Goal: Task Accomplishment & Management: Manage account settings

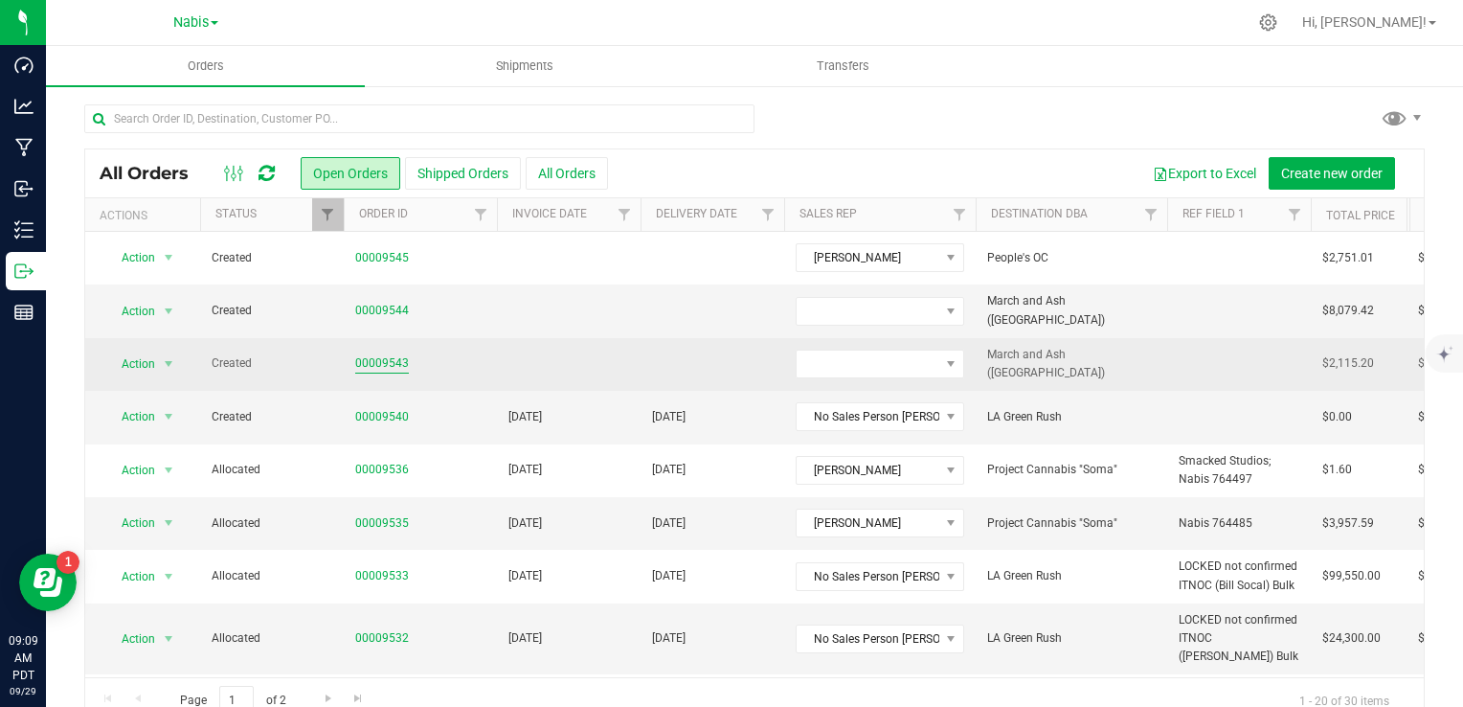
click at [382, 363] on link "00009543" at bounding box center [382, 363] width 54 height 18
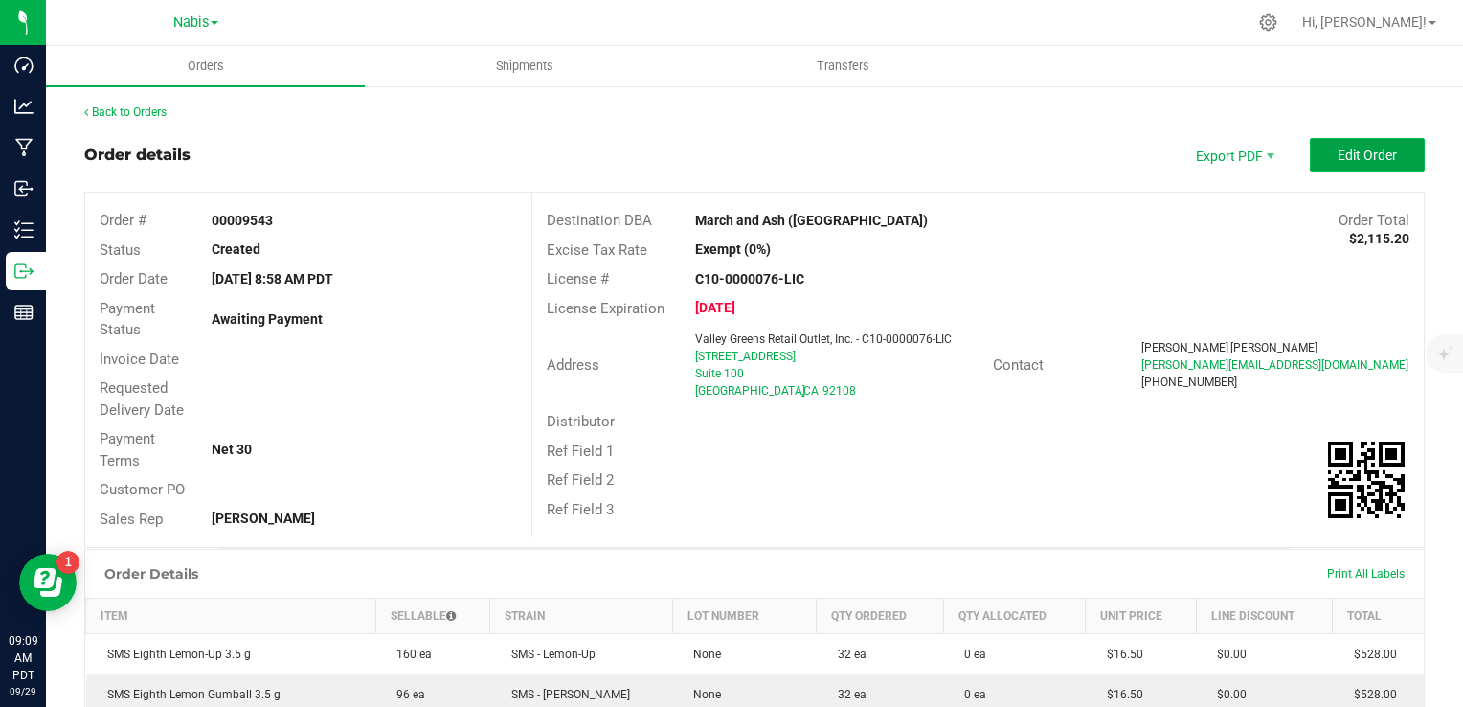
click at [1310, 169] on button "Edit Order" at bounding box center [1367, 155] width 115 height 34
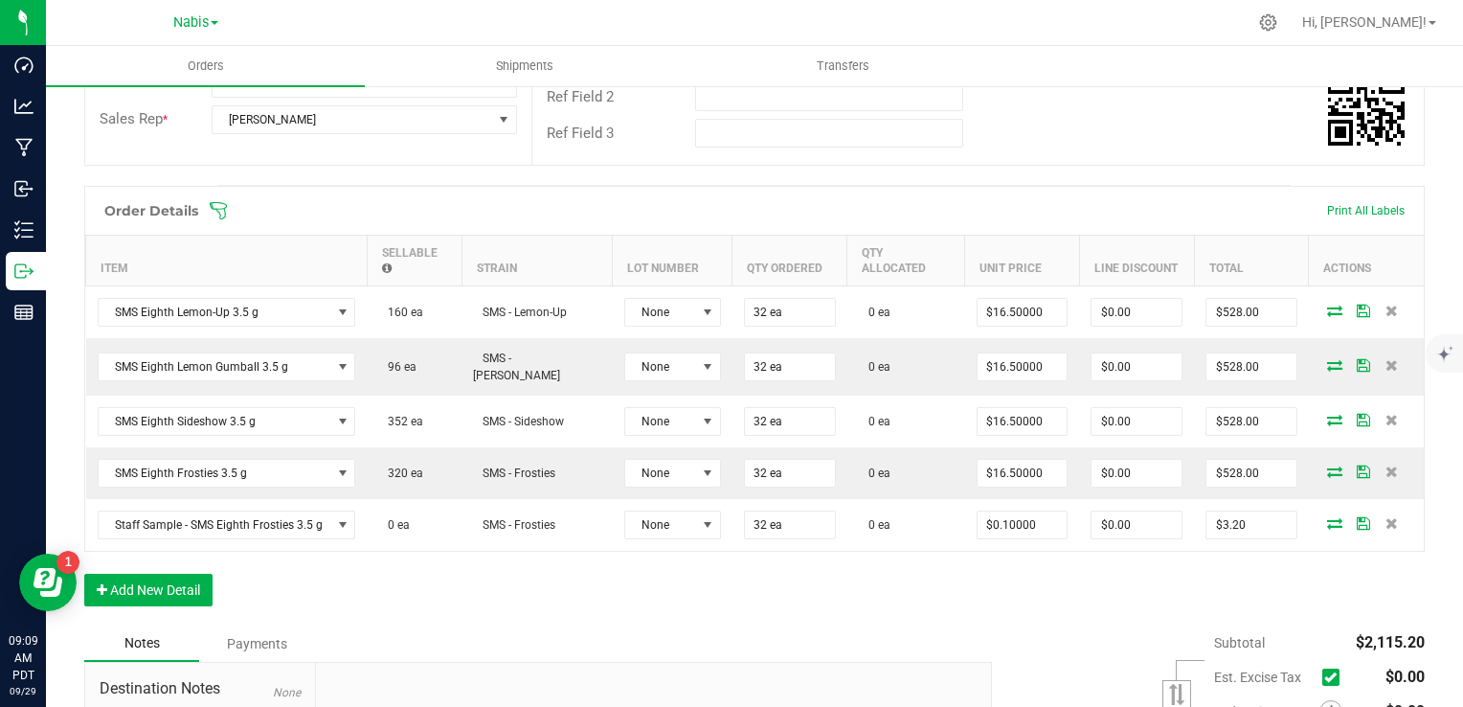
scroll to position [575, 0]
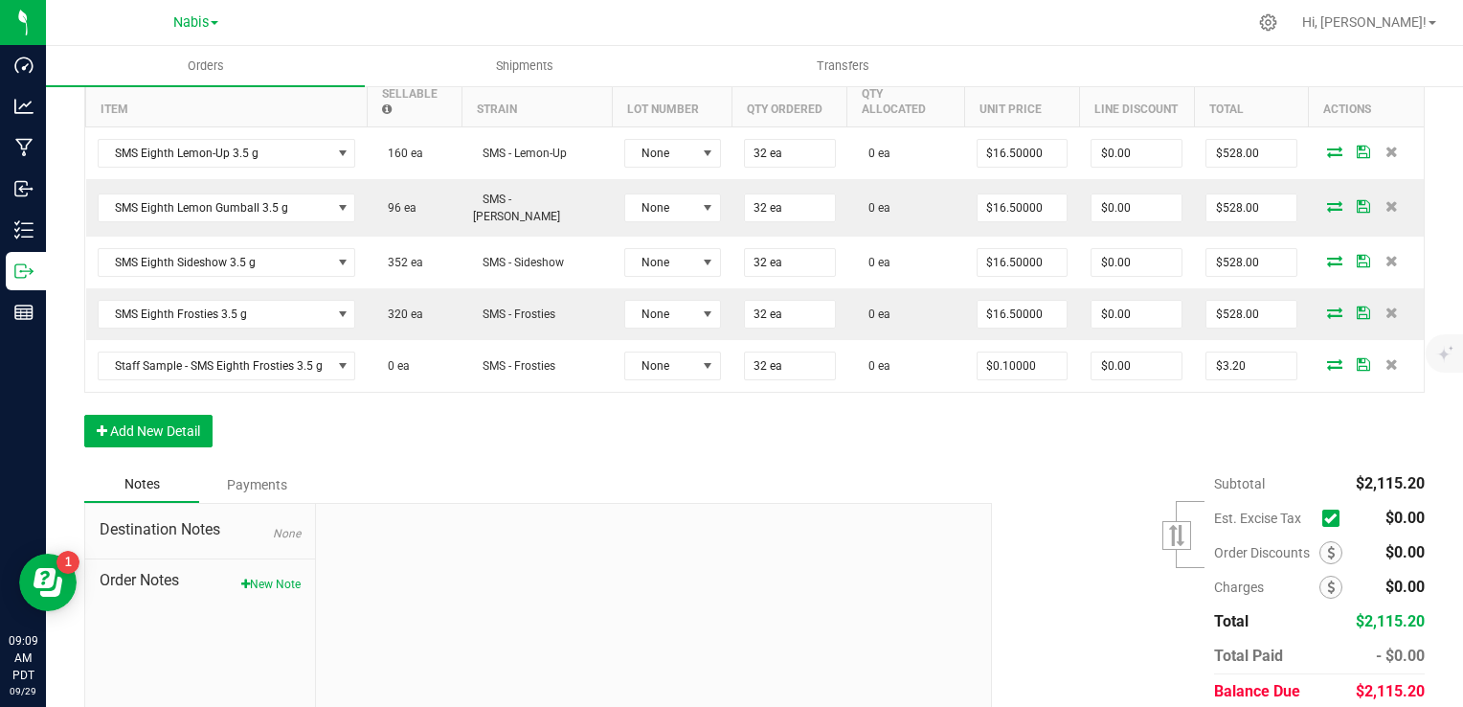
click at [268, 569] on span "Order Notes" at bounding box center [200, 580] width 201 height 23
click at [270, 579] on button "New Note" at bounding box center [270, 584] width 59 height 17
click at [483, 619] on div "* Note" at bounding box center [653, 661] width 647 height 99
click at [449, 664] on textarea "* Note" at bounding box center [653, 672] width 647 height 77
paste textarea "SMS promo = 32 Frosties (NOT staff samples)"
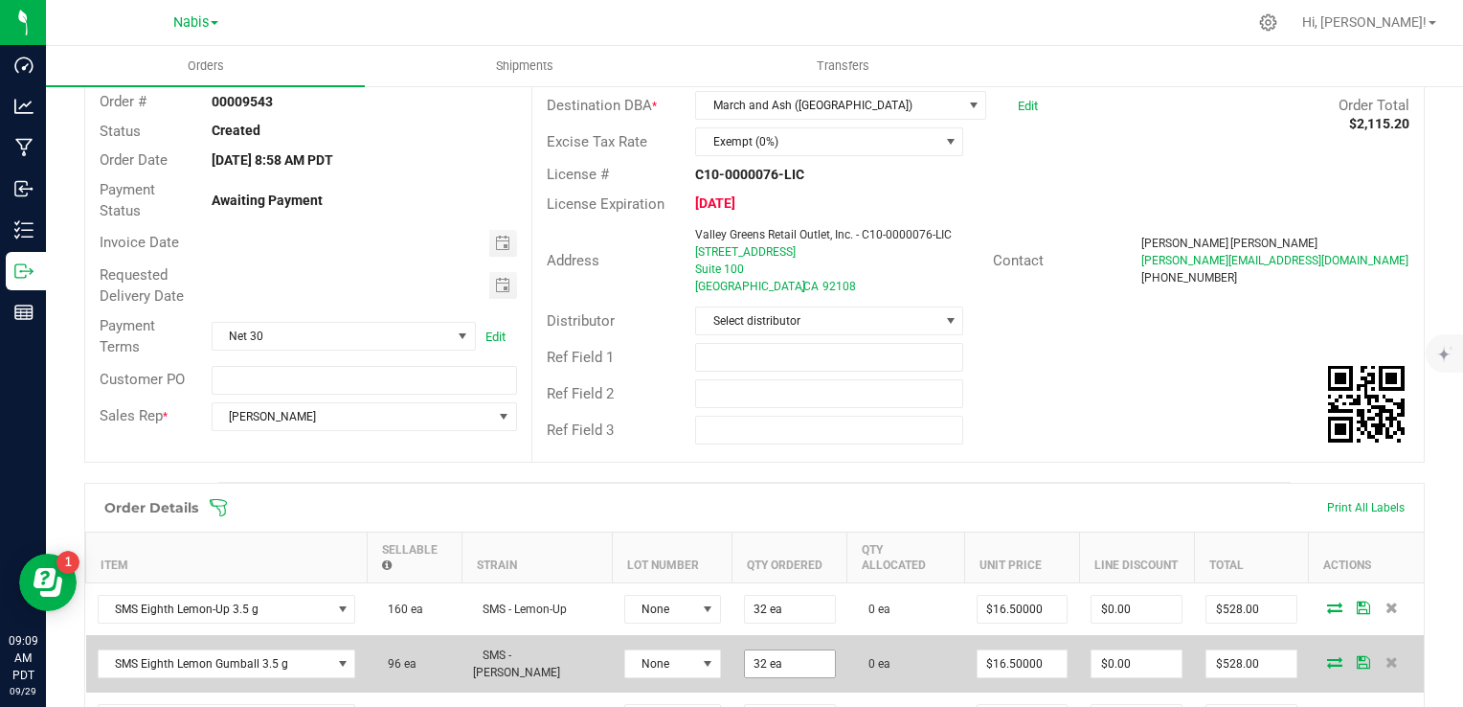
scroll to position [0, 0]
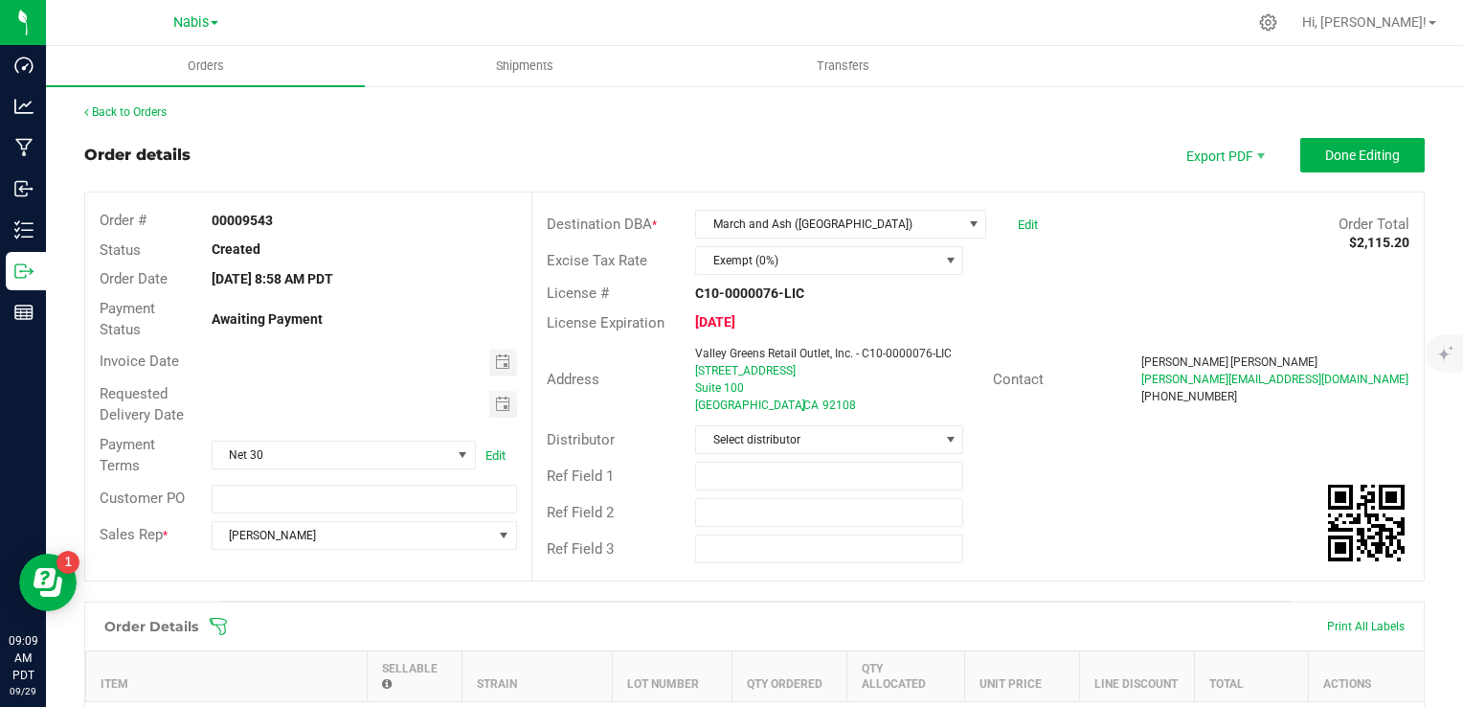
drag, startPoint x: 677, startPoint y: 371, endPoint x: 858, endPoint y: 369, distance: 181.0
click at [858, 369] on div "Address Valley Greens Retail Outlet, Inc. - C10-0000076-LIC 2835 South Camino D…" at bounding box center [762, 379] width 461 height 77
copy div "Valley Greens Retail Outlet, Inc. - C10-0000076-LIC 2835 South Camino Del Rio"
click at [1065, 487] on div "Ref Field 1" at bounding box center [978, 476] width 892 height 36
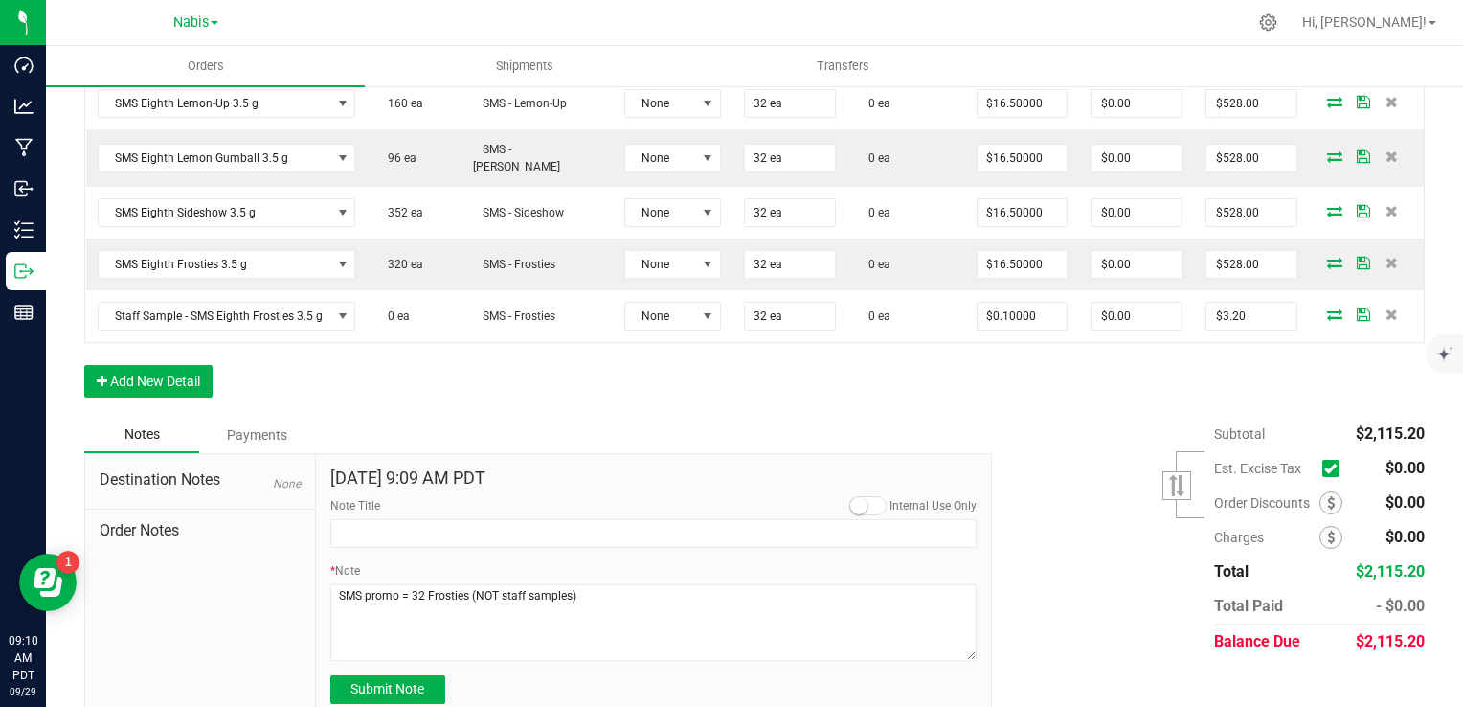
scroll to position [651, 0]
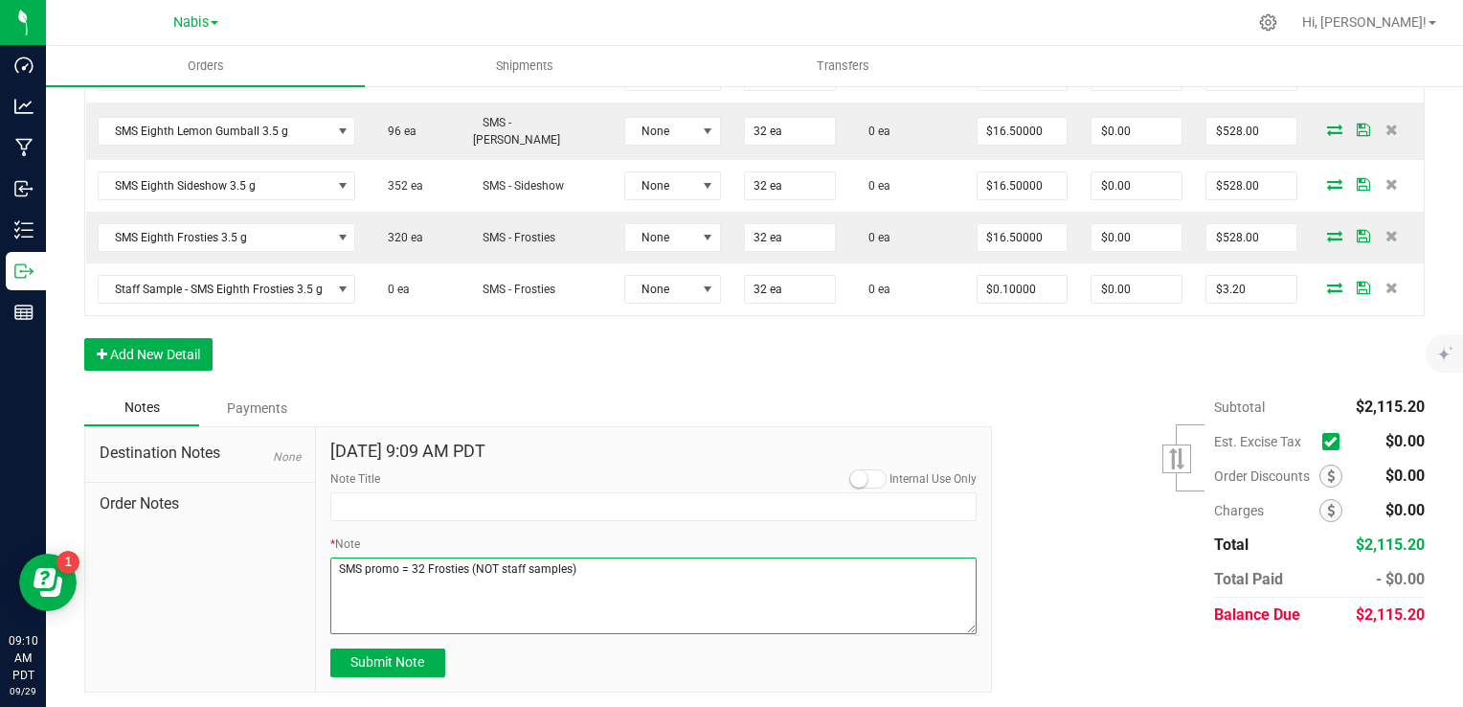
click at [336, 565] on textarea "* Note" at bounding box center [653, 595] width 647 height 77
click at [597, 561] on textarea "* Note" at bounding box center [653, 595] width 647 height 77
click at [620, 569] on textarea "* Note" at bounding box center [653, 595] width 647 height 77
type textarea "Display Credits: SMS x4 (16.5) Total Credits: $66.00 SMS promo = 32 Frosties (N…"
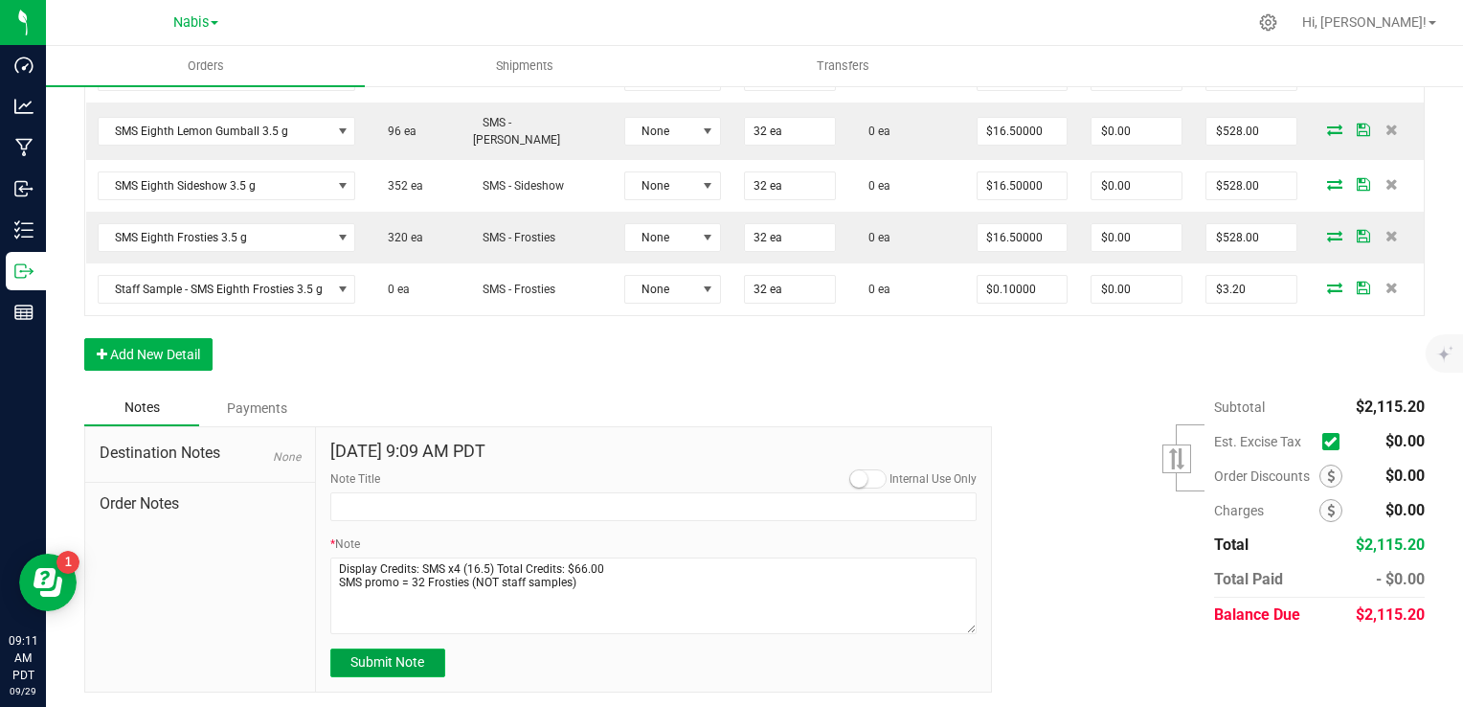
click at [415, 654] on span "Submit Note" at bounding box center [388, 661] width 74 height 15
type input "9/29/2025 9:11 AM PDT"
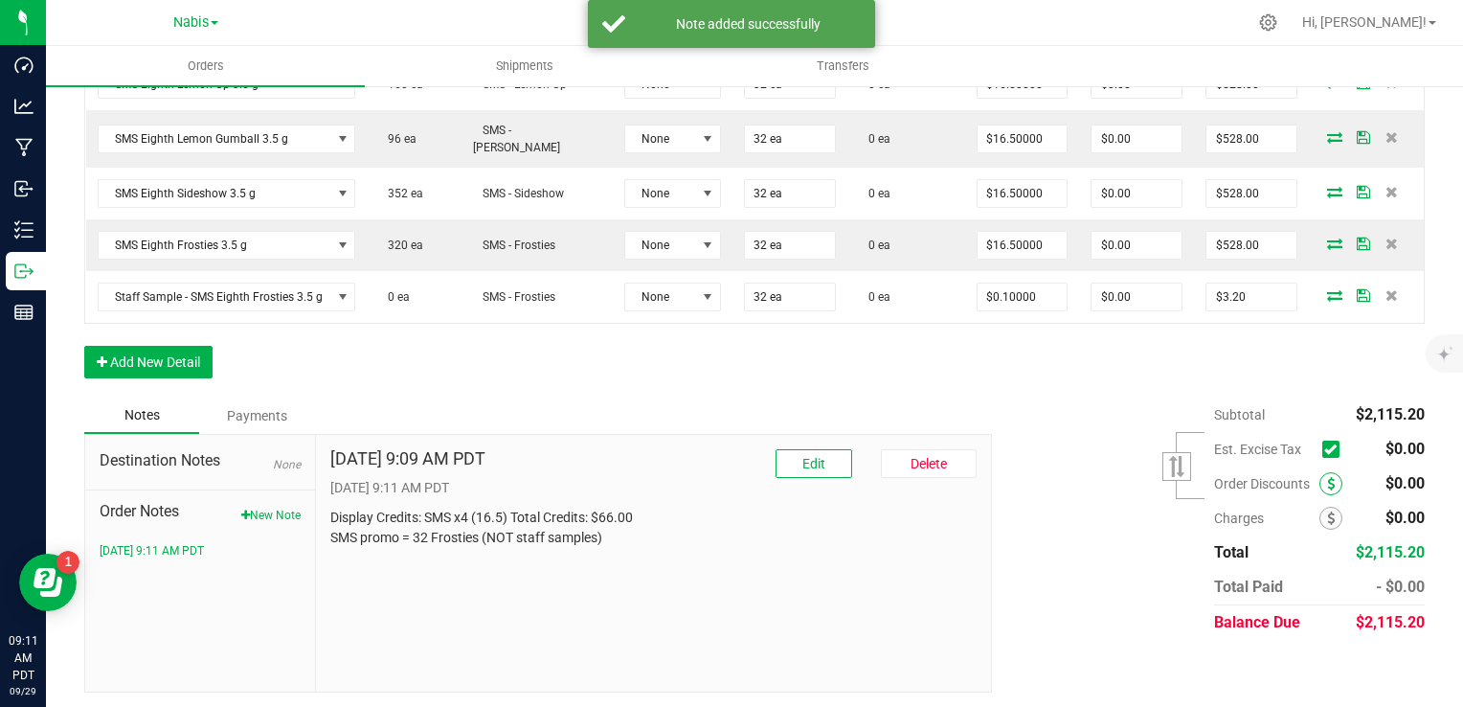
click at [1327, 477] on icon at bounding box center [1331, 483] width 8 height 13
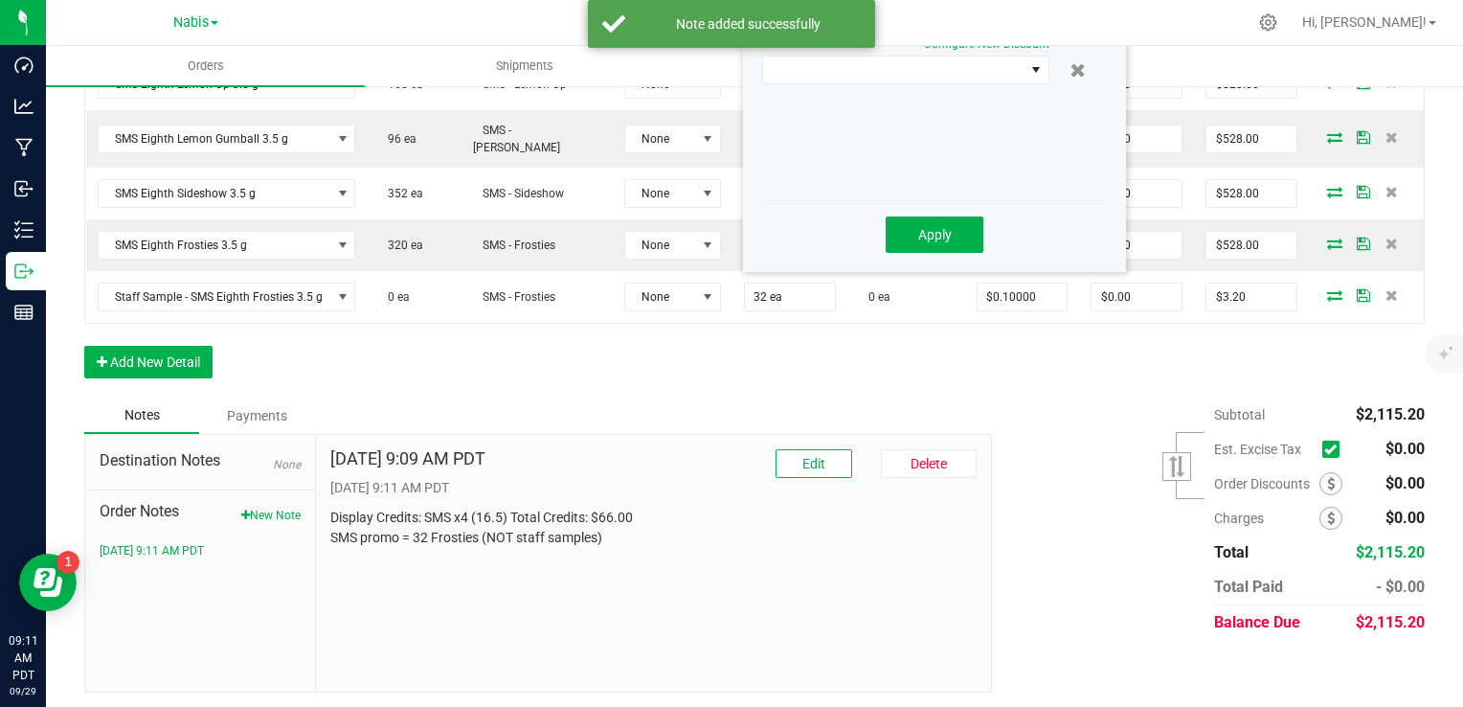
scroll to position [548, 0]
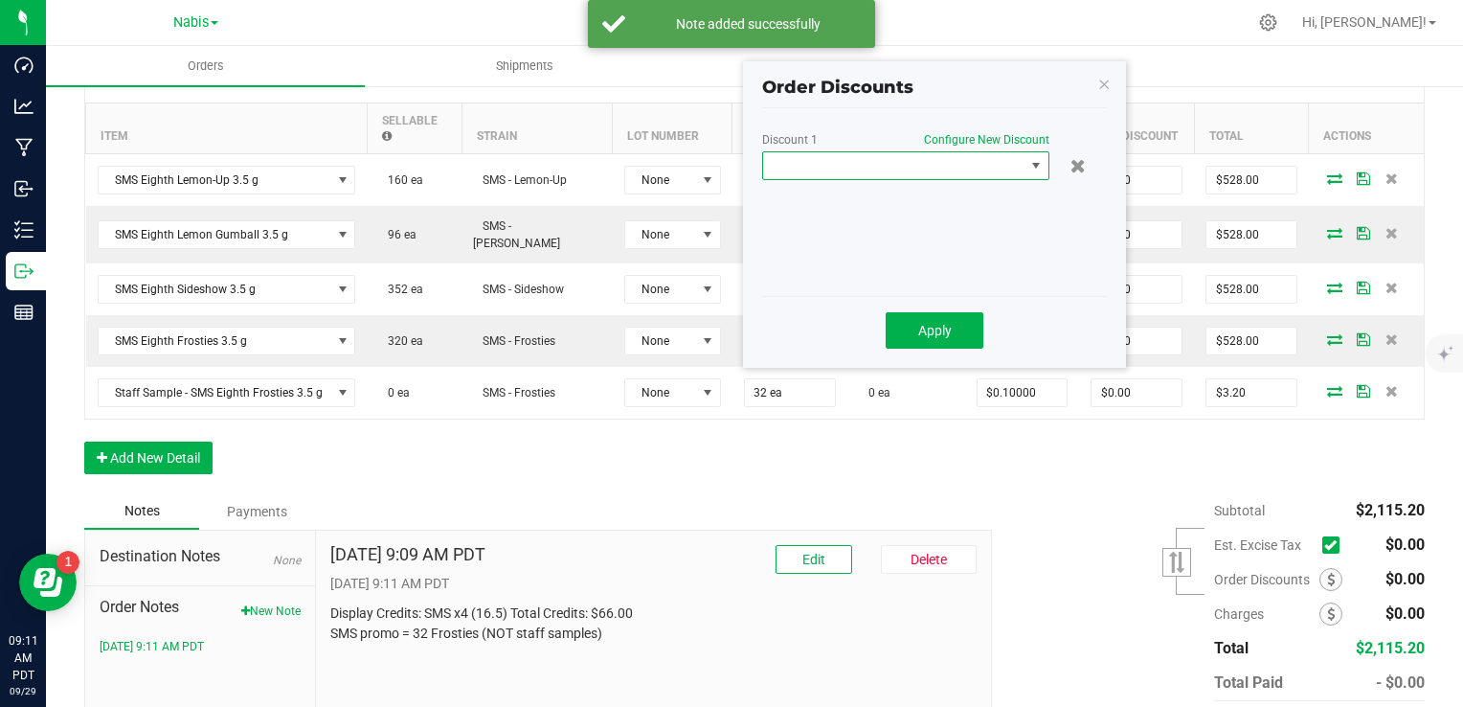
click at [887, 179] on span at bounding box center [905, 165] width 287 height 29
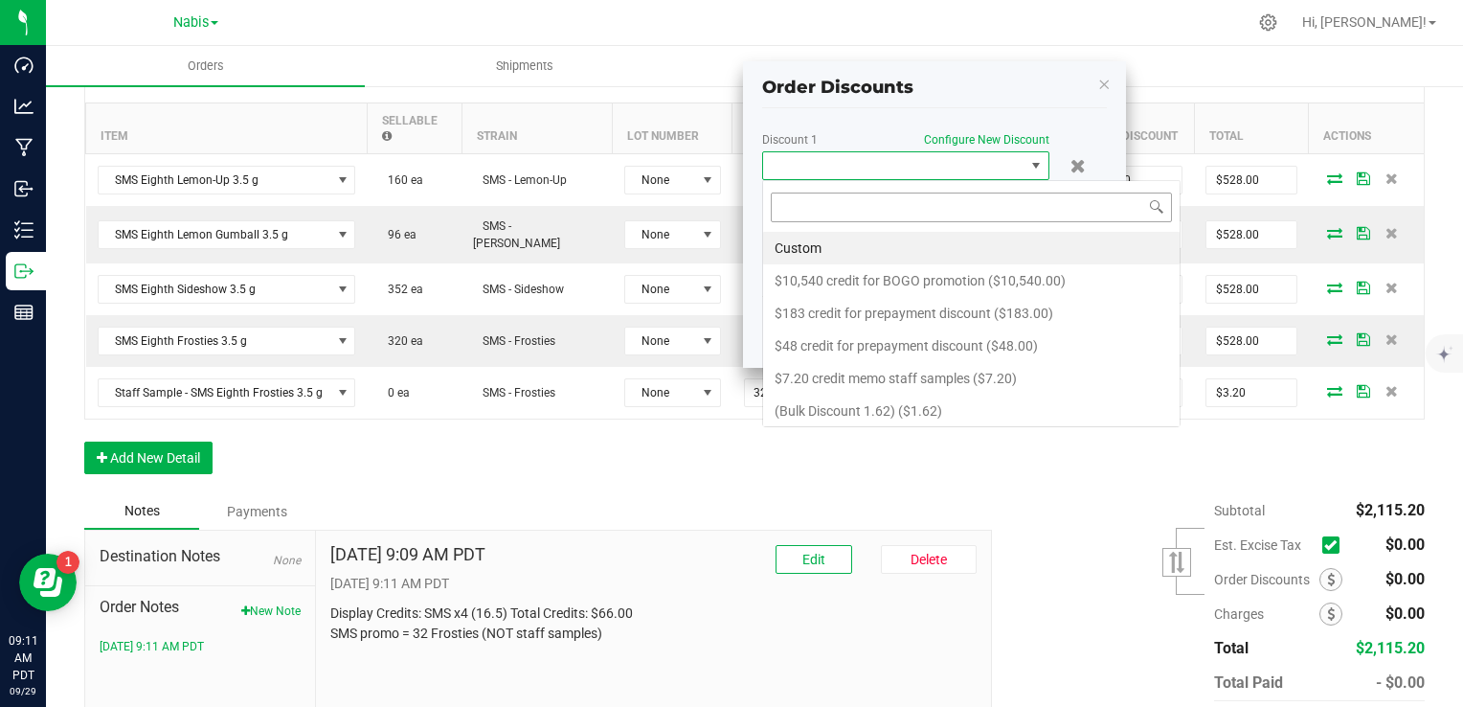
scroll to position [28, 287]
click at [888, 246] on li "Custom" at bounding box center [971, 248] width 417 height 33
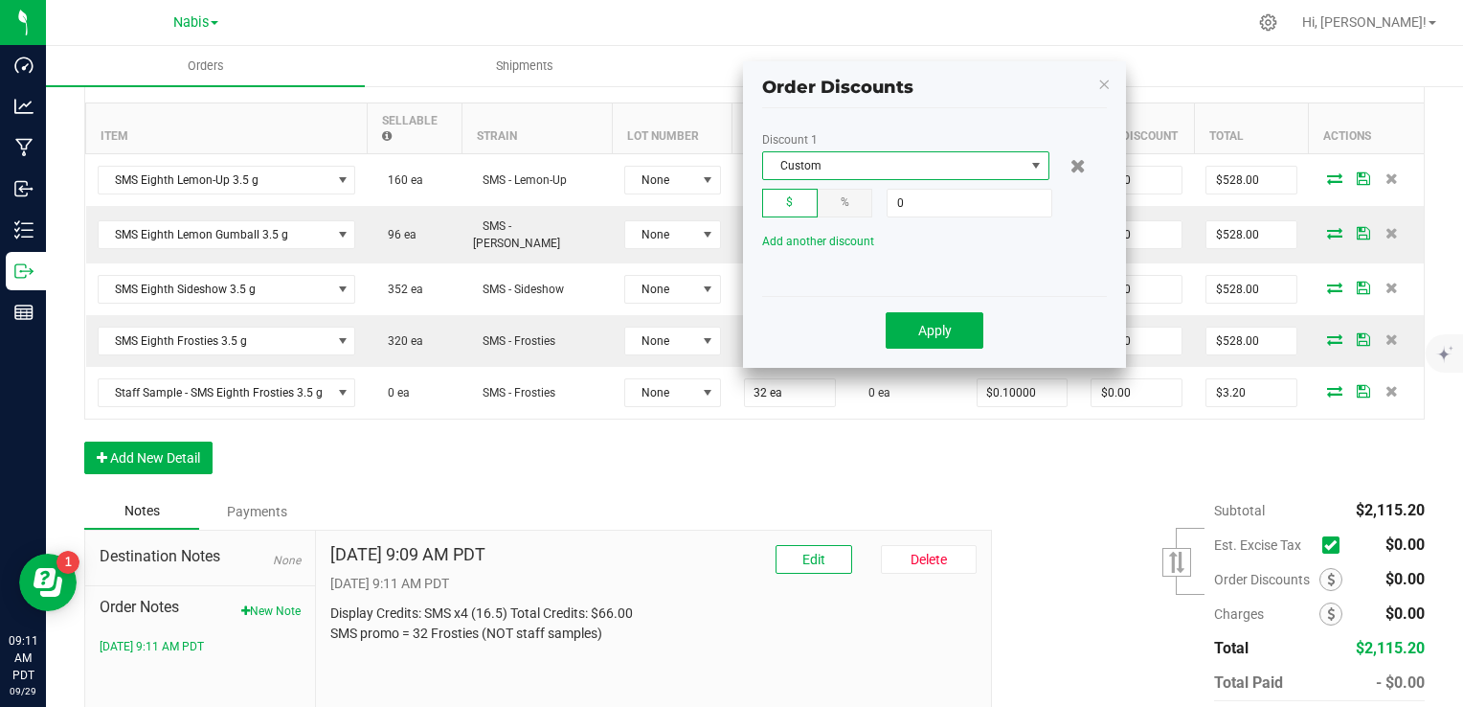
click at [937, 197] on input "0" at bounding box center [970, 203] width 164 height 27
type input "$66.00"
click at [931, 346] on button "Apply" at bounding box center [935, 330] width 98 height 36
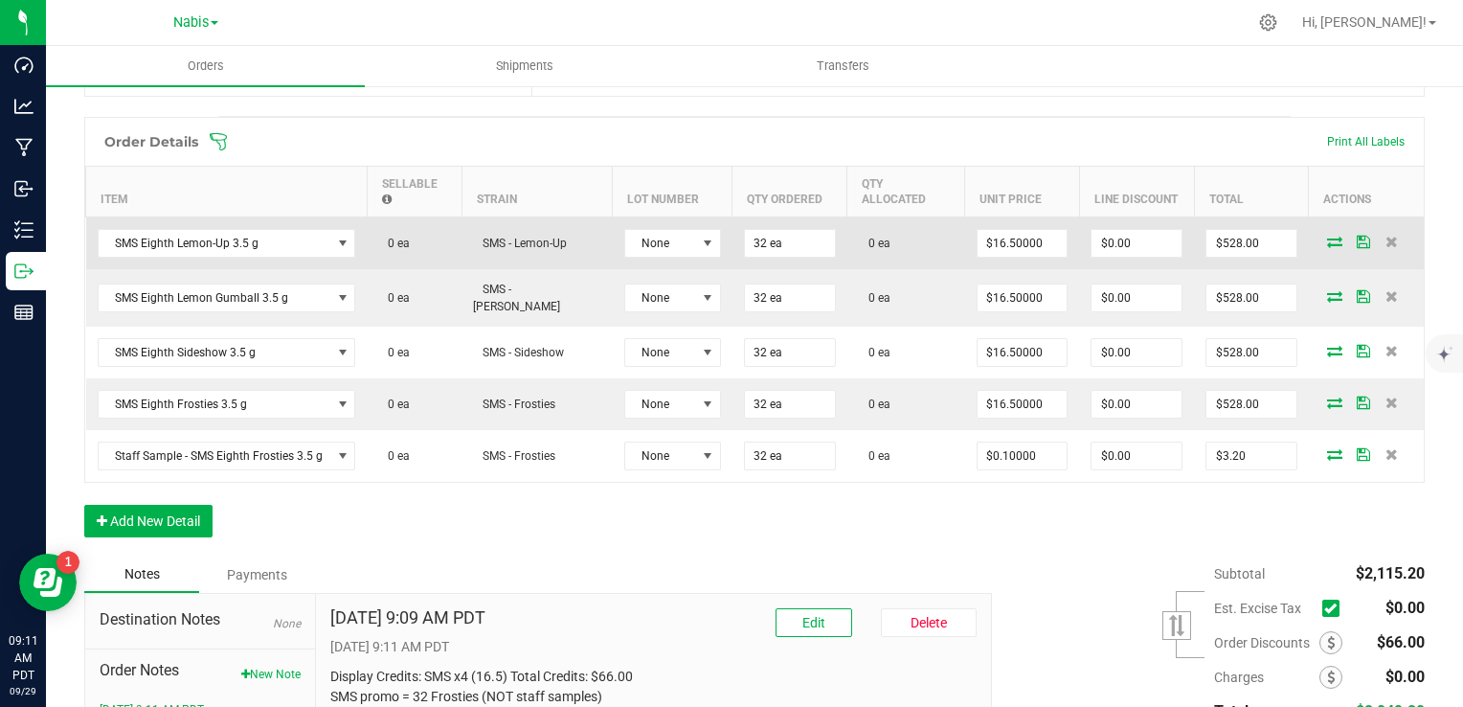
scroll to position [452, 0]
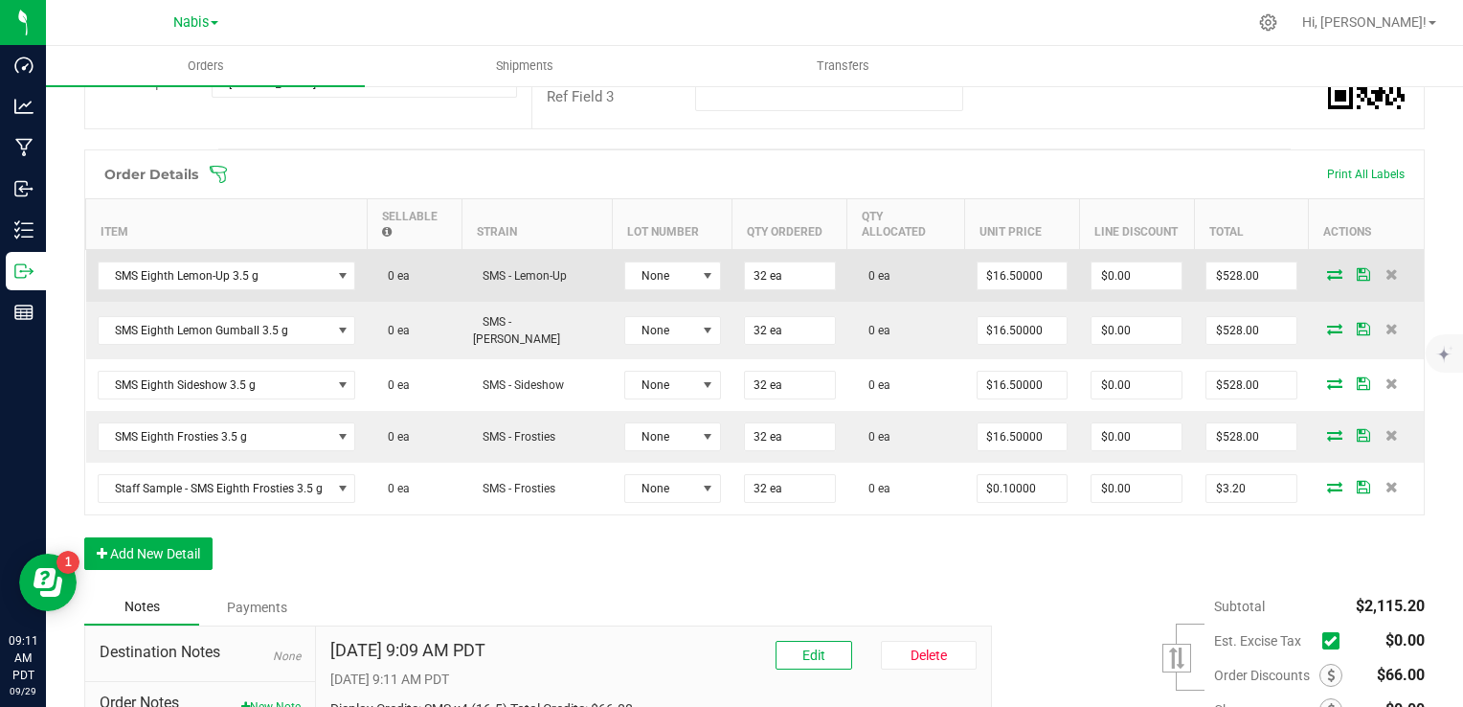
click at [1327, 268] on icon at bounding box center [1334, 273] width 15 height 11
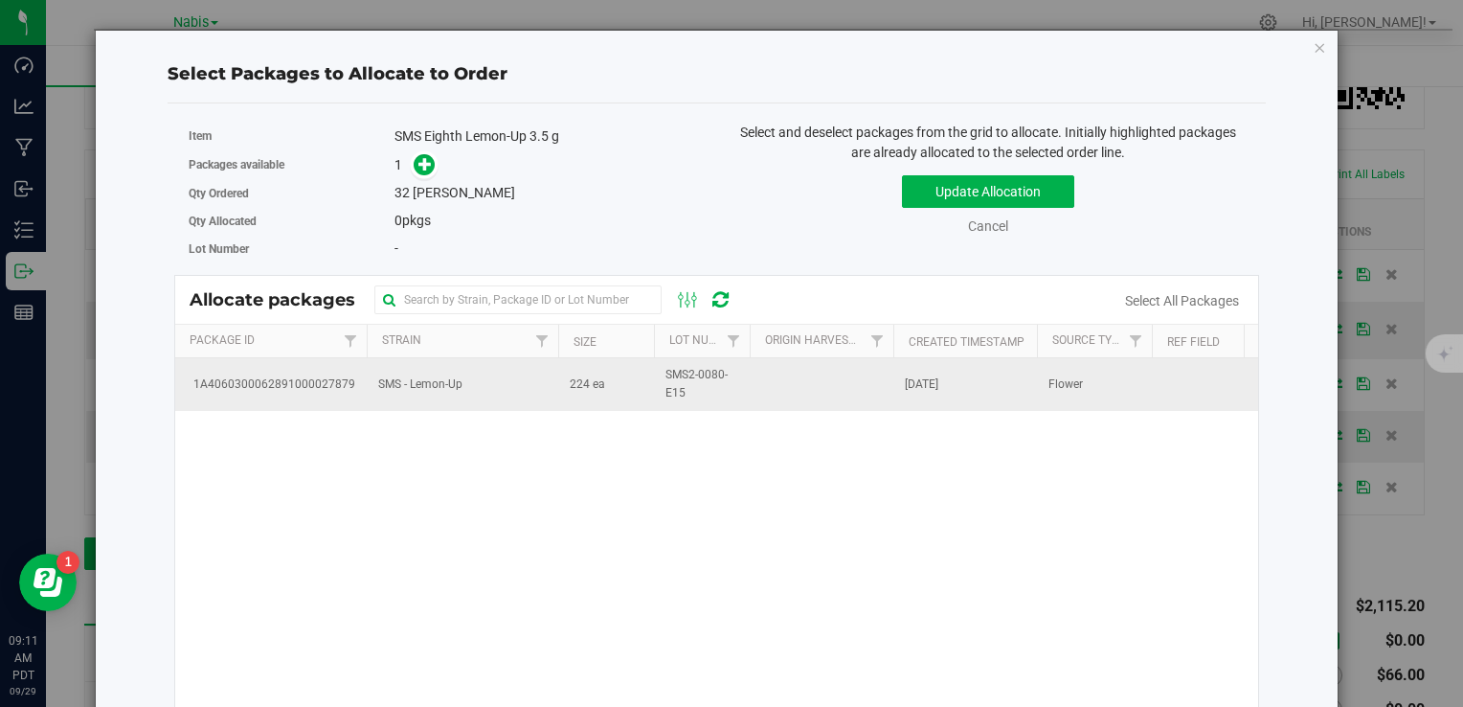
click at [396, 387] on span "SMS - Lemon-Up" at bounding box center [420, 384] width 84 height 18
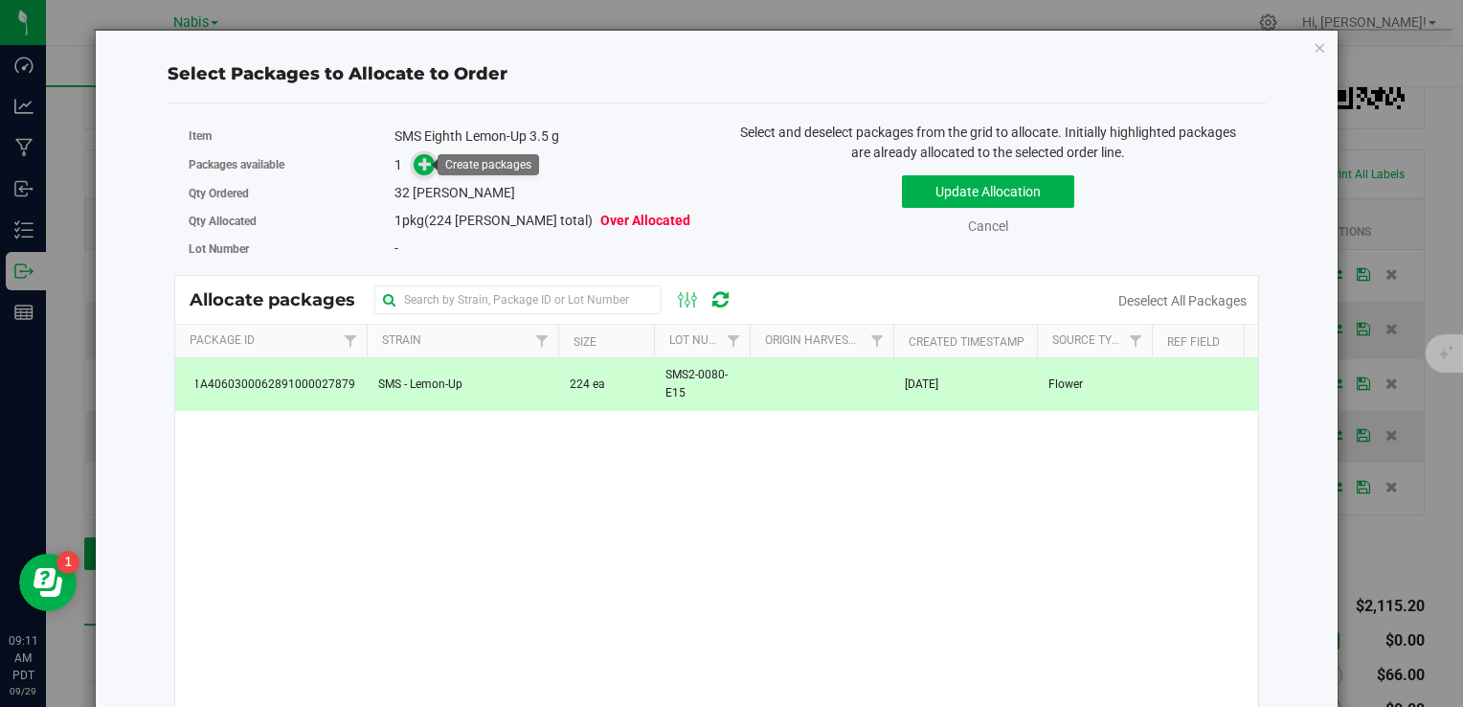
click at [420, 172] on span at bounding box center [425, 165] width 22 height 22
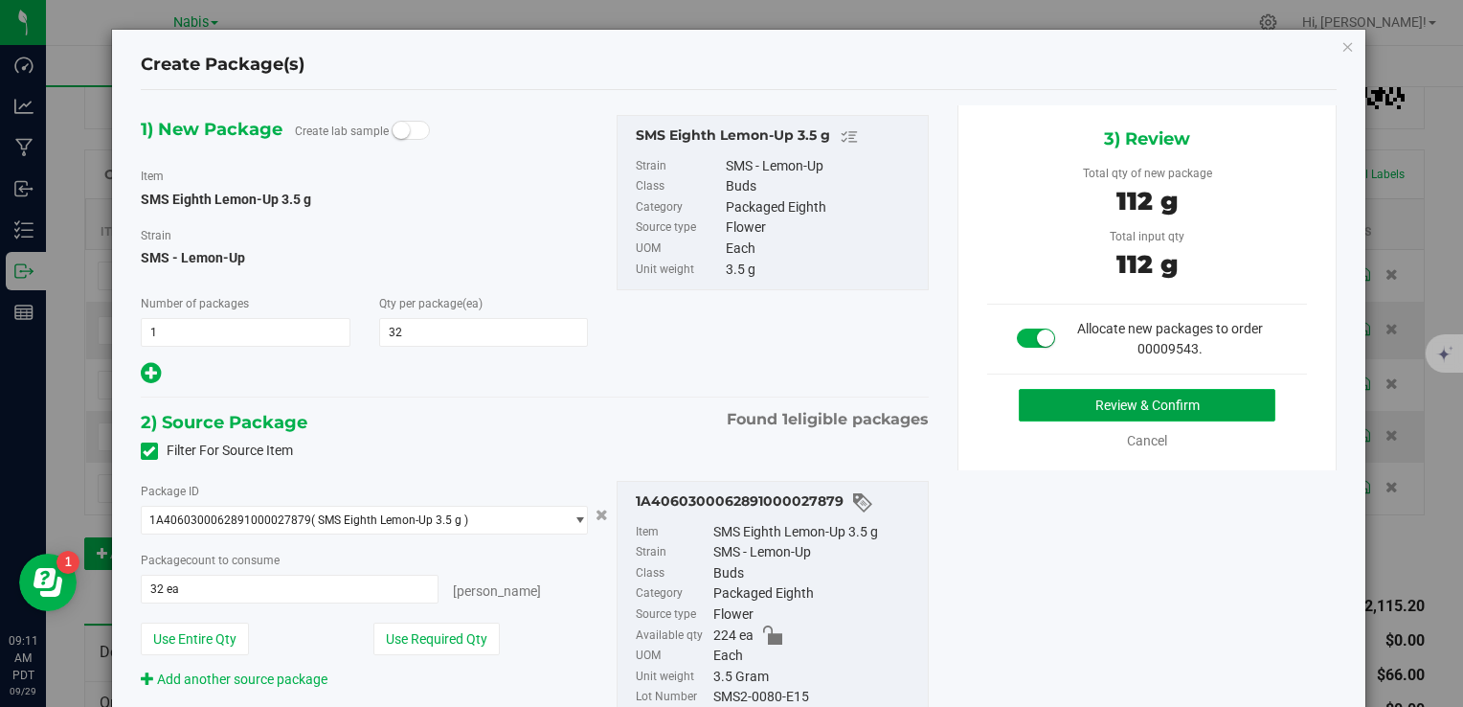
click at [1072, 400] on button "Review & Confirm" at bounding box center [1147, 405] width 257 height 33
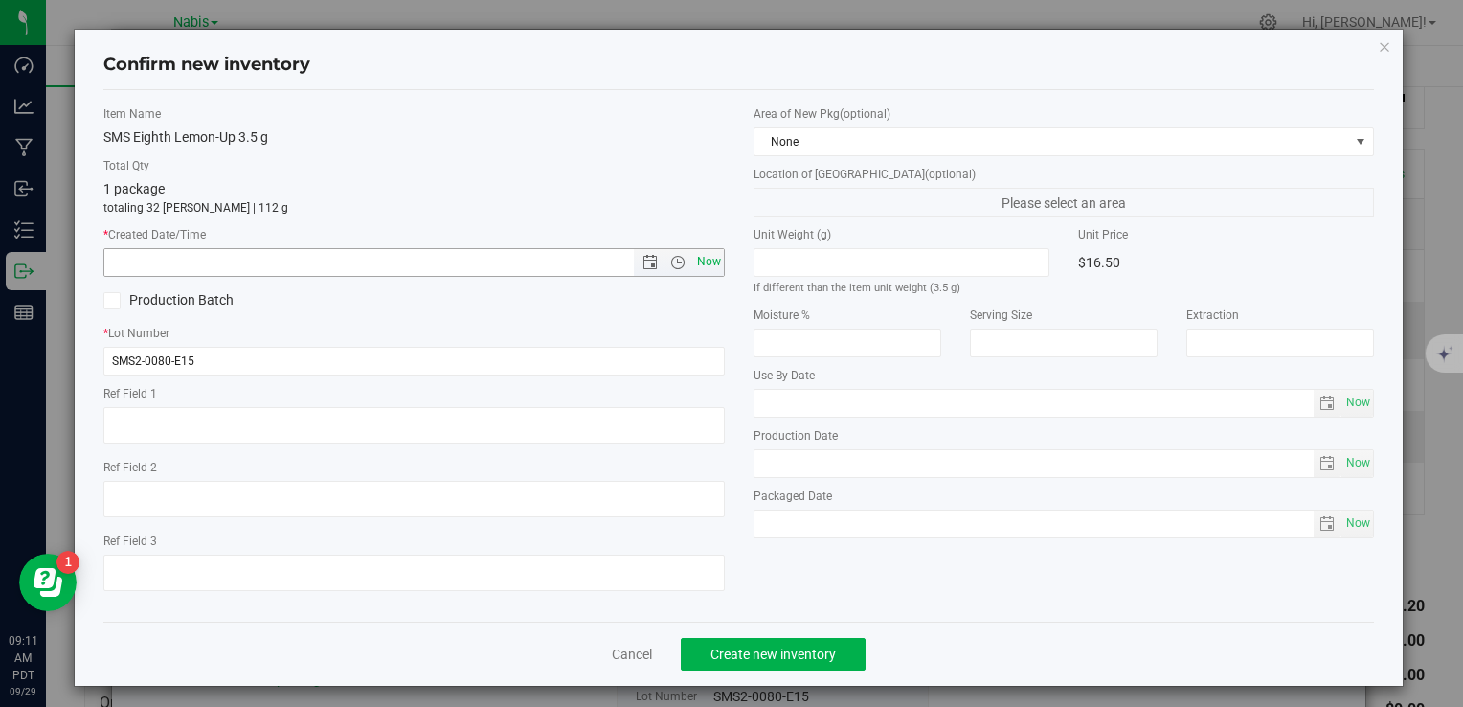
click at [697, 262] on span "Now" at bounding box center [708, 262] width 33 height 28
type input "9/29/2025 9:11 AM"
click at [795, 657] on span "Create new inventory" at bounding box center [773, 653] width 125 height 15
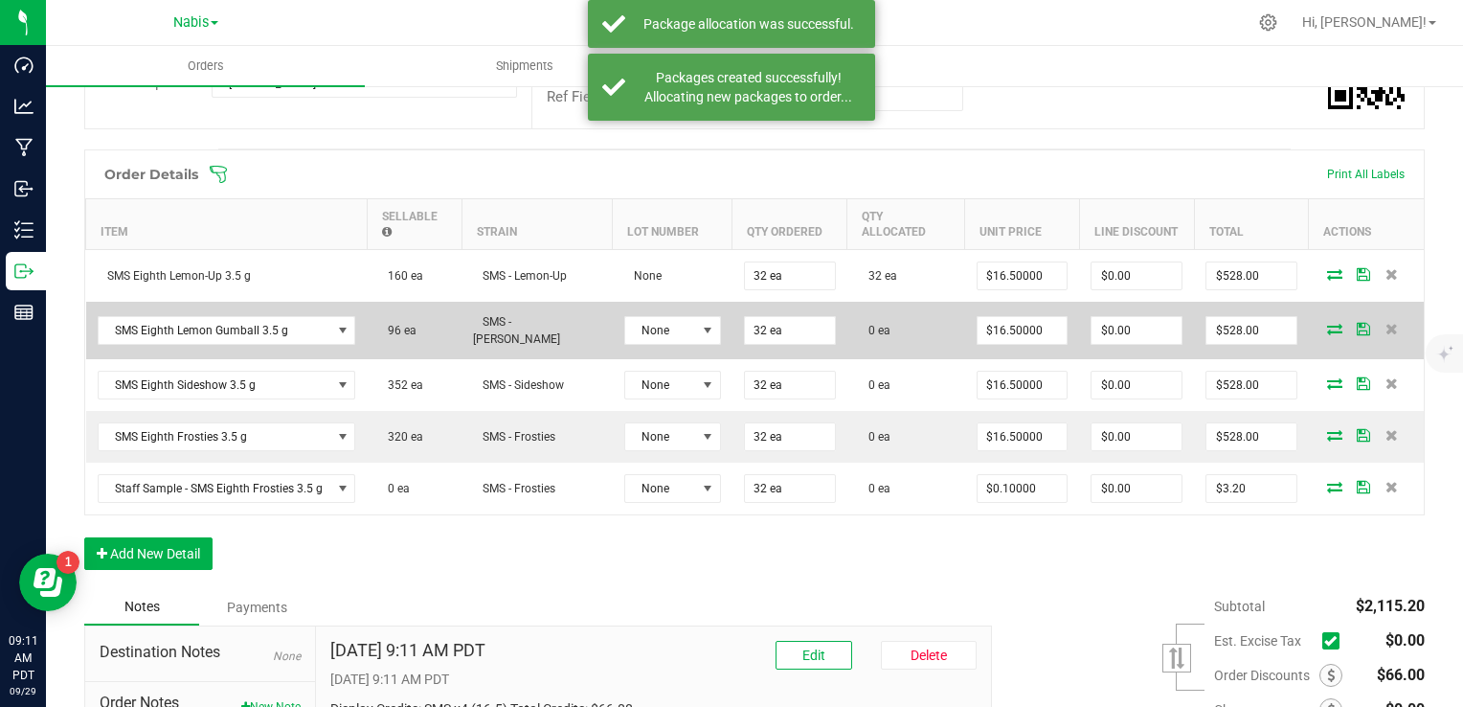
click at [1327, 328] on icon at bounding box center [1334, 328] width 15 height 11
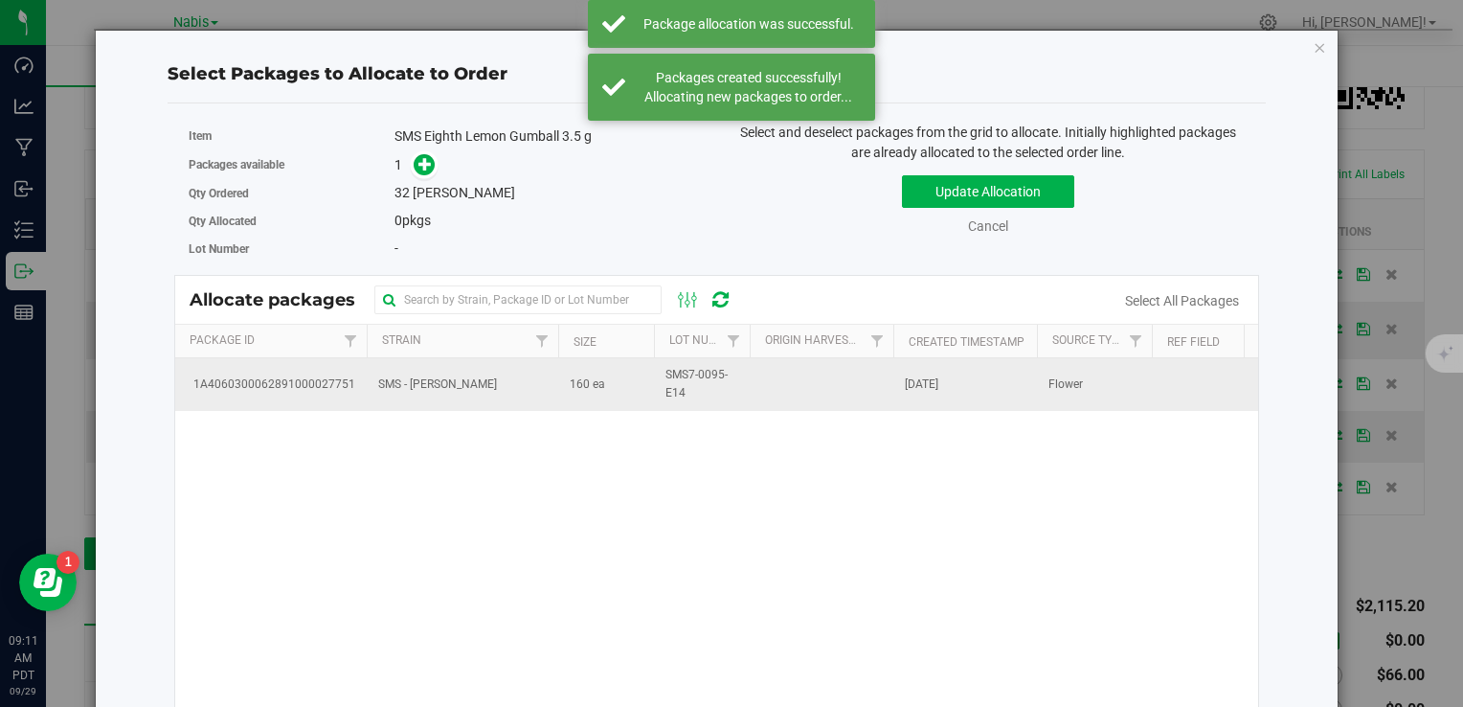
click at [460, 390] on span "SMS - Lemon Gumball" at bounding box center [437, 384] width 119 height 18
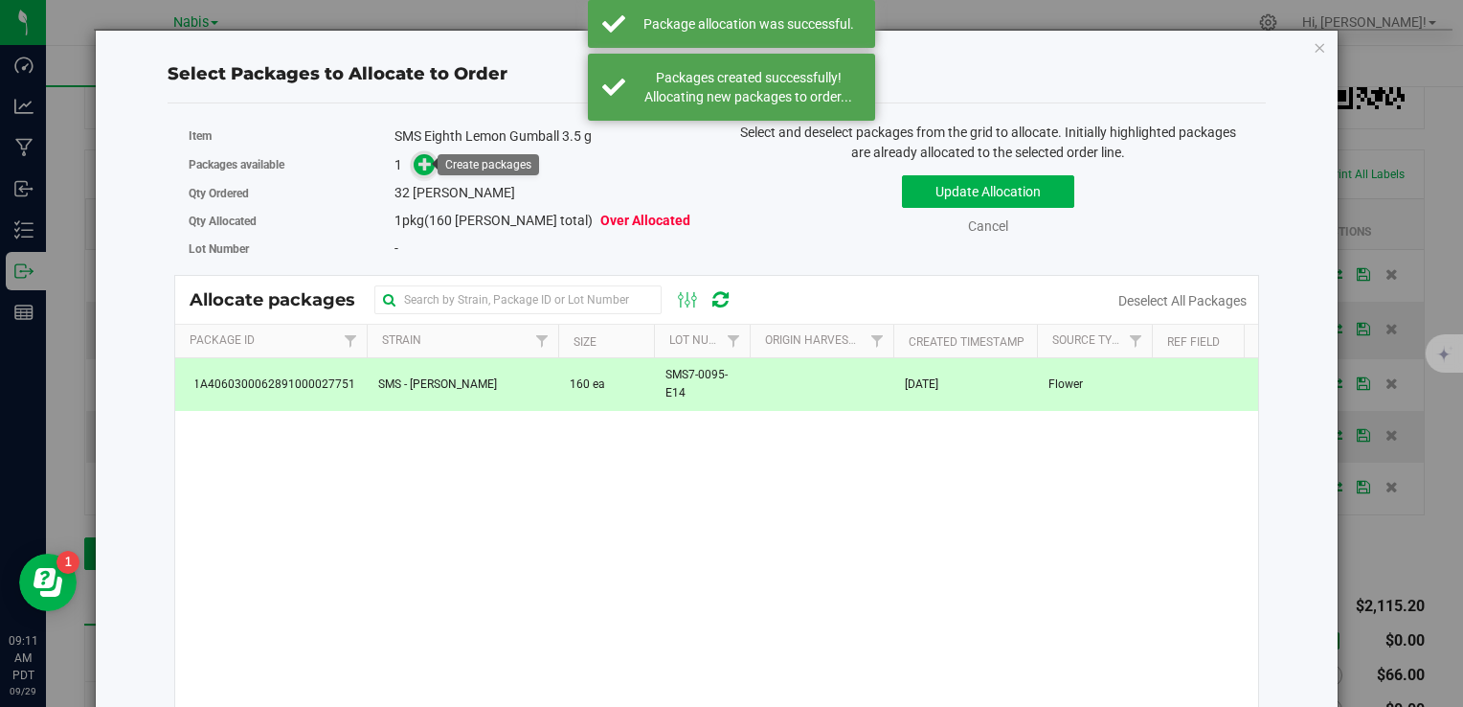
click at [427, 170] on icon at bounding box center [425, 163] width 13 height 13
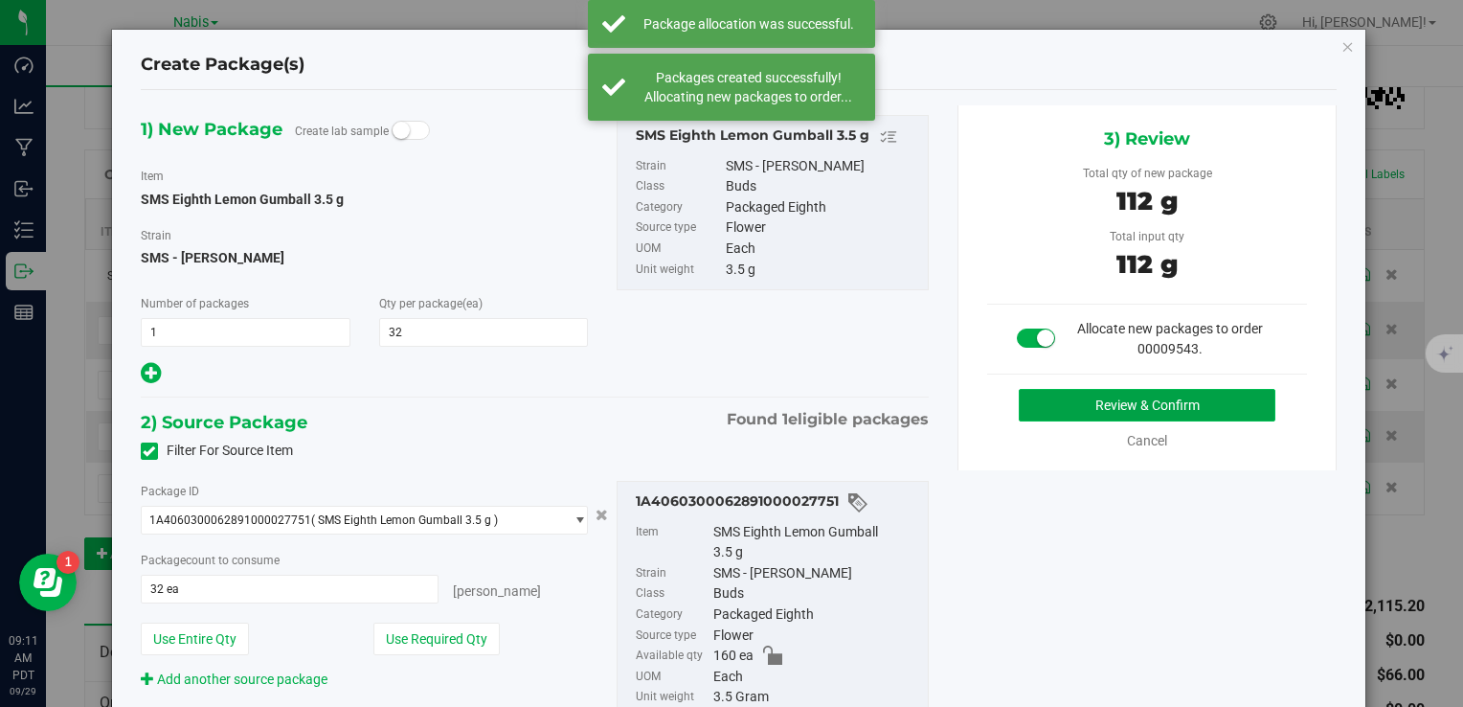
click at [1080, 401] on button "Review & Confirm" at bounding box center [1147, 405] width 257 height 33
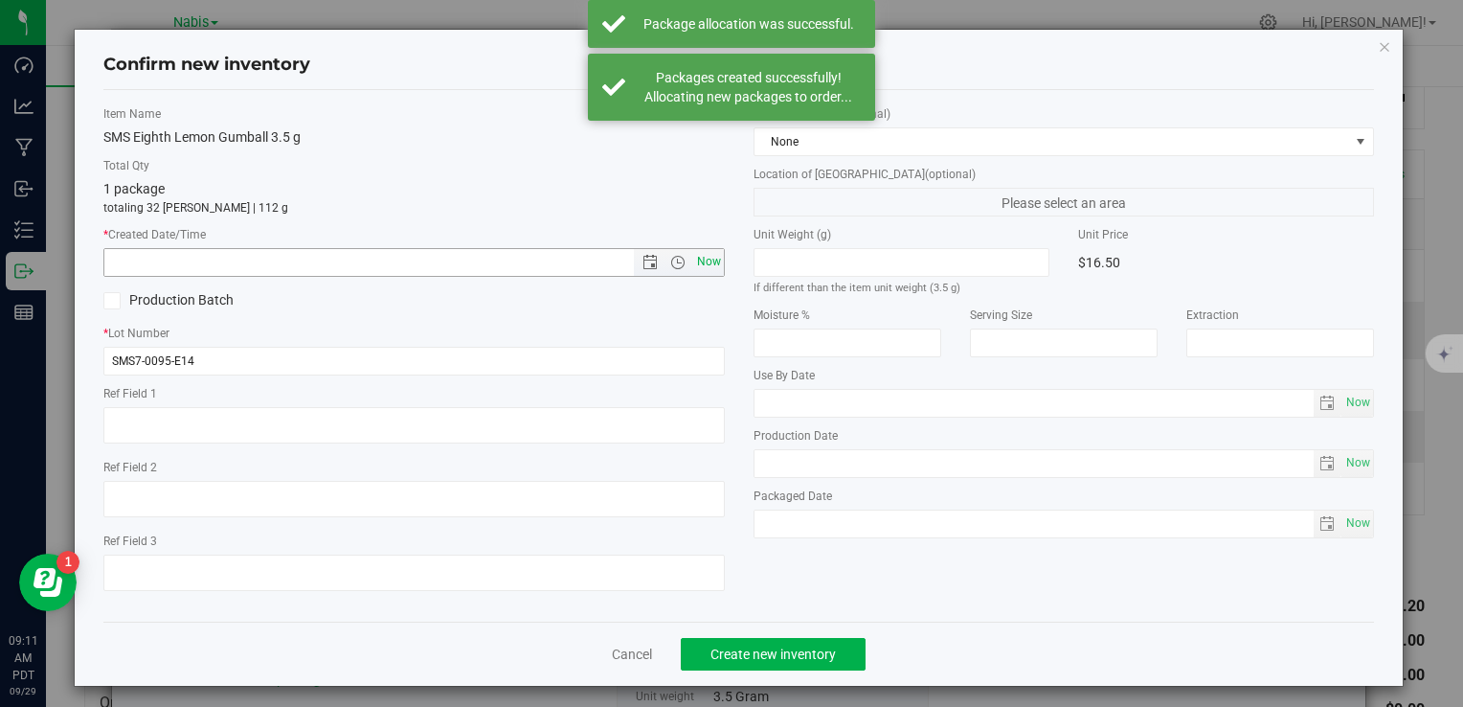
click at [693, 258] on span "Now" at bounding box center [708, 262] width 33 height 28
type input "9/29/2025 9:11 AM"
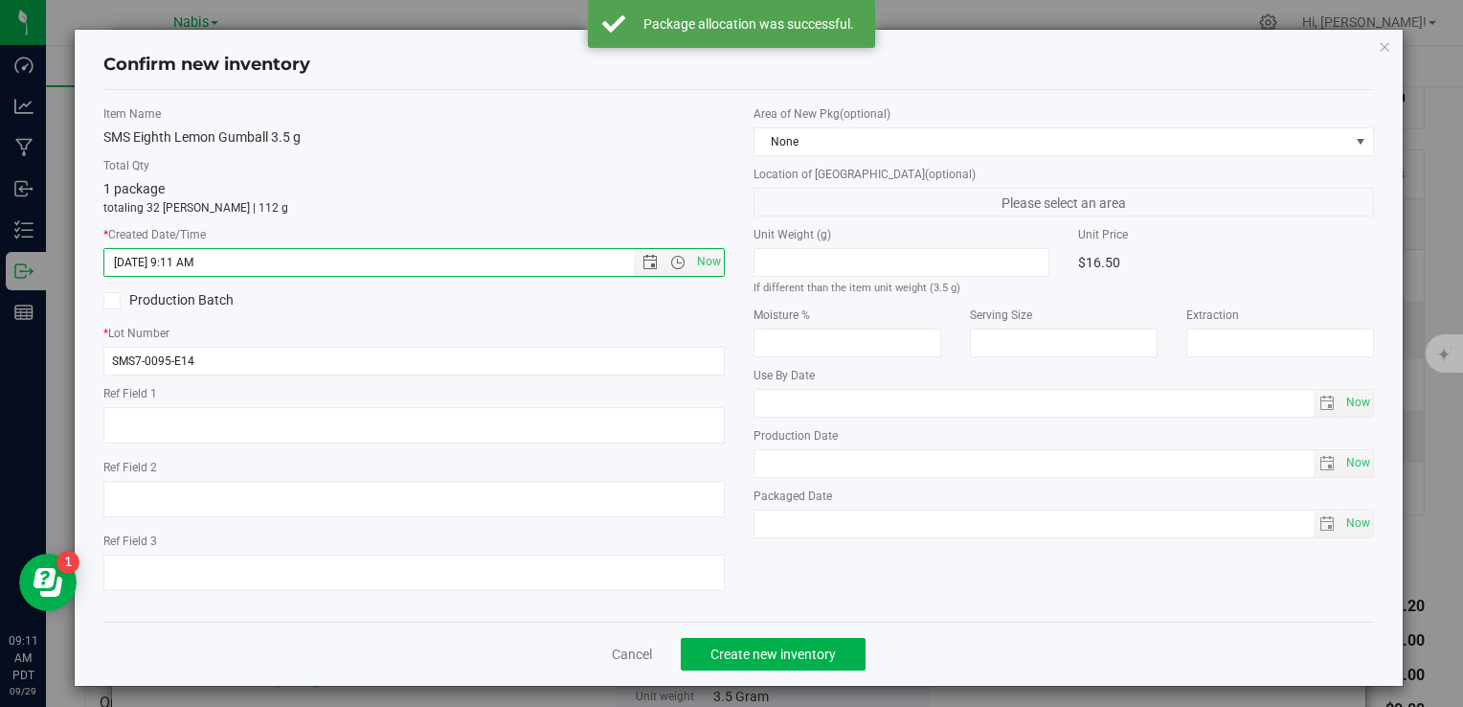
click at [766, 671] on div "Cancel Create new inventory" at bounding box center [738, 654] width 1271 height 64
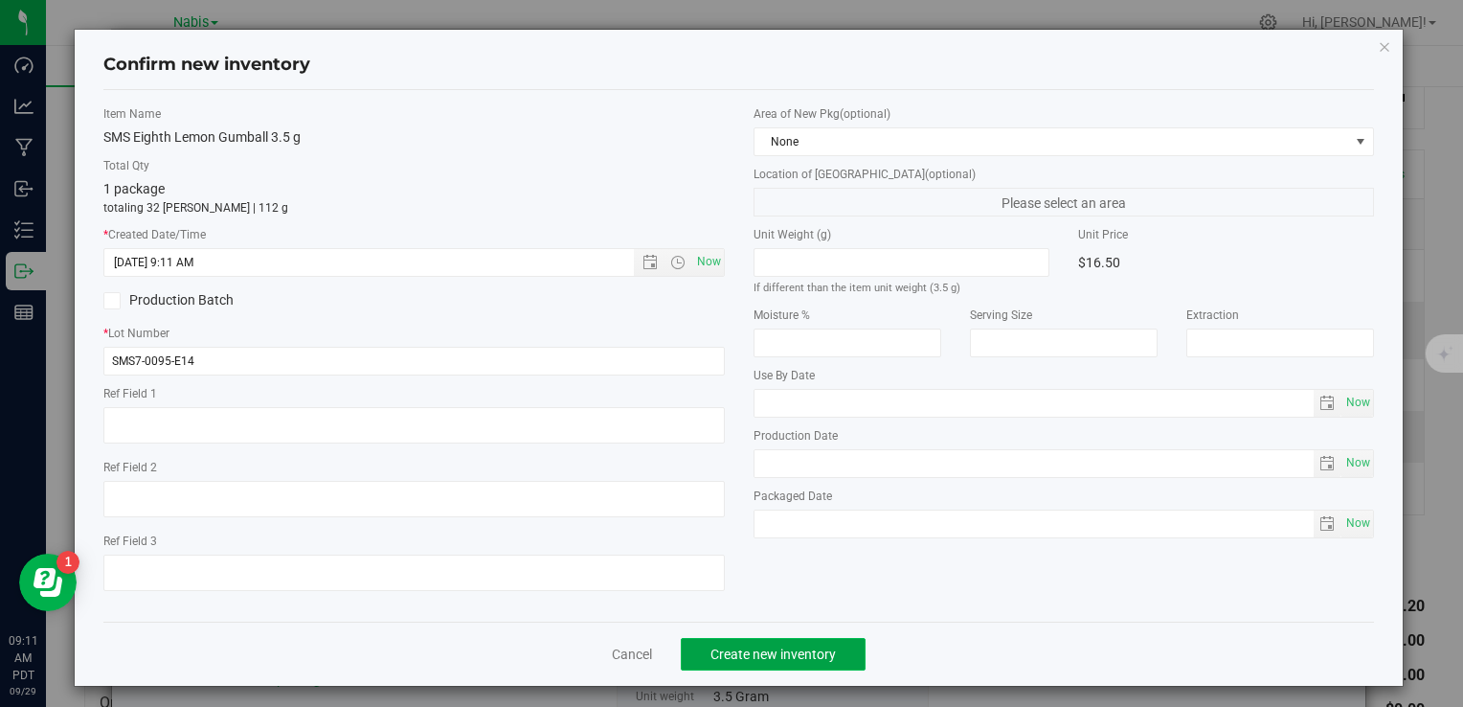
click at [771, 658] on span "Create new inventory" at bounding box center [773, 653] width 125 height 15
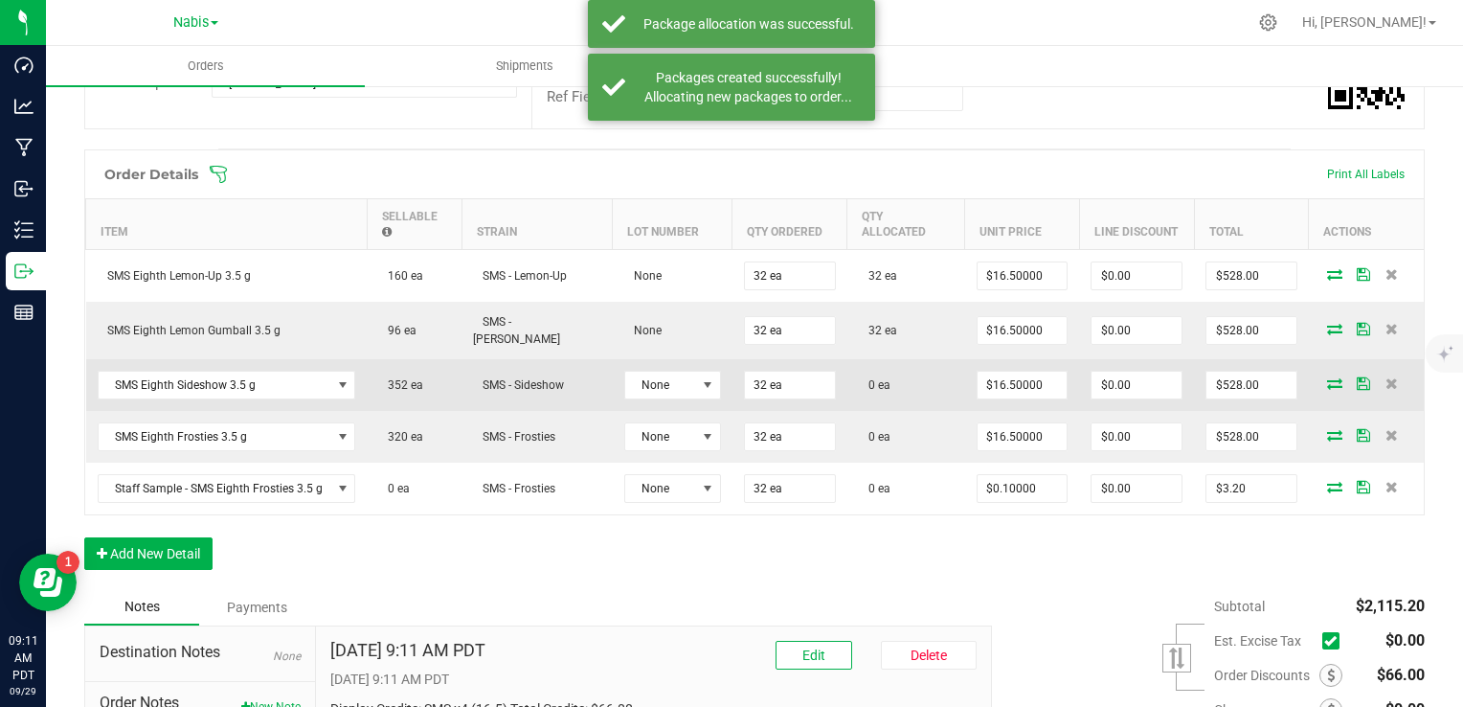
click at [1327, 380] on icon at bounding box center [1334, 382] width 15 height 11
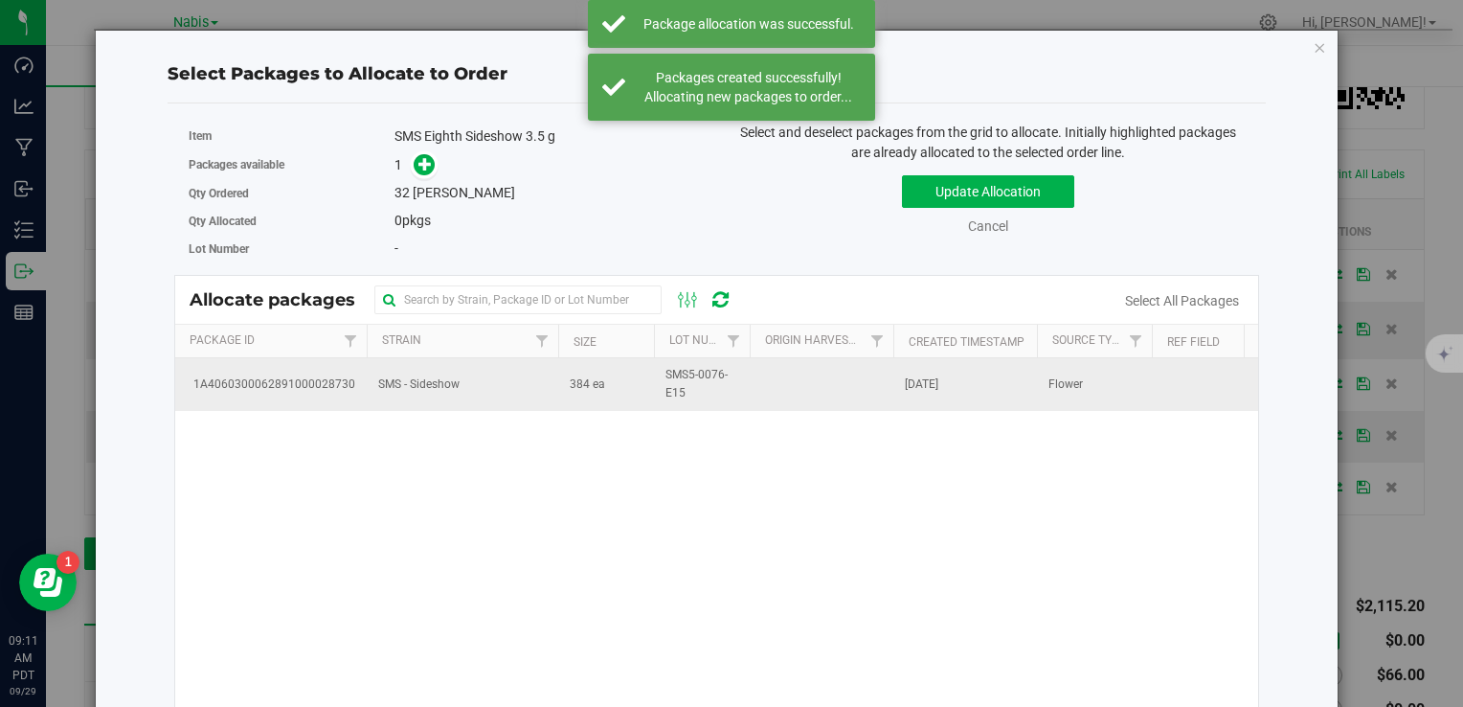
click at [364, 396] on td "1A4060300062891000028730" at bounding box center [271, 384] width 192 height 52
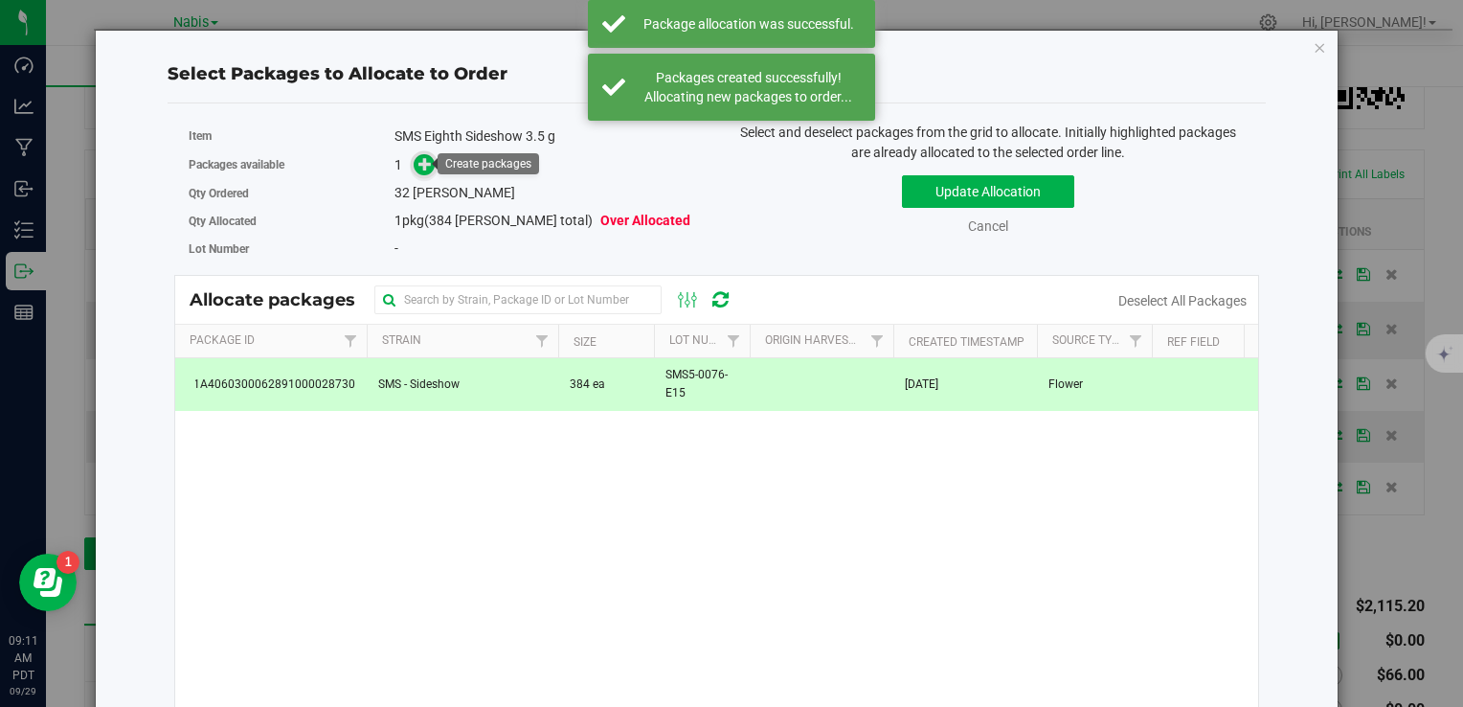
click at [421, 154] on span at bounding box center [425, 165] width 22 height 22
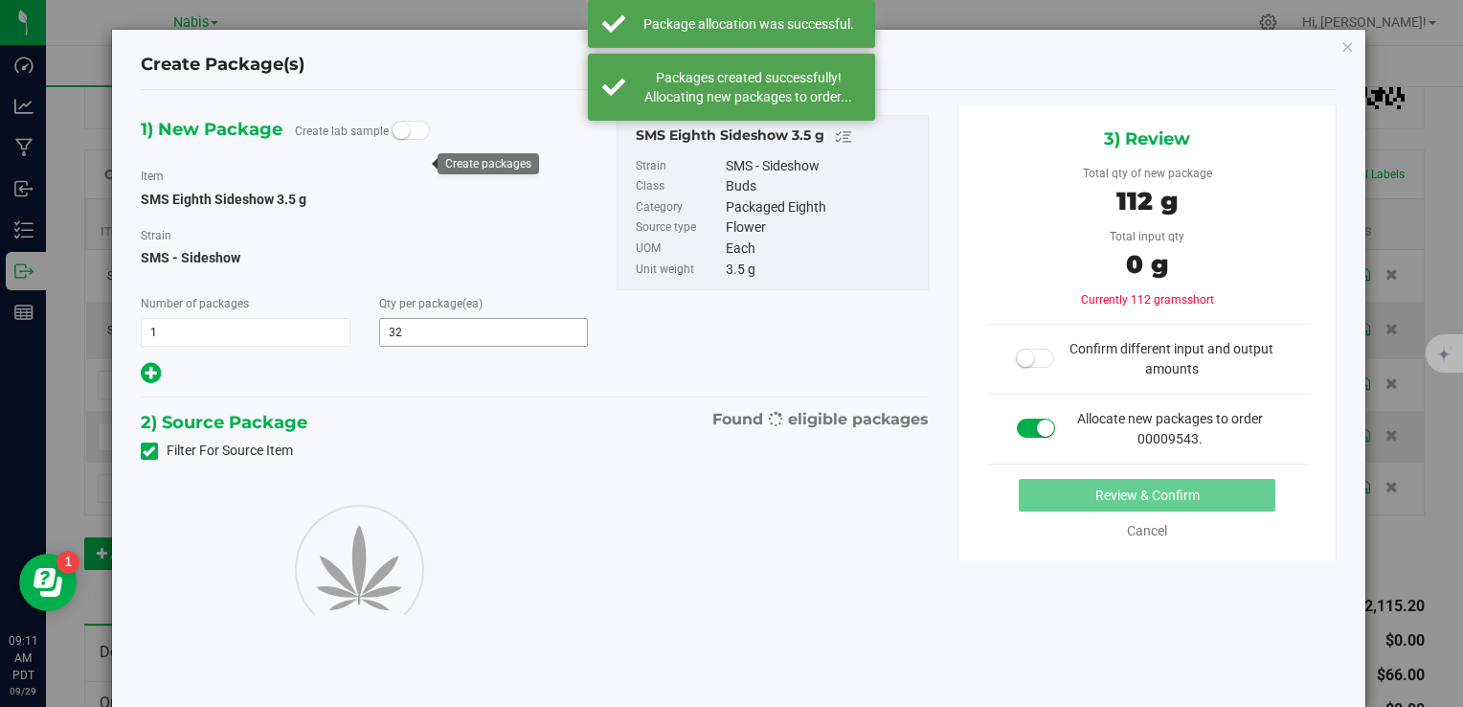
type input "32"
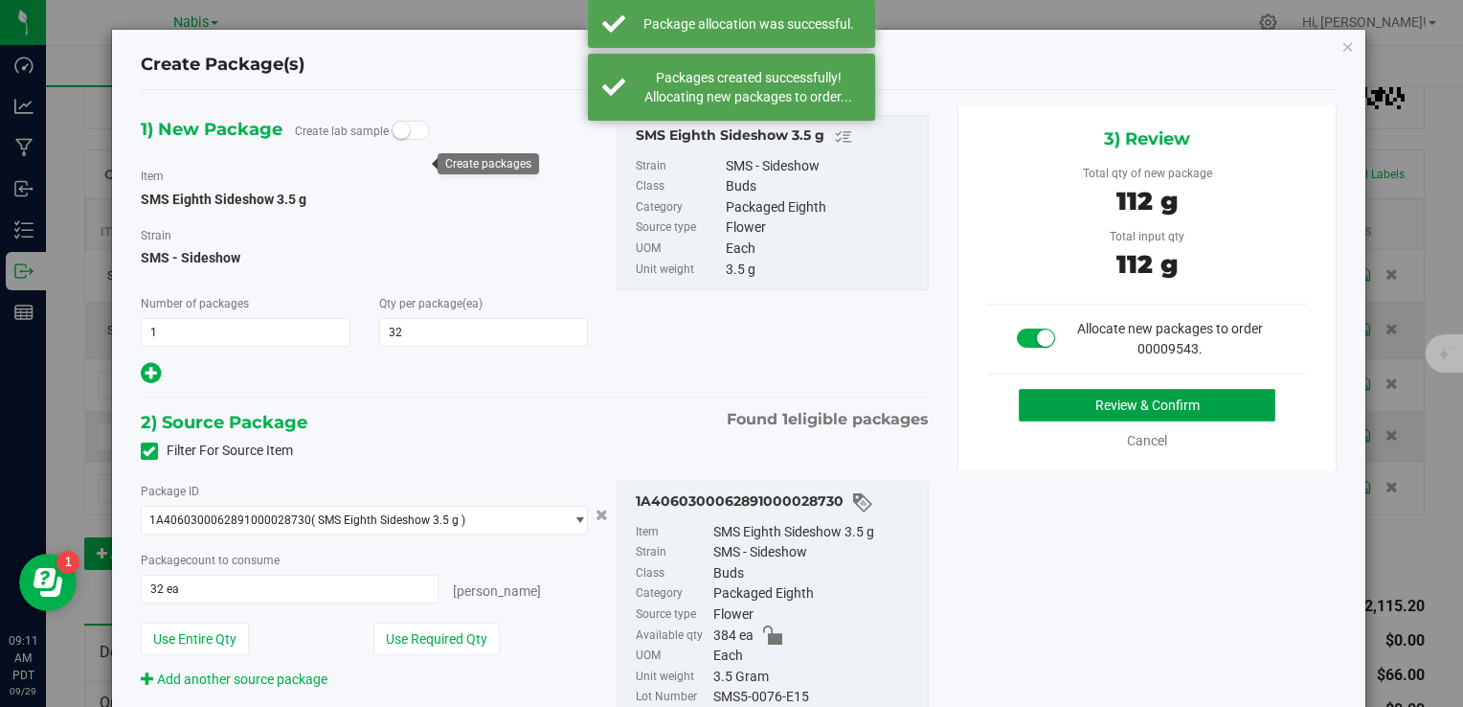
click at [1038, 396] on button "Review & Confirm" at bounding box center [1147, 405] width 257 height 33
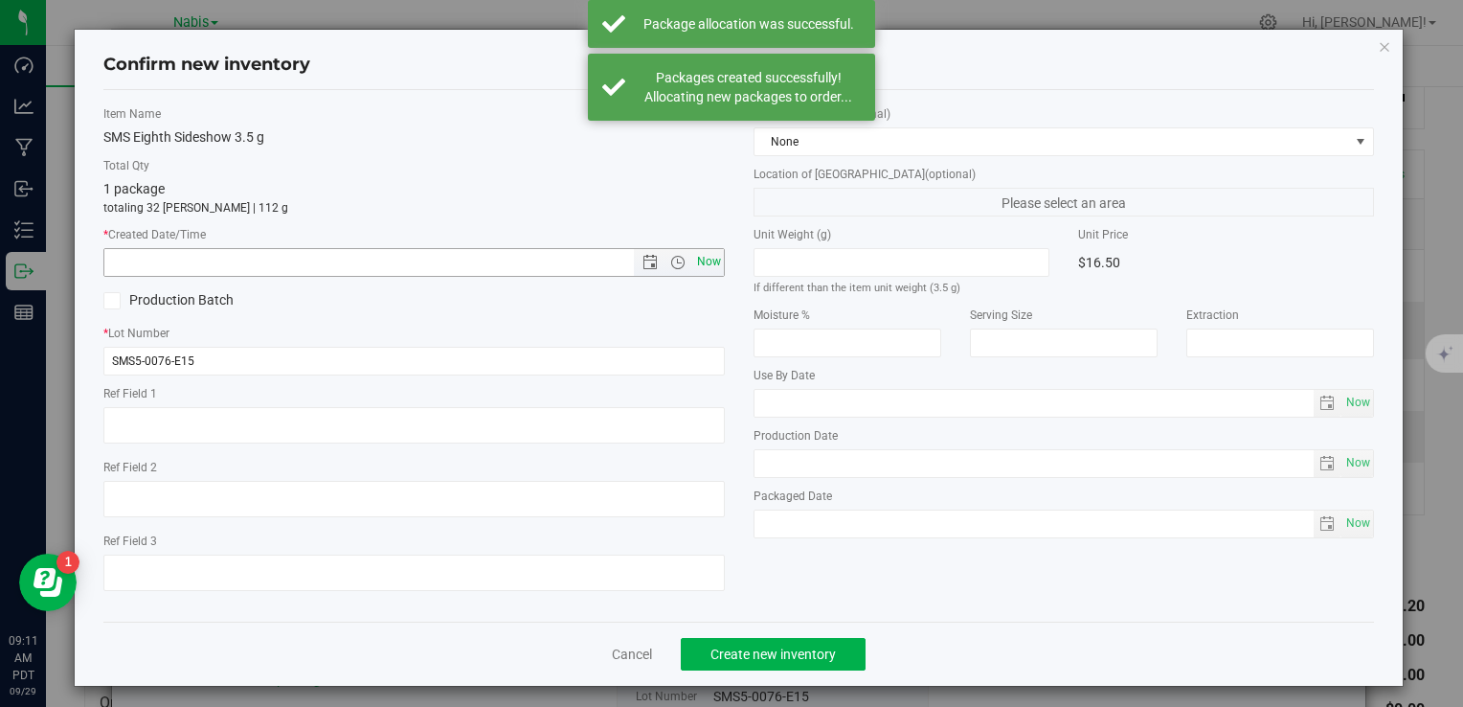
click at [692, 263] on span "Now" at bounding box center [708, 262] width 33 height 28
type input "9/29/2025 9:11 AM"
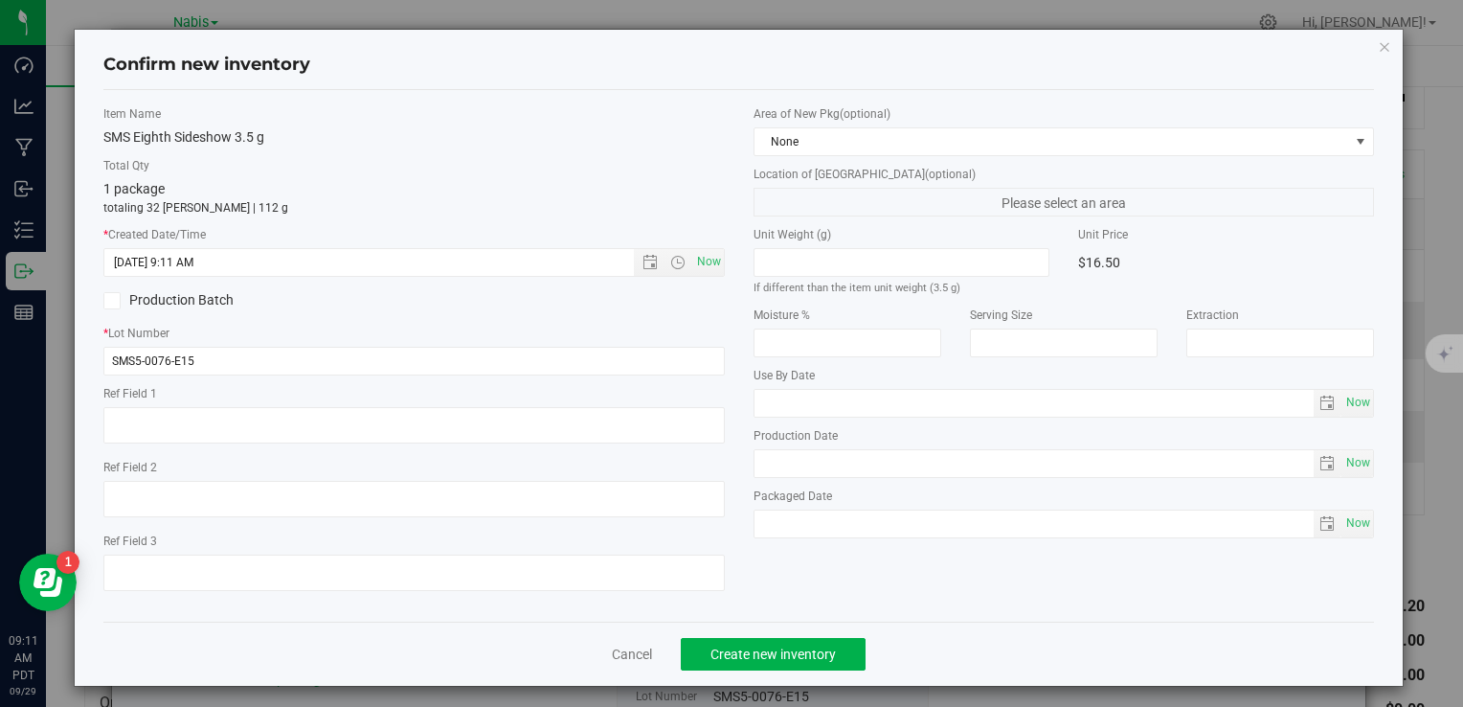
click at [794, 635] on div "Cancel Create new inventory" at bounding box center [738, 654] width 1271 height 64
click at [795, 638] on button "Create new inventory" at bounding box center [773, 654] width 185 height 33
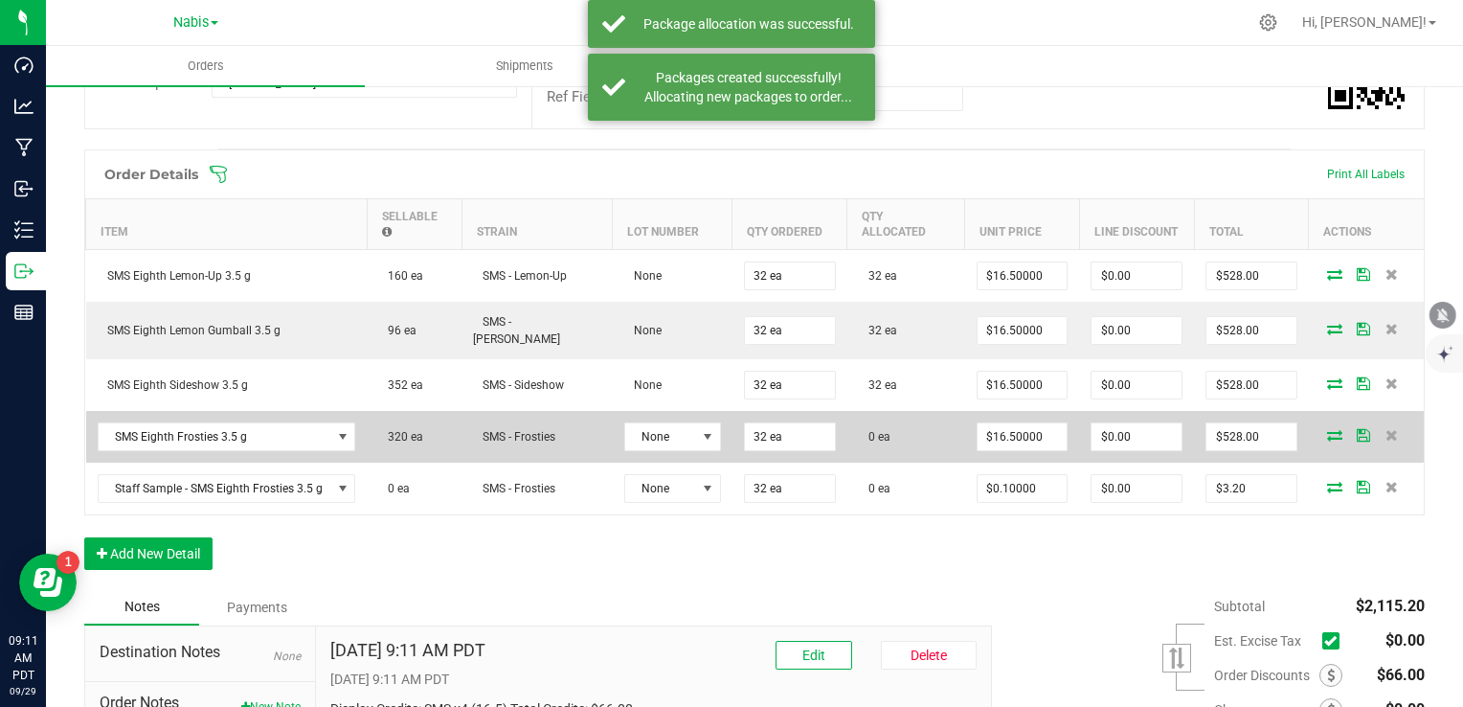
click at [1327, 431] on icon at bounding box center [1334, 434] width 15 height 11
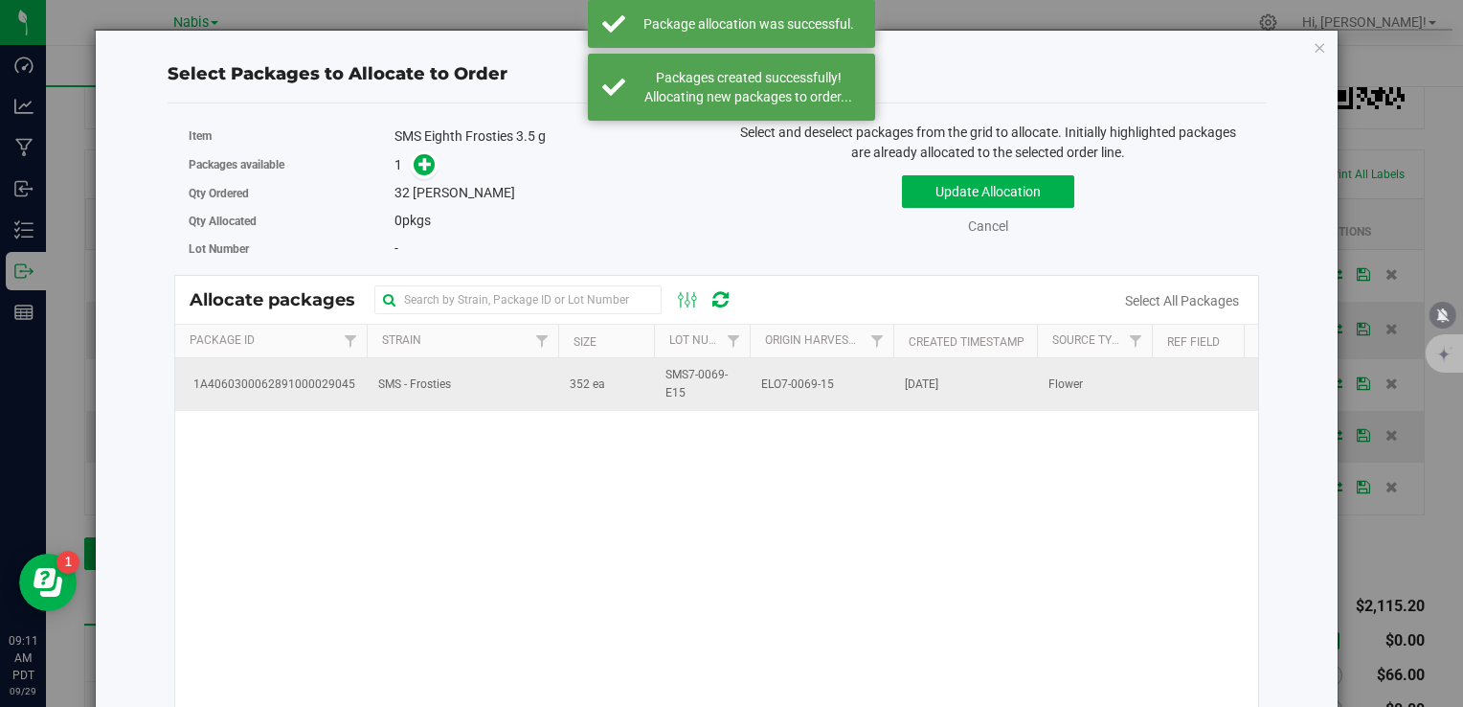
click at [420, 372] on td "SMS - Frosties" at bounding box center [463, 384] width 192 height 52
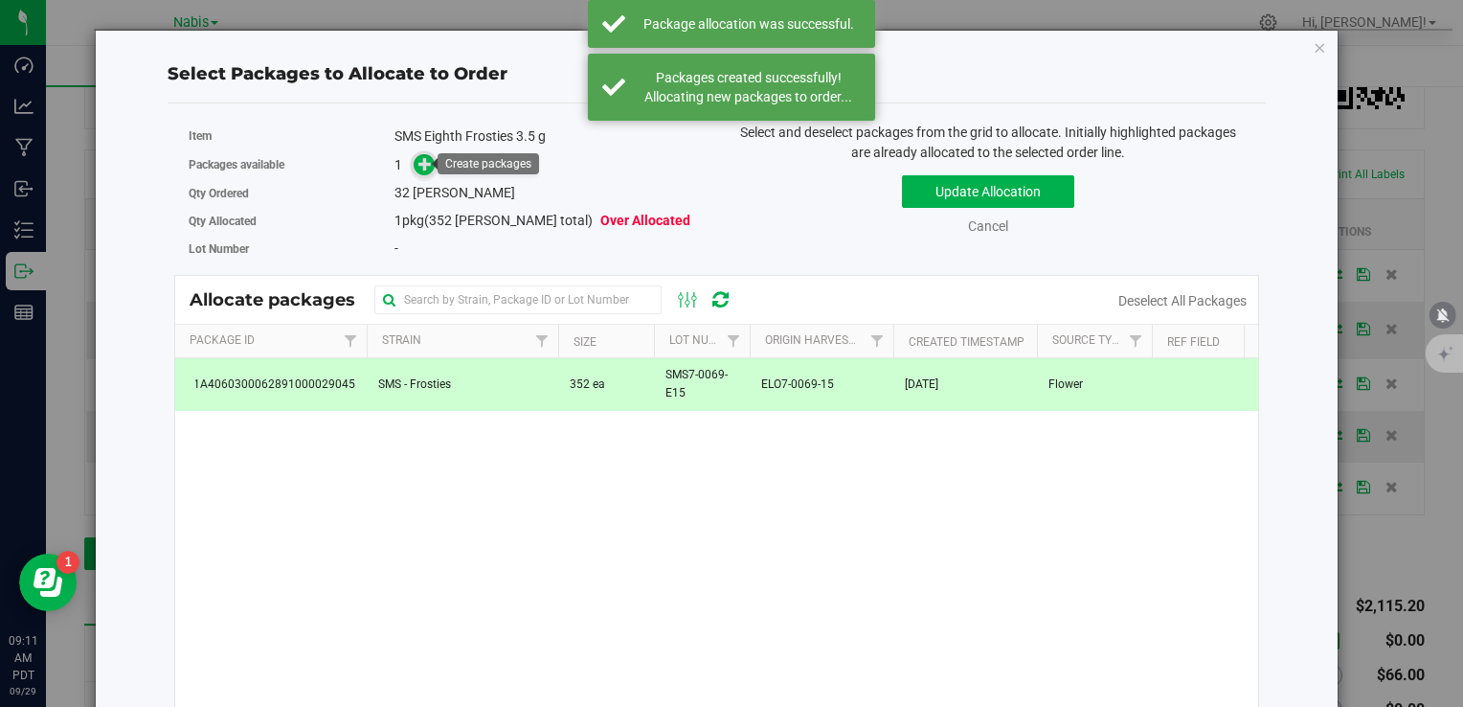
click at [423, 169] on icon at bounding box center [425, 163] width 13 height 13
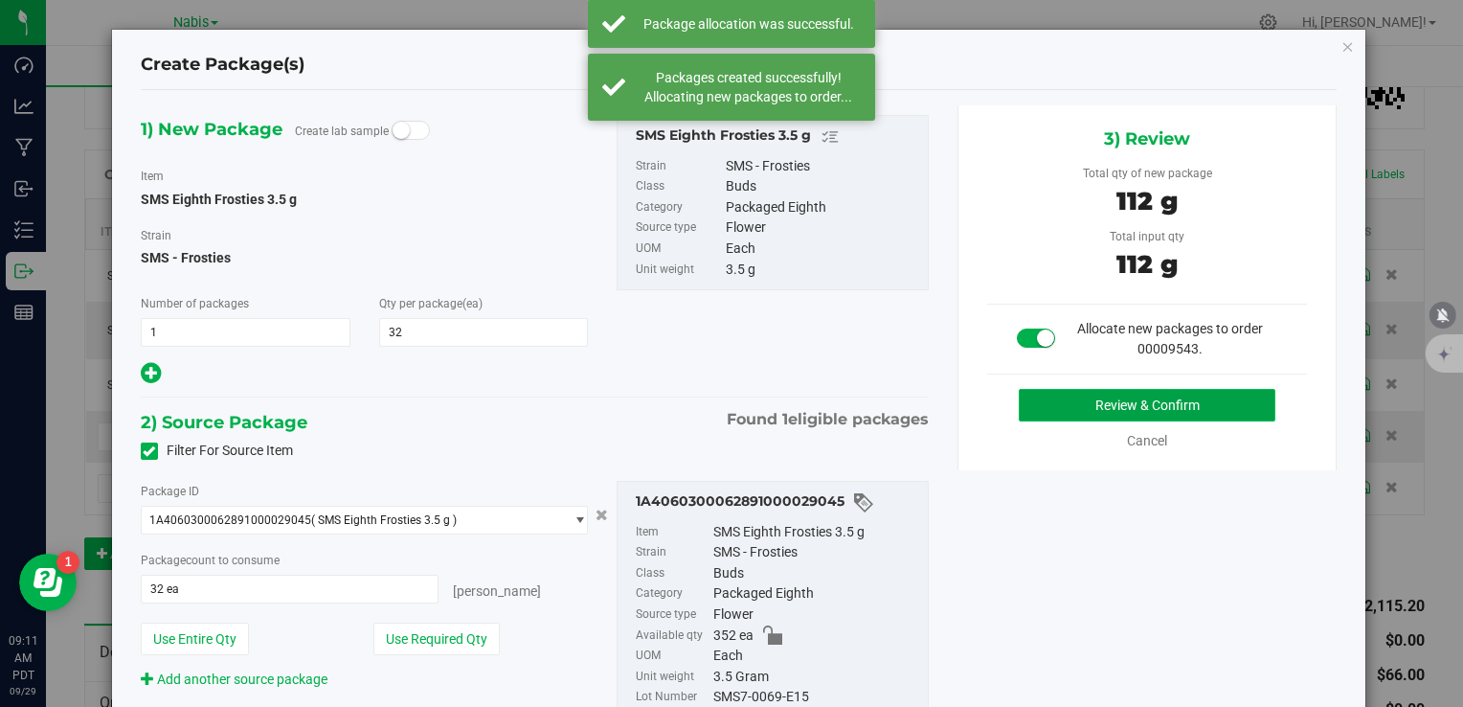
click at [1029, 401] on button "Review & Confirm" at bounding box center [1147, 405] width 257 height 33
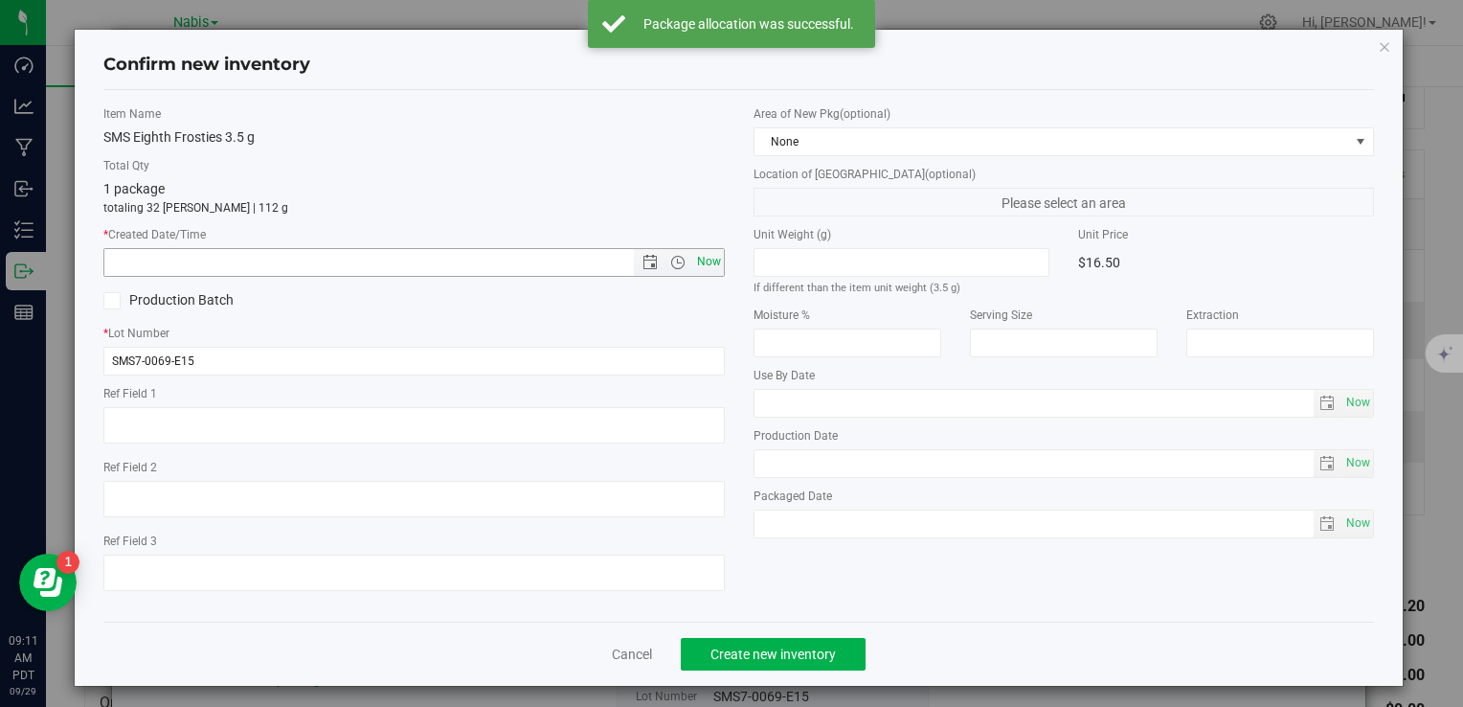
click at [710, 263] on span "Now" at bounding box center [708, 262] width 33 height 28
type input "9/29/2025 9:11 AM"
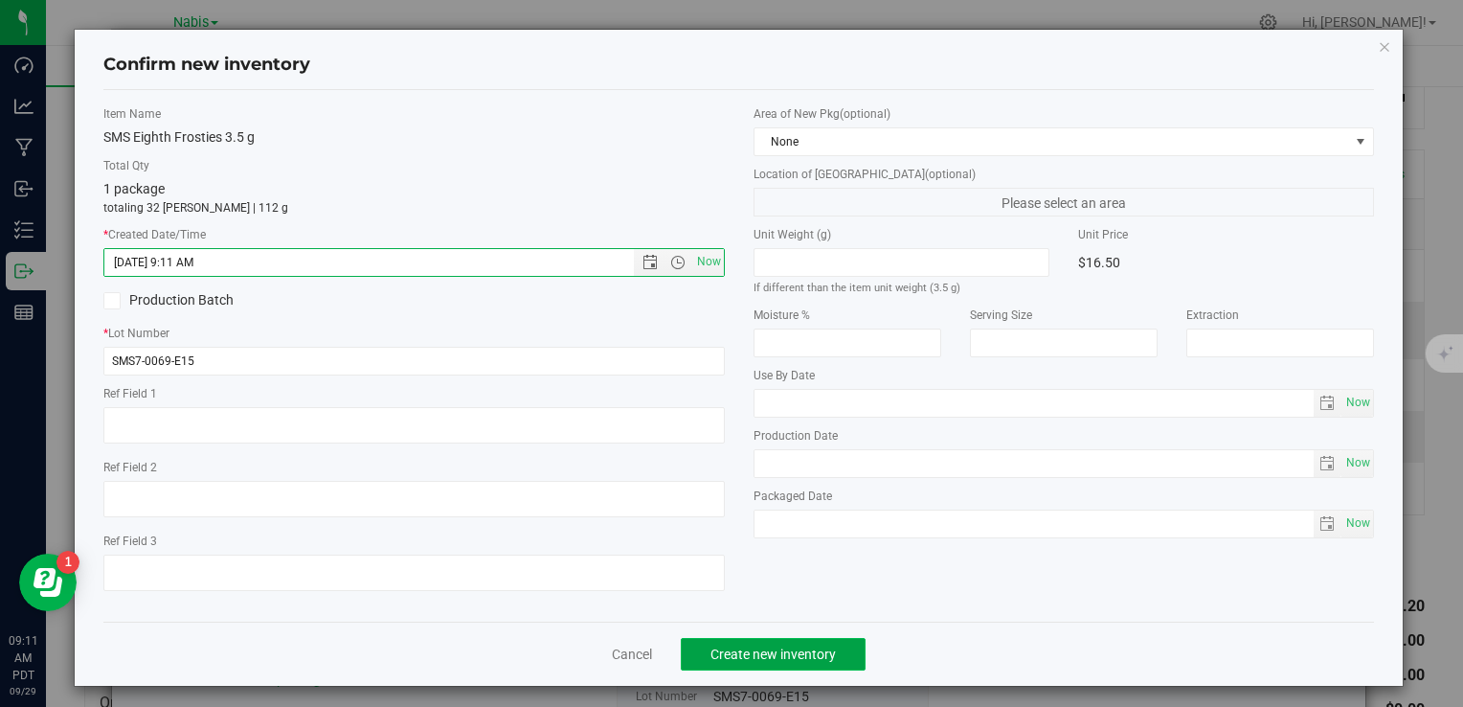
click at [801, 651] on span "Create new inventory" at bounding box center [773, 653] width 125 height 15
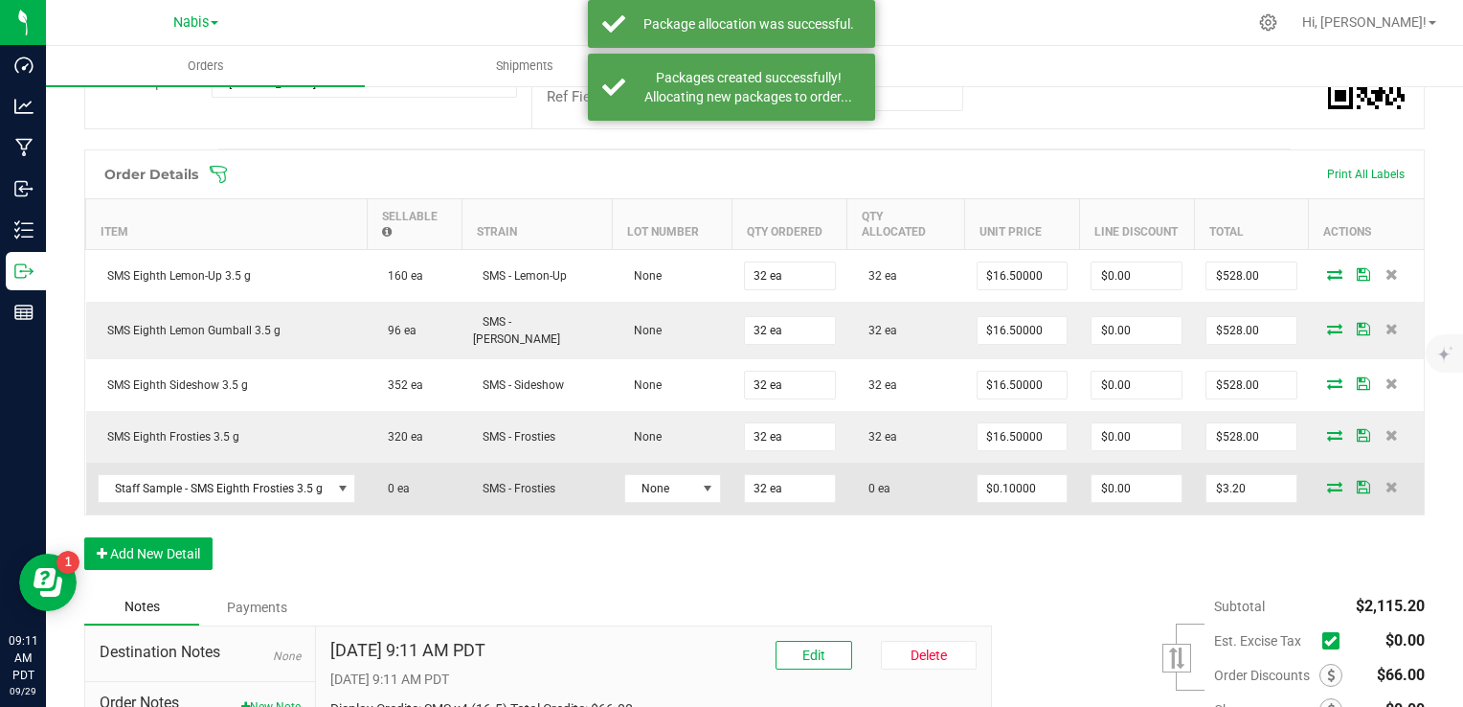
click at [1327, 488] on icon at bounding box center [1334, 486] width 15 height 11
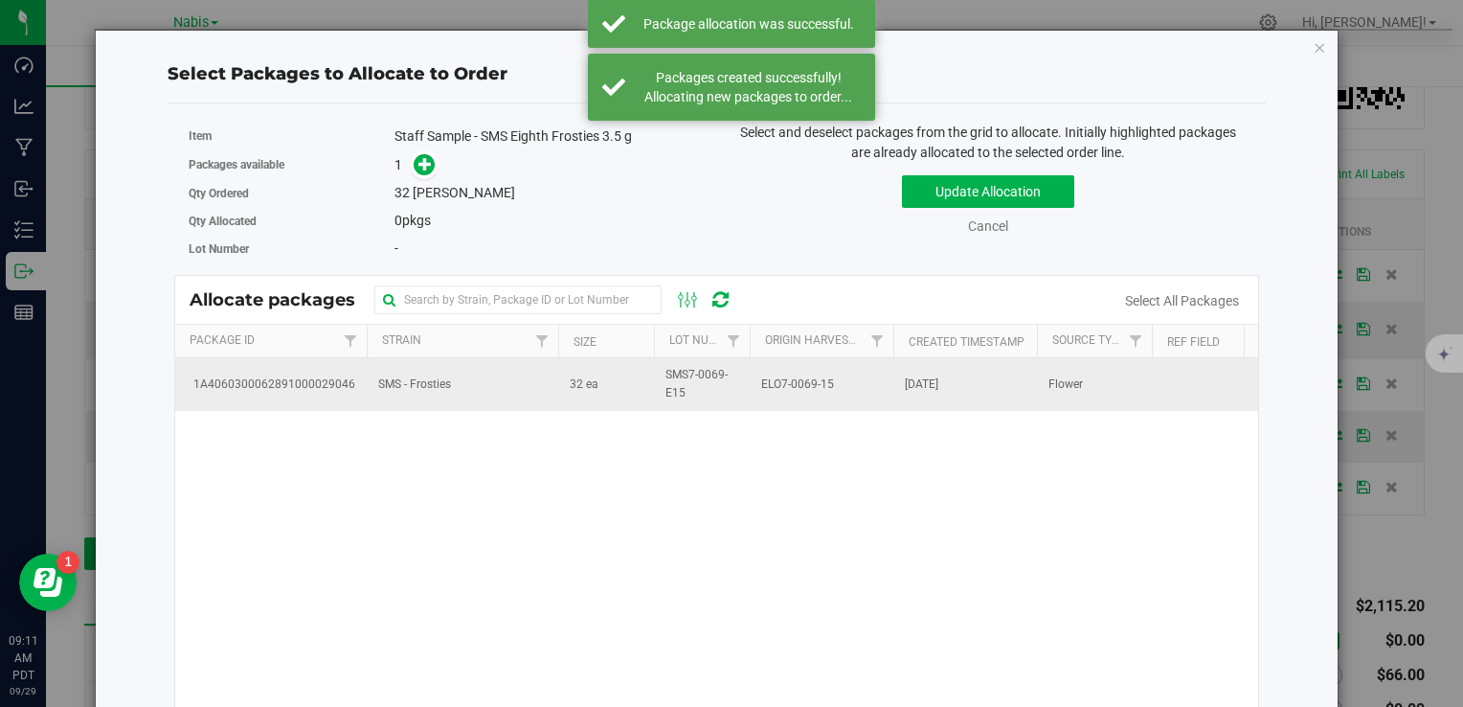
click at [528, 406] on td "SMS - Frosties" at bounding box center [463, 384] width 192 height 52
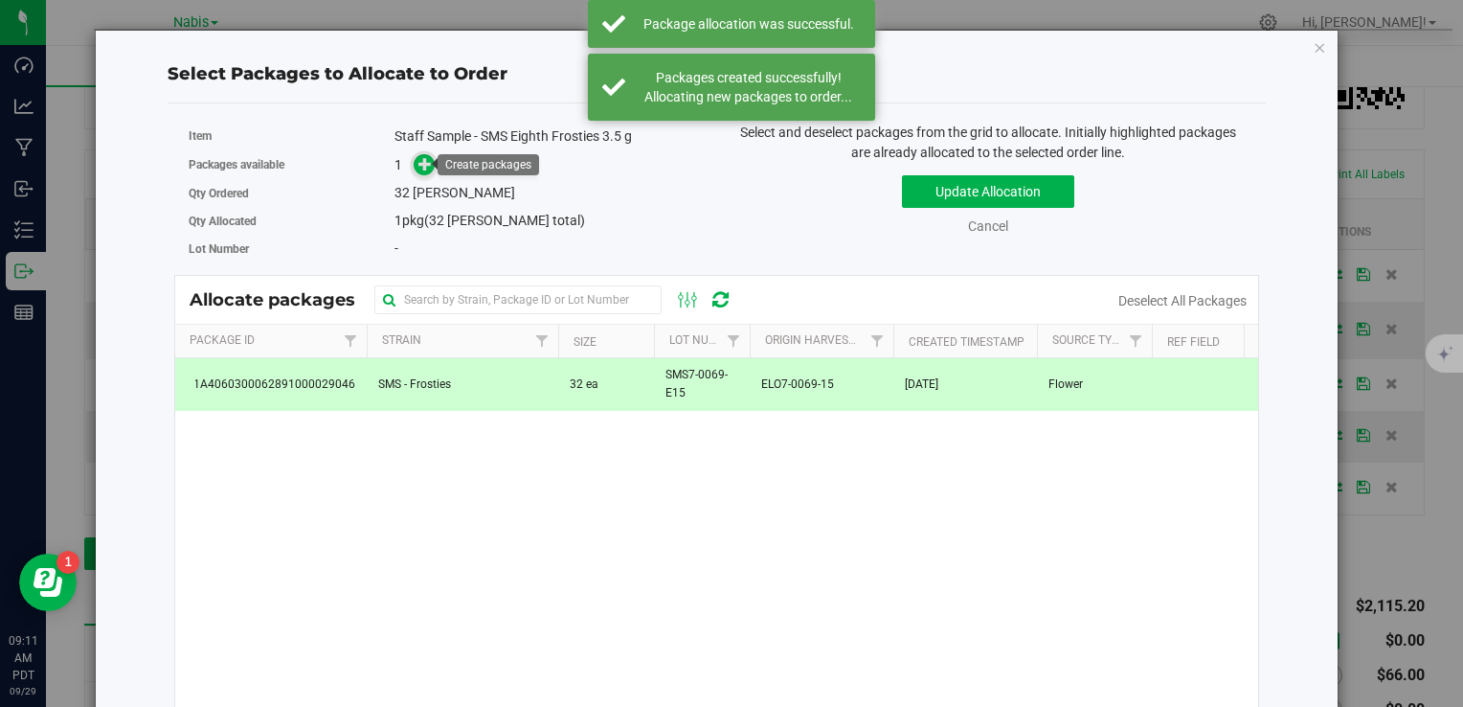
click at [425, 166] on icon at bounding box center [425, 163] width 13 height 13
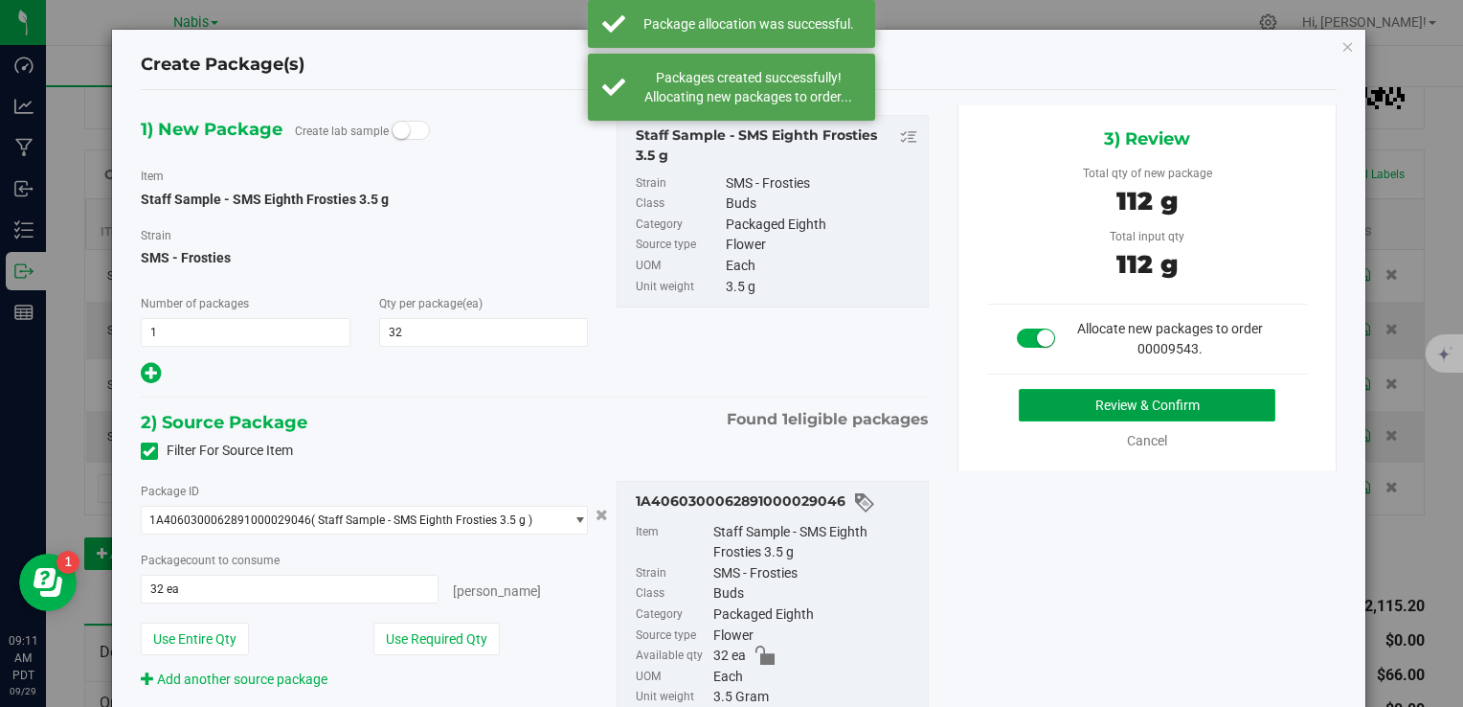
click at [1052, 394] on button "Review & Confirm" at bounding box center [1147, 405] width 257 height 33
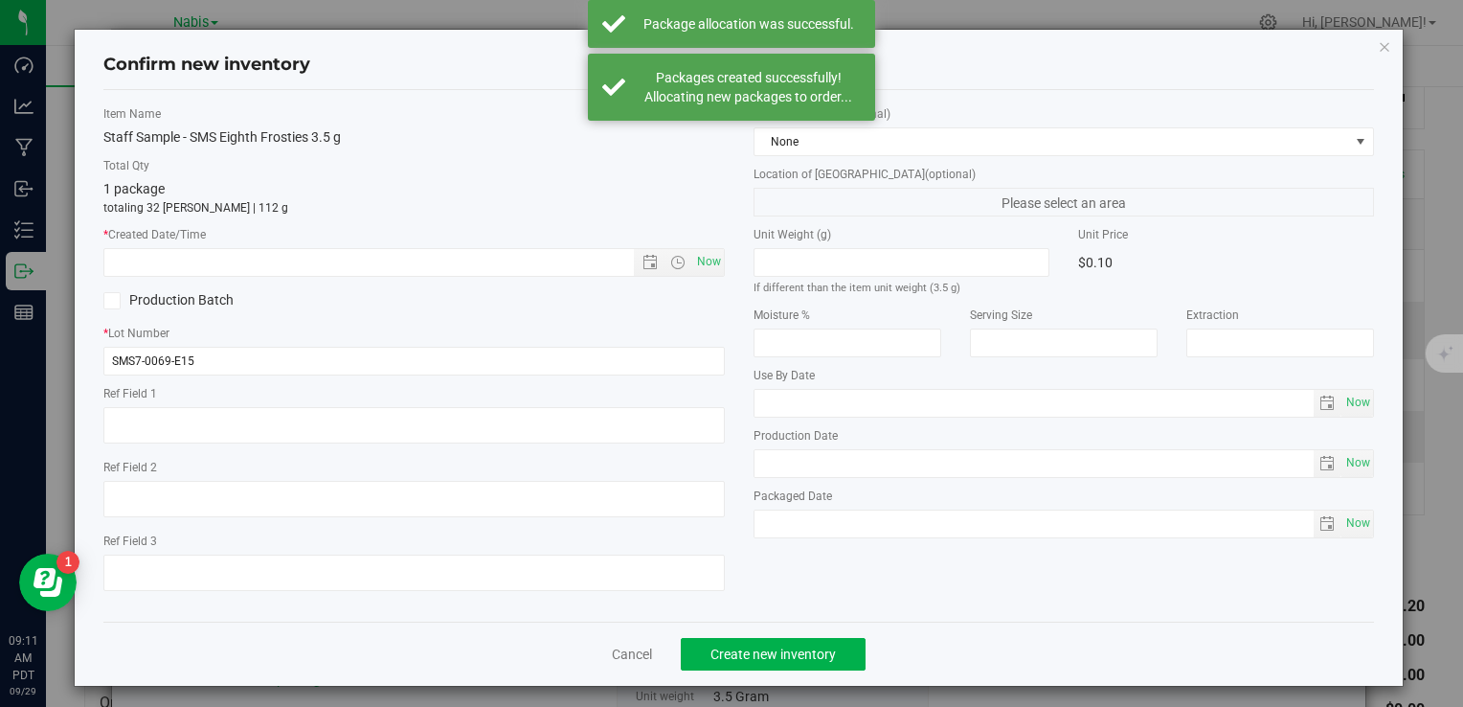
click at [720, 262] on div "Item Name Staff Sample - SMS Eighth Frosties 3.5 g Total Qty 1 package totaling…" at bounding box center [413, 355] width 649 height 501
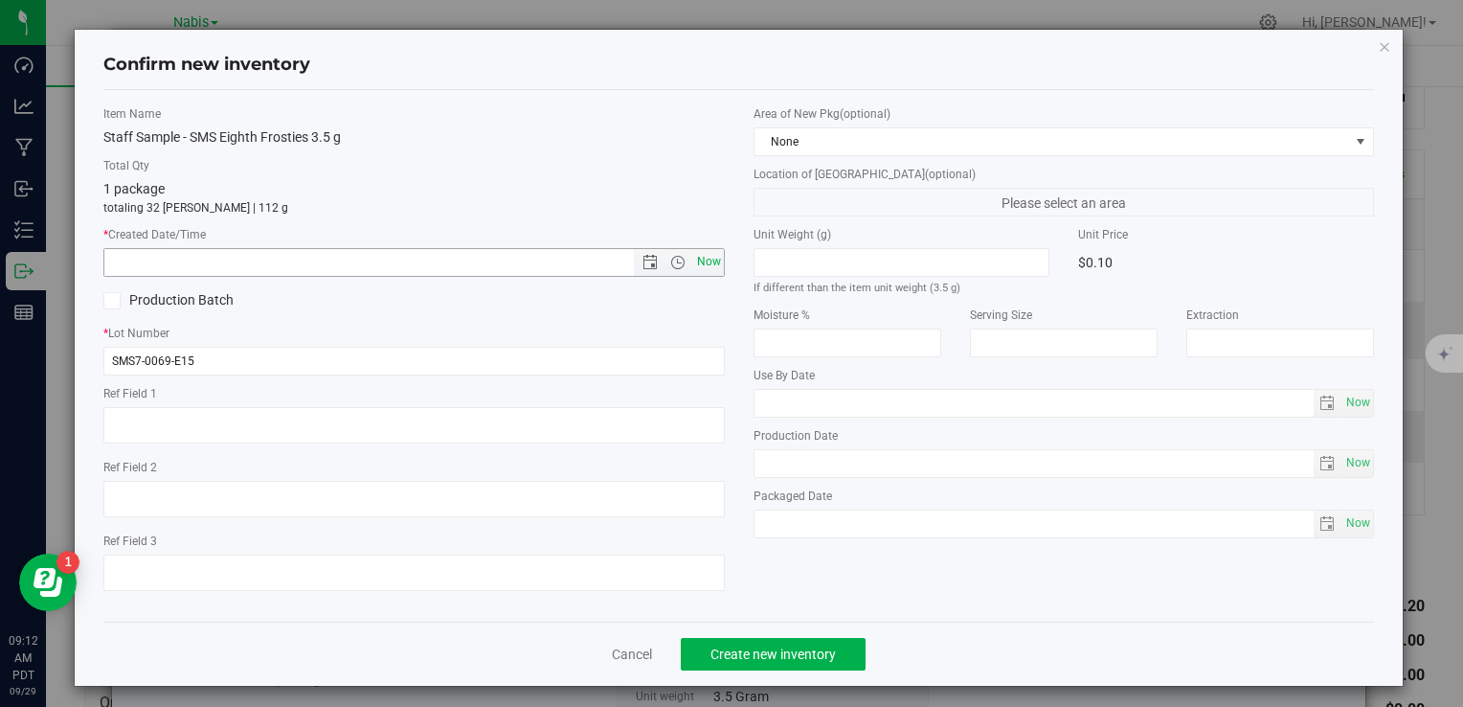
click at [697, 258] on span "Now" at bounding box center [708, 262] width 33 height 28
type input "9/29/2025 9:12 AM"
click at [761, 656] on span "Create new inventory" at bounding box center [773, 653] width 125 height 15
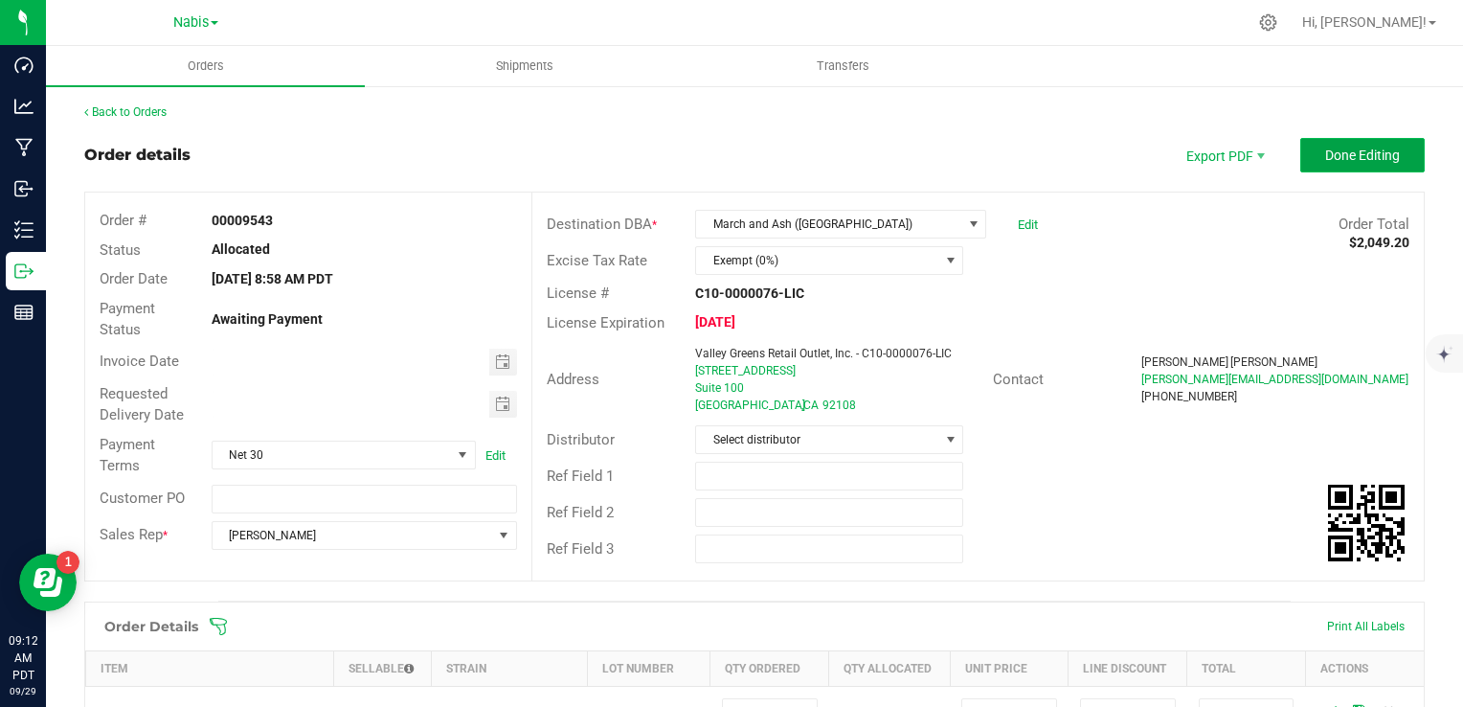
click at [1346, 157] on span "Done Editing" at bounding box center [1362, 154] width 75 height 15
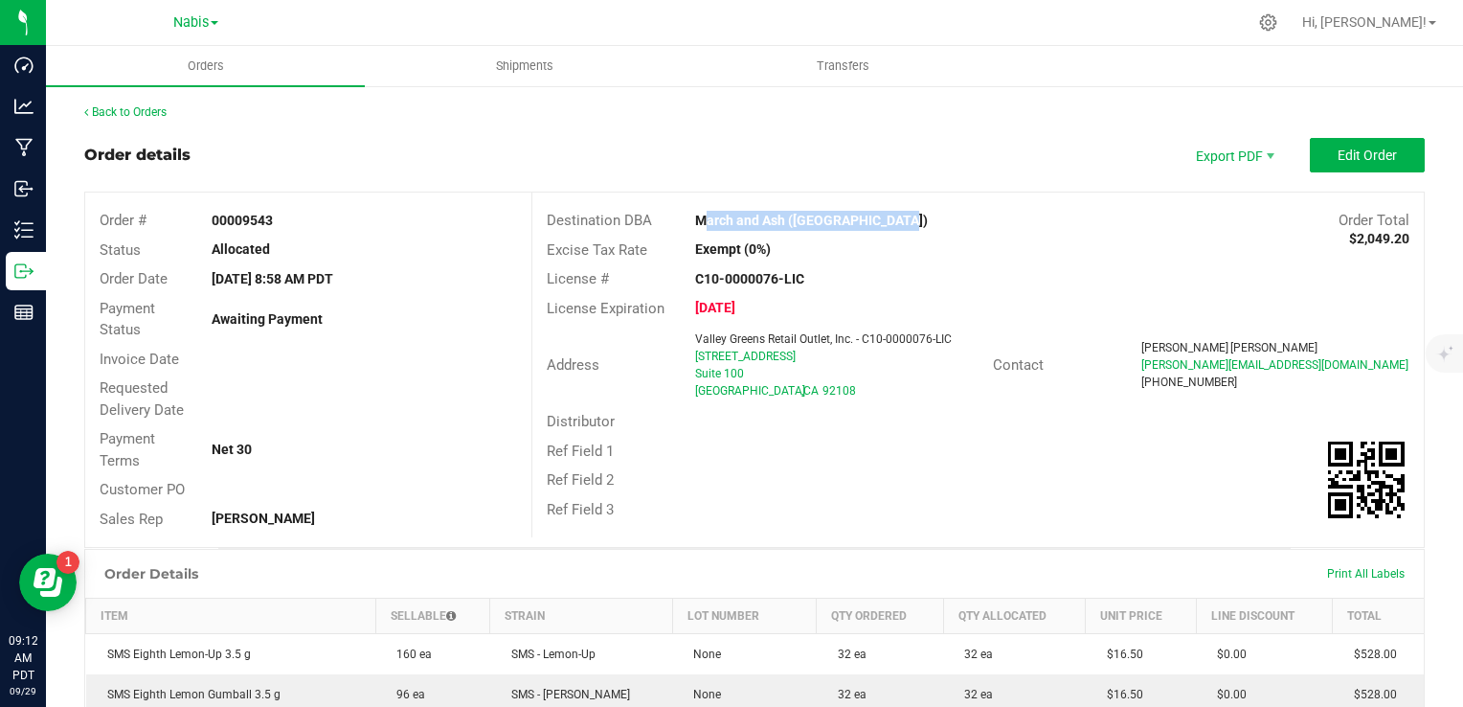
drag, startPoint x: 685, startPoint y: 211, endPoint x: 971, endPoint y: 213, distance: 286.4
click at [971, 213] on div "March and Ash (Mission Valley)" at bounding box center [867, 221] width 372 height 20
copy strong "March and Ash (Mission Valley)"
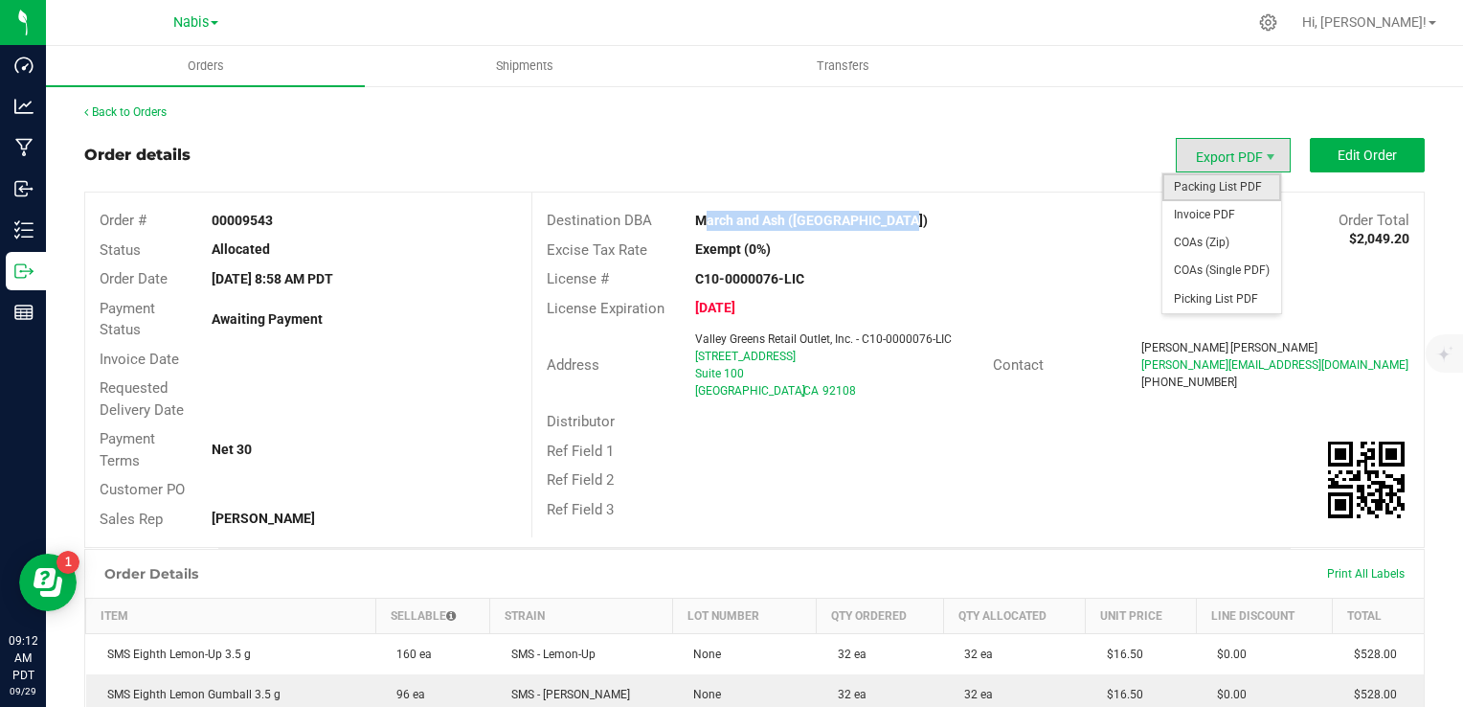
click at [1218, 182] on span "Packing List PDF" at bounding box center [1222, 187] width 119 height 28
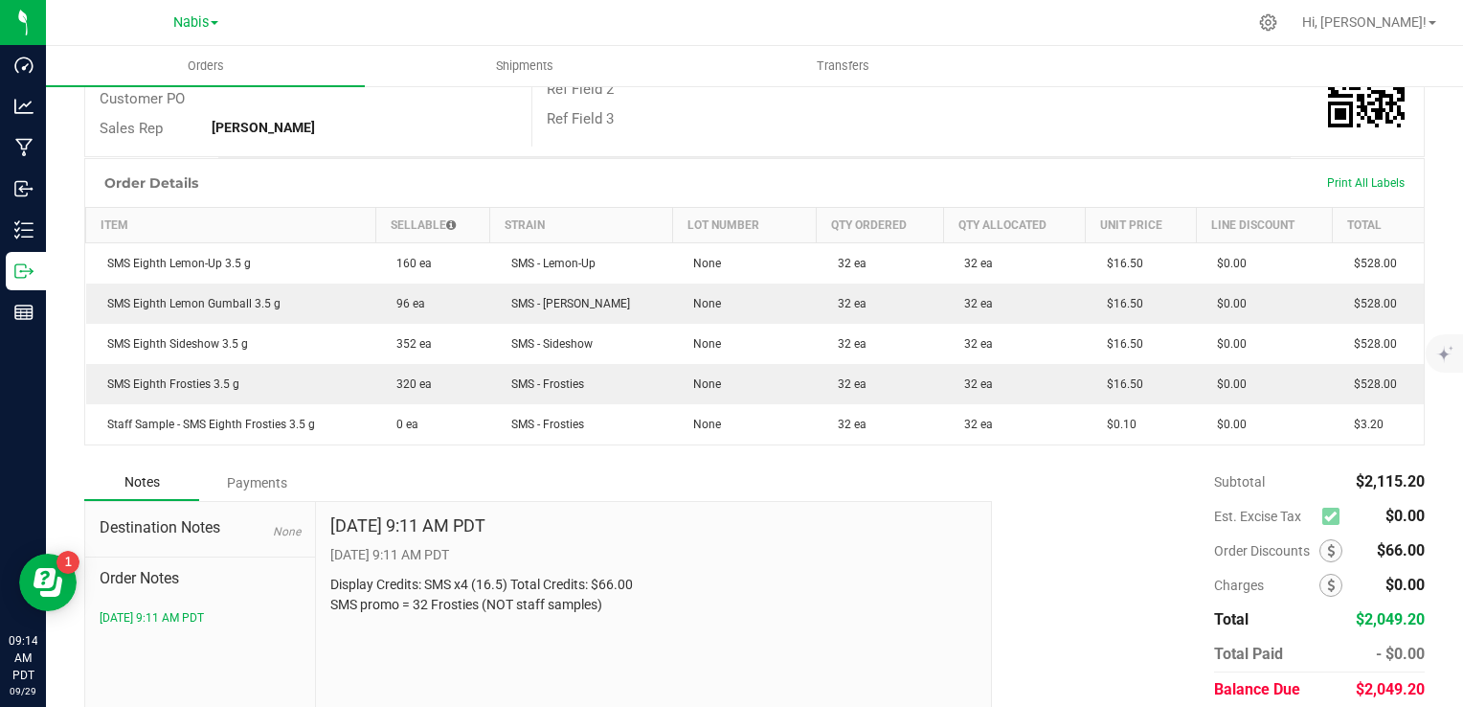
scroll to position [460, 0]
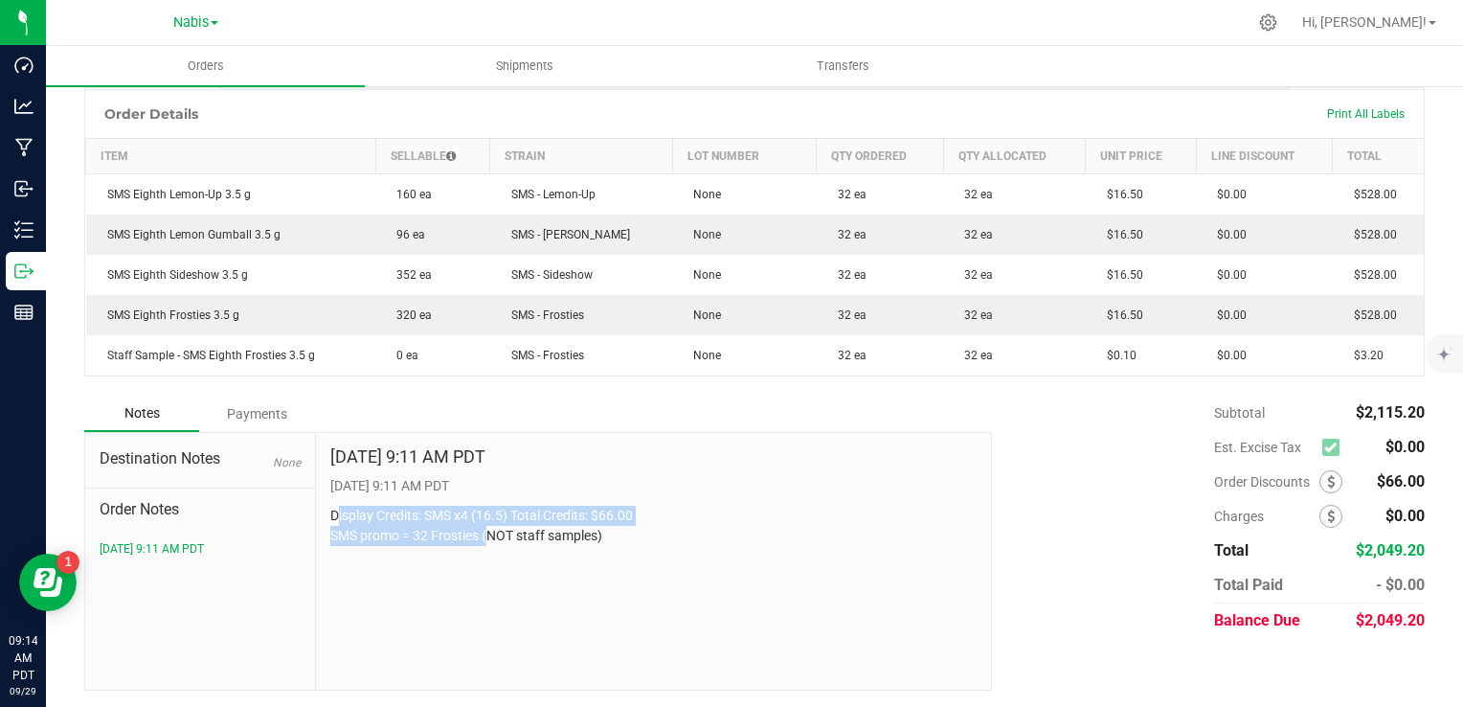
drag, startPoint x: 335, startPoint y: 506, endPoint x: 487, endPoint y: 548, distance: 158.0
click at [487, 548] on div "Sep 29, 2025 9:11 AM PDT 9/29/2025 9:11 AM PDT Display Credits: SMS x4 (16.5) T…" at bounding box center [654, 561] width 676 height 257
drag, startPoint x: 487, startPoint y: 548, endPoint x: 370, endPoint y: 539, distance: 118.1
click at [373, 540] on p "Display Credits: SMS x4 (16.5) Total Credits: $66.00 SMS promo = 32 Frosties (N…" at bounding box center [653, 526] width 647 height 40
click at [319, 508] on div "Sep 29, 2025 9:11 AM PDT 9/29/2025 9:11 AM PDT Display Credits: SMS x4 (16.5) T…" at bounding box center [654, 561] width 676 height 257
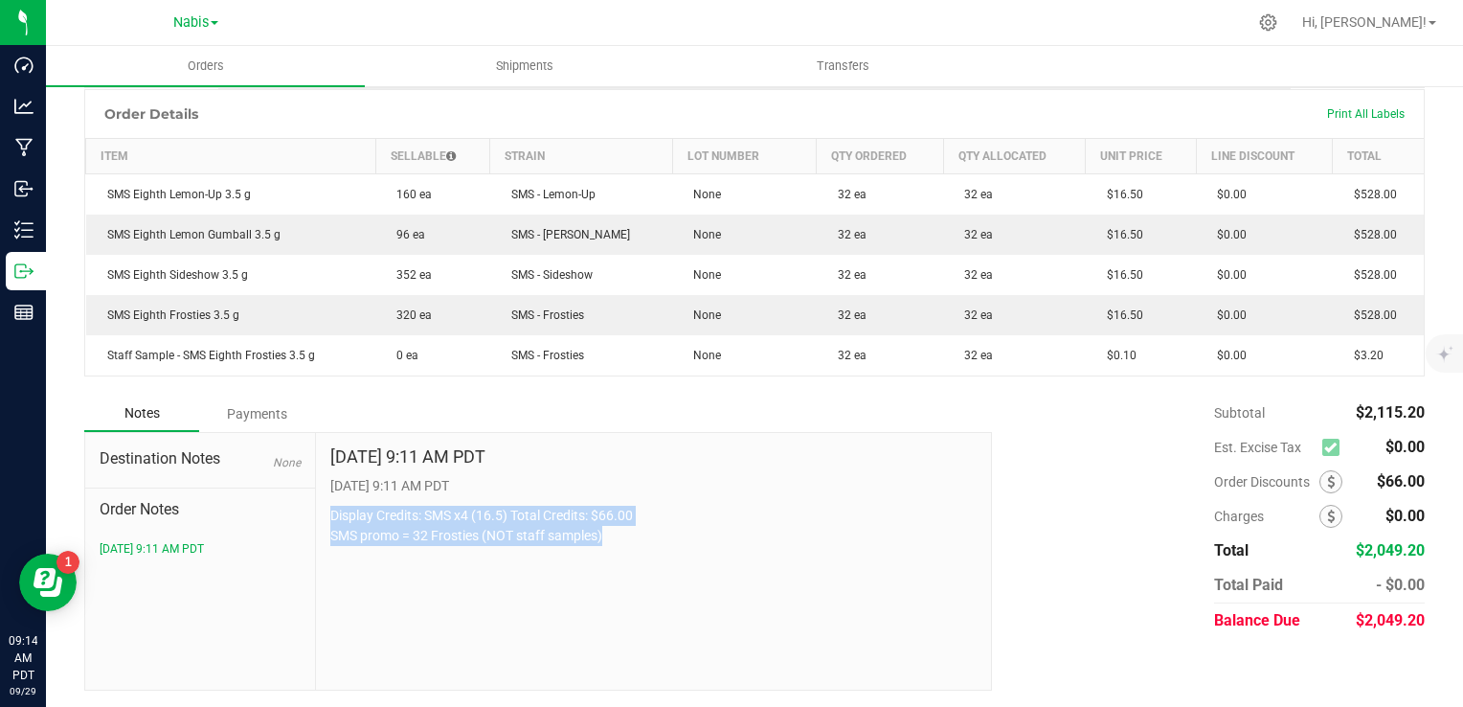
drag, startPoint x: 323, startPoint y: 504, endPoint x: 619, endPoint y: 543, distance: 298.5
click at [619, 543] on div "Sep 29, 2025 9:11 AM PDT 9/29/2025 9:11 AM PDT Display Credits: SMS x4 (16.5) T…" at bounding box center [654, 561] width 676 height 257
copy p "Display Credits: SMS x4 (16.5) Total Credits: $66.00 SMS promo = 32 Frosties (N…"
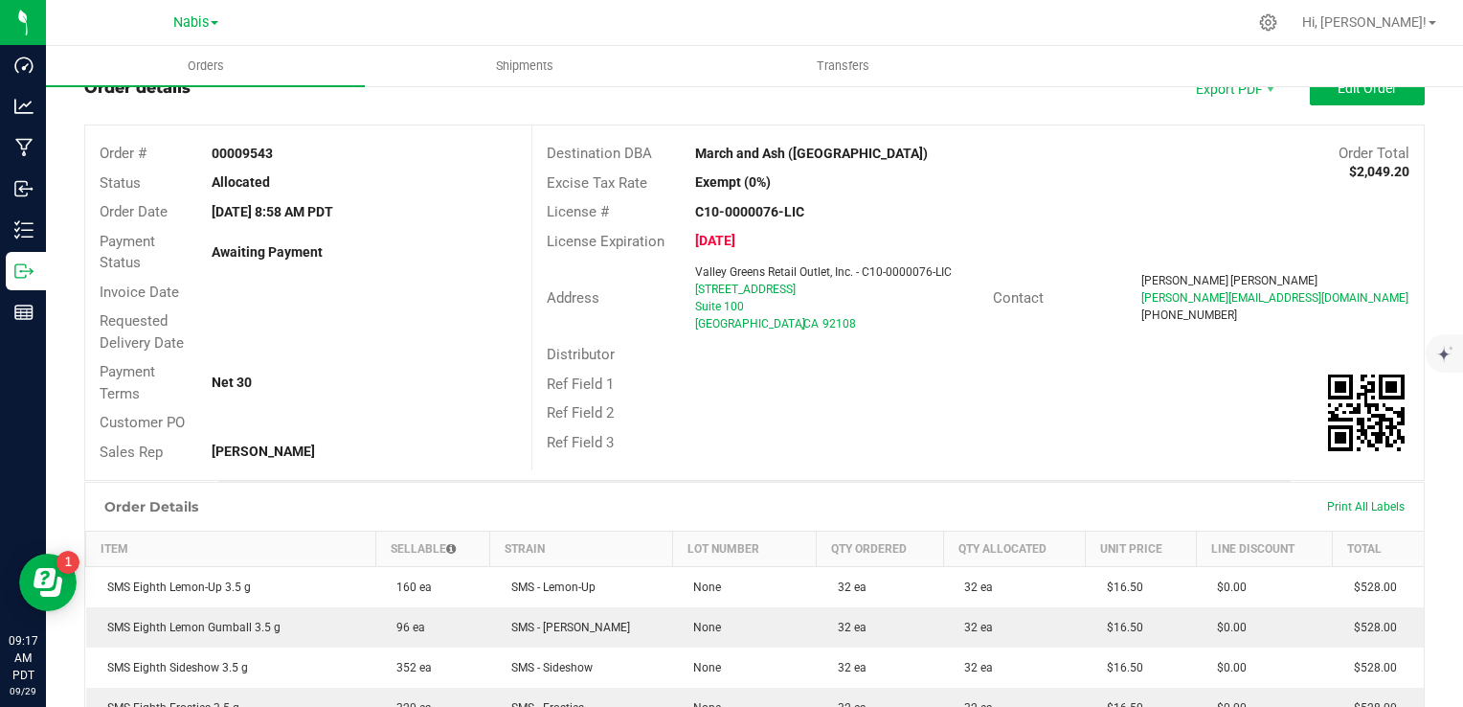
scroll to position [0, 0]
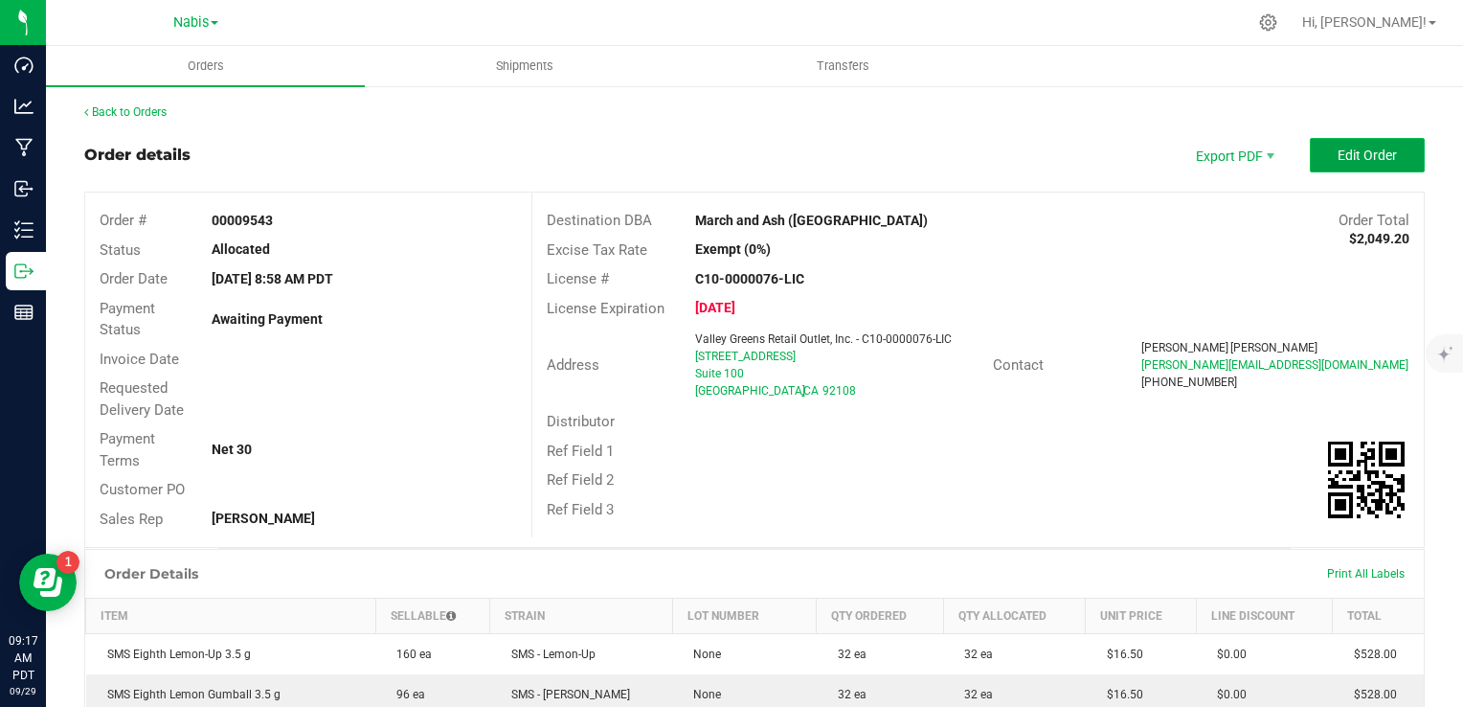
click at [1338, 151] on span "Edit Order" at bounding box center [1367, 154] width 59 height 15
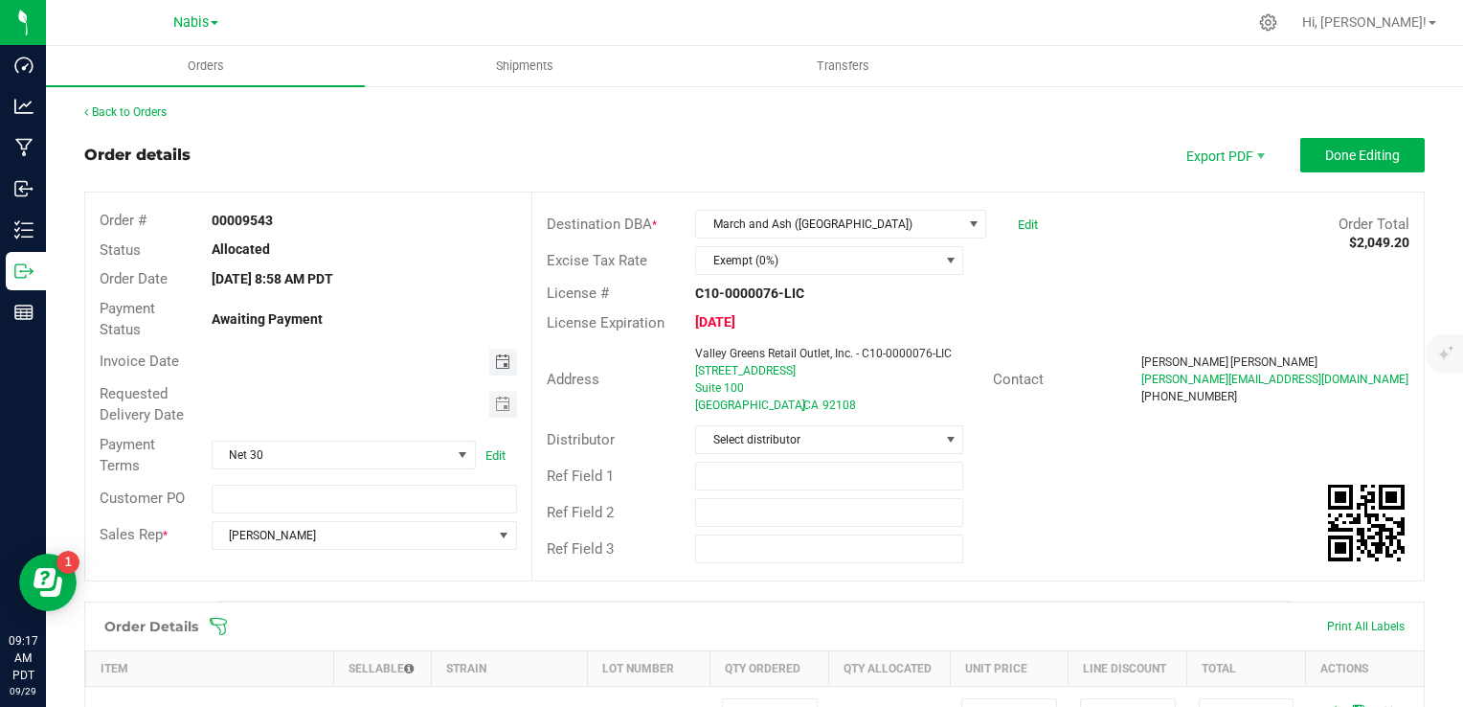
click at [502, 368] on span "Toggle calendar" at bounding box center [502, 361] width 15 height 15
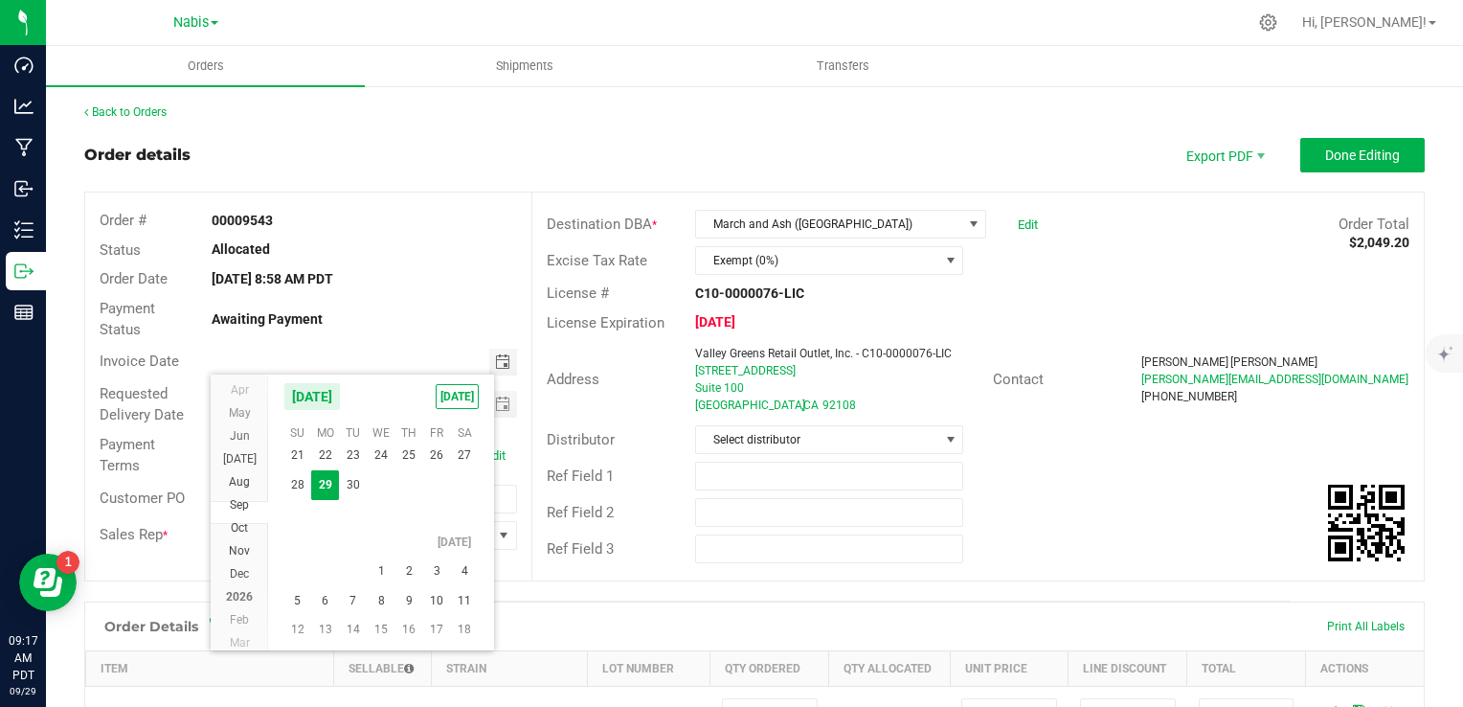
scroll to position [34671, 0]
click at [331, 598] on span "6" at bounding box center [325, 601] width 28 height 30
type input "10/06/2025"
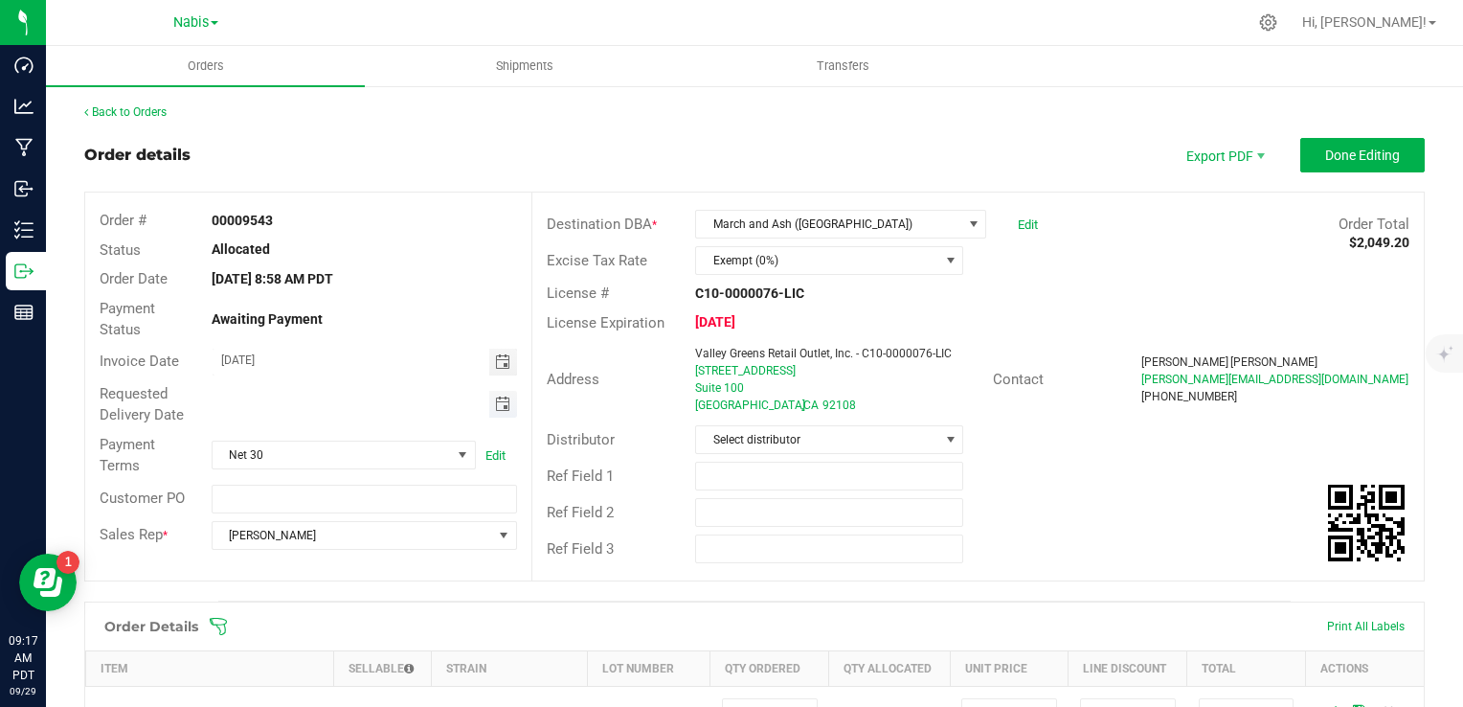
click at [496, 408] on span "Toggle calendar" at bounding box center [502, 403] width 15 height 15
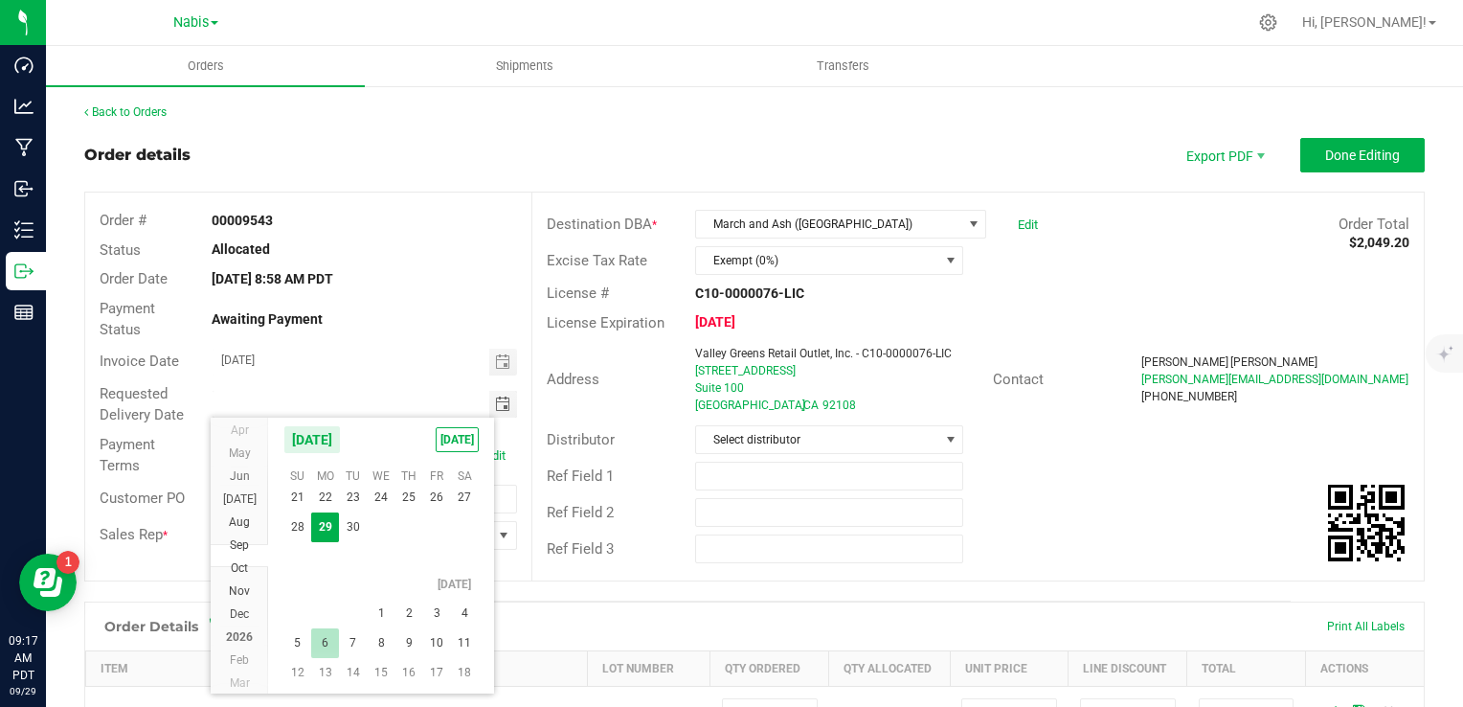
click at [331, 637] on span "6" at bounding box center [325, 643] width 28 height 30
type input "10/06/2025"
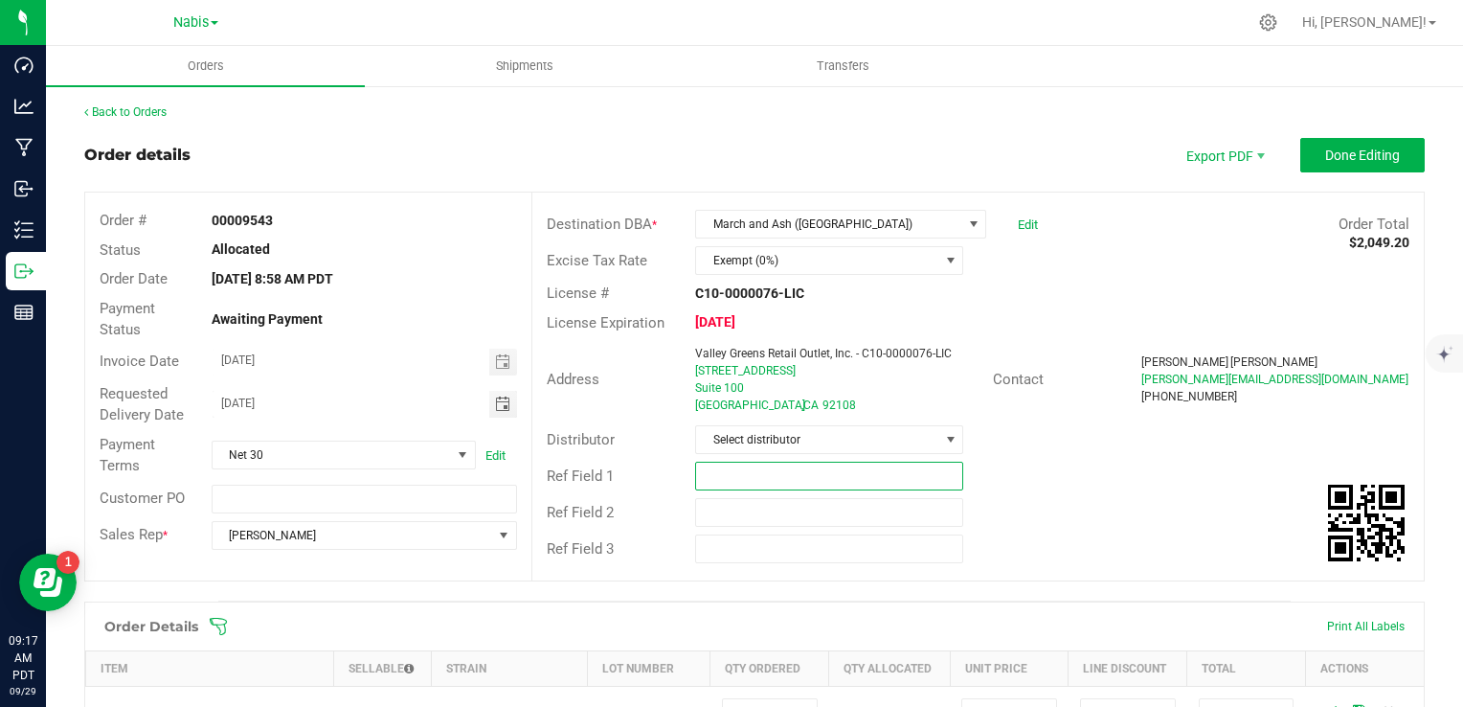
click at [770, 476] on input "text" at bounding box center [829, 476] width 268 height 29
paste input "767054"
type input "Smacked Studios; Nabis 767054"
click at [1368, 149] on span "Done Editing" at bounding box center [1362, 154] width 75 height 15
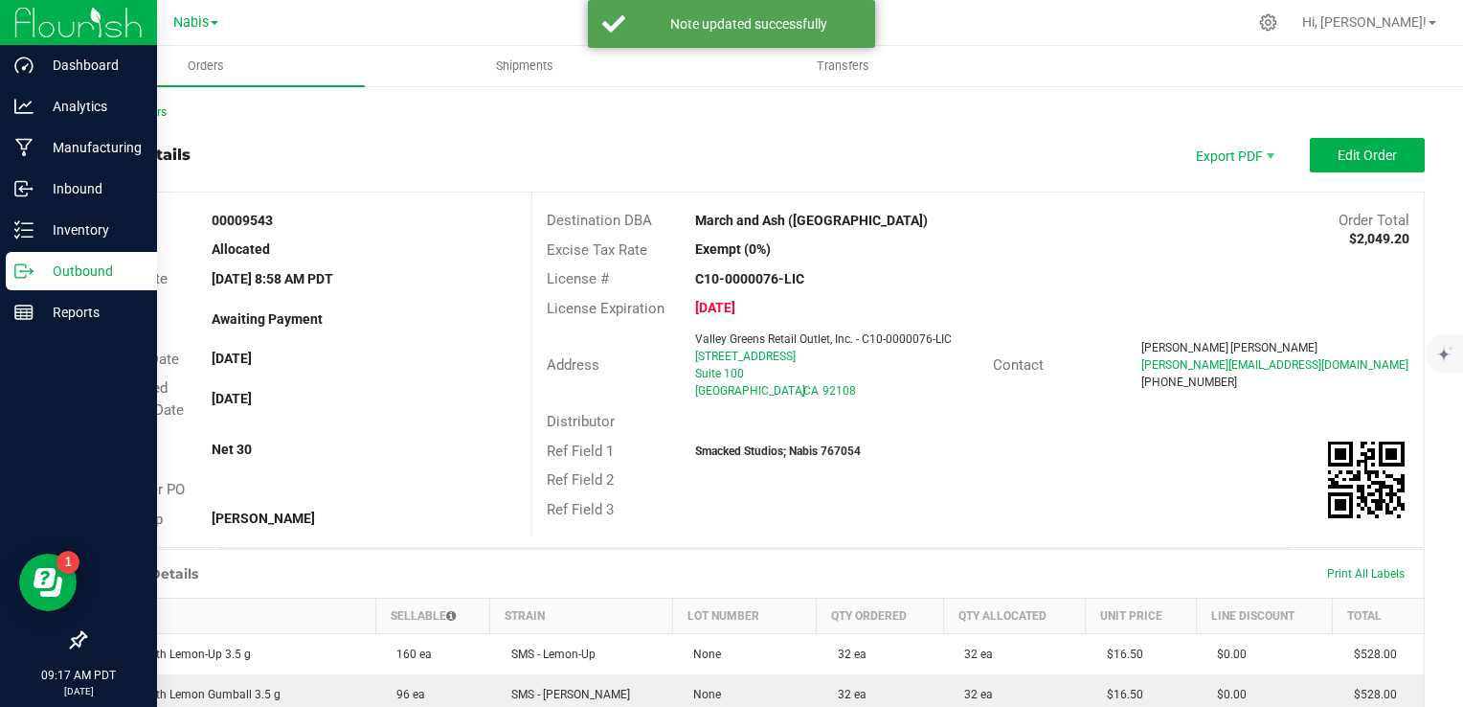
click at [60, 270] on p "Outbound" at bounding box center [91, 271] width 115 height 23
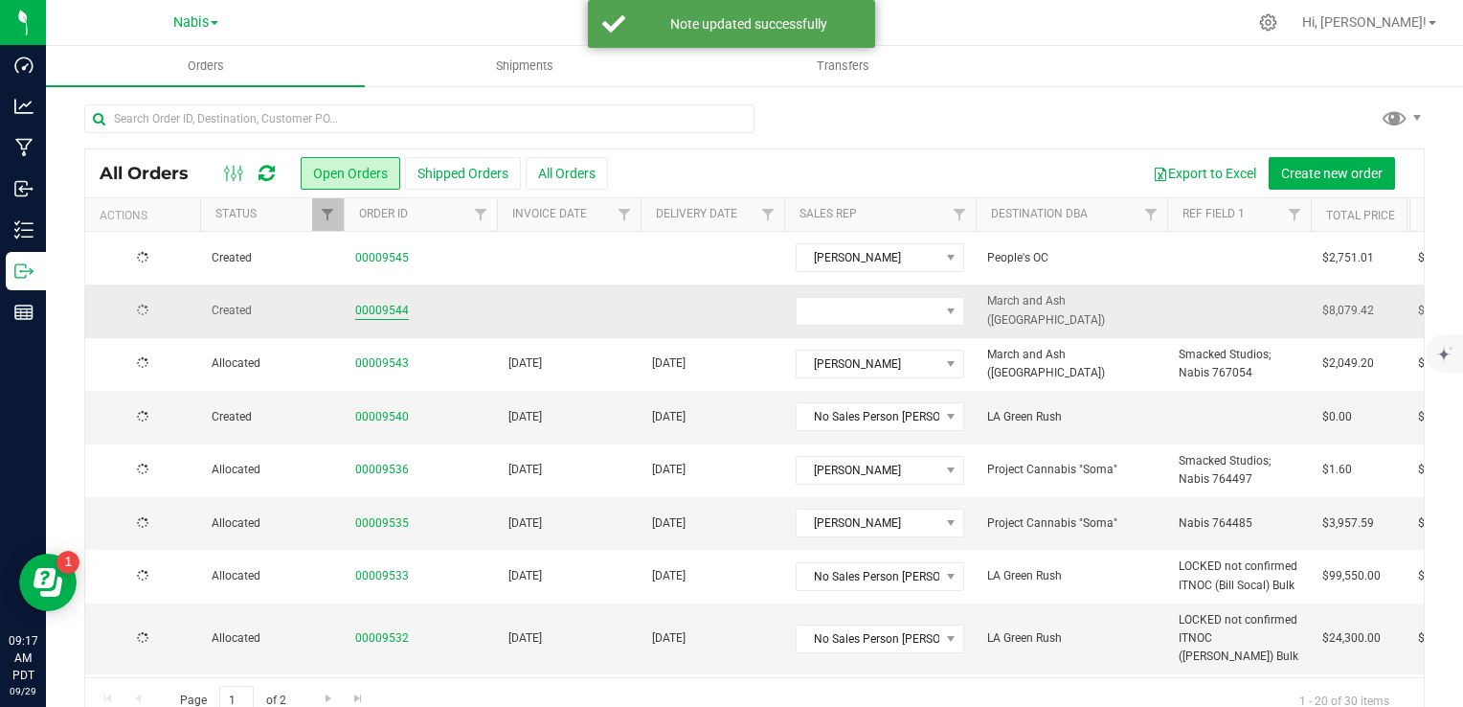
click at [381, 305] on link "00009544" at bounding box center [382, 311] width 54 height 18
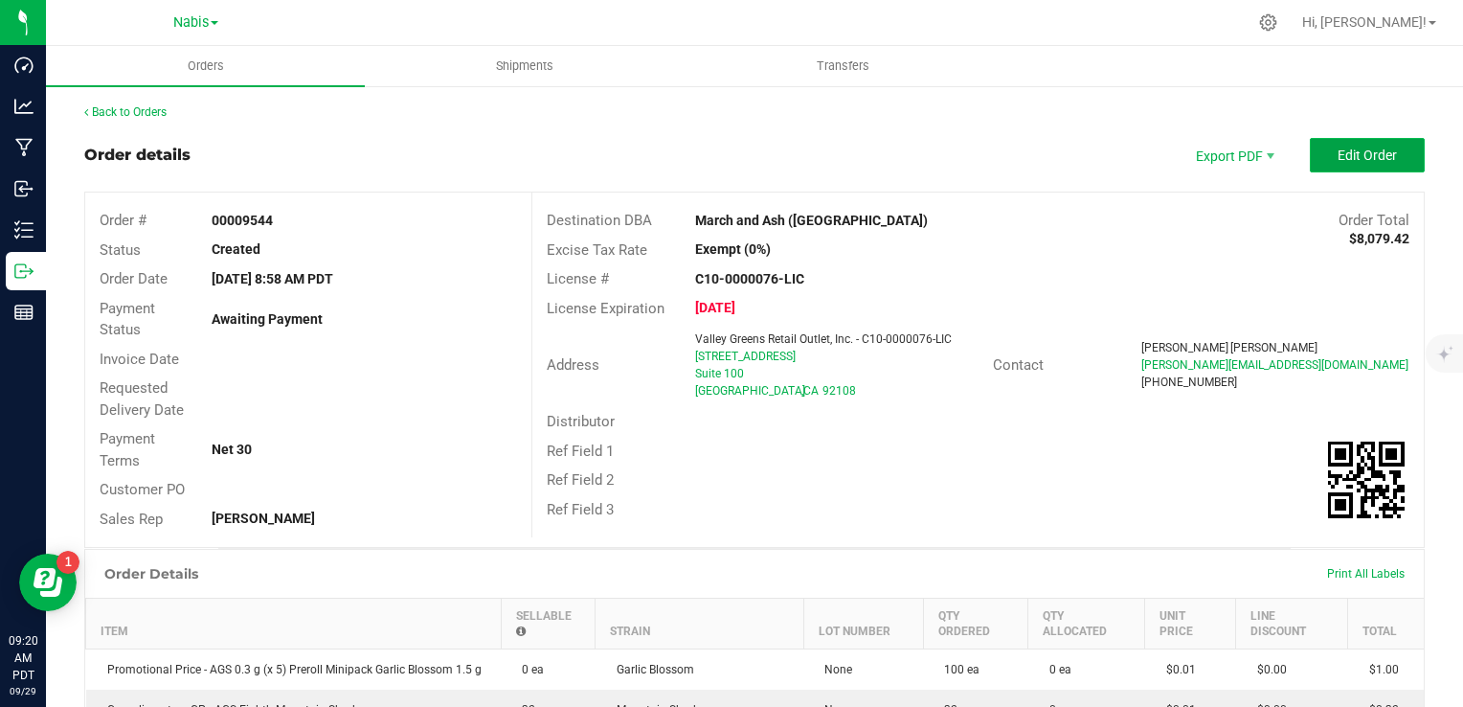
click at [1347, 160] on span "Edit Order" at bounding box center [1367, 154] width 59 height 15
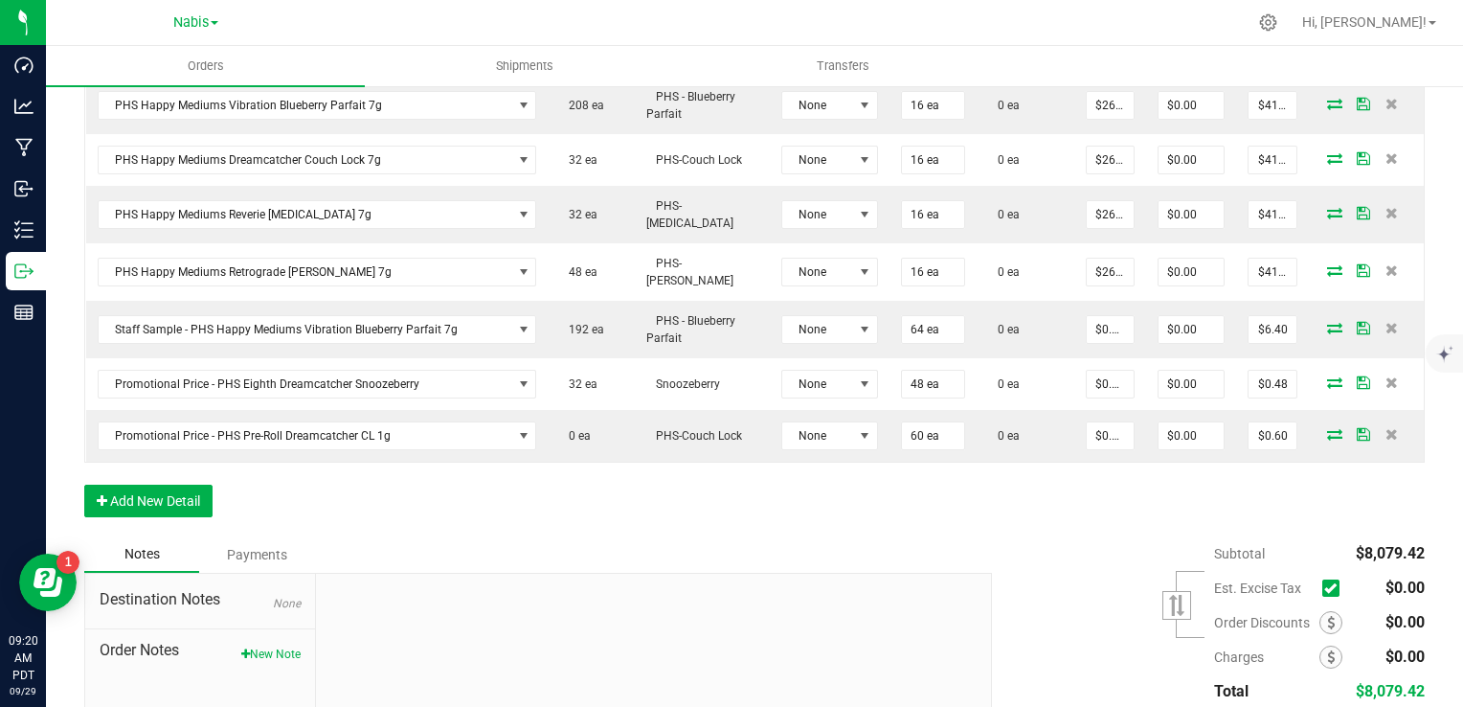
scroll to position [1655, 0]
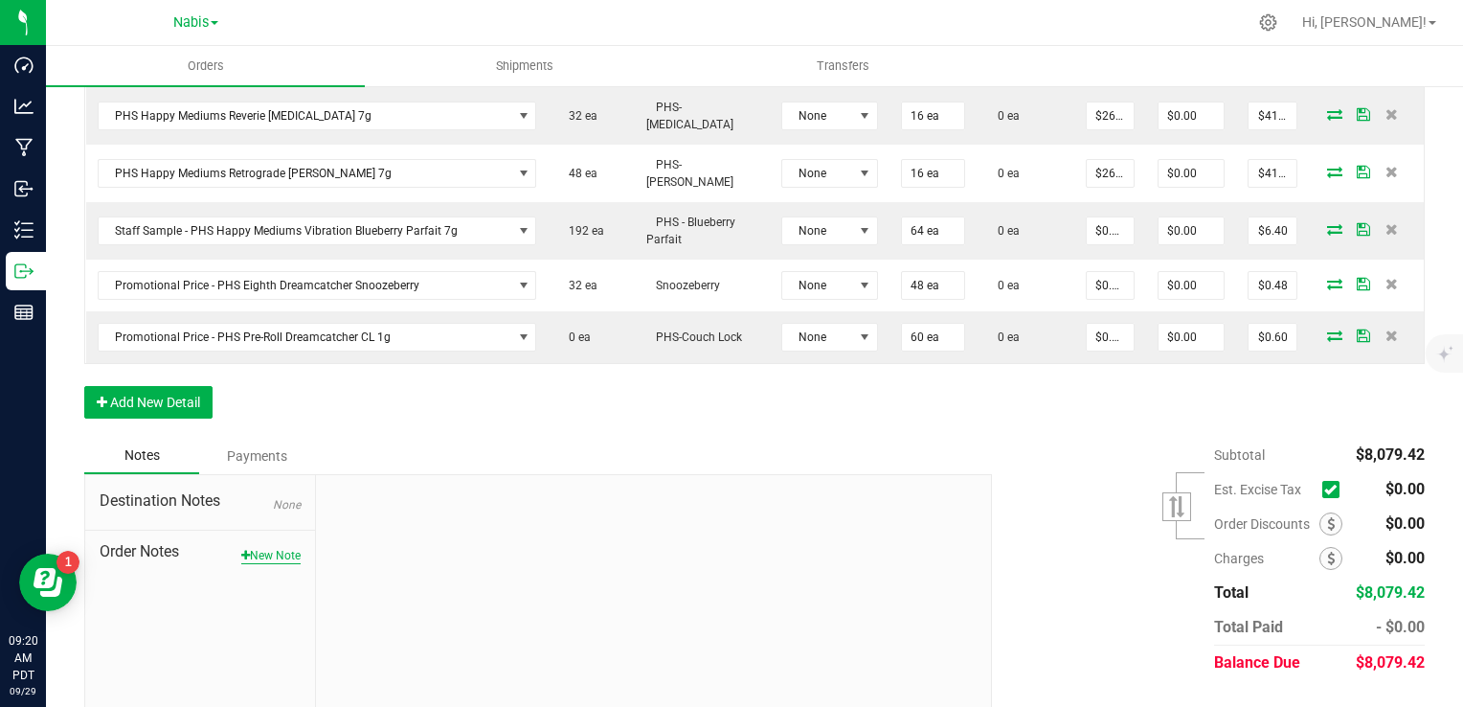
click at [280, 547] on button "New Note" at bounding box center [270, 555] width 59 height 17
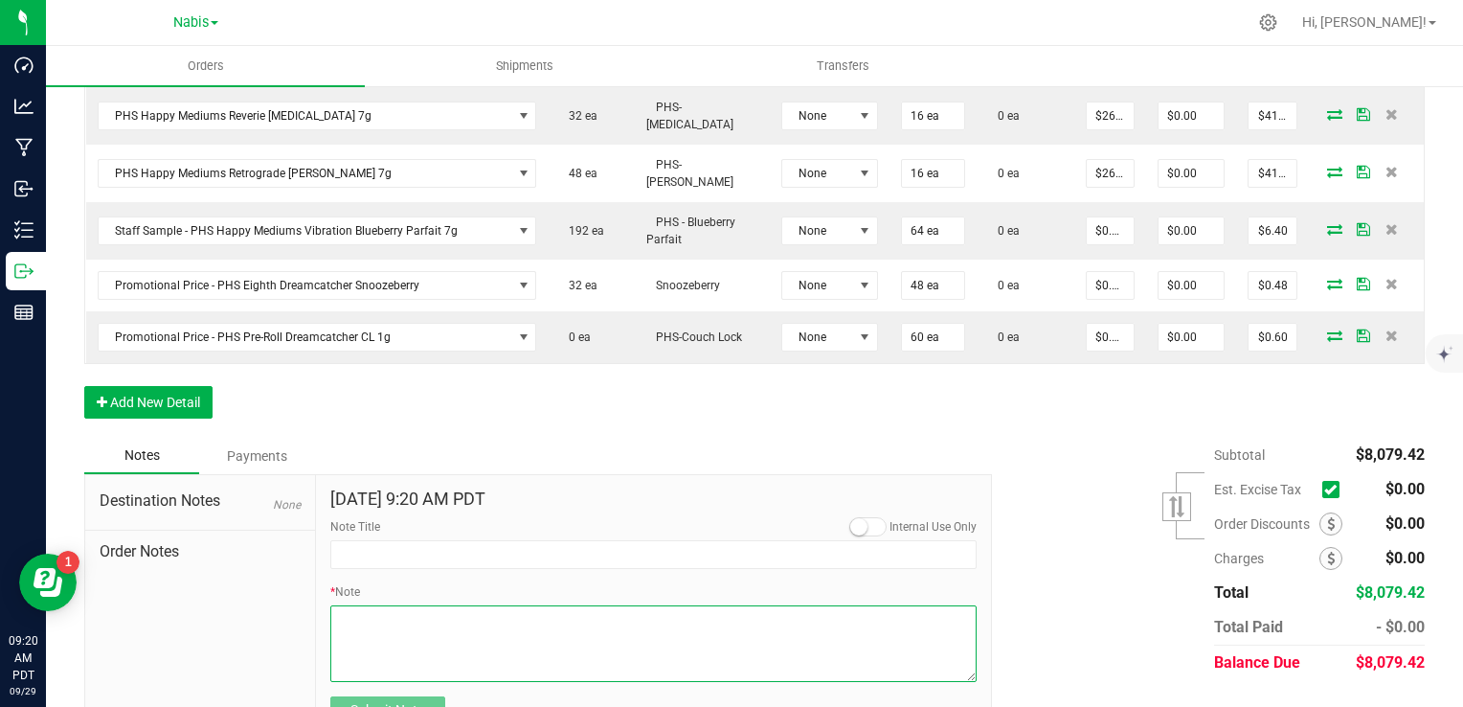
click at [582, 605] on textarea "* Note" at bounding box center [653, 643] width 647 height 77
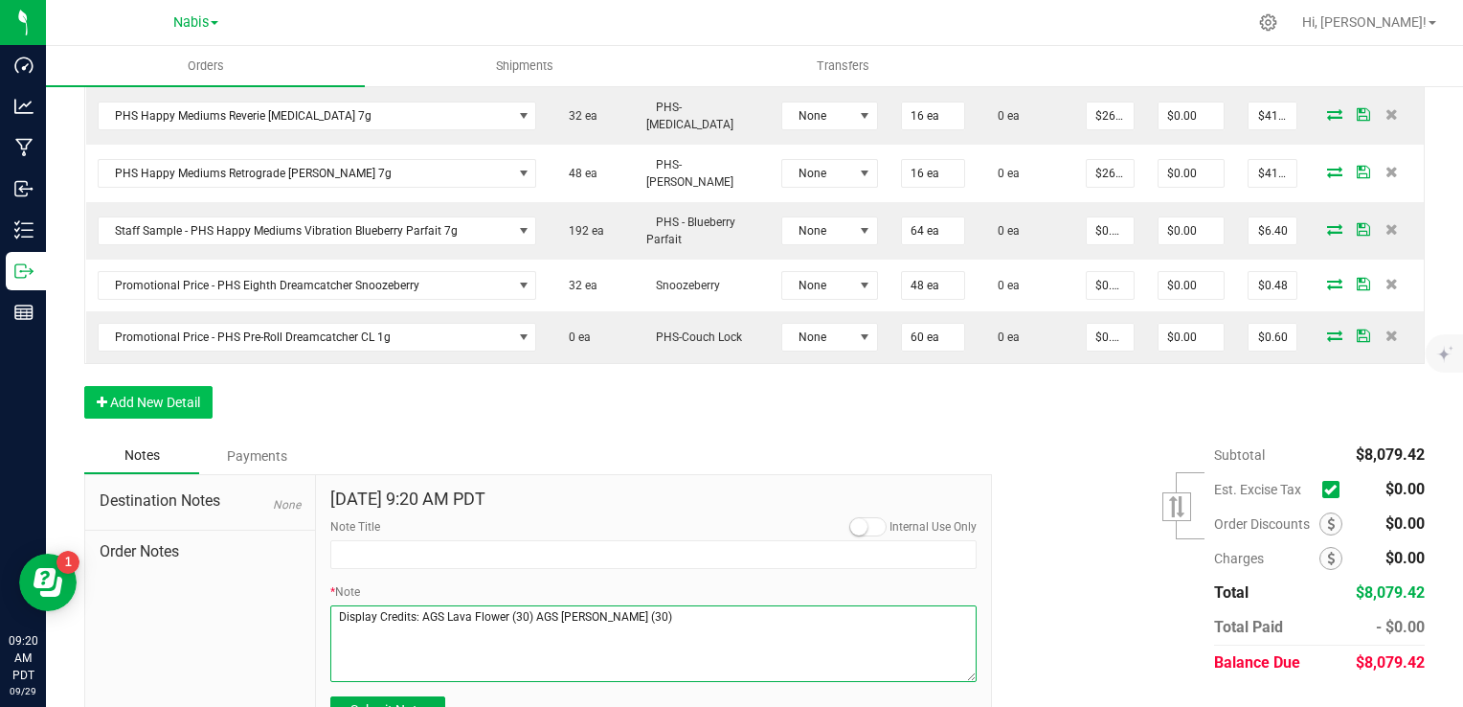
type textarea "Display Credits: AGS Lava Flower (30) AGS Woods (30)"
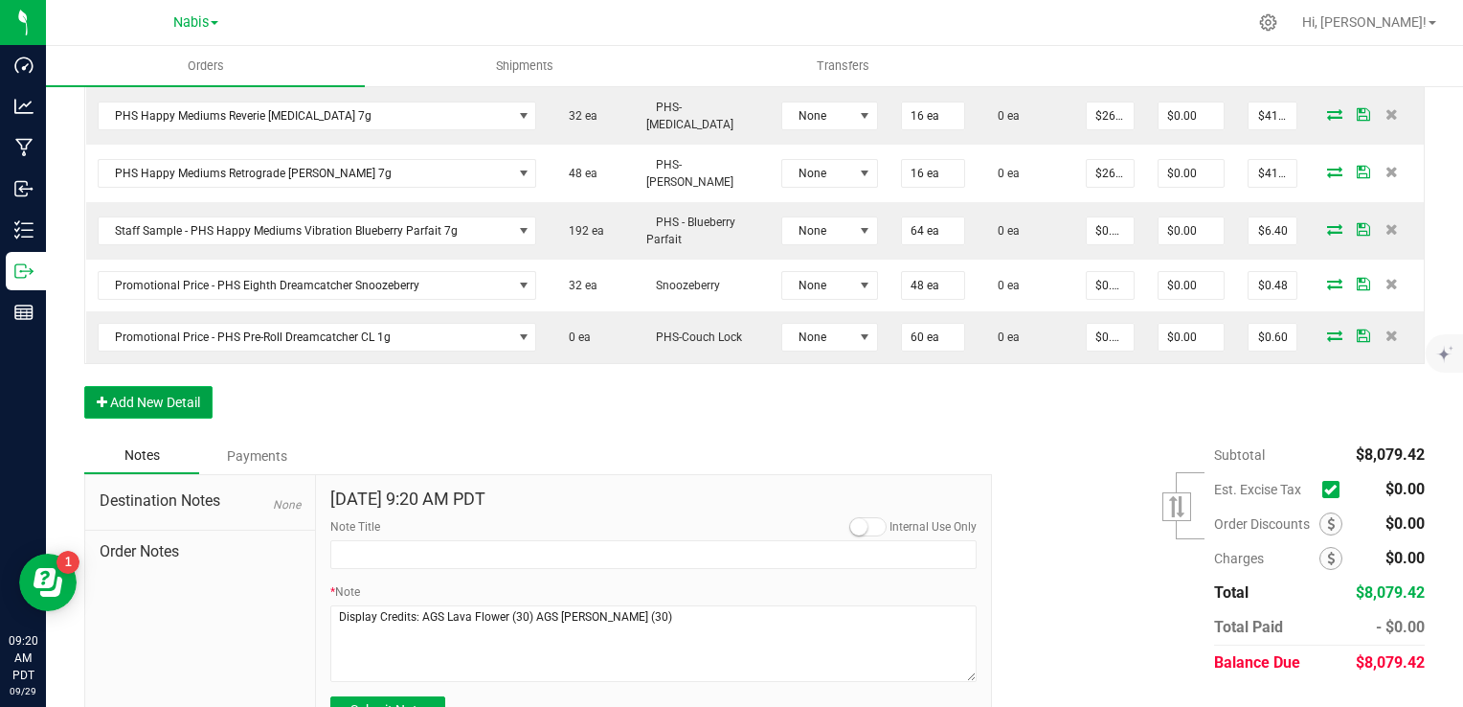
click at [136, 386] on button "Add New Detail" at bounding box center [148, 402] width 128 height 33
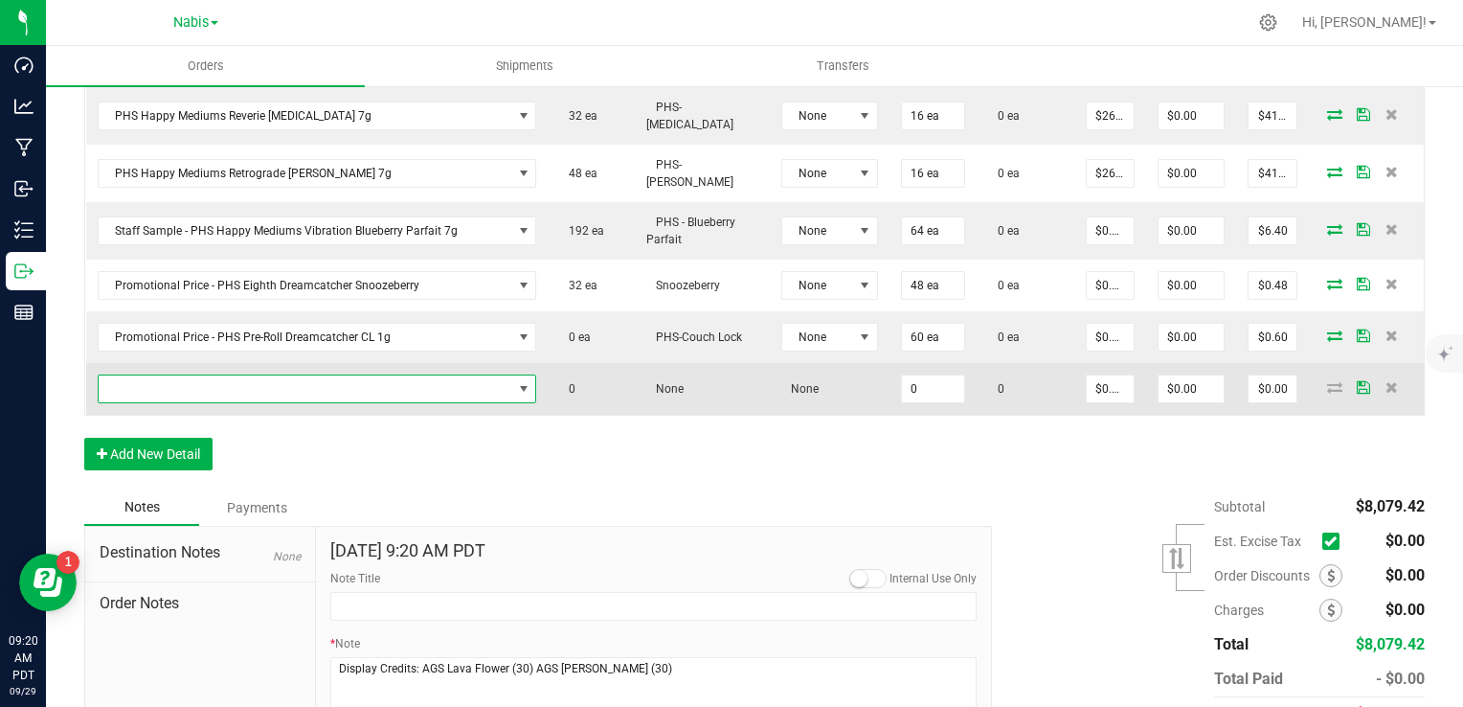
click at [215, 375] on span "NO DATA FOUND" at bounding box center [306, 388] width 414 height 27
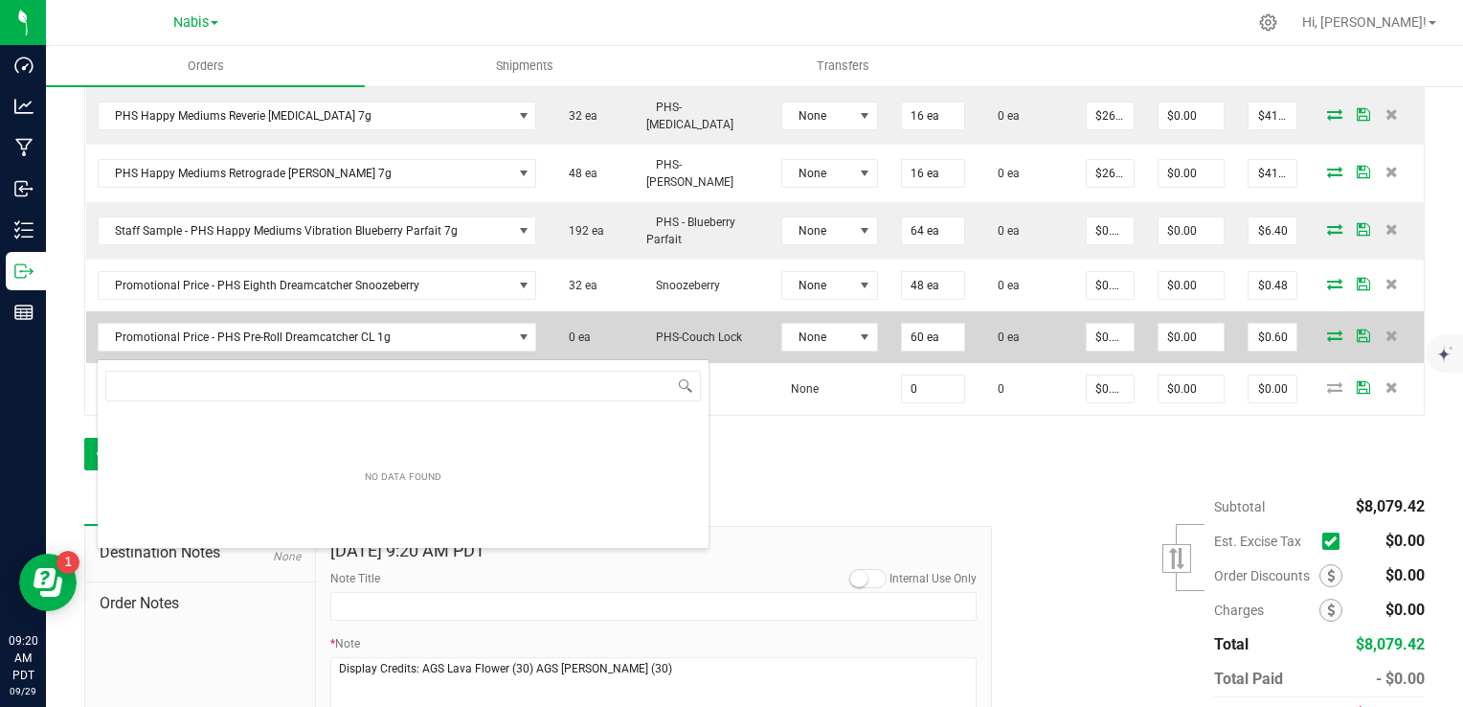
scroll to position [28, 420]
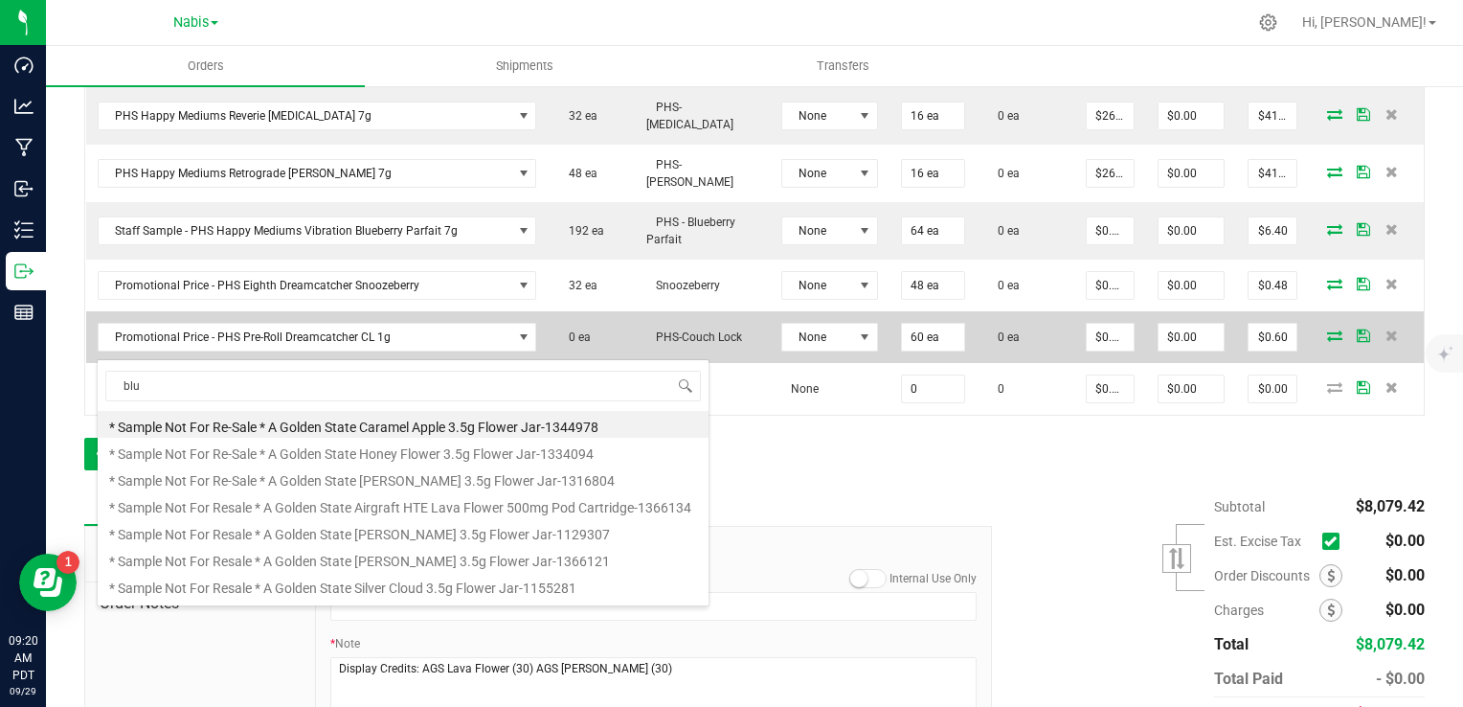
type input "blue"
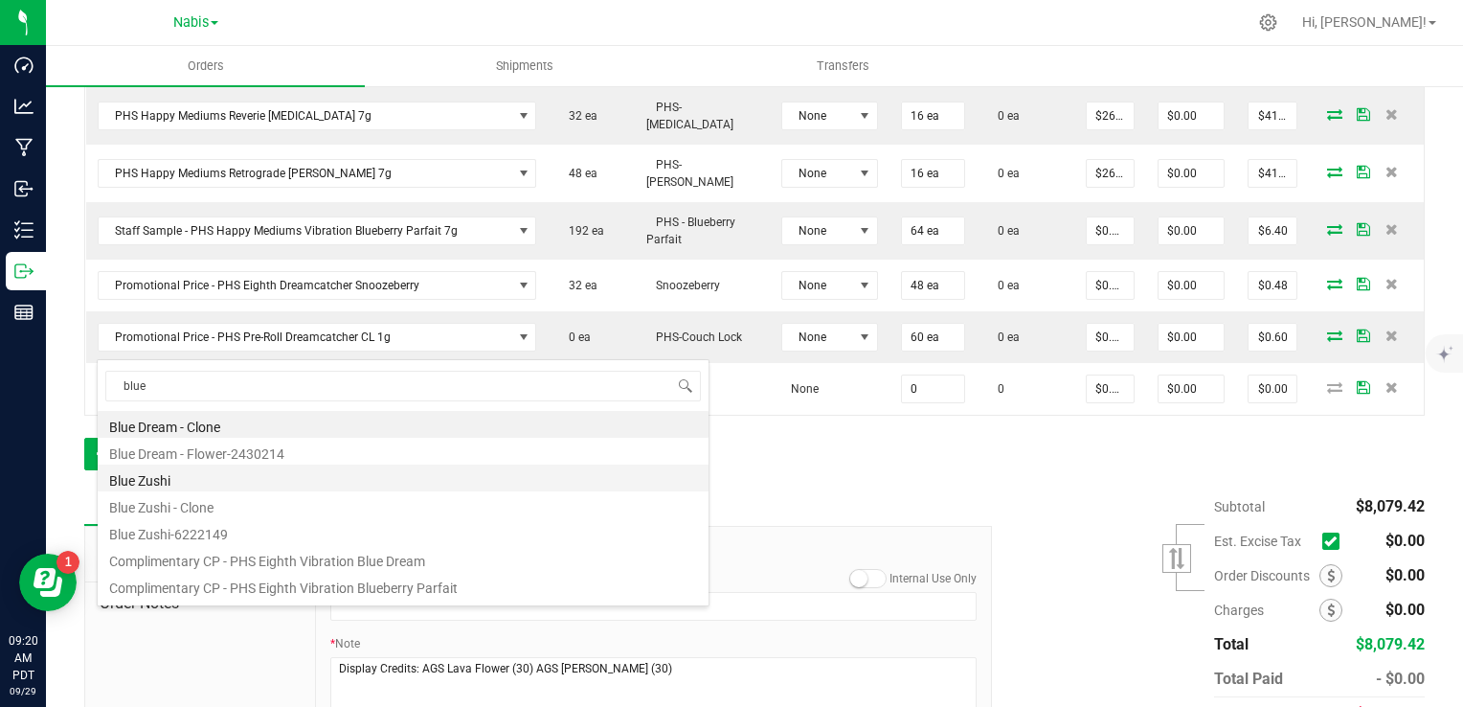
scroll to position [96, 0]
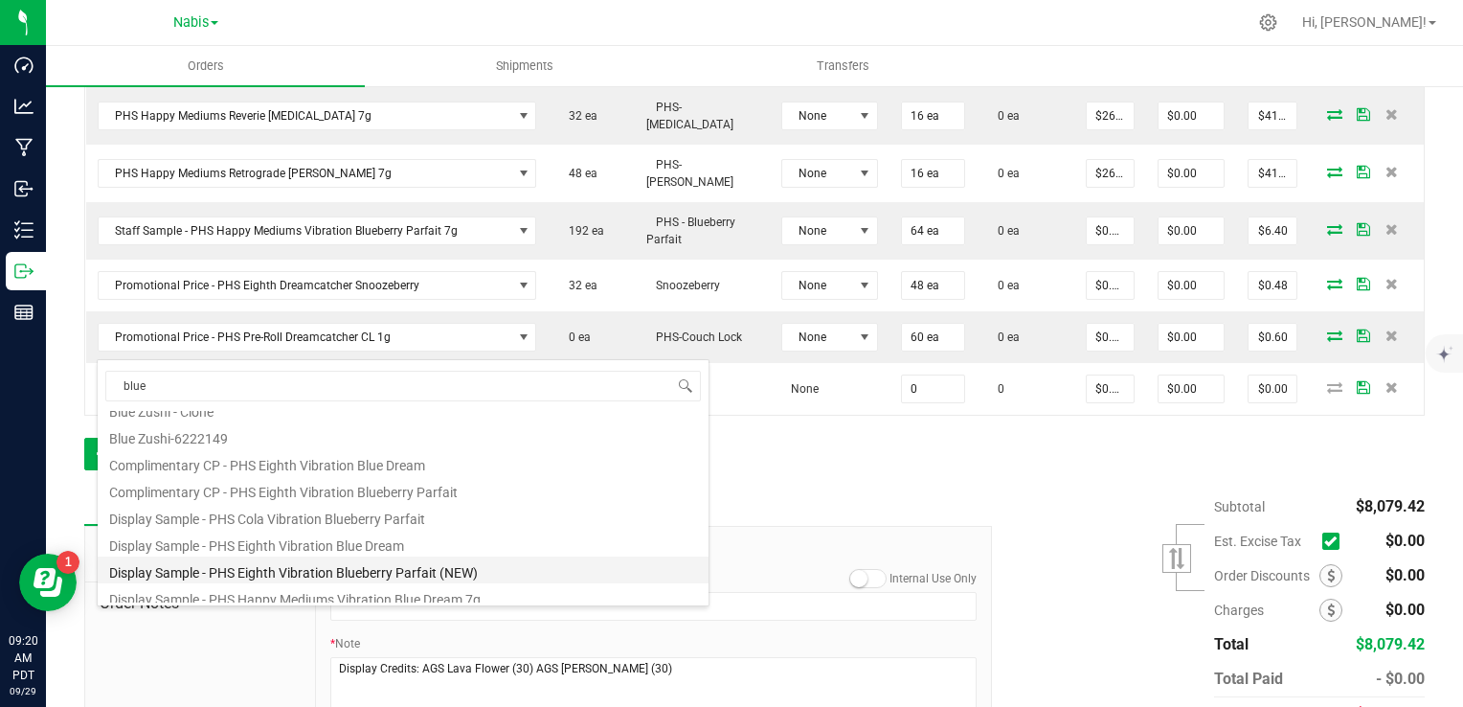
click at [404, 571] on li "Display Sample - PHS Eighth Vibration Blueberry Parfait (NEW)" at bounding box center [403, 569] width 611 height 27
type input "0 ea"
type input "$0.01000"
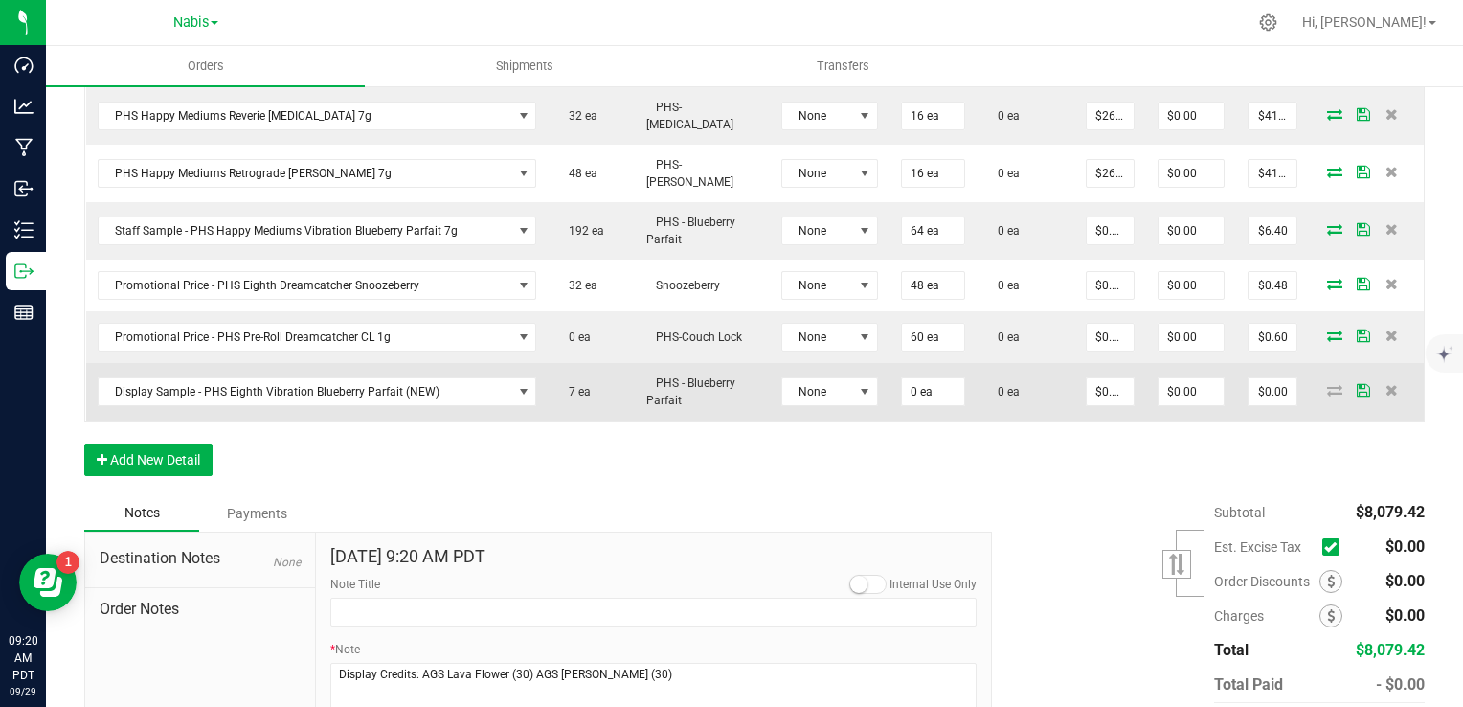
click at [899, 363] on td "0 ea" at bounding box center [933, 391] width 87 height 57
click at [909, 378] on input "0" at bounding box center [933, 391] width 62 height 27
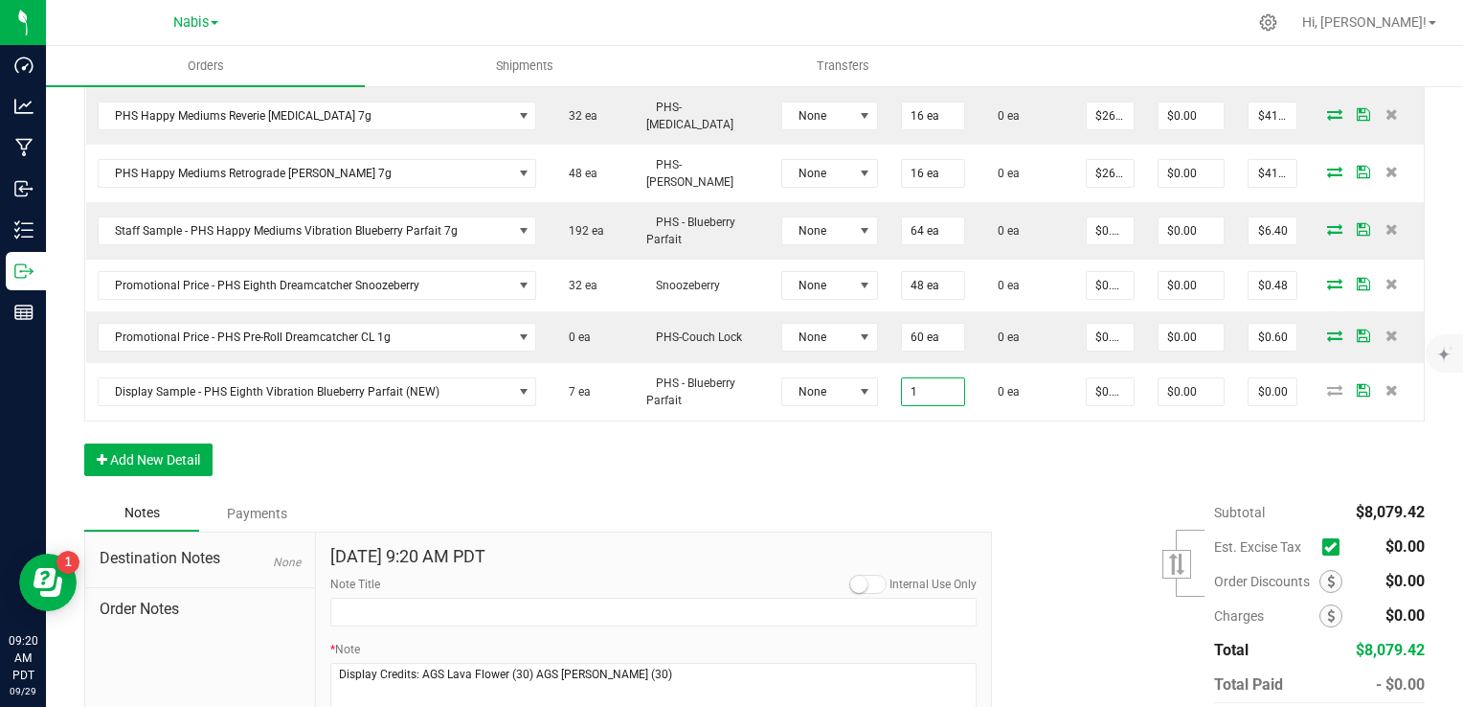
type input "1 ea"
type input "$0.01"
click at [863, 495] on div "Notes Payments" at bounding box center [531, 513] width 894 height 36
click at [696, 663] on textarea "* Note" at bounding box center [653, 701] width 647 height 77
click at [738, 641] on div "* Note" at bounding box center [653, 690] width 647 height 99
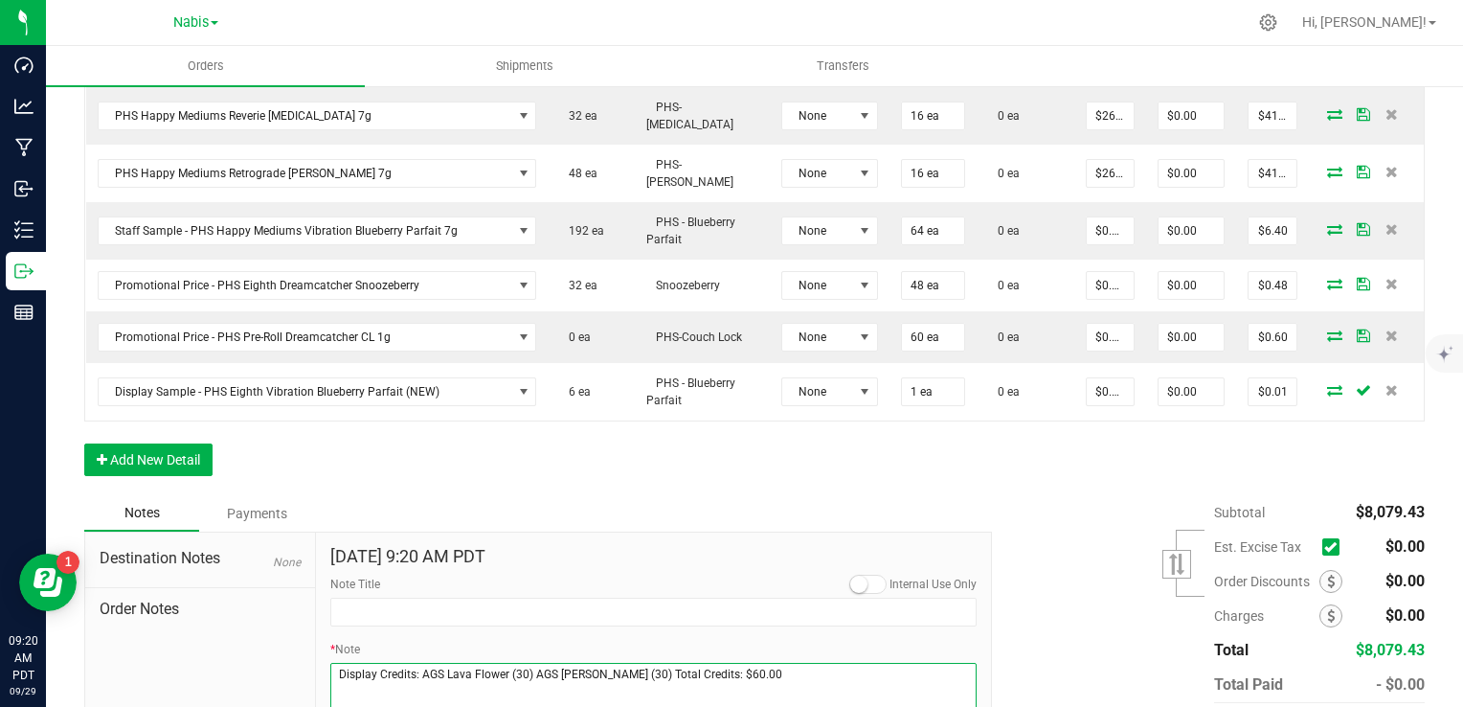
click at [765, 663] on textarea "* Note" at bounding box center [653, 701] width 647 height 77
paste textarea "AGS 8ths B5G1 (comp = Mt. Shadow) AGS promo = 100 Garlic Blossom 1.5's preroll …"
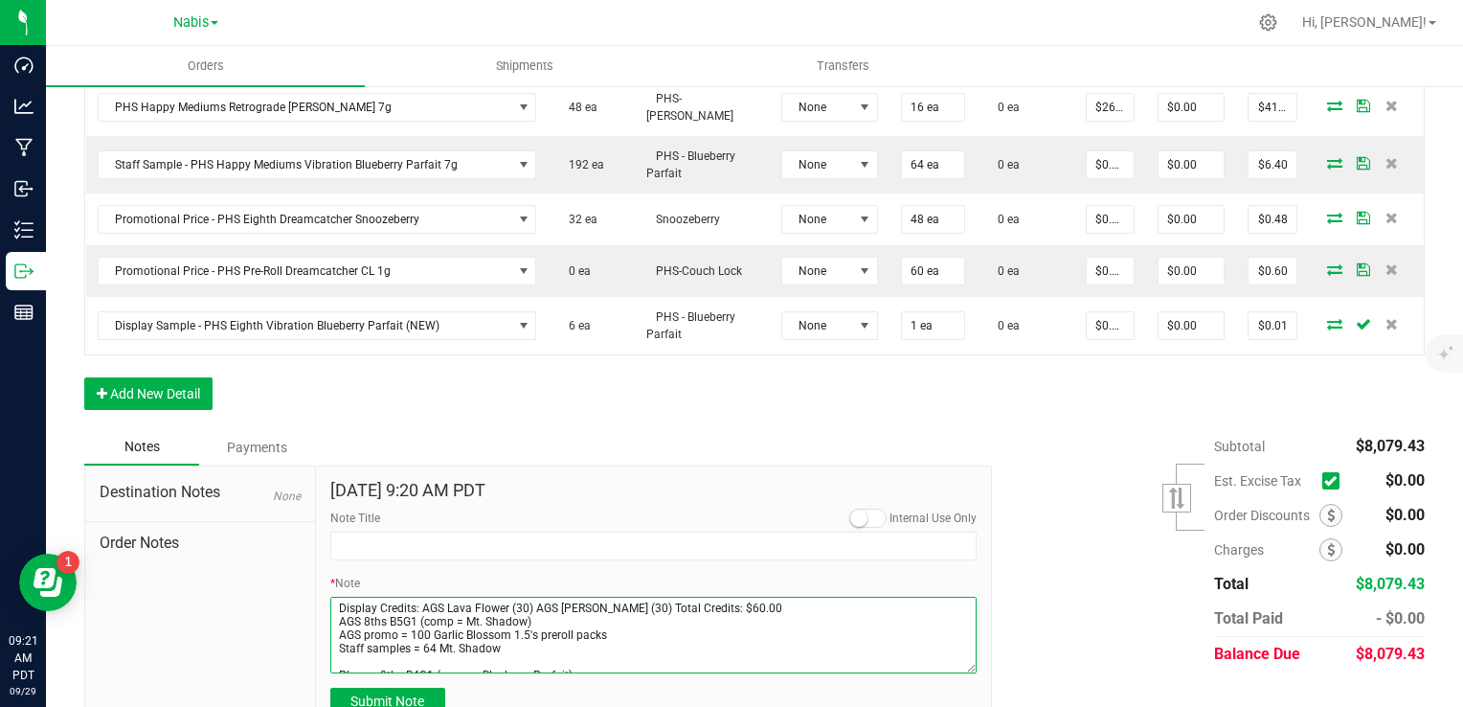
scroll to position [0, 0]
type textarea "Display Credits: AGS Lava Flower (30) AGS Woods (30) Total Credits: $60.00 AGS …"
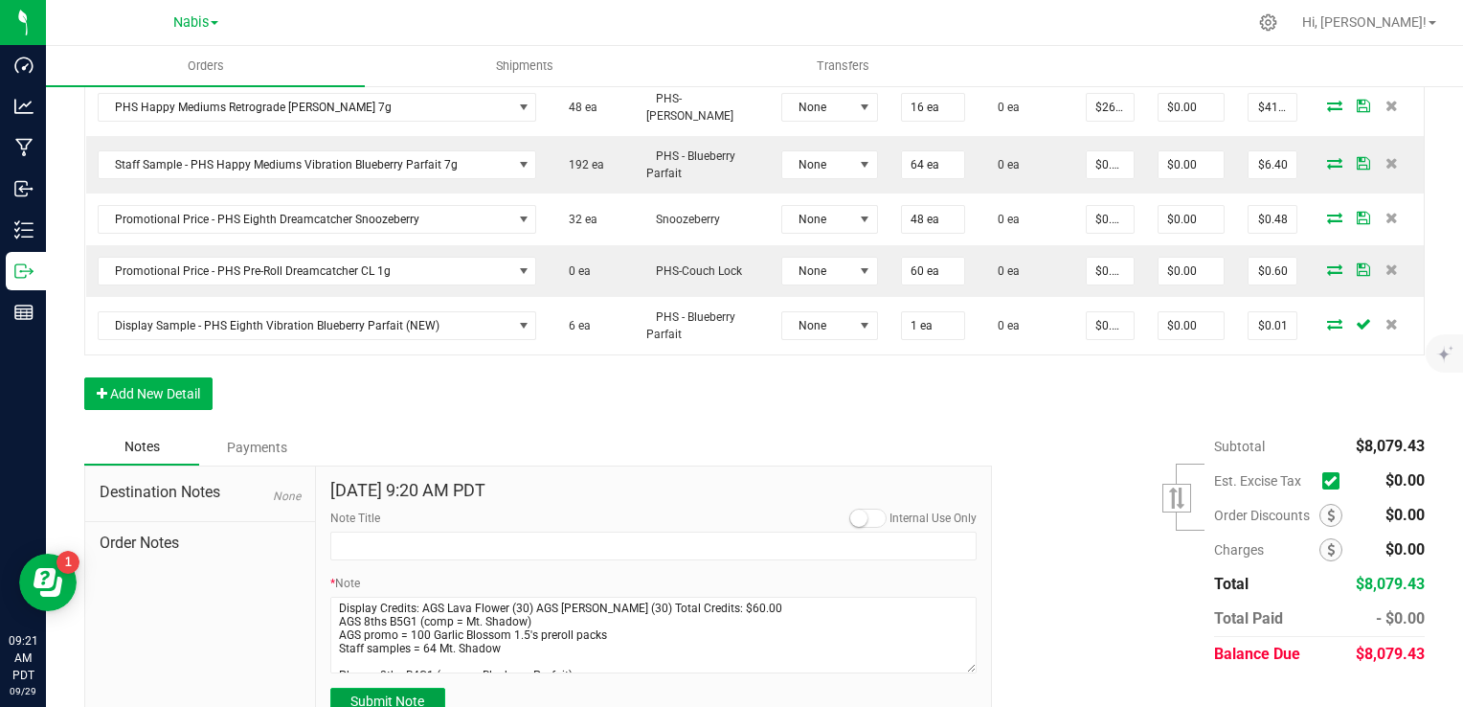
click at [408, 688] on button "Submit Note" at bounding box center [387, 702] width 115 height 29
type input "[DATE] 9:21 AM PDT"
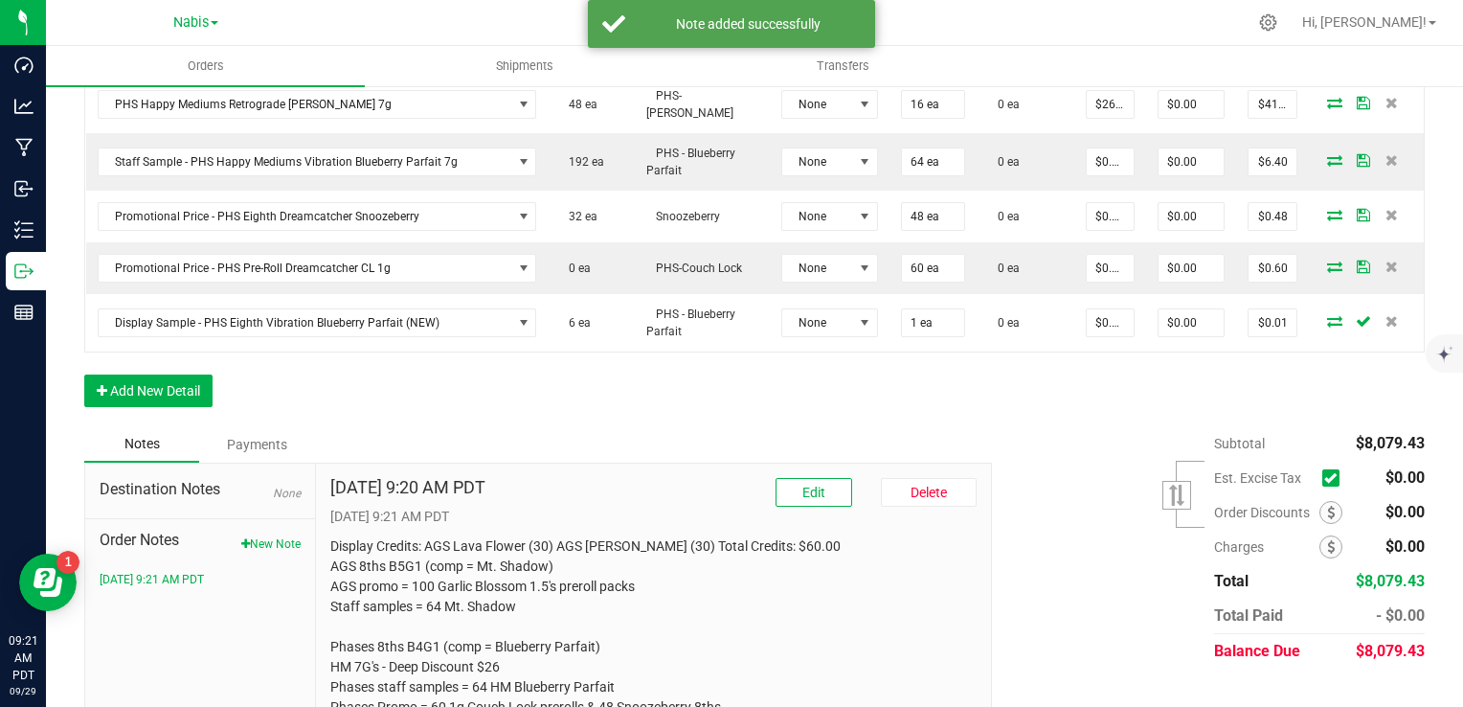
scroll to position [1724, 0]
click at [1320, 501] on span at bounding box center [1331, 512] width 23 height 23
click at [1327, 506] on icon at bounding box center [1331, 512] width 8 height 13
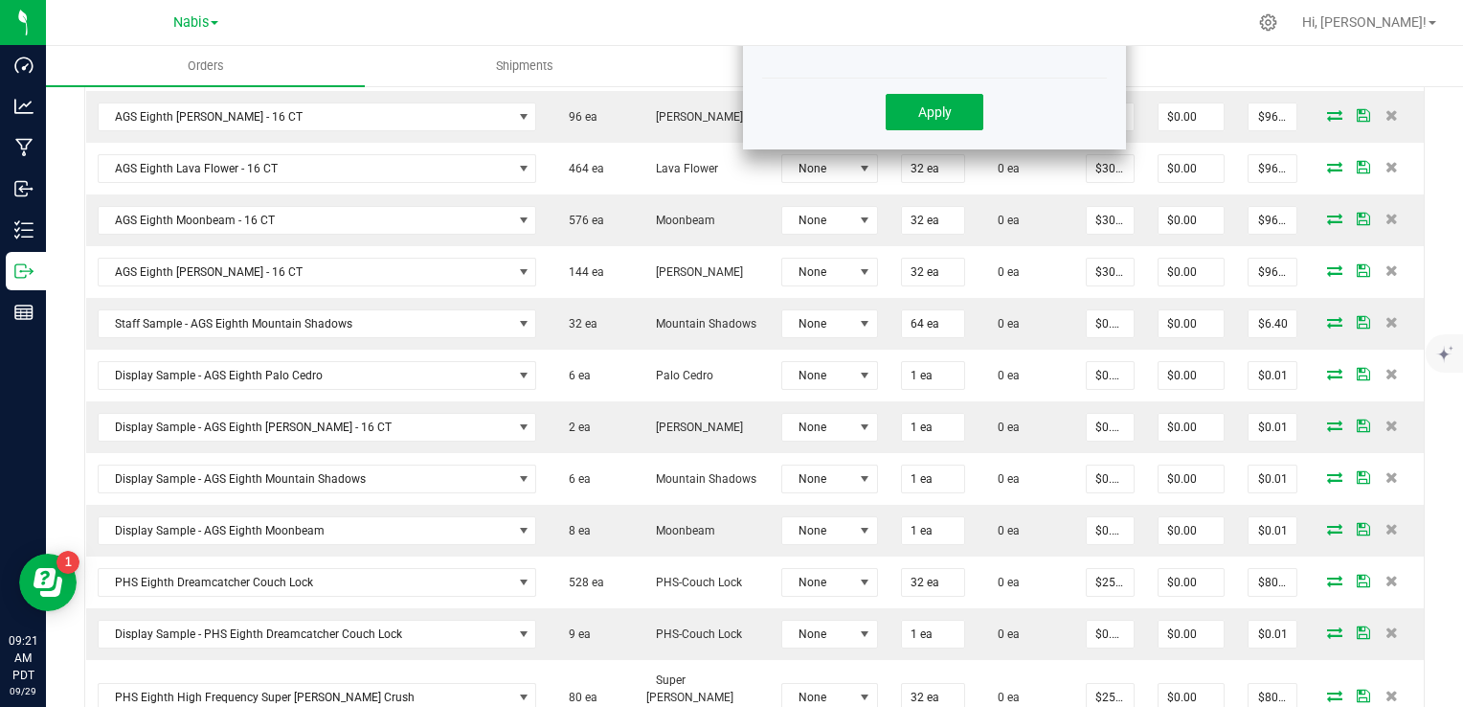
scroll to position [479, 0]
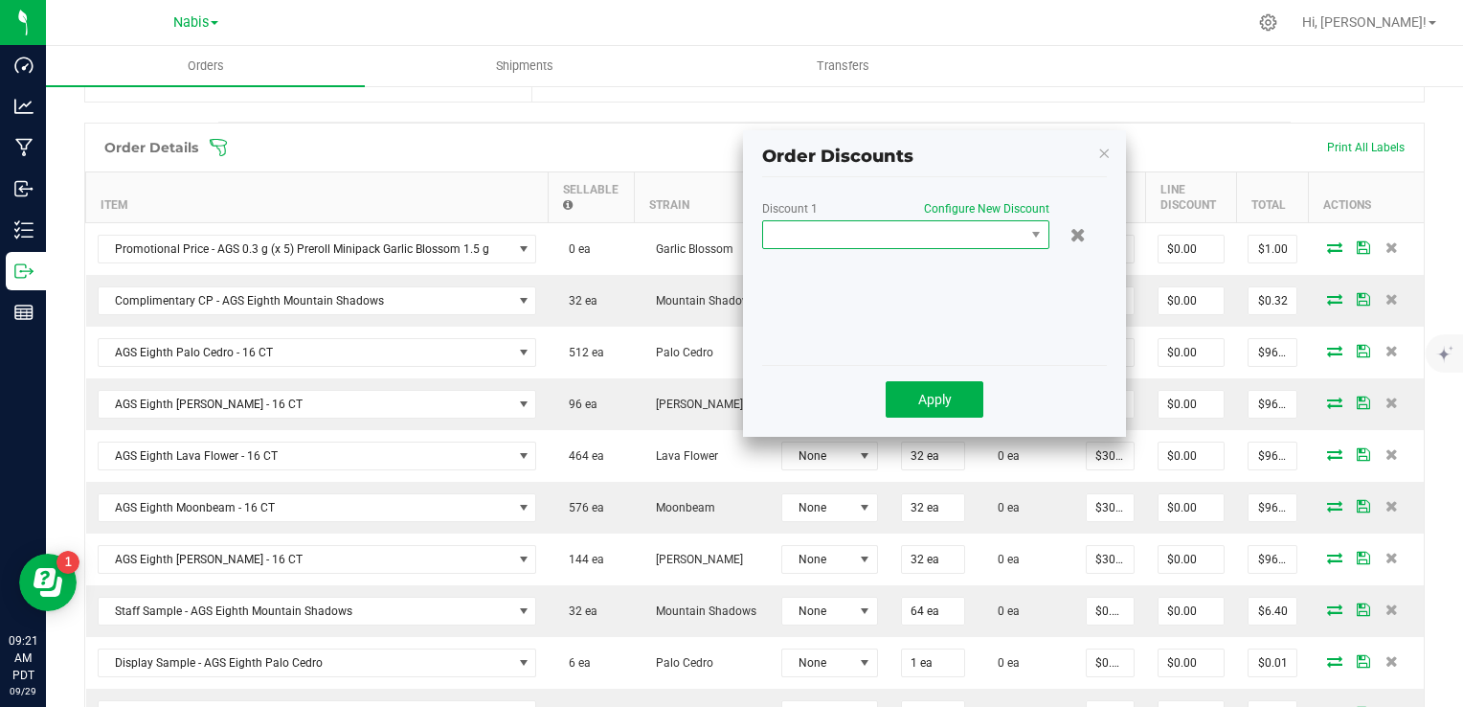
click at [927, 234] on span at bounding box center [893, 234] width 261 height 27
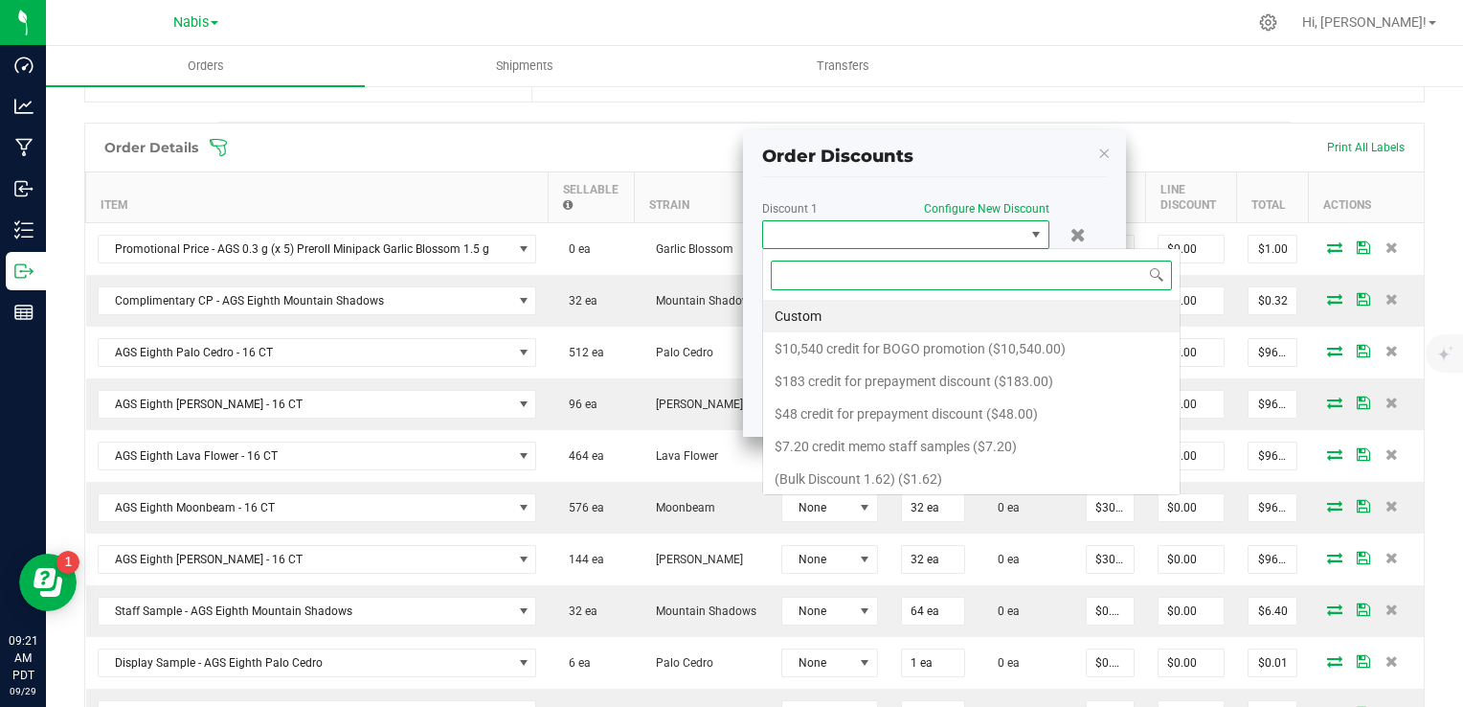
scroll to position [28, 287]
click at [868, 316] on li "Custom" at bounding box center [971, 316] width 417 height 33
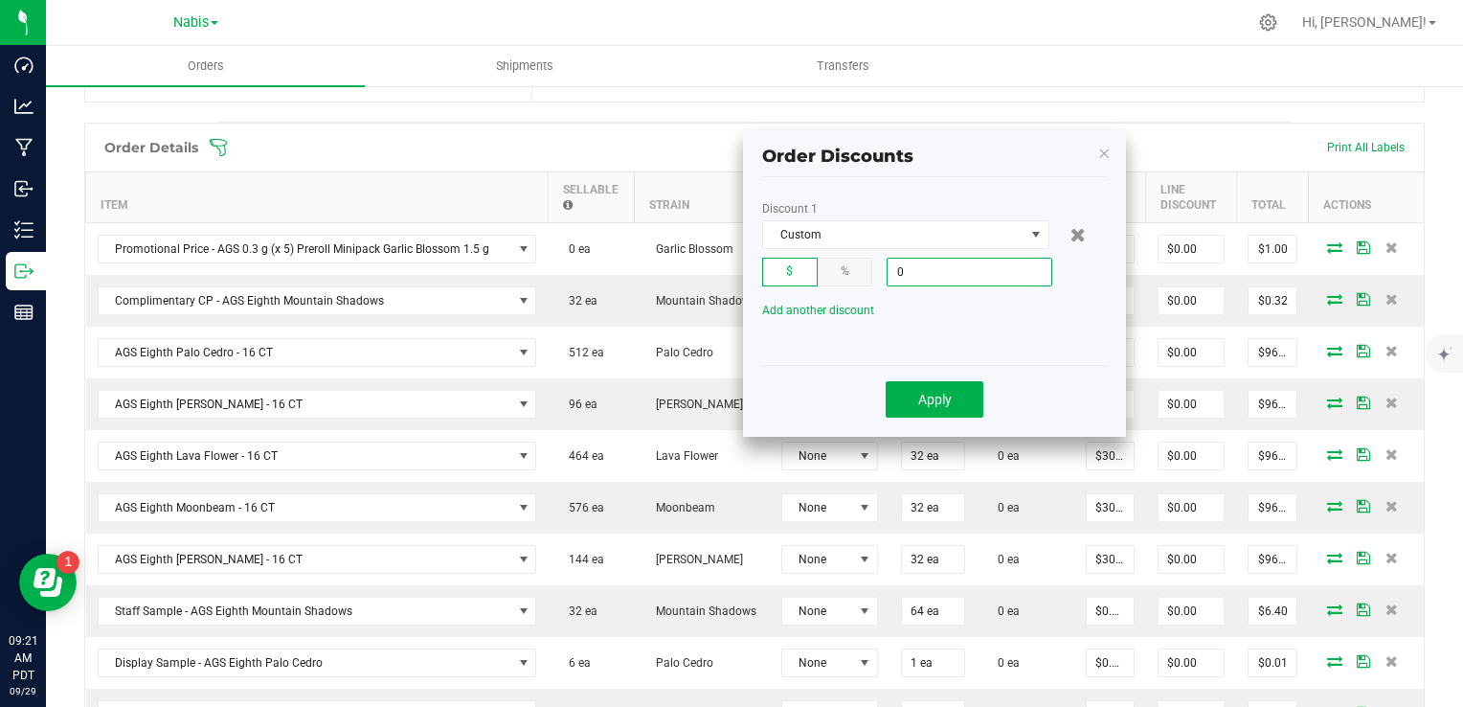
click at [941, 274] on input "0" at bounding box center [970, 272] width 164 height 27
type input "$60.00"
click at [929, 398] on span "Apply" at bounding box center [935, 399] width 34 height 15
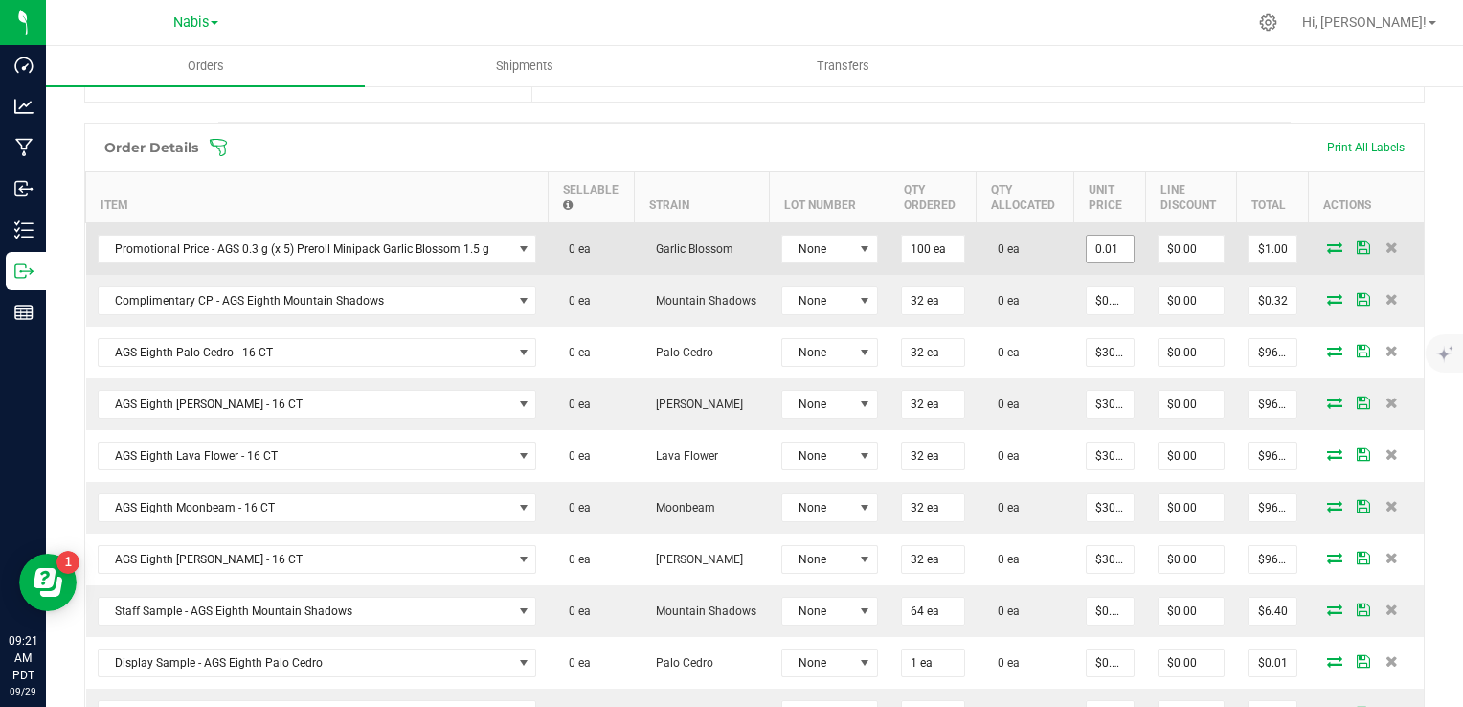
click at [1087, 245] on input "0.01" at bounding box center [1110, 249] width 47 height 27
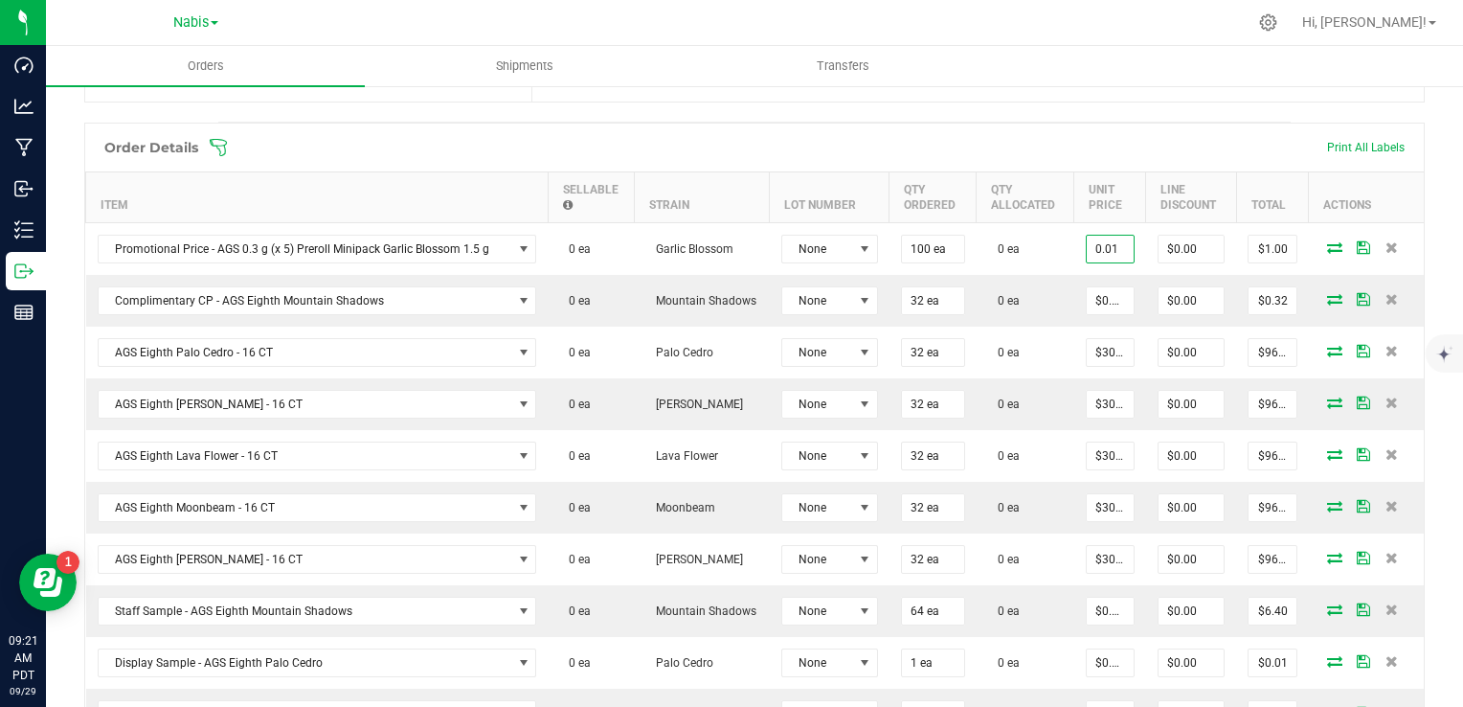
type input "$0.01000"
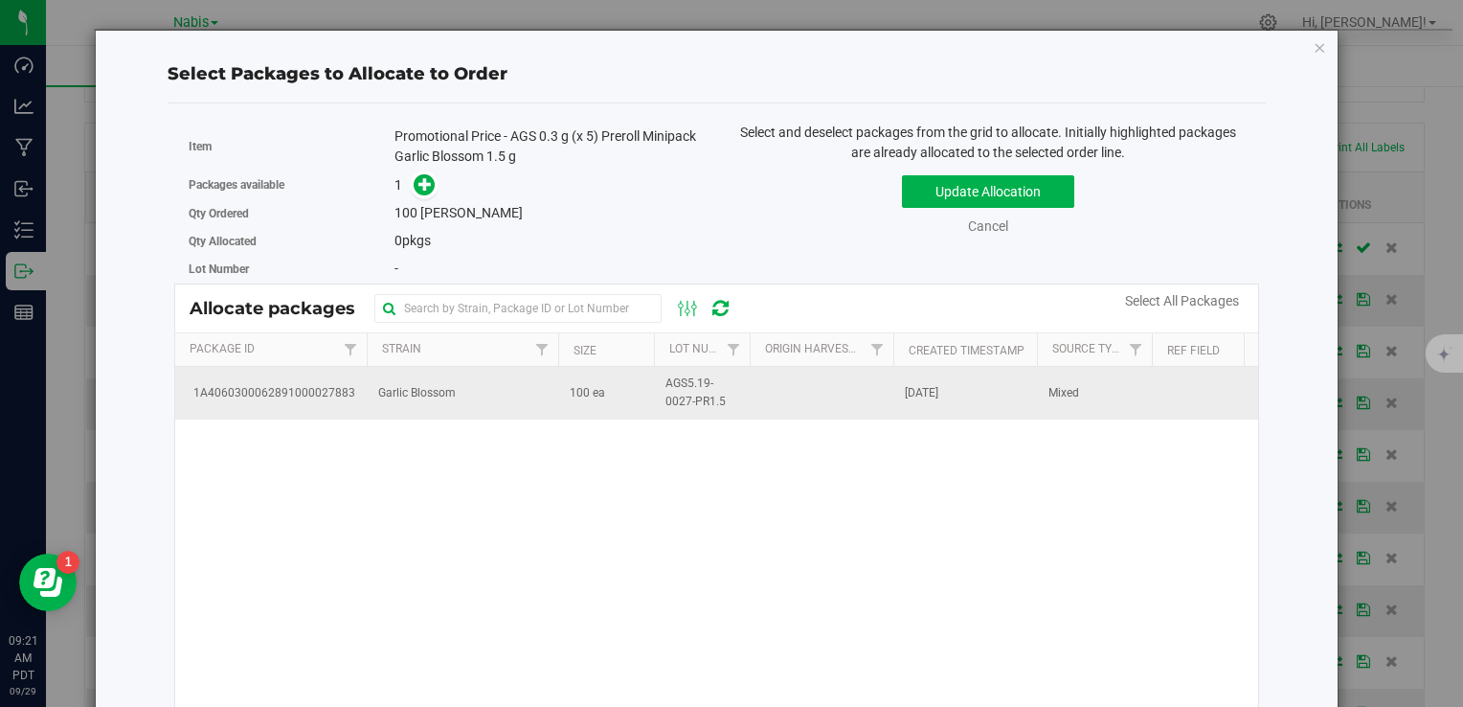
click at [571, 397] on span "100 ea" at bounding box center [587, 393] width 35 height 18
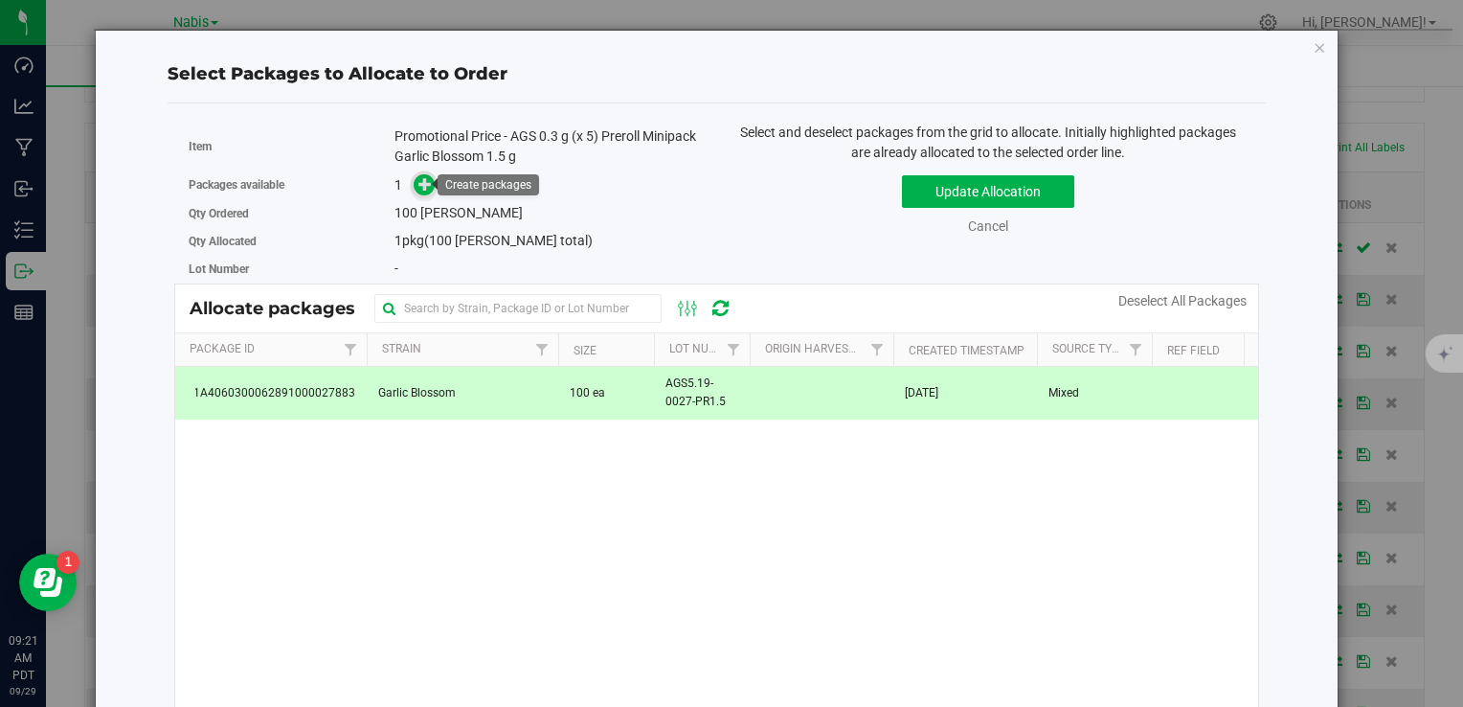
click at [427, 182] on icon at bounding box center [425, 183] width 13 height 13
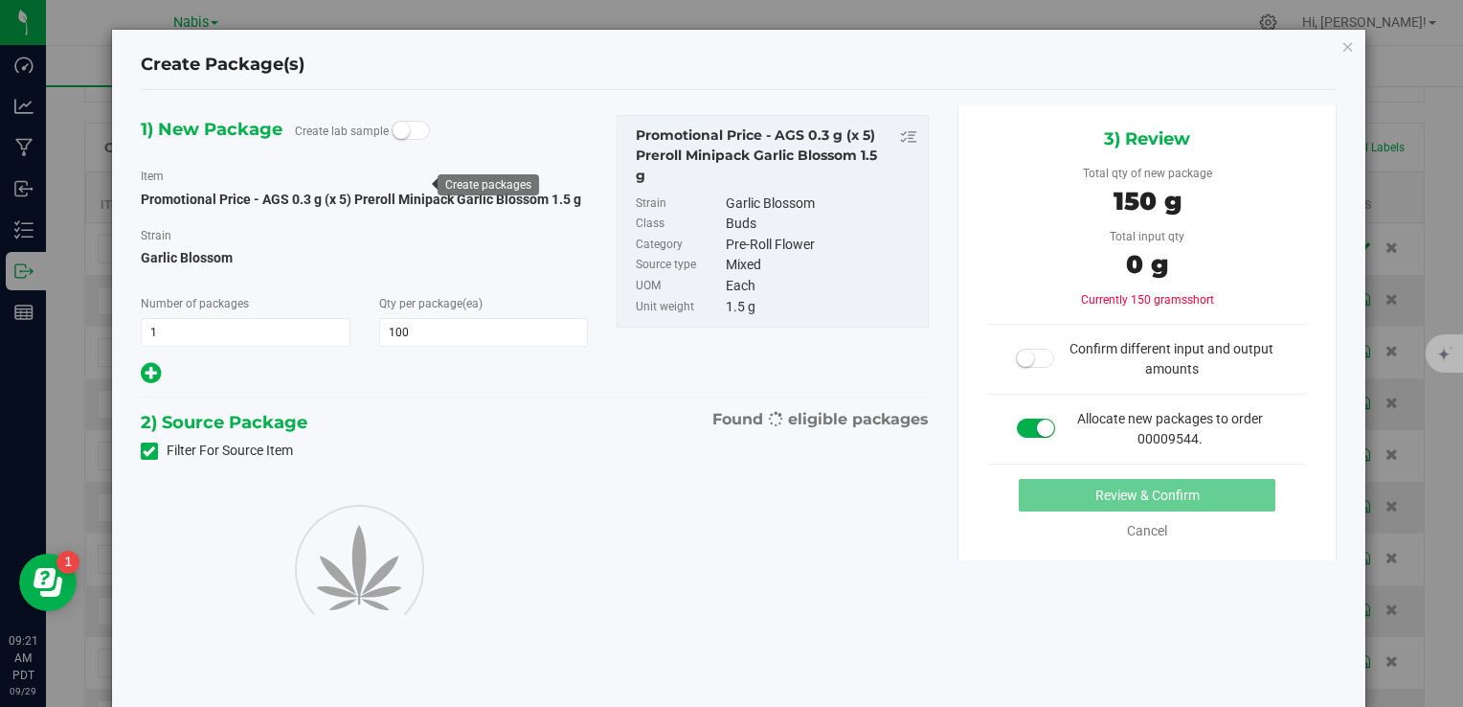
type input "100"
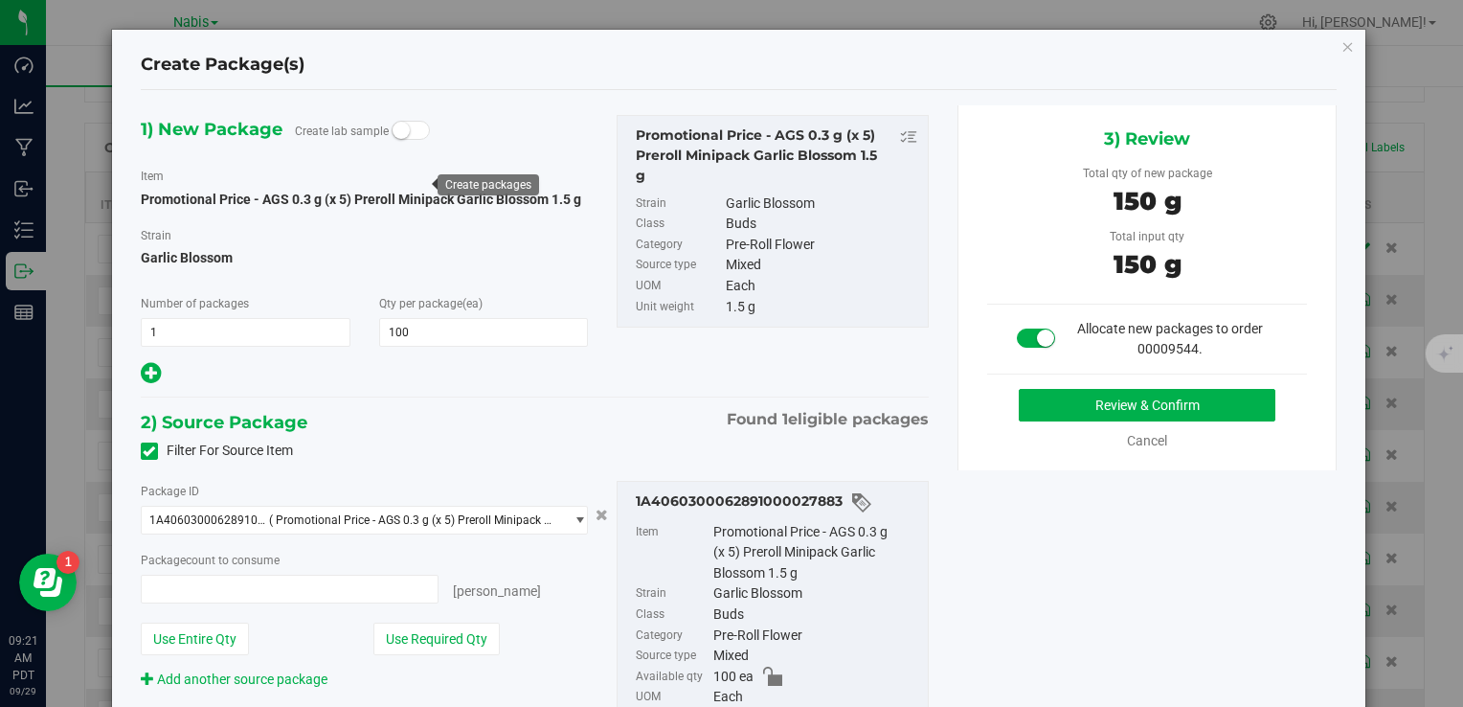
type input "100 ea"
click at [1076, 411] on button "Review & Confirm" at bounding box center [1147, 405] width 257 height 33
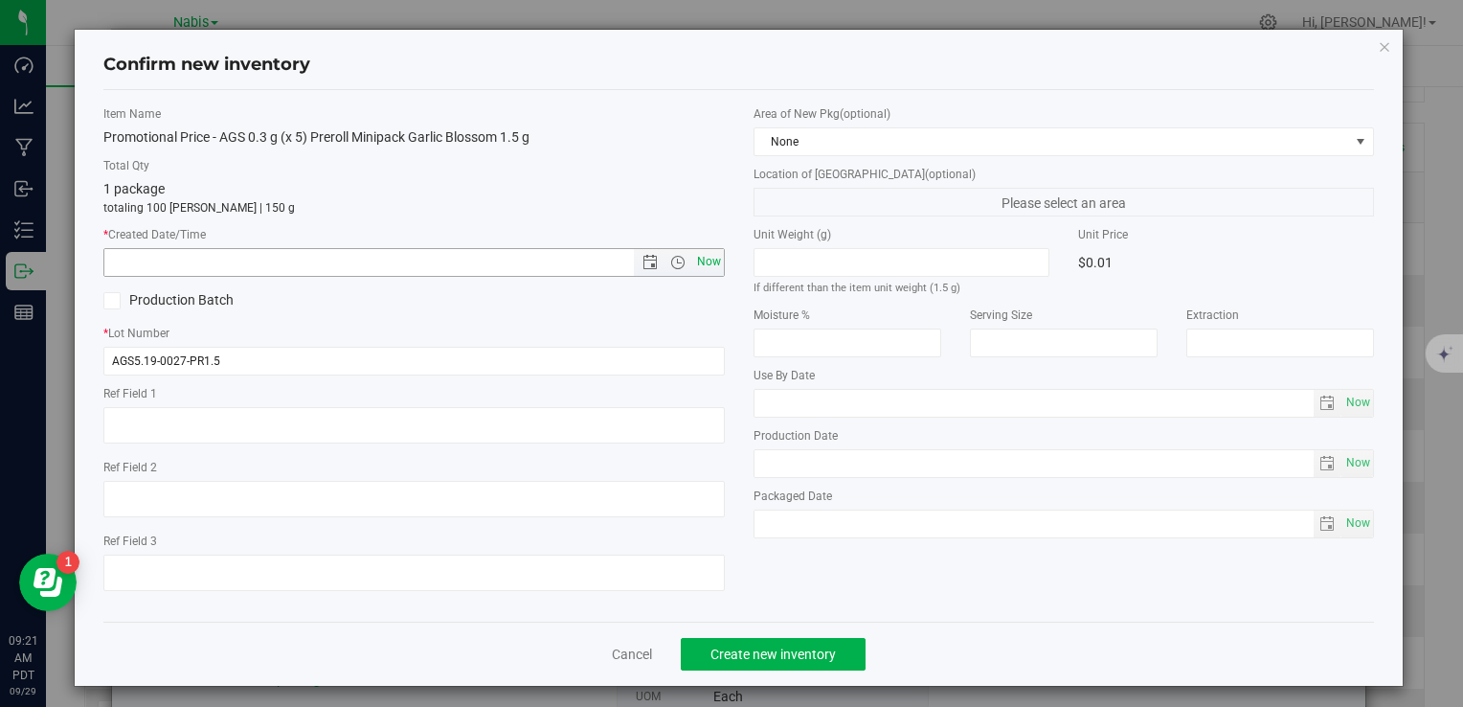
click at [697, 261] on span "Now" at bounding box center [708, 262] width 33 height 28
type input "9/29/2025 9:21 AM"
click at [791, 640] on button "Create new inventory" at bounding box center [773, 654] width 185 height 33
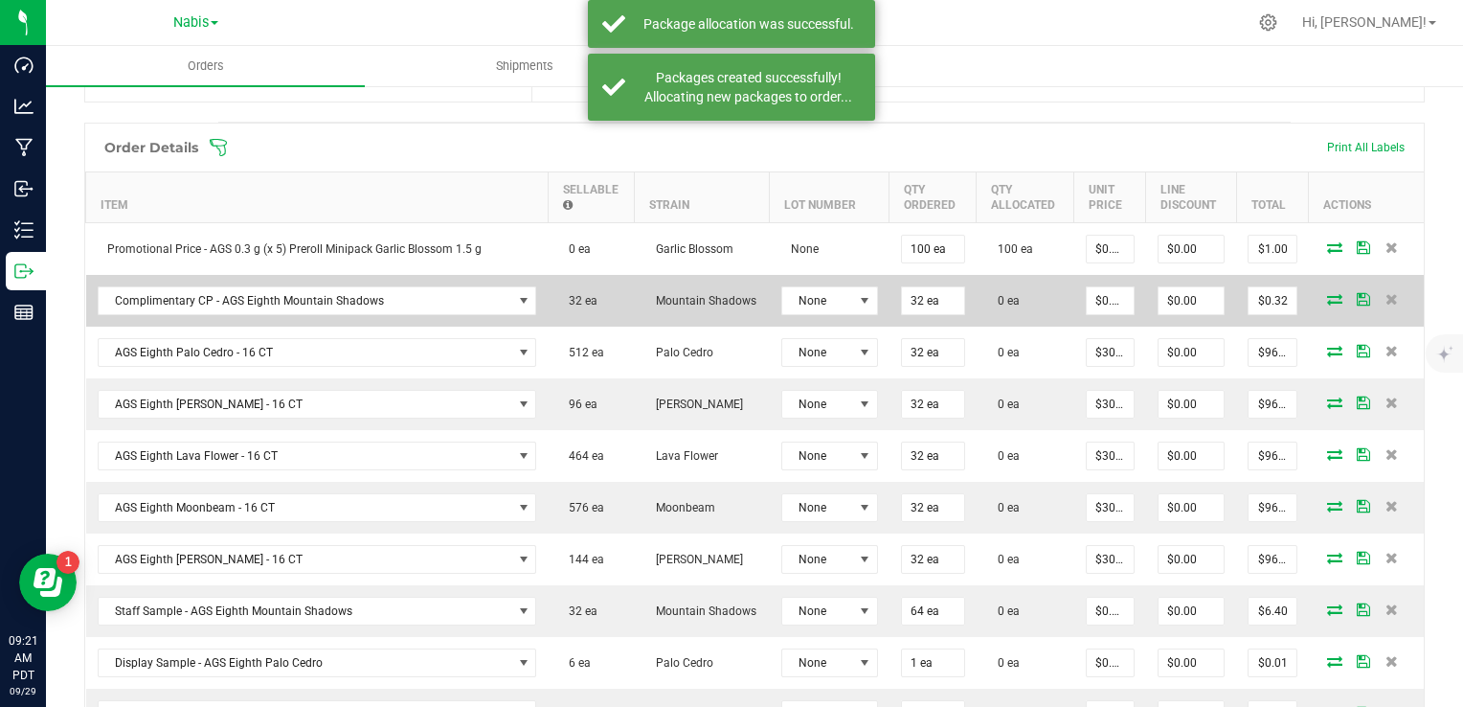
click at [1327, 294] on icon at bounding box center [1334, 298] width 15 height 11
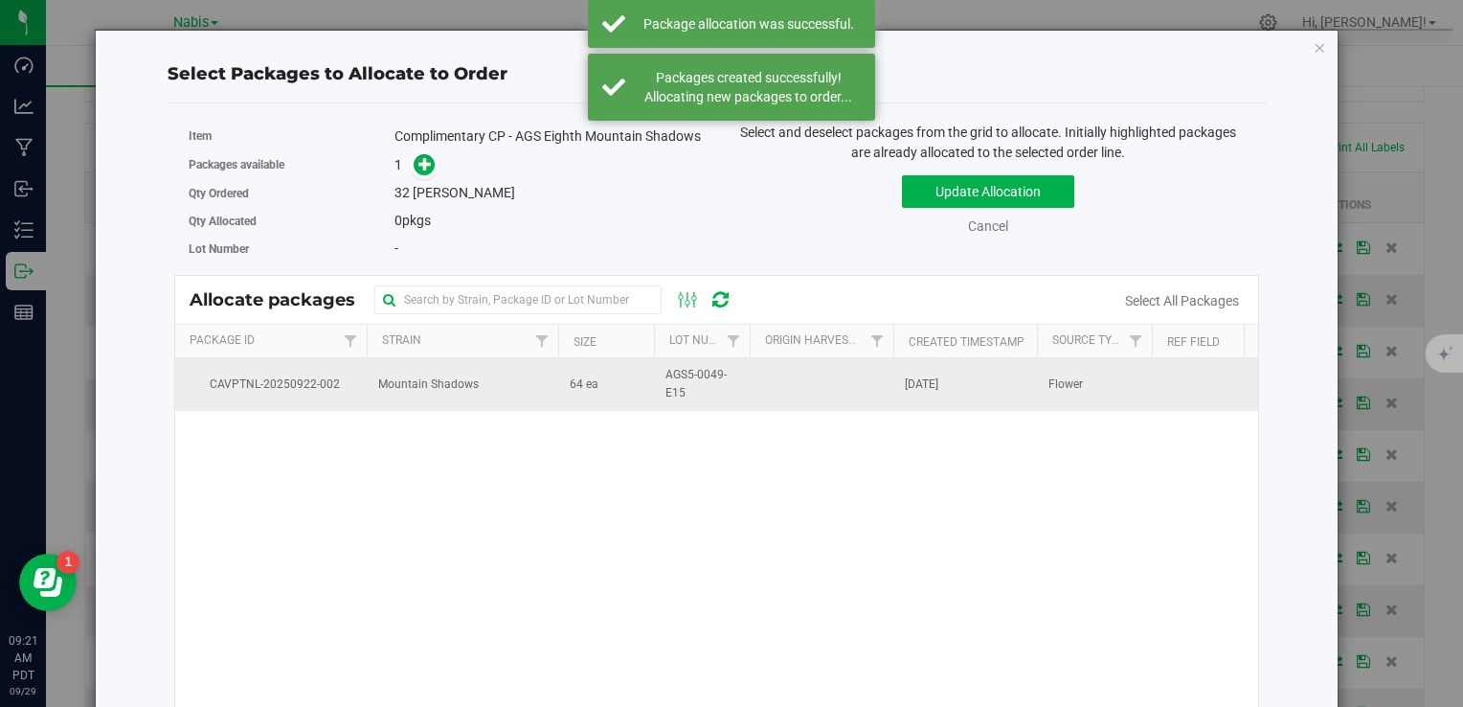
click at [483, 392] on td "Mountain Shadows" at bounding box center [463, 384] width 192 height 52
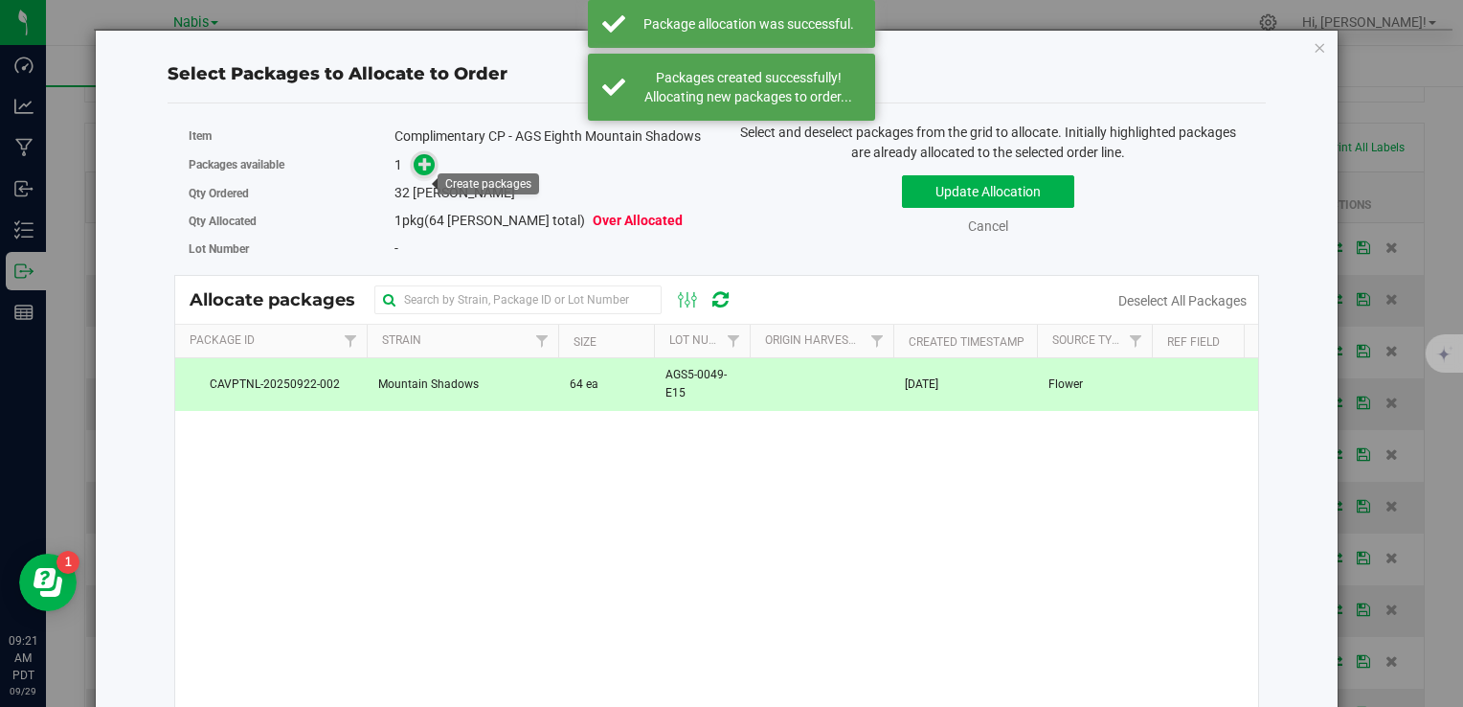
click at [421, 170] on icon at bounding box center [425, 163] width 13 height 13
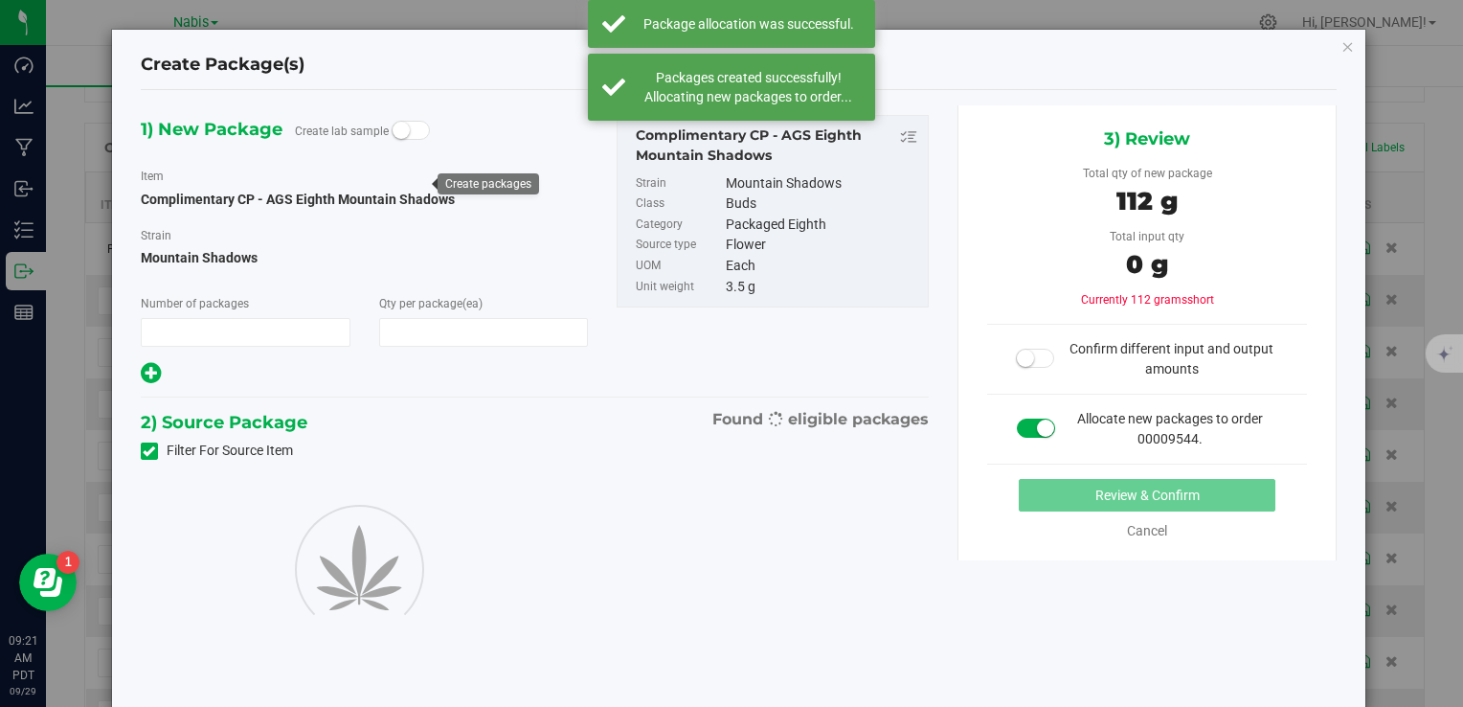
type input "1"
type input "32"
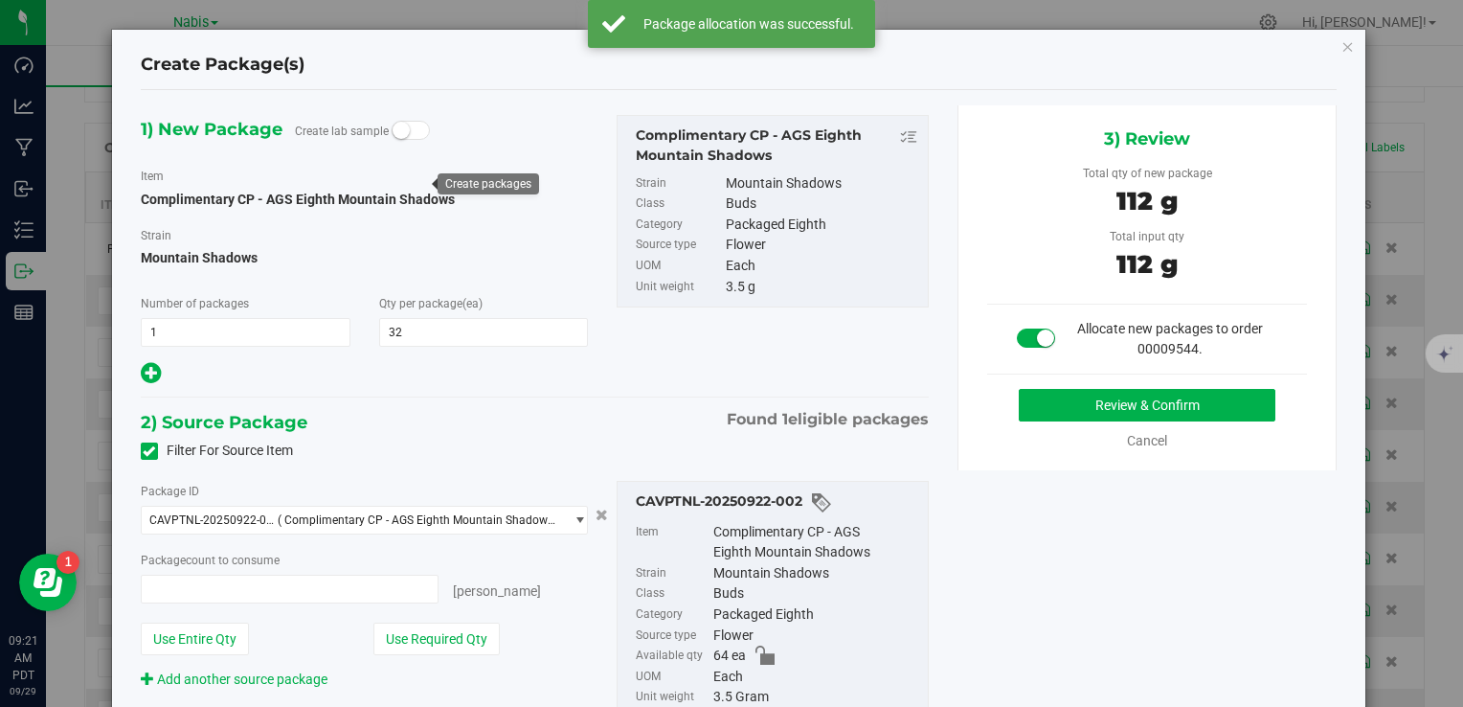
type input "32 ea"
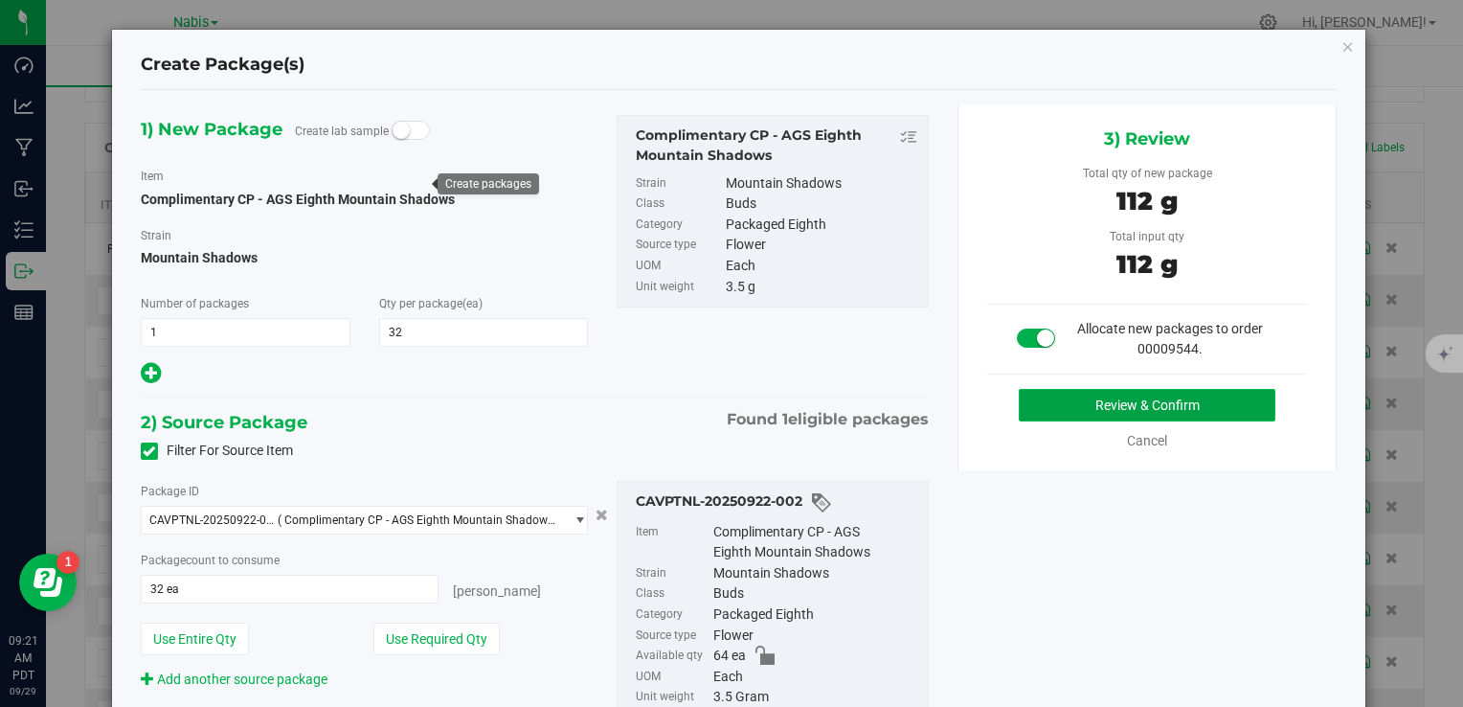
click at [1083, 402] on button "Review & Confirm" at bounding box center [1147, 405] width 257 height 33
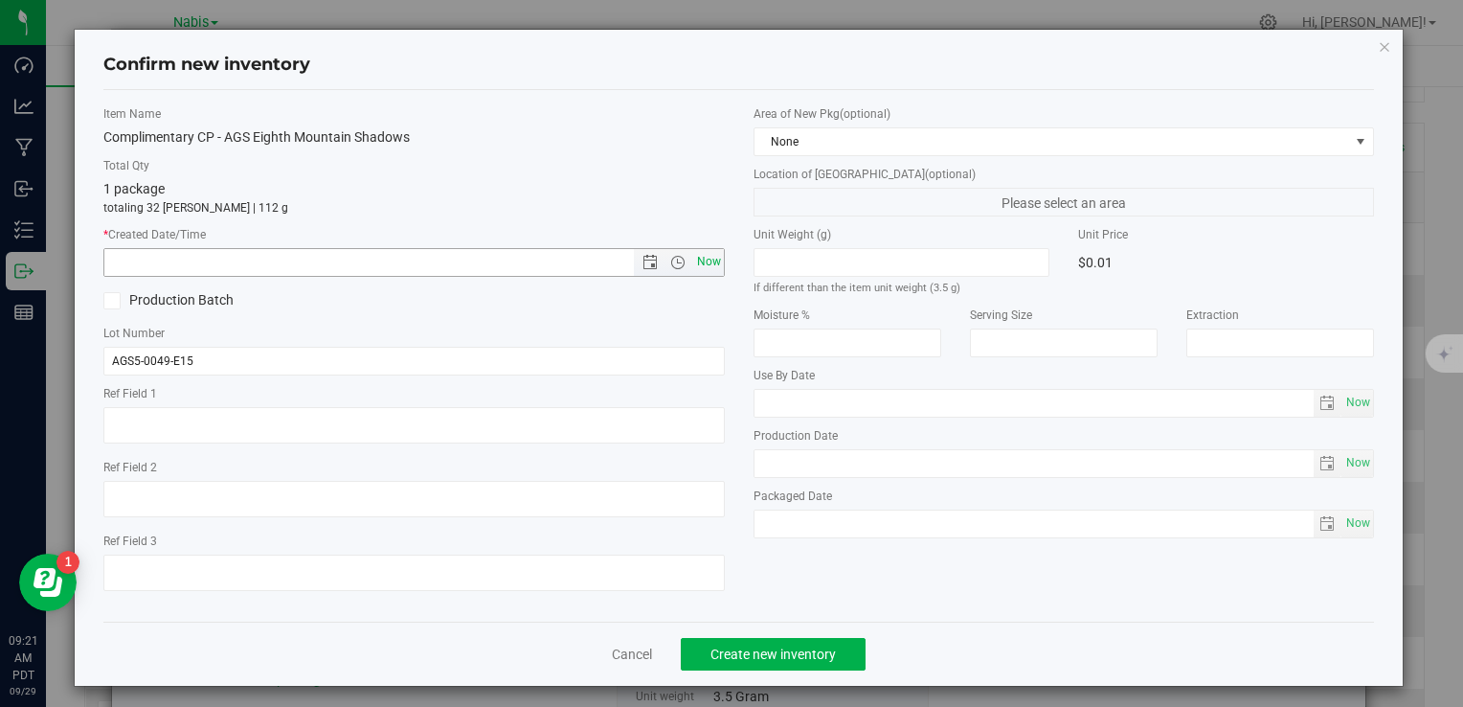
click at [698, 257] on span "Now" at bounding box center [708, 262] width 33 height 28
type input "9/29/2025 9:21 AM"
click at [764, 638] on button "Create new inventory" at bounding box center [773, 654] width 185 height 33
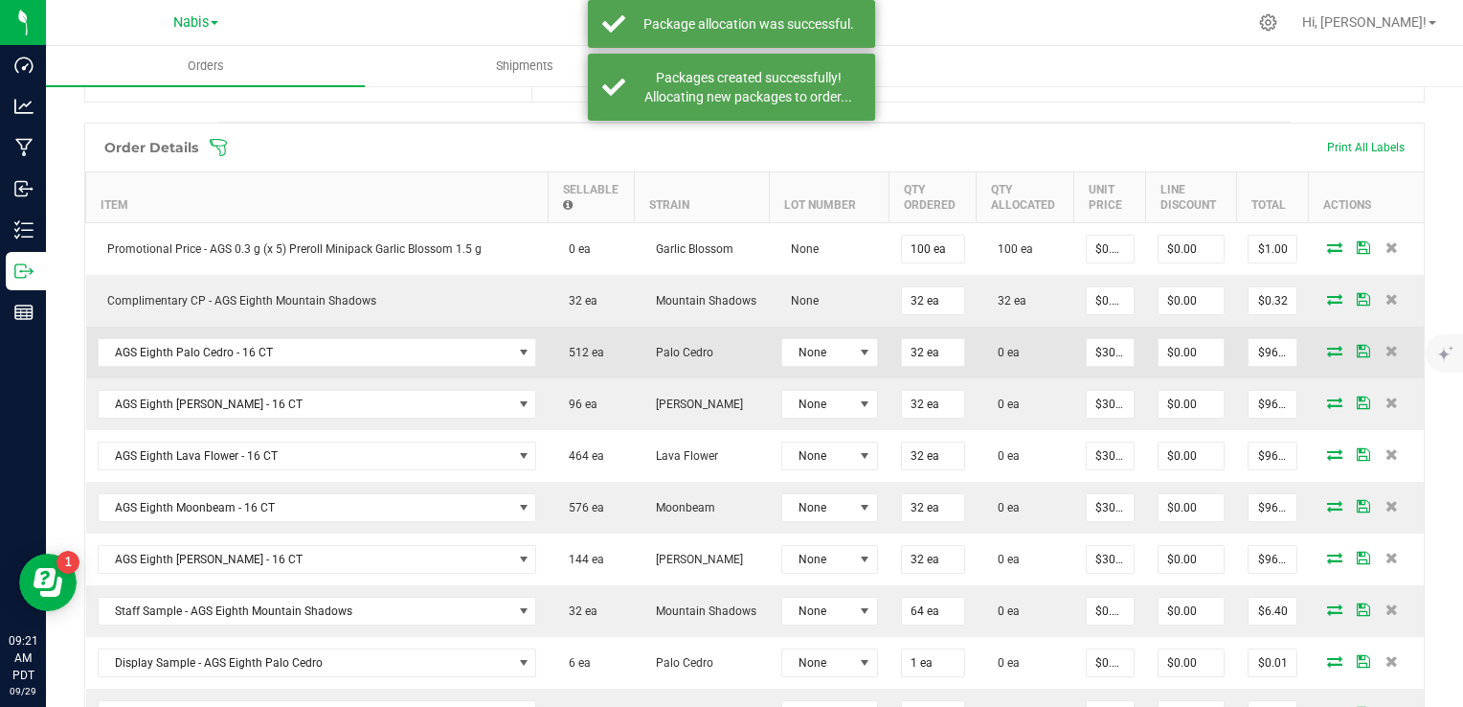
click at [1327, 345] on icon at bounding box center [1334, 350] width 15 height 11
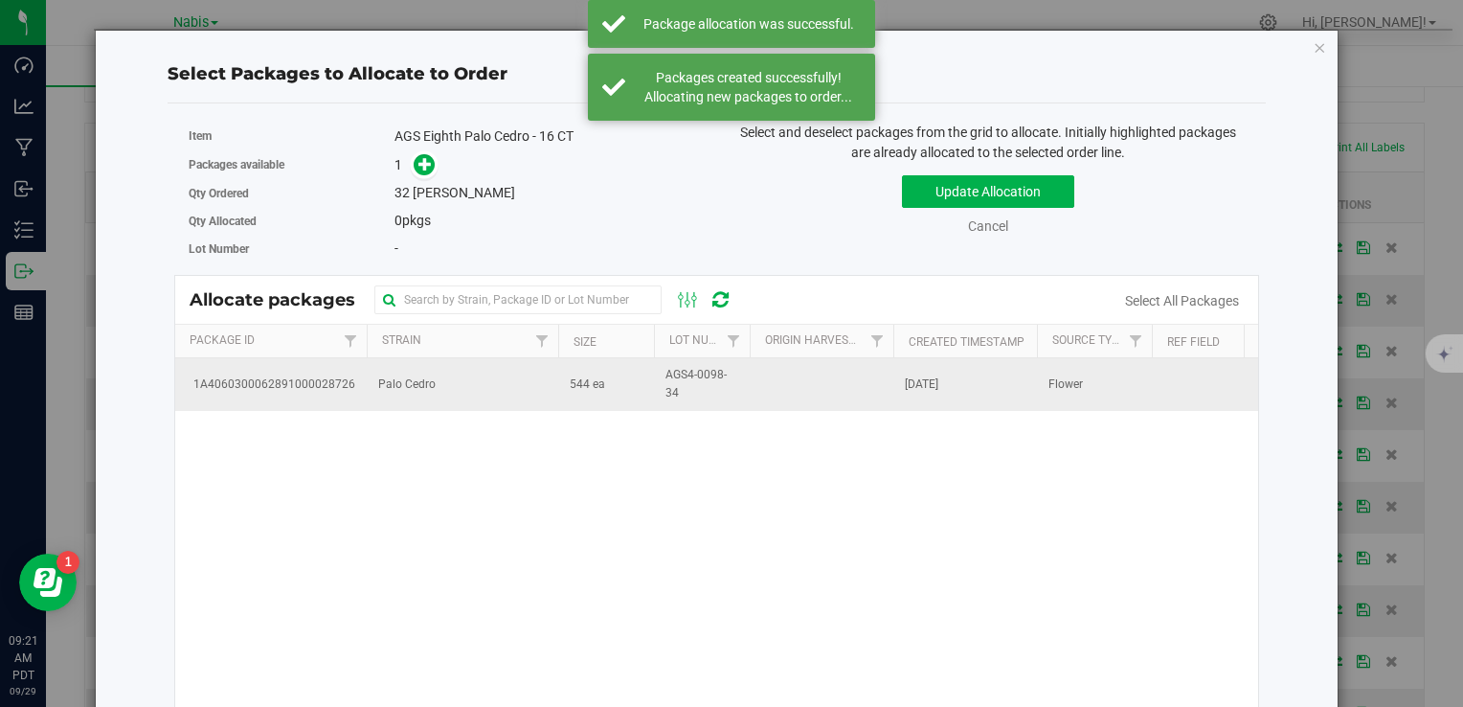
click at [433, 358] on td "Palo Cedro" at bounding box center [463, 384] width 192 height 52
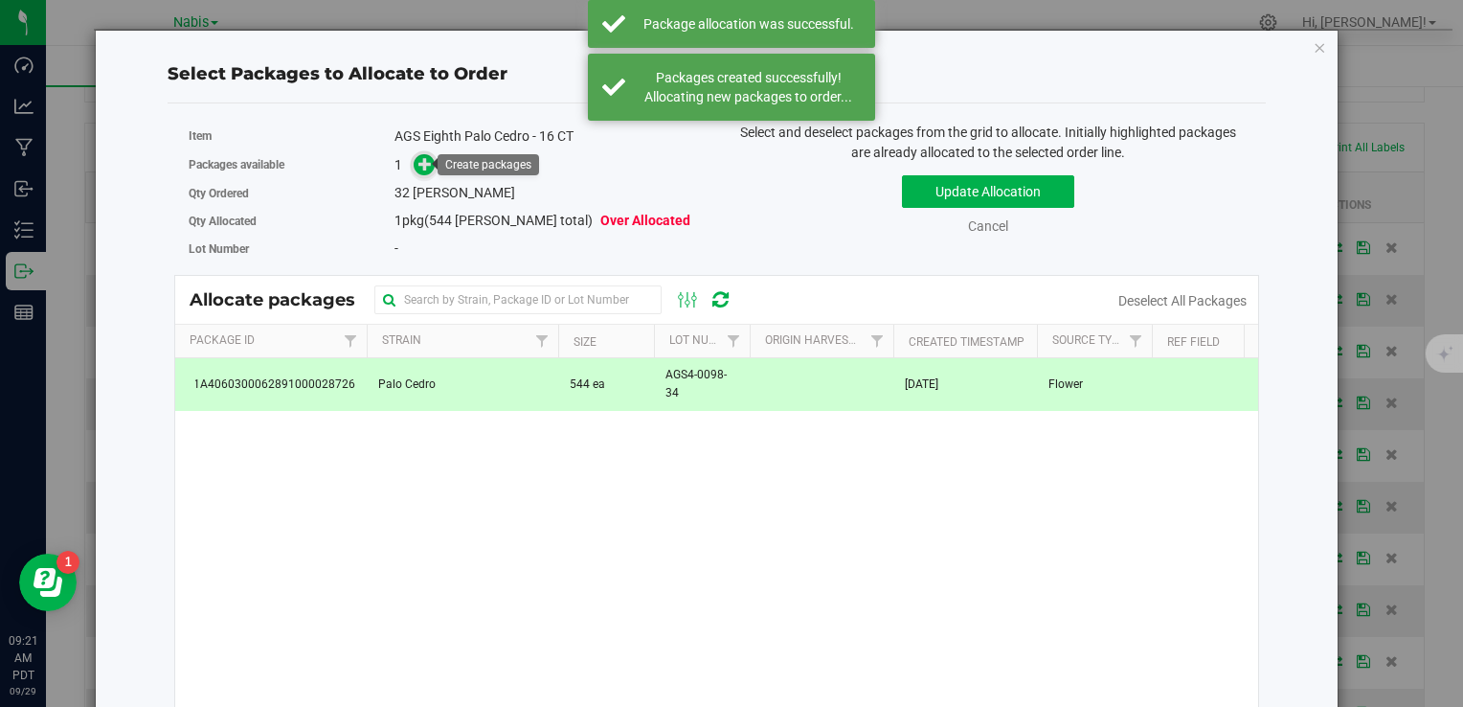
click at [425, 170] on icon at bounding box center [425, 163] width 13 height 13
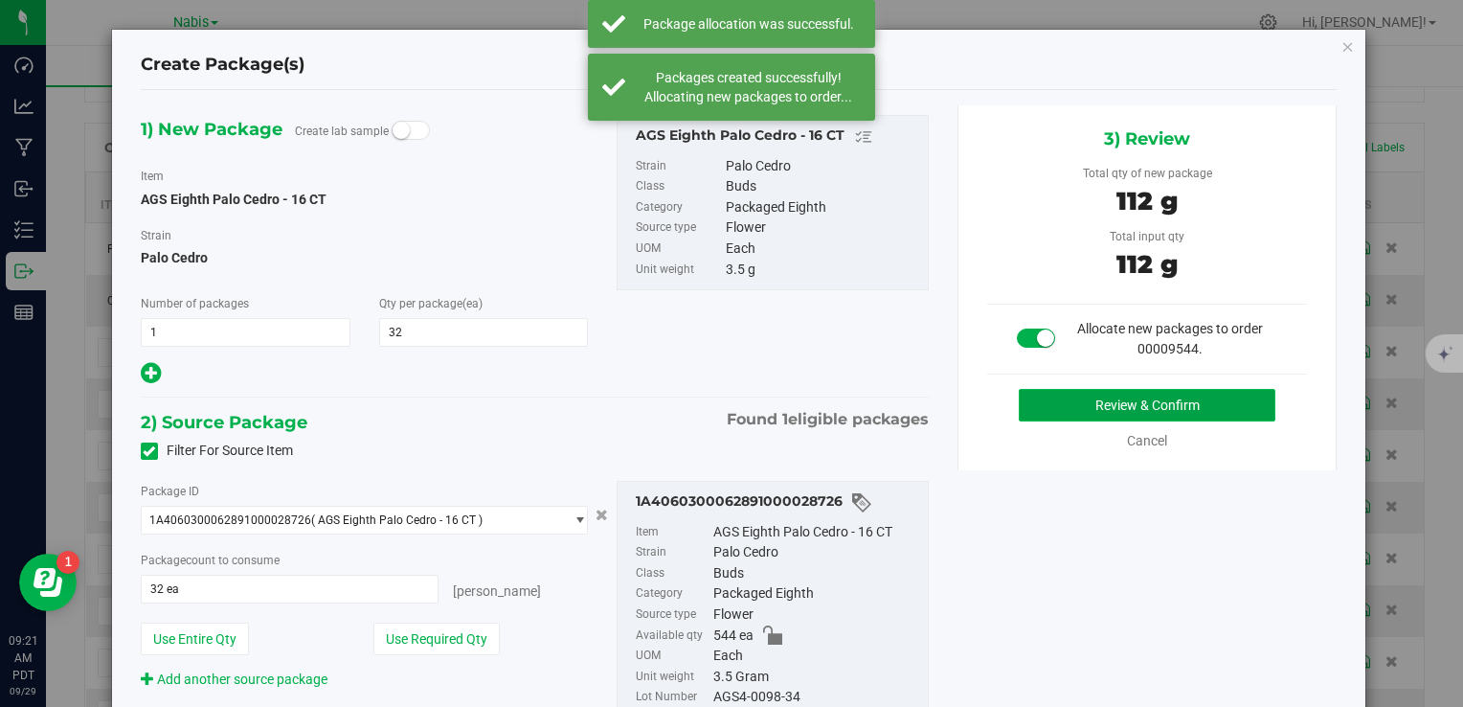
click at [1038, 401] on button "Review & Confirm" at bounding box center [1147, 405] width 257 height 33
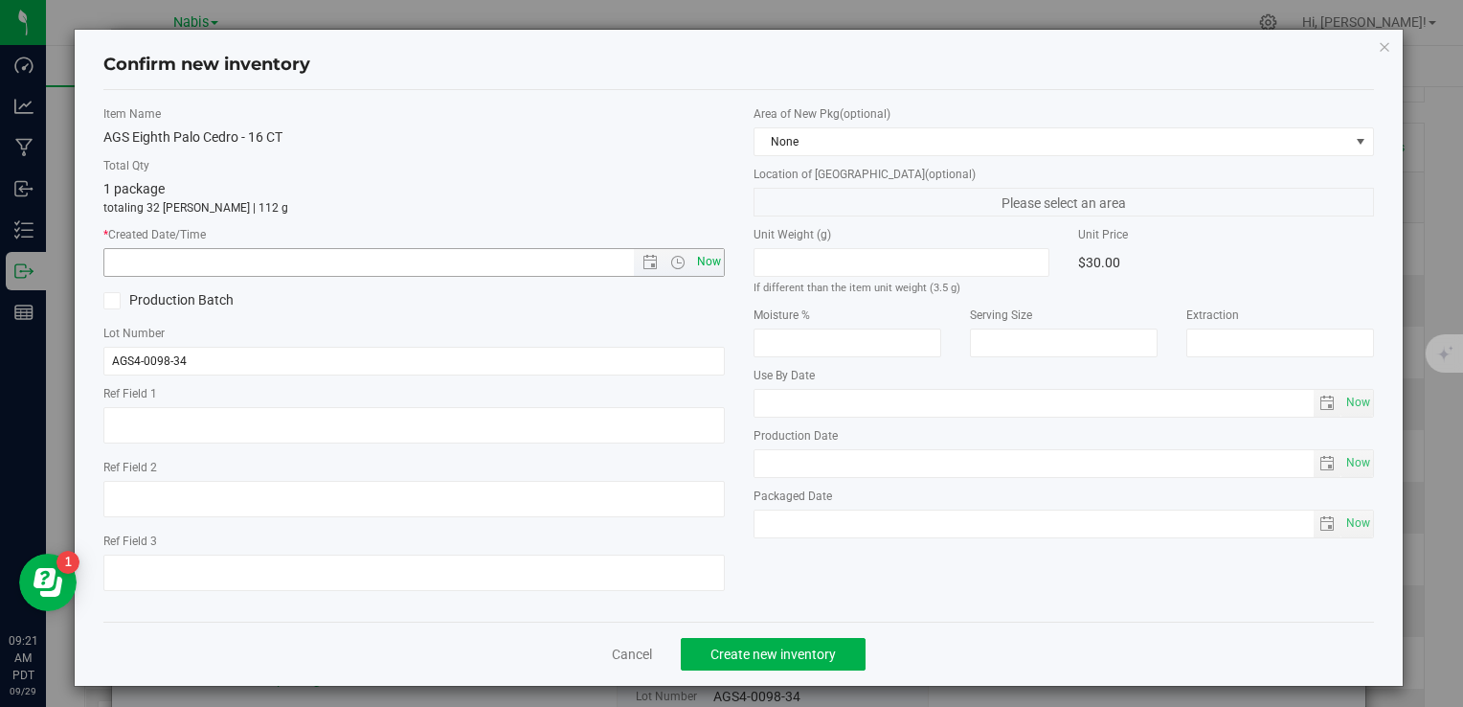
click at [701, 262] on span "Now" at bounding box center [708, 262] width 33 height 28
type input "9/29/2025 9:21 AM"
click at [789, 657] on span "Create new inventory" at bounding box center [773, 653] width 125 height 15
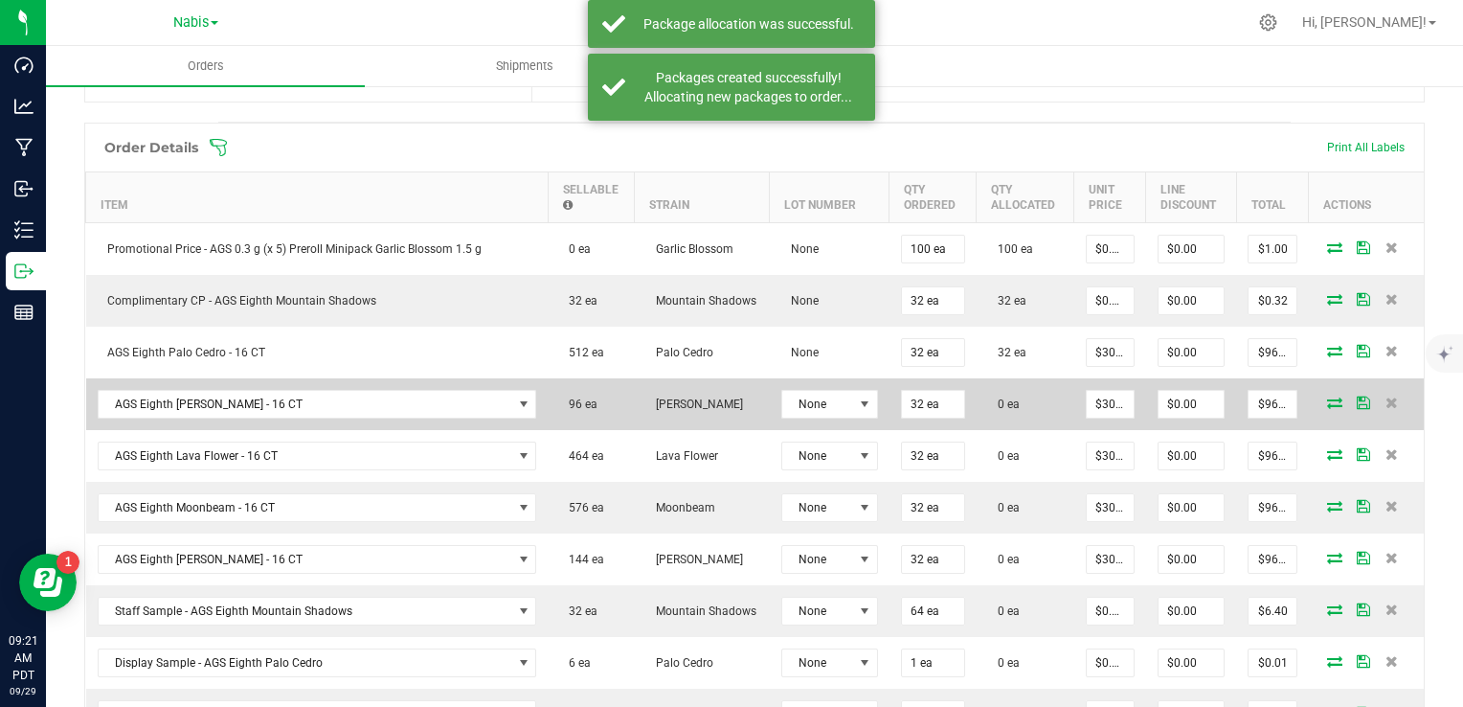
click at [1327, 398] on icon at bounding box center [1334, 401] width 15 height 11
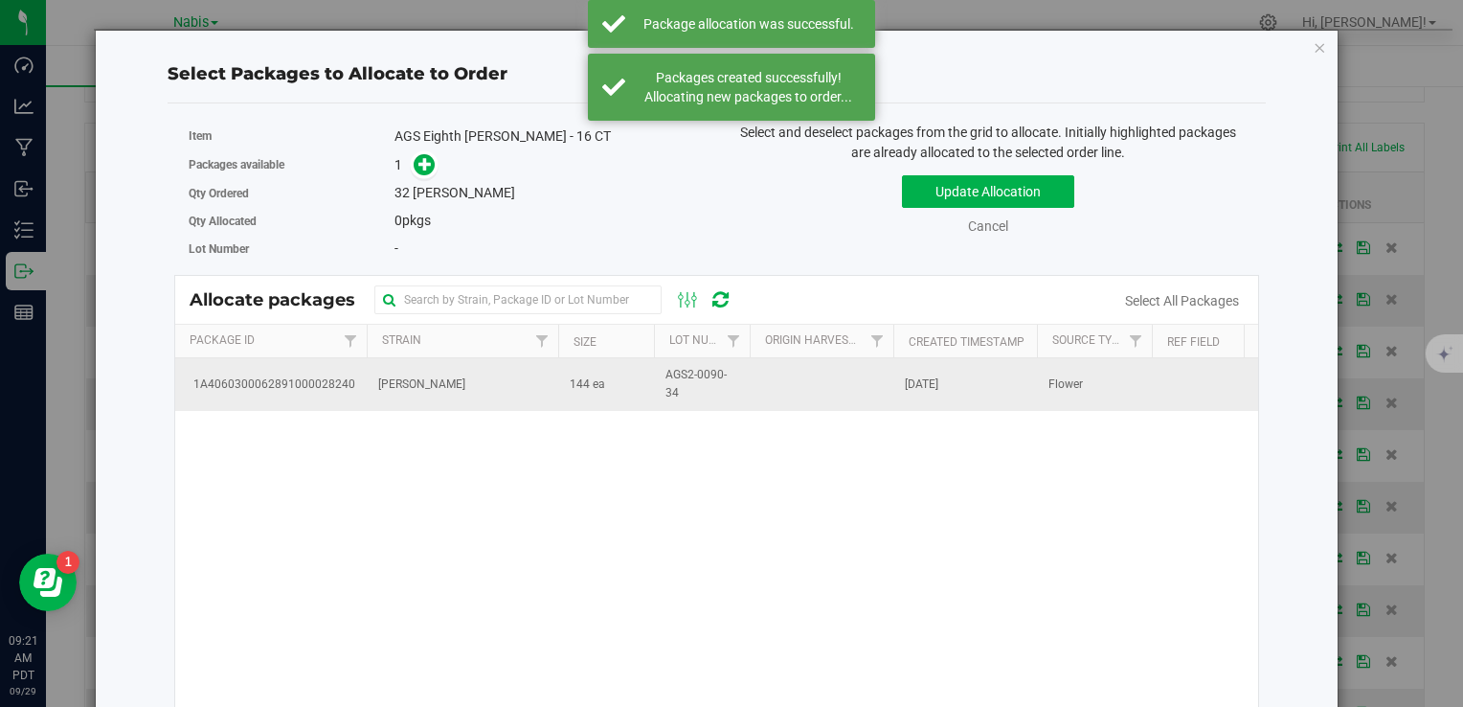
click at [379, 406] on td "[PERSON_NAME]" at bounding box center [463, 384] width 192 height 52
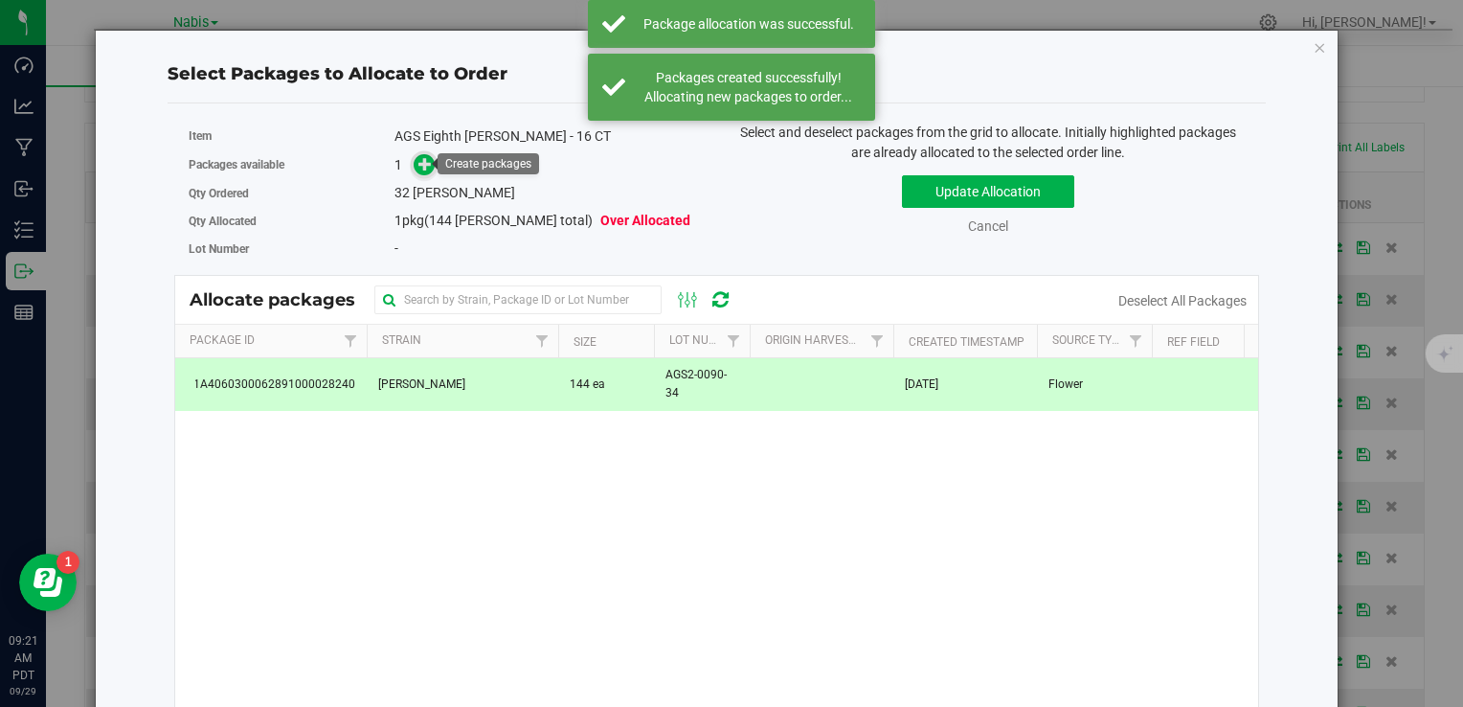
click at [420, 160] on icon at bounding box center [425, 163] width 13 height 13
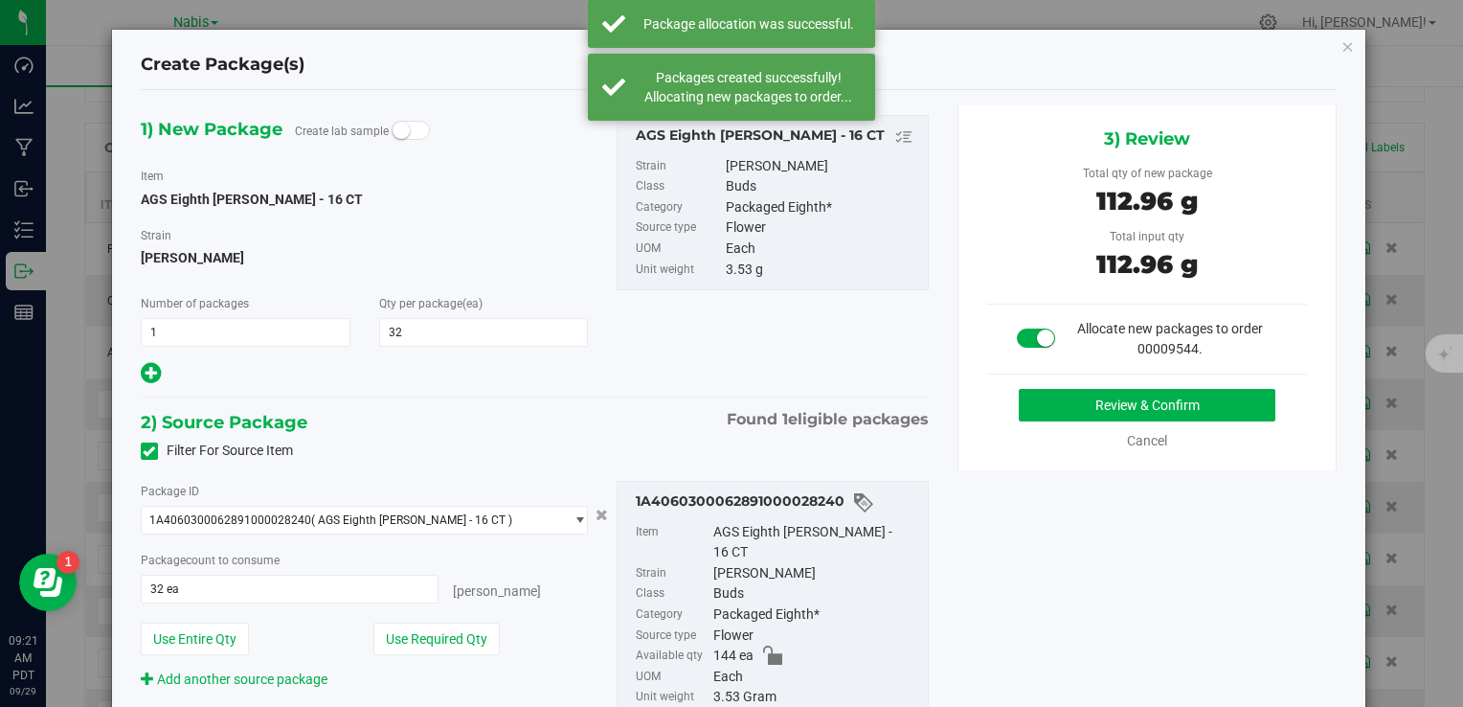
click at [1007, 396] on div "Review & Confirm" at bounding box center [1147, 405] width 321 height 33
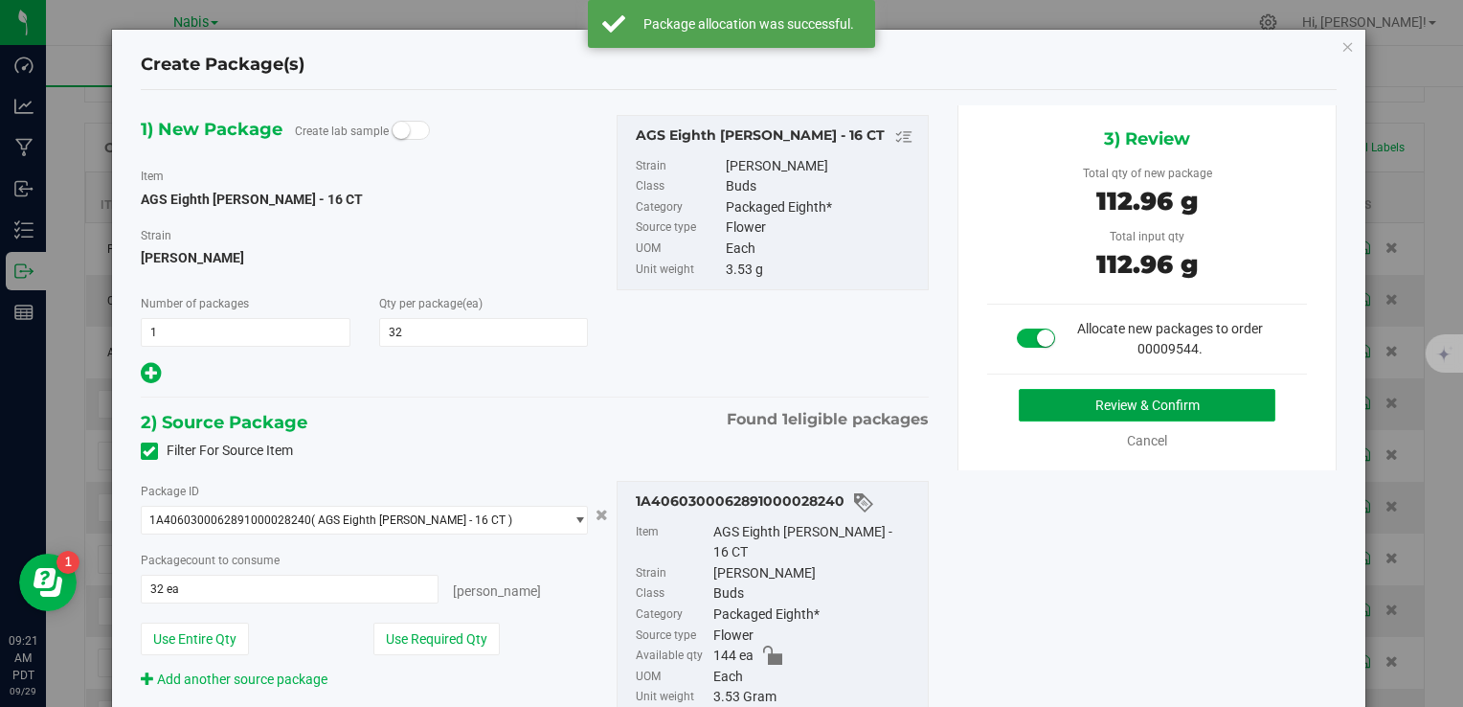
click at [1052, 416] on button "Review & Confirm" at bounding box center [1147, 405] width 257 height 33
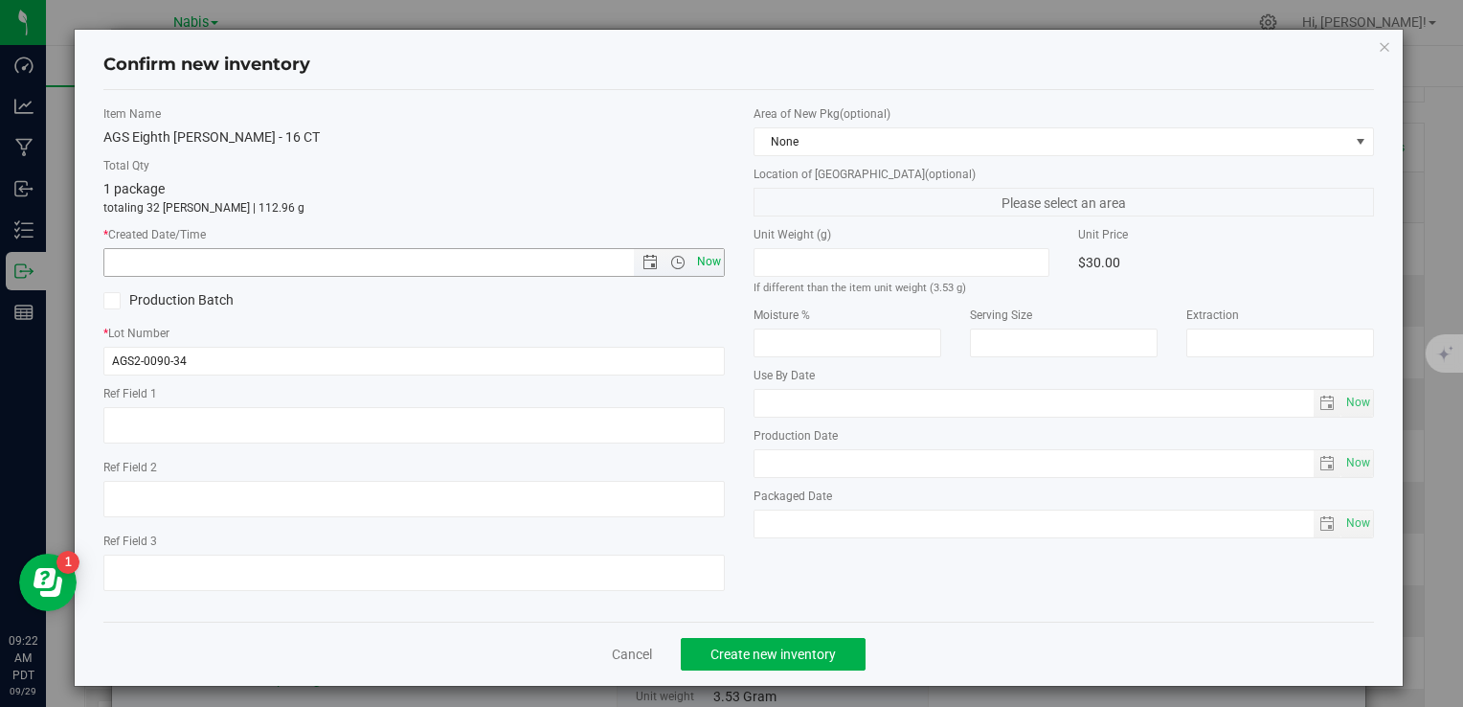
click at [709, 260] on span "Now" at bounding box center [708, 262] width 33 height 28
type input "9/29/2025 9:22 AM"
click at [762, 659] on span "Create new inventory" at bounding box center [773, 653] width 125 height 15
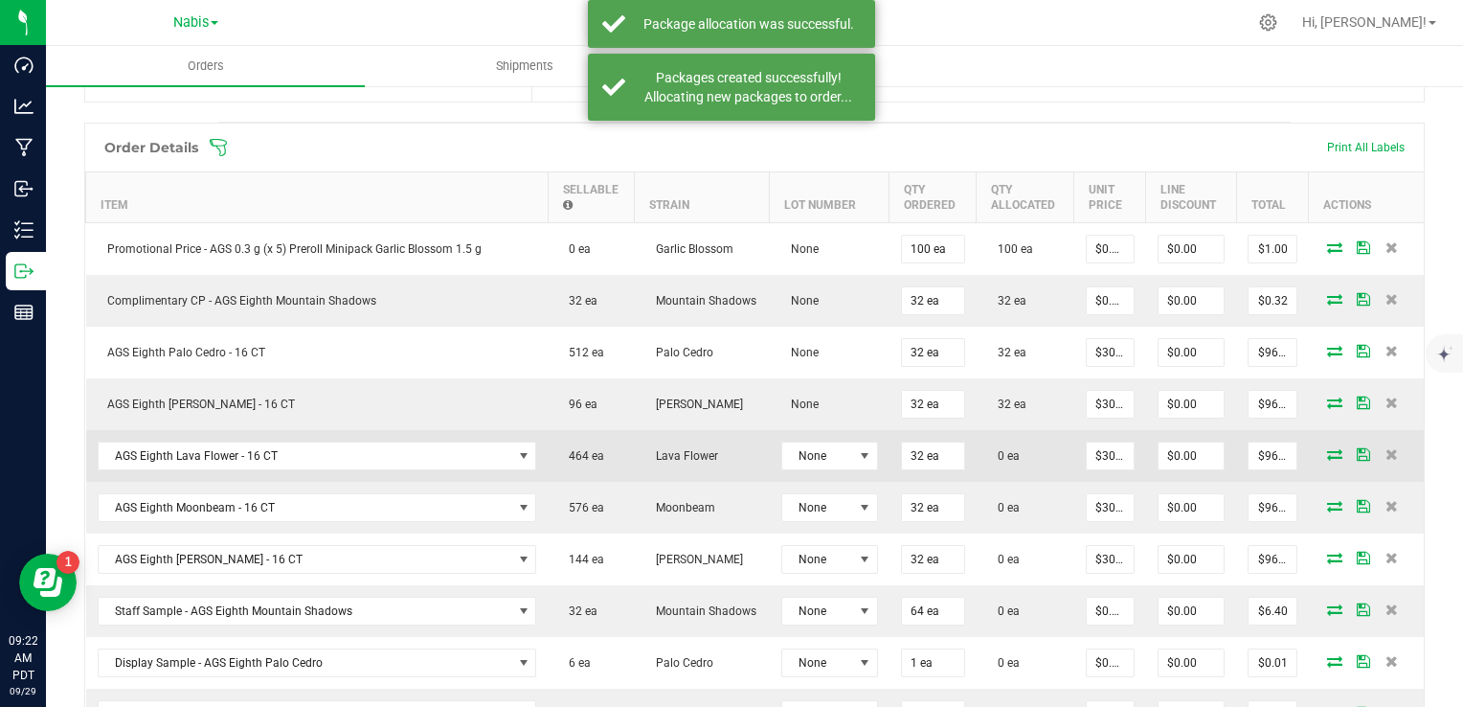
click at [1327, 450] on icon at bounding box center [1334, 453] width 15 height 11
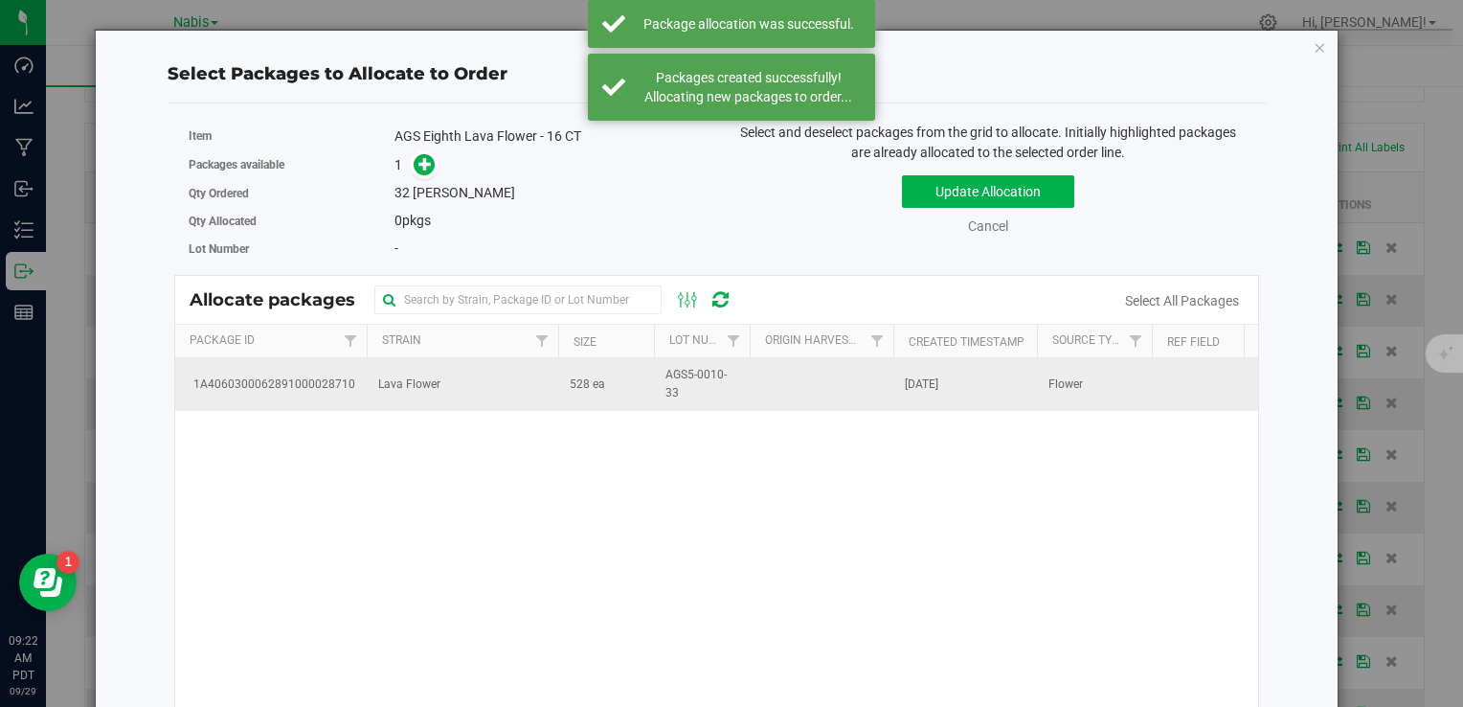
click at [503, 401] on td "Lava Flower" at bounding box center [463, 384] width 192 height 52
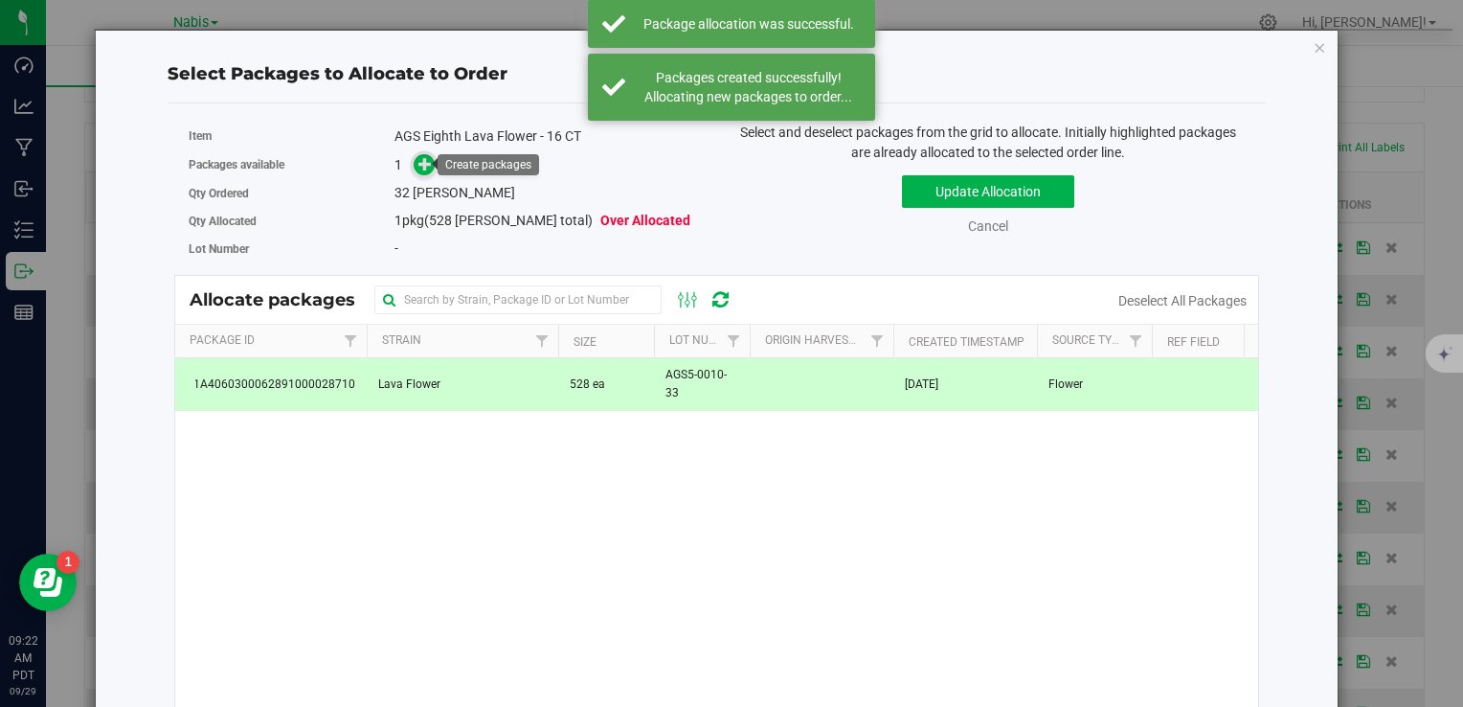
click at [427, 163] on icon at bounding box center [425, 163] width 13 height 13
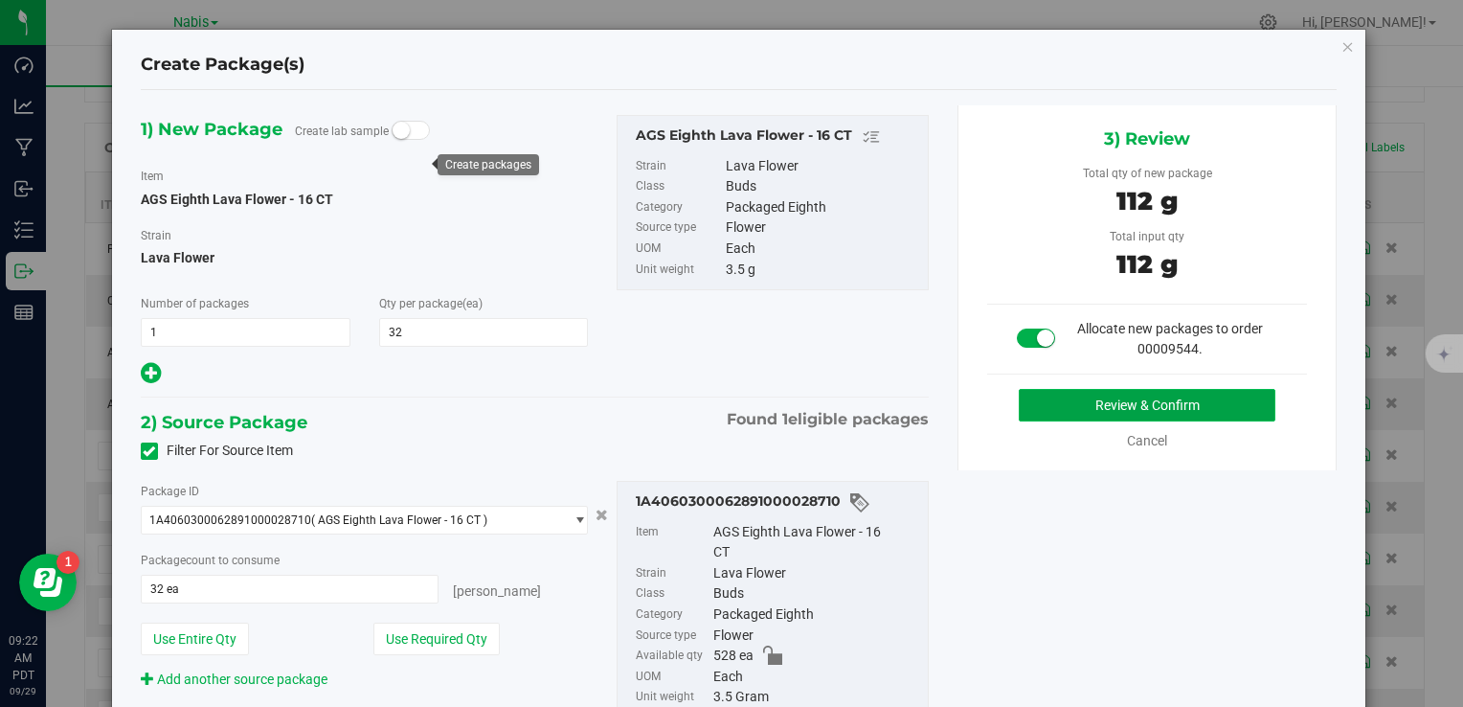
click at [1096, 405] on button "Review & Confirm" at bounding box center [1147, 405] width 257 height 33
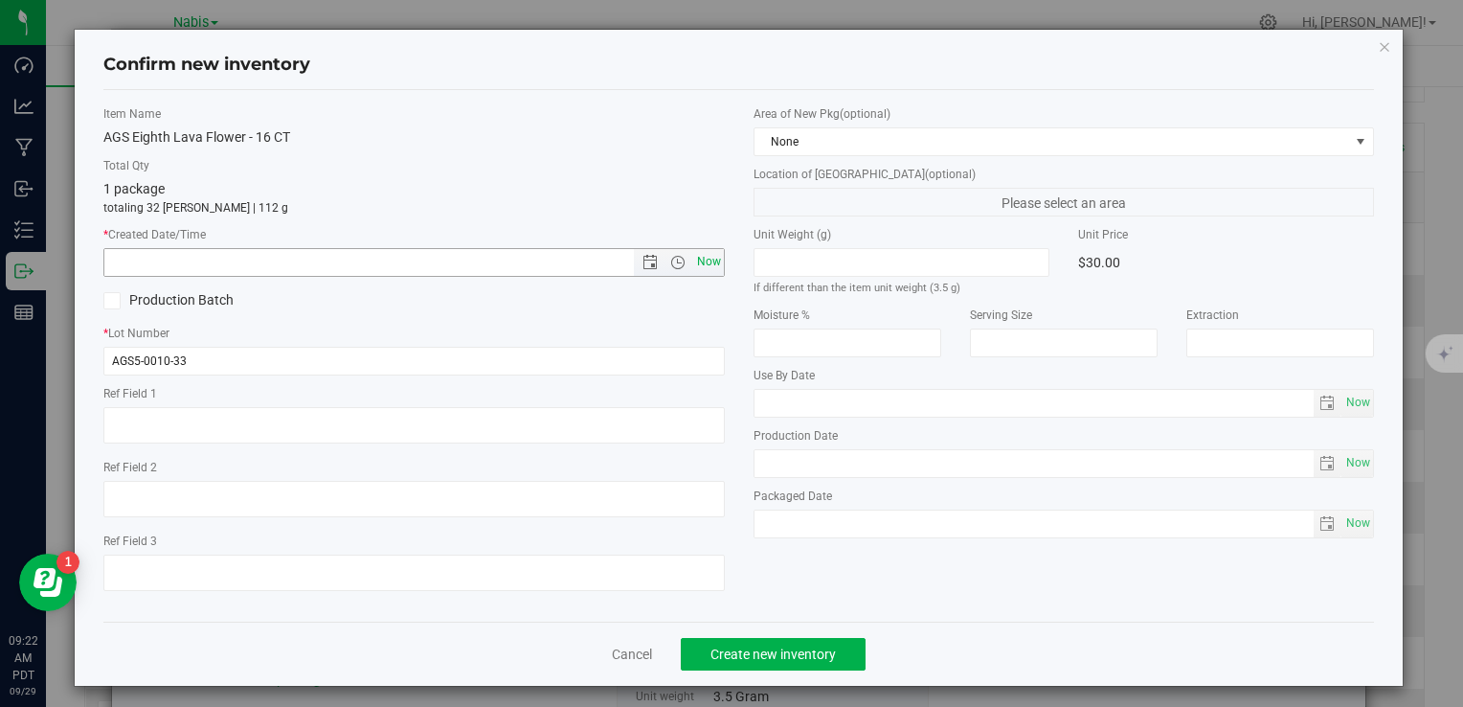
click at [714, 268] on span "Now" at bounding box center [708, 262] width 33 height 28
type input "9/29/2025 9:22 AM"
click at [778, 658] on span "Create new inventory" at bounding box center [773, 653] width 125 height 15
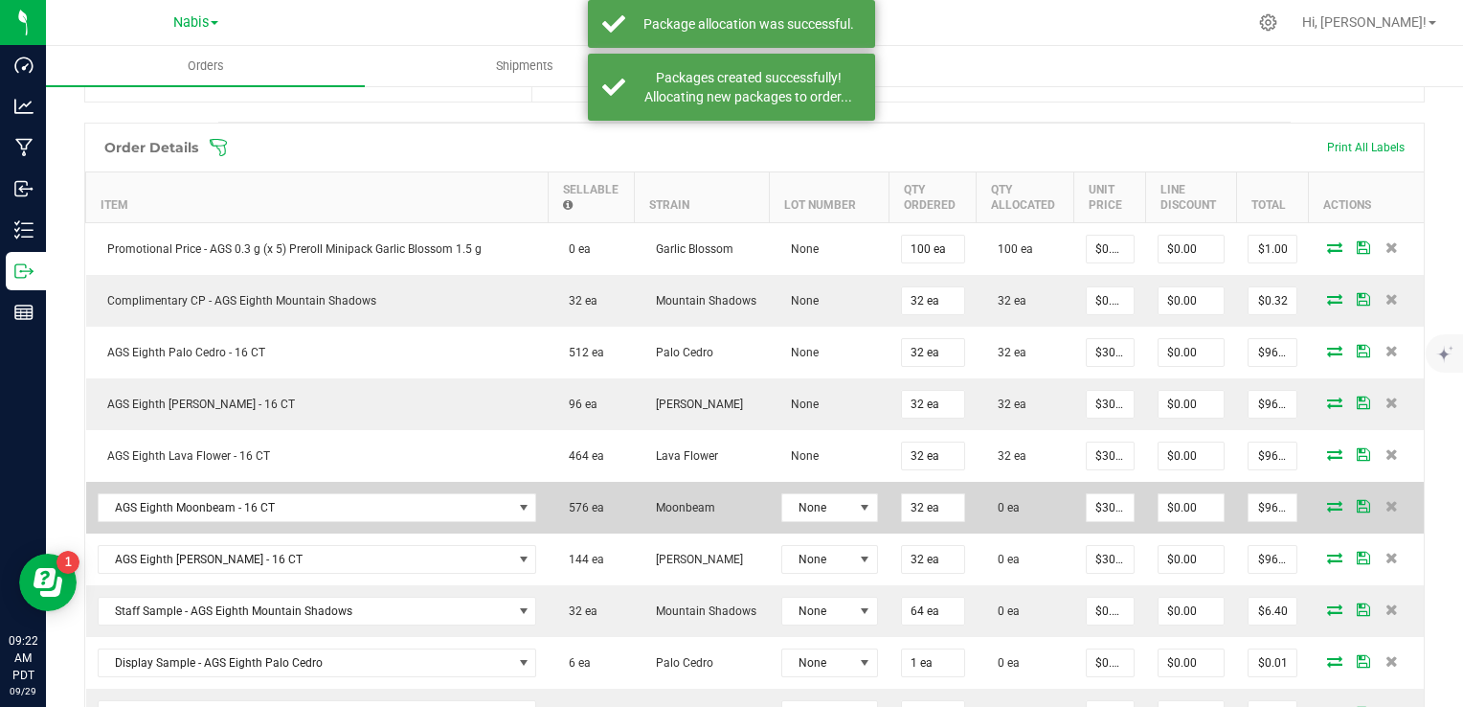
click at [1327, 500] on icon at bounding box center [1334, 505] width 15 height 11
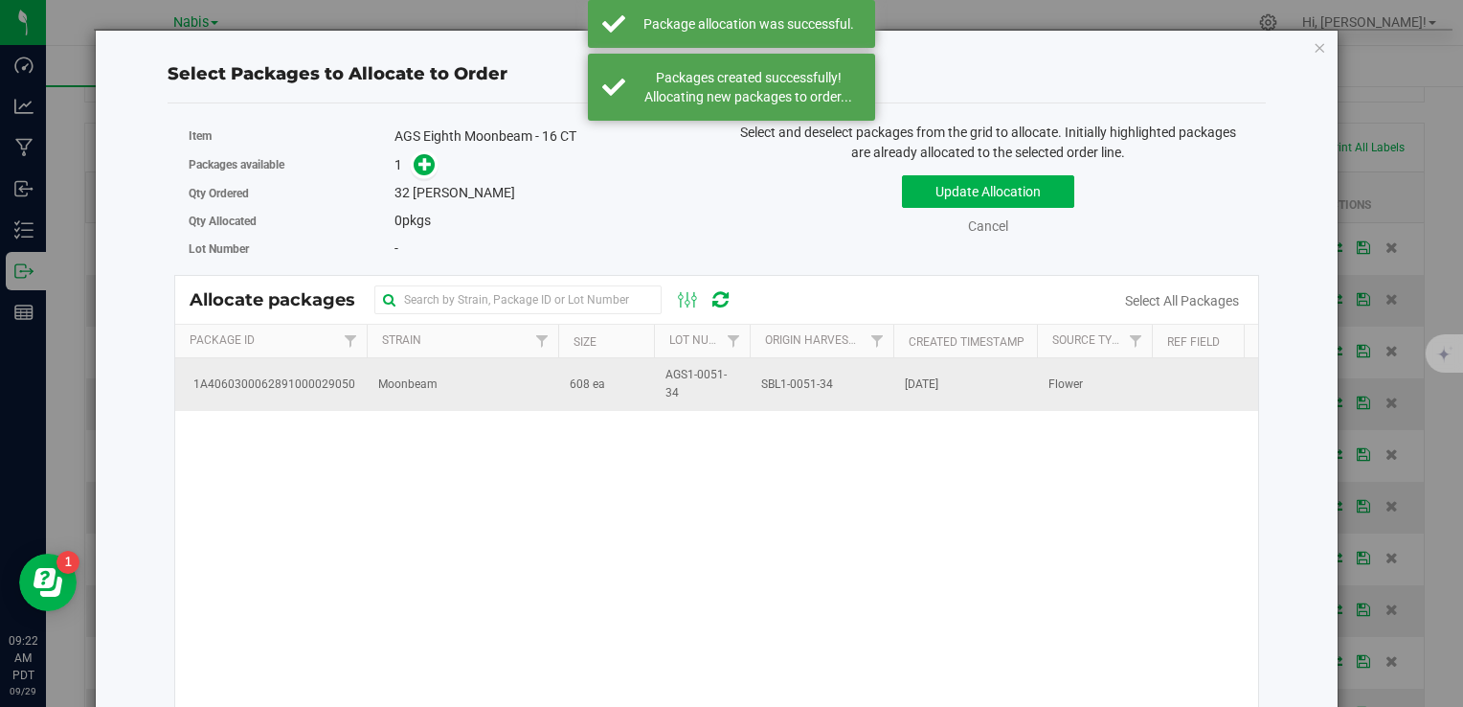
click at [378, 382] on span "Moonbeam" at bounding box center [407, 384] width 59 height 18
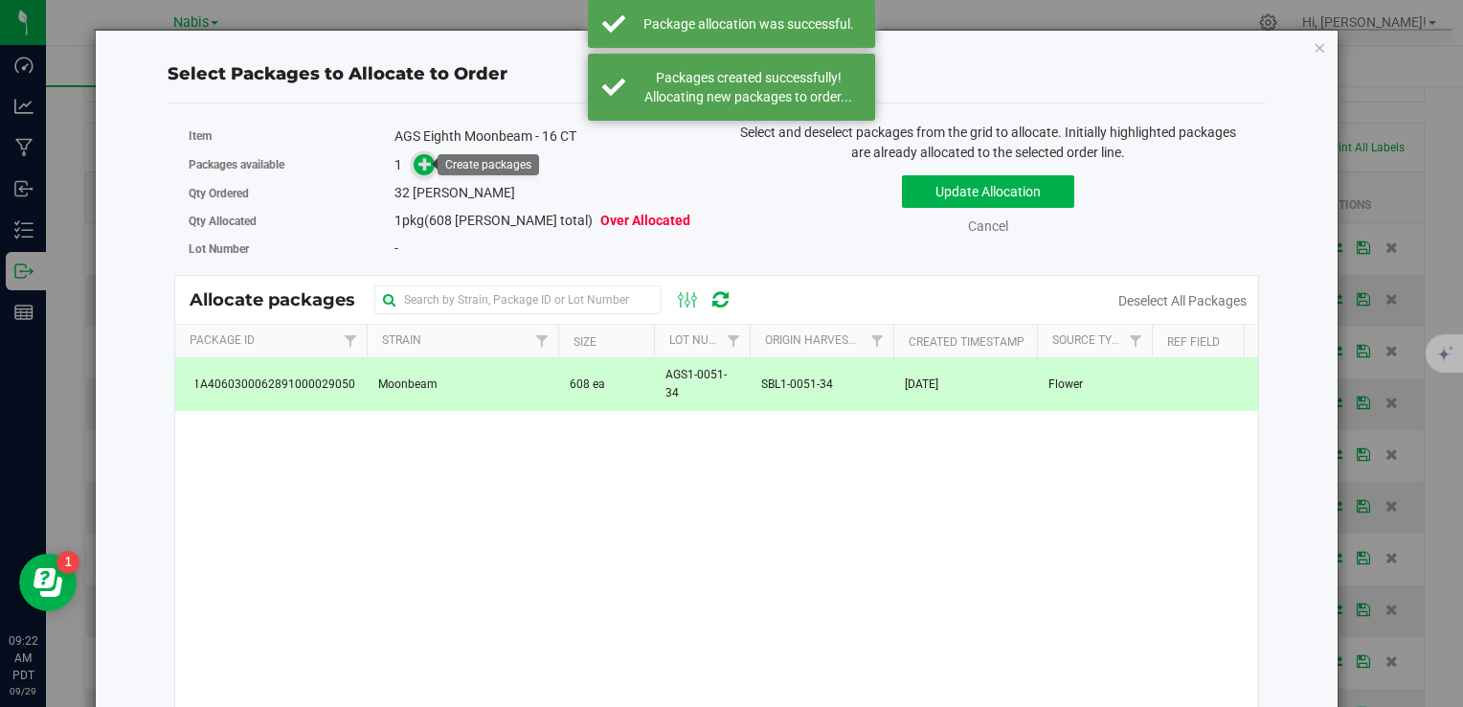
click at [422, 159] on icon at bounding box center [425, 163] width 13 height 13
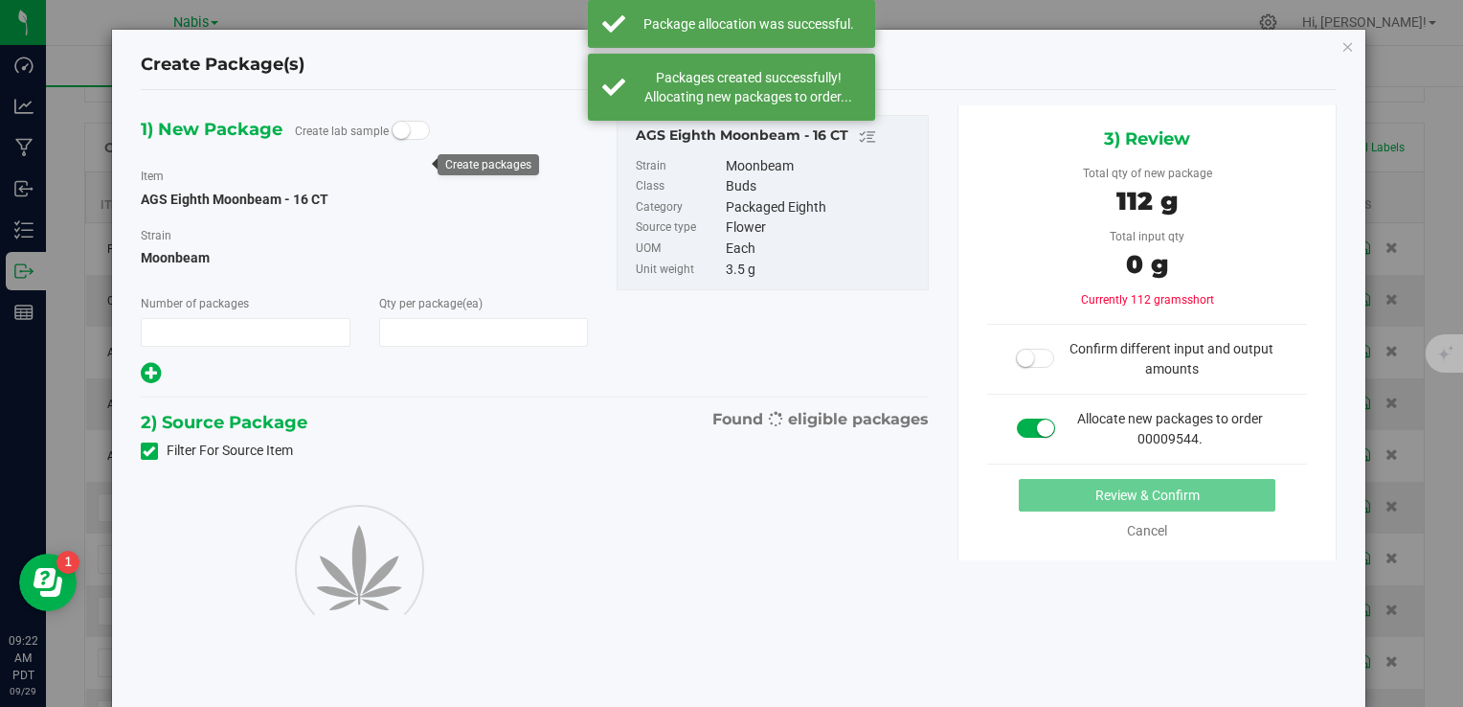
type input "1"
type input "32"
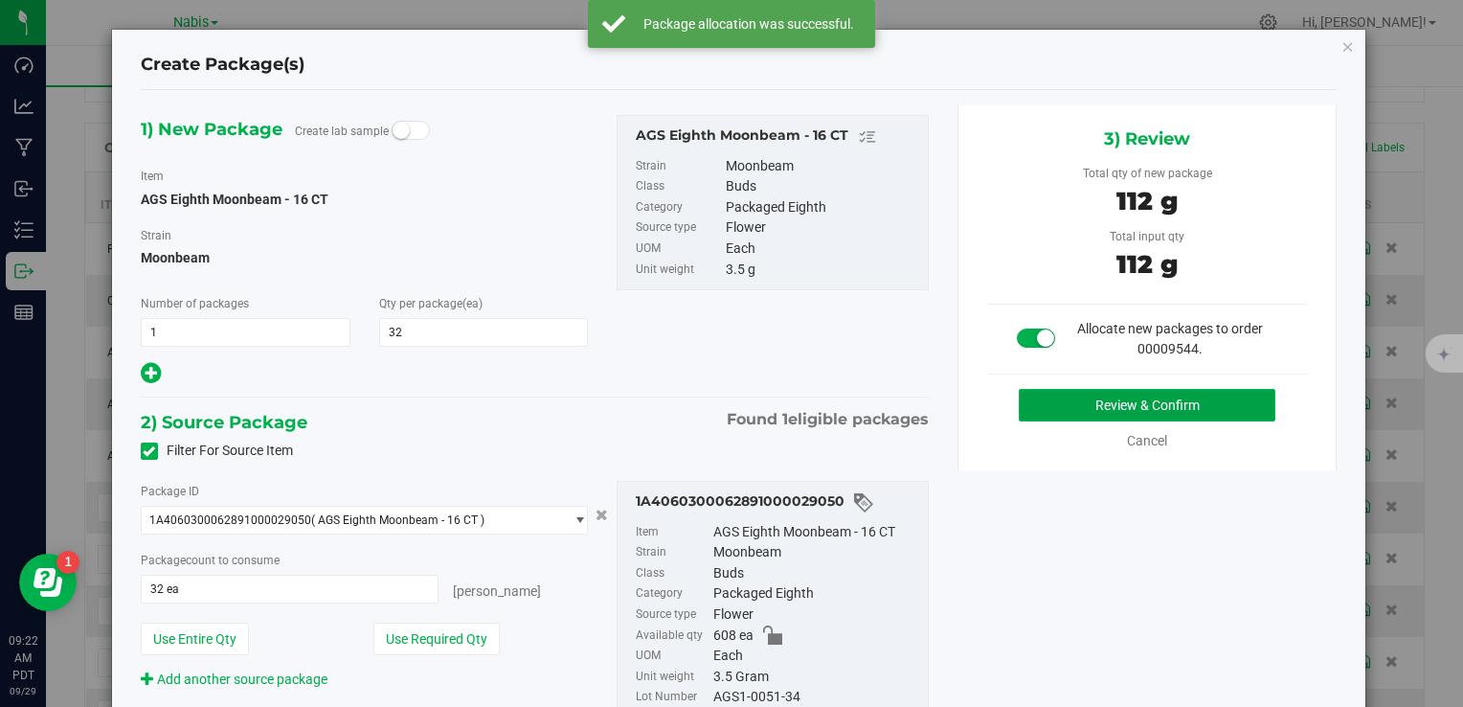
click at [1050, 401] on button "Review & Confirm" at bounding box center [1147, 405] width 257 height 33
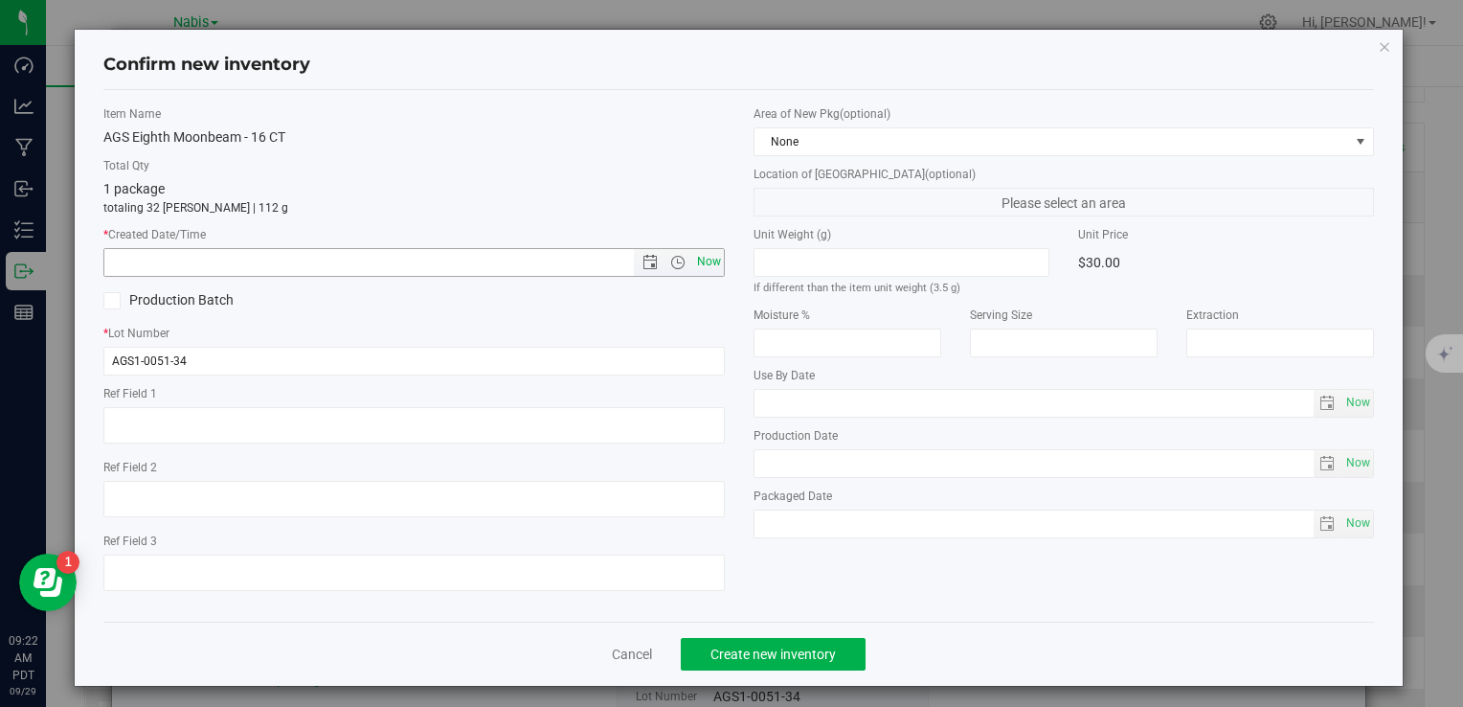
click at [700, 253] on span "Now" at bounding box center [708, 262] width 33 height 28
type input "9/29/2025 9:22 AM"
click at [742, 653] on span "Create new inventory" at bounding box center [773, 653] width 125 height 15
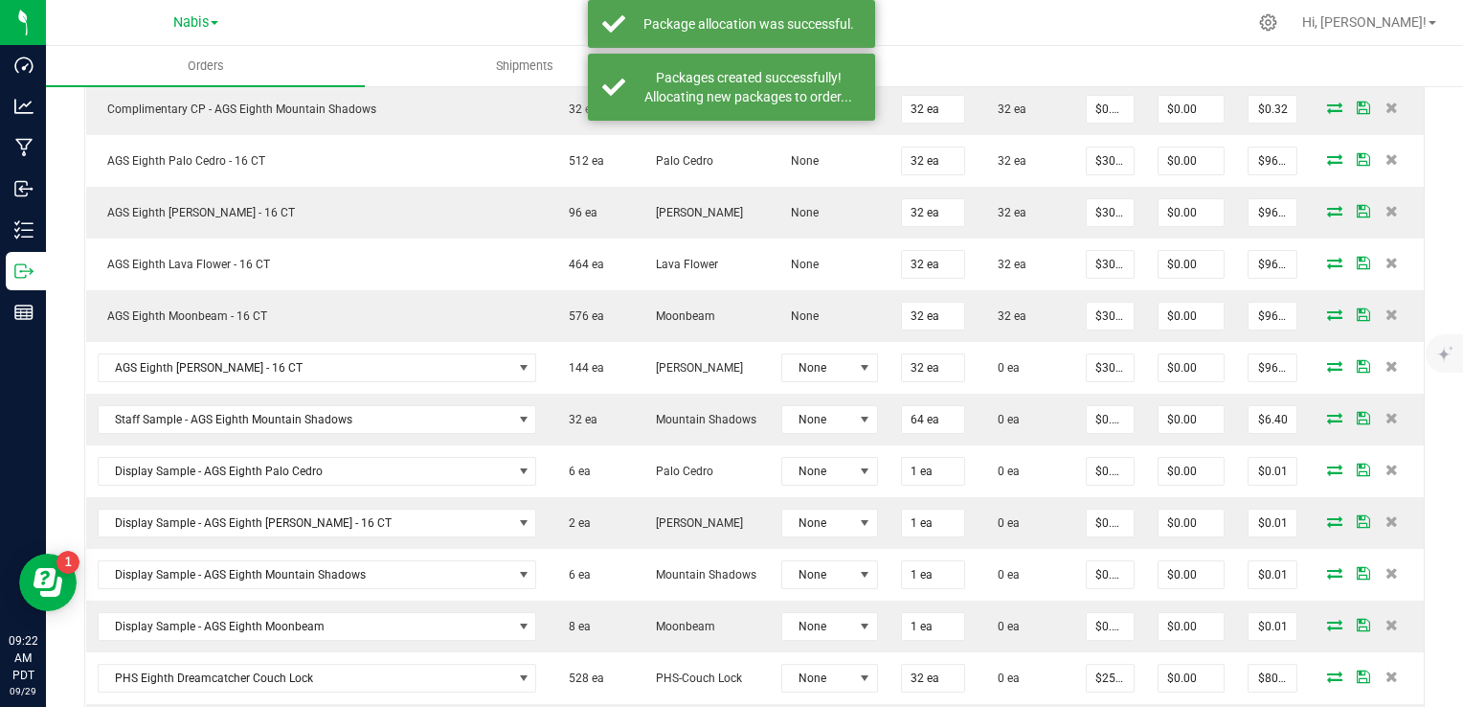
scroll to position [766, 0]
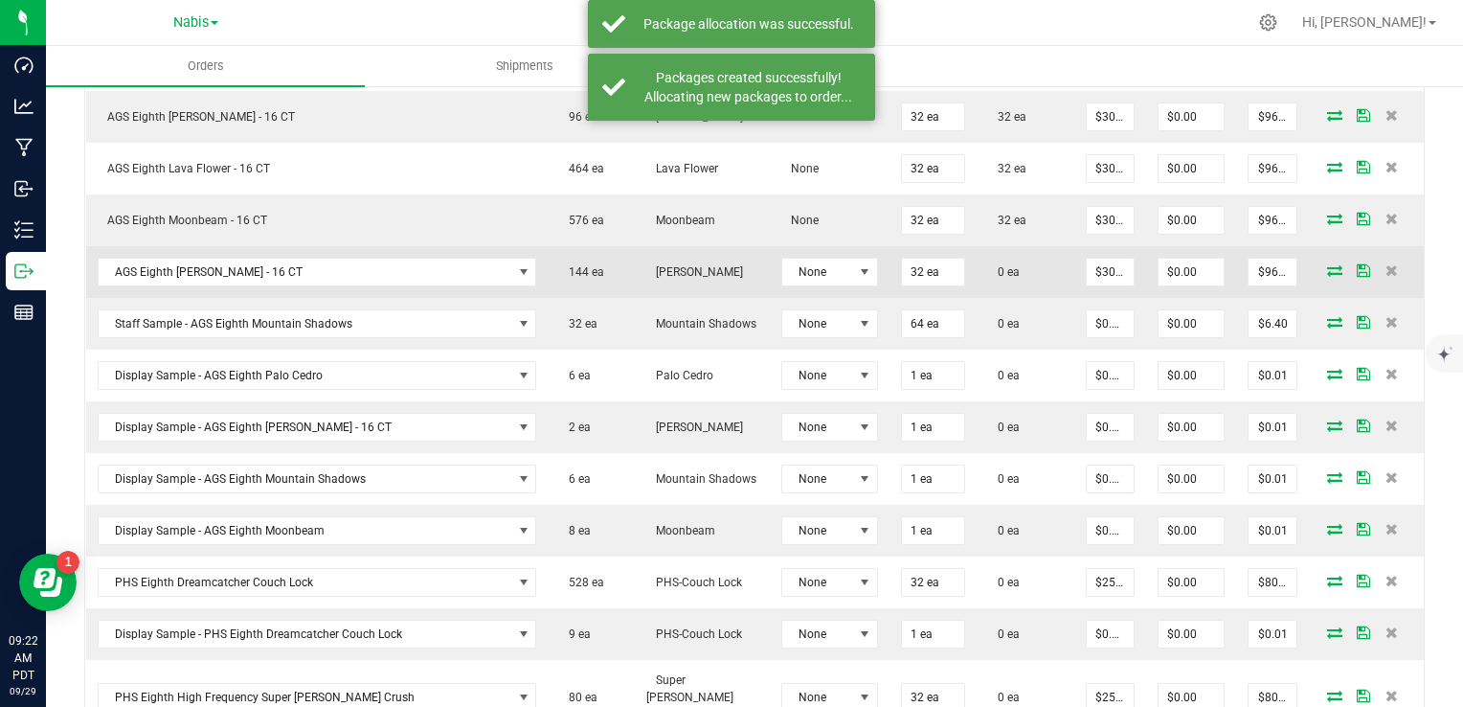
click at [1327, 264] on icon at bounding box center [1334, 269] width 15 height 11
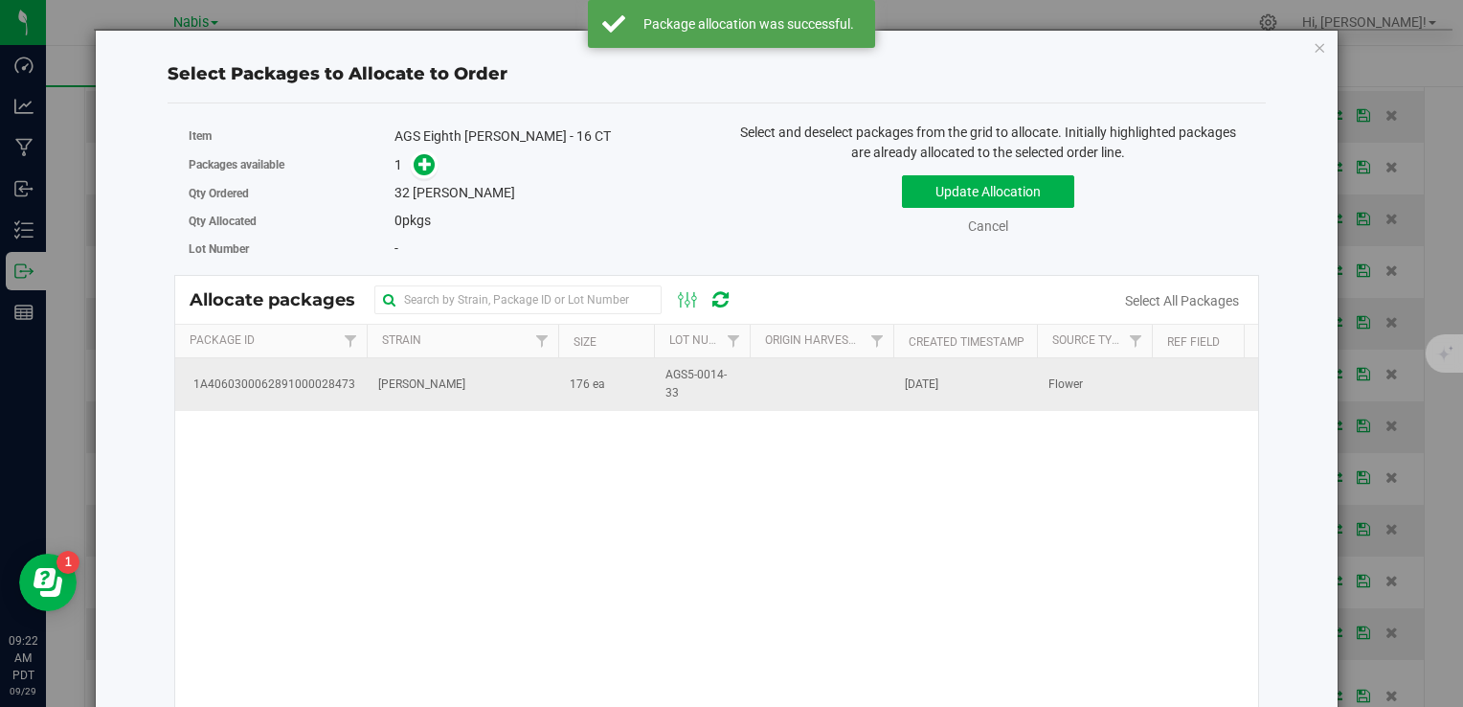
click at [529, 396] on td "[PERSON_NAME]" at bounding box center [463, 384] width 192 height 52
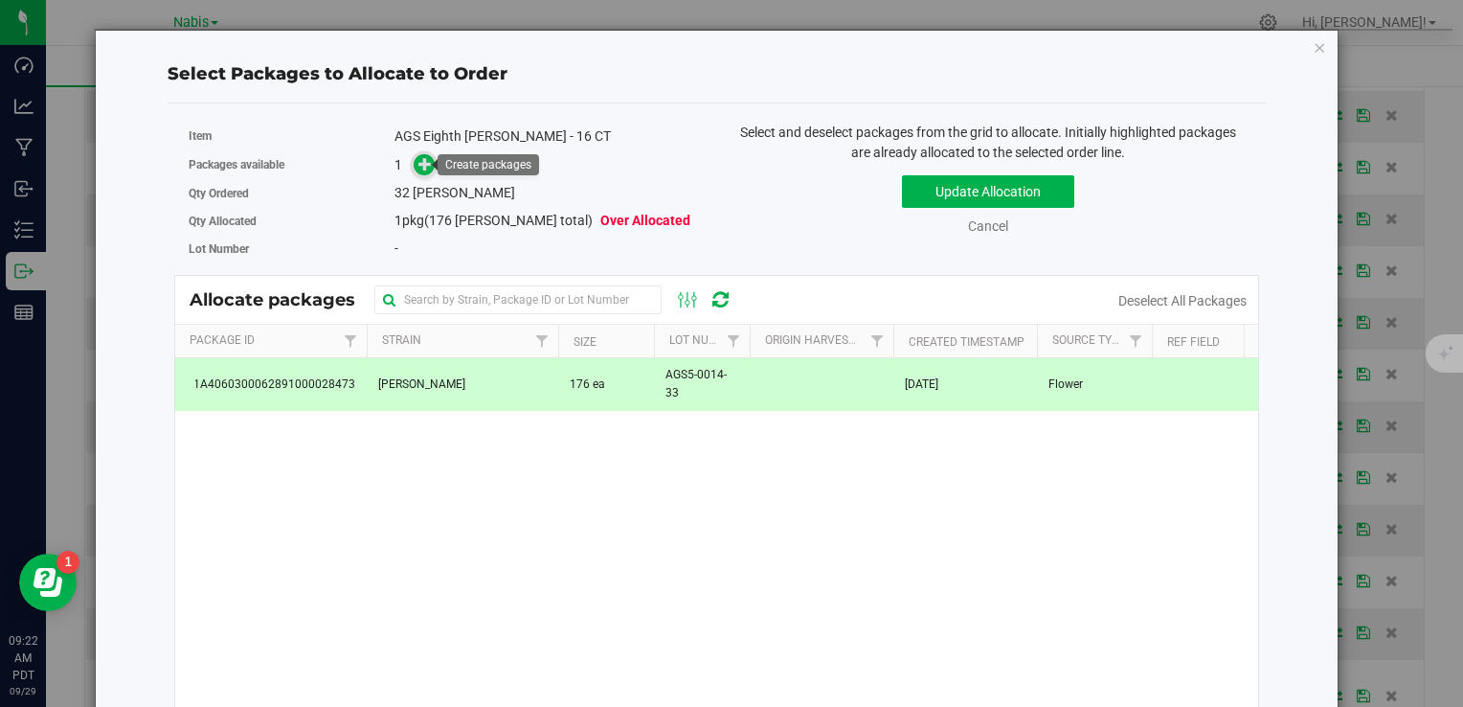
click at [426, 162] on icon at bounding box center [425, 163] width 13 height 13
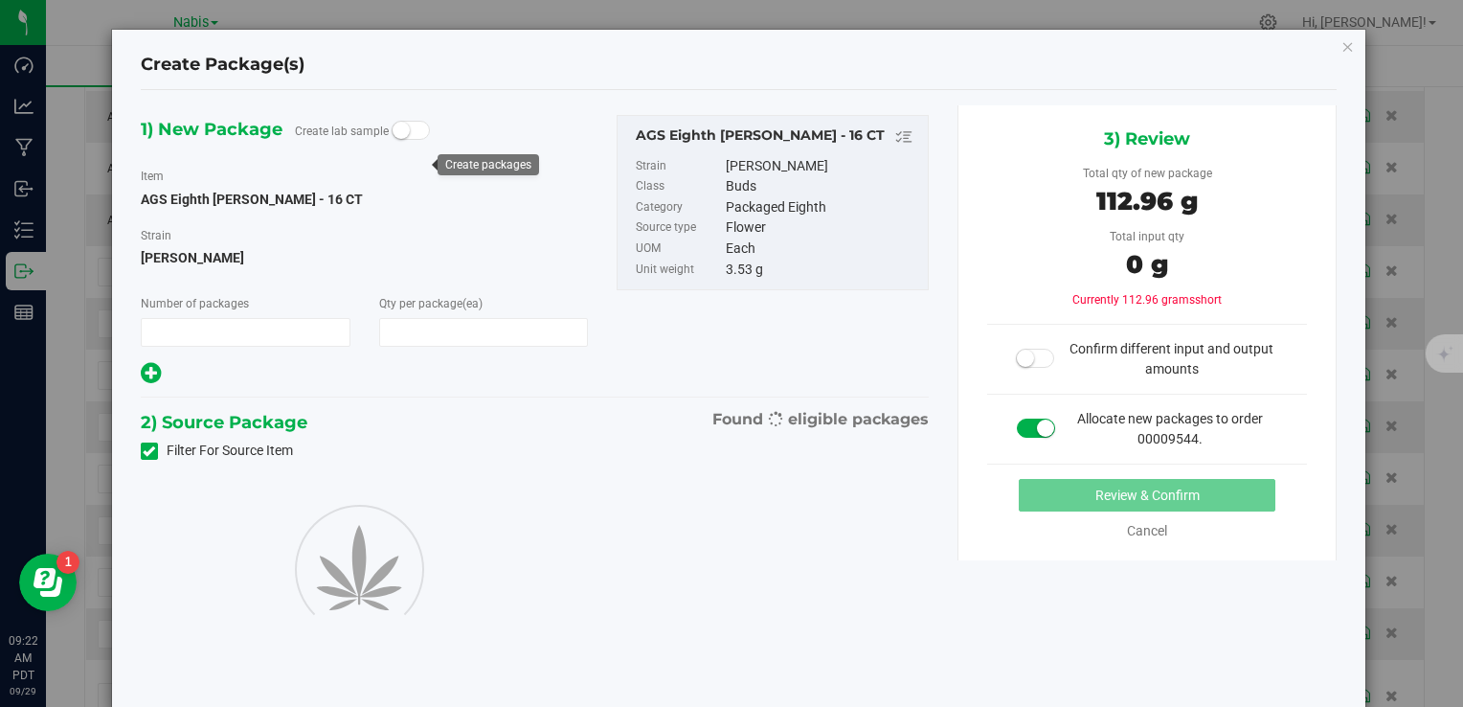
type input "1"
type input "32"
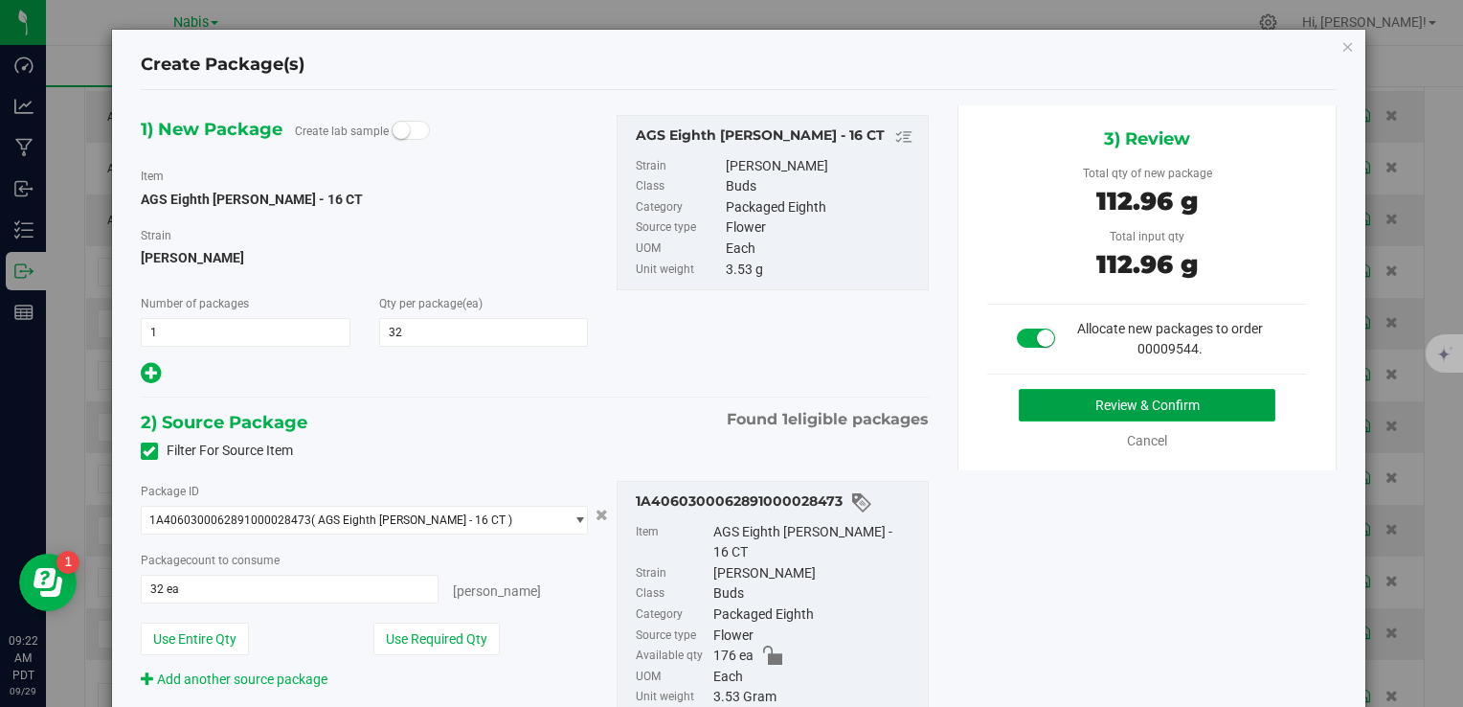
click at [1122, 412] on button "Review & Confirm" at bounding box center [1147, 405] width 257 height 33
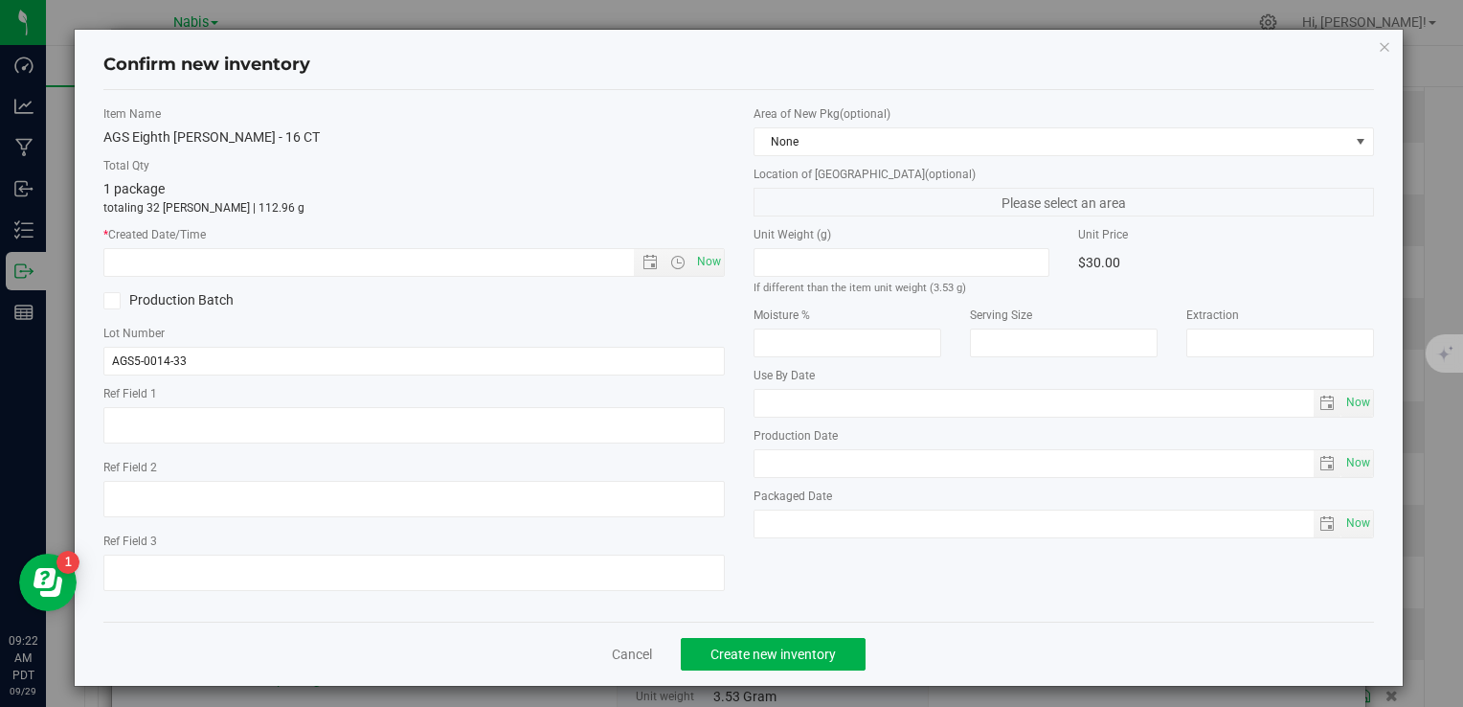
click at [718, 265] on div "Item Name AGS Eighth Woods - 16 CT Total Qty 1 package totaling 32 eaches | 112…" at bounding box center [413, 355] width 649 height 501
click at [700, 264] on span "Now" at bounding box center [708, 262] width 33 height 28
type input "9/29/2025 9:22 AM"
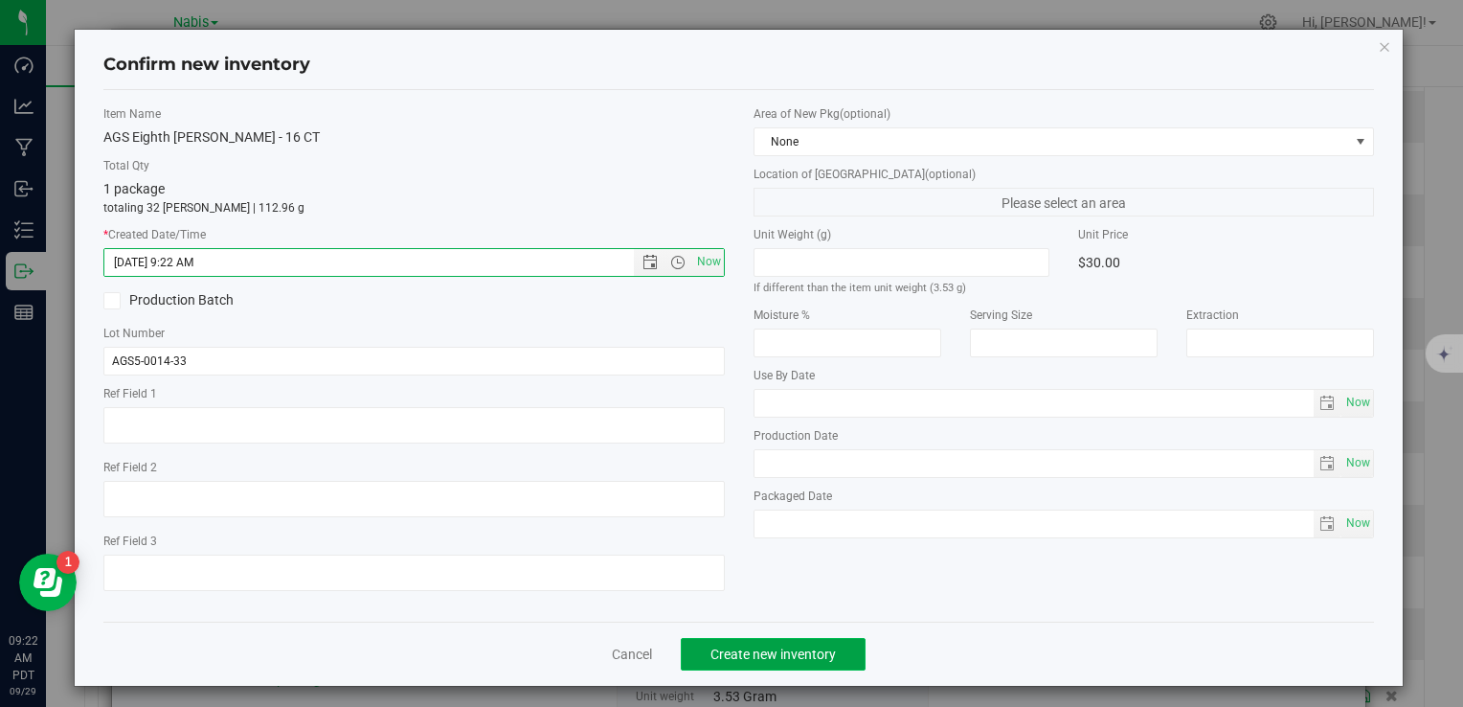
click at [789, 653] on span "Create new inventory" at bounding box center [773, 653] width 125 height 15
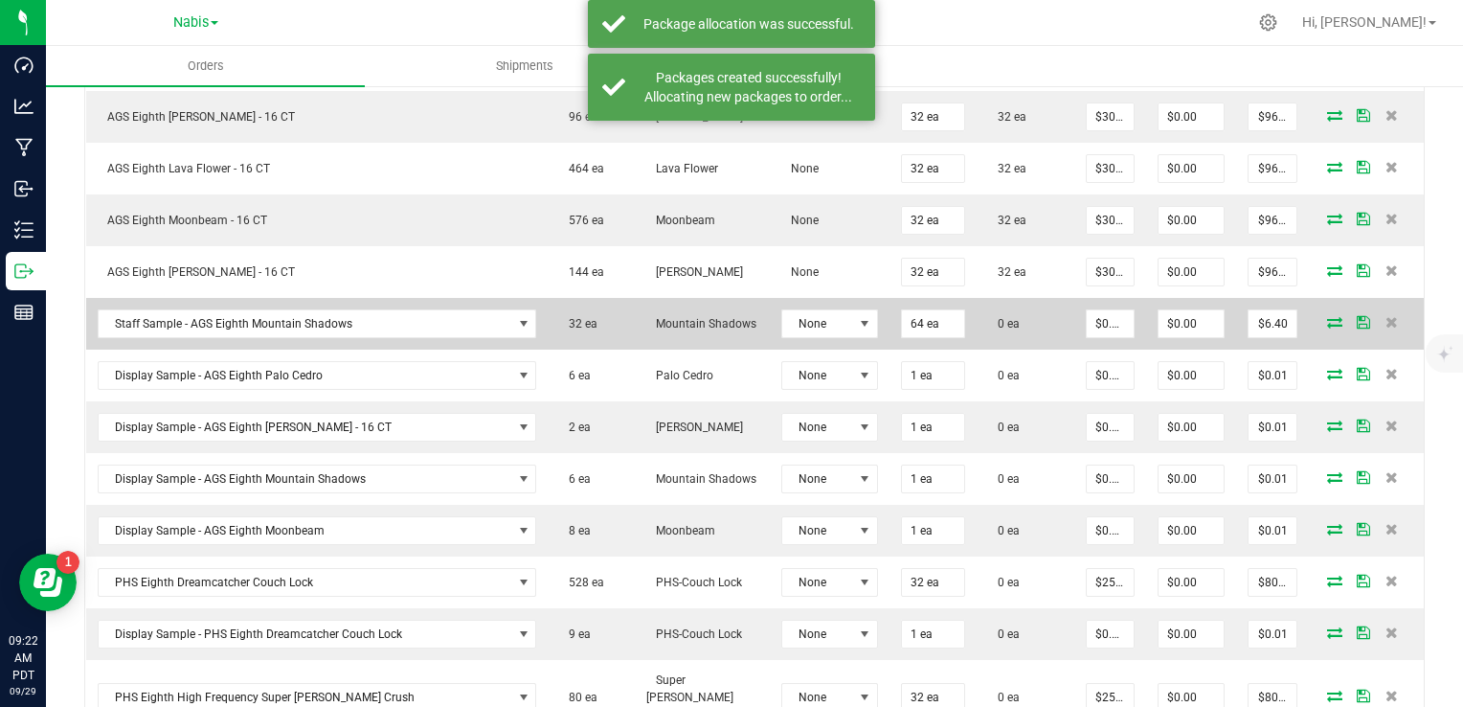
click at [1327, 316] on icon at bounding box center [1334, 321] width 15 height 11
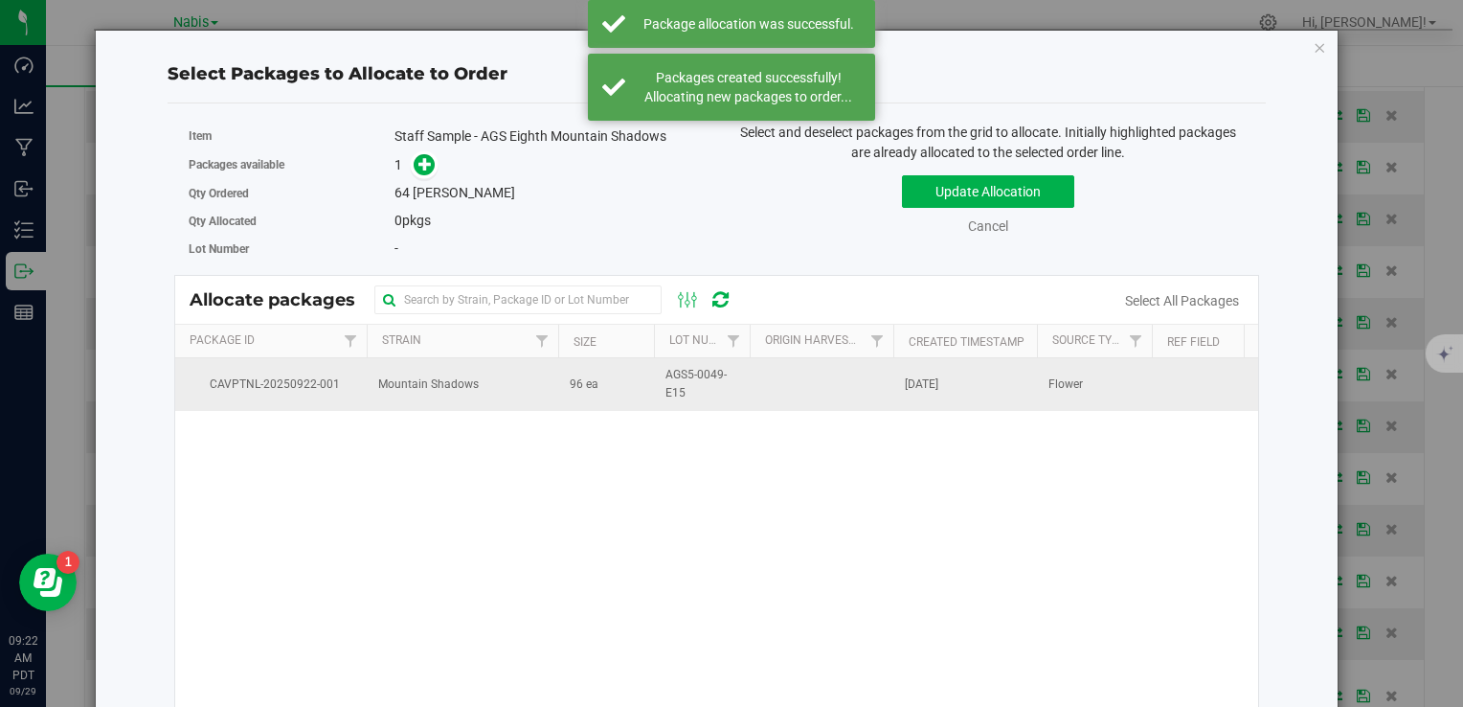
click at [580, 397] on td "96 ea" at bounding box center [606, 384] width 96 height 52
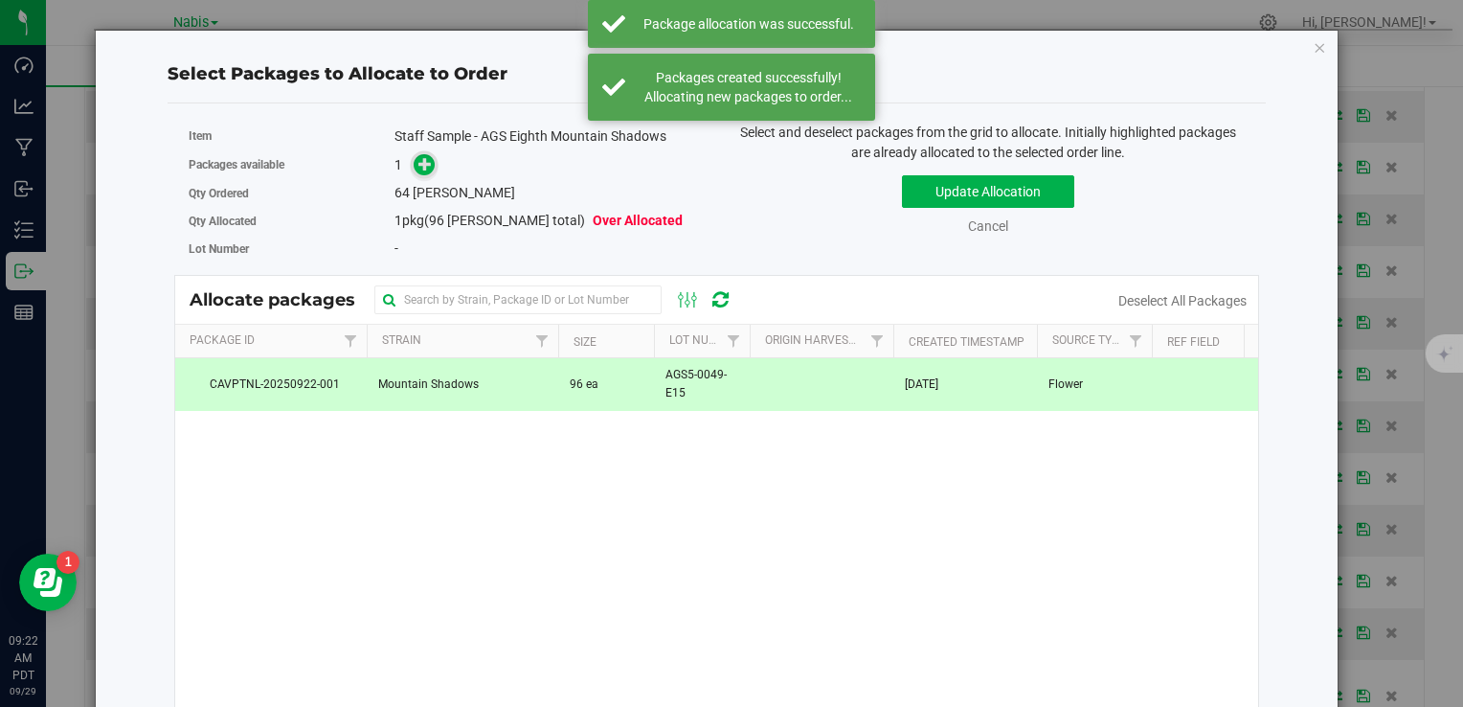
click at [419, 166] on icon at bounding box center [425, 163] width 13 height 13
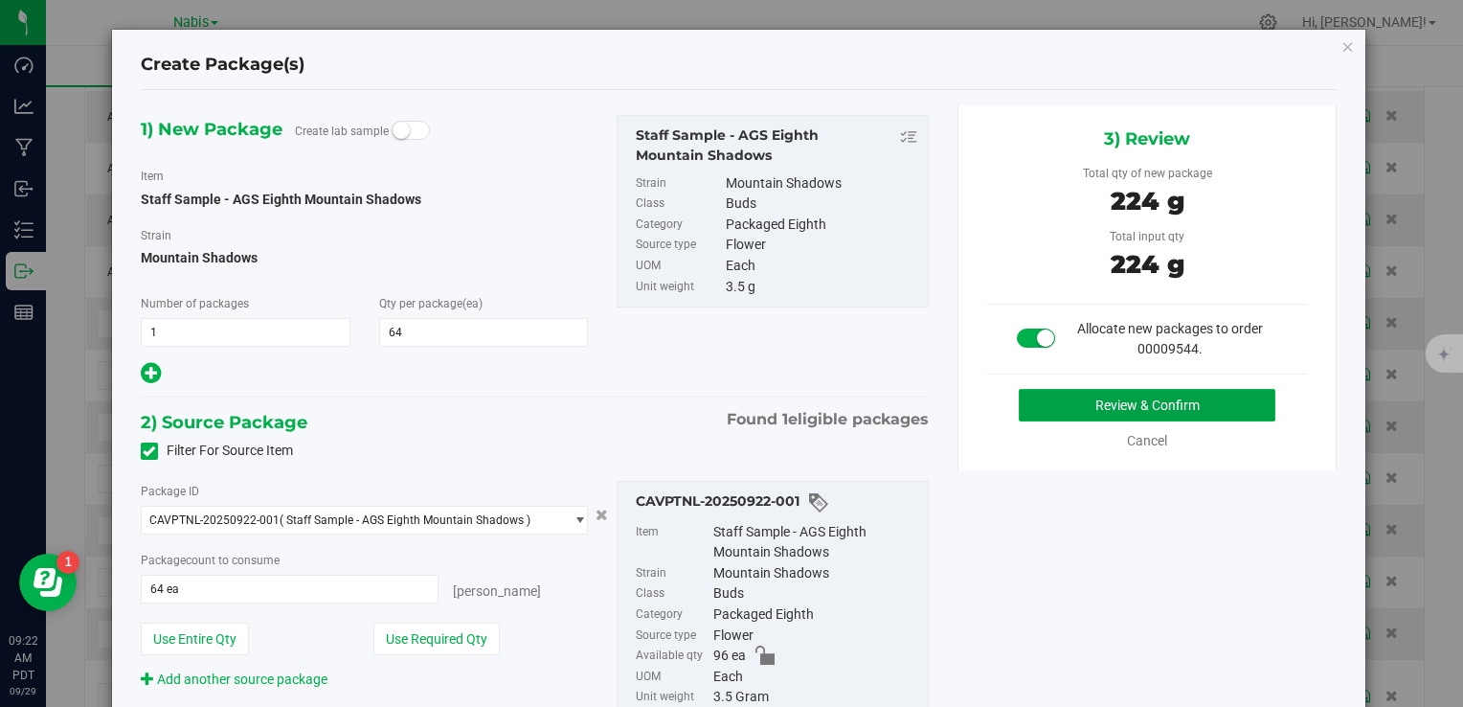
click at [1033, 398] on button "Review & Confirm" at bounding box center [1147, 405] width 257 height 33
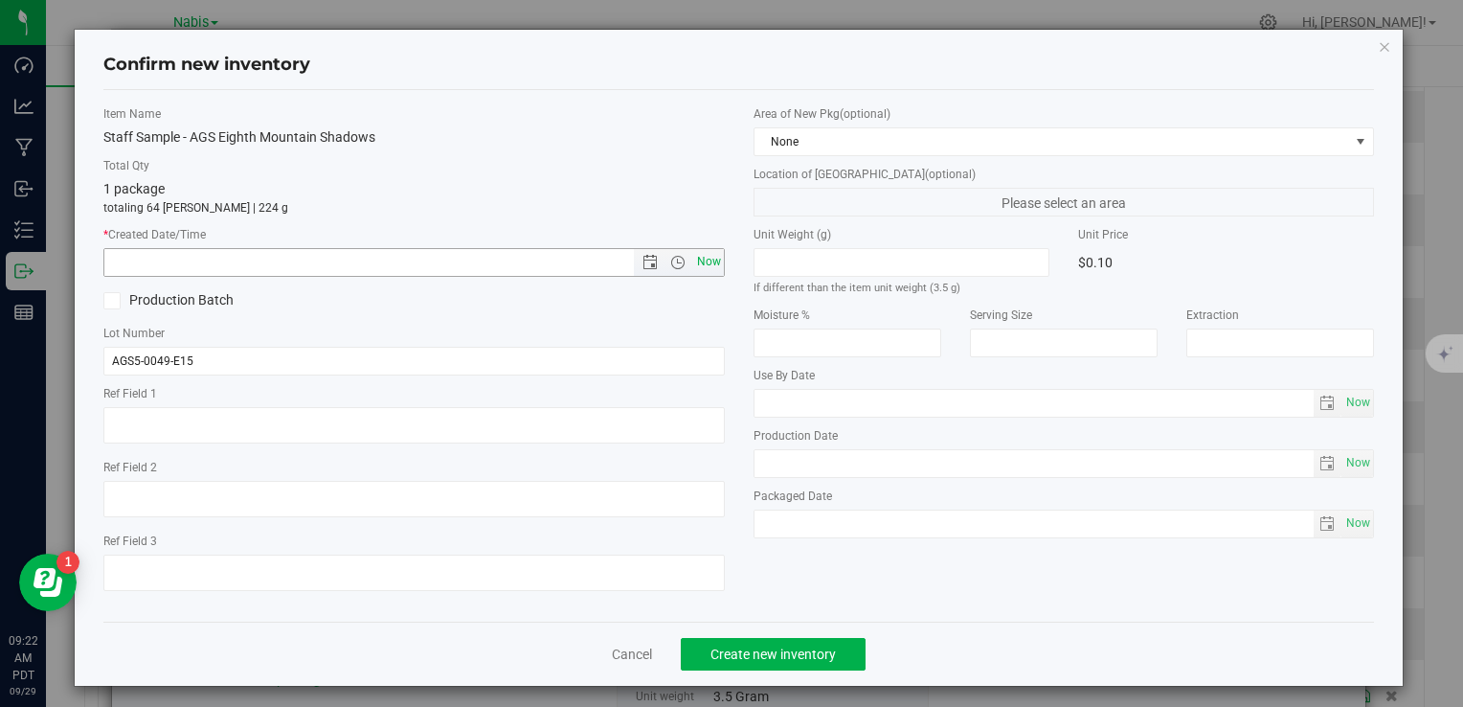
click at [711, 260] on span "Now" at bounding box center [708, 262] width 33 height 28
type input "9/29/2025 9:22 AM"
drag, startPoint x: 781, startPoint y: 643, endPoint x: 768, endPoint y: 642, distance: 13.4
click at [784, 644] on button "Create new inventory" at bounding box center [773, 654] width 185 height 33
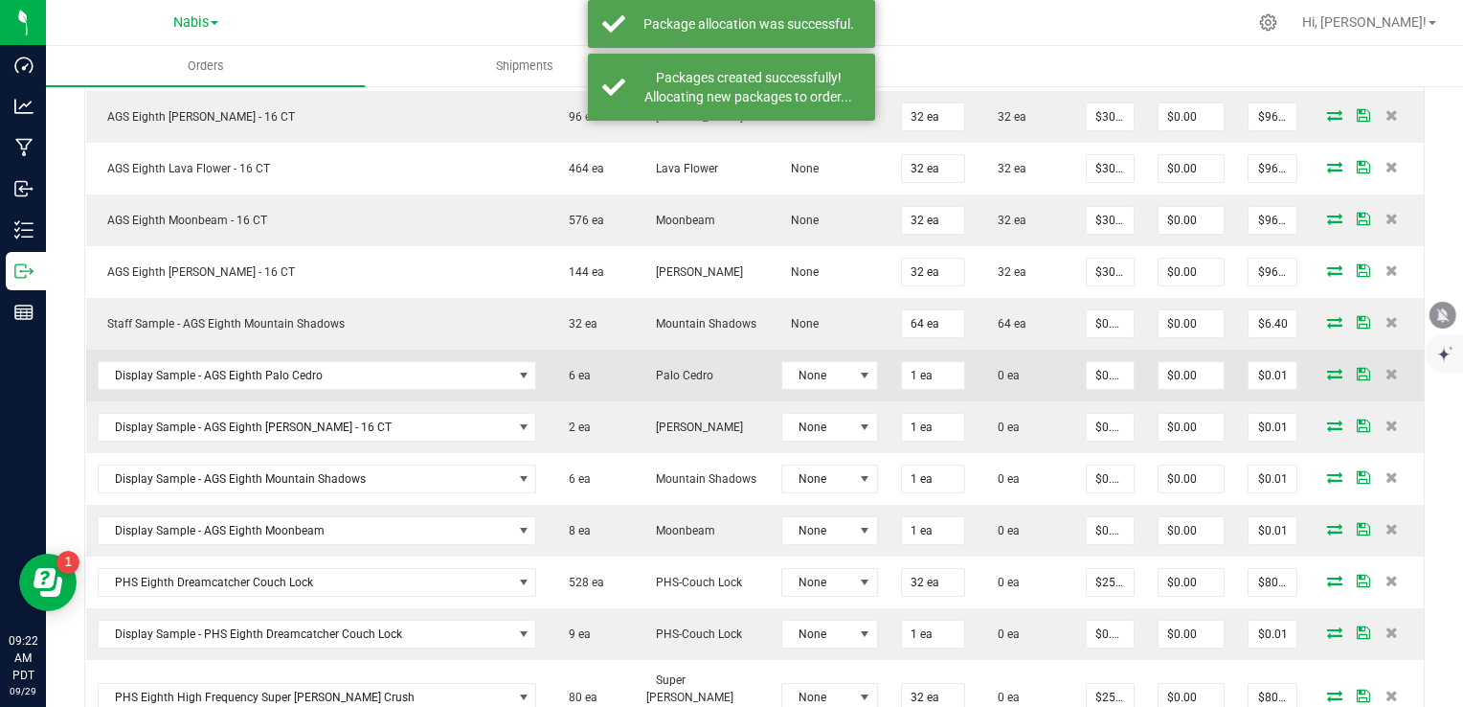
click at [1327, 368] on icon at bounding box center [1334, 373] width 15 height 11
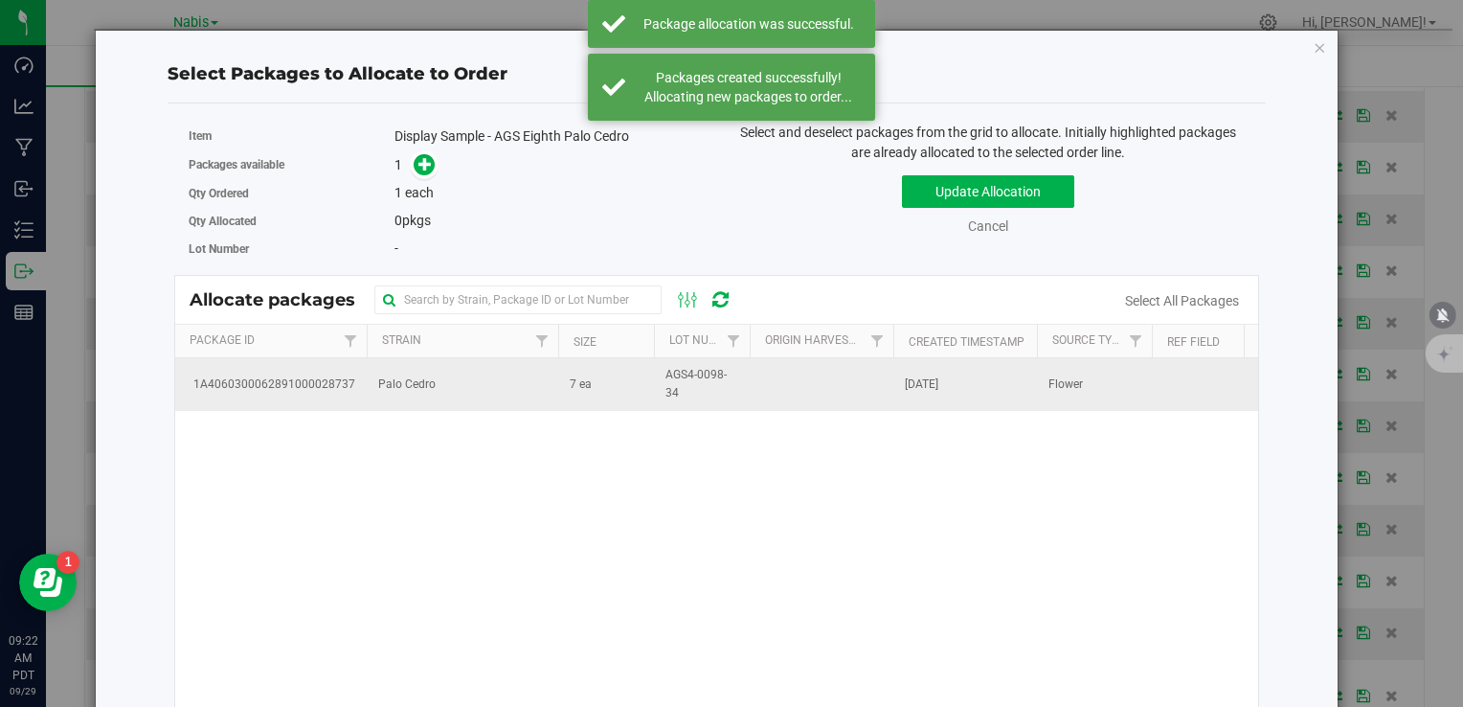
click at [500, 384] on td "Palo Cedro" at bounding box center [463, 384] width 192 height 52
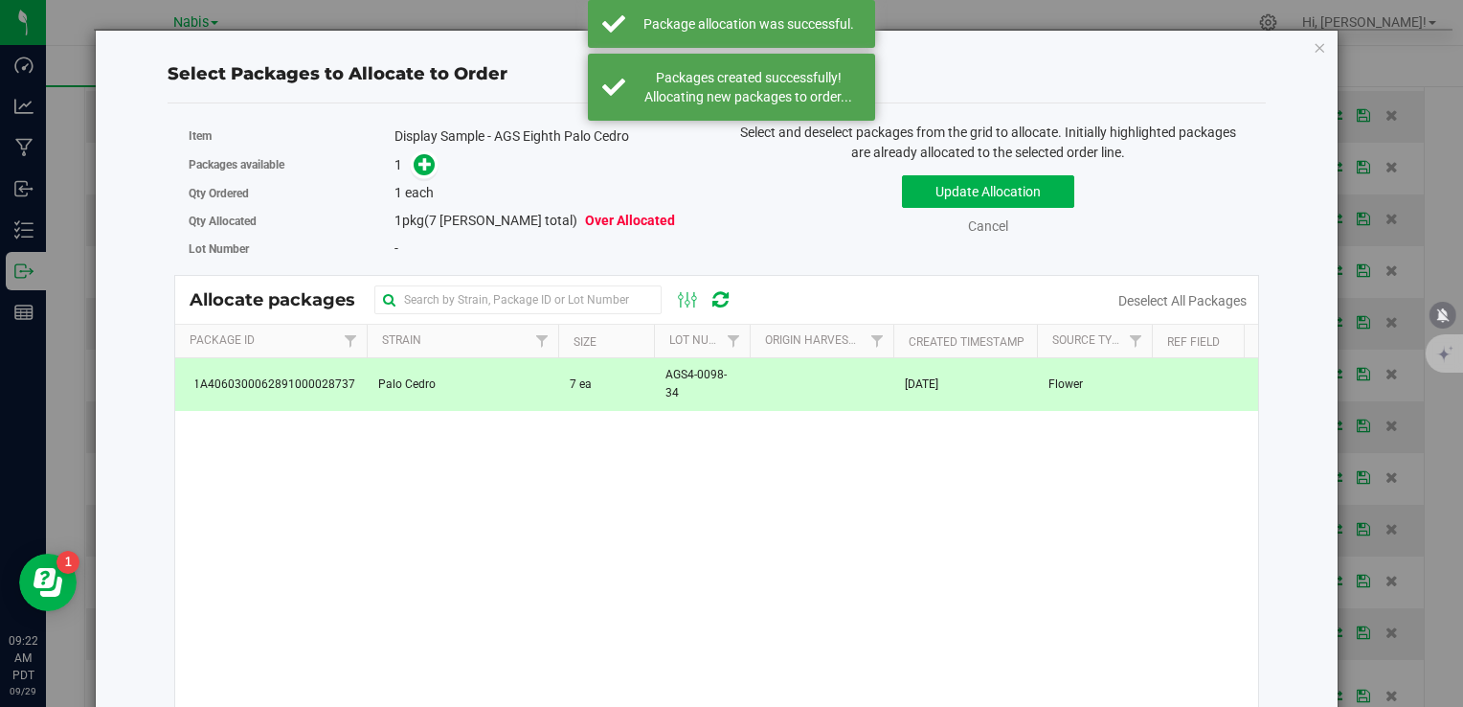
click at [418, 150] on div "Packages available 1" at bounding box center [446, 165] width 514 height 30
click at [419, 167] on icon at bounding box center [425, 163] width 13 height 13
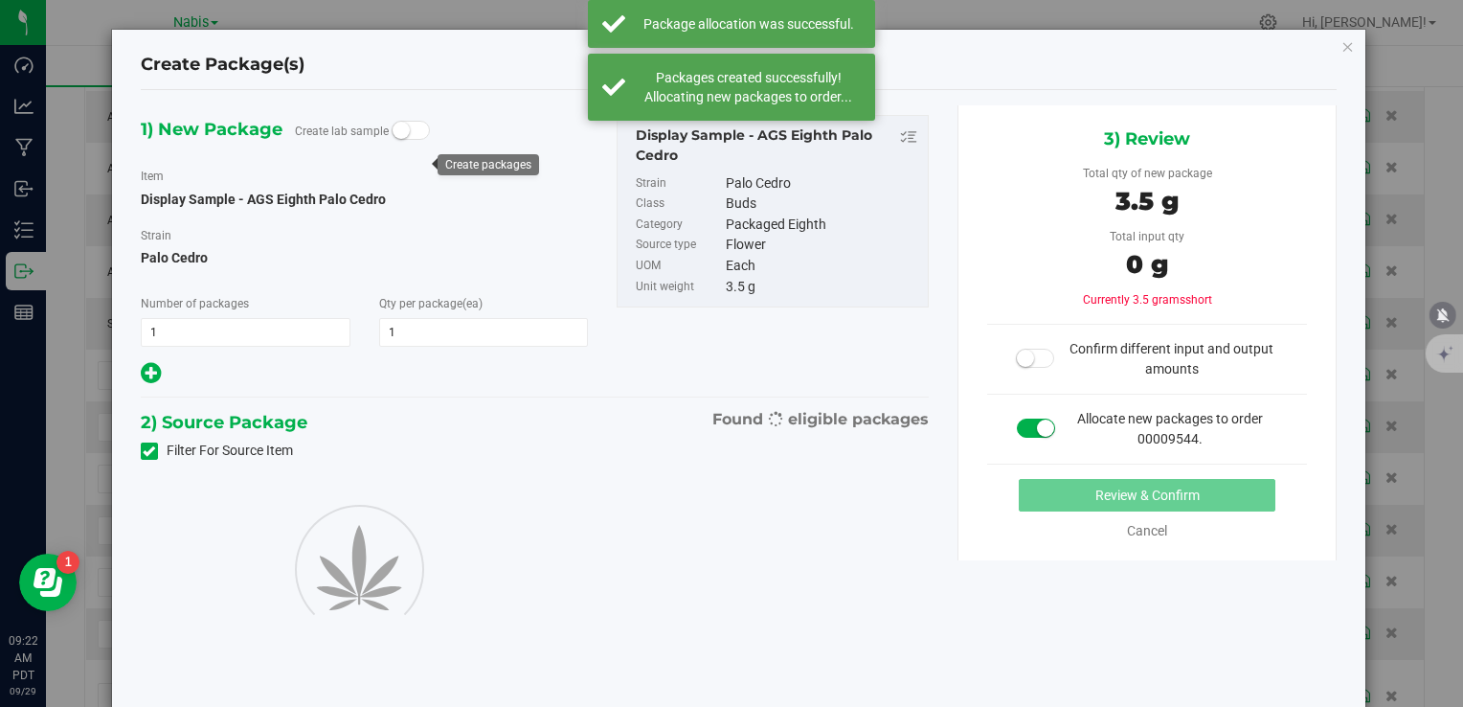
type input "1"
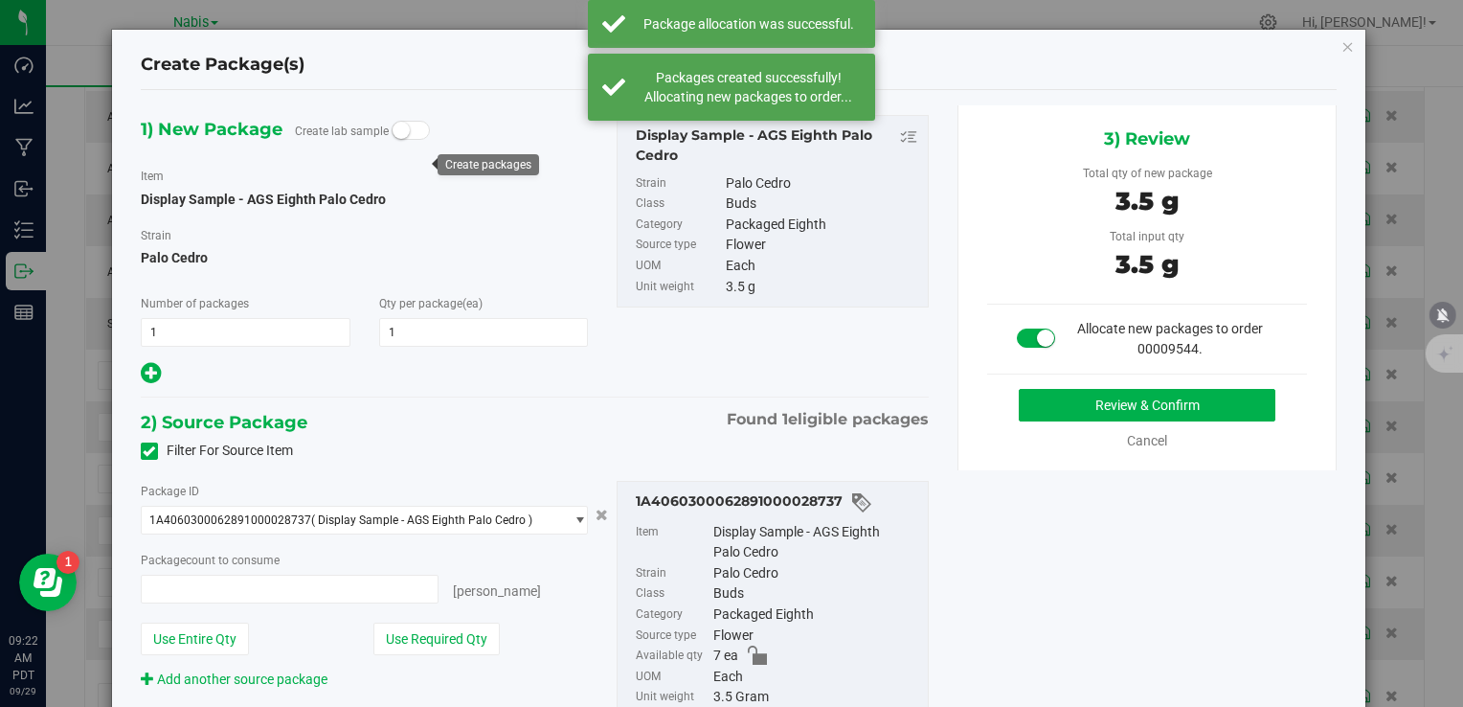
type input "1 ea"
click at [1051, 396] on button "Review & Confirm" at bounding box center [1147, 405] width 257 height 33
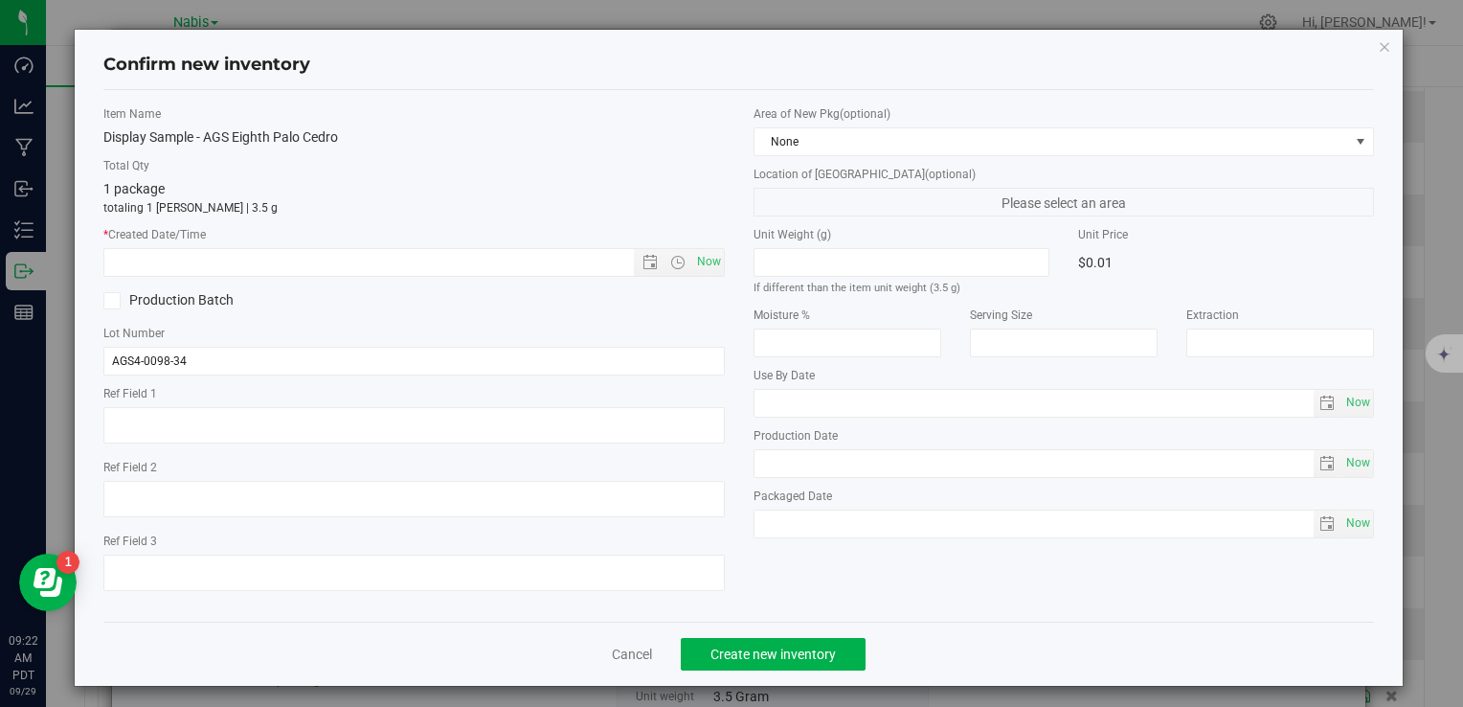
click at [718, 257] on div "Item Name Display Sample - AGS Eighth Palo Cedro Total Qty 1 package totaling 1…" at bounding box center [413, 355] width 649 height 501
click at [706, 260] on span "Now" at bounding box center [708, 262] width 33 height 28
type input "9/29/2025 9:22 AM"
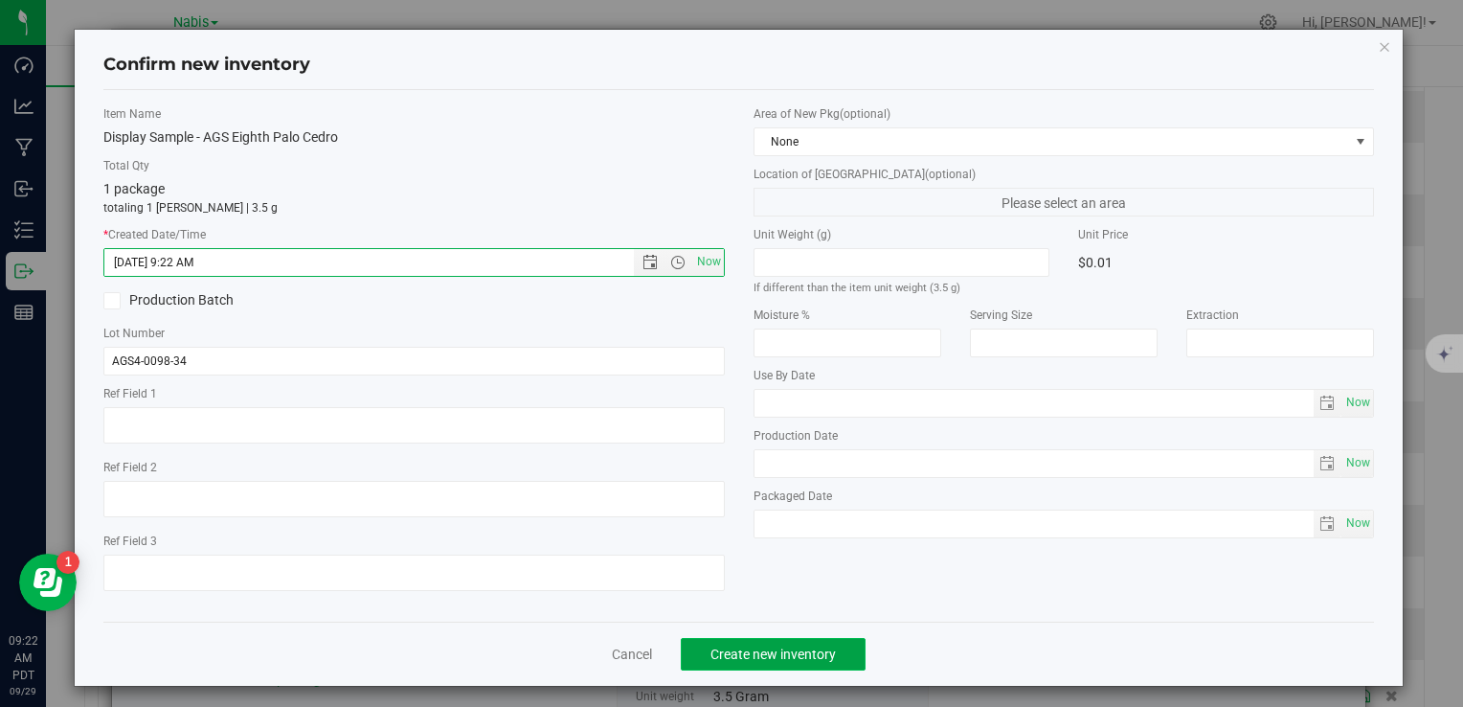
click at [791, 650] on span "Create new inventory" at bounding box center [773, 653] width 125 height 15
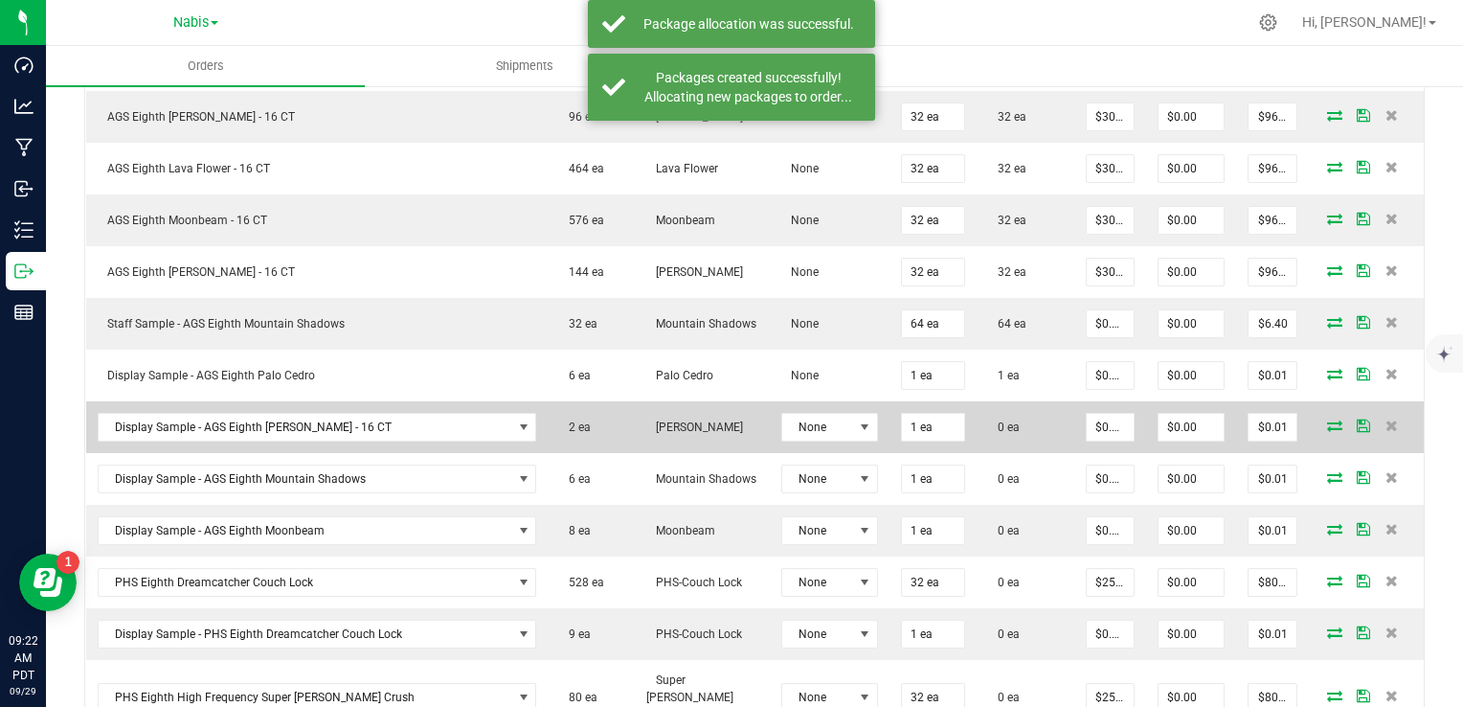
click at [1327, 419] on icon at bounding box center [1334, 424] width 15 height 11
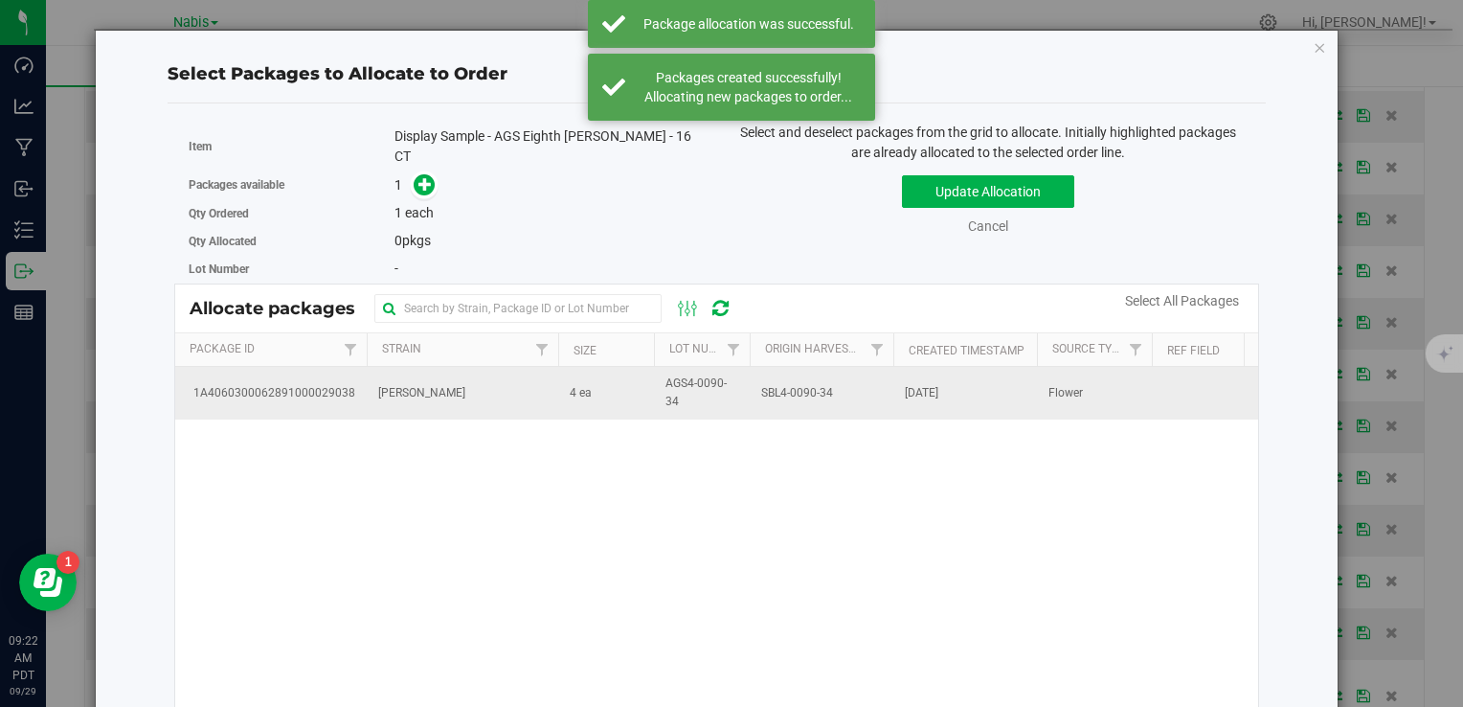
drag, startPoint x: 401, startPoint y: 388, endPoint x: 406, endPoint y: 377, distance: 11.6
click at [402, 388] on span "[PERSON_NAME]" at bounding box center [421, 393] width 87 height 18
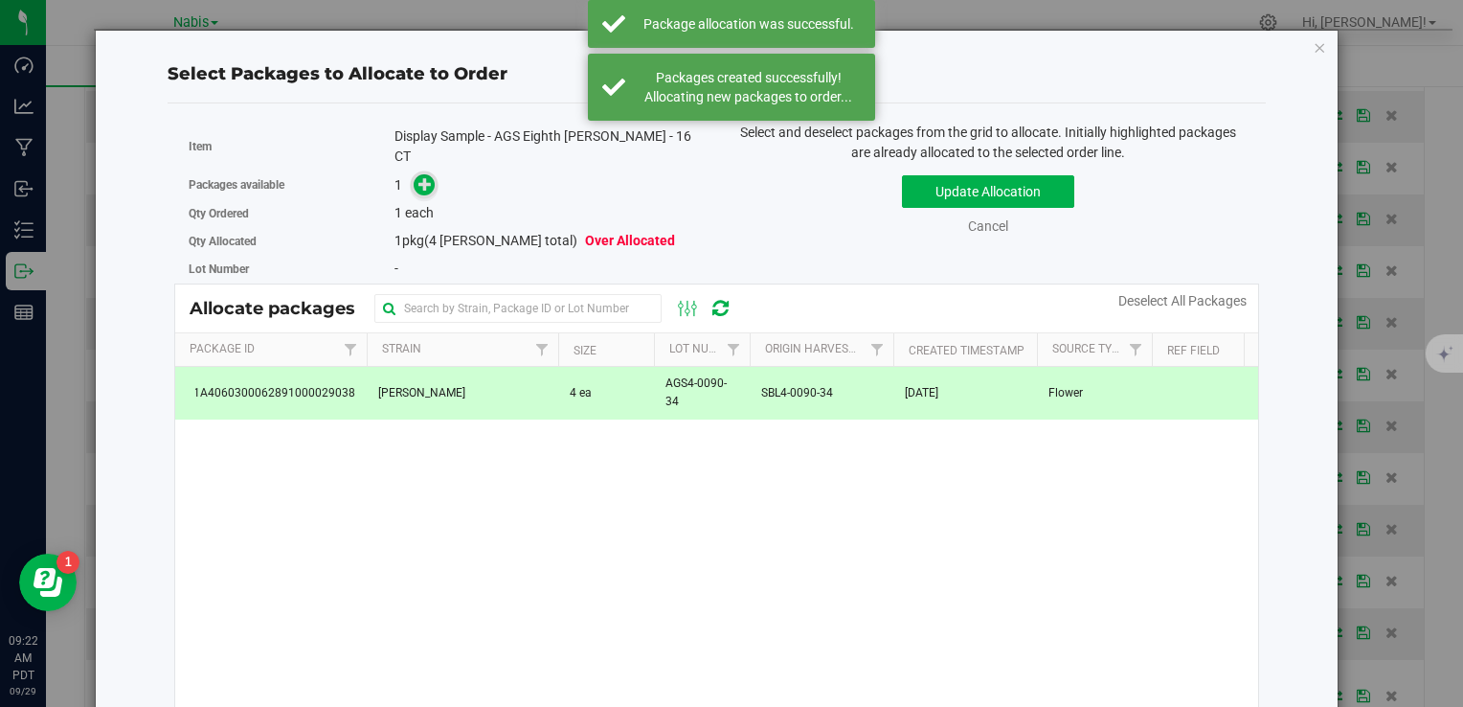
click at [429, 177] on icon at bounding box center [425, 183] width 13 height 13
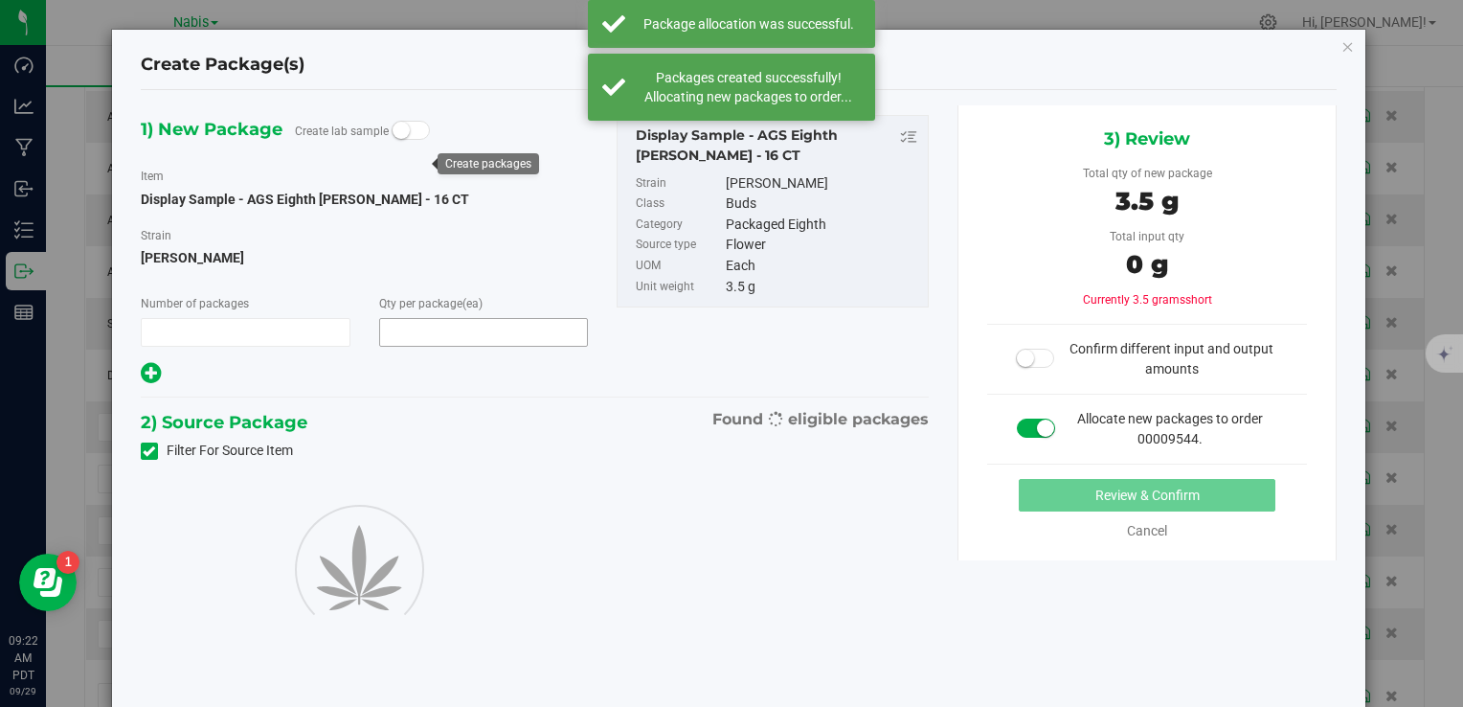
type input "1"
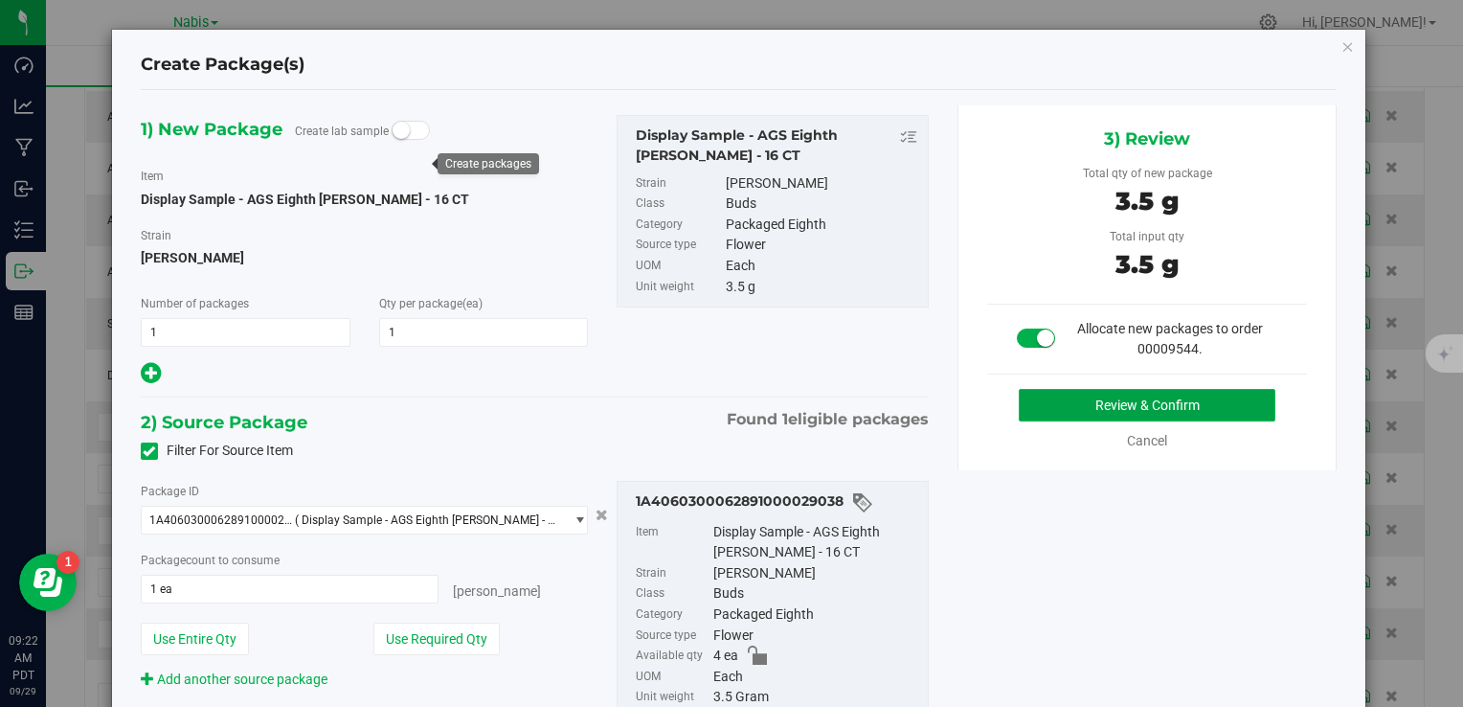
click at [1037, 412] on button "Review & Confirm" at bounding box center [1147, 405] width 257 height 33
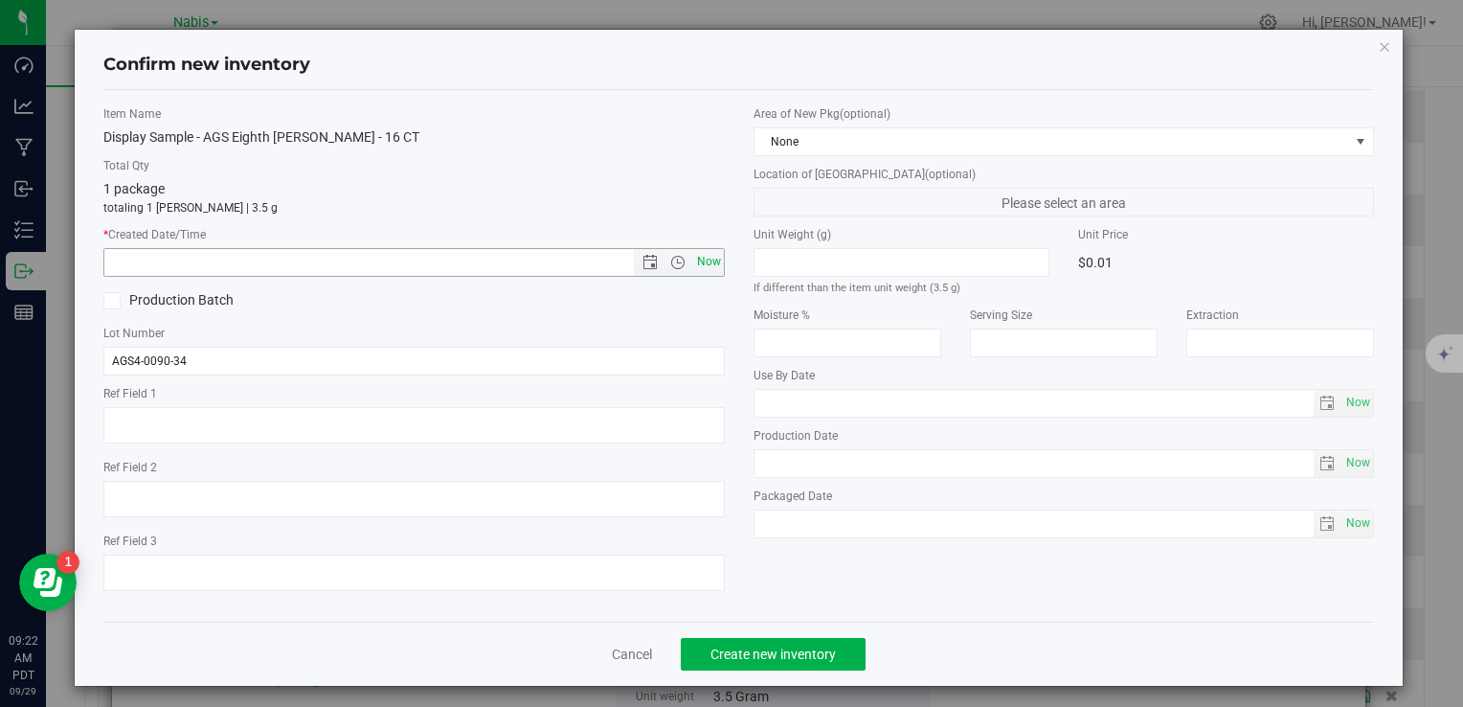
click at [700, 268] on span "Now" at bounding box center [708, 262] width 33 height 28
type input "9/29/2025 9:22 AM"
click at [751, 650] on span "Create new inventory" at bounding box center [773, 653] width 125 height 15
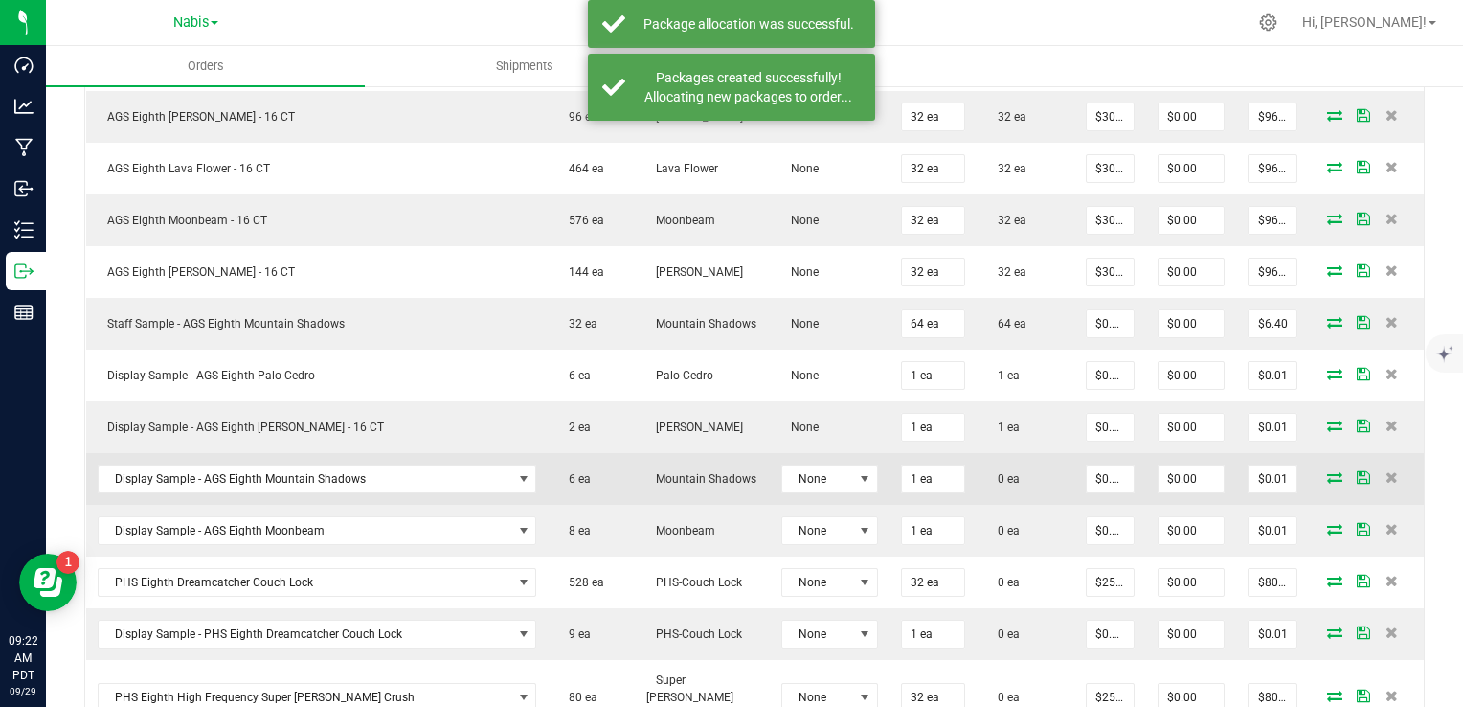
click at [1327, 471] on icon at bounding box center [1334, 476] width 15 height 11
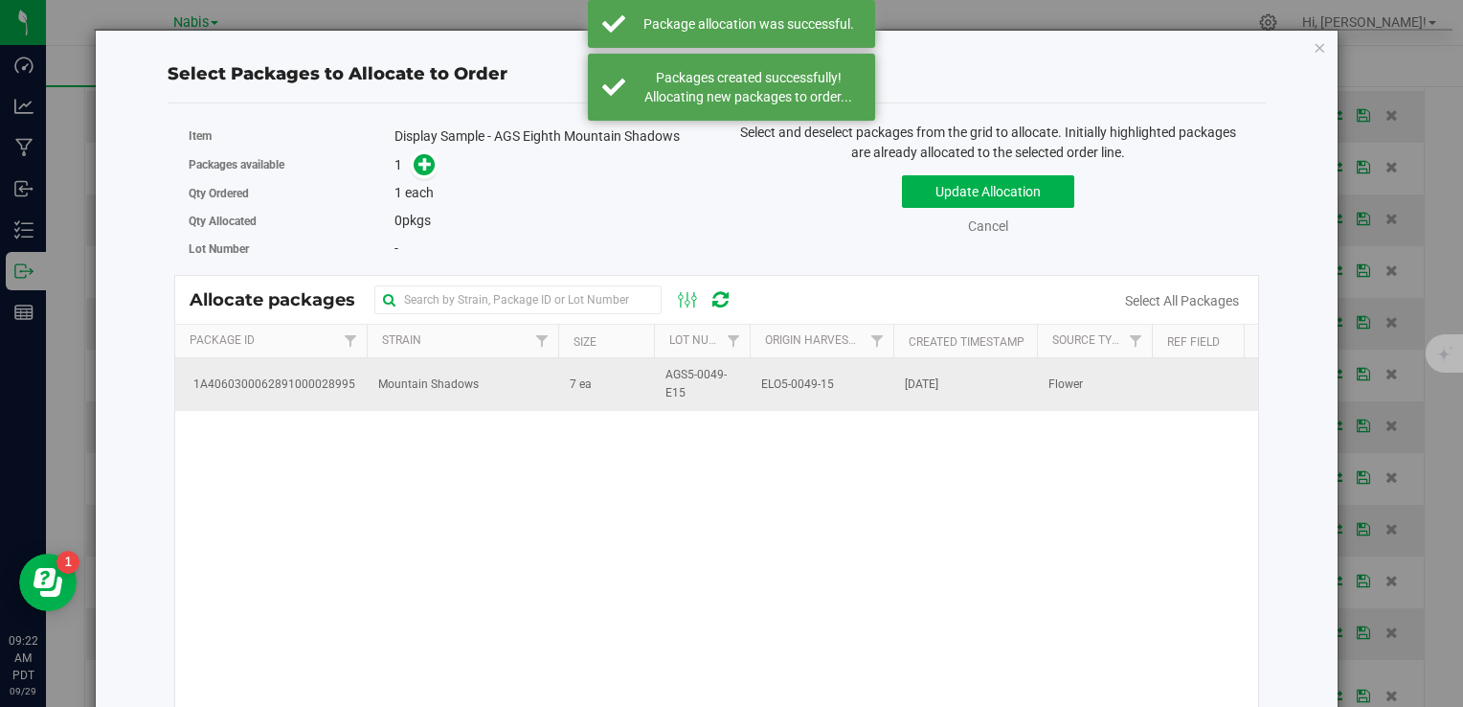
click at [492, 400] on td "Mountain Shadows" at bounding box center [463, 384] width 192 height 52
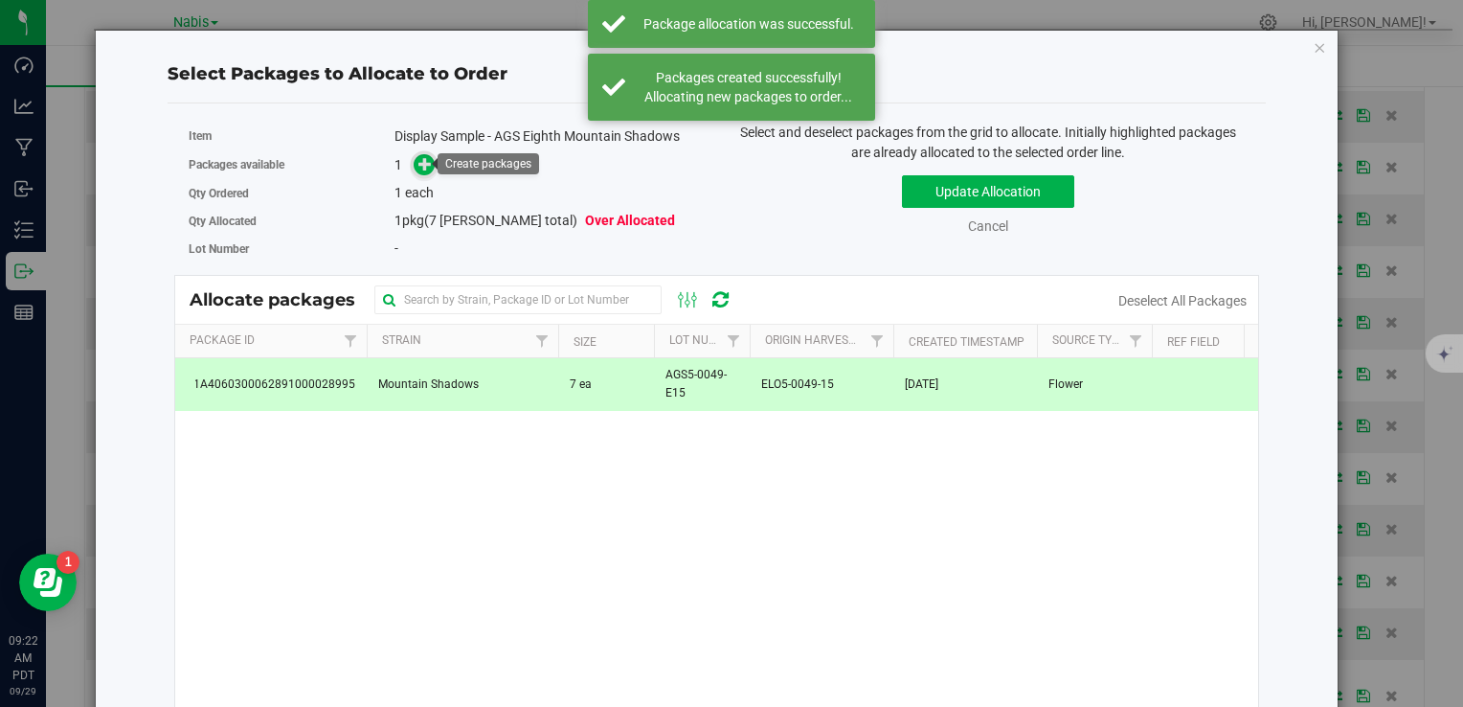
click at [427, 161] on icon at bounding box center [425, 163] width 13 height 13
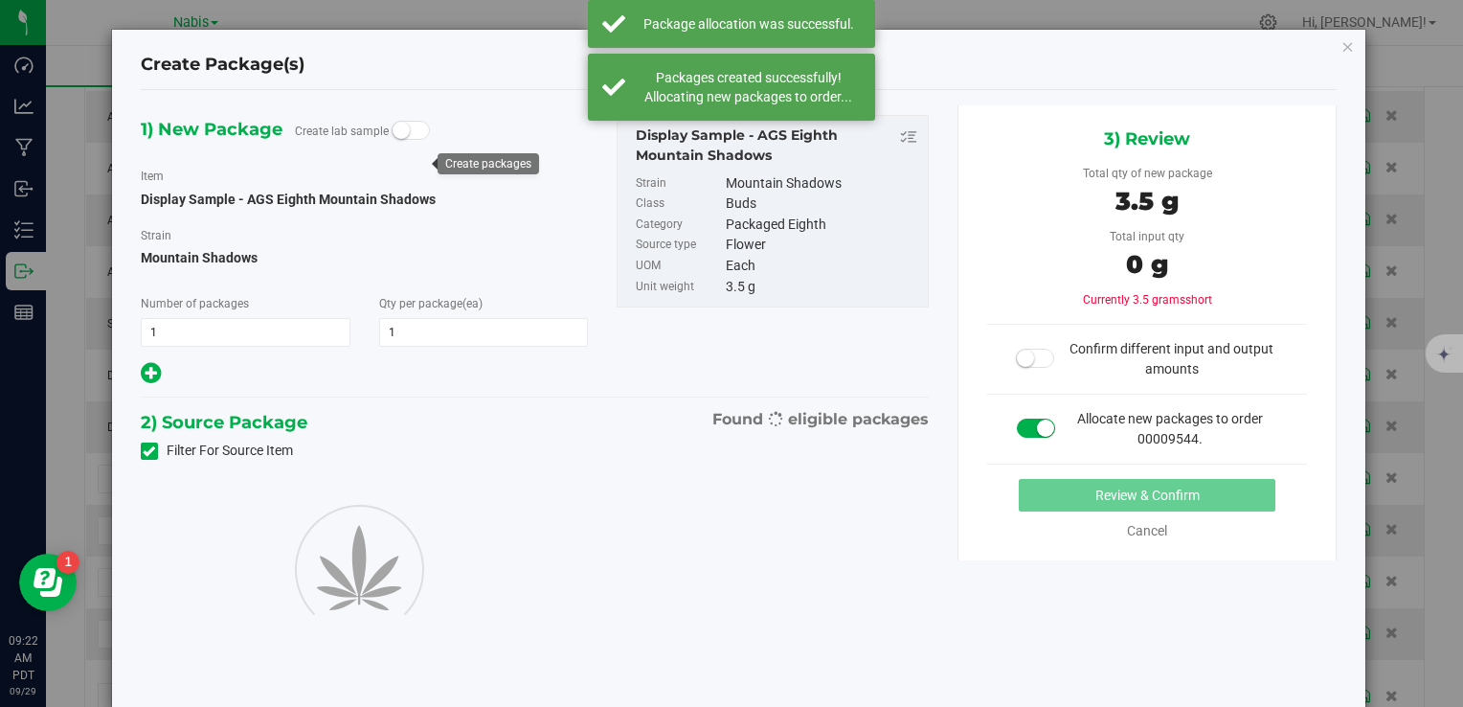
type input "1"
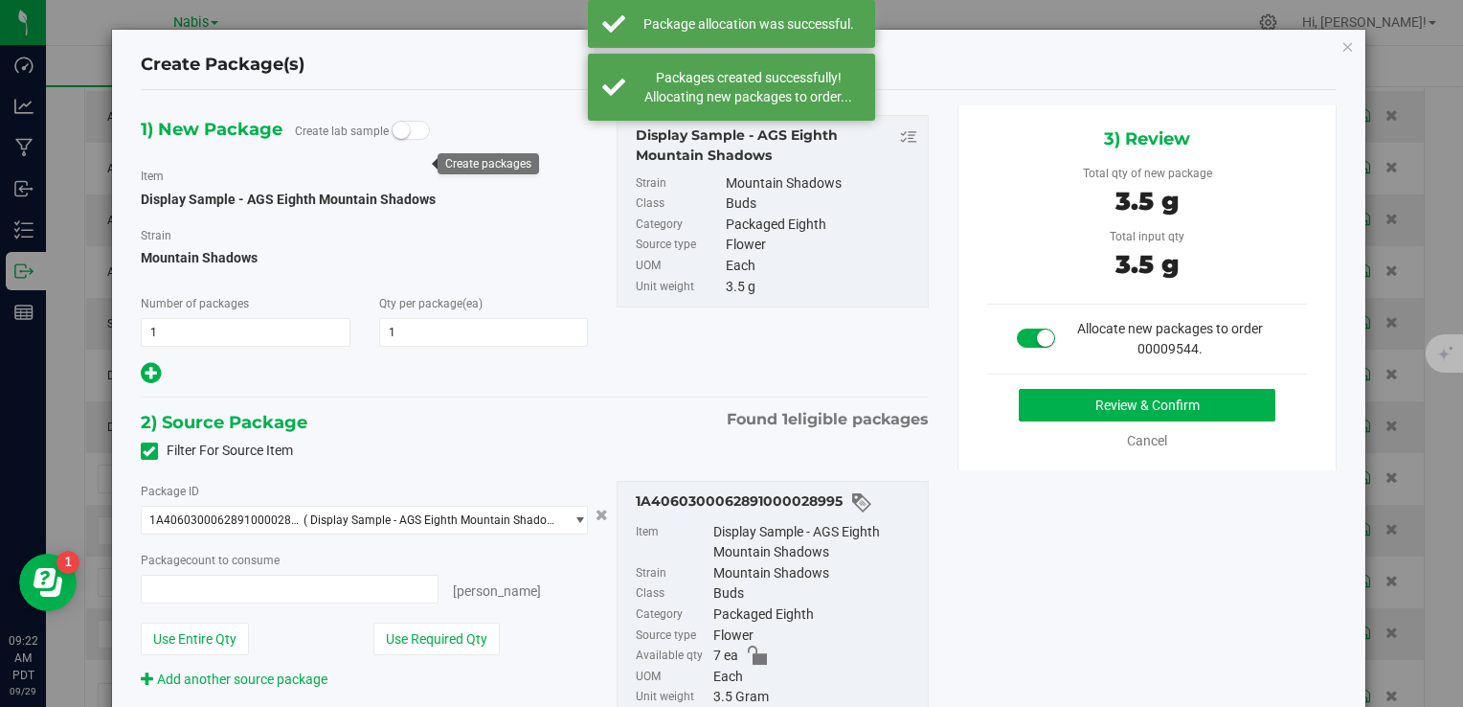
type input "1 ea"
click at [1049, 419] on button "Review & Confirm" at bounding box center [1147, 405] width 257 height 33
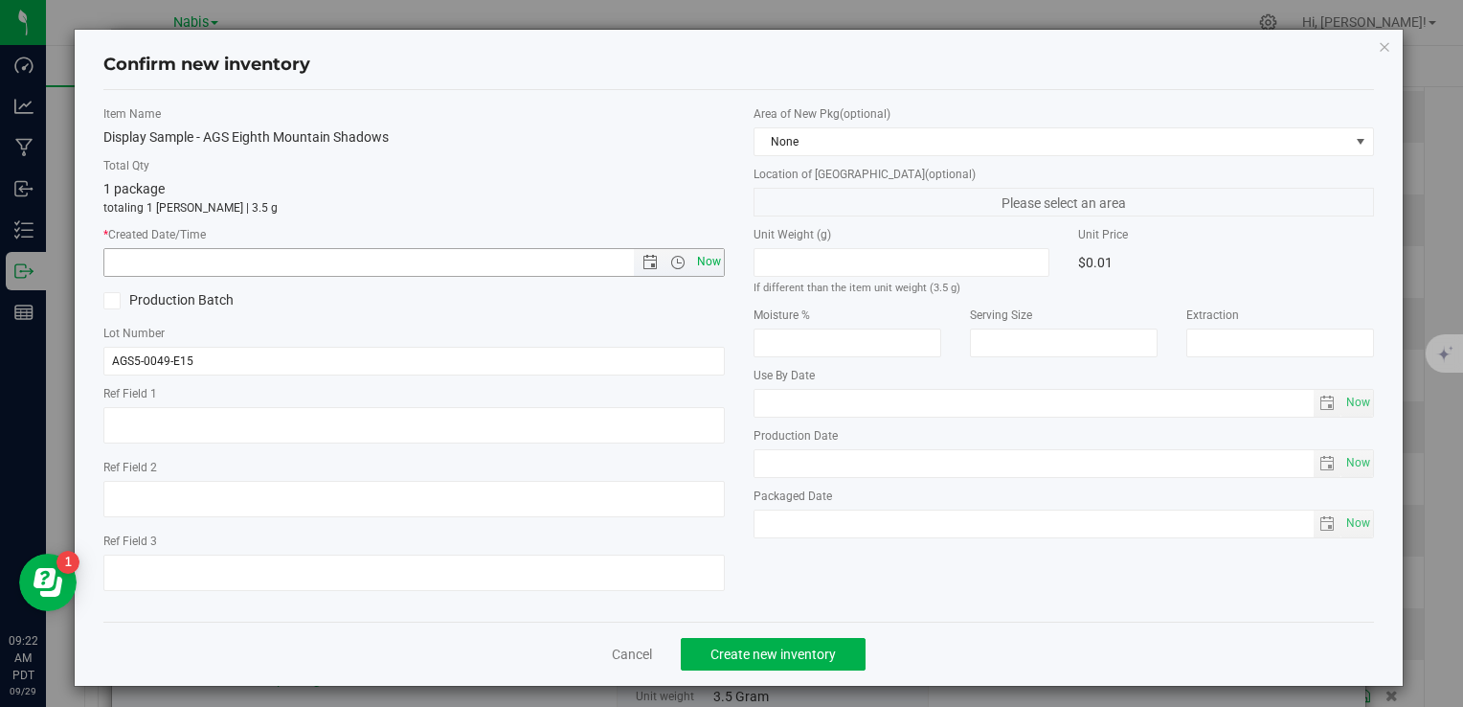
click at [692, 266] on span "Now" at bounding box center [708, 262] width 33 height 28
type input "9/29/2025 9:22 AM"
click at [787, 664] on button "Create new inventory" at bounding box center [773, 654] width 185 height 33
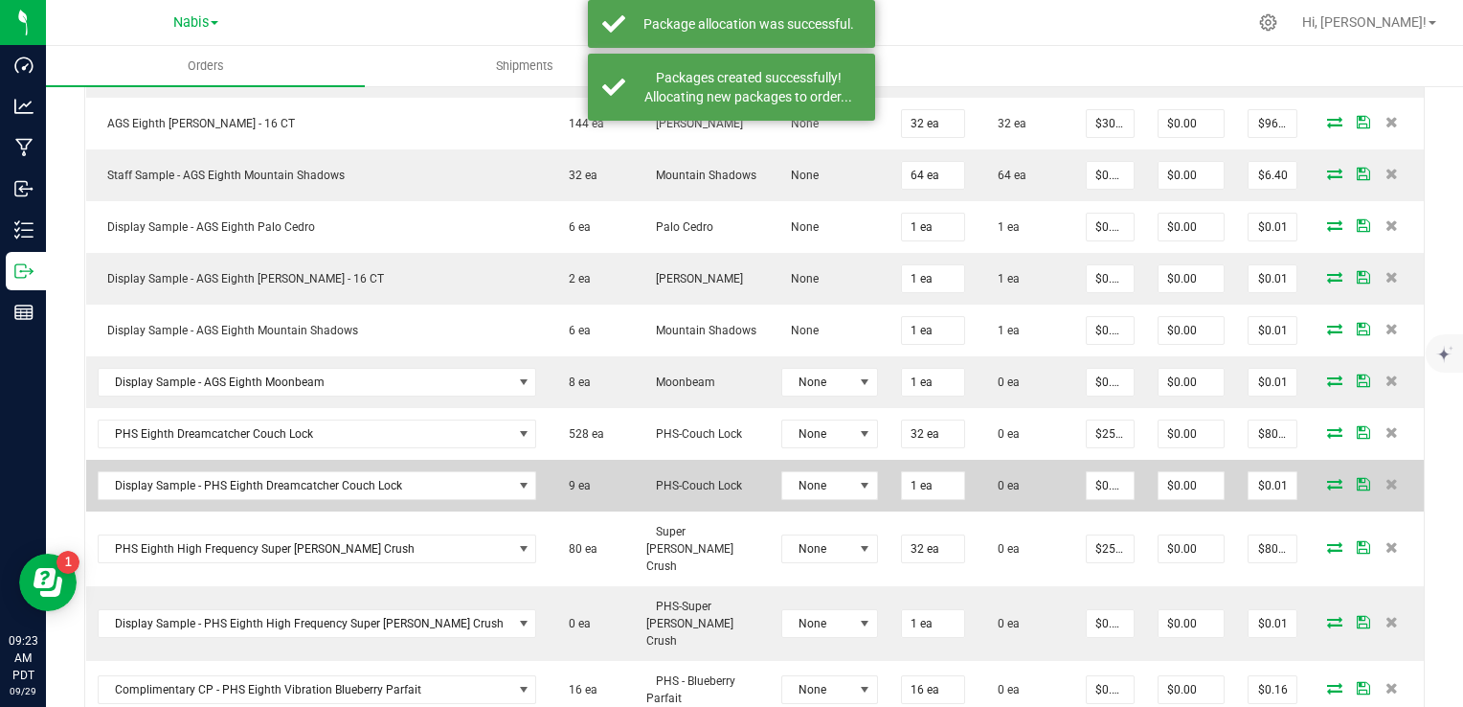
scroll to position [958, 0]
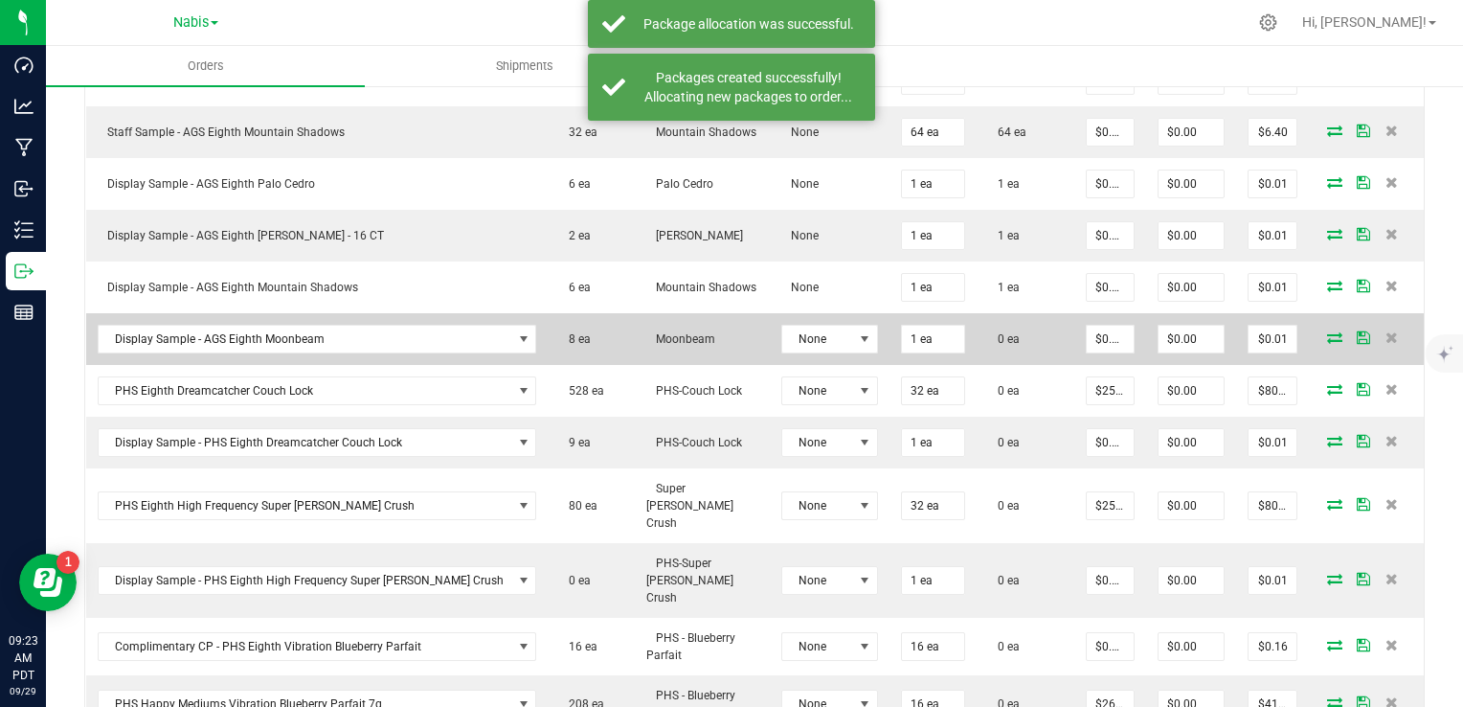
click at [1327, 331] on icon at bounding box center [1334, 336] width 15 height 11
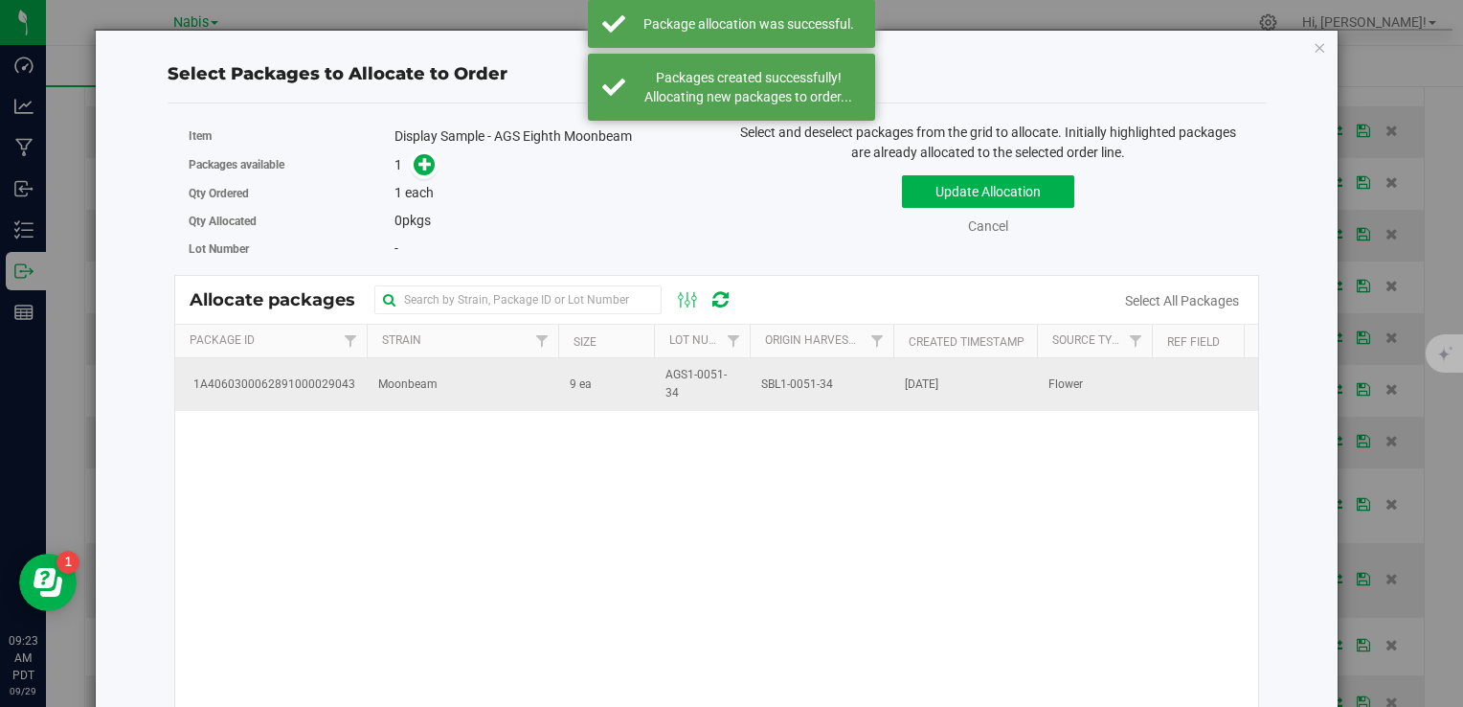
drag, startPoint x: 521, startPoint y: 384, endPoint x: 511, endPoint y: 379, distance: 10.7
click at [521, 384] on td "Moonbeam" at bounding box center [463, 384] width 192 height 52
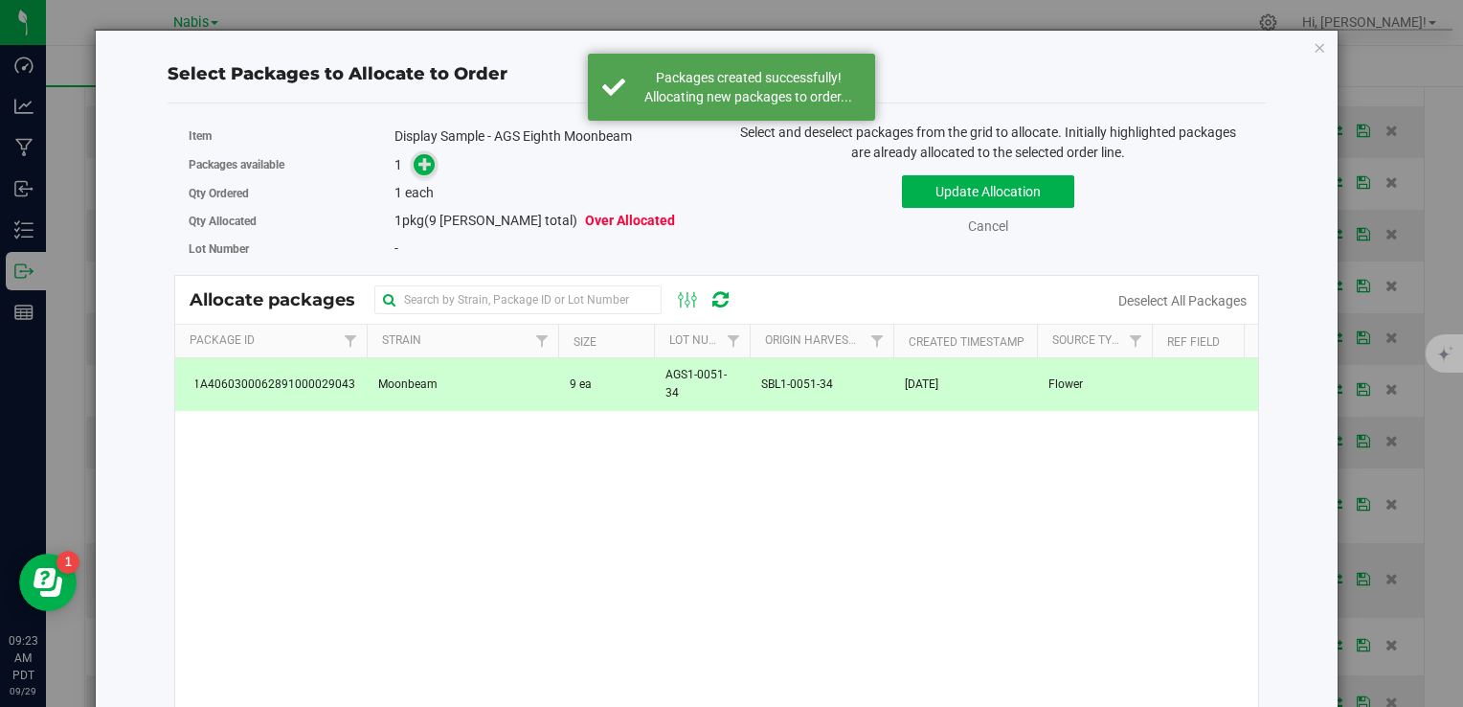
click at [419, 162] on icon at bounding box center [425, 163] width 13 height 13
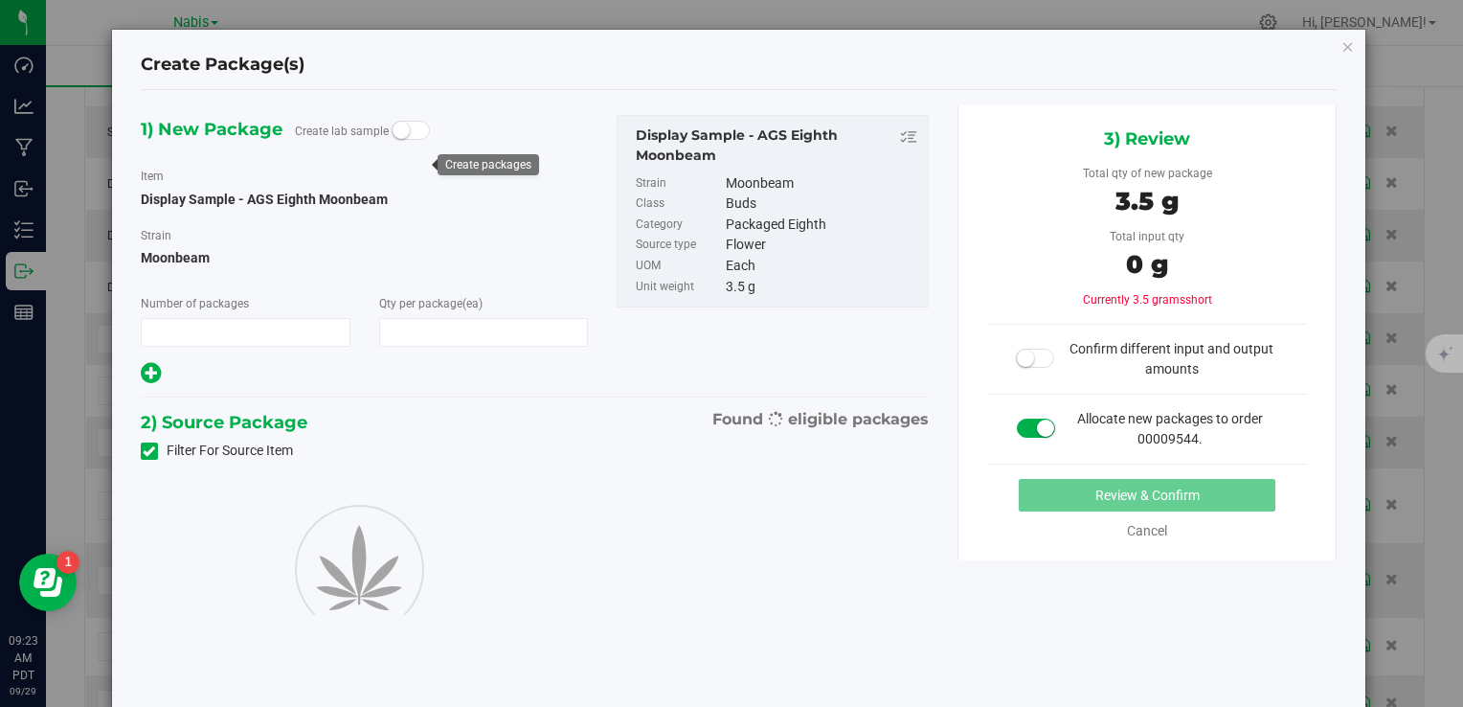
type input "1"
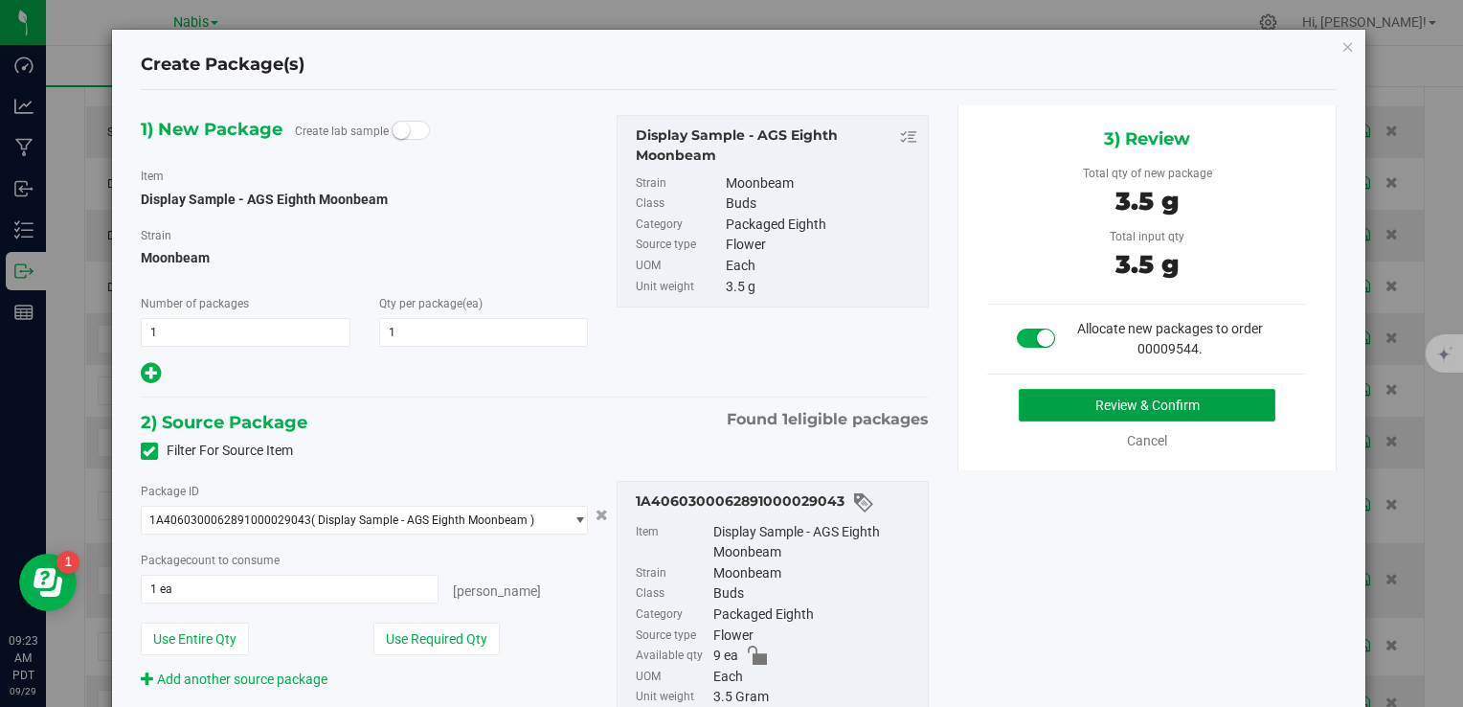
click at [1092, 395] on button "Review & Confirm" at bounding box center [1147, 405] width 257 height 33
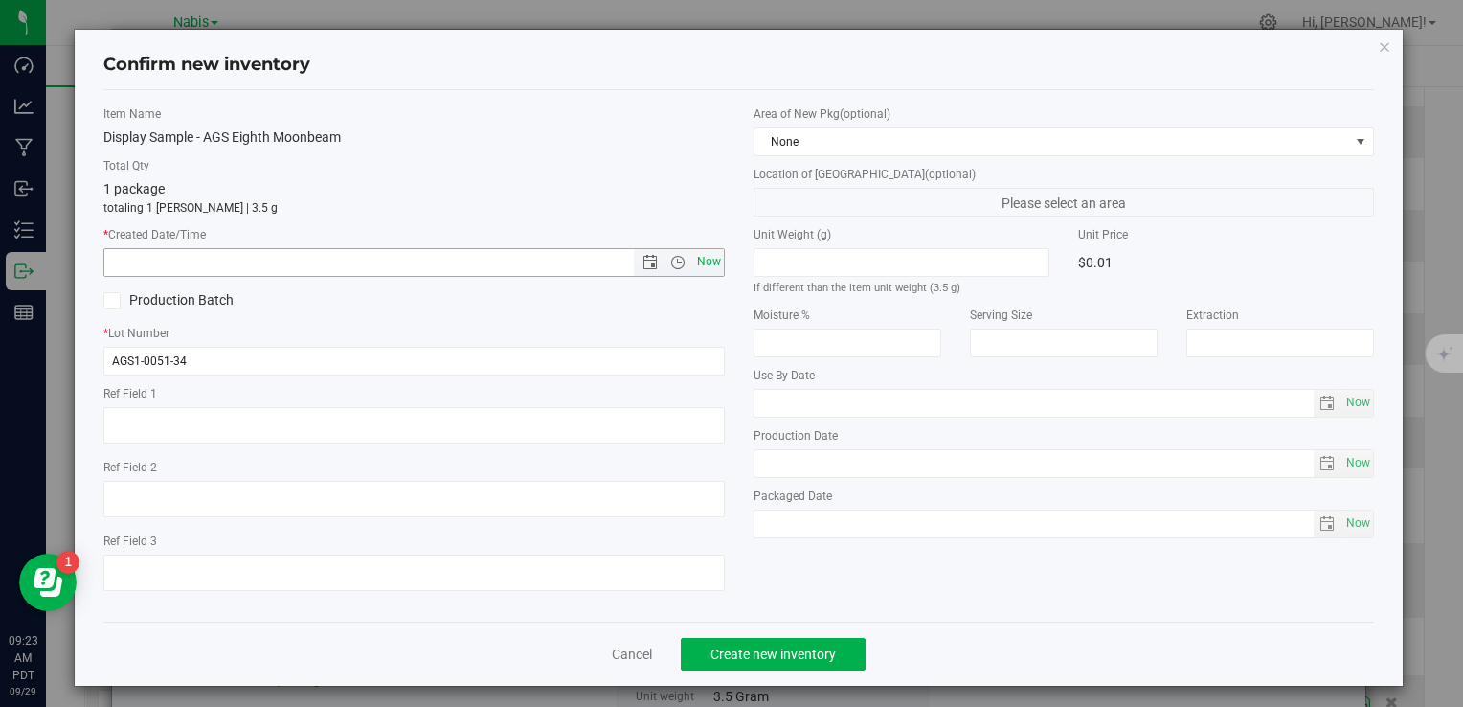
click at [705, 255] on span "Now" at bounding box center [708, 262] width 33 height 28
type input "9/29/2025 9:23 AM"
click at [813, 672] on div "Cancel Create new inventory" at bounding box center [738, 654] width 1271 height 64
click at [801, 653] on span "Create new inventory" at bounding box center [773, 653] width 125 height 15
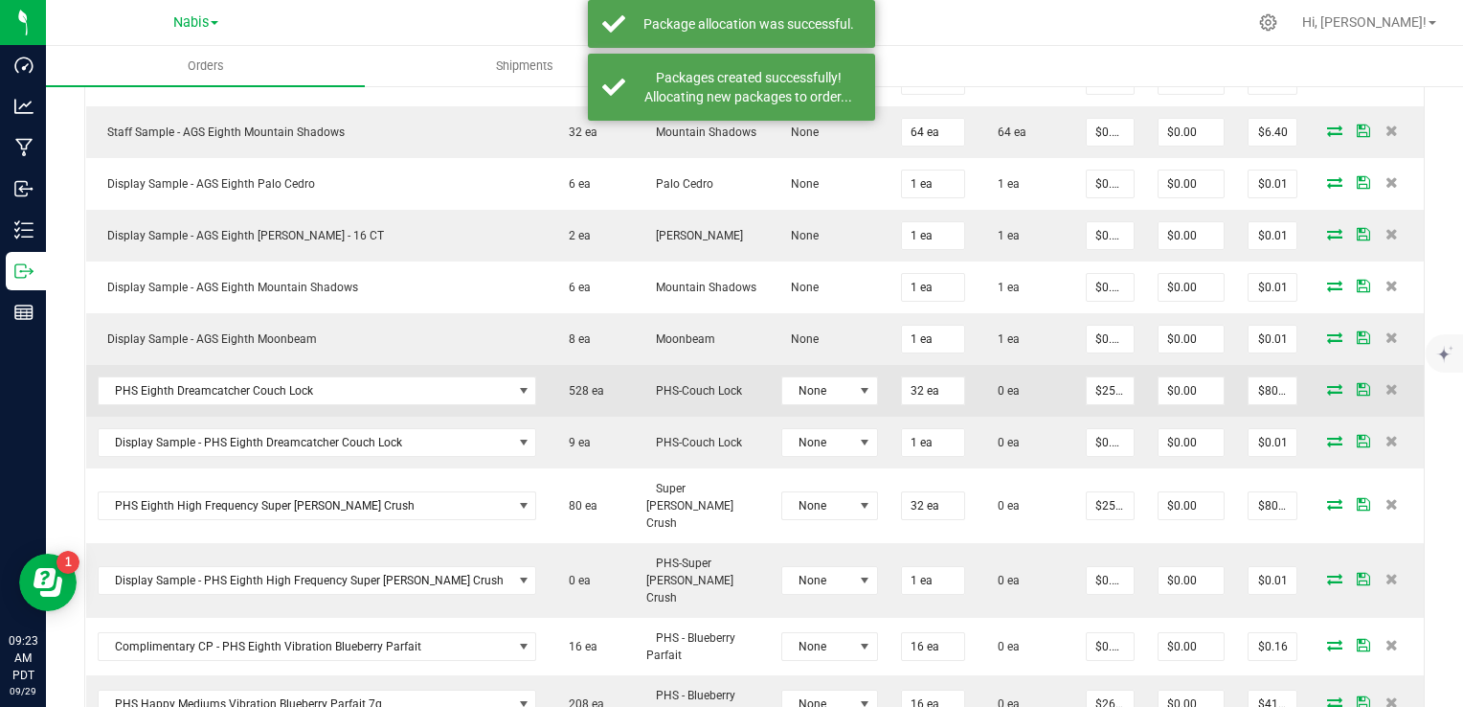
click at [1327, 383] on icon at bounding box center [1334, 388] width 15 height 11
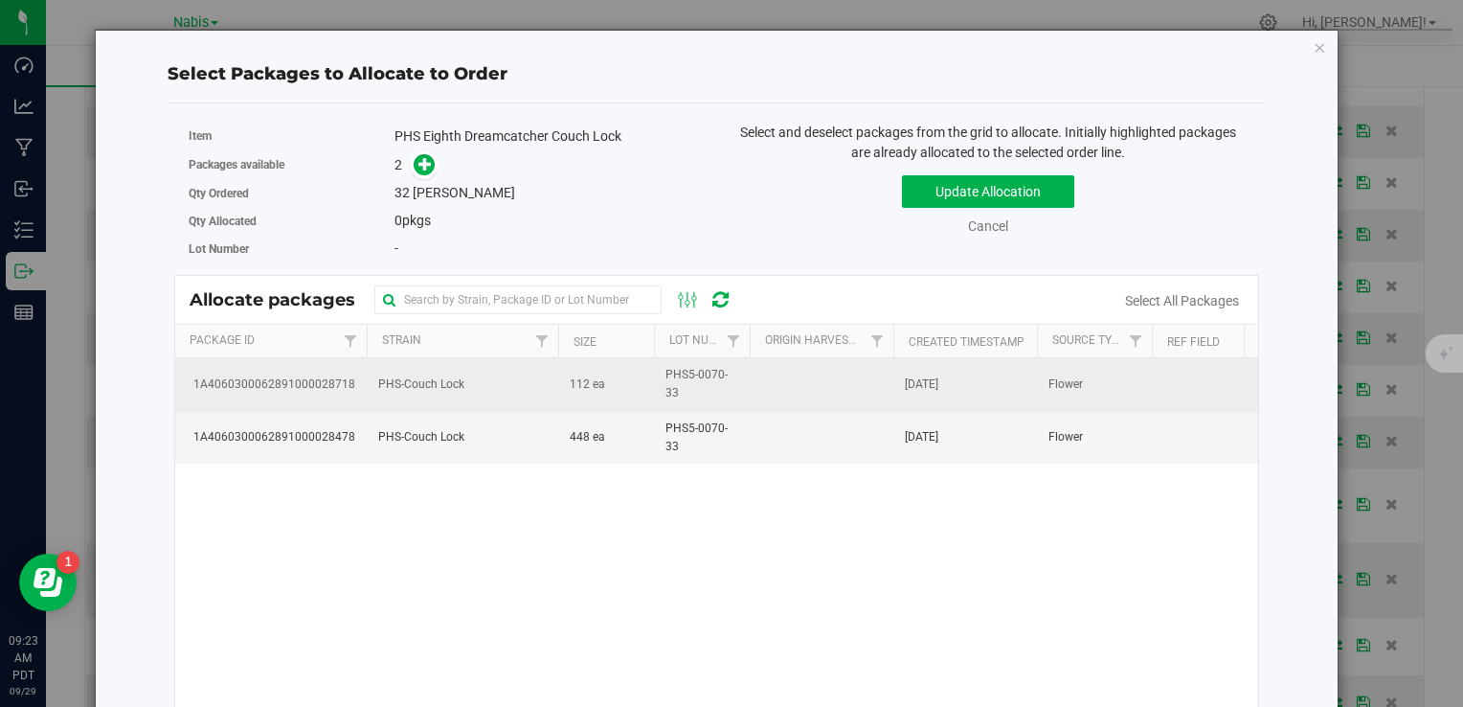
click at [498, 389] on td "PHS-Couch Lock" at bounding box center [463, 384] width 192 height 53
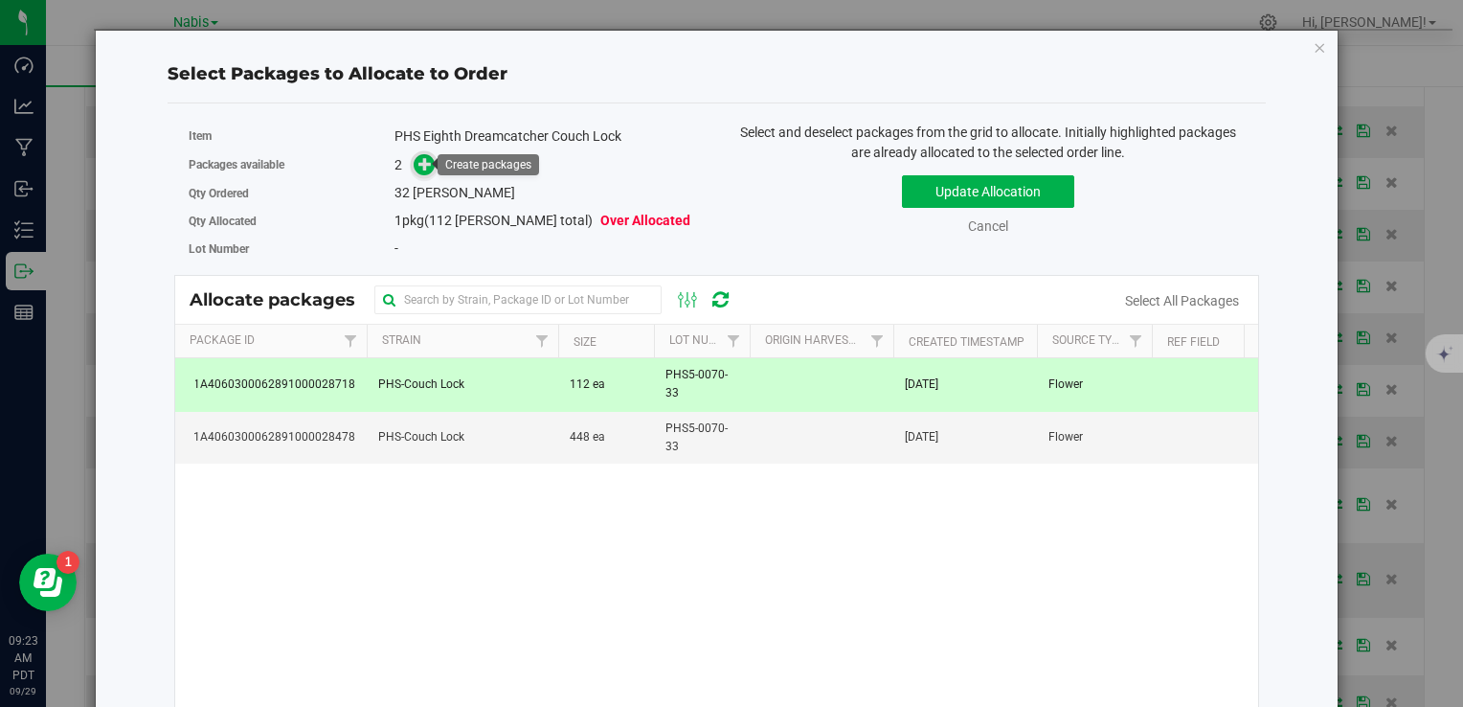
click at [419, 157] on icon at bounding box center [425, 163] width 13 height 13
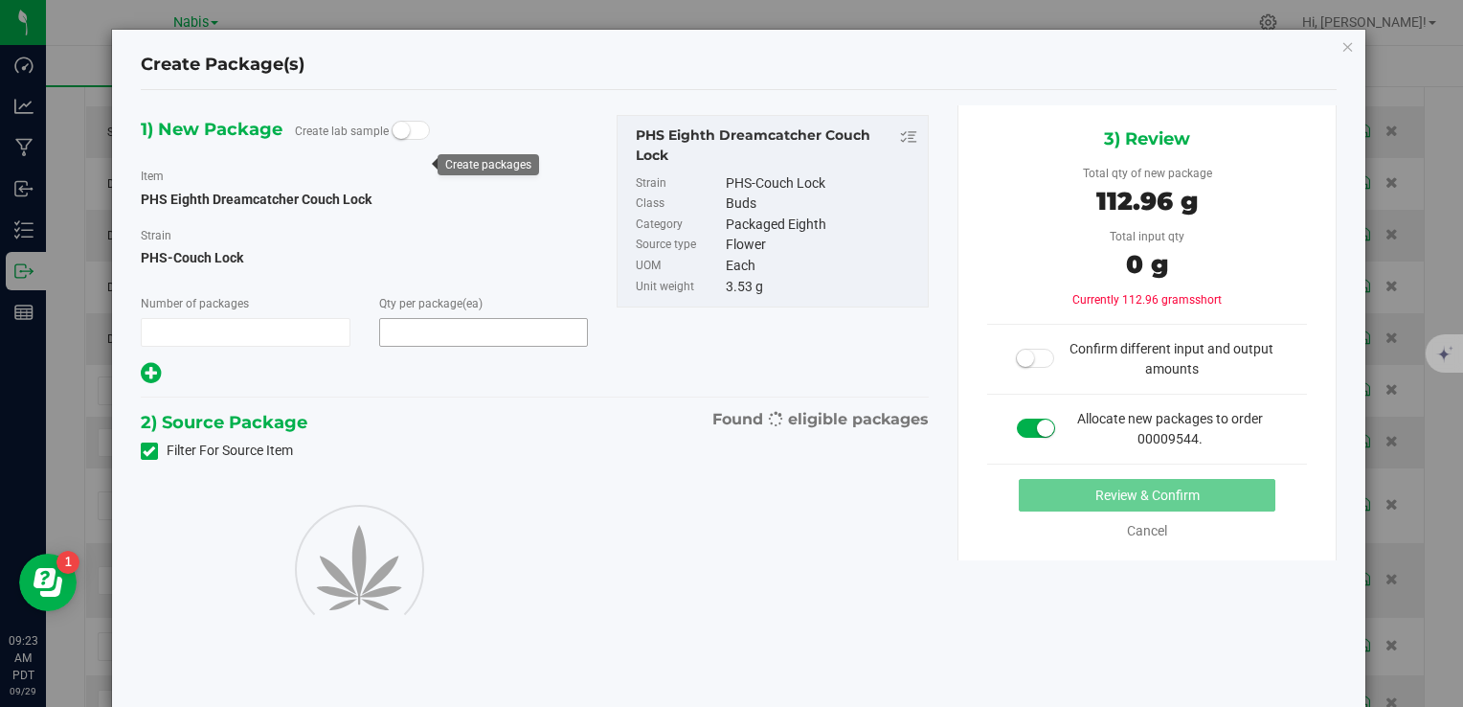
type input "1"
type input "32"
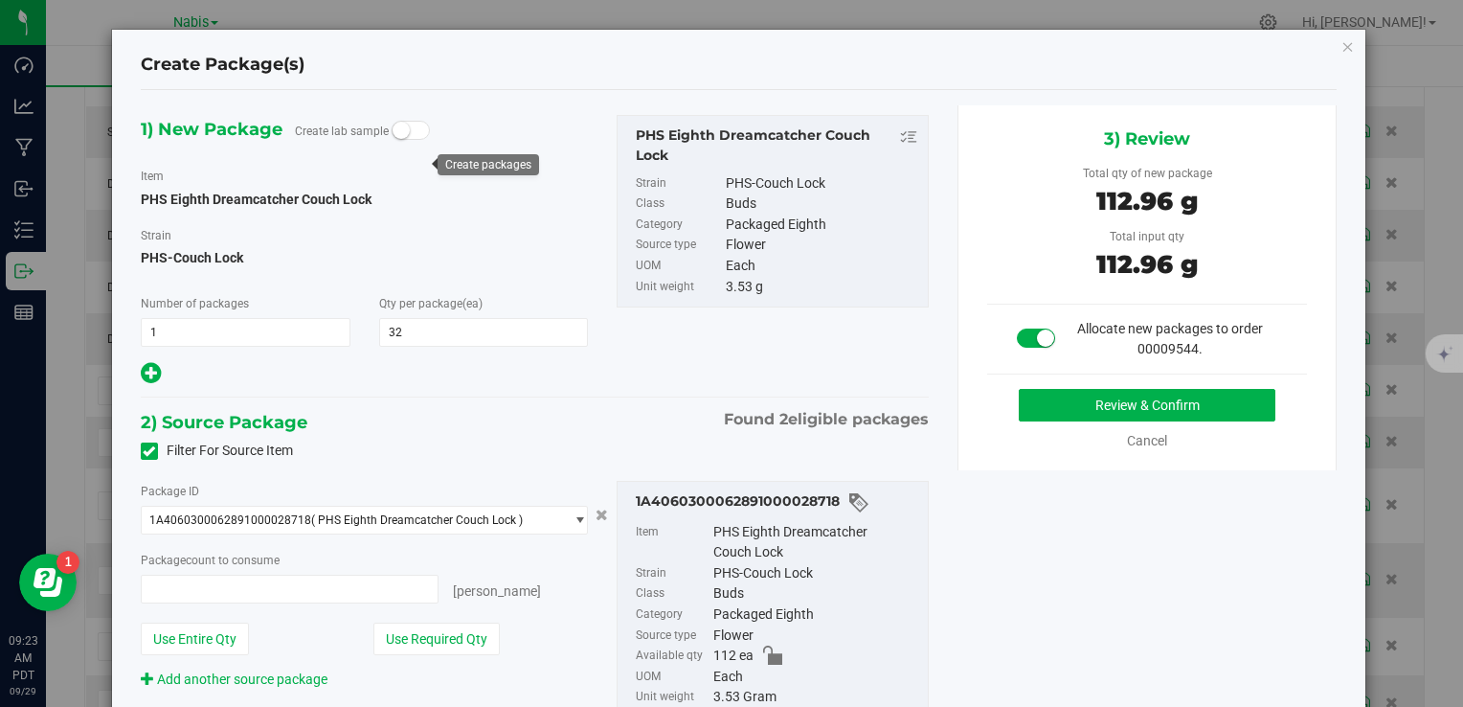
type input "32 ea"
click at [1050, 419] on button "Review & Confirm" at bounding box center [1147, 405] width 257 height 33
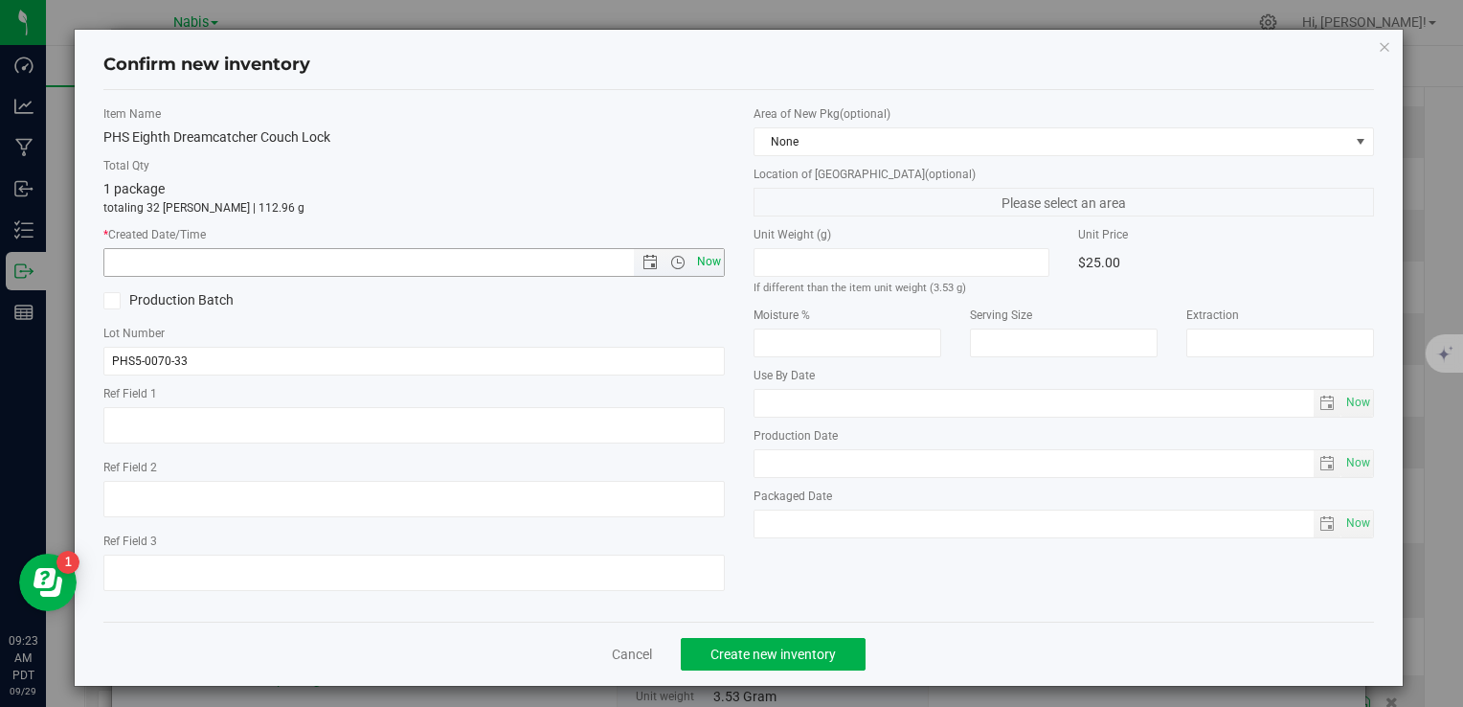
click at [693, 261] on span "Now" at bounding box center [708, 262] width 33 height 28
type input "9/29/2025 9:23 AM"
click at [788, 656] on span "Create new inventory" at bounding box center [773, 653] width 125 height 15
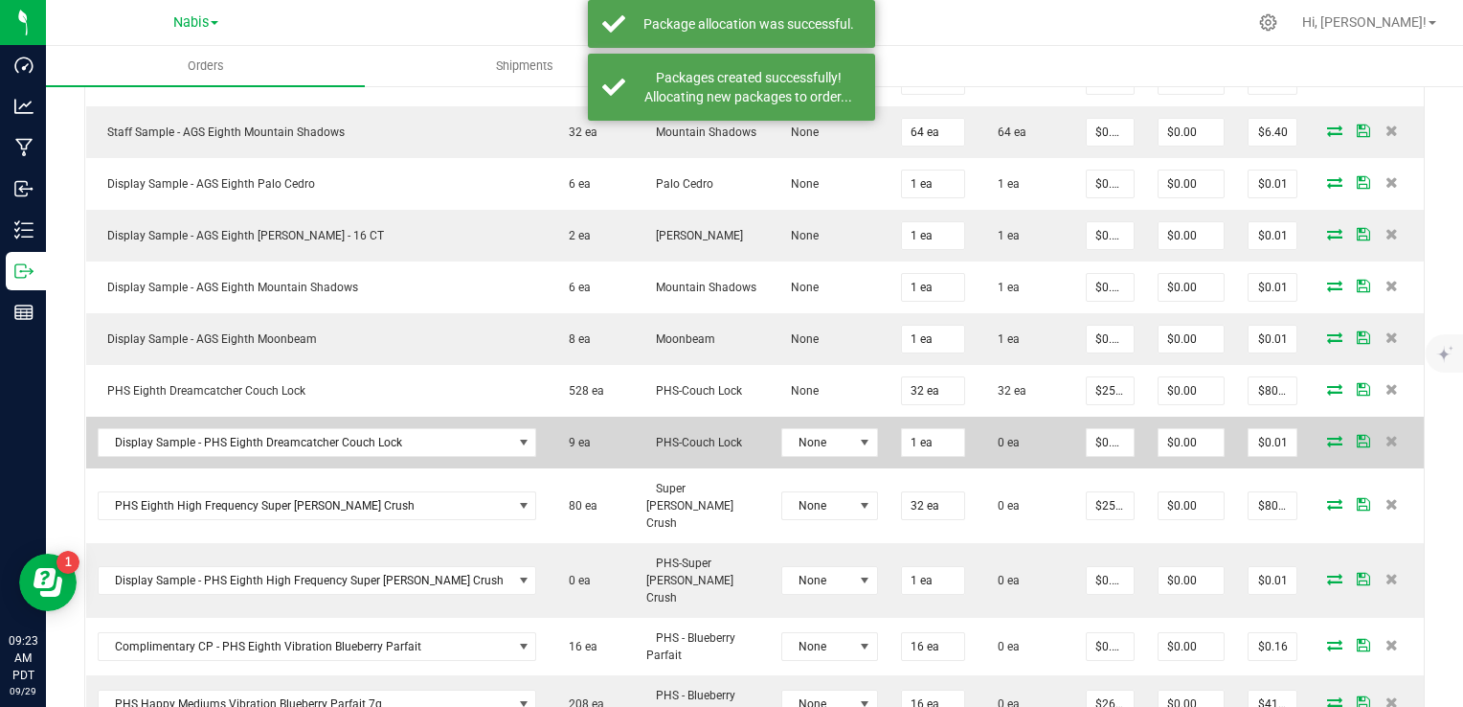
click at [1327, 435] on icon at bounding box center [1334, 440] width 15 height 11
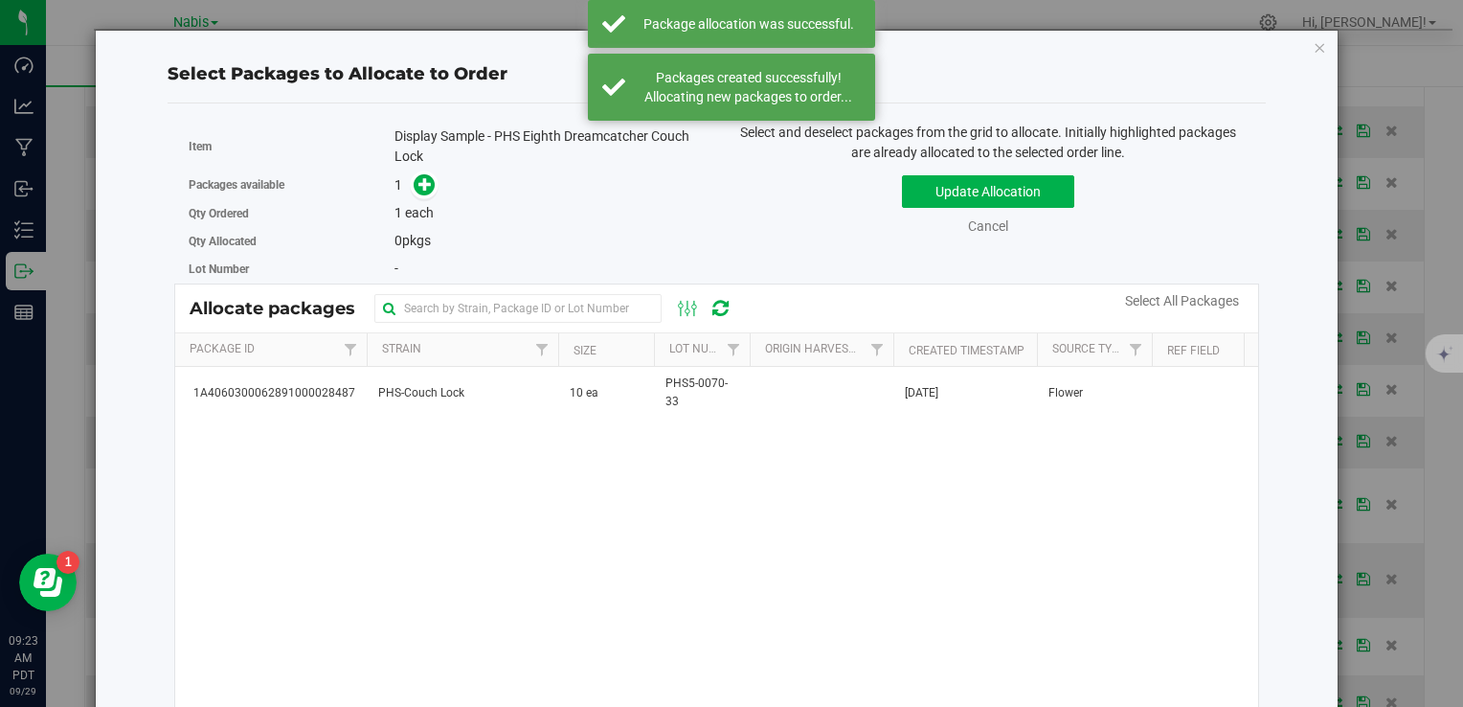
click at [502, 350] on th "Strain" at bounding box center [463, 350] width 192 height 34
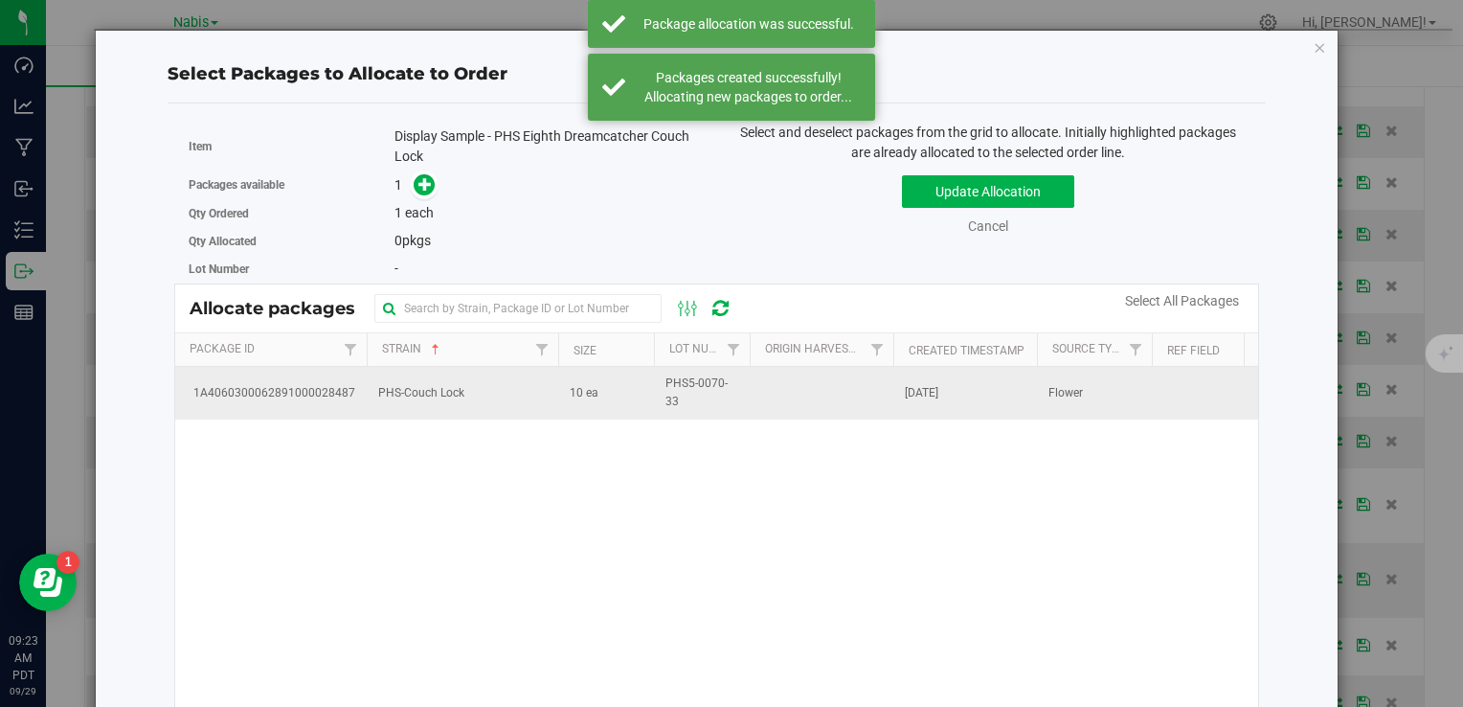
click at [498, 378] on td "PHS-Couch Lock" at bounding box center [463, 393] width 192 height 52
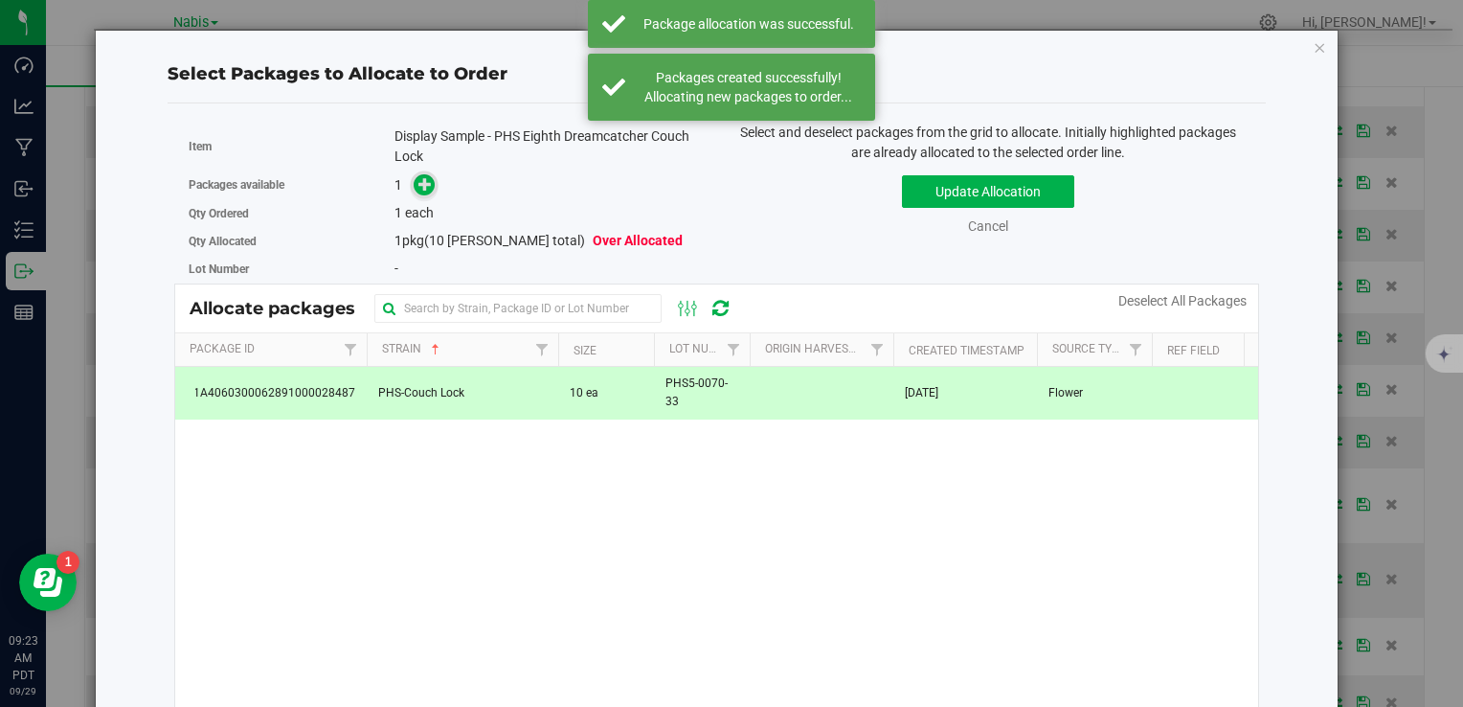
click at [422, 186] on icon at bounding box center [425, 183] width 13 height 13
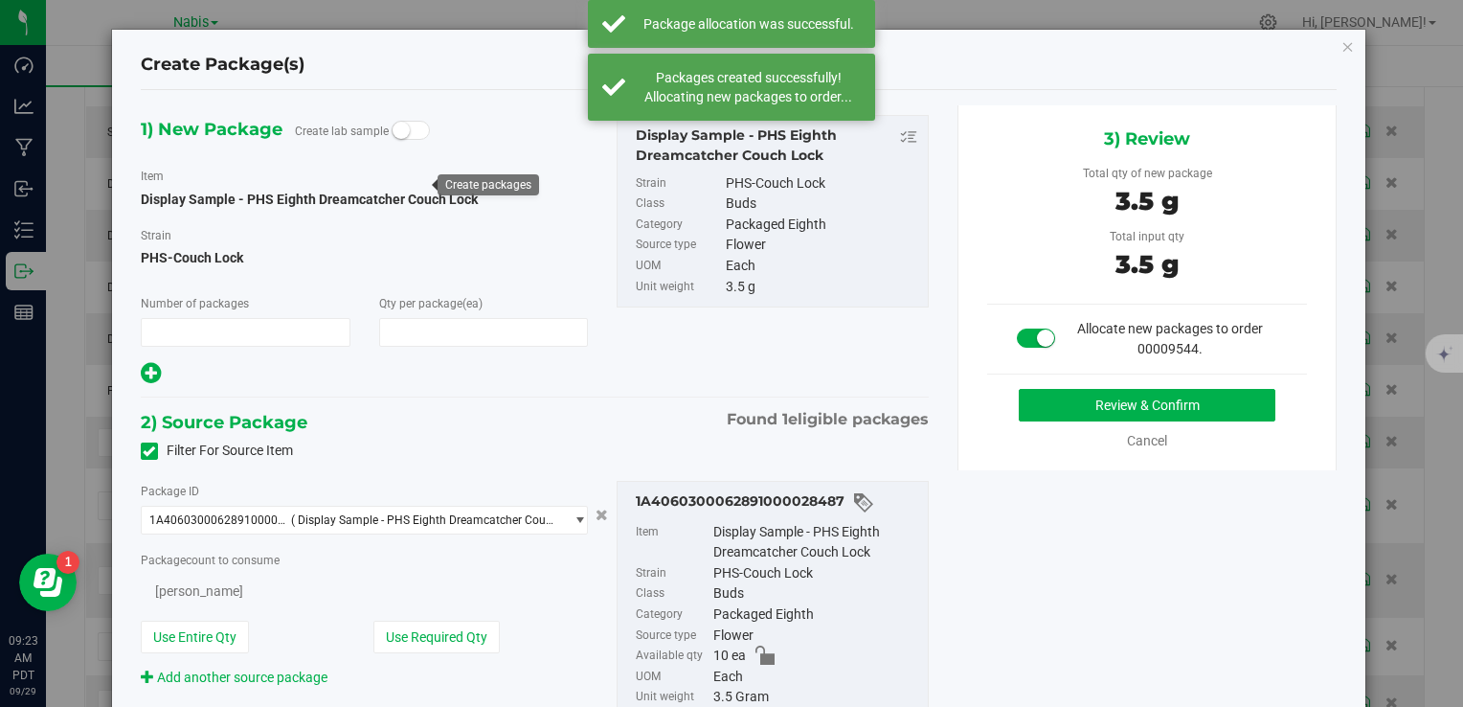
type input "1"
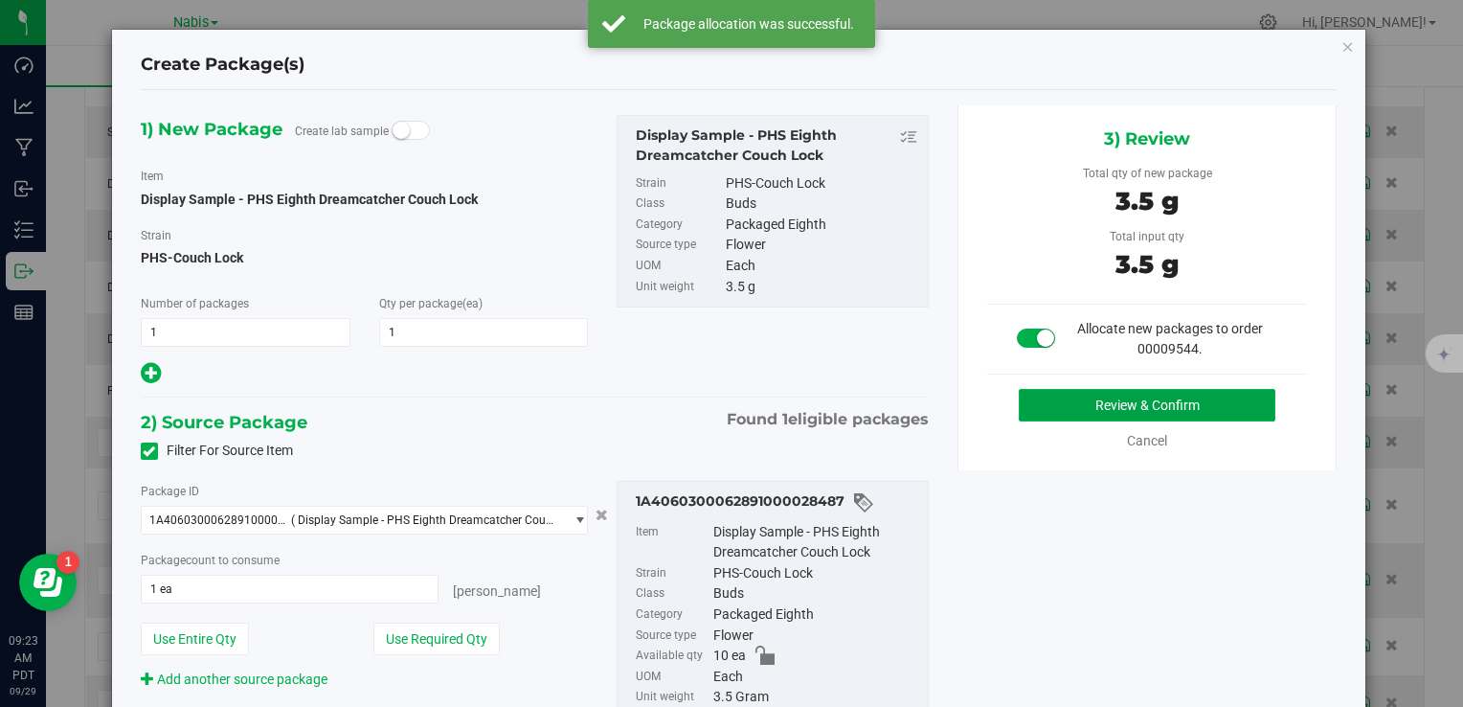
click at [1130, 412] on button "Review & Confirm" at bounding box center [1147, 405] width 257 height 33
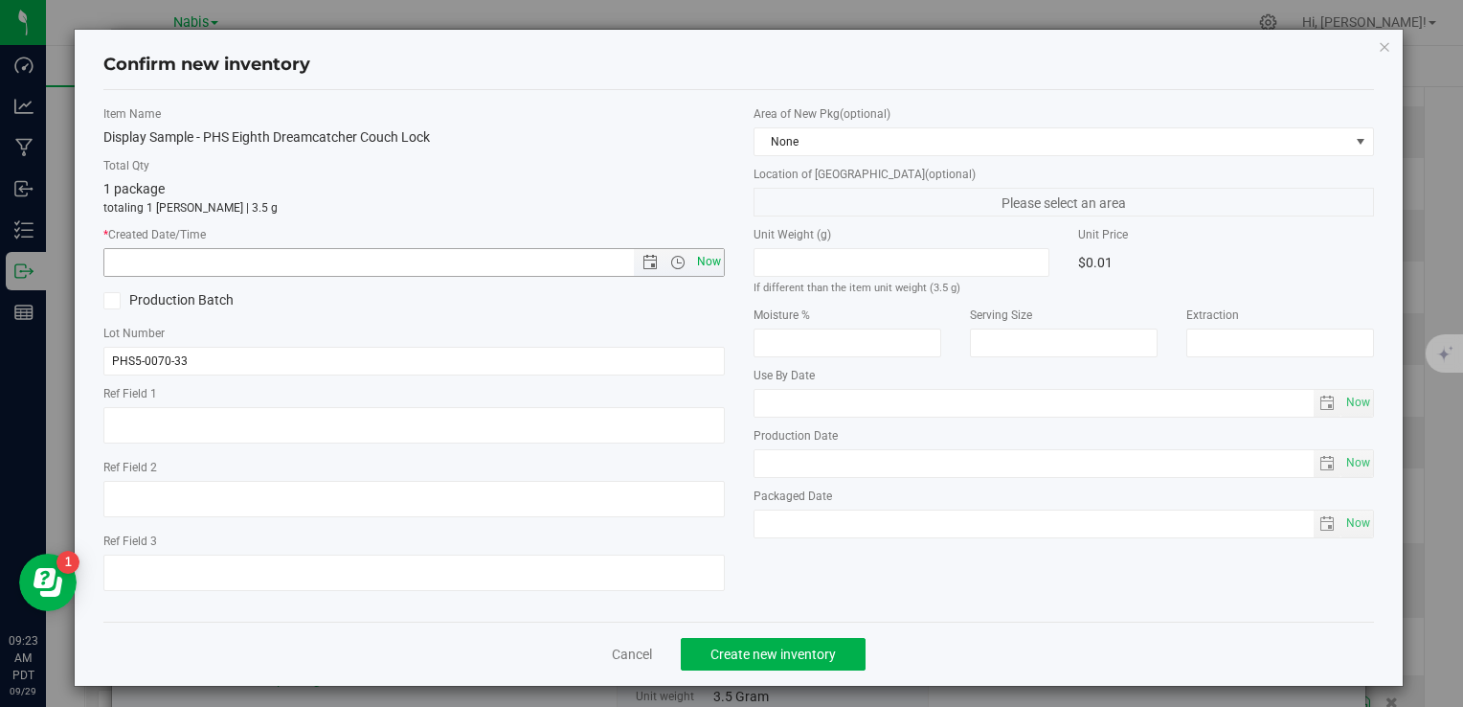
click at [700, 262] on span "Now" at bounding box center [708, 262] width 33 height 28
type input "9/29/2025 9:23 AM"
click at [797, 658] on span "Create new inventory" at bounding box center [773, 653] width 125 height 15
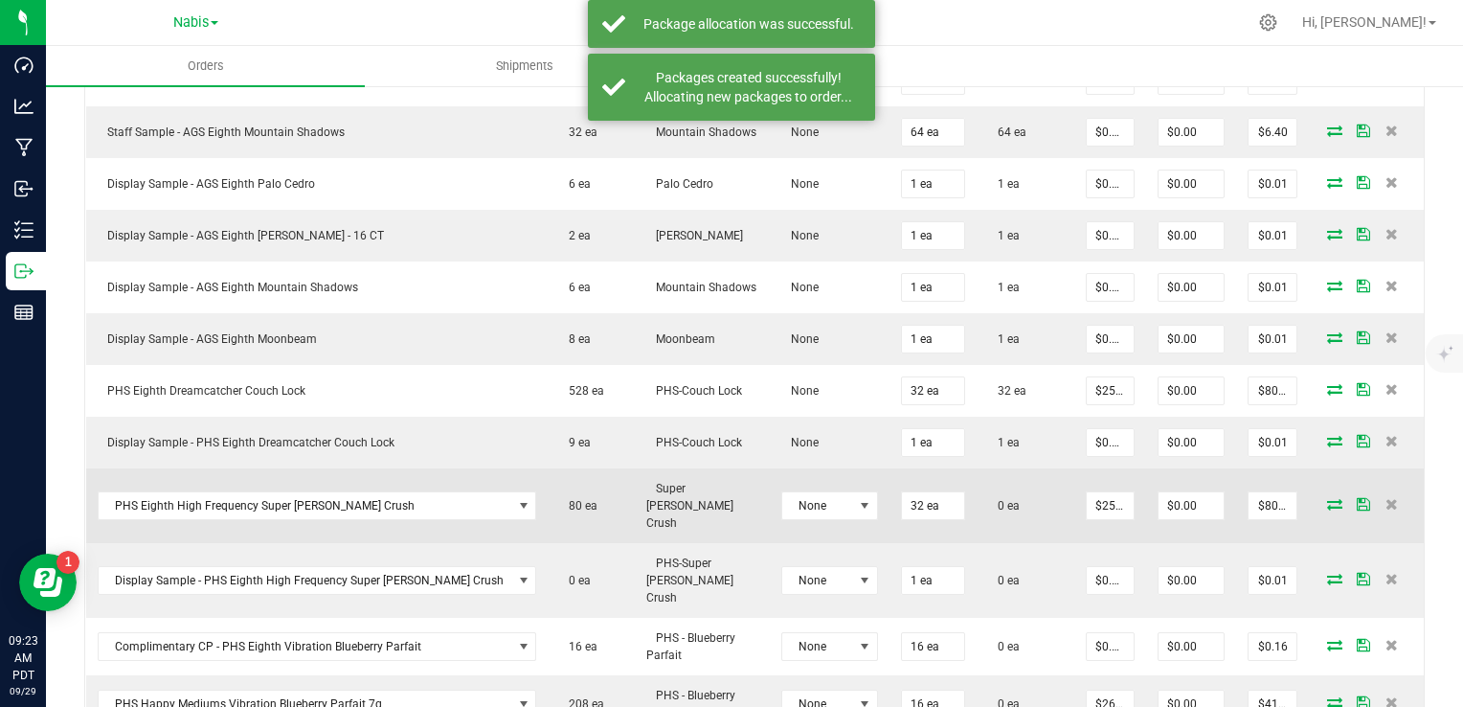
click at [1327, 498] on icon at bounding box center [1334, 503] width 15 height 11
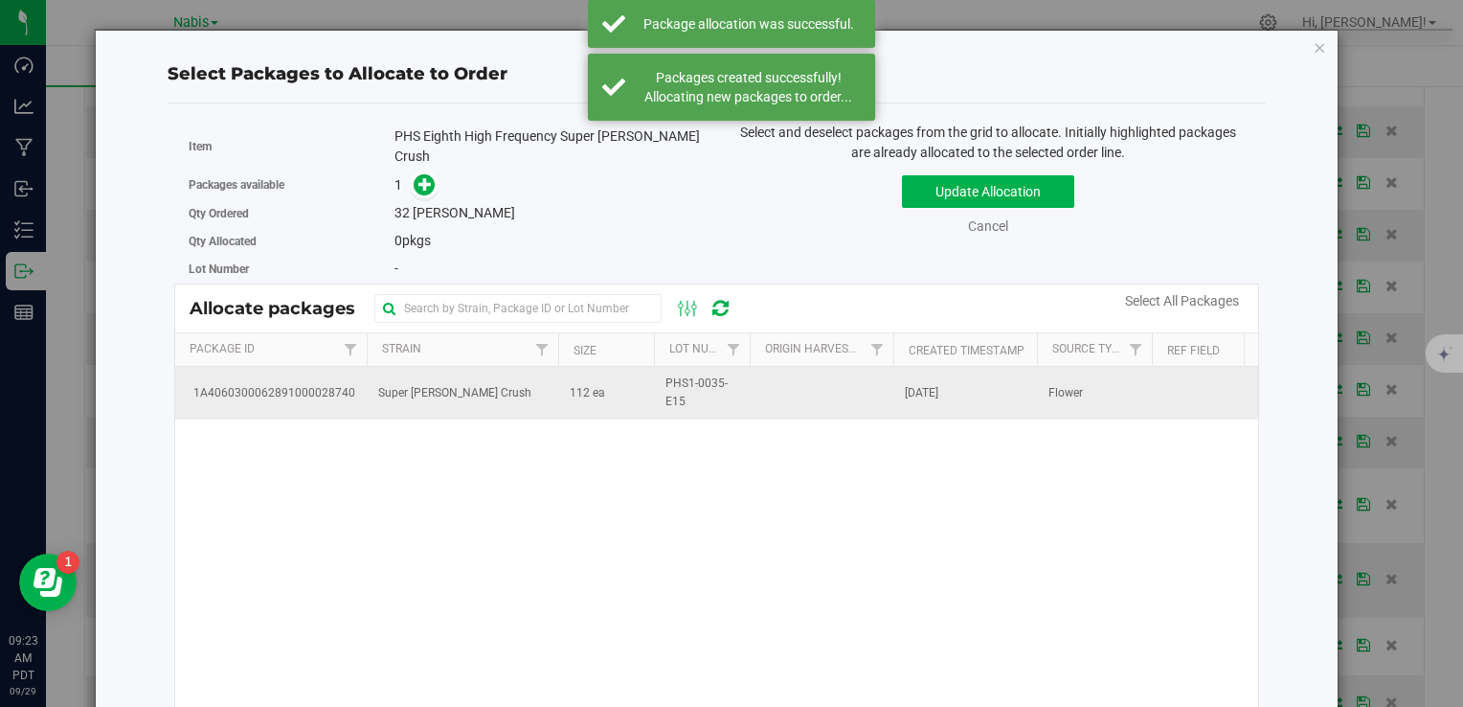
click at [572, 384] on span "112 ea" at bounding box center [587, 393] width 35 height 18
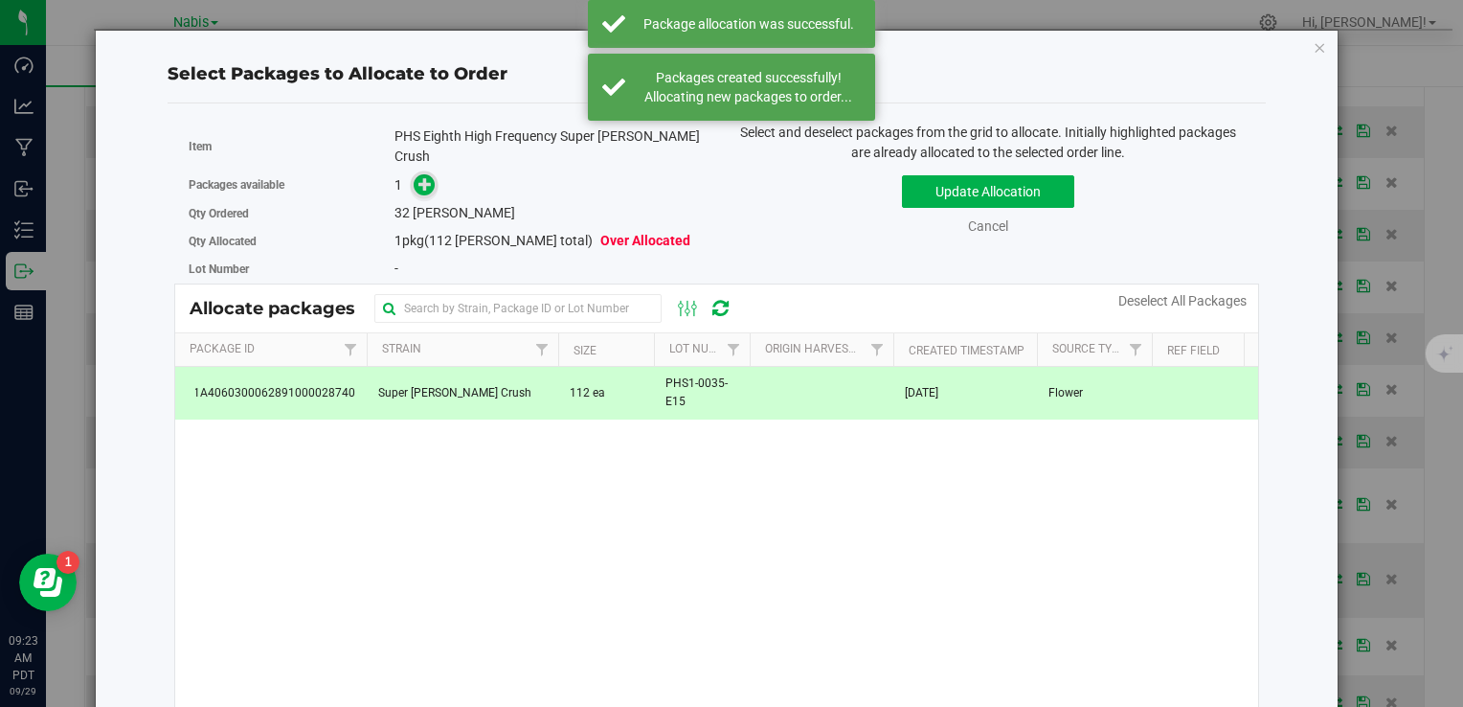
click at [426, 177] on icon at bounding box center [425, 183] width 13 height 13
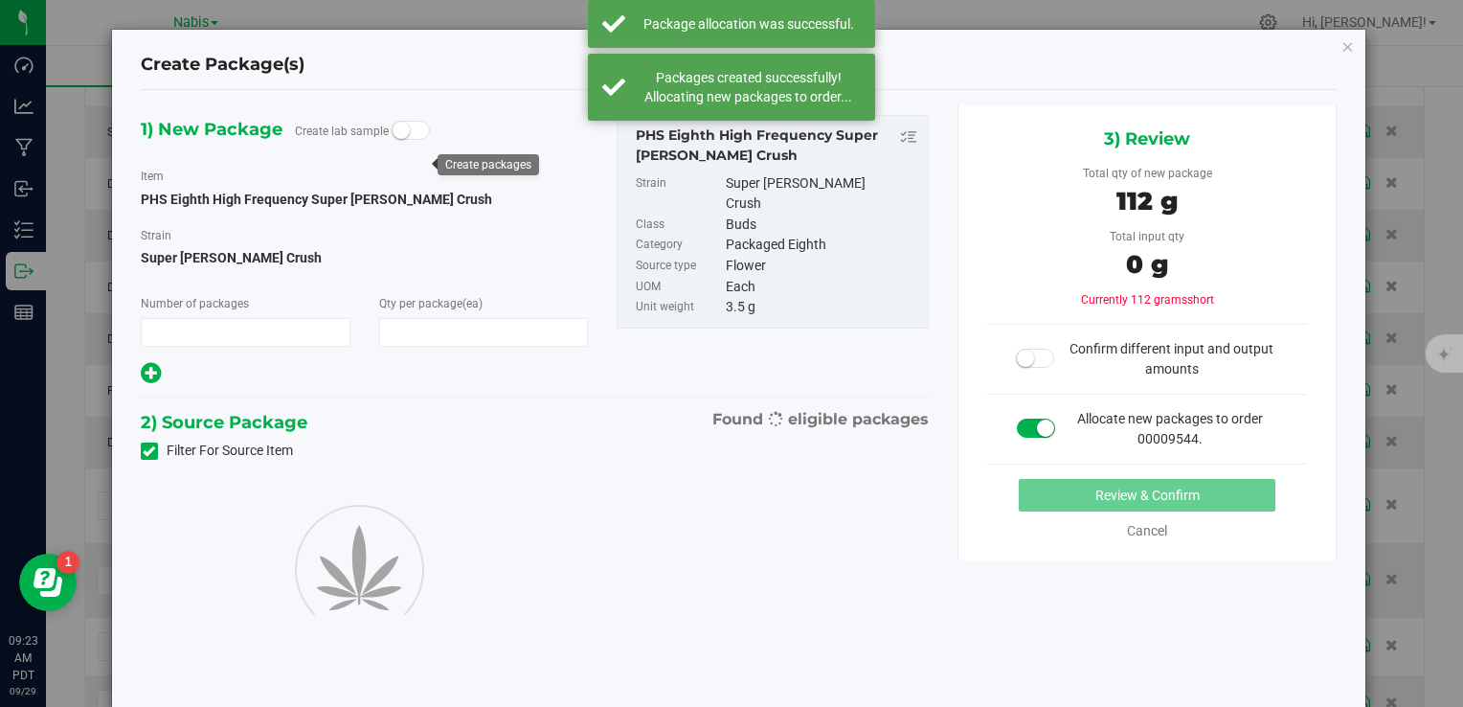
type input "1"
type input "32"
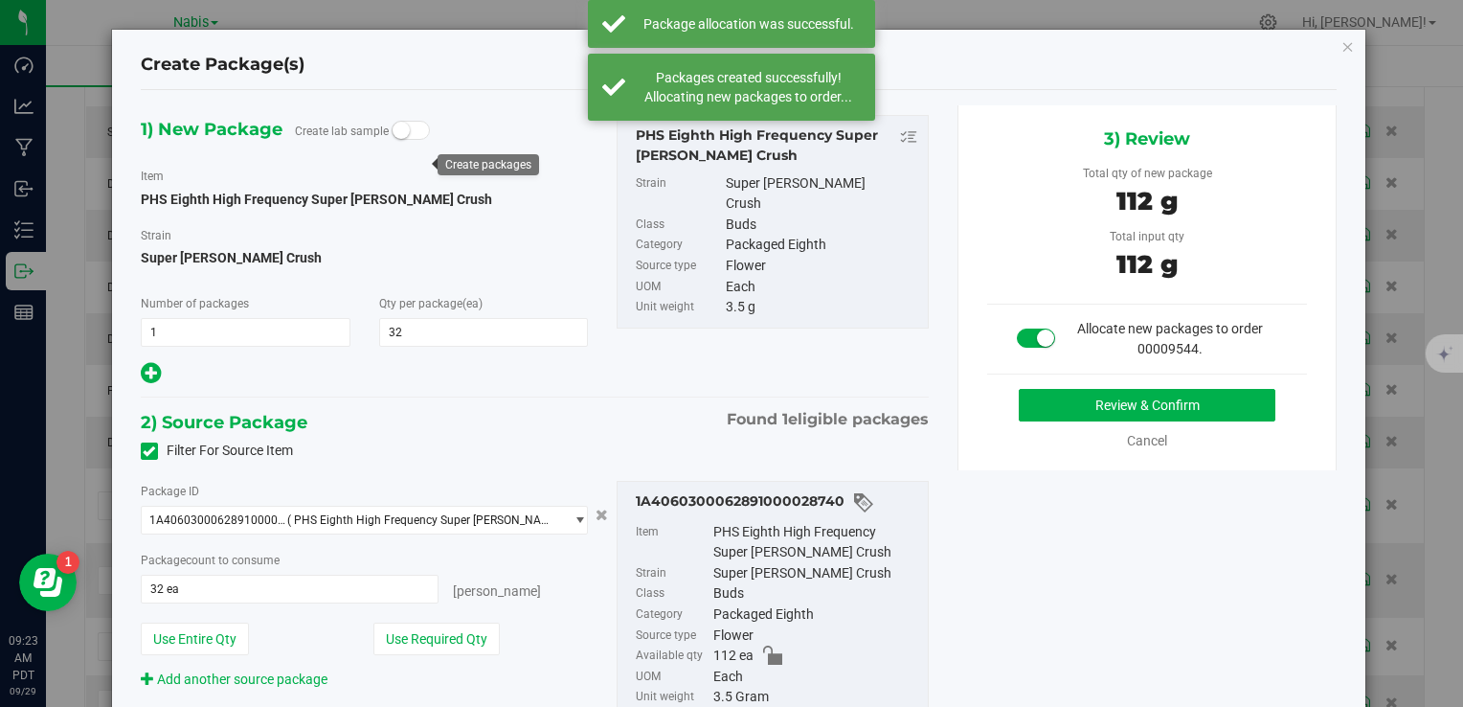
click at [1072, 374] on div "3) Review Total qty of new package 112 g Total input qty 112 g Allocate new pac…" at bounding box center [1148, 287] width 380 height 365
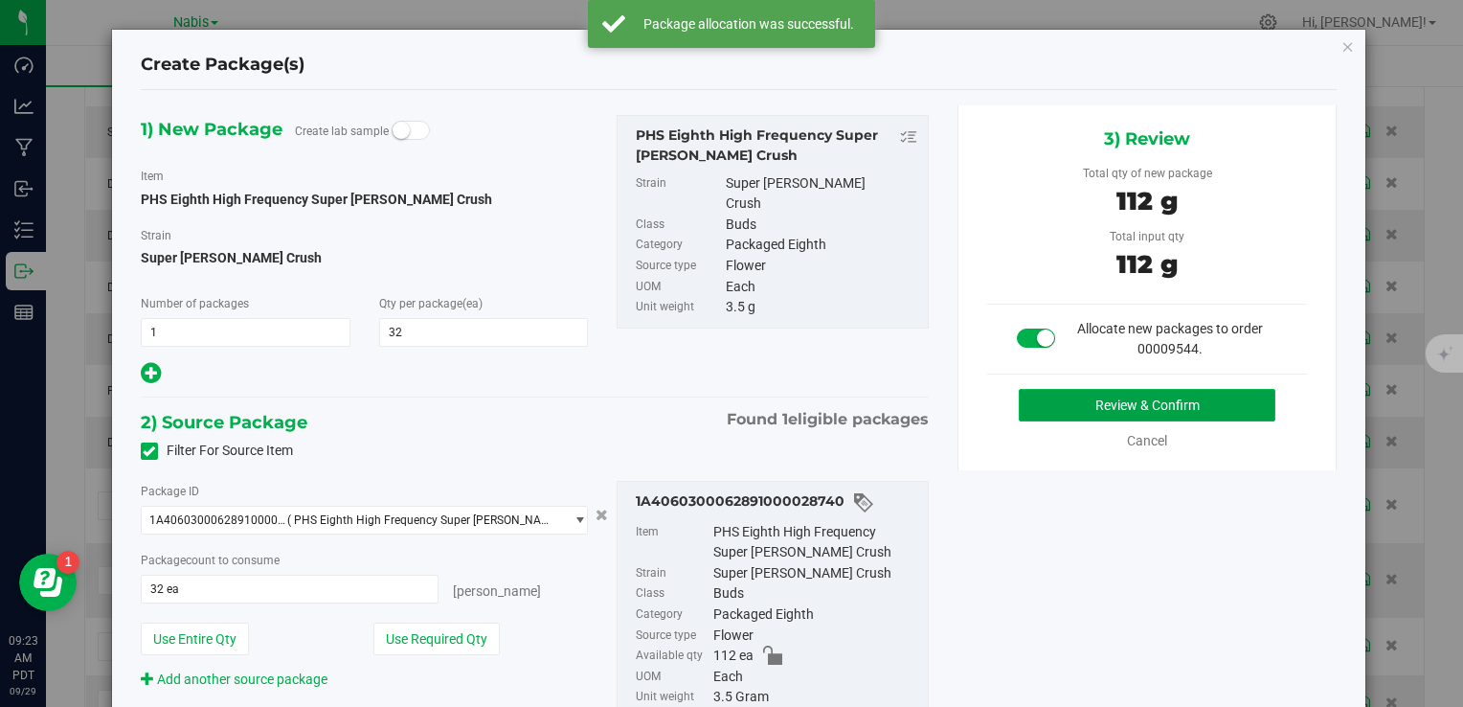
click at [1065, 393] on button "Review & Confirm" at bounding box center [1147, 405] width 257 height 33
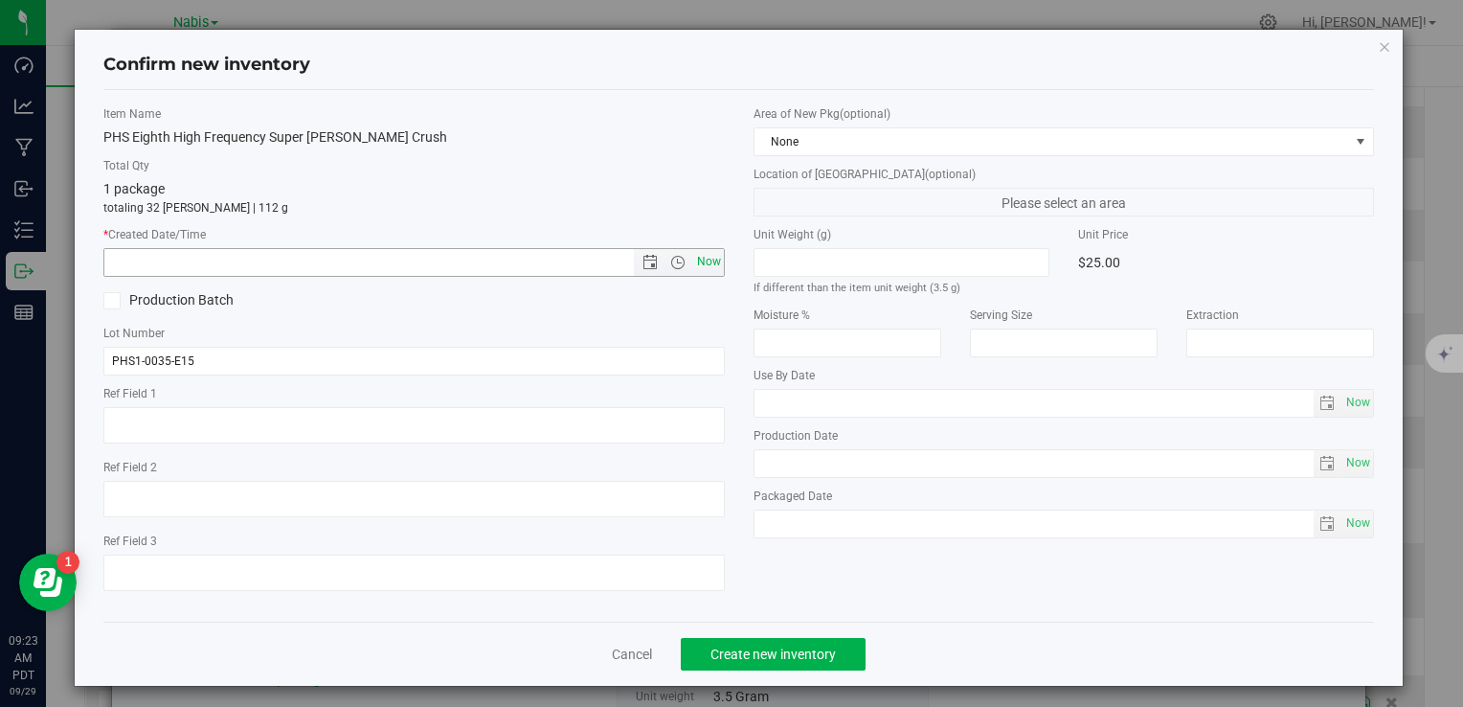
click at [714, 261] on span "Now" at bounding box center [708, 262] width 33 height 28
type input "9/29/2025 9:23 AM"
click at [779, 661] on span "Create new inventory" at bounding box center [773, 653] width 125 height 15
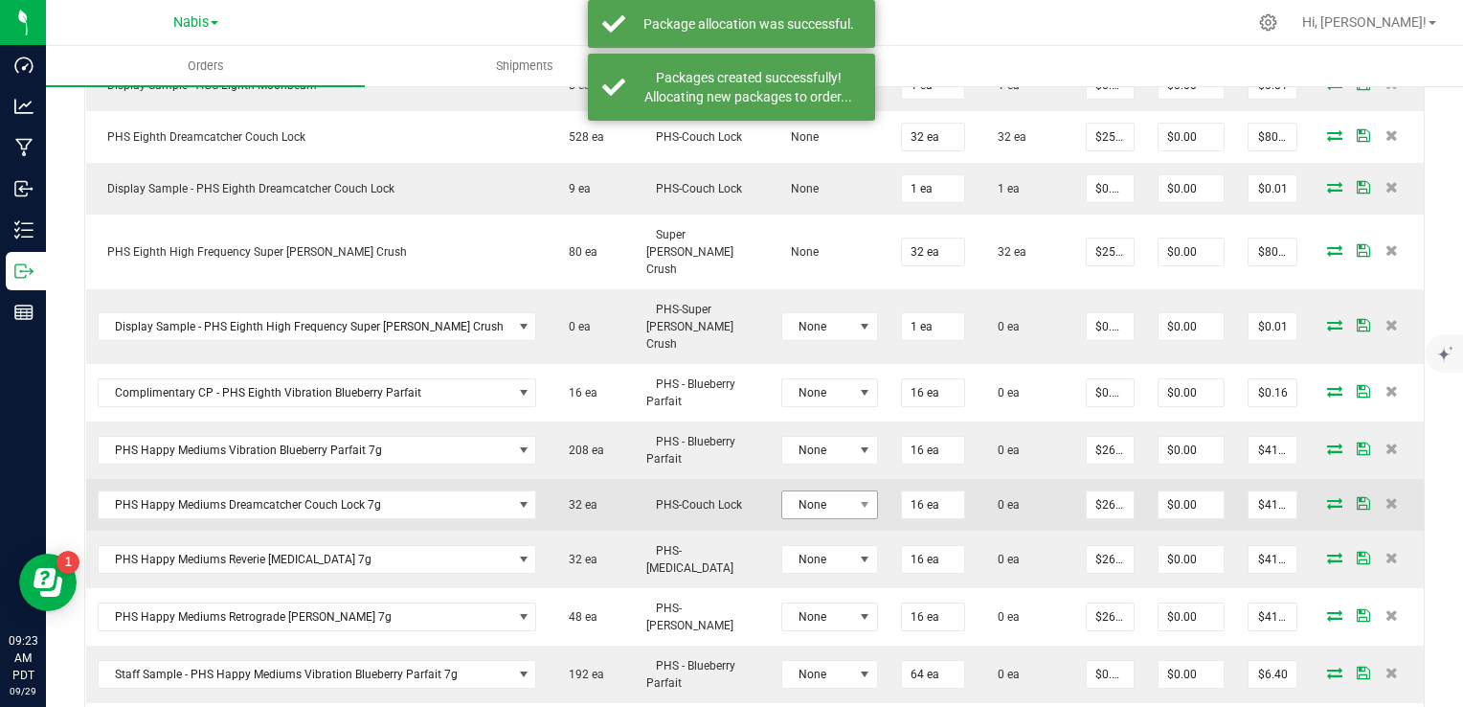
scroll to position [1245, 0]
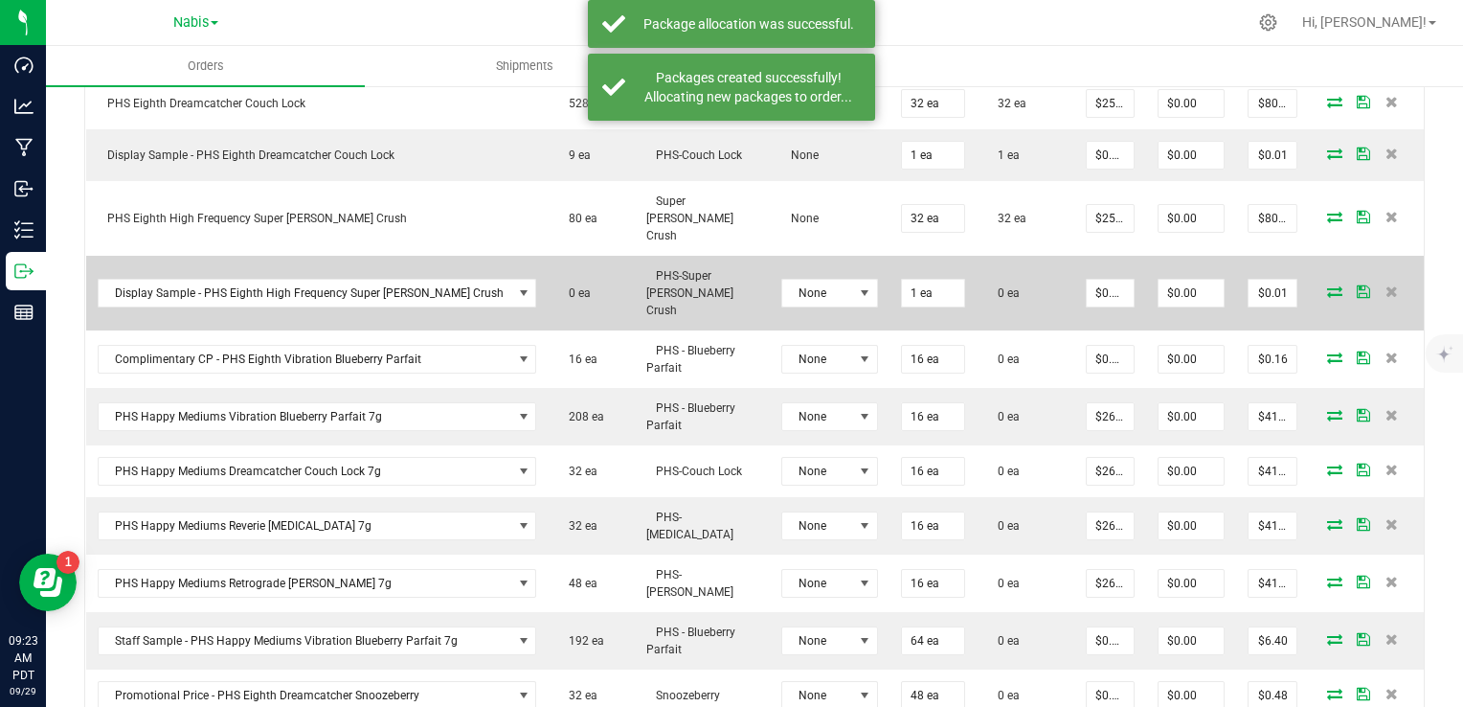
click at [1327, 285] on icon at bounding box center [1334, 290] width 15 height 11
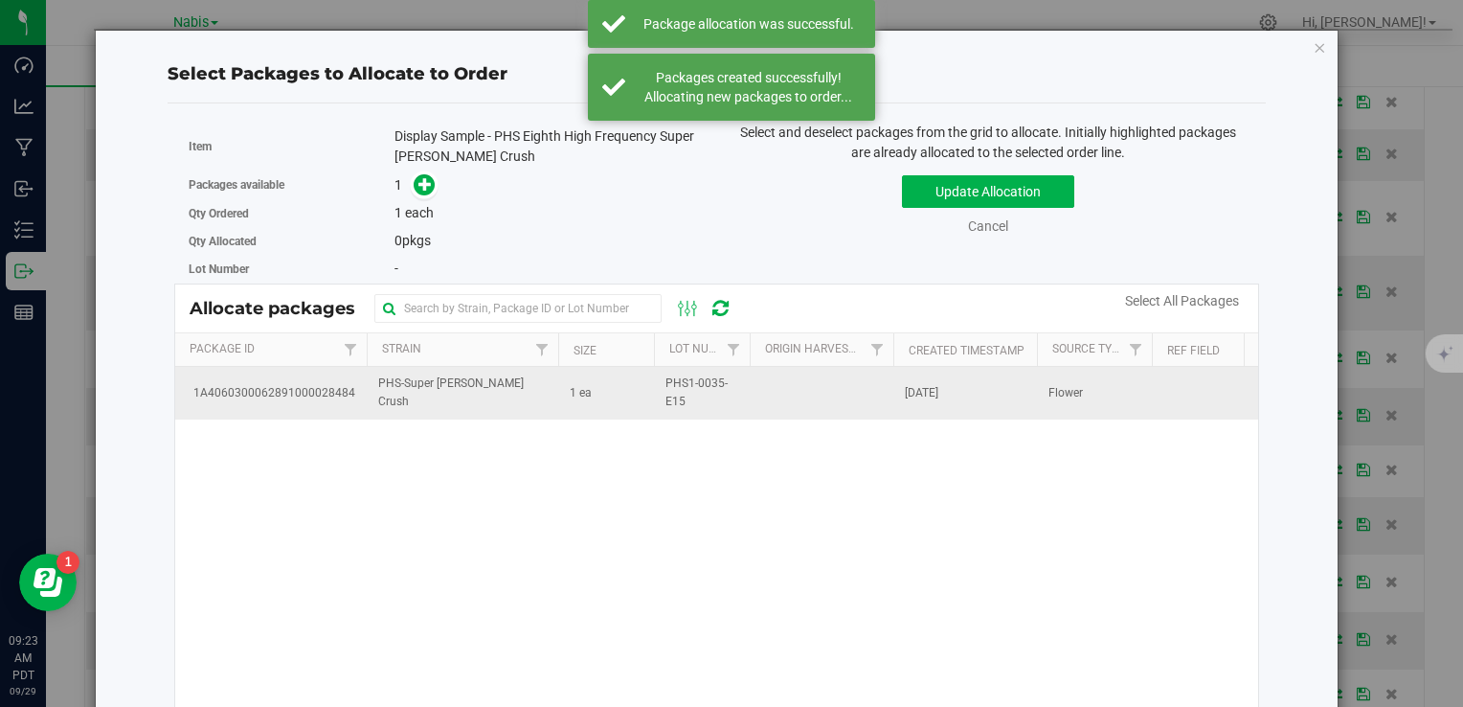
click at [437, 396] on span "PHS-Super [PERSON_NAME] Crush" at bounding box center [462, 392] width 169 height 36
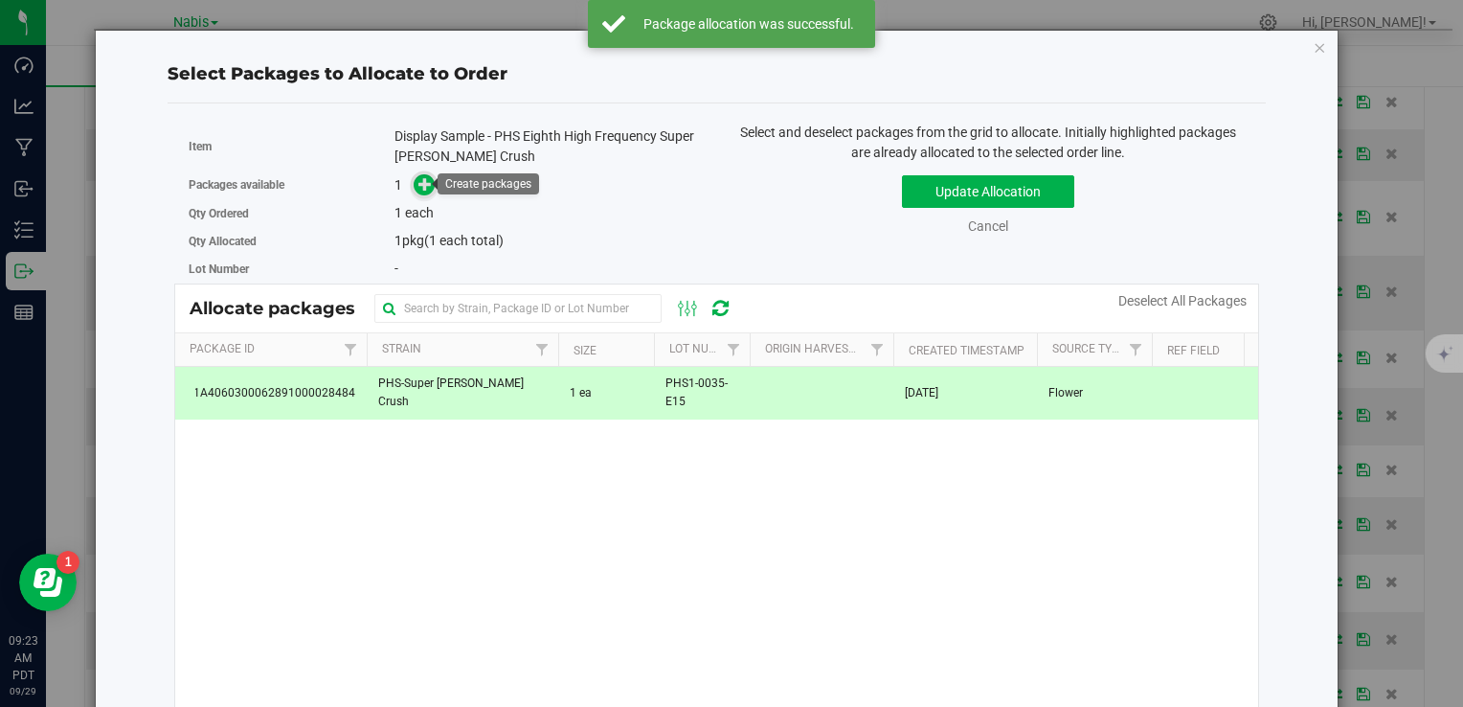
click at [427, 174] on span at bounding box center [425, 185] width 22 height 22
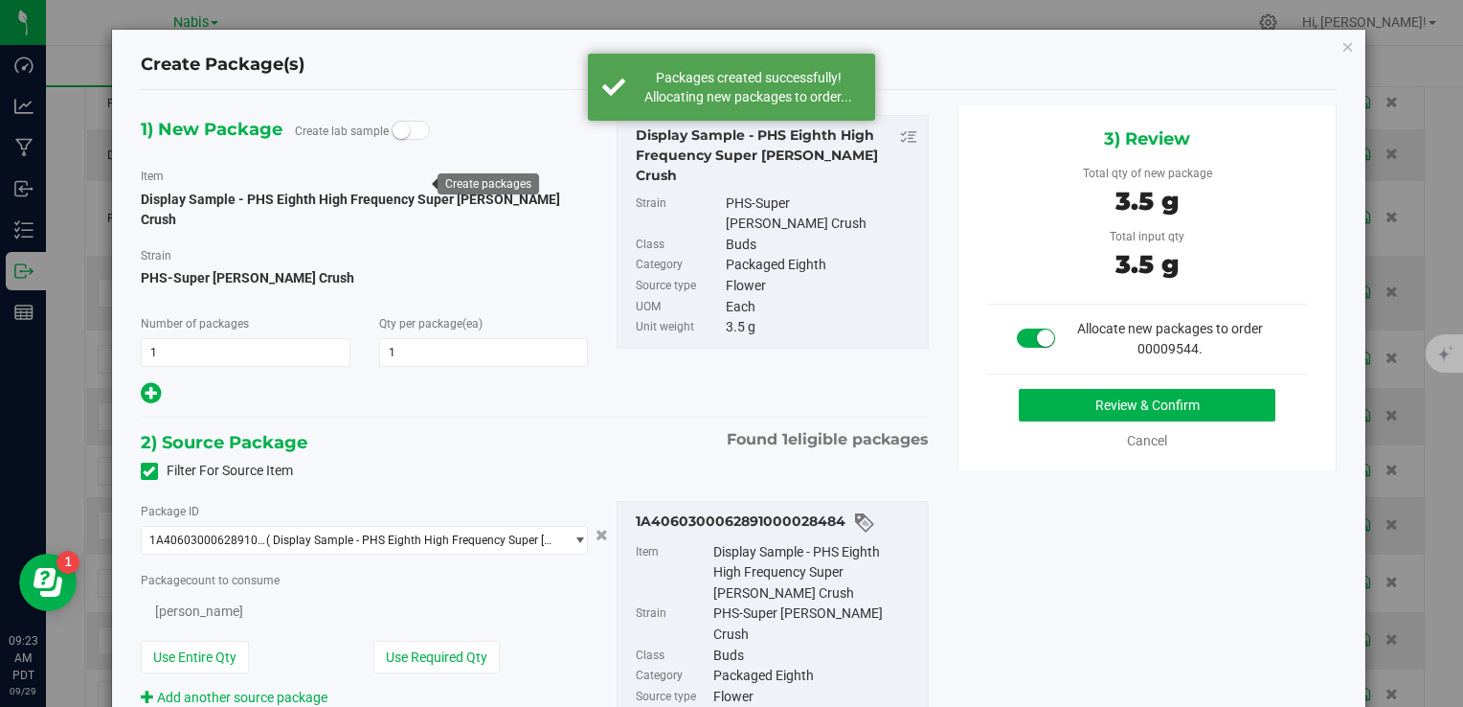
type input "1"
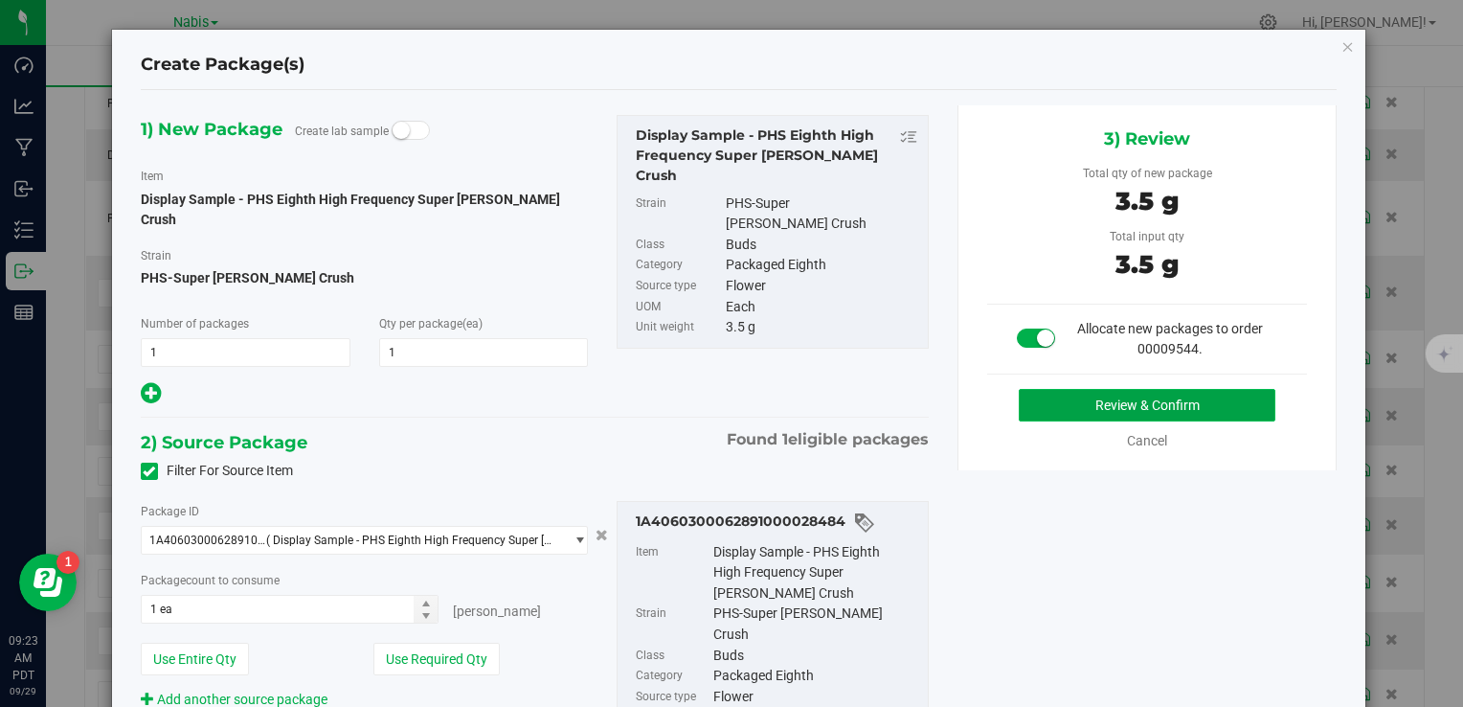
click at [1080, 409] on button "Review & Confirm" at bounding box center [1147, 405] width 257 height 33
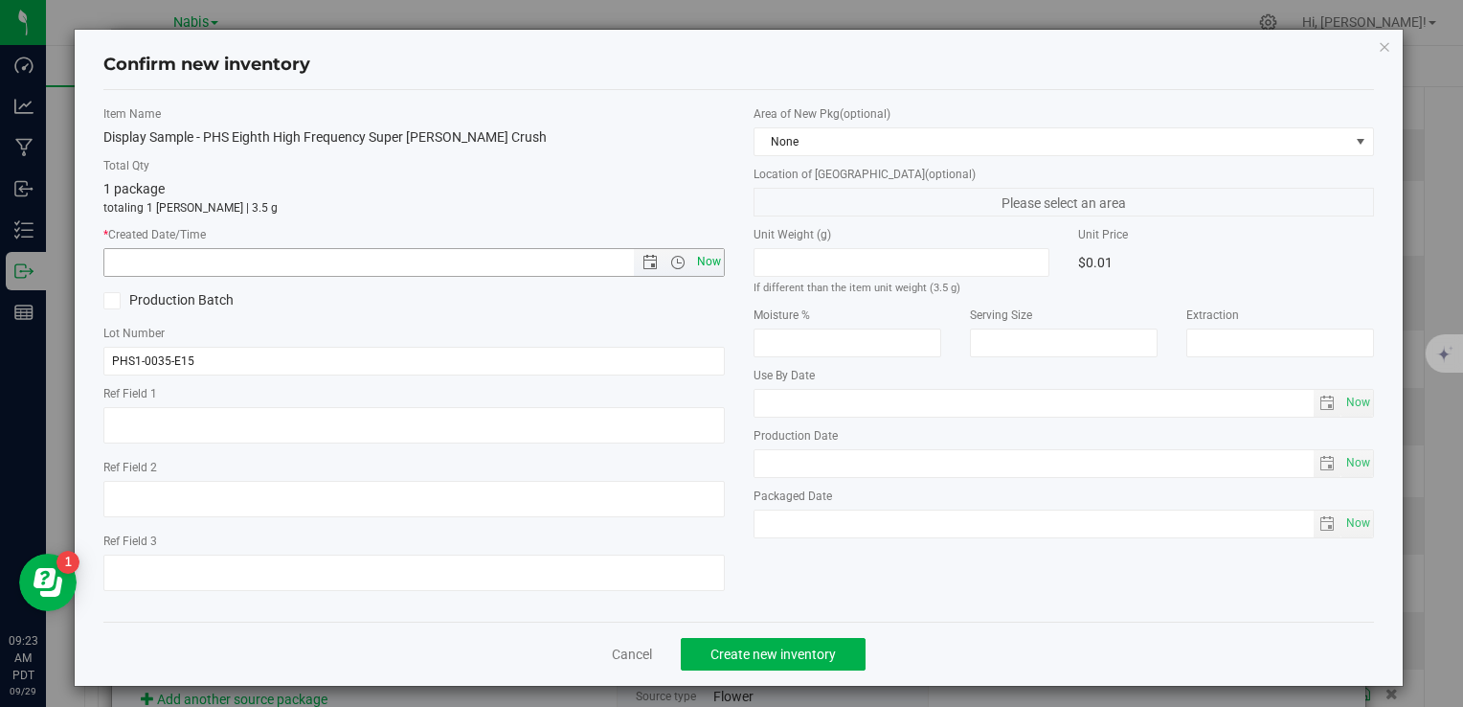
click at [693, 249] on span "Now" at bounding box center [708, 262] width 33 height 28
type input "9/29/2025 9:23 AM"
click at [788, 638] on button "Create new inventory" at bounding box center [773, 654] width 185 height 33
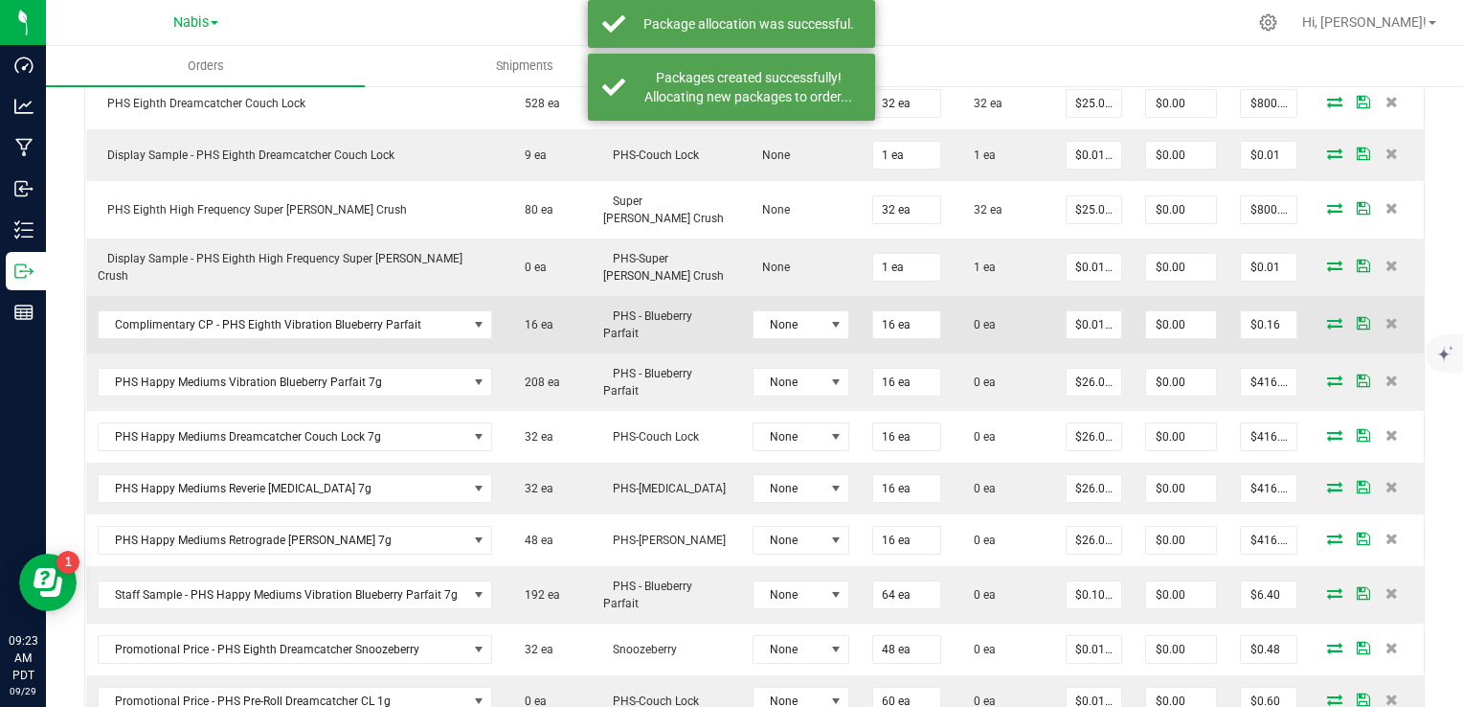
click at [1327, 317] on icon at bounding box center [1334, 322] width 15 height 11
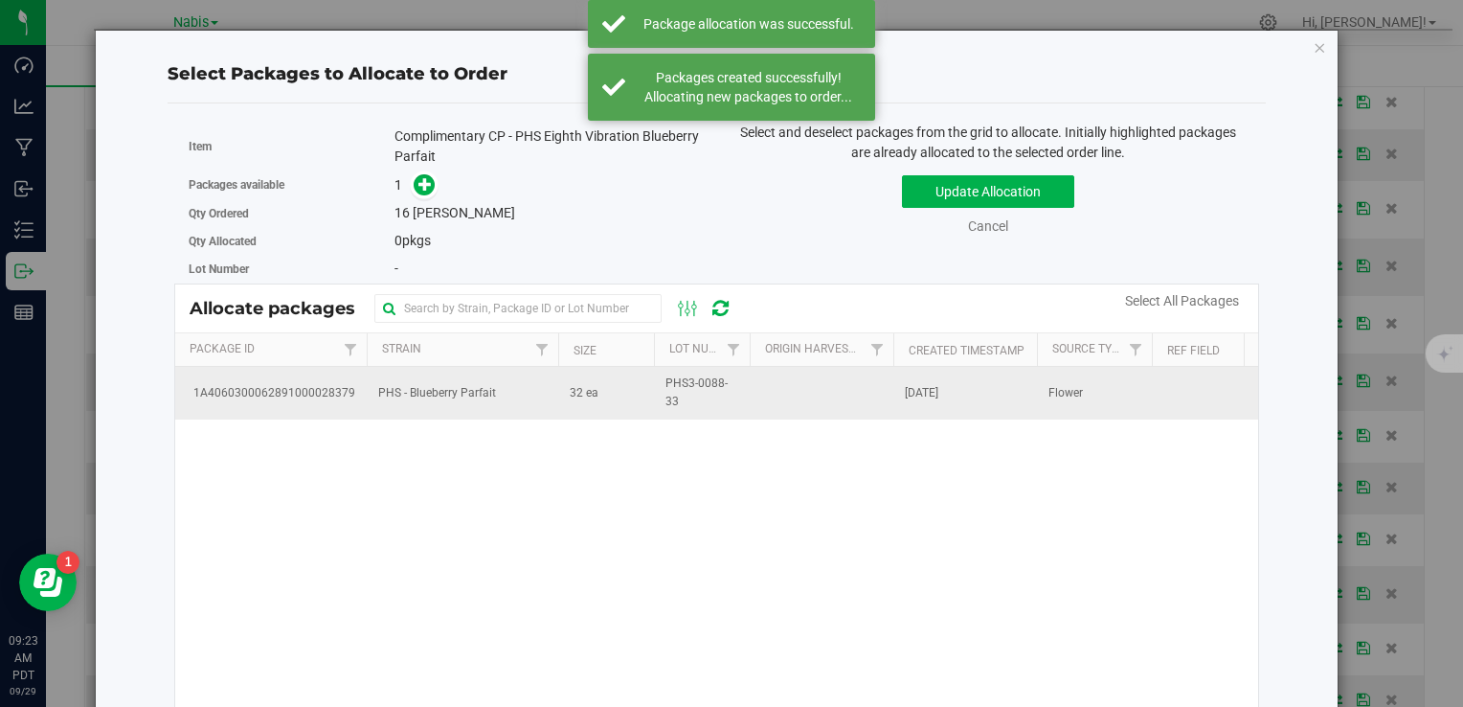
click at [375, 400] on td "PHS - Blueberry Parfait" at bounding box center [463, 393] width 192 height 52
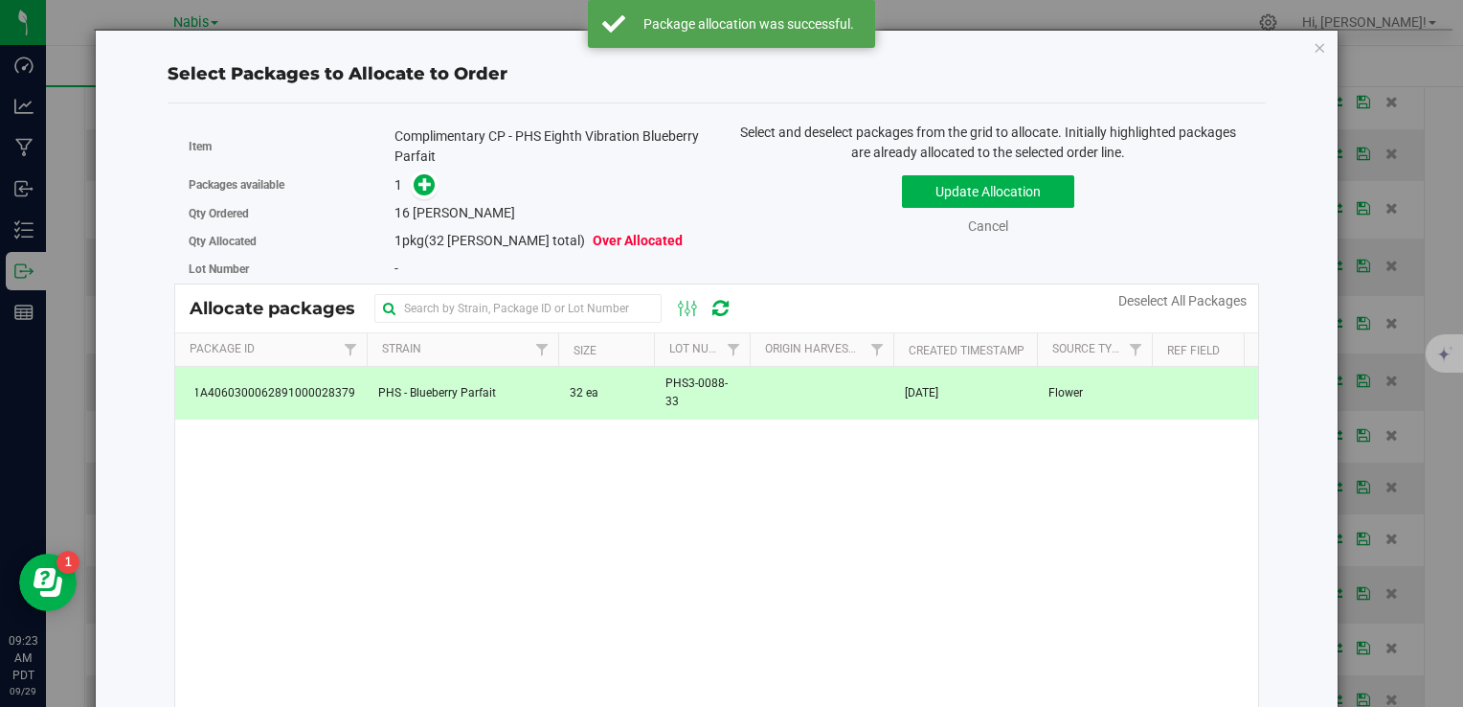
click at [433, 181] on div "1" at bounding box center [549, 185] width 308 height 22
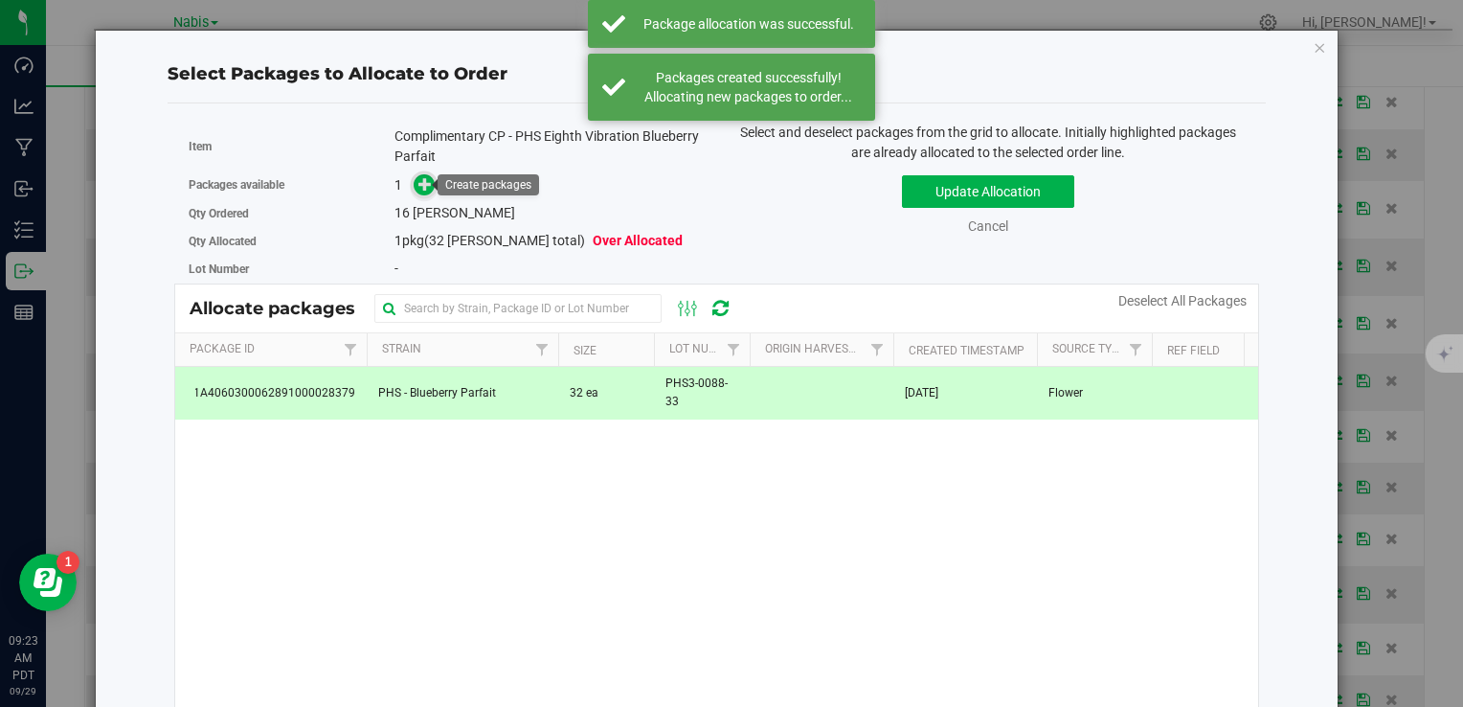
click at [419, 182] on icon at bounding box center [425, 183] width 13 height 13
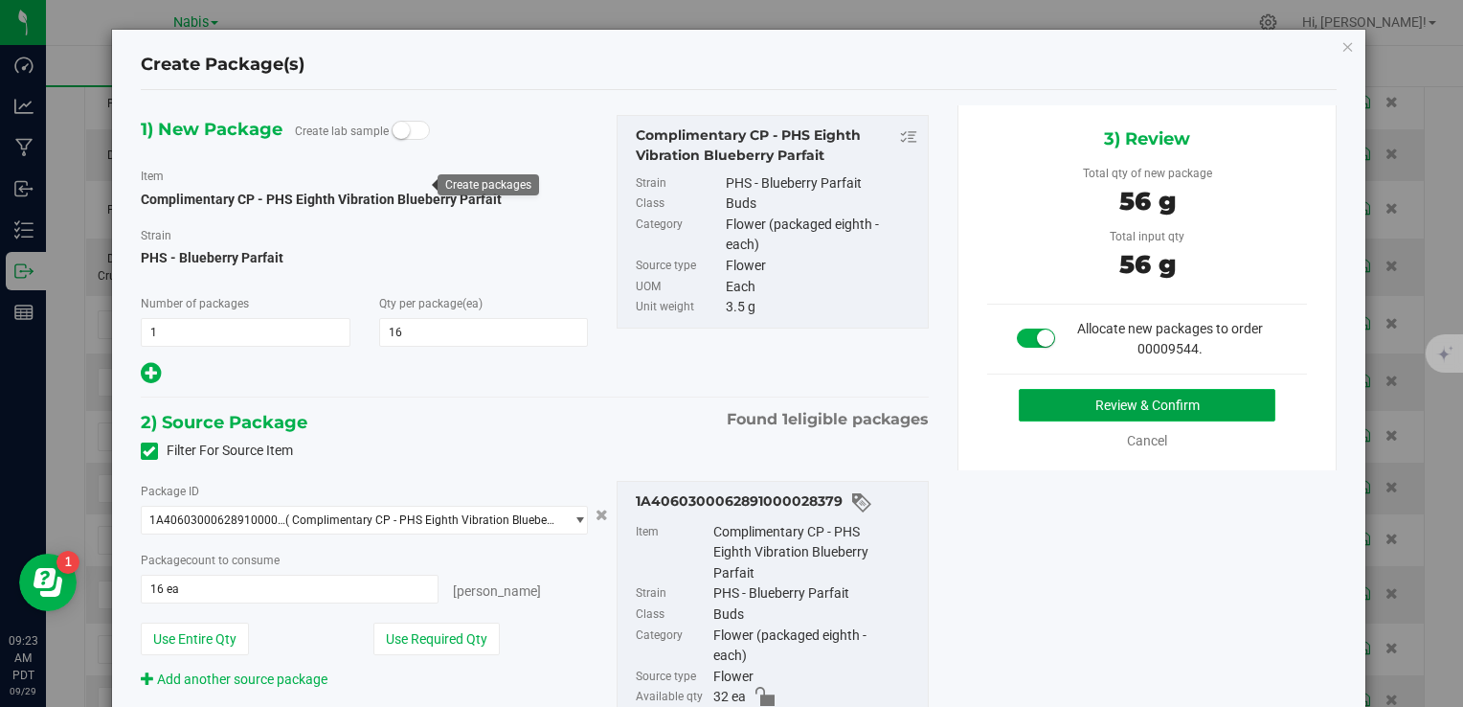
click at [1075, 408] on button "Review & Confirm" at bounding box center [1147, 405] width 257 height 33
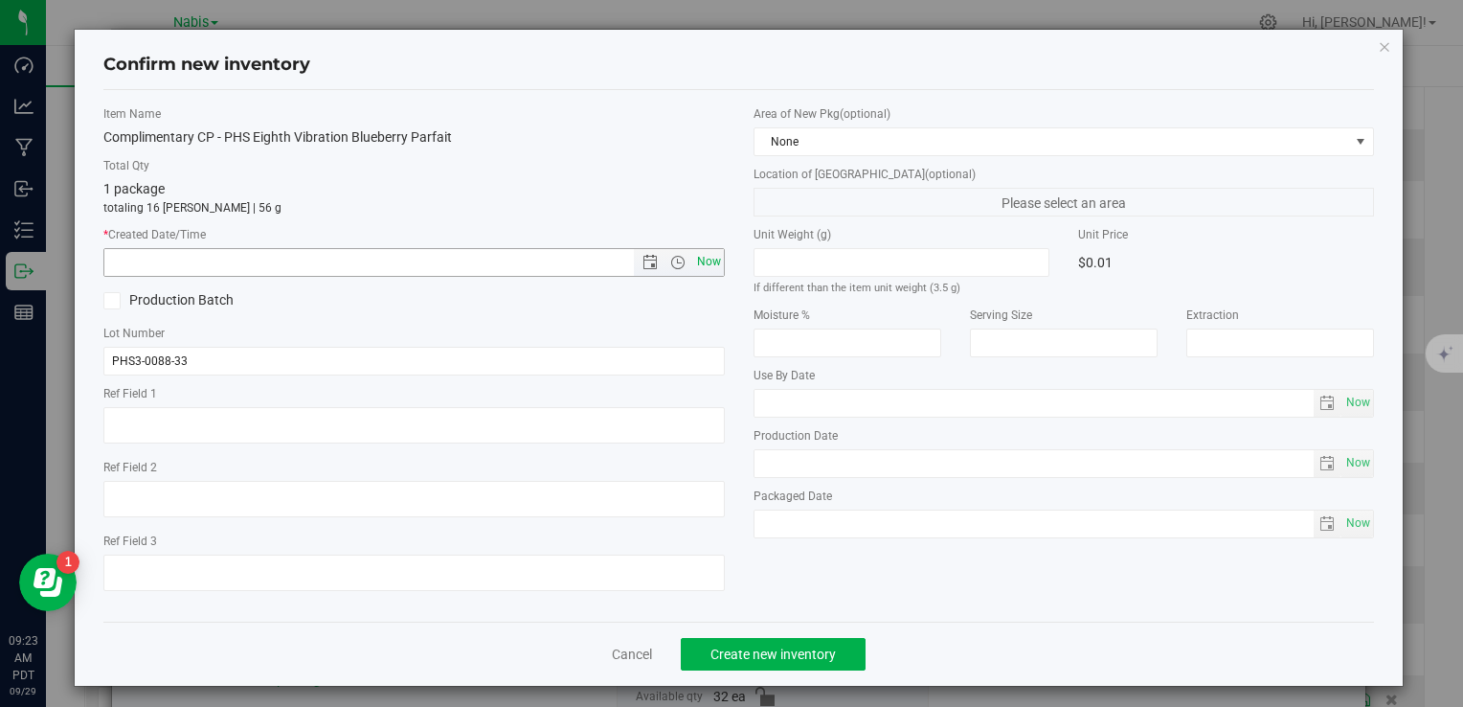
click at [709, 263] on span "Now" at bounding box center [708, 262] width 33 height 28
type input "9/29/2025 9:23 AM"
click at [815, 668] on button "Create new inventory" at bounding box center [773, 654] width 185 height 33
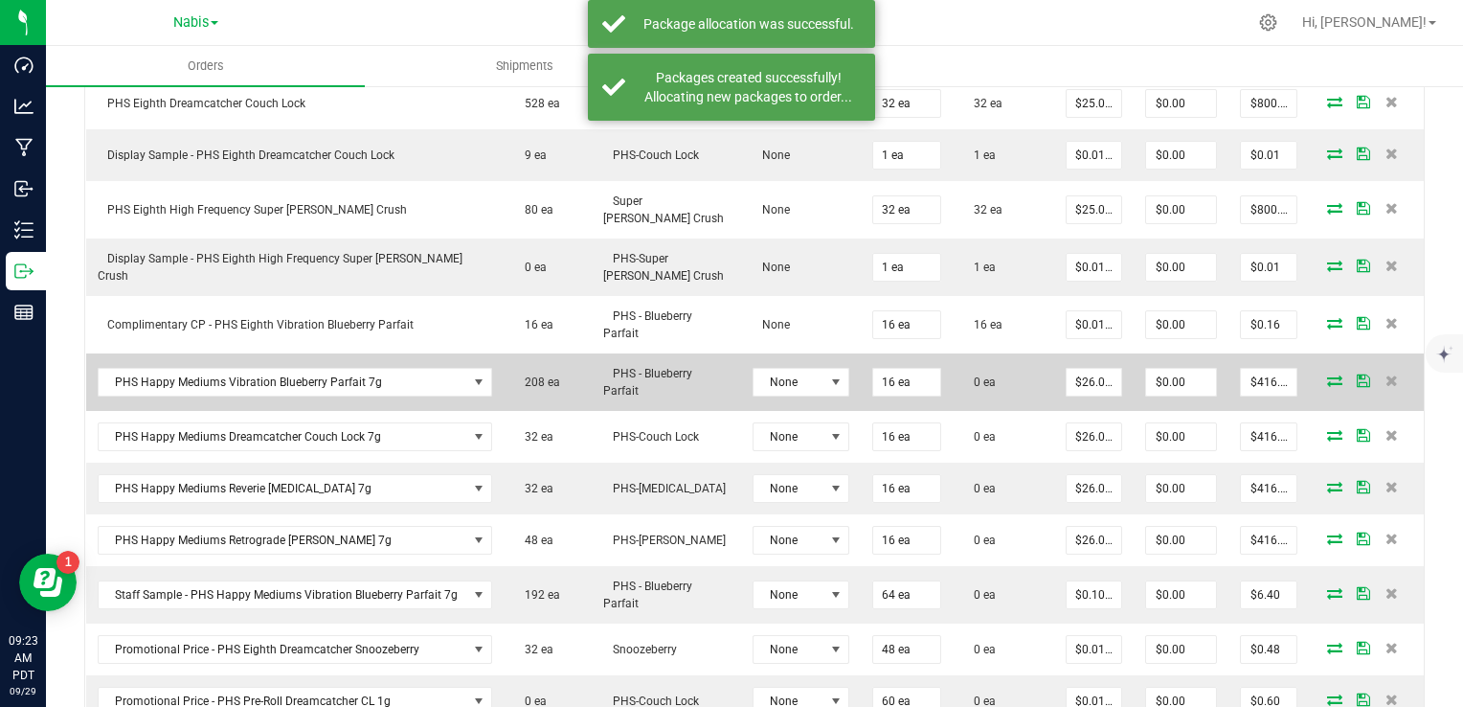
click at [1327, 374] on icon at bounding box center [1334, 379] width 15 height 11
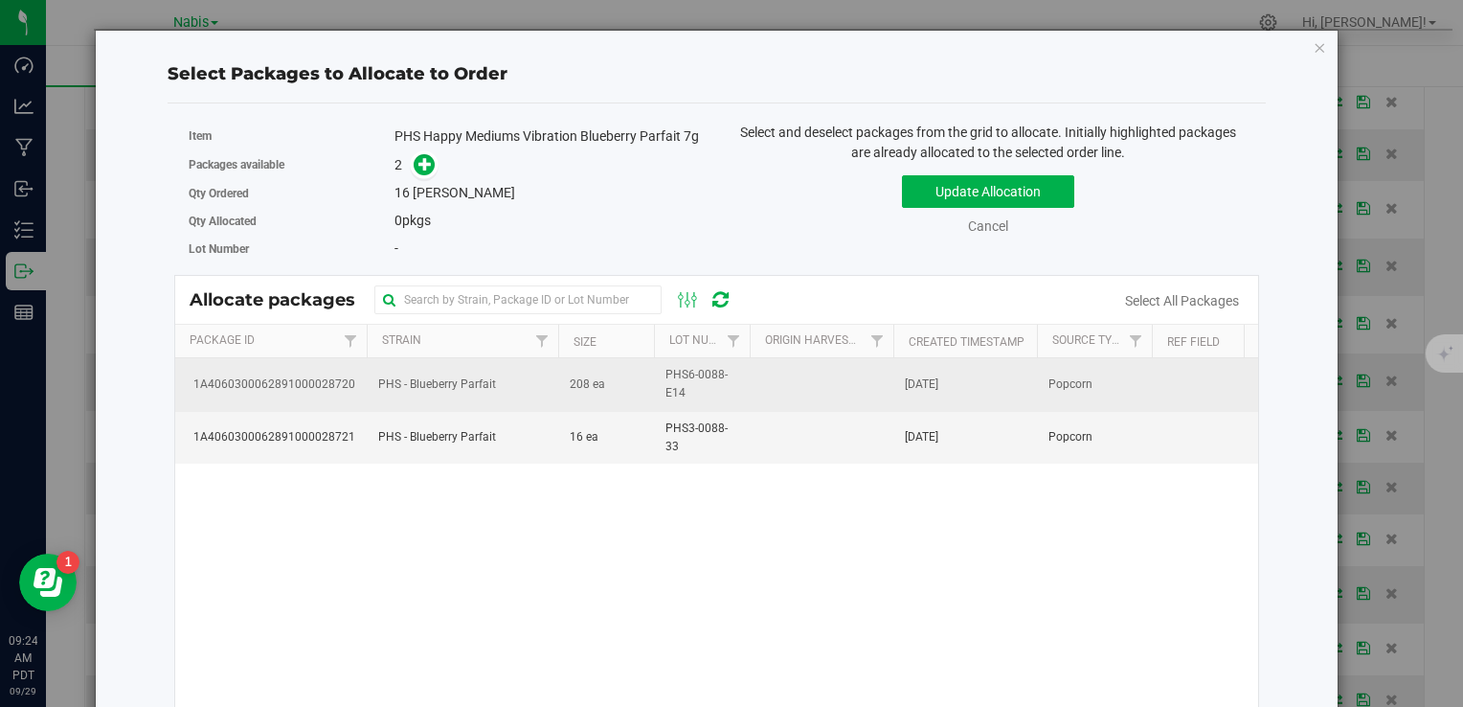
click at [540, 370] on td "PHS - Blueberry Parfait" at bounding box center [463, 384] width 192 height 53
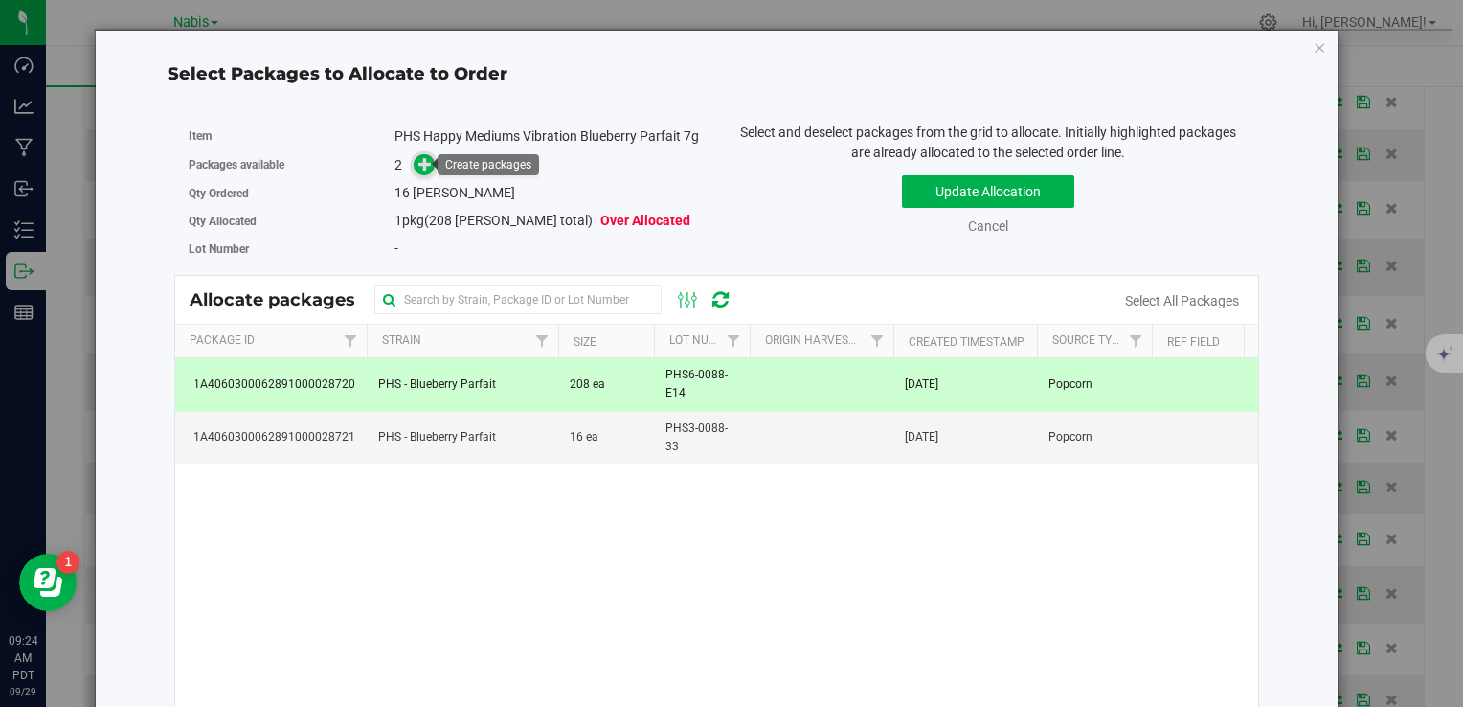
click at [419, 157] on icon at bounding box center [425, 163] width 13 height 13
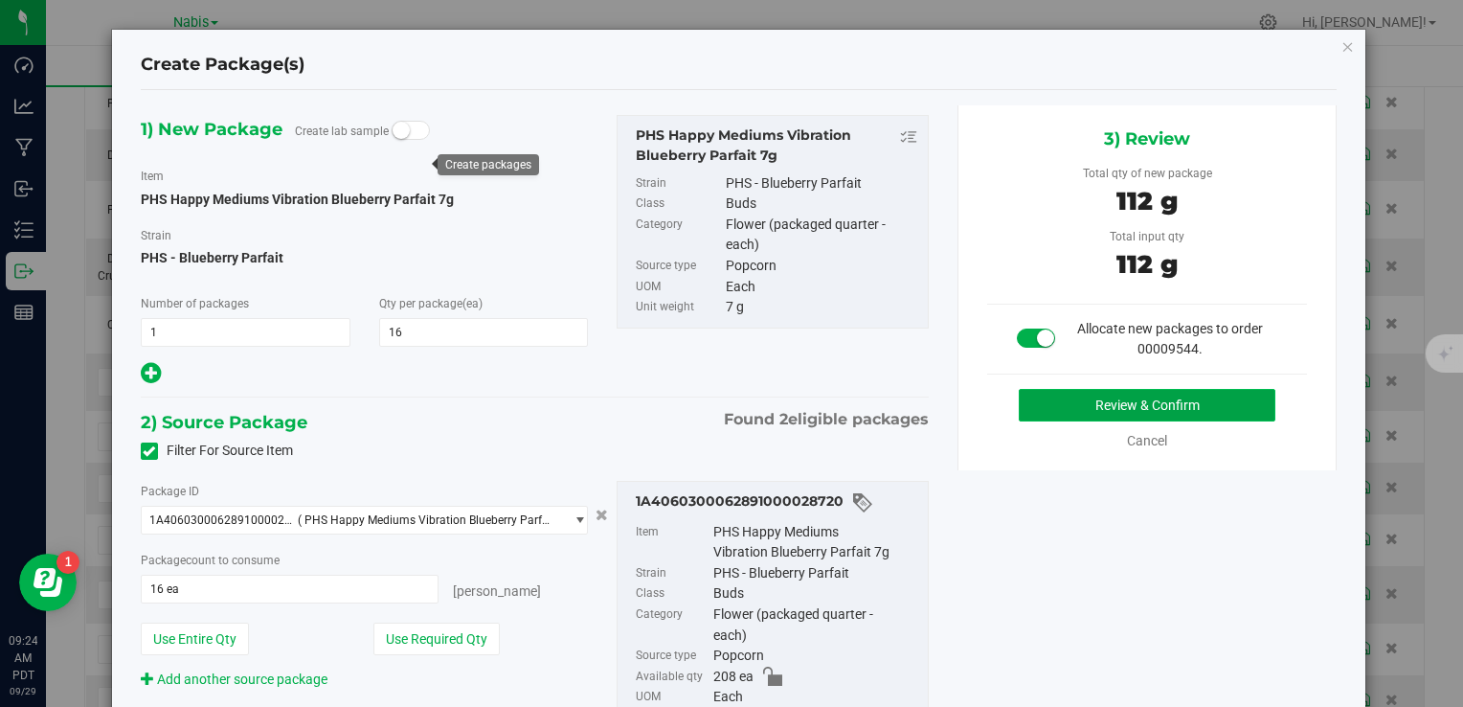
click at [1088, 403] on button "Review & Confirm" at bounding box center [1147, 405] width 257 height 33
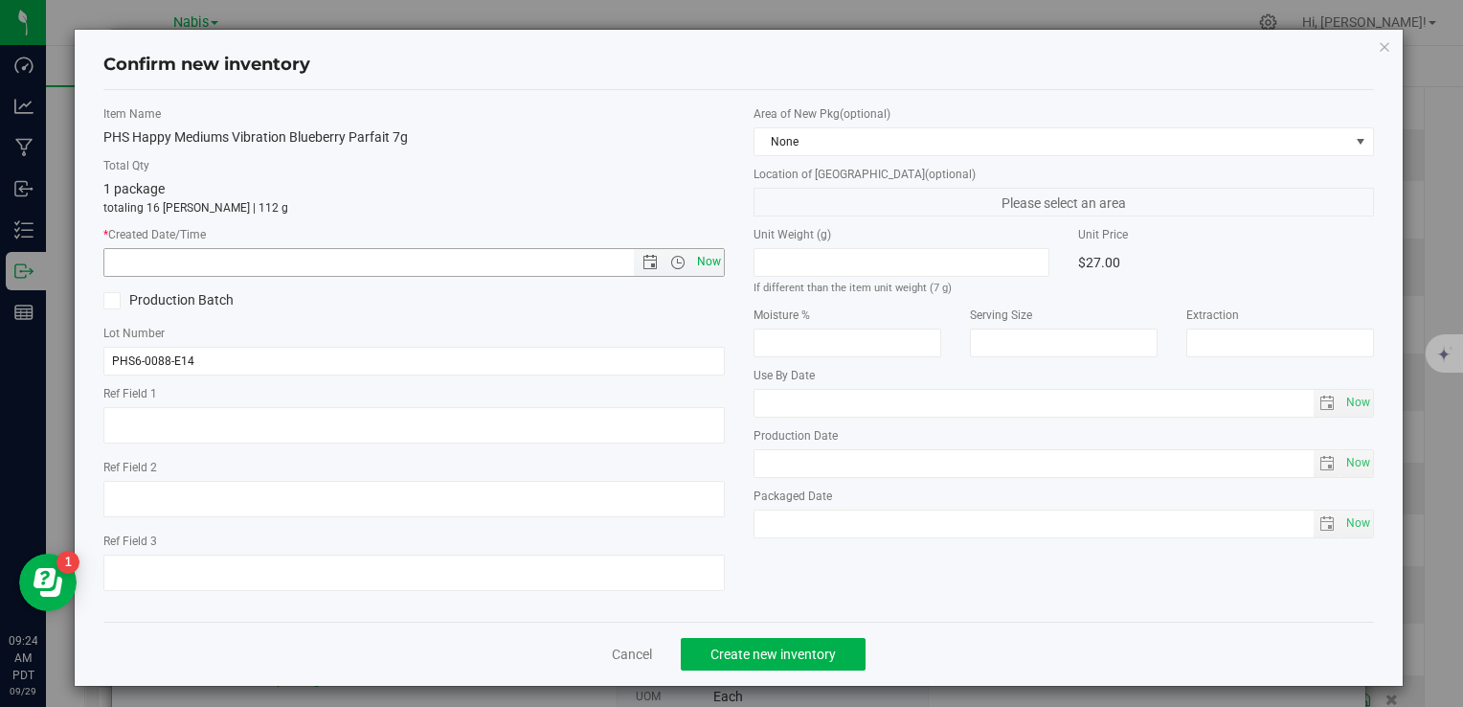
click at [698, 269] on span "Now" at bounding box center [708, 262] width 33 height 28
type input "9/29/2025 9:24 AM"
click at [786, 653] on span "Create new inventory" at bounding box center [773, 653] width 125 height 15
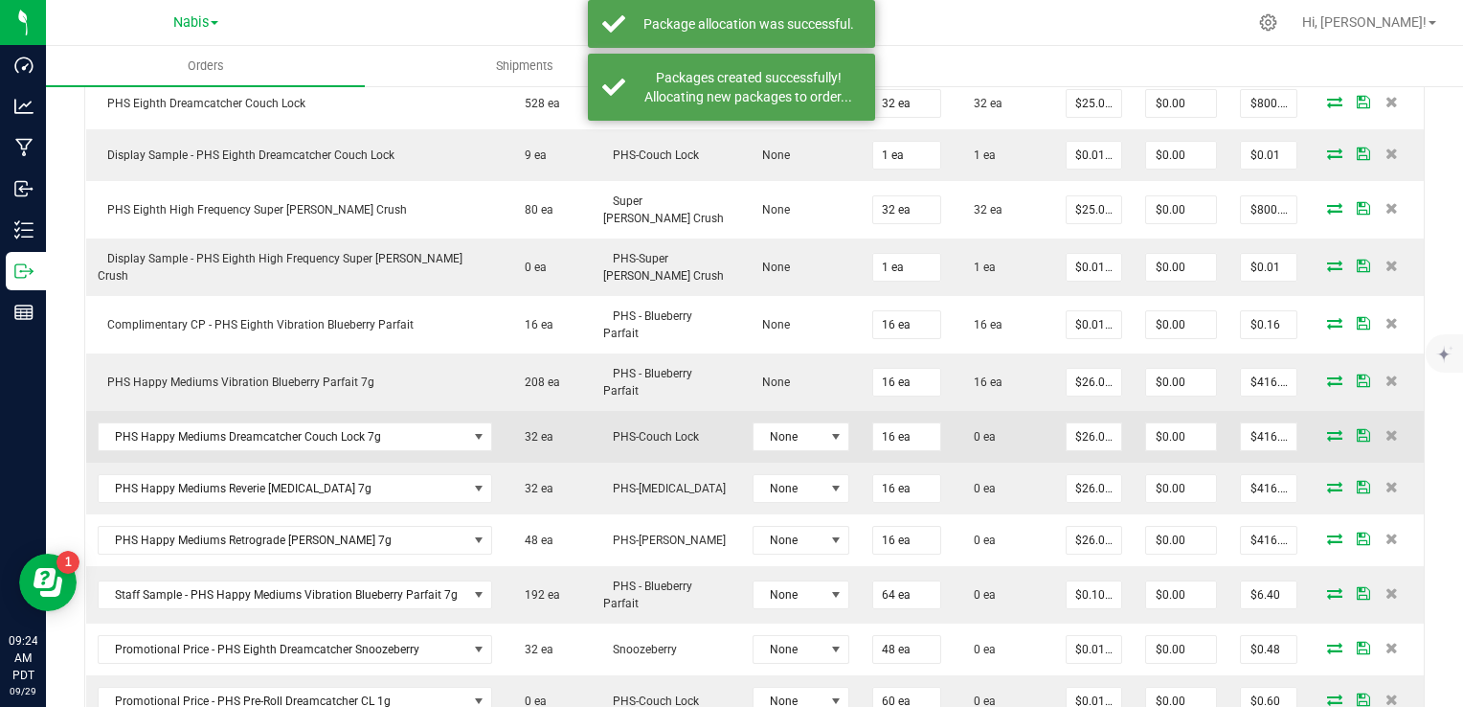
click at [1327, 429] on icon at bounding box center [1334, 434] width 15 height 11
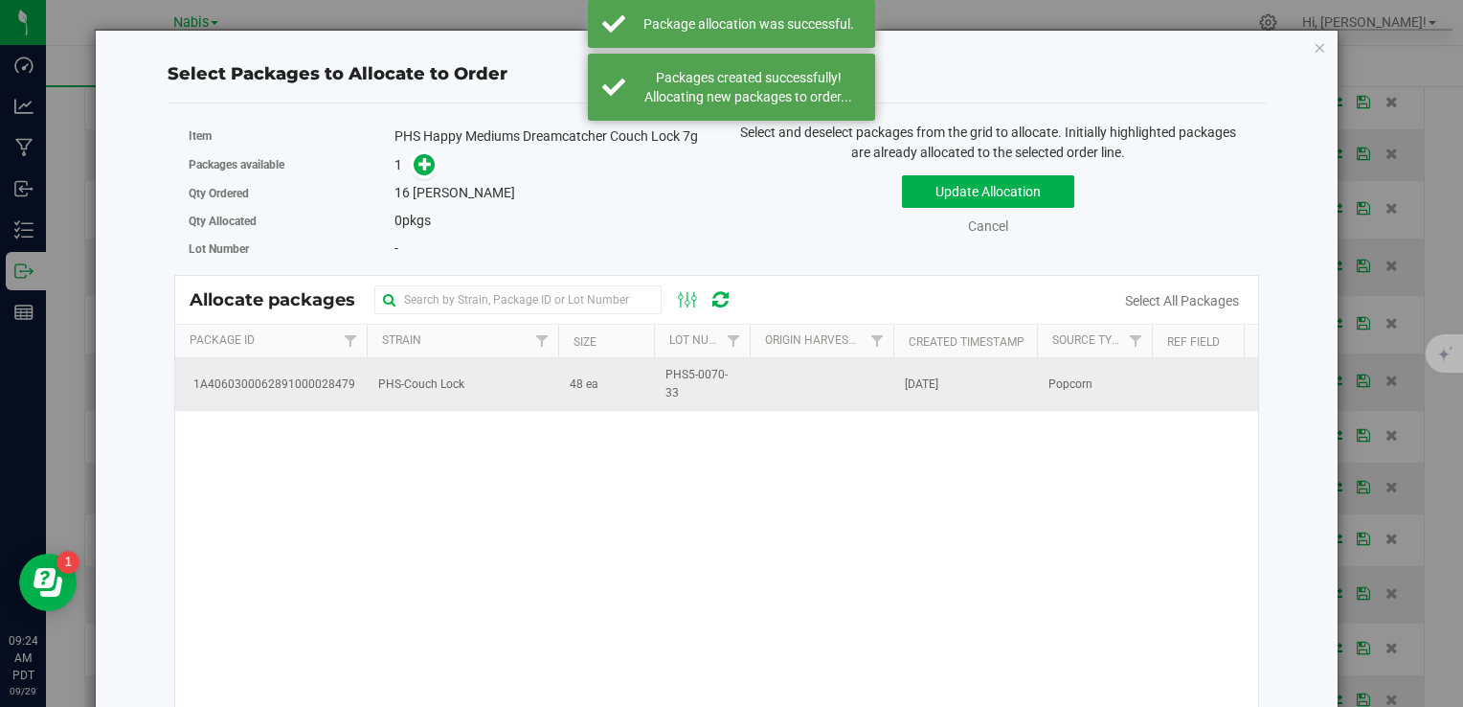
click at [499, 397] on td "PHS-Couch Lock" at bounding box center [463, 384] width 192 height 52
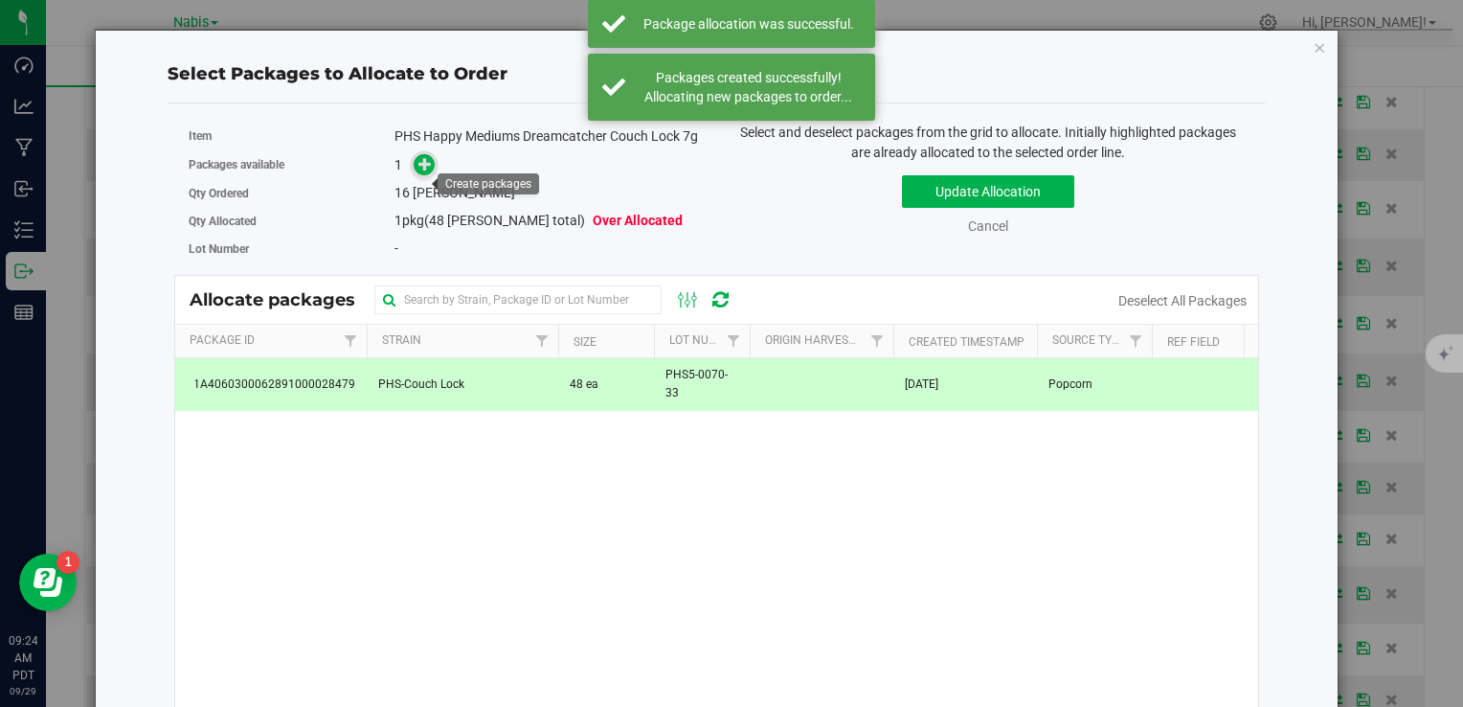
click at [422, 170] on icon at bounding box center [425, 163] width 13 height 13
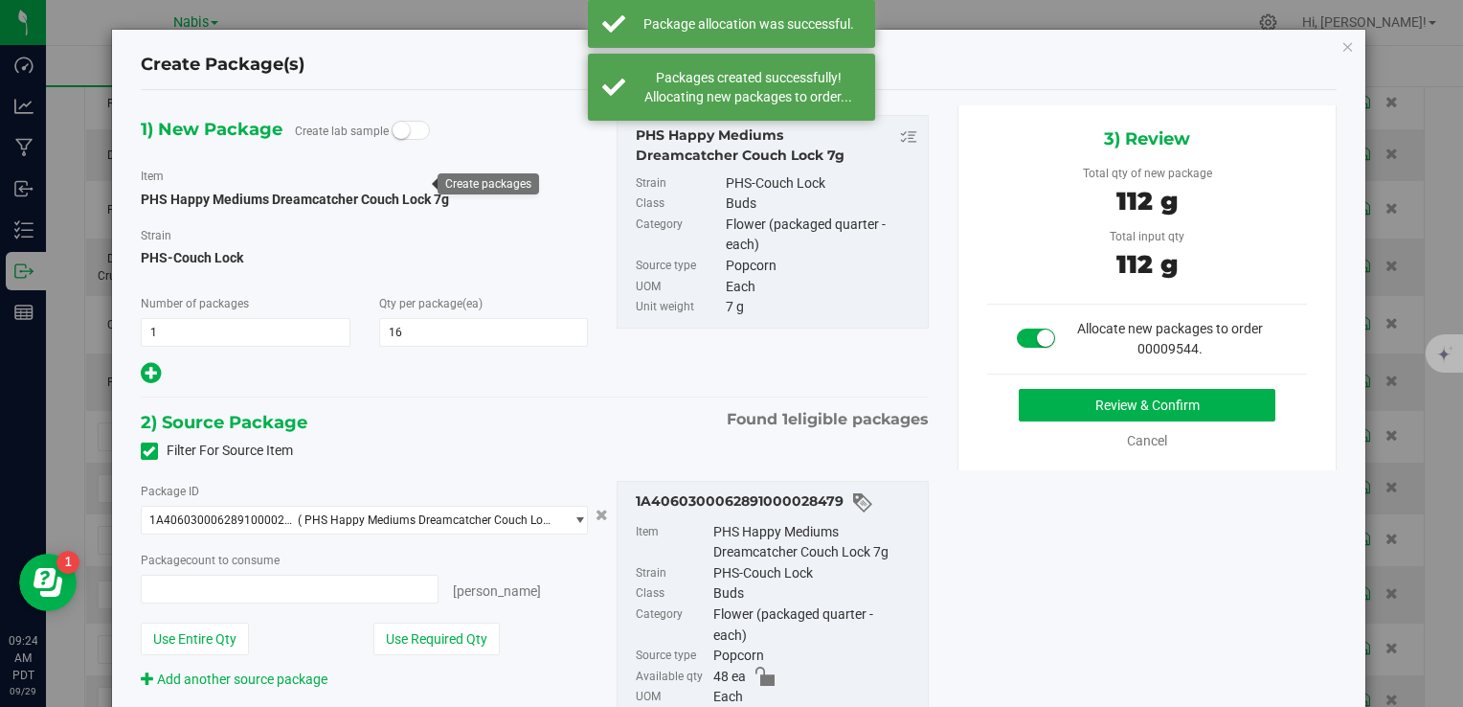
type input "16 ea"
click at [1049, 392] on button "Review & Confirm" at bounding box center [1147, 405] width 257 height 33
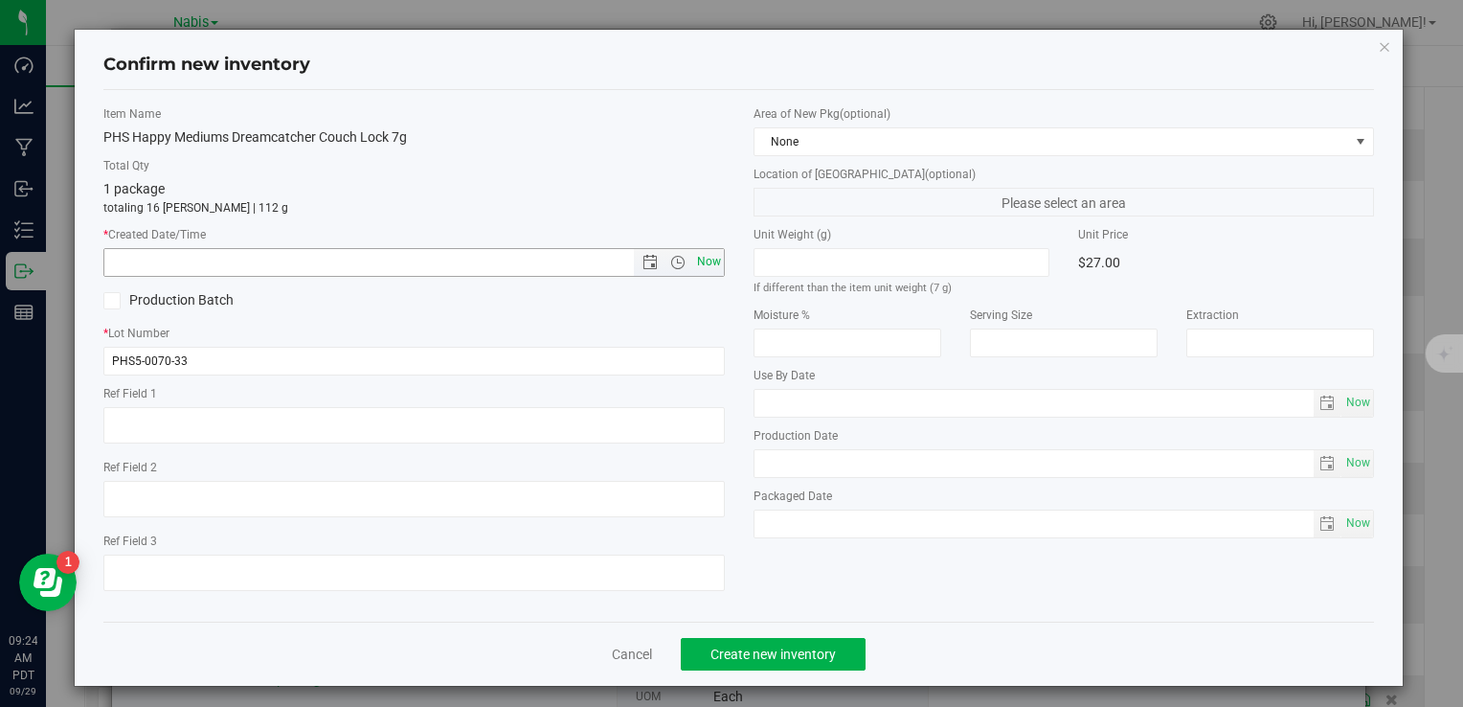
click at [697, 262] on span "Now" at bounding box center [708, 262] width 33 height 28
type input "9/29/2025 9:24 AM"
click at [755, 642] on button "Create new inventory" at bounding box center [773, 654] width 185 height 33
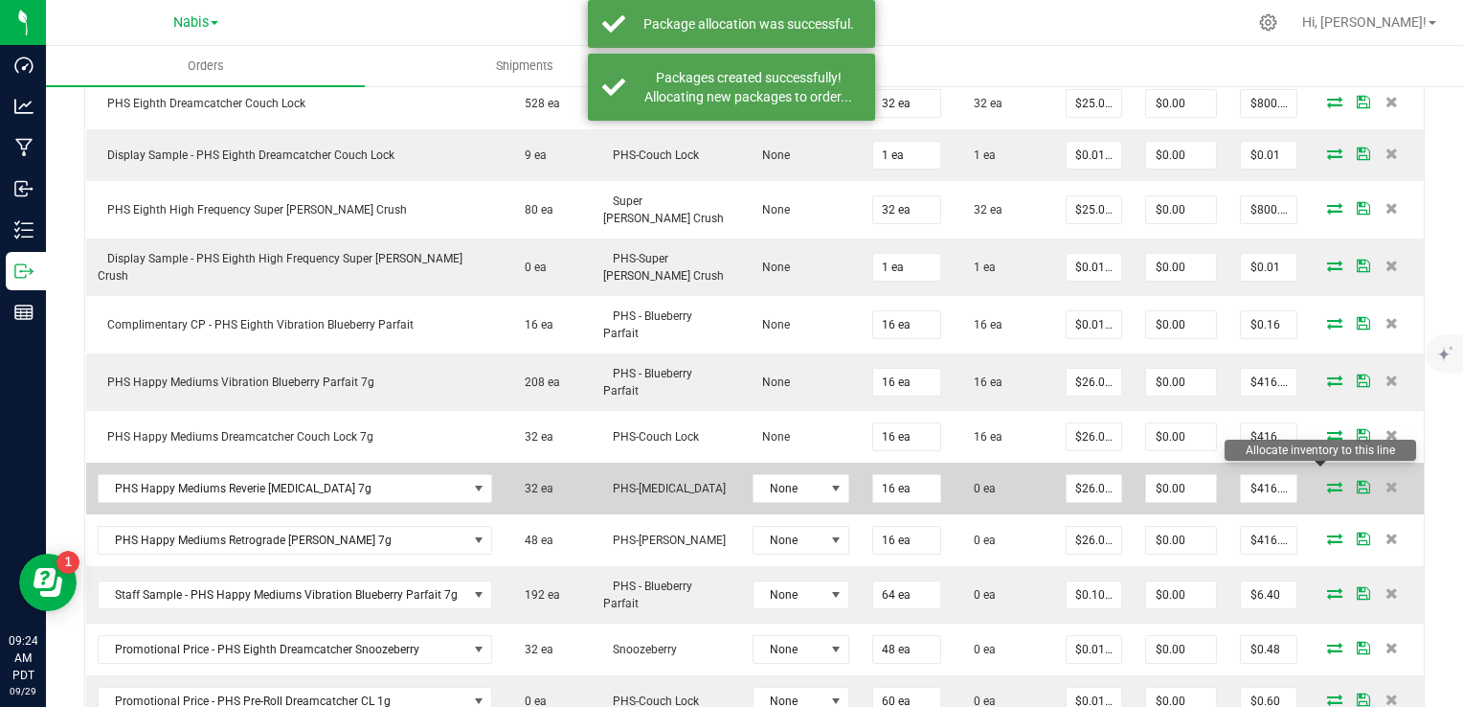
click at [1327, 481] on icon at bounding box center [1334, 486] width 15 height 11
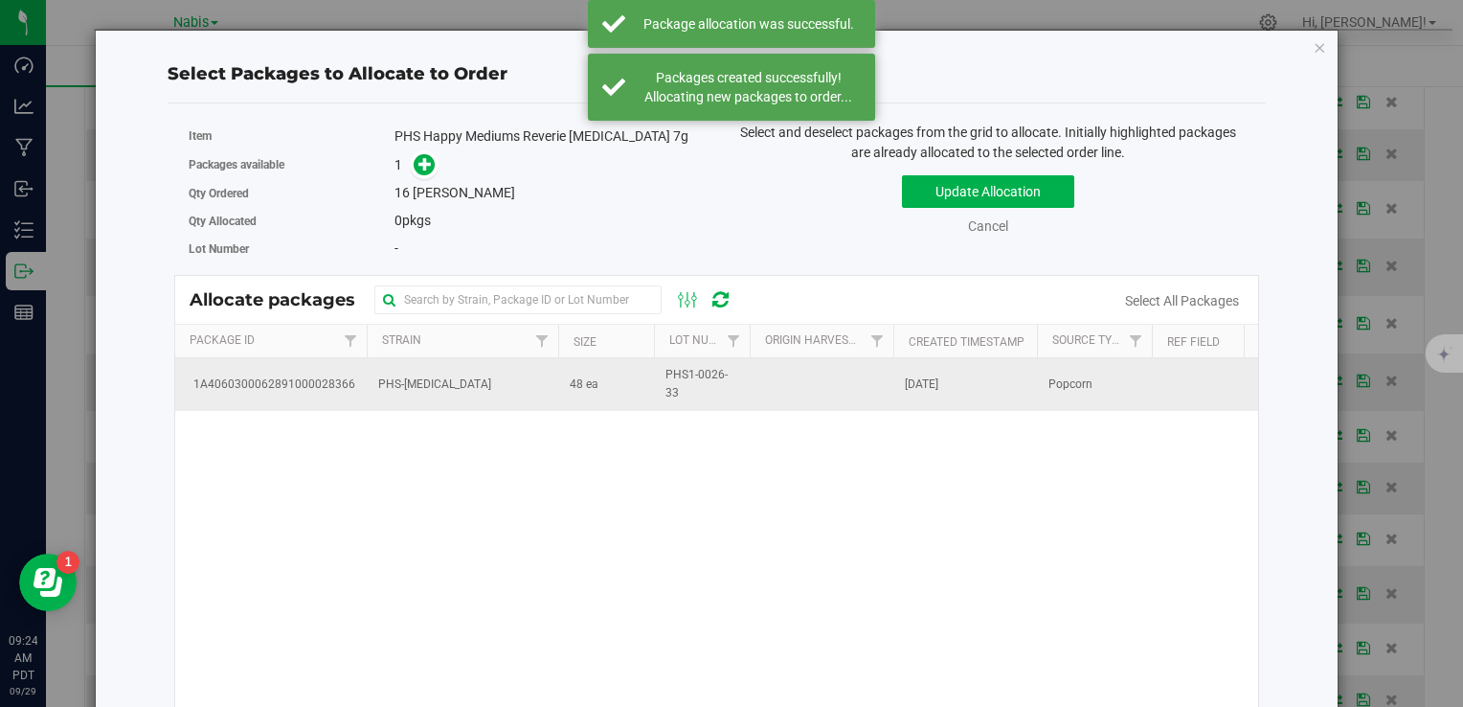
click at [481, 396] on td "PHS-[MEDICAL_DATA]" at bounding box center [463, 384] width 192 height 52
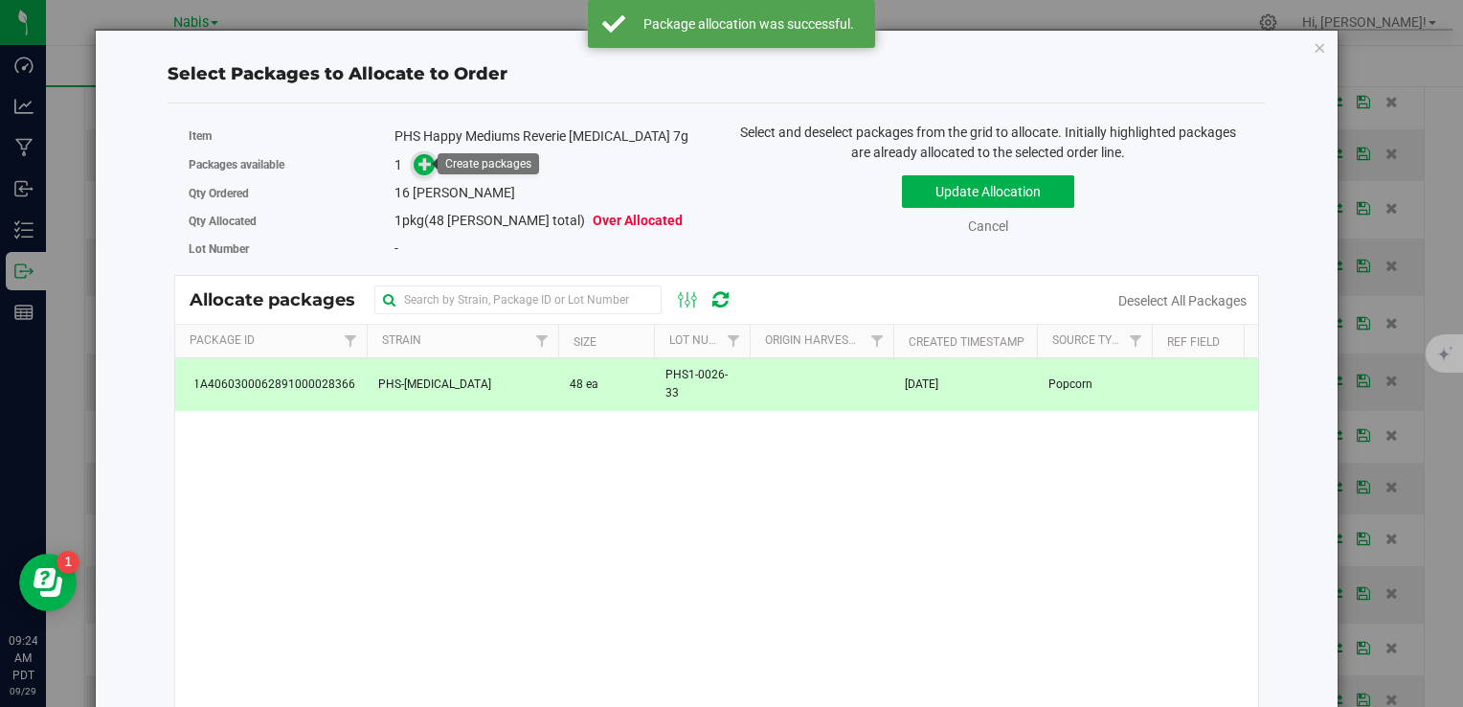
click at [416, 154] on span at bounding box center [425, 165] width 22 height 22
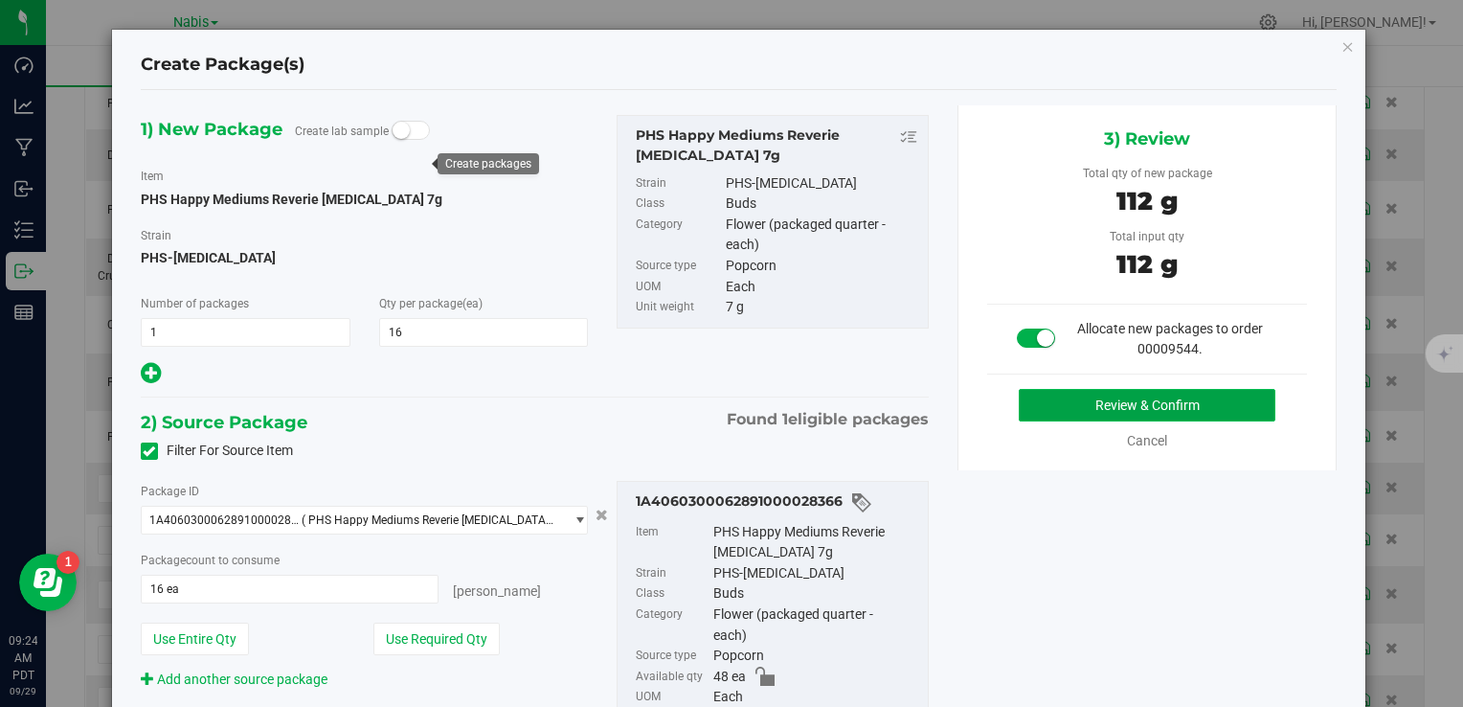
click at [1045, 393] on button "Review & Confirm" at bounding box center [1147, 405] width 257 height 33
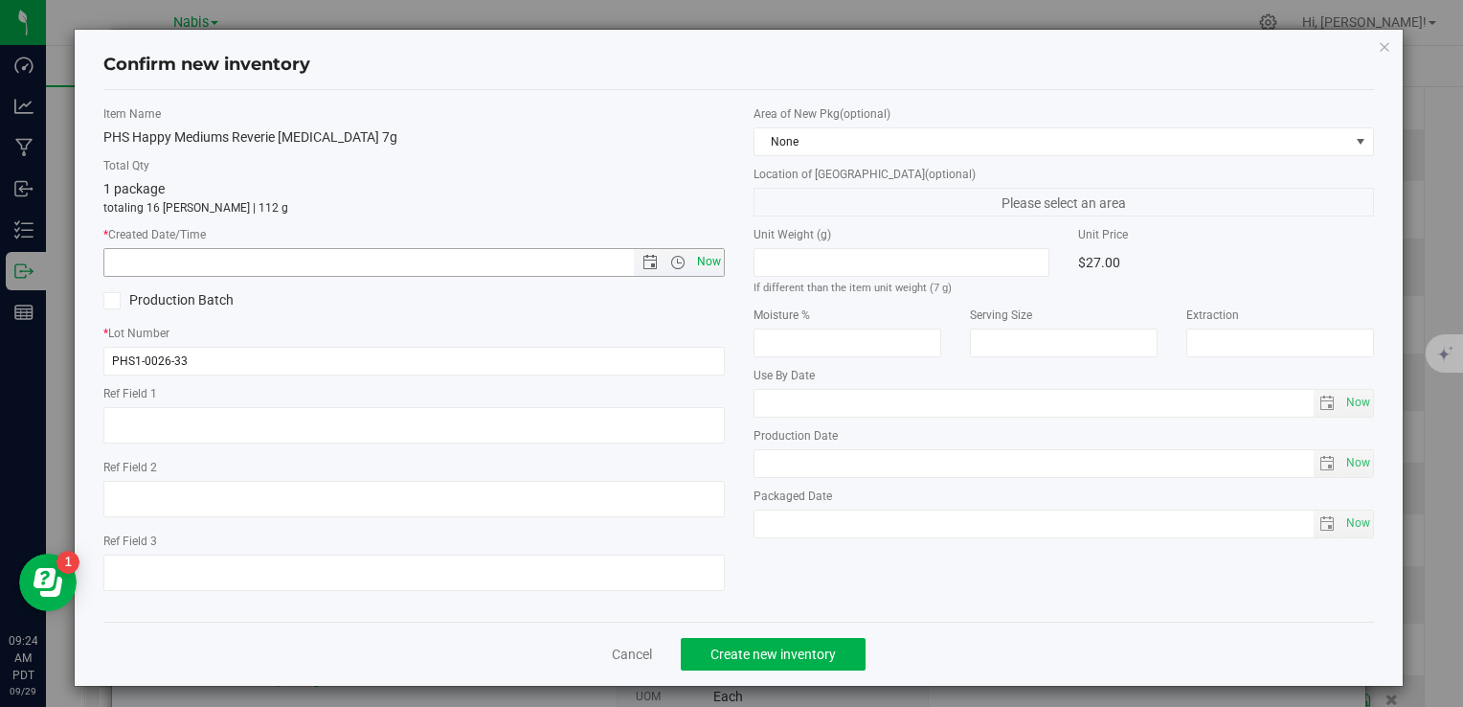
click at [711, 271] on span "Now" at bounding box center [708, 262] width 33 height 28
type input "9/29/2025 9:24 AM"
click at [815, 643] on button "Create new inventory" at bounding box center [773, 654] width 185 height 33
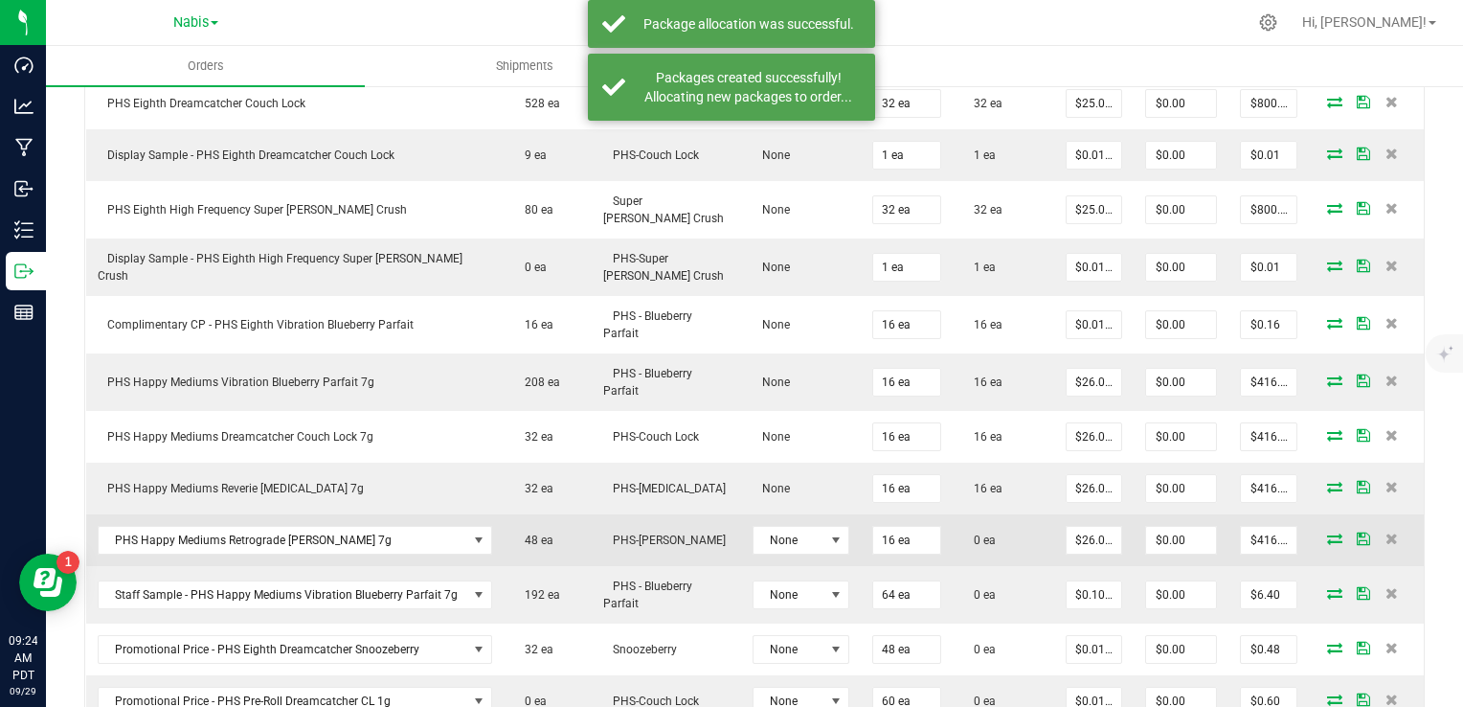
click at [1327, 532] on icon at bounding box center [1334, 537] width 15 height 11
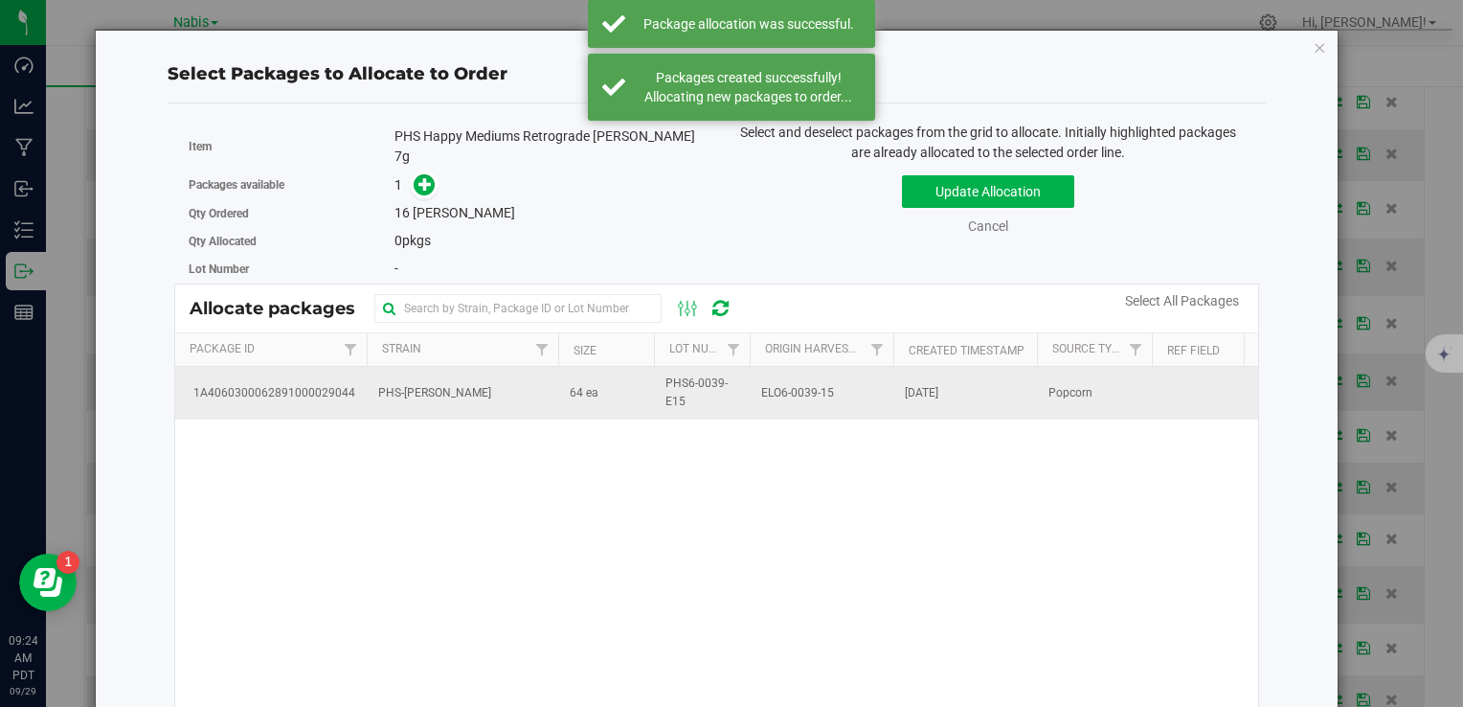
click at [540, 394] on td "PHS-[PERSON_NAME]" at bounding box center [463, 393] width 192 height 52
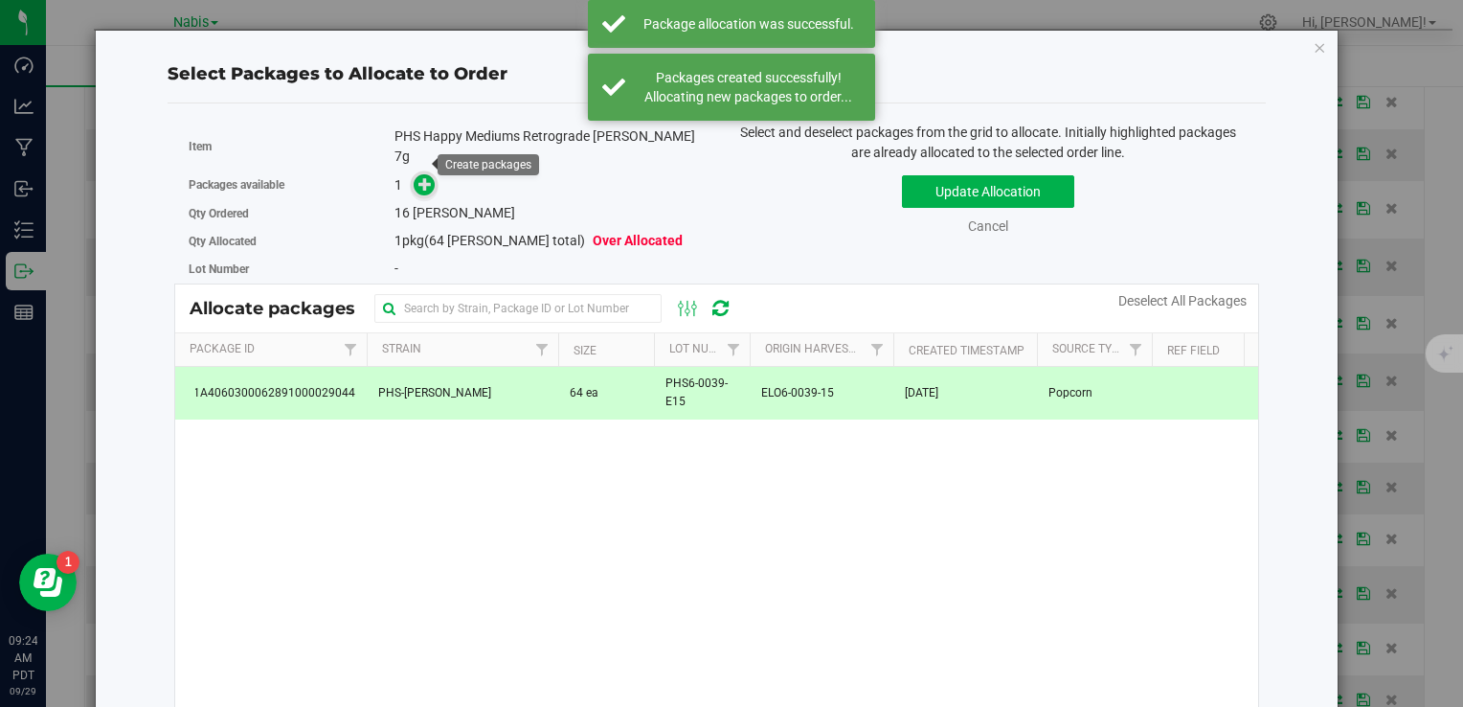
click at [421, 177] on icon at bounding box center [425, 183] width 13 height 13
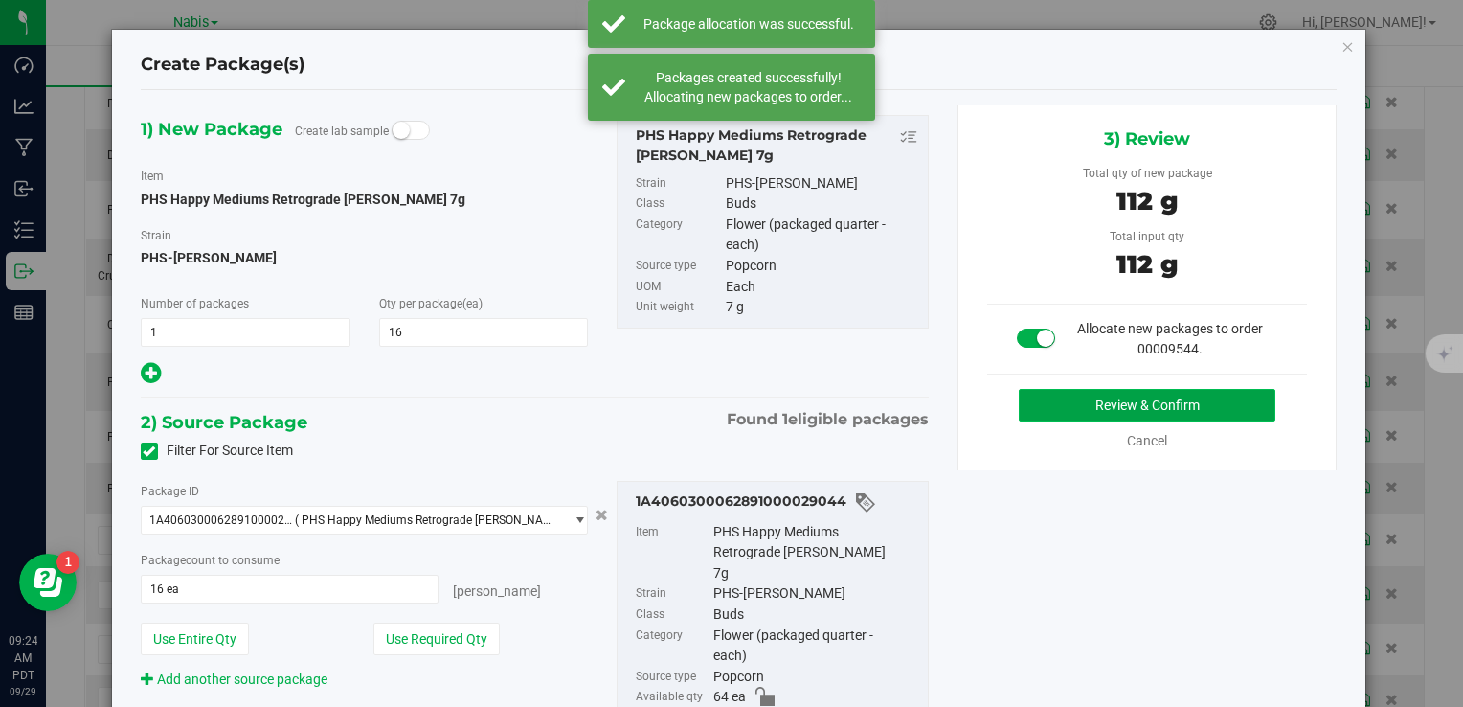
click at [1088, 392] on button "Review & Confirm" at bounding box center [1147, 405] width 257 height 33
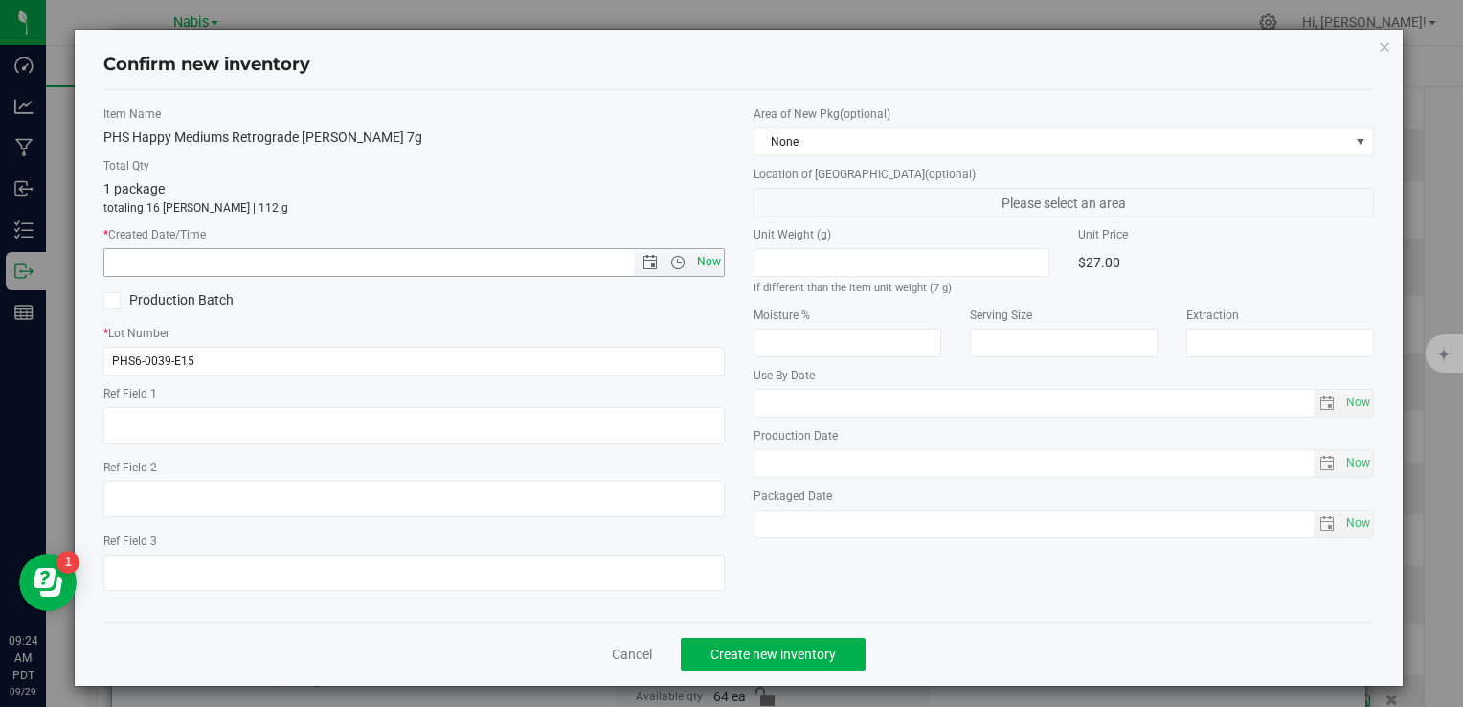
click at [692, 257] on span "Now" at bounding box center [708, 262] width 33 height 28
type input "9/29/2025 9:24 AM"
click at [824, 657] on span "Create new inventory" at bounding box center [773, 653] width 125 height 15
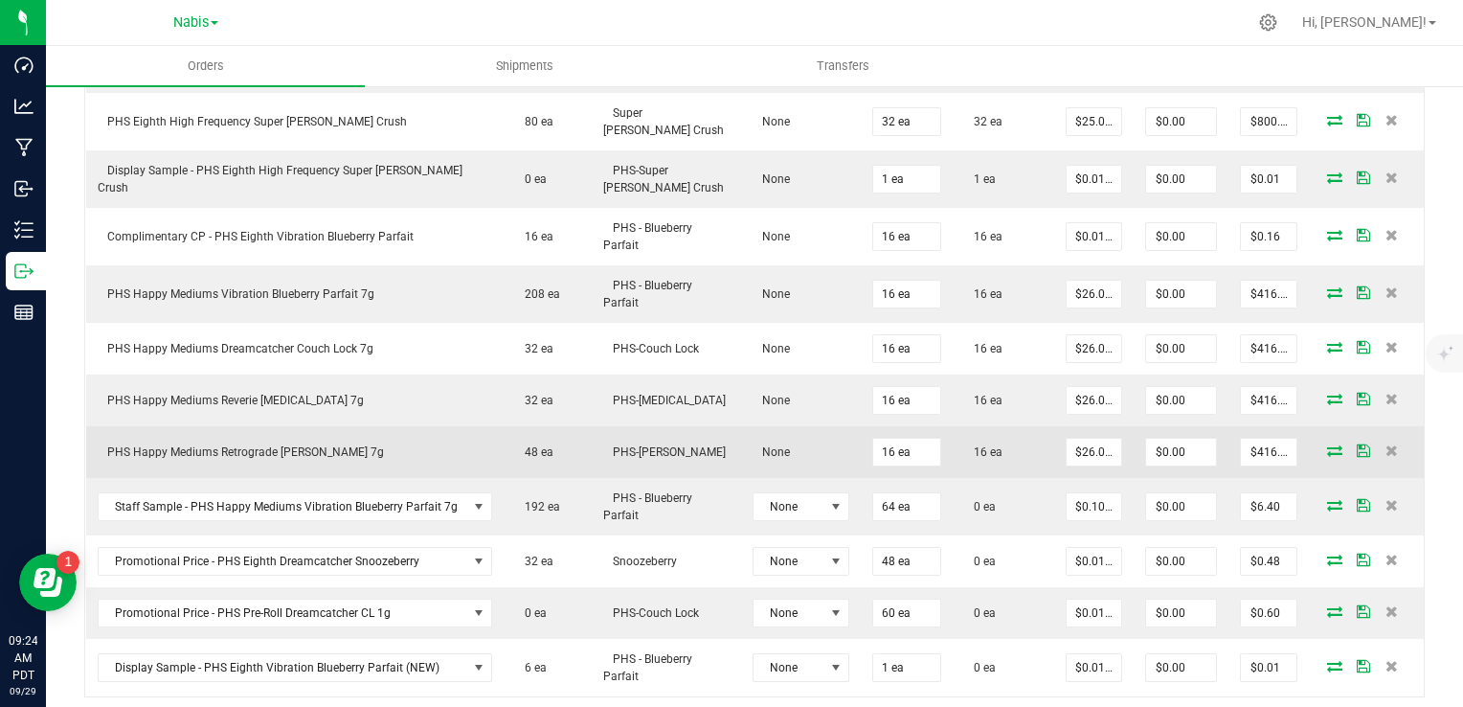
scroll to position [1437, 0]
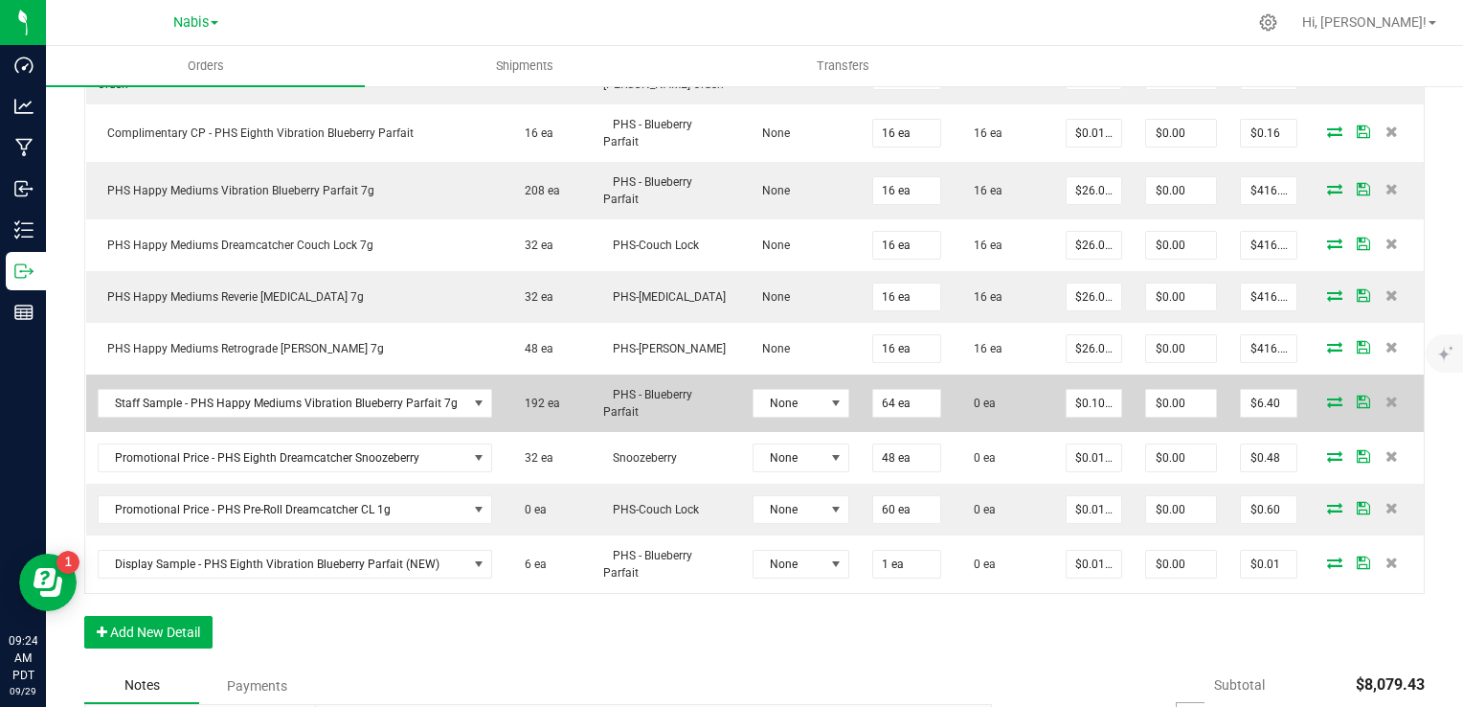
click at [1327, 396] on icon at bounding box center [1334, 401] width 15 height 11
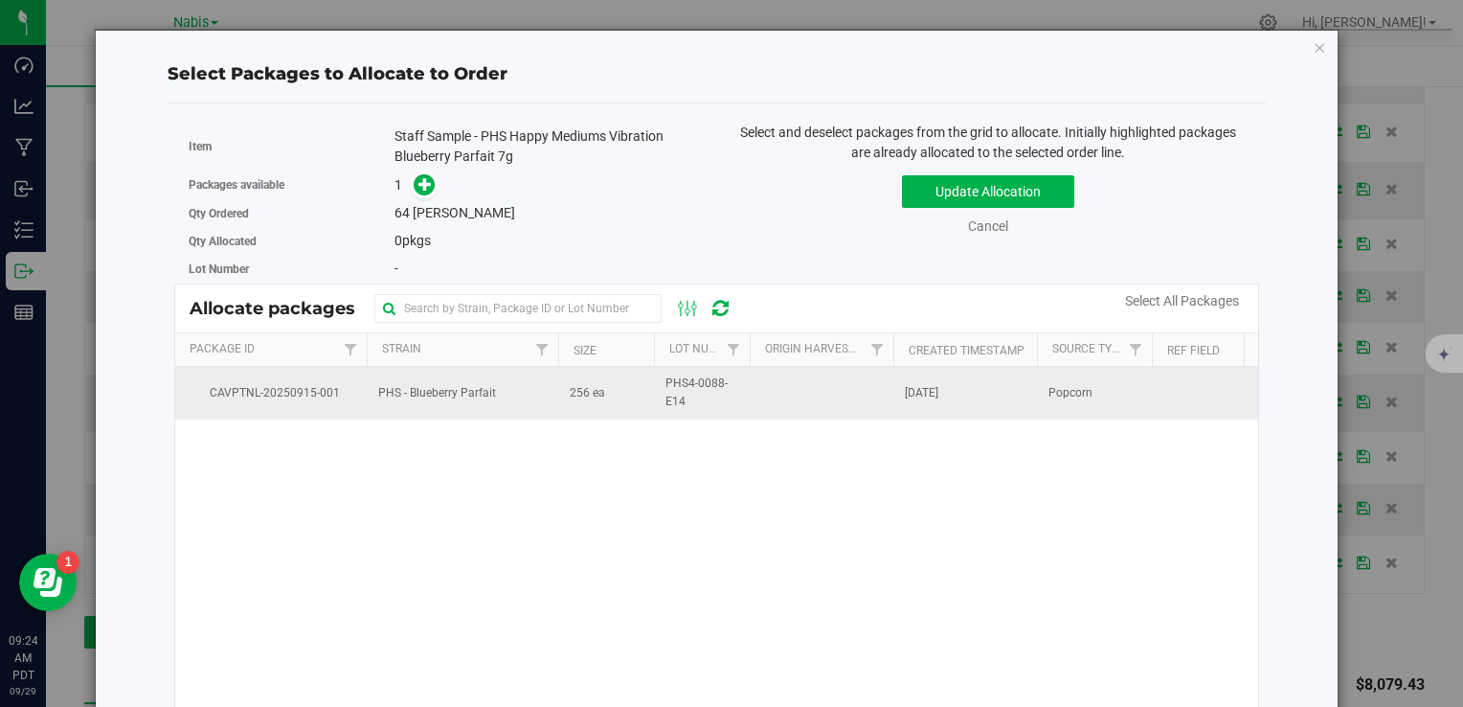
click at [351, 400] on span "CAVPTNL-20250915-001" at bounding box center [271, 393] width 169 height 18
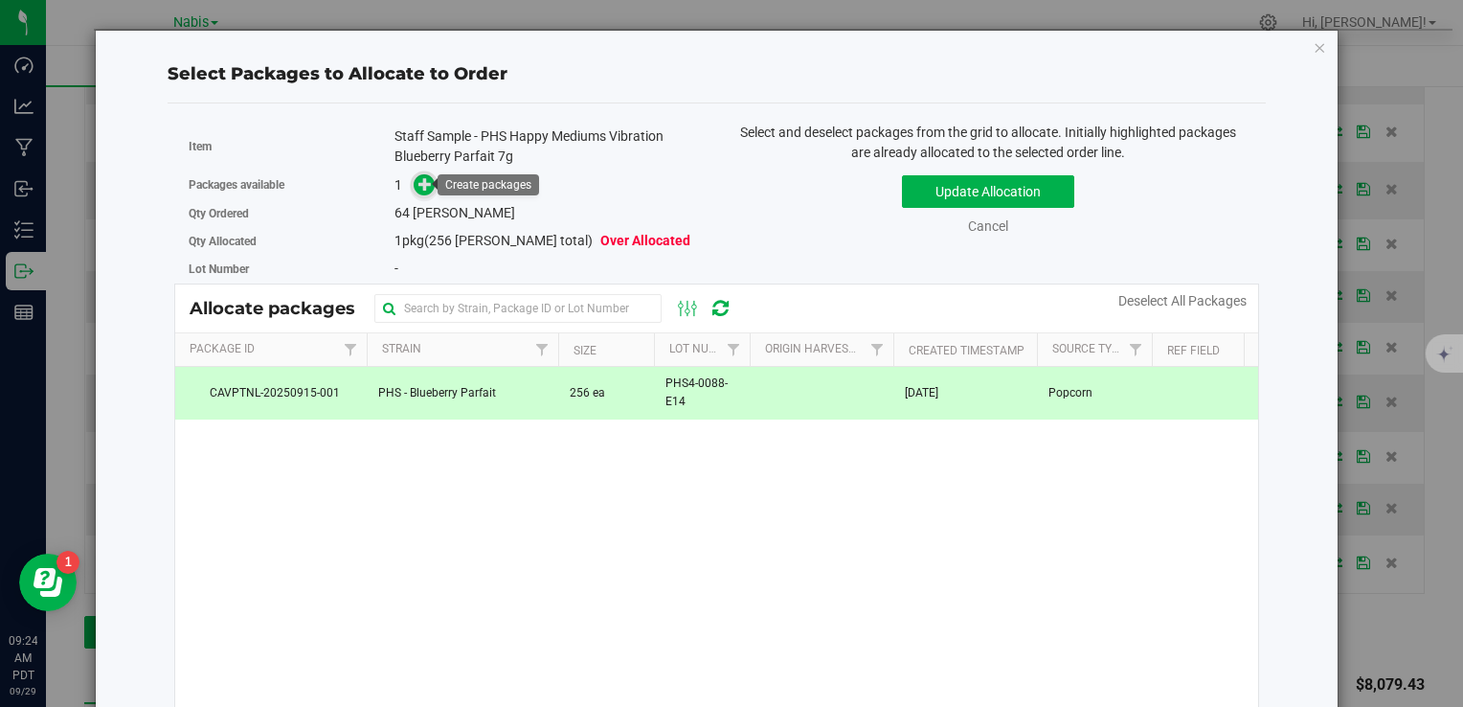
click at [419, 184] on icon at bounding box center [425, 182] width 13 height 13
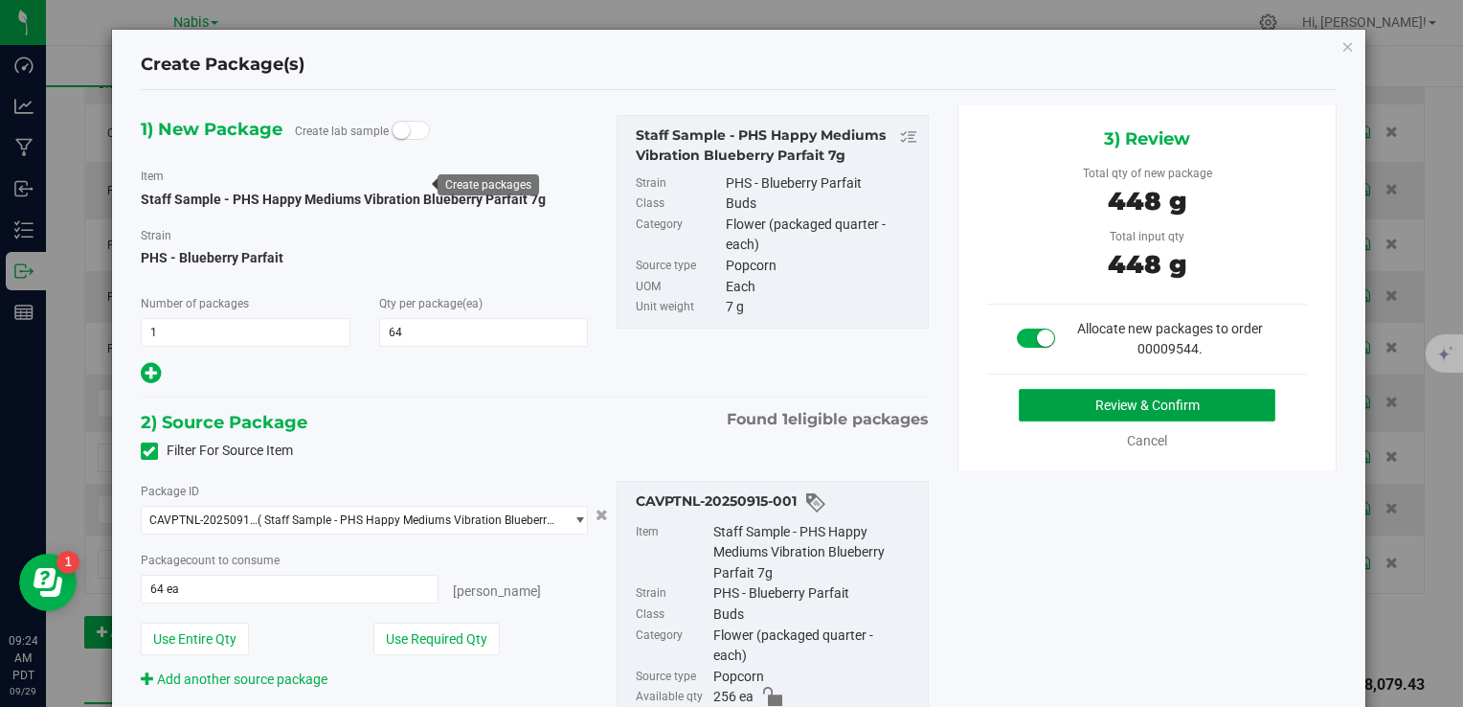
click at [1051, 412] on button "Review & Confirm" at bounding box center [1147, 405] width 257 height 33
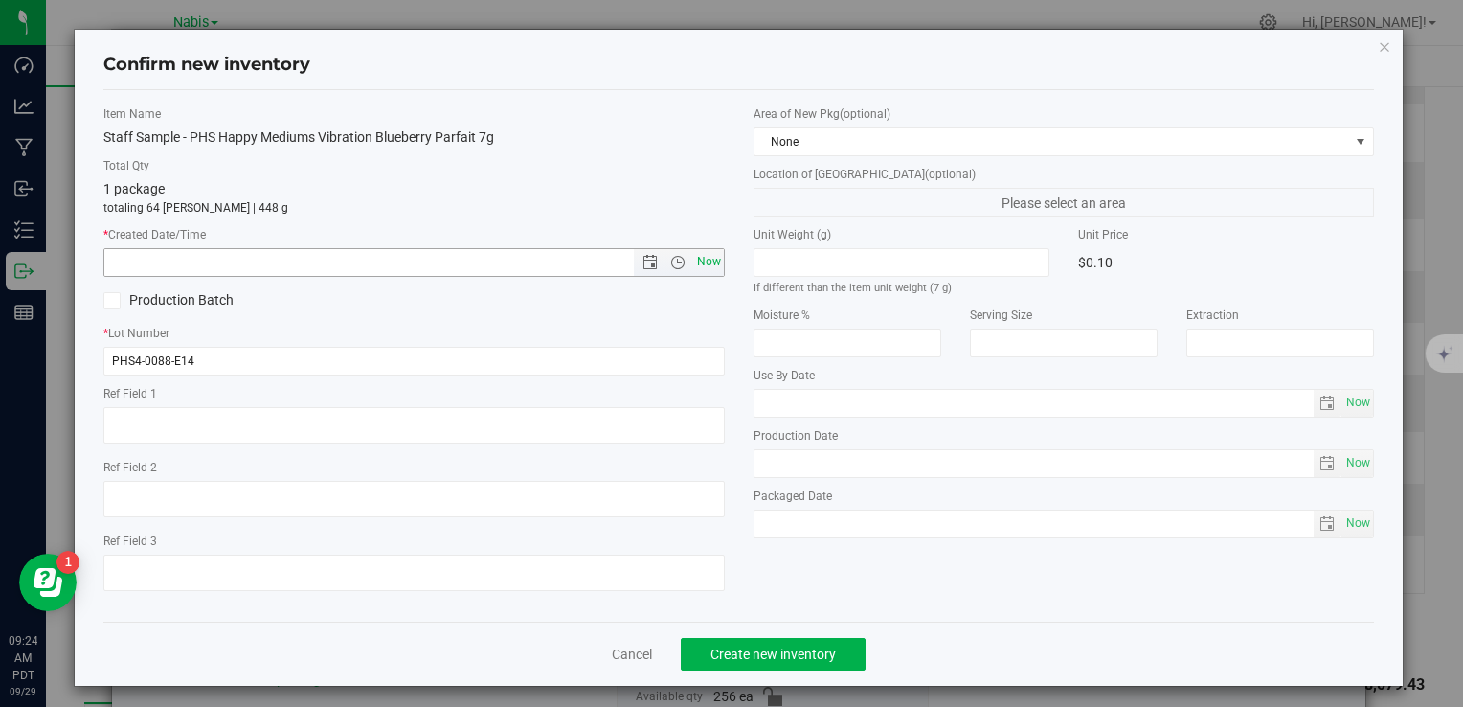
click at [714, 256] on span "Now" at bounding box center [708, 262] width 33 height 28
type input "9/29/2025 9:24 AM"
click at [800, 642] on button "Create new inventory" at bounding box center [773, 654] width 185 height 33
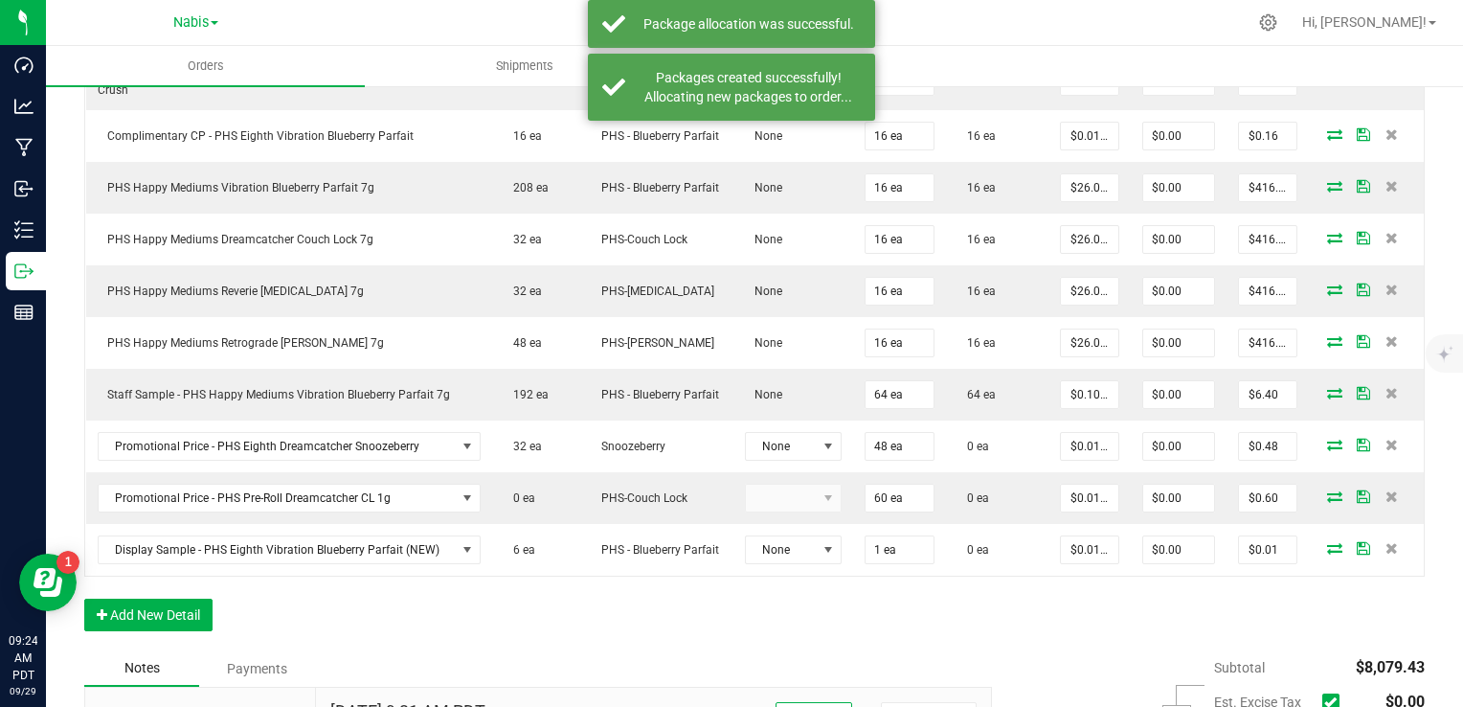
click at [1327, 440] on icon at bounding box center [1334, 444] width 15 height 11
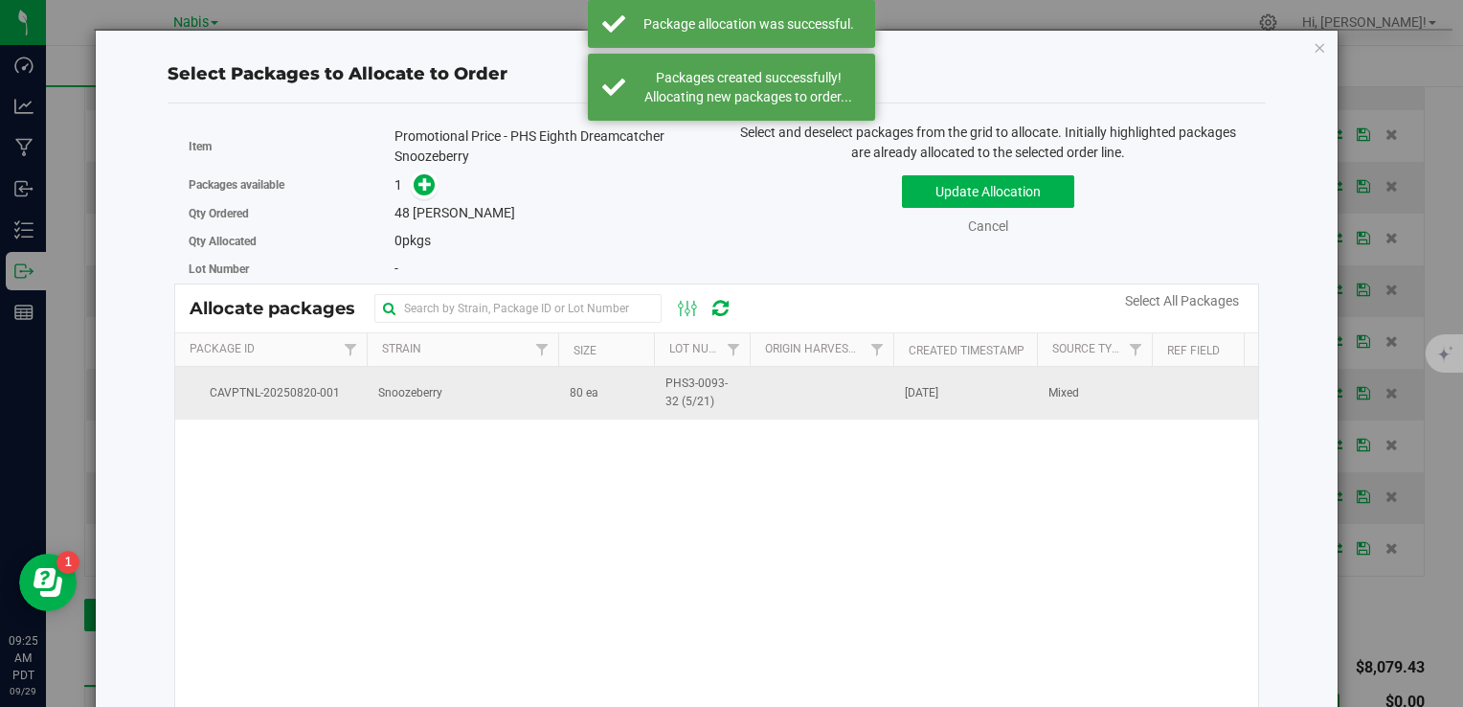
click at [508, 395] on td "Snoozeberry" at bounding box center [463, 393] width 192 height 52
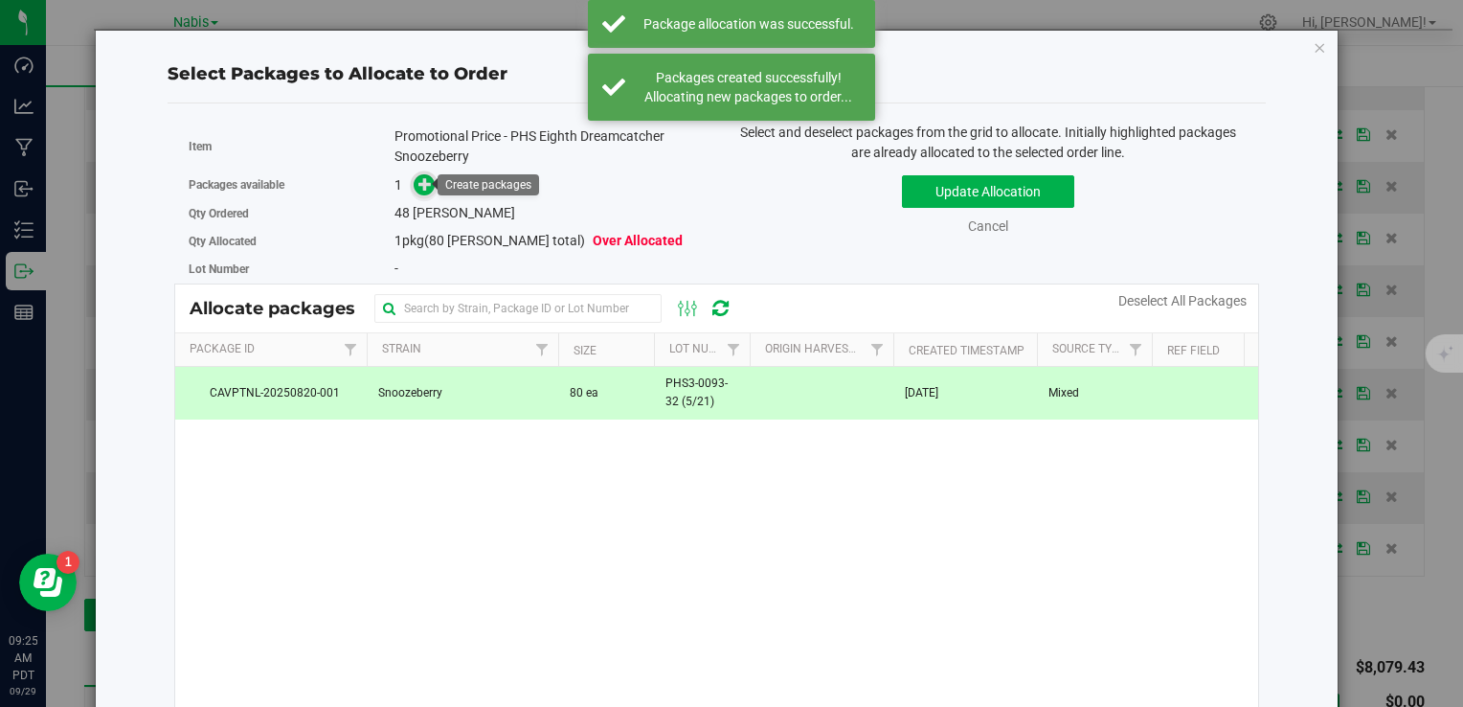
click at [427, 182] on icon at bounding box center [425, 183] width 13 height 13
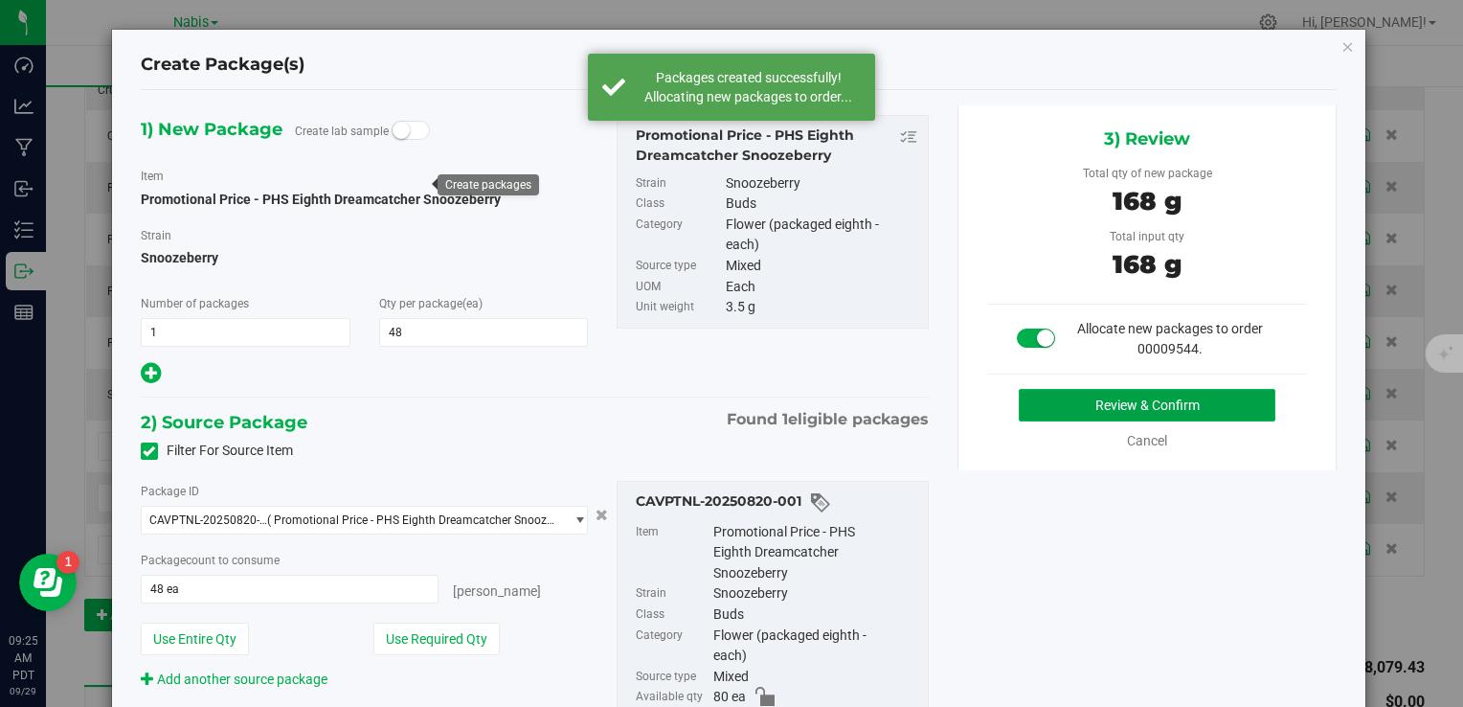
click at [1065, 396] on button "Review & Confirm" at bounding box center [1147, 405] width 257 height 33
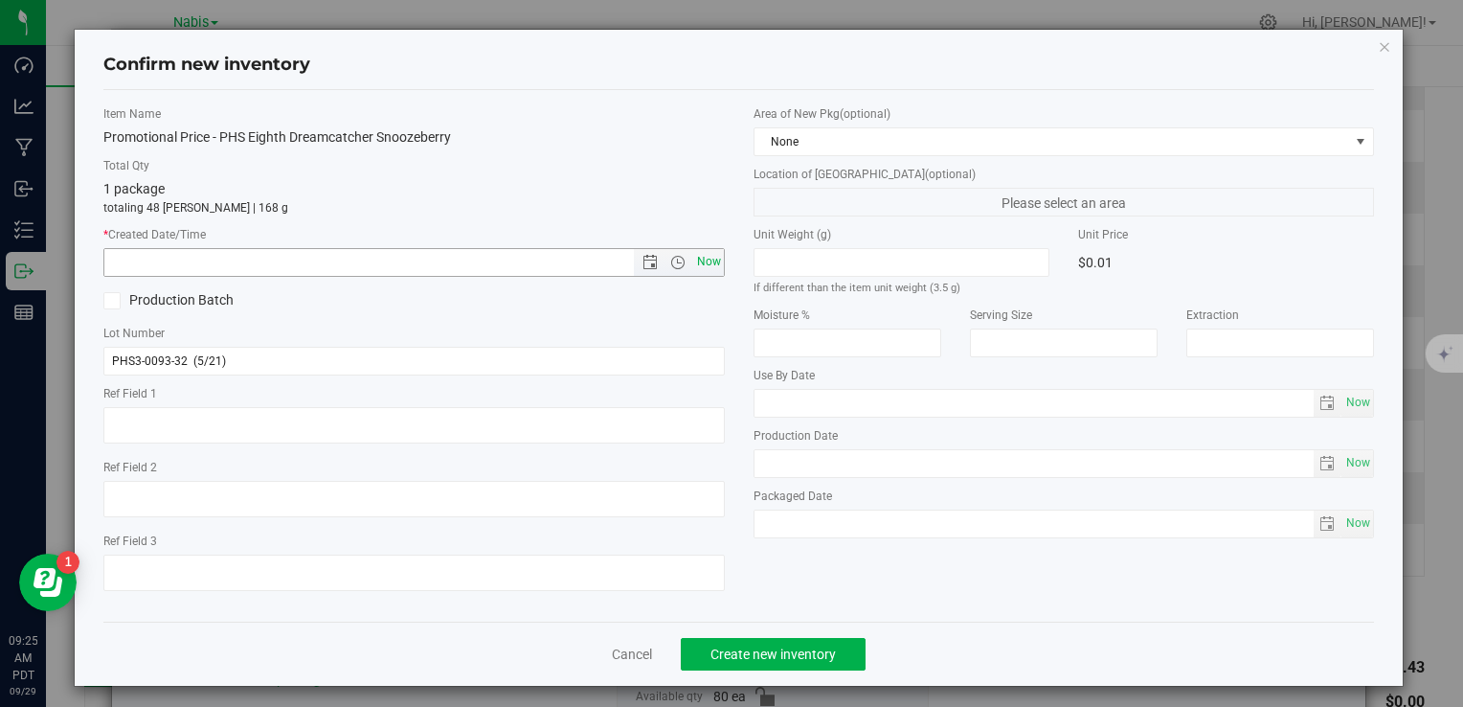
click at [697, 254] on span "Now" at bounding box center [708, 262] width 33 height 28
type input "9/29/2025 9:25 AM"
click at [781, 653] on span "Create new inventory" at bounding box center [773, 653] width 125 height 15
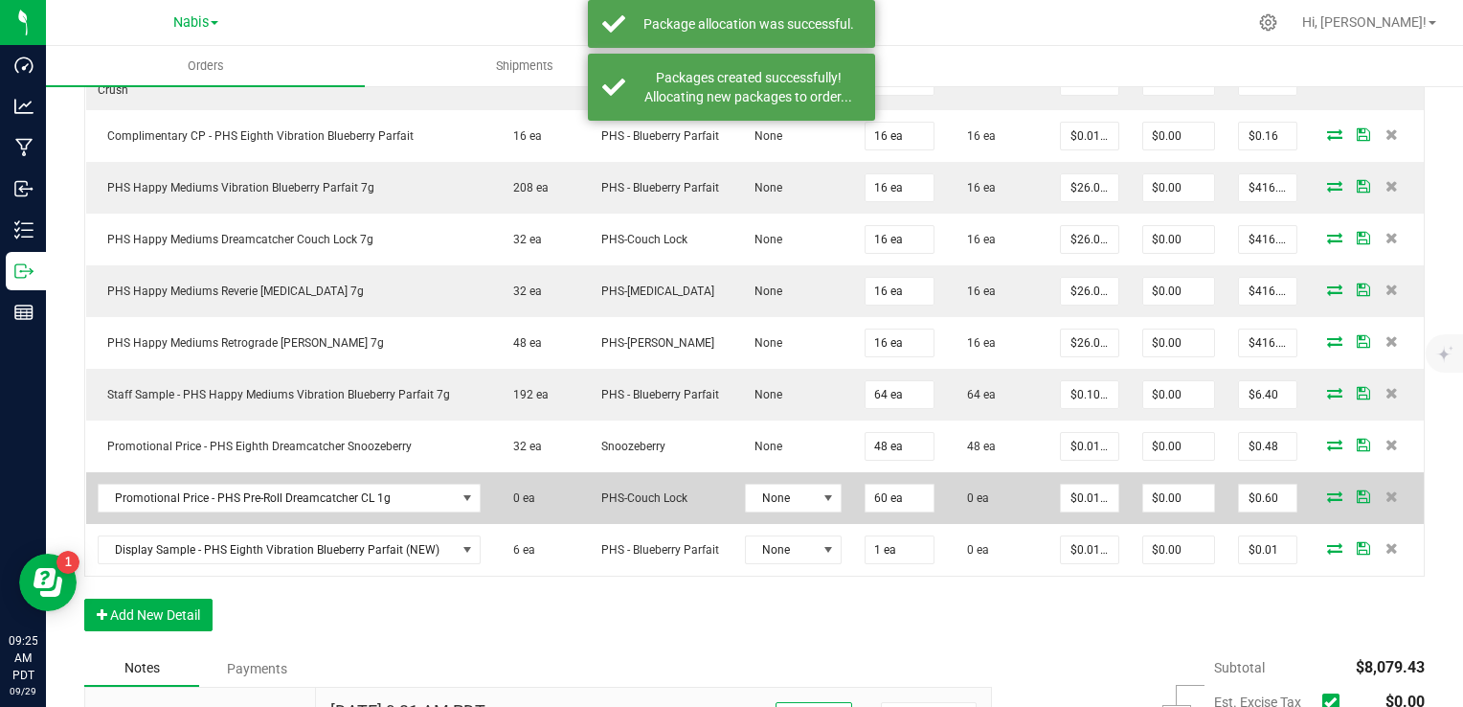
click at [1327, 492] on icon at bounding box center [1334, 495] width 15 height 11
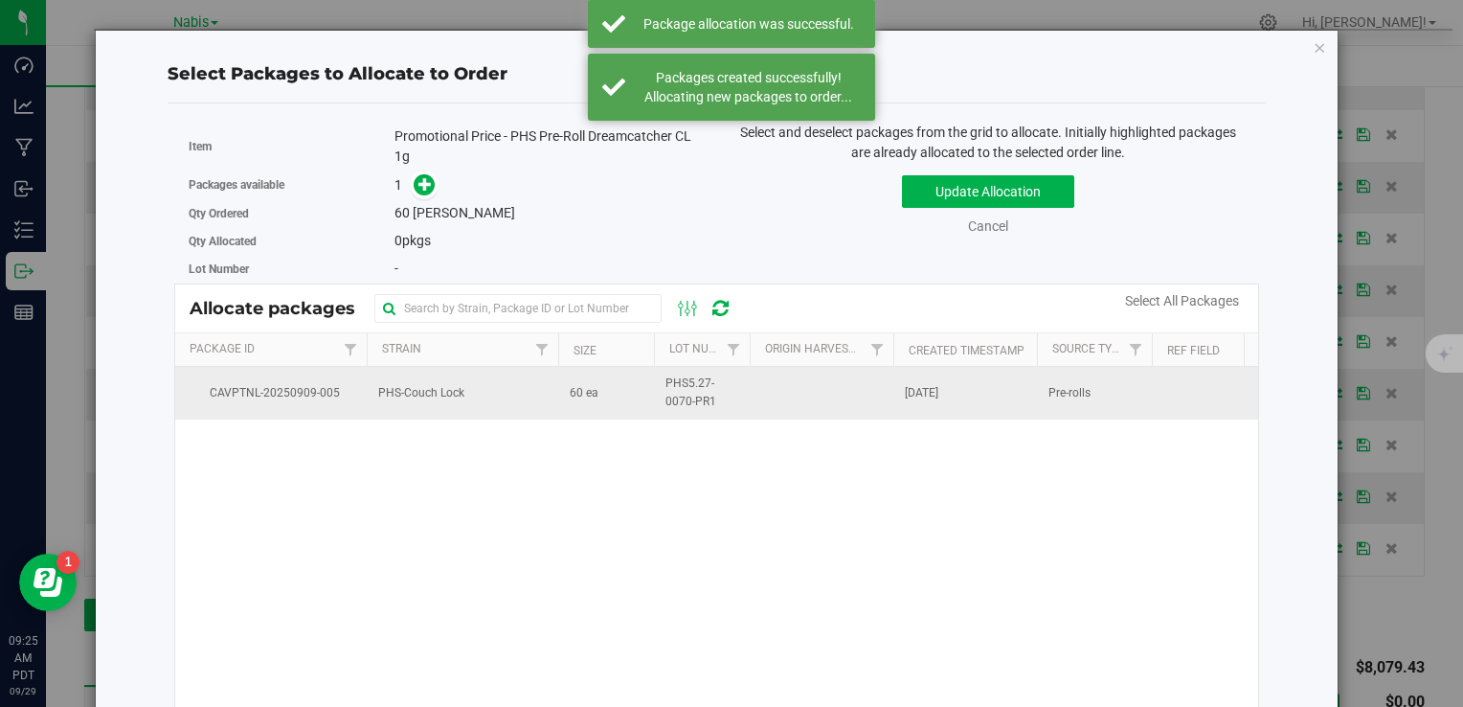
click at [577, 413] on td "60 ea" at bounding box center [606, 393] width 96 height 52
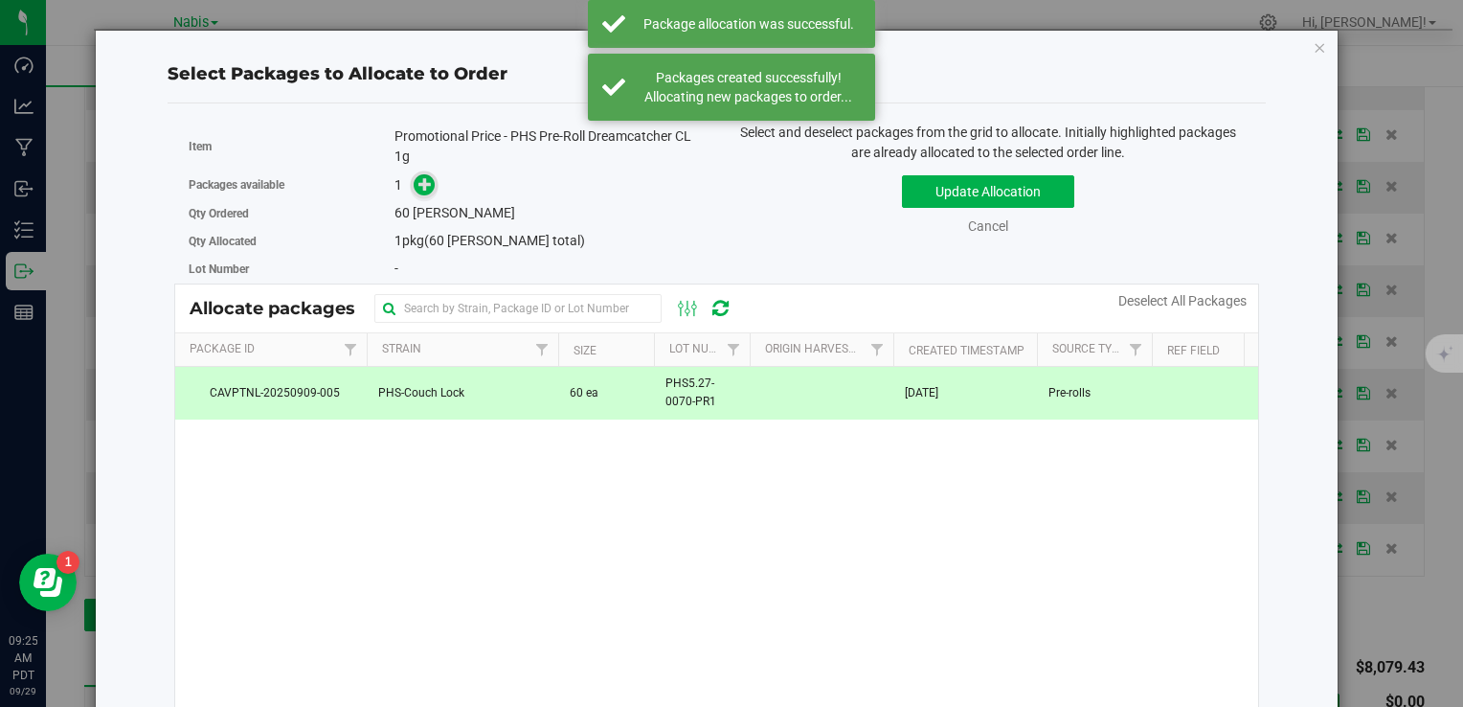
click at [419, 177] on icon at bounding box center [425, 183] width 13 height 13
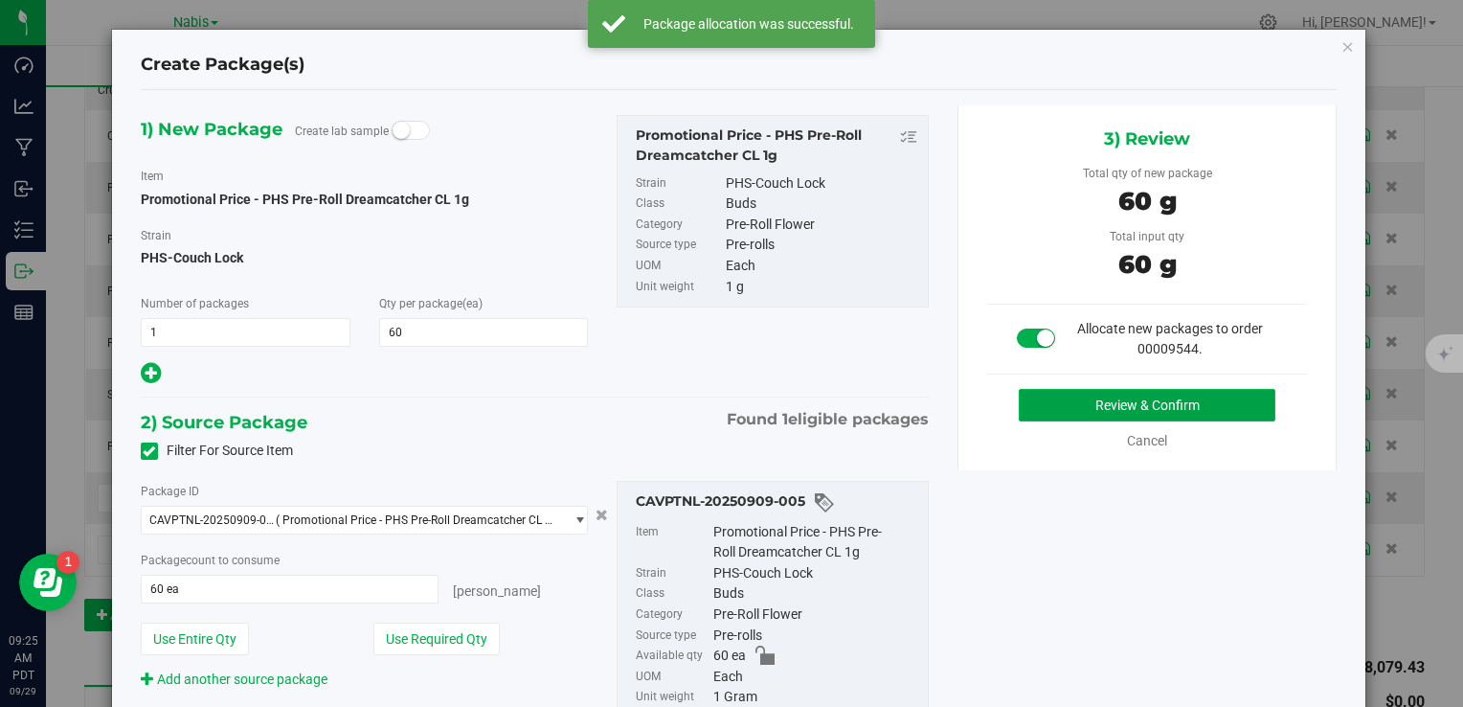
click at [1025, 402] on button "Review & Confirm" at bounding box center [1147, 405] width 257 height 33
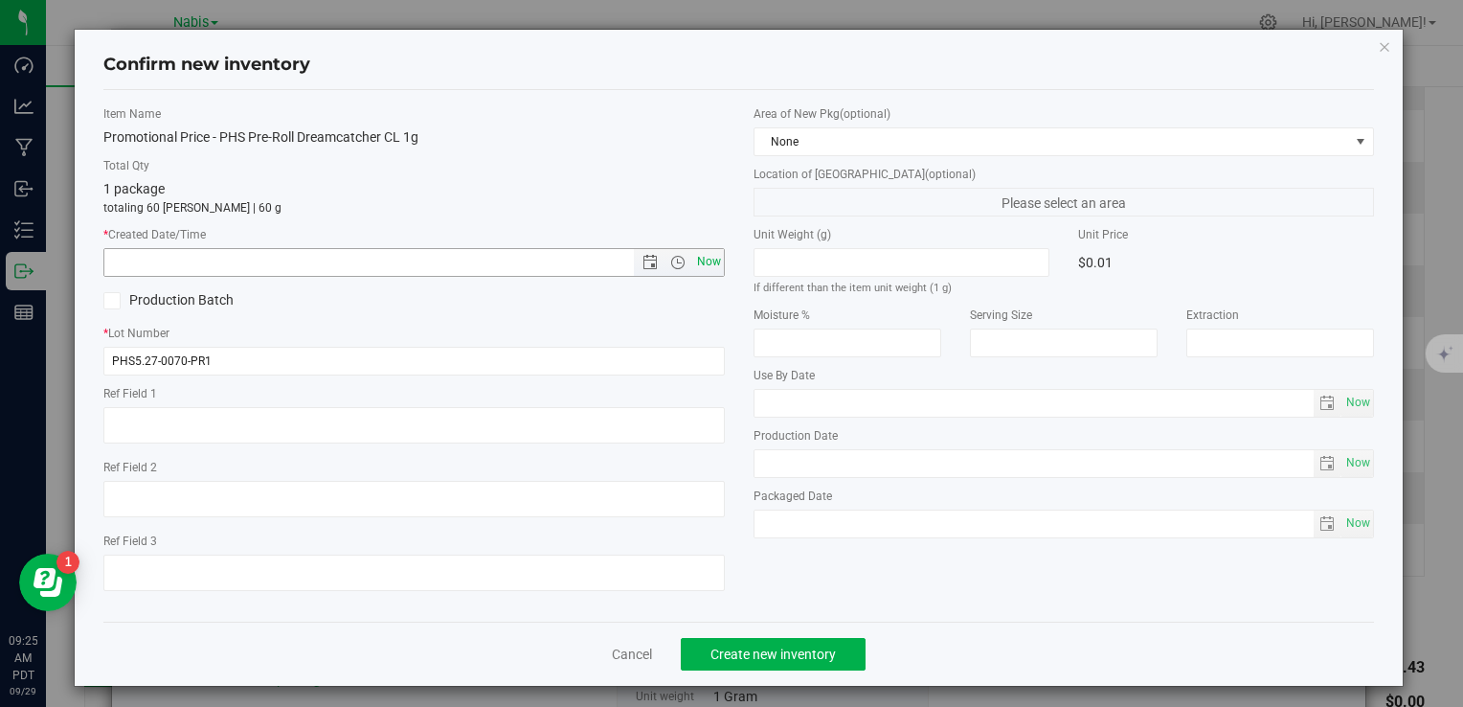
click at [701, 259] on span "Now" at bounding box center [708, 262] width 33 height 28
type input "9/29/2025 9:25 AM"
click at [781, 642] on button "Create new inventory" at bounding box center [773, 654] width 185 height 33
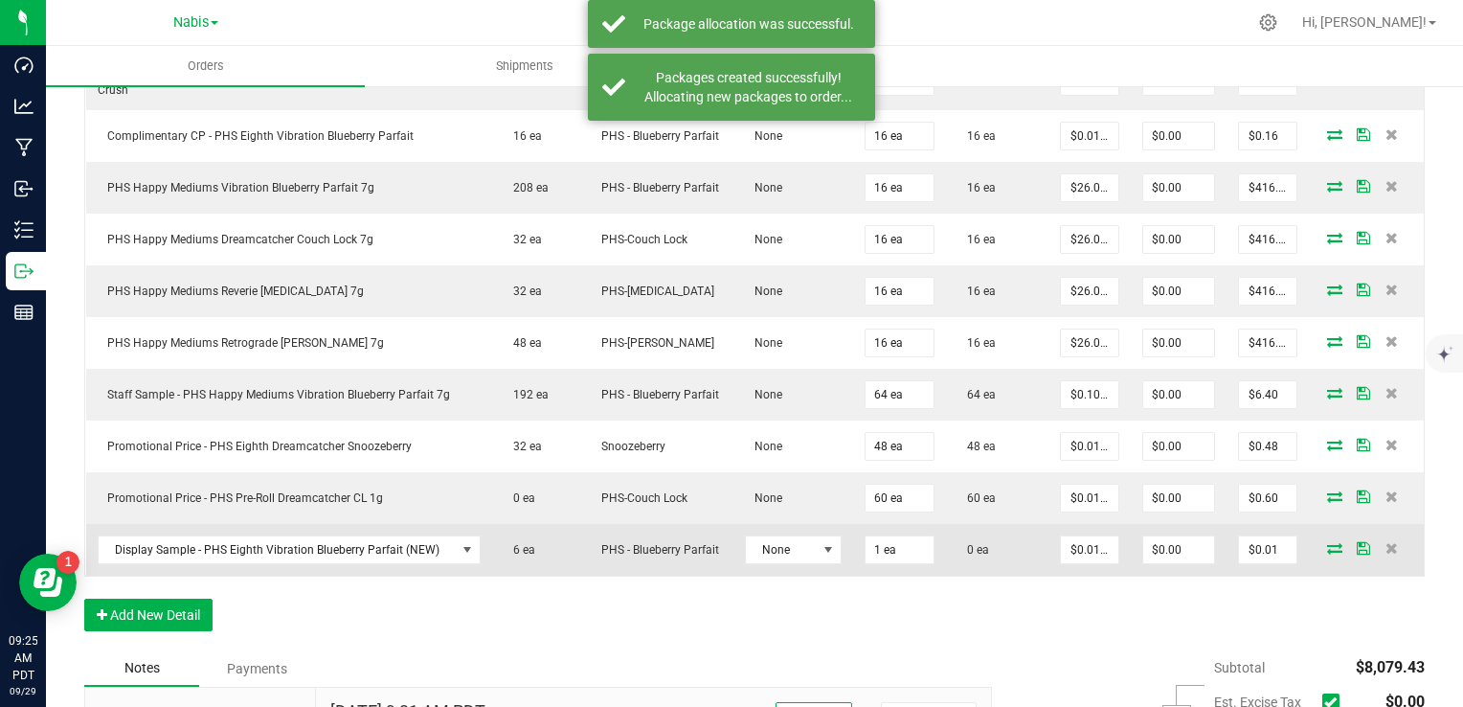
click at [1327, 544] on icon at bounding box center [1334, 547] width 15 height 11
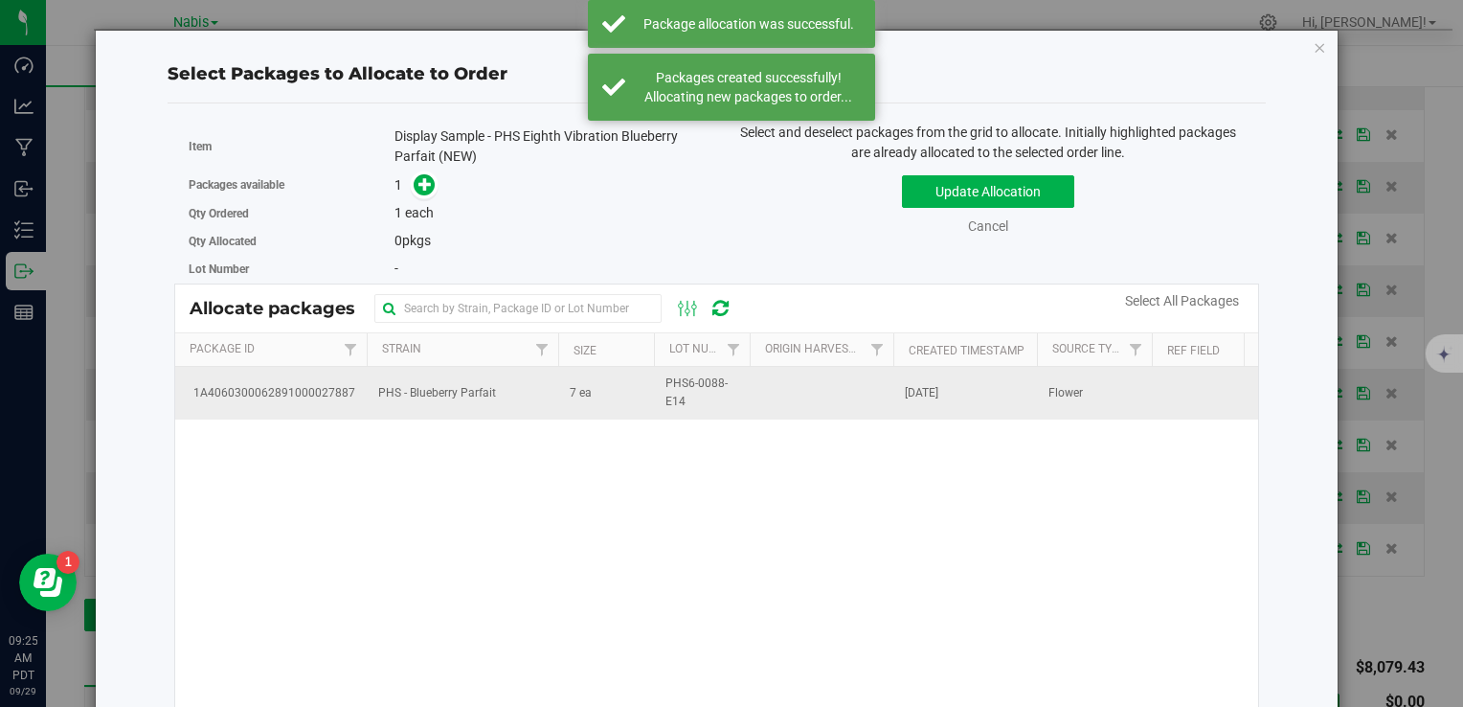
click at [446, 408] on td "PHS - Blueberry Parfait" at bounding box center [463, 393] width 192 height 52
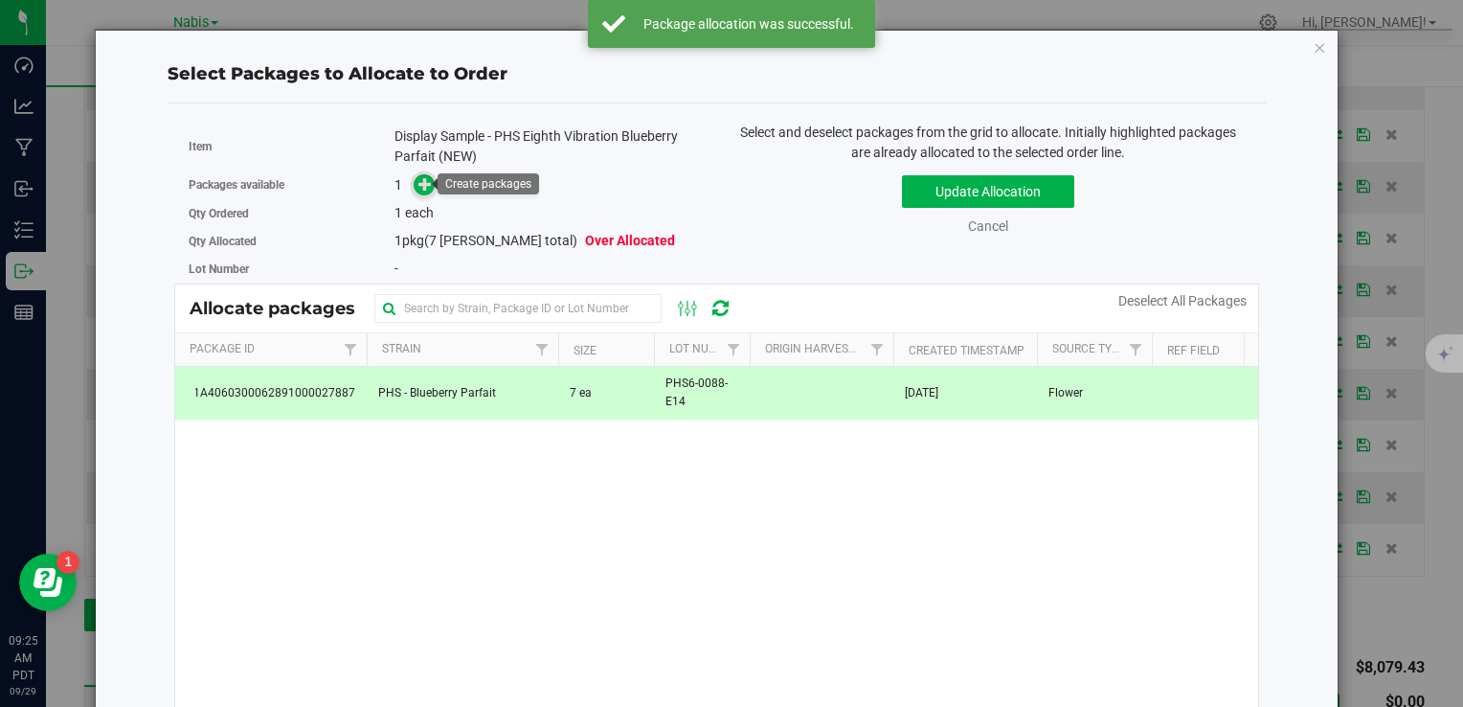
click at [417, 174] on span at bounding box center [425, 185] width 22 height 22
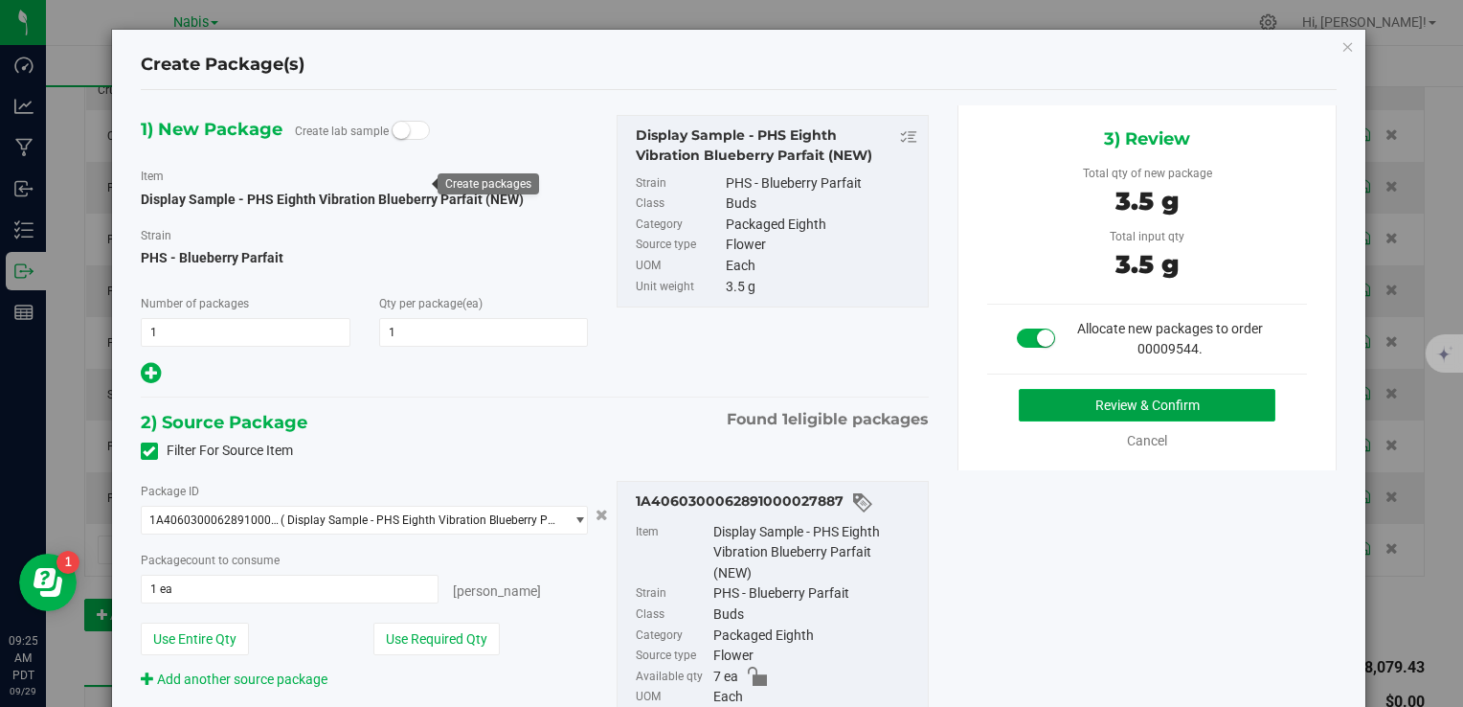
click at [1048, 415] on button "Review & Confirm" at bounding box center [1147, 405] width 257 height 33
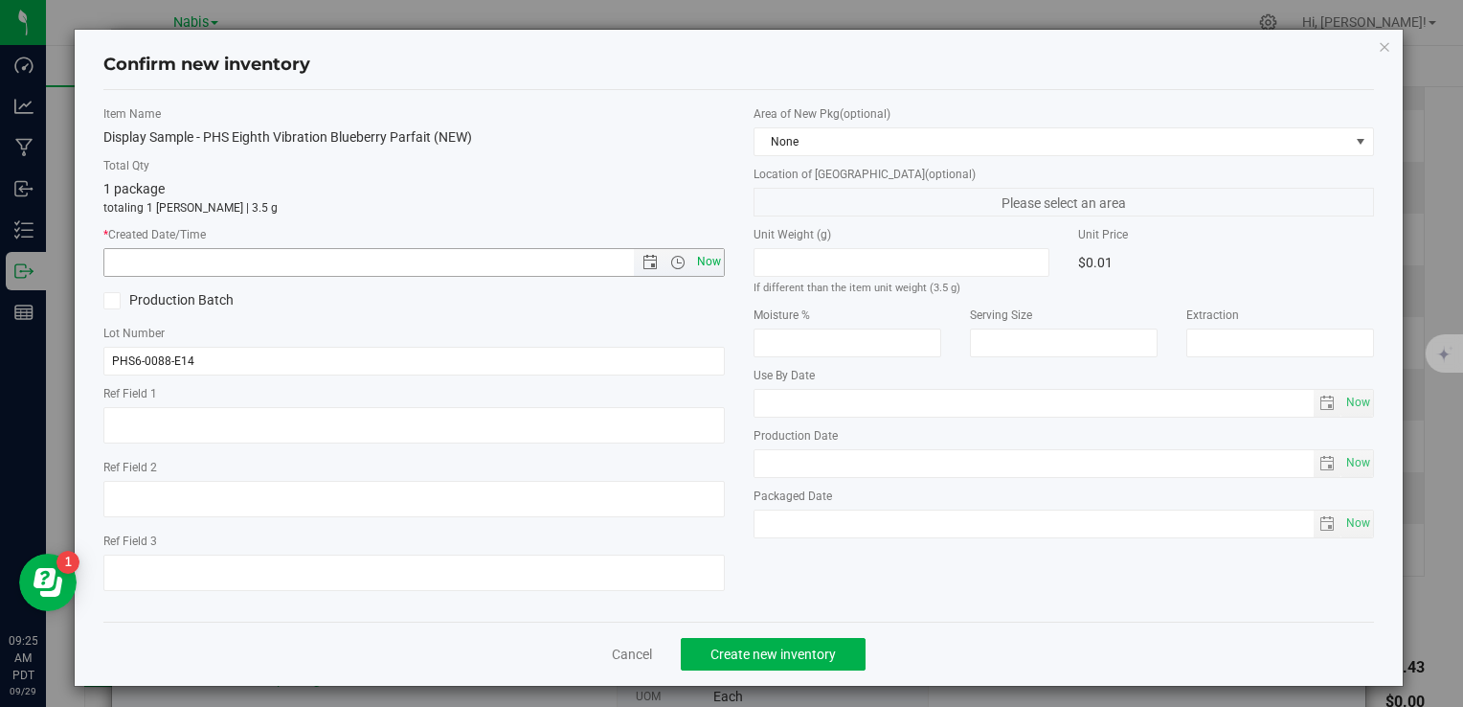
click at [704, 252] on span "Now" at bounding box center [708, 262] width 33 height 28
type input "9/29/2025 9:25 AM"
click at [777, 657] on span "Create new inventory" at bounding box center [773, 653] width 125 height 15
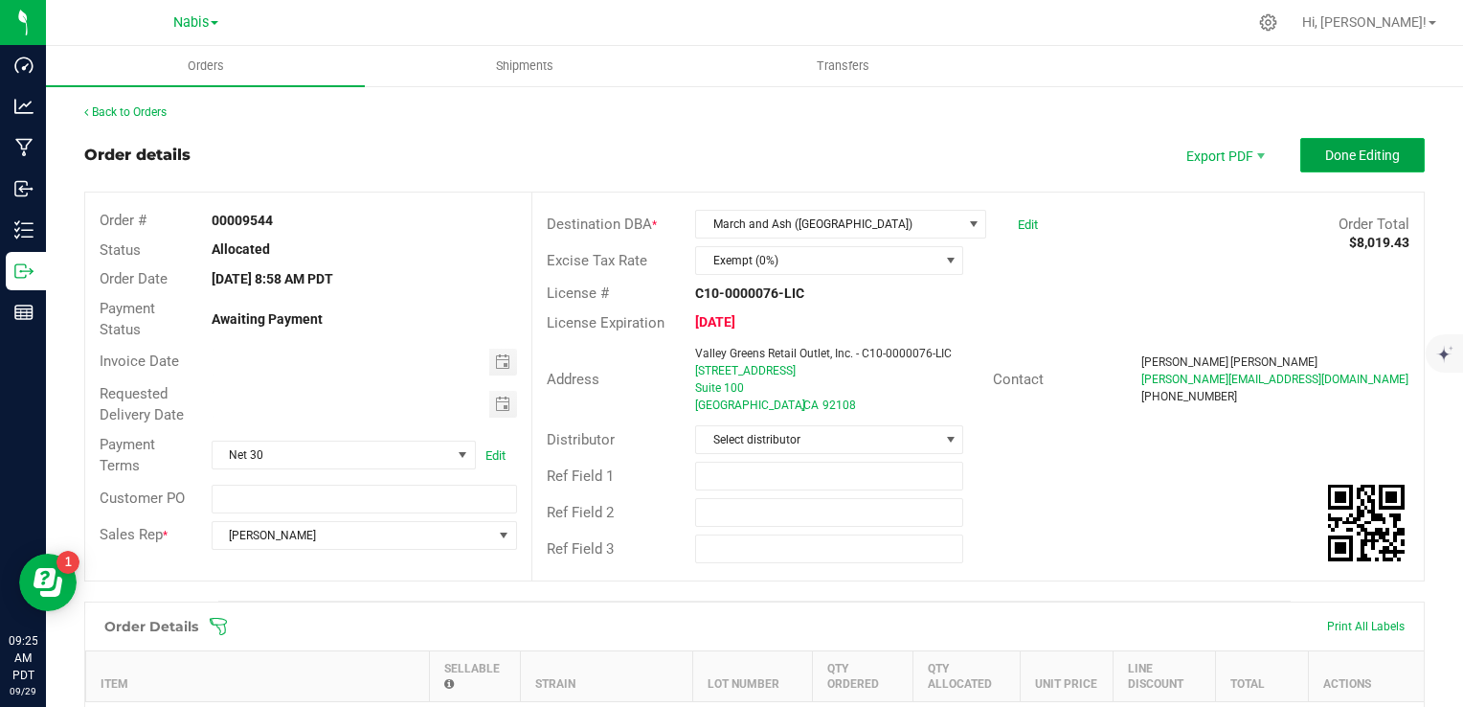
click at [1353, 151] on span "Done Editing" at bounding box center [1362, 154] width 75 height 15
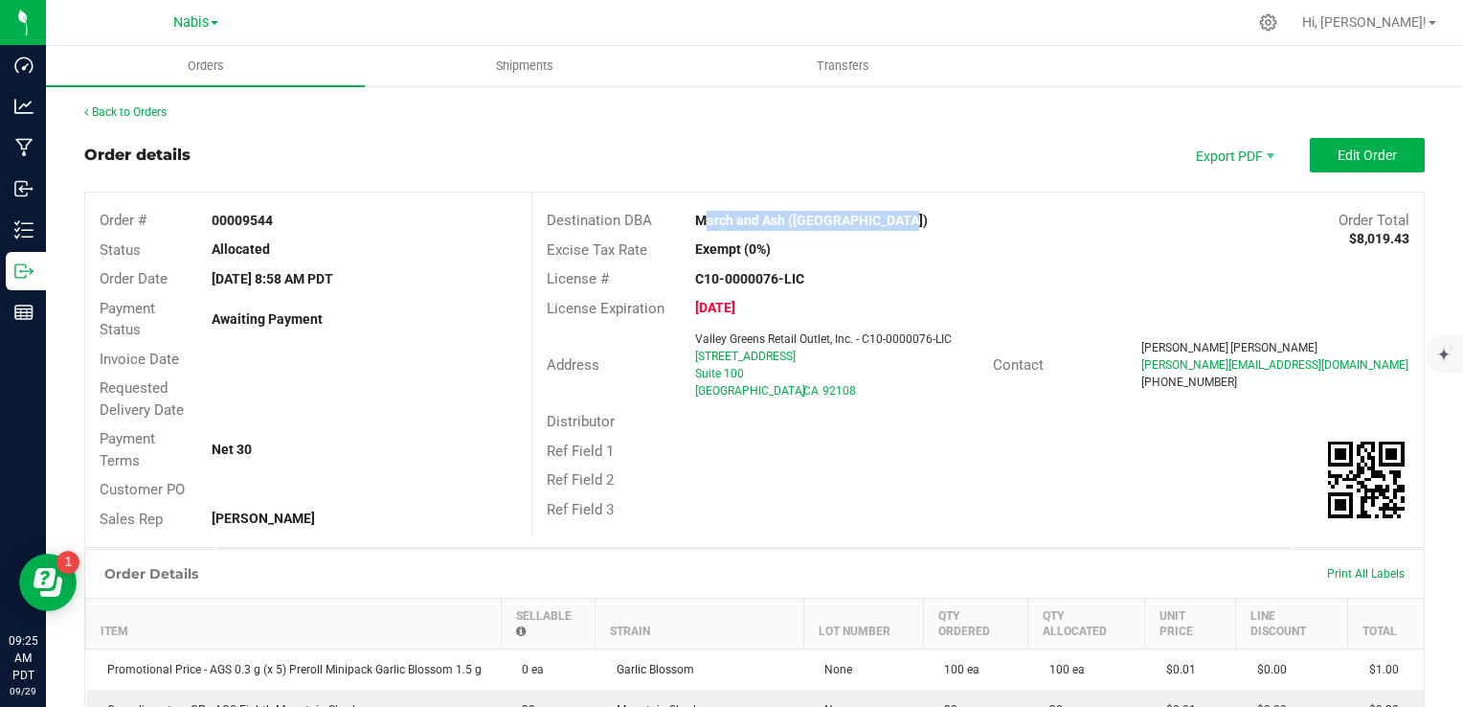
drag, startPoint x: 683, startPoint y: 213, endPoint x: 904, endPoint y: 216, distance: 221.3
click at [904, 216] on div "March and Ash ([GEOGRAPHIC_DATA])" at bounding box center [867, 221] width 372 height 20
copy strong "March and Ash ([GEOGRAPHIC_DATA])"
drag, startPoint x: 684, startPoint y: 353, endPoint x: 862, endPoint y: 358, distance: 178.2
click at [862, 358] on div "Valley Greens Retail Outlet, Inc. - C10-0000076-LIC 2835 South Camino Del Rio S…" at bounding box center [839, 364] width 306 height 69
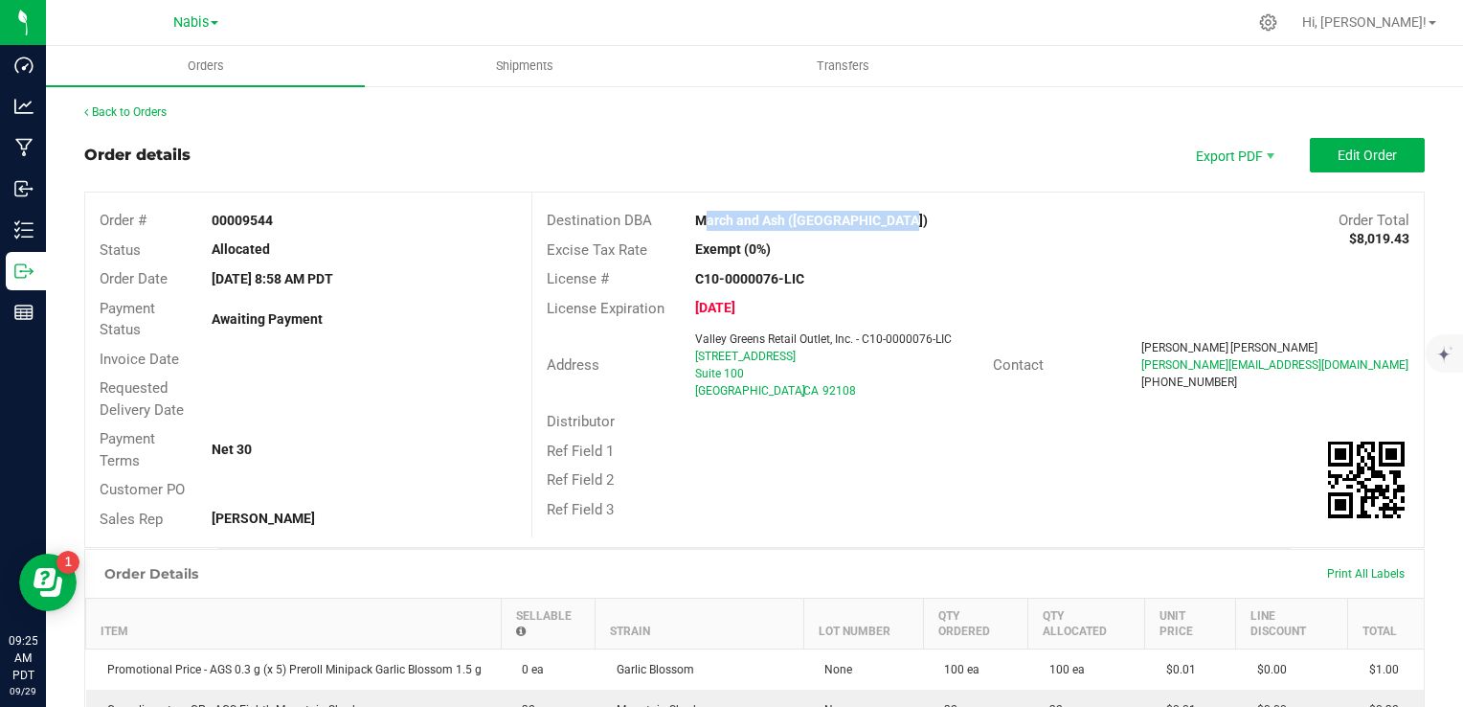
copy span "[STREET_ADDRESS]"
click at [851, 260] on div "Excise Tax Rate Exempt (0%)" at bounding box center [978, 251] width 892 height 30
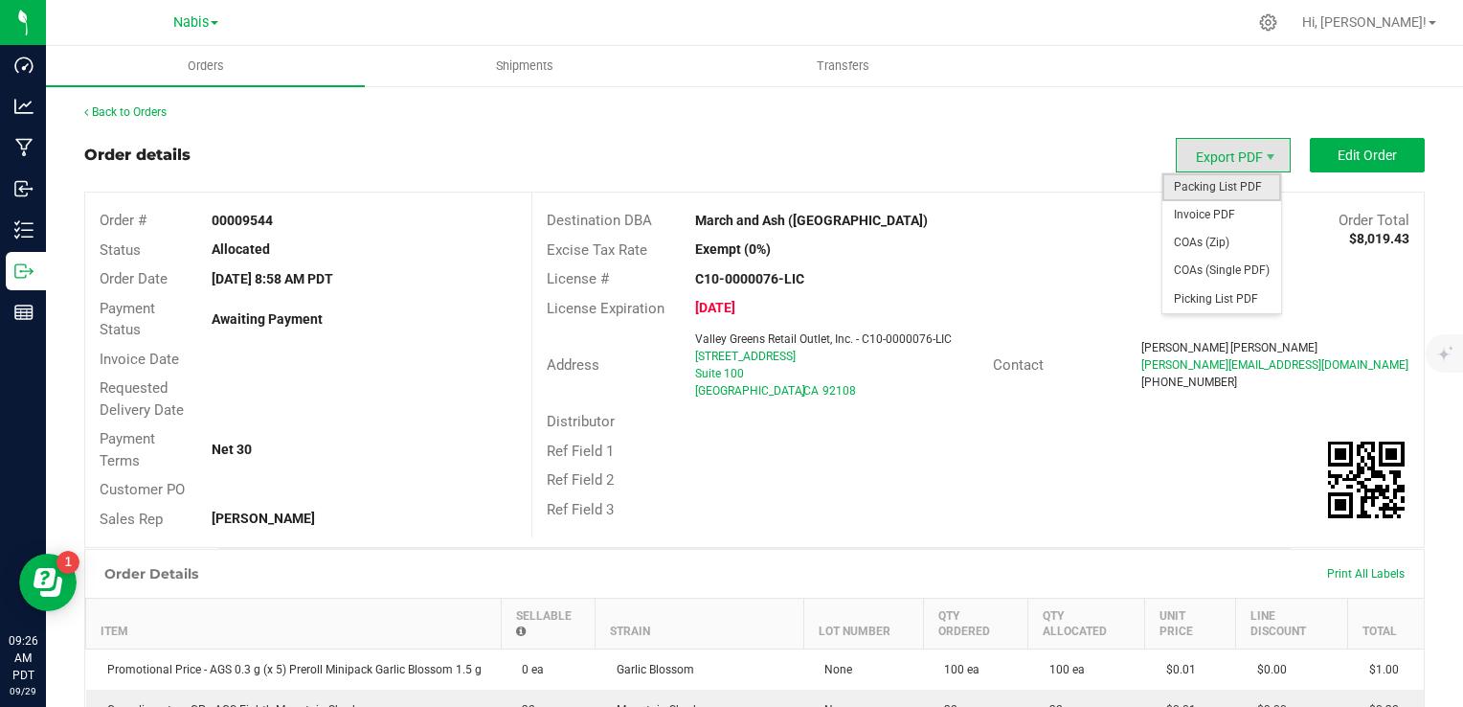
click at [1233, 194] on span "Packing List PDF" at bounding box center [1222, 187] width 119 height 28
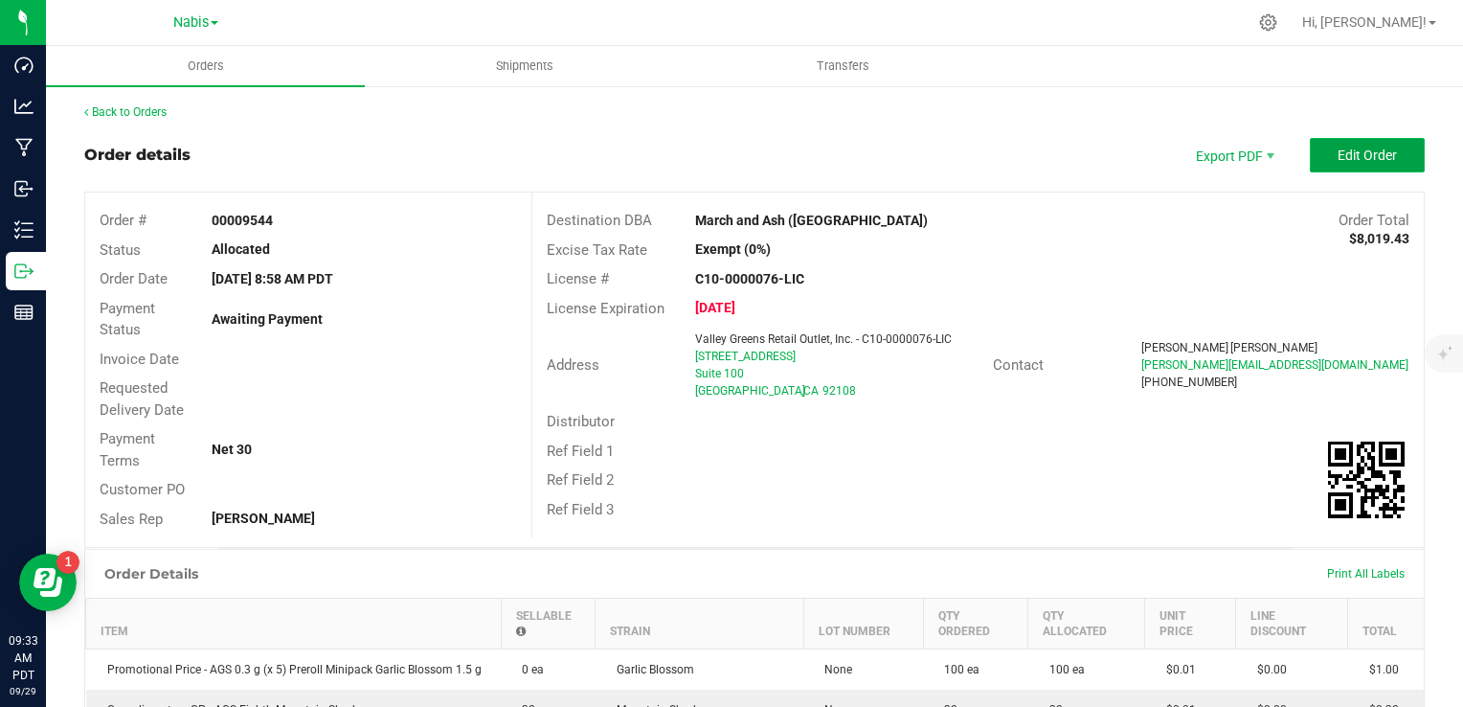
click at [1368, 157] on span "Edit Order" at bounding box center [1367, 154] width 59 height 15
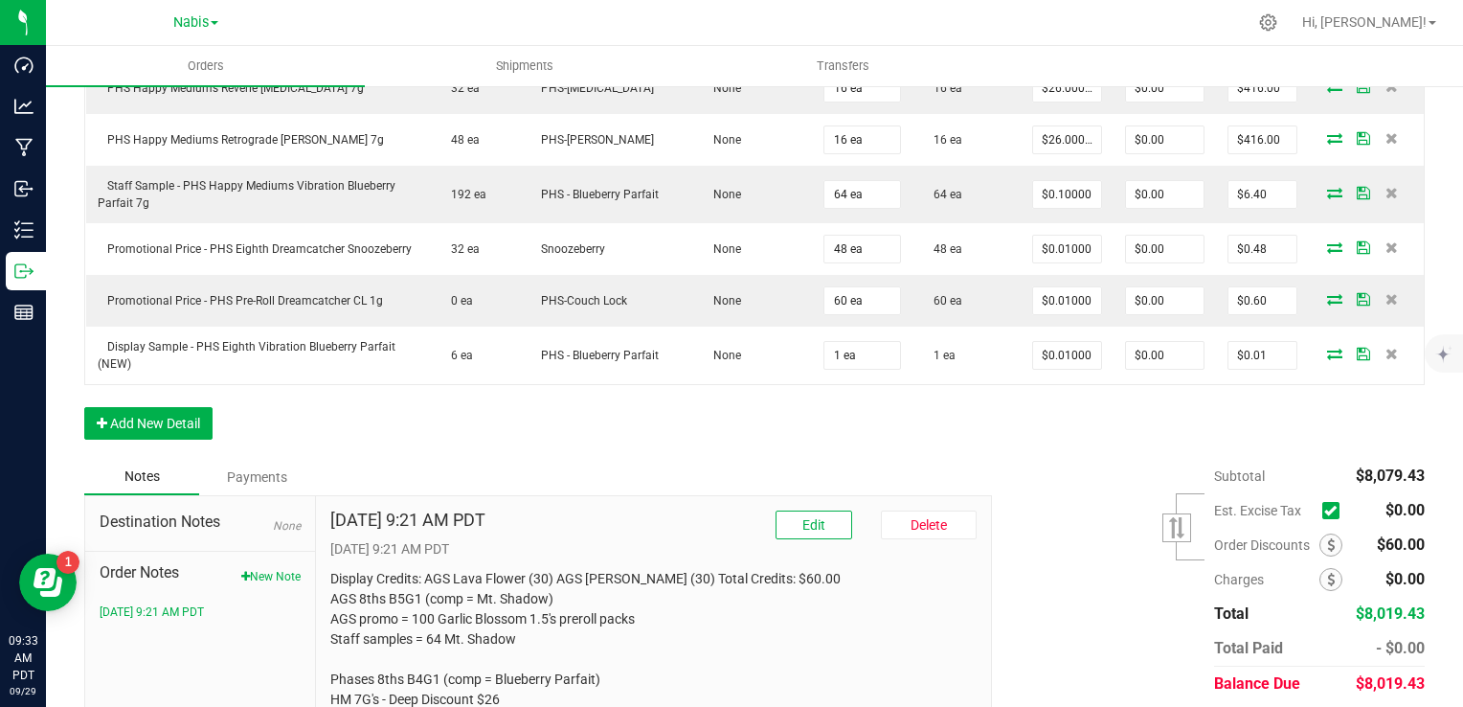
scroll to position [1712, 0]
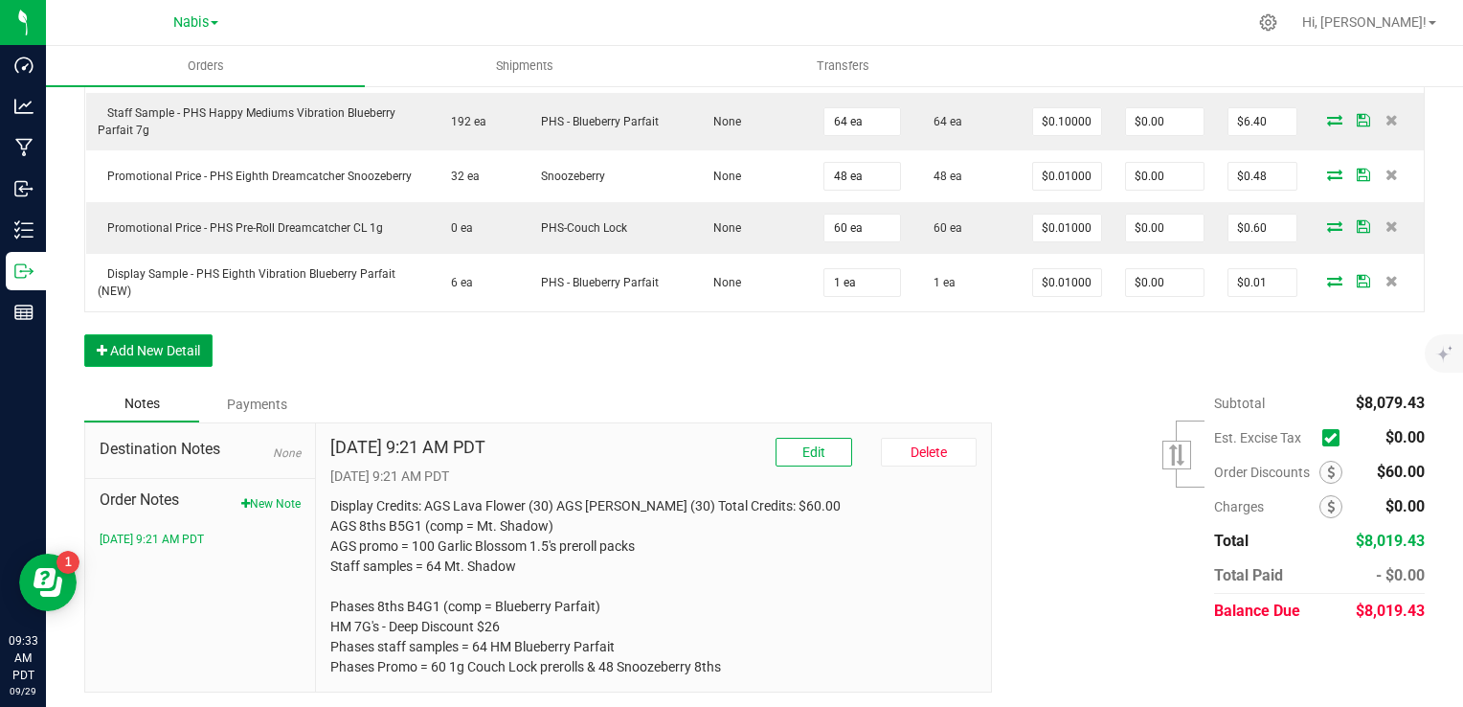
click at [122, 347] on button "Add New Detail" at bounding box center [148, 350] width 128 height 33
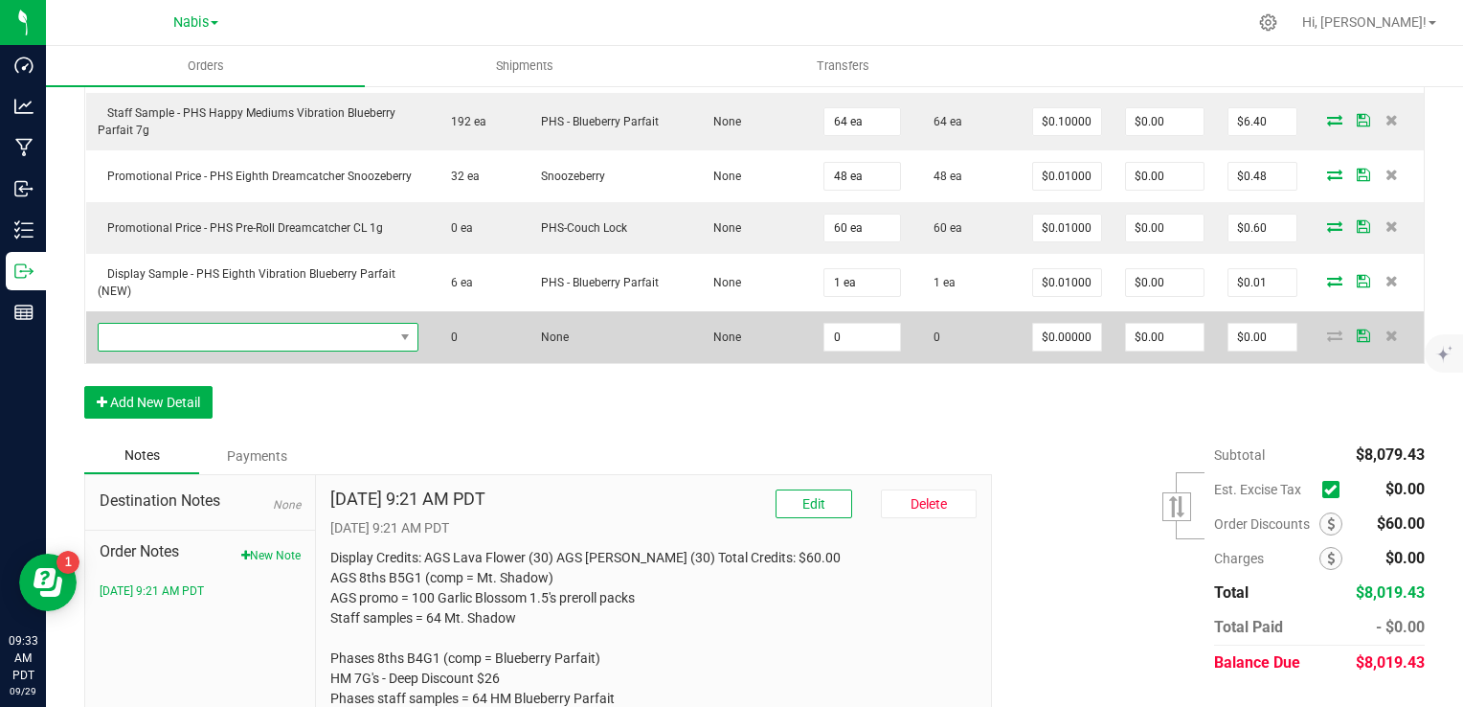
click at [308, 341] on span "NO DATA FOUND" at bounding box center [246, 337] width 295 height 27
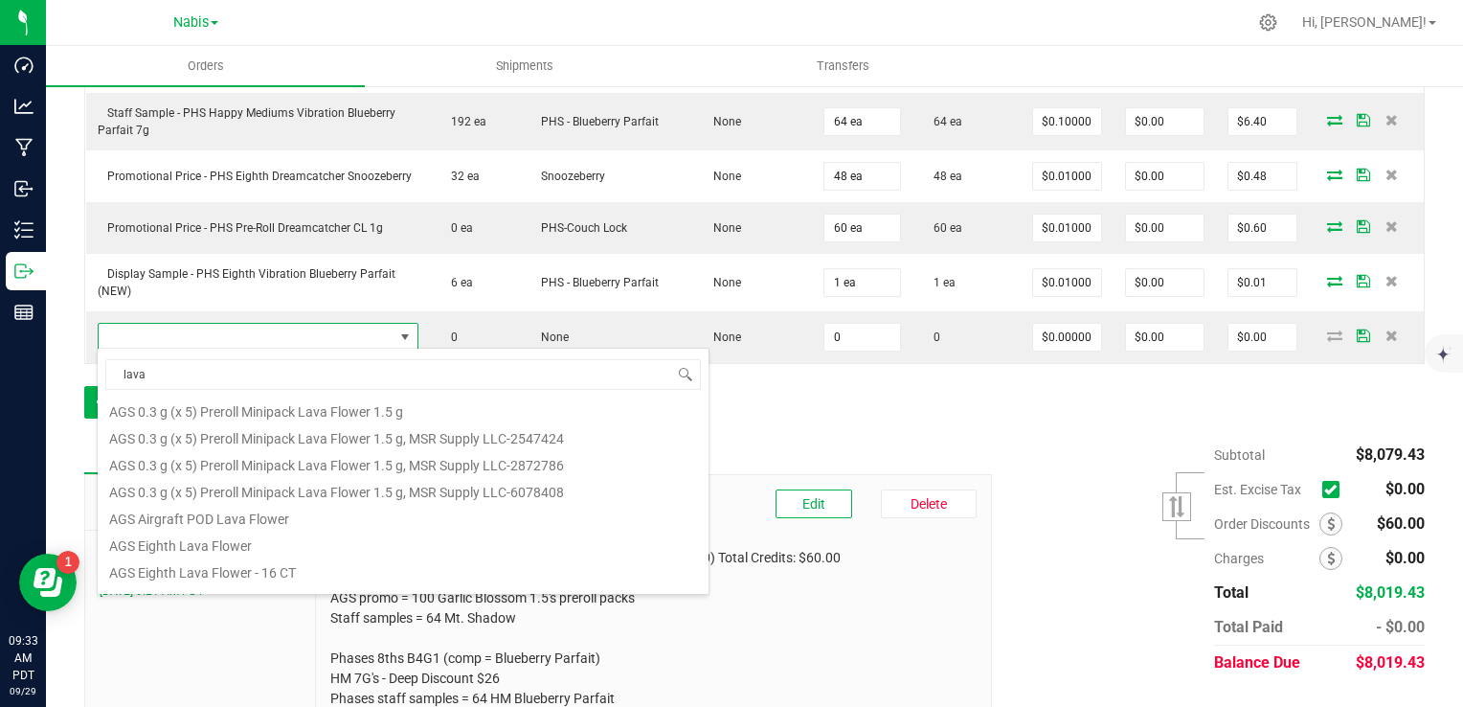
scroll to position [345, 0]
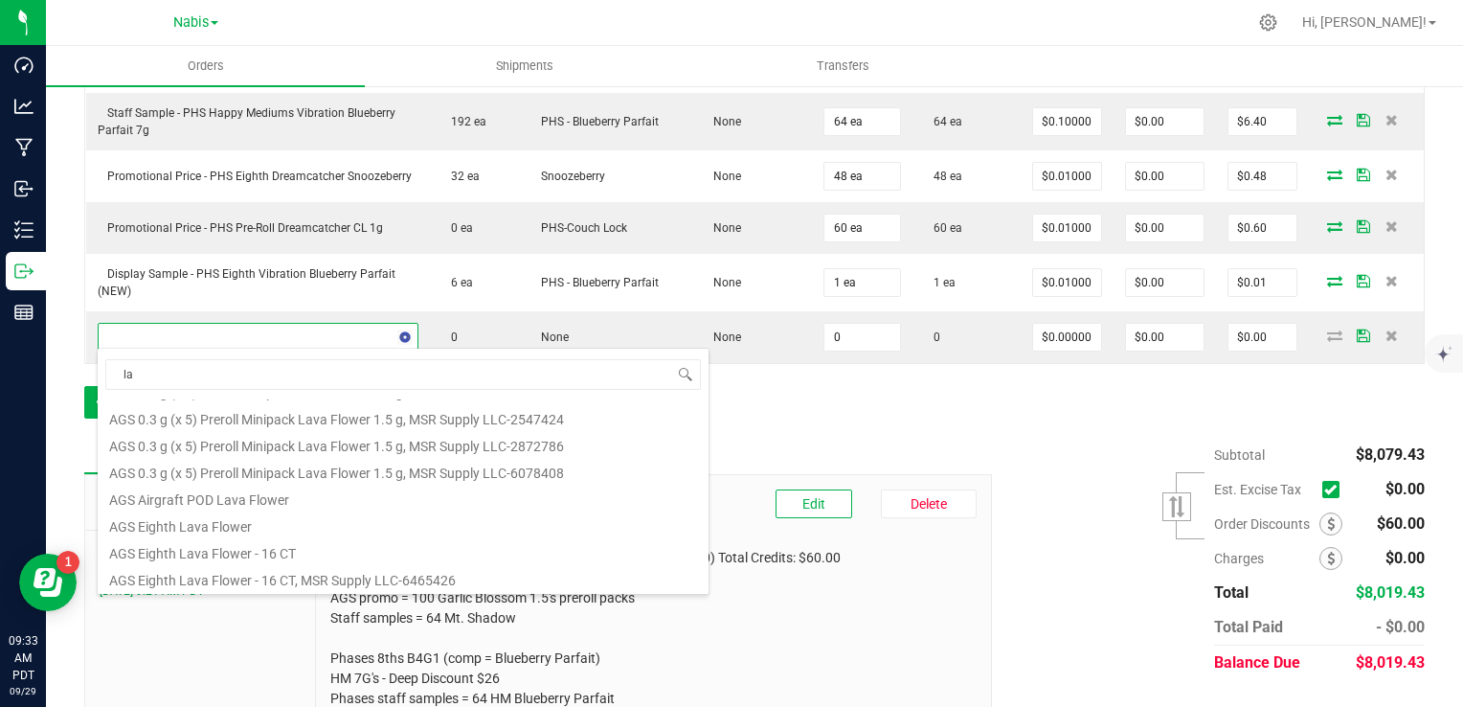
type input "l"
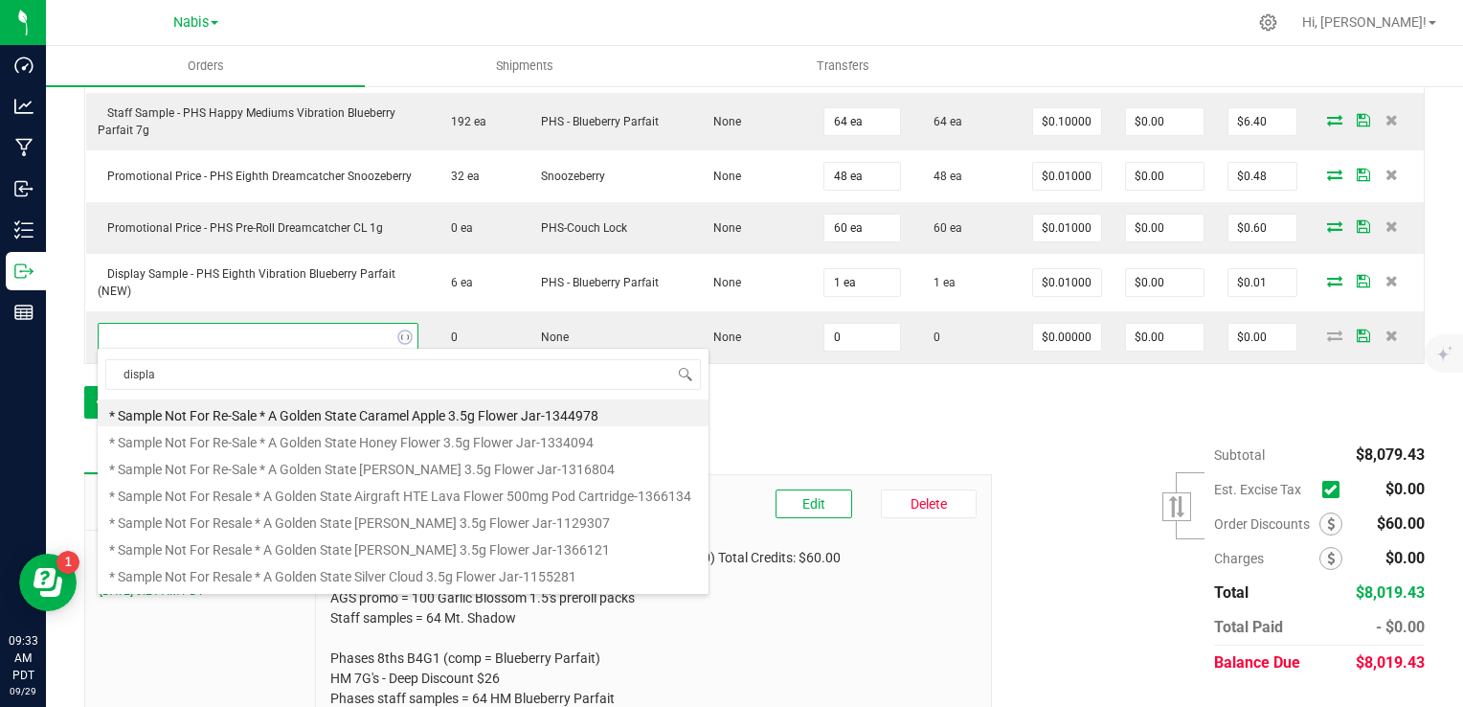
type input "display"
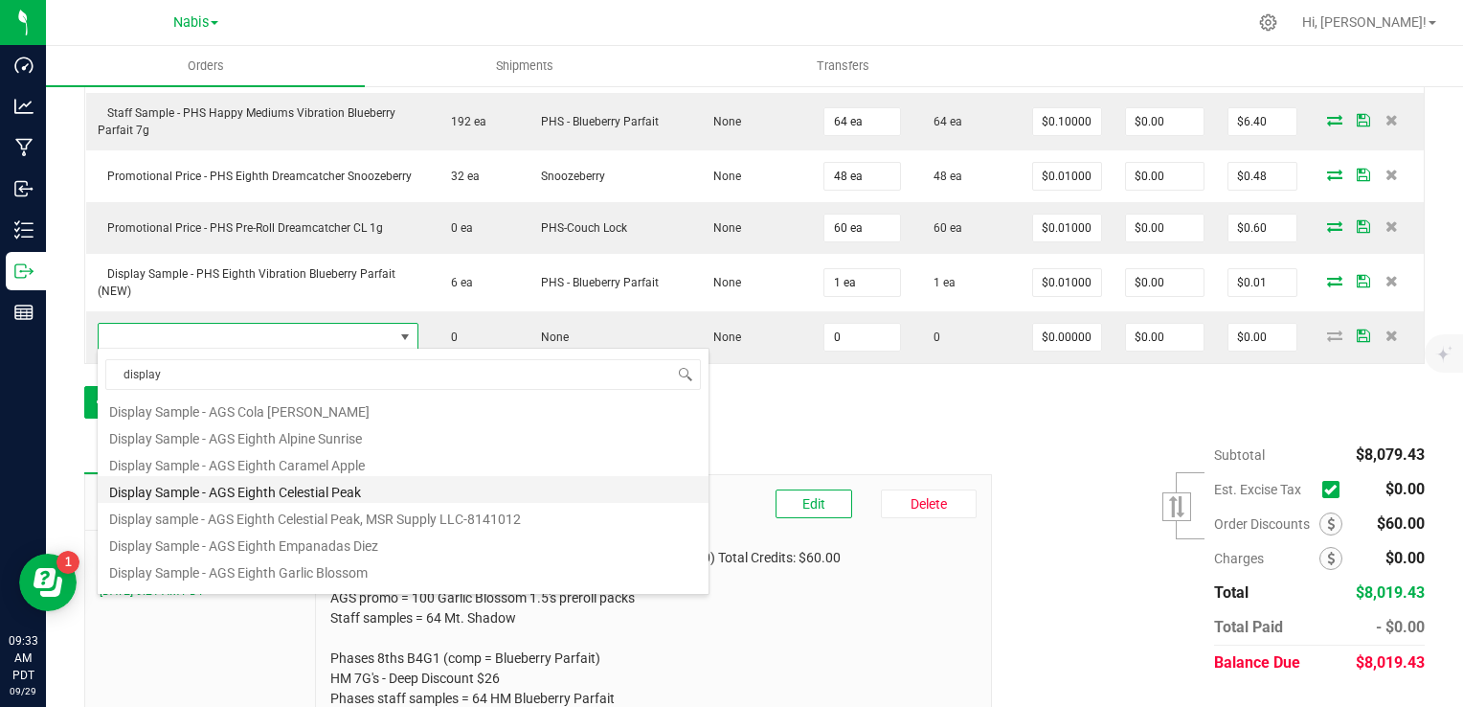
scroll to position [345, 0]
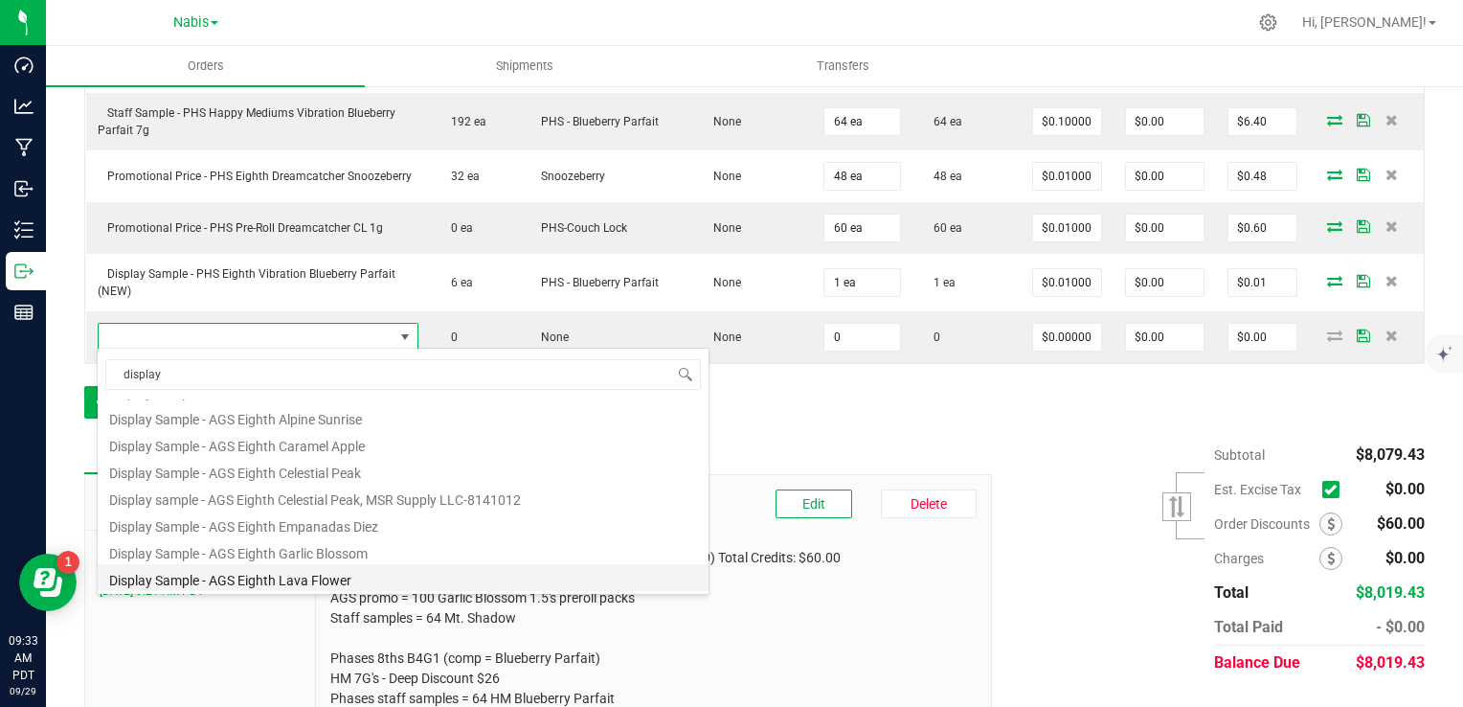
click at [337, 578] on li "Display Sample - AGS Eighth Lava Flower" at bounding box center [403, 577] width 611 height 27
type input "0 ea"
type input "$0.01000"
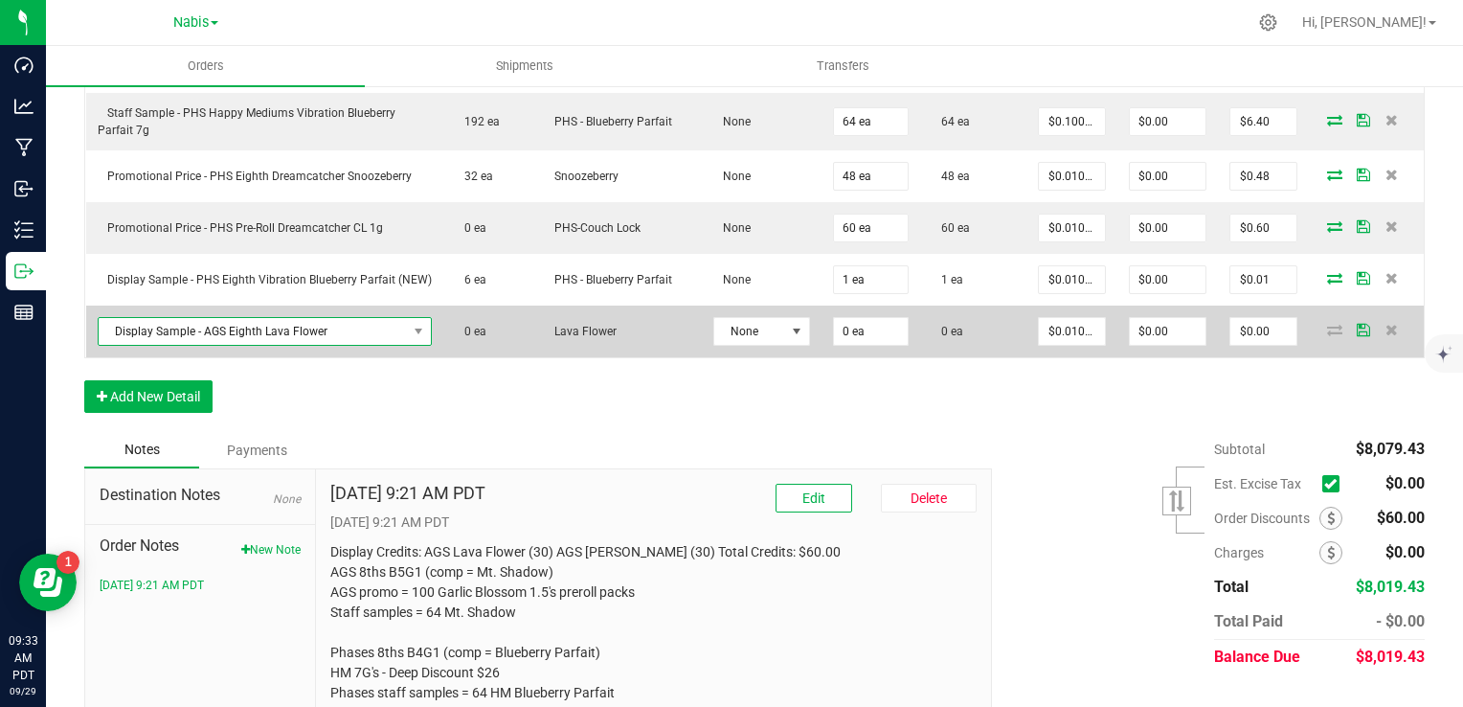
click at [323, 325] on span "Display Sample - AGS Eighth Lava Flower" at bounding box center [253, 331] width 308 height 27
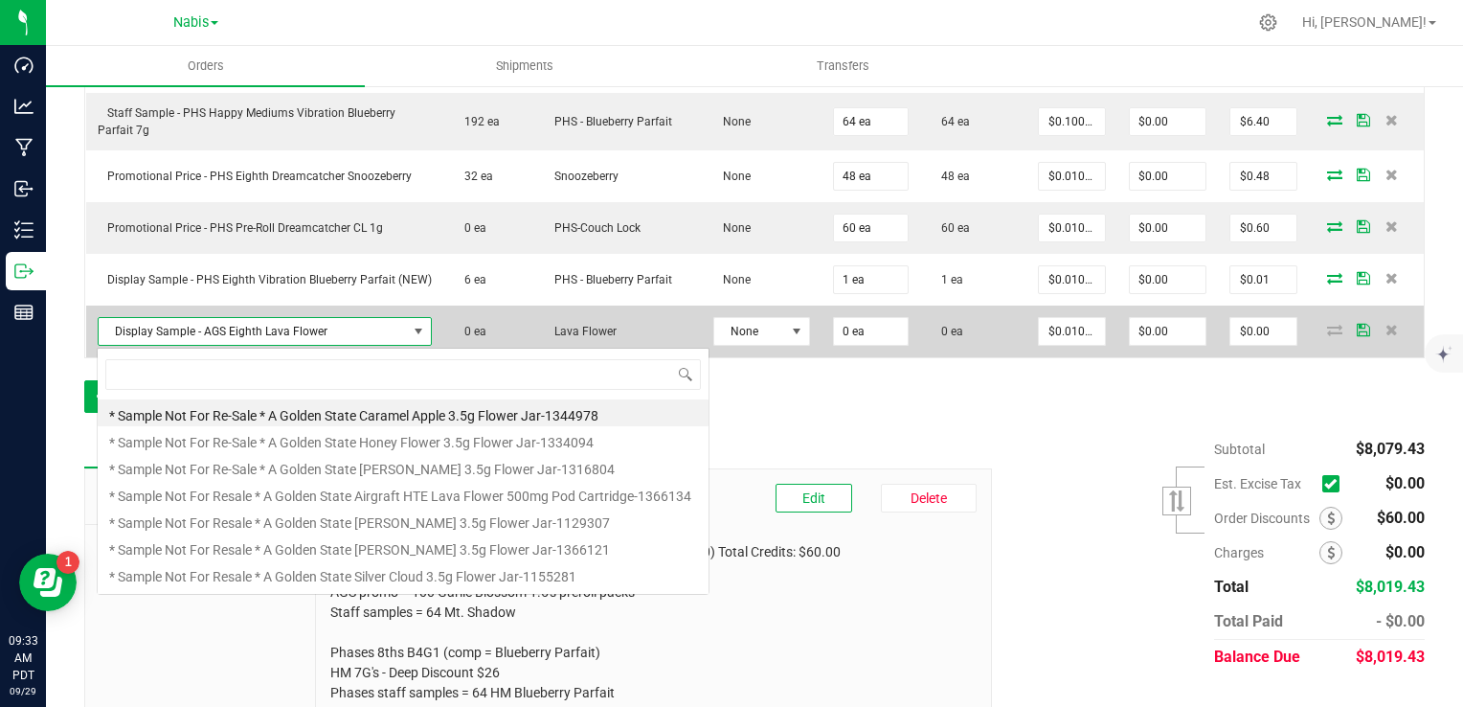
scroll to position [28, 333]
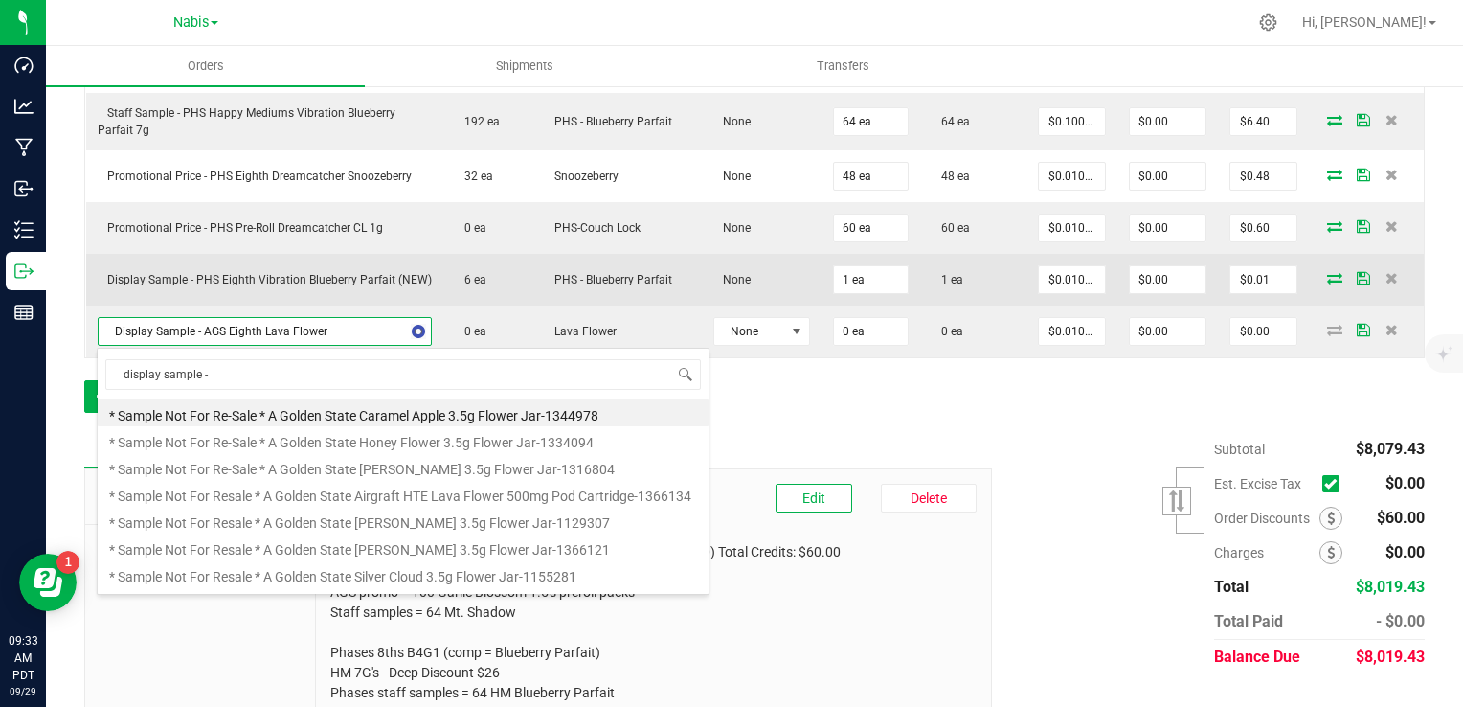
type input "display sample -"
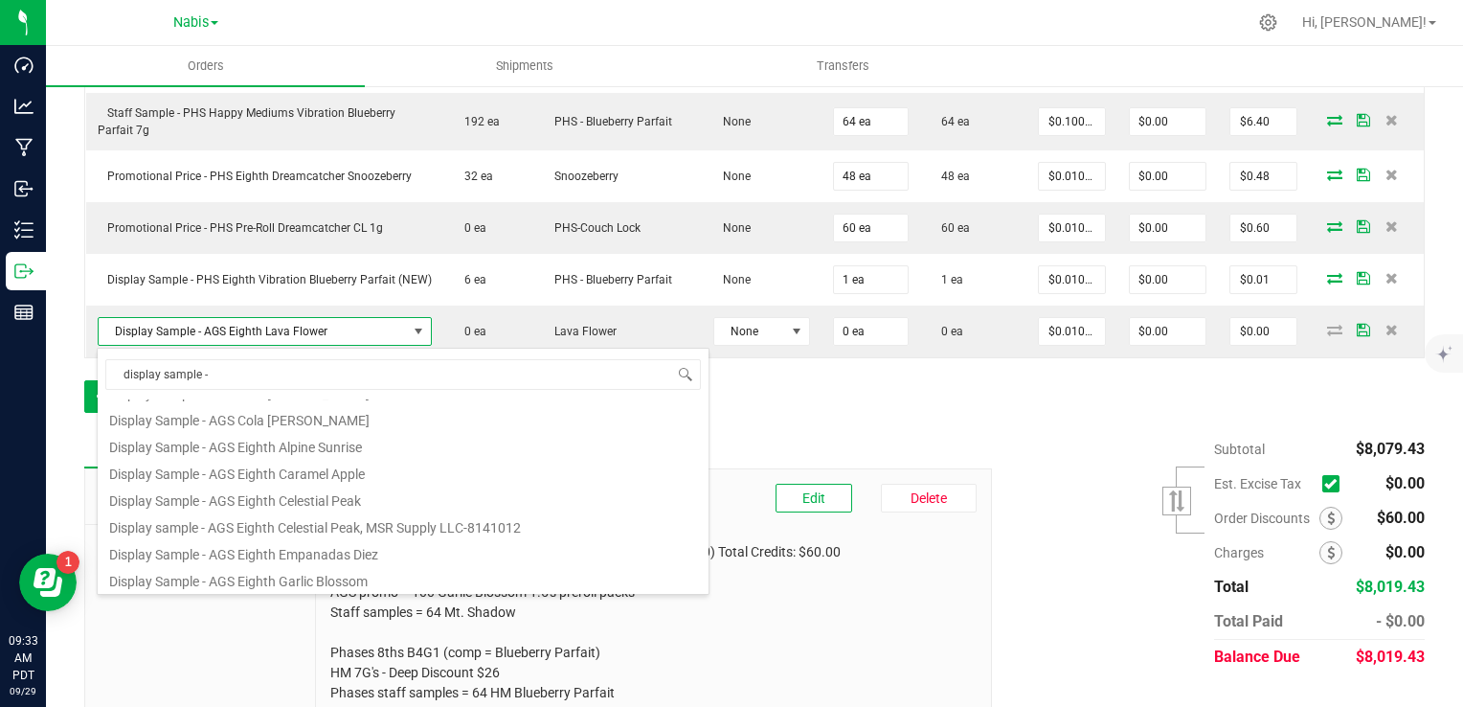
scroll to position [345, 0]
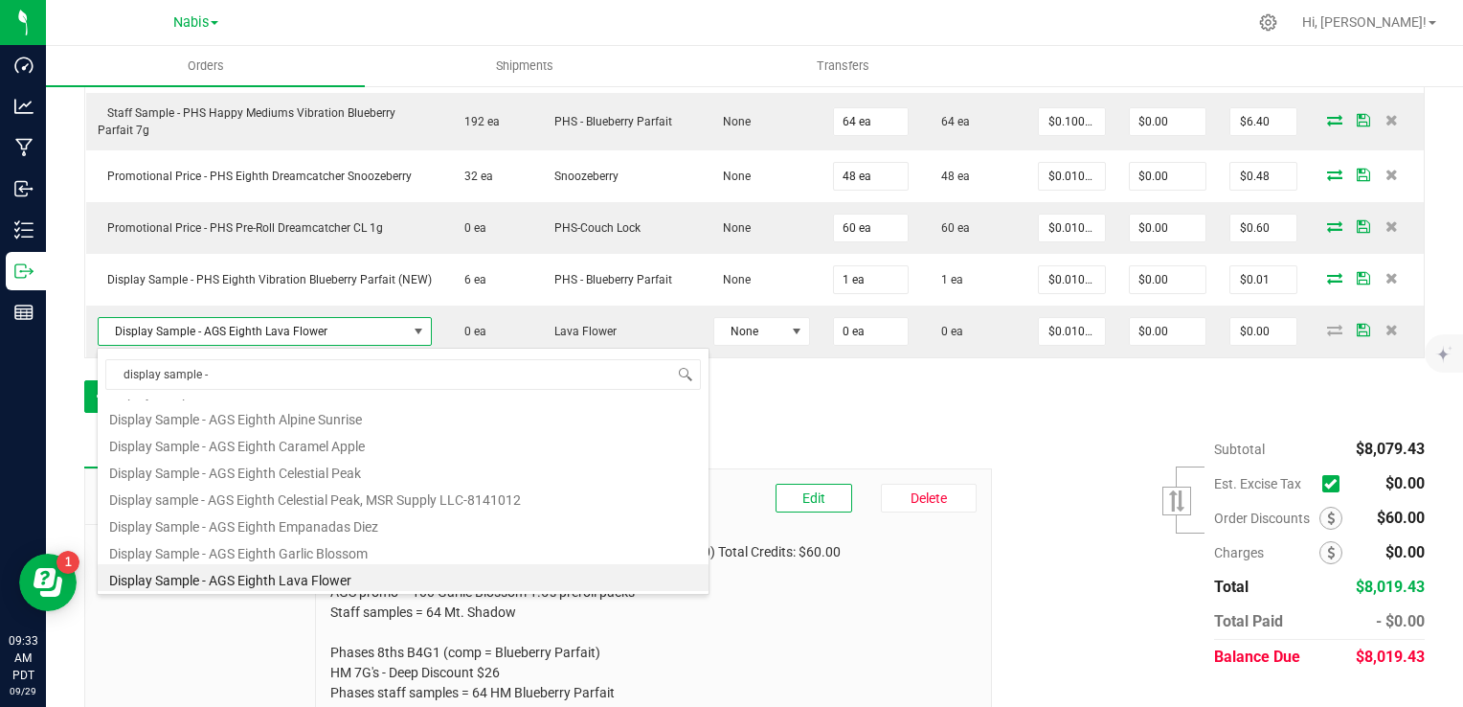
click at [316, 578] on li "Display Sample - AGS Eighth Lava Flower" at bounding box center [403, 577] width 611 height 27
click at [316, 578] on div "Sep 29, 2025 9:21 AM PDT Edit Delete 9/29/2025 9:21 AM PDT Display Credits: AGS…" at bounding box center [654, 603] width 676 height 268
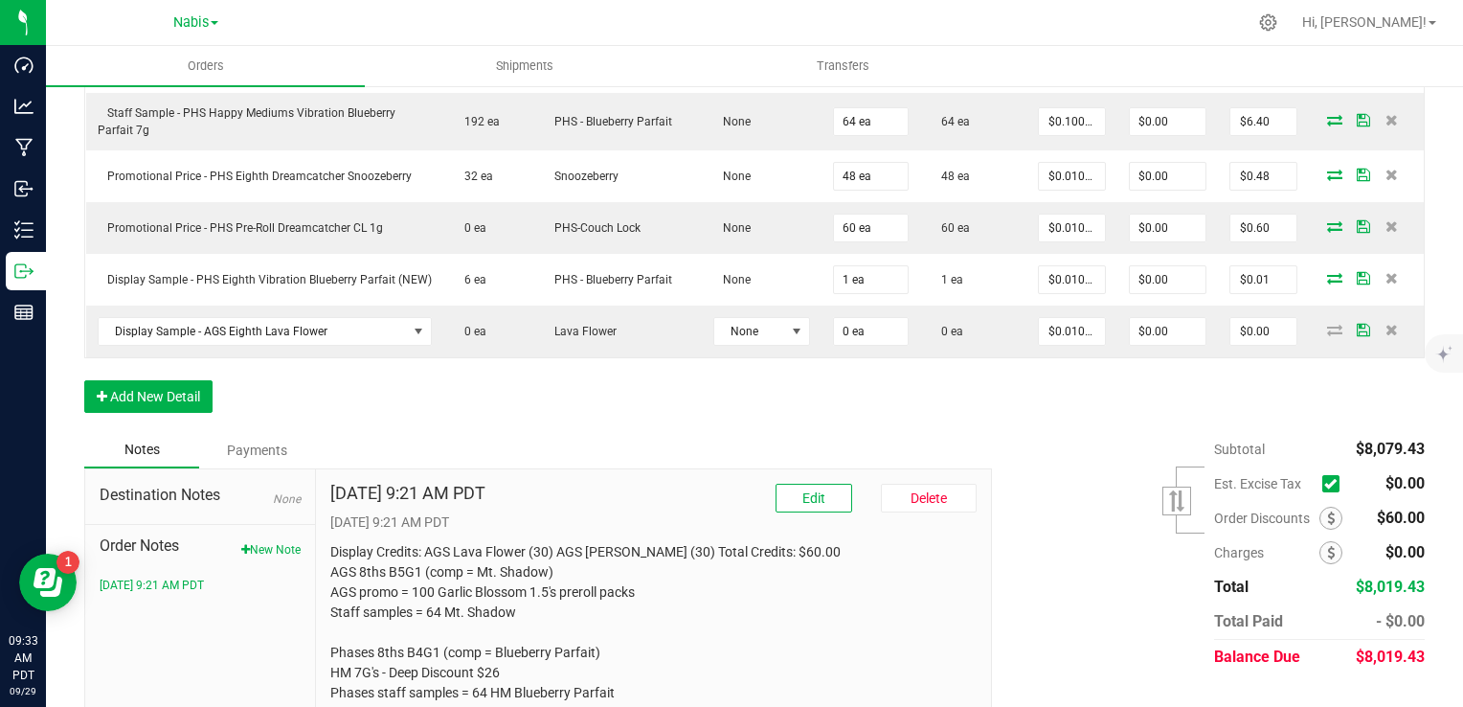
drag, startPoint x: 316, startPoint y: 578, endPoint x: 420, endPoint y: 388, distance: 217.3
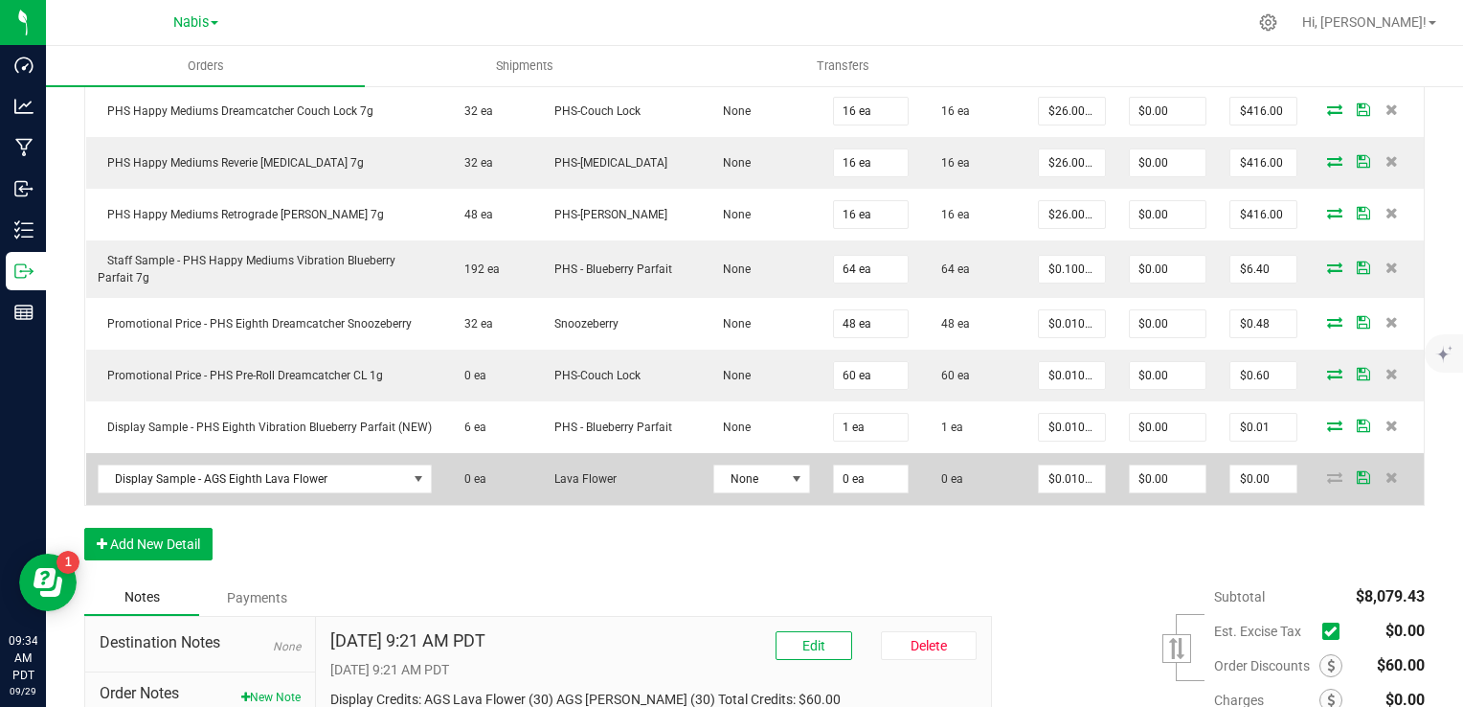
scroll to position [1521, 0]
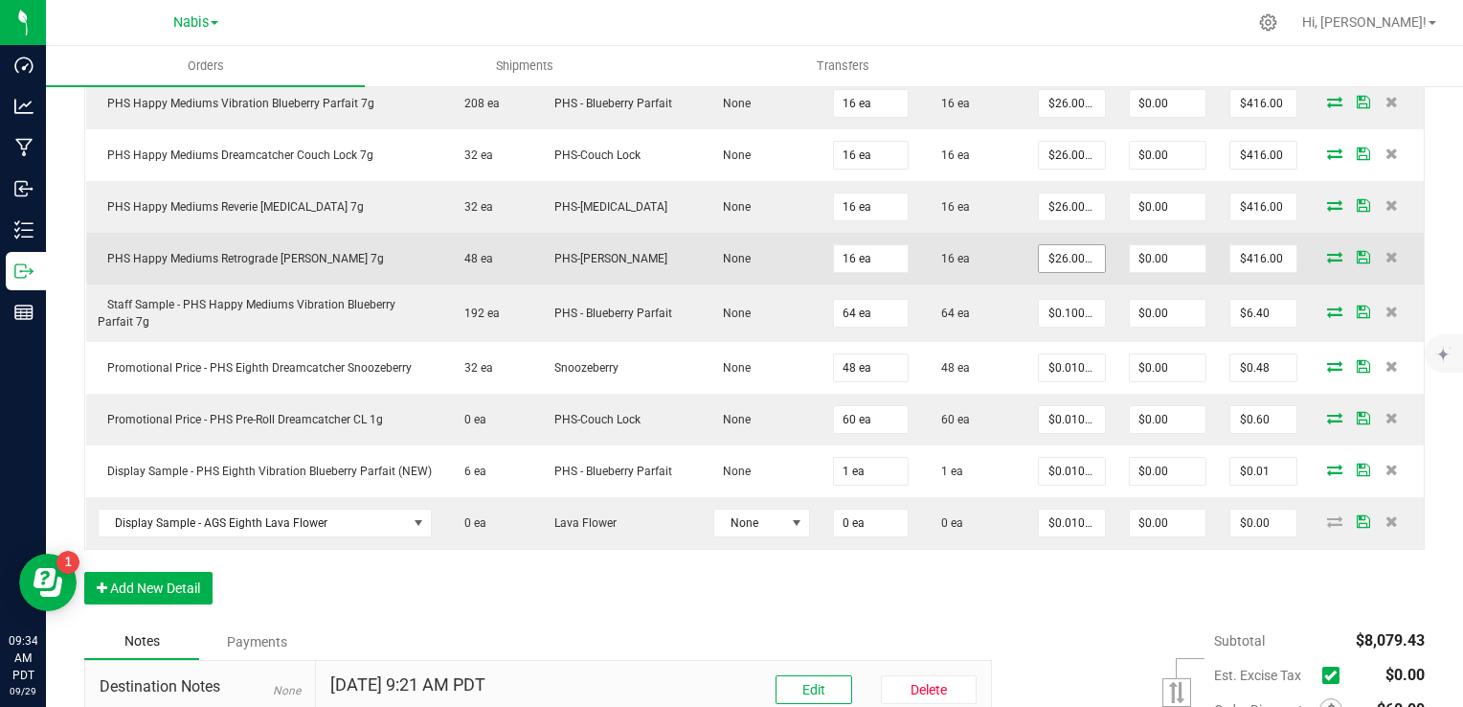
type input "26"
click at [1042, 251] on input "26" at bounding box center [1071, 258] width 65 height 27
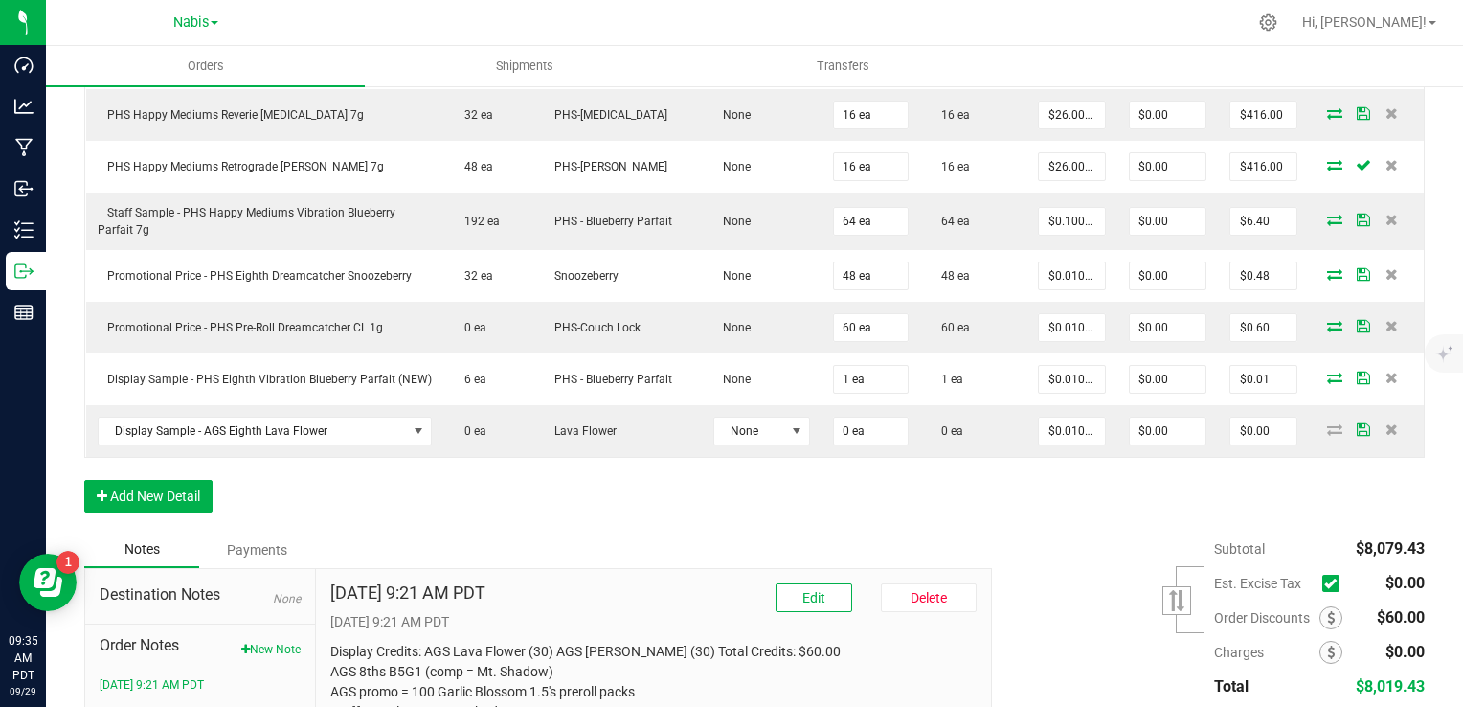
scroll to position [1763, 0]
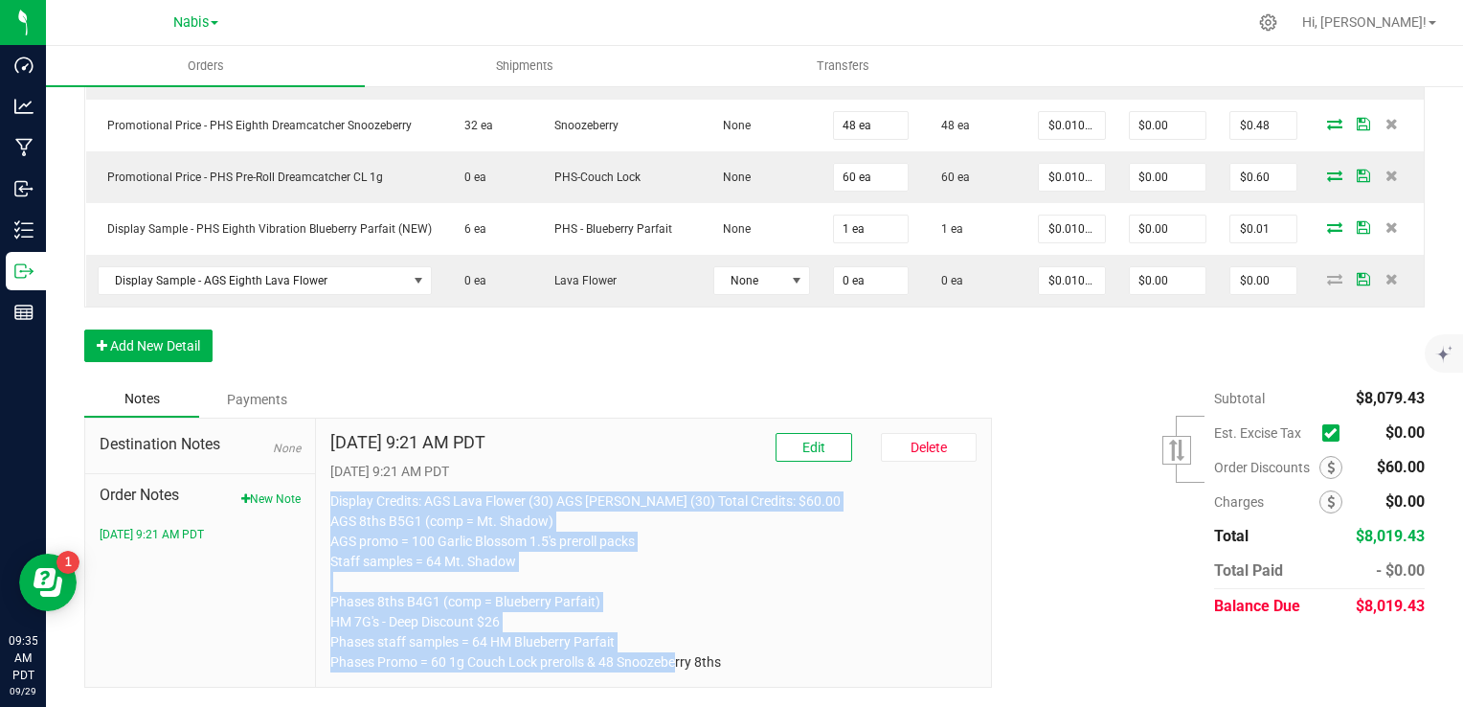
drag, startPoint x: 329, startPoint y: 496, endPoint x: 757, endPoint y: 664, distance: 458.8
click at [757, 664] on p "Display Credits: AGS Lava Flower (30) AGS Woods (30) Total Credits: $60.00 AGS …" at bounding box center [653, 581] width 647 height 181
copy p "Display Credits: AGS Lava Flower (30) AGS Woods (30) Total Credits: $60.00 AGS …"
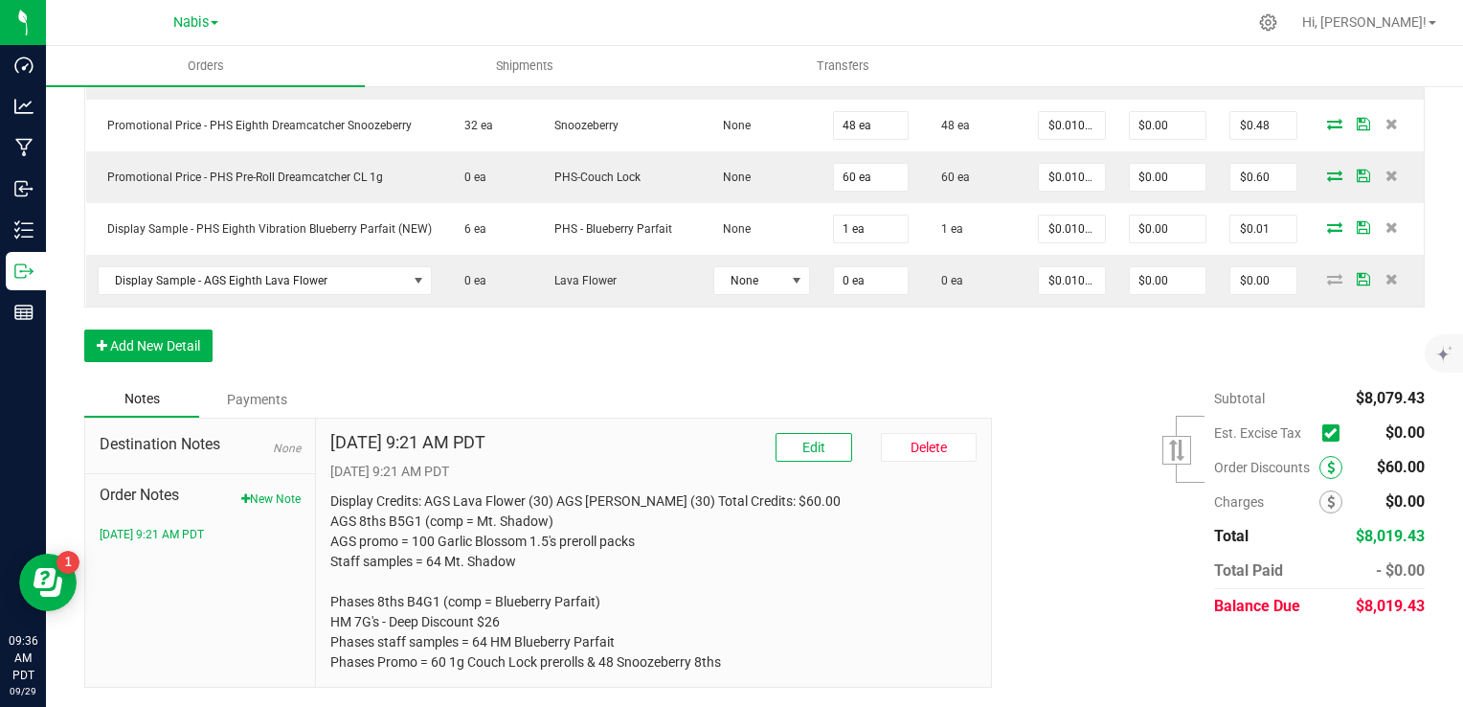
click at [1327, 470] on icon at bounding box center [1331, 467] width 8 height 13
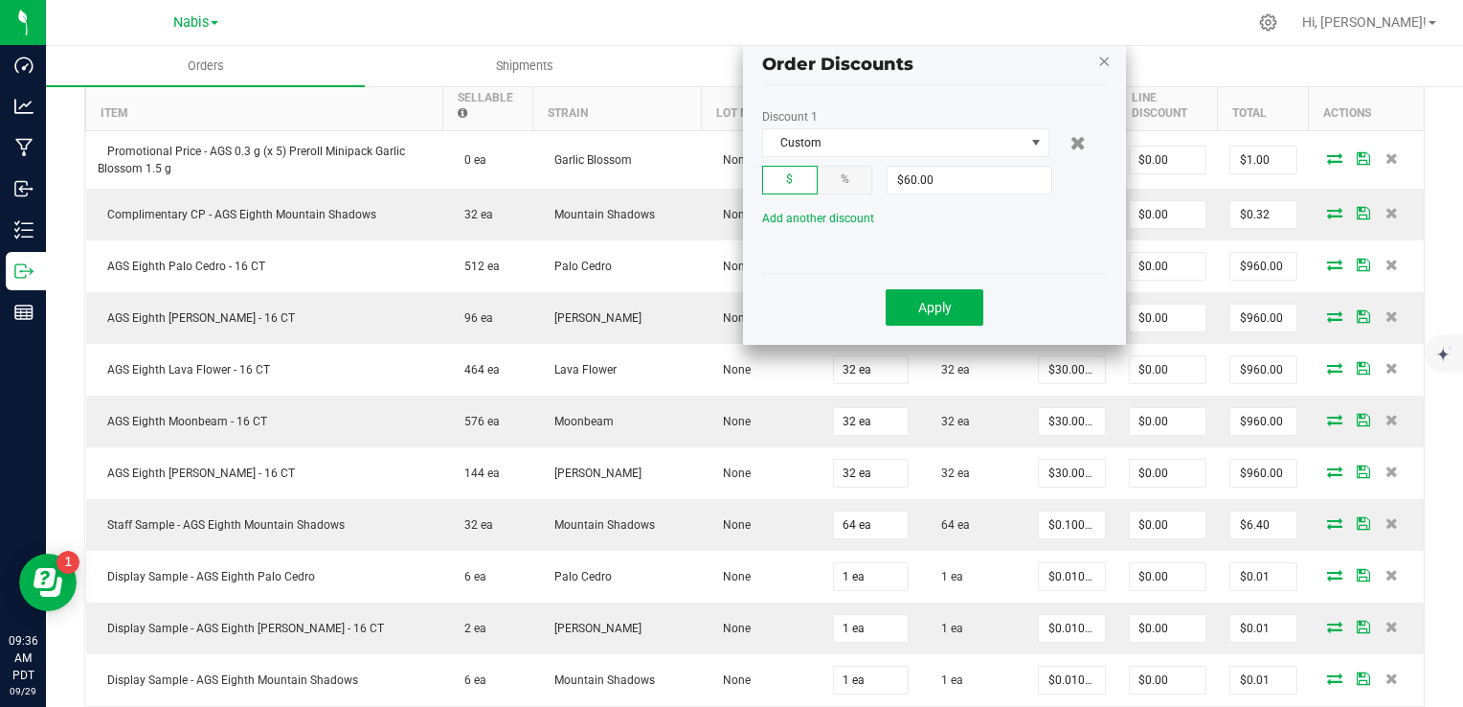
scroll to position [327, 0]
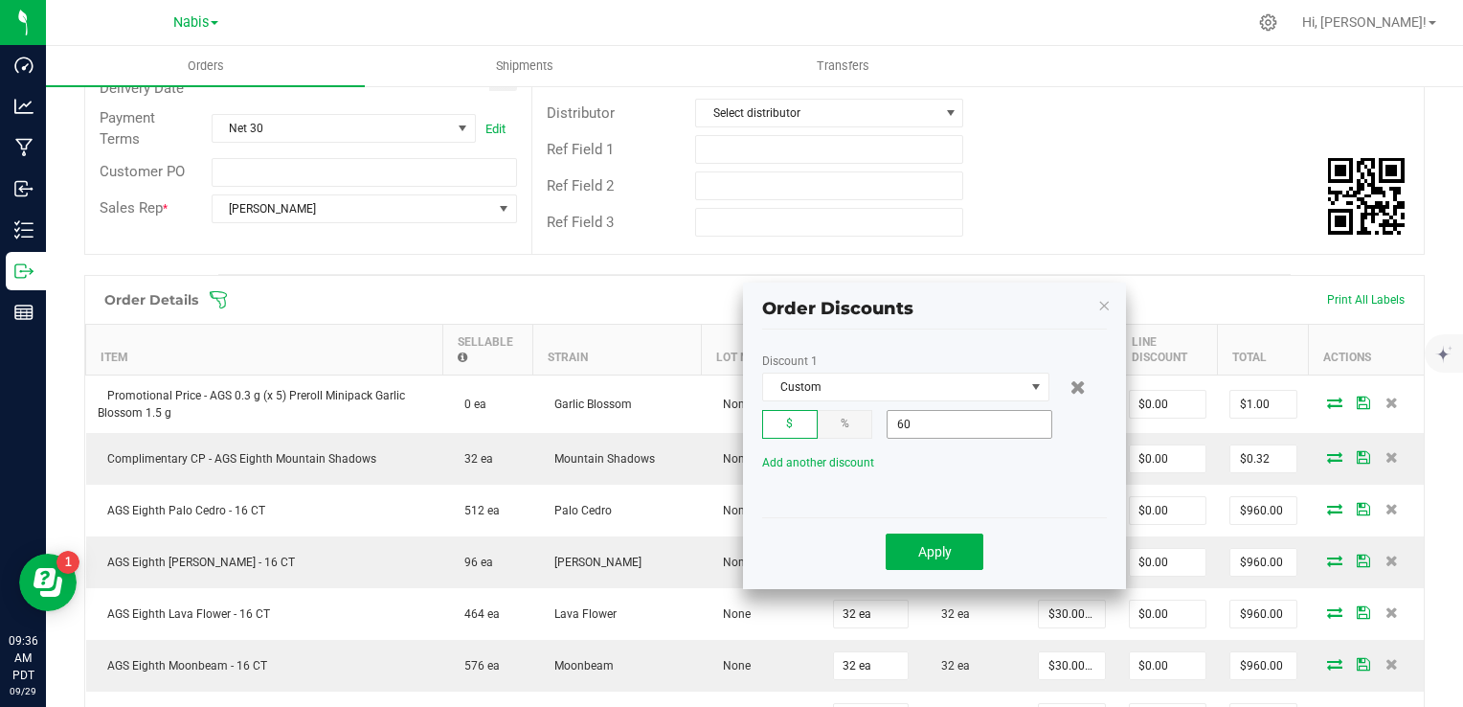
click at [953, 419] on input "60" at bounding box center [970, 424] width 164 height 27
type input "$30.00"
click at [932, 560] on button "Apply" at bounding box center [935, 551] width 98 height 36
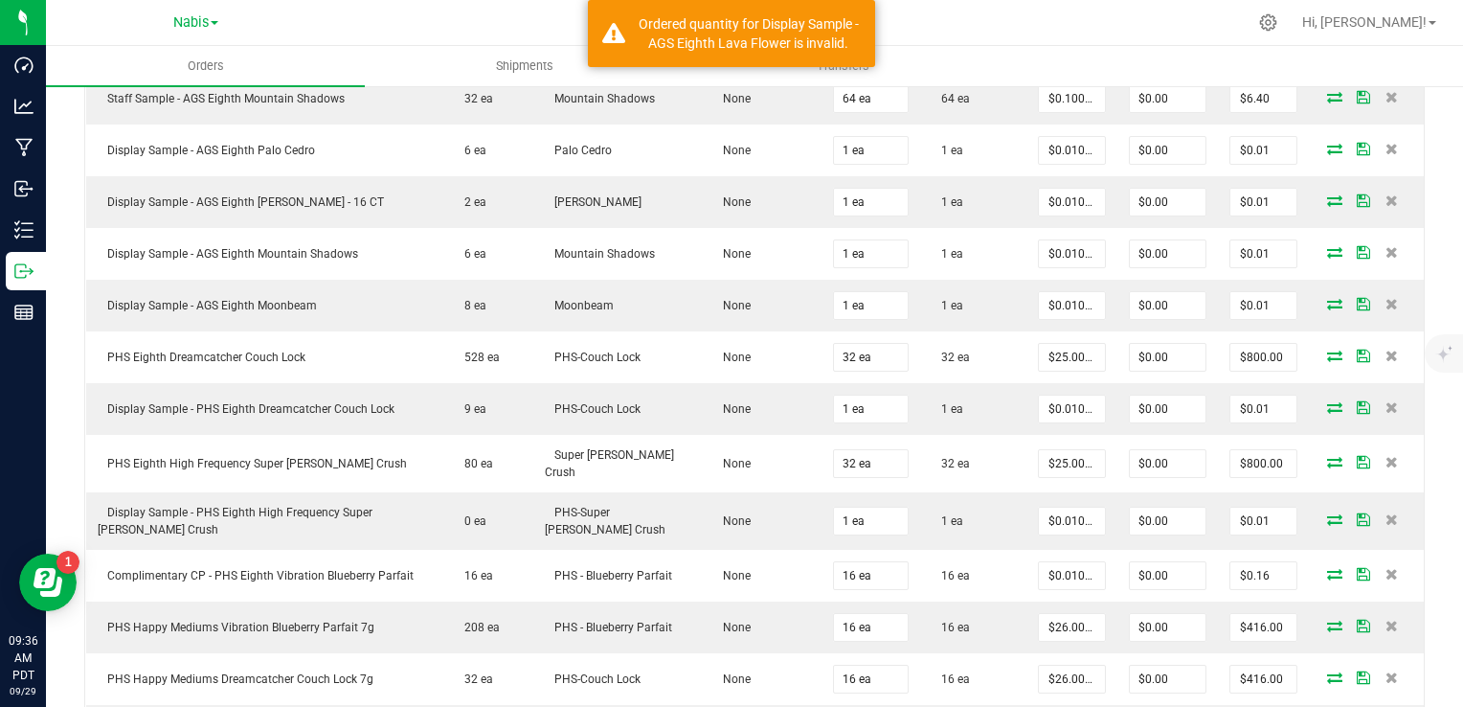
scroll to position [1763, 0]
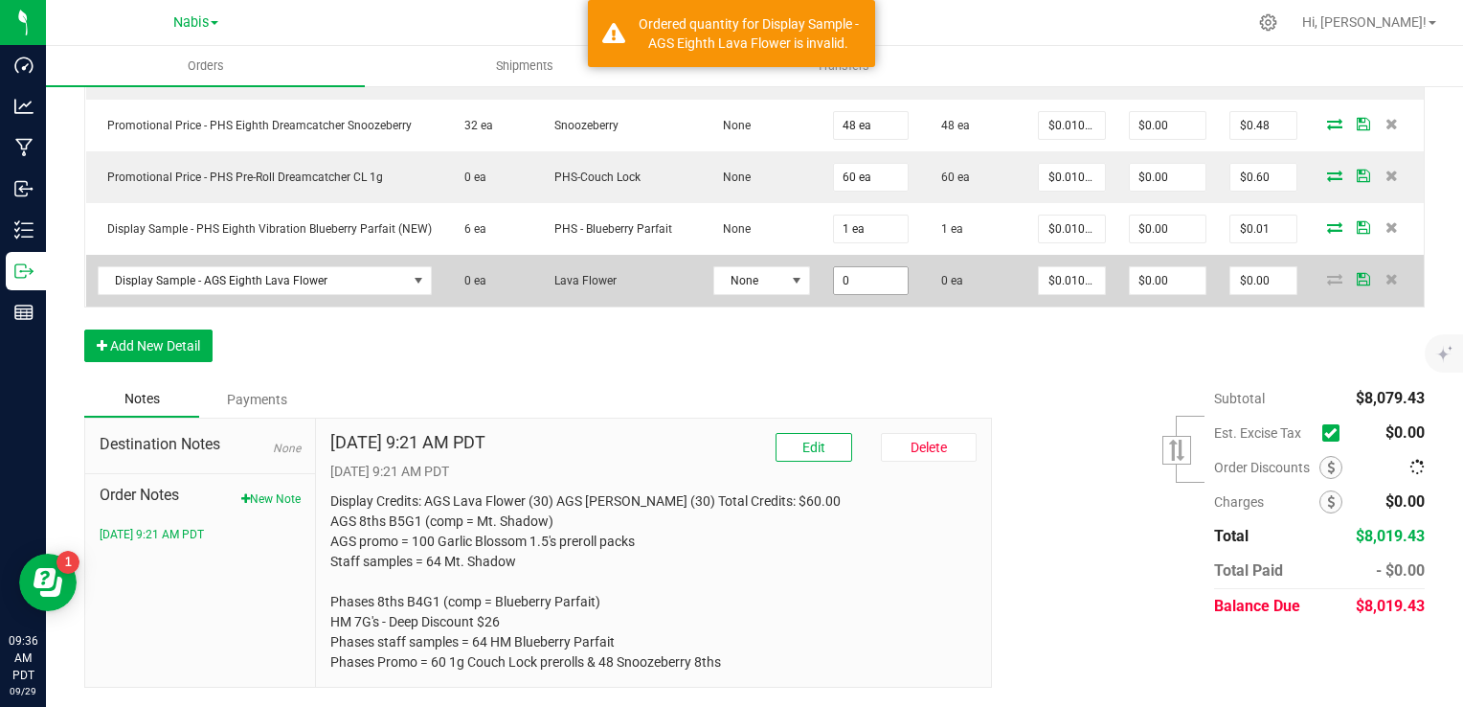
click at [834, 293] on input "0" at bounding box center [871, 280] width 74 height 27
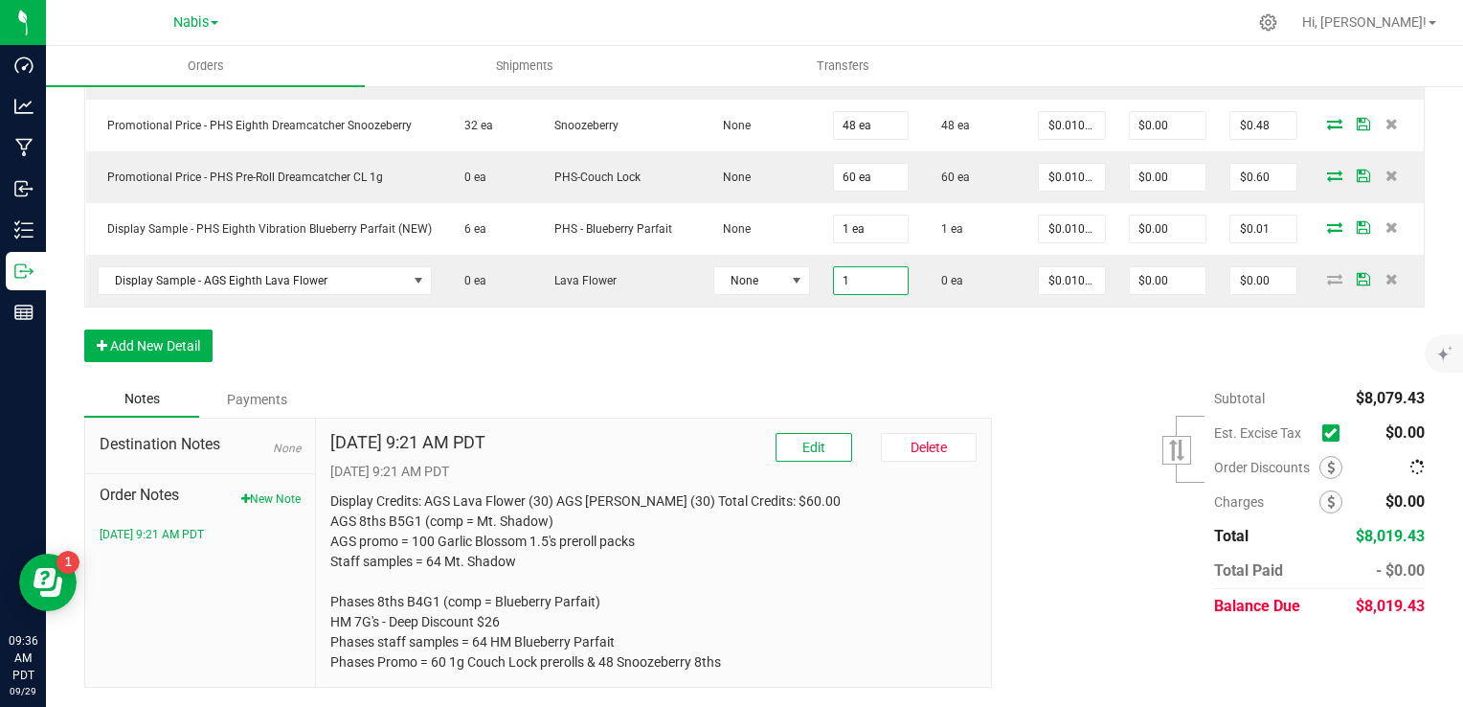
type input "1 ea"
type input "$0.01"
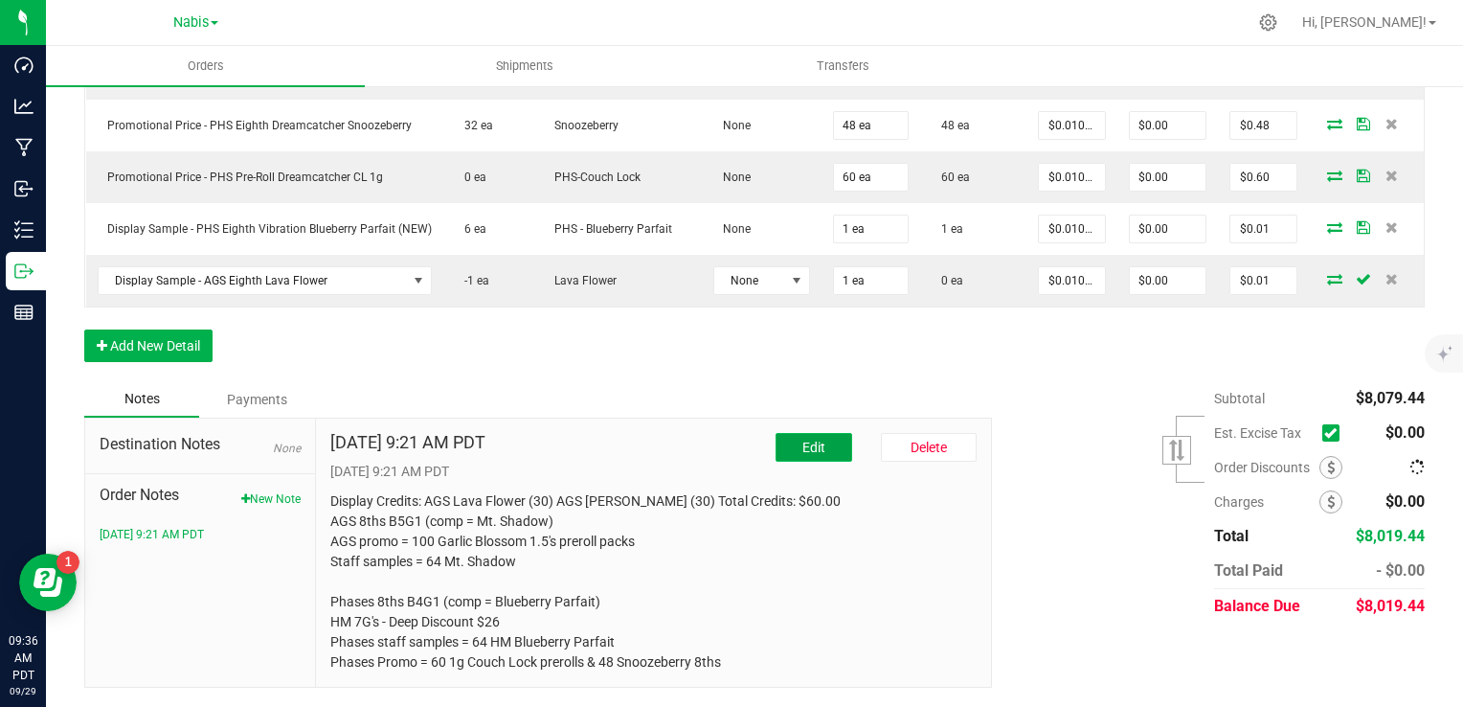
click at [803, 446] on span "Edit" at bounding box center [814, 447] width 23 height 15
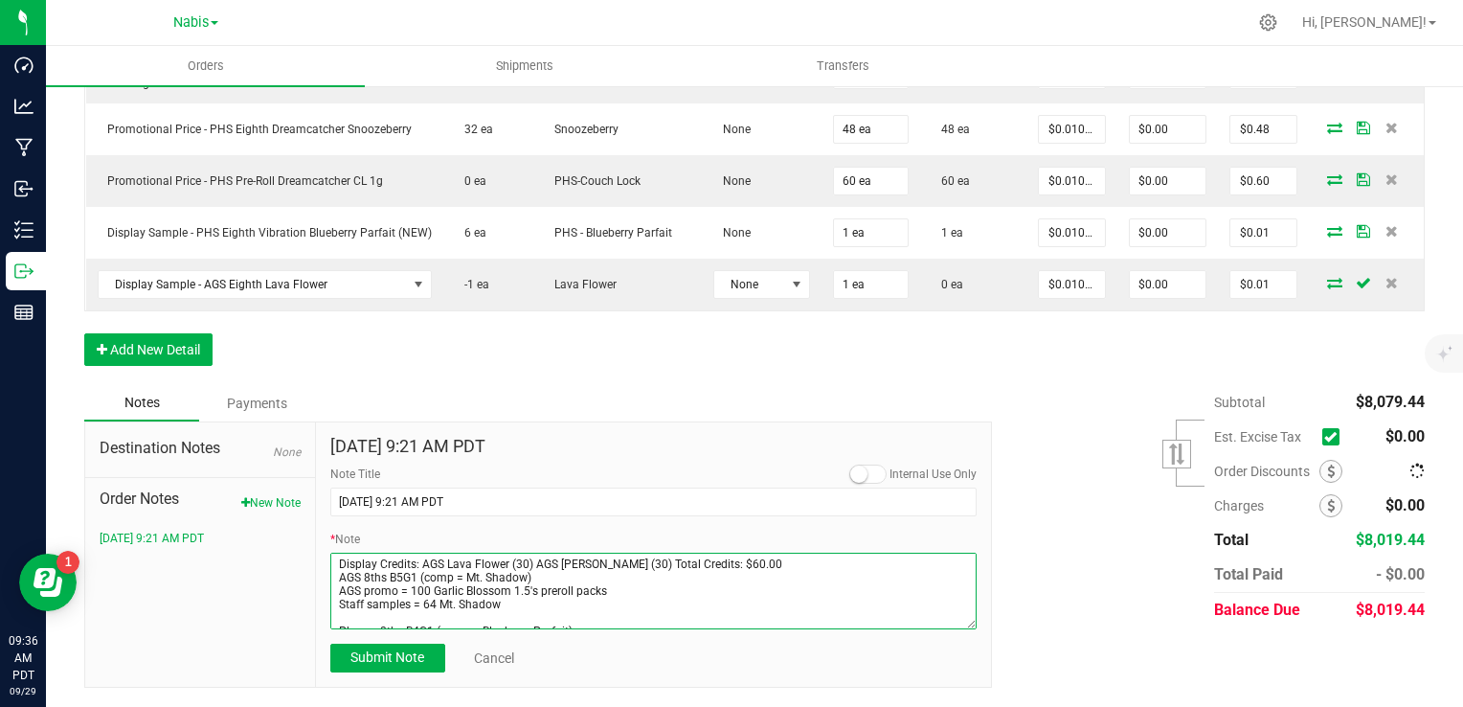
drag, startPoint x: 529, startPoint y: 562, endPoint x: 414, endPoint y: 554, distance: 115.2
click at [414, 554] on textarea "* Note" at bounding box center [653, 591] width 647 height 77
click at [594, 560] on textarea "* Note" at bounding box center [653, 591] width 647 height 77
click at [589, 562] on textarea "* Note" at bounding box center [653, 591] width 647 height 77
type textarea "Display Credits: AGS [PERSON_NAME] (30) Total Credits: $30.00 AGS 8ths B5G1 (co…"
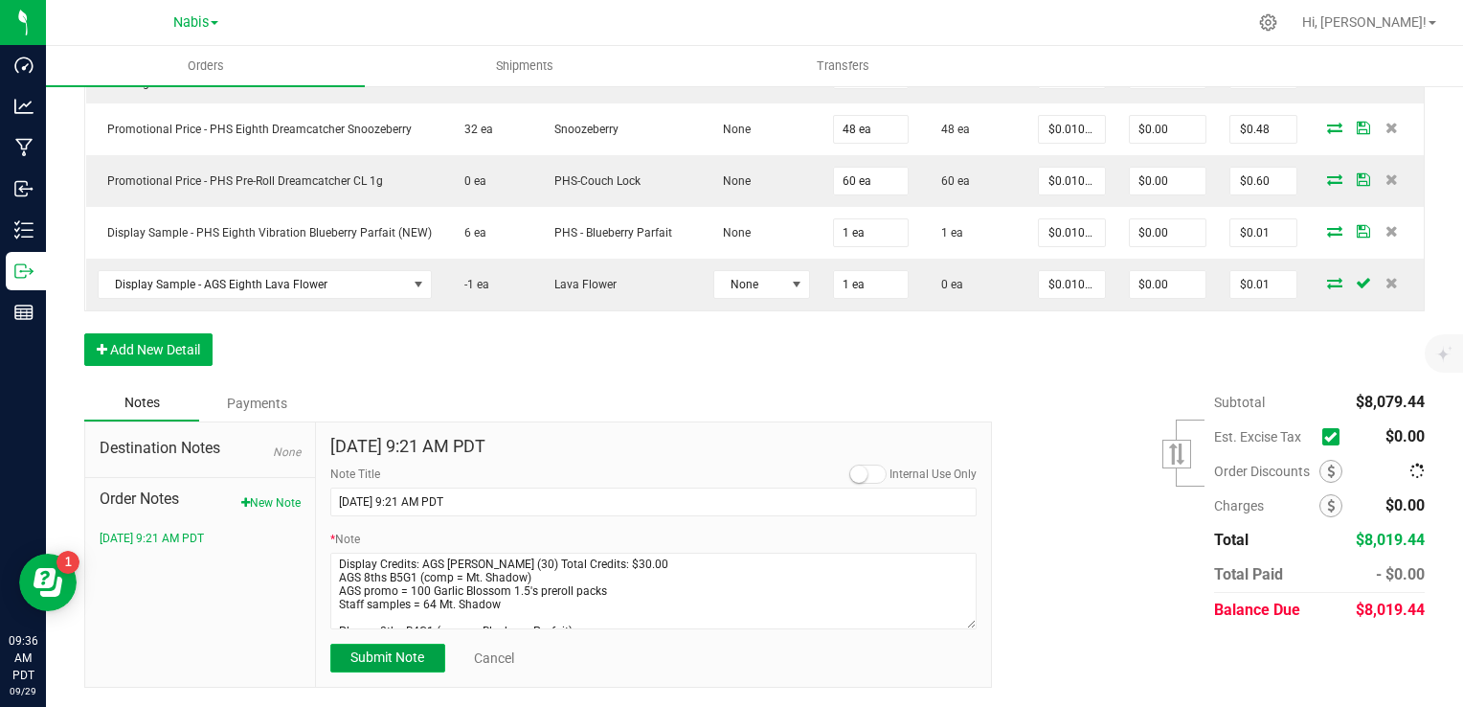
click at [410, 645] on button "Submit Note" at bounding box center [387, 658] width 115 height 29
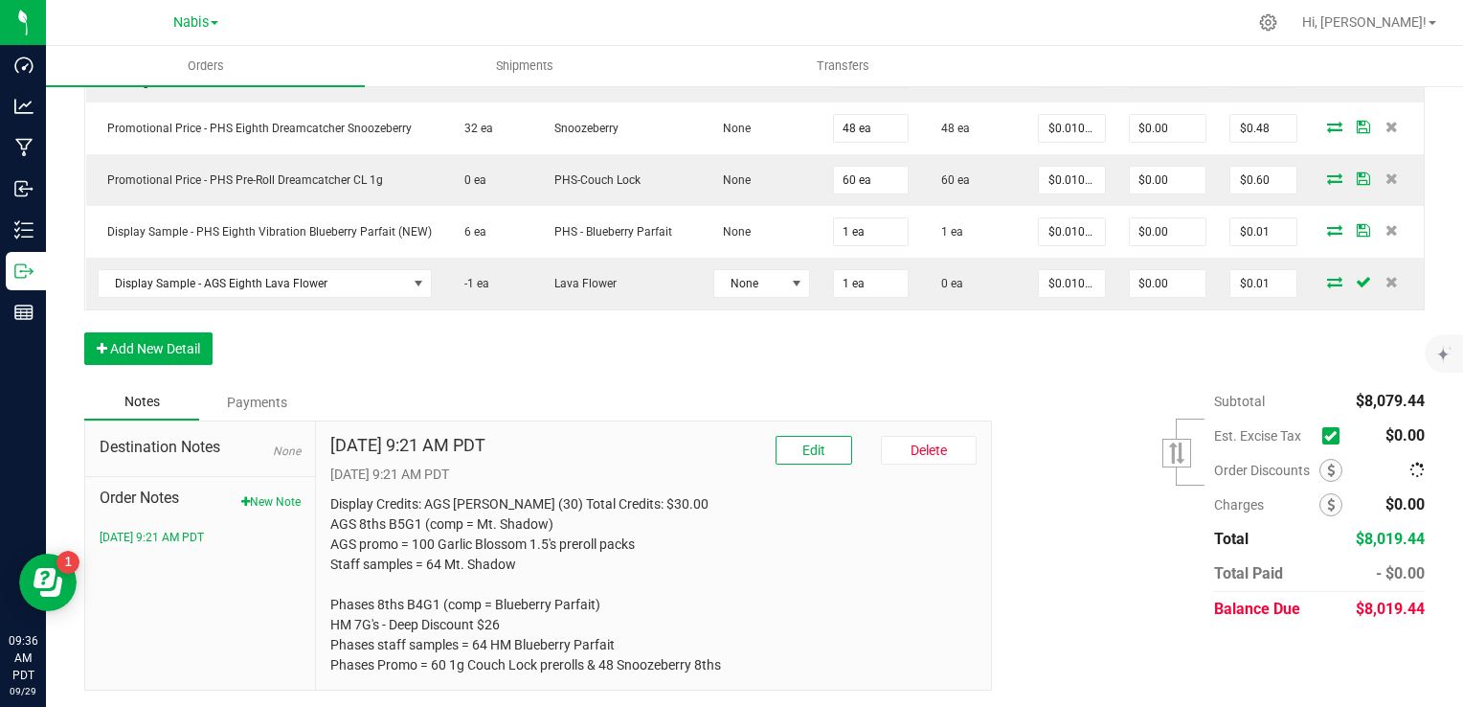
click at [1027, 532] on div "Subtotal $8,079.44 Est. Excise Tax" at bounding box center [1201, 505] width 447 height 242
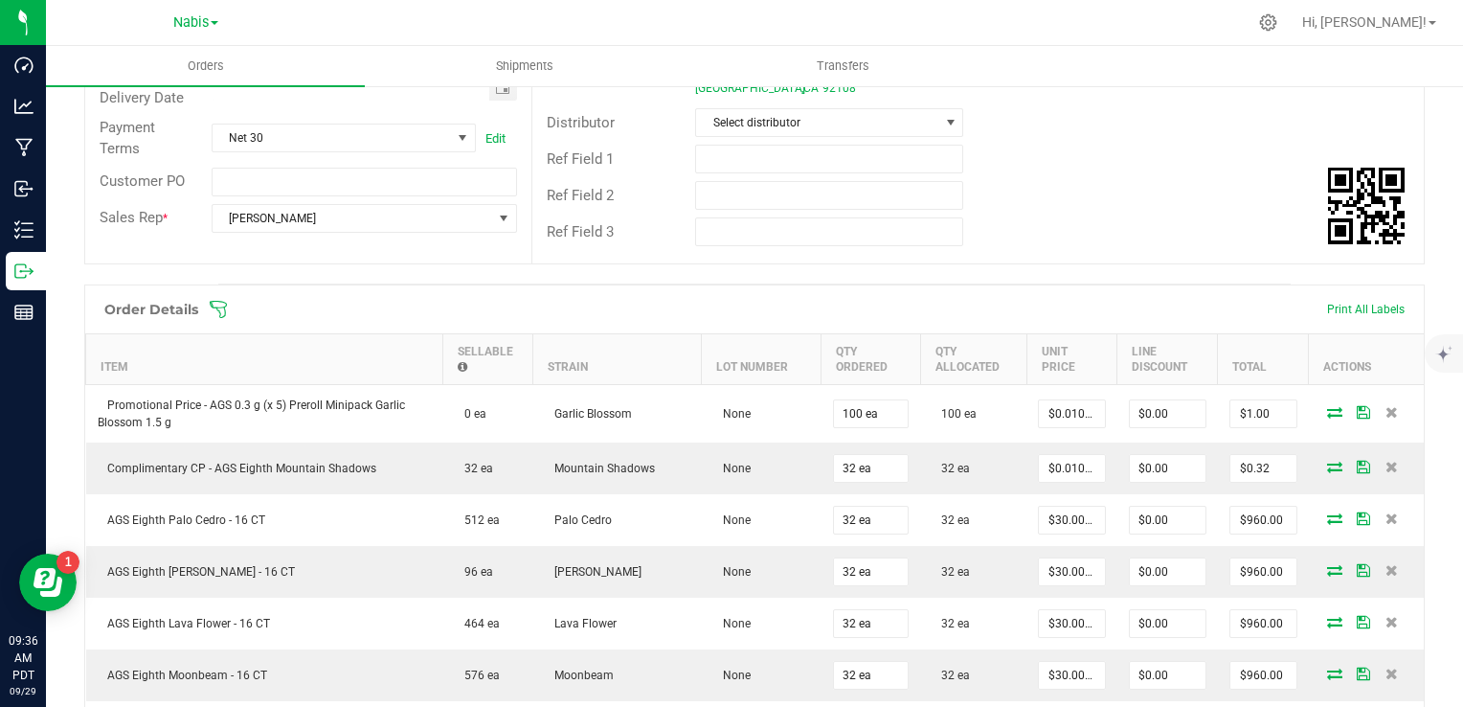
scroll to position [0, 0]
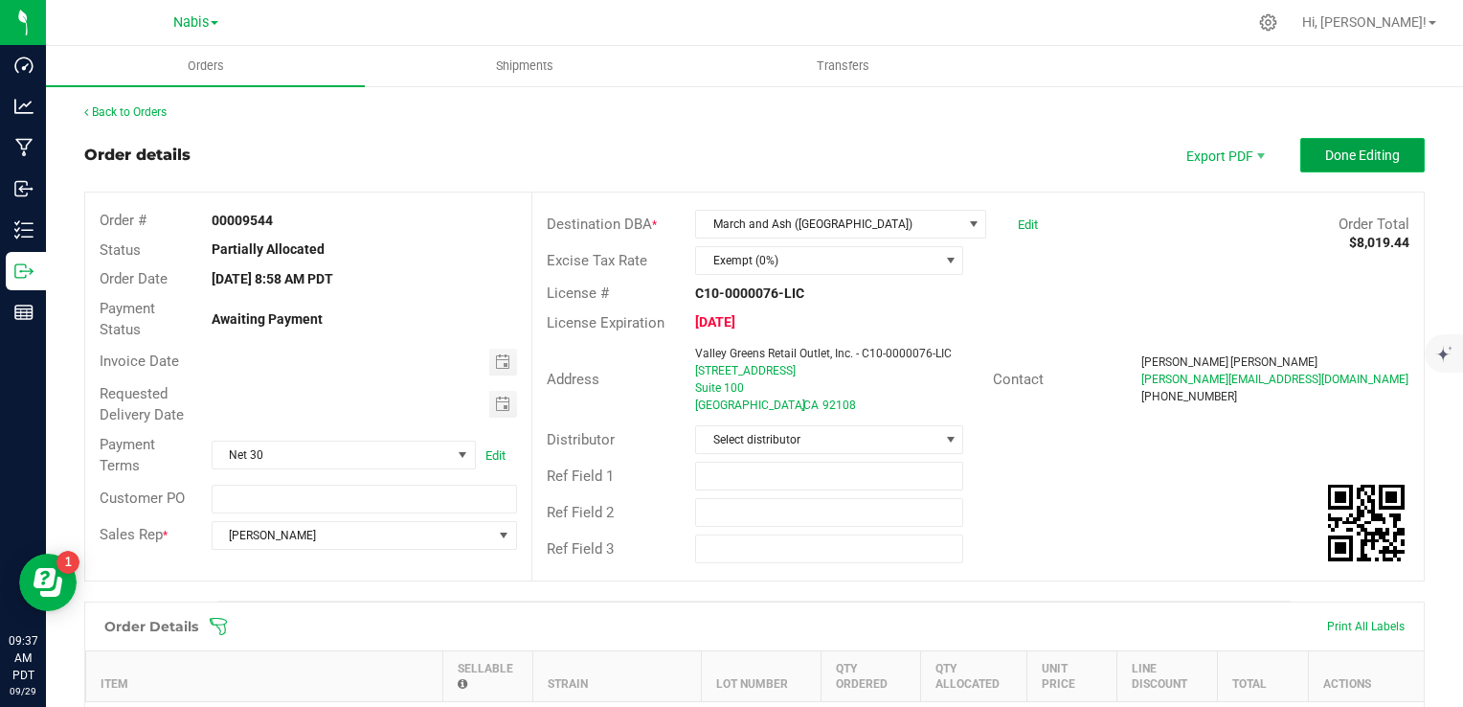
click at [1369, 157] on span "Done Editing" at bounding box center [1362, 154] width 75 height 15
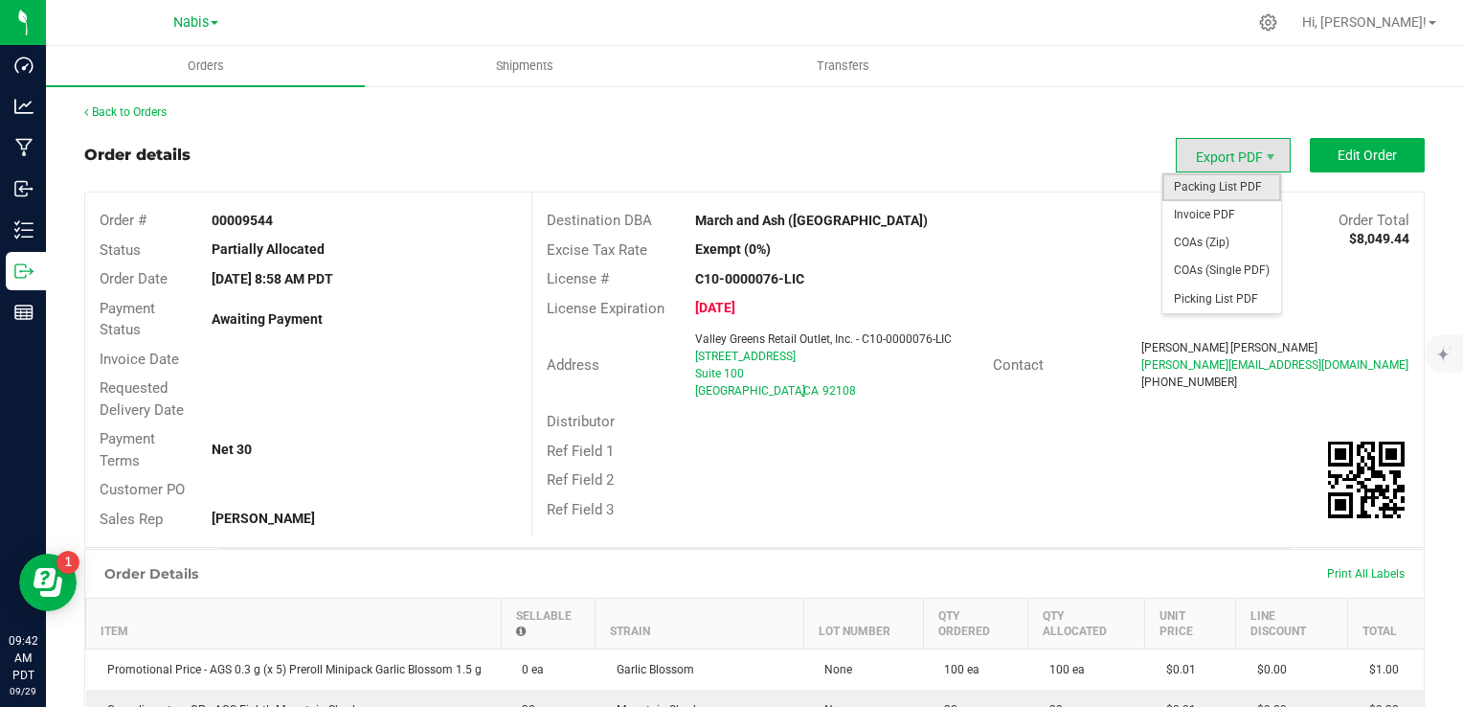
click at [1224, 190] on span "Packing List PDF" at bounding box center [1222, 187] width 119 height 28
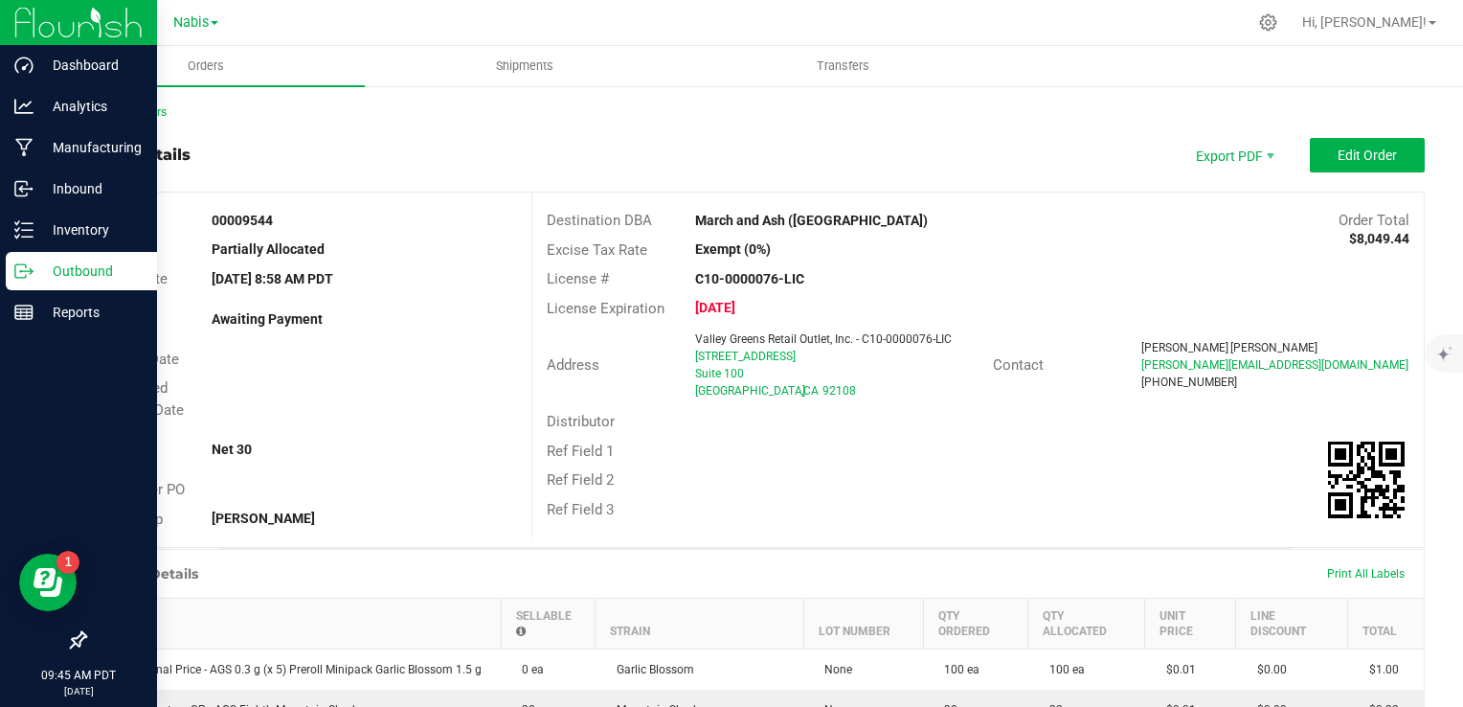
click at [28, 271] on line at bounding box center [27, 271] width 11 height 0
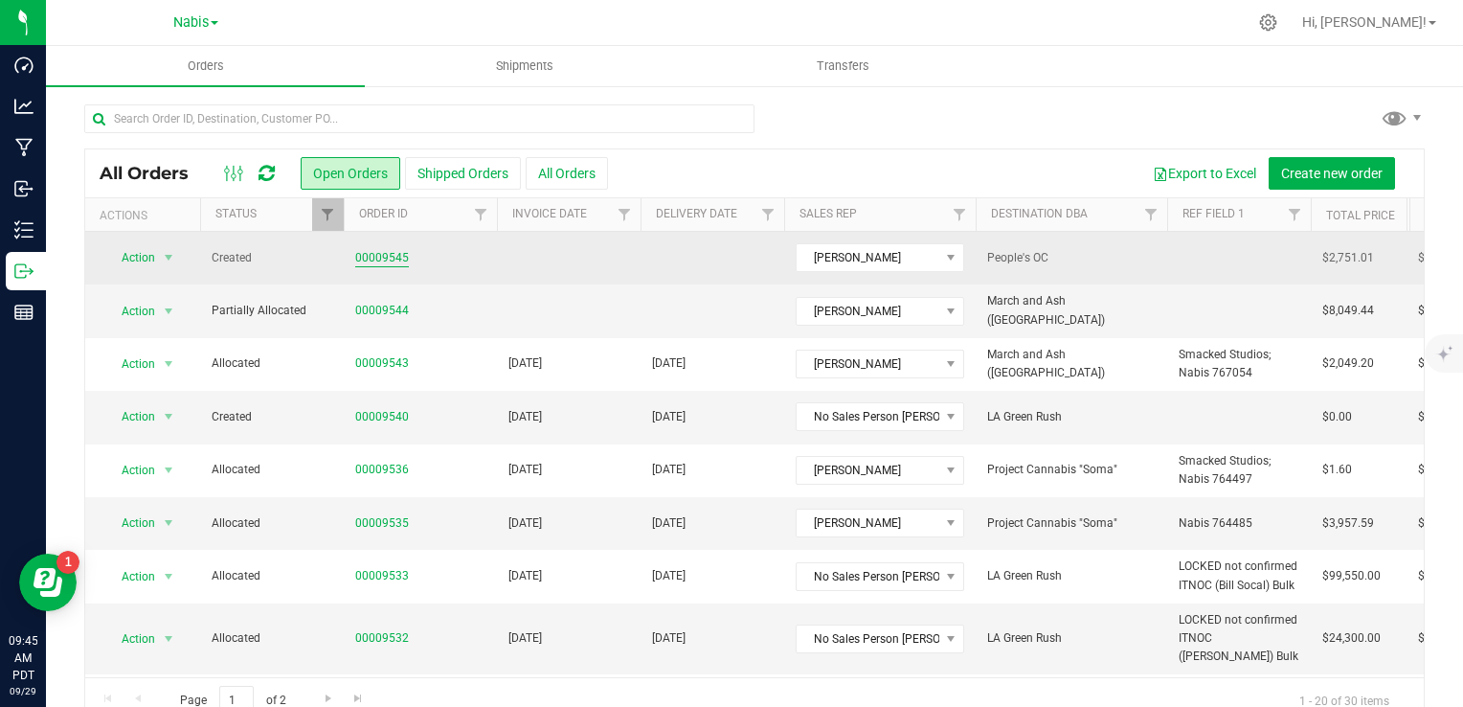
click at [382, 255] on link "00009545" at bounding box center [382, 258] width 54 height 18
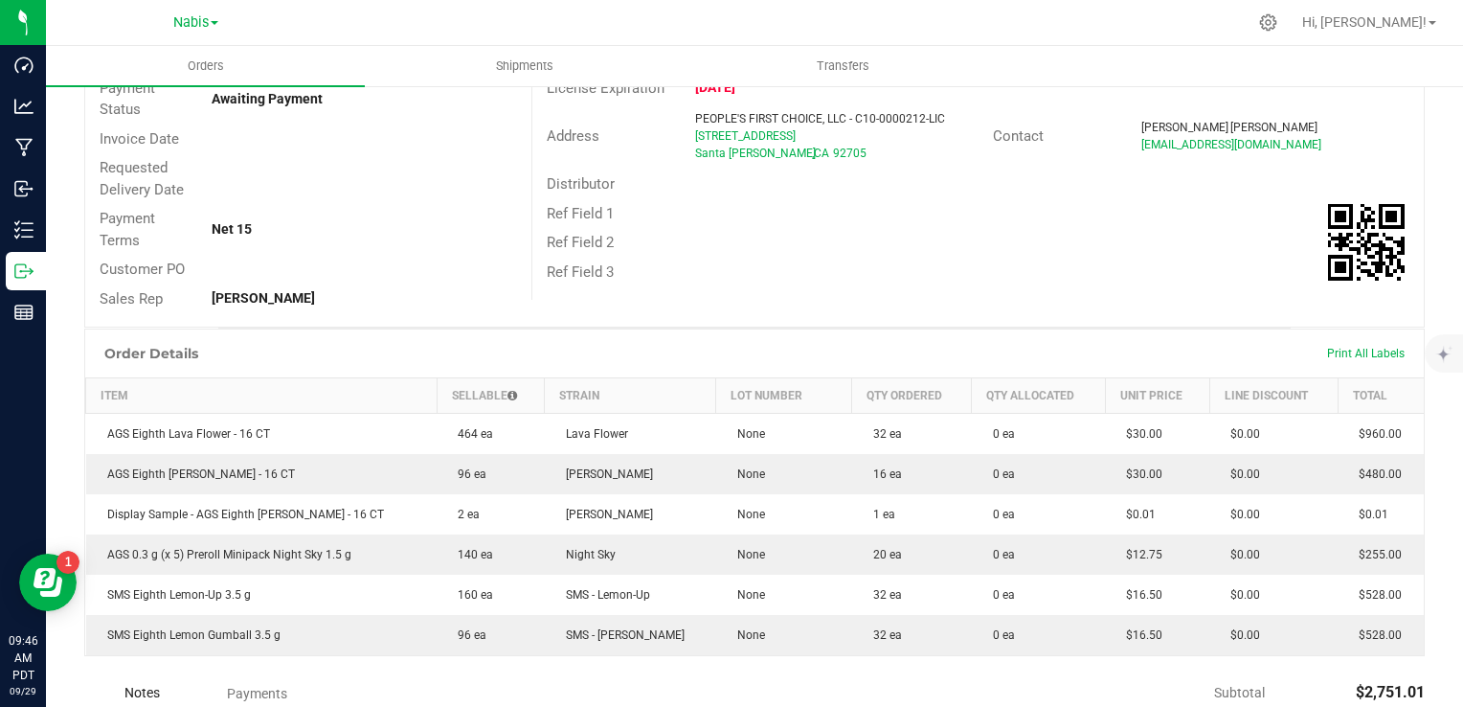
scroll to position [22, 0]
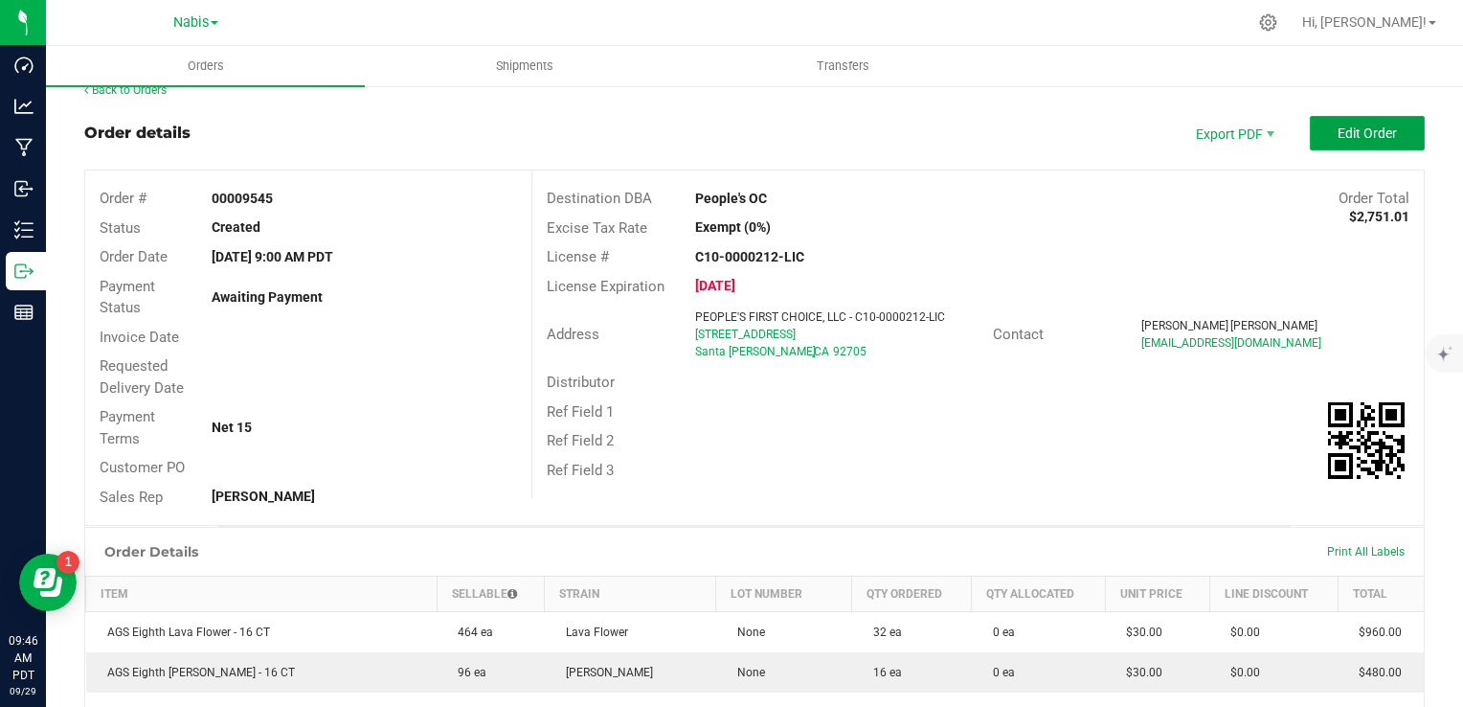
click at [1351, 134] on span "Edit Order" at bounding box center [1367, 132] width 59 height 15
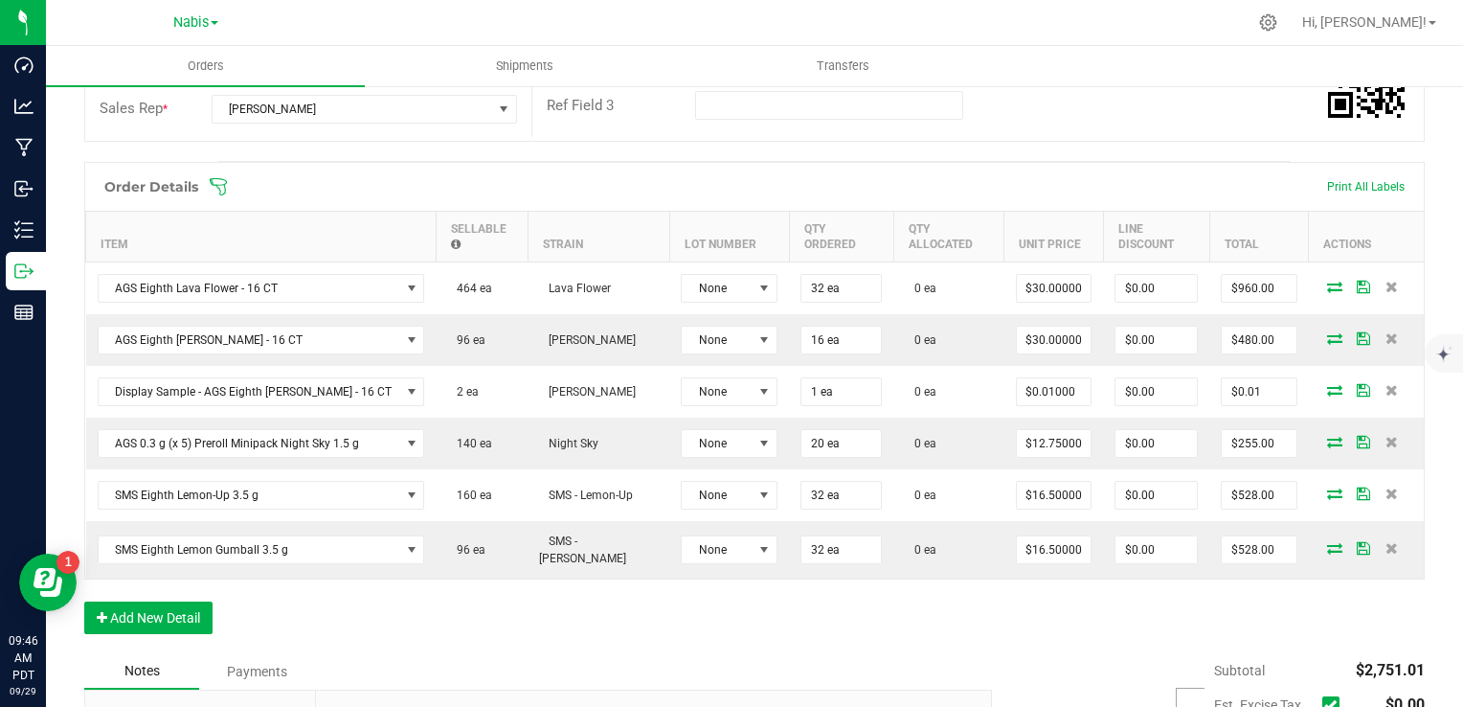
scroll to position [681, 0]
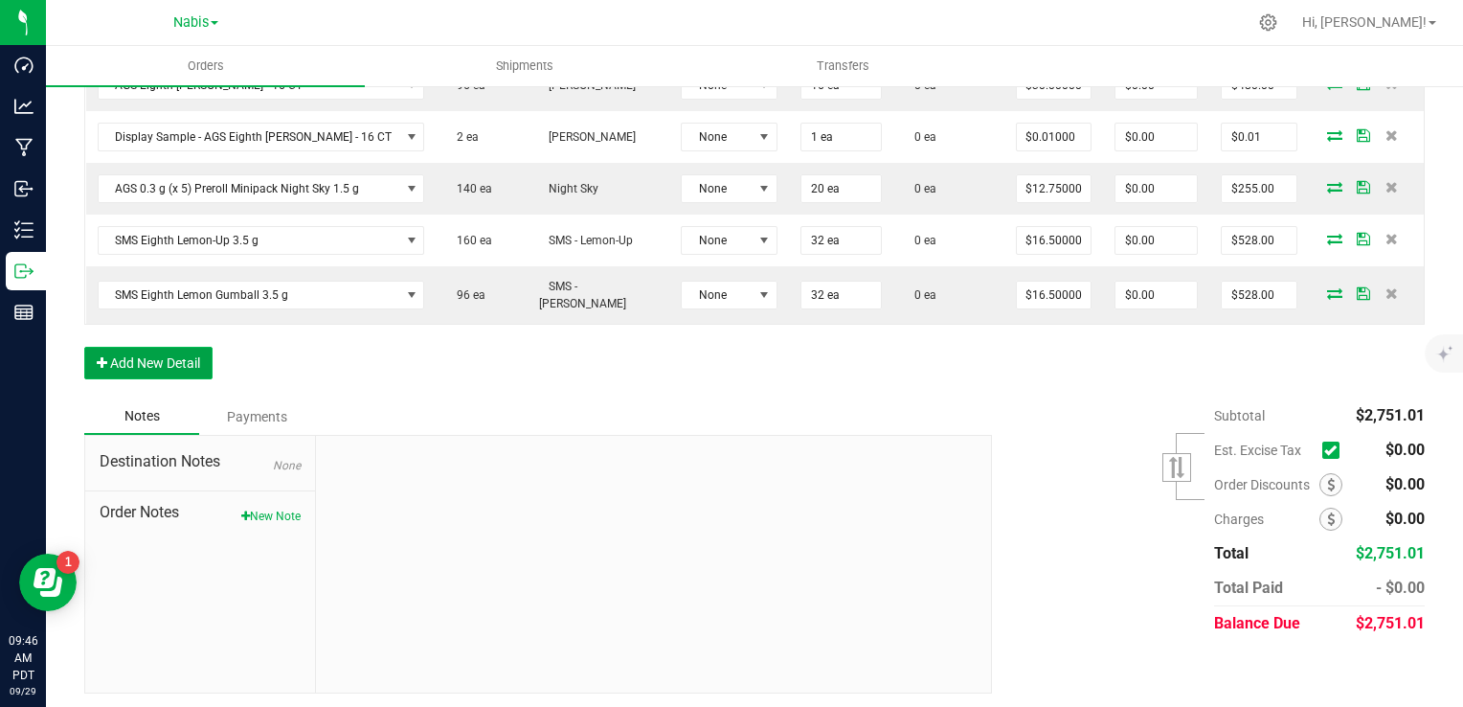
click at [181, 350] on button "Add New Detail" at bounding box center [148, 363] width 128 height 33
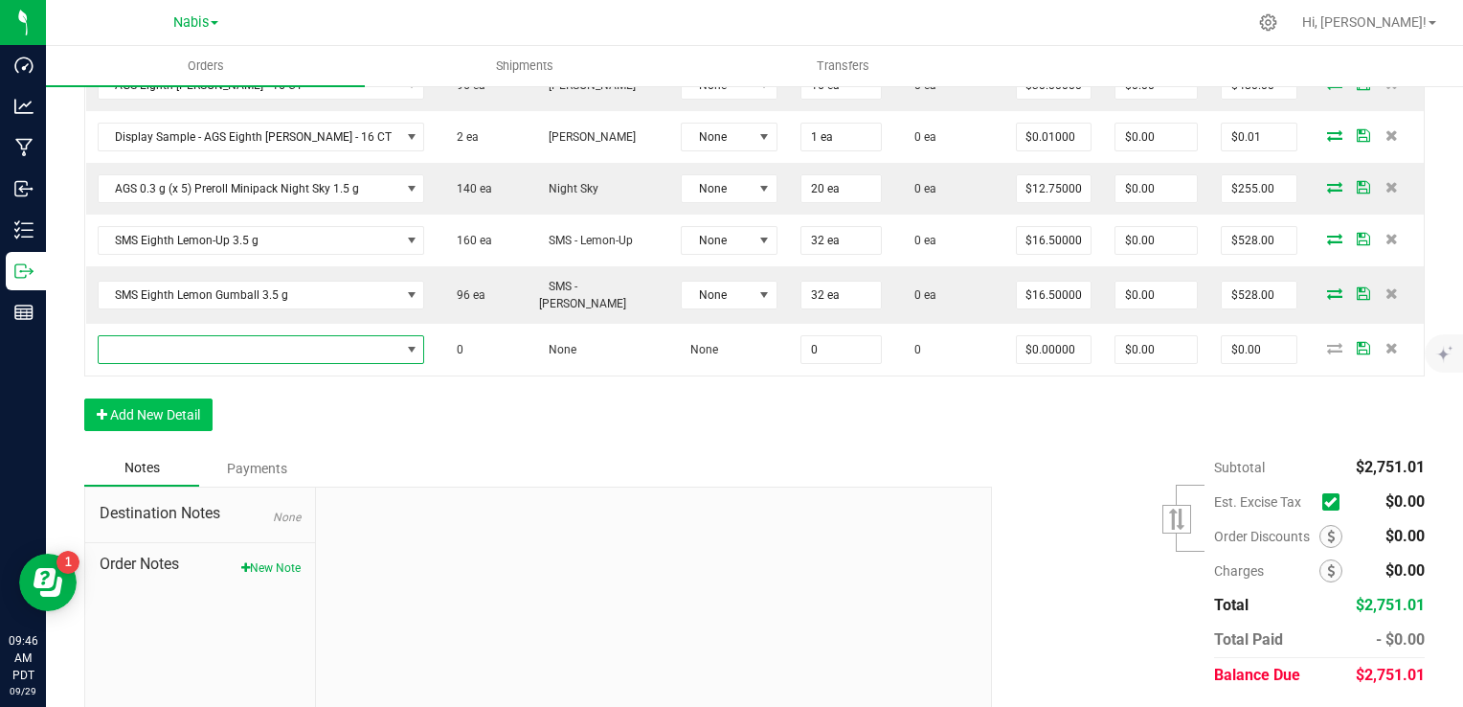
click at [276, 351] on span "NO DATA FOUND" at bounding box center [250, 349] width 302 height 27
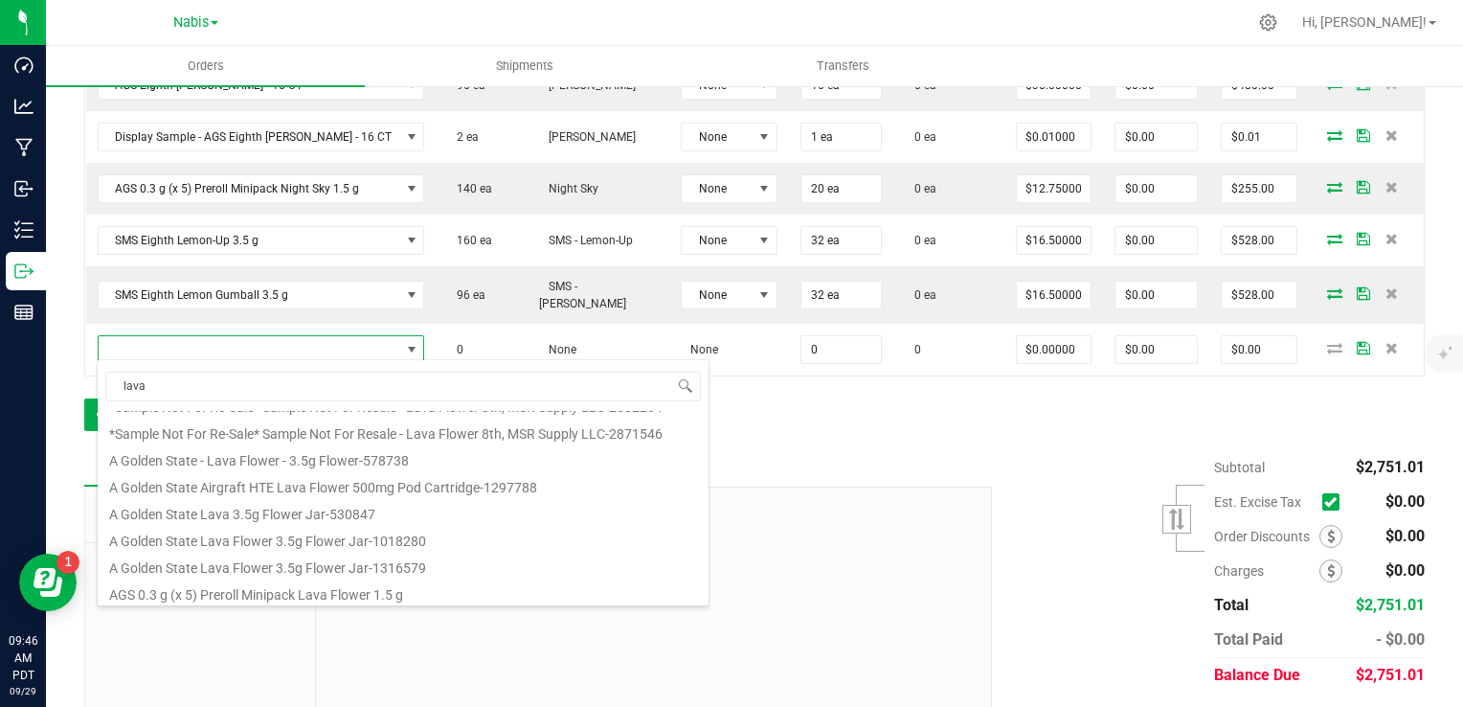
scroll to position [345, 0]
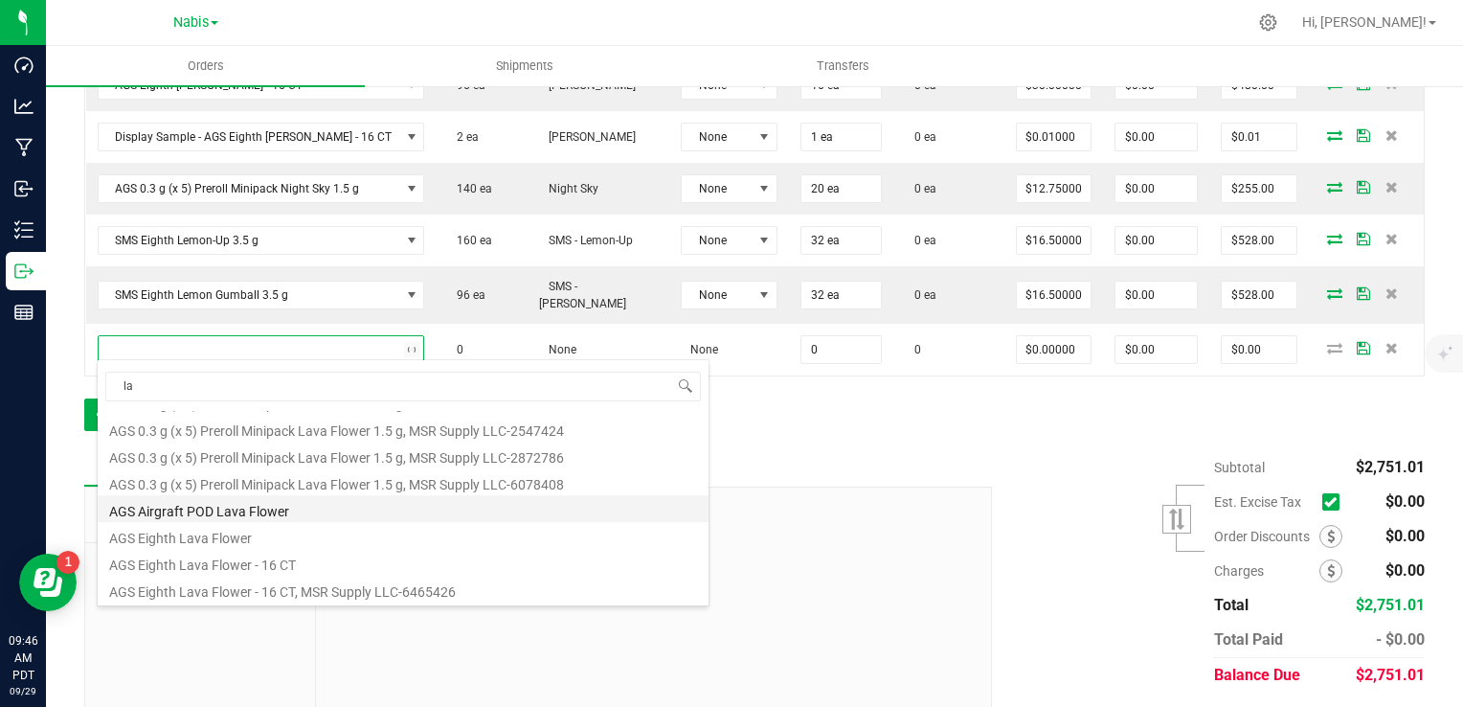
type input "l"
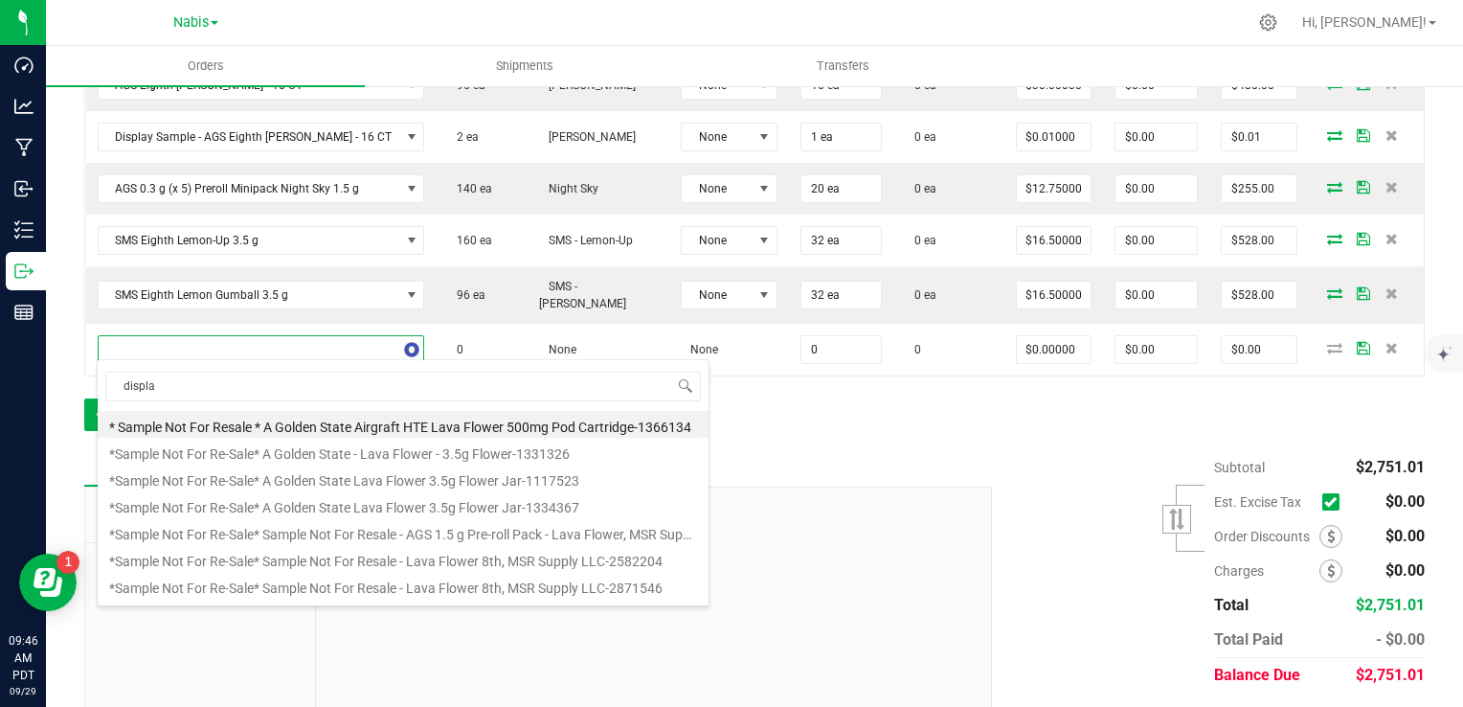
type input "display"
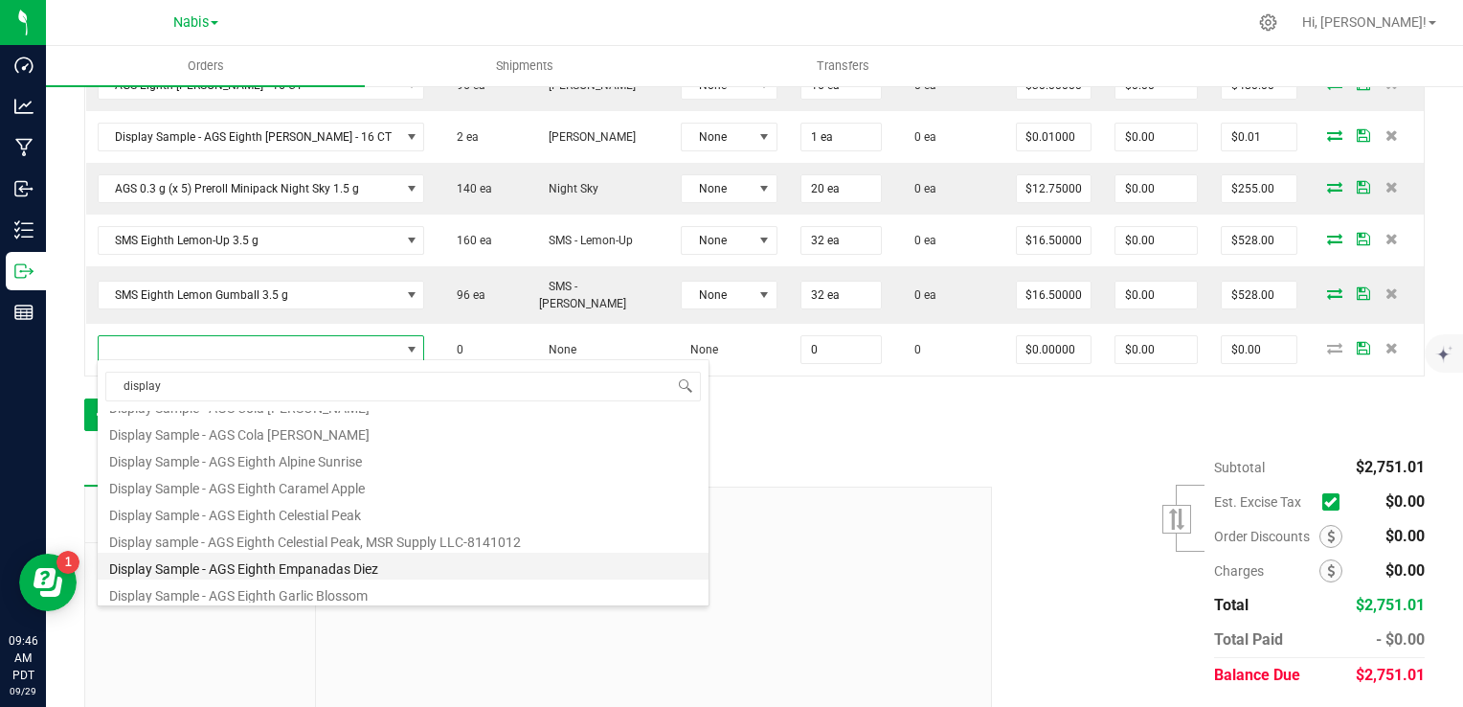
scroll to position [345, 0]
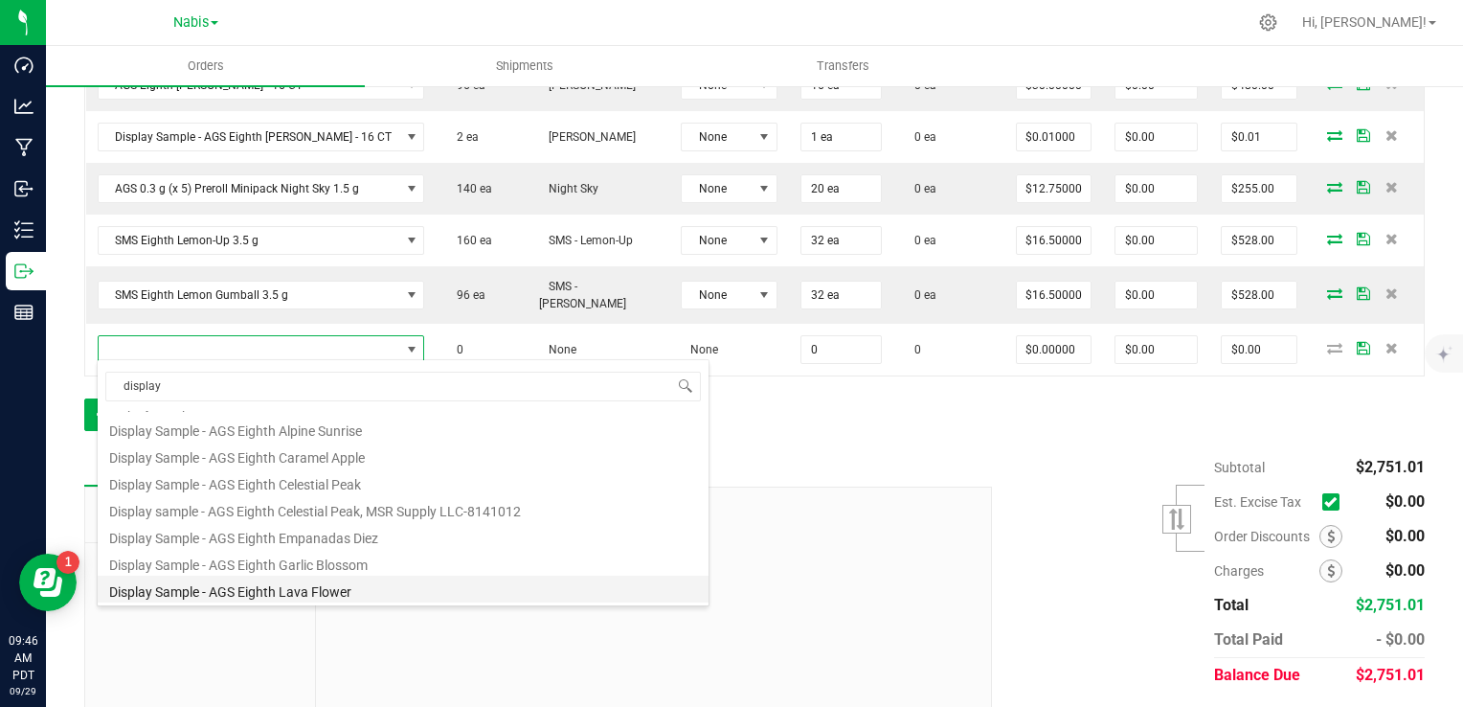
click at [327, 592] on li "Display Sample - AGS Eighth Lava Flower" at bounding box center [403, 589] width 611 height 27
type input "0 ea"
type input "$0.01000"
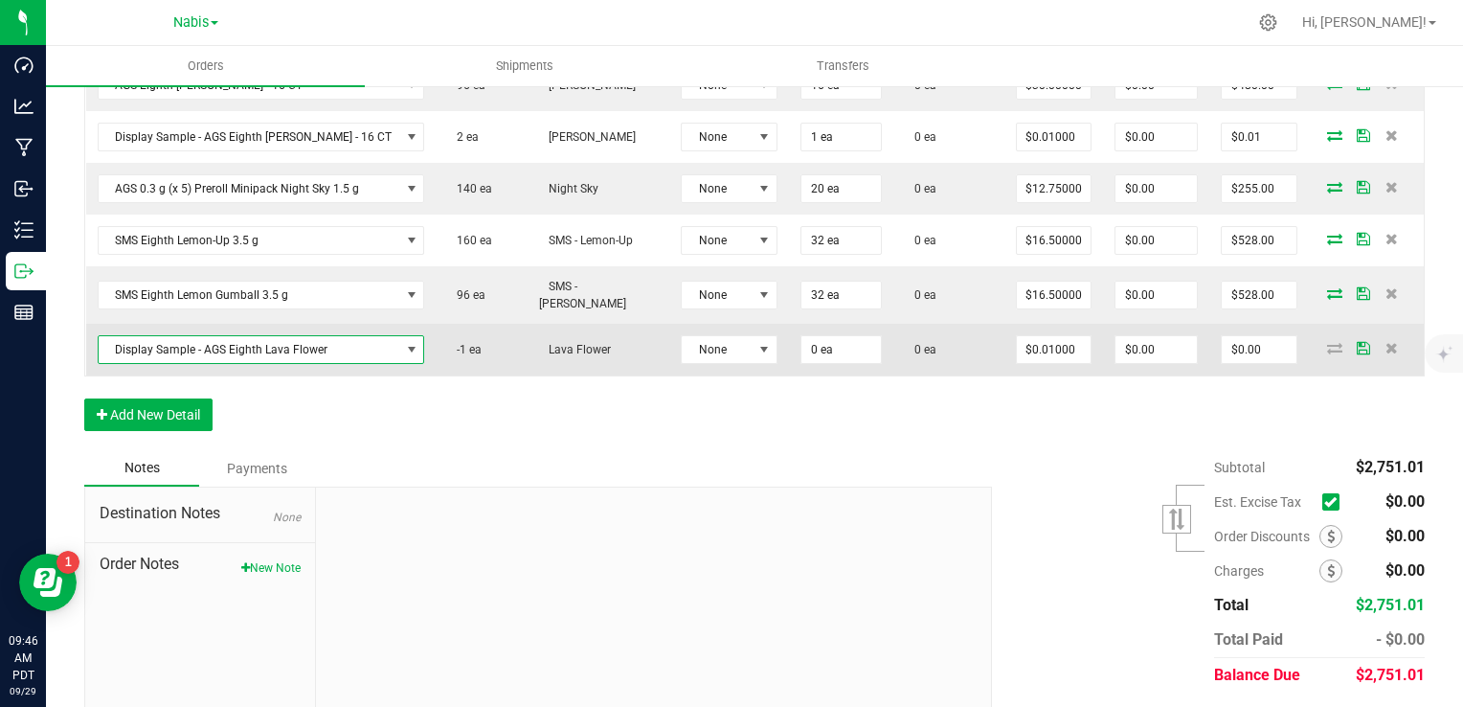
click at [356, 347] on span "Display Sample - AGS Eighth Lava Flower" at bounding box center [250, 349] width 302 height 27
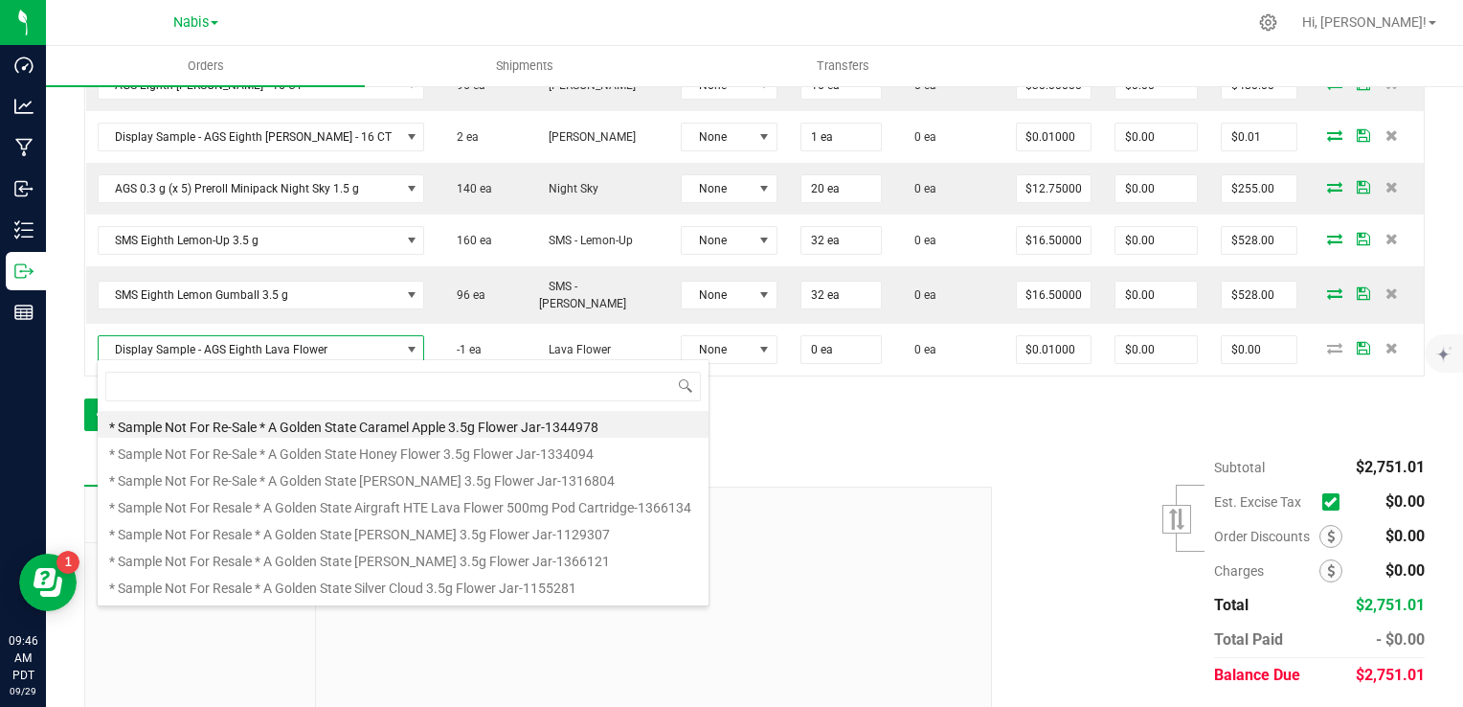
scroll to position [28, 307]
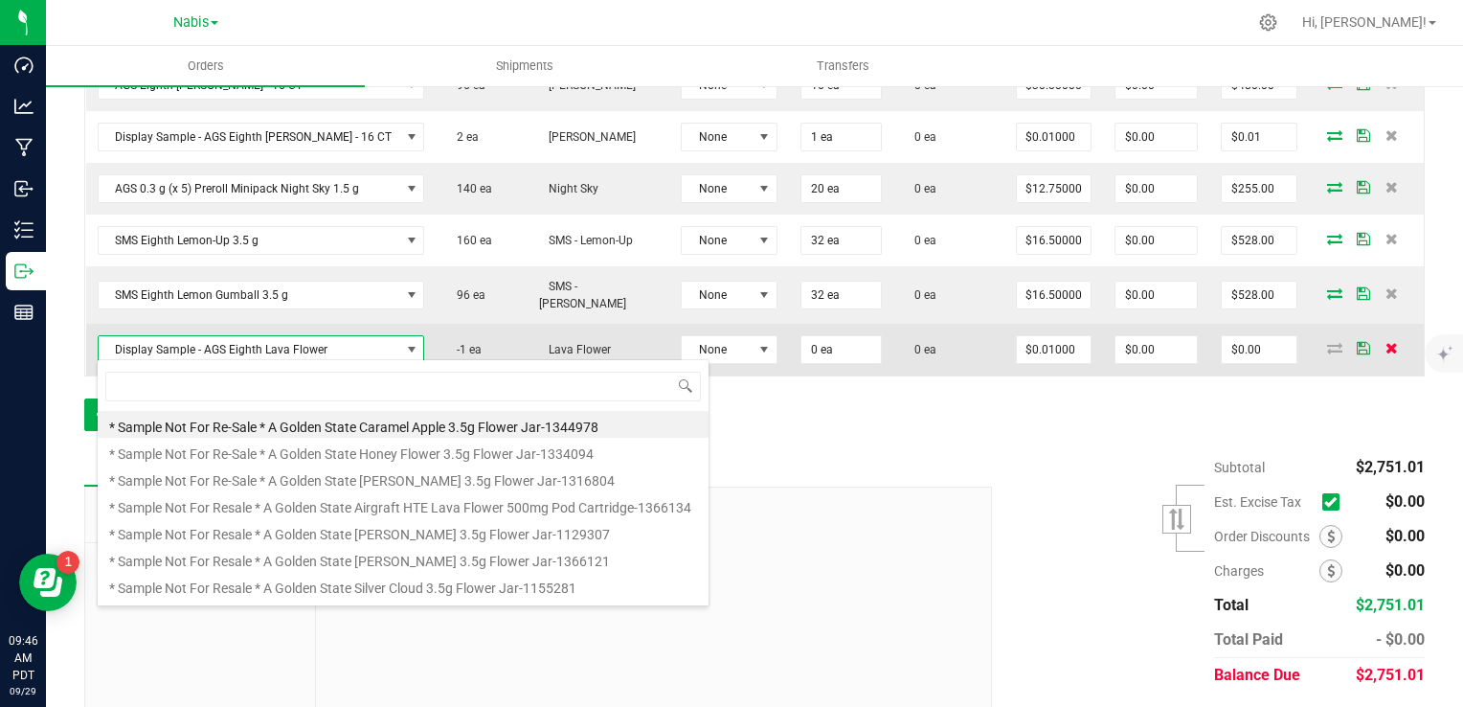
click at [1386, 343] on icon at bounding box center [1392, 347] width 12 height 11
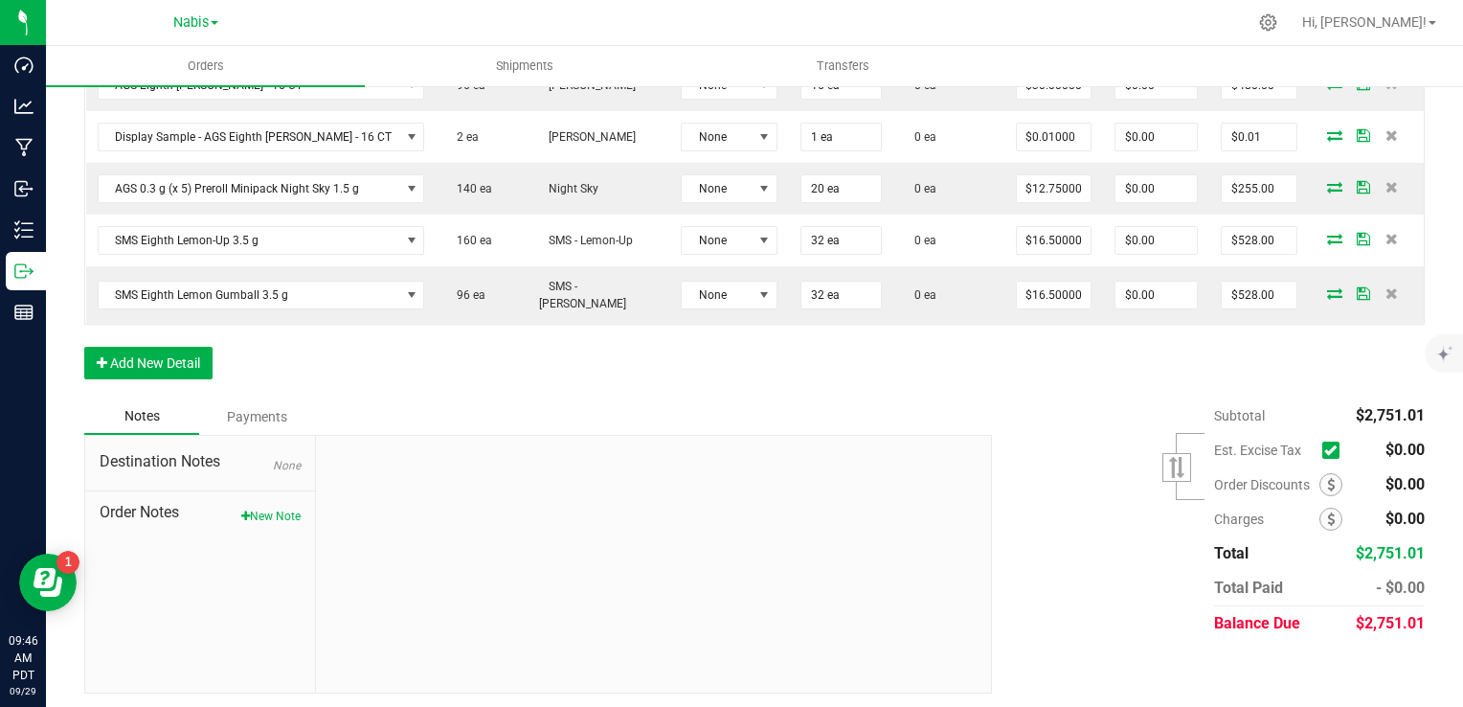
click at [555, 421] on div "Notes Payments" at bounding box center [531, 416] width 894 height 36
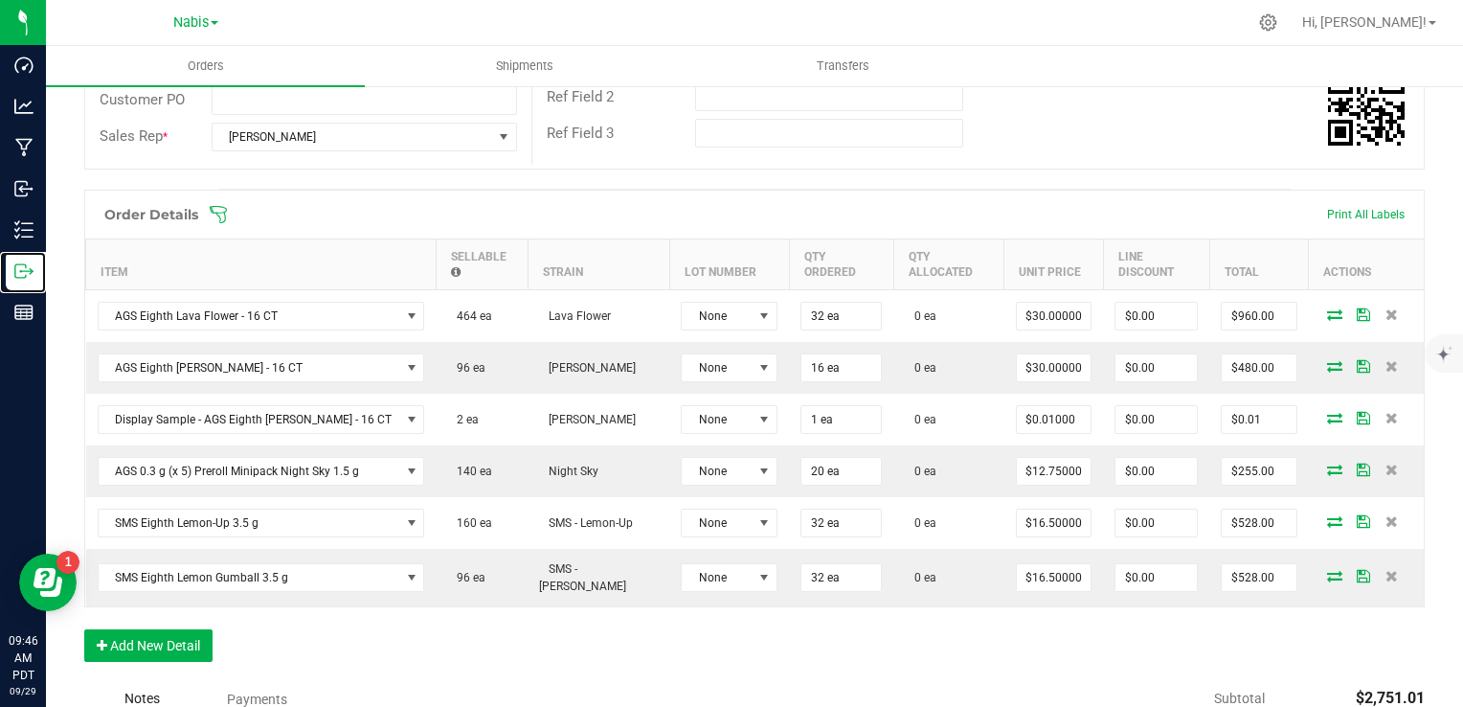
scroll to position [681, 0]
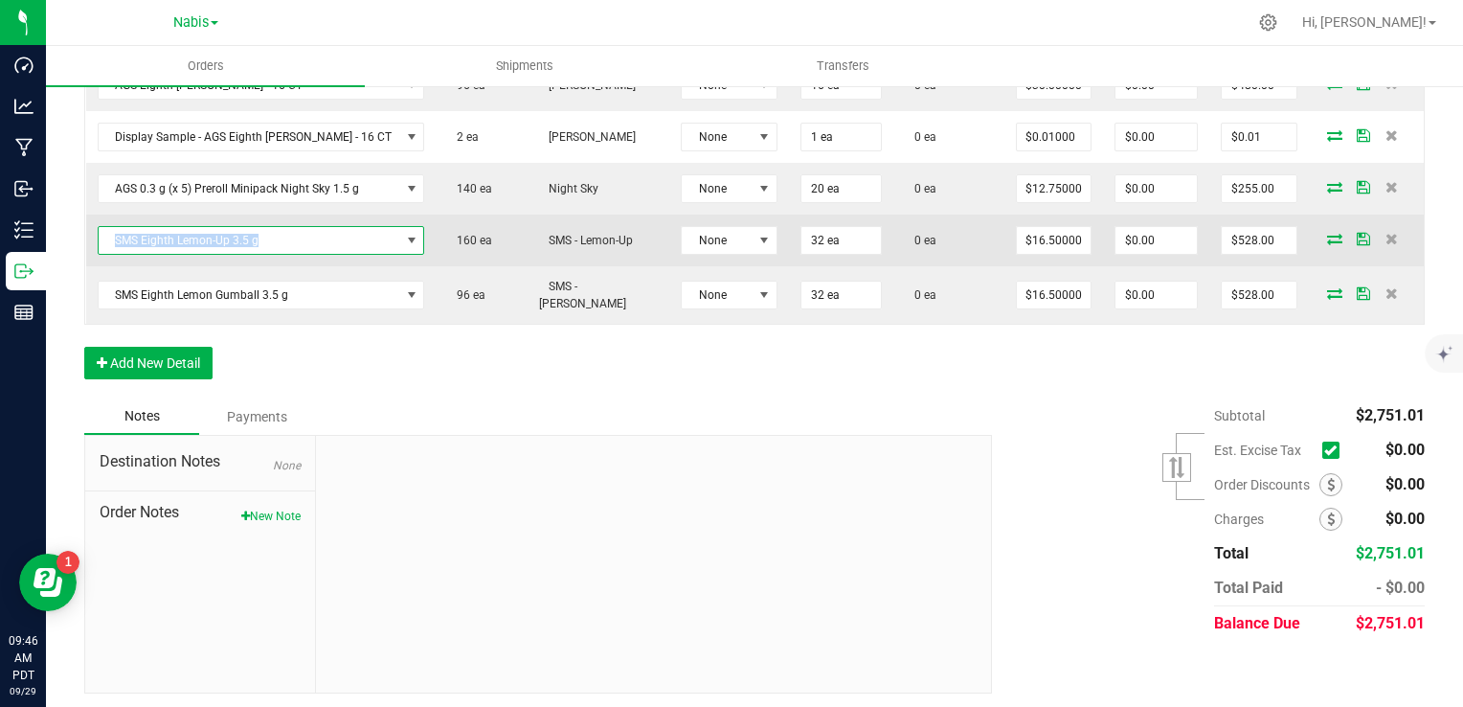
copy span "SMS Eighth Lemon-Up 3.5 g"
drag, startPoint x: 291, startPoint y: 239, endPoint x: 86, endPoint y: 240, distance: 204.9
click at [86, 240] on td "SMS Eighth Lemon-Up 3.5 g" at bounding box center [261, 241] width 351 height 52
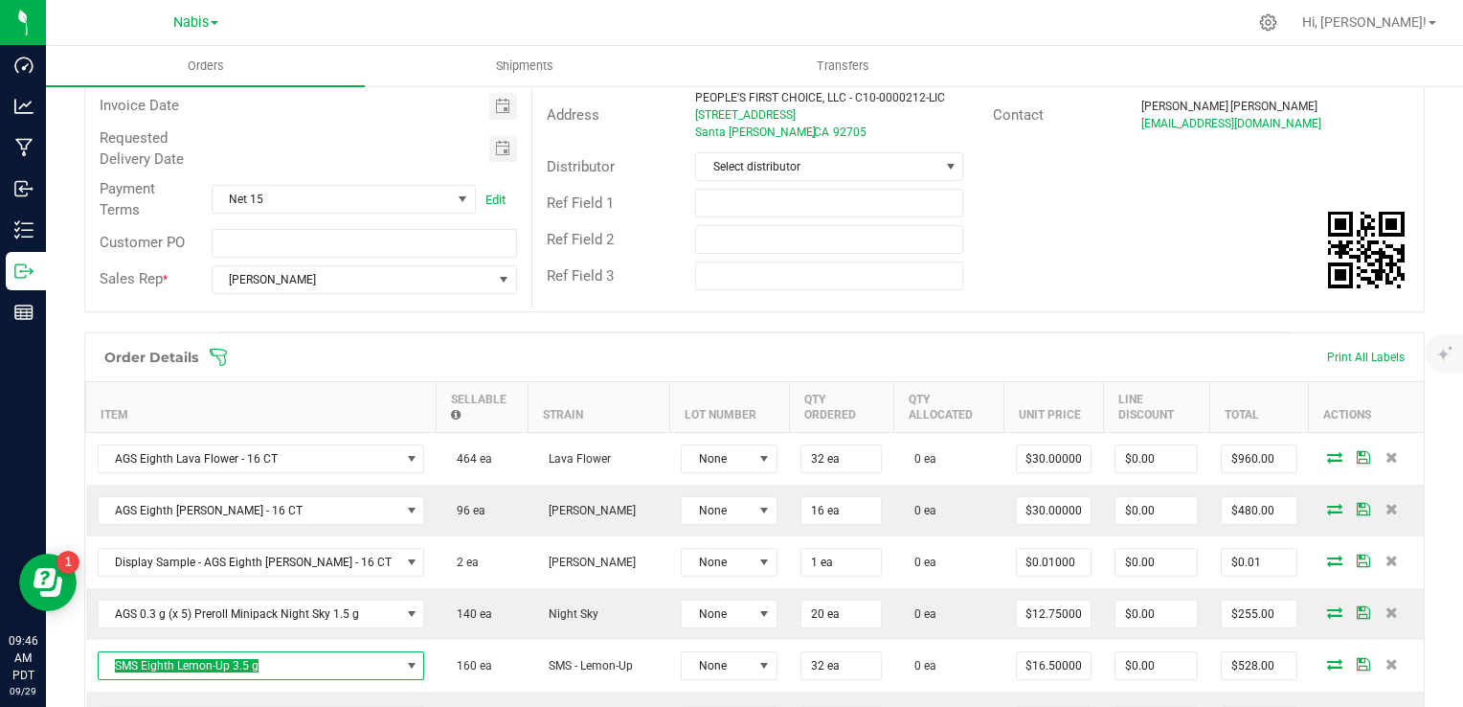
scroll to position [0, 0]
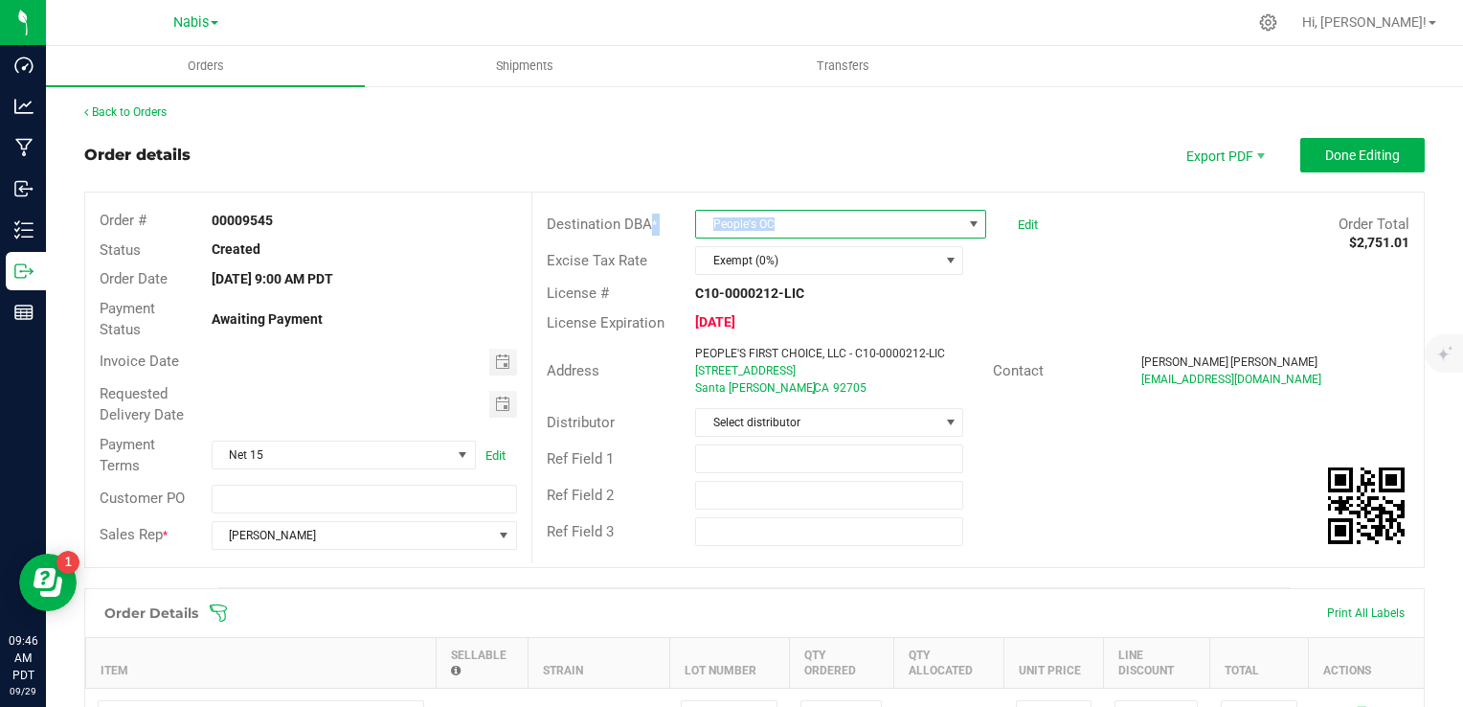
copy div "* People's OC"
copy span "People's OC"
drag, startPoint x: 817, startPoint y: 220, endPoint x: 686, endPoint y: 217, distance: 131.2
click at [686, 217] on div "People's OC Edit" at bounding box center [867, 224] width 372 height 29
drag, startPoint x: 686, startPoint y: 217, endPoint x: 650, endPoint y: 184, distance: 48.8
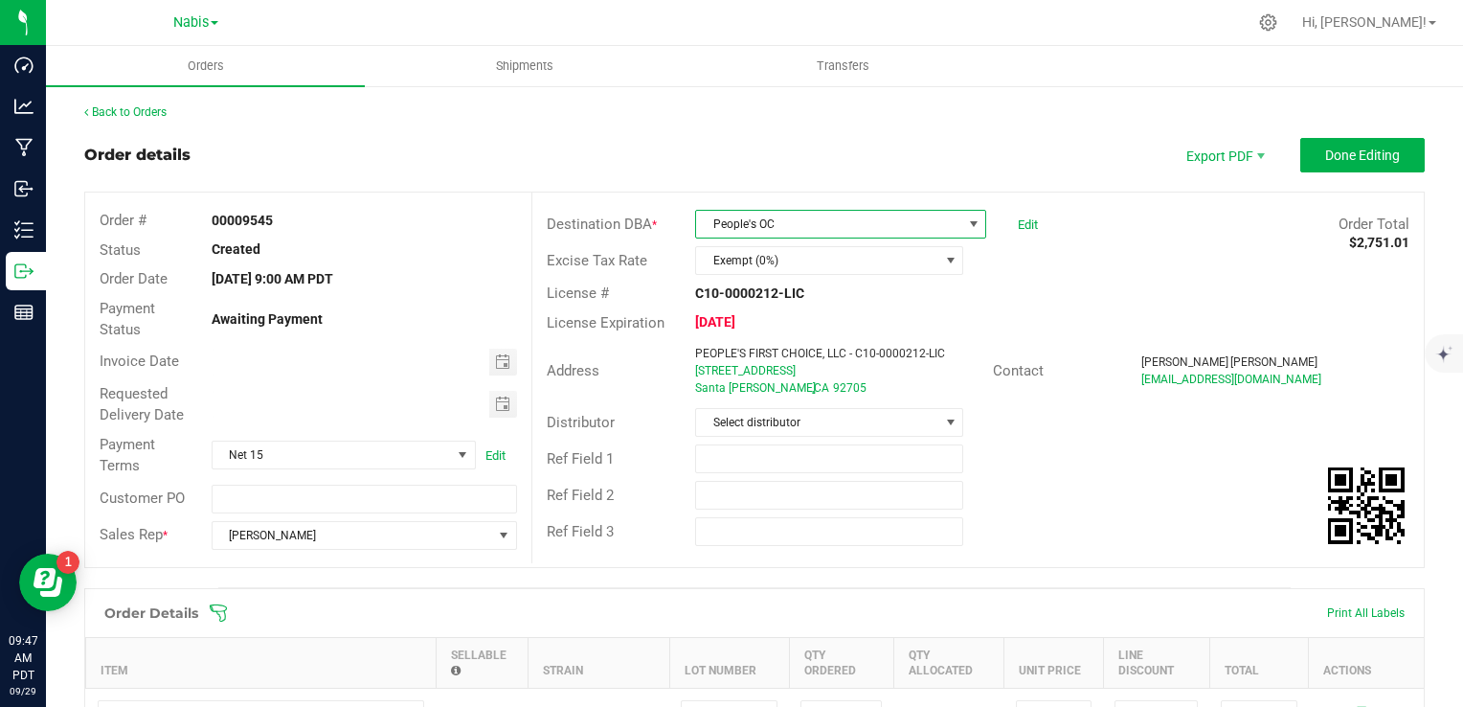
click at [652, 183] on outbound-order-header "Order details Export PDF Done Editing Order # 00009545 Status Created Order Dat…" at bounding box center [754, 362] width 1341 height 449
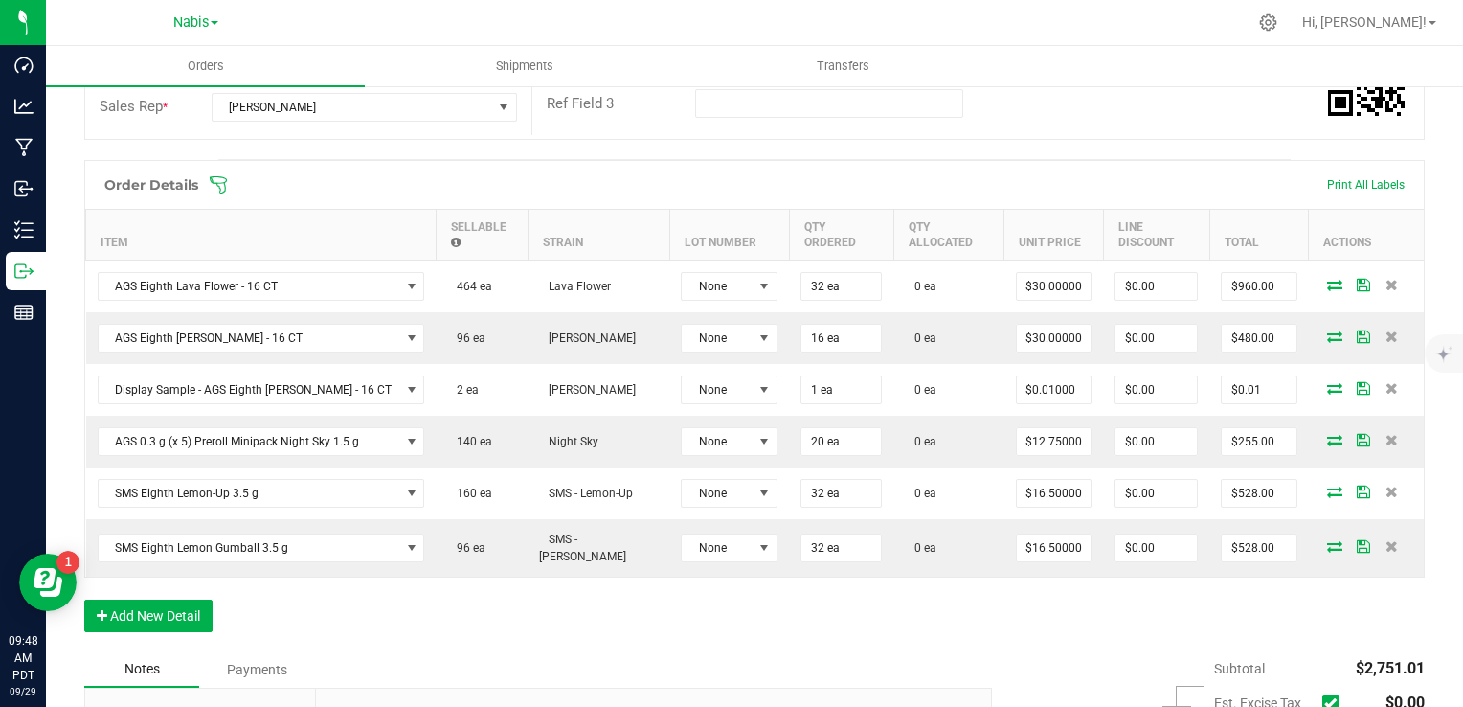
scroll to position [670, 0]
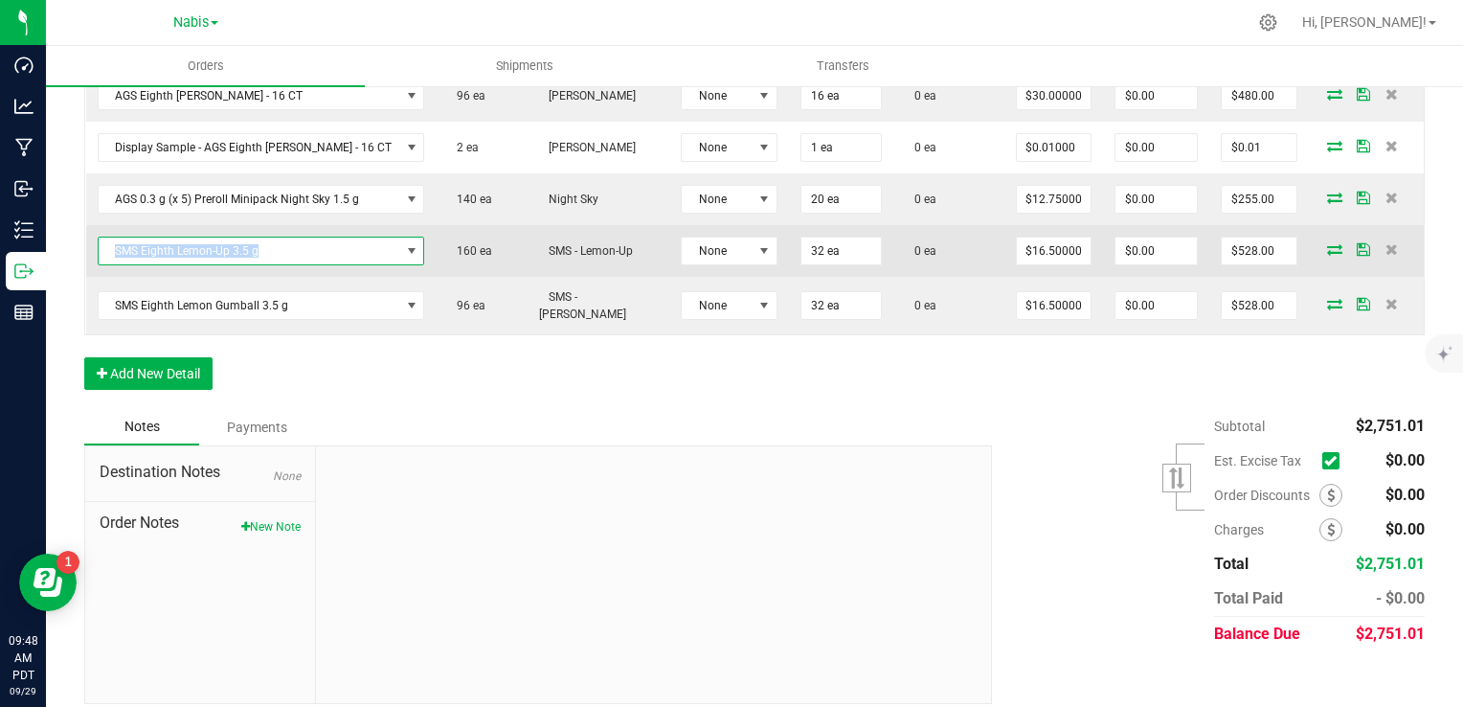
copy span "SMS Eighth Lemon-Up 3.5 g"
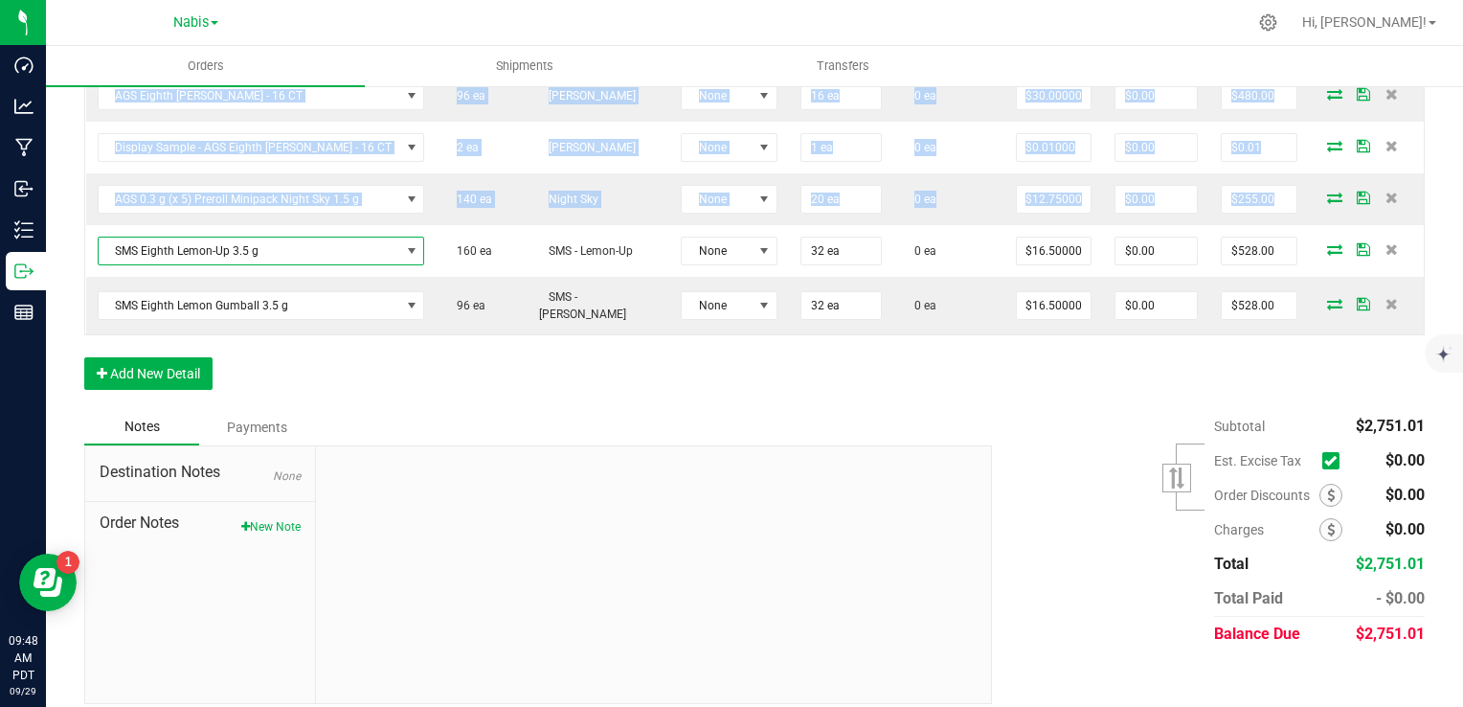
drag, startPoint x: 108, startPoint y: 244, endPoint x: 82, endPoint y: 247, distance: 26.0
click at [82, 247] on div "Back to Orders Order details Export PDF Done Editing Order # 00009545 Status Cr…" at bounding box center [754, 68] width 1417 height 1309
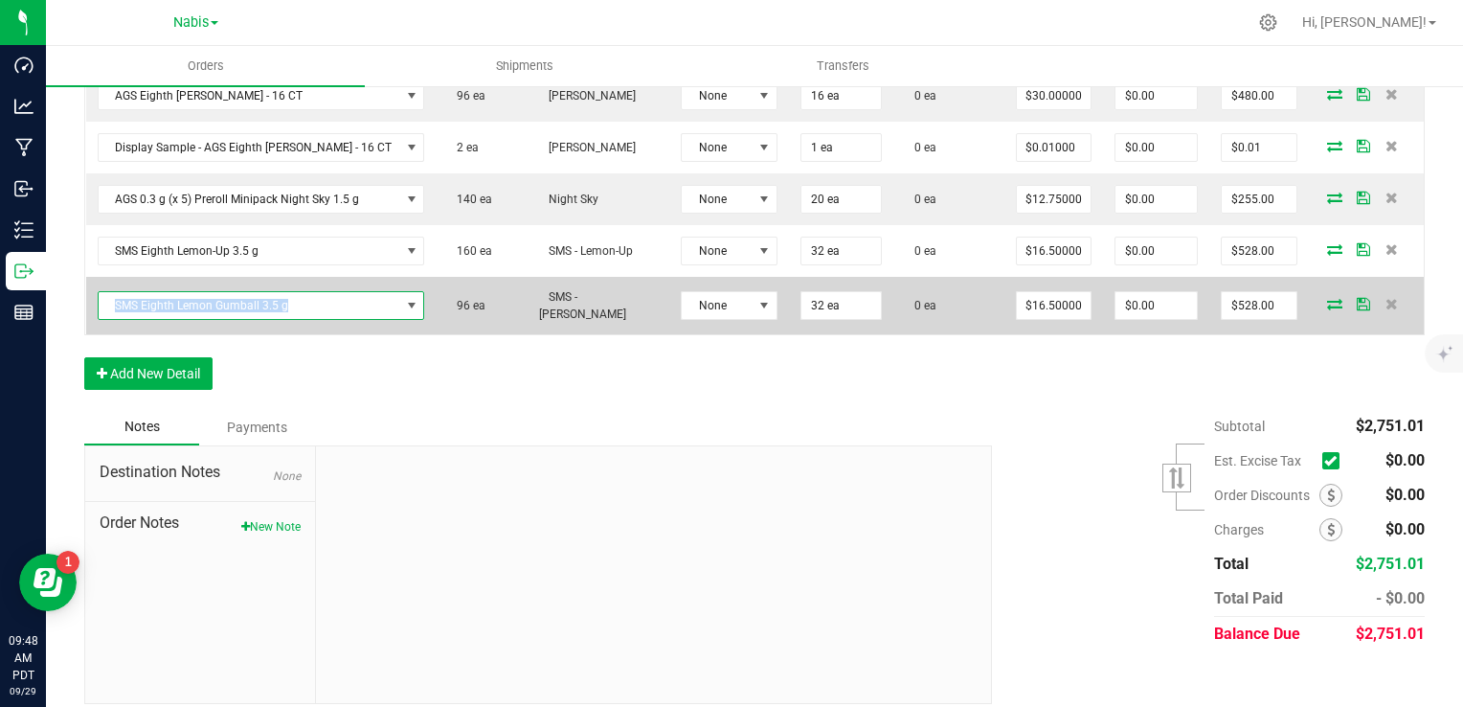
copy span "SMS Eighth Lemon Gumball 3.5 g"
drag, startPoint x: 322, startPoint y: 308, endPoint x: 86, endPoint y: 306, distance: 235.6
click at [86, 306] on td "SMS Eighth Lemon Gumball 3.5 g" at bounding box center [261, 305] width 351 height 57
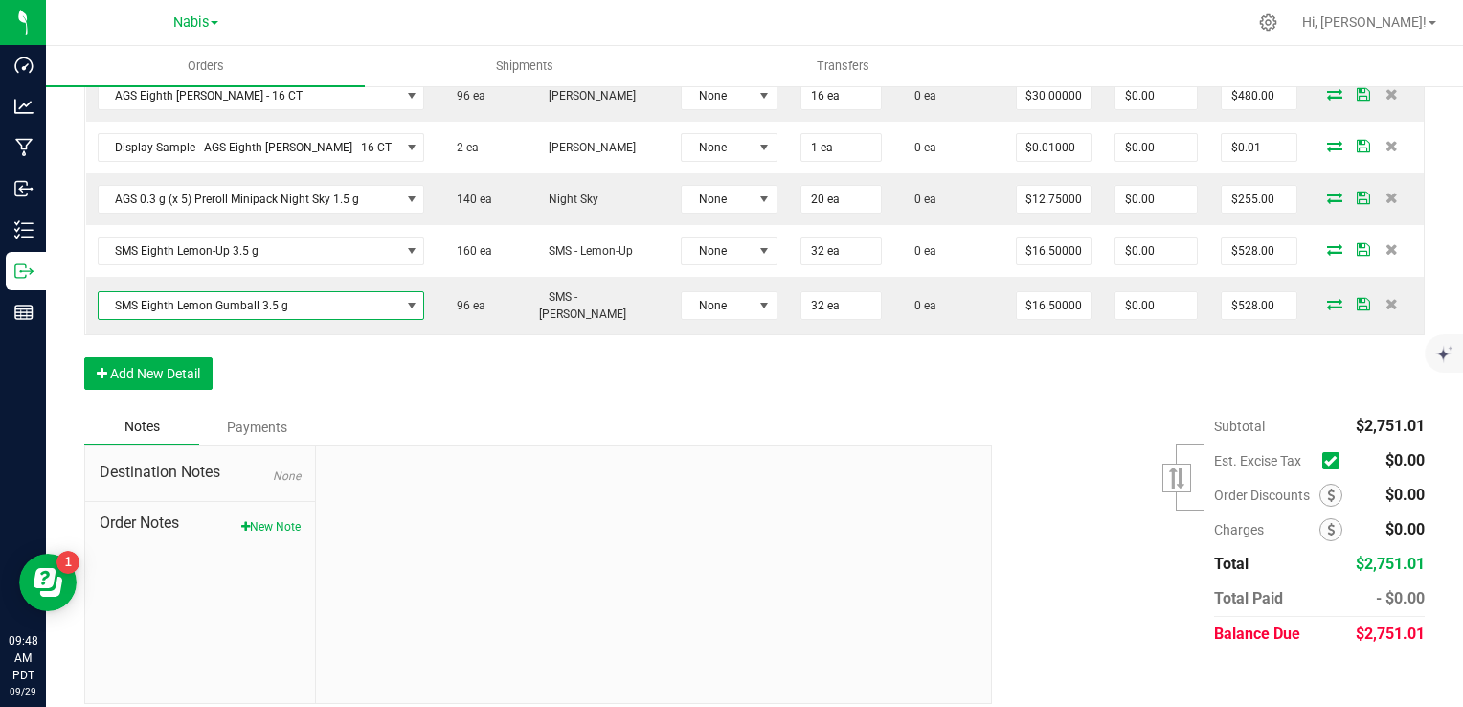
drag, startPoint x: 86, startPoint y: 306, endPoint x: 73, endPoint y: 311, distance: 14.2
click at [73, 311] on div "Back to Orders Order details Export PDF Done Editing Order # 00009545 Status Cr…" at bounding box center [754, 68] width 1417 height 1309
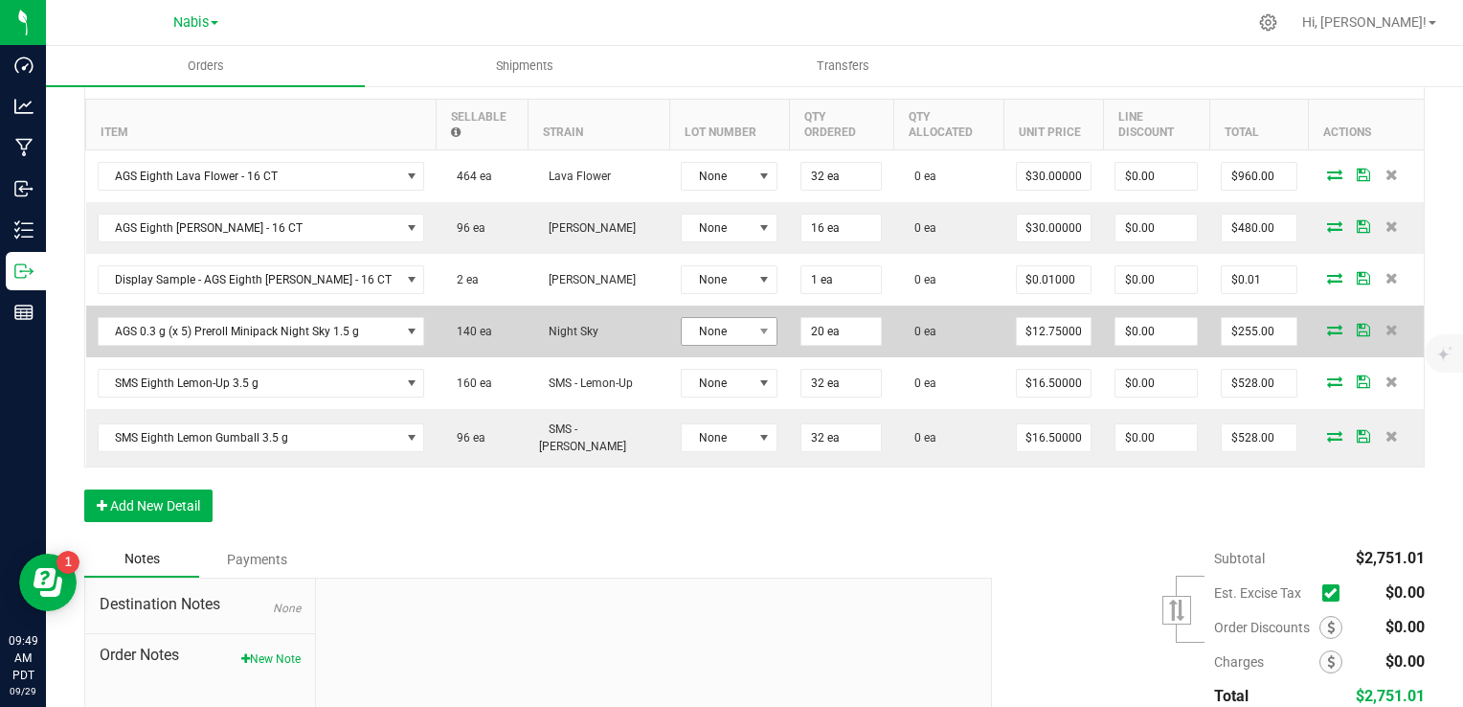
scroll to position [383, 0]
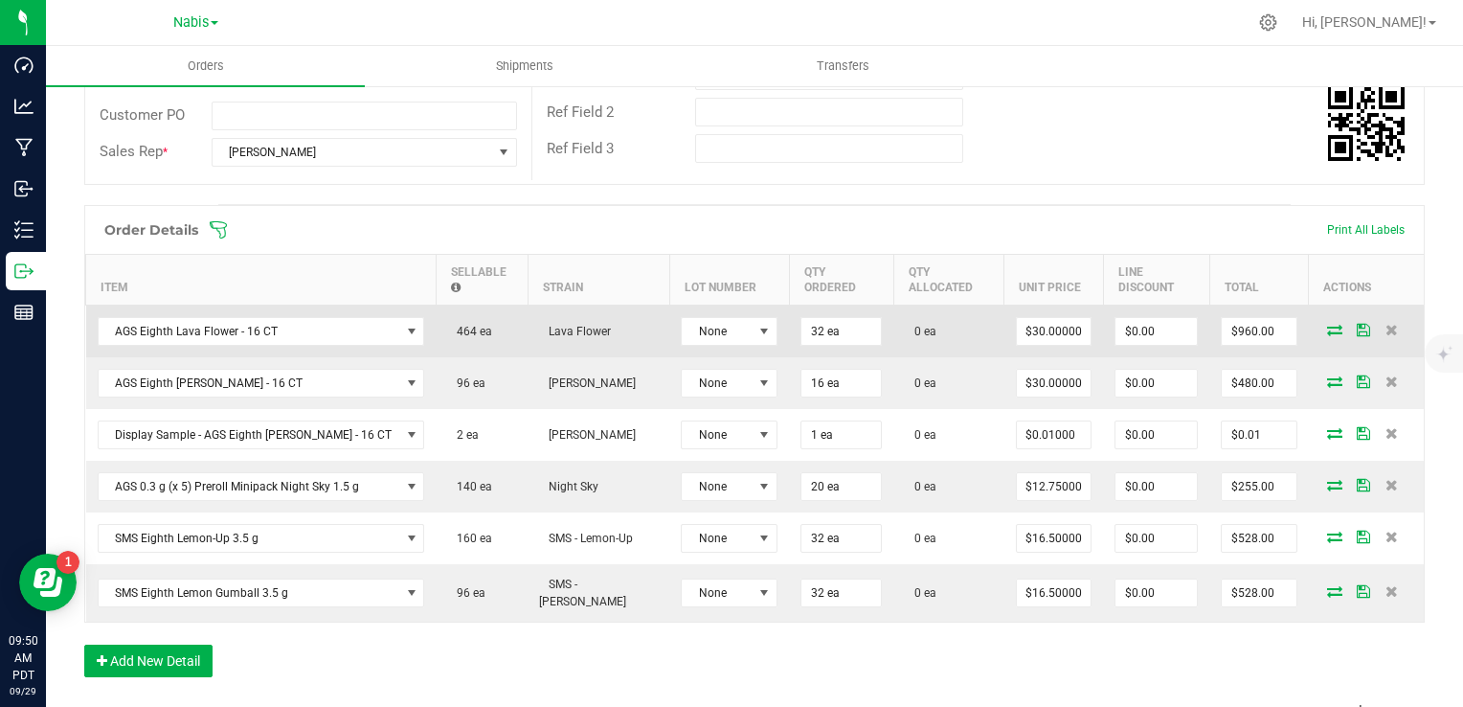
click at [1321, 326] on span at bounding box center [1335, 329] width 29 height 11
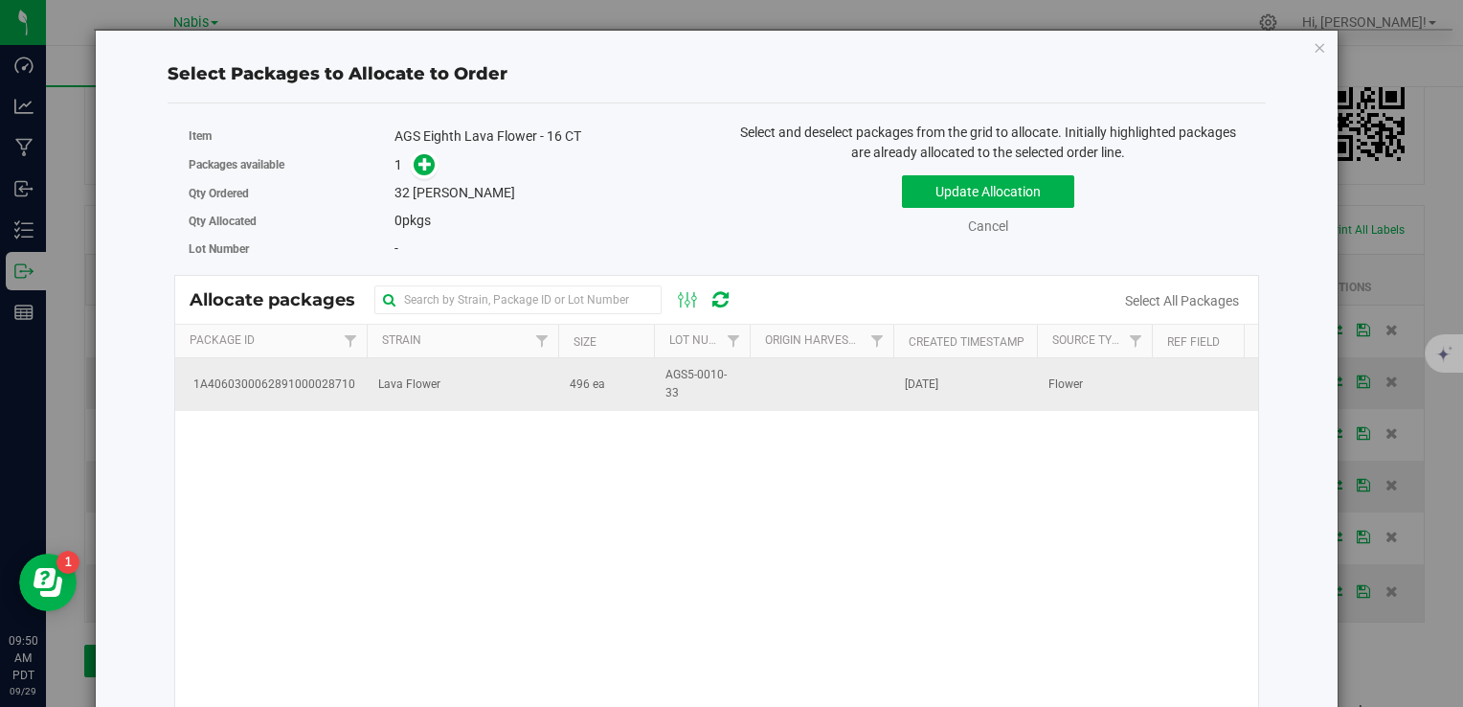
click at [565, 378] on td "496 ea" at bounding box center [606, 384] width 96 height 52
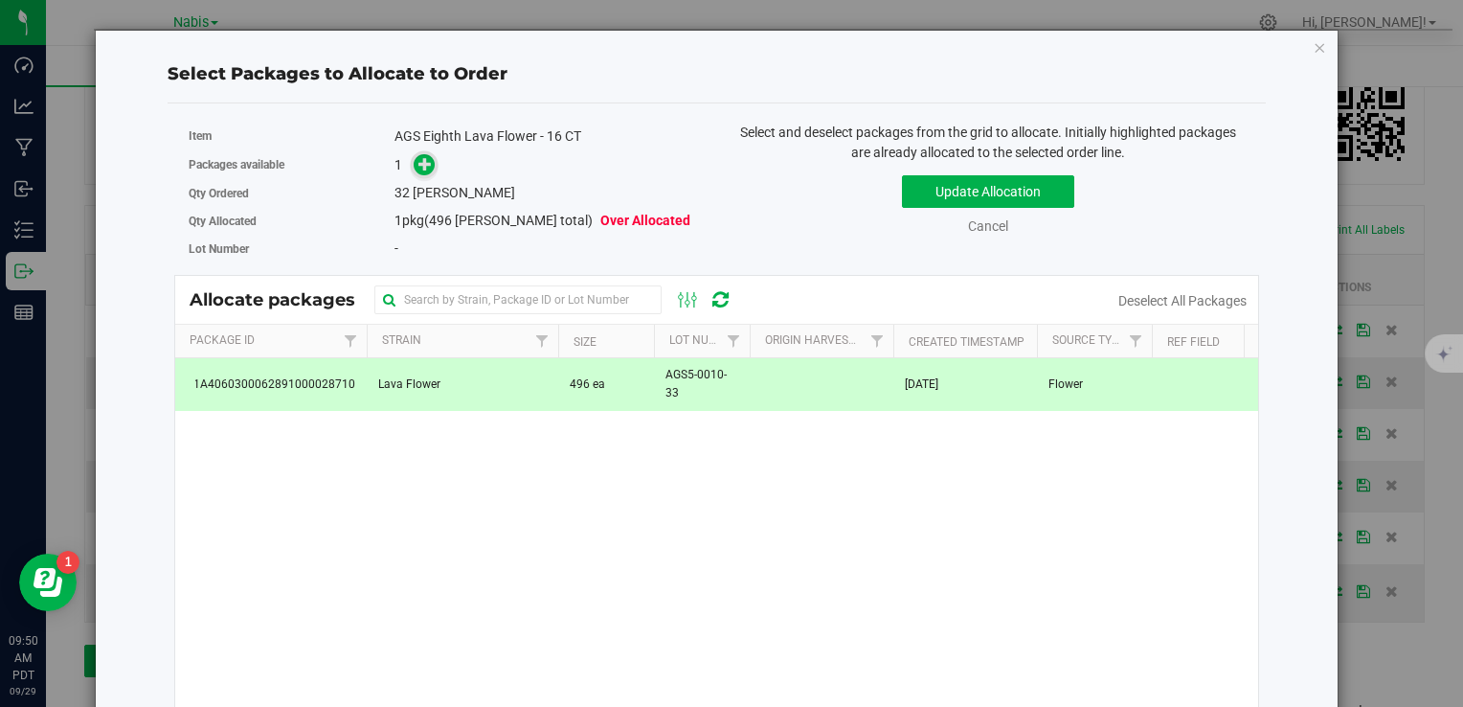
click at [419, 161] on icon at bounding box center [425, 162] width 13 height 13
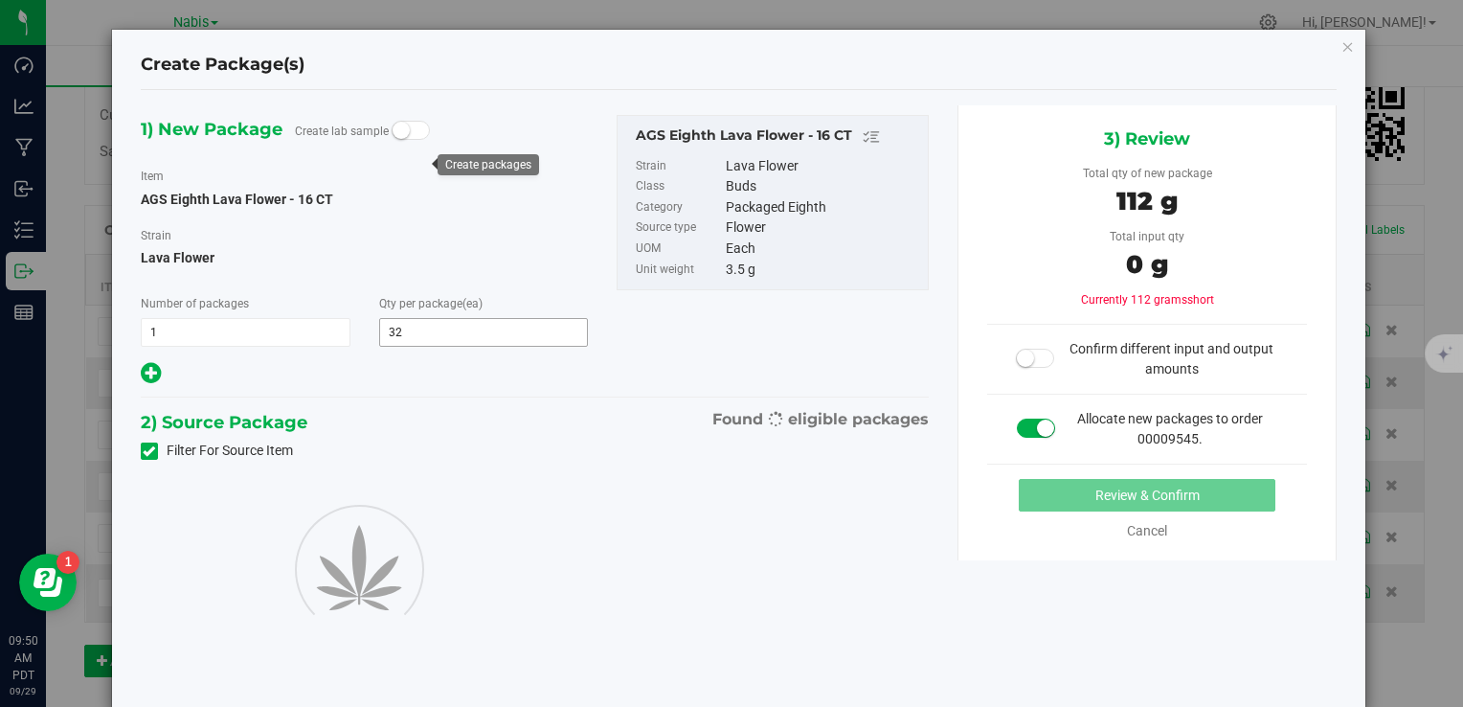
type input "32"
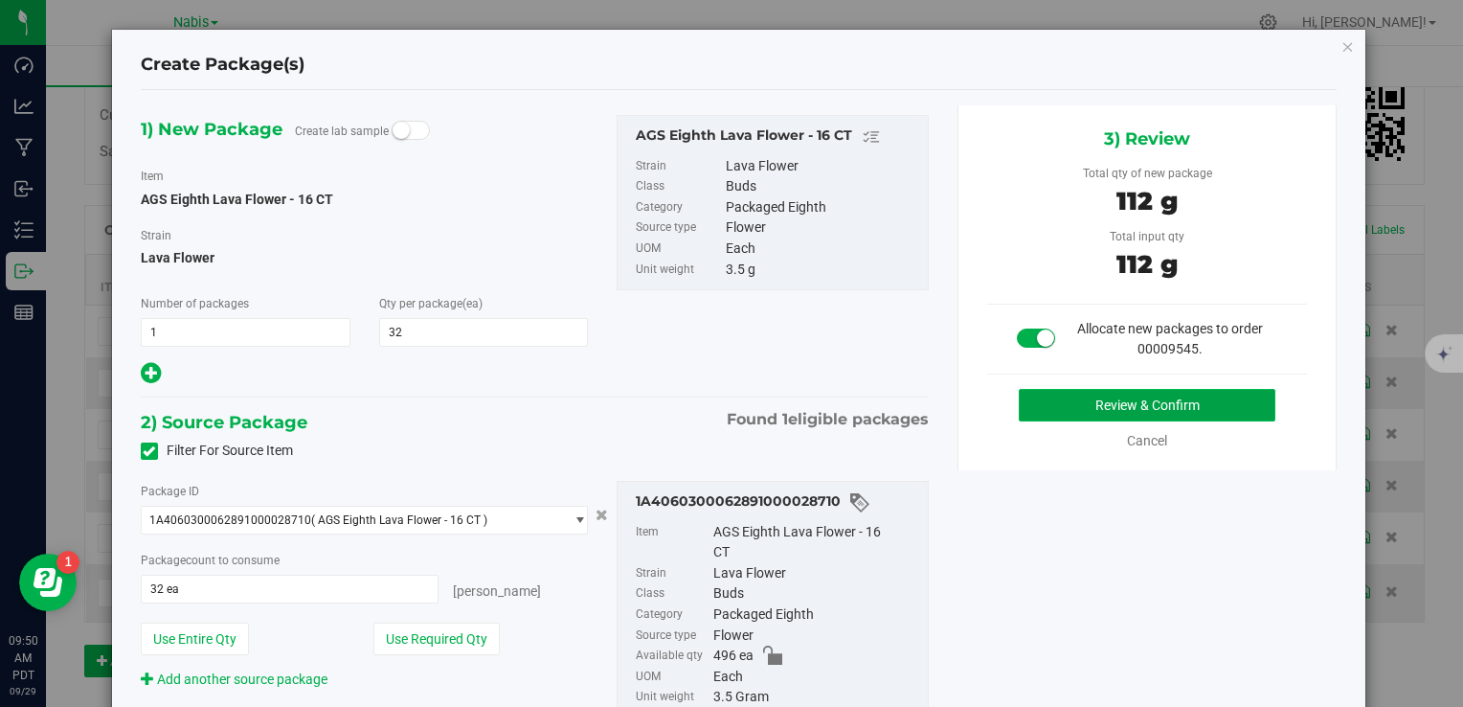
click at [1111, 412] on button "Review & Confirm" at bounding box center [1147, 405] width 257 height 33
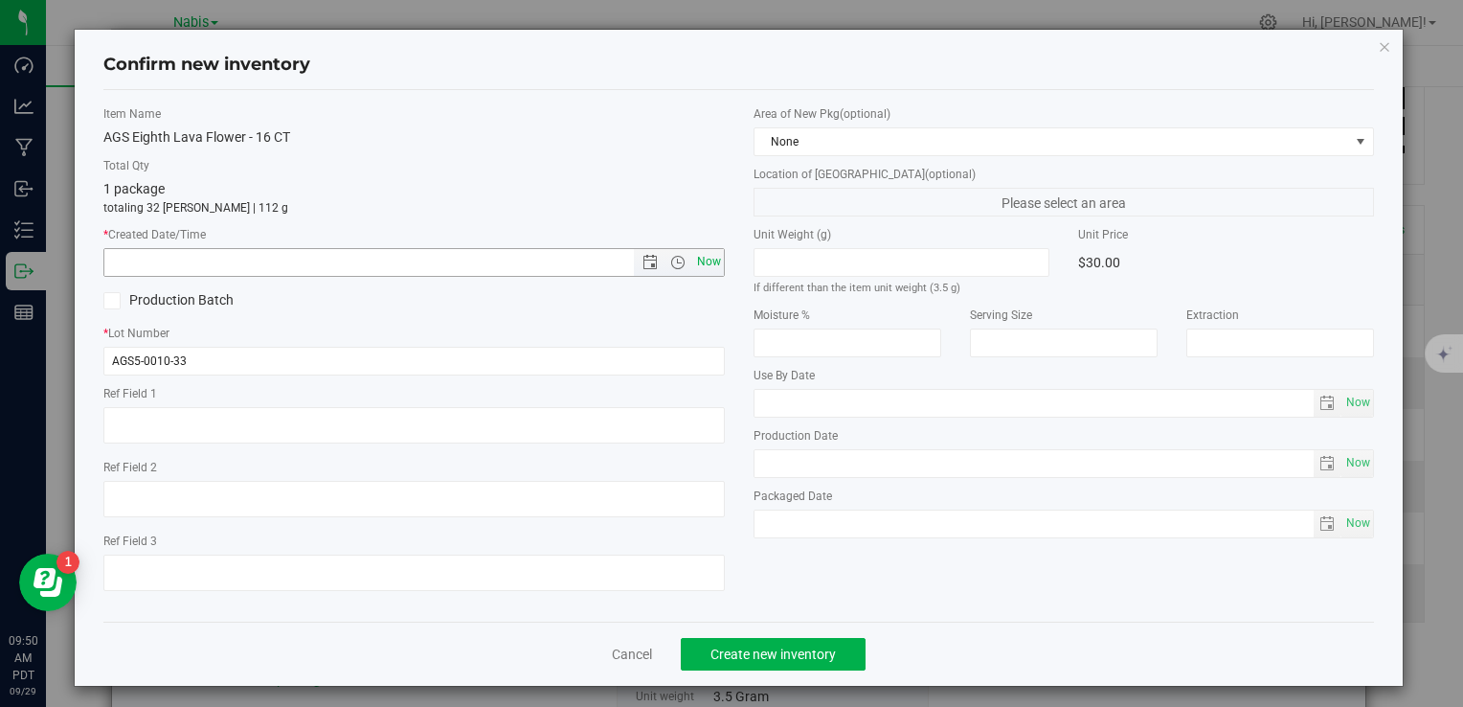
click at [692, 255] on span "Now" at bounding box center [708, 262] width 33 height 28
type input "9/29/2025 9:50 AM"
click at [791, 646] on span "Create new inventory" at bounding box center [773, 653] width 125 height 15
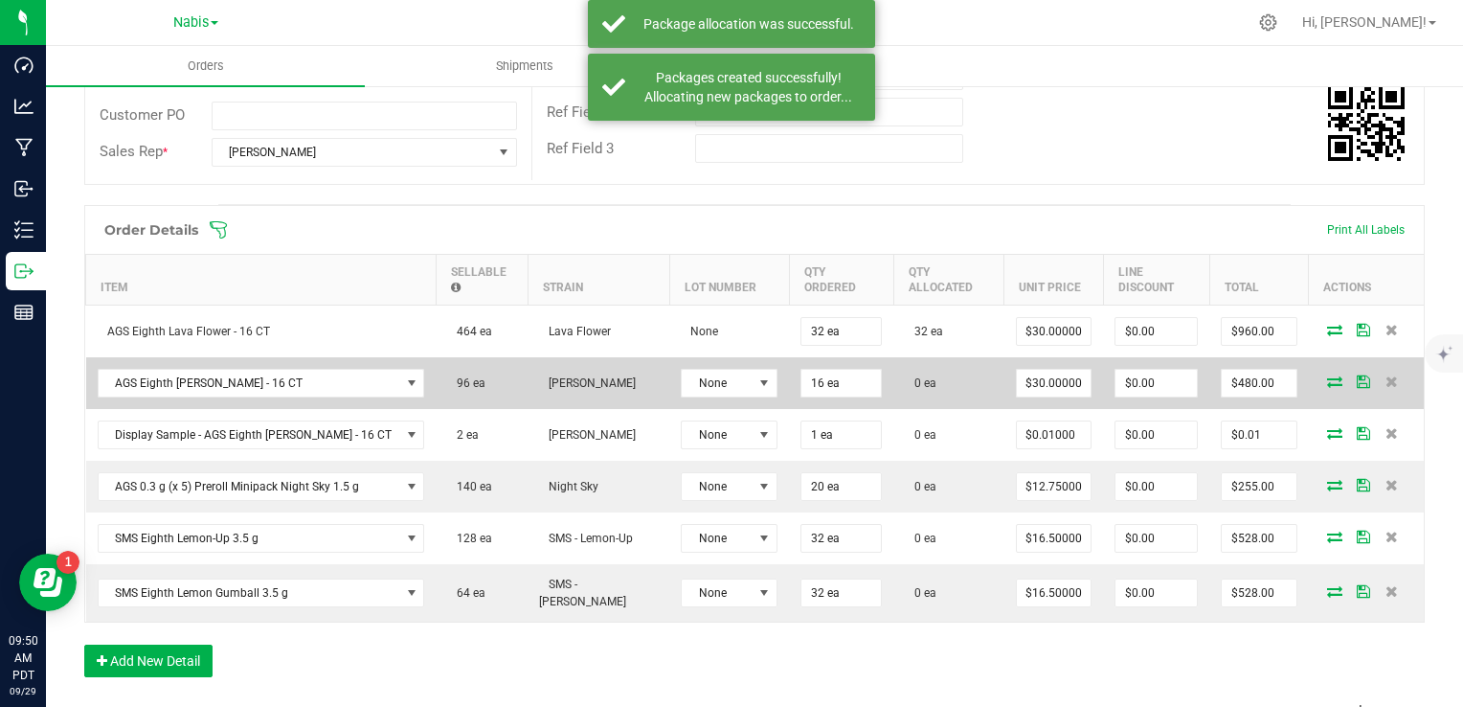
click at [1321, 375] on span at bounding box center [1335, 380] width 29 height 11
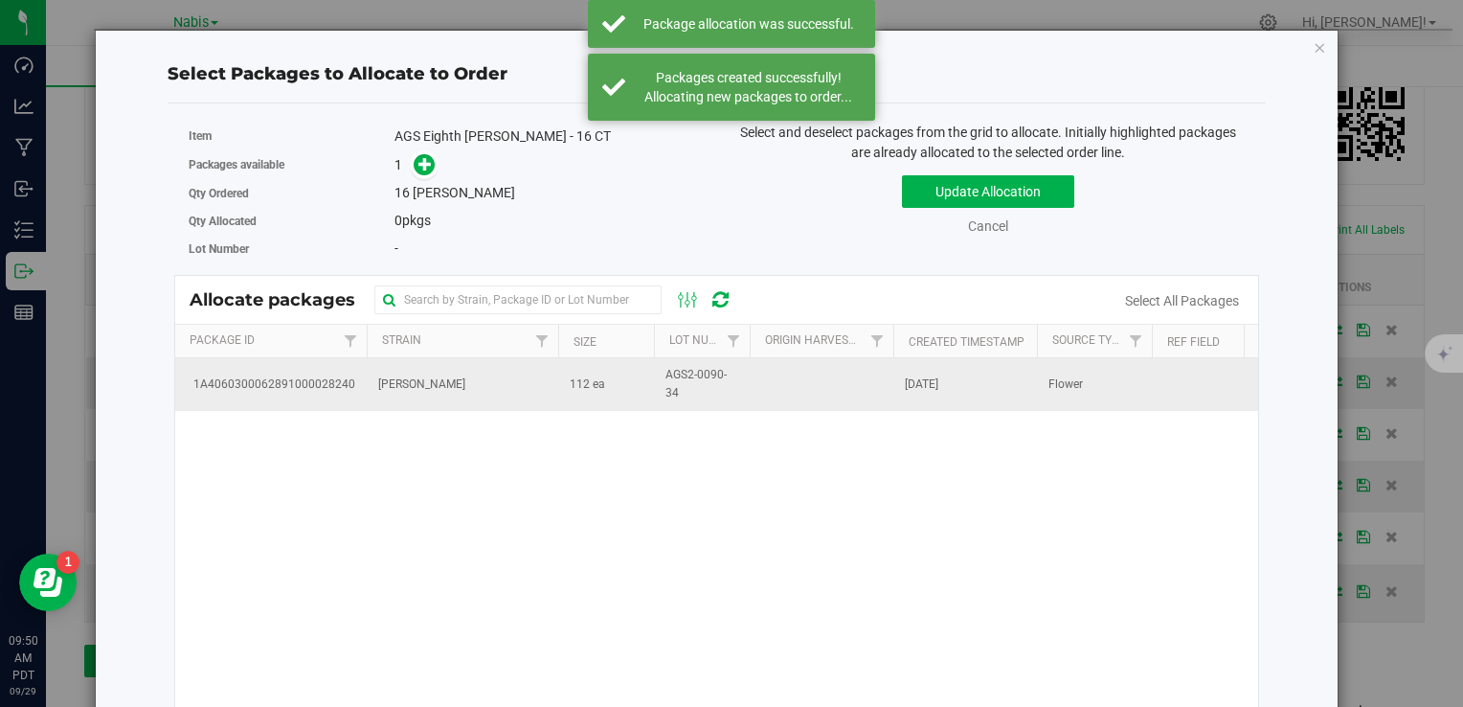
click at [397, 375] on span "[PERSON_NAME]" at bounding box center [421, 384] width 87 height 18
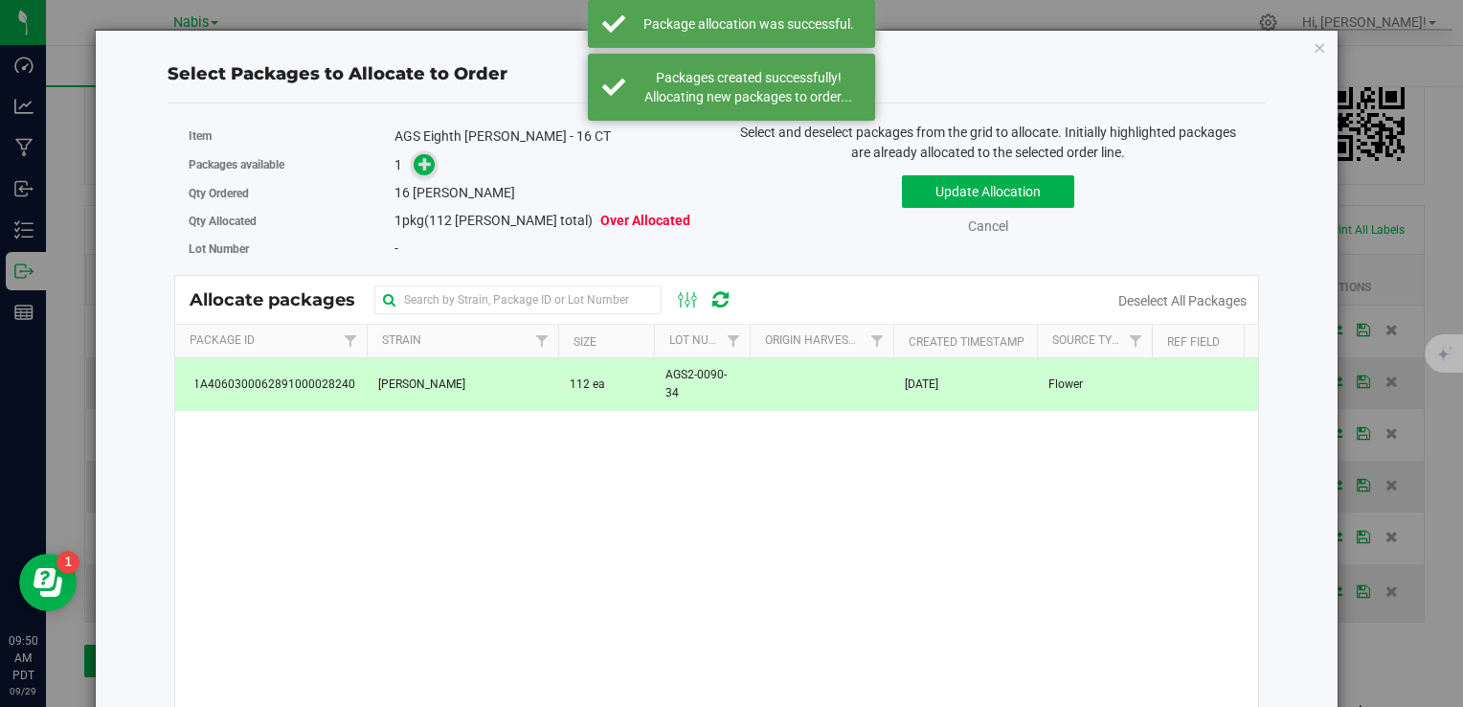
click at [419, 158] on icon at bounding box center [425, 162] width 13 height 13
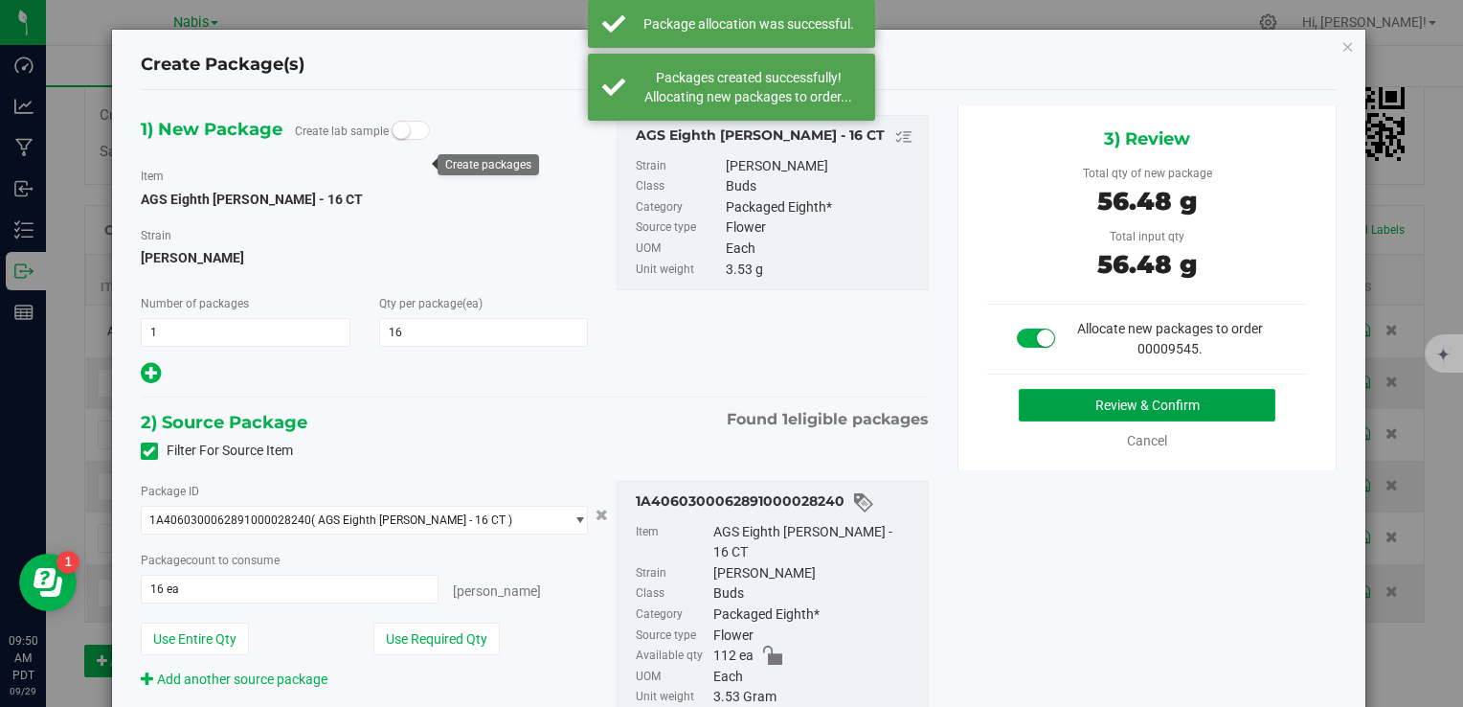
click at [1038, 403] on button "Review & Confirm" at bounding box center [1147, 405] width 257 height 33
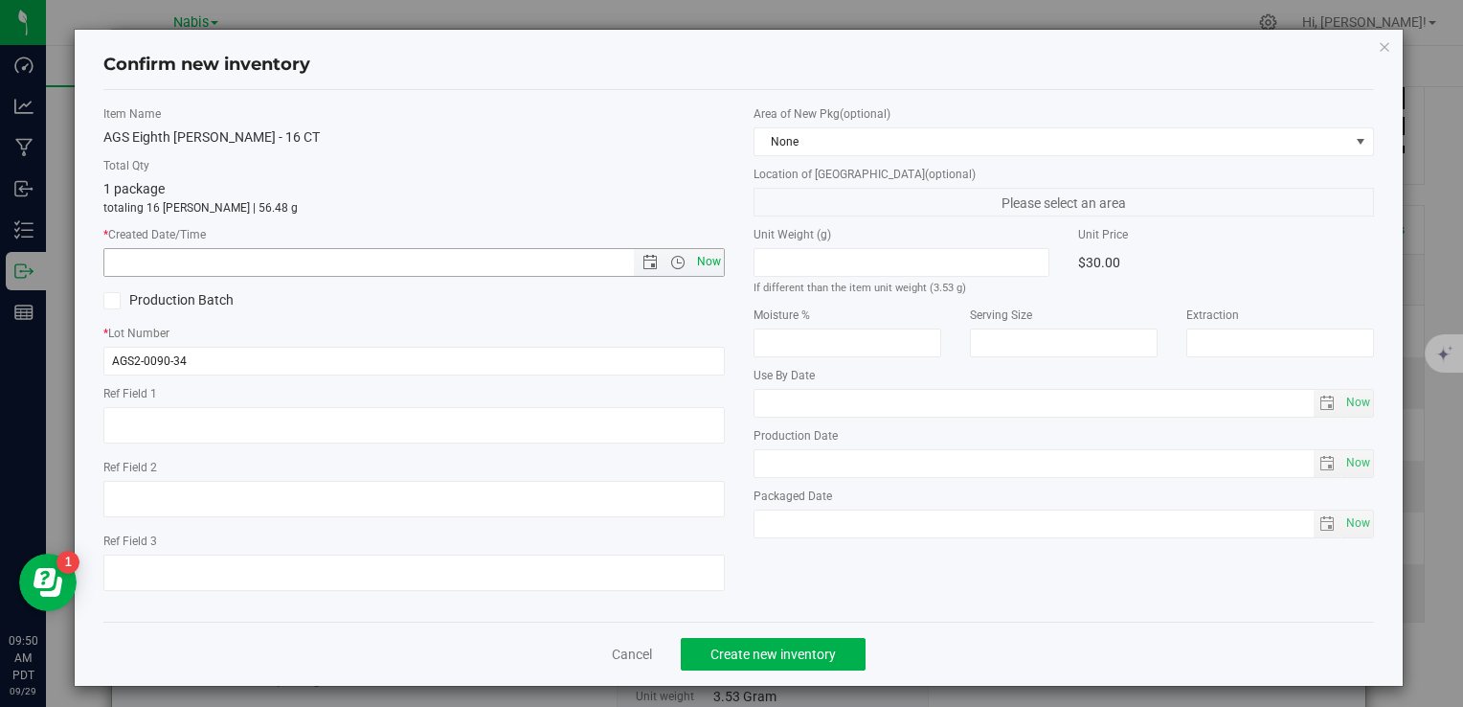
click at [700, 256] on span "Now" at bounding box center [708, 262] width 33 height 28
type input "9/29/2025 9:50 AM"
click at [765, 661] on span "Create new inventory" at bounding box center [773, 653] width 125 height 15
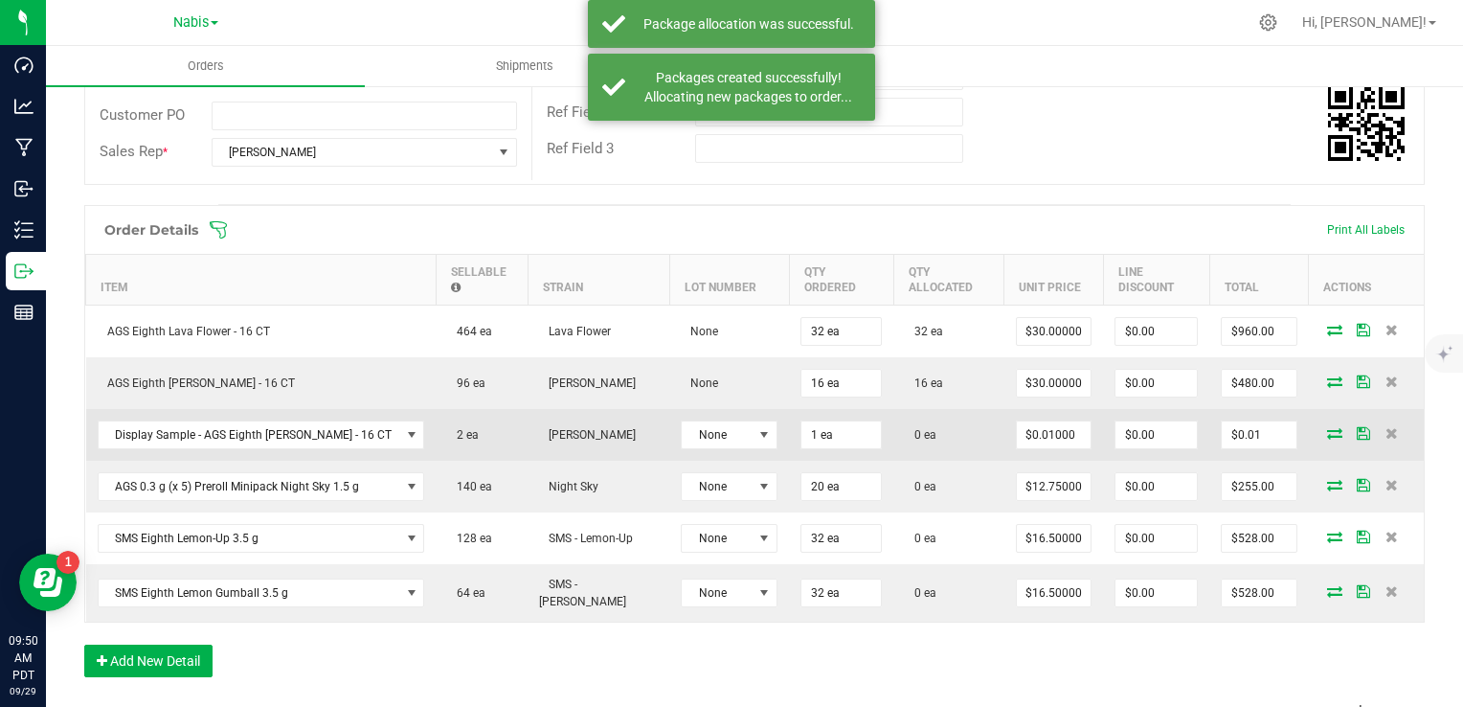
click at [1327, 428] on icon at bounding box center [1334, 432] width 15 height 11
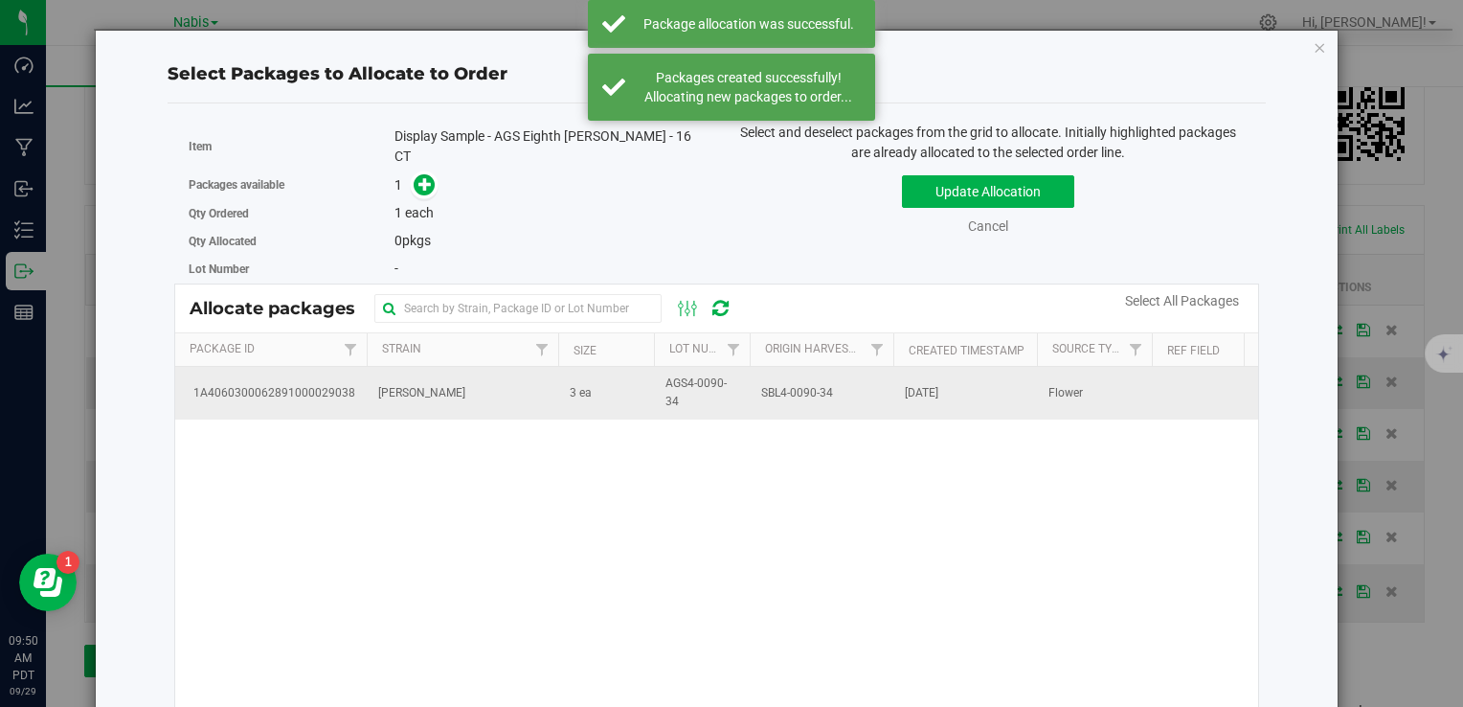
click at [429, 389] on span "[PERSON_NAME]" at bounding box center [421, 393] width 87 height 18
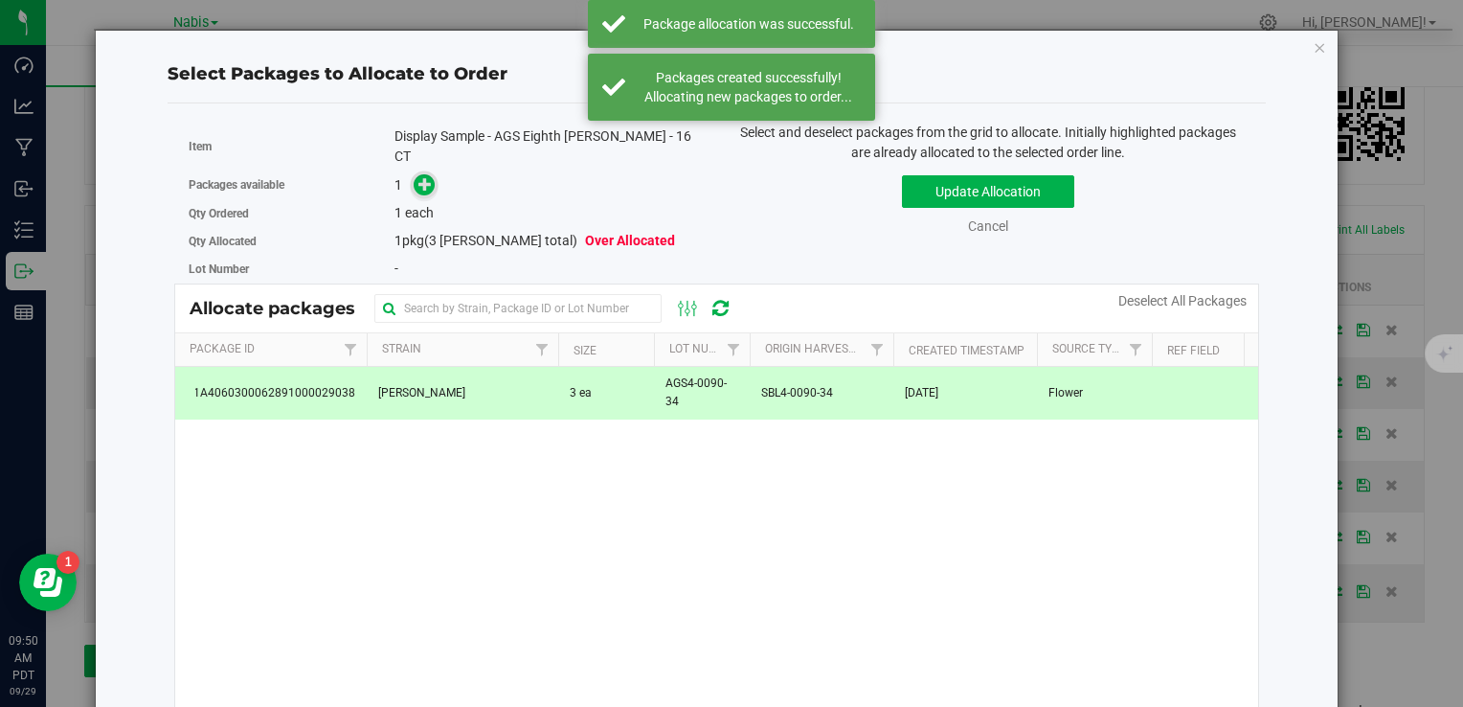
click at [413, 173] on span at bounding box center [424, 184] width 22 height 22
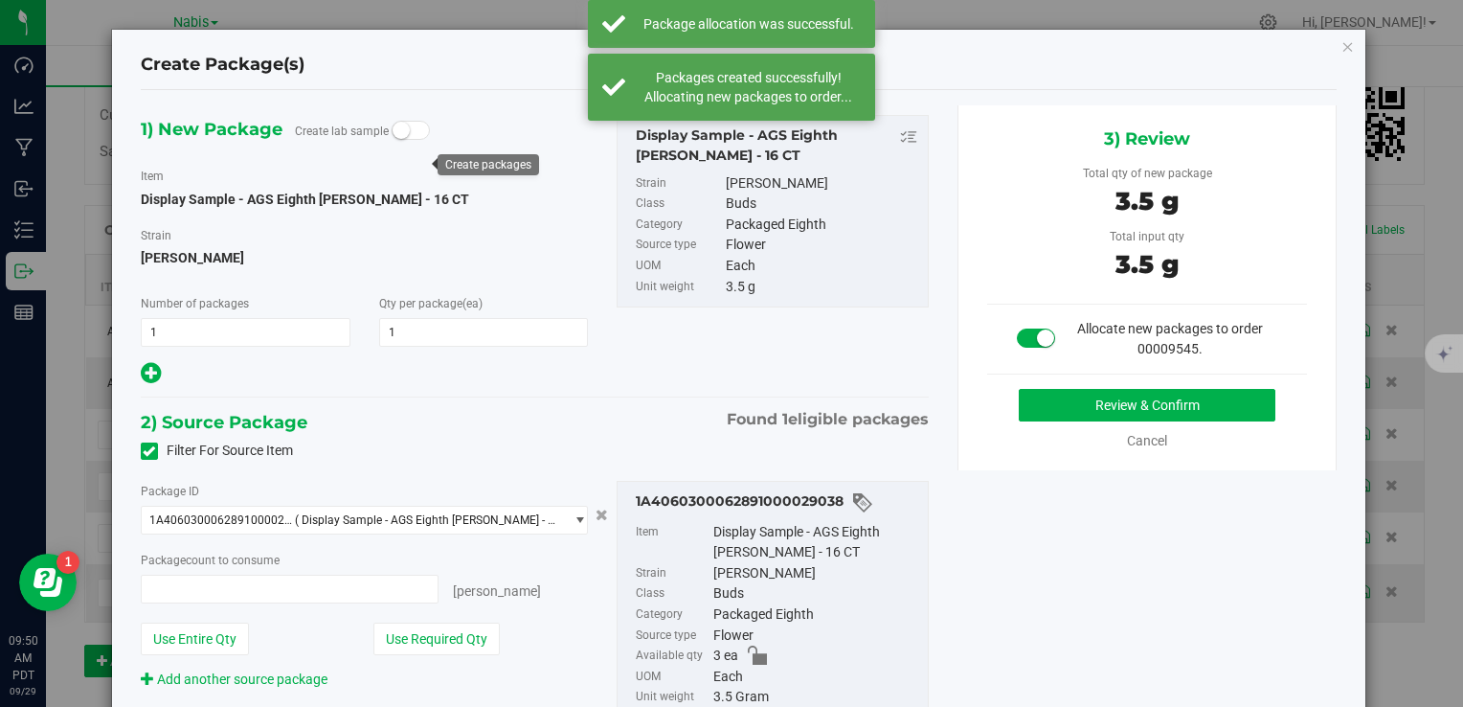
type input "1 ea"
click at [1065, 393] on button "Review & Confirm" at bounding box center [1147, 405] width 257 height 33
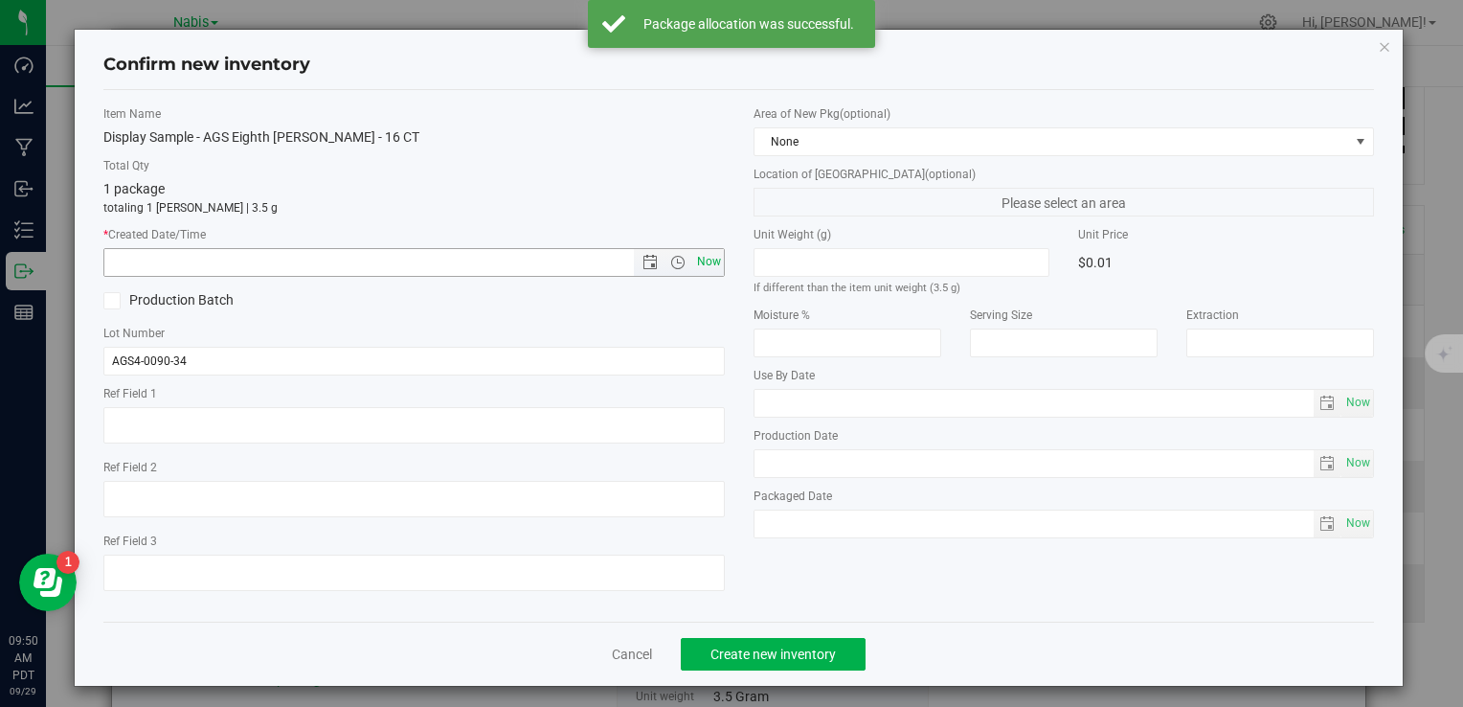
click at [695, 268] on span "Now" at bounding box center [708, 262] width 33 height 28
type input "9/29/2025 9:50 AM"
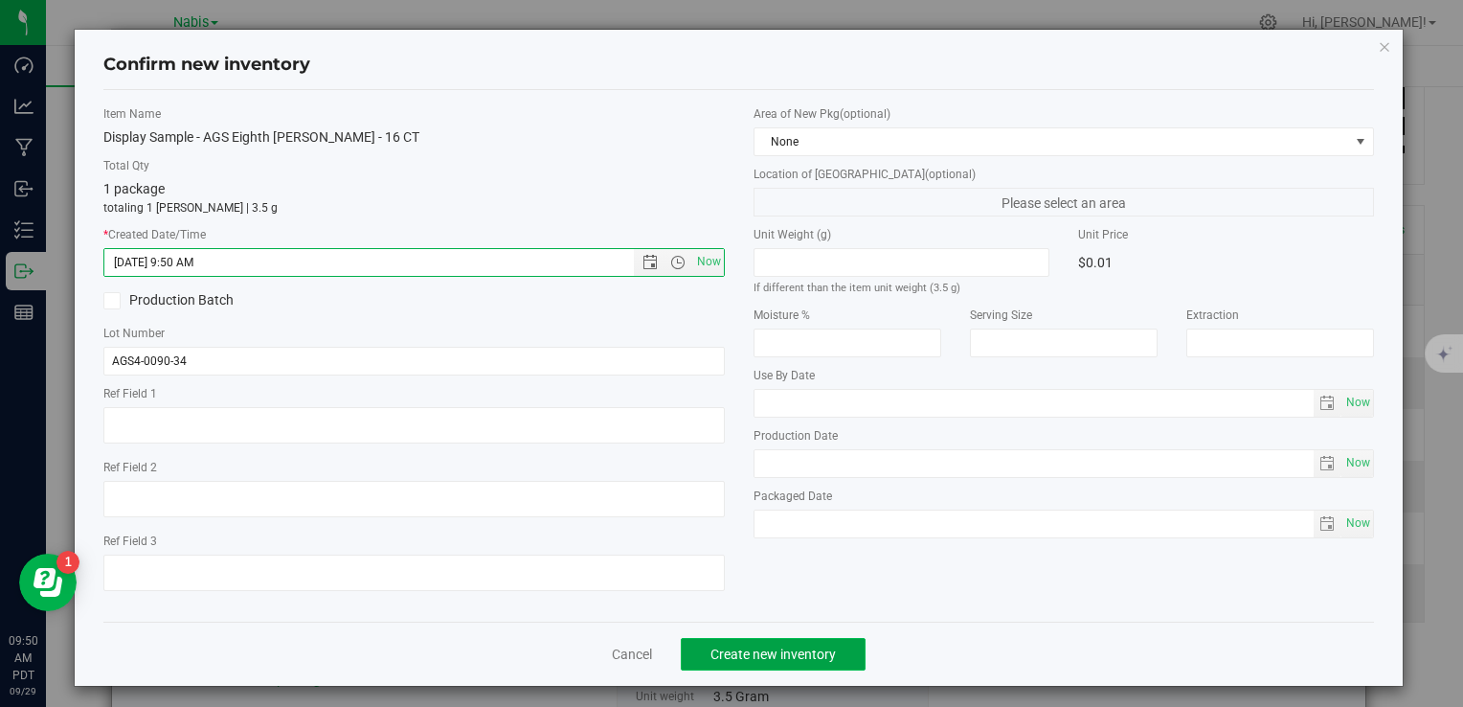
click at [761, 651] on span "Create new inventory" at bounding box center [773, 653] width 125 height 15
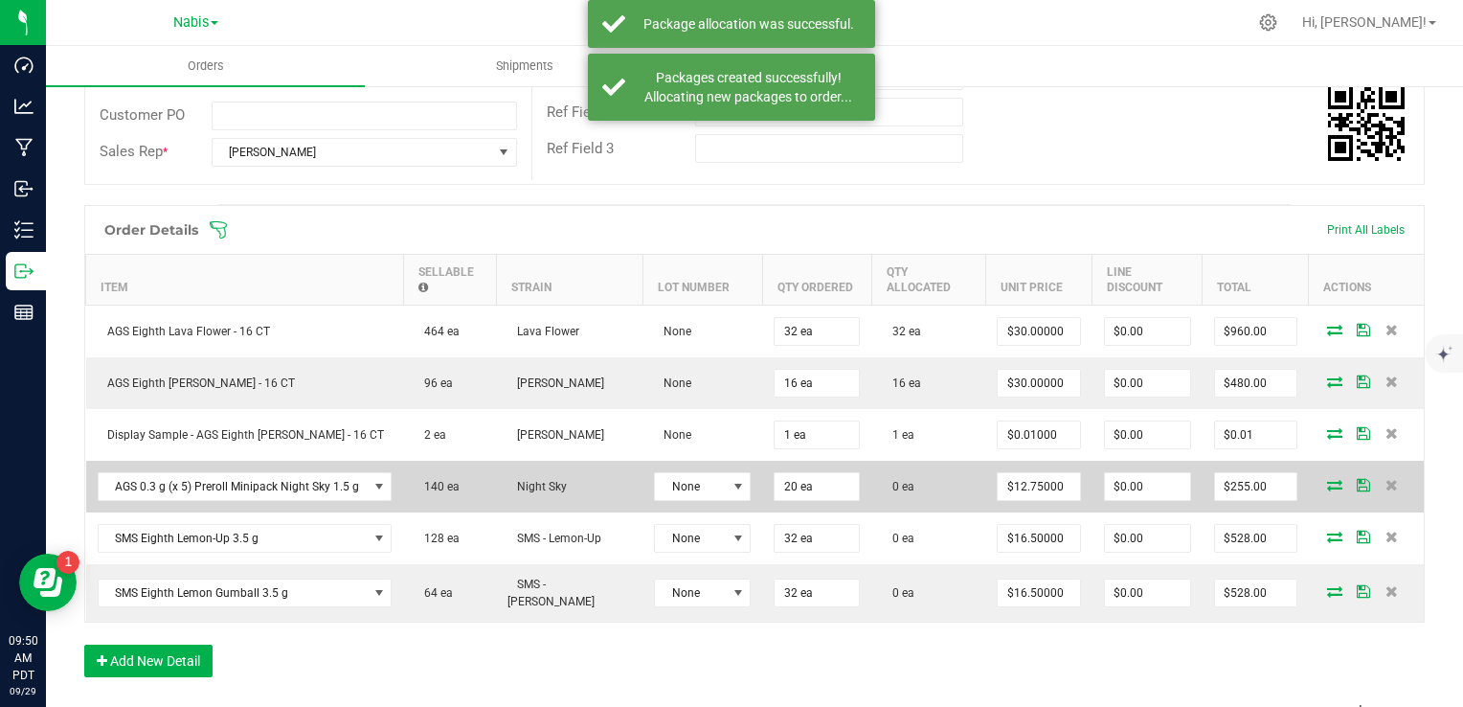
click at [1327, 479] on icon at bounding box center [1334, 484] width 15 height 11
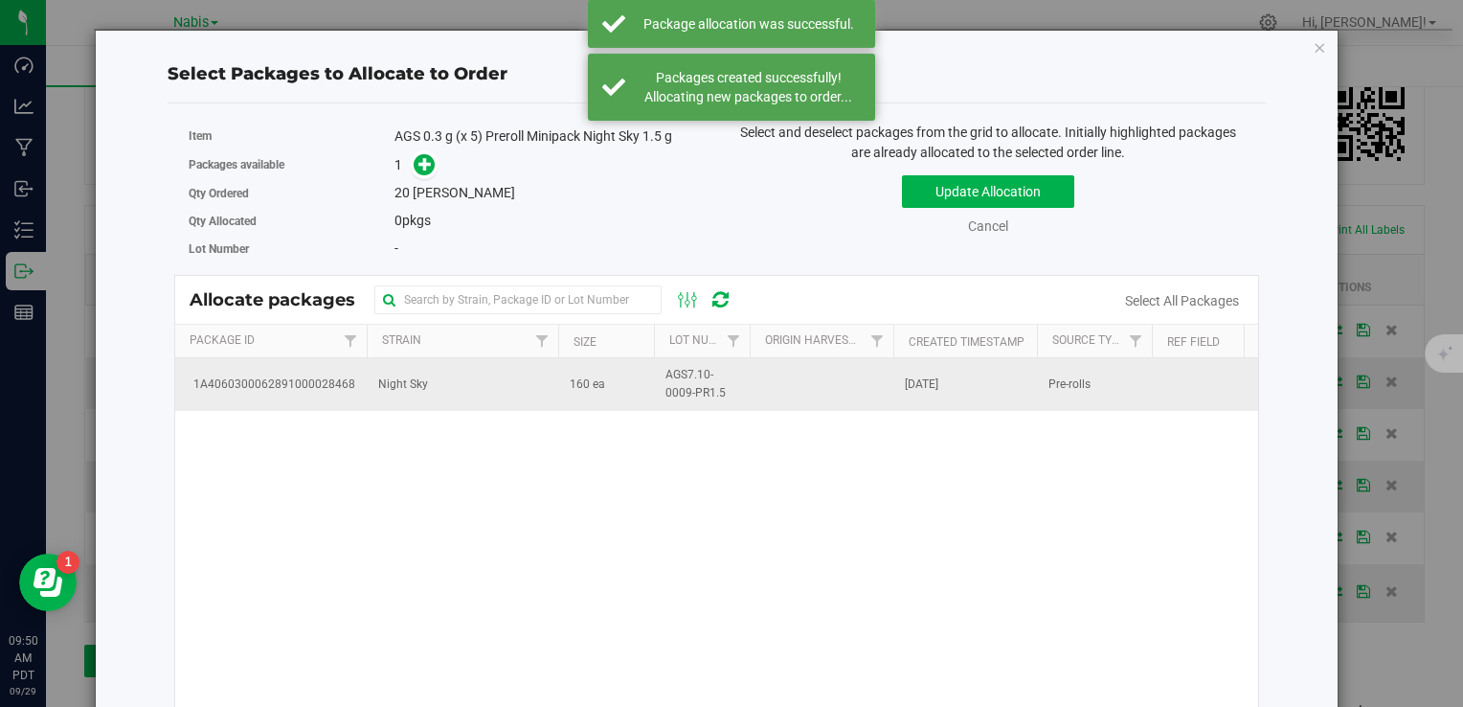
click at [509, 392] on td "Night Sky" at bounding box center [463, 384] width 192 height 52
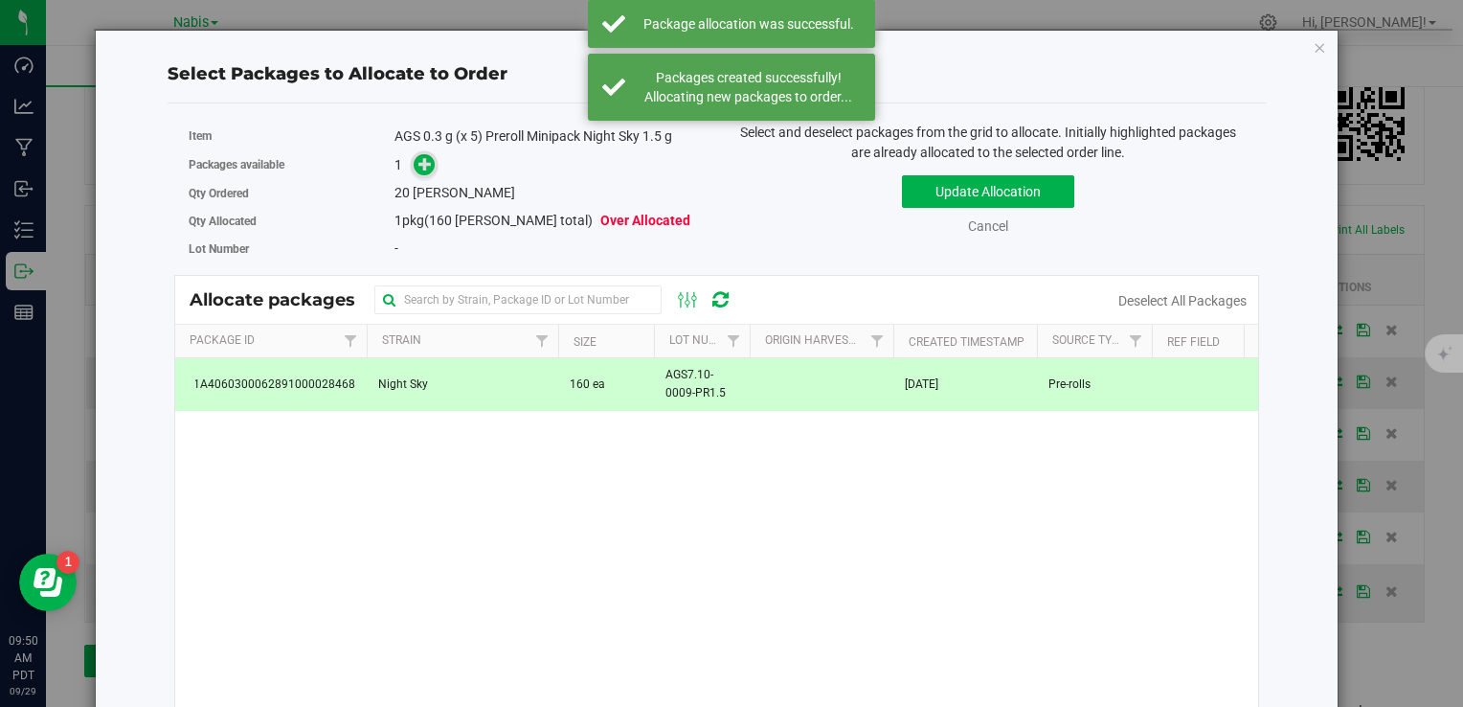
click at [423, 161] on icon at bounding box center [425, 163] width 13 height 13
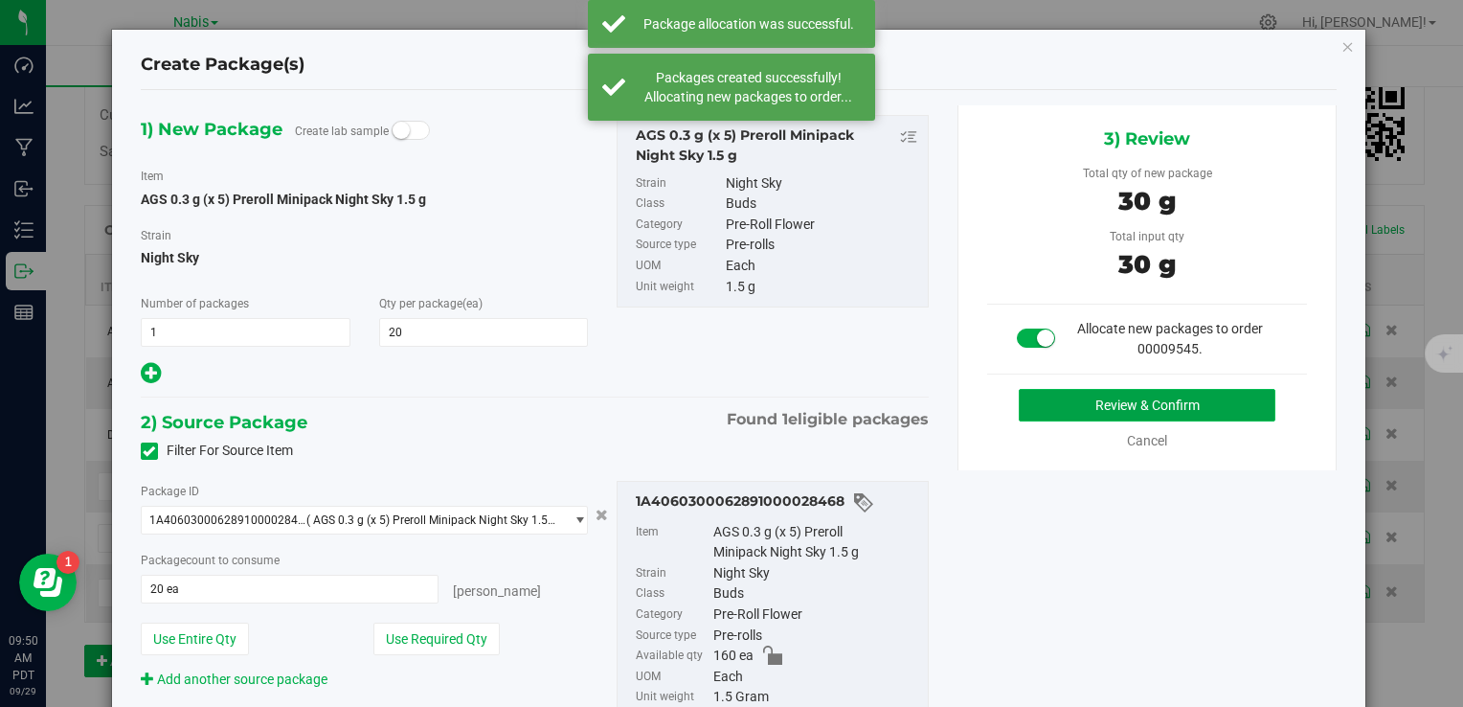
click at [1090, 417] on button "Review & Confirm" at bounding box center [1147, 405] width 257 height 33
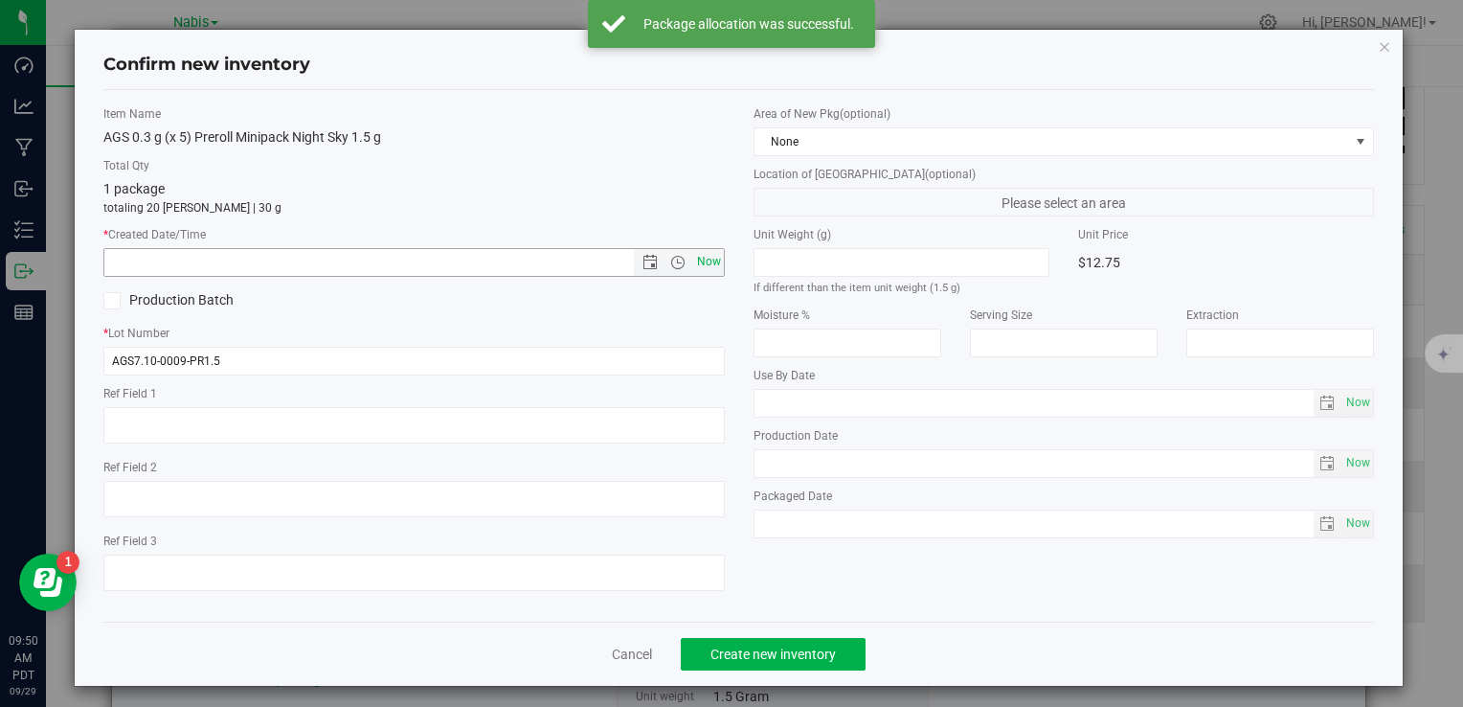
click at [708, 265] on span "Now" at bounding box center [708, 262] width 33 height 28
type input "9/29/2025 9:50 AM"
click at [756, 639] on button "Create new inventory" at bounding box center [773, 654] width 185 height 33
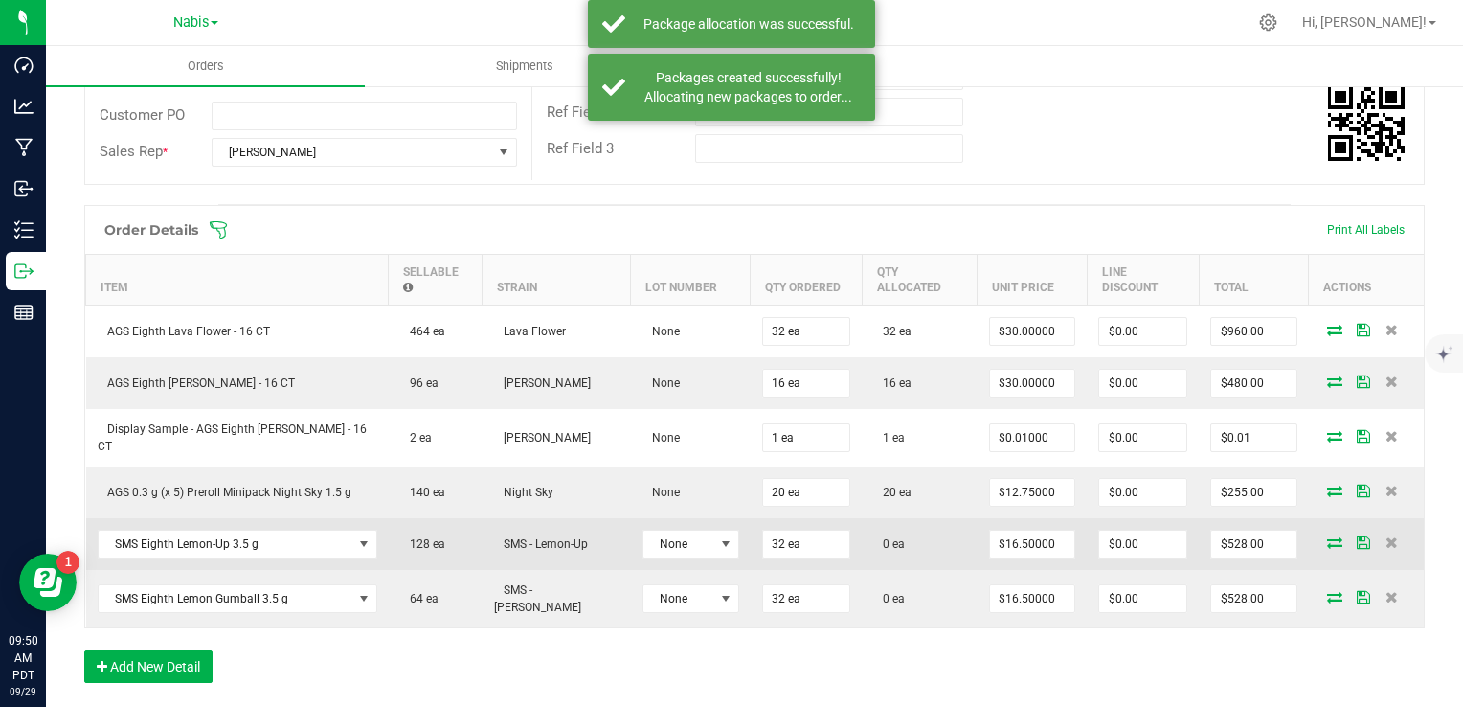
click at [1327, 536] on icon at bounding box center [1334, 541] width 15 height 11
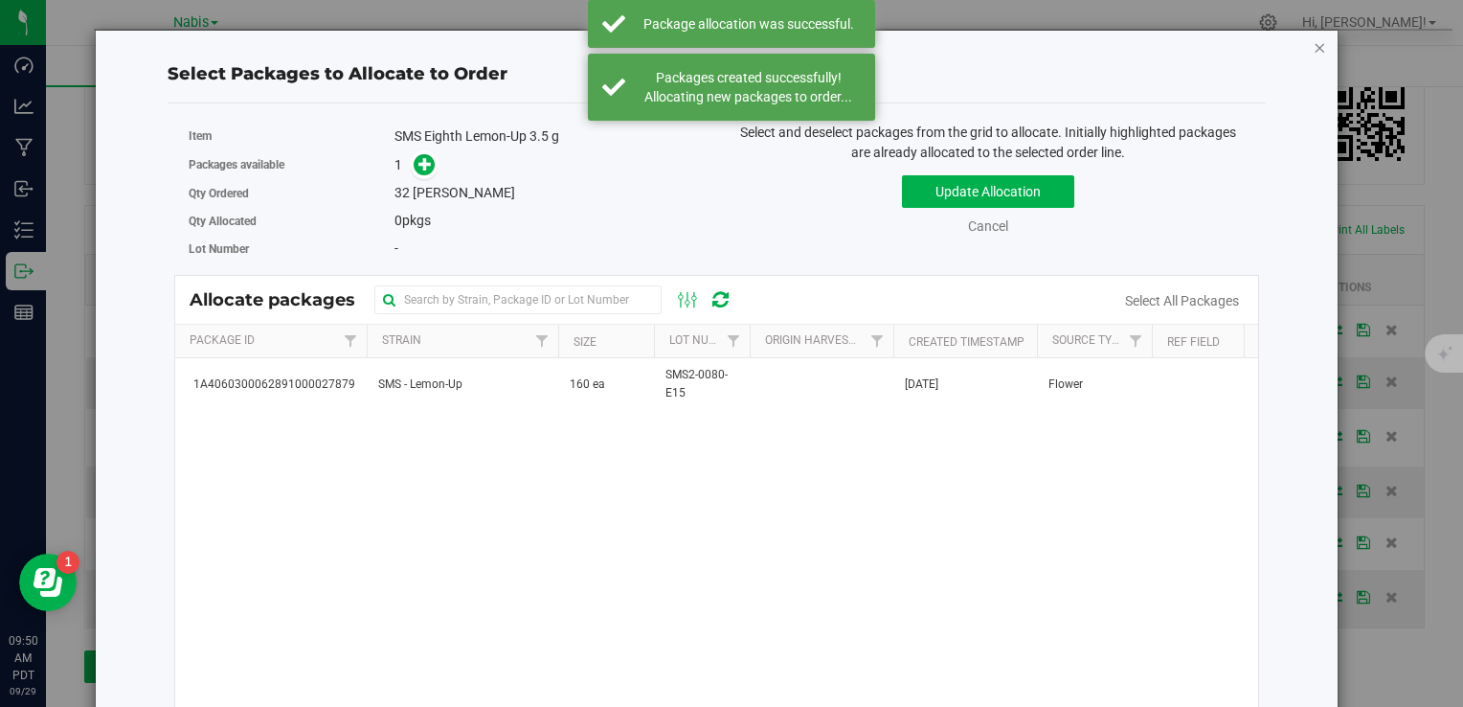
click at [1314, 44] on icon "button" at bounding box center [1320, 46] width 13 height 23
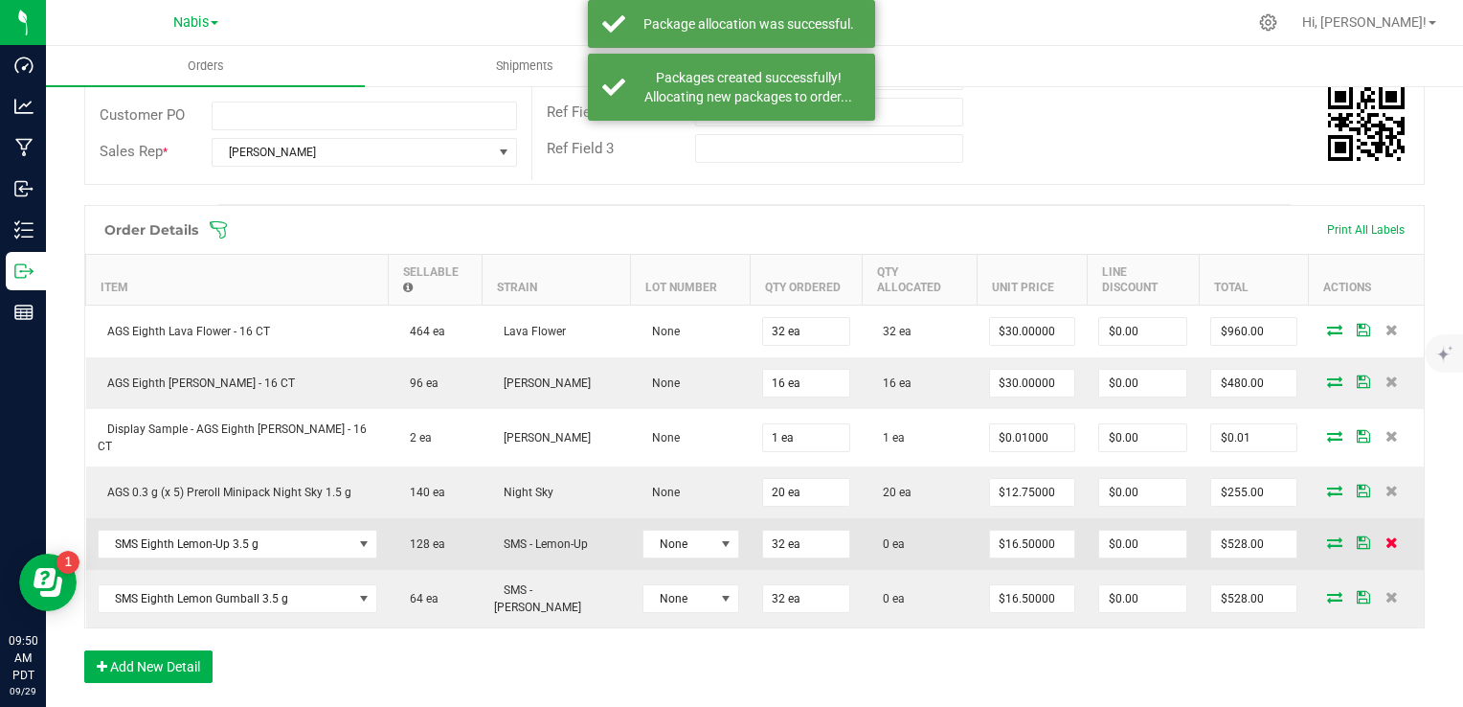
click at [1386, 545] on icon at bounding box center [1392, 541] width 12 height 11
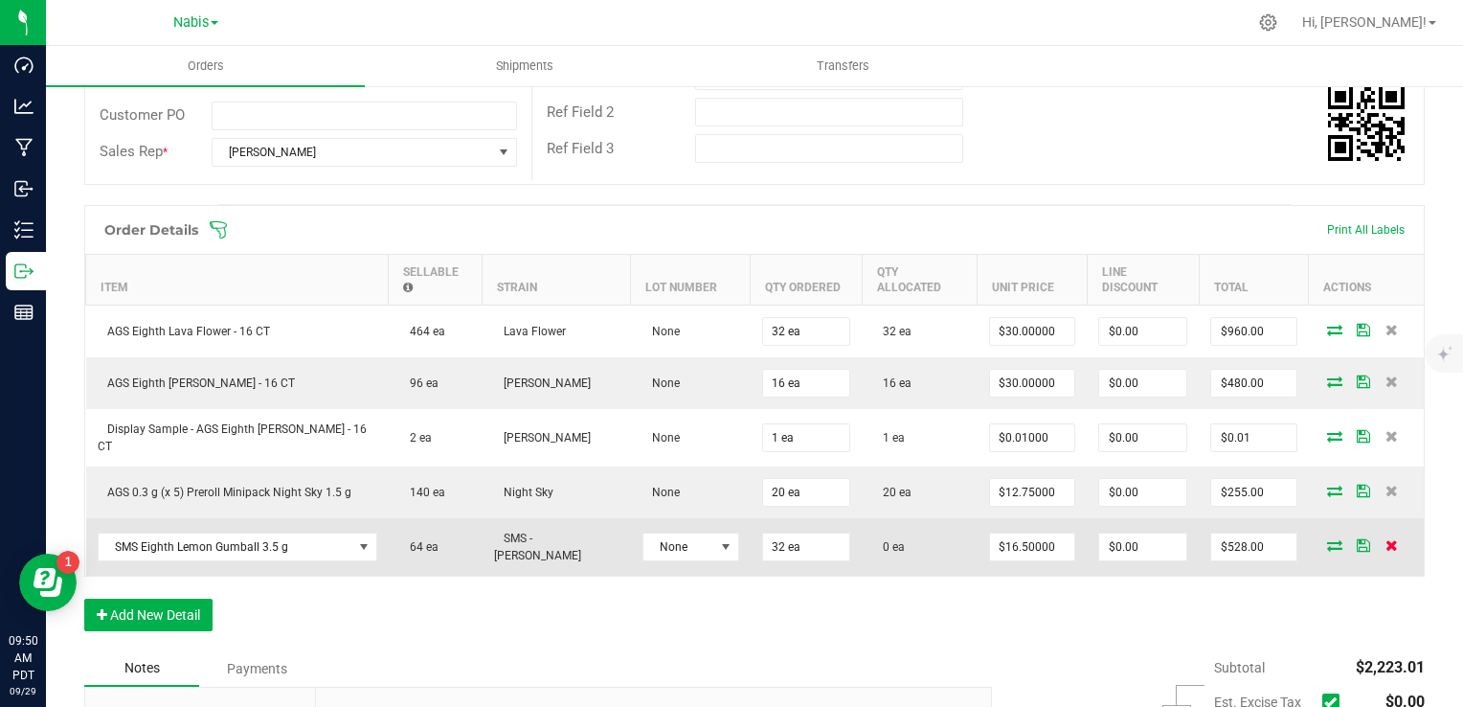
click at [1386, 546] on icon at bounding box center [1392, 544] width 12 height 11
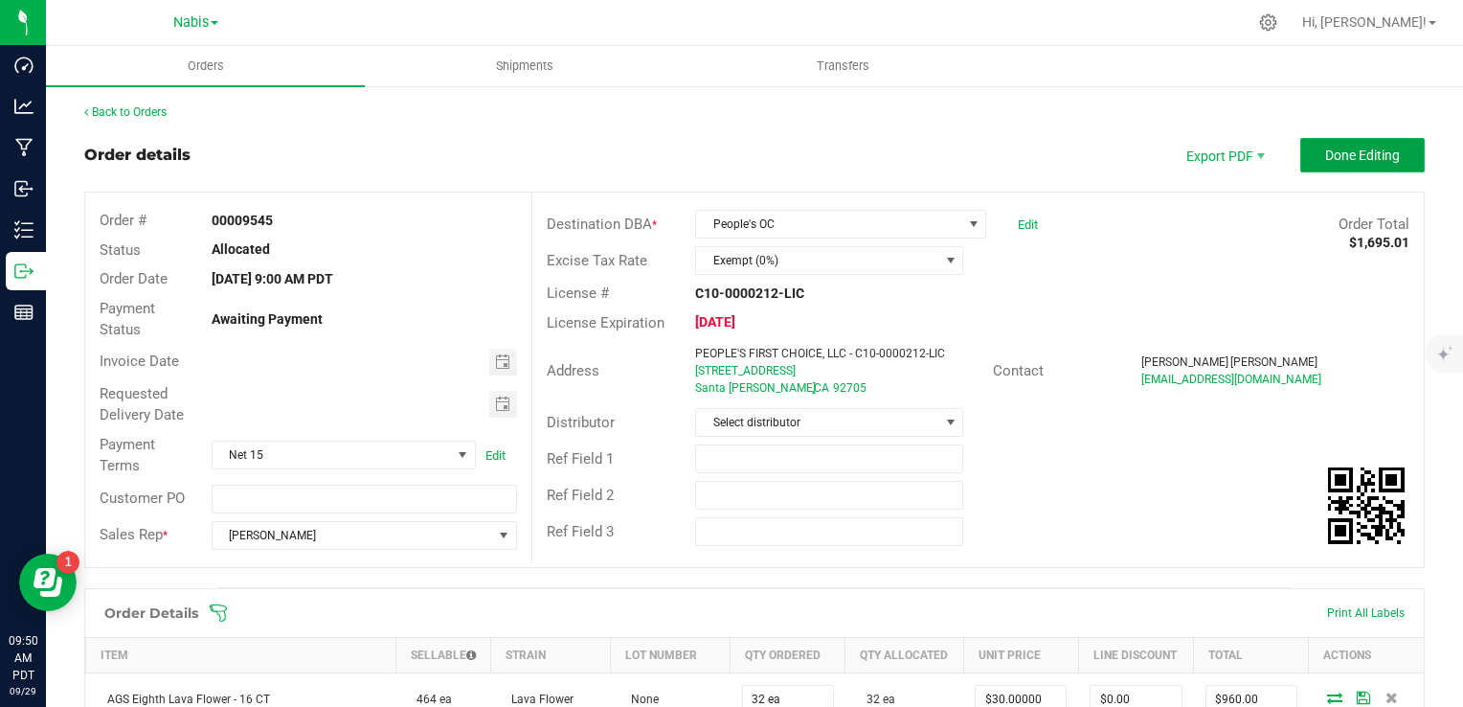
drag, startPoint x: 1314, startPoint y: 147, endPoint x: 1292, endPoint y: 151, distance: 22.5
click at [1325, 147] on span "Done Editing" at bounding box center [1362, 154] width 75 height 15
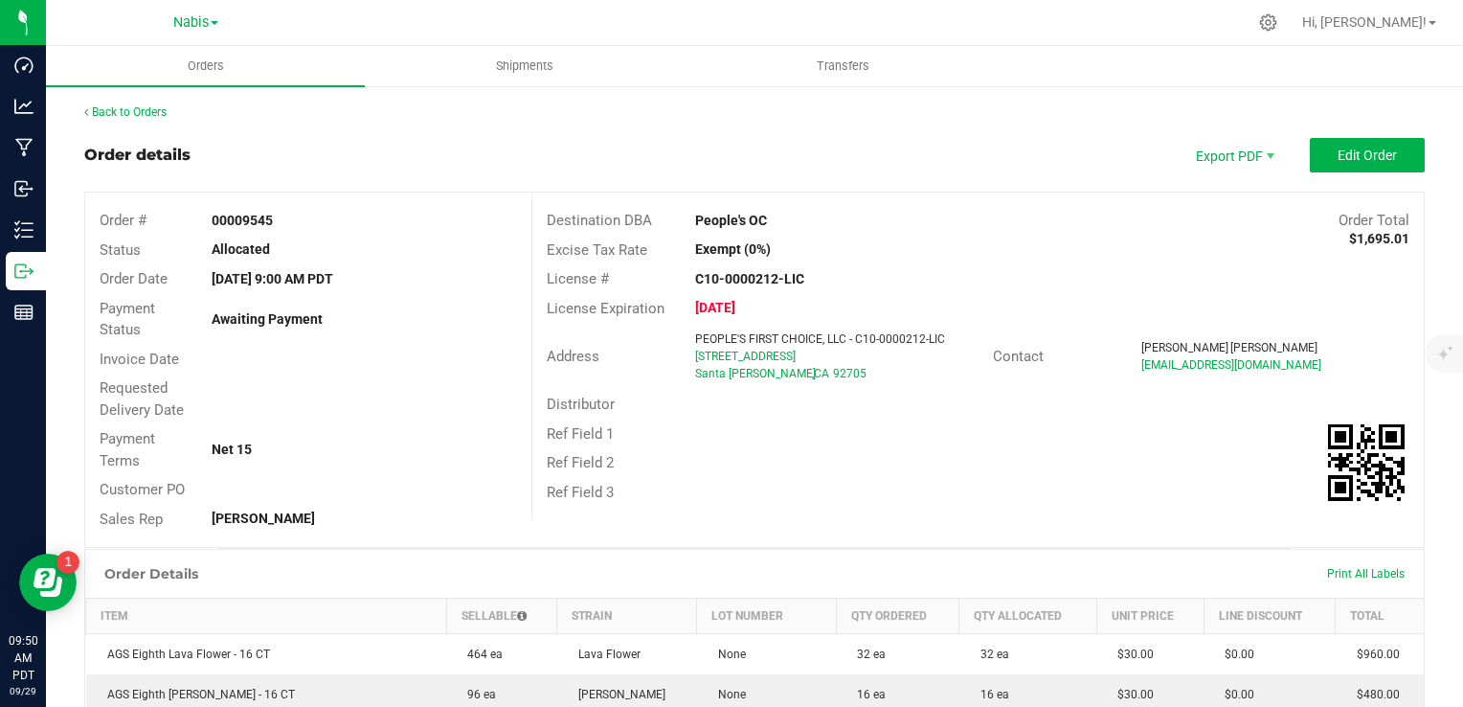
drag, startPoint x: 812, startPoint y: 216, endPoint x: 667, endPoint y: 210, distance: 145.7
click at [667, 210] on div "Destination DBA People's OC Order Total $1,695.01" at bounding box center [978, 221] width 892 height 30
copy div "People's OC"
copy span "2721 Grand Ave S"
drag, startPoint x: 687, startPoint y: 351, endPoint x: 871, endPoint y: 359, distance: 184.0
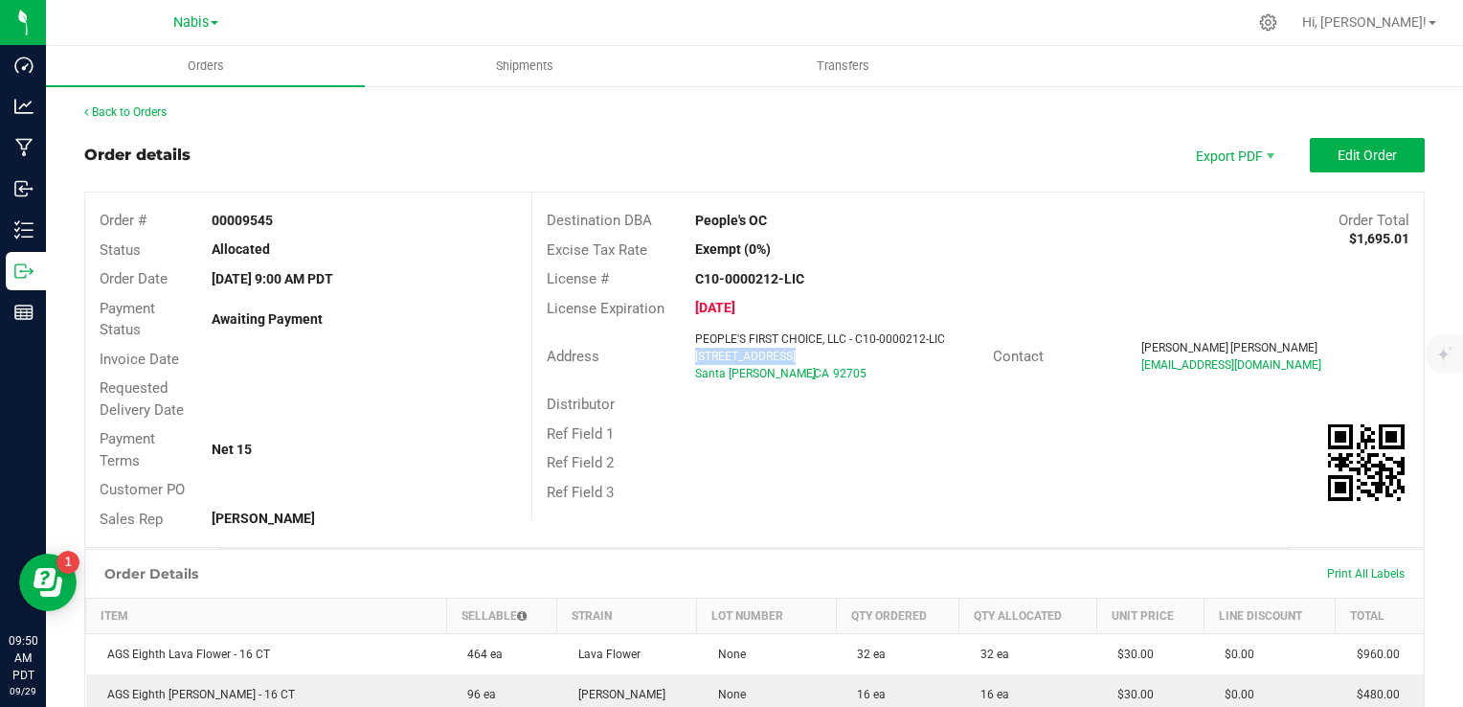
click at [871, 359] on div "PEOPLE'S FIRST CHOICE, LLC - C10-0000212-LIC 2721 Grand Ave S Santa Ana , CA 92…" at bounding box center [839, 356] width 306 height 52
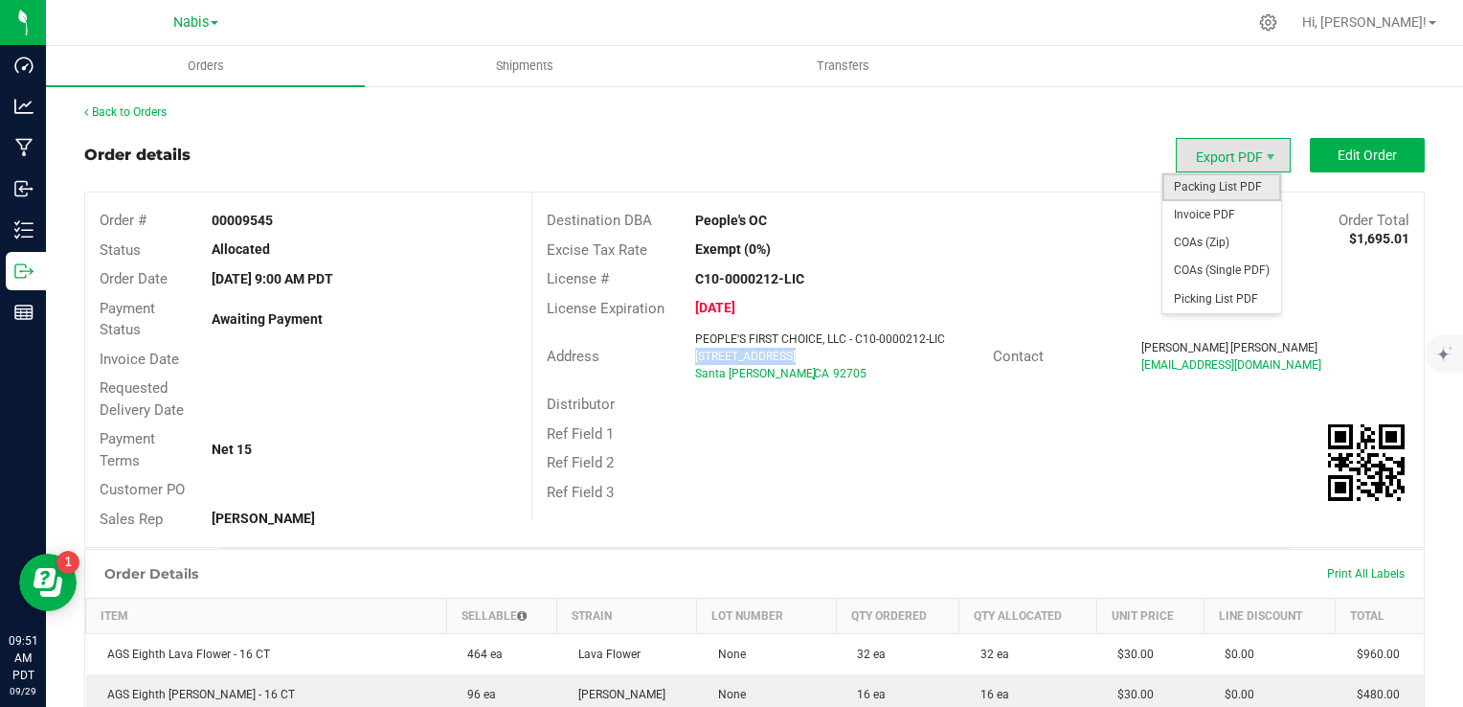
click at [1210, 182] on span "Packing List PDF" at bounding box center [1222, 187] width 119 height 28
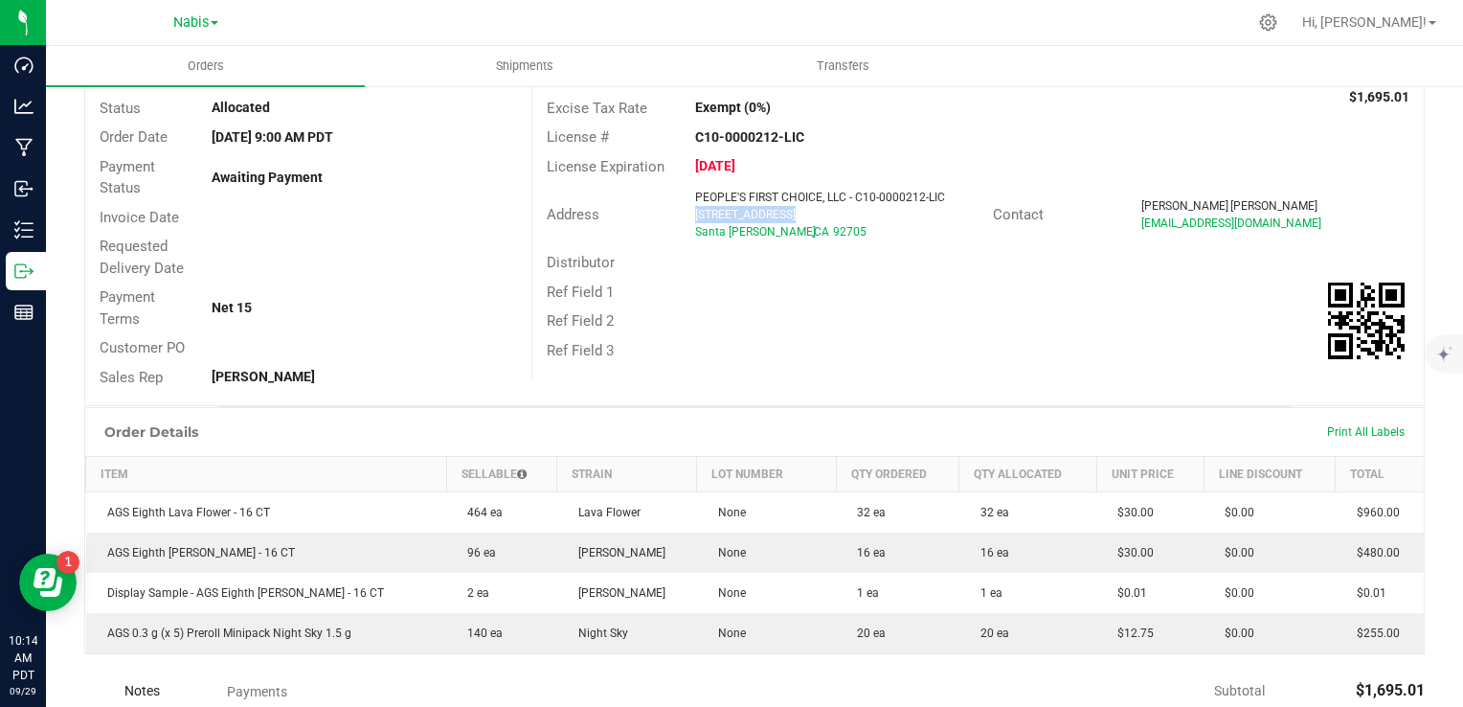
scroll to position [287, 0]
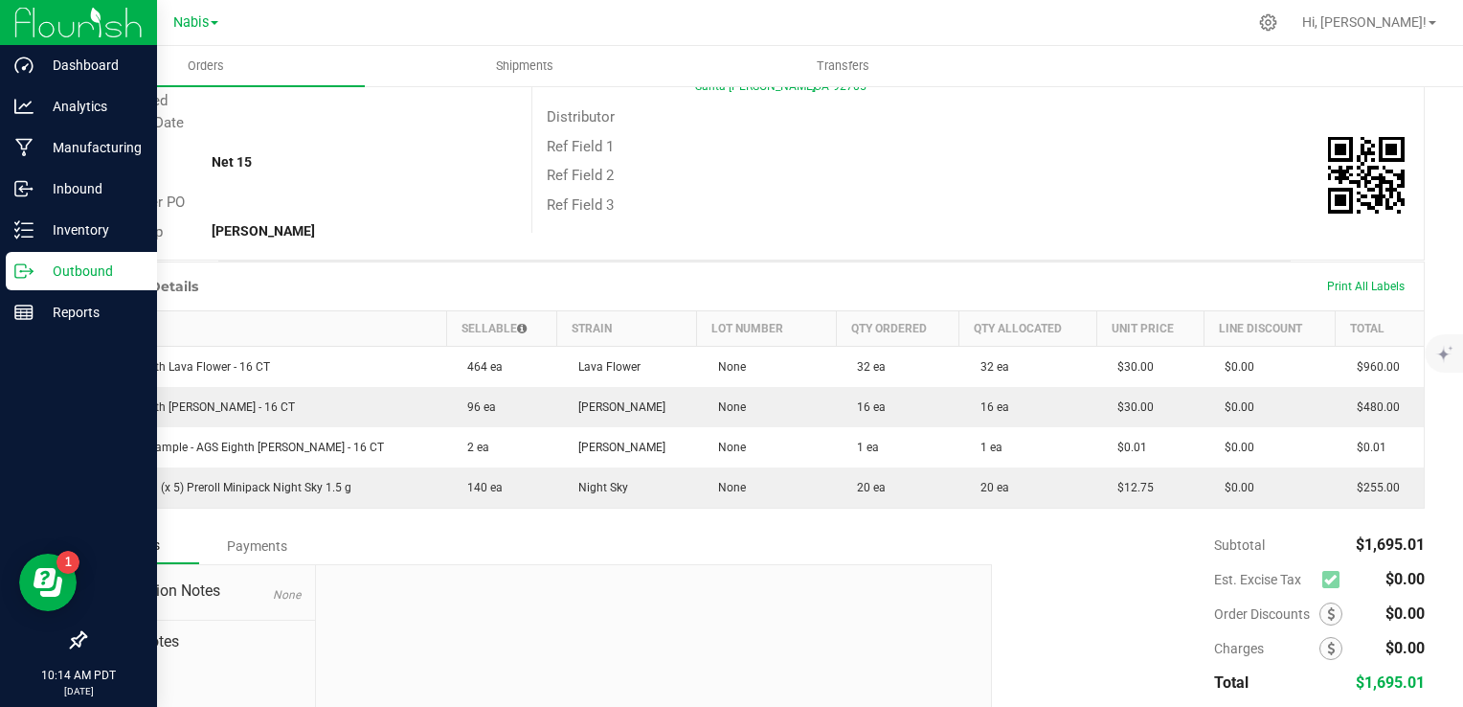
click at [77, 279] on p "Outbound" at bounding box center [91, 271] width 115 height 23
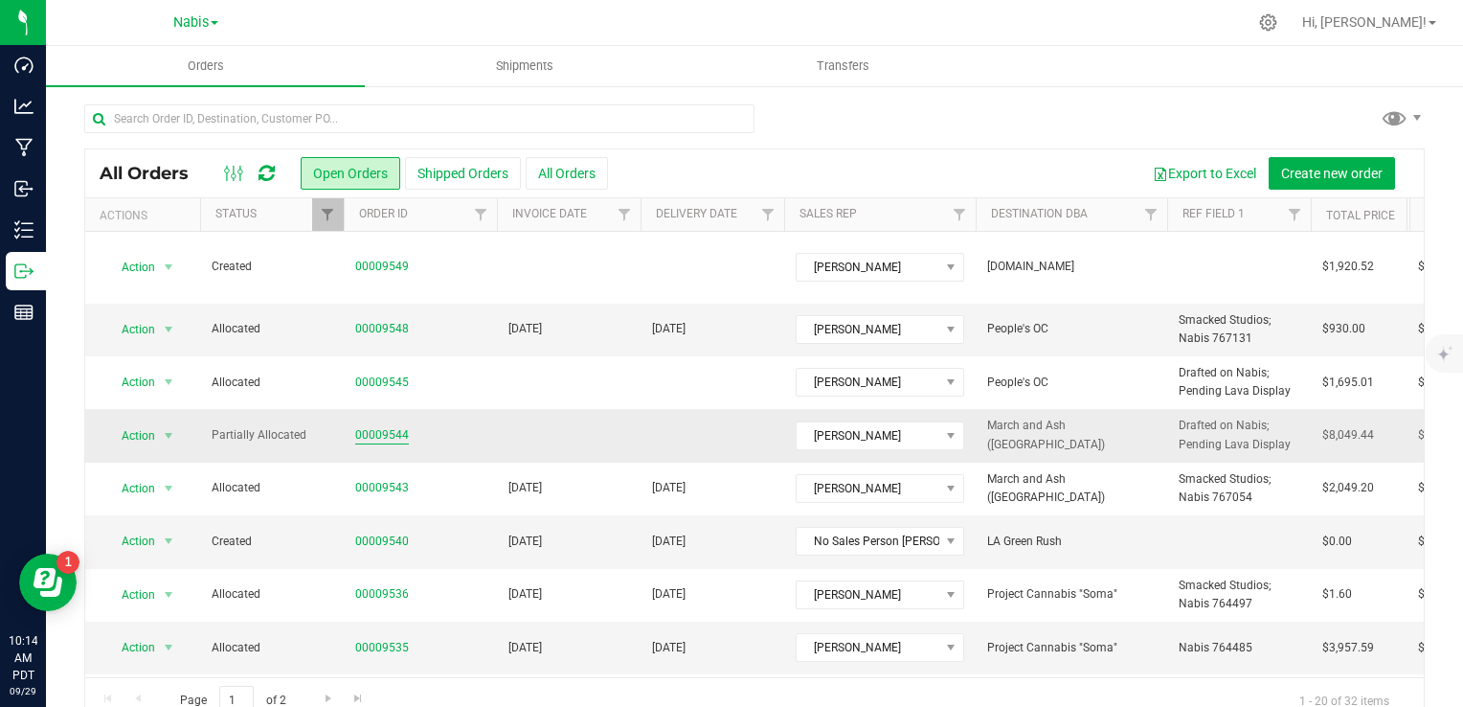
click at [380, 426] on link "00009544" at bounding box center [382, 435] width 54 height 18
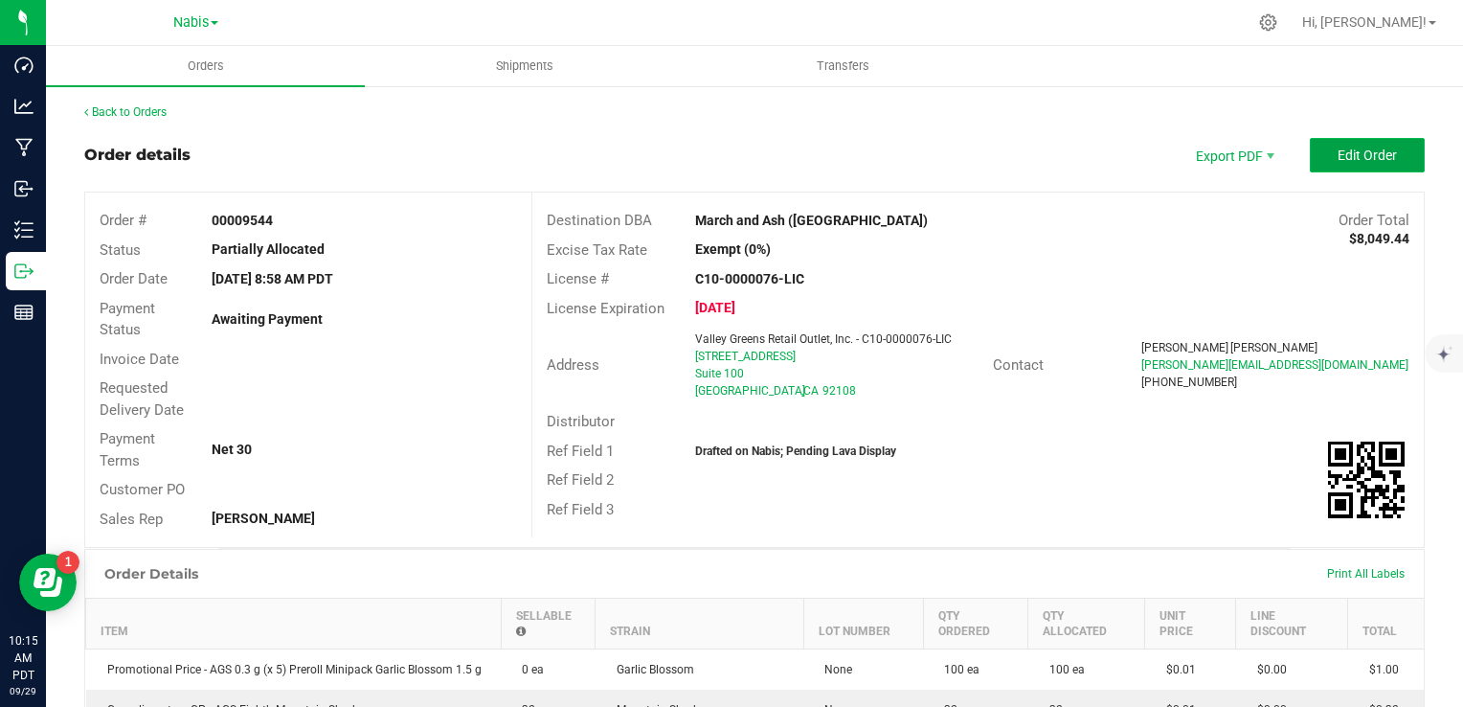
click at [1337, 163] on button "Edit Order" at bounding box center [1367, 155] width 115 height 34
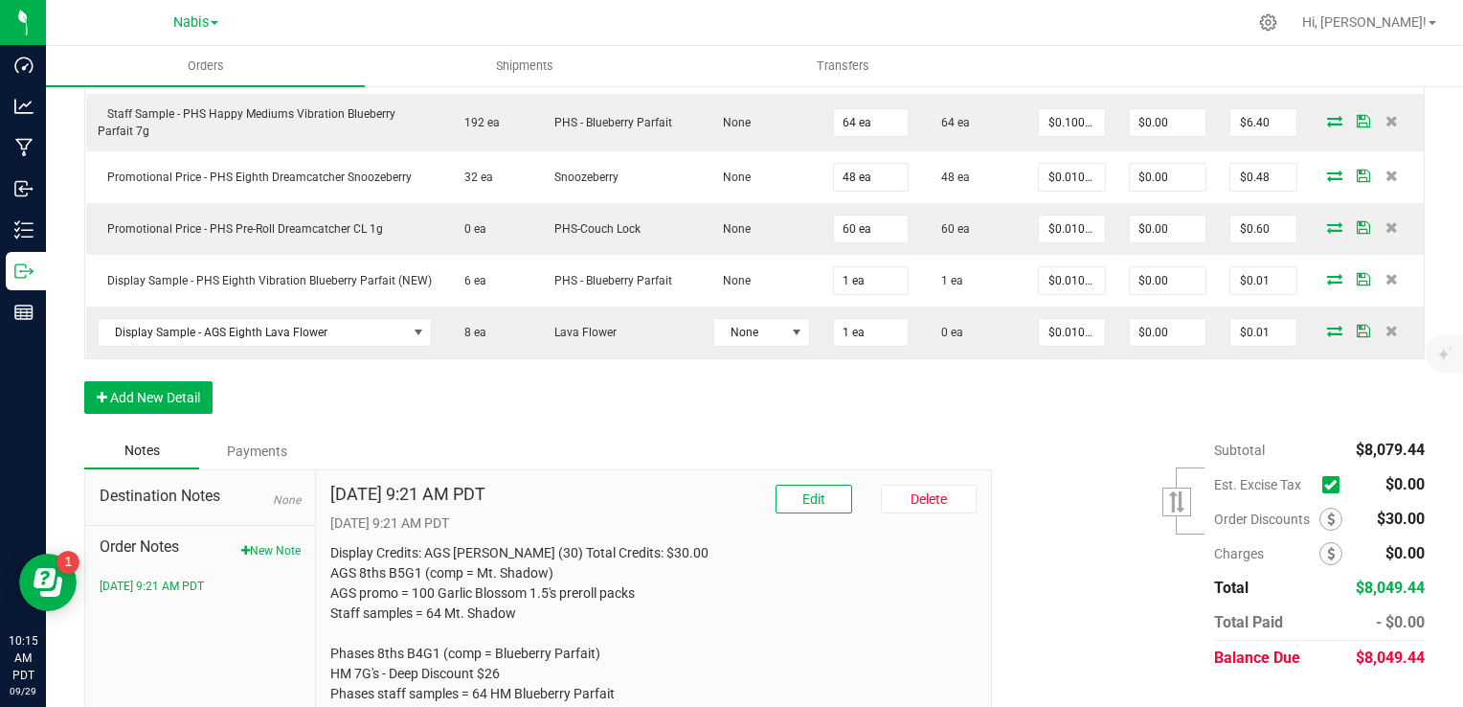
scroll to position [1763, 0]
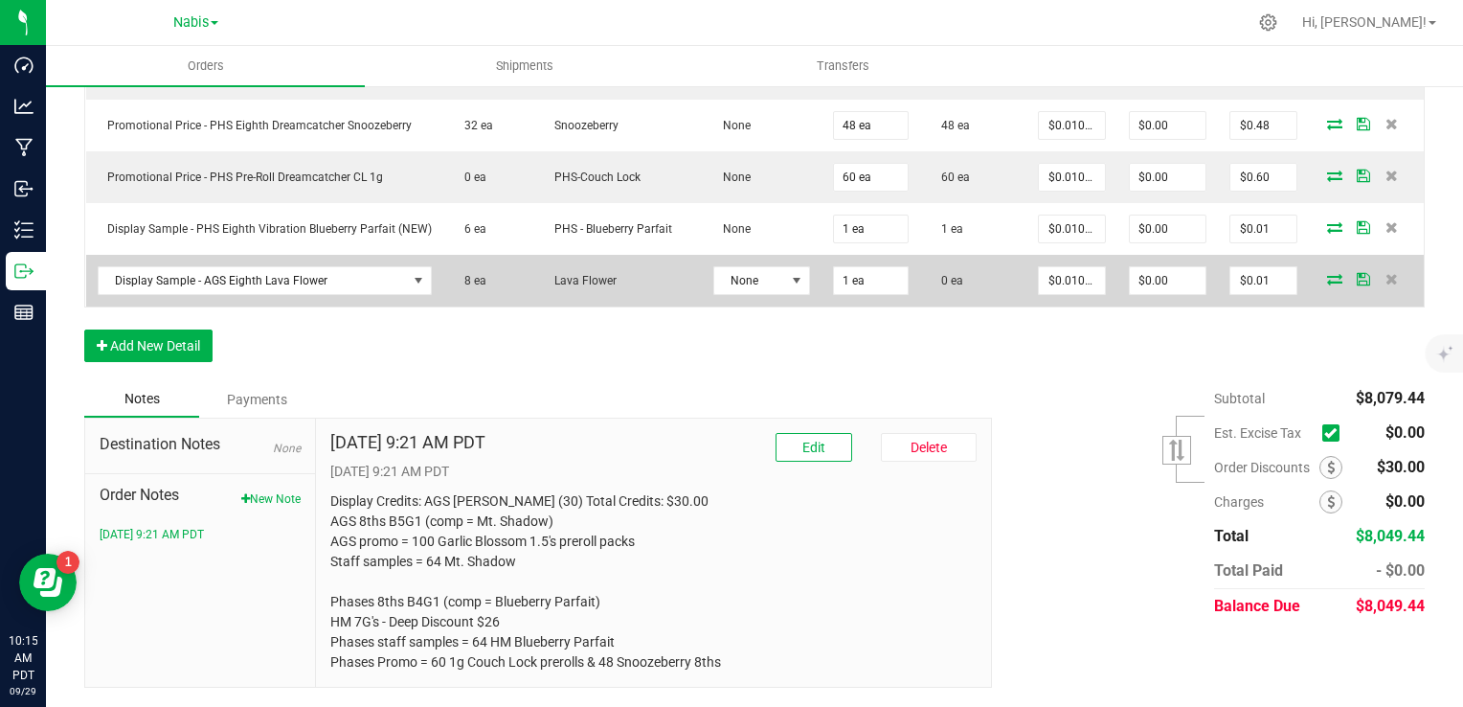
click at [1327, 275] on icon at bounding box center [1334, 278] width 15 height 11
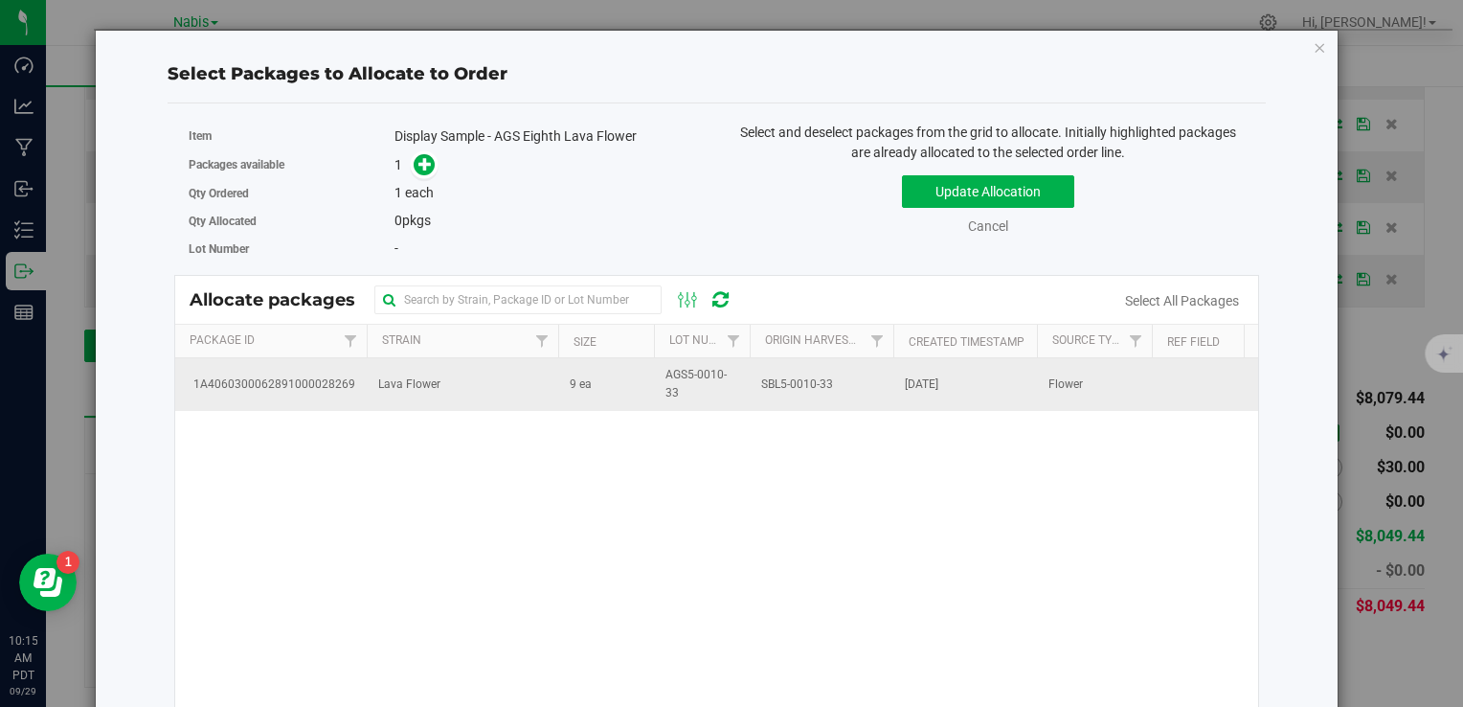
click at [450, 384] on td "Lava Flower" at bounding box center [463, 384] width 192 height 52
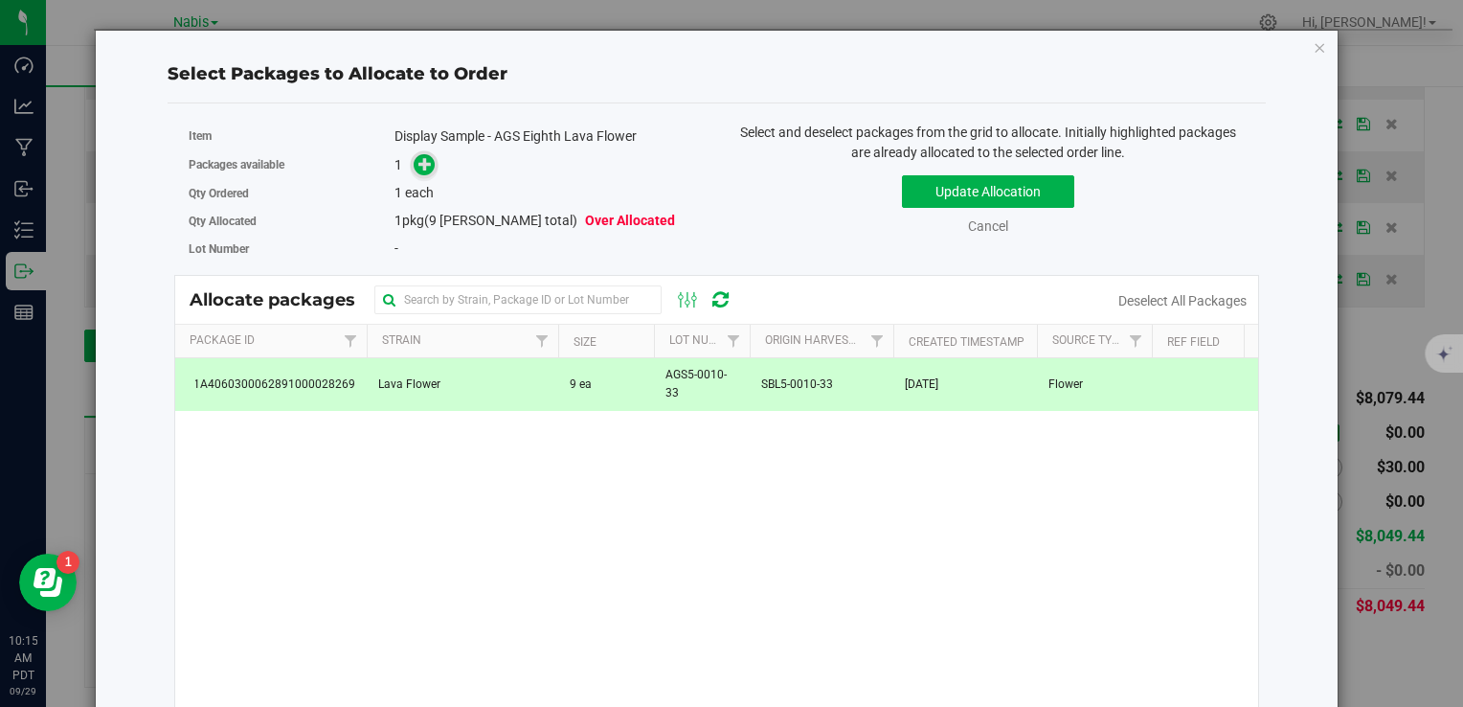
click at [419, 163] on icon at bounding box center [425, 162] width 13 height 13
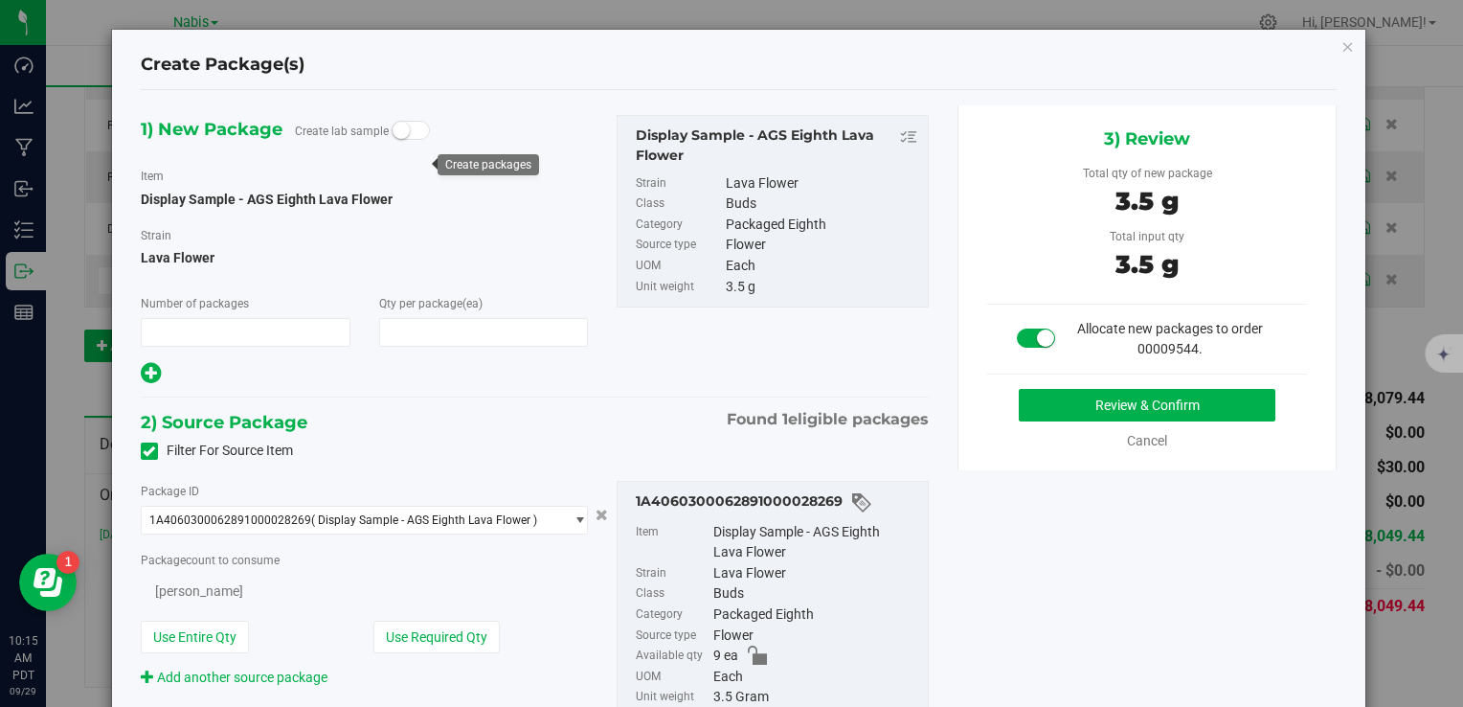
type input "1"
click at [1064, 386] on div "3) Review Total qty of new package 3.5 g Total input qty 3.5 g Allocate new pac…" at bounding box center [1148, 287] width 380 height 365
click at [1064, 412] on button "Review & Confirm" at bounding box center [1147, 405] width 257 height 33
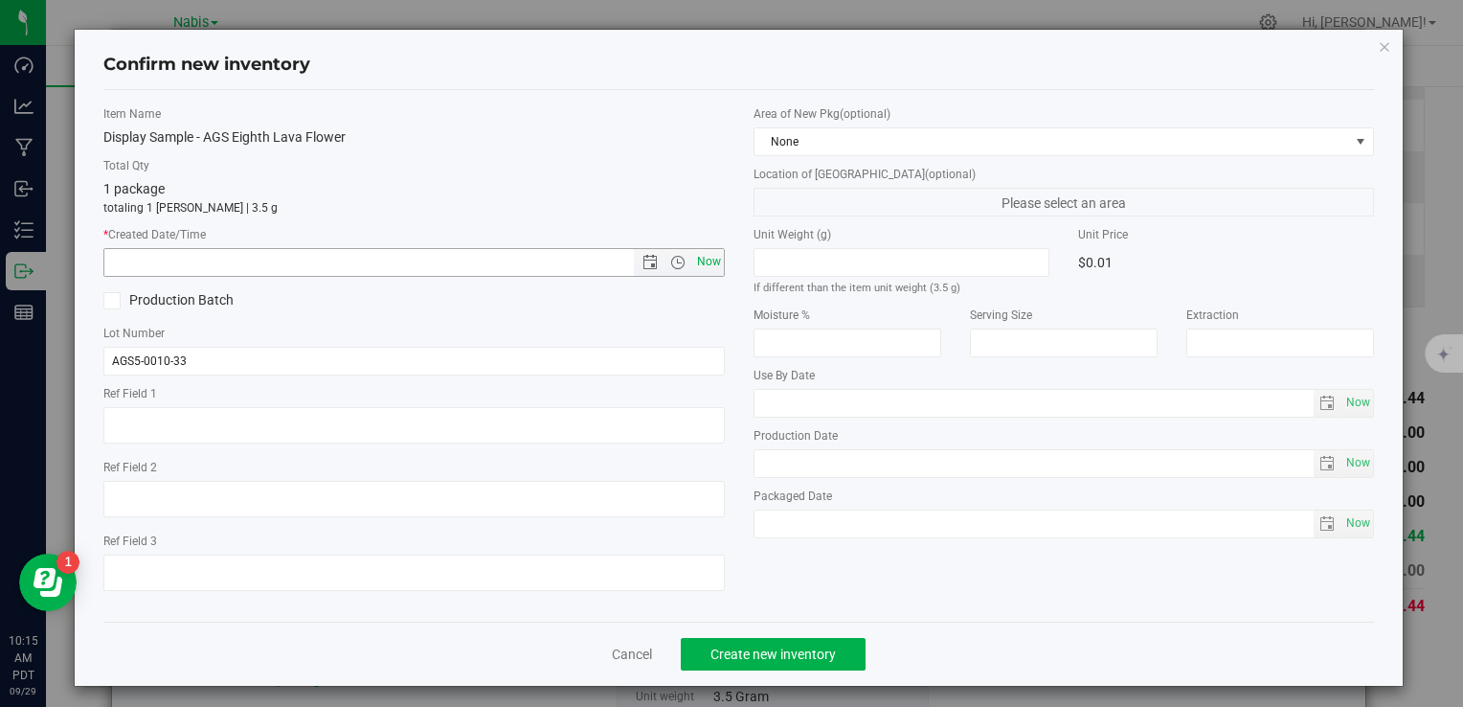
click at [699, 253] on span "Now" at bounding box center [708, 262] width 33 height 28
type input "9/29/2025 10:15 AM"
click at [770, 650] on span "Create new inventory" at bounding box center [773, 653] width 125 height 15
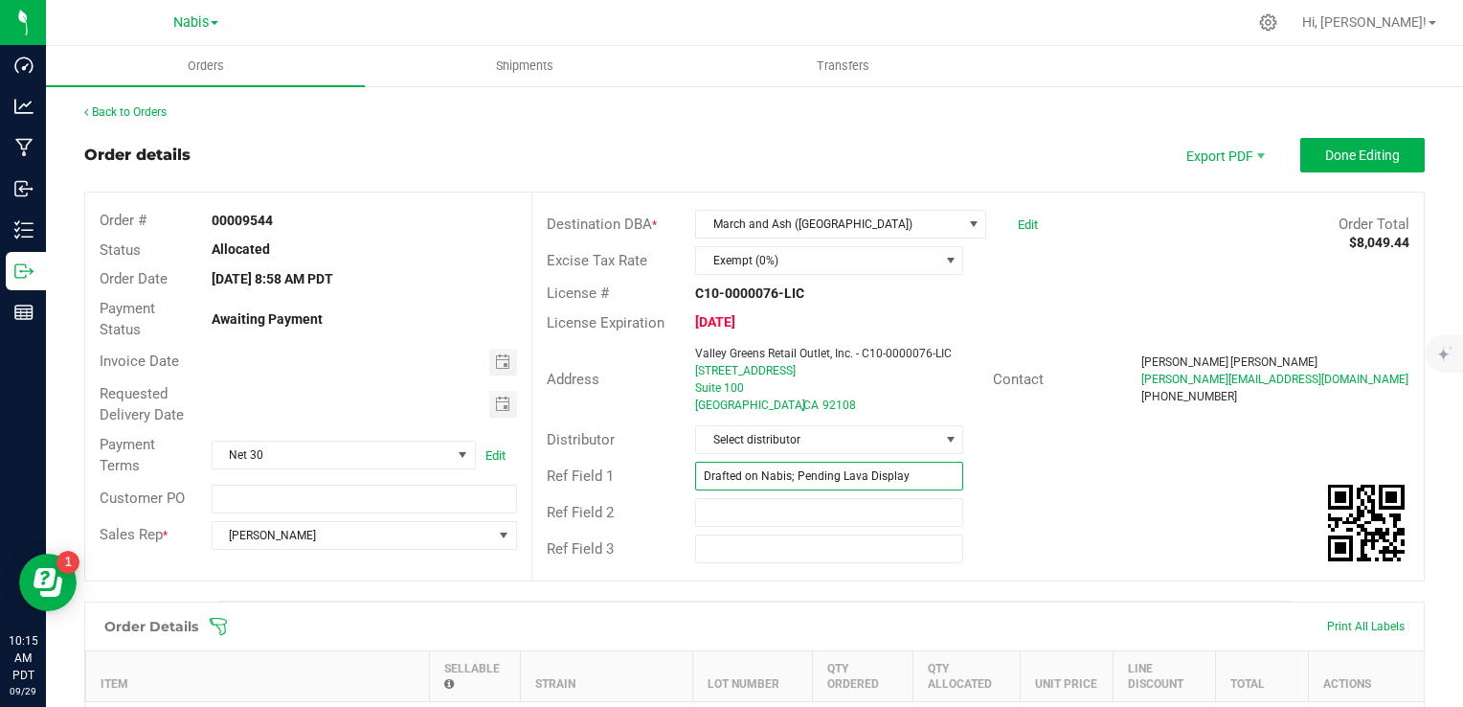
click at [809, 477] on input "Drafted on Nabis; Pending Lava Display" at bounding box center [829, 476] width 268 height 29
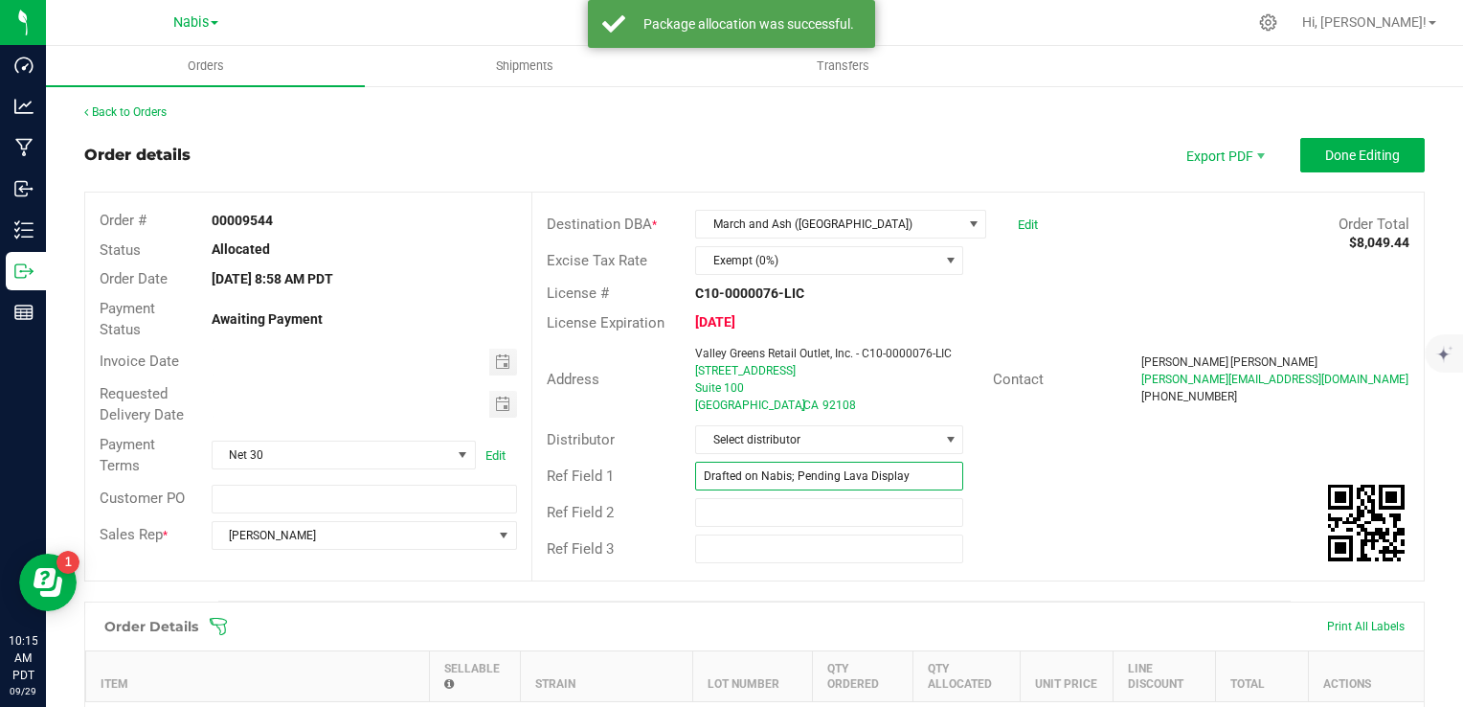
click at [809, 477] on input "Drafted on Nabis; Pending Lava Display" at bounding box center [829, 476] width 268 height 29
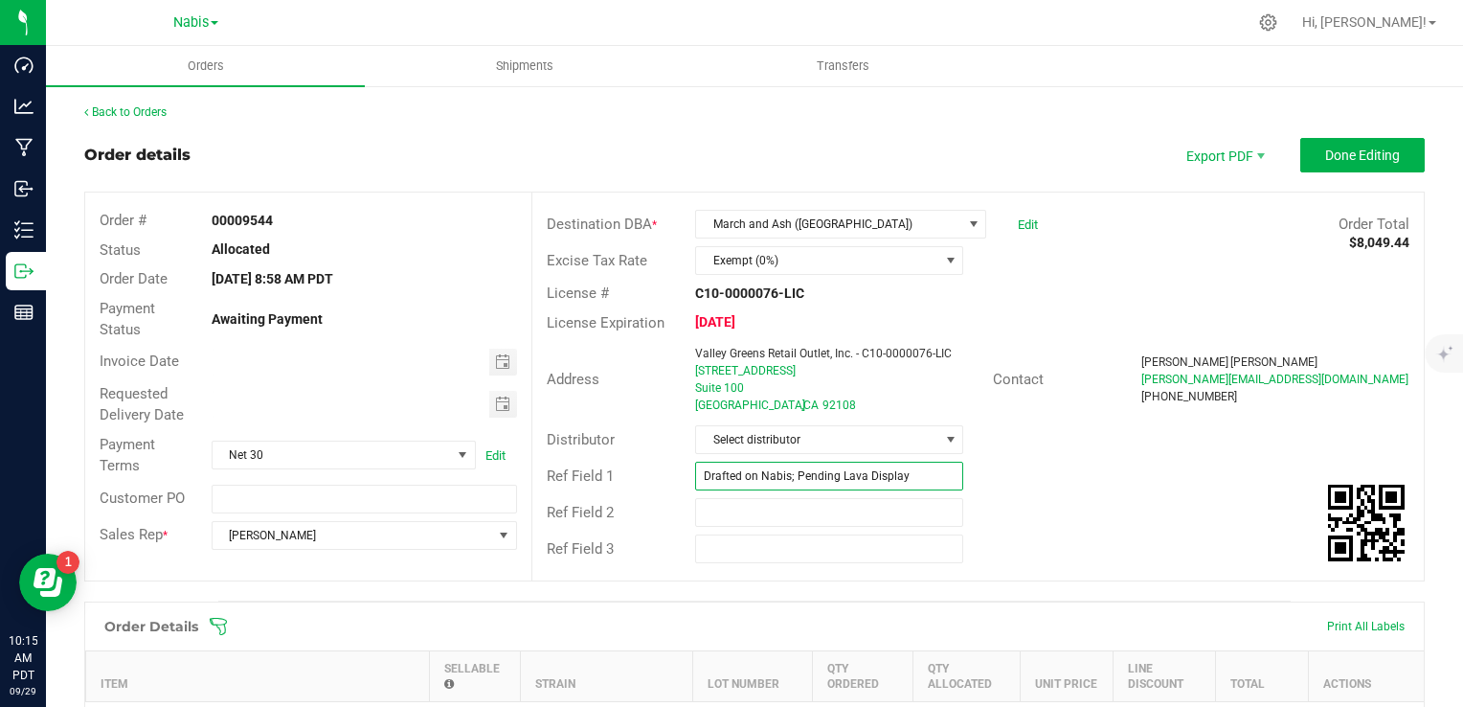
click at [809, 477] on input "Drafted on Nabis; Pending Lava Display" at bounding box center [829, 476] width 268 height 29
click at [978, 485] on div "Ref Field 1" at bounding box center [978, 476] width 892 height 36
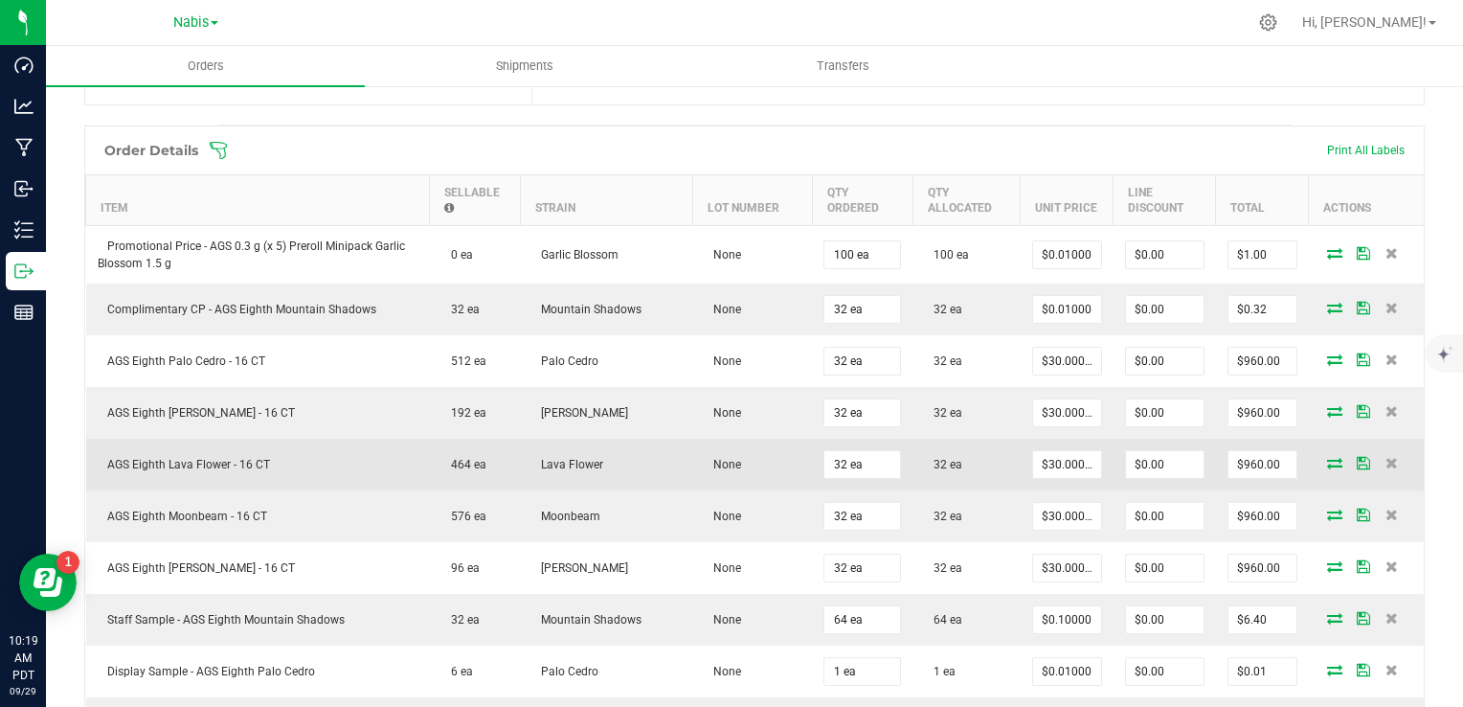
scroll to position [479, 0]
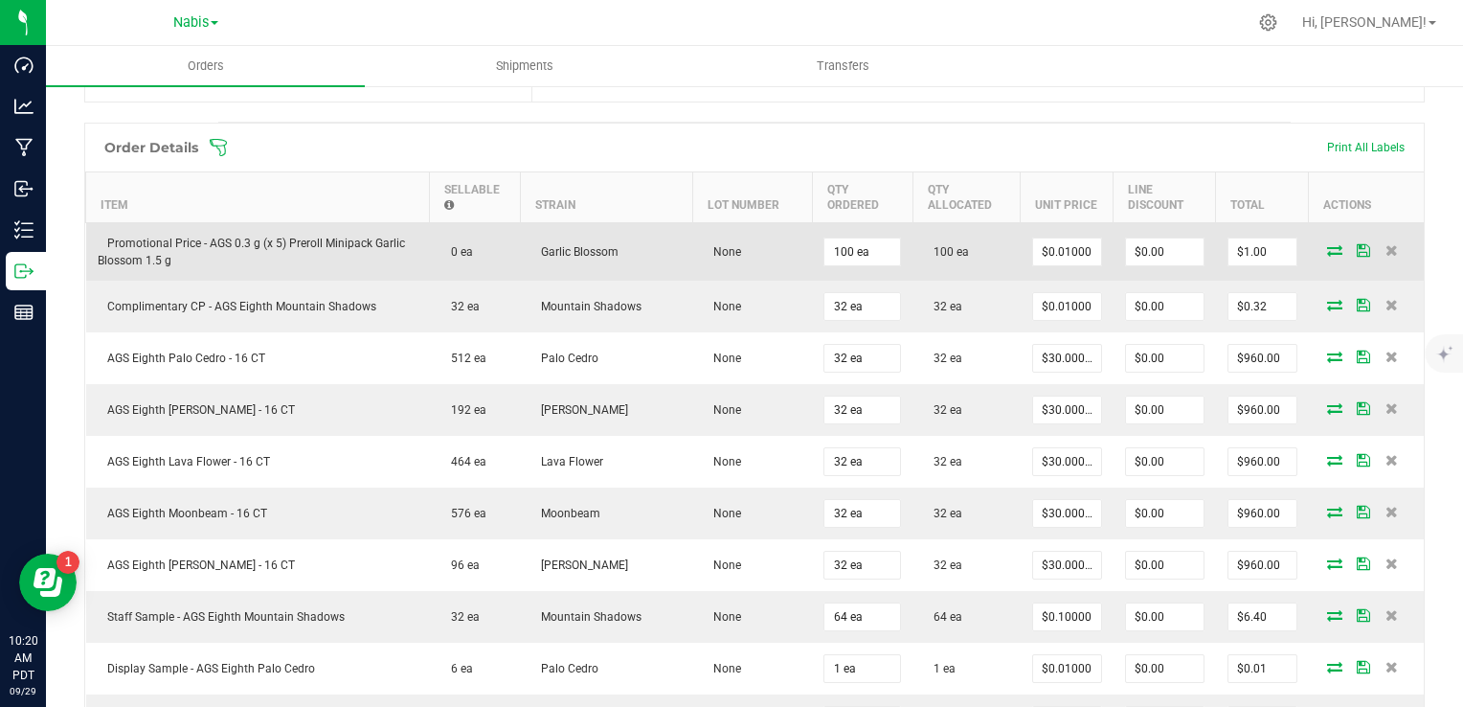
click at [1327, 254] on icon at bounding box center [1334, 249] width 15 height 11
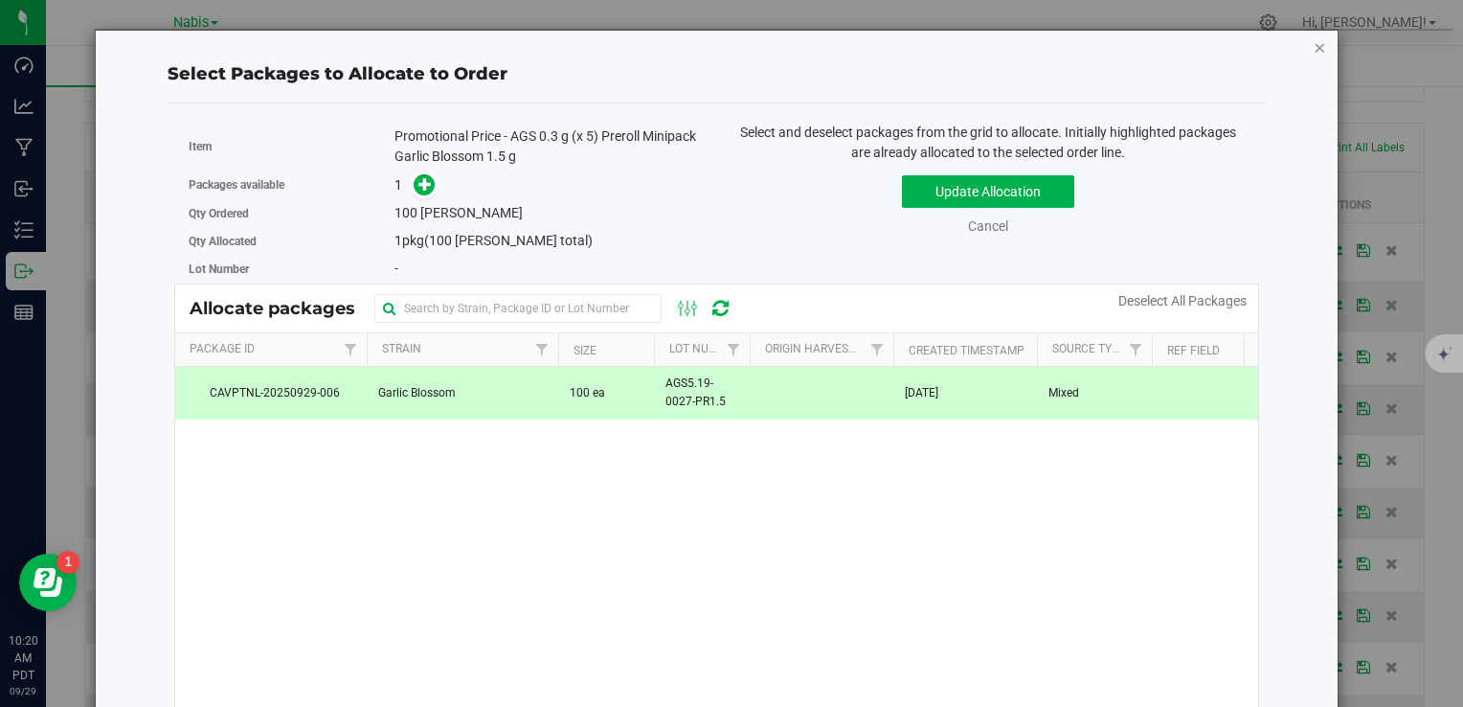
click at [1314, 49] on icon "button" at bounding box center [1320, 46] width 13 height 23
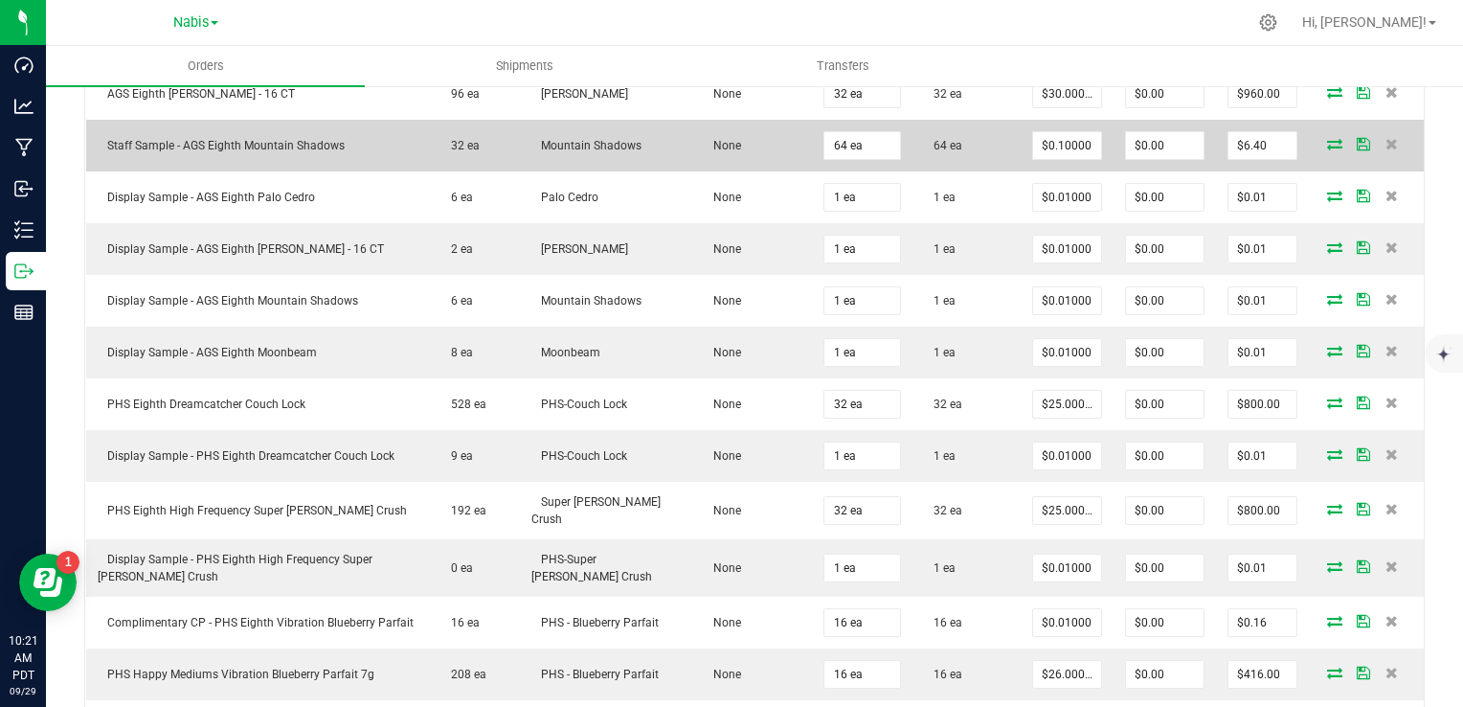
scroll to position [958, 0]
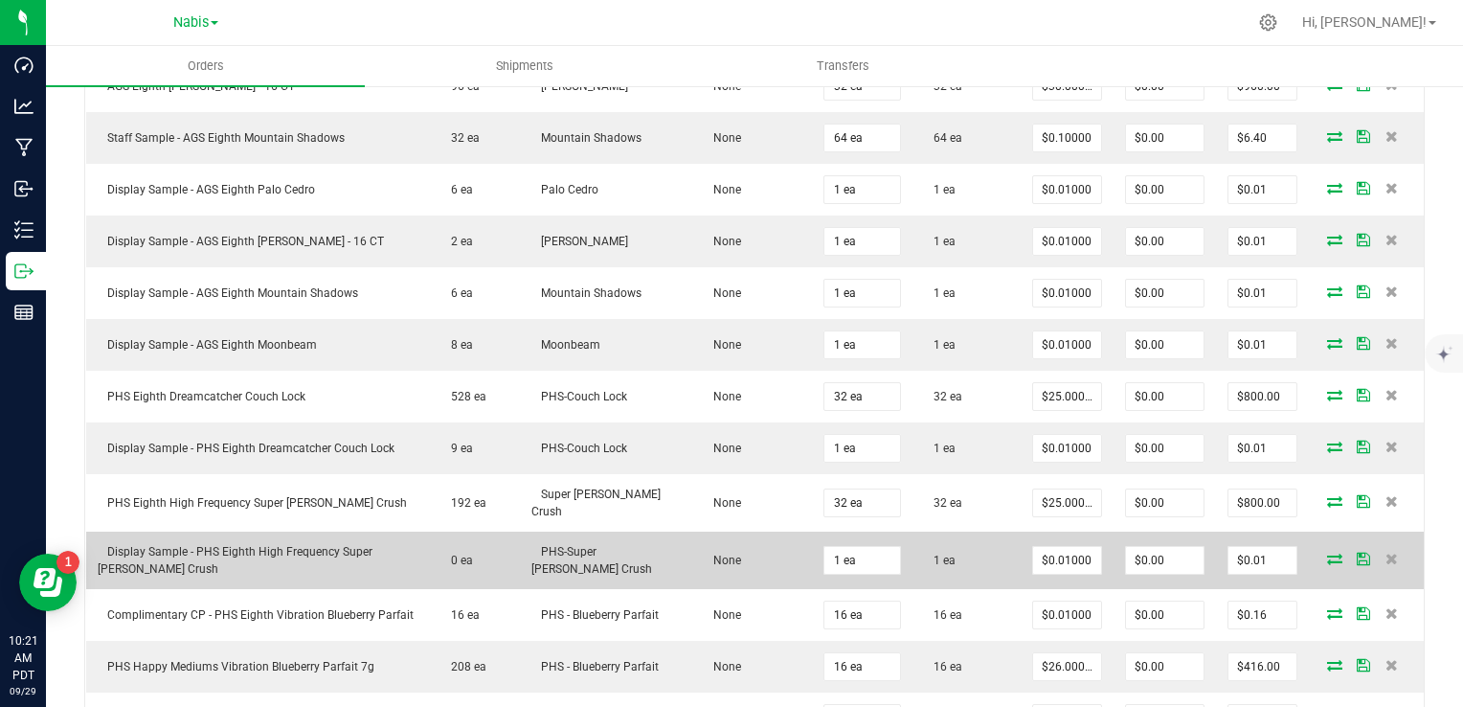
click at [1327, 553] on icon at bounding box center [1334, 558] width 15 height 11
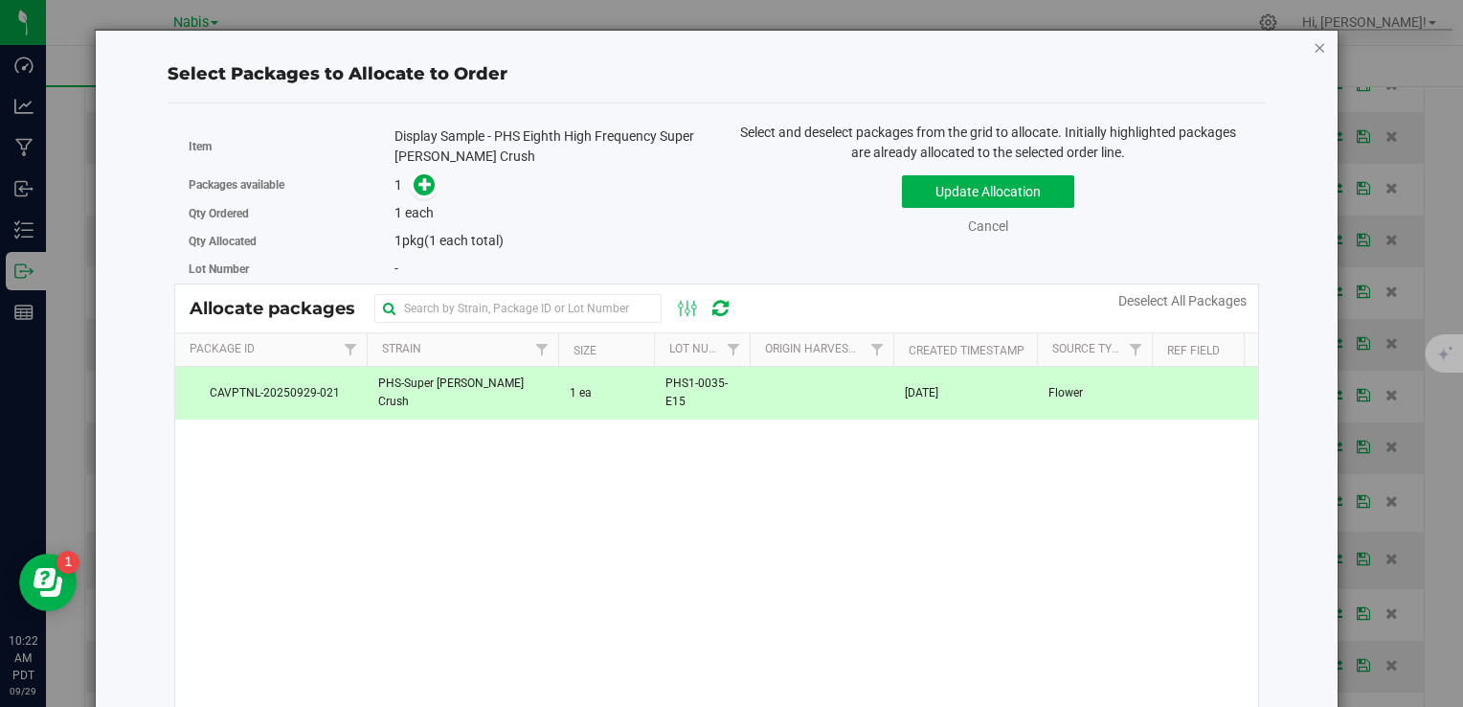
click at [1314, 43] on icon "button" at bounding box center [1320, 46] width 13 height 23
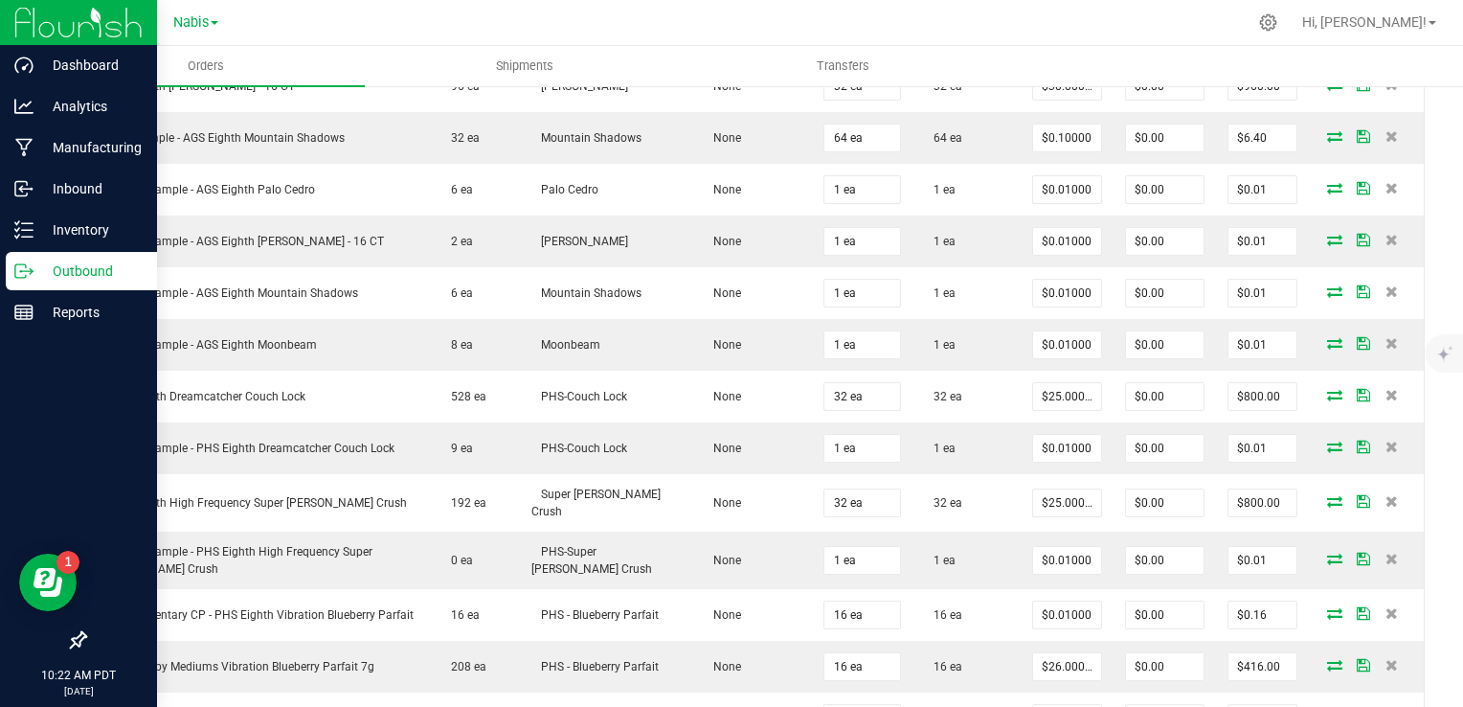
click at [58, 260] on p "Outbound" at bounding box center [91, 271] width 115 height 23
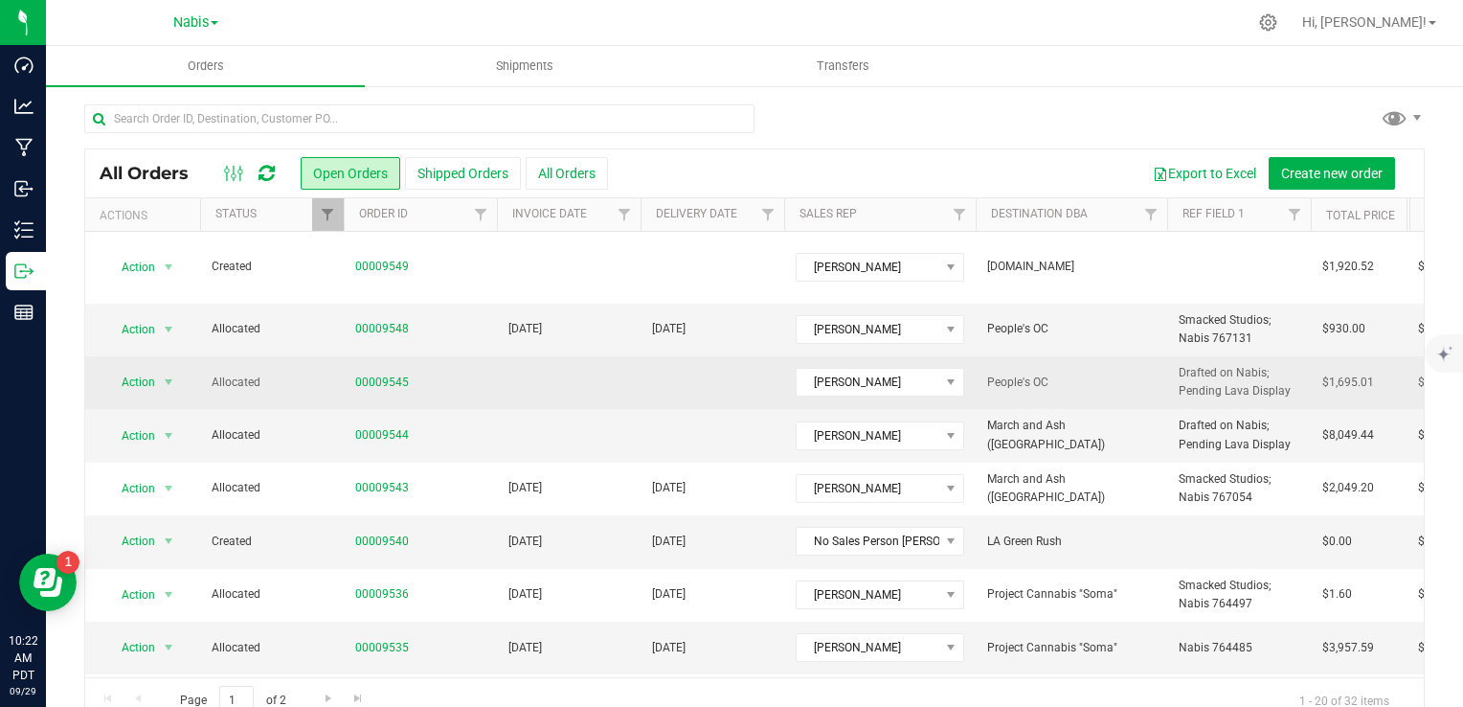
click at [356, 377] on td "00009545" at bounding box center [420, 382] width 153 height 53
click at [373, 373] on link "00009545" at bounding box center [382, 382] width 54 height 18
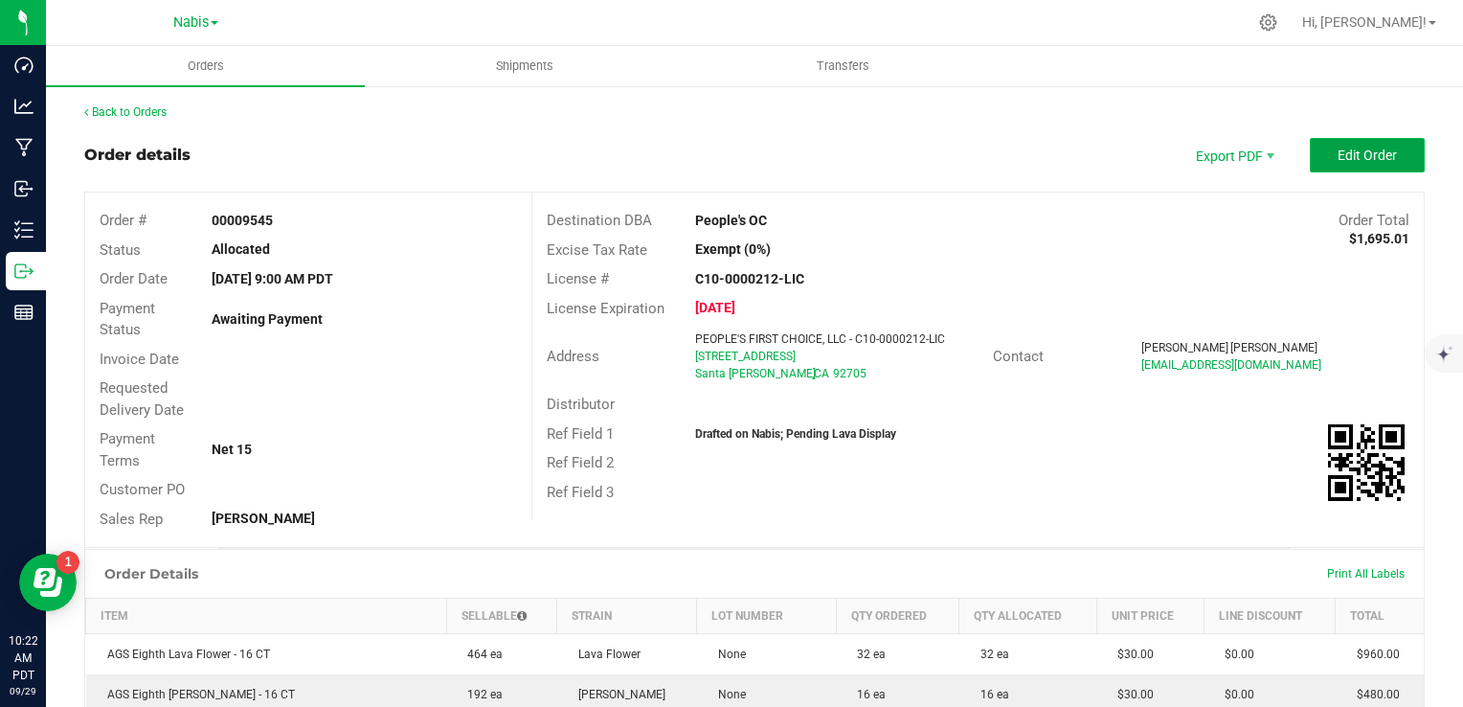
click at [1344, 154] on span "Edit Order" at bounding box center [1367, 154] width 59 height 15
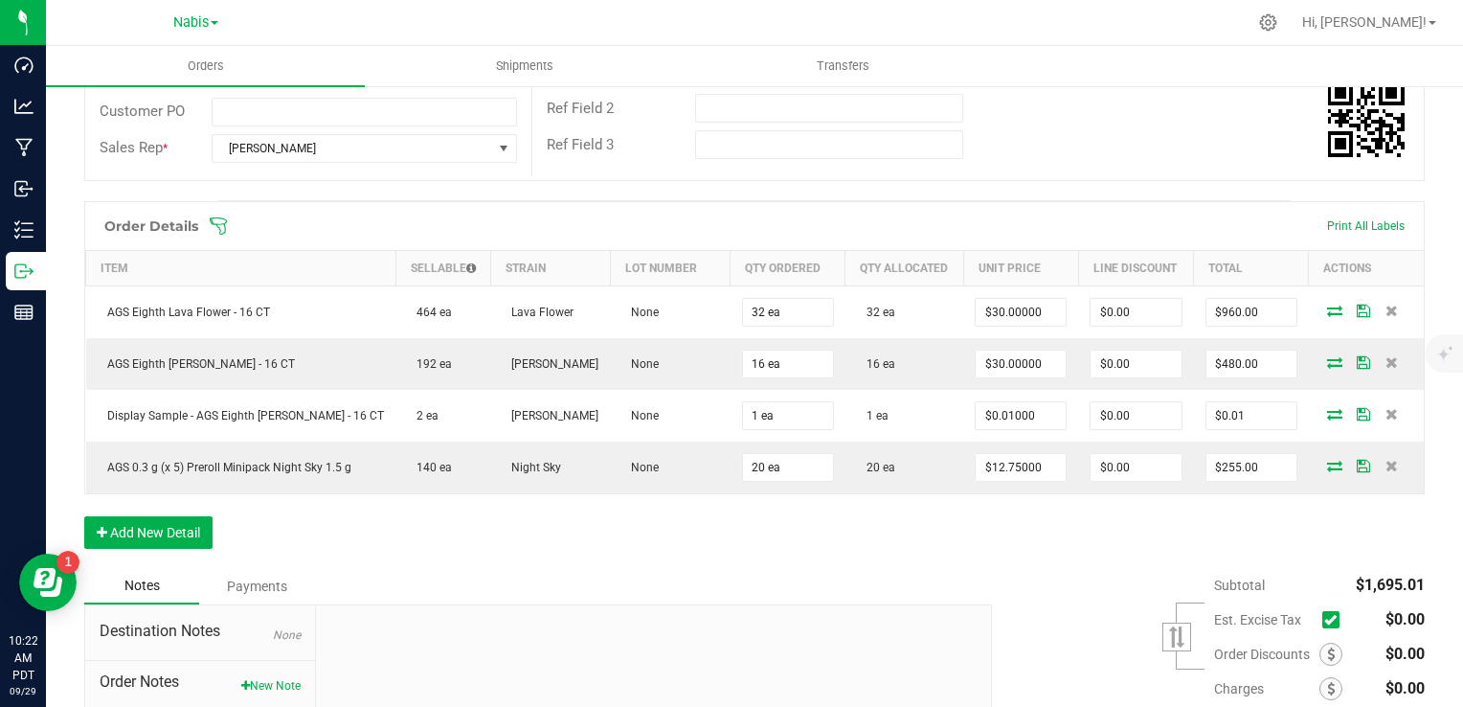
scroll to position [556, 0]
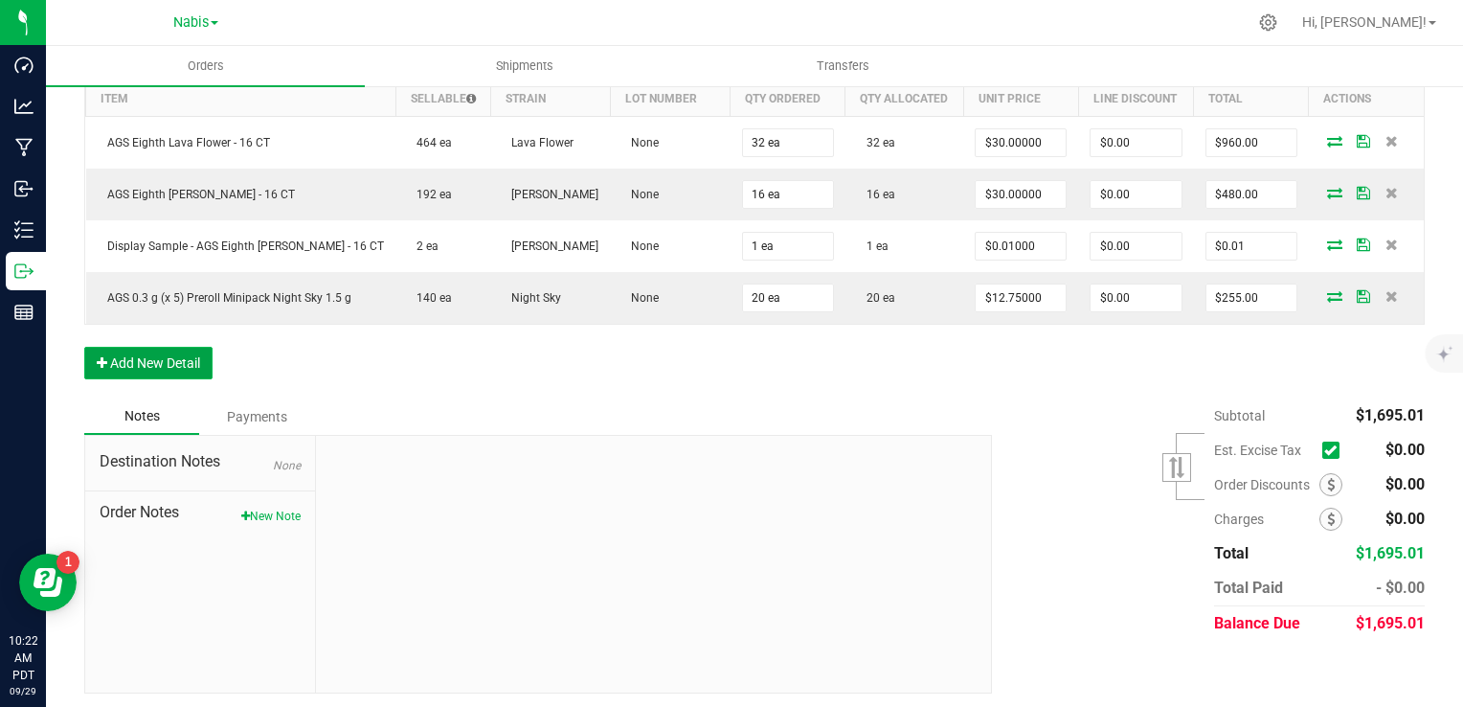
click at [176, 361] on button "Add New Detail" at bounding box center [148, 363] width 128 height 33
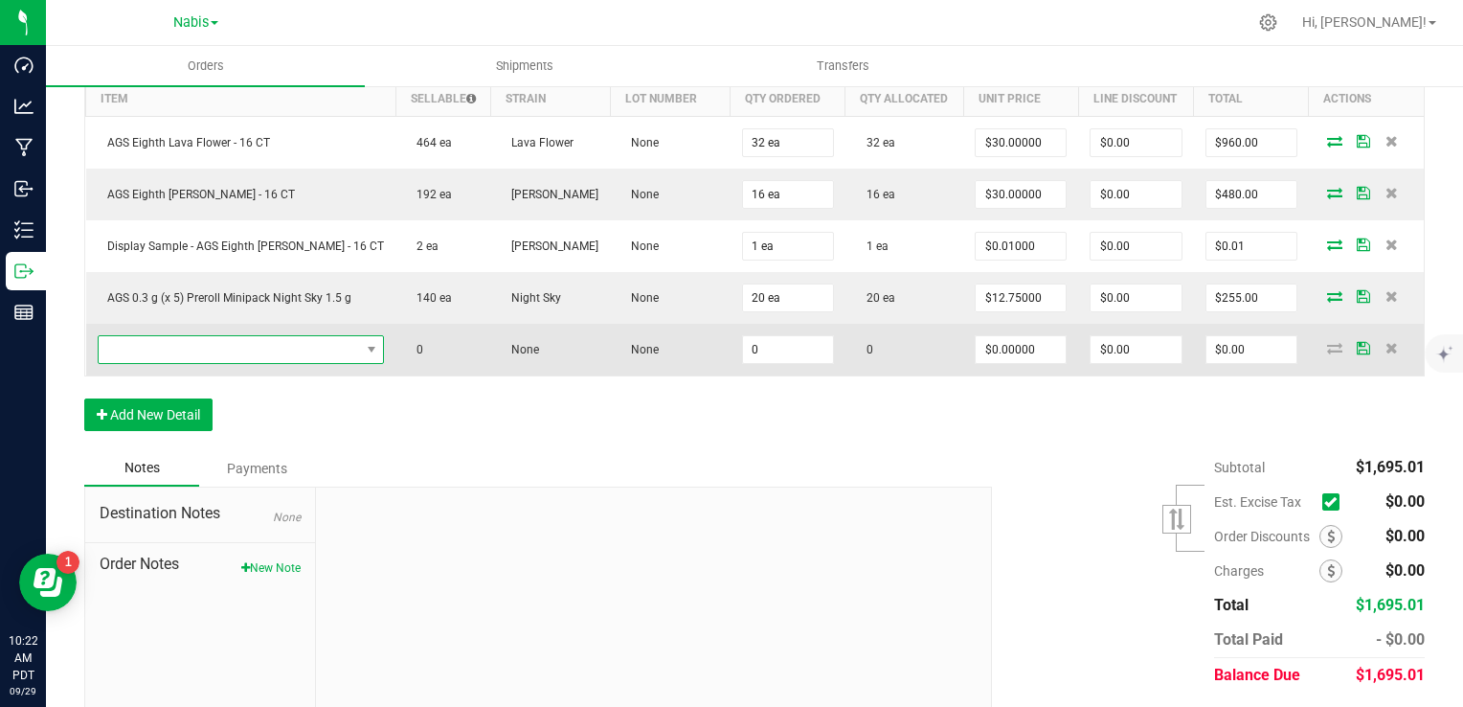
click at [192, 346] on span "NO DATA FOUND" at bounding box center [229, 349] width 261 height 27
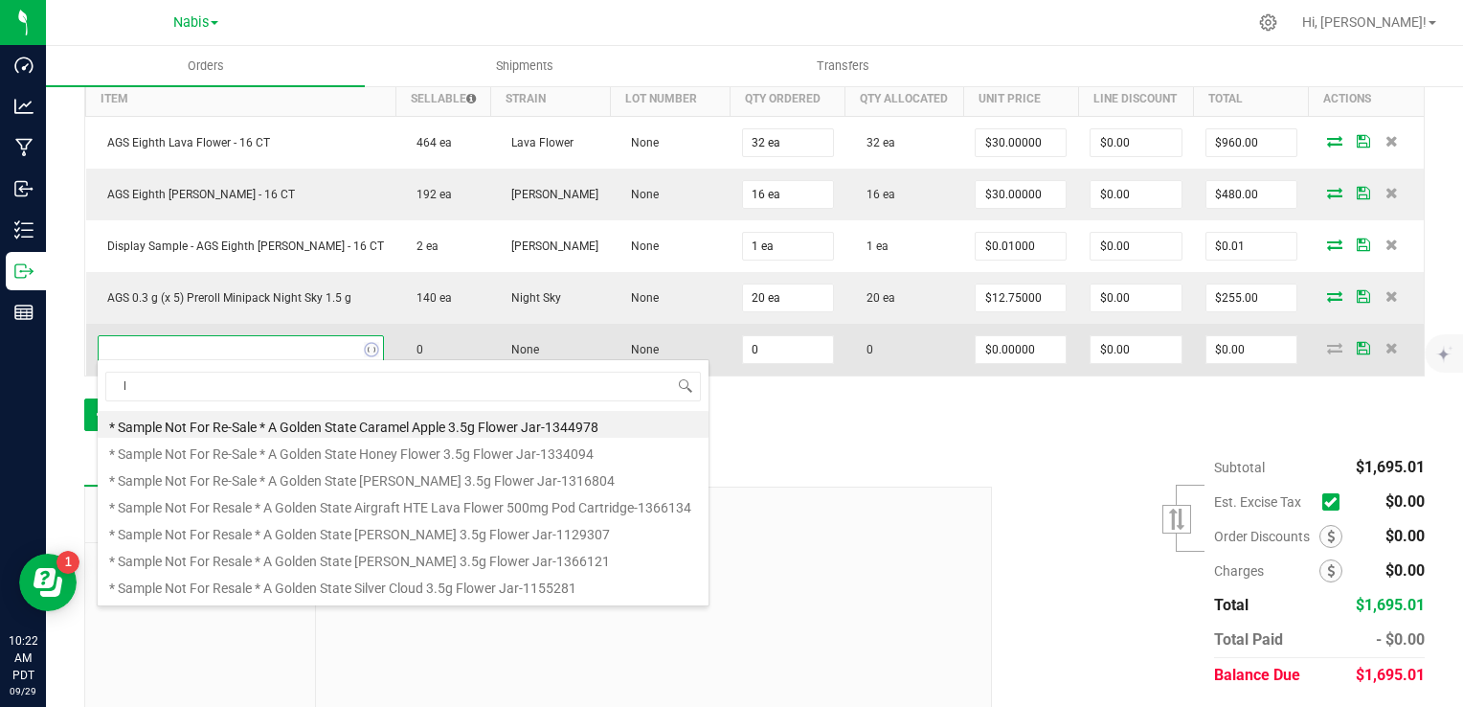
scroll to position [28, 264]
type input "l"
type input "display"
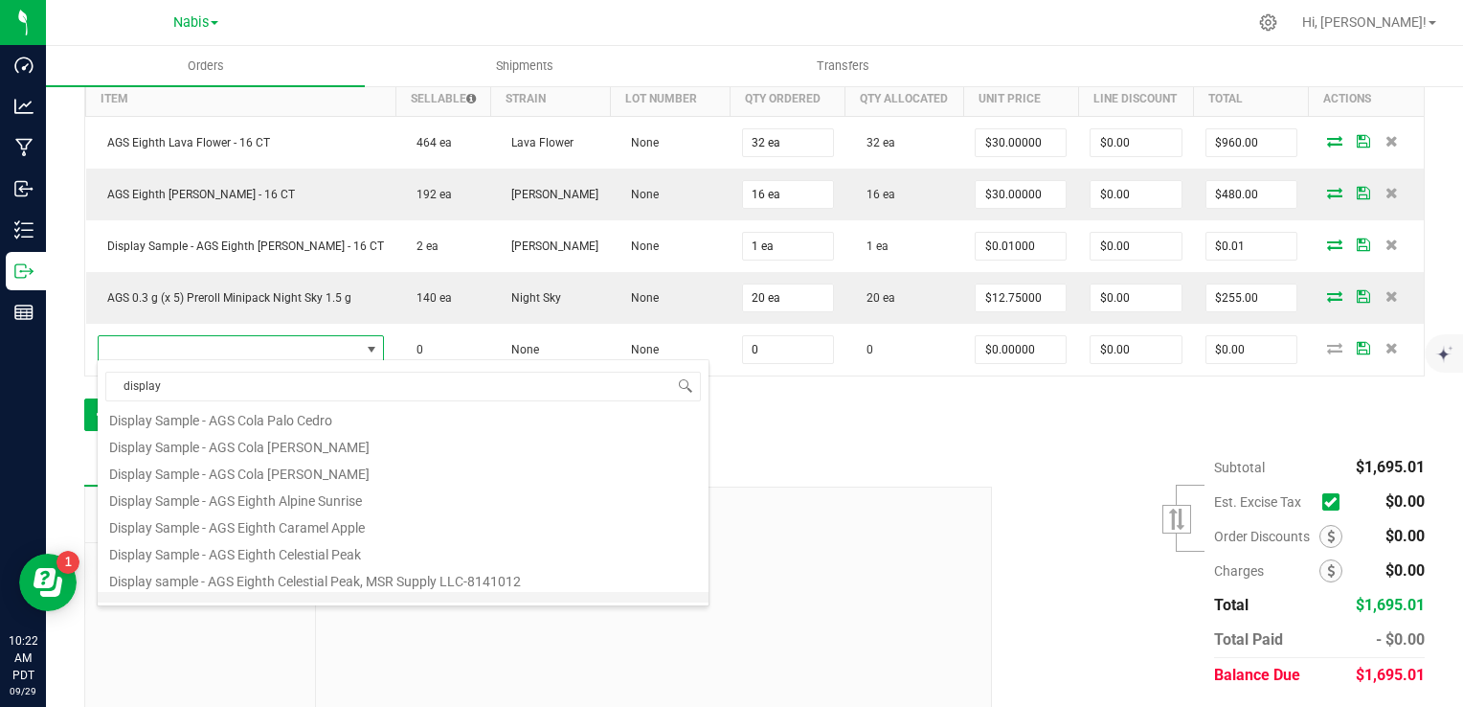
scroll to position [345, 0]
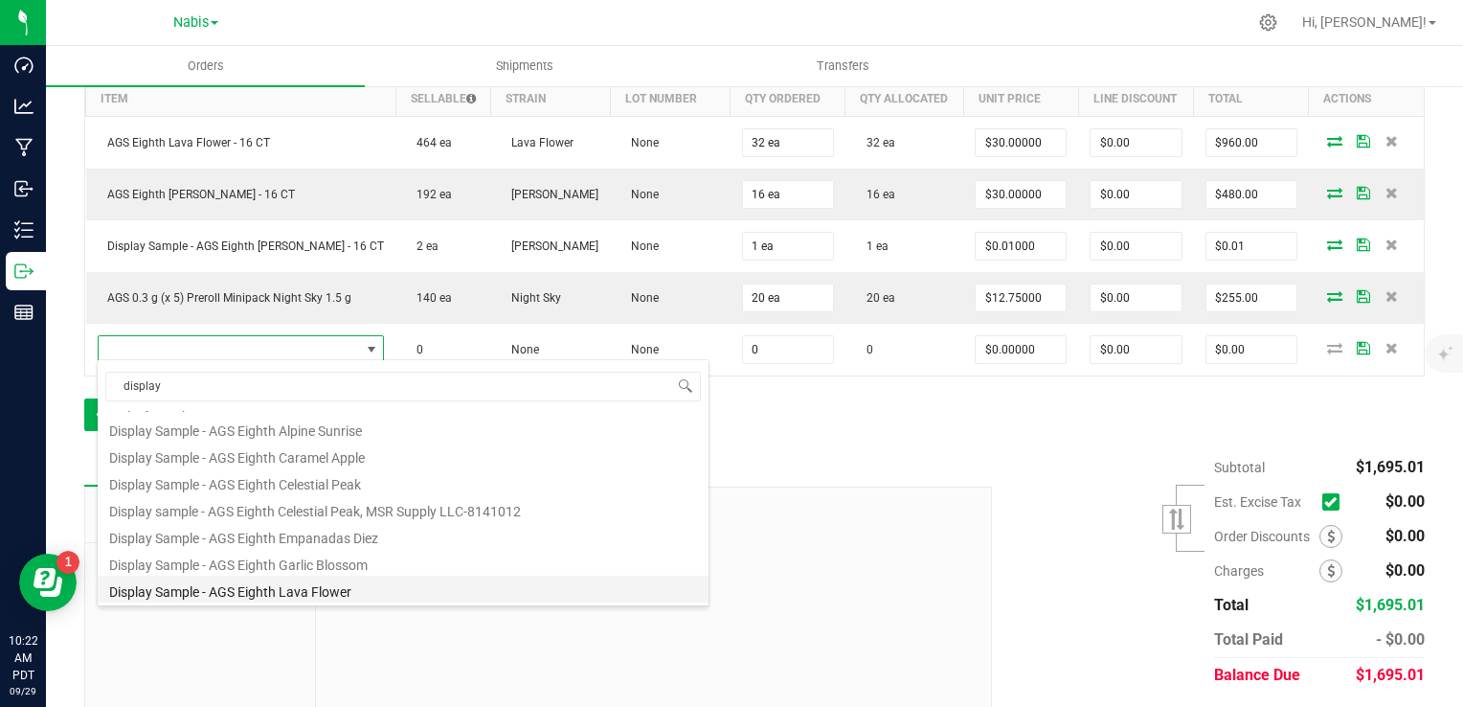
click at [276, 589] on li "Display Sample - AGS Eighth Lava Flower" at bounding box center [403, 589] width 611 height 27
type input "0 ea"
type input "$0.01000"
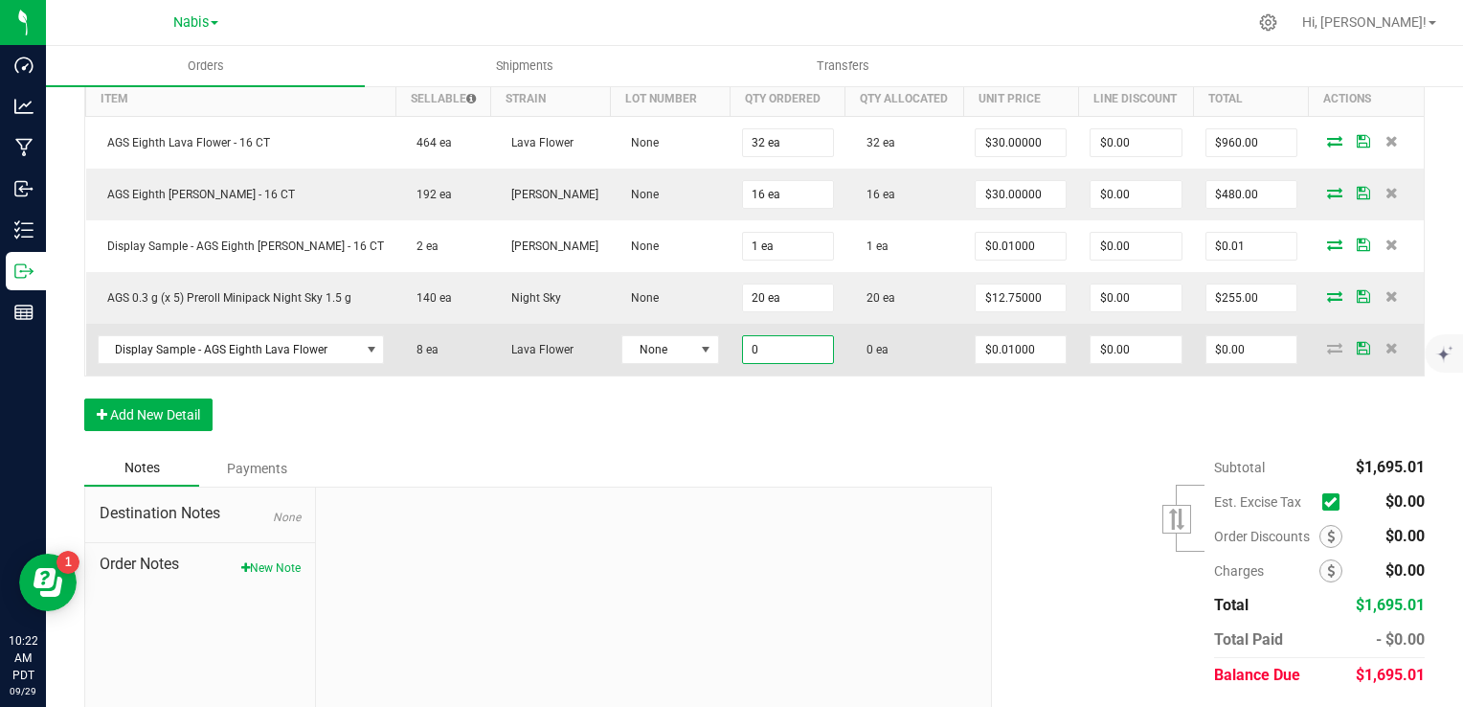
click at [752, 340] on input "0" at bounding box center [788, 349] width 90 height 27
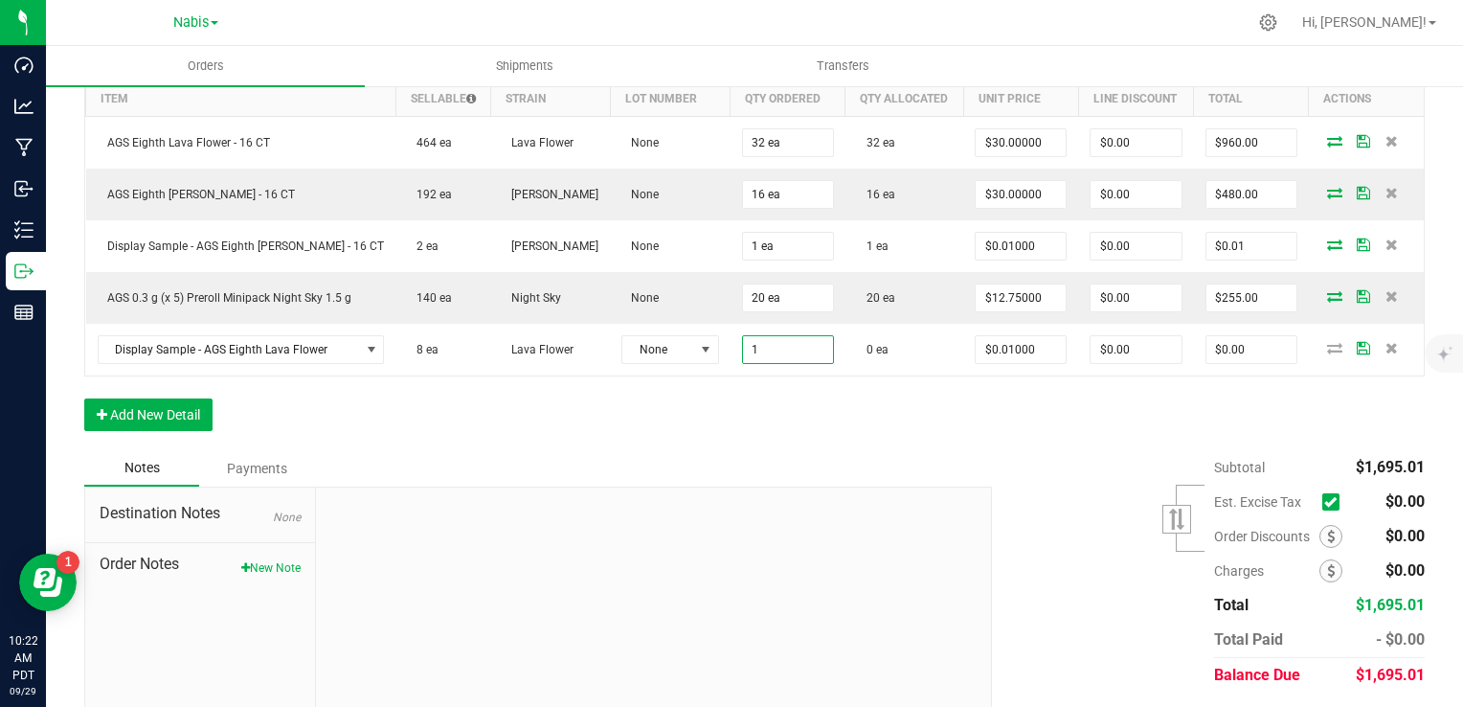
type input "1 ea"
type input "$0.01"
click at [1097, 501] on div "Subtotal $1,695.01 Est. Excise Tax" at bounding box center [1201, 571] width 447 height 242
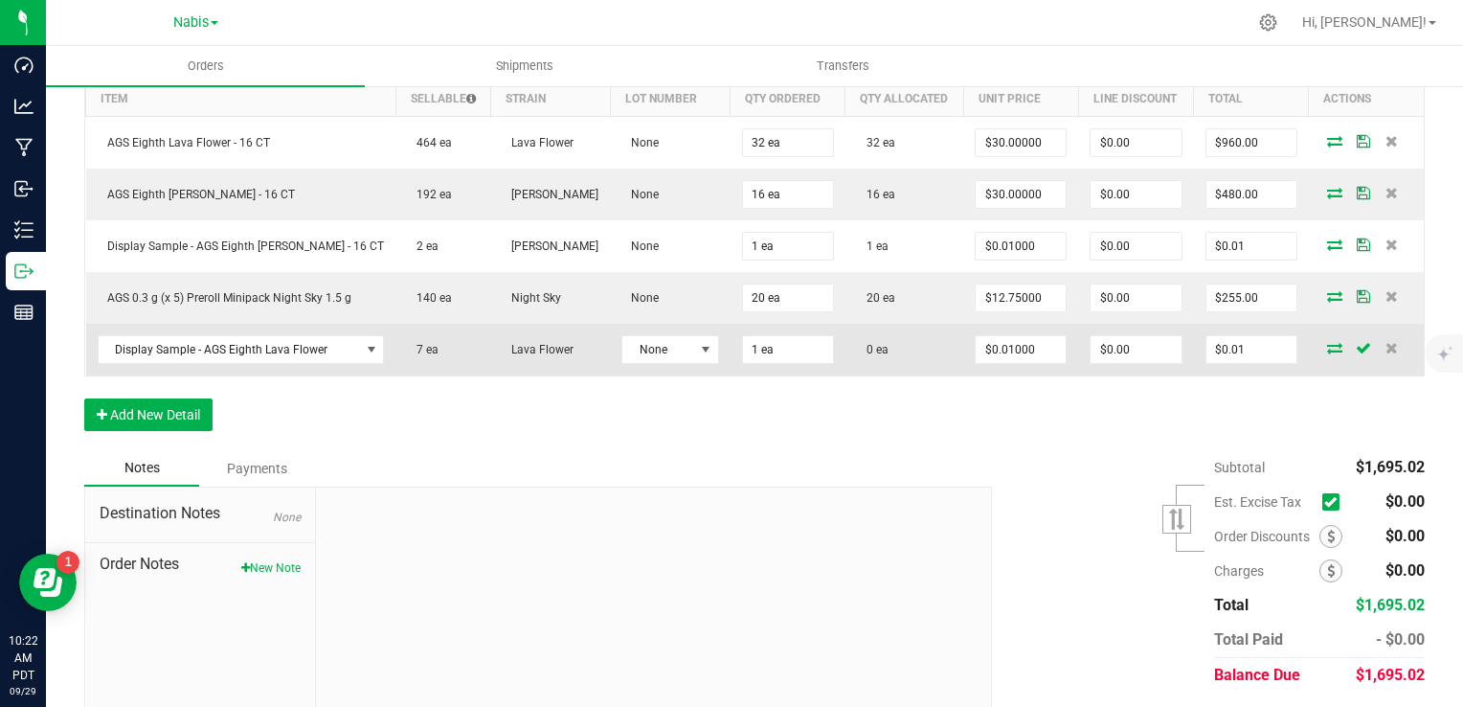
click at [1327, 343] on icon at bounding box center [1334, 347] width 15 height 11
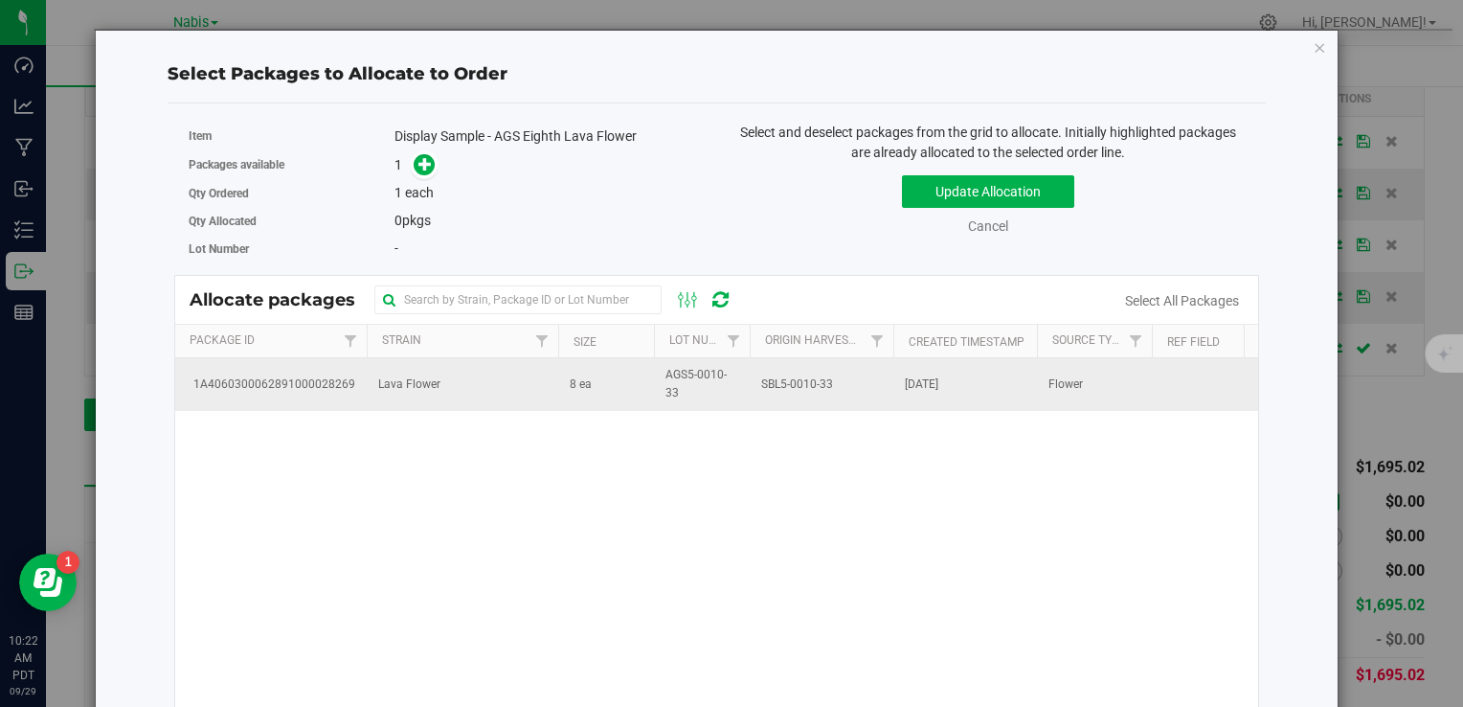
click at [471, 384] on td "Lava Flower" at bounding box center [463, 384] width 192 height 52
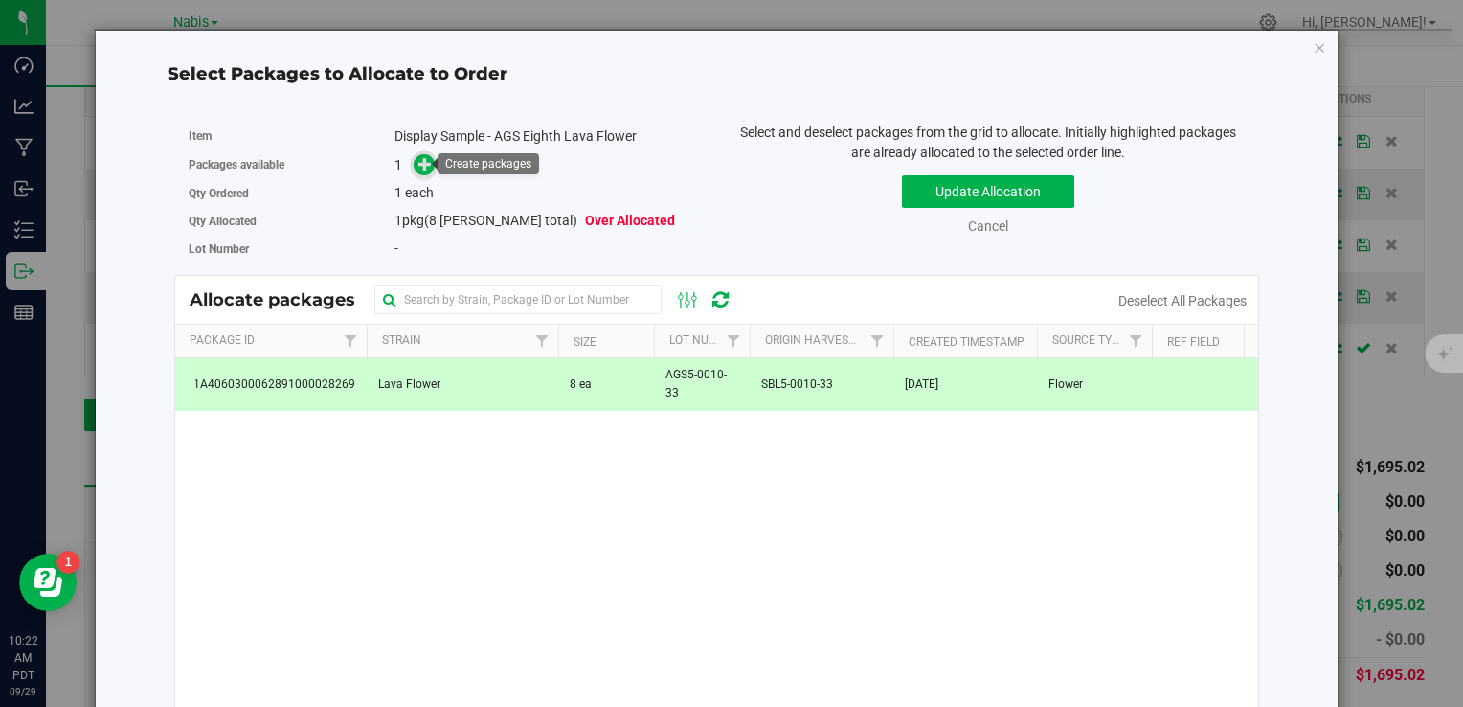
click at [423, 153] on span at bounding box center [424, 164] width 22 height 22
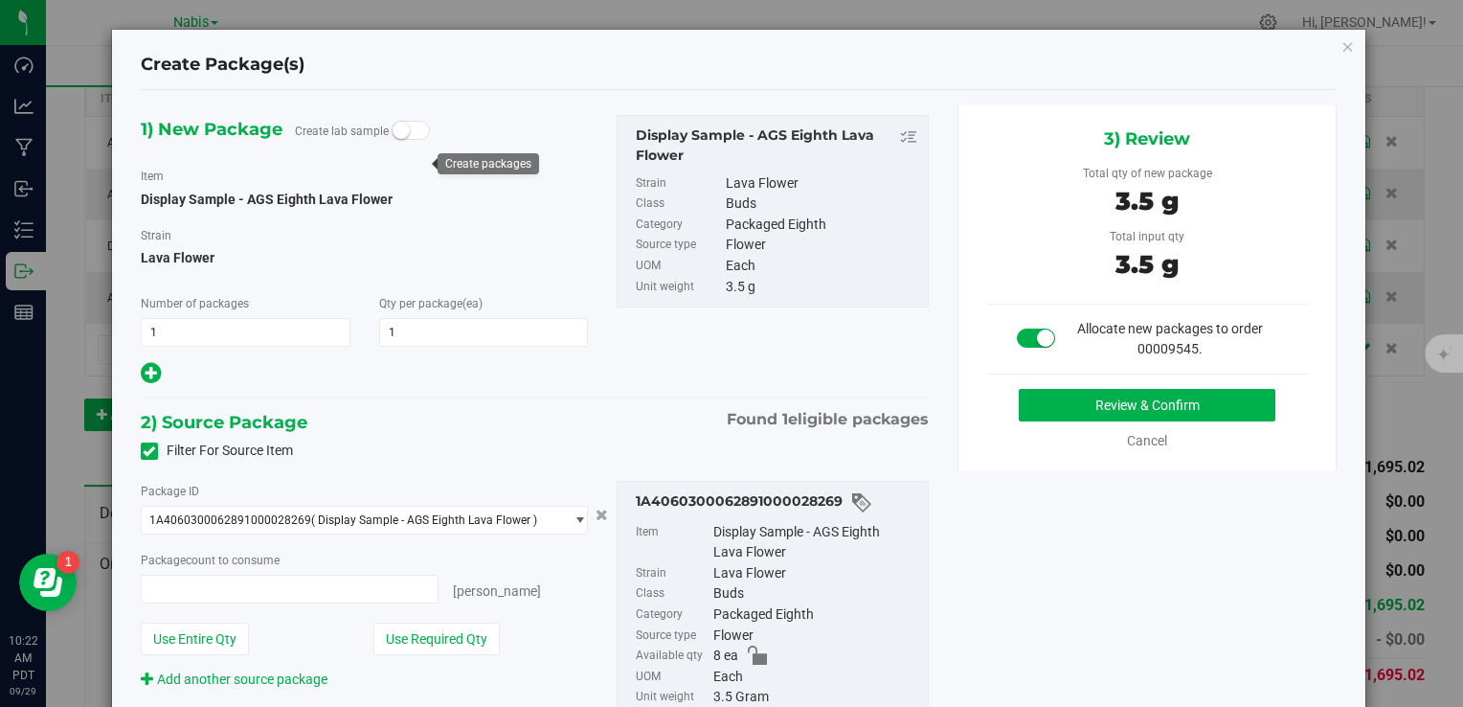
type input "1 ea"
click at [1073, 414] on button "Review & Confirm" at bounding box center [1147, 405] width 257 height 33
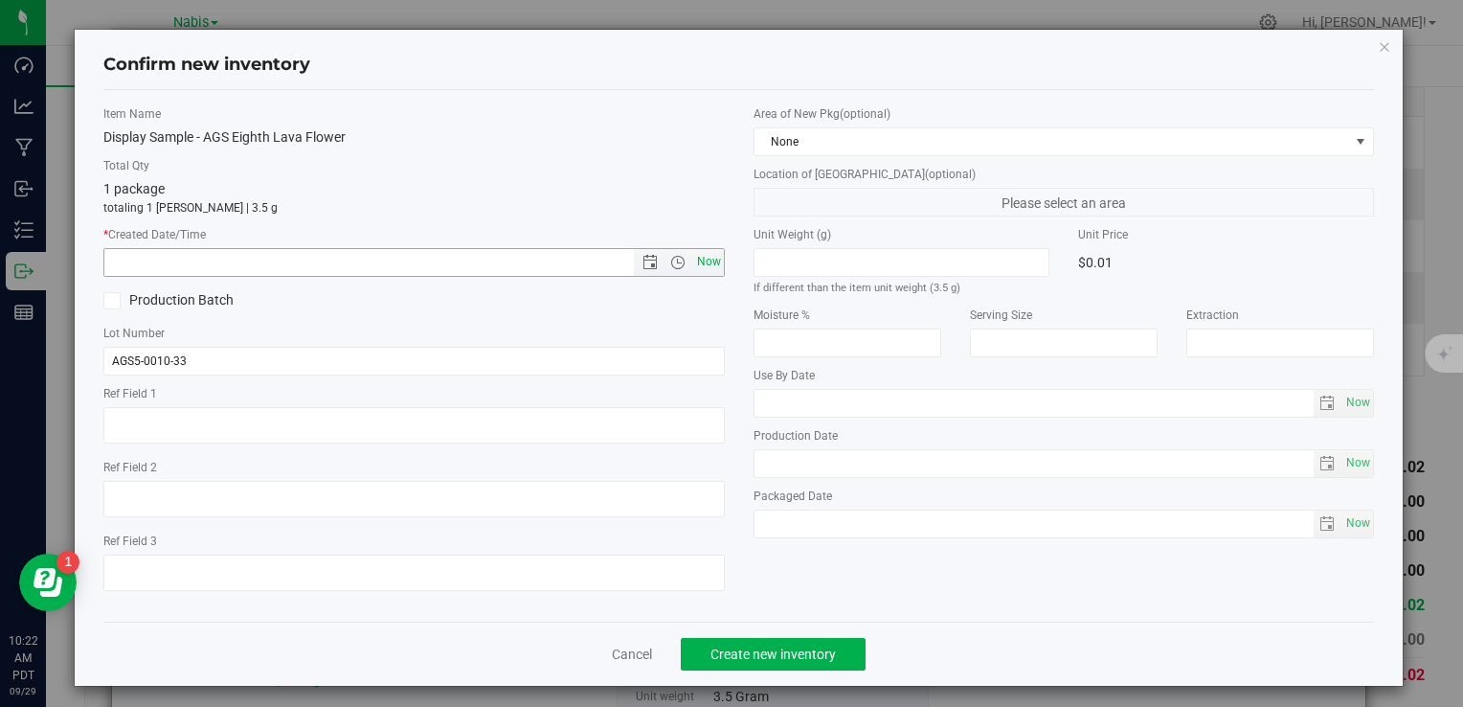
click at [707, 266] on span "Now" at bounding box center [708, 262] width 33 height 28
type input "9/29/2025 10:22 AM"
click at [785, 642] on button "Create new inventory" at bounding box center [773, 654] width 185 height 33
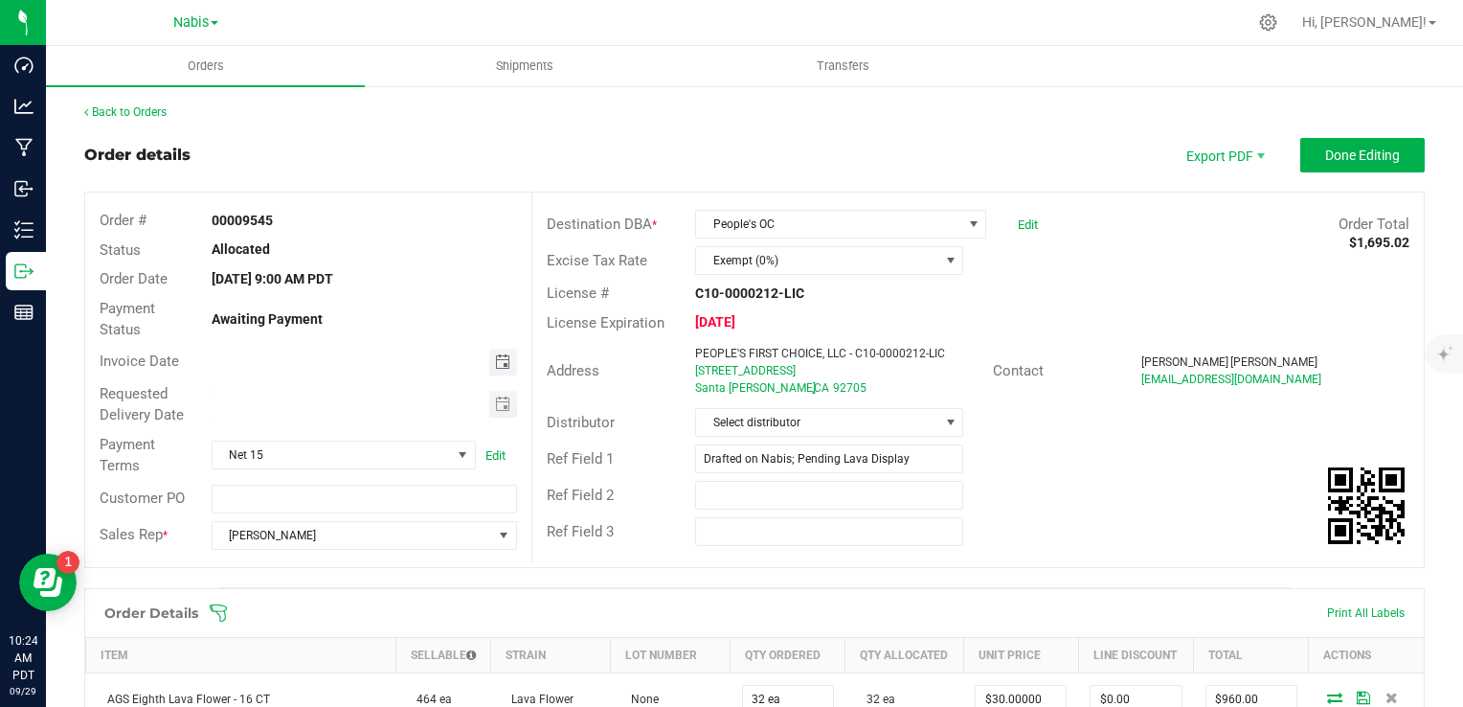
click at [498, 365] on span "Toggle calendar" at bounding box center [502, 361] width 15 height 15
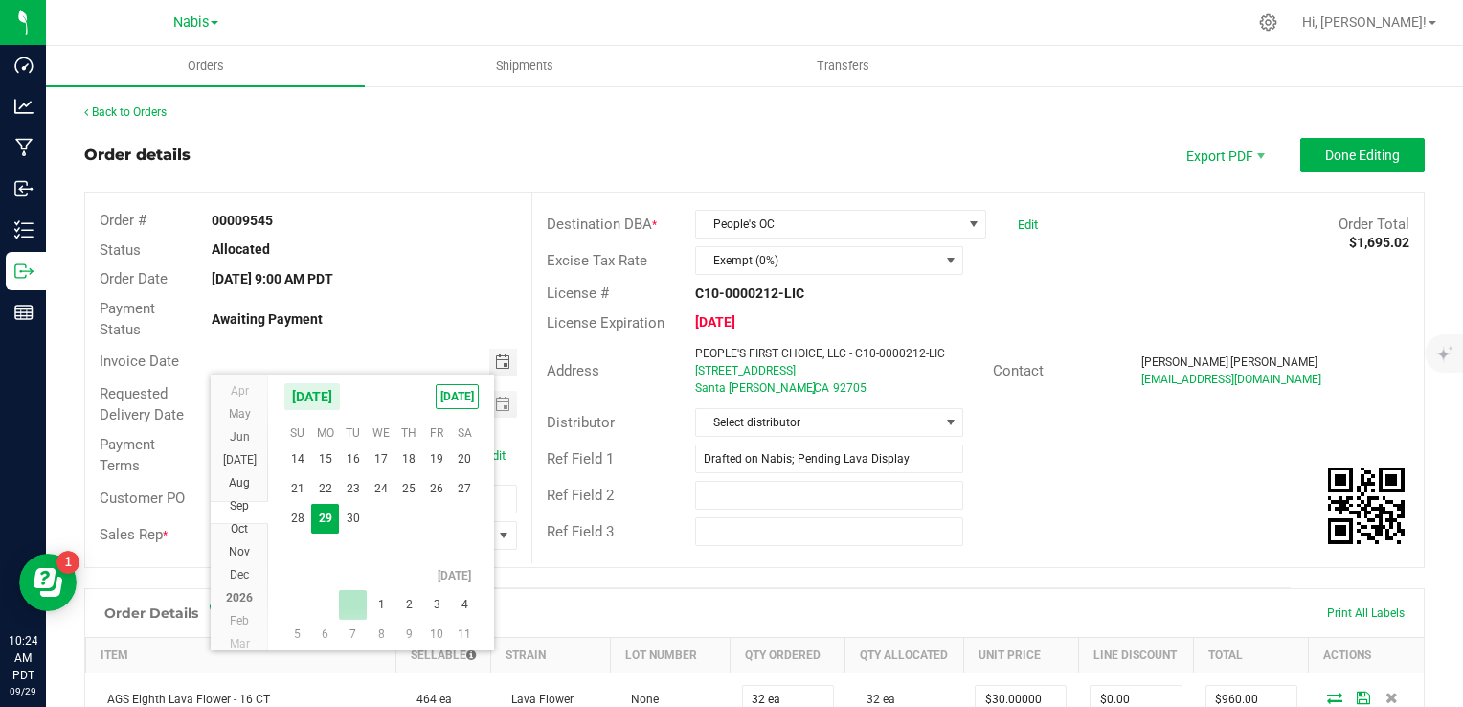
scroll to position [34671, 0]
click at [408, 570] on span "2" at bounding box center [410, 571] width 28 height 30
type input "[DATE]"
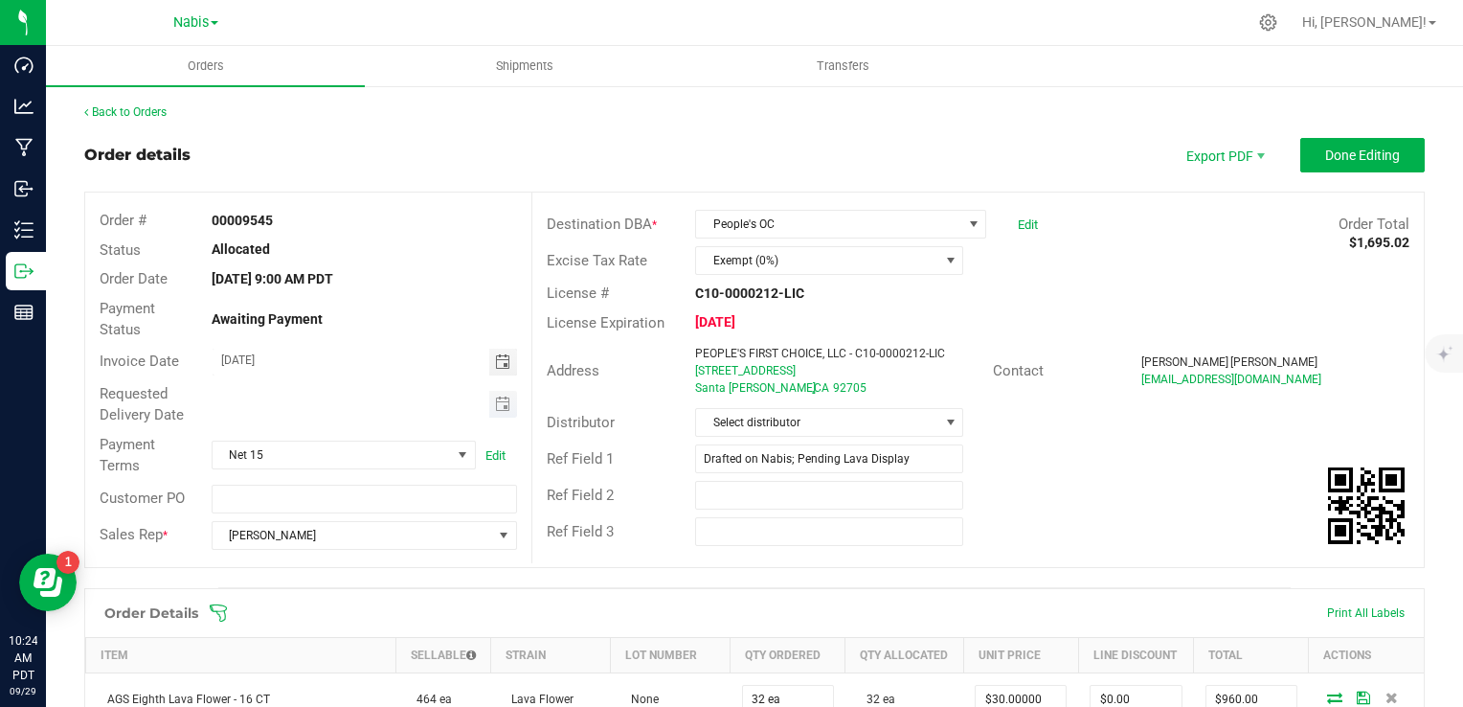
click at [505, 412] on span "Toggle calendar" at bounding box center [503, 404] width 28 height 27
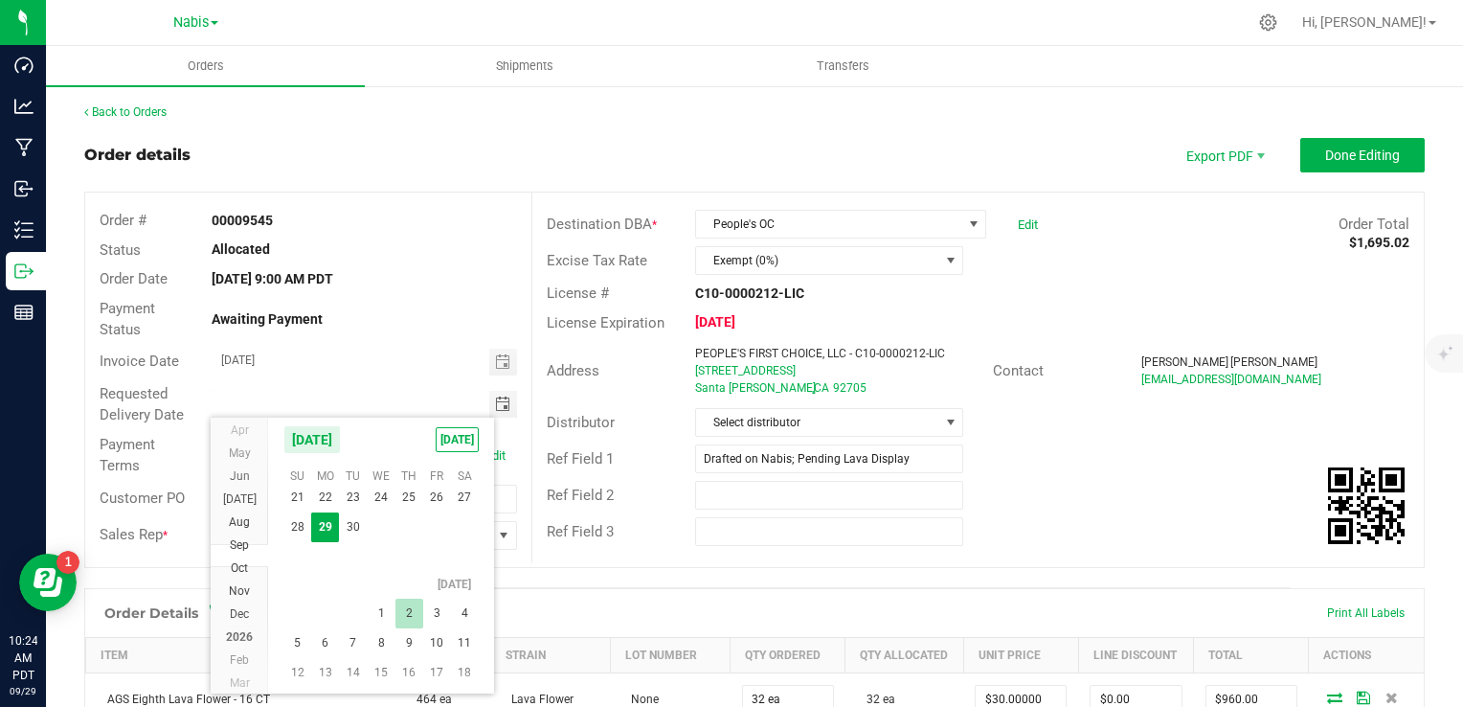
click at [410, 611] on span "2" at bounding box center [410, 614] width 28 height 30
type input "[DATE]"
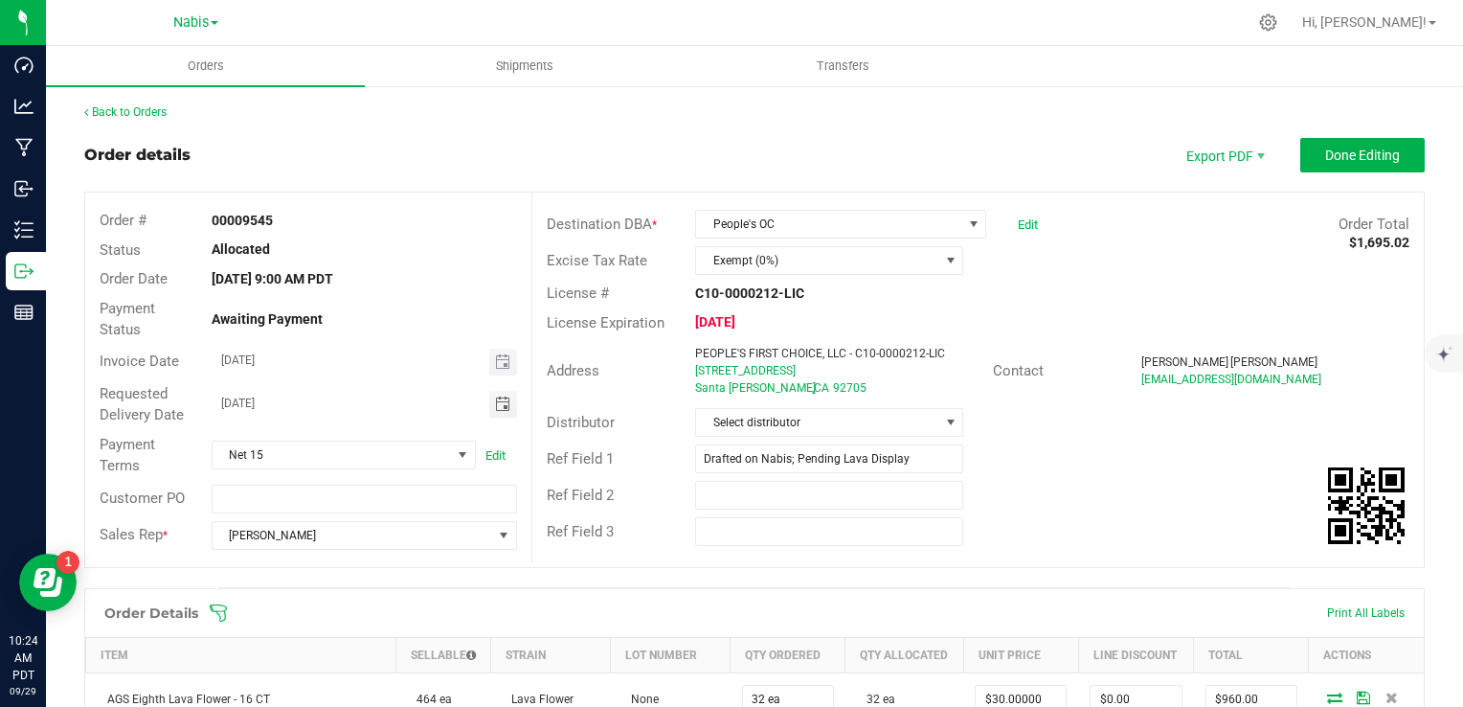
click at [493, 373] on span "Toggle calendar" at bounding box center [503, 362] width 28 height 27
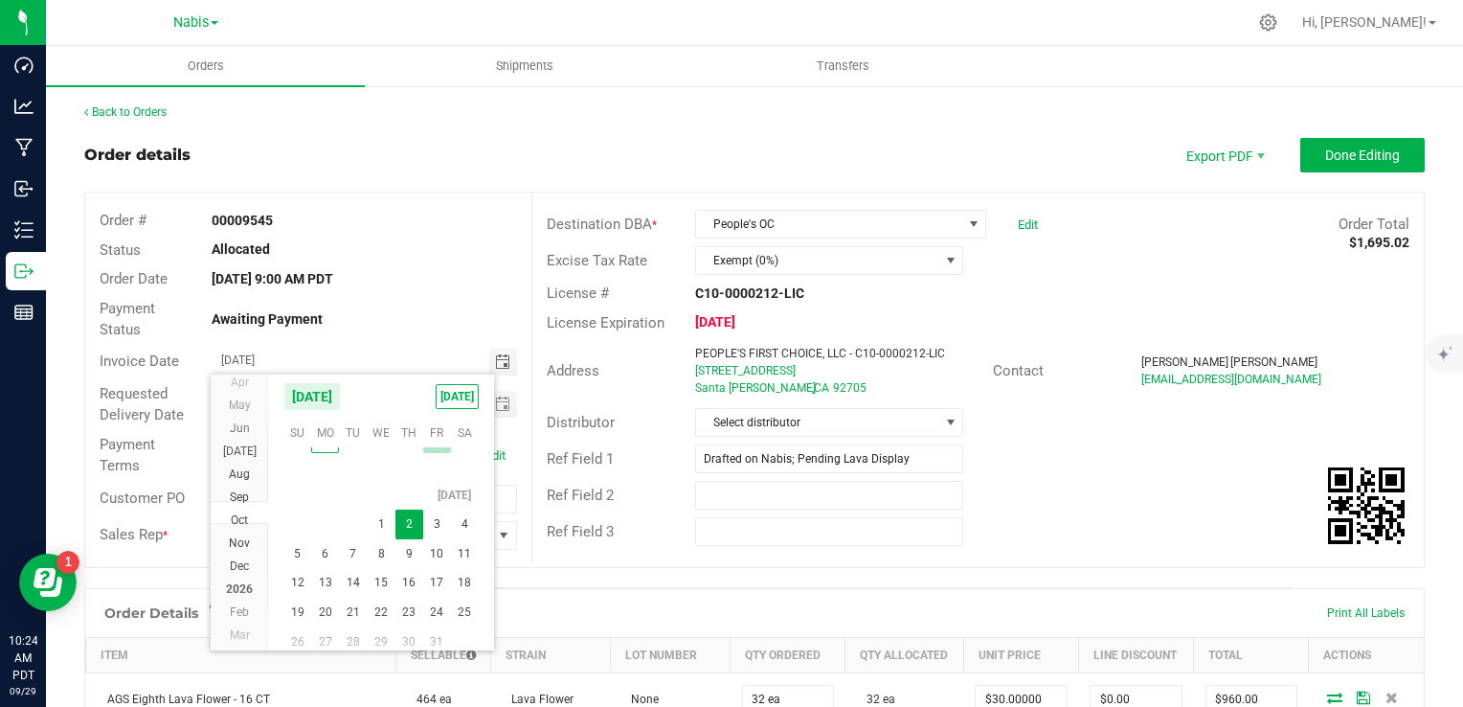
scroll to position [34672, 0]
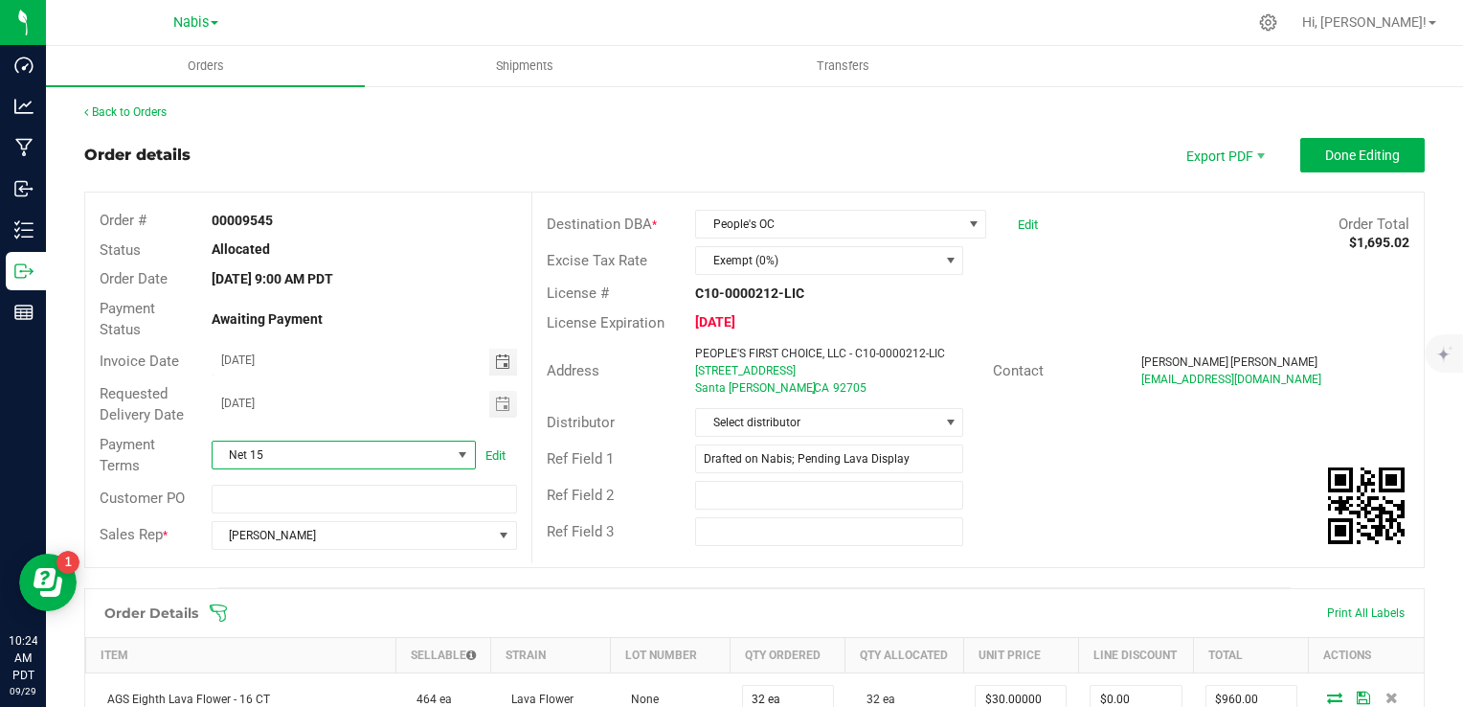
click at [455, 455] on span at bounding box center [462, 454] width 15 height 15
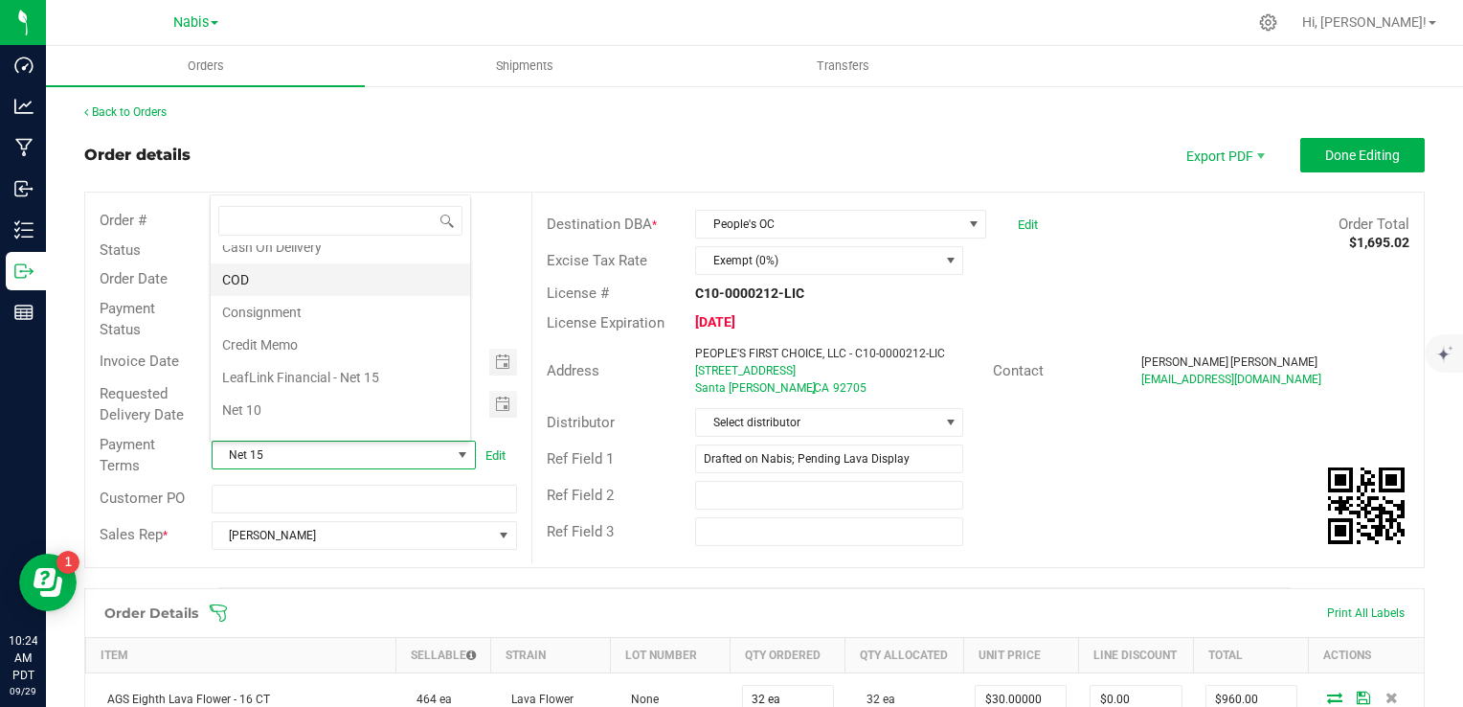
scroll to position [0, 0]
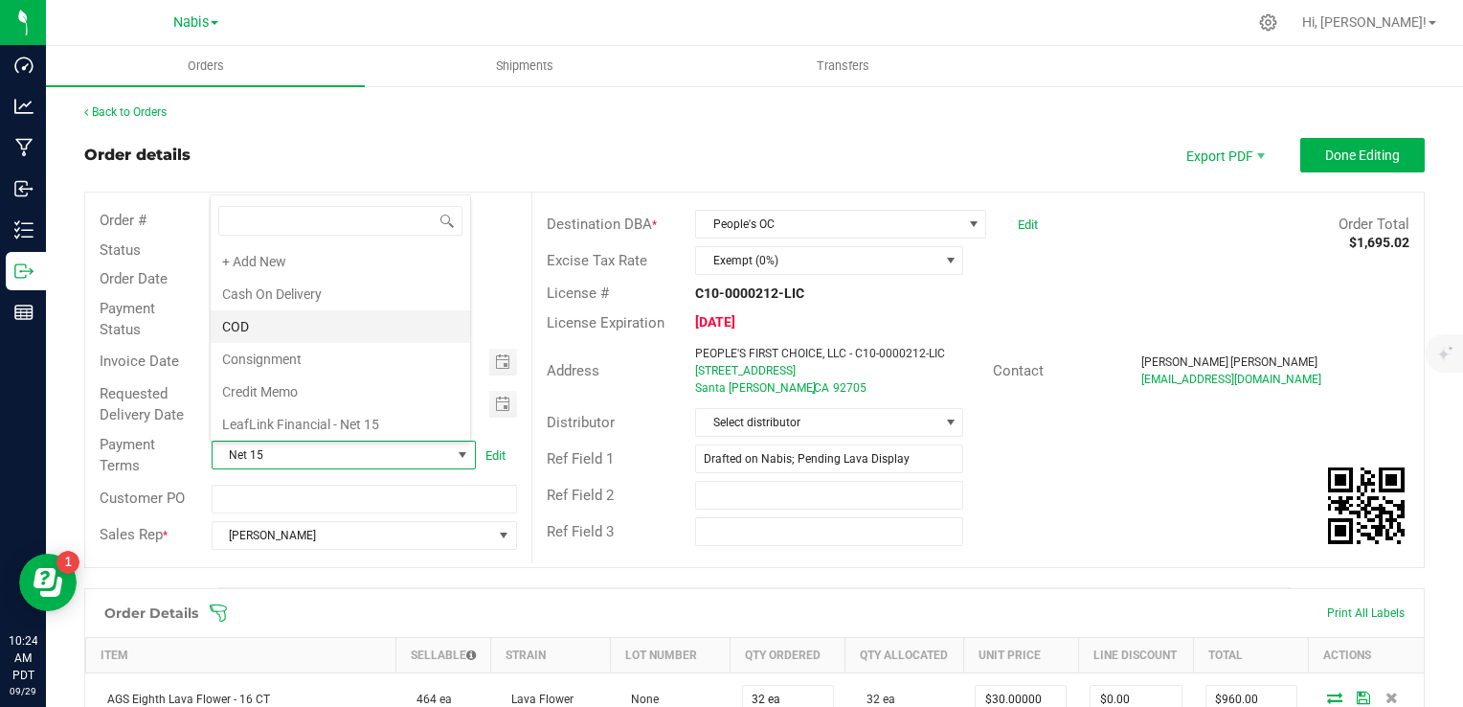
click at [283, 324] on li "COD" at bounding box center [341, 326] width 260 height 33
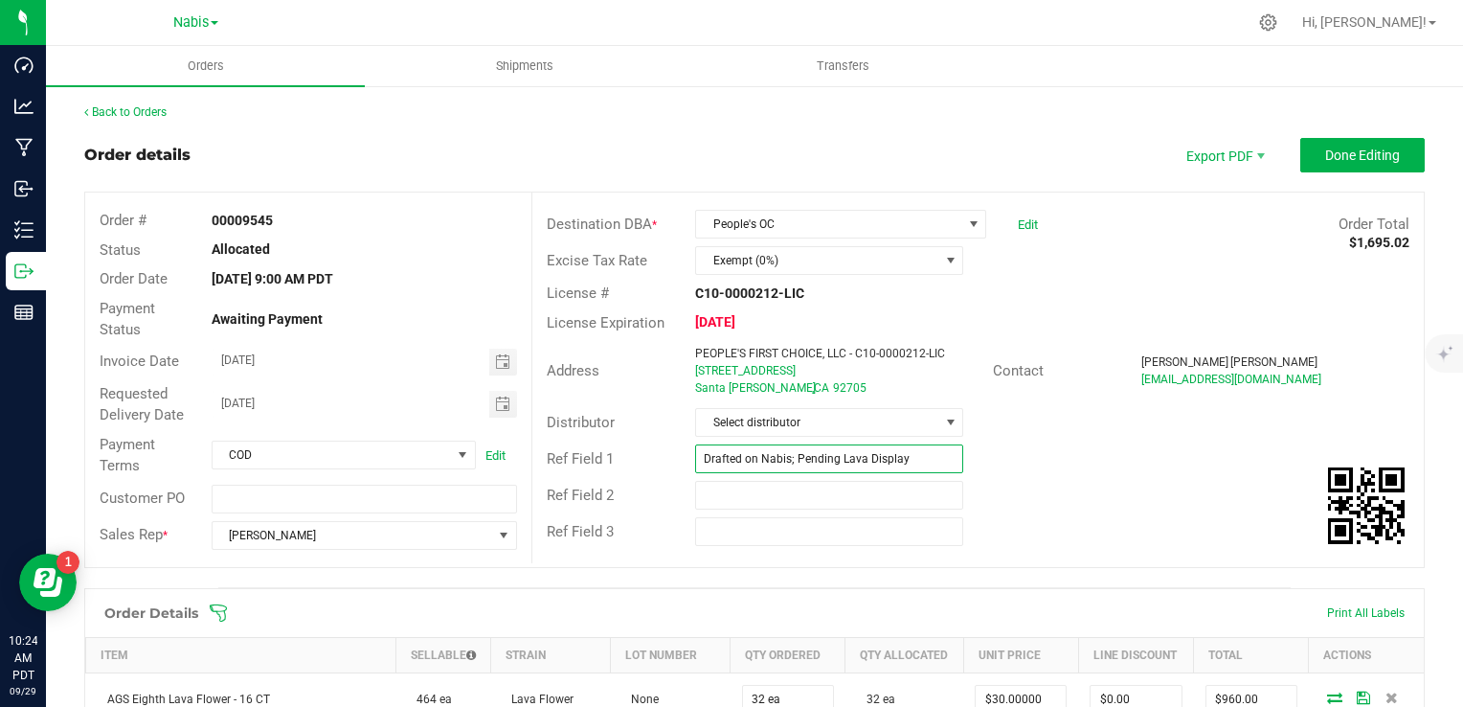
click at [828, 465] on input "Drafted on Nabis; Pending Lava Display" at bounding box center [829, 458] width 268 height 29
paste input "767223"
type input "Nabis 767223"
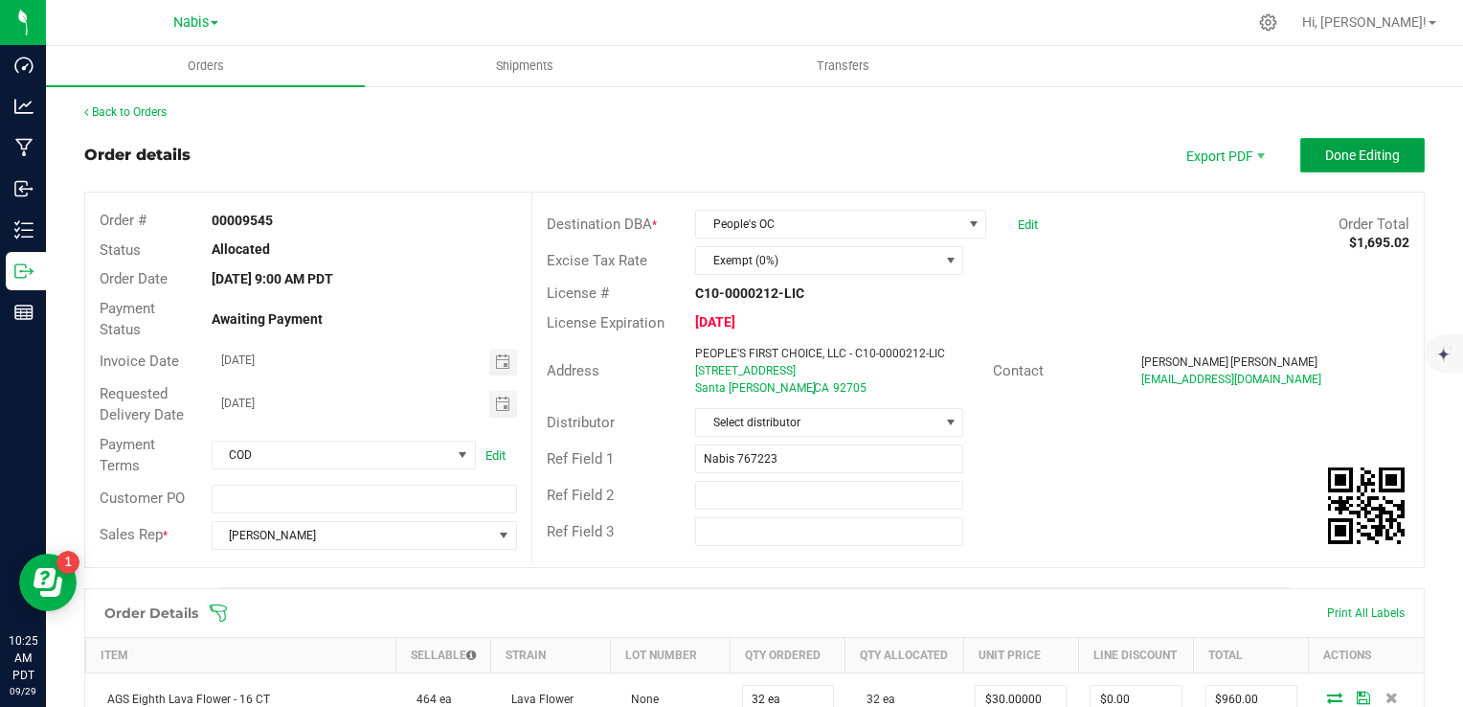
click at [1364, 147] on span "Done Editing" at bounding box center [1362, 154] width 75 height 15
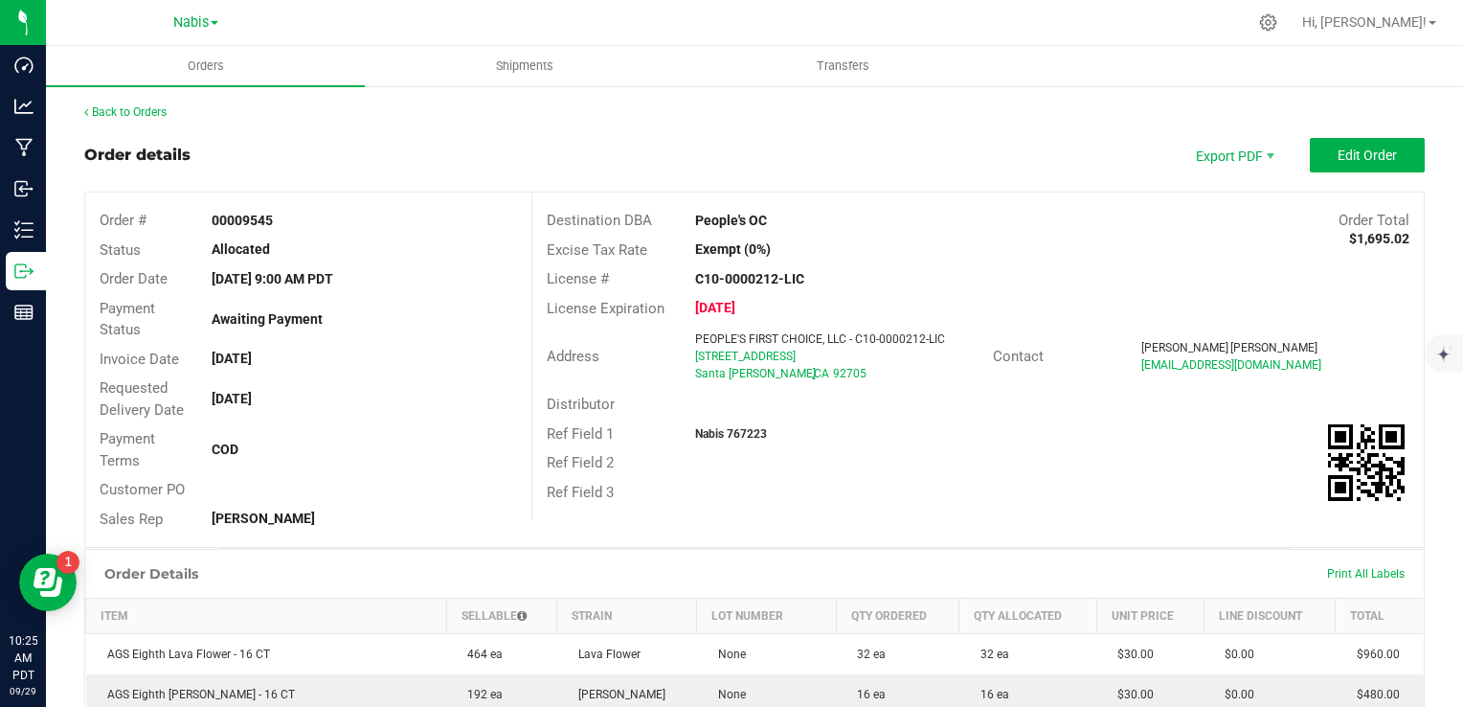
click at [49, 266] on div "Back to Orders Order details Export PDF Edit Order Order # 00009545 Status Allo…" at bounding box center [754, 626] width 1417 height 1085
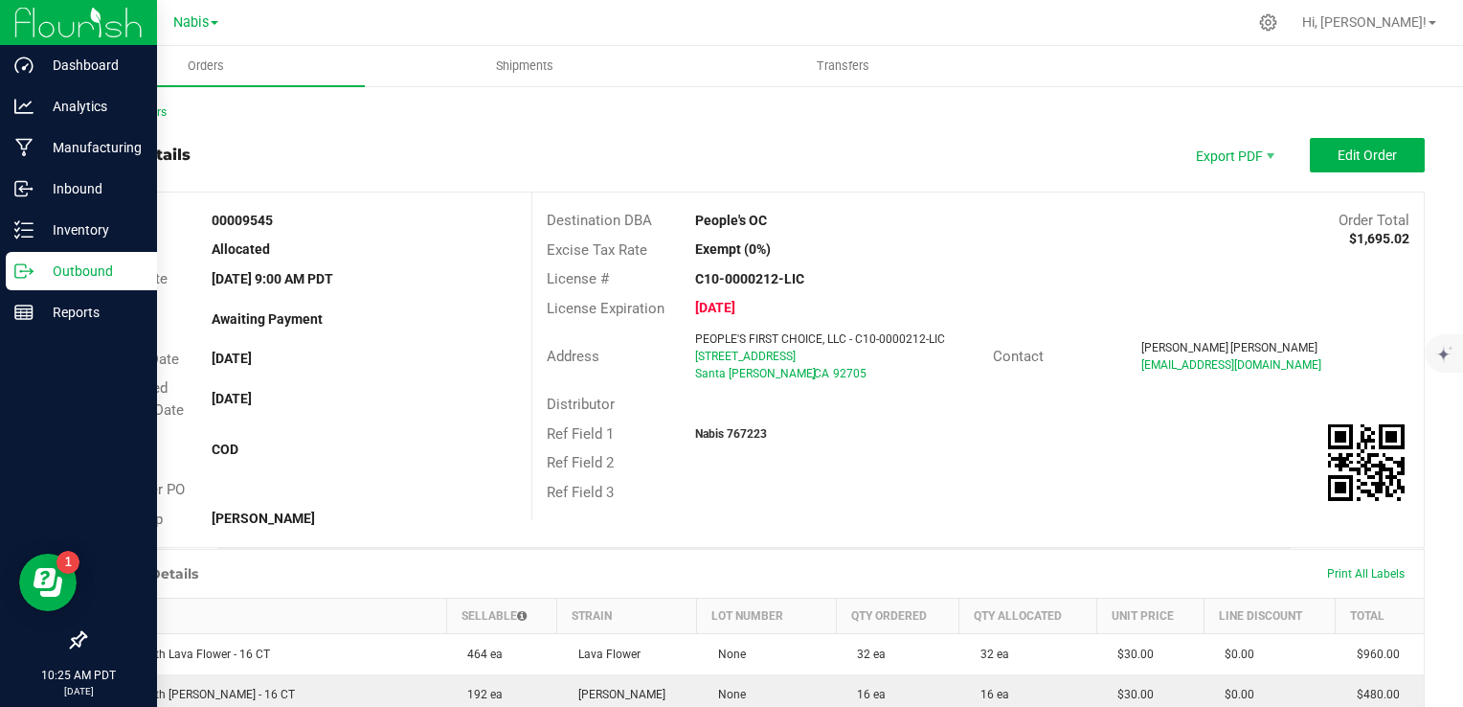
click at [26, 272] on icon at bounding box center [23, 270] width 19 height 19
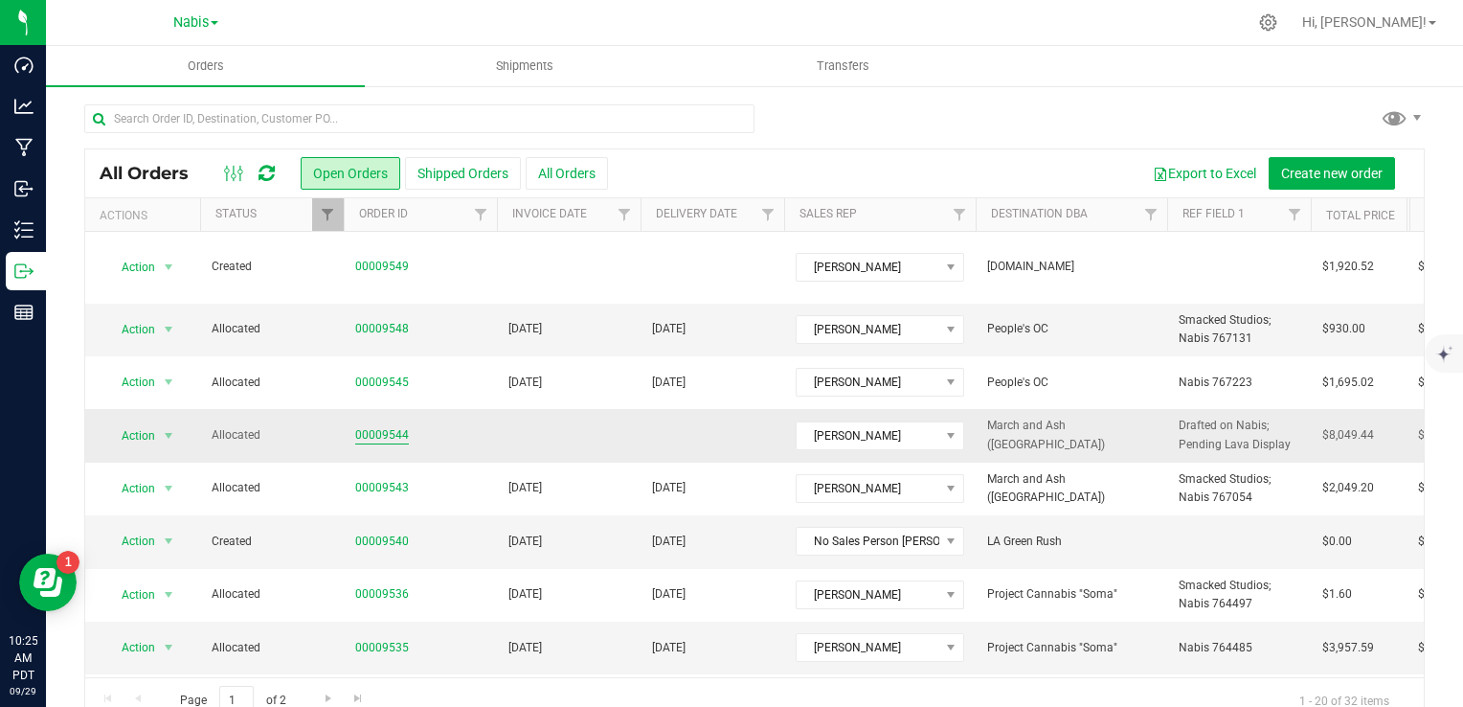
click at [399, 426] on link "00009544" at bounding box center [382, 435] width 54 height 18
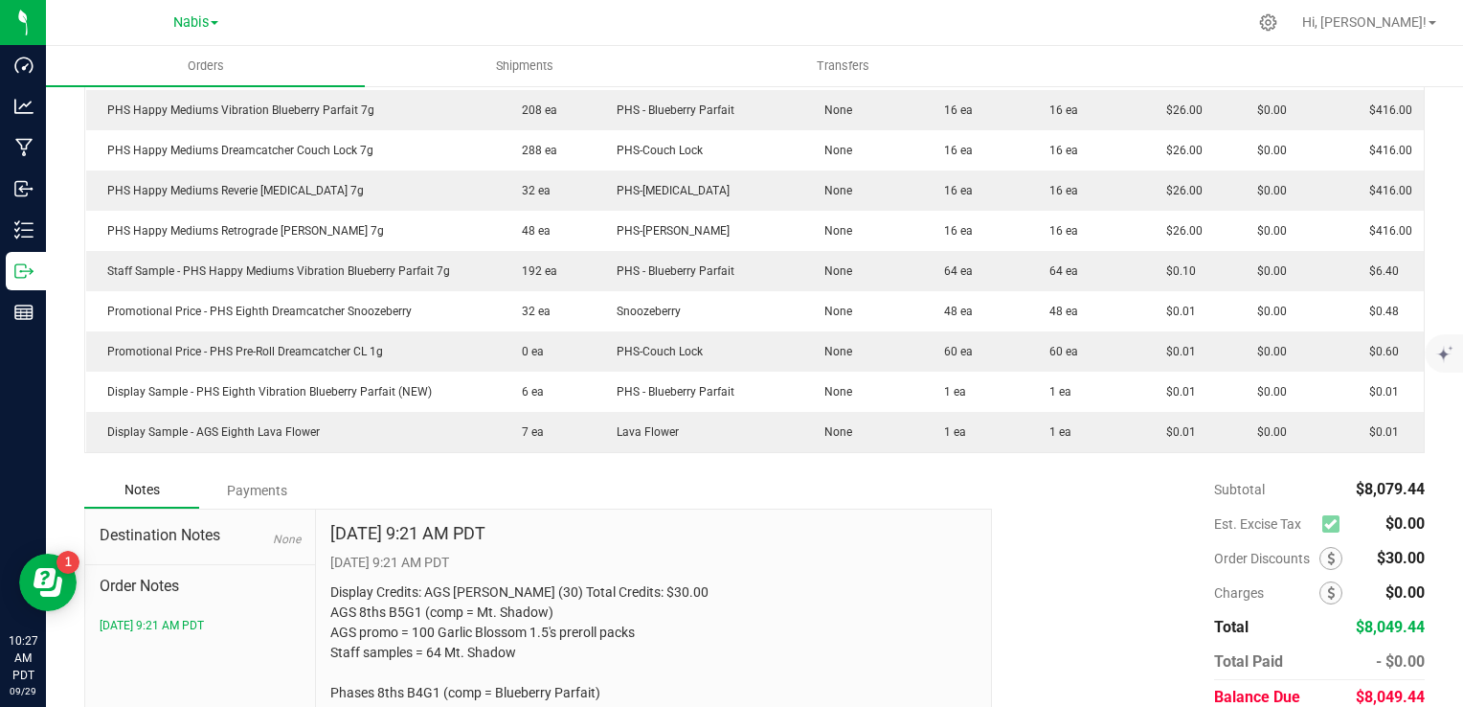
scroll to position [1316, 0]
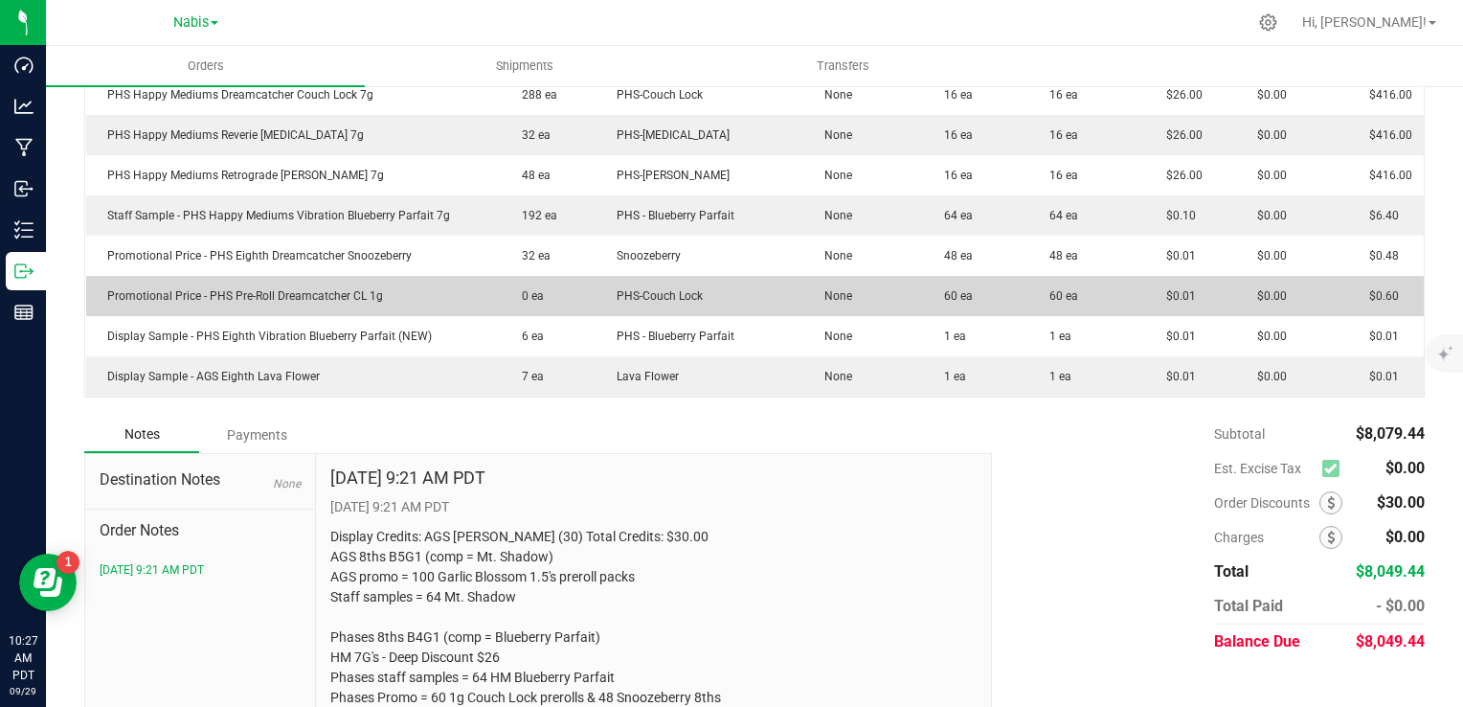
drag, startPoint x: 102, startPoint y: 256, endPoint x: 403, endPoint y: 263, distance: 301.8
click at [403, 276] on td "Promotional Price - PHS Pre-Roll Dreamcatcher CL 1g" at bounding box center [294, 296] width 416 height 40
drag, startPoint x: 403, startPoint y: 263, endPoint x: 328, endPoint y: 258, distance: 75.9
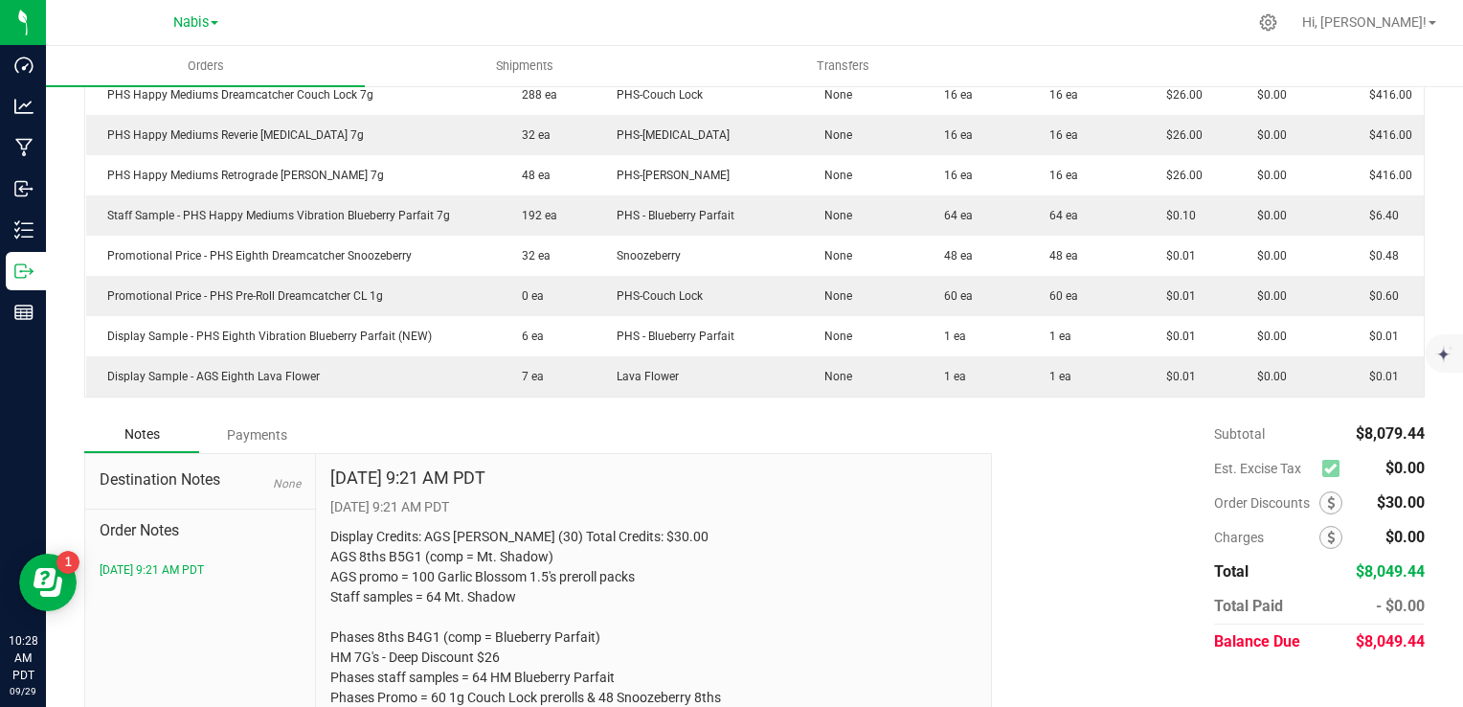
click at [669, 417] on div "Notes Payments" at bounding box center [531, 435] width 894 height 36
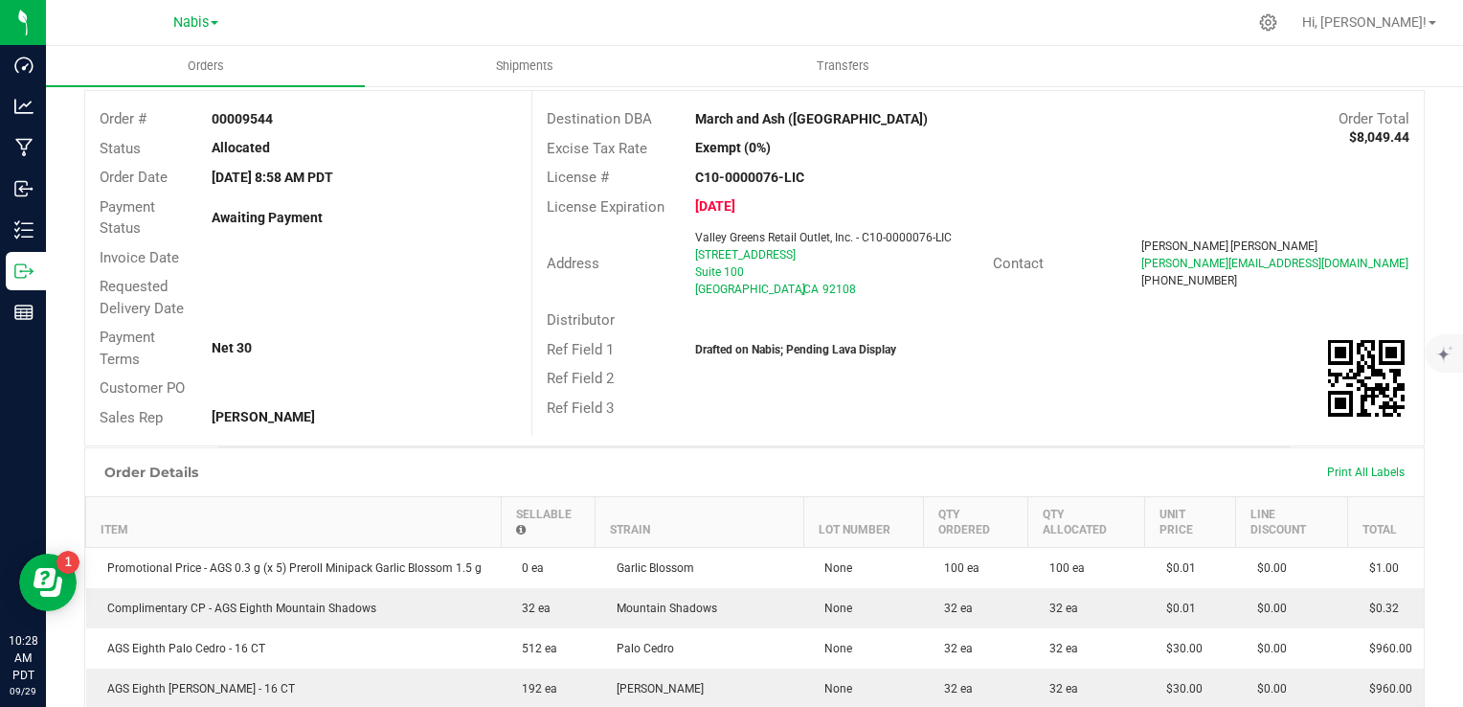
scroll to position [0, 0]
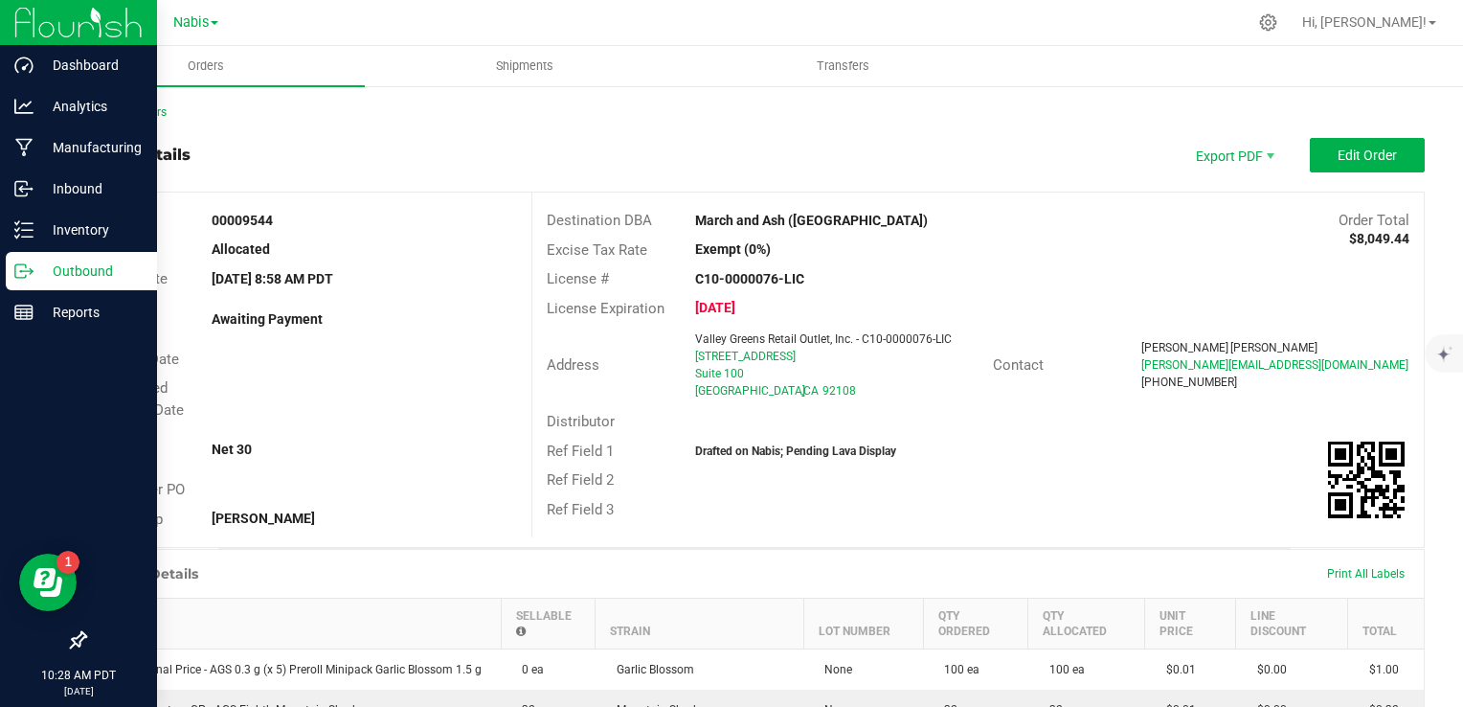
click at [49, 264] on p "Outbound" at bounding box center [91, 271] width 115 height 23
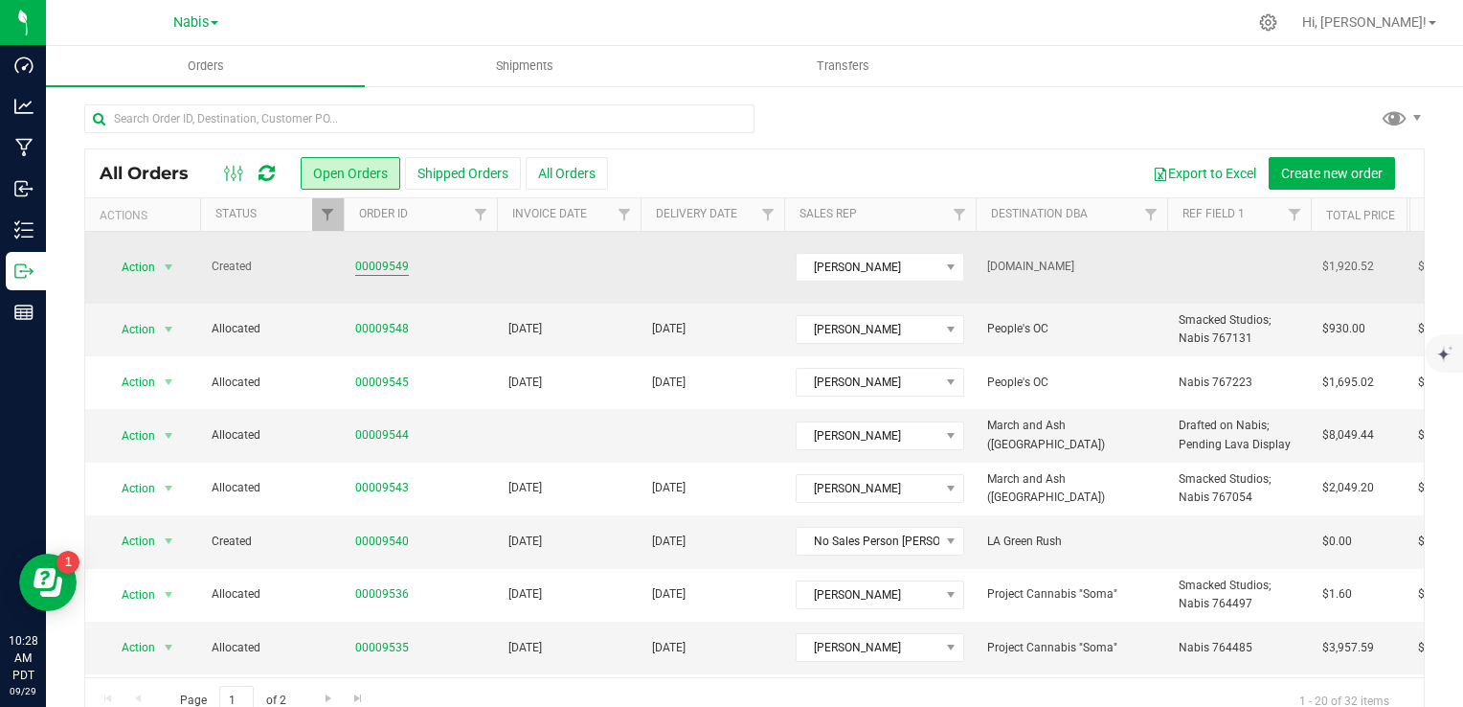
click at [392, 258] on link "00009549" at bounding box center [382, 267] width 54 height 18
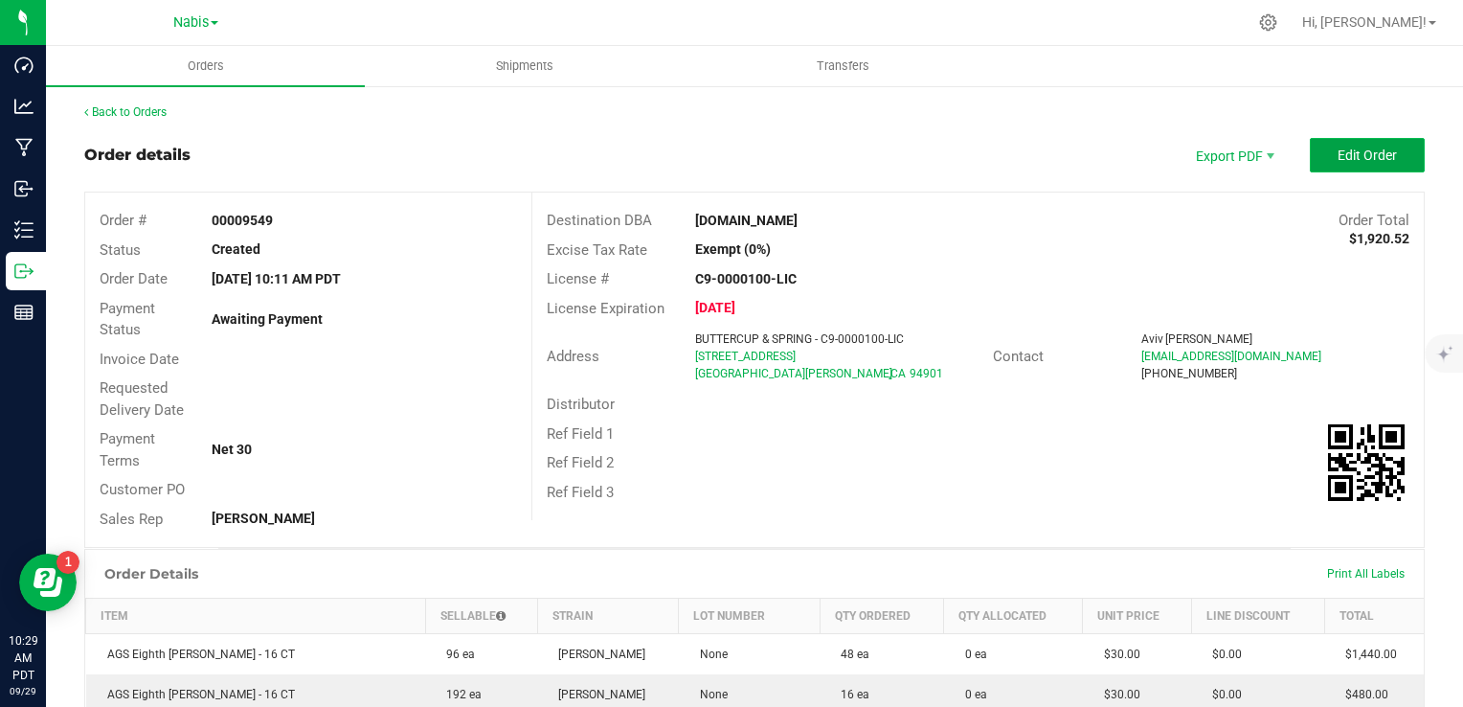
click at [1349, 149] on span "Edit Order" at bounding box center [1367, 154] width 59 height 15
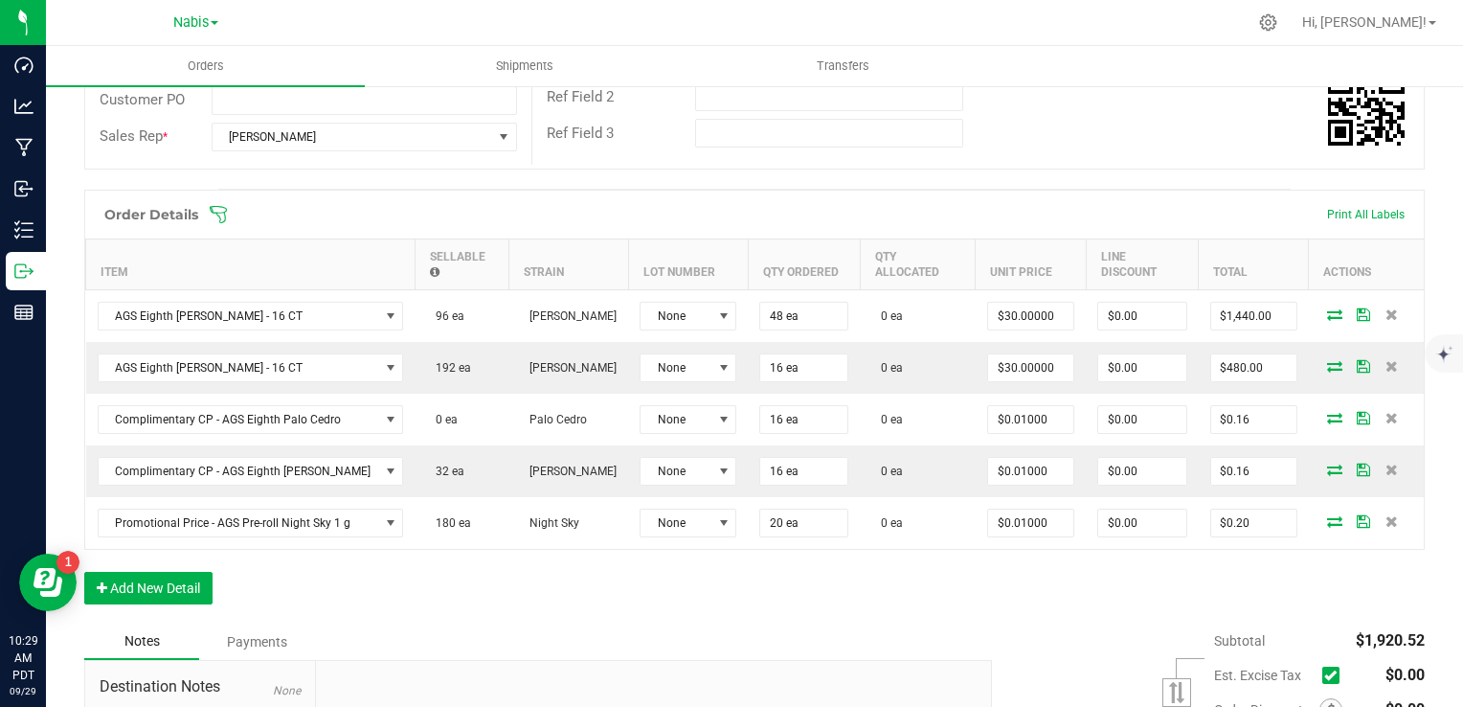
scroll to position [623, 0]
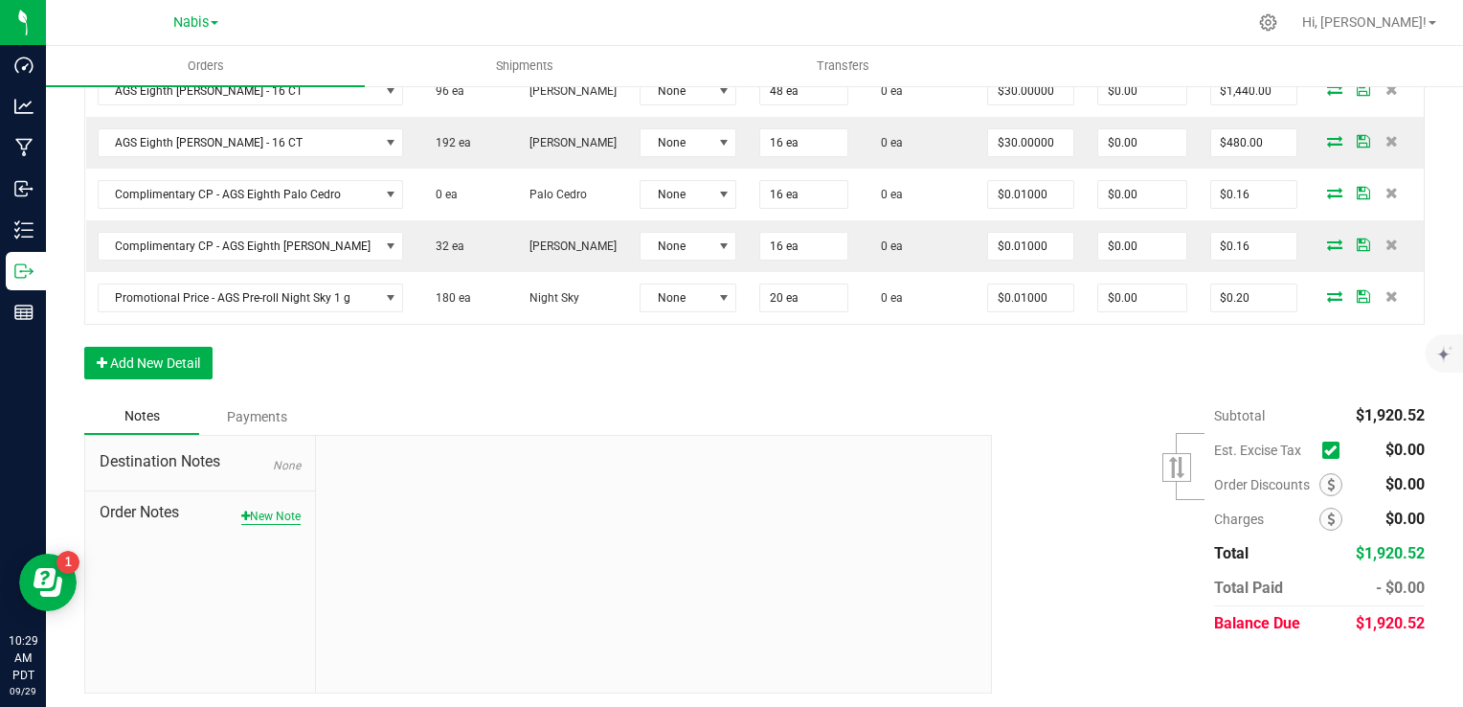
click at [264, 508] on button "New Note" at bounding box center [270, 516] width 59 height 17
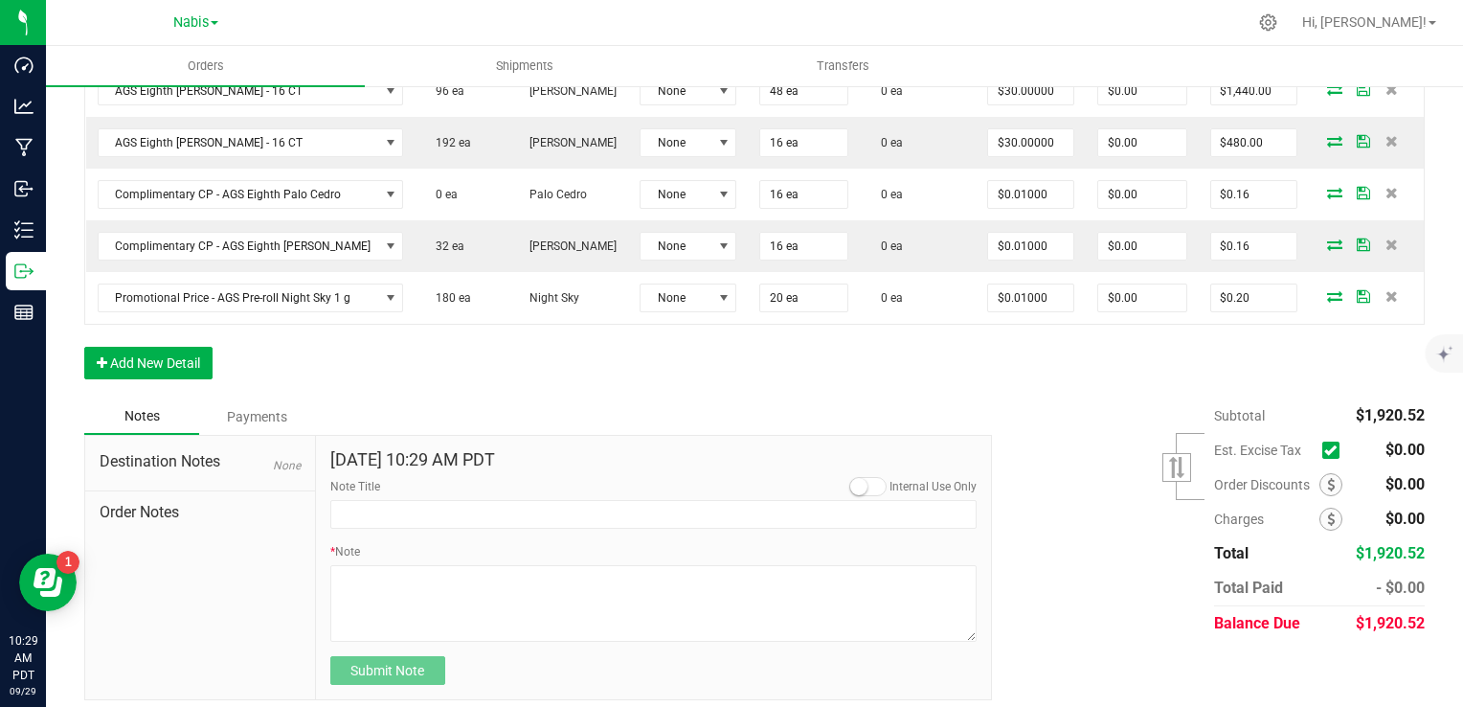
click at [544, 553] on div "* Note" at bounding box center [653, 592] width 647 height 99
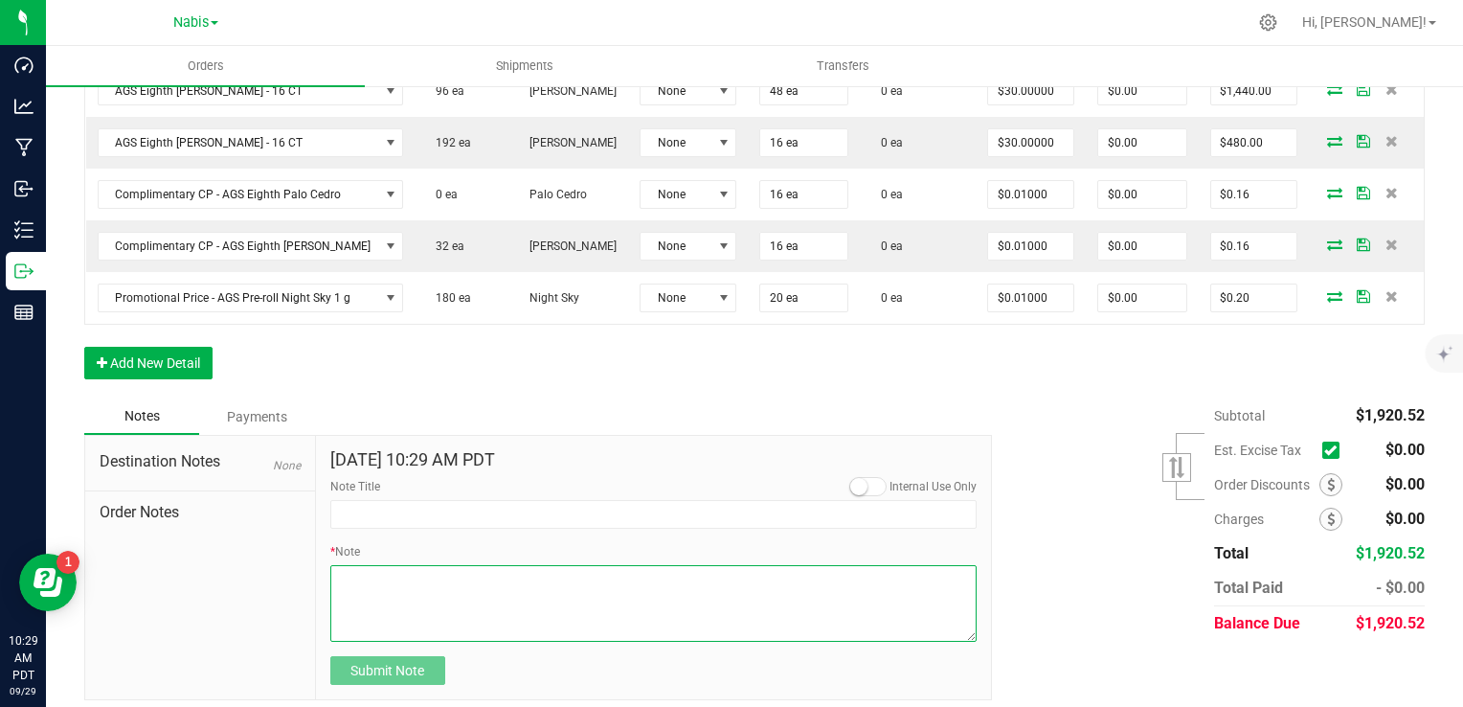
click at [519, 596] on textarea "* Note" at bounding box center [653, 603] width 647 height 77
type textarea "Display Credits: AGS [PERSON_NAME] (30) Total Credits: $30.00"
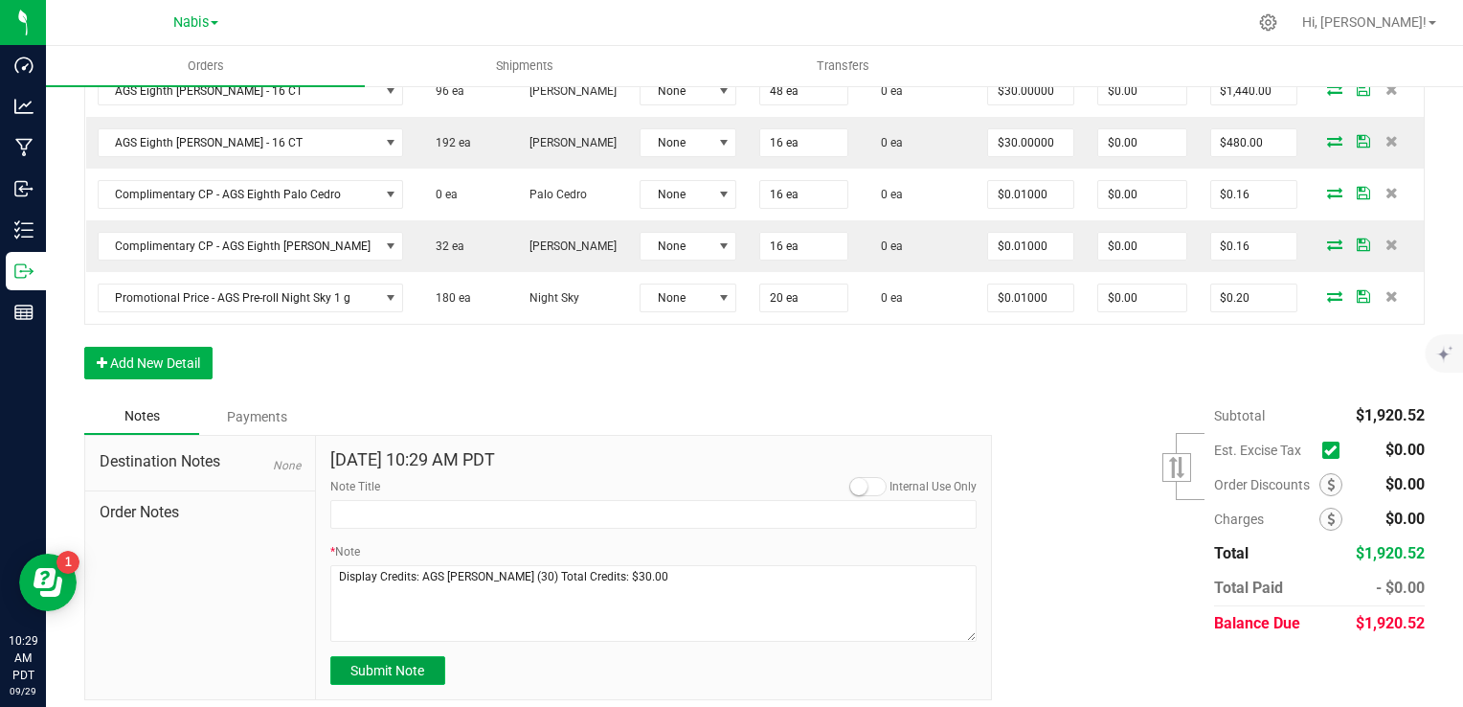
click at [387, 657] on button "Submit Note" at bounding box center [387, 670] width 115 height 29
type input "[DATE] 10:29 AM PDT"
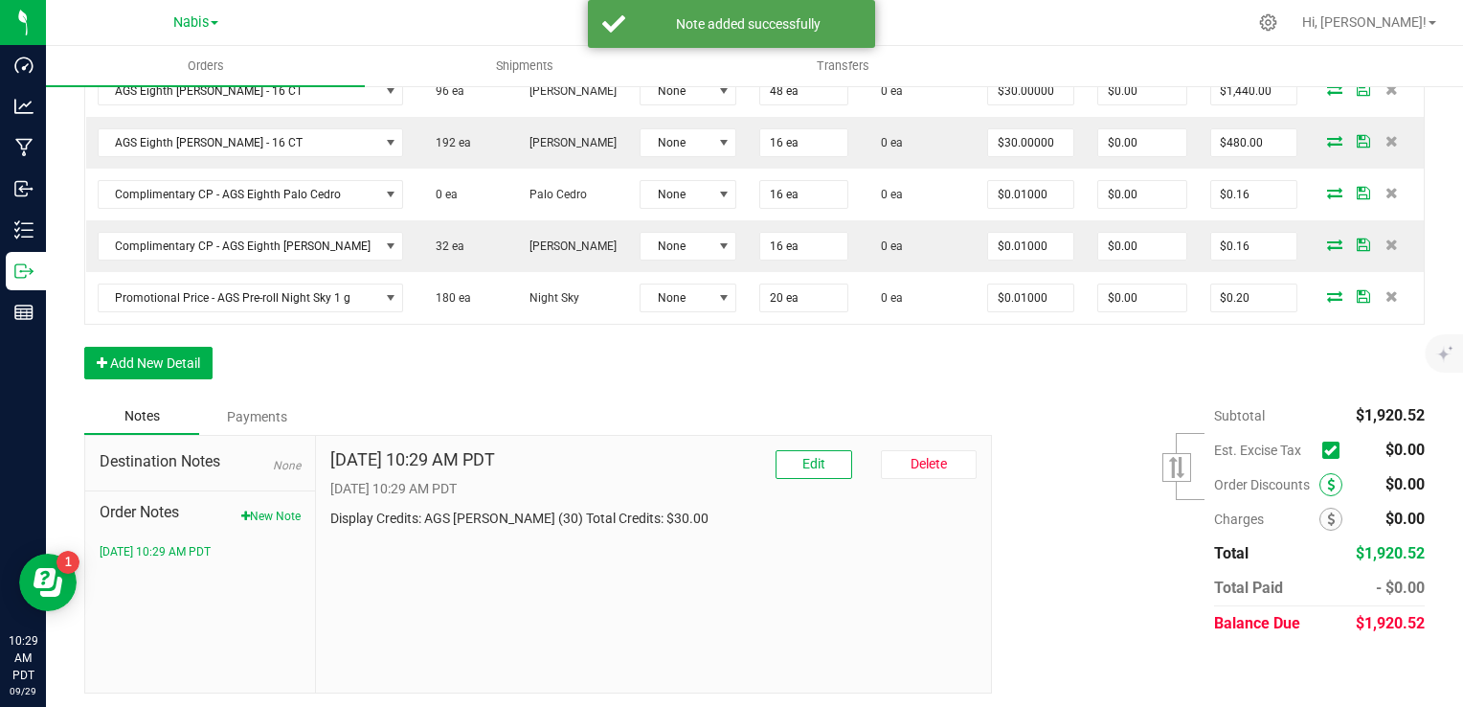
click at [1327, 481] on icon at bounding box center [1331, 484] width 8 height 13
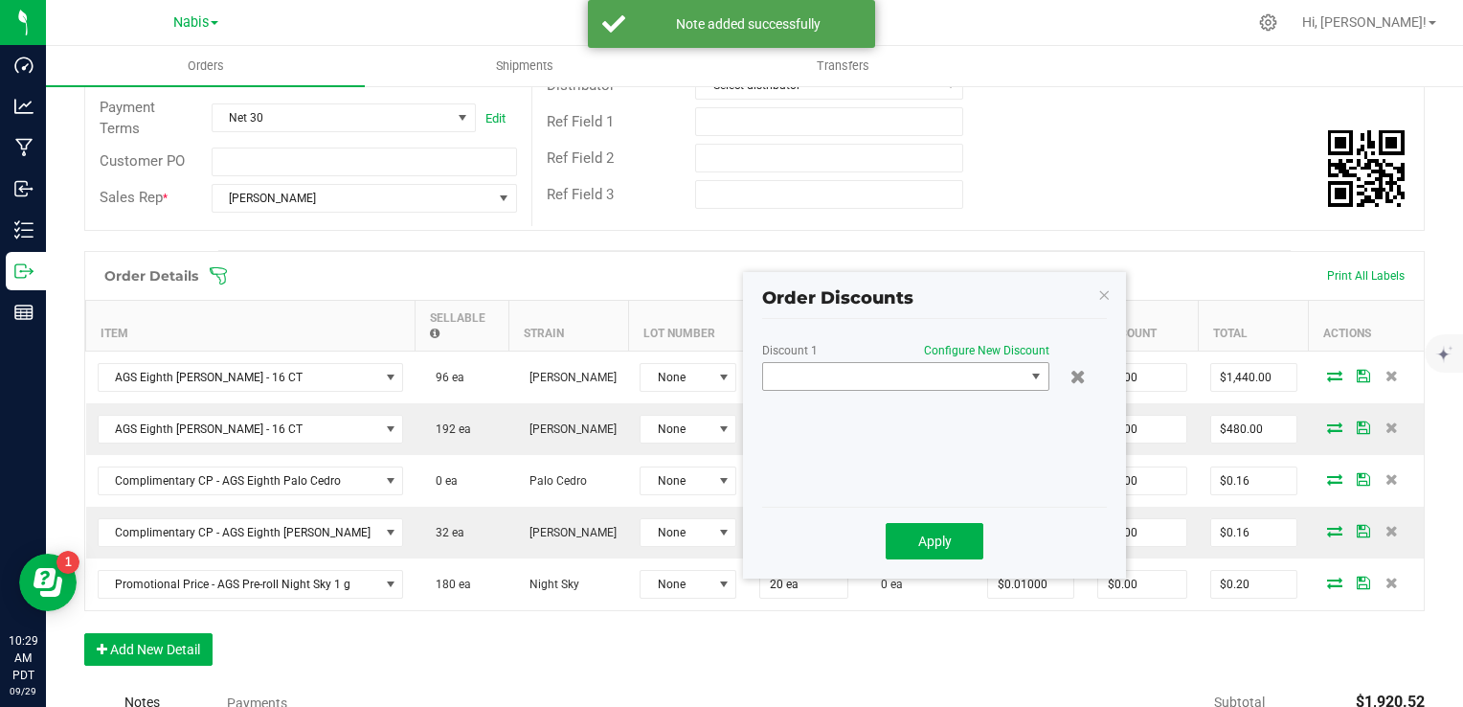
scroll to position [336, 0]
click at [852, 373] on span at bounding box center [893, 377] width 261 height 27
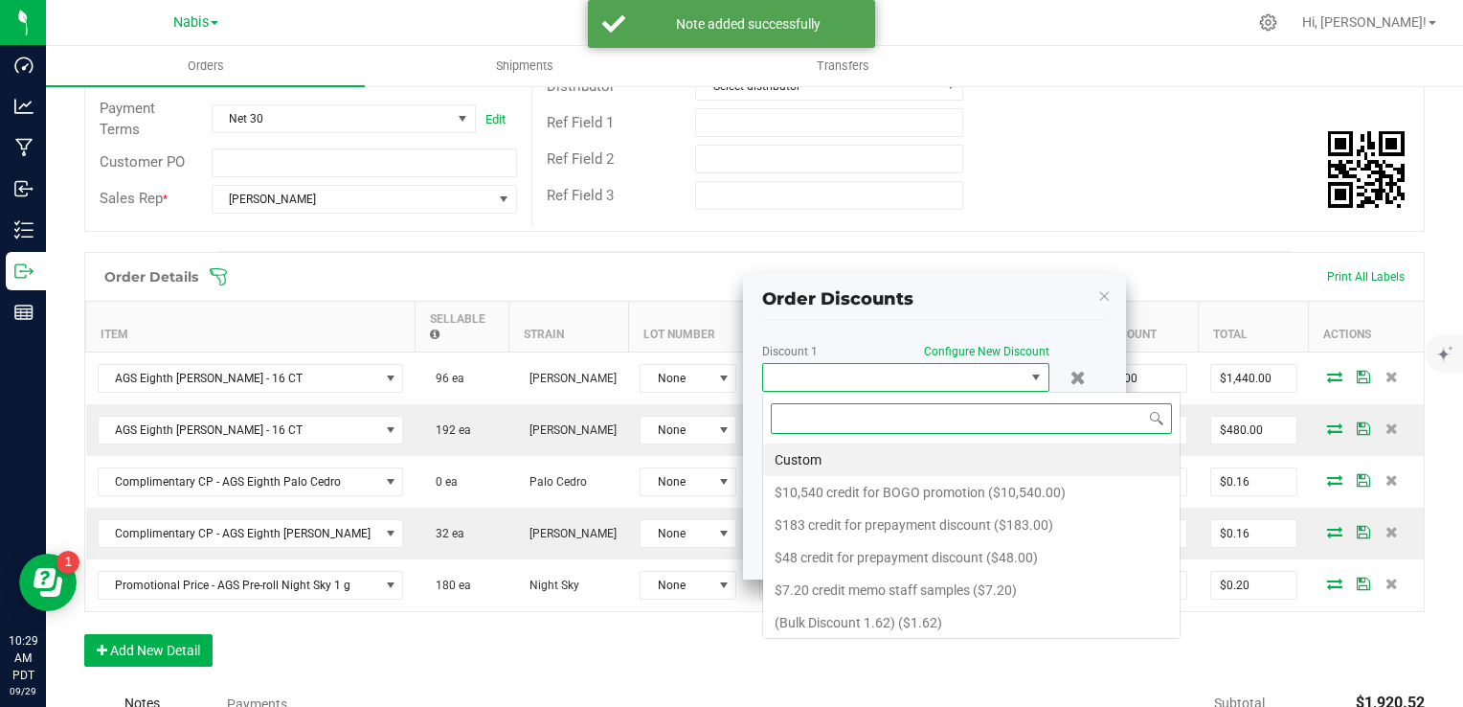
scroll to position [28, 287]
click at [899, 446] on li "Custom" at bounding box center [971, 459] width 417 height 33
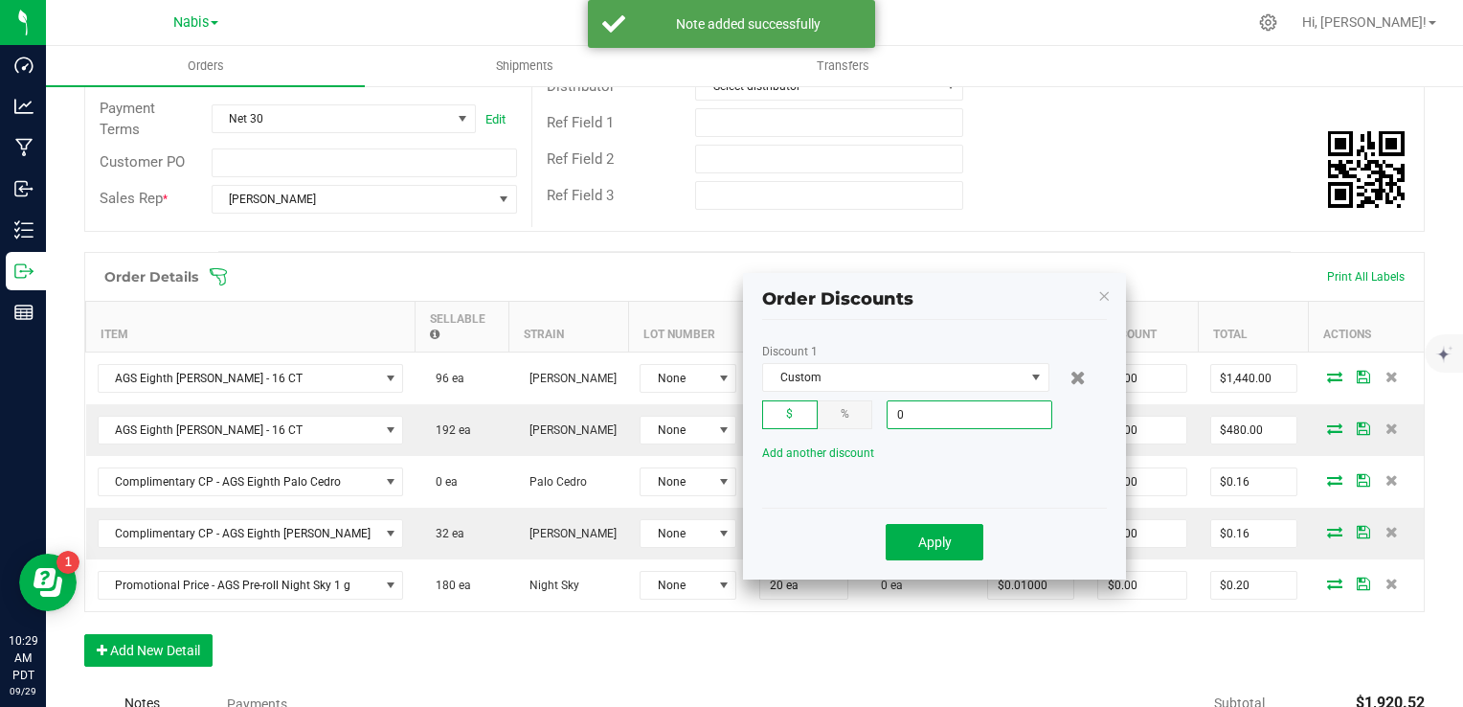
click at [912, 406] on input "0" at bounding box center [970, 414] width 164 height 27
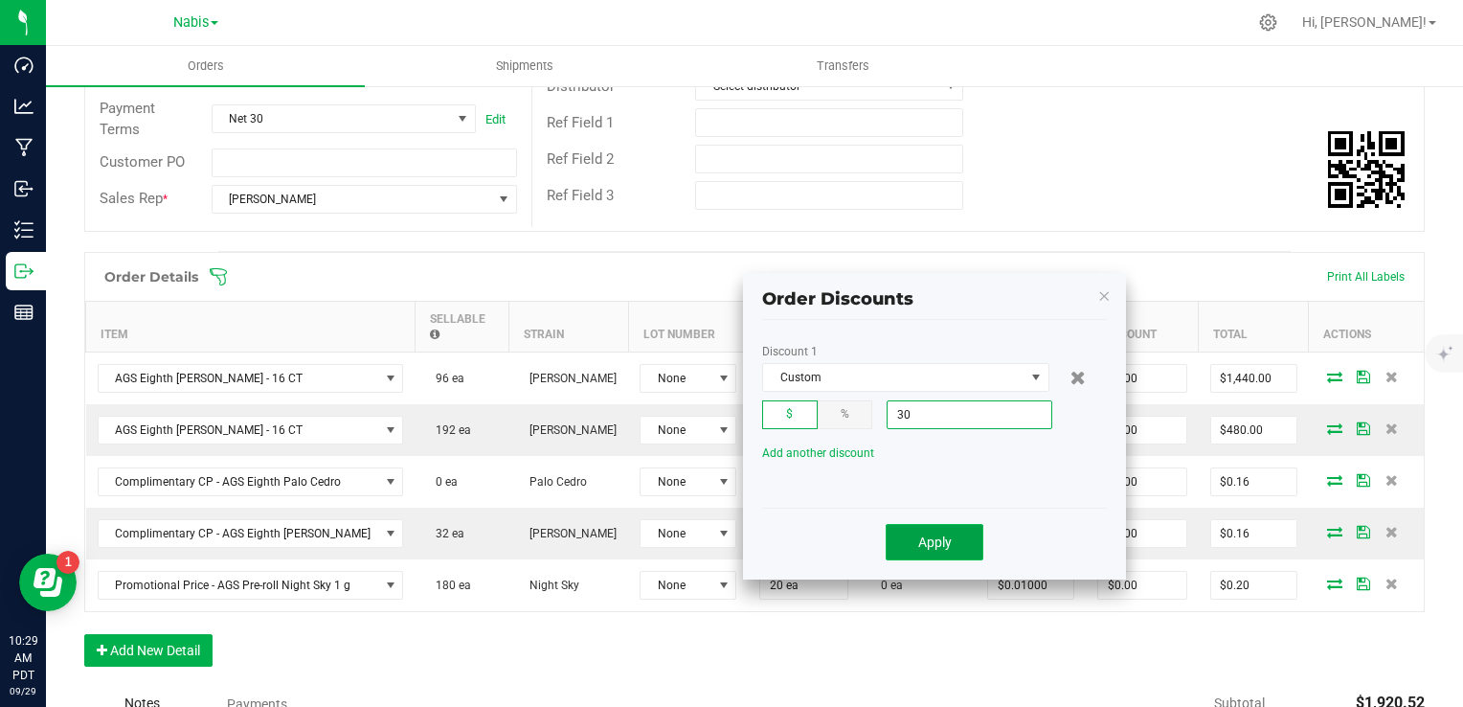
type input "$30.00"
click at [954, 558] on button "Apply" at bounding box center [935, 542] width 98 height 36
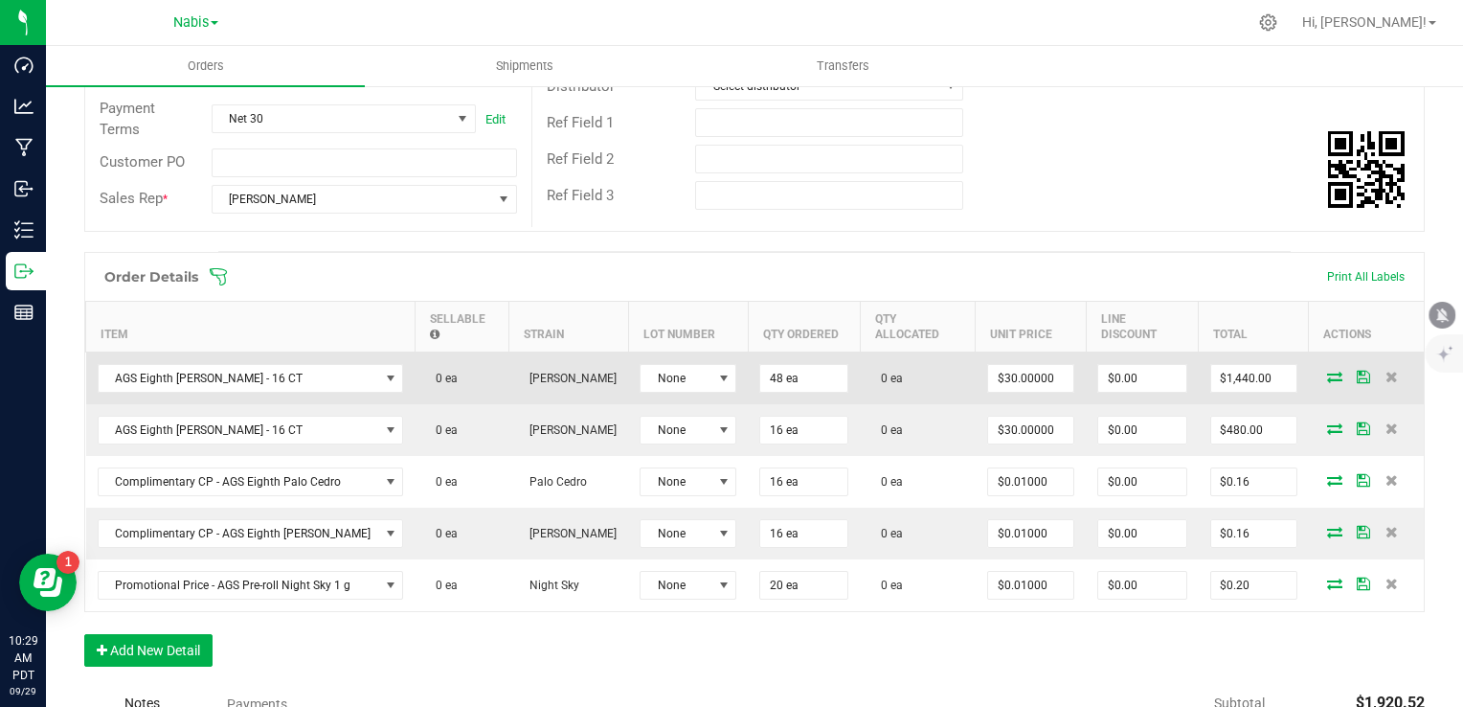
click at [1327, 371] on icon at bounding box center [1334, 376] width 15 height 11
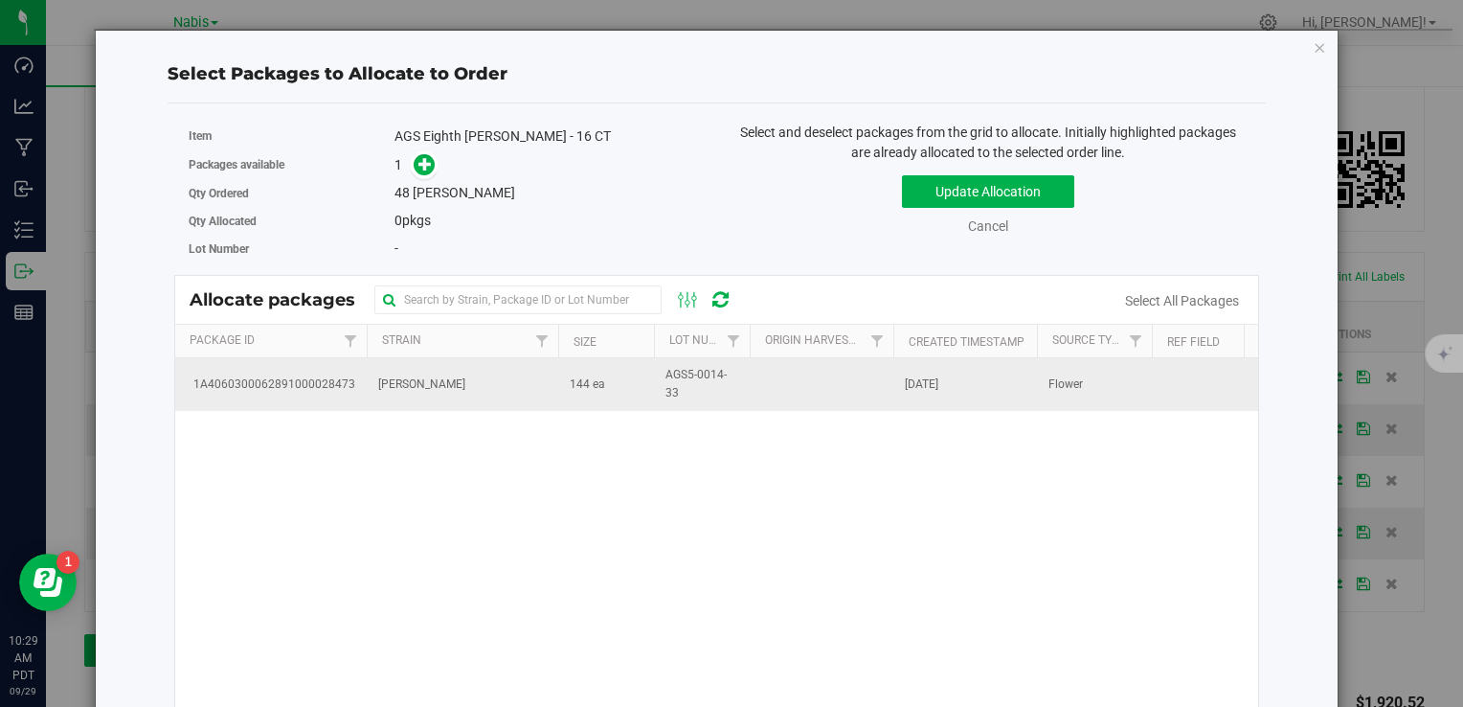
click at [621, 392] on td "144 ea" at bounding box center [606, 384] width 96 height 52
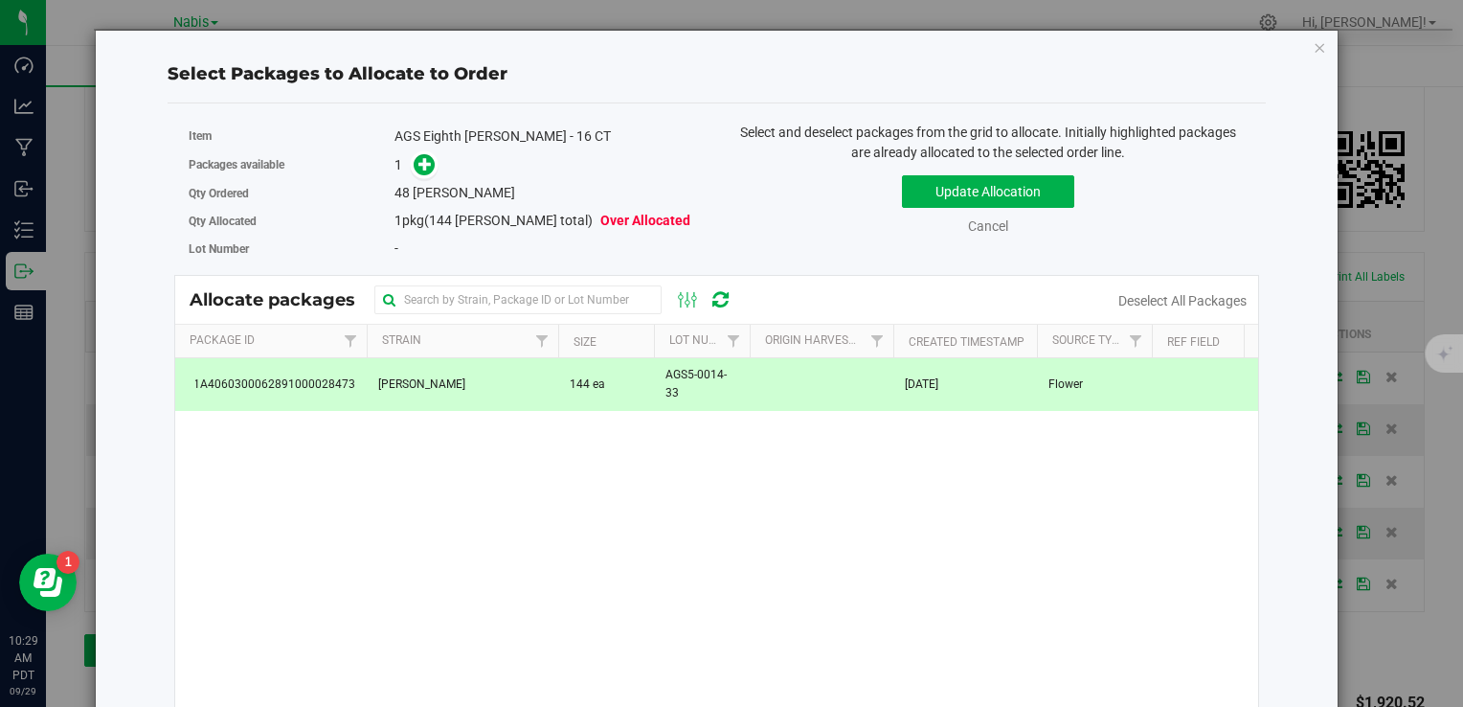
click at [408, 160] on span at bounding box center [419, 165] width 31 height 22
click at [419, 167] on icon at bounding box center [425, 163] width 13 height 13
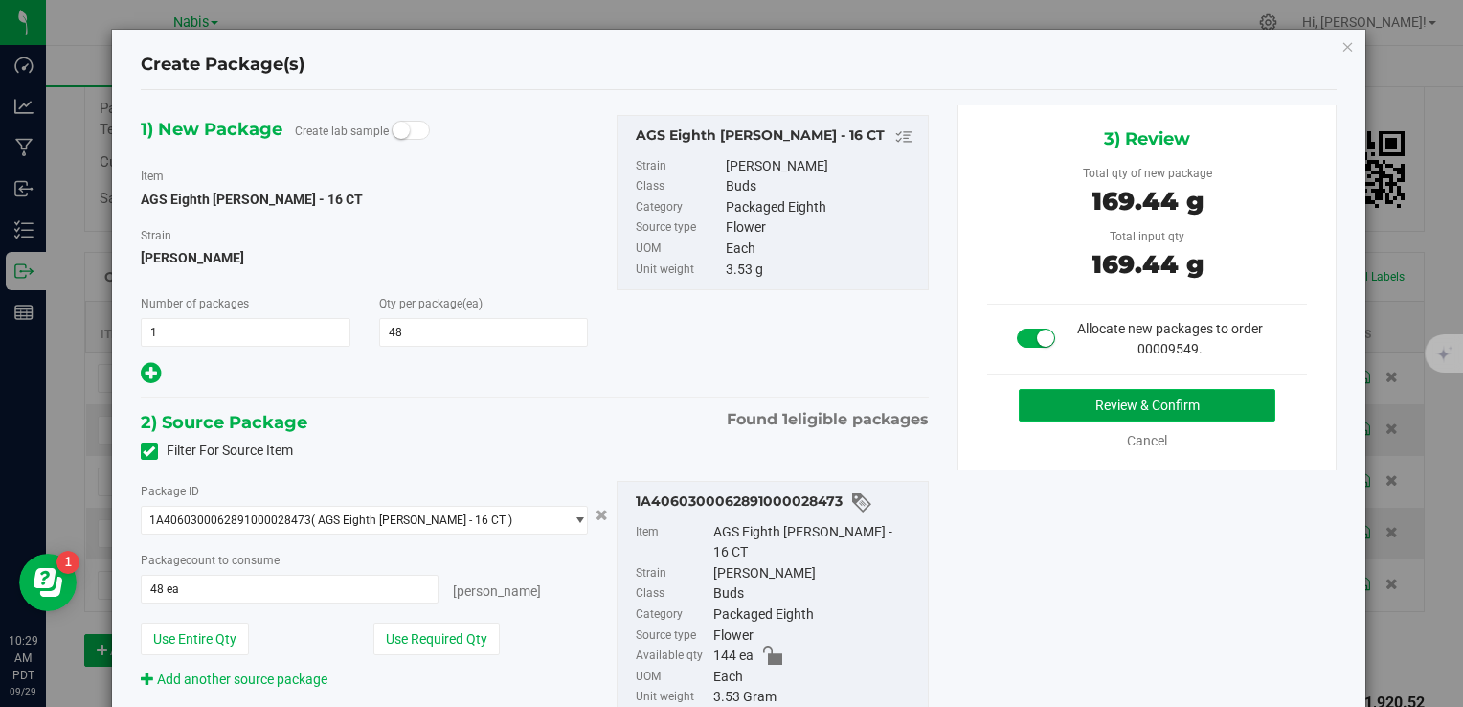
click at [1134, 404] on button "Review & Confirm" at bounding box center [1147, 405] width 257 height 33
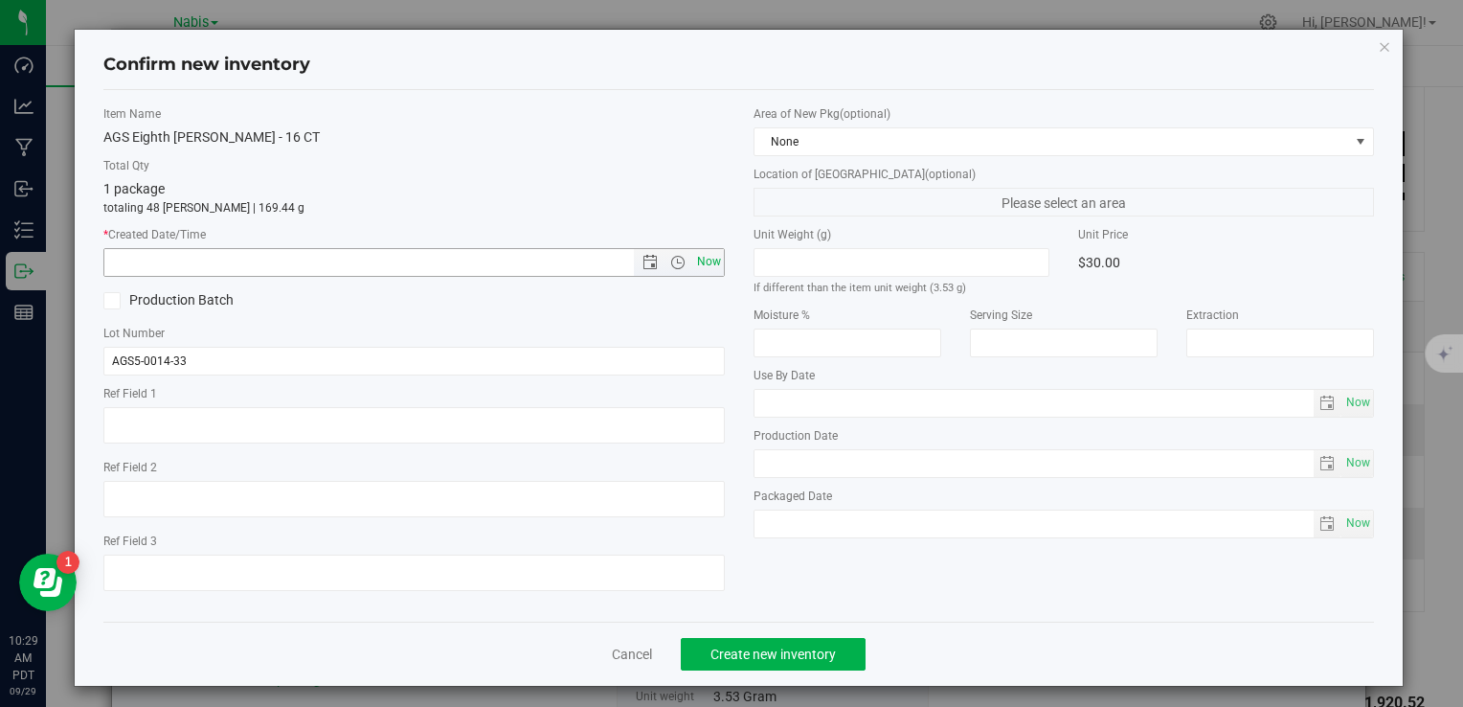
click at [708, 263] on span "Now" at bounding box center [708, 262] width 33 height 28
type input "9/29/2025 10:29 AM"
click at [777, 653] on span "Create new inventory" at bounding box center [773, 653] width 125 height 15
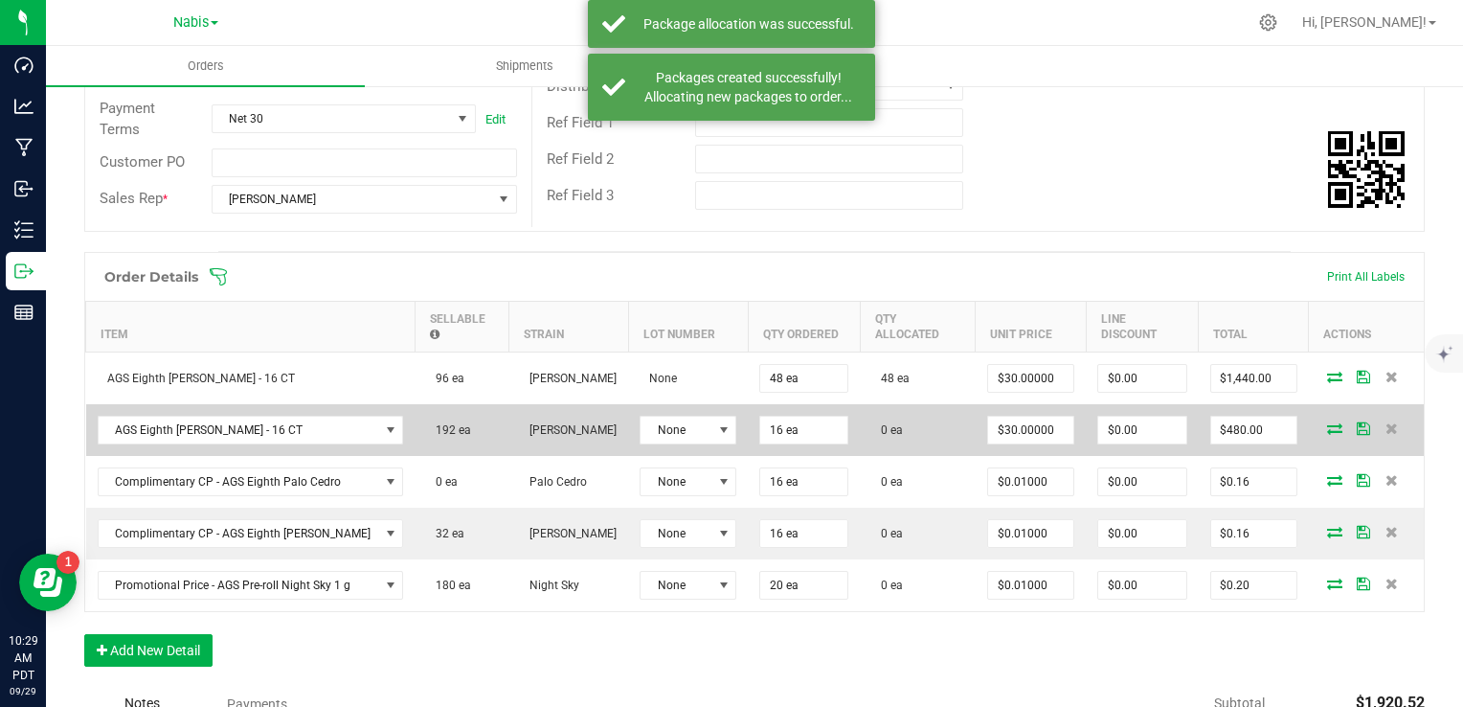
click at [1327, 425] on icon at bounding box center [1334, 427] width 15 height 11
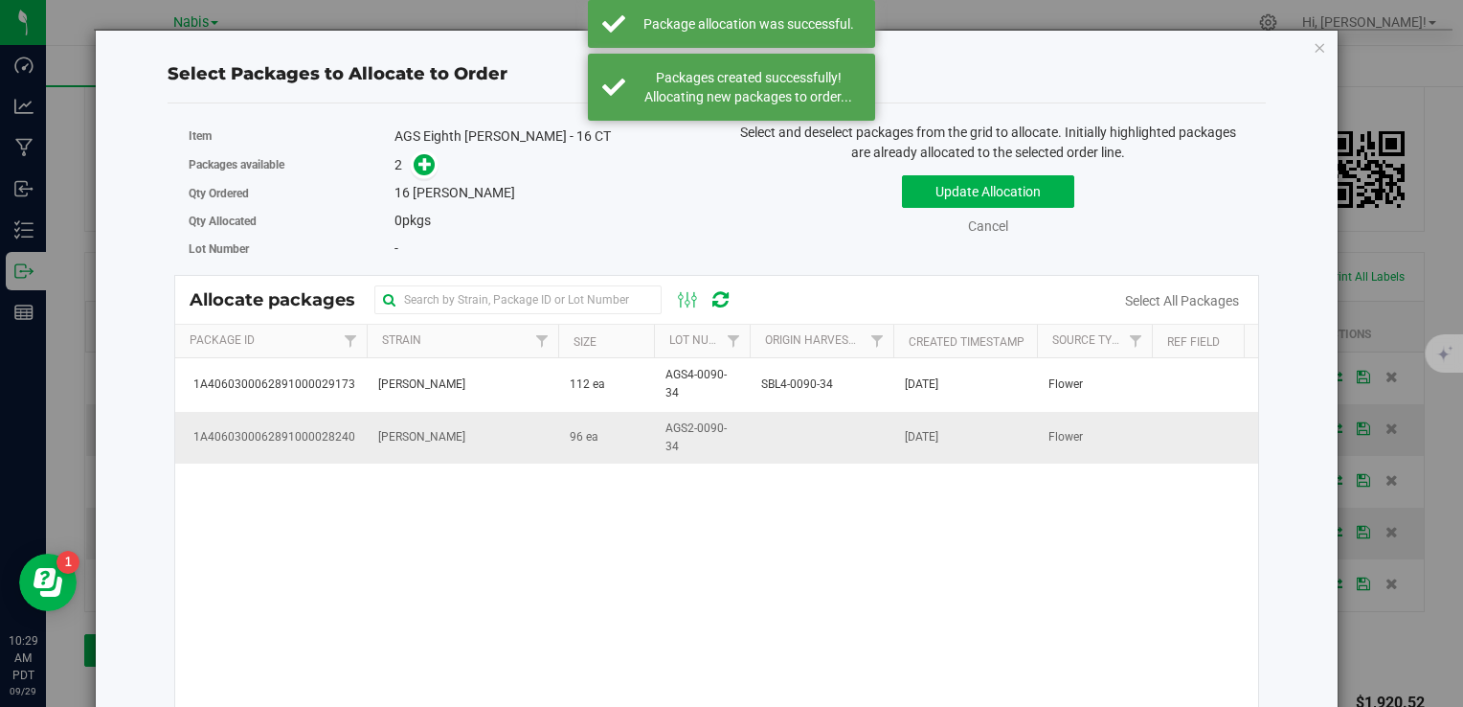
click at [570, 423] on td "96 ea" at bounding box center [606, 438] width 96 height 52
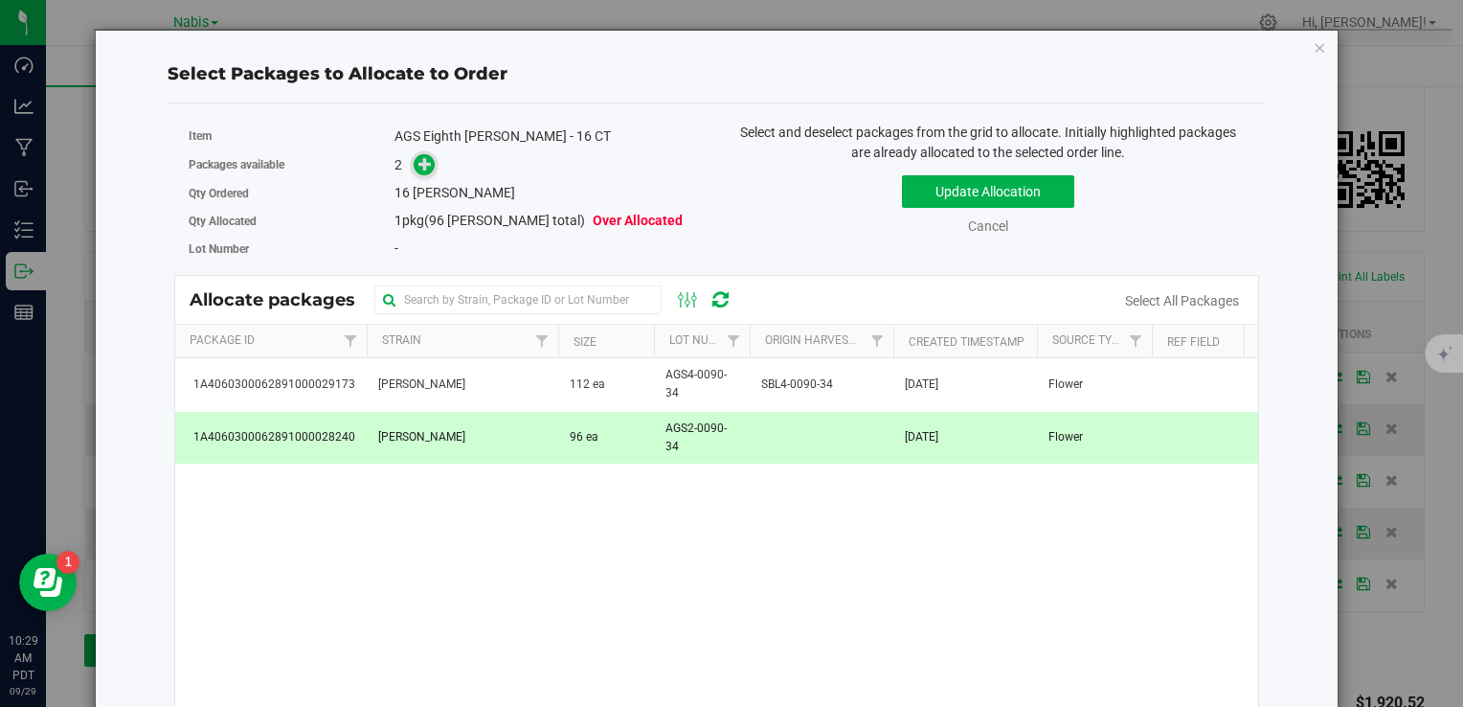
click at [429, 160] on icon at bounding box center [425, 163] width 13 height 13
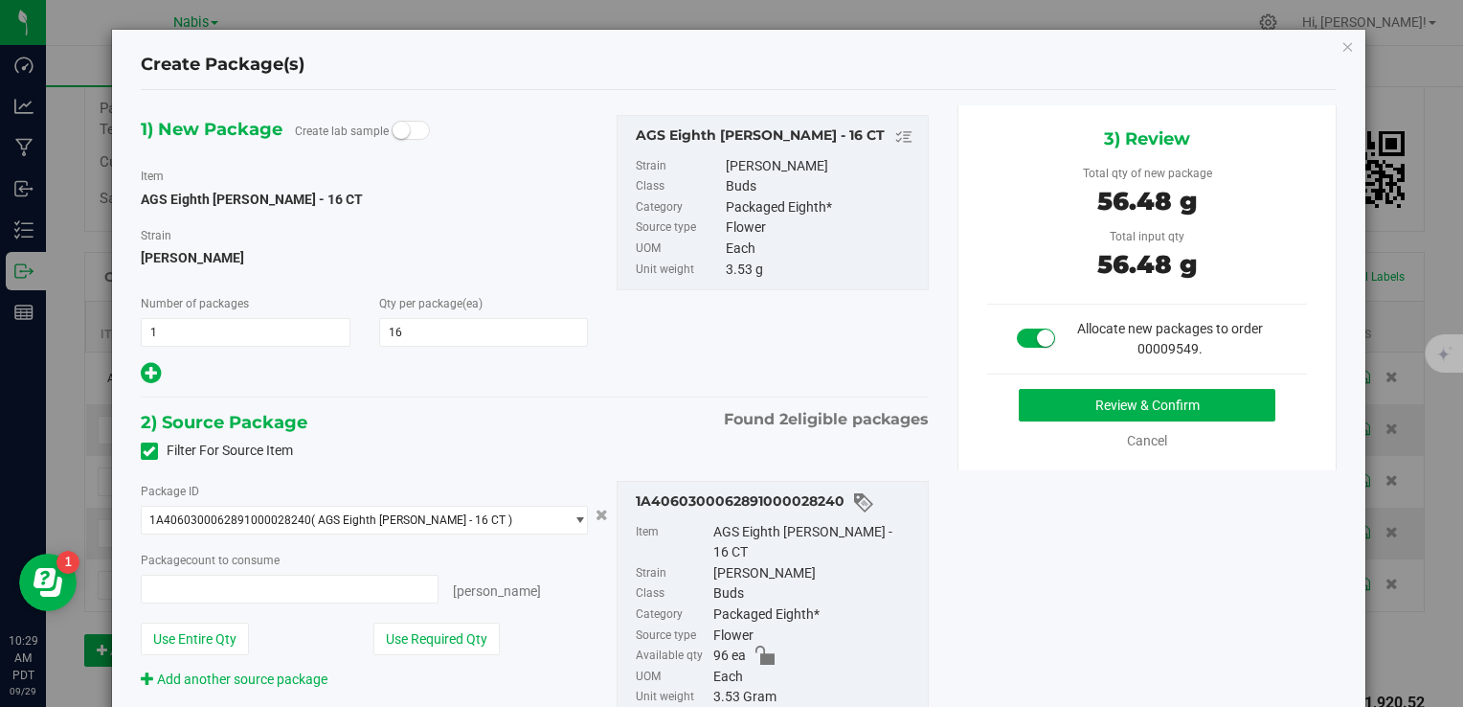
type input "16 ea"
click at [1087, 409] on button "Review & Confirm" at bounding box center [1147, 405] width 257 height 33
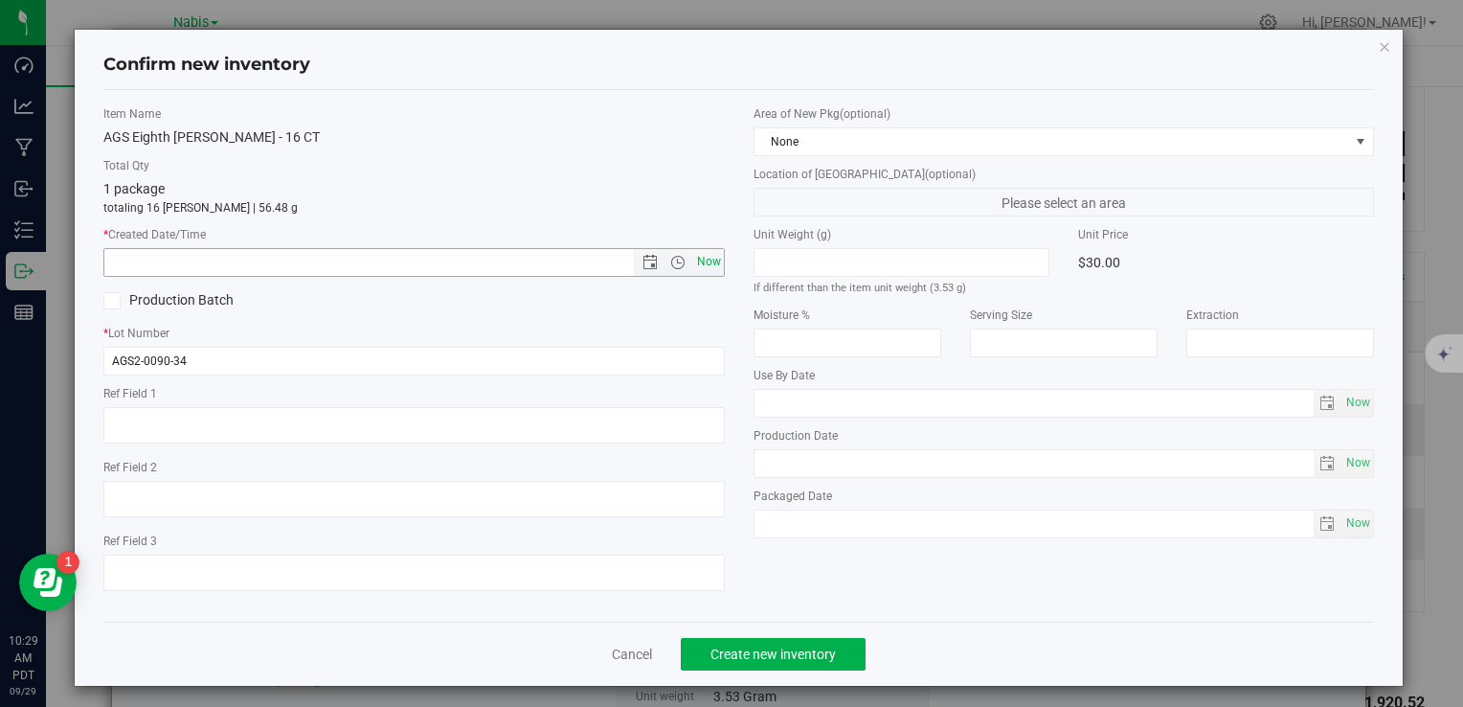
click at [713, 267] on span "Now" at bounding box center [708, 262] width 33 height 28
type input "9/29/2025 10:30 AM"
click at [746, 657] on span "Create new inventory" at bounding box center [773, 653] width 125 height 15
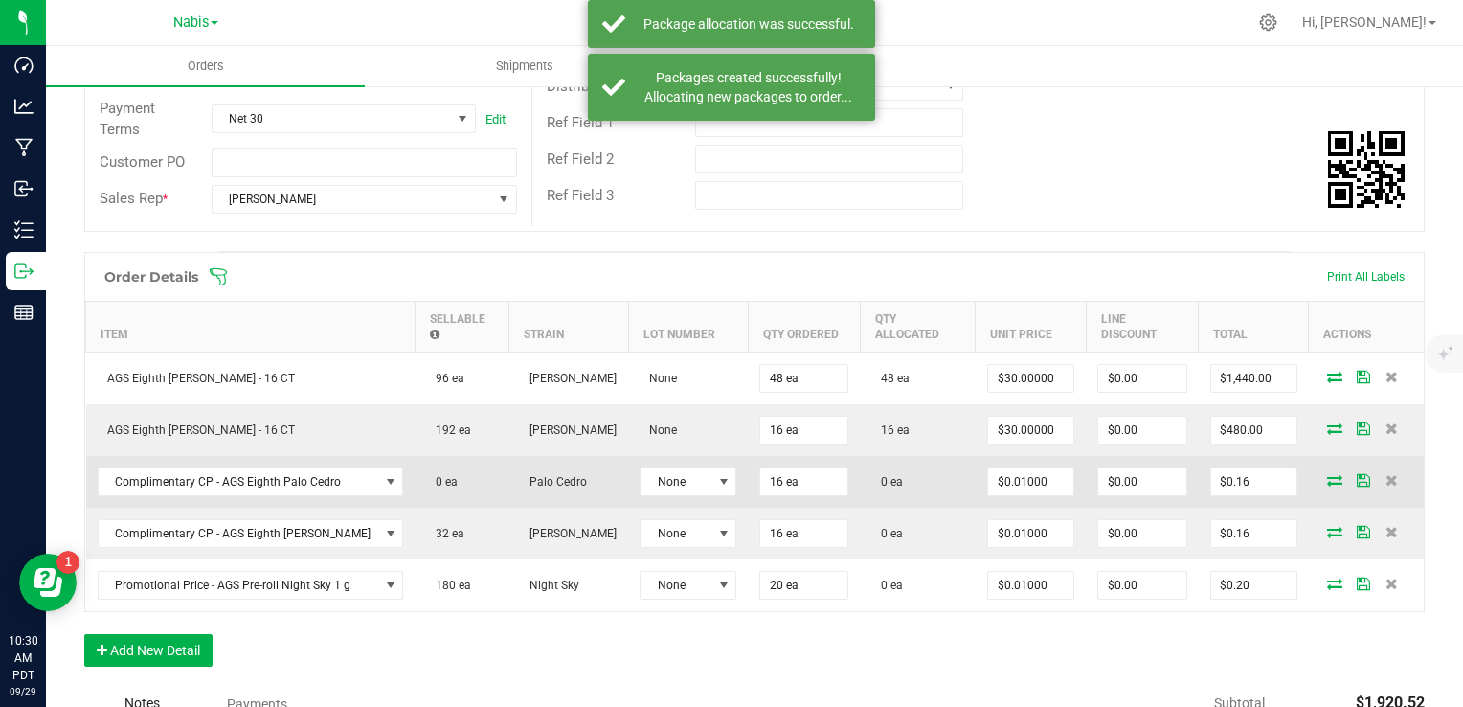
click at [1327, 476] on icon at bounding box center [1334, 479] width 15 height 11
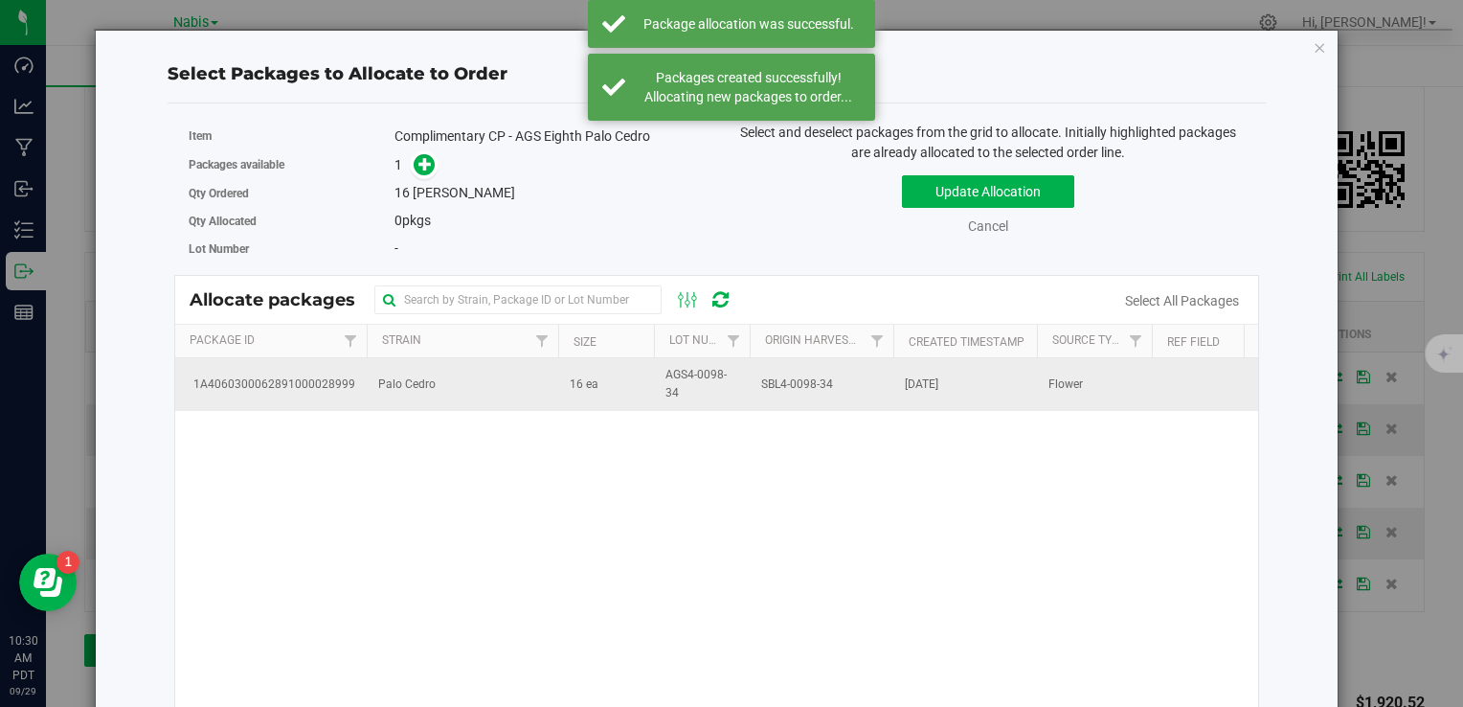
click at [564, 381] on td "16 ea" at bounding box center [606, 384] width 96 height 52
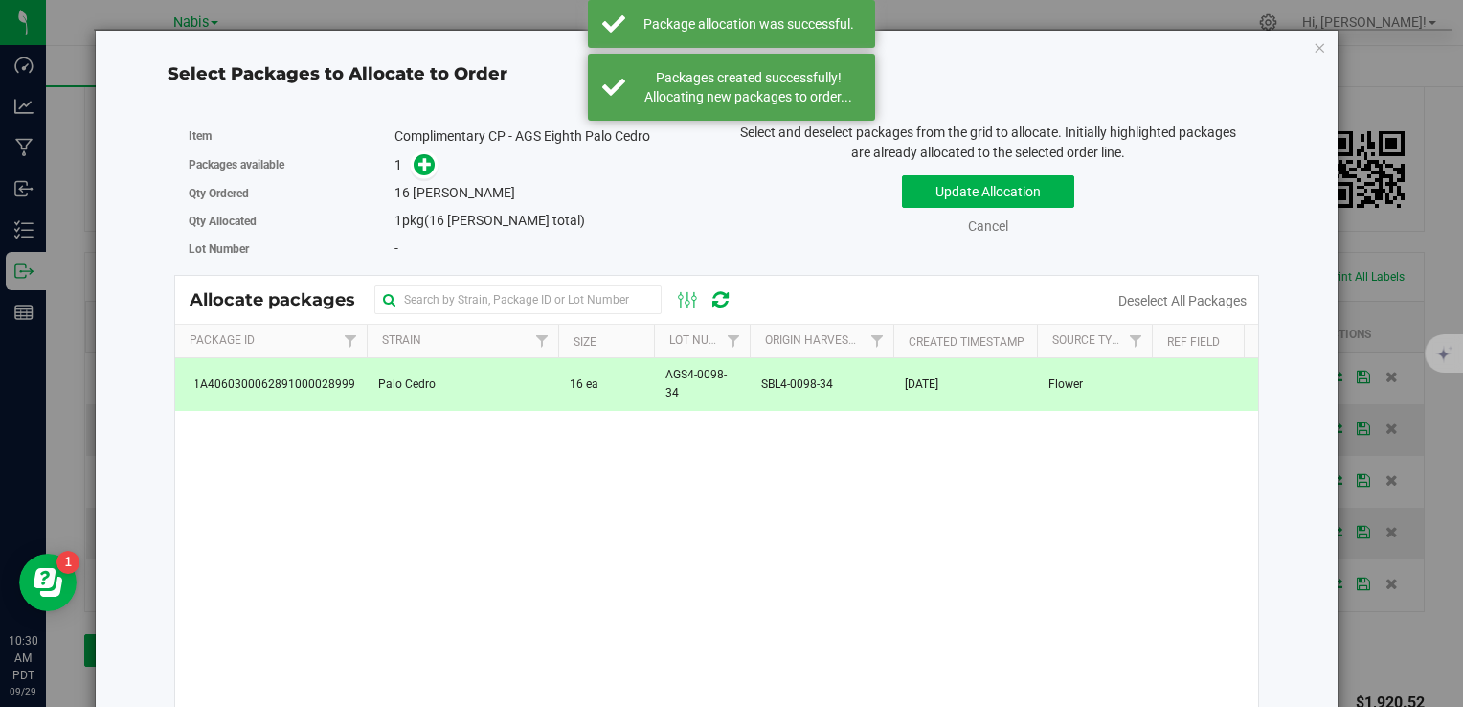
click at [413, 162] on link at bounding box center [424, 163] width 22 height 15
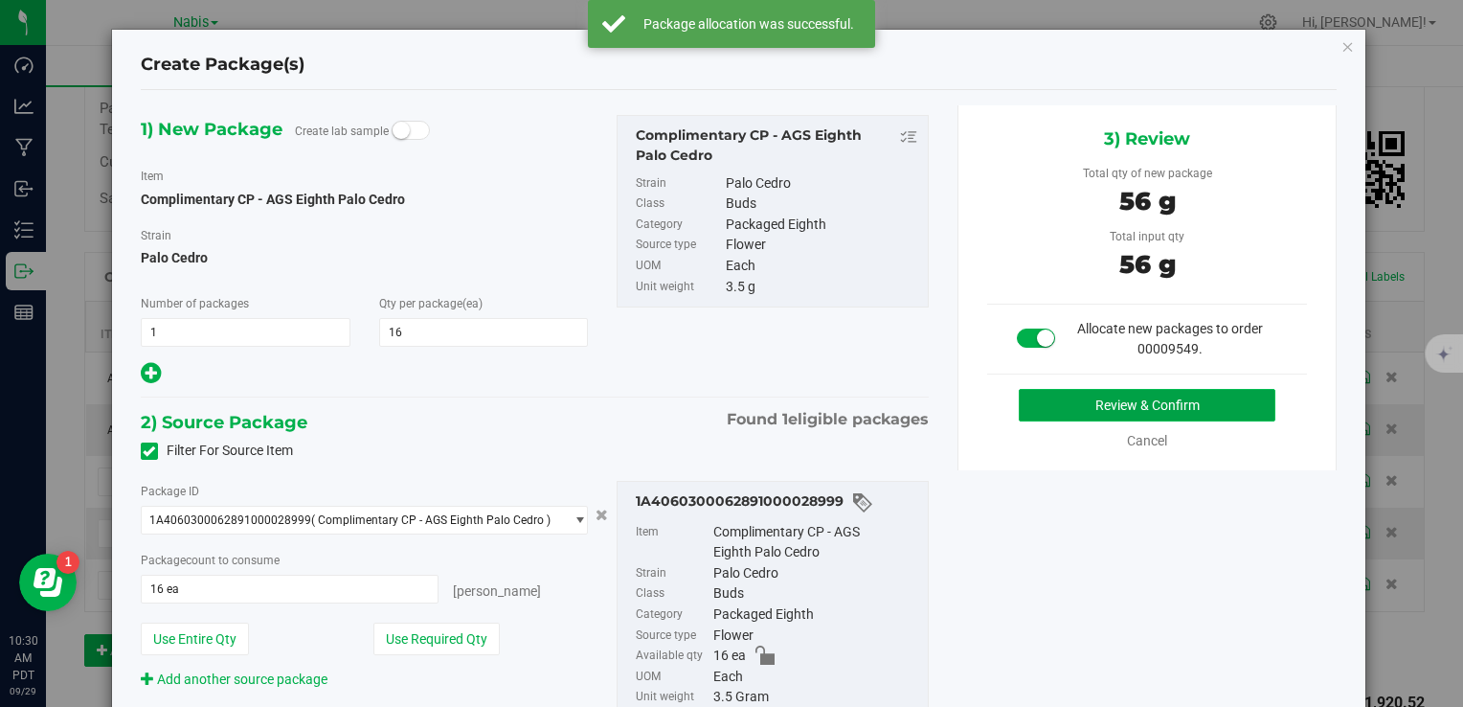
click at [1099, 396] on button "Review & Confirm" at bounding box center [1147, 405] width 257 height 33
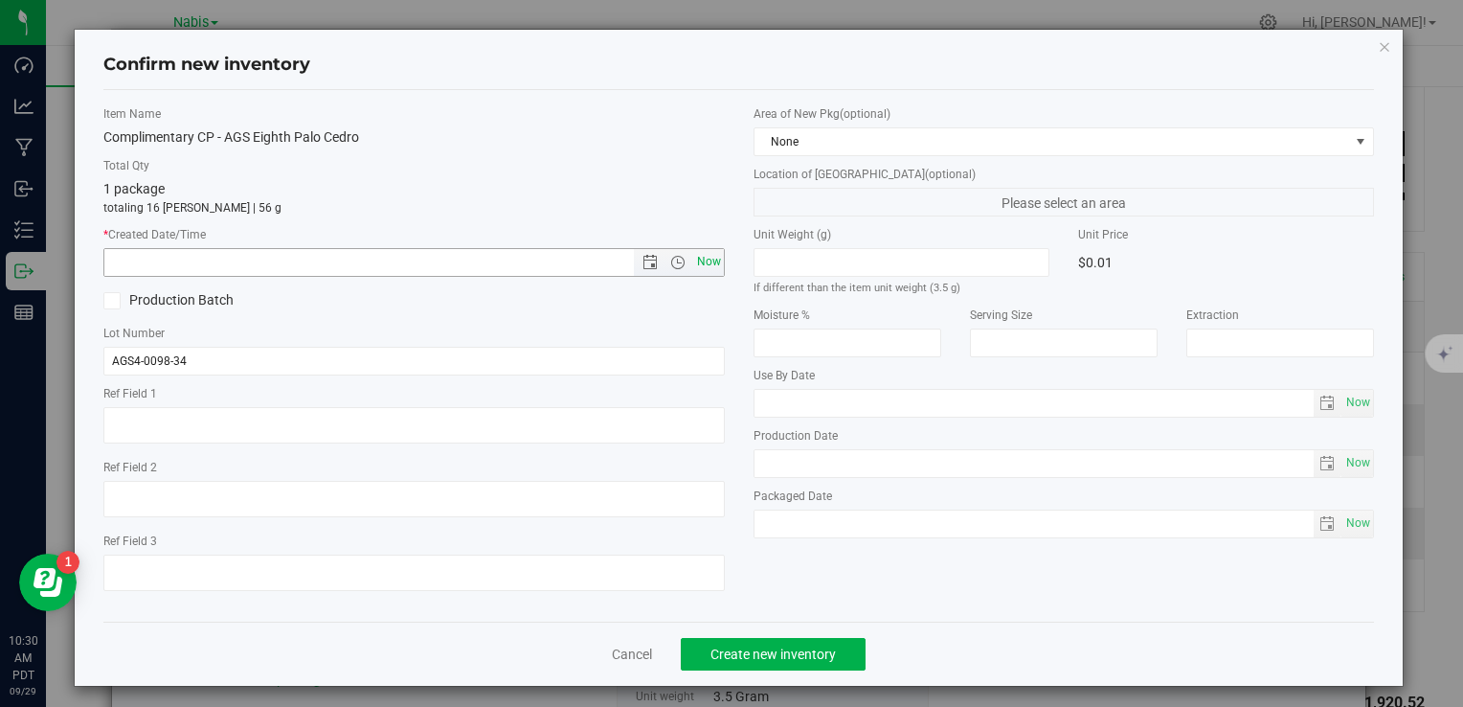
click at [705, 258] on span "Now" at bounding box center [708, 262] width 33 height 28
type input "9/29/2025 10:30 AM"
click at [778, 643] on button "Create new inventory" at bounding box center [773, 654] width 185 height 33
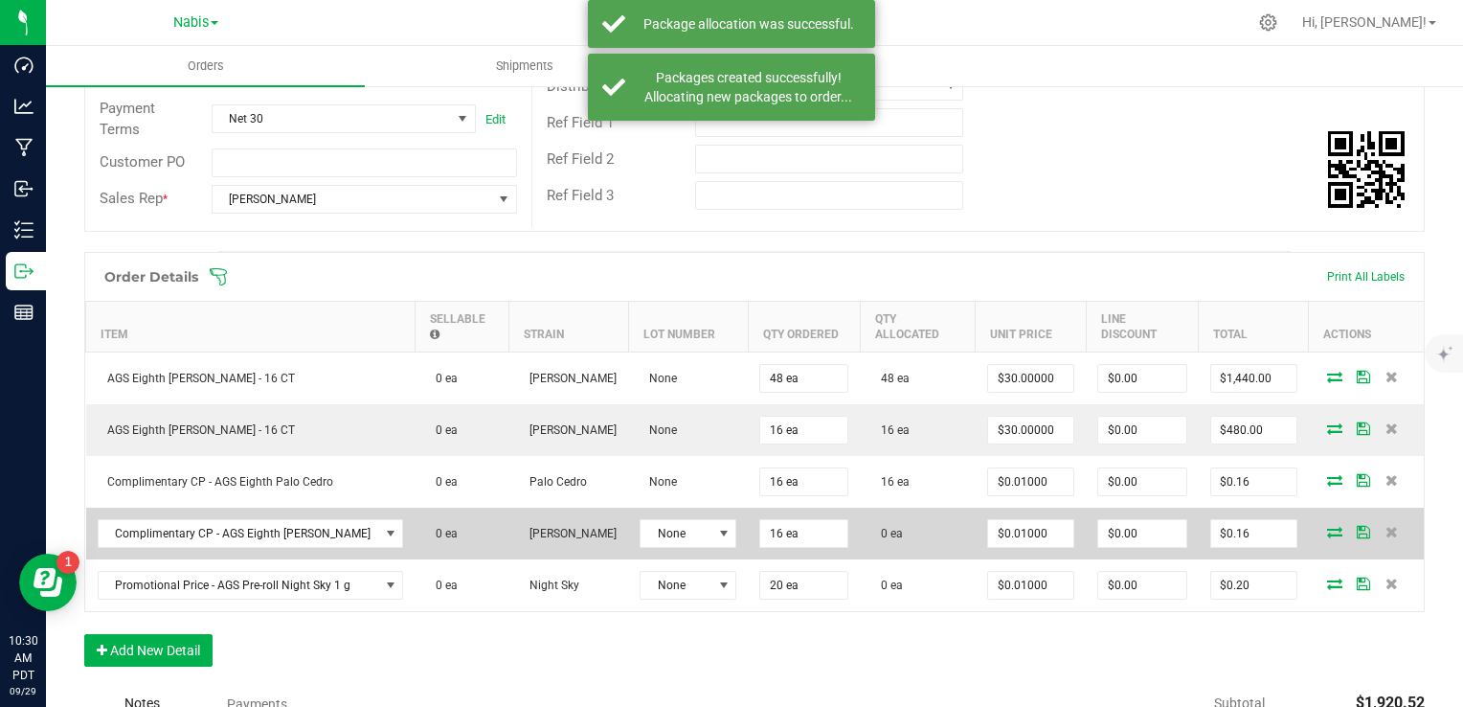
click at [1327, 527] on icon at bounding box center [1334, 531] width 15 height 11
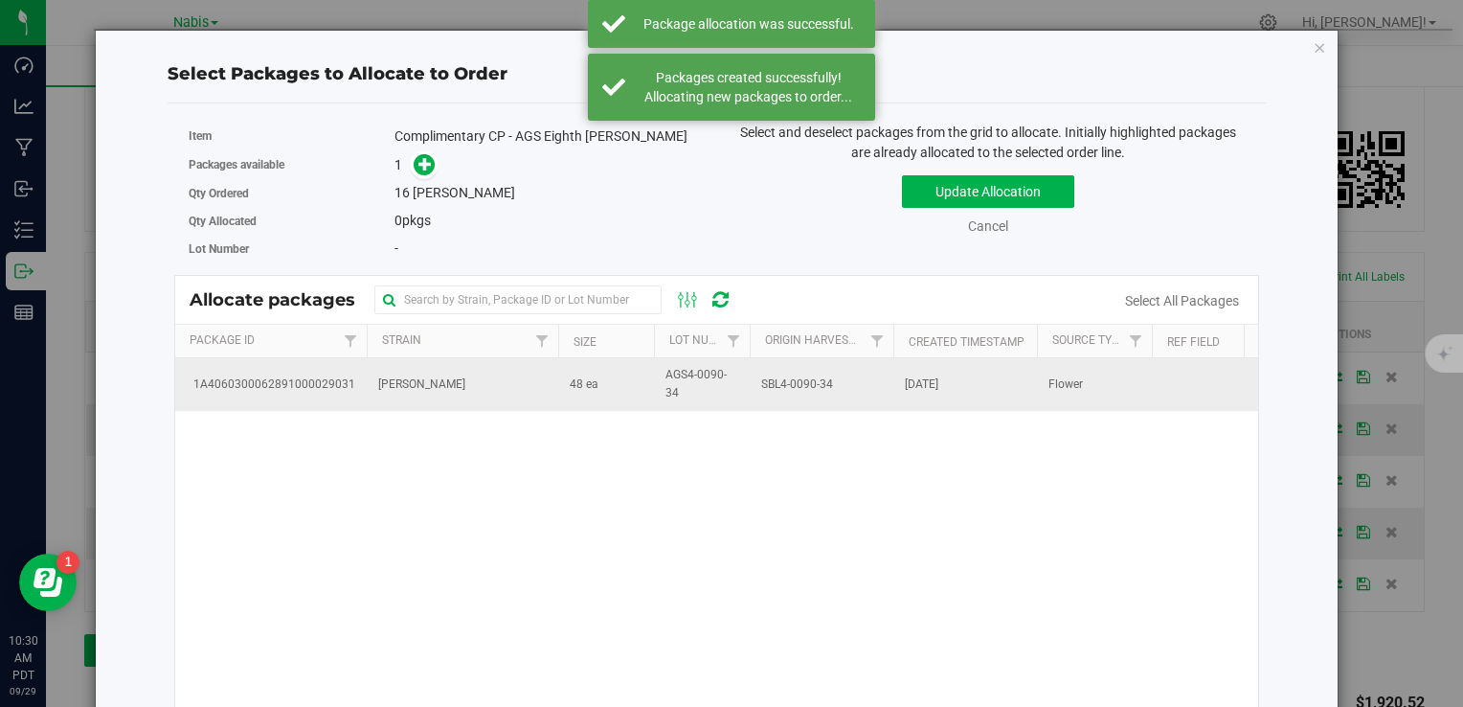
click at [486, 384] on td "[PERSON_NAME]" at bounding box center [463, 384] width 192 height 52
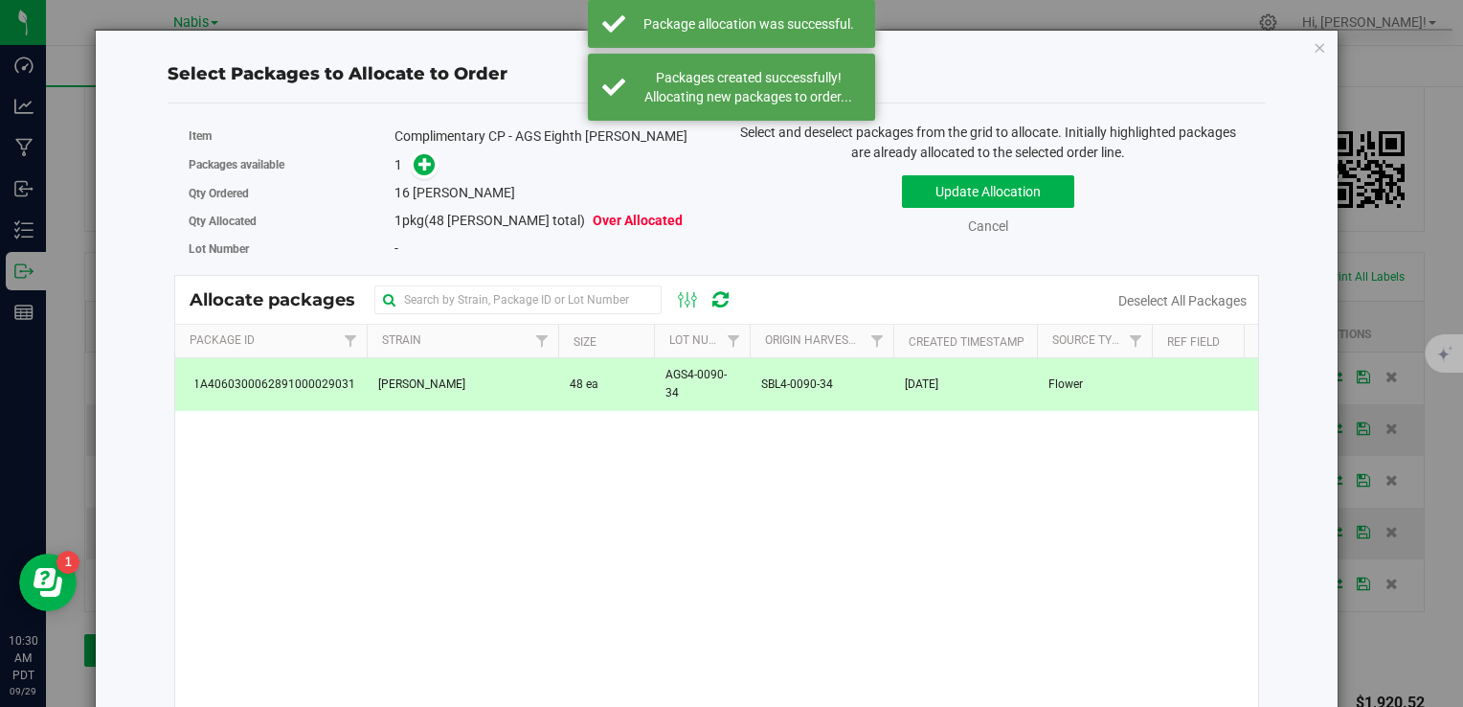
click at [431, 174] on span at bounding box center [420, 164] width 34 height 24
click at [427, 163] on icon at bounding box center [426, 163] width 14 height 14
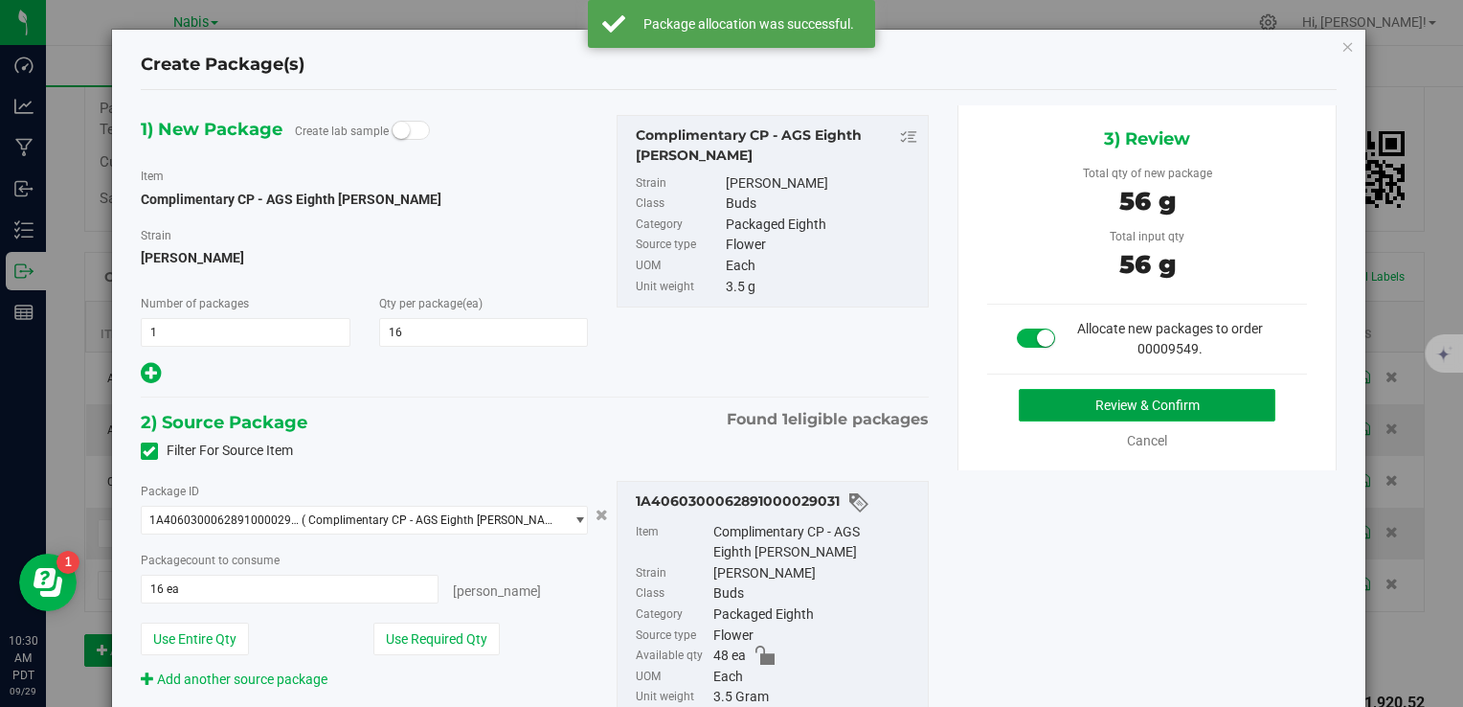
click at [1142, 408] on button "Review & Confirm" at bounding box center [1147, 405] width 257 height 33
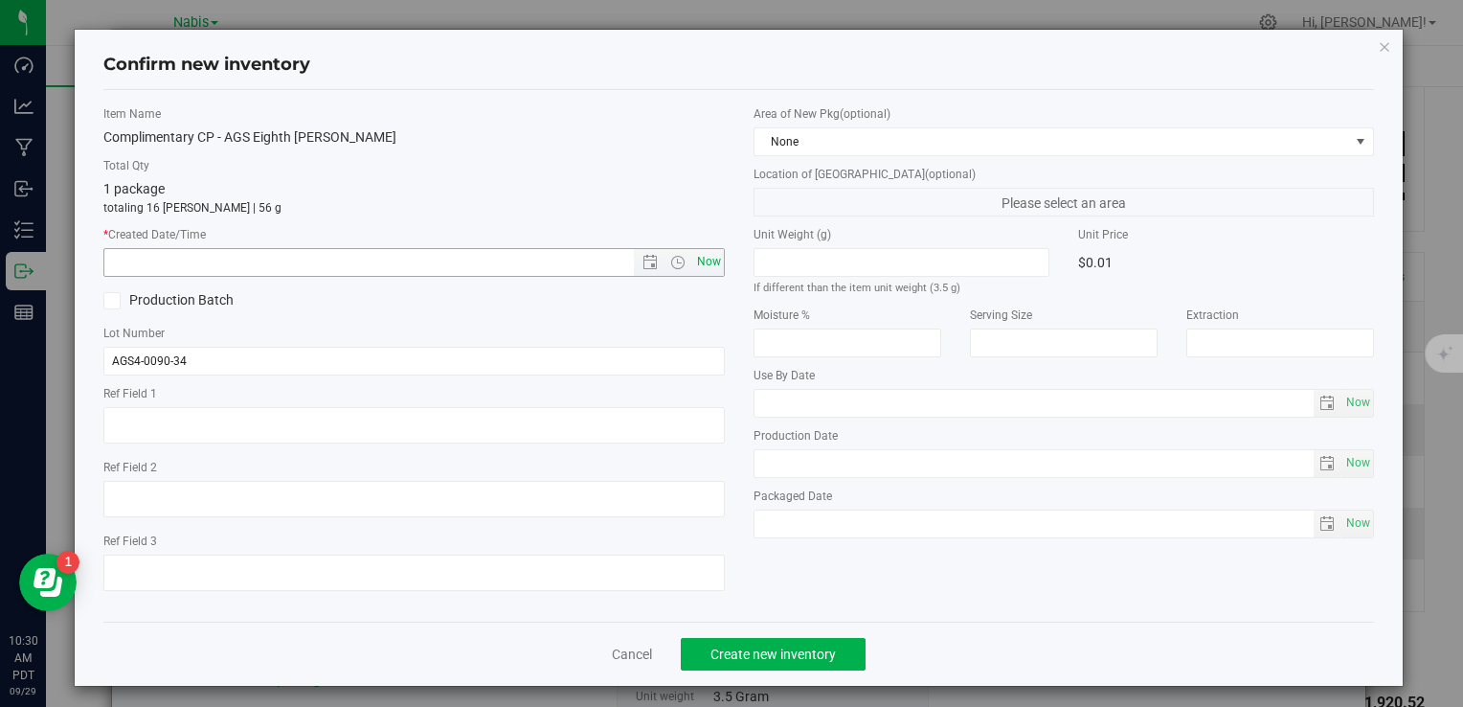
click at [704, 269] on span "Now" at bounding box center [708, 262] width 33 height 28
type input "9/29/2025 10:30 AM"
click at [777, 658] on span "Create new inventory" at bounding box center [773, 653] width 125 height 15
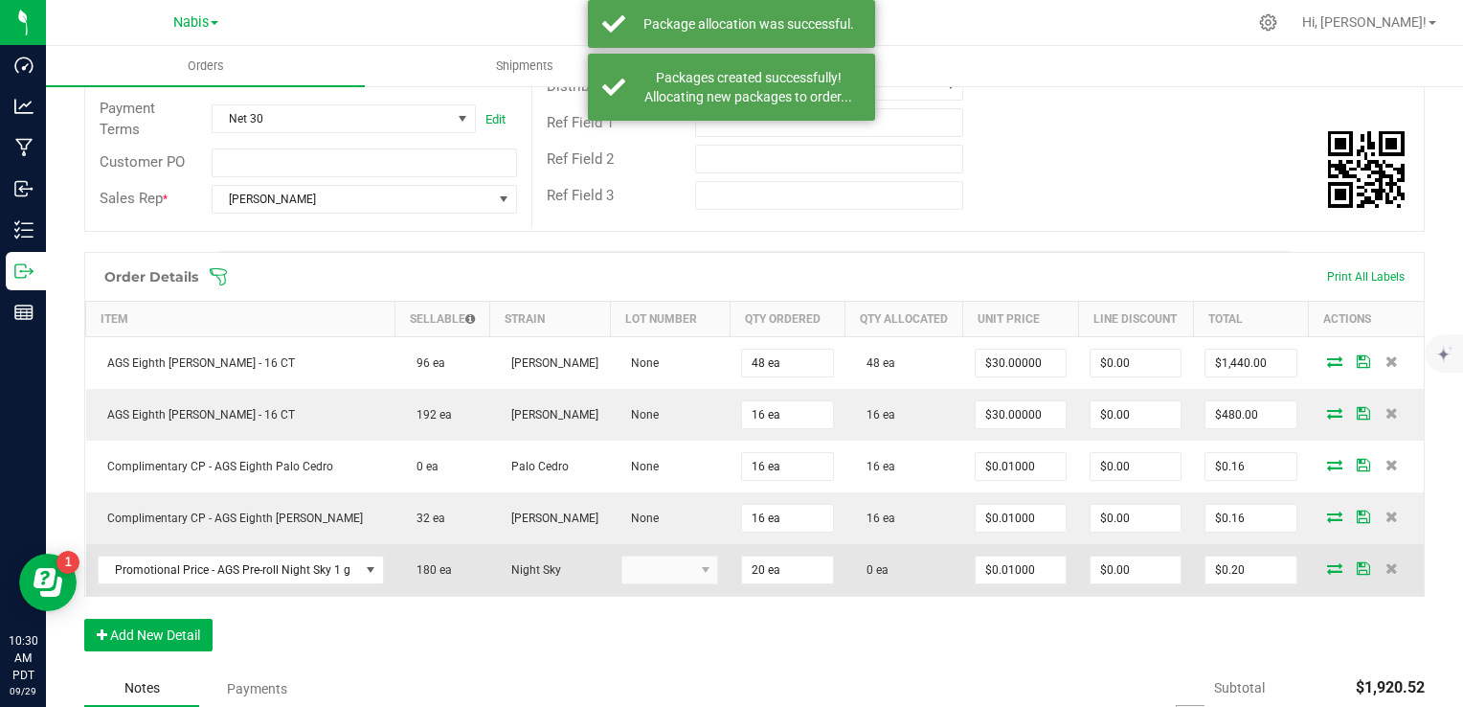
click at [1327, 574] on icon at bounding box center [1334, 567] width 15 height 11
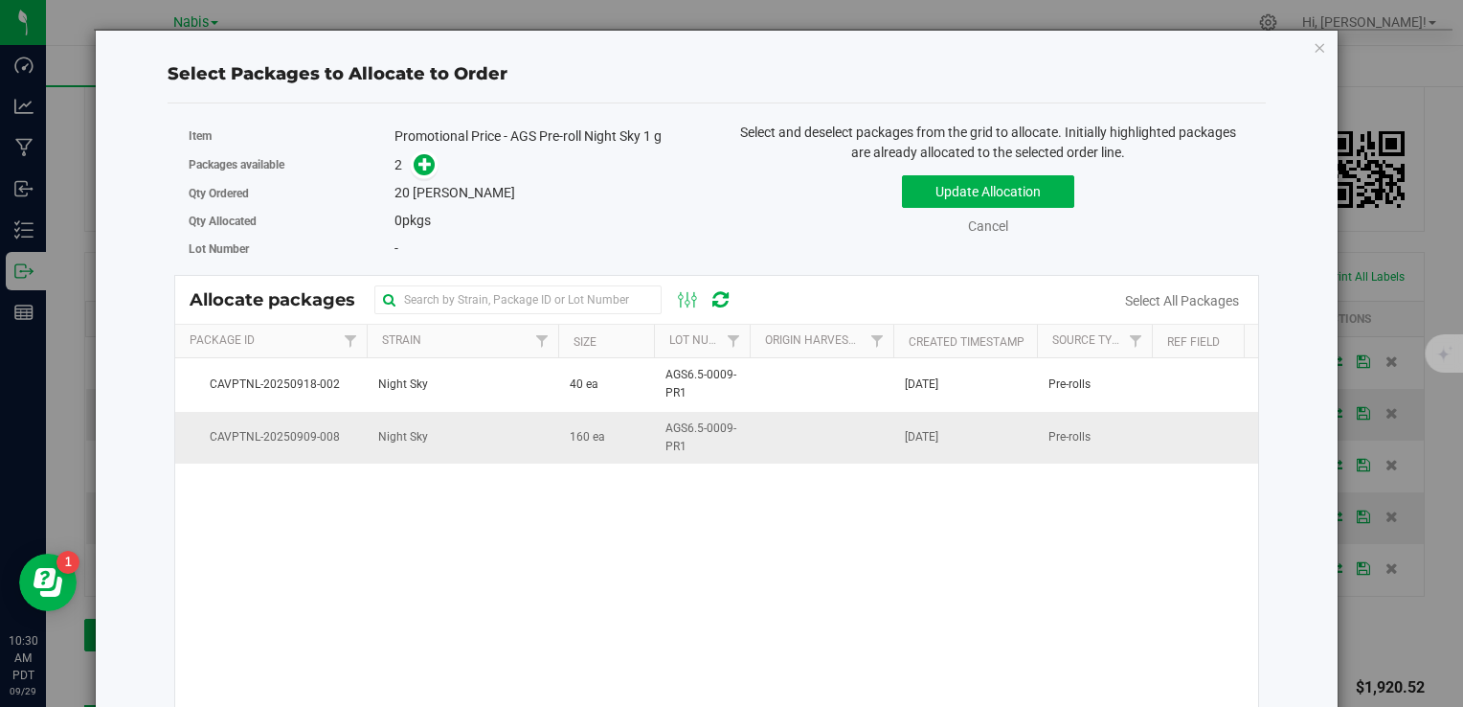
click at [518, 437] on td "Night Sky" at bounding box center [463, 438] width 192 height 52
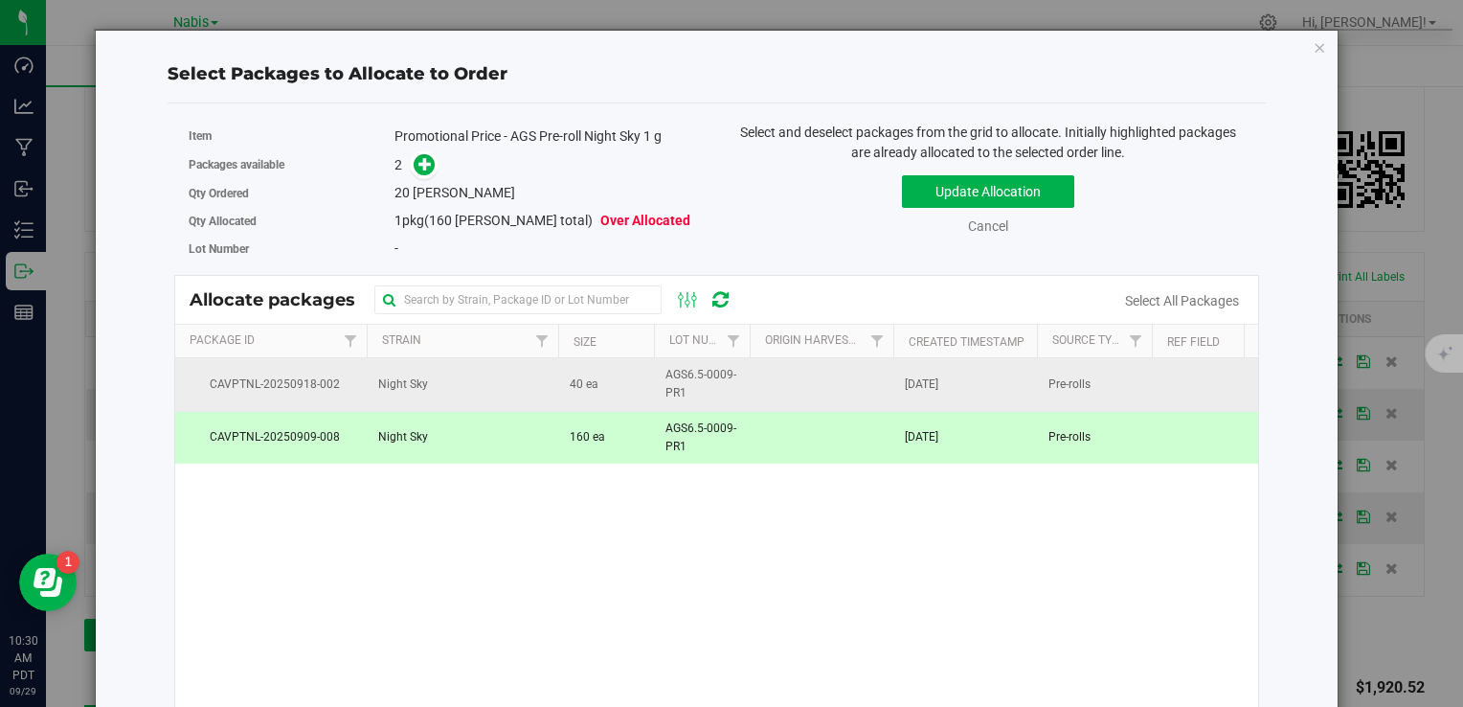
click at [518, 385] on td "Night Sky" at bounding box center [463, 384] width 192 height 53
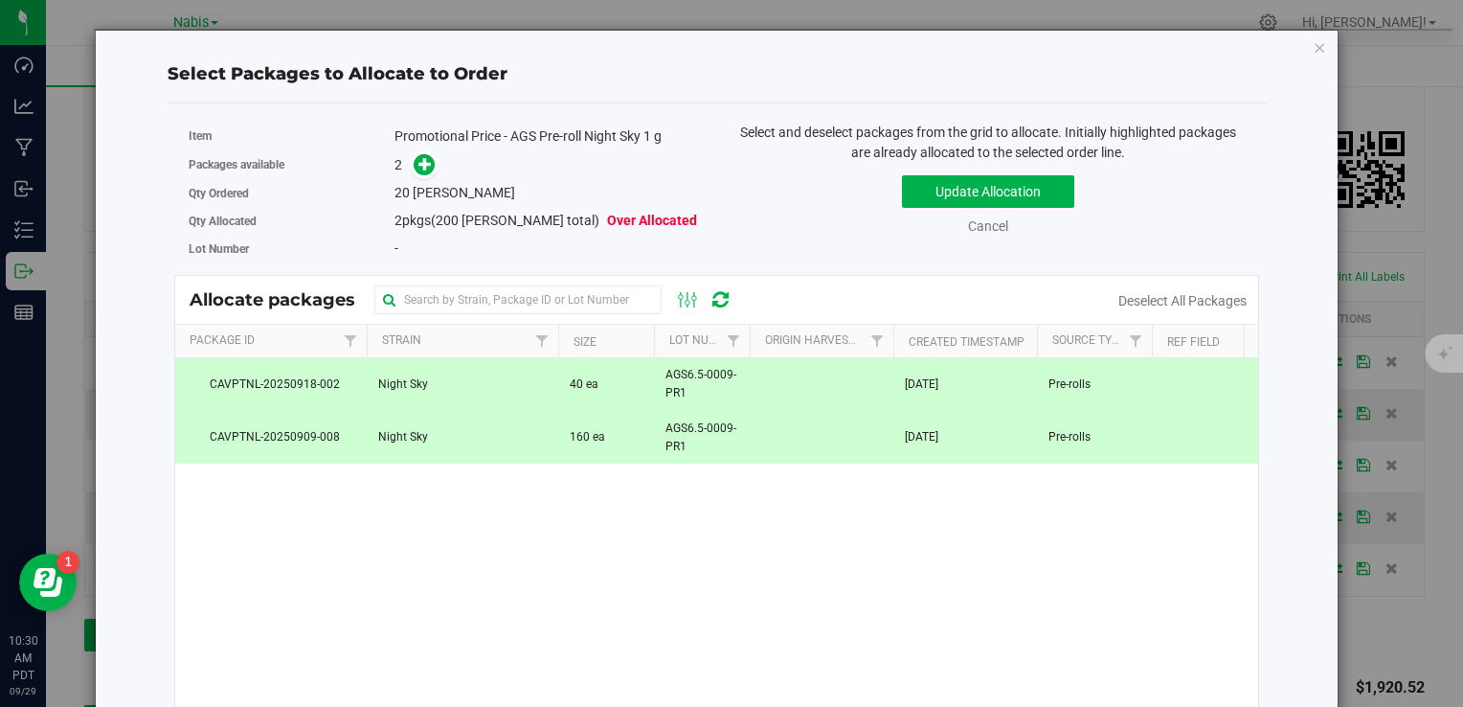
click at [520, 435] on td "Night Sky" at bounding box center [463, 438] width 192 height 52
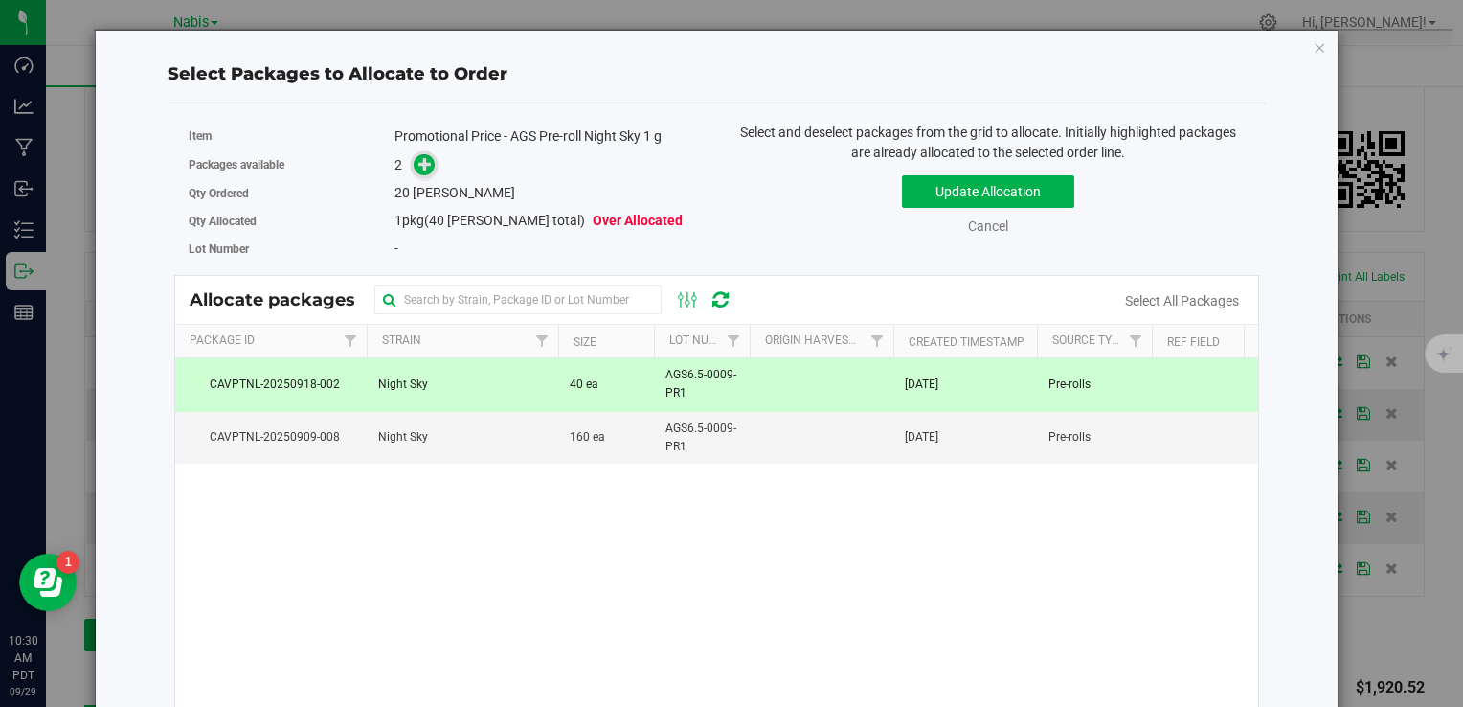
click at [419, 164] on icon at bounding box center [426, 163] width 14 height 14
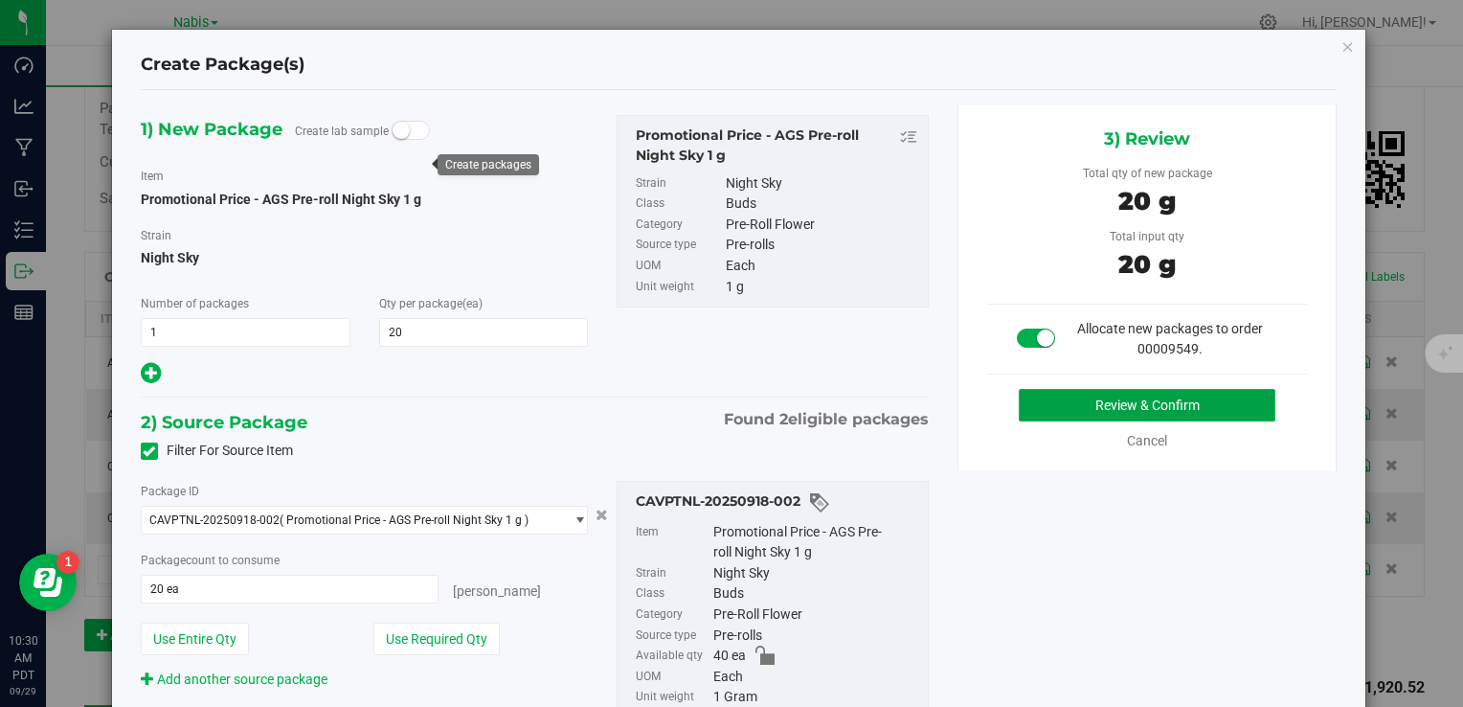
click at [1083, 396] on button "Review & Confirm" at bounding box center [1147, 405] width 257 height 33
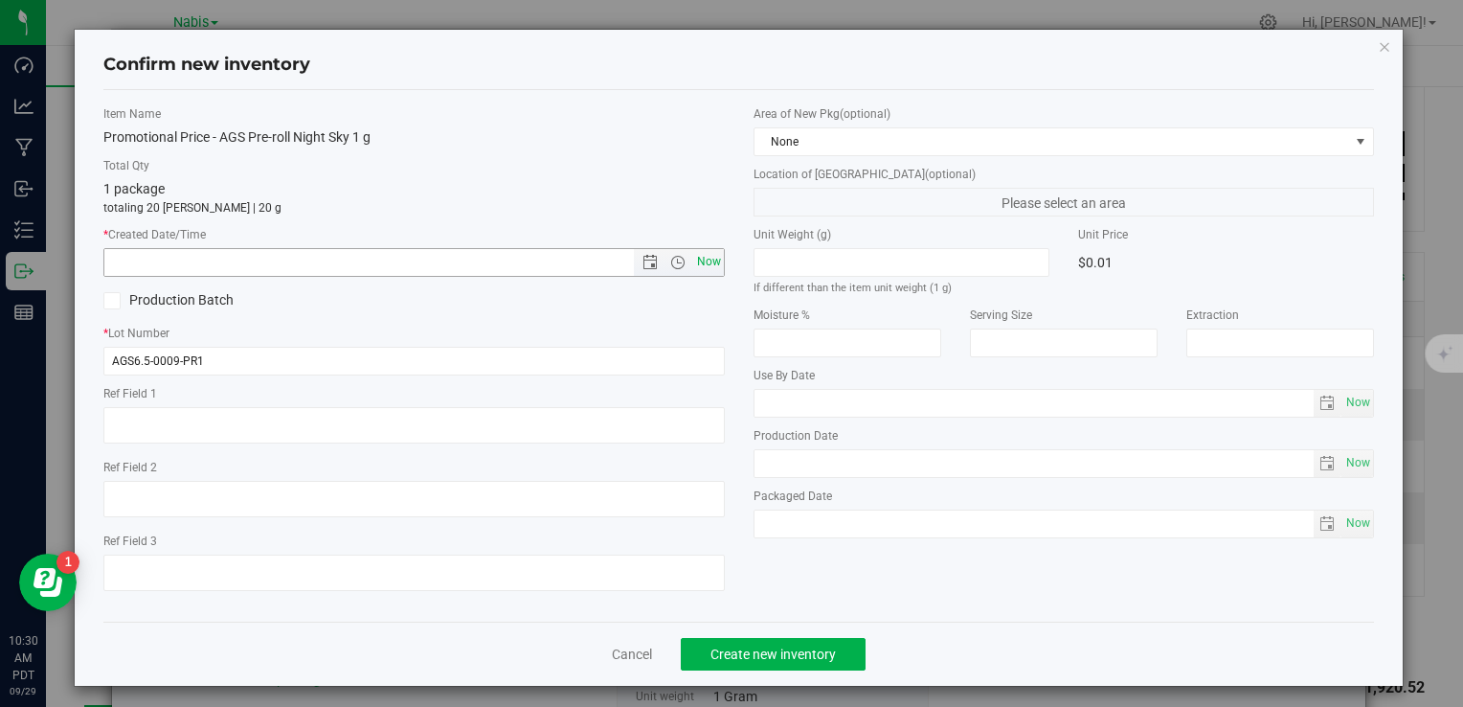
click at [708, 262] on span "Now" at bounding box center [708, 262] width 33 height 28
type input "9/29/2025 10:30 AM"
click at [776, 647] on span "Create new inventory" at bounding box center [773, 653] width 125 height 15
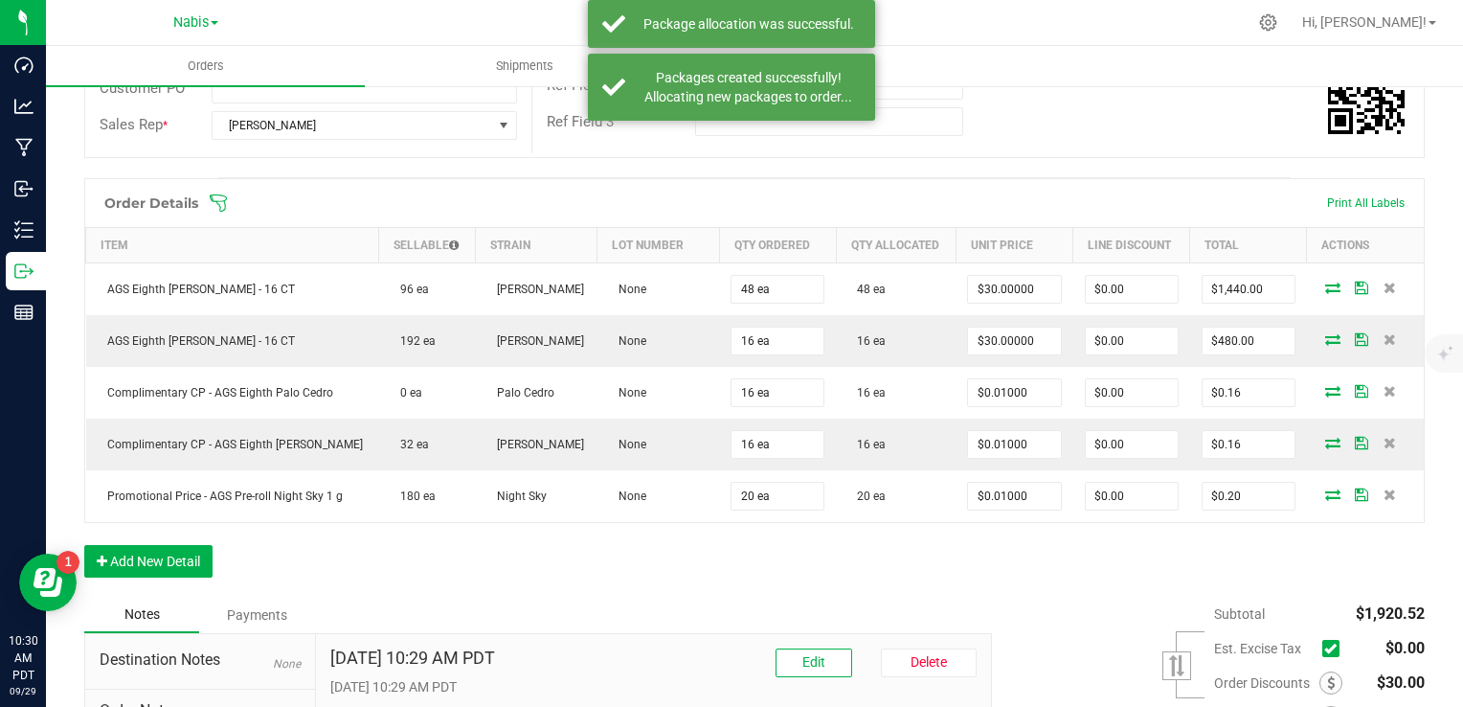
scroll to position [528, 0]
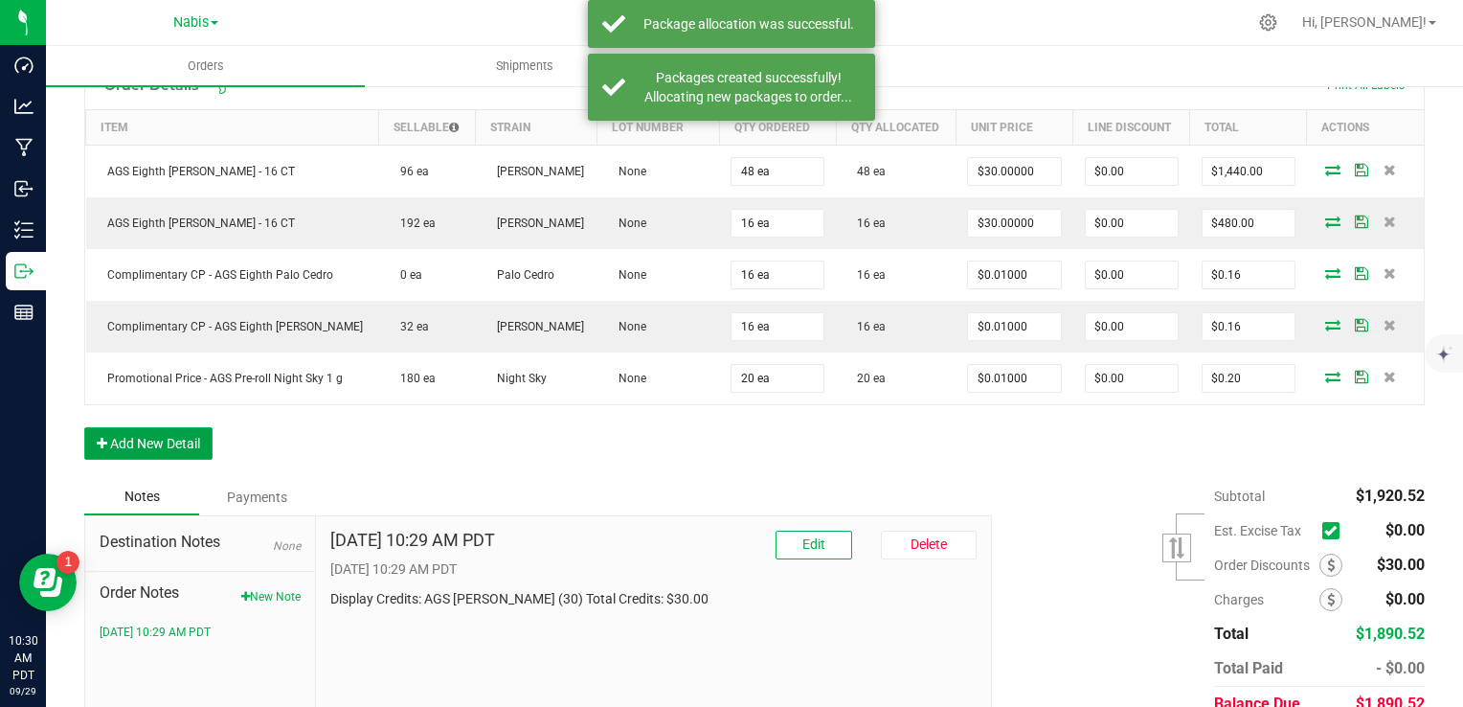
click at [187, 446] on button "Add New Detail" at bounding box center [148, 443] width 128 height 33
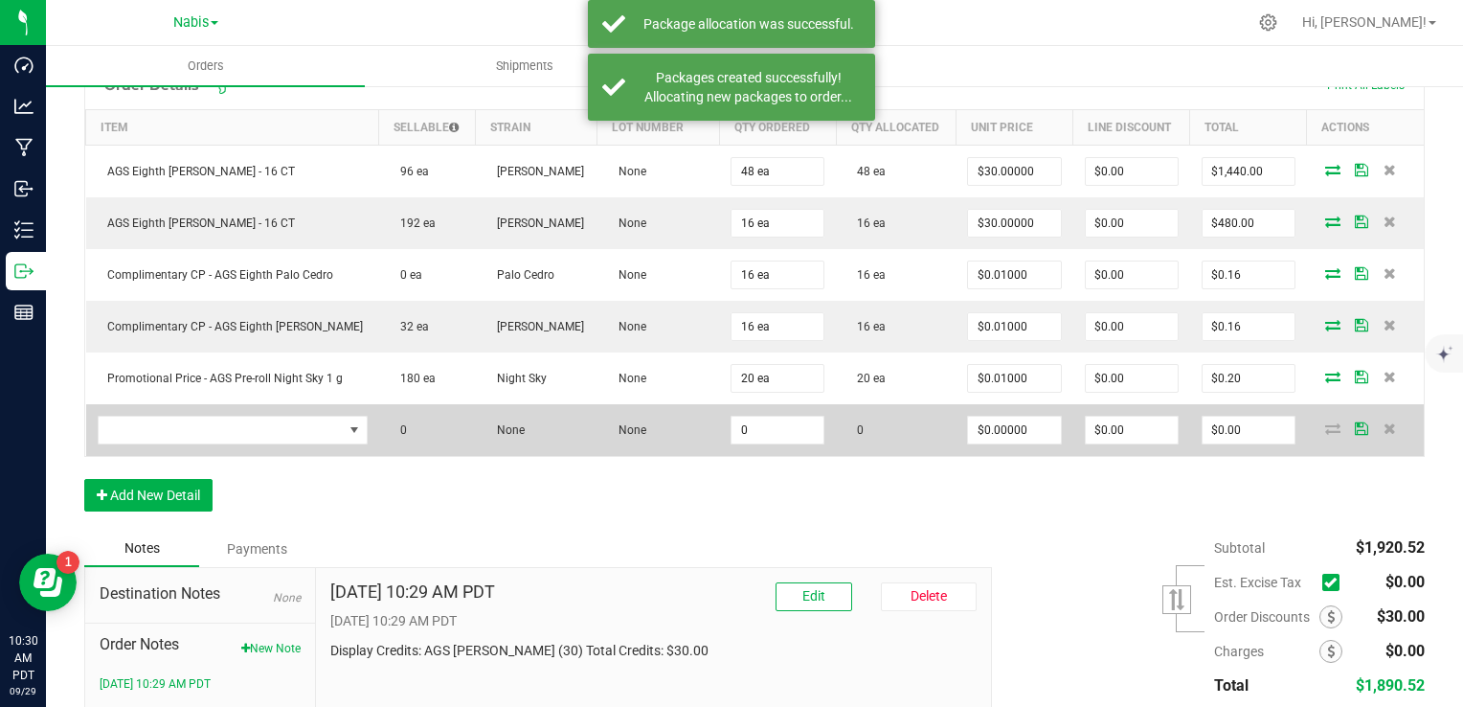
click at [222, 445] on td at bounding box center [232, 430] width 293 height 52
click at [236, 427] on span "NO DATA FOUND" at bounding box center [221, 430] width 244 height 27
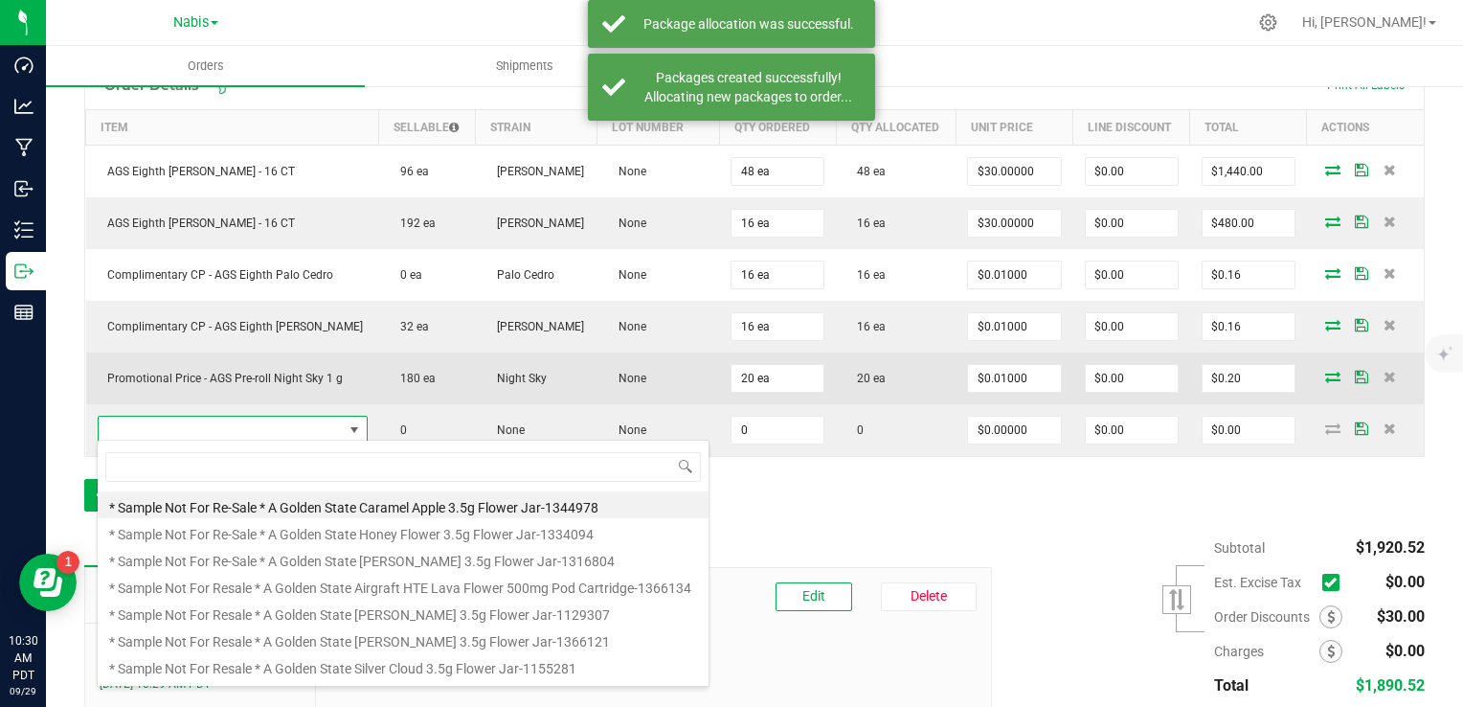
scroll to position [28, 248]
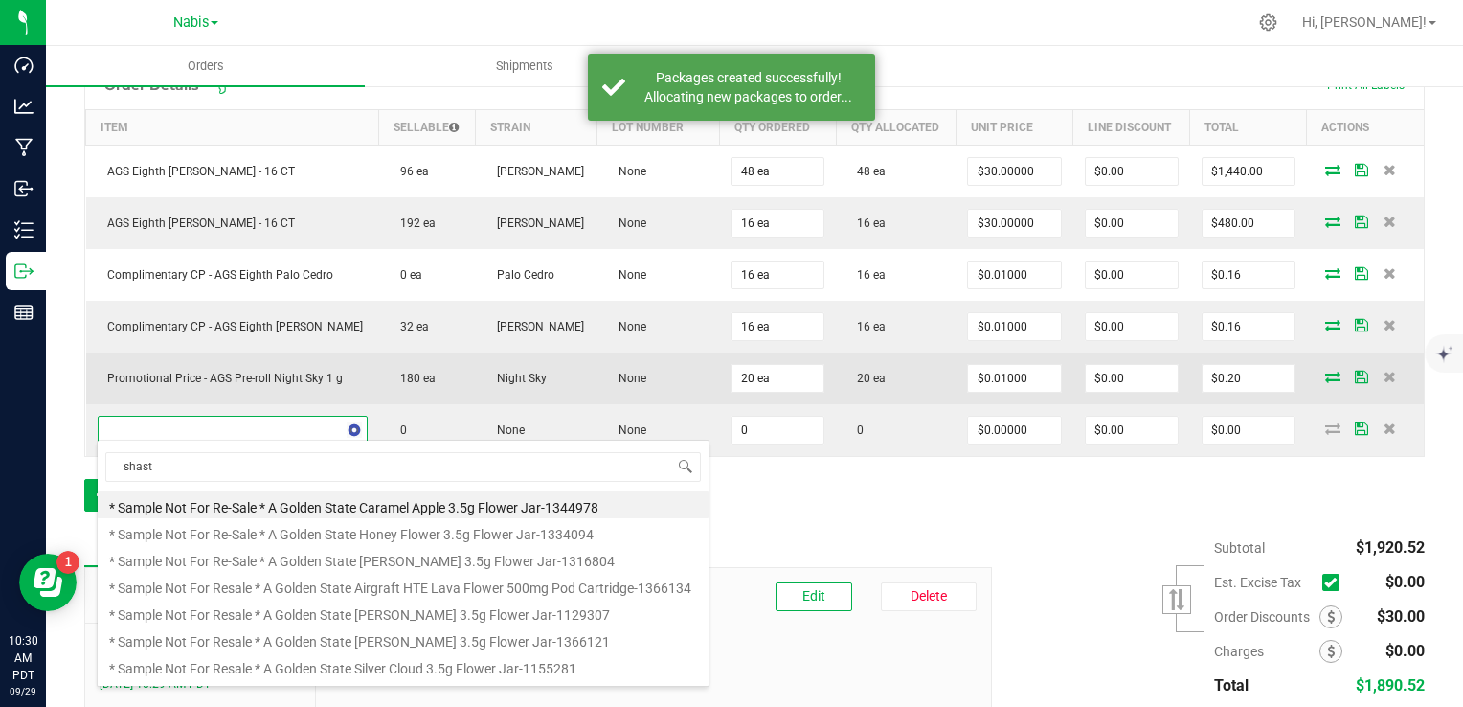
type input "shasta"
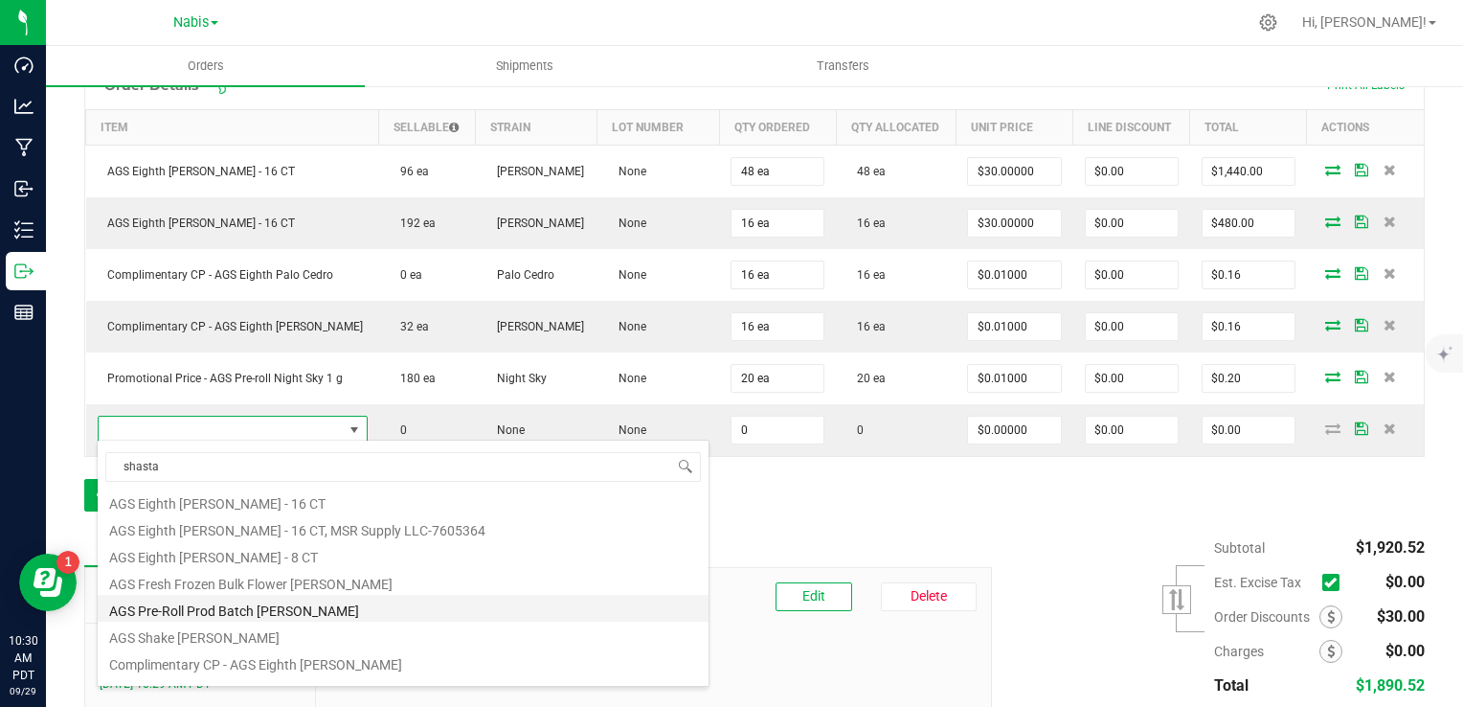
scroll to position [287, 0]
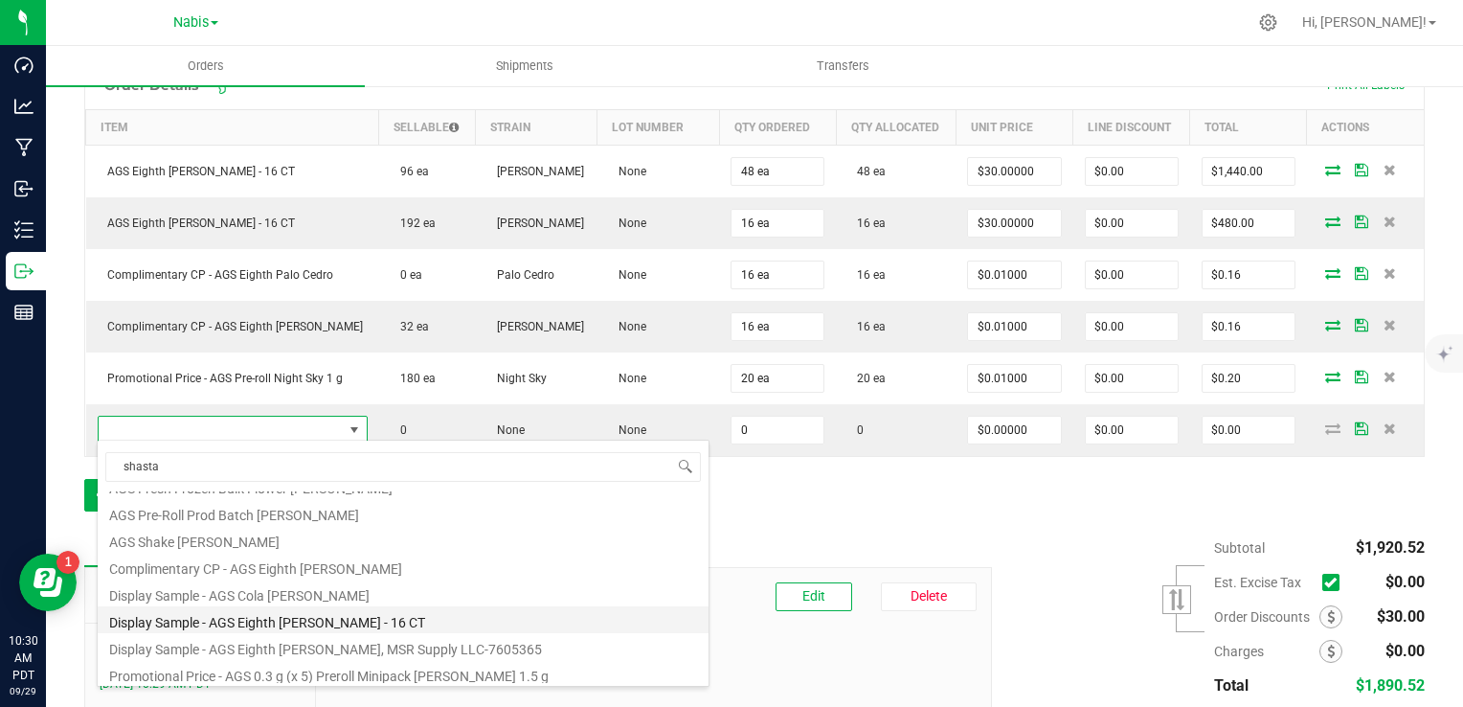
click at [318, 621] on li "Display Sample - AGS Eighth [PERSON_NAME] - 16 CT" at bounding box center [403, 619] width 611 height 27
type input "0 ea"
type input "$0.01000"
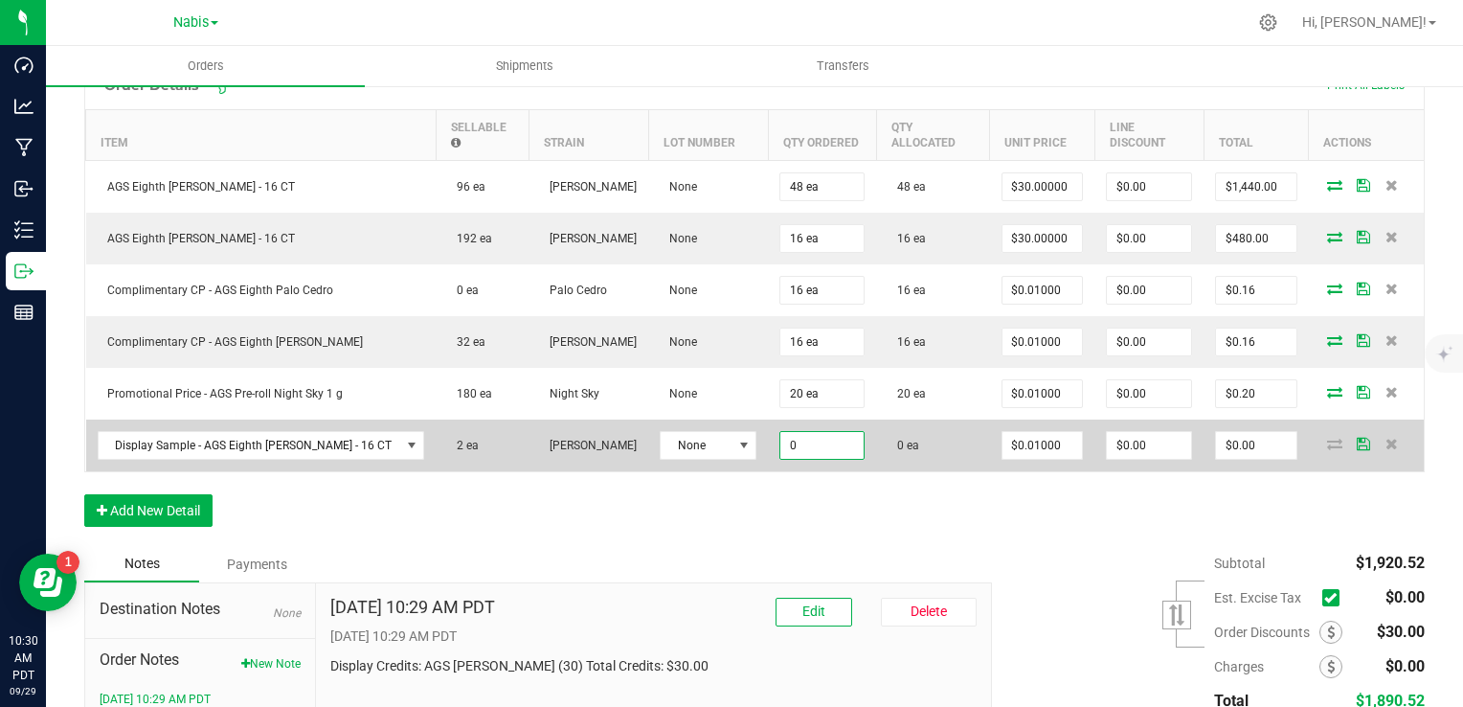
click at [812, 435] on input "0" at bounding box center [822, 445] width 83 height 27
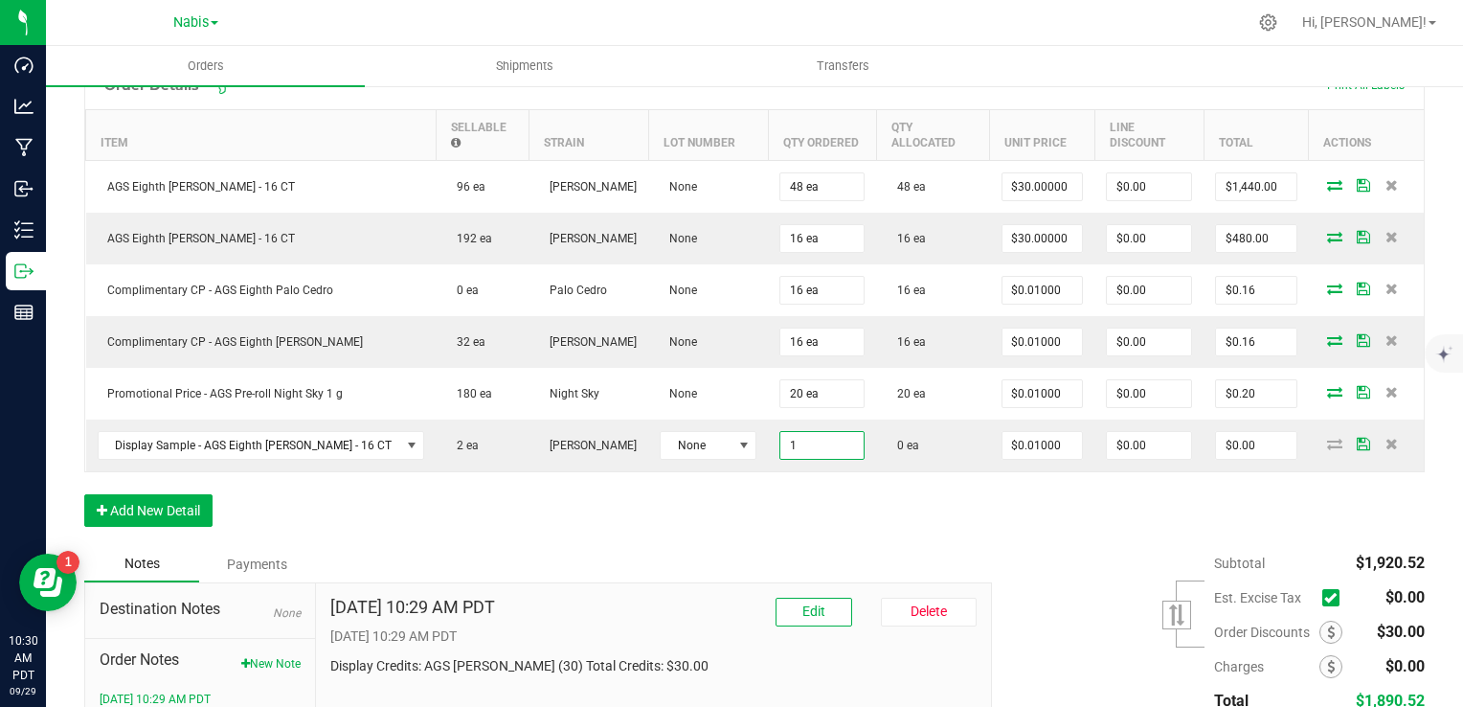
type input "1 ea"
type input "$0.01"
click at [797, 480] on div "Order Details Print All Labels Item Sellable Strain Lot Number Qty Ordered Qty …" at bounding box center [754, 303] width 1341 height 486
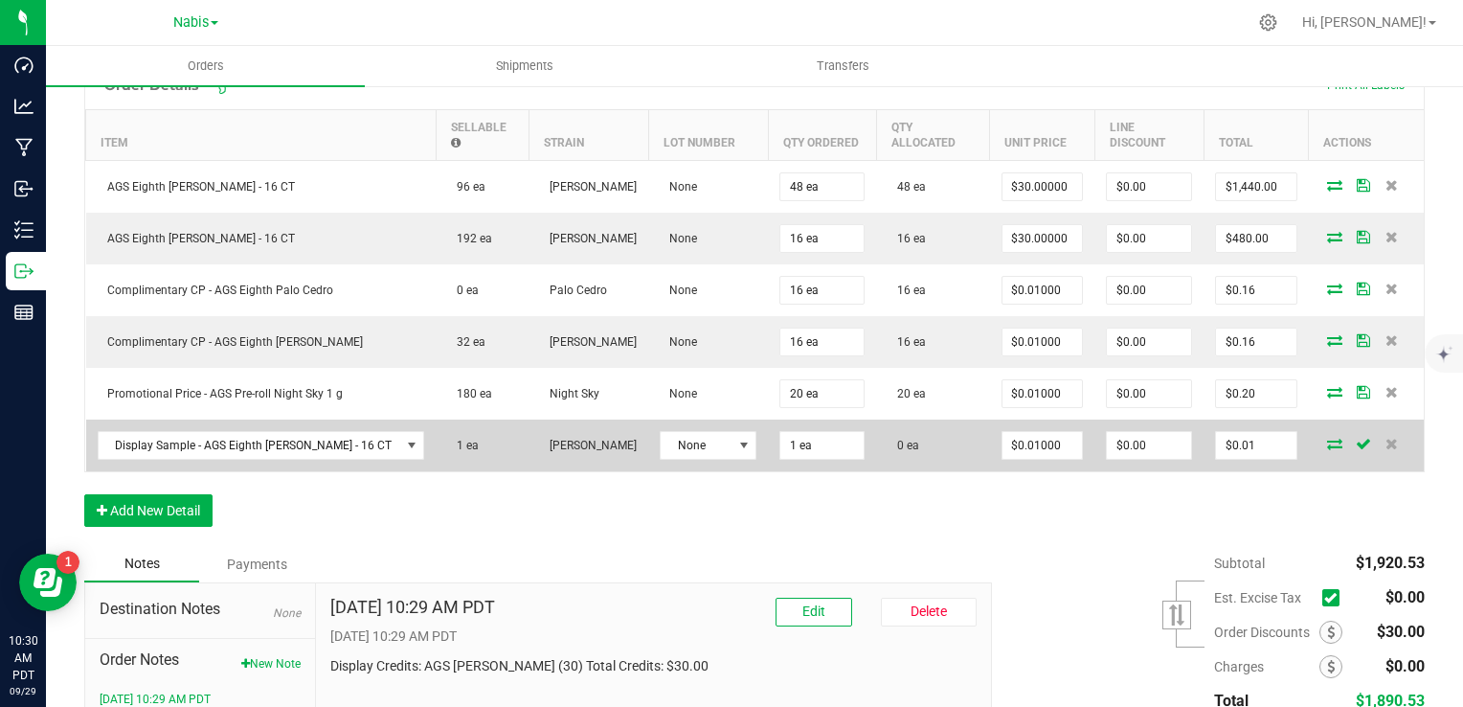
click at [1327, 438] on icon at bounding box center [1334, 443] width 15 height 11
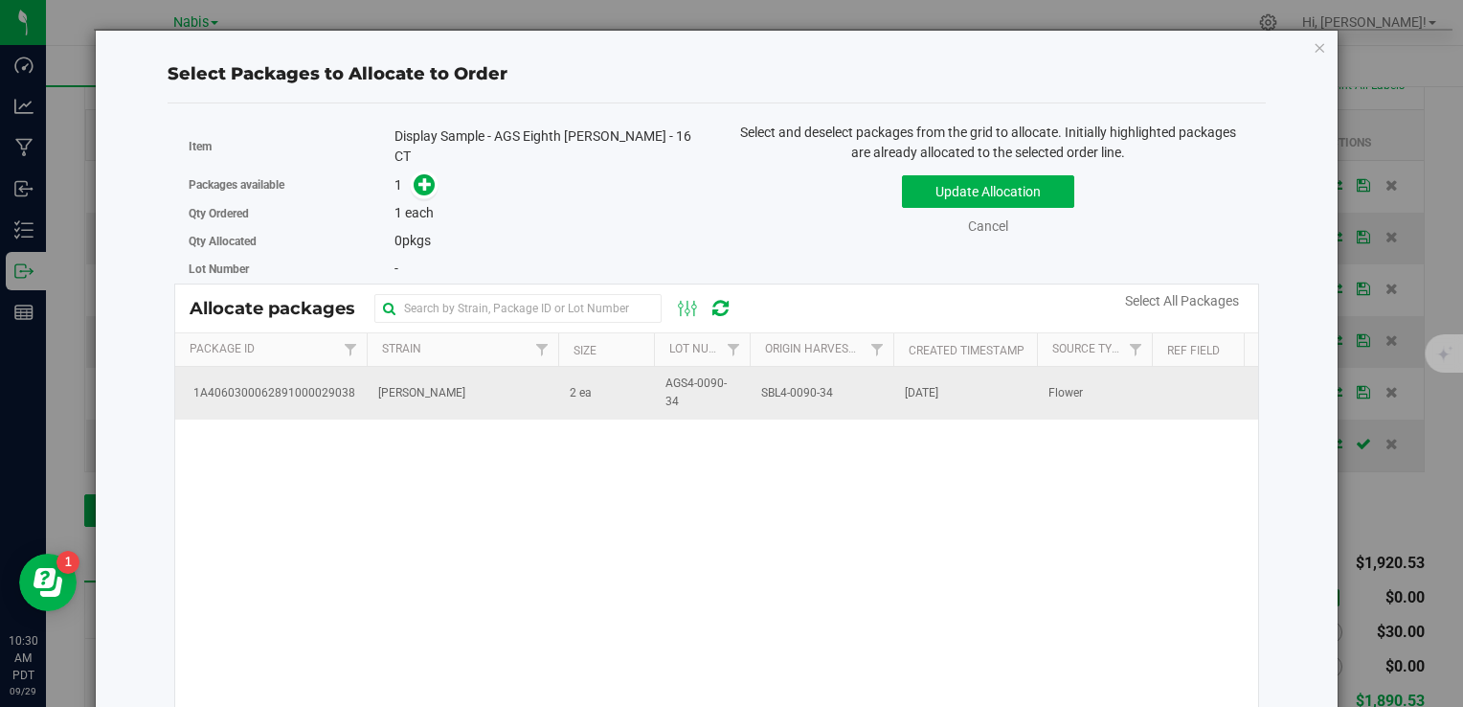
drag, startPoint x: 554, startPoint y: 390, endPoint x: 521, endPoint y: 363, distance: 42.2
click at [554, 391] on td "[PERSON_NAME]" at bounding box center [463, 393] width 192 height 52
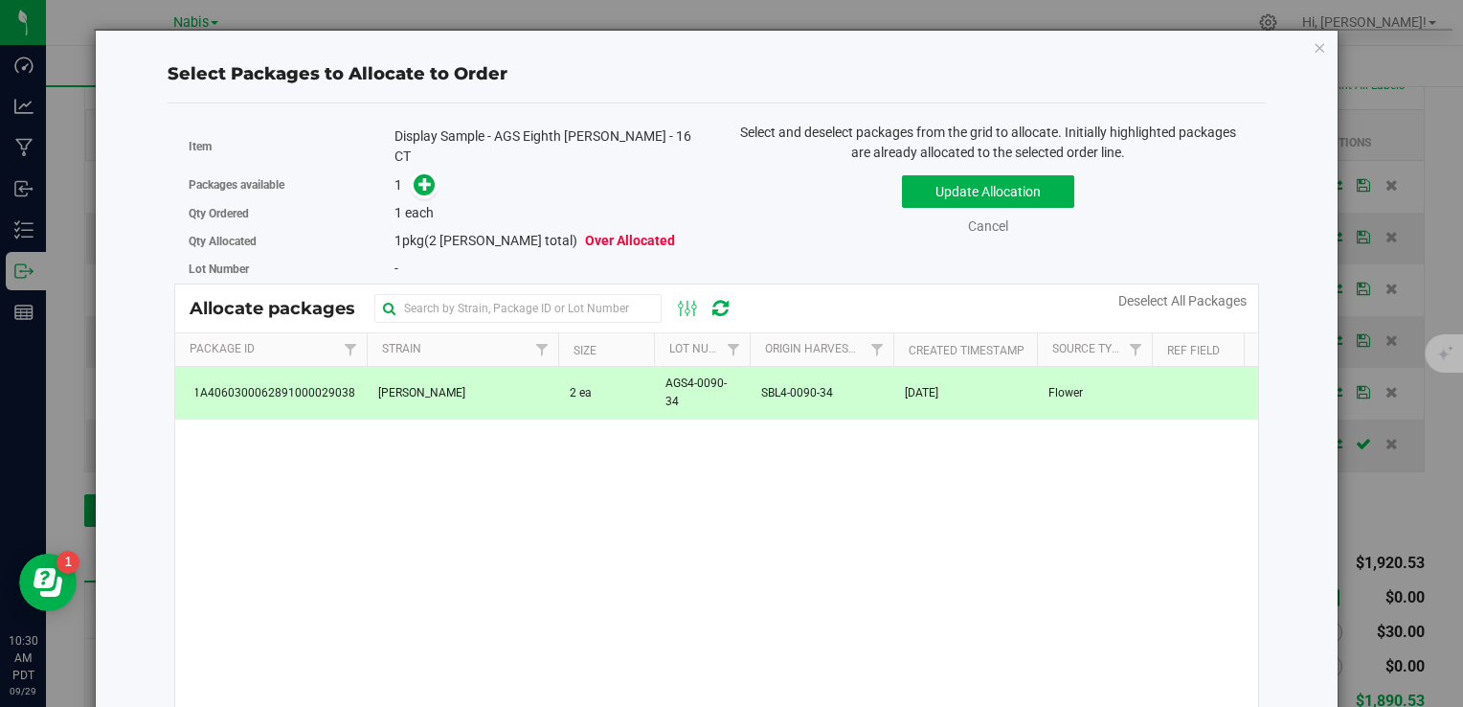
click at [421, 175] on div "Packages available 1" at bounding box center [446, 185] width 514 height 30
click at [420, 176] on icon at bounding box center [426, 183] width 14 height 14
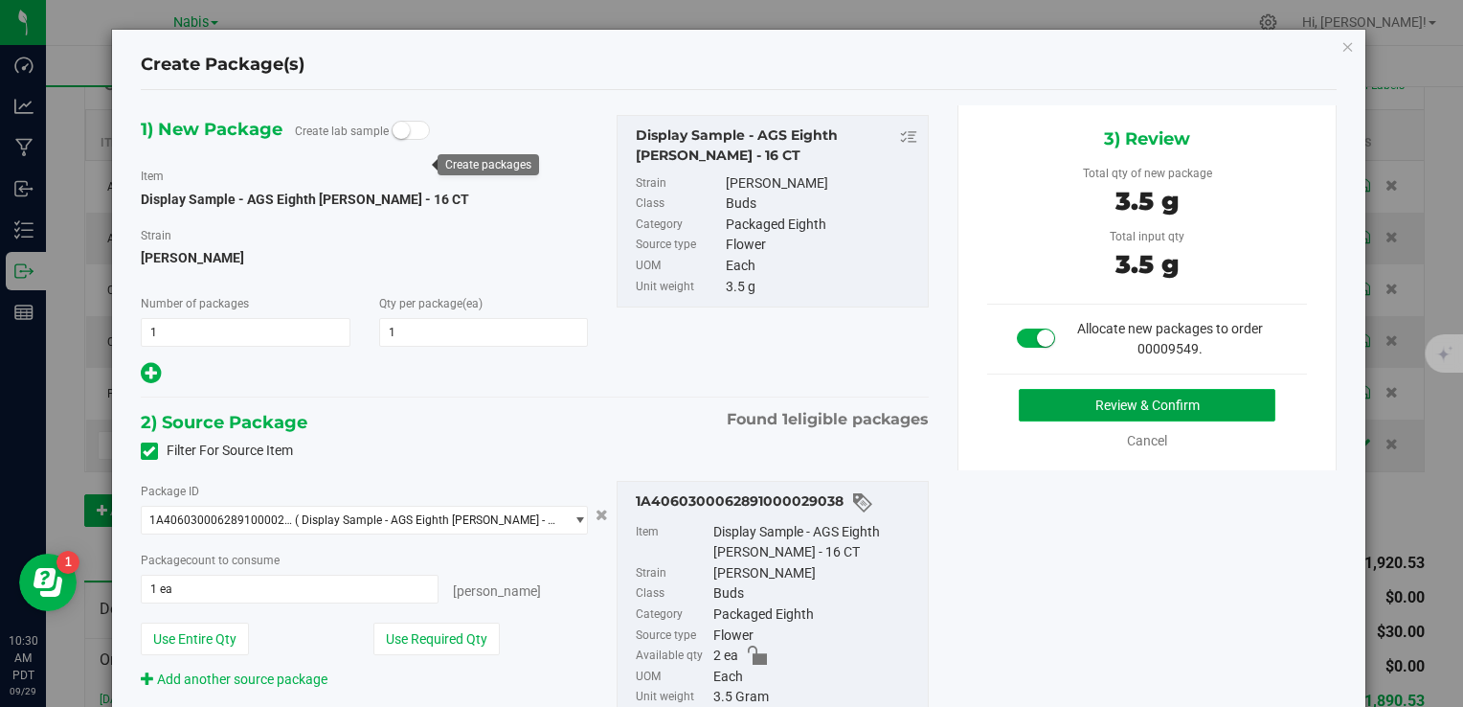
click at [1059, 396] on button "Review & Confirm" at bounding box center [1147, 405] width 257 height 33
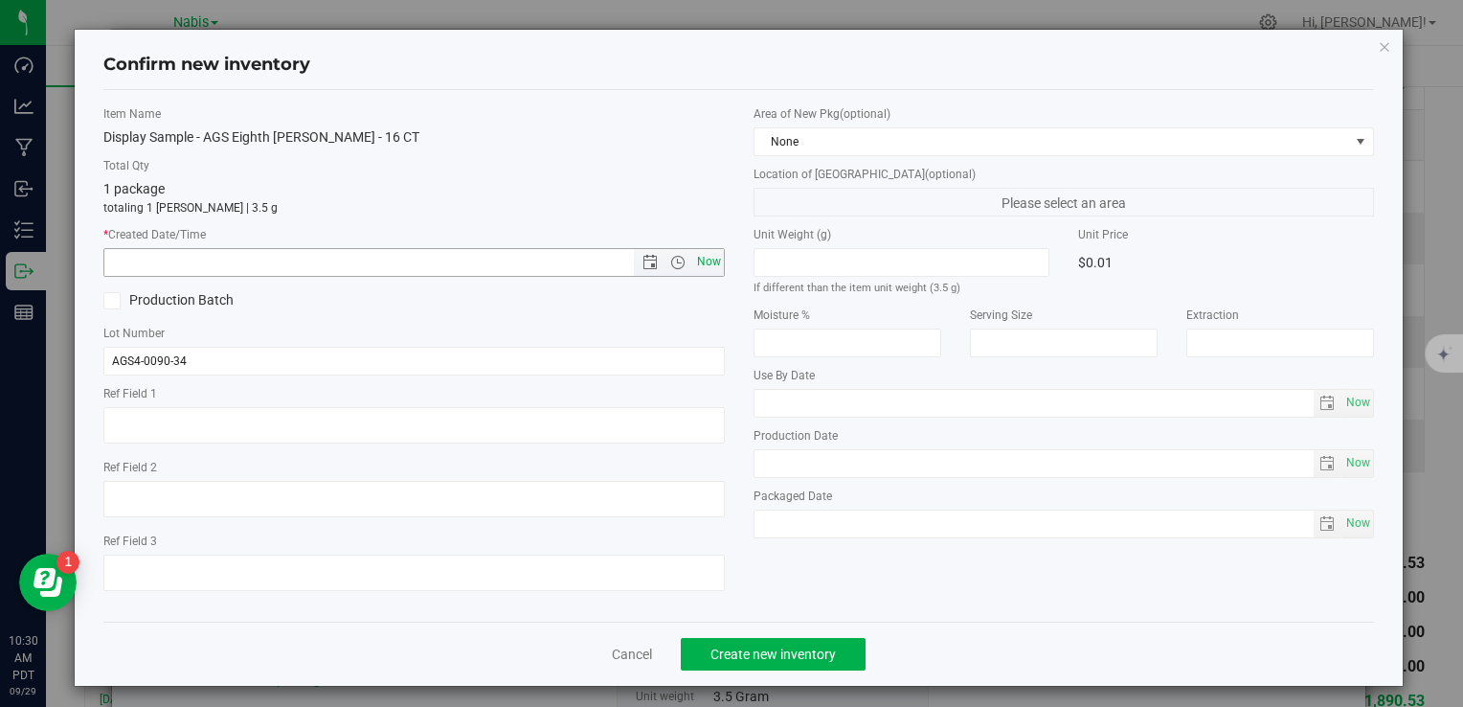
click at [702, 259] on span "Now" at bounding box center [708, 262] width 33 height 28
type input "9/29/2025 10:30 AM"
click at [761, 649] on span "Create new inventory" at bounding box center [773, 653] width 125 height 15
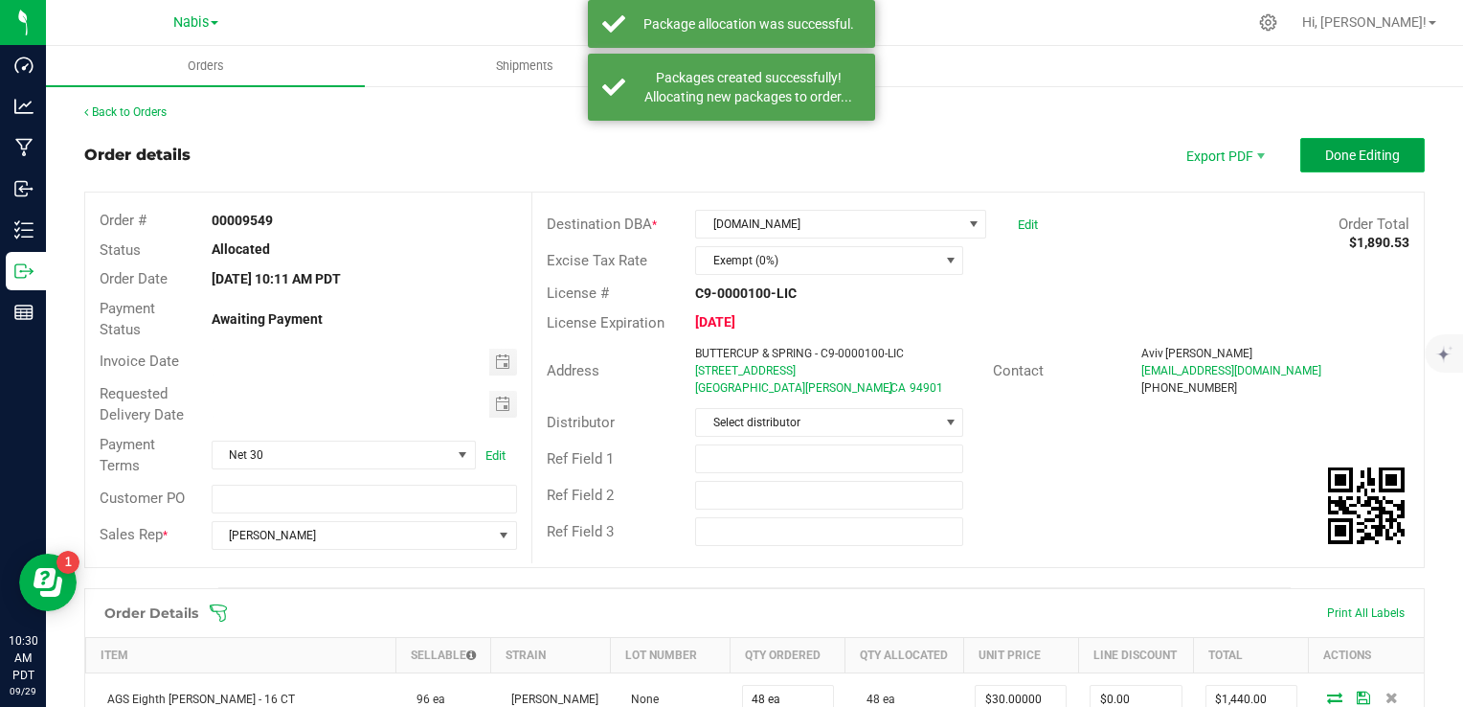
click at [1328, 151] on span "Done Editing" at bounding box center [1362, 154] width 75 height 15
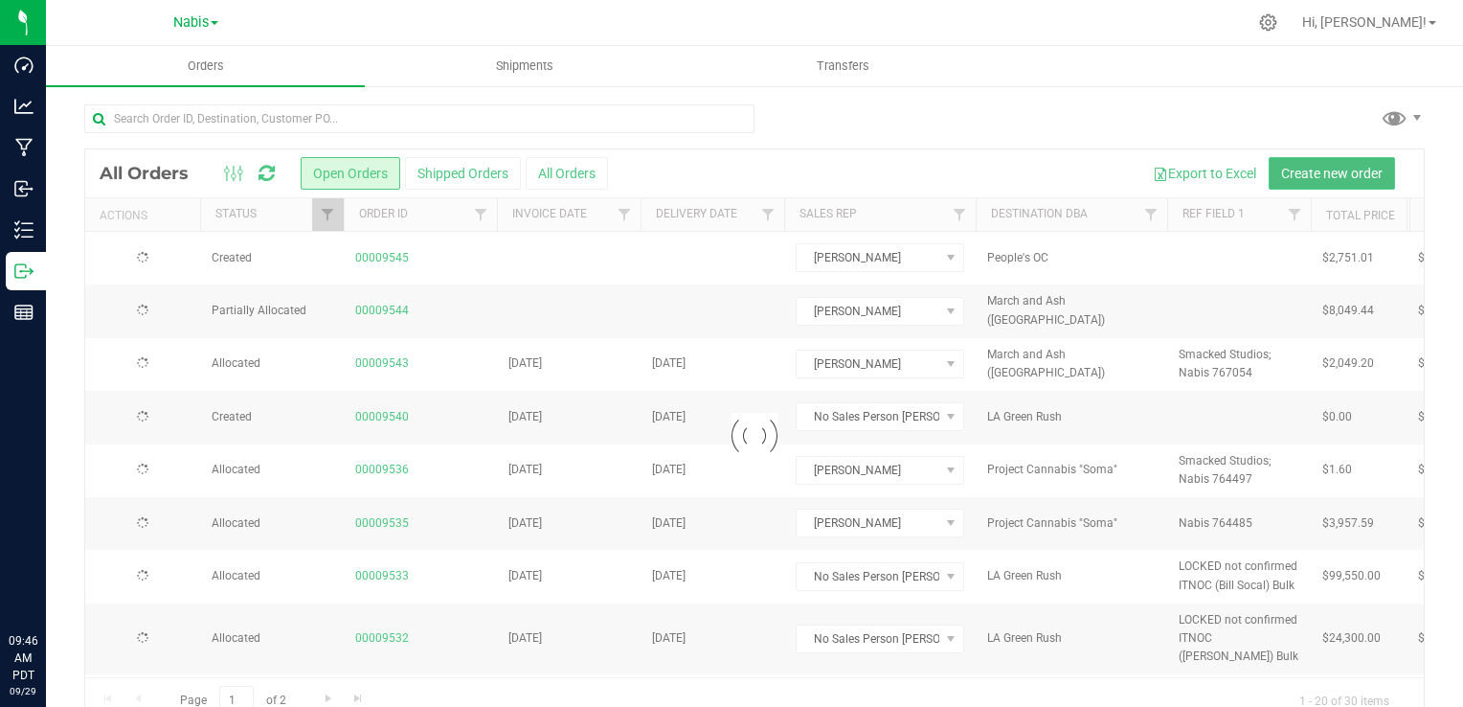
click at [1310, 174] on span "Create new order" at bounding box center [1332, 173] width 102 height 15
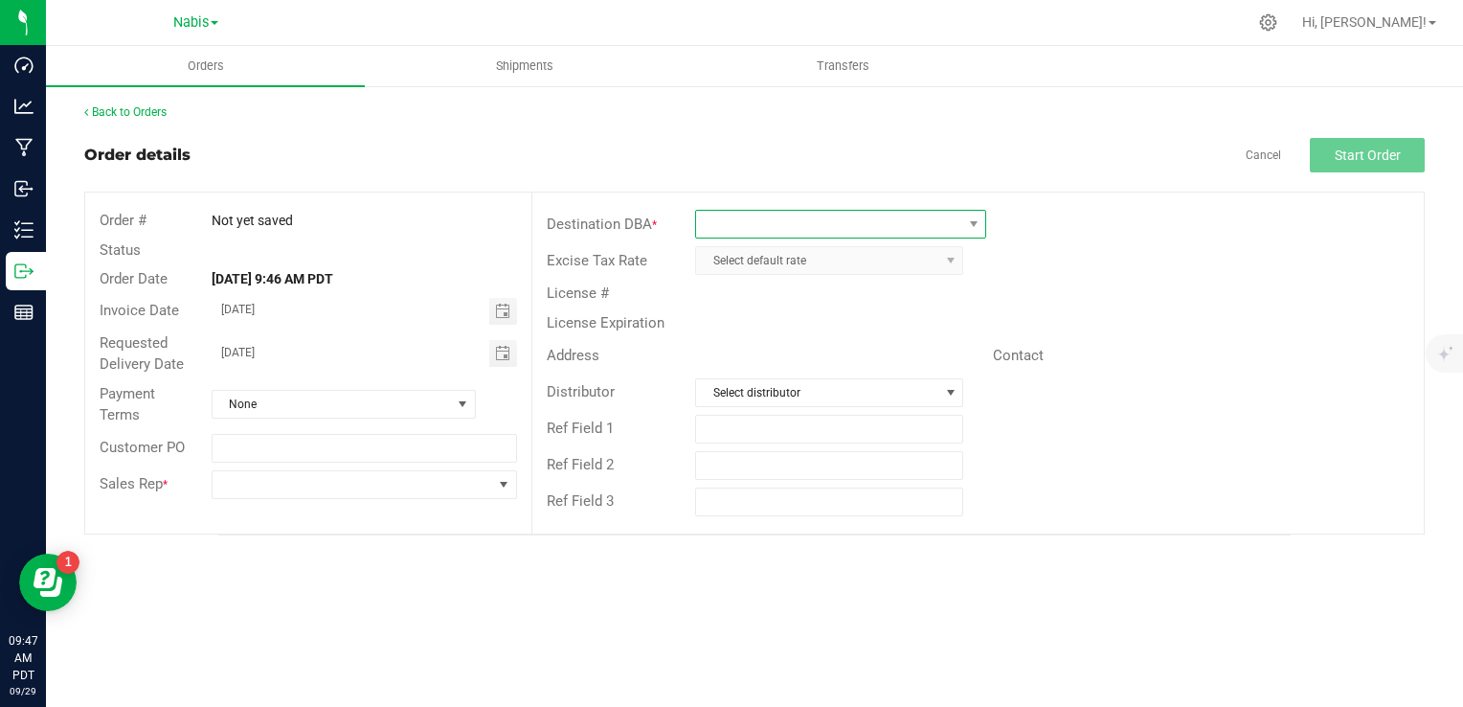
click at [777, 225] on span at bounding box center [828, 224] width 265 height 27
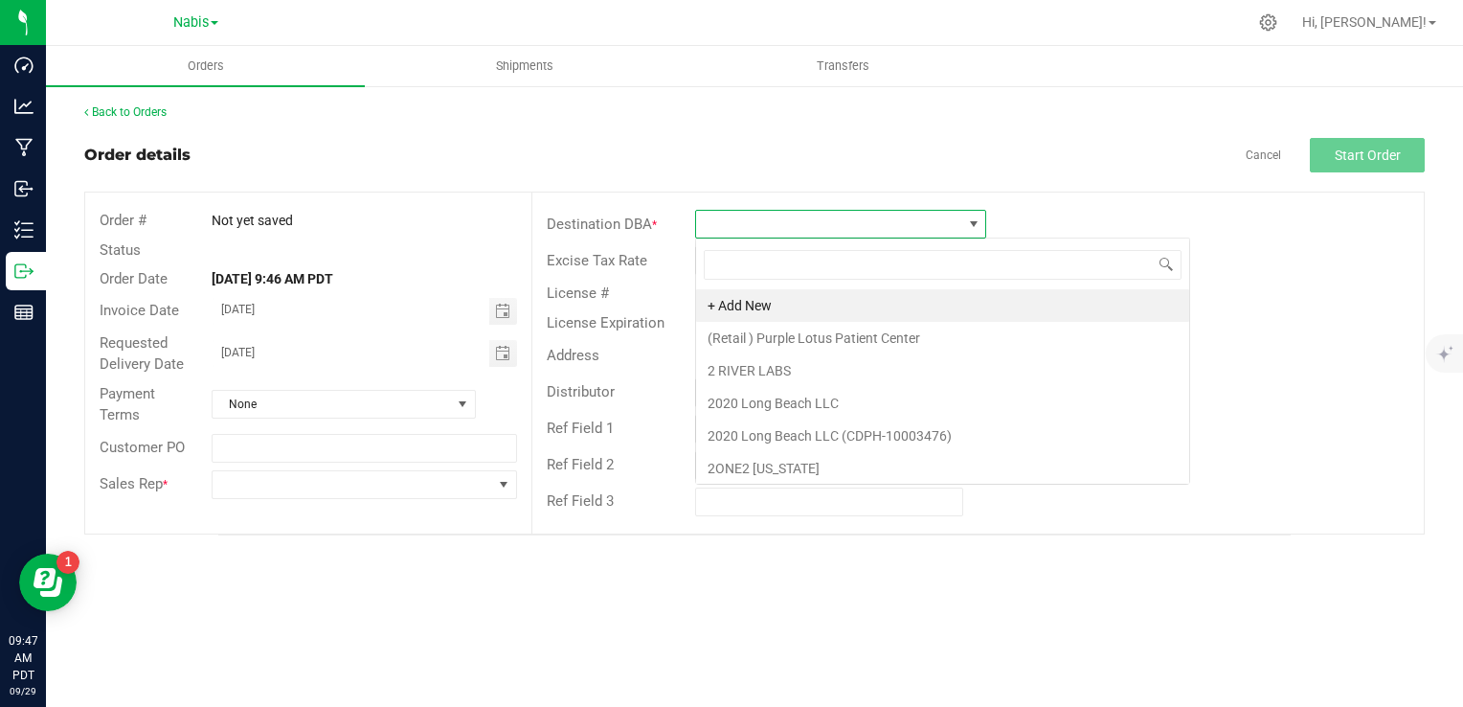
type input "People's OC"
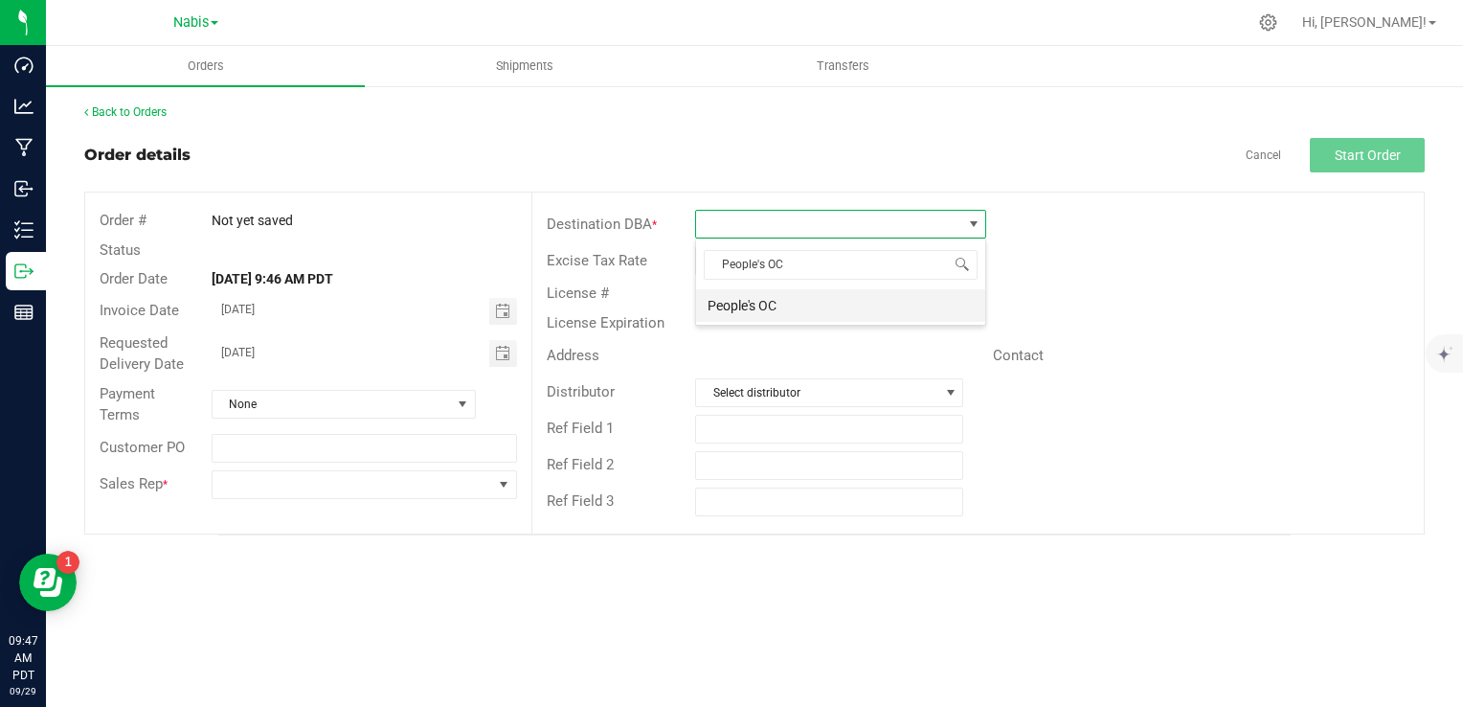
click at [774, 297] on li "People's OC" at bounding box center [840, 305] width 289 height 33
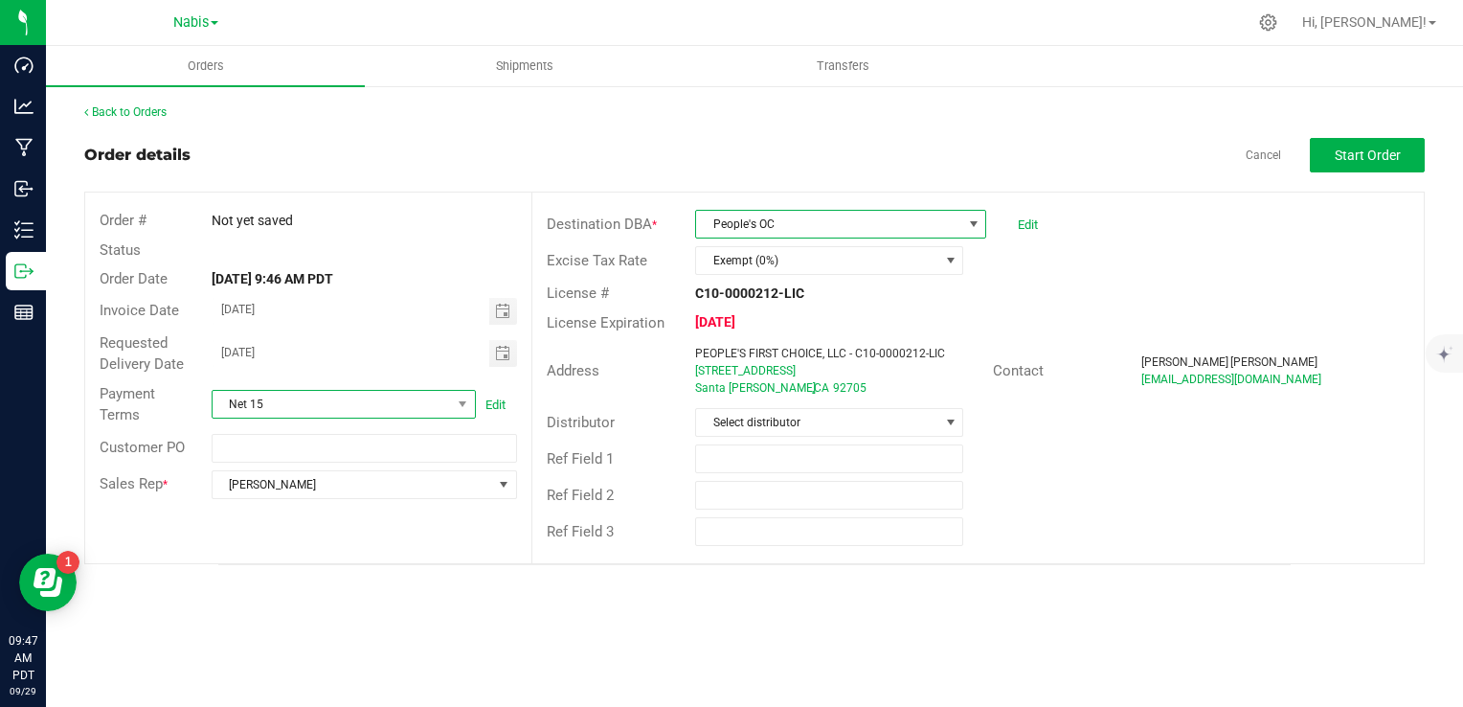
click at [385, 407] on span "Net 15" at bounding box center [332, 404] width 238 height 27
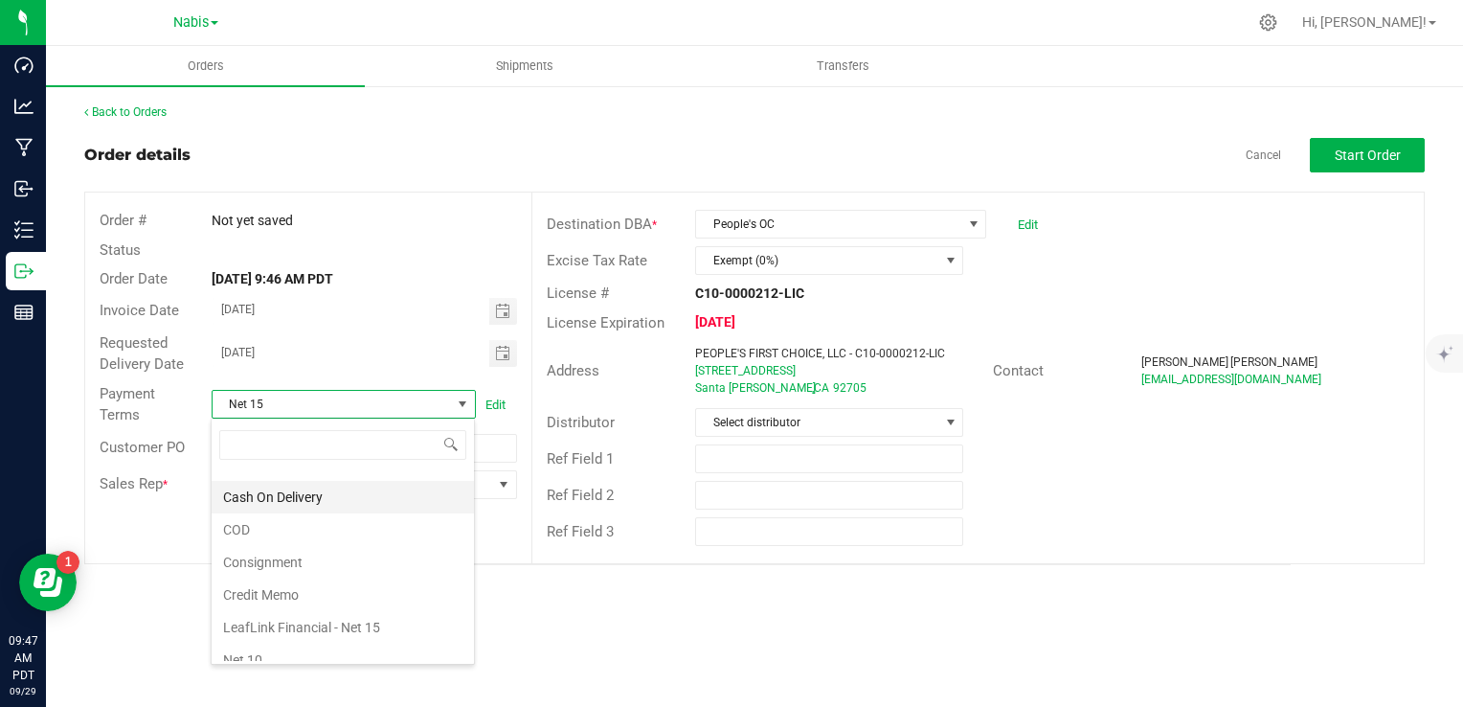
scroll to position [0, 0]
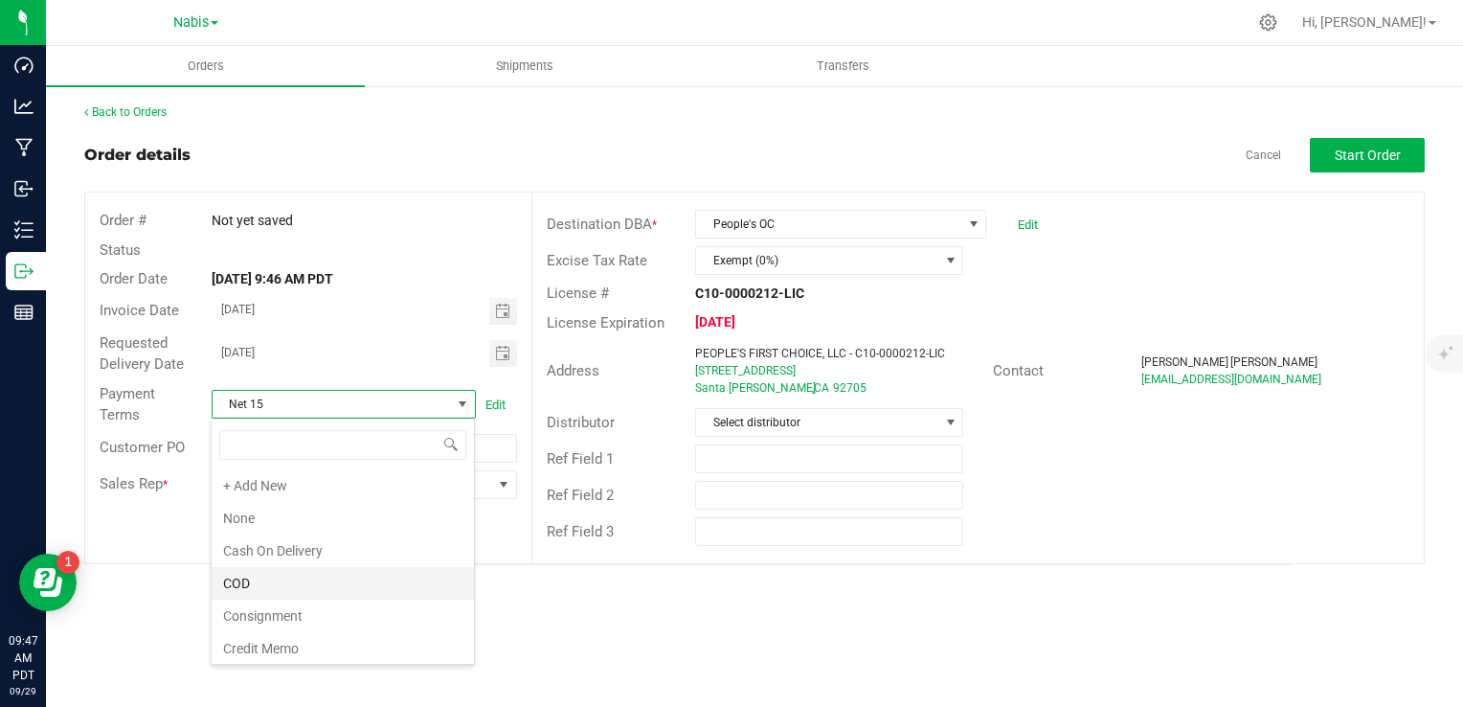
click at [263, 580] on li "COD" at bounding box center [343, 583] width 262 height 33
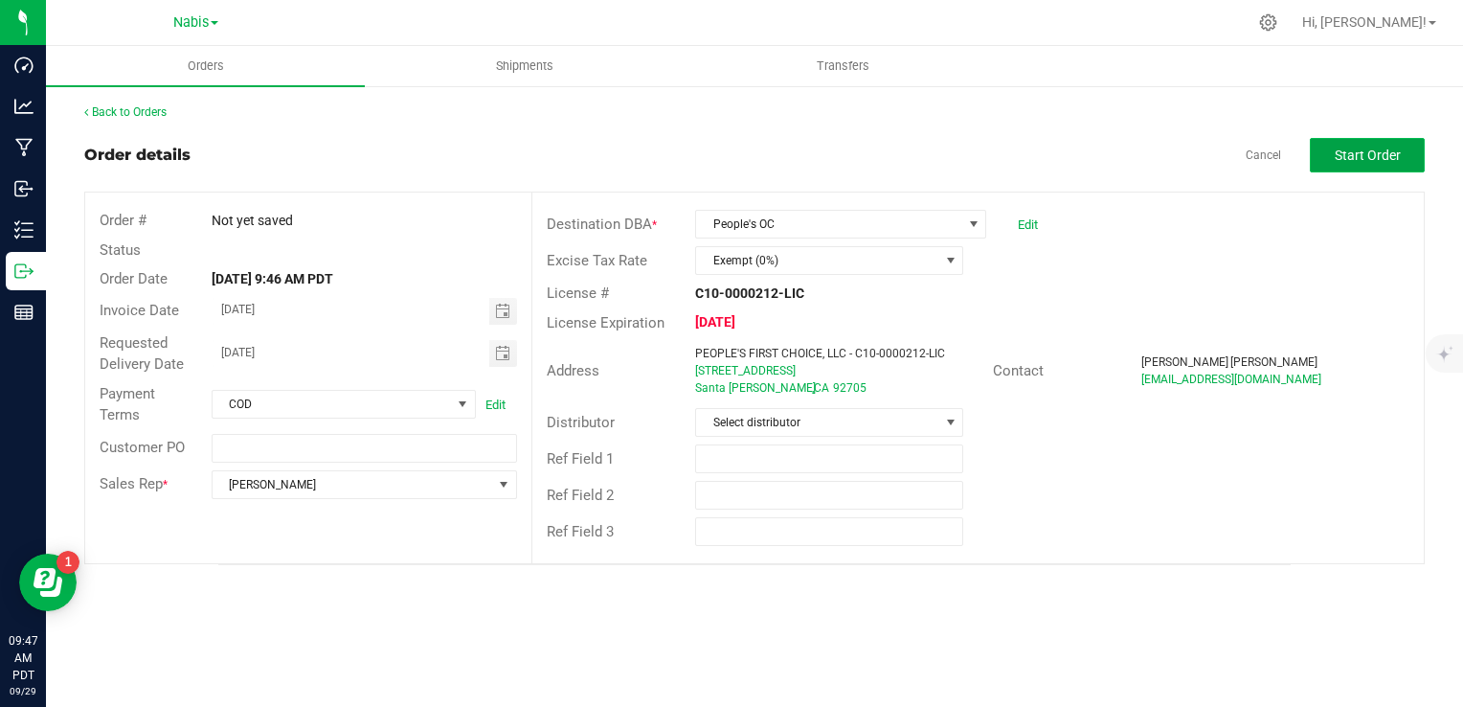
click at [1393, 157] on span "Start Order" at bounding box center [1368, 154] width 66 height 15
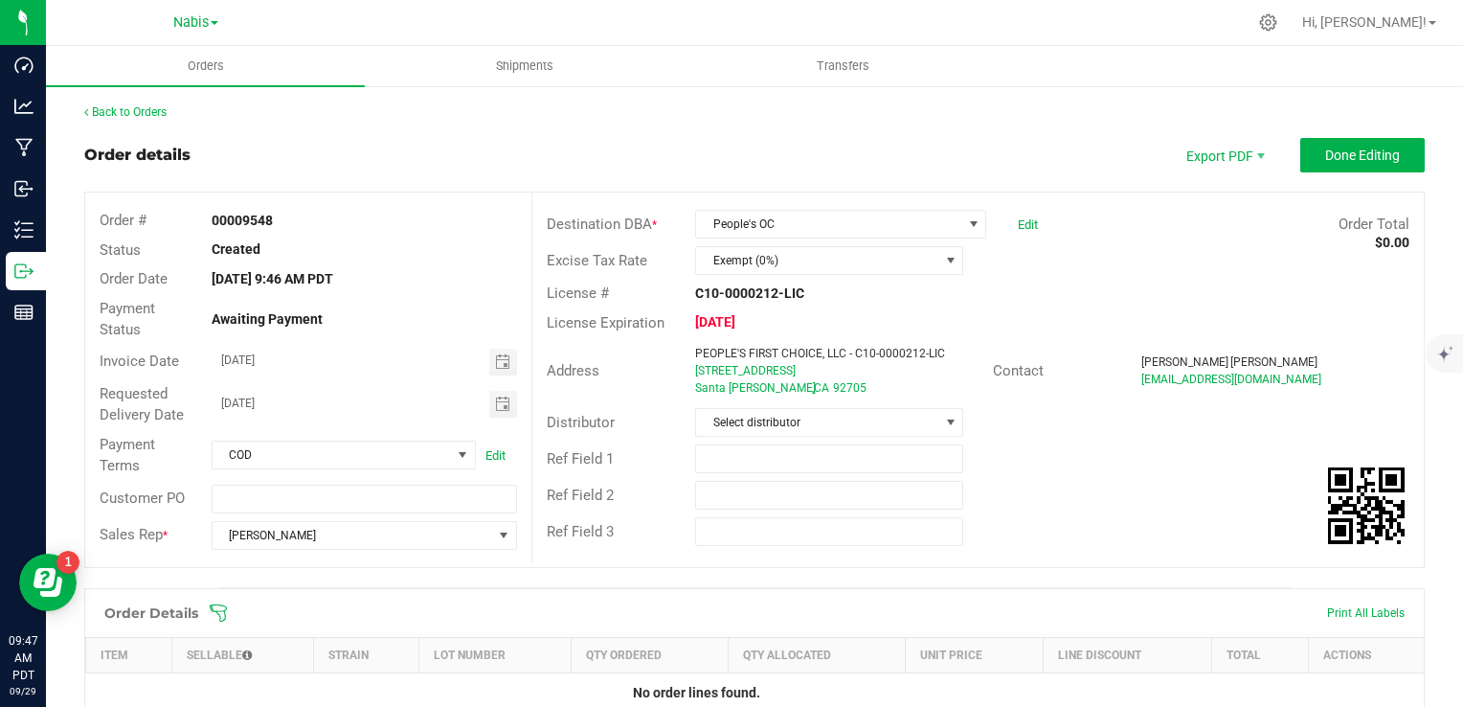
scroll to position [383, 0]
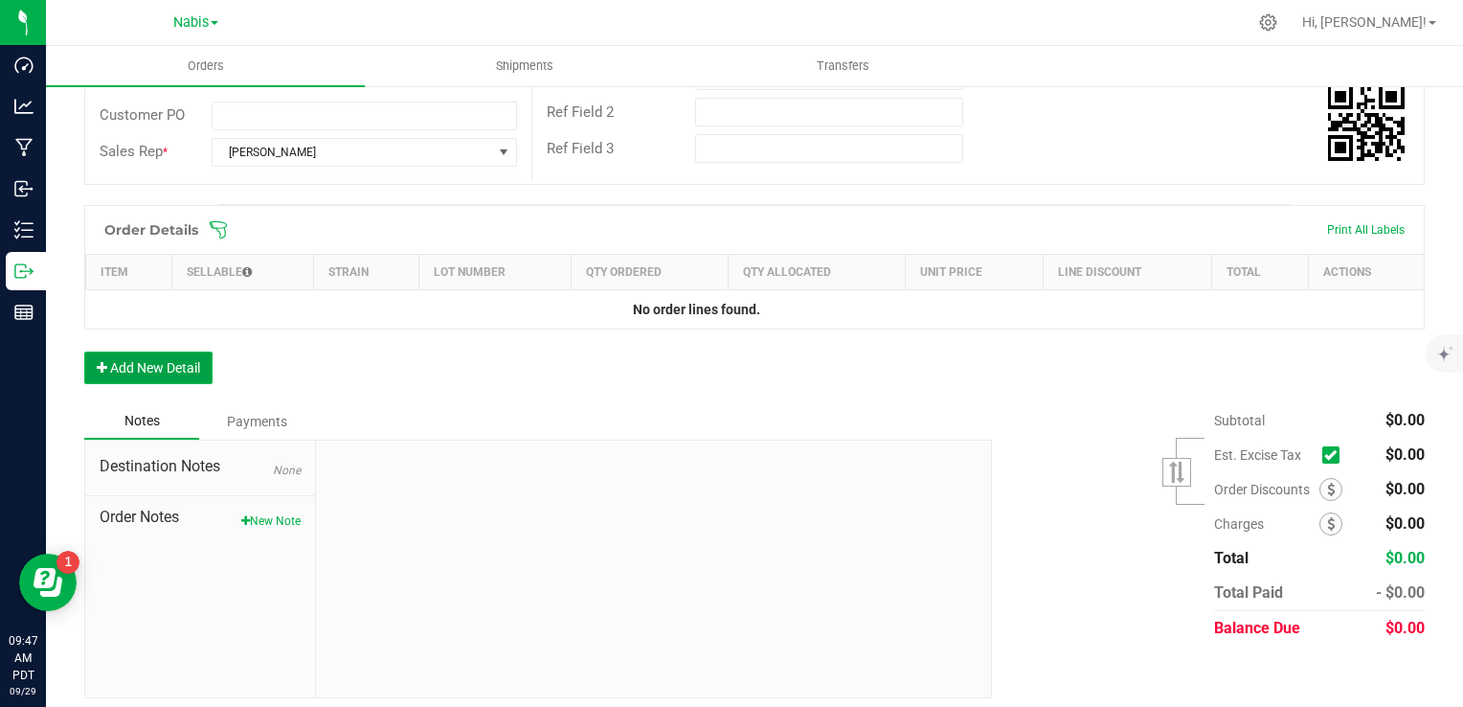
click at [149, 362] on button "Add New Detail" at bounding box center [148, 367] width 128 height 33
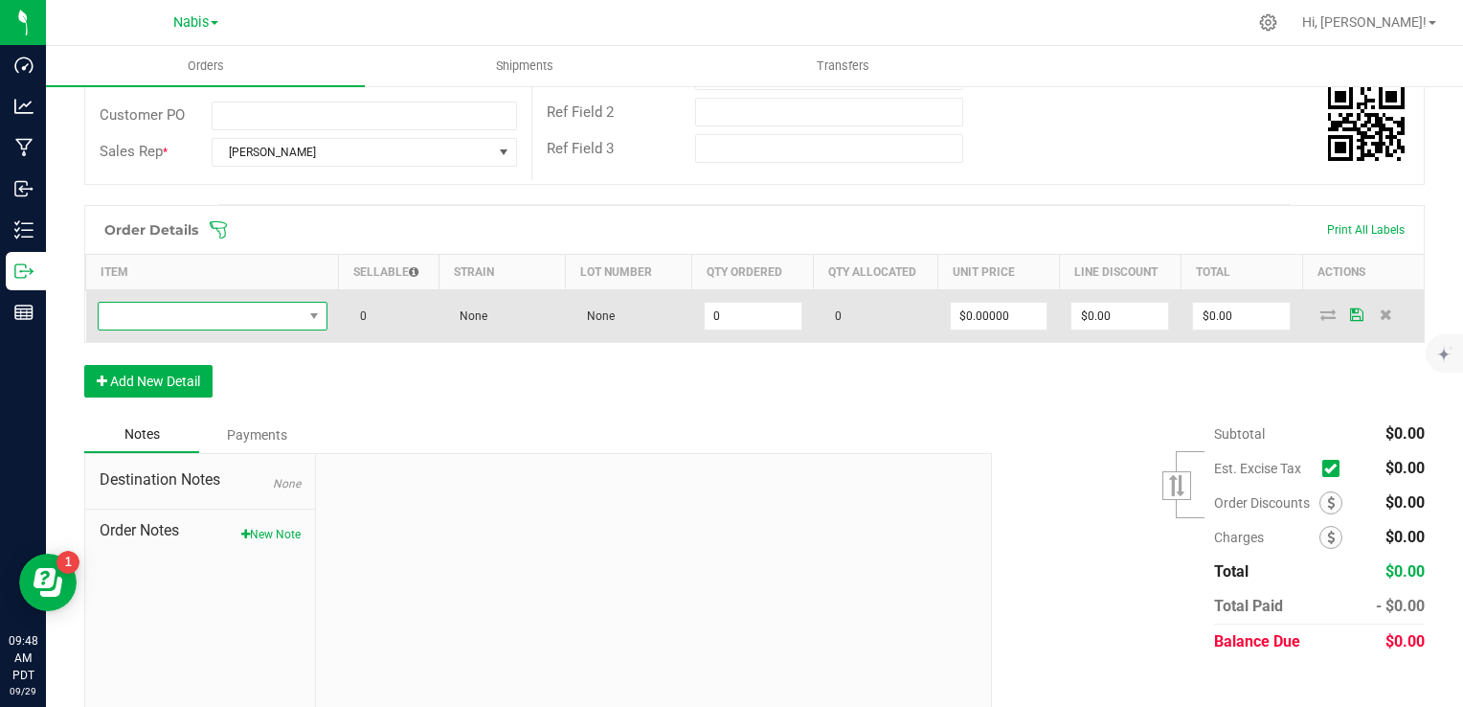
click at [192, 320] on span "NO DATA FOUND" at bounding box center [201, 316] width 204 height 27
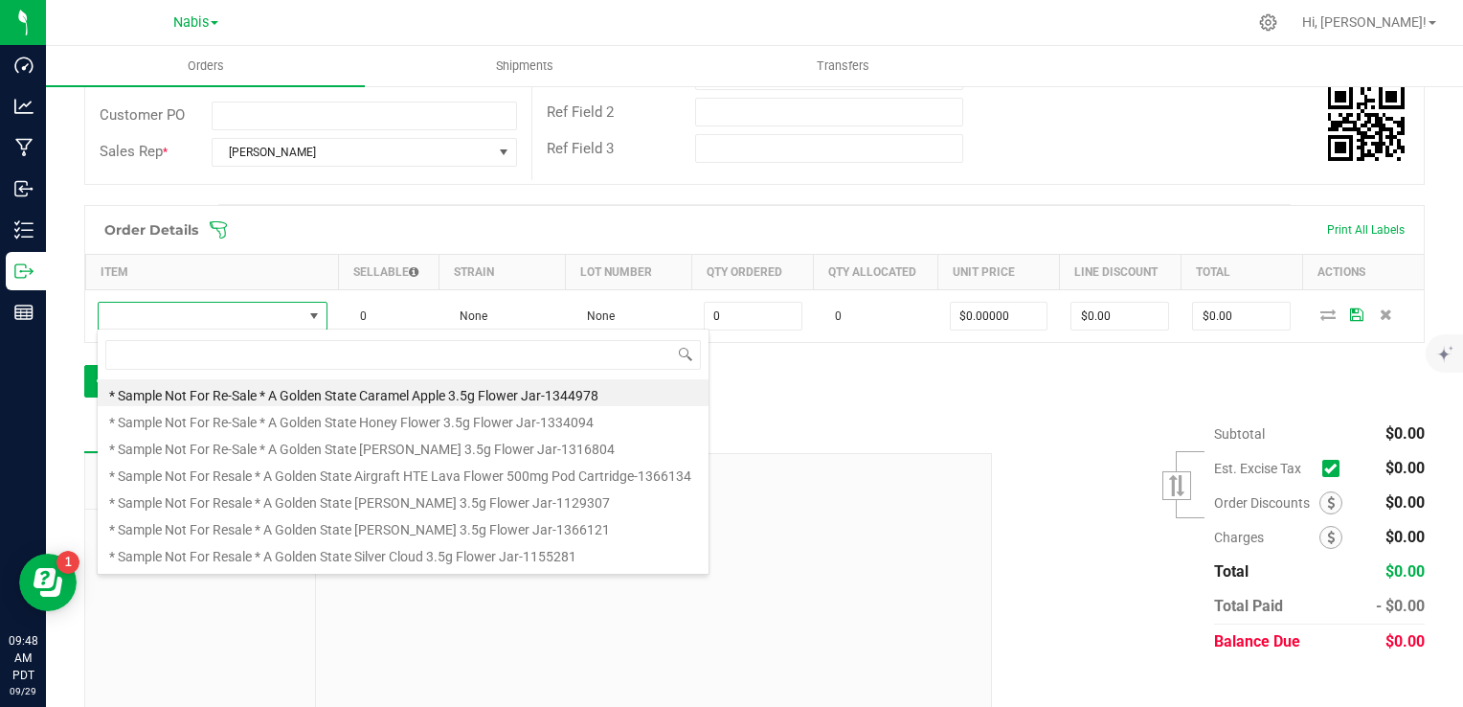
scroll to position [28, 224]
type input "lemon"
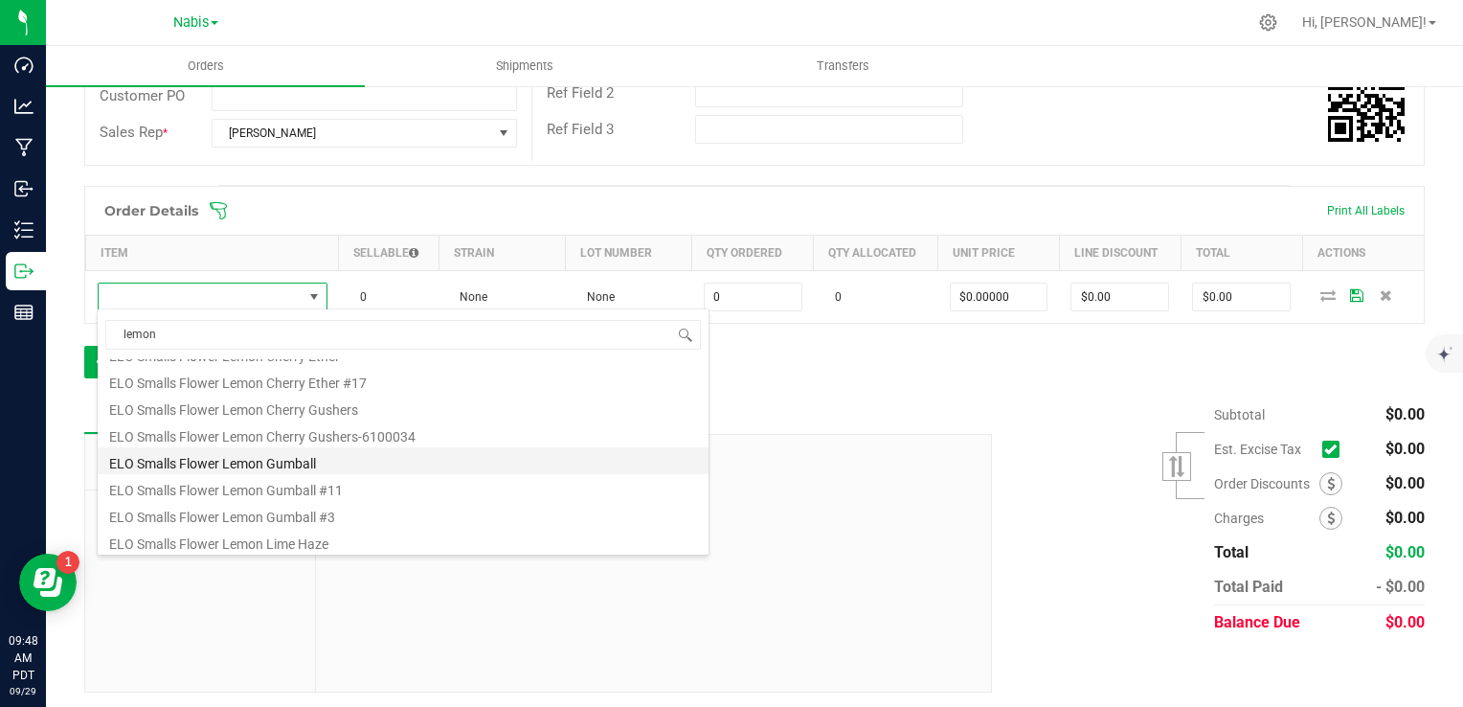
scroll to position [345, 0]
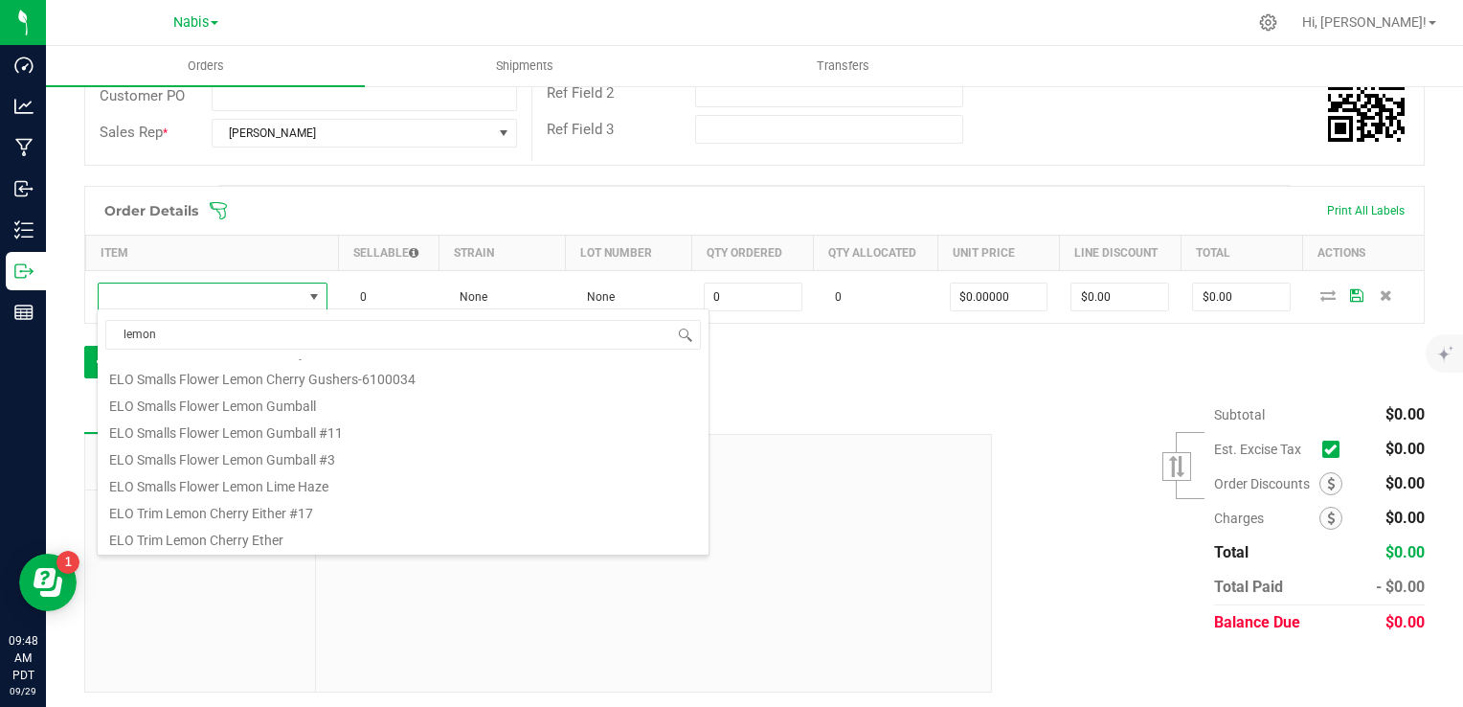
click at [857, 365] on div "Order Details Print All Labels Item Sellable Strain Lot Number Qty Ordered Qty …" at bounding box center [754, 292] width 1341 height 212
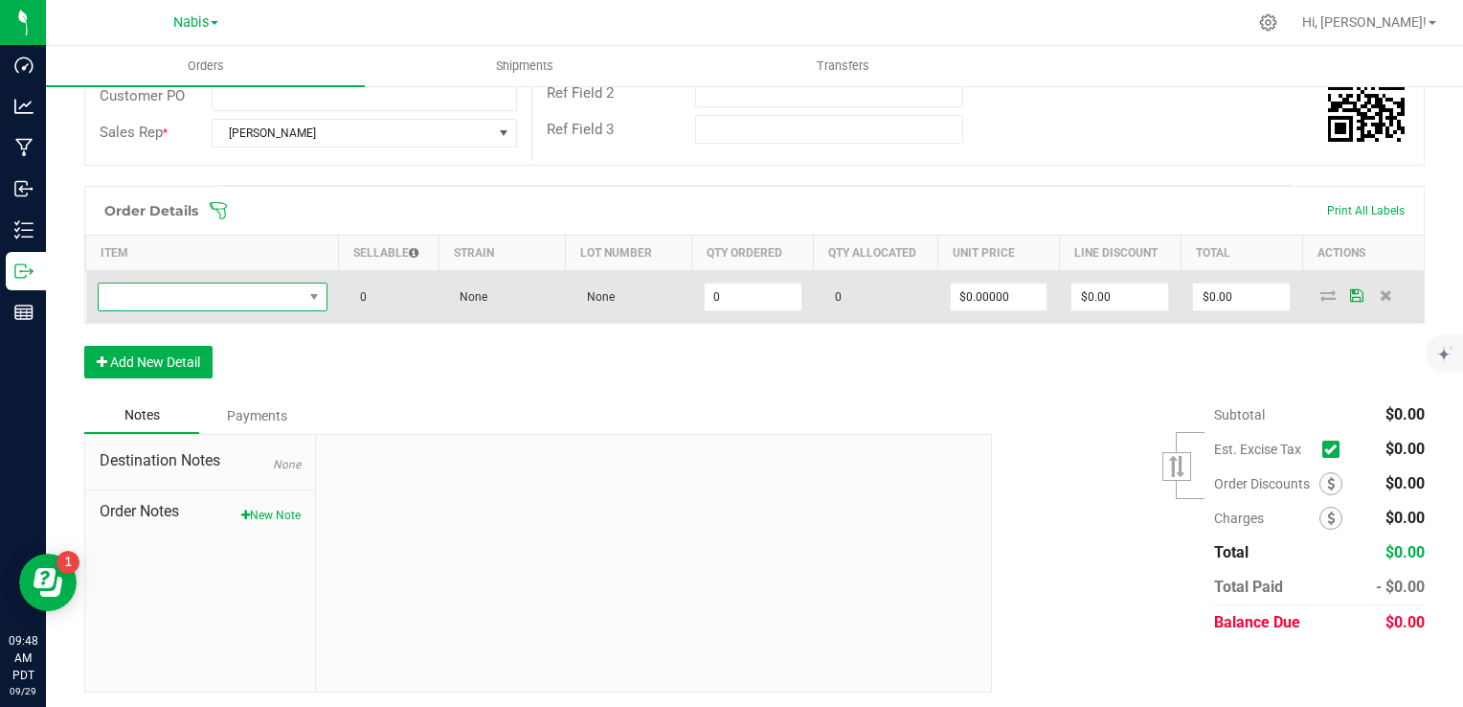
click at [249, 289] on span "NO DATA FOUND" at bounding box center [201, 296] width 204 height 27
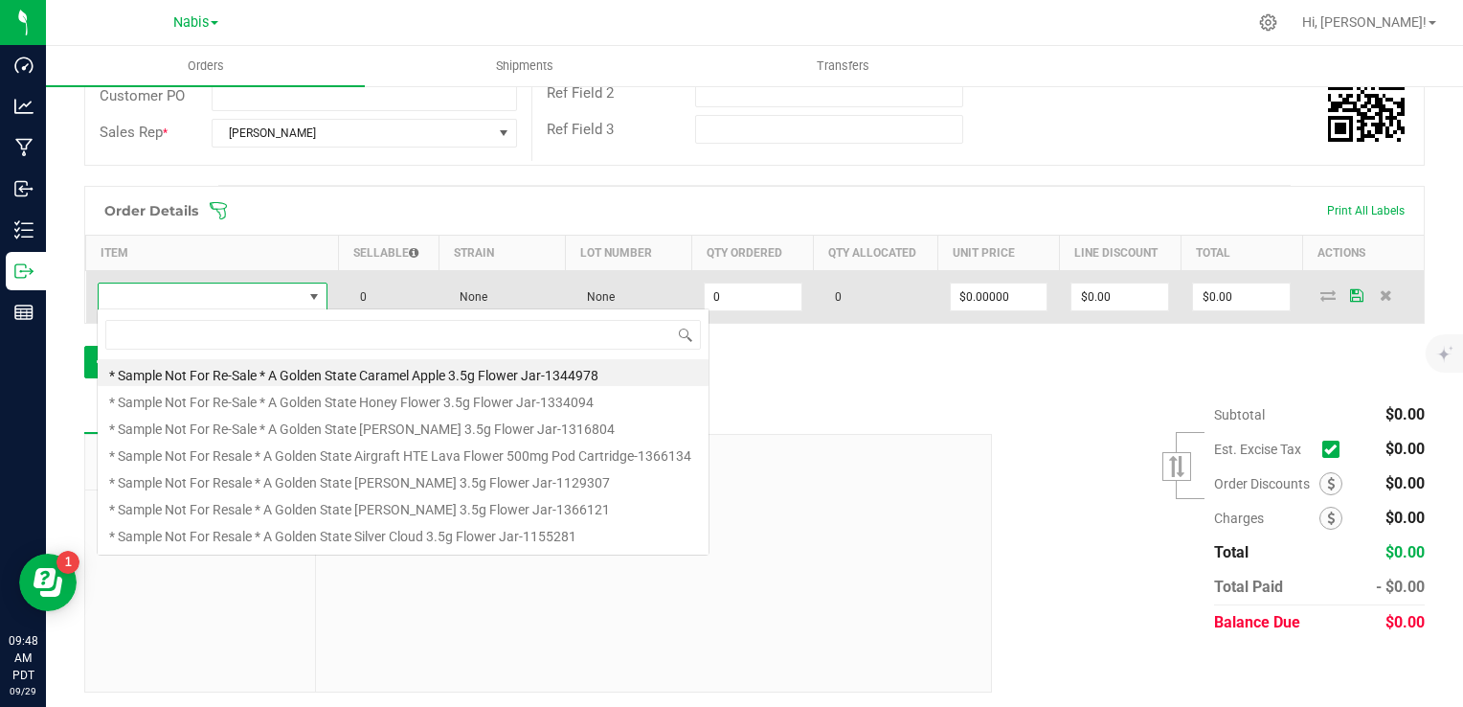
scroll to position [28, 226]
type input "SMS Eighth Lemon-Up 3.5 g"
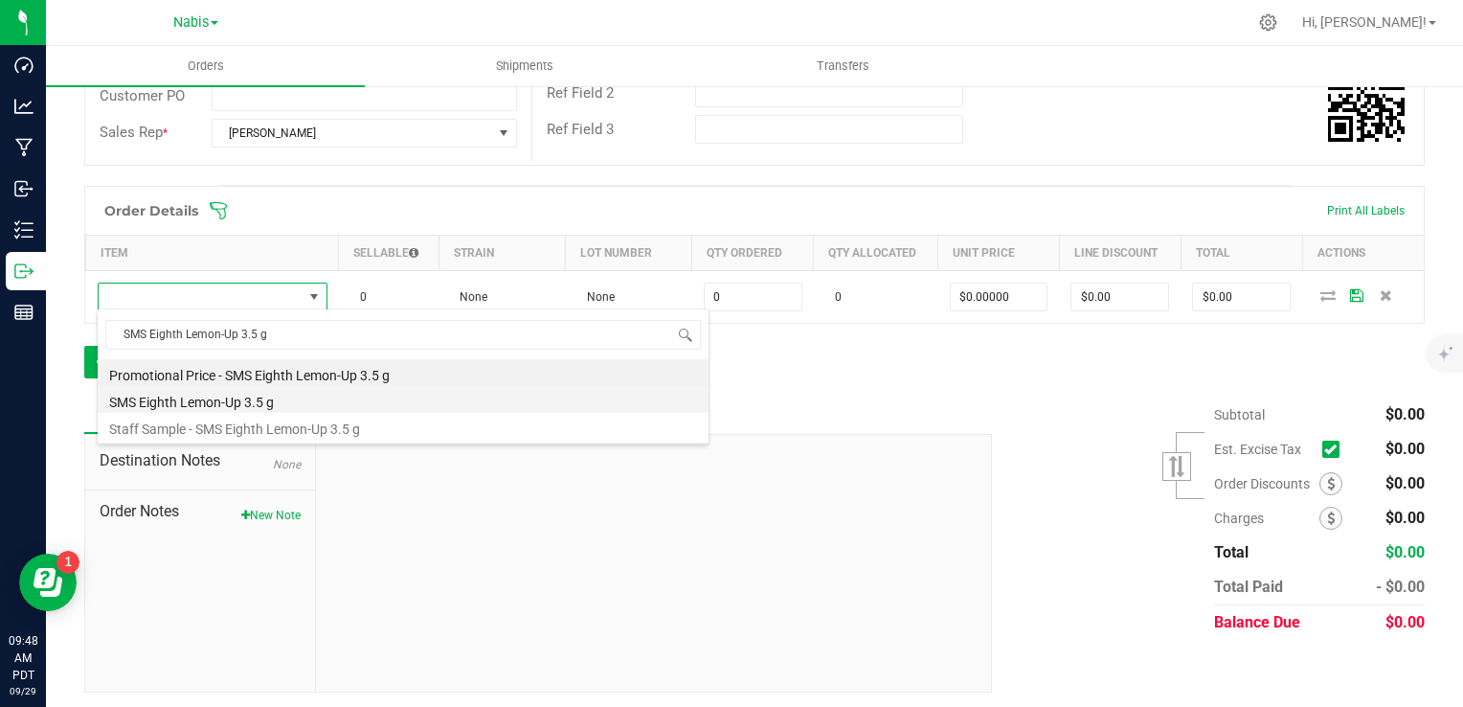
click at [267, 397] on li "SMS Eighth Lemon-Up 3.5 g" at bounding box center [403, 399] width 611 height 27
type input "0 ea"
type input "$16.50000"
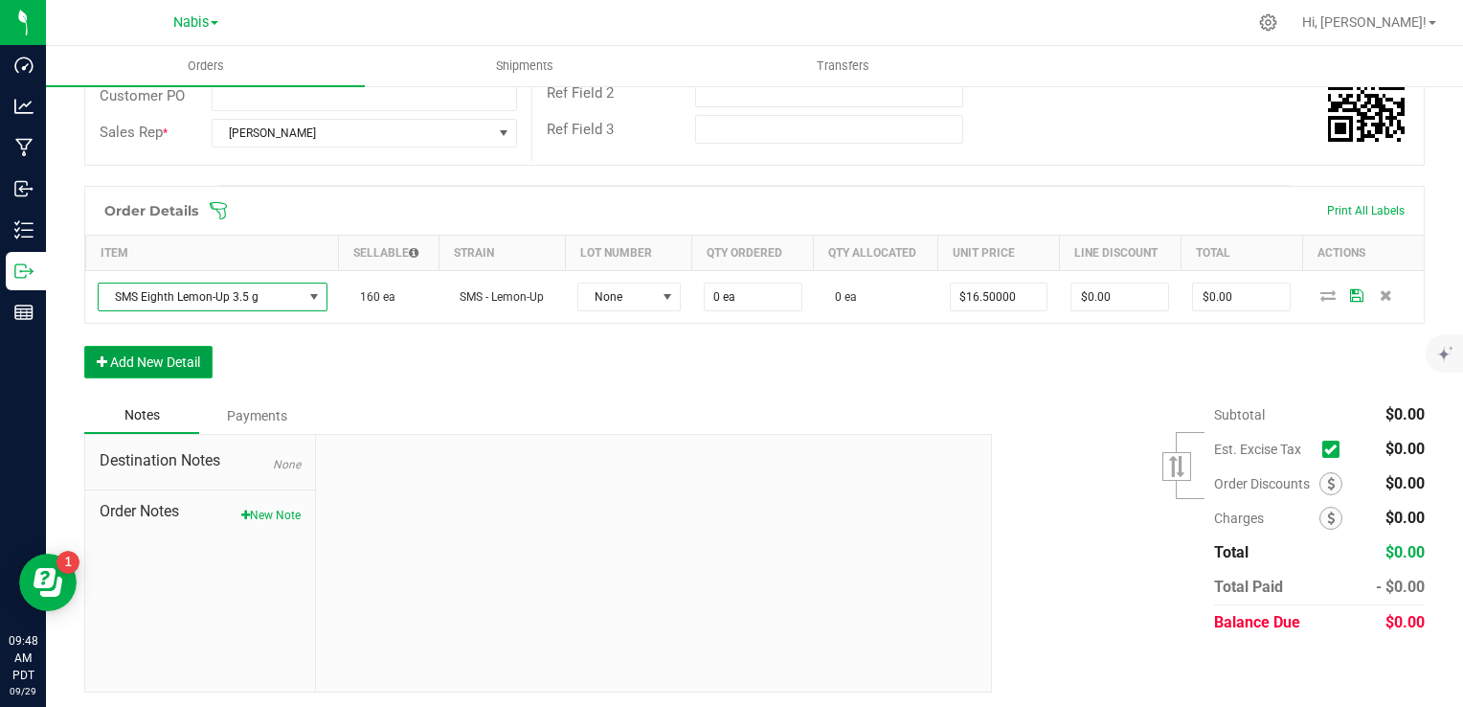
click at [189, 357] on button "Add New Detail" at bounding box center [148, 362] width 128 height 33
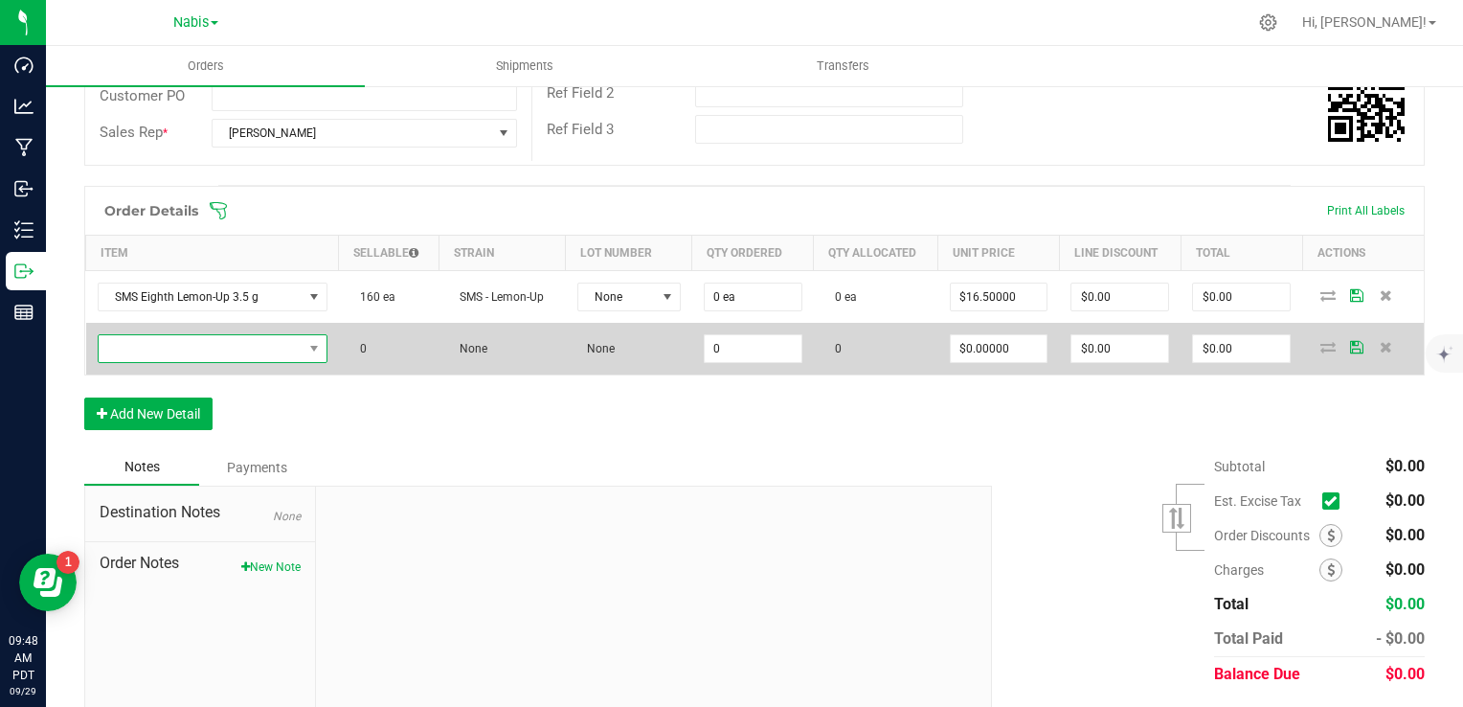
click at [198, 338] on span "NO DATA FOUND" at bounding box center [201, 348] width 204 height 27
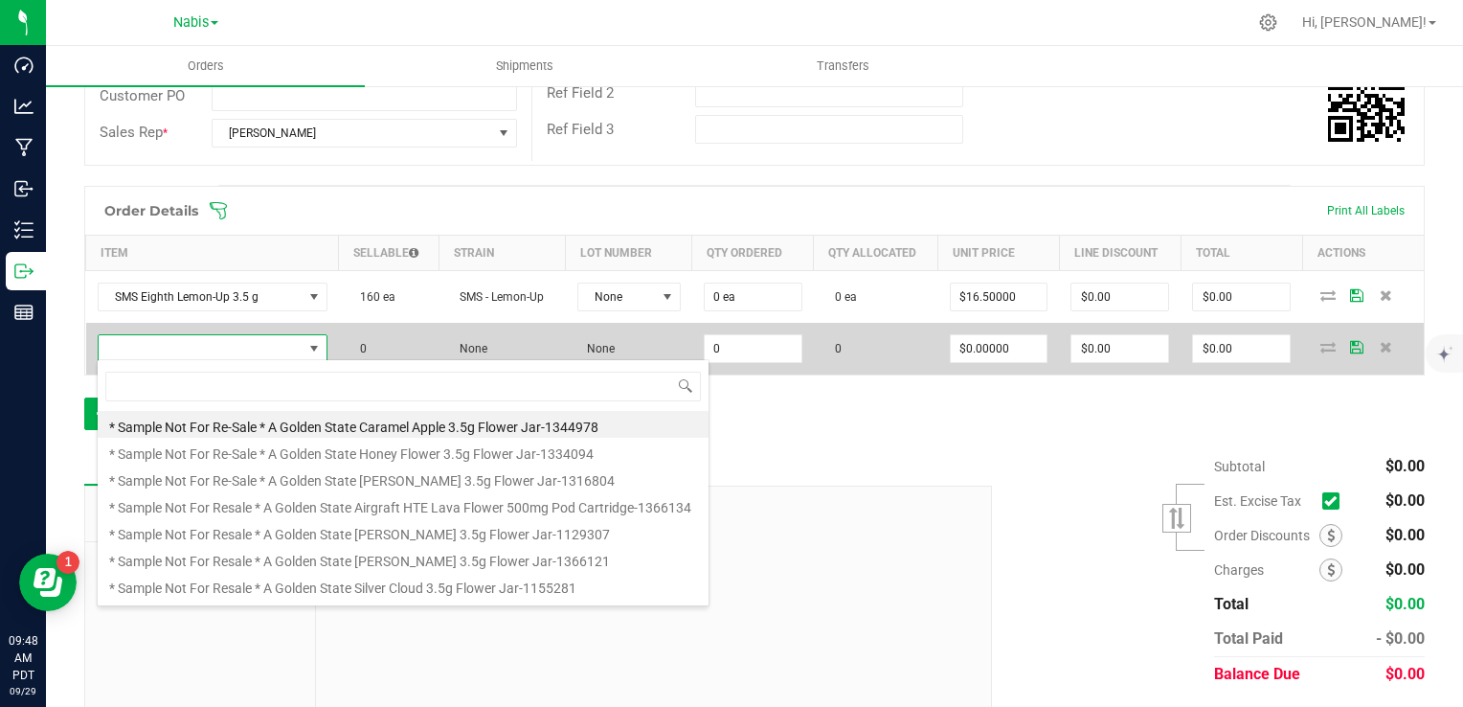
scroll to position [28, 224]
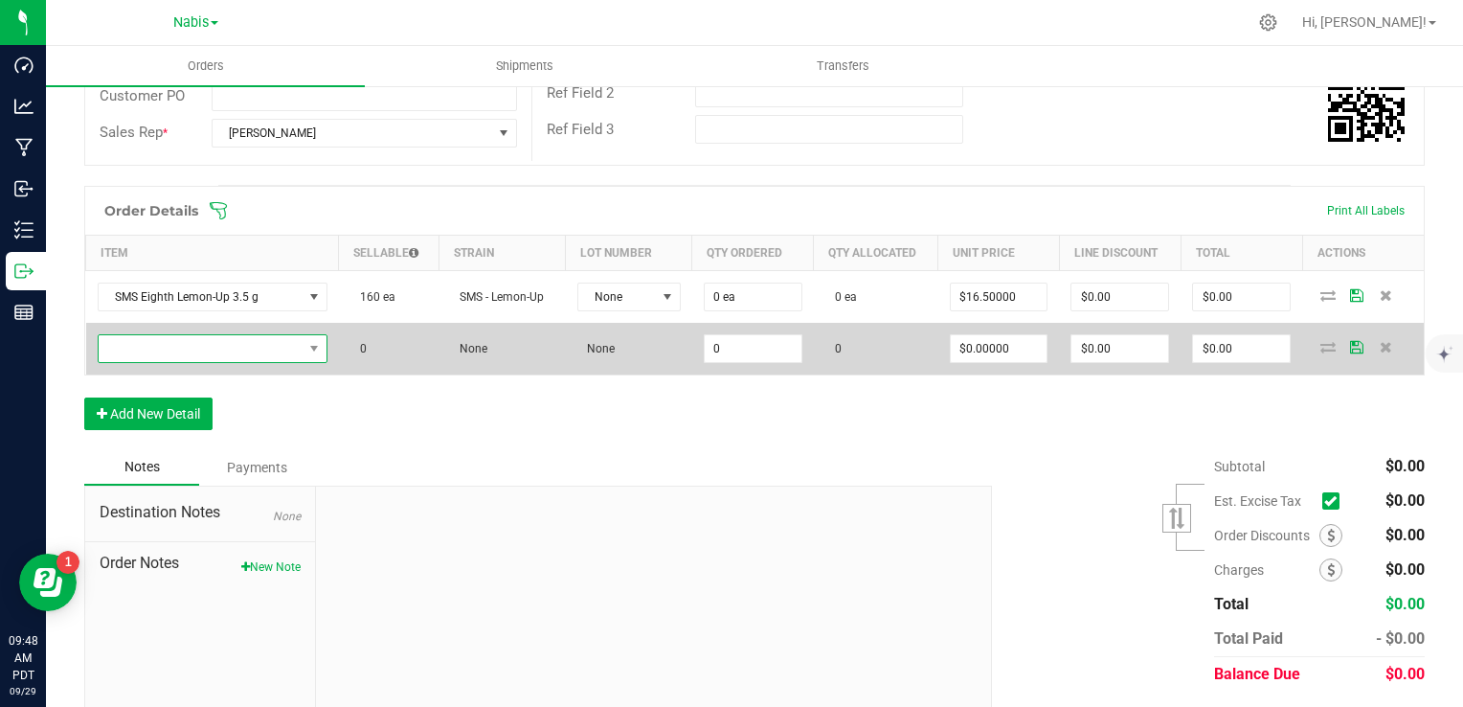
click at [207, 351] on span "NO DATA FOUND" at bounding box center [201, 348] width 204 height 27
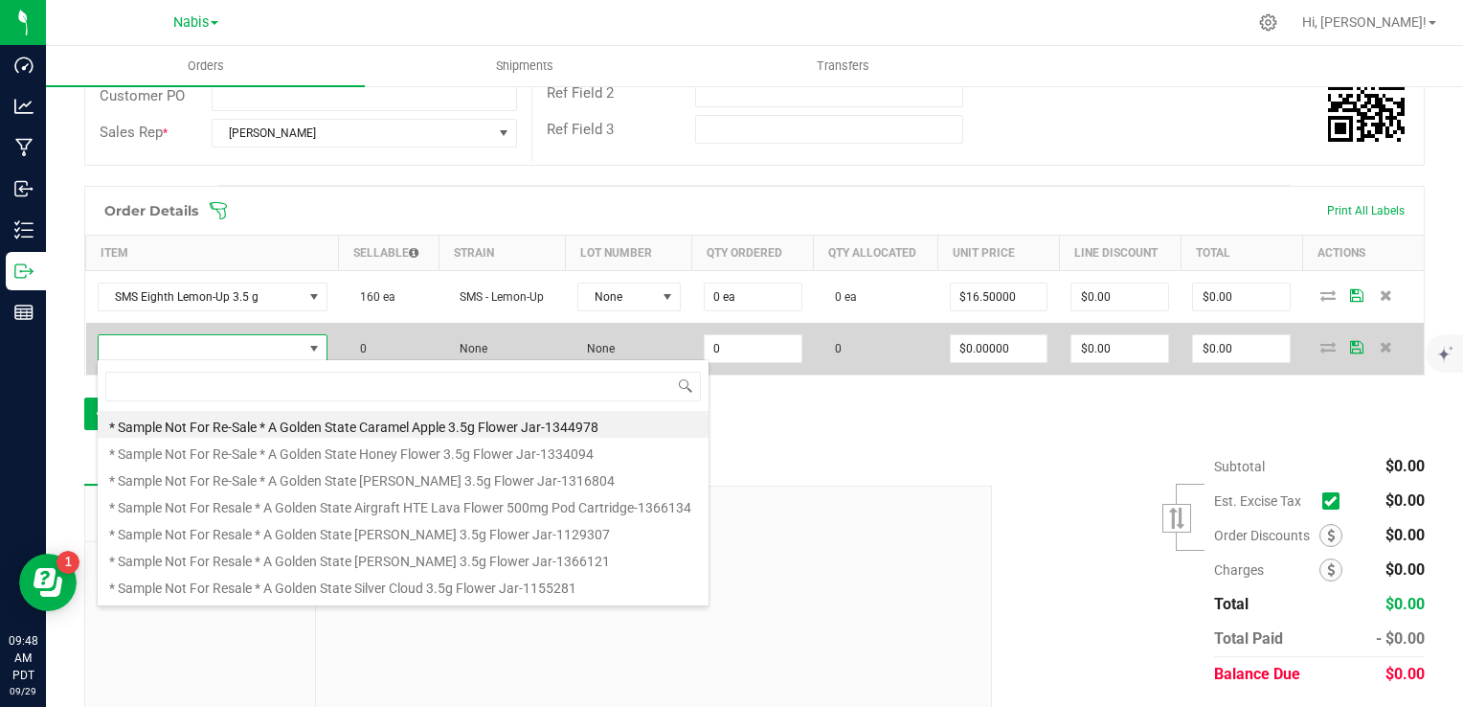
type input "SMS Eighth Lemon Gumball 3.5 g"
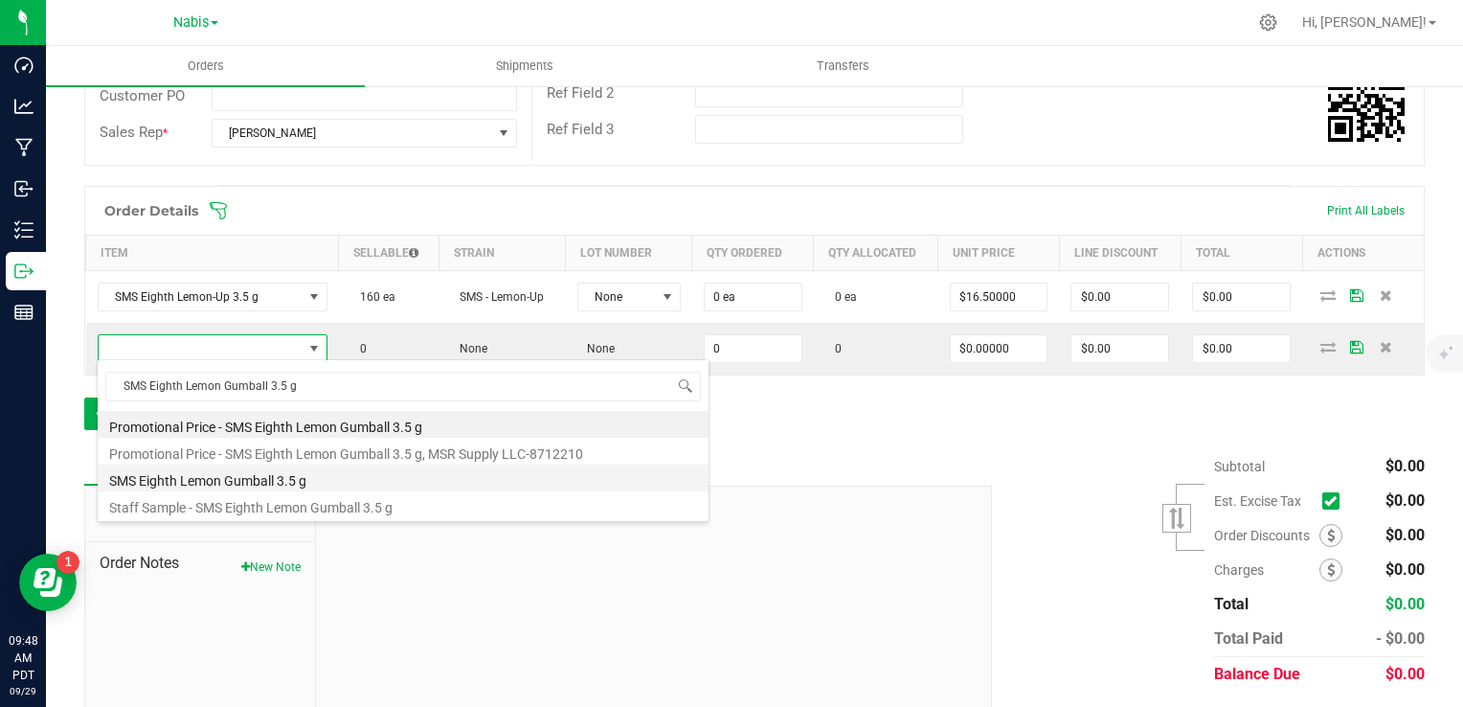
click at [248, 477] on li "SMS Eighth Lemon Gumball 3.5 g" at bounding box center [403, 477] width 611 height 27
type input "0 ea"
type input "$16.50000"
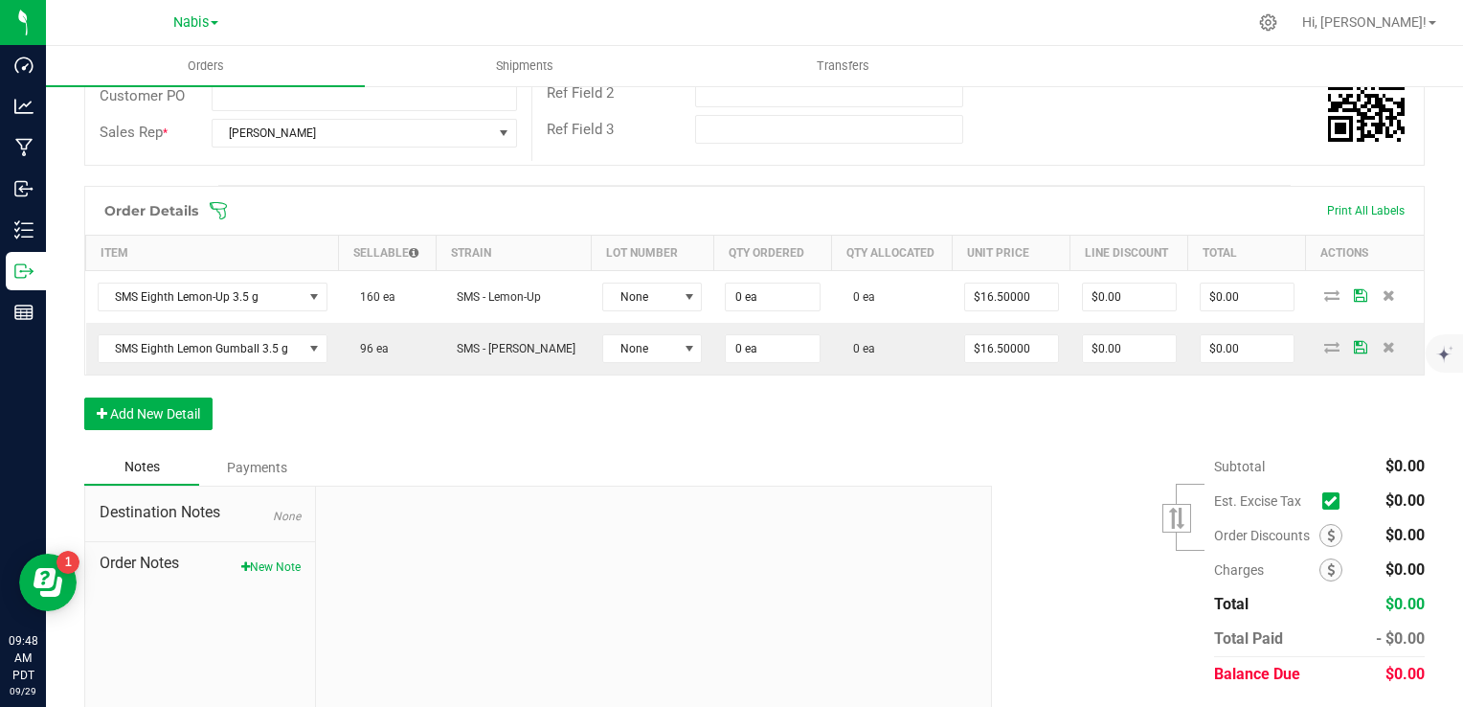
click at [458, 467] on div "Notes Payments" at bounding box center [531, 467] width 894 height 36
click at [289, 558] on button "New Note" at bounding box center [270, 566] width 59 height 17
click at [525, 697] on form "Sep 29, 2025 9:48 AM PDT Internal Use Only Note Title * Note Submit Note" at bounding box center [653, 619] width 647 height 236
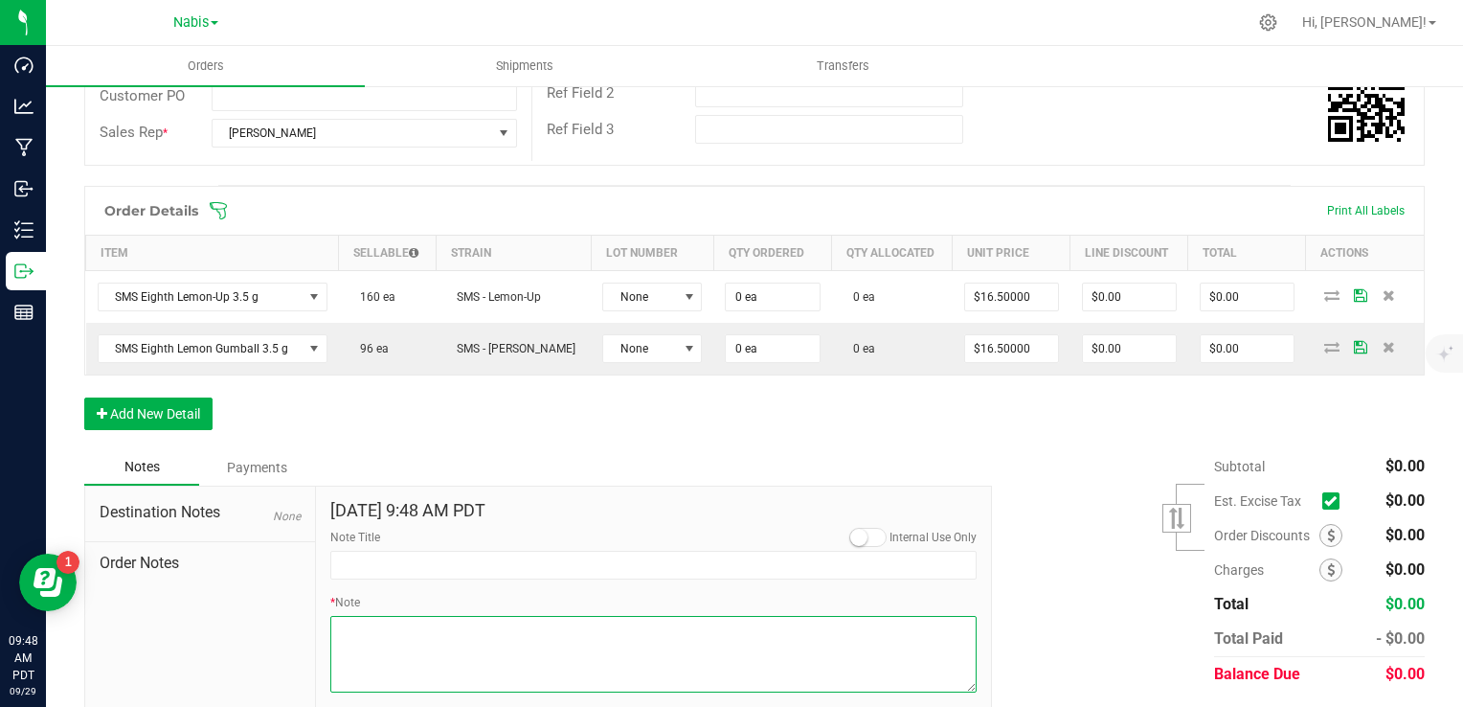
click at [517, 665] on textarea "* Note" at bounding box center [653, 654] width 647 height 77
type textarea "Display Credits: SMS x2 (15) Total Credits: $30.00"
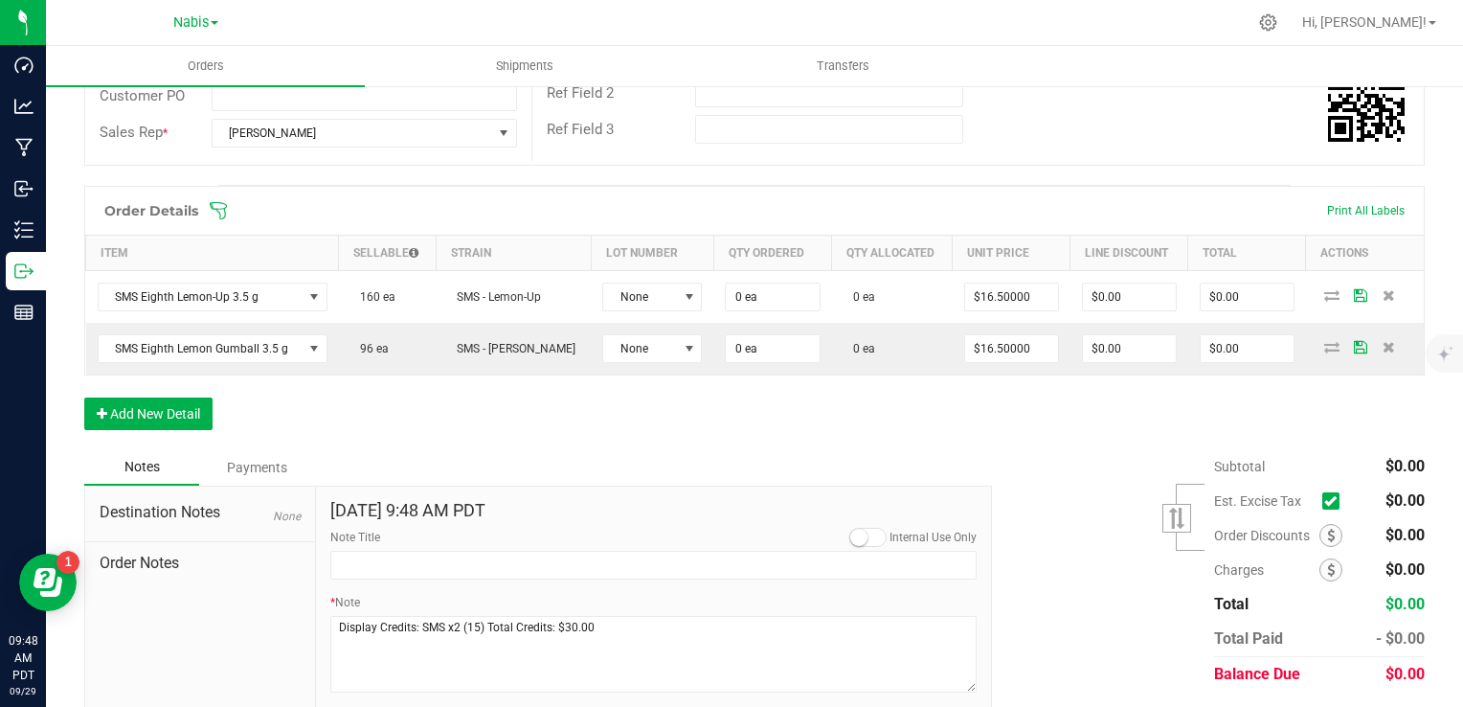
click at [294, 596] on div "Destination Notes None Order Notes" at bounding box center [200, 618] width 231 height 264
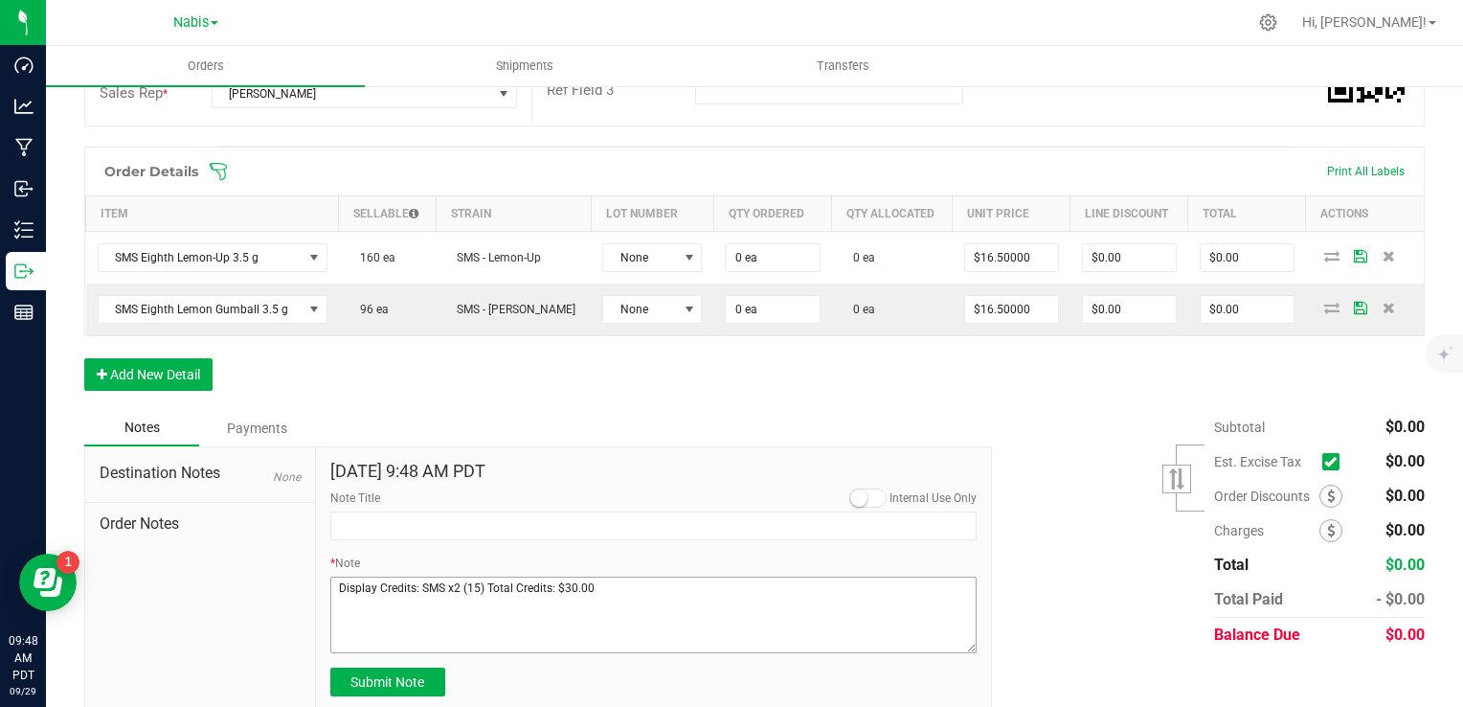
scroll to position [464, 0]
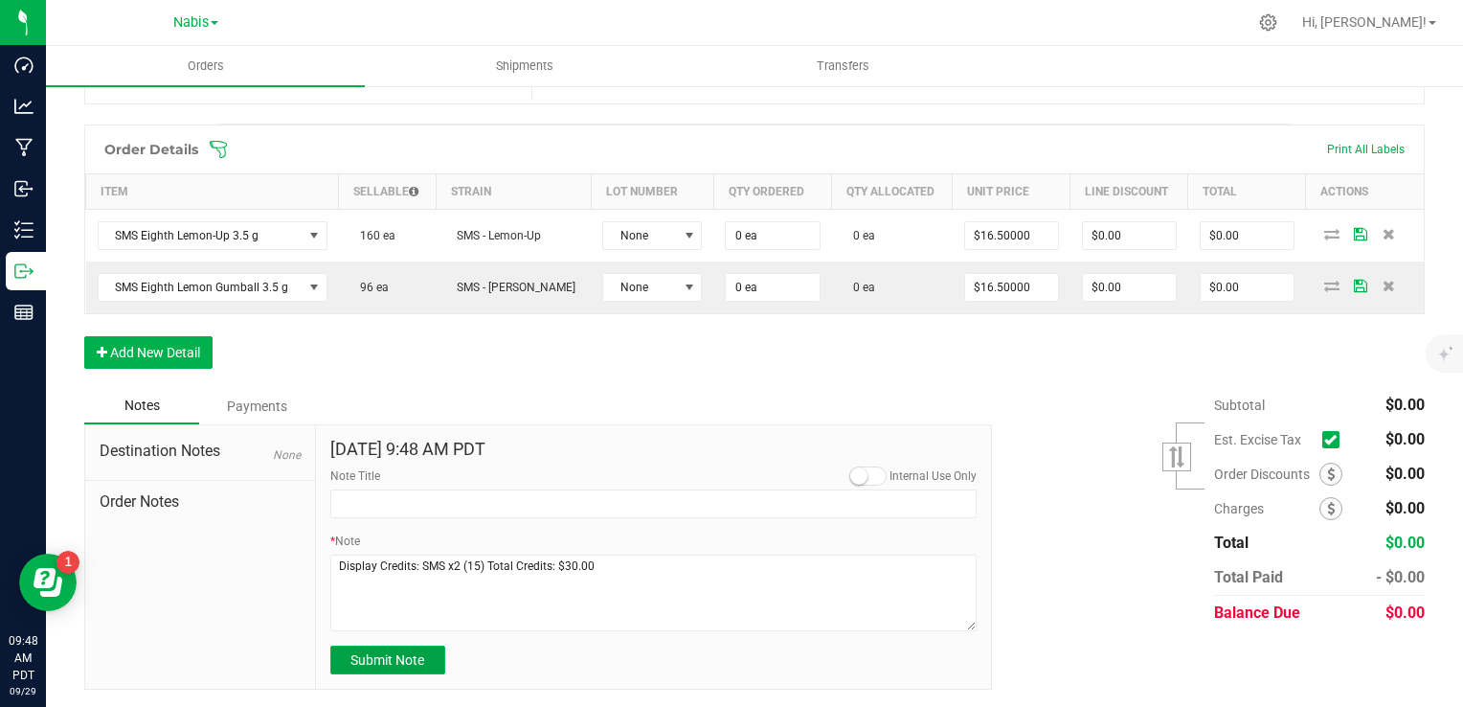
click at [379, 663] on span "Submit Note" at bounding box center [388, 659] width 74 height 15
type input "9/29/2025 9:48 AM PDT"
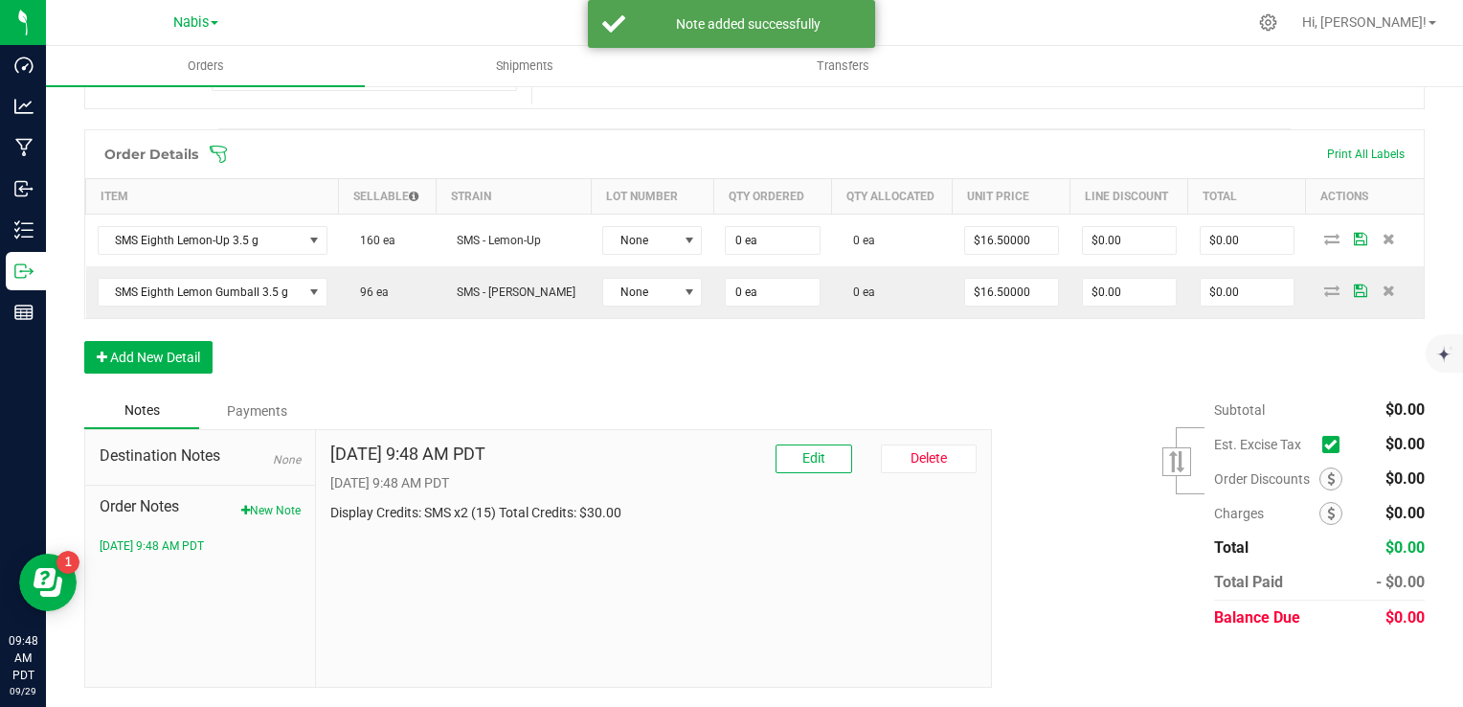
scroll to position [454, 0]
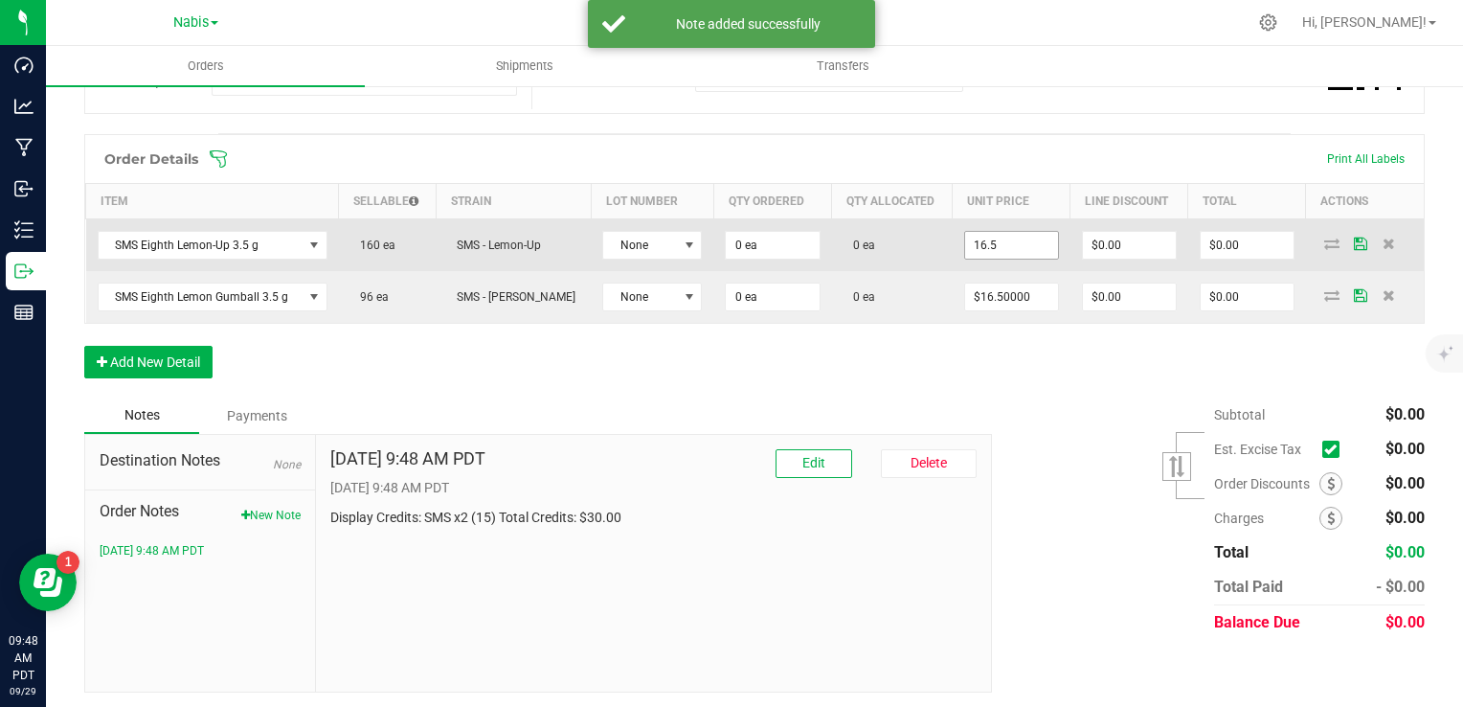
click at [996, 232] on input "16.5" at bounding box center [1011, 245] width 93 height 27
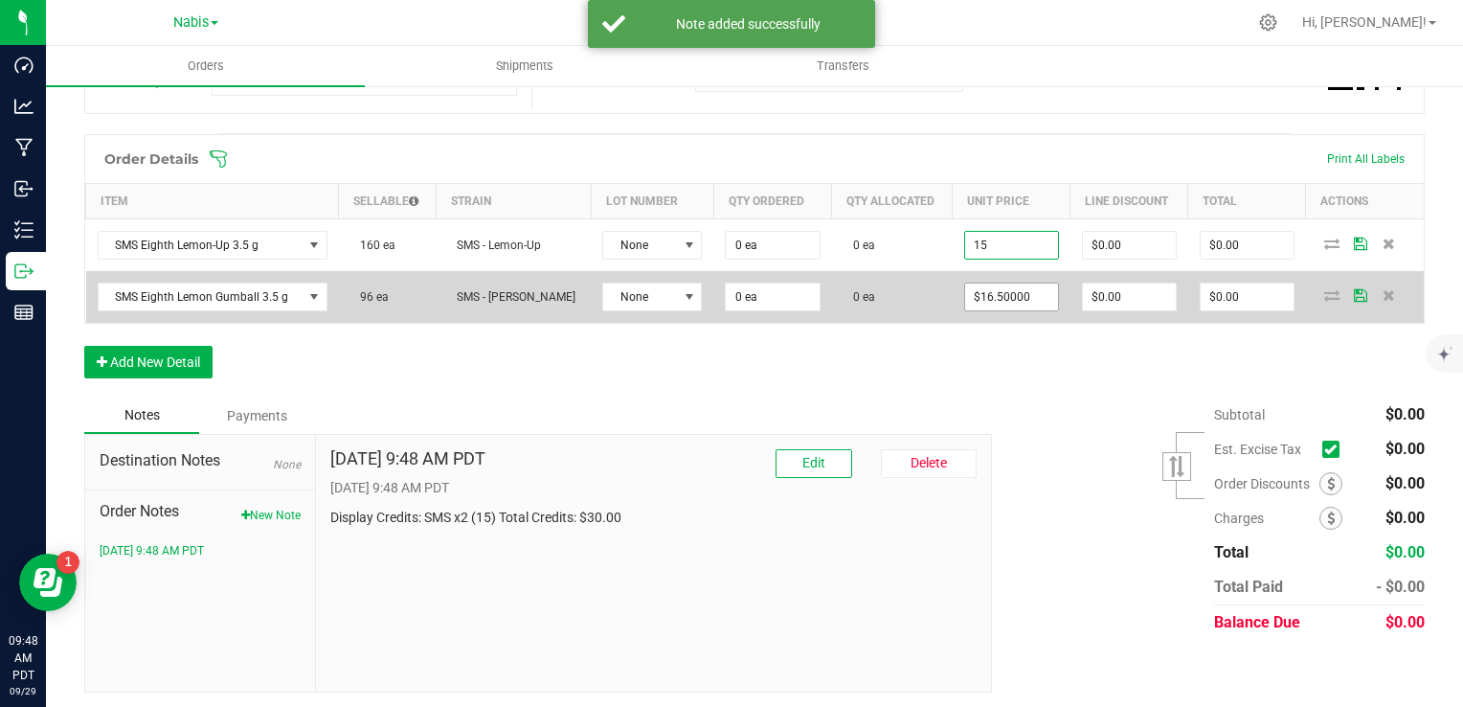
type input "$15.00000"
click at [996, 294] on input "16.5" at bounding box center [1011, 296] width 93 height 27
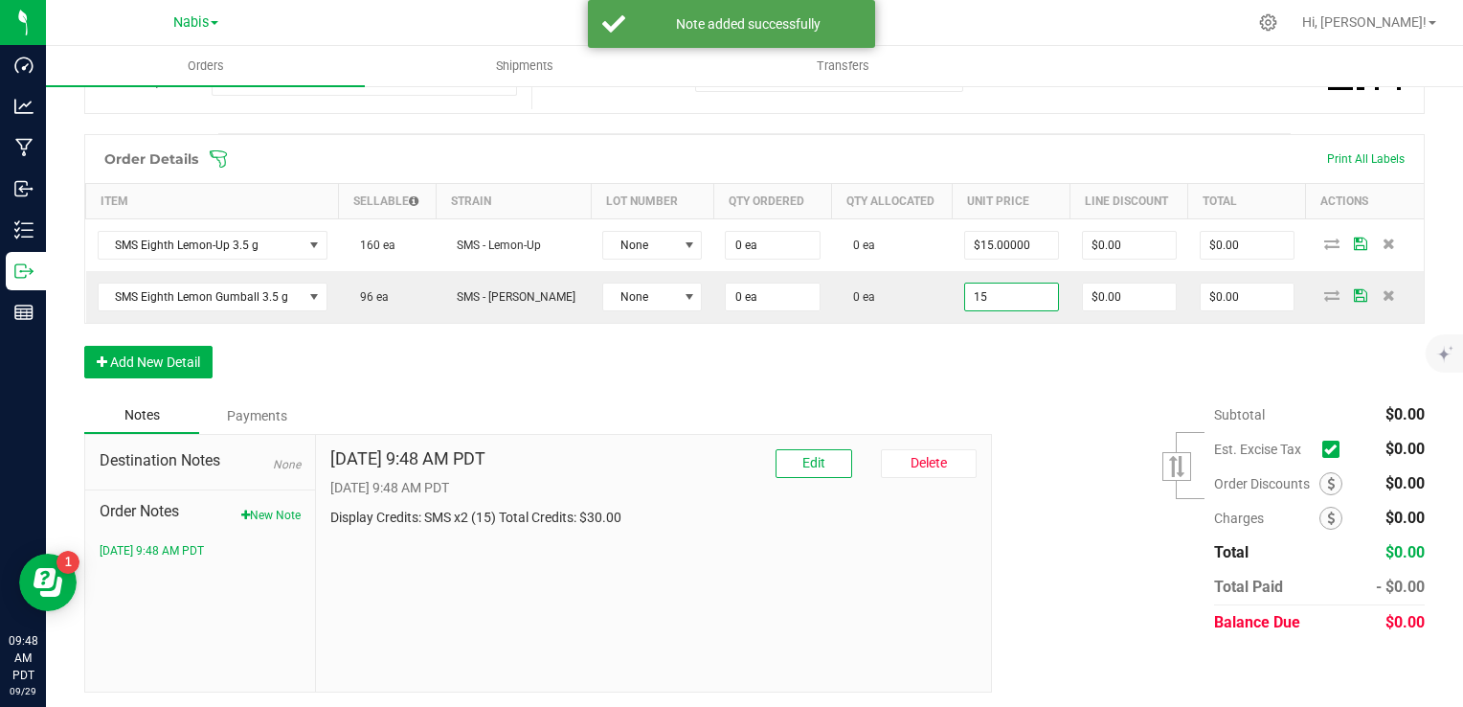
type input "$15.00000"
click at [1032, 397] on div "Subtotal $0.00 Est. Excise Tax" at bounding box center [1201, 518] width 447 height 242
click at [1300, 476] on span "Order Discounts" at bounding box center [1266, 483] width 105 height 15
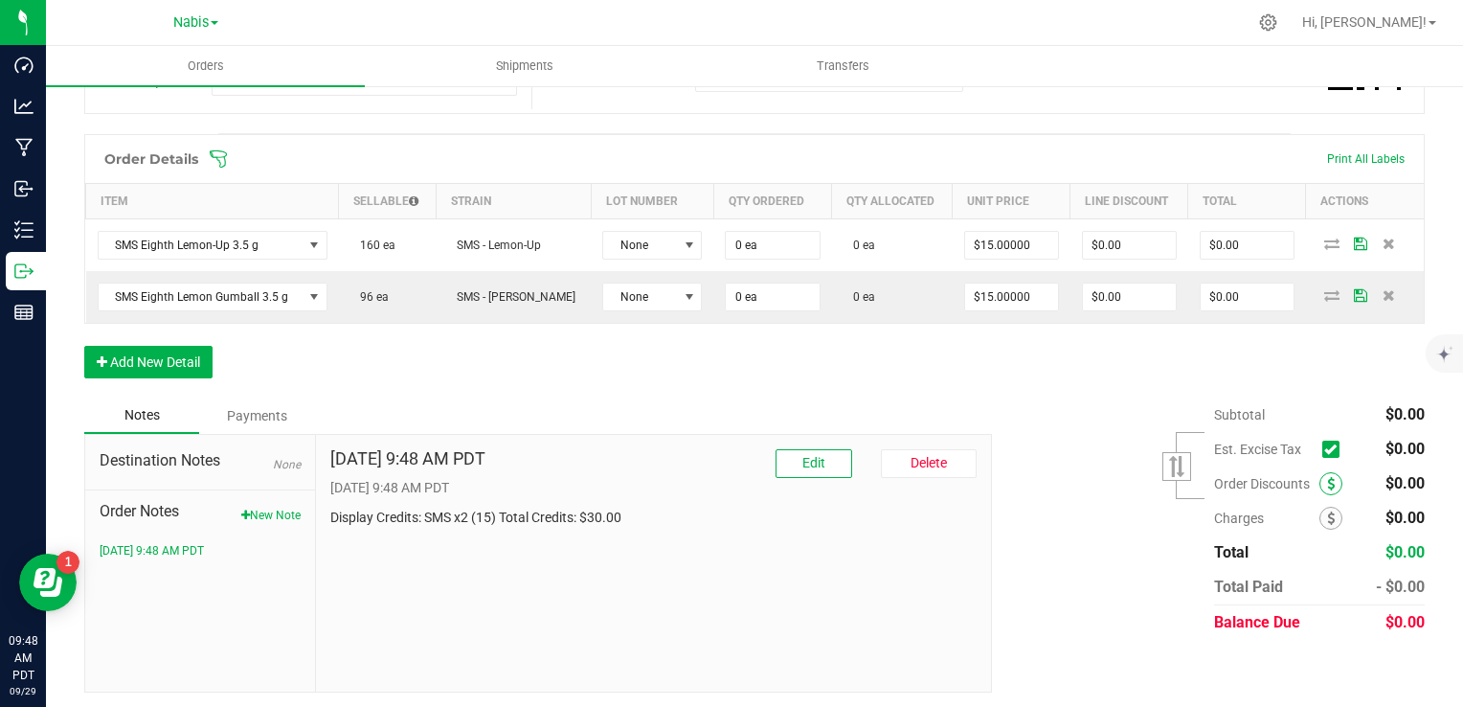
click at [1303, 478] on span "Order Discounts" at bounding box center [1266, 483] width 105 height 15
click at [1320, 480] on span at bounding box center [1331, 483] width 23 height 23
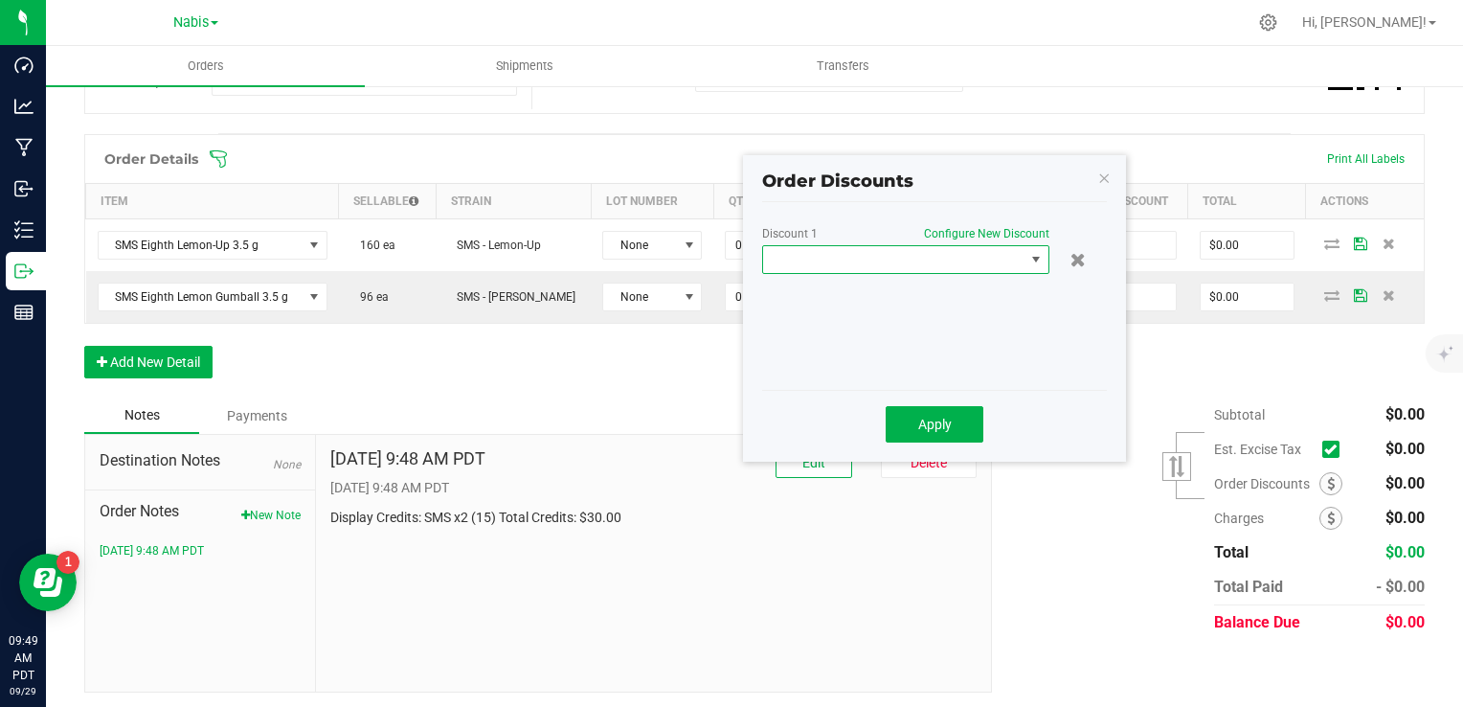
click at [955, 255] on span at bounding box center [893, 259] width 261 height 27
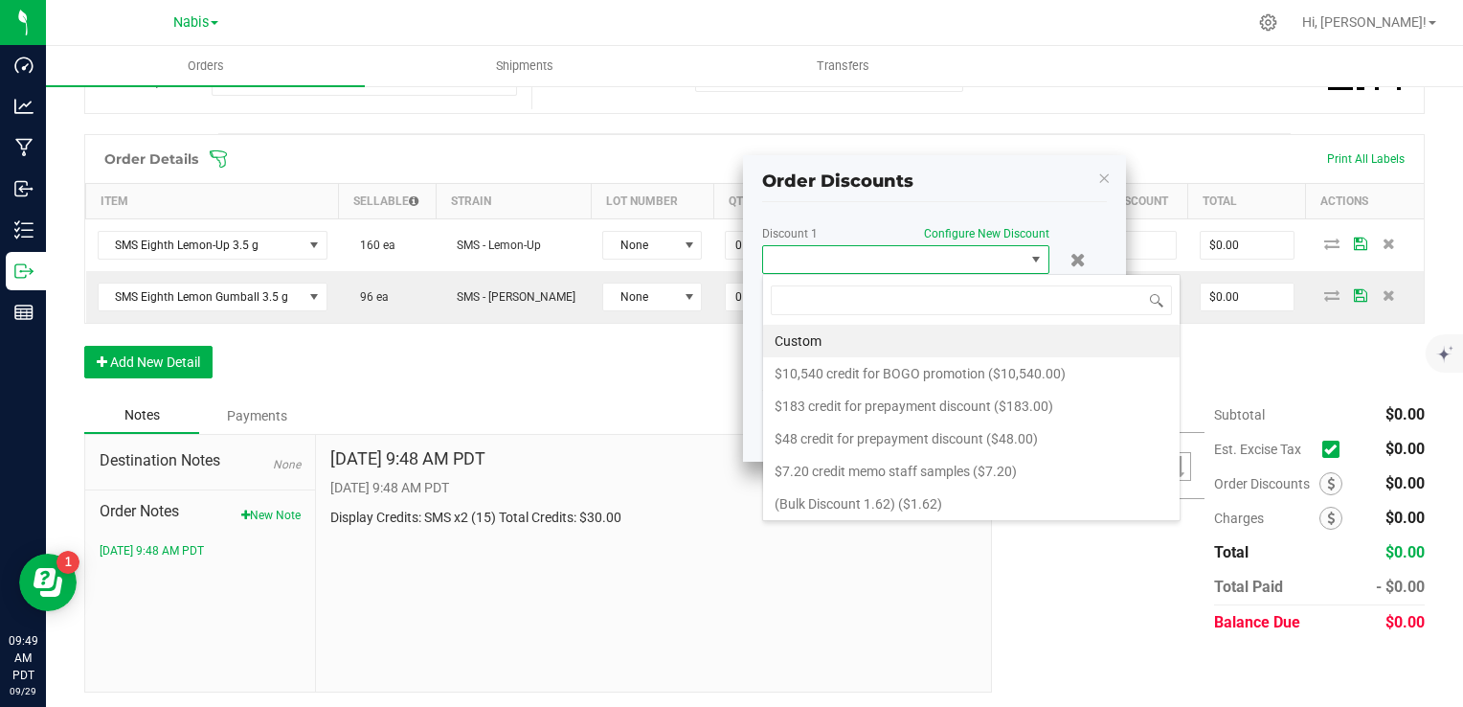
scroll to position [28, 287]
click at [904, 335] on li "Custom" at bounding box center [971, 341] width 417 height 33
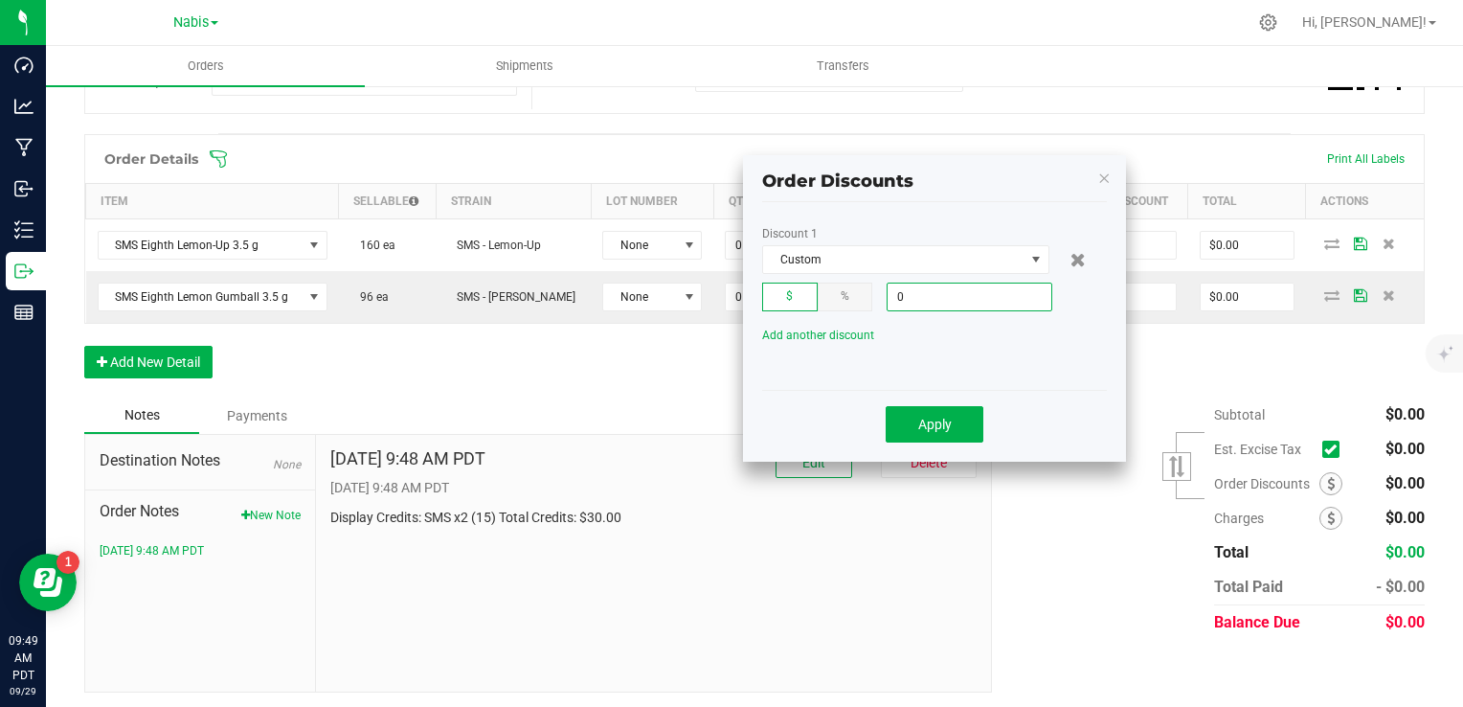
click at [948, 299] on input "0" at bounding box center [970, 296] width 164 height 27
type input "$30.00"
click at [939, 430] on span "Apply" at bounding box center [935, 424] width 34 height 15
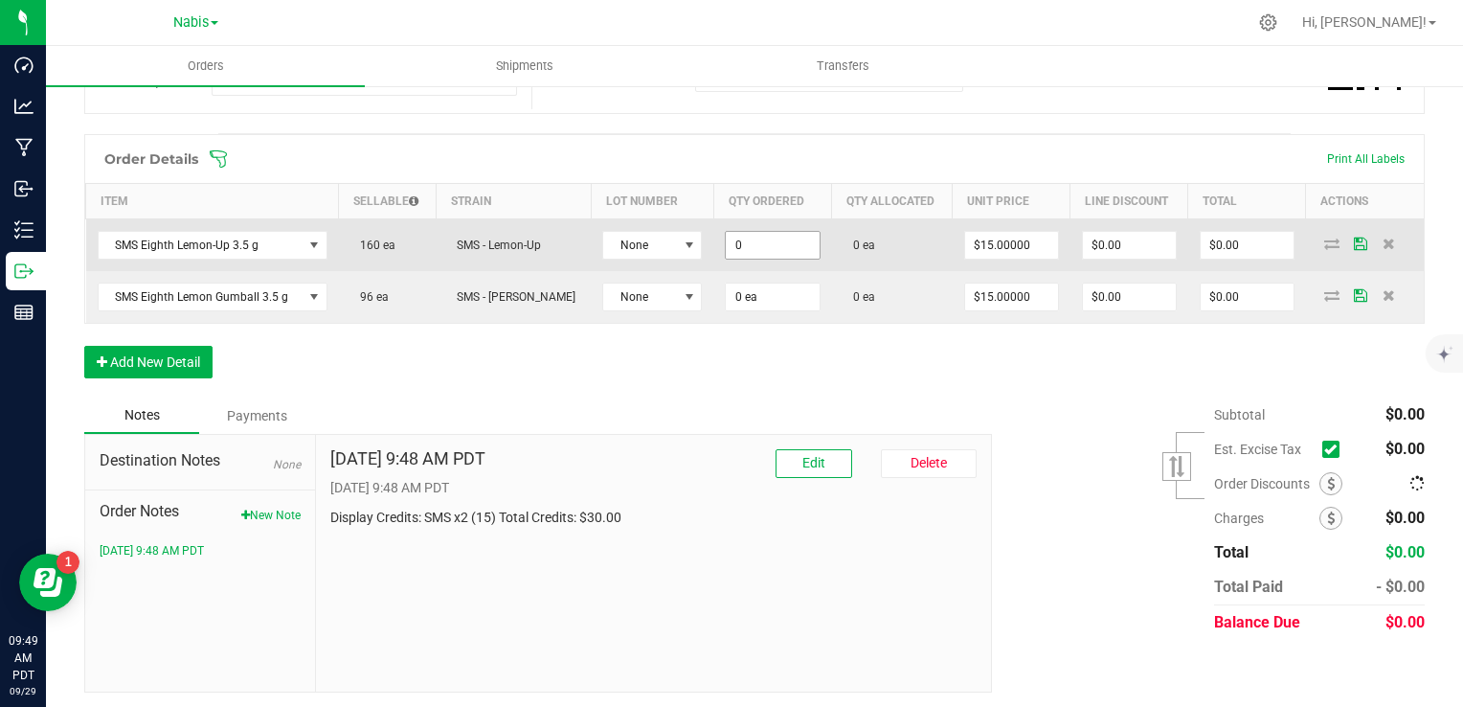
click at [753, 241] on input "0" at bounding box center [772, 245] width 93 height 27
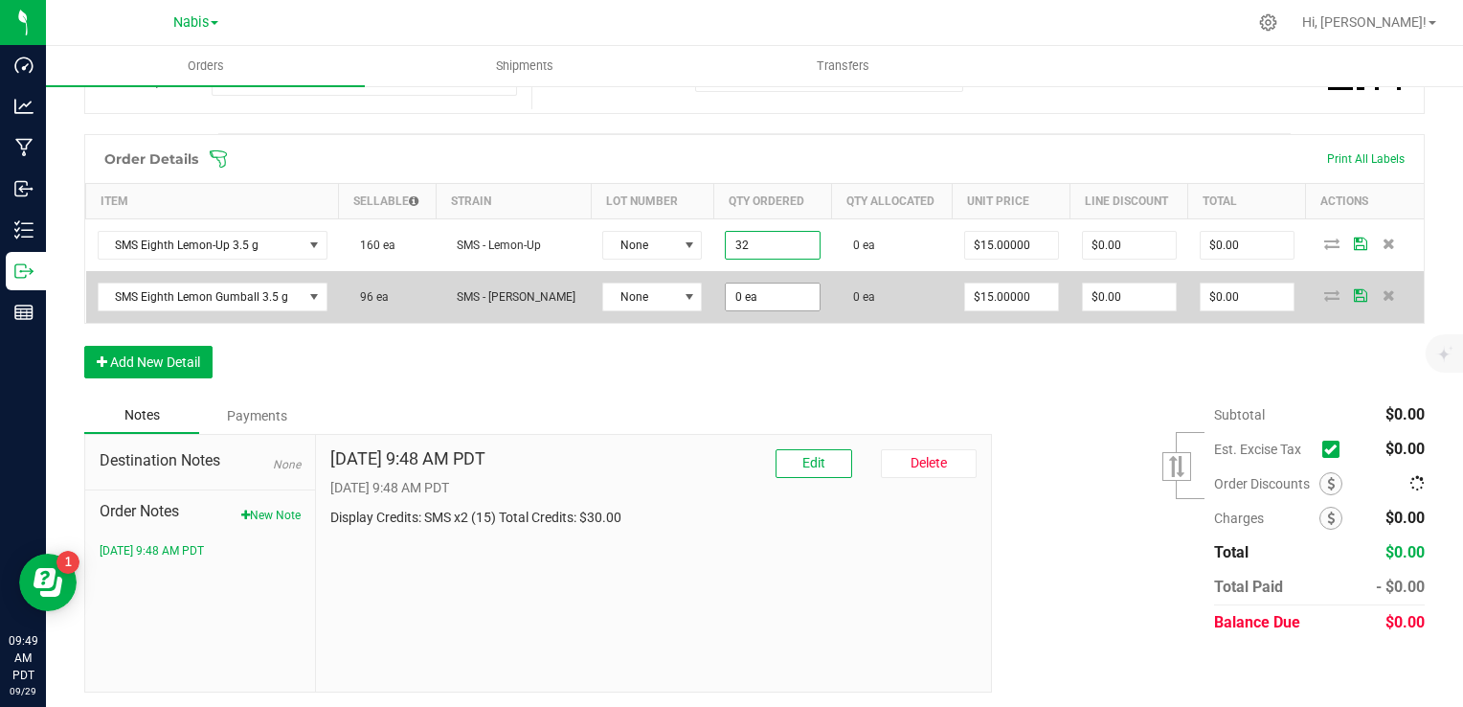
type input "32 ea"
type input "$480.00"
click at [741, 284] on input "0" at bounding box center [772, 296] width 93 height 27
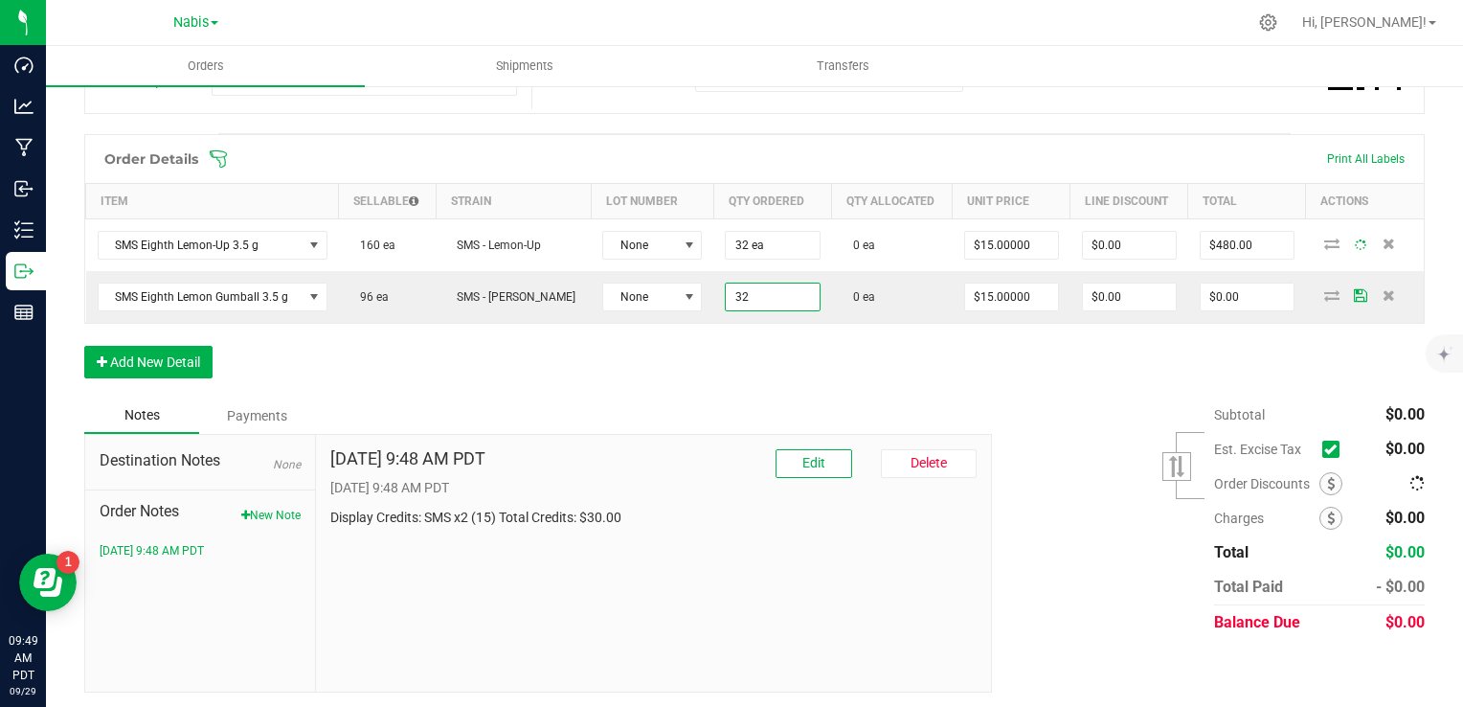
type input "32 ea"
type input "$480.00"
click at [874, 362] on div "Order Details Print All Labels Item Sellable Strain Lot Number Qty Ordered Qty …" at bounding box center [754, 265] width 1341 height 263
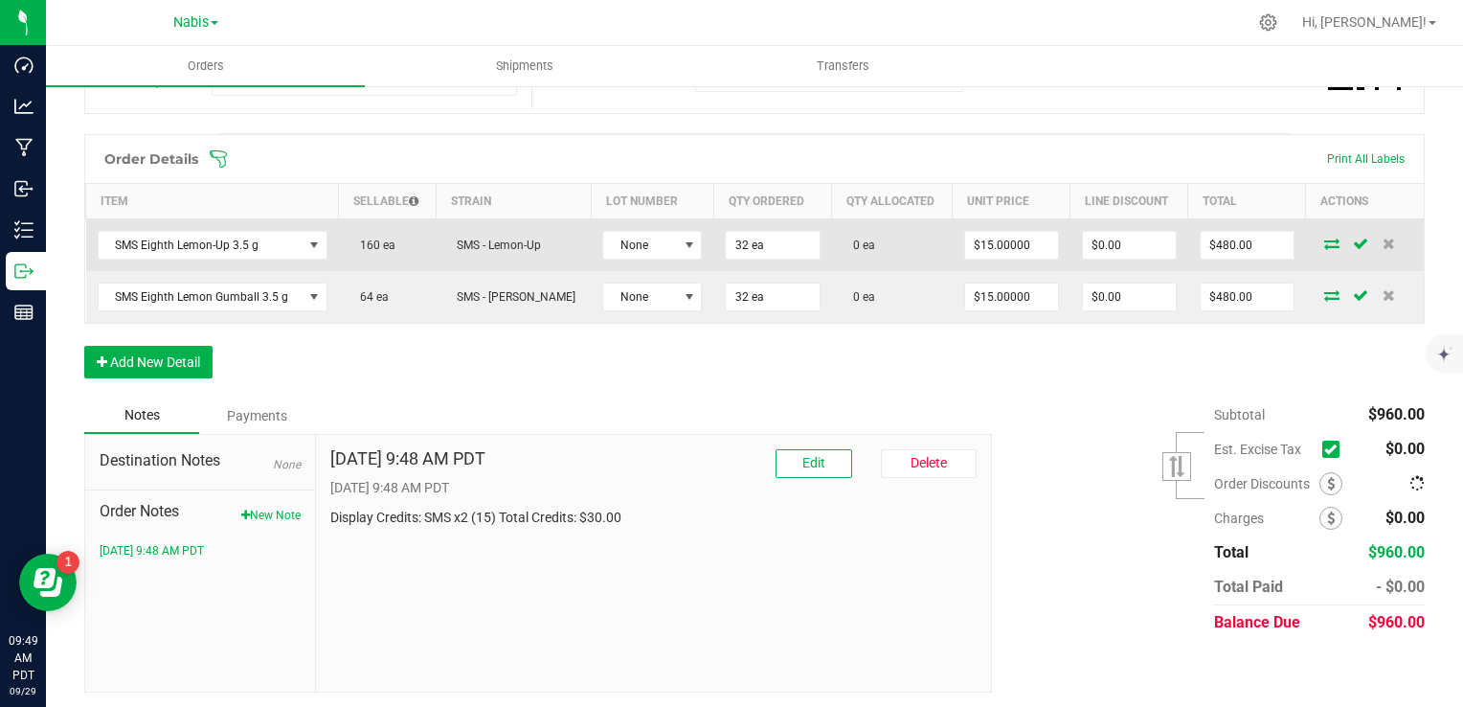
click at [1324, 239] on icon at bounding box center [1331, 243] width 15 height 11
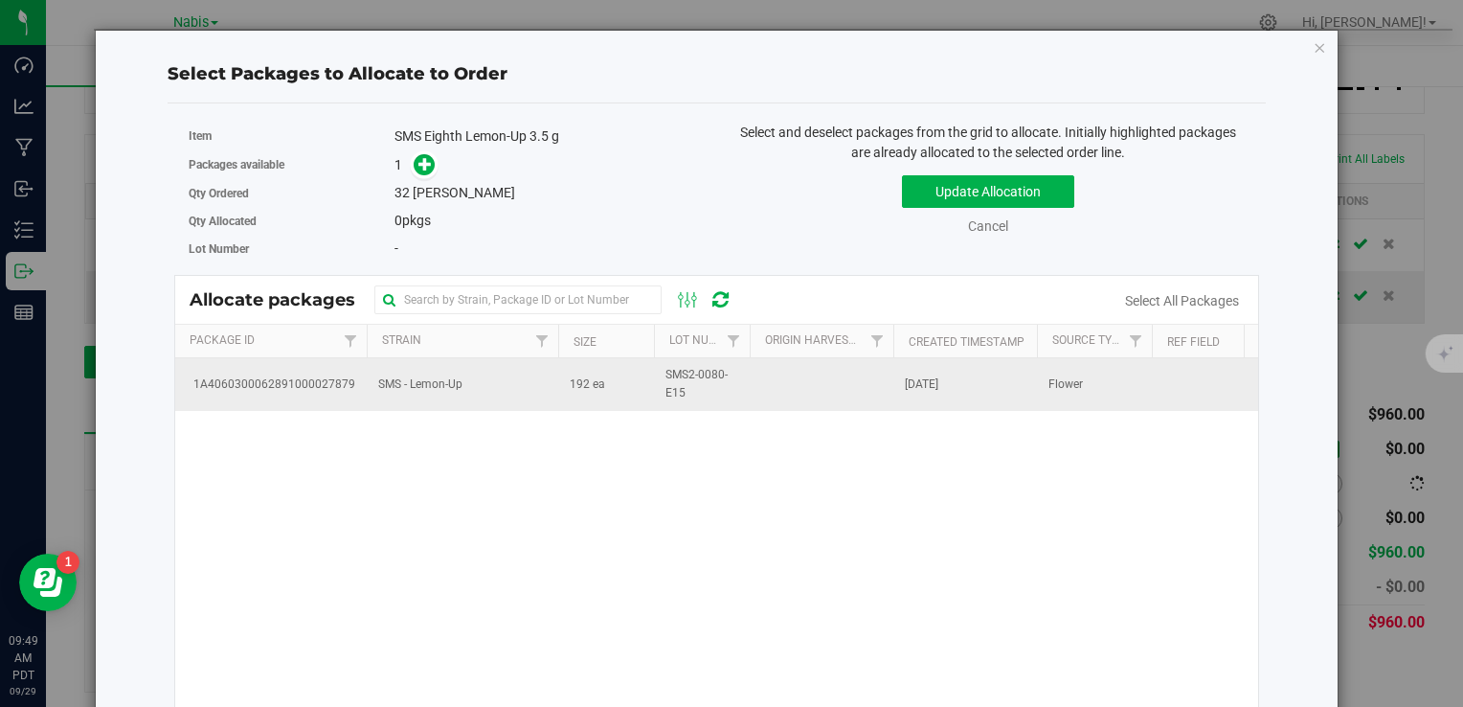
click at [494, 386] on td "SMS - Lemon-Up" at bounding box center [463, 384] width 192 height 52
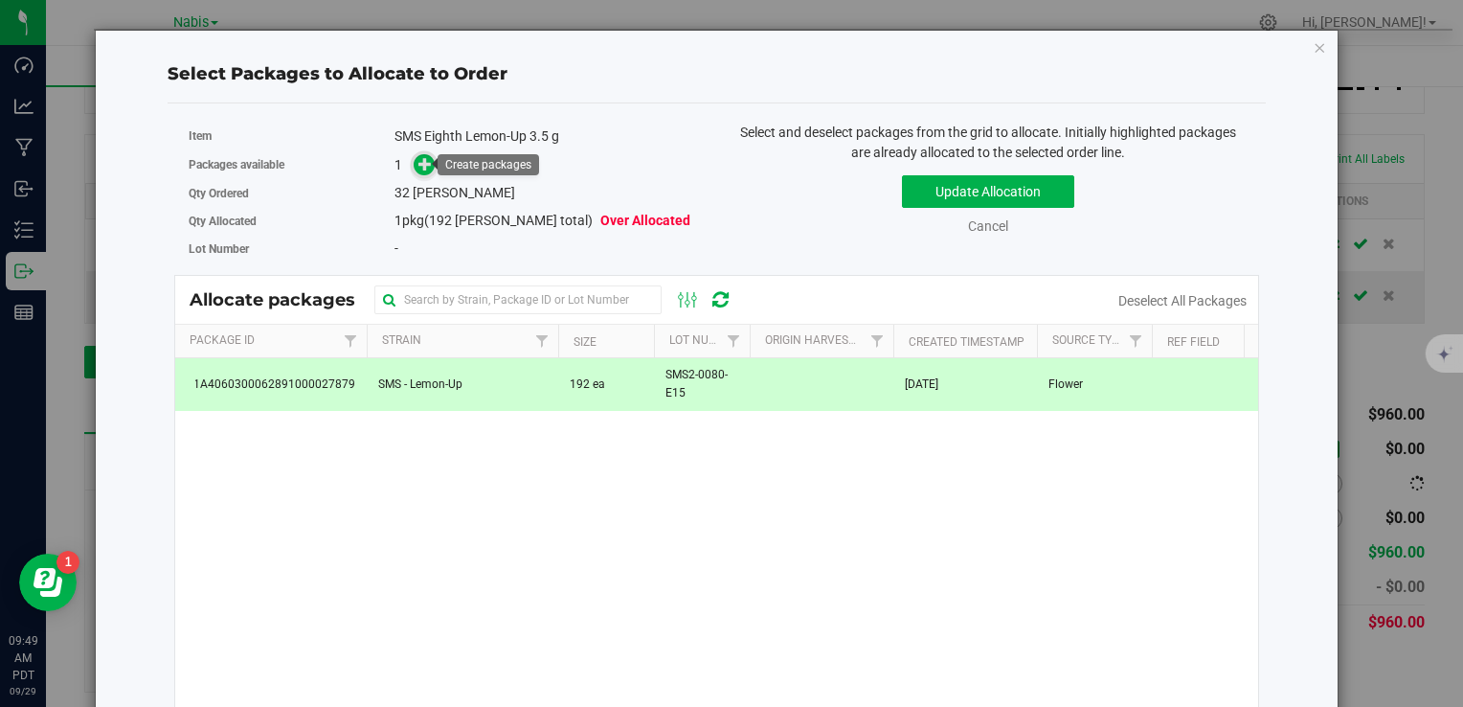
click at [421, 164] on icon at bounding box center [425, 163] width 13 height 13
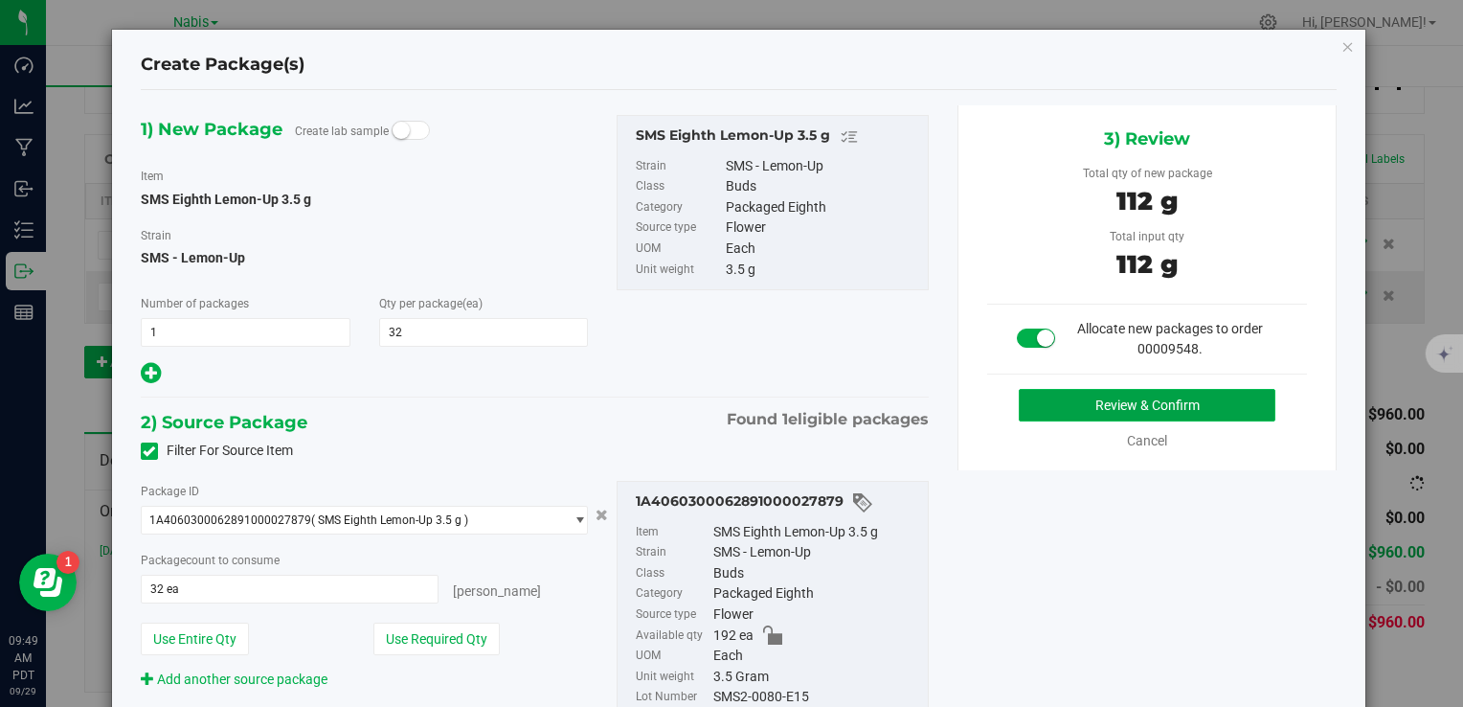
click at [1060, 391] on button "Review & Confirm" at bounding box center [1147, 405] width 257 height 33
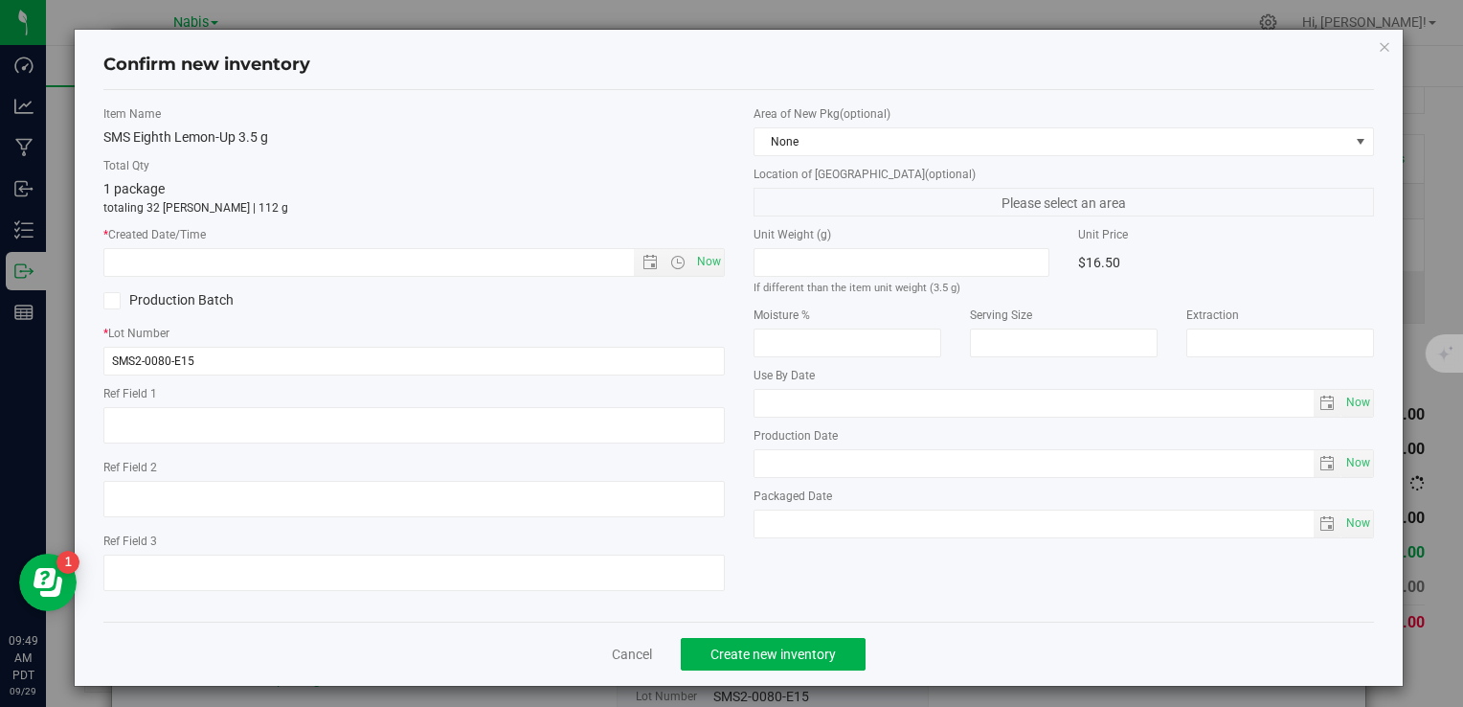
click at [717, 267] on div "Item Name SMS Eighth Lemon-Up 3.5 g Total Qty 1 package totaling 32 eaches | 11…" at bounding box center [413, 355] width 649 height 501
click at [707, 264] on span "Now" at bounding box center [708, 262] width 33 height 28
type input "9/29/2025 9:49 AM"
click at [831, 657] on button "Create new inventory" at bounding box center [773, 654] width 185 height 33
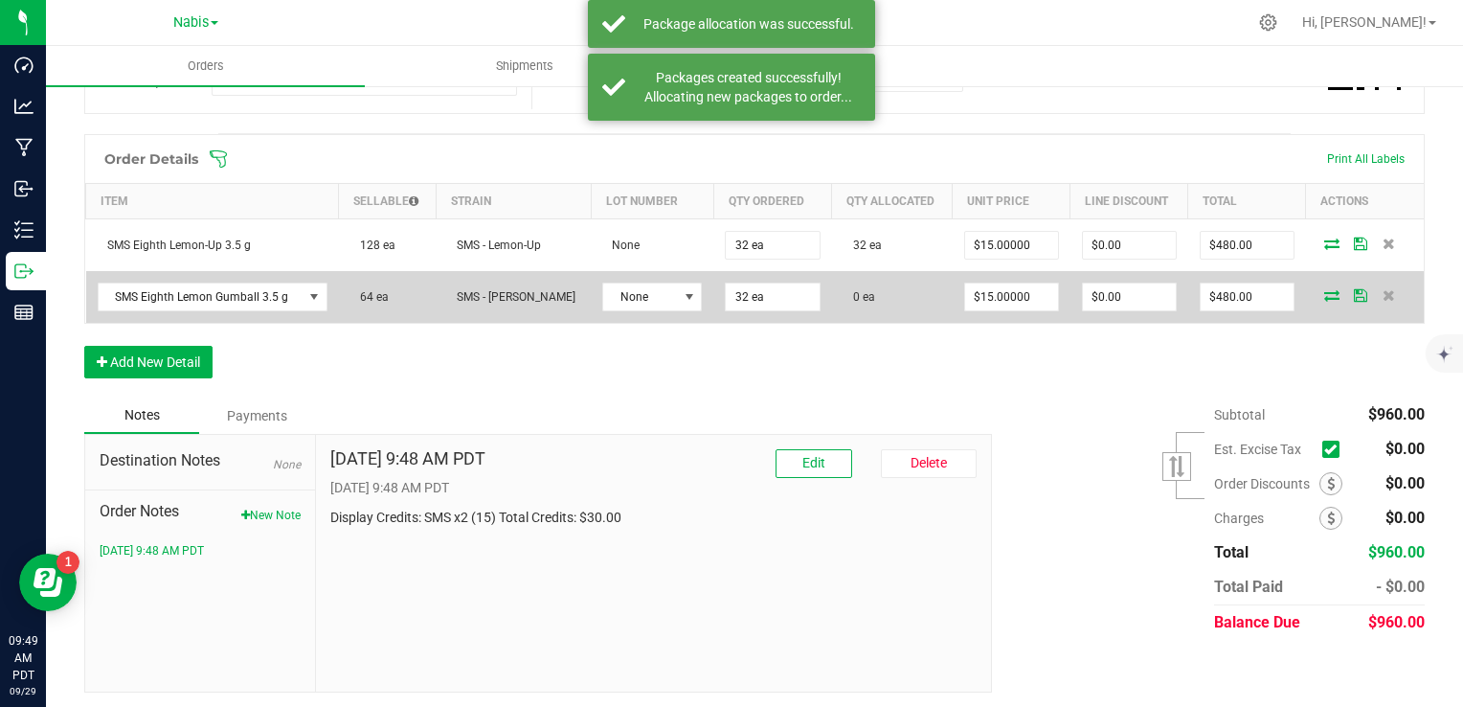
click at [1324, 293] on icon at bounding box center [1331, 294] width 15 height 11
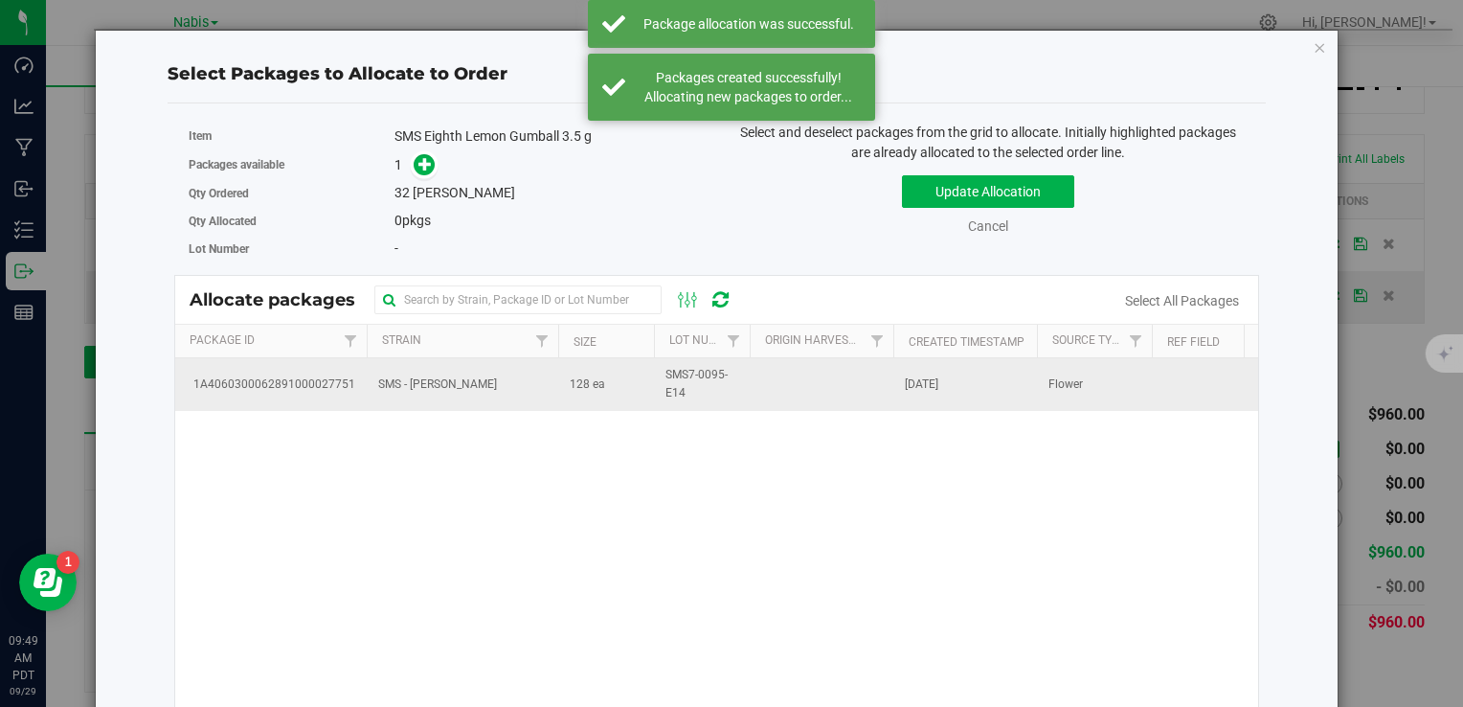
click at [405, 393] on td "SMS - Lemon Gumball" at bounding box center [463, 384] width 192 height 52
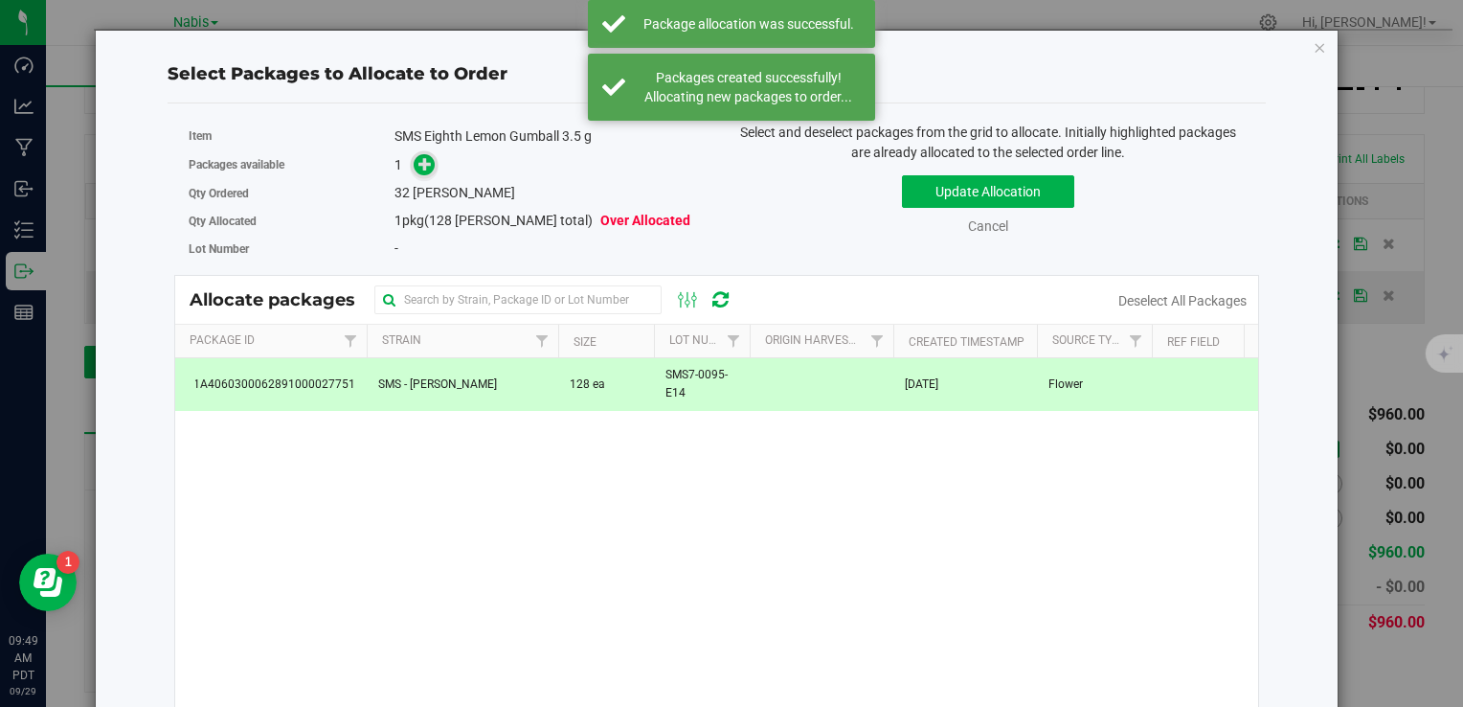
click at [419, 170] on icon at bounding box center [425, 163] width 13 height 13
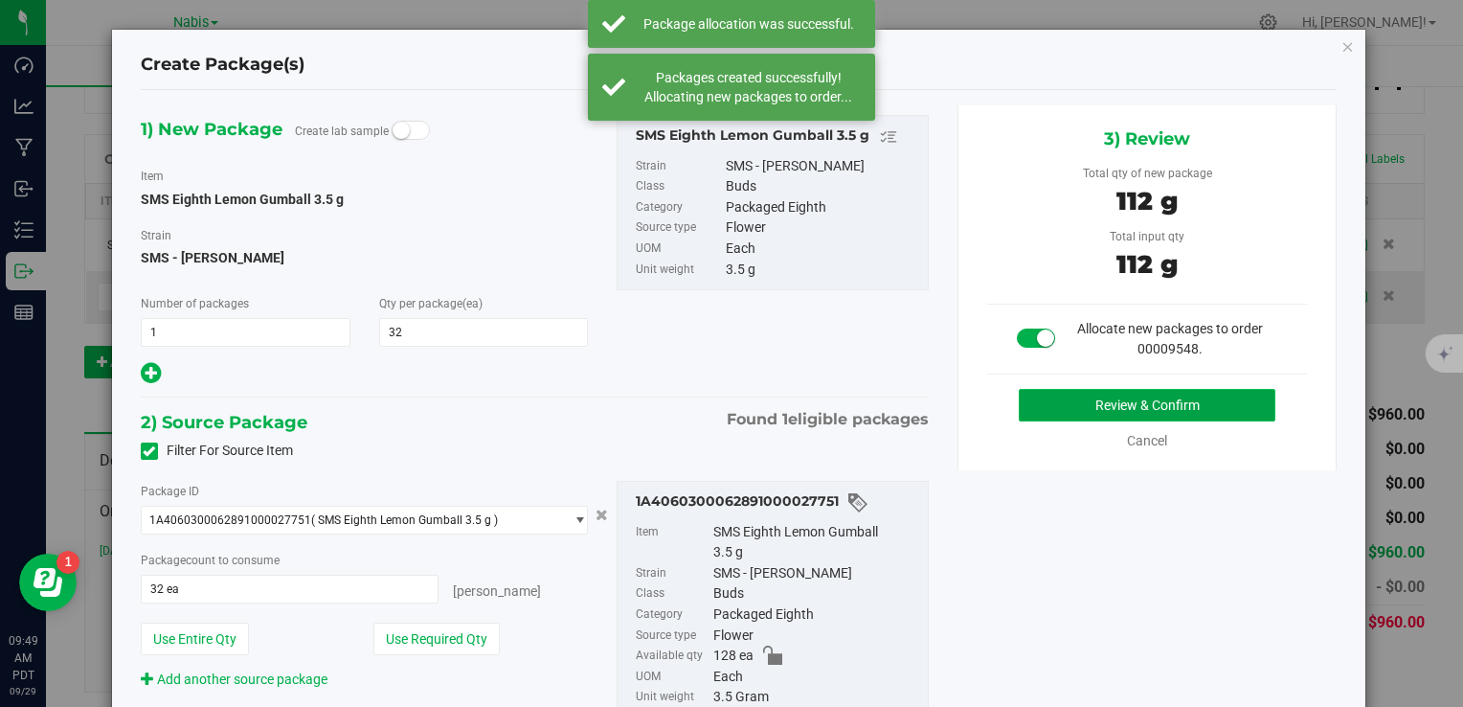
click at [1080, 397] on button "Review & Confirm" at bounding box center [1147, 405] width 257 height 33
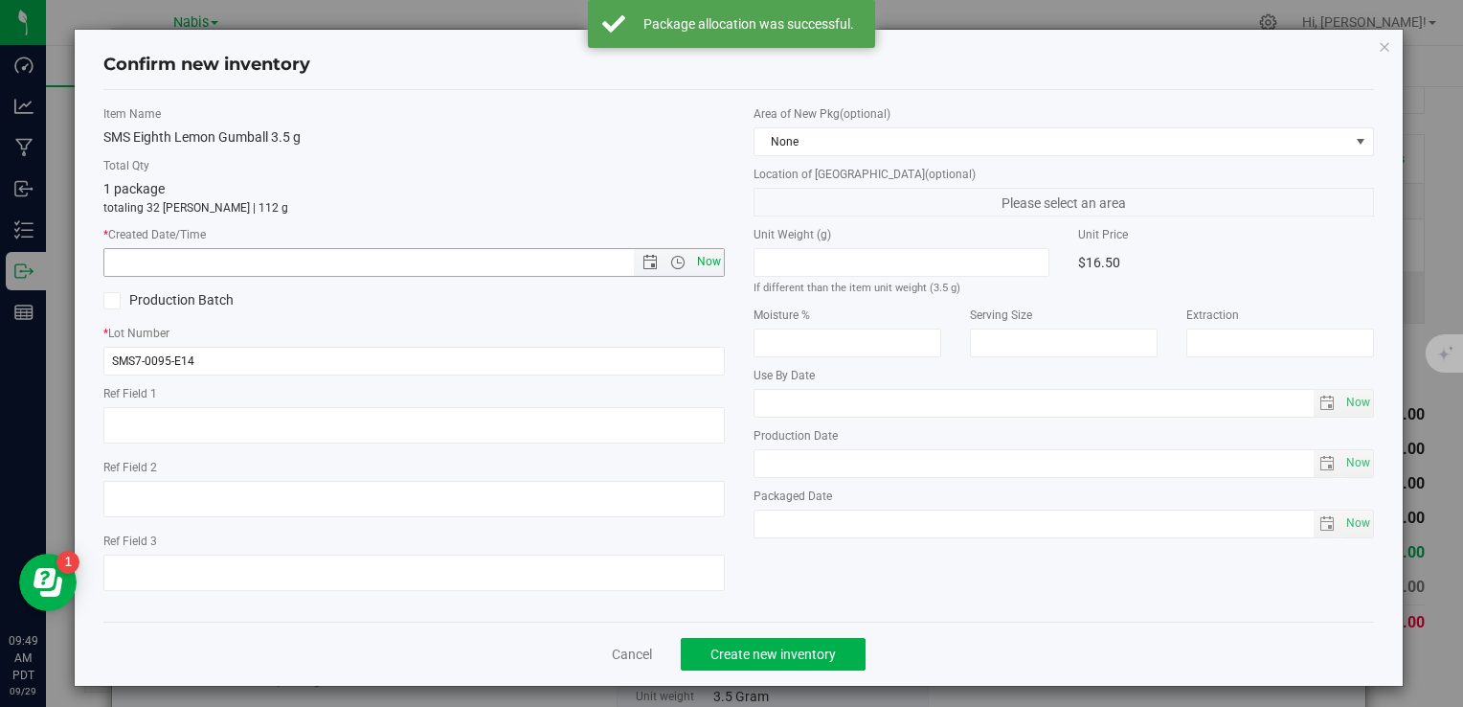
click at [705, 262] on span "Now" at bounding box center [708, 262] width 33 height 28
type input "9/29/2025 9:49 AM"
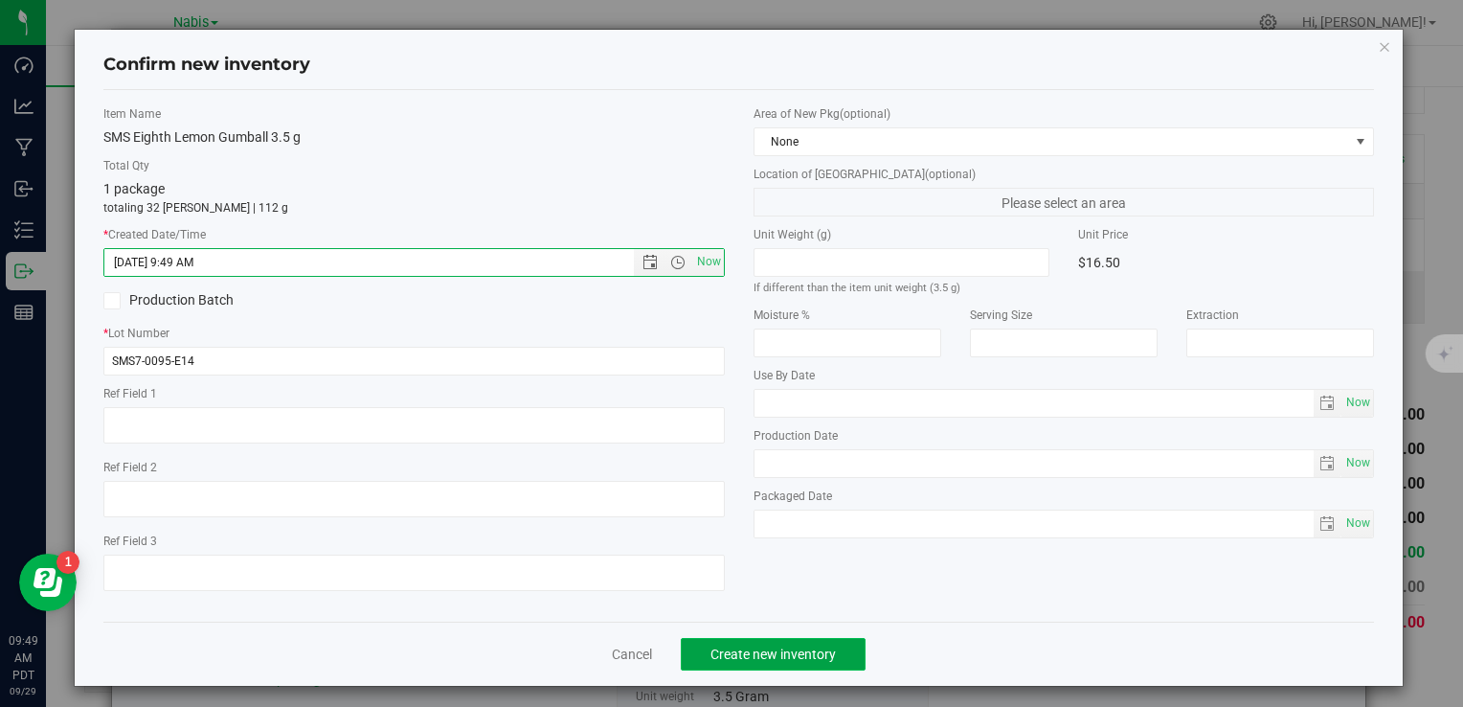
click at [783, 647] on span "Create new inventory" at bounding box center [773, 653] width 125 height 15
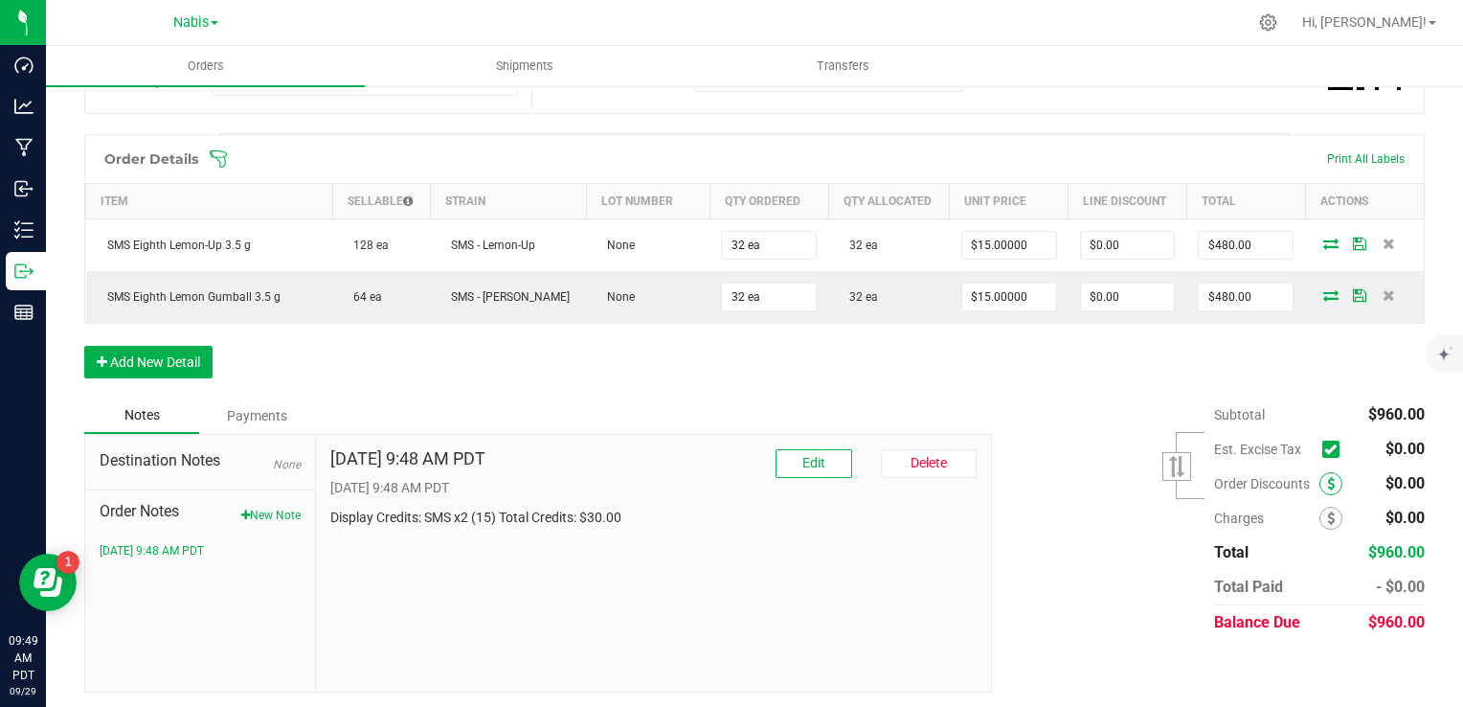
click at [1327, 485] on icon at bounding box center [1331, 483] width 8 height 13
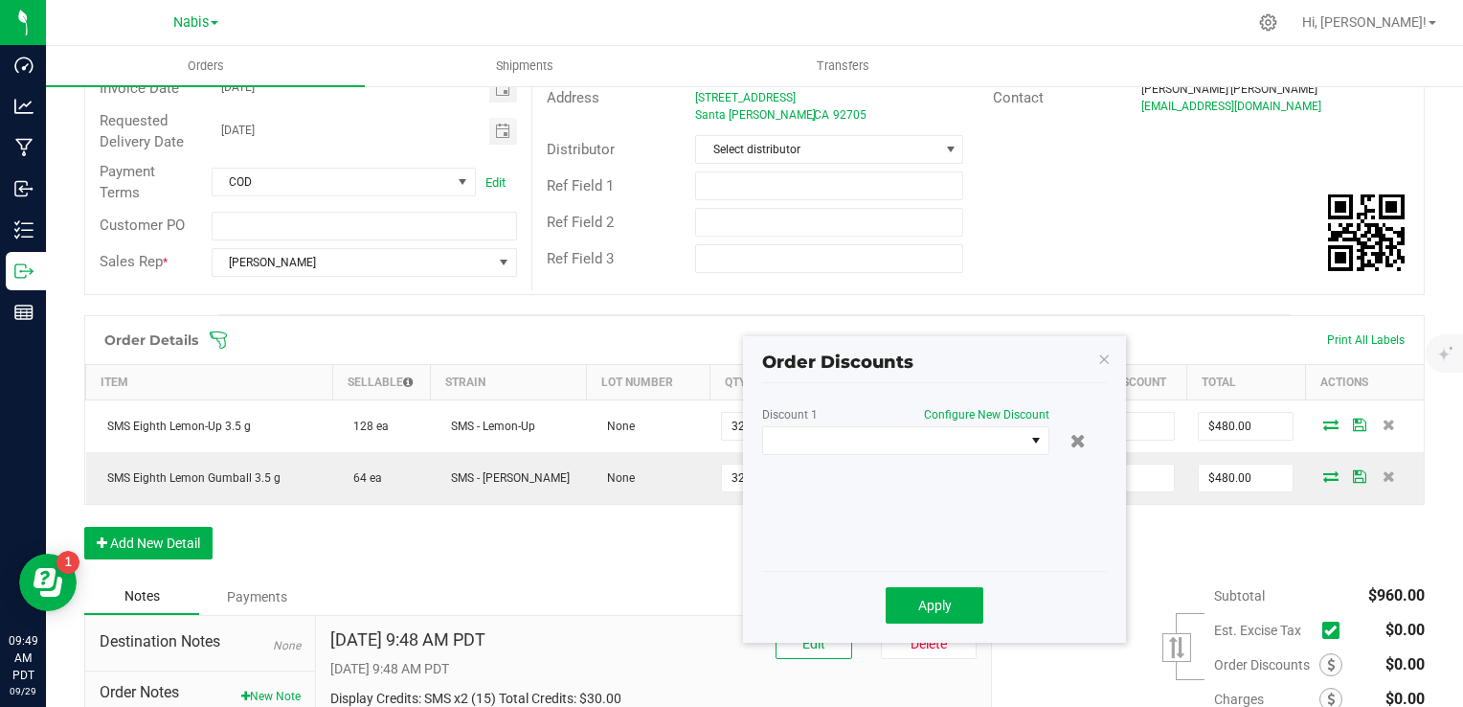
scroll to position [262, 0]
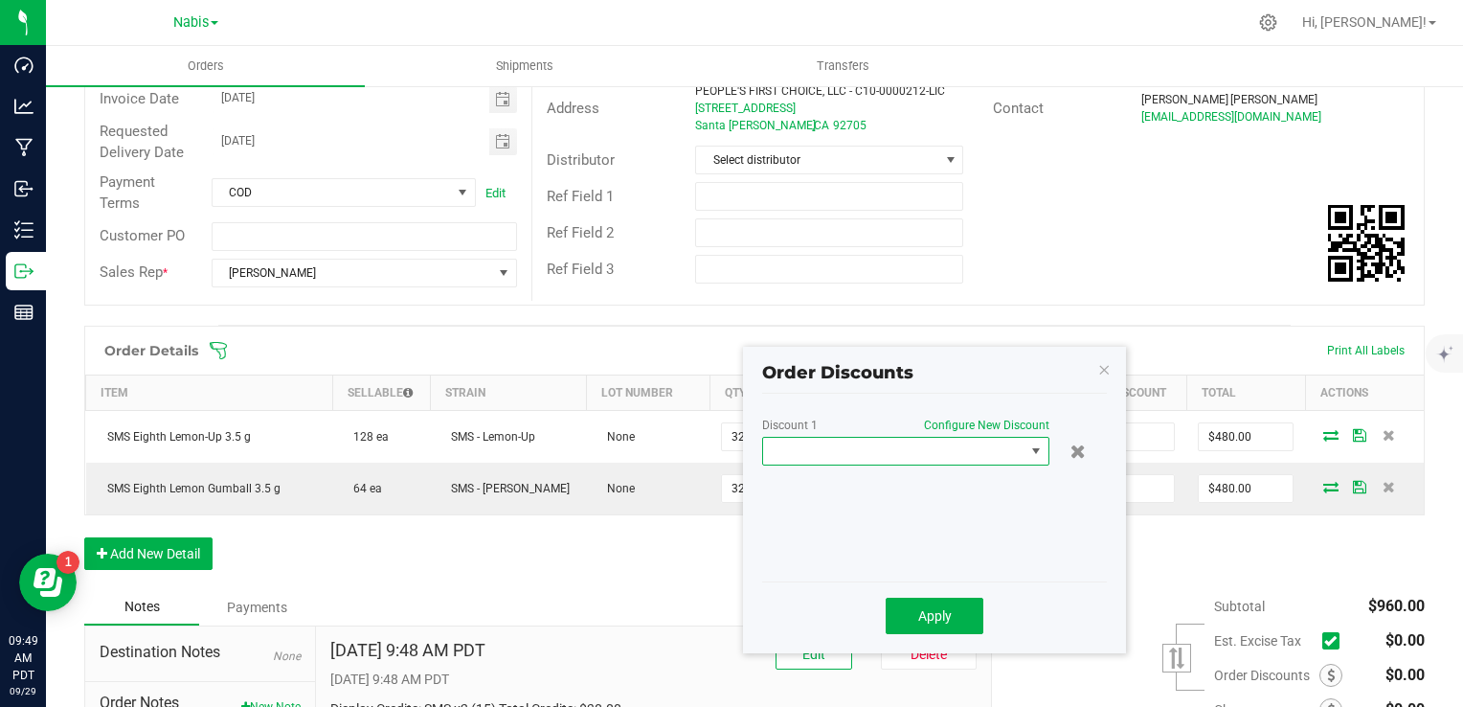
click at [872, 458] on span at bounding box center [893, 451] width 261 height 27
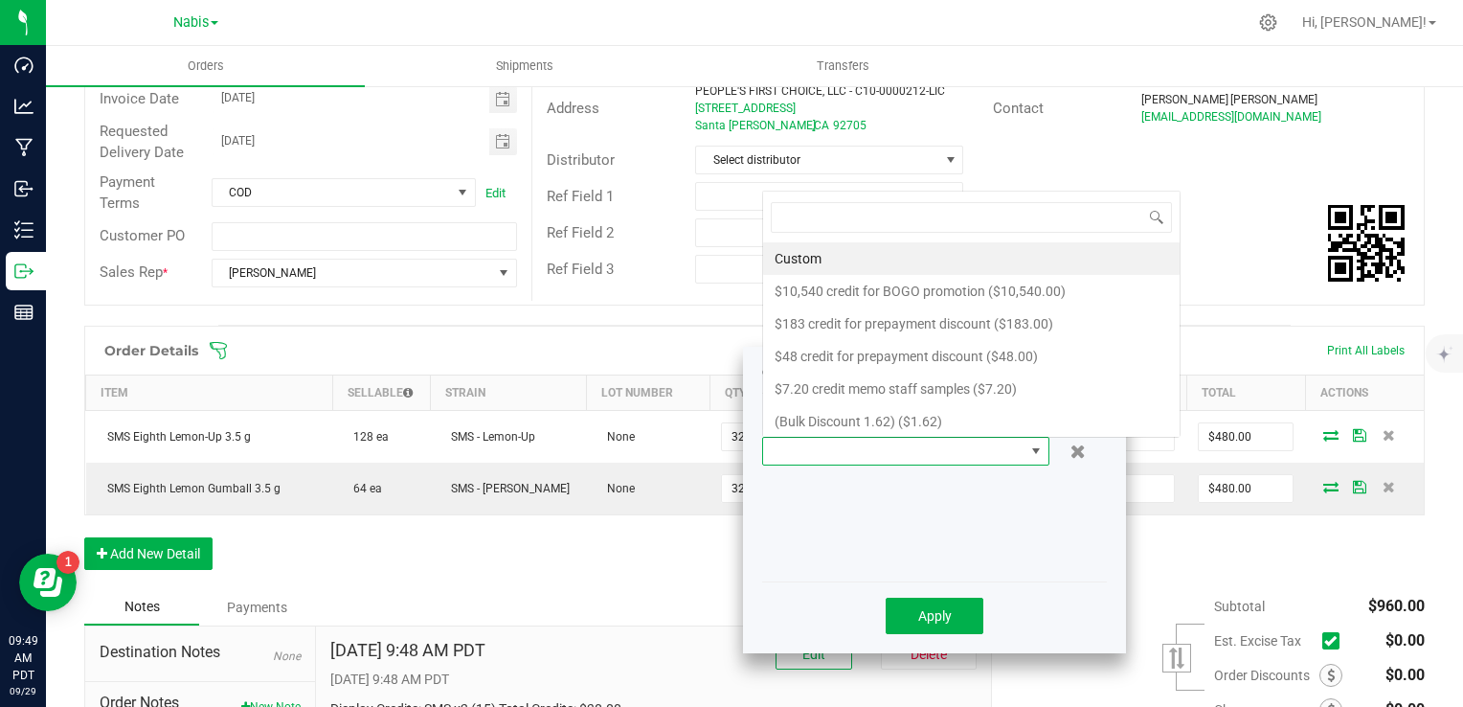
scroll to position [28, 287]
click at [856, 248] on li "Custom" at bounding box center [971, 258] width 417 height 33
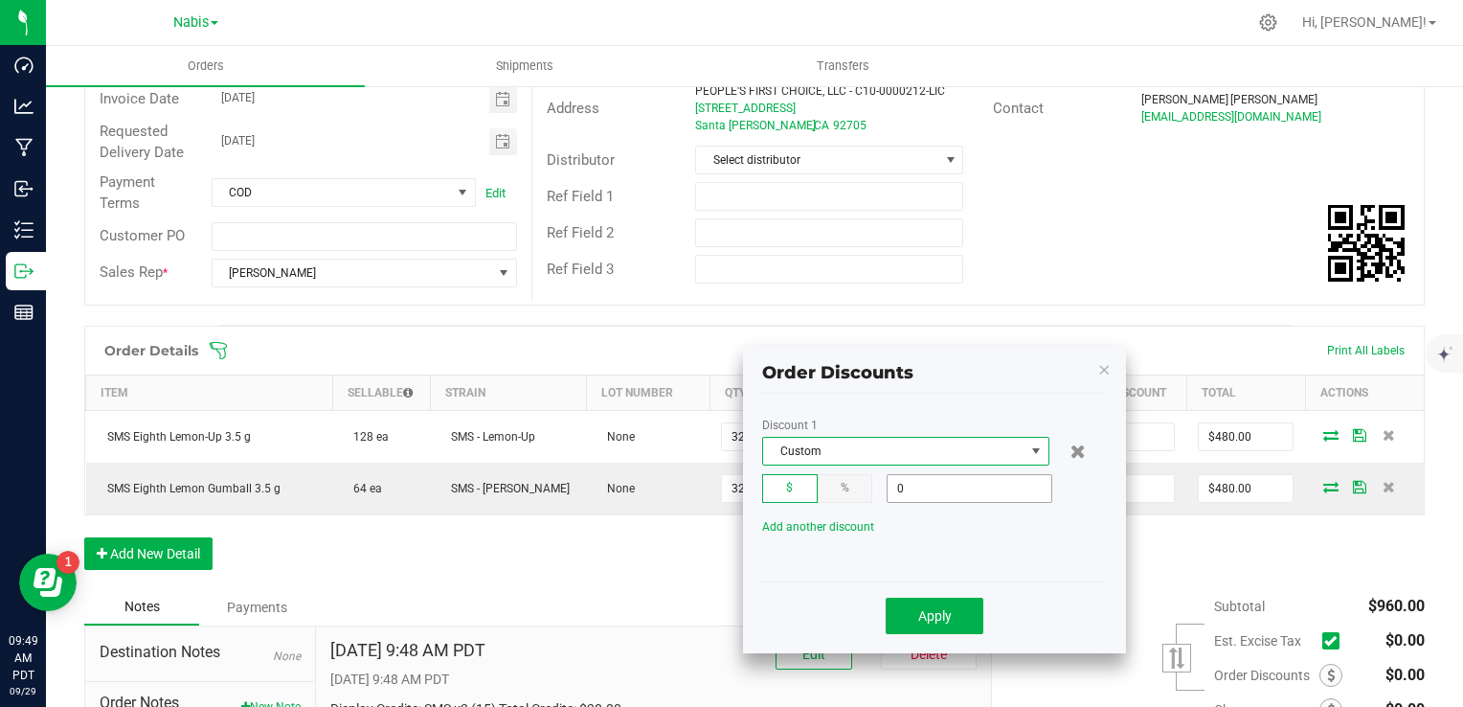
click at [954, 489] on input "0" at bounding box center [970, 488] width 164 height 27
type input "$30.00"
click at [947, 617] on span "Apply" at bounding box center [935, 615] width 34 height 15
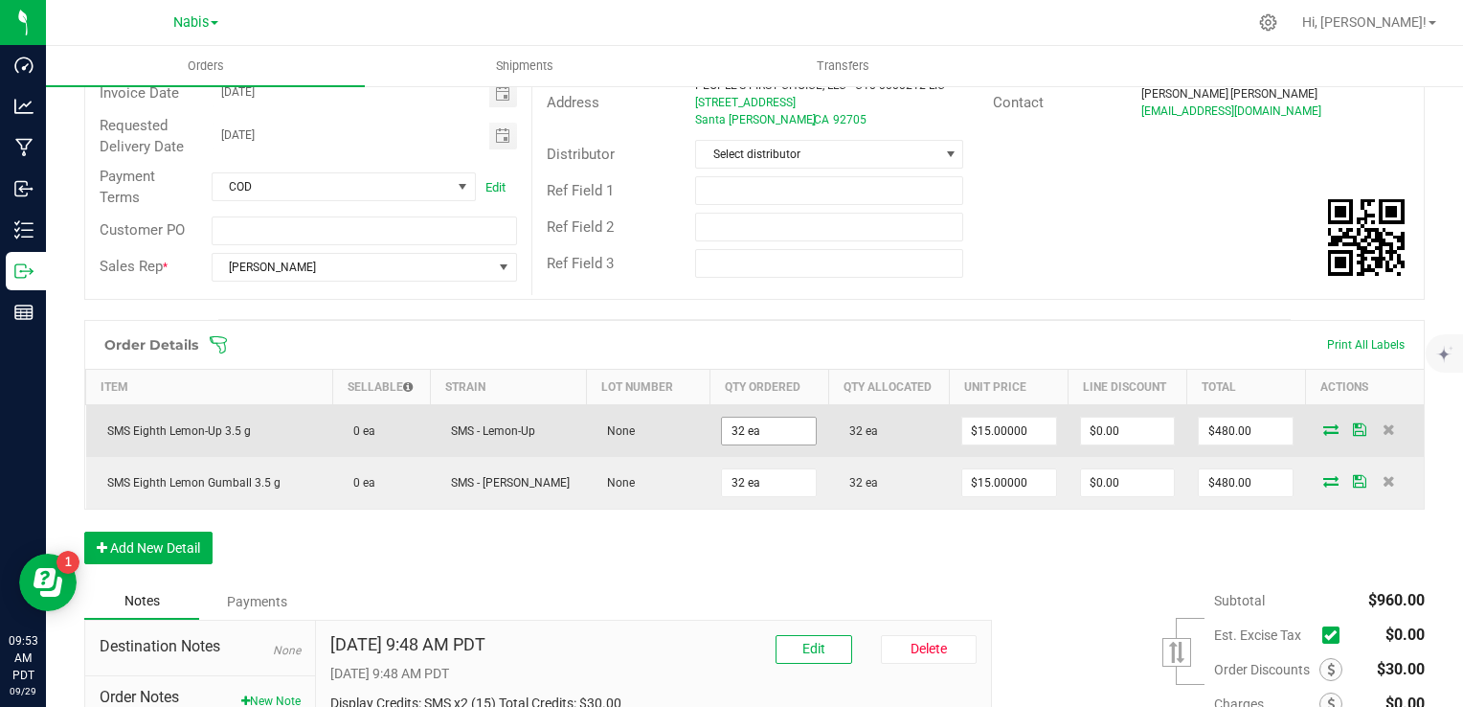
scroll to position [0, 0]
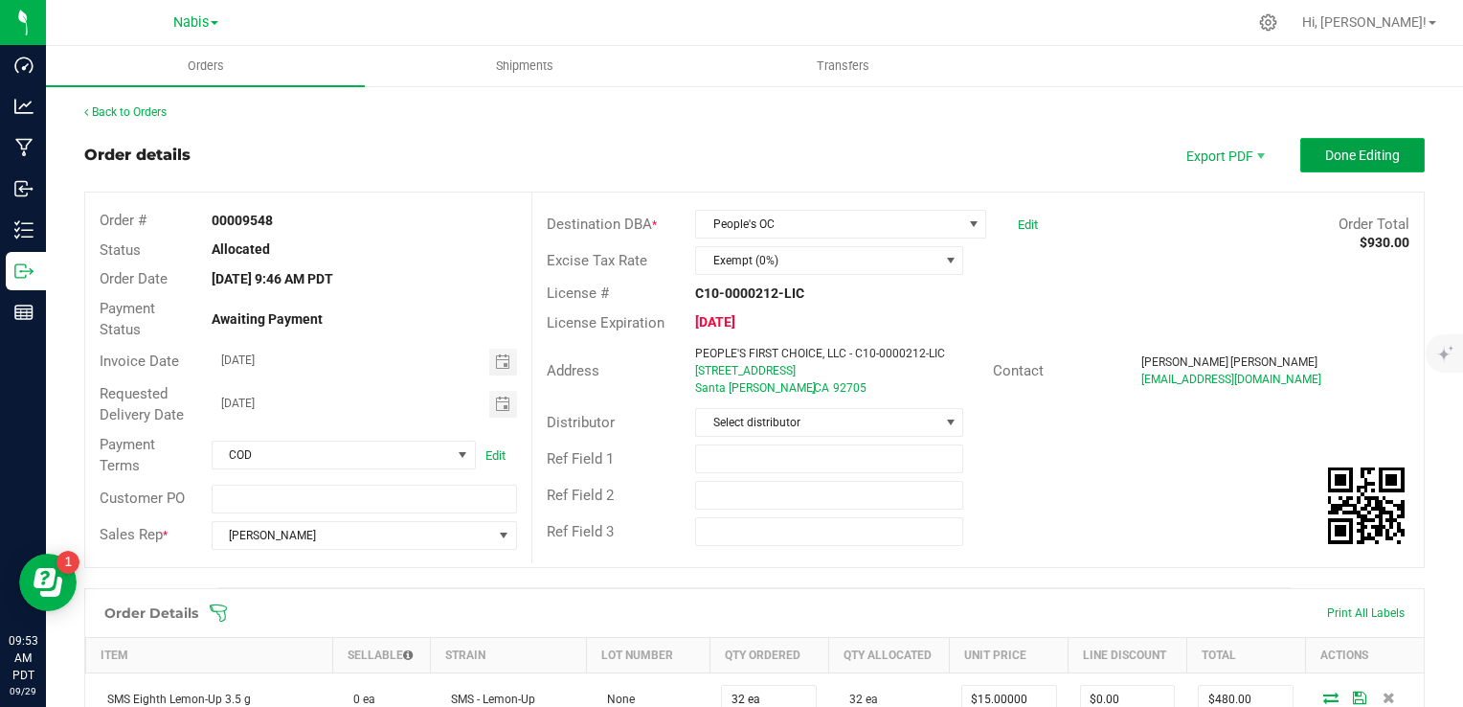
click at [1389, 147] on button "Done Editing" at bounding box center [1363, 155] width 124 height 34
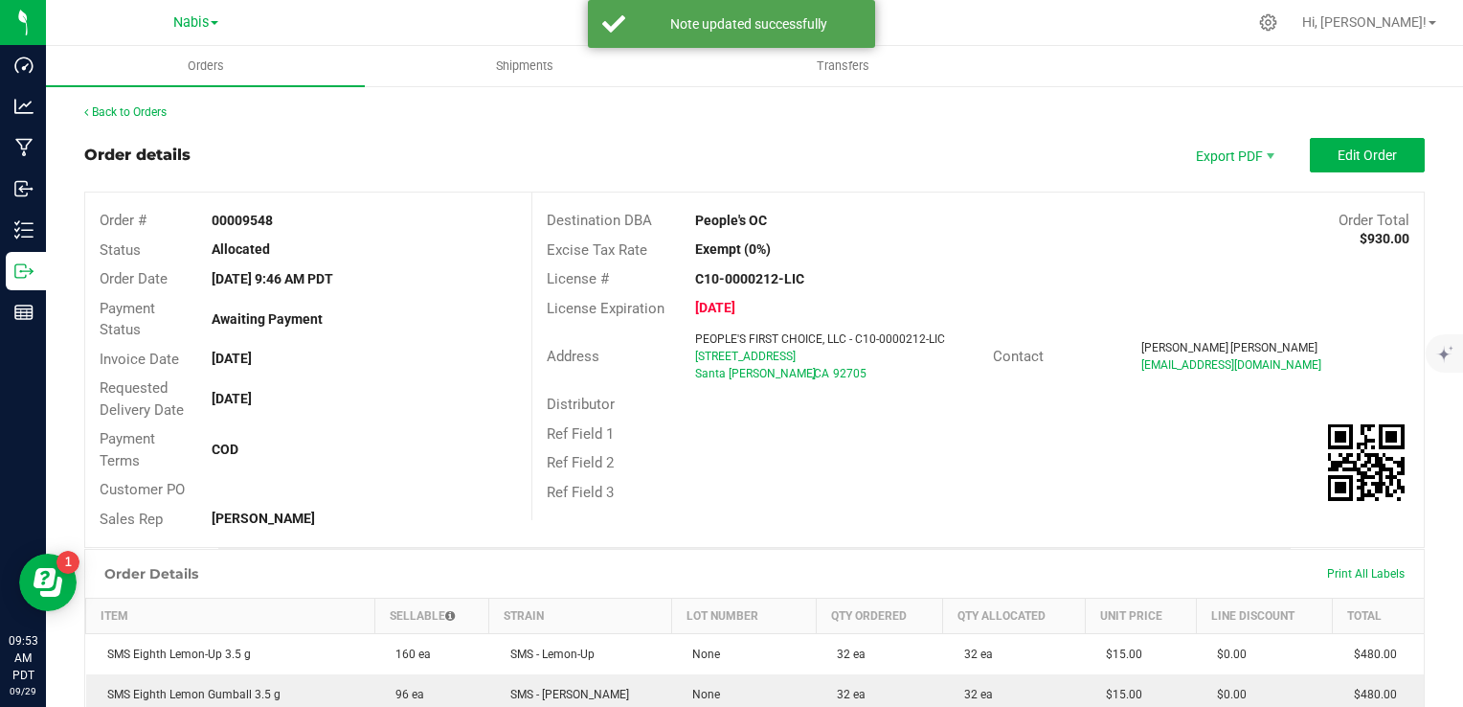
drag, startPoint x: 776, startPoint y: 221, endPoint x: 663, endPoint y: 220, distance: 113.0
click at [663, 220] on div "Destination DBA People's OC Order Total $930.00" at bounding box center [978, 221] width 892 height 30
copy div "People's OC"
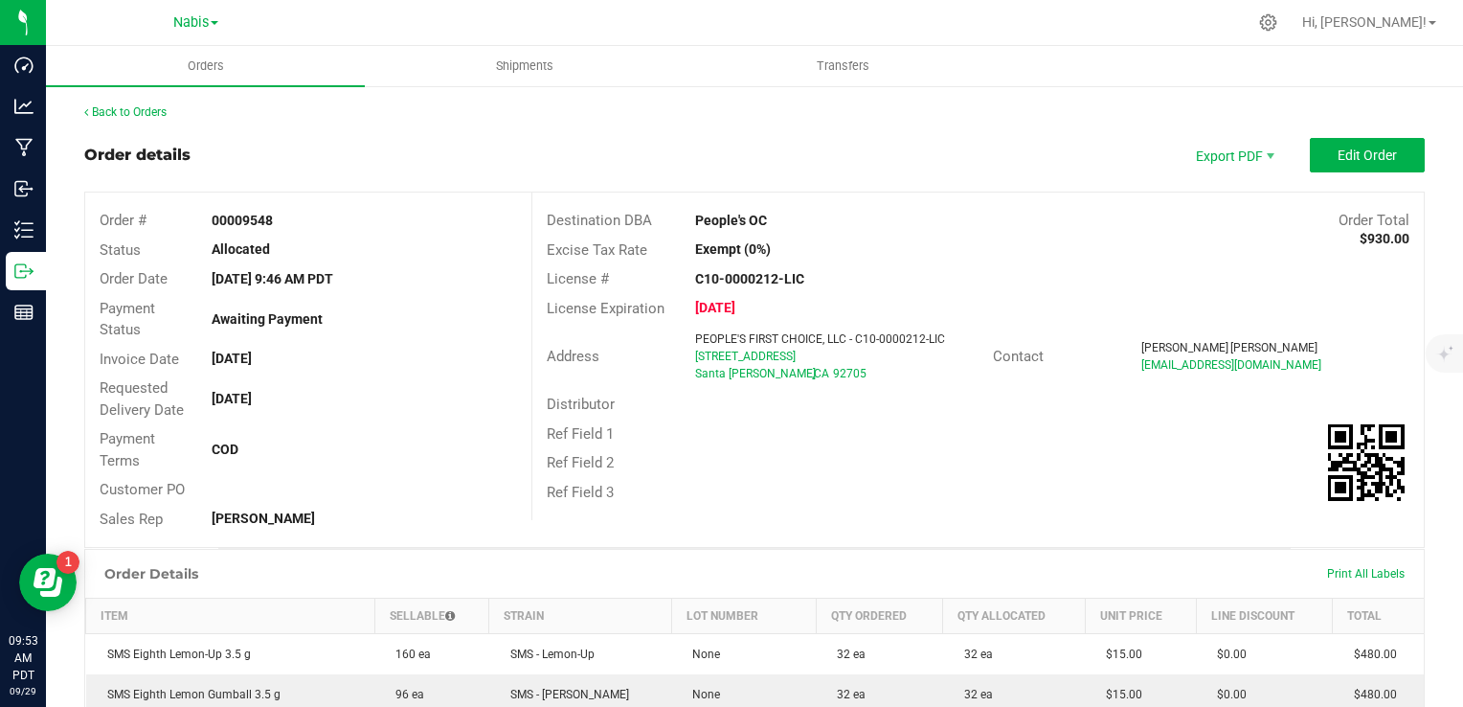
drag, startPoint x: 674, startPoint y: 358, endPoint x: 781, endPoint y: 359, distance: 107.3
click at [781, 359] on div "Address PEOPLE'S FIRST CHOICE, LLC - C10-0000212-LIC 2721 Grand Ave S Santa Ana…" at bounding box center [762, 356] width 461 height 59
click at [662, 356] on div "Address" at bounding box center [608, 357] width 153 height 22
drag, startPoint x: 680, startPoint y: 358, endPoint x: 808, endPoint y: 359, distance: 128.3
click at [808, 359] on div "PEOPLE'S FIRST CHOICE, LLC - C10-0000212-LIC 2721 Grand Ave S Santa Ana , CA 92…" at bounding box center [839, 356] width 306 height 52
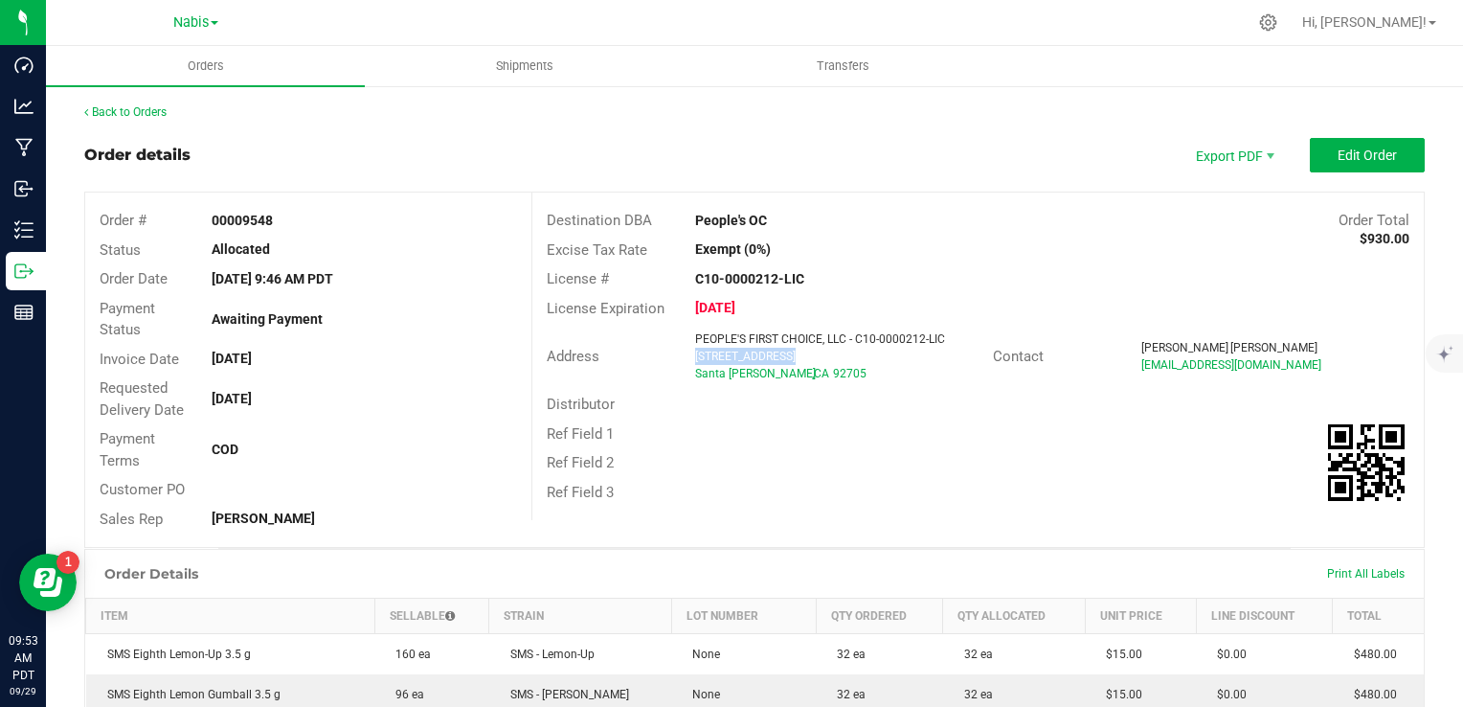
copy span "2721 Grand Ave S"
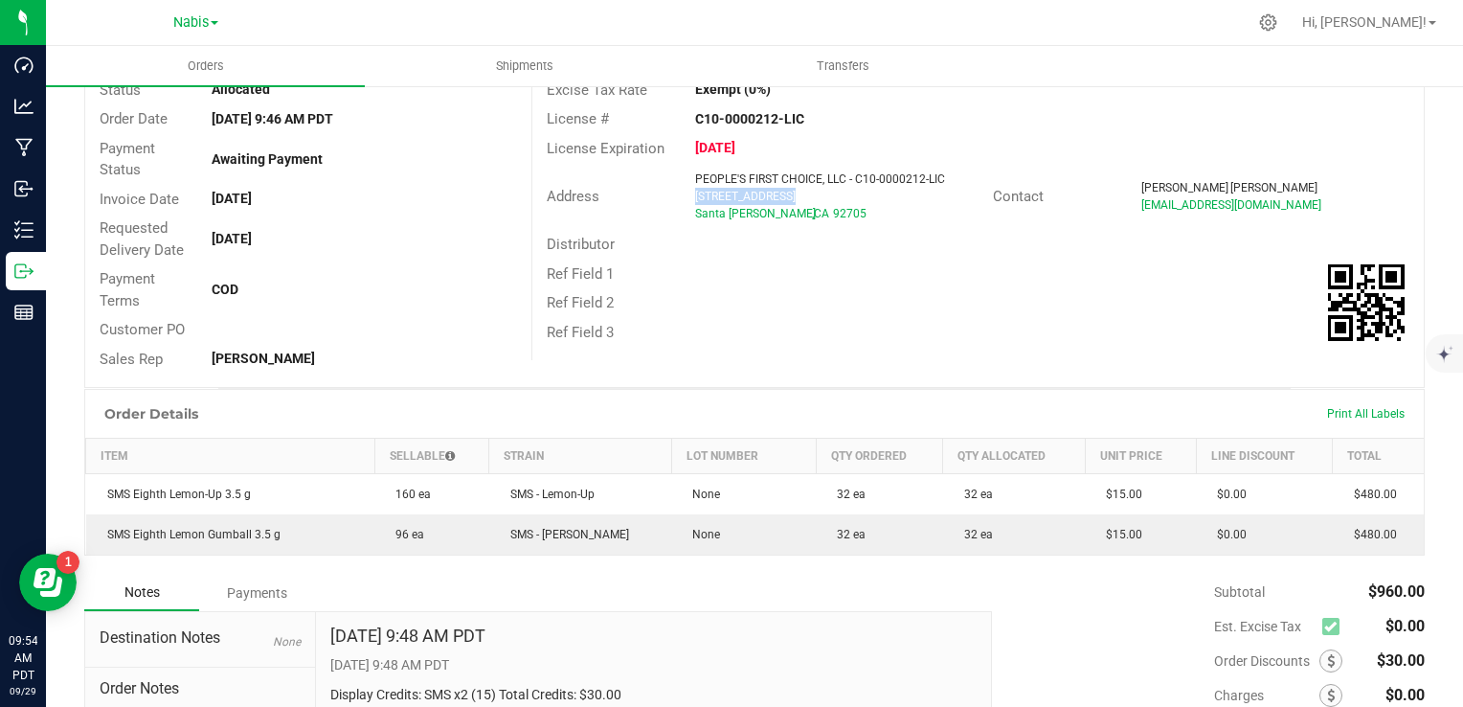
scroll to position [340, 0]
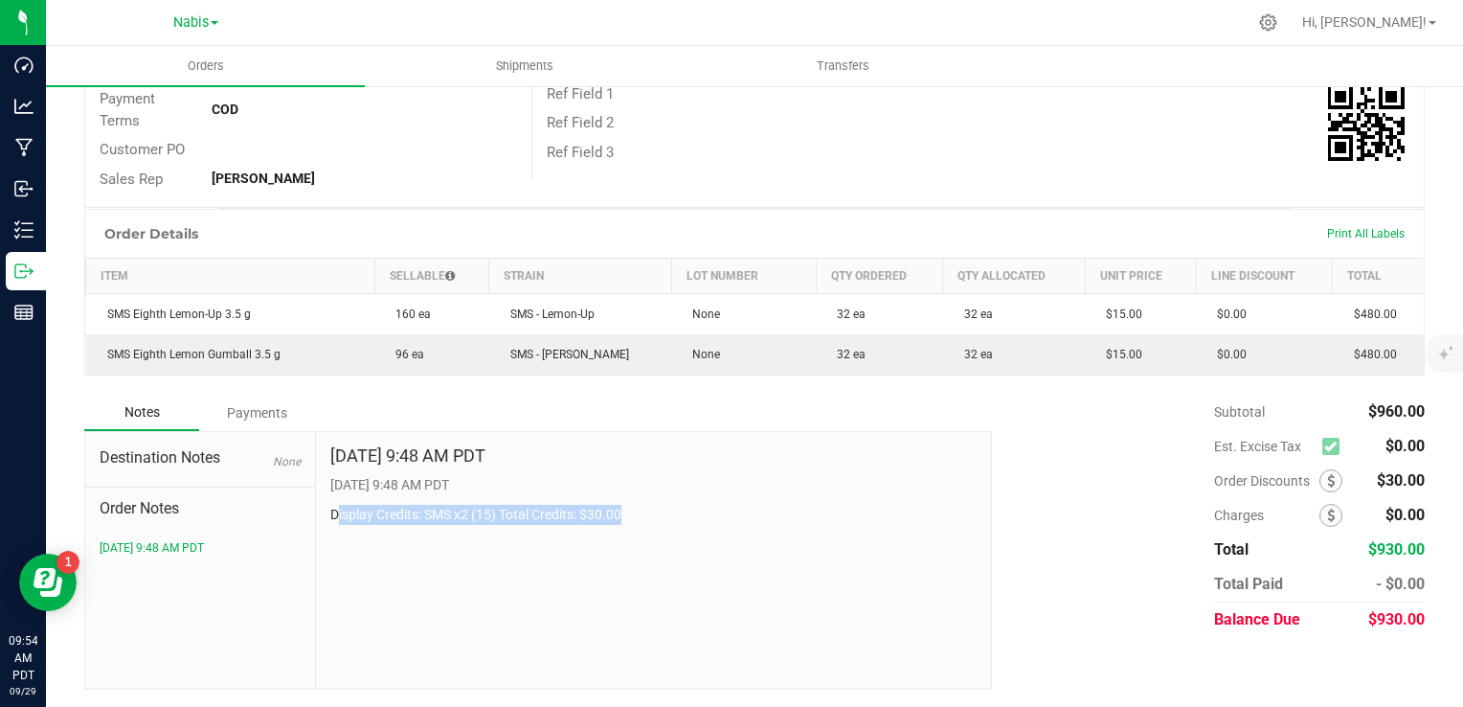
drag, startPoint x: 332, startPoint y: 508, endPoint x: 644, endPoint y: 509, distance: 311.2
click at [644, 509] on p "Display Credits: SMS x2 (15) Total Credits: $30.00" at bounding box center [653, 515] width 647 height 20
drag, startPoint x: 644, startPoint y: 509, endPoint x: 408, endPoint y: 515, distance: 235.7
click at [408, 515] on p "Display Credits: SMS x2 (15) Total Credits: $30.00" at bounding box center [653, 515] width 647 height 20
click at [334, 515] on p "Display Credits: SMS x2 (15) Total Credits: $30.00" at bounding box center [653, 515] width 647 height 20
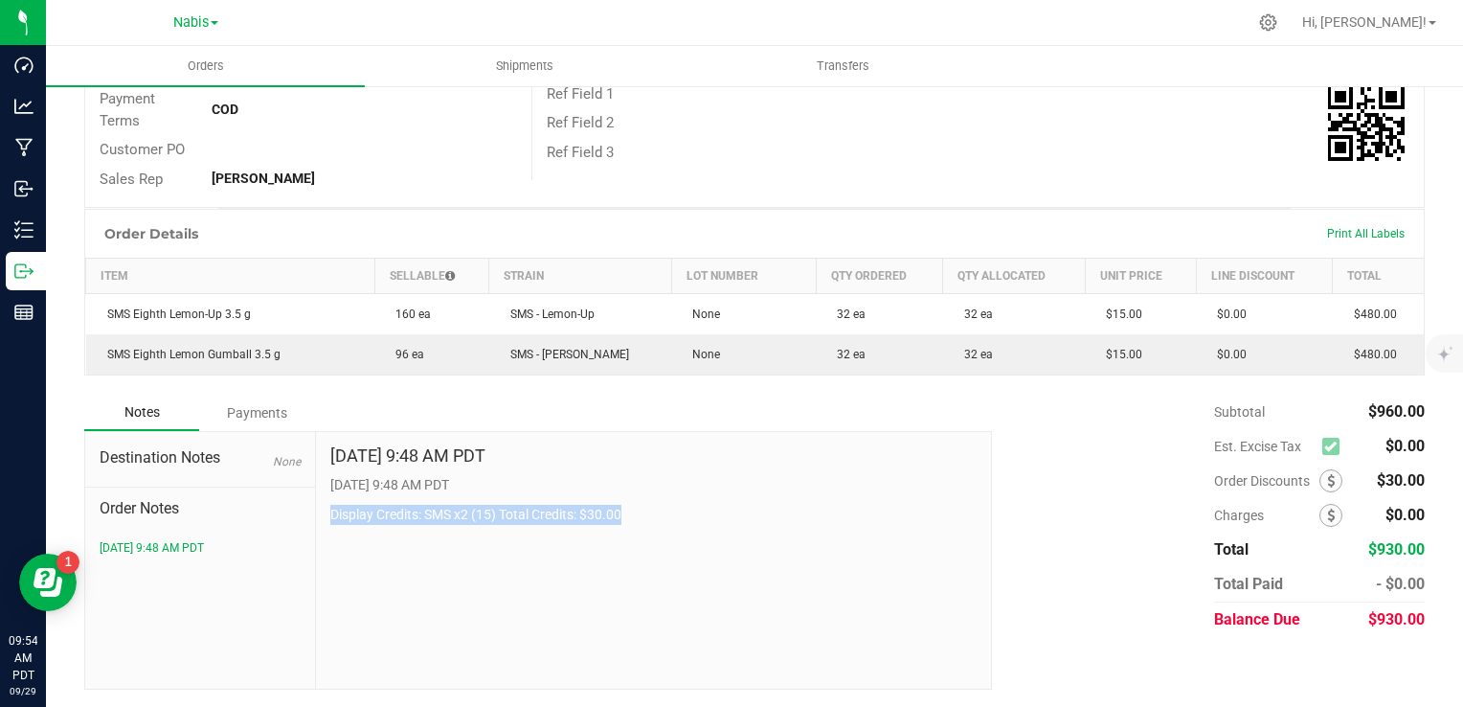
drag, startPoint x: 325, startPoint y: 510, endPoint x: 717, endPoint y: 511, distance: 392.6
click at [717, 511] on div "Sep 29, 2025 9:48 AM PDT 9/29/2025 9:48 AM PDT Display Credits: SMS x2 (15) Tot…" at bounding box center [654, 560] width 676 height 257
copy p "Display Credits: SMS x2 (15) Total Credits: $30.00"
click at [909, 623] on div "Sep 29, 2025 9:48 AM PDT 9/29/2025 9:48 AM PDT Display Credits: SMS x2 (15) Tot…" at bounding box center [654, 560] width 676 height 257
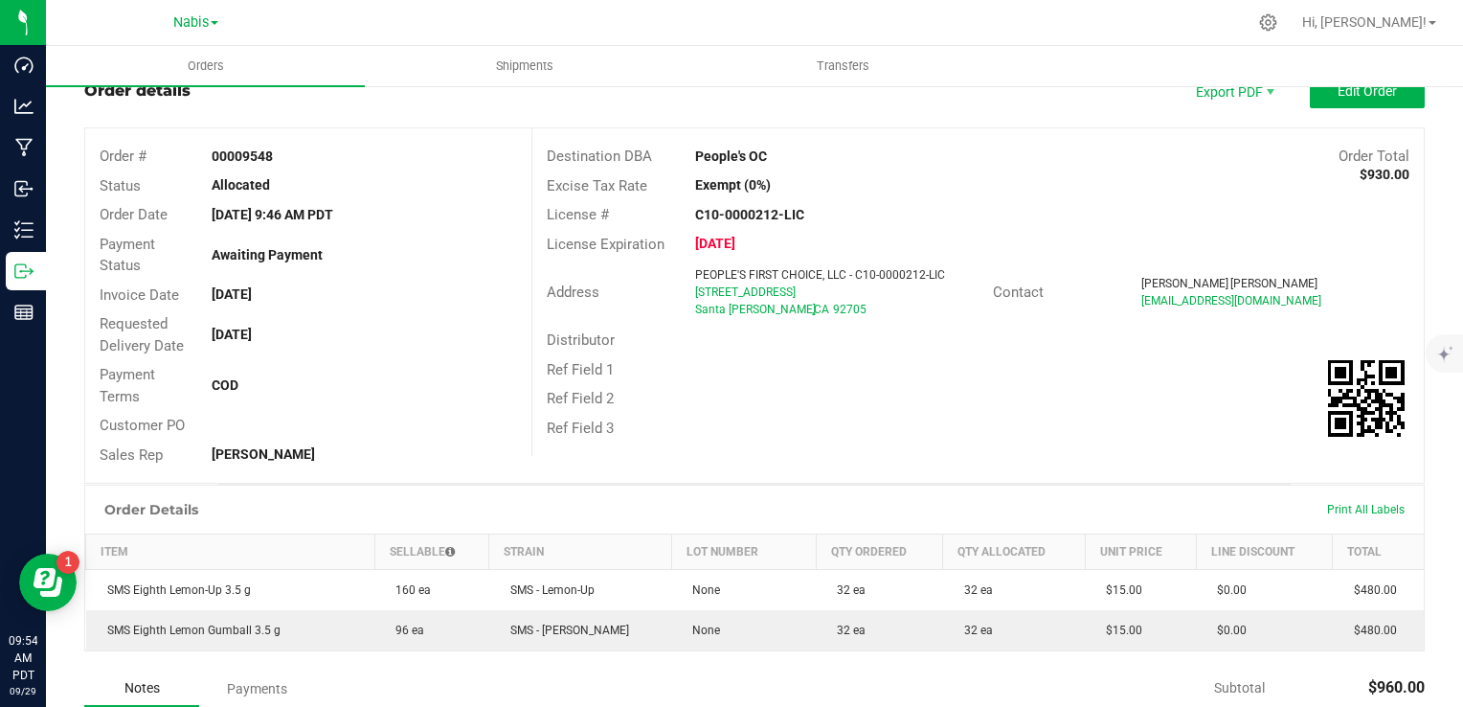
scroll to position [0, 0]
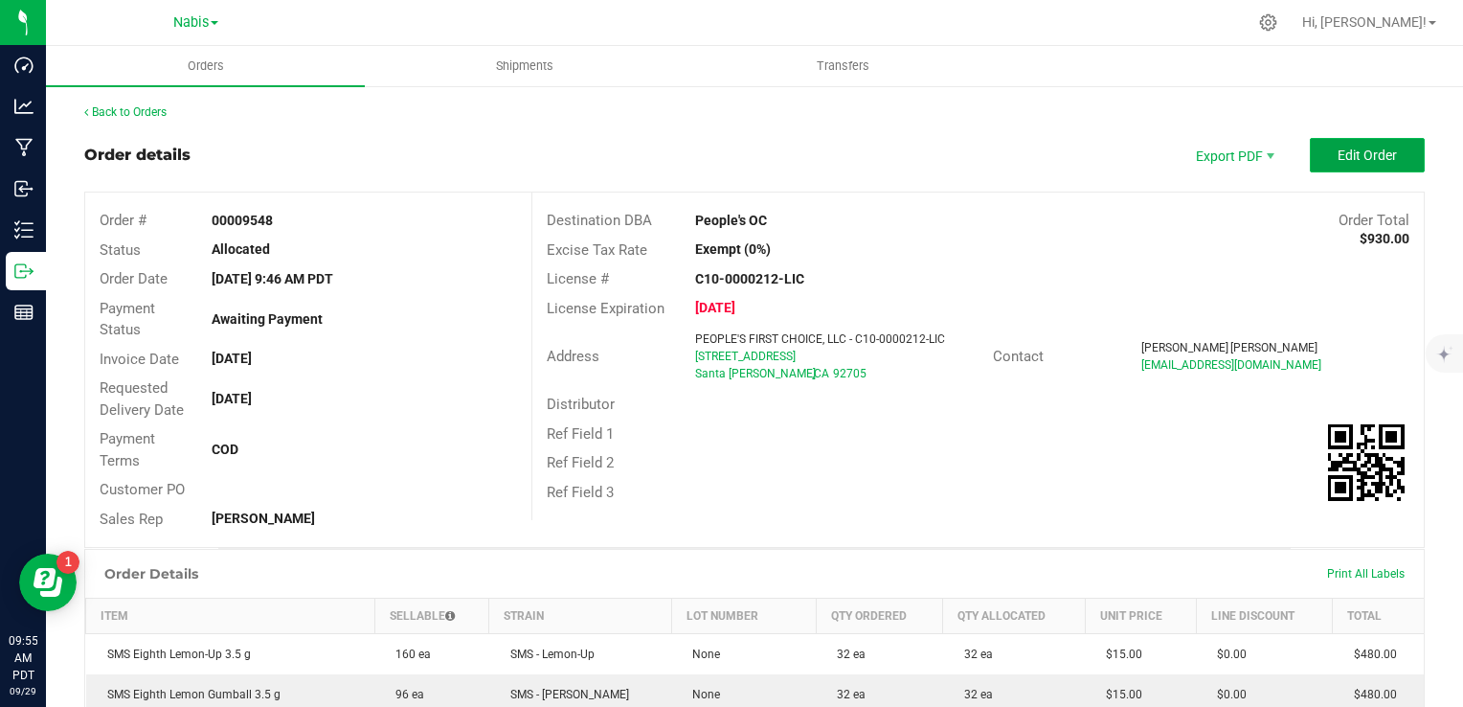
click at [1360, 148] on span "Edit Order" at bounding box center [1367, 154] width 59 height 15
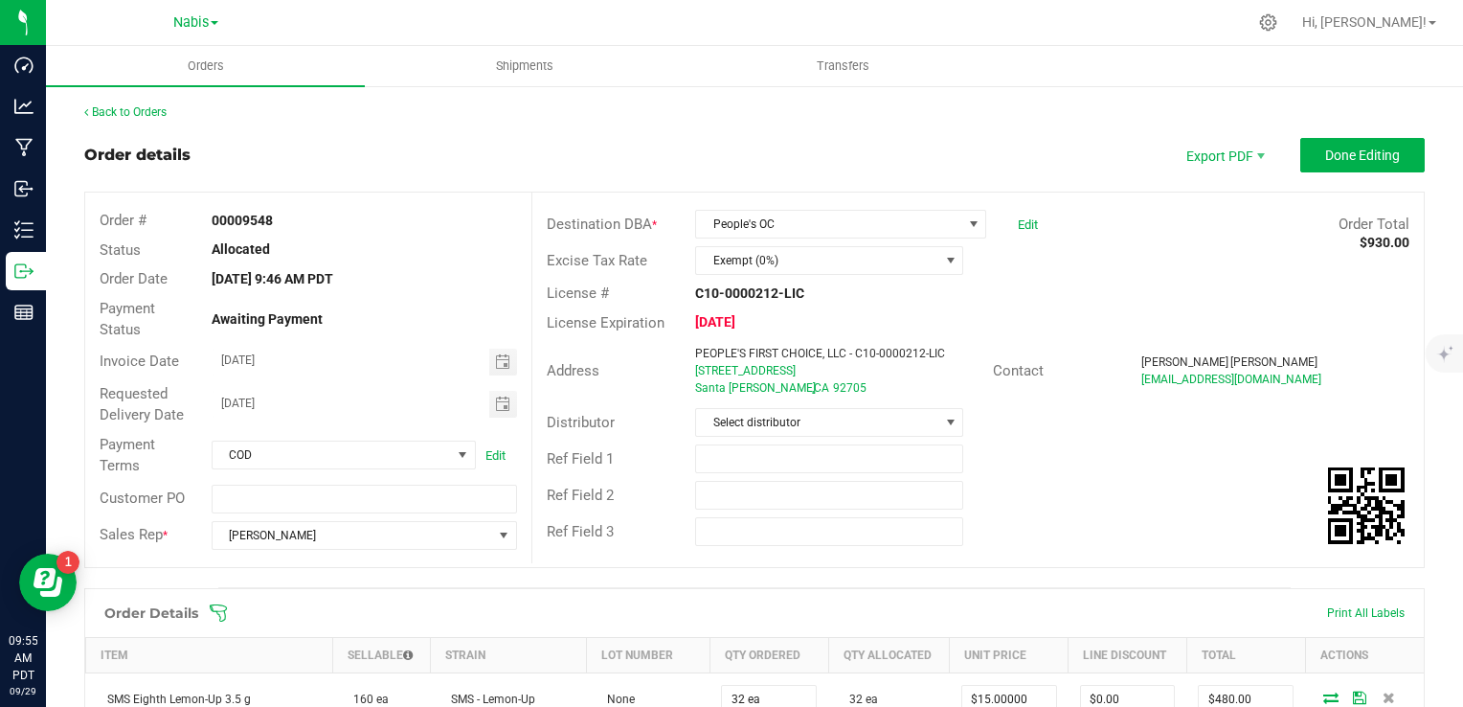
click at [725, 441] on div "Ref Field 1" at bounding box center [978, 459] width 892 height 36
click at [728, 462] on input "text" at bounding box center [829, 458] width 268 height 29
paste input "767131"
click at [495, 360] on span "Toggle calendar" at bounding box center [502, 361] width 15 height 15
type input "Smacked Studios; Nabis 767131"
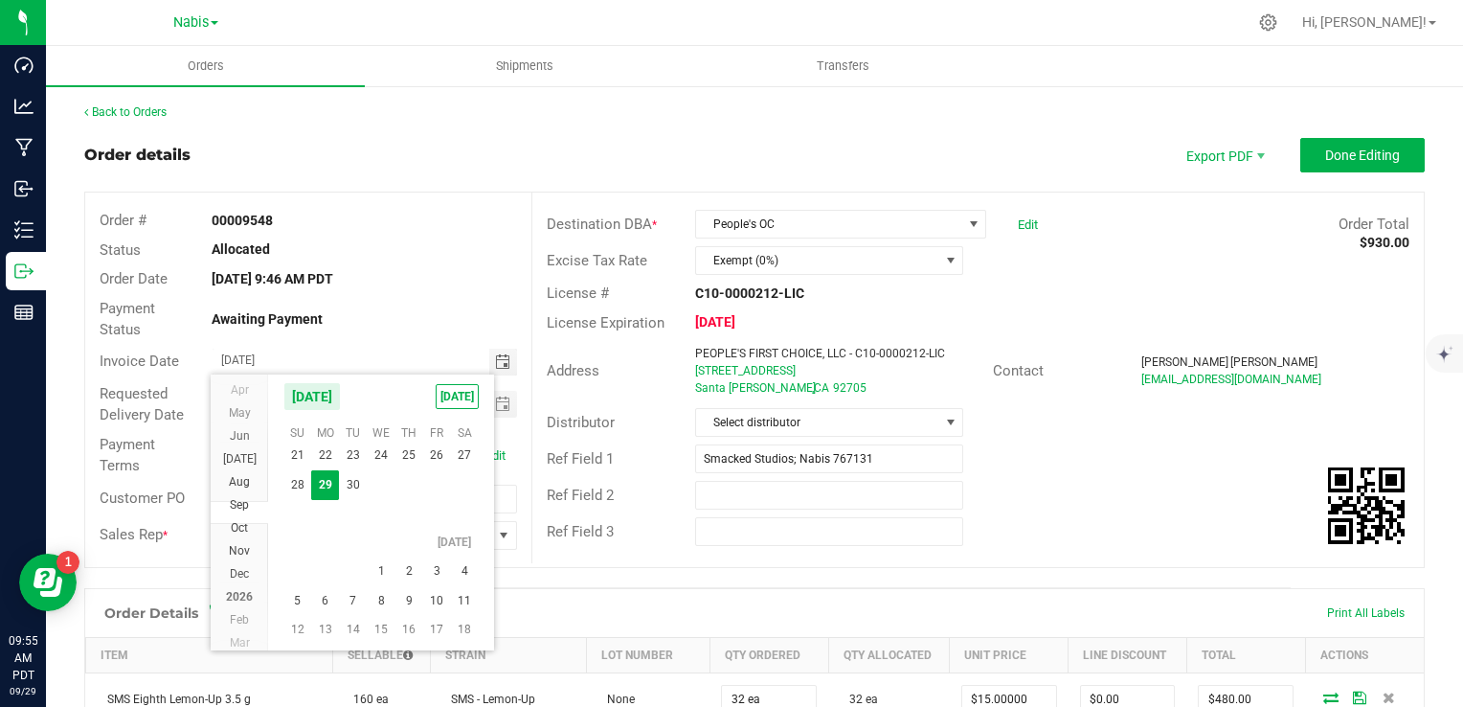
scroll to position [34671, 0]
click at [411, 565] on span "2" at bounding box center [410, 571] width 28 height 30
type input "[DATE]"
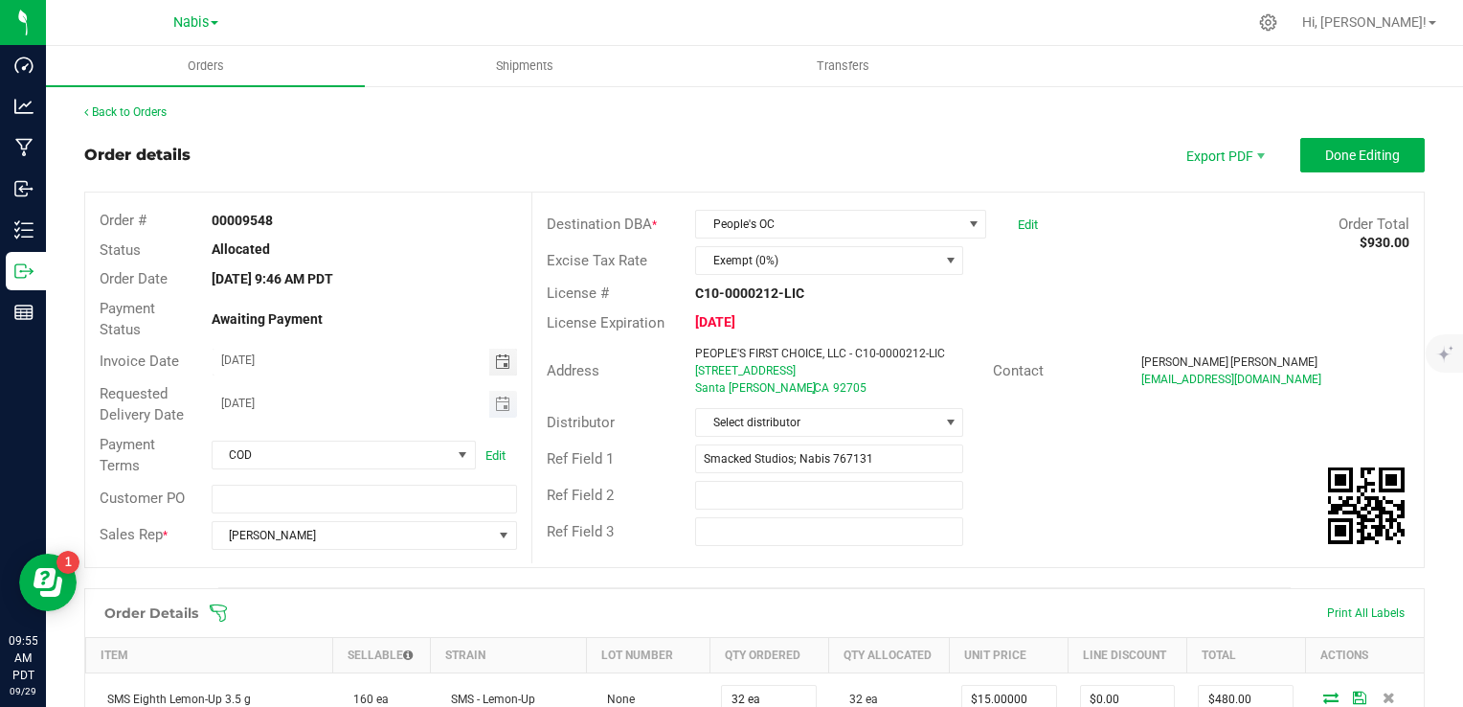
click at [507, 402] on span "Toggle calendar" at bounding box center [503, 404] width 28 height 27
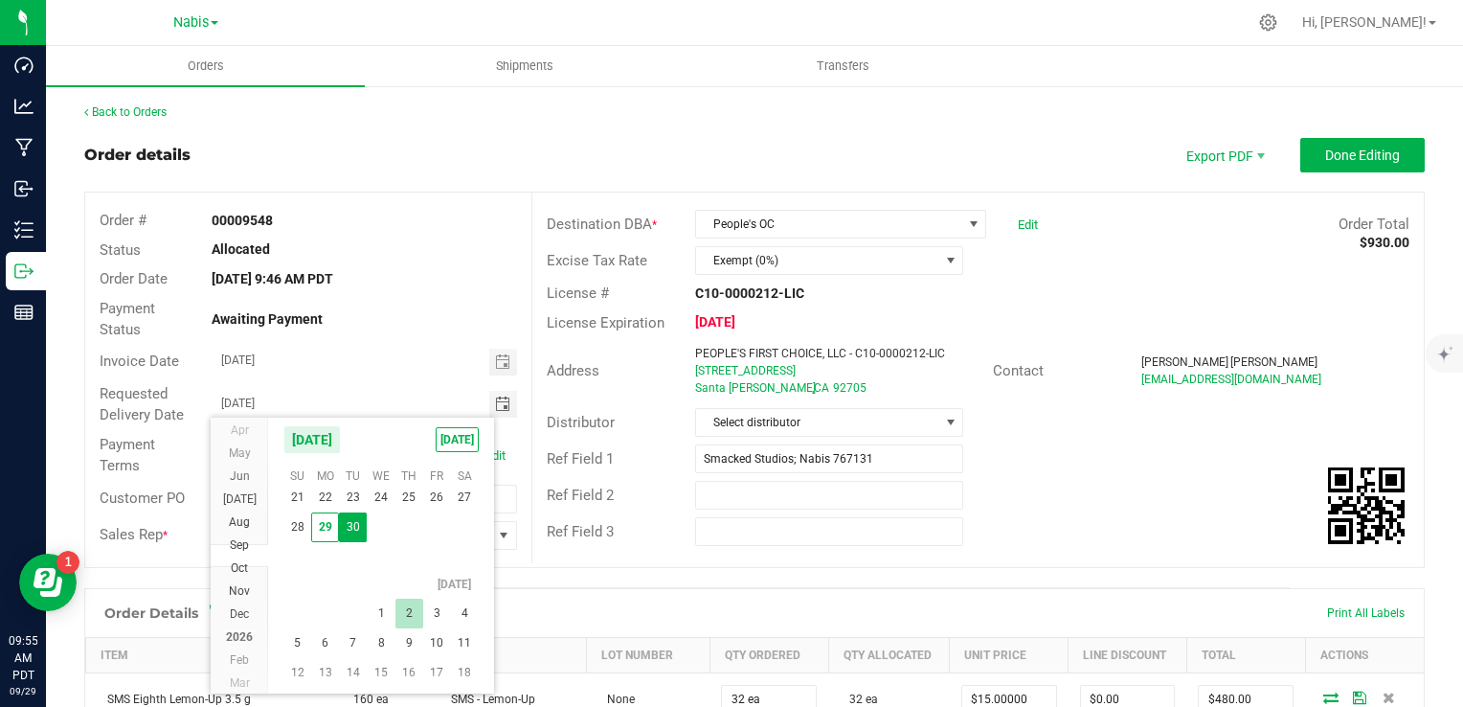
click at [414, 611] on span "2" at bounding box center [410, 614] width 28 height 30
type input "[DATE]"
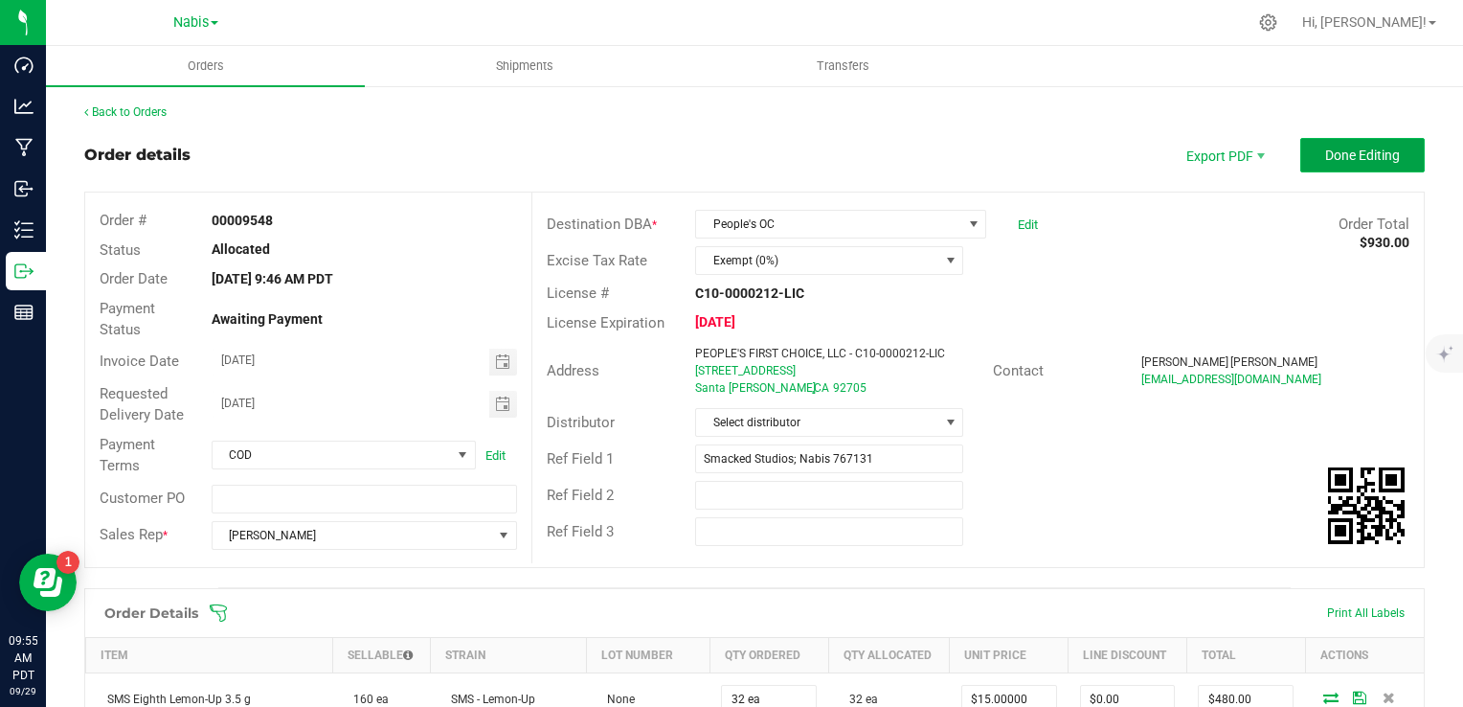
click at [1345, 159] on span "Done Editing" at bounding box center [1362, 154] width 75 height 15
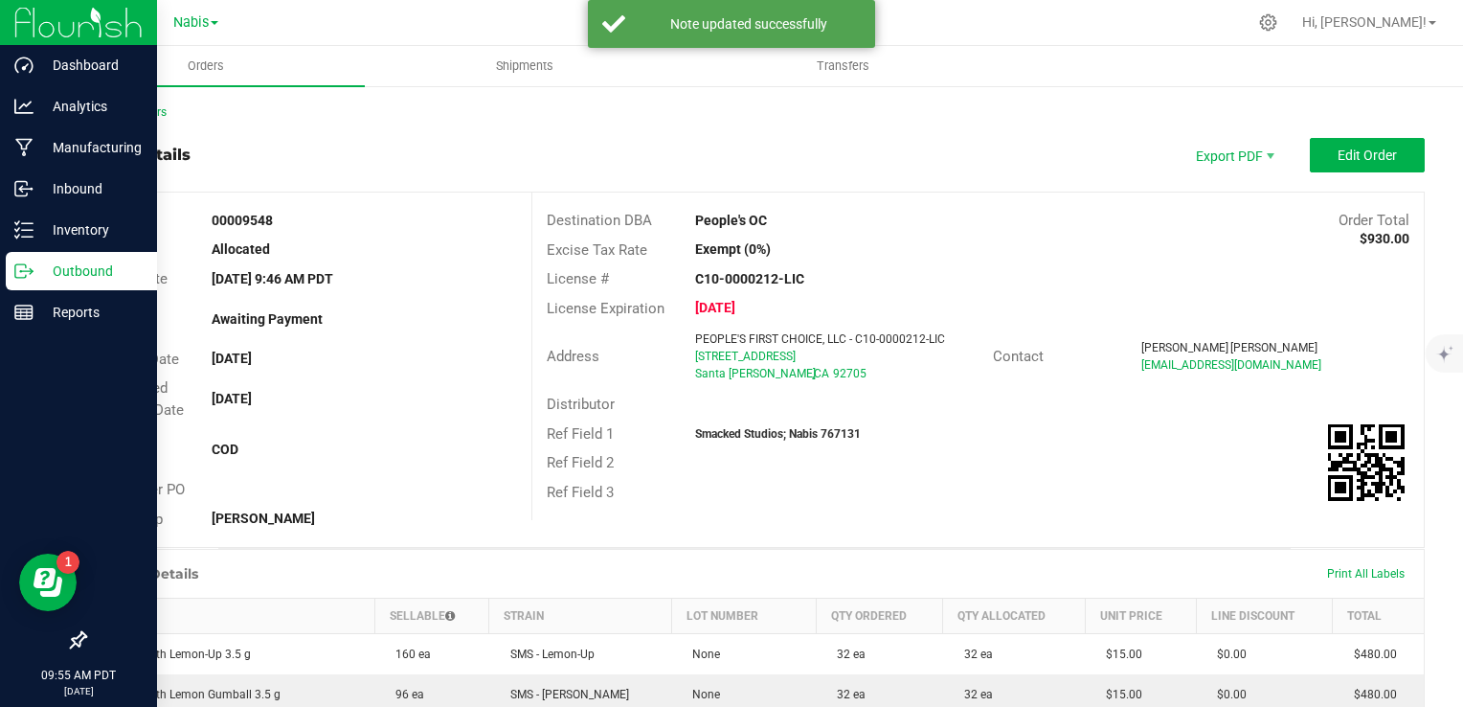
click at [80, 279] on p "Outbound" at bounding box center [91, 271] width 115 height 23
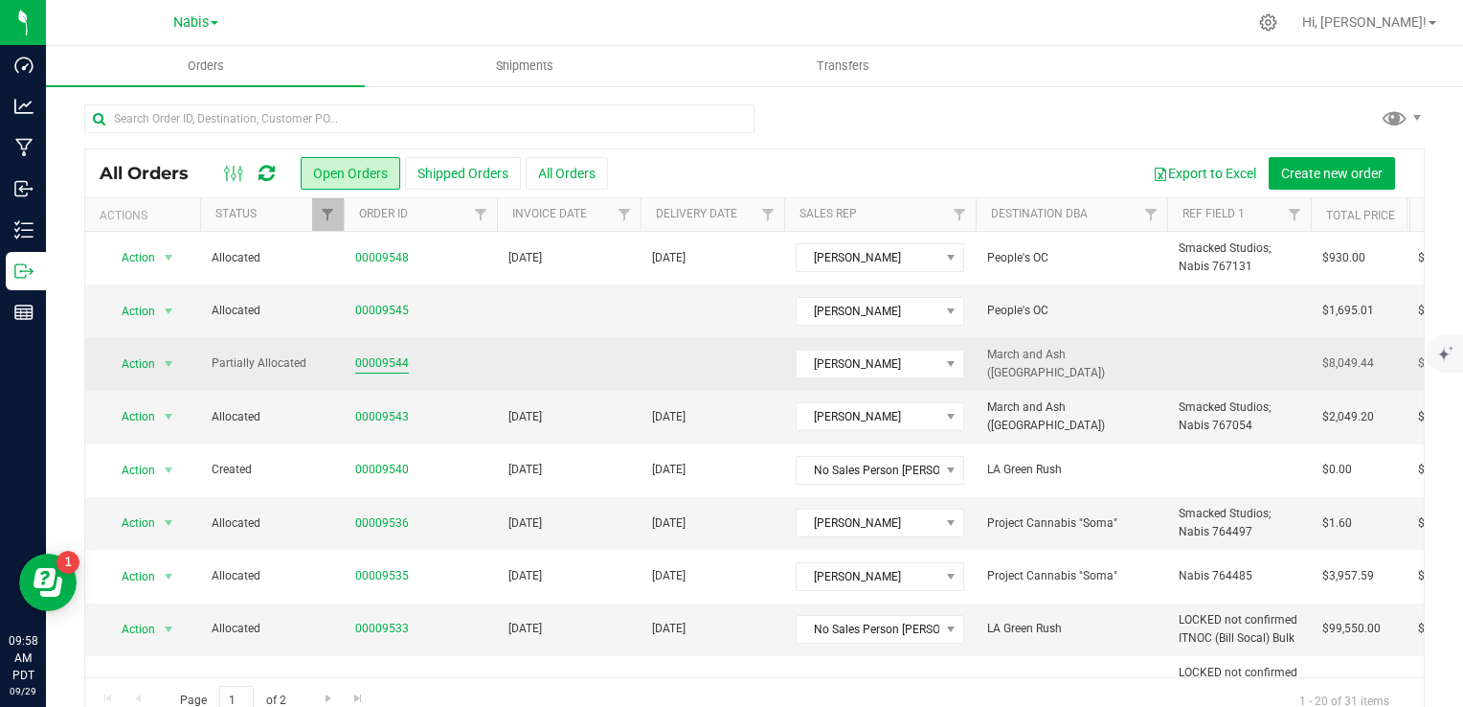
click at [394, 357] on link "00009544" at bounding box center [382, 363] width 54 height 18
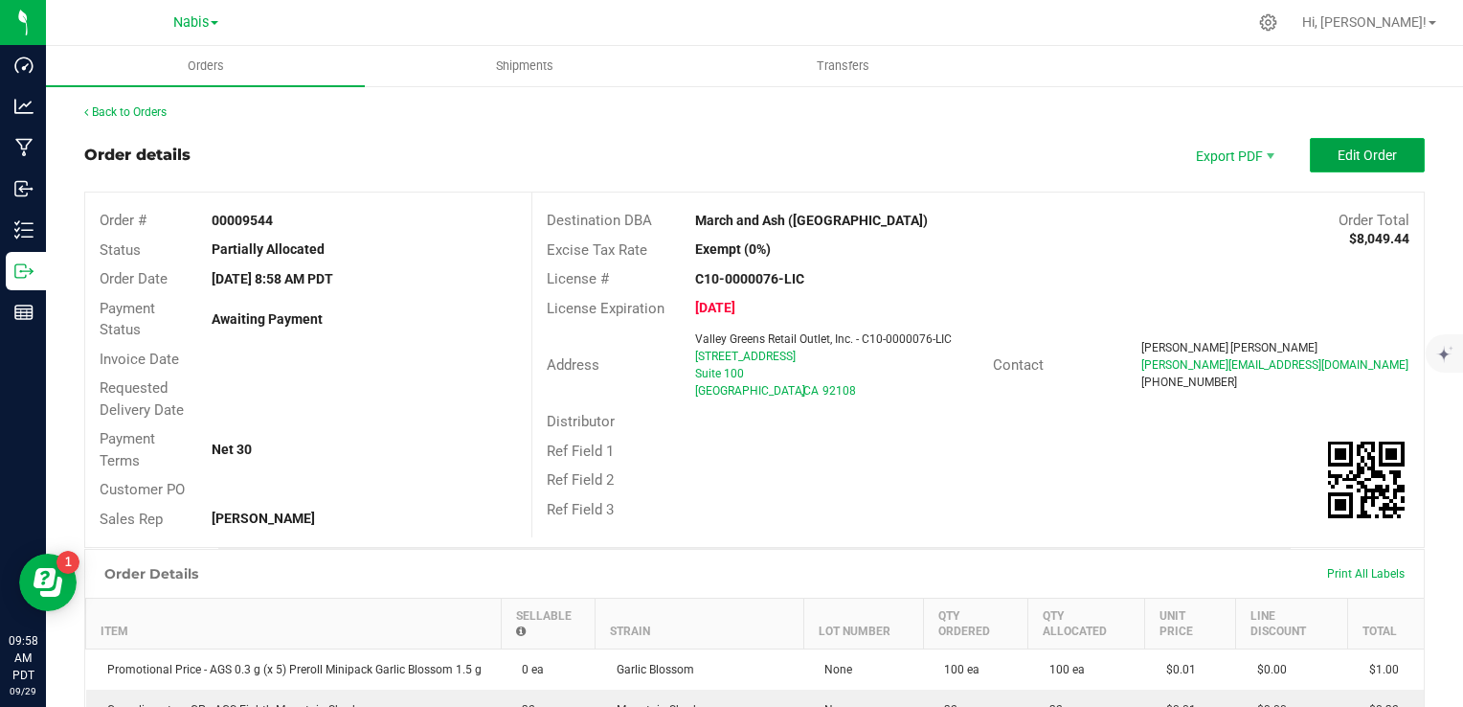
click at [1348, 166] on button "Edit Order" at bounding box center [1367, 155] width 115 height 34
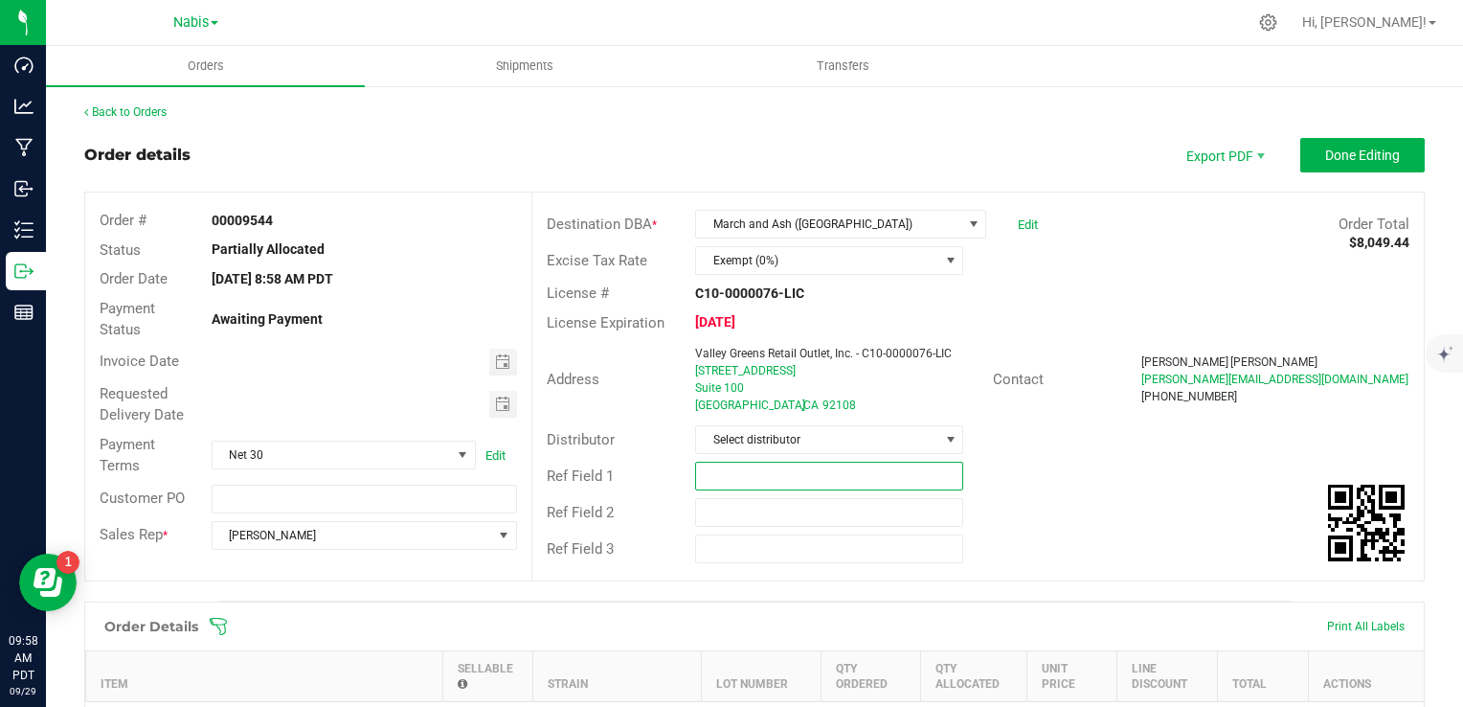
click at [768, 477] on input "text" at bounding box center [829, 476] width 268 height 29
click at [778, 473] on input "Drafted on Nabis; Pending Lava Display" at bounding box center [829, 476] width 268 height 29
type input "Drafted on Nabis; Pending Lava Display"
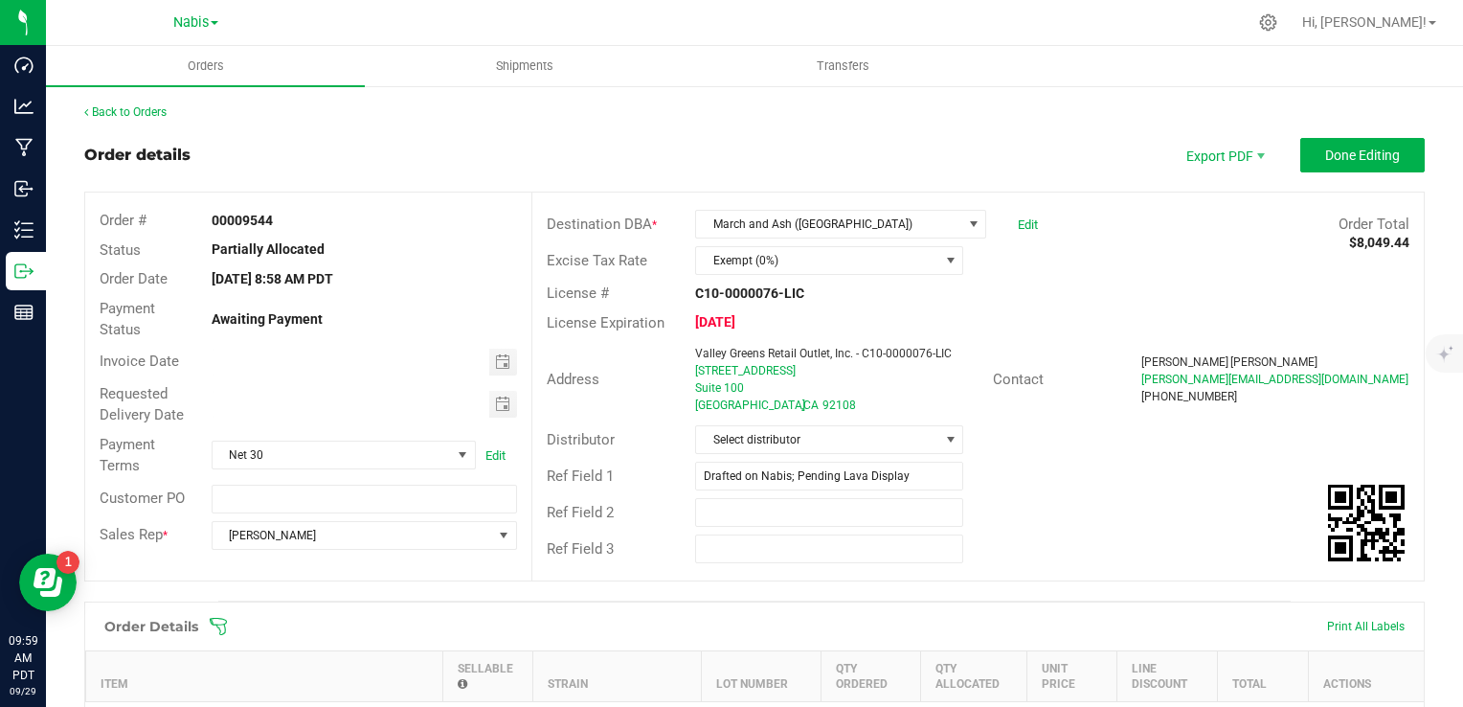
click at [1345, 158] on span "Done Editing" at bounding box center [1362, 154] width 75 height 15
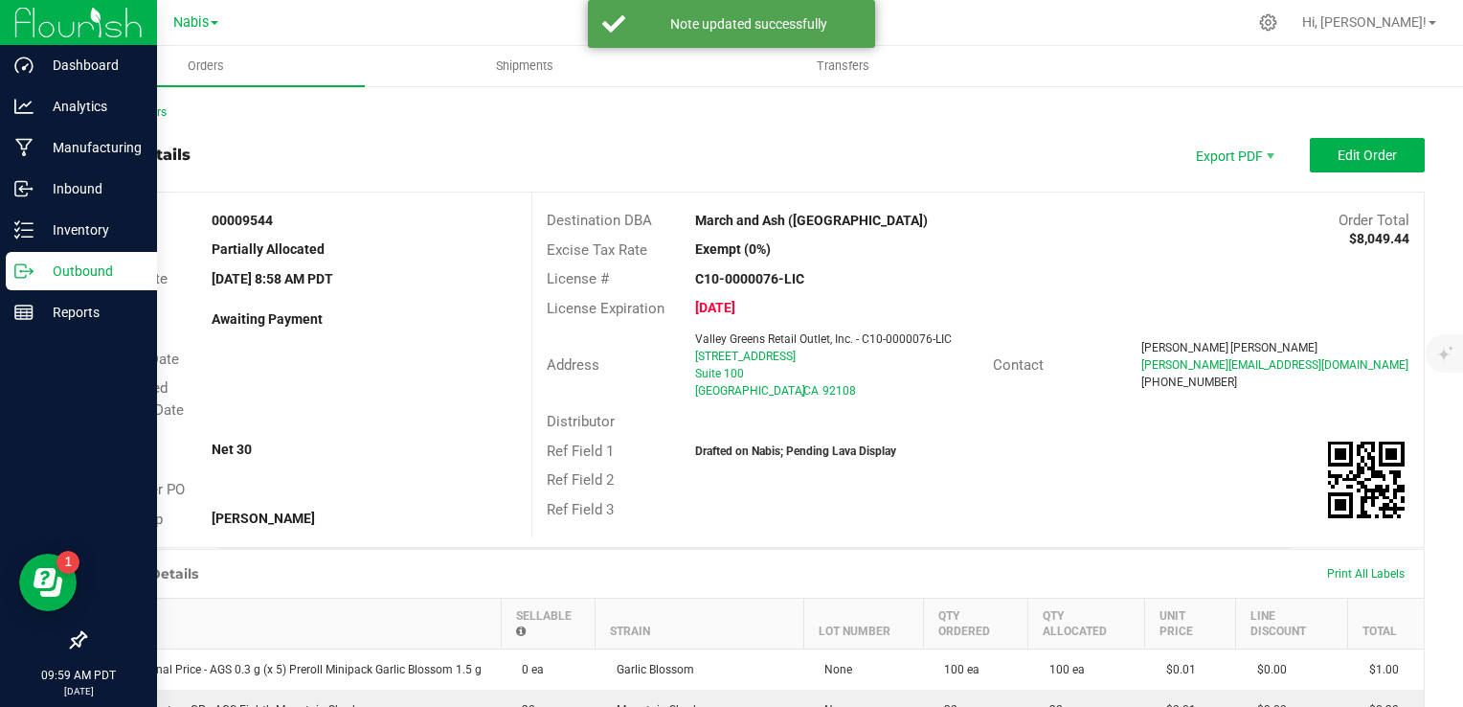
click at [34, 270] on p "Outbound" at bounding box center [91, 271] width 115 height 23
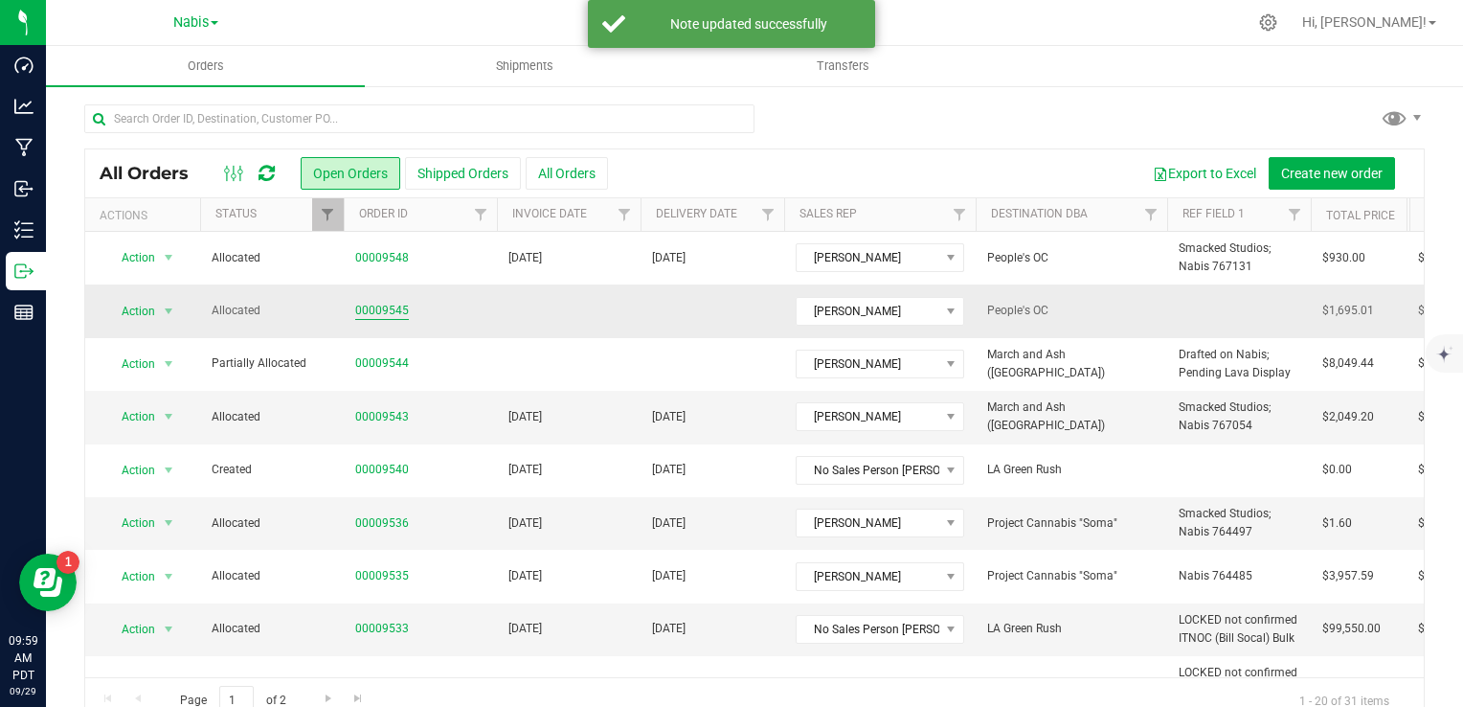
click at [385, 317] on link "00009545" at bounding box center [382, 311] width 54 height 18
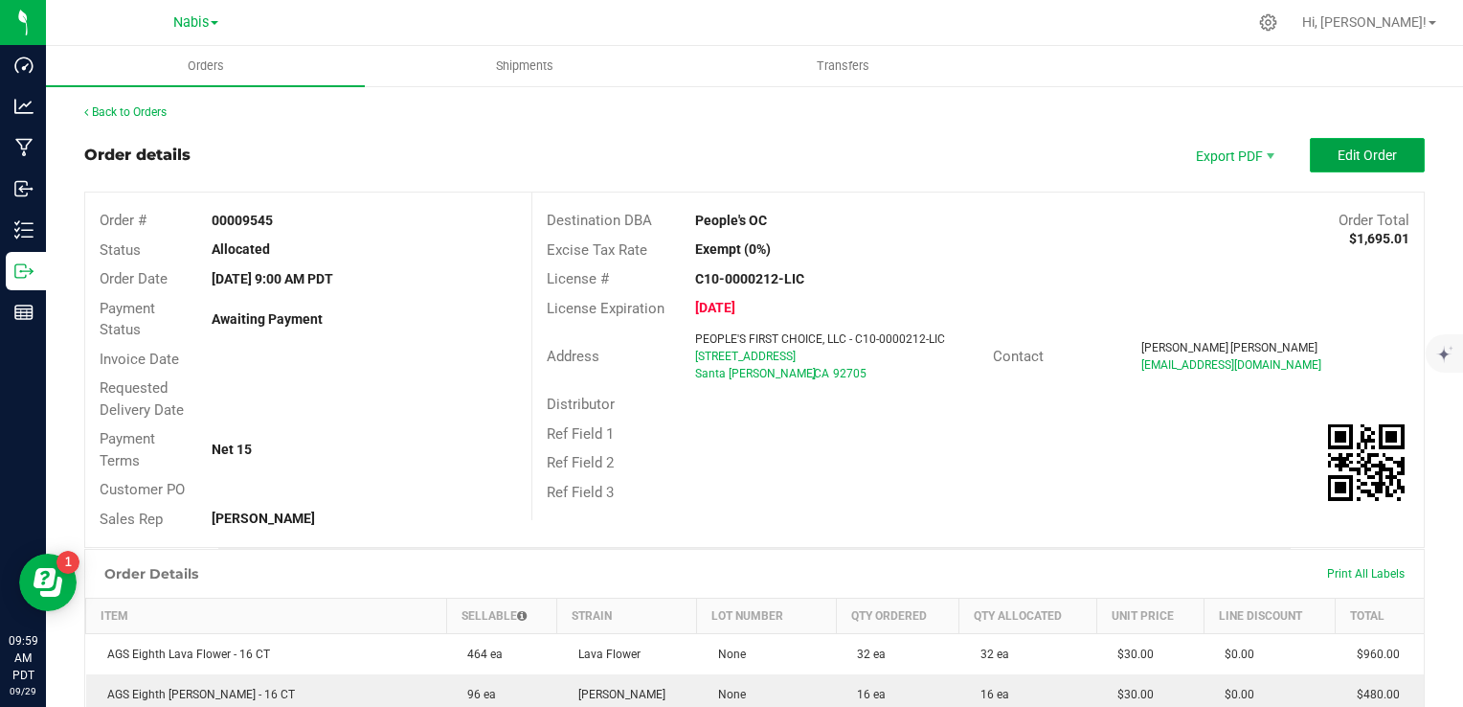
click at [1346, 159] on span "Edit Order" at bounding box center [1367, 154] width 59 height 15
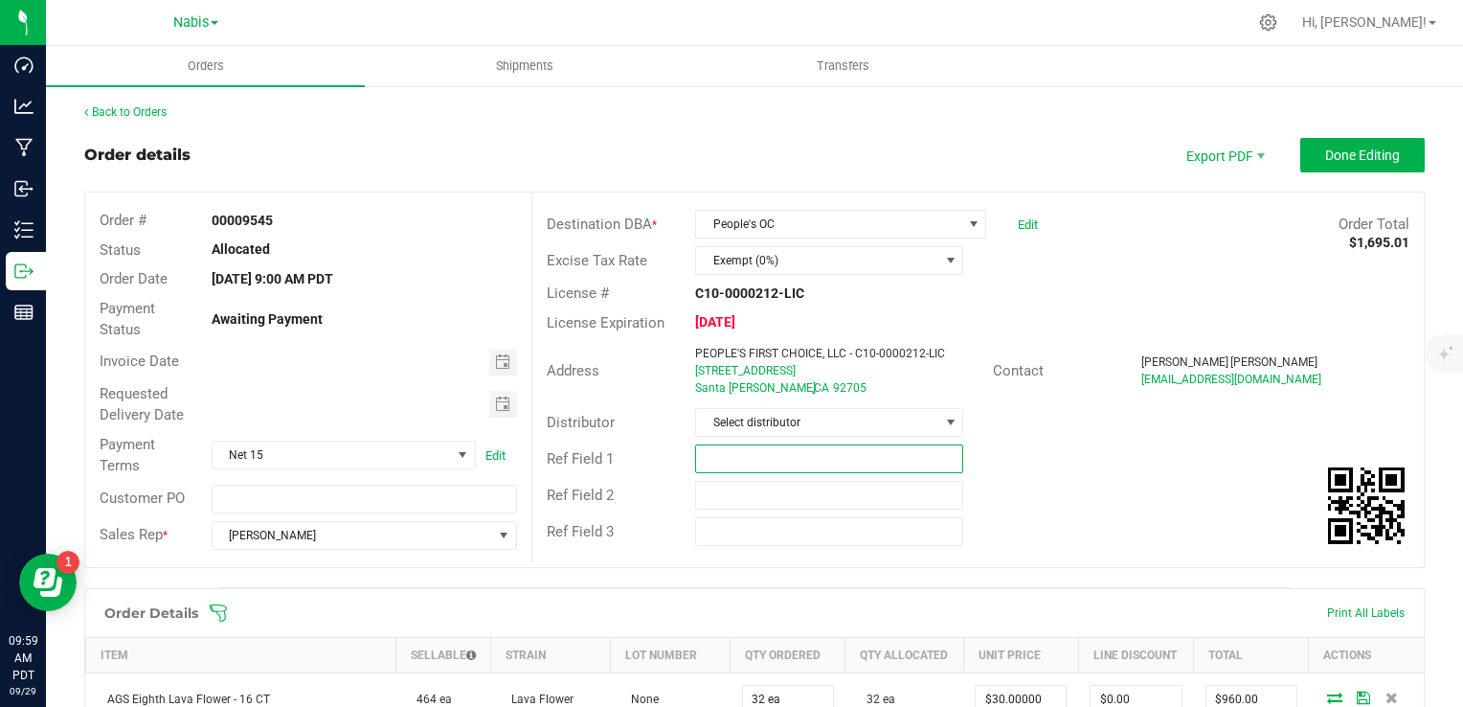
click at [721, 449] on input "text" at bounding box center [829, 458] width 268 height 29
paste input "Drafted on Nabis; Pending Lava Display"
type input "Drafted on Nabis; Pending Lava Display"
click at [1329, 147] on span "Done Editing" at bounding box center [1362, 154] width 75 height 15
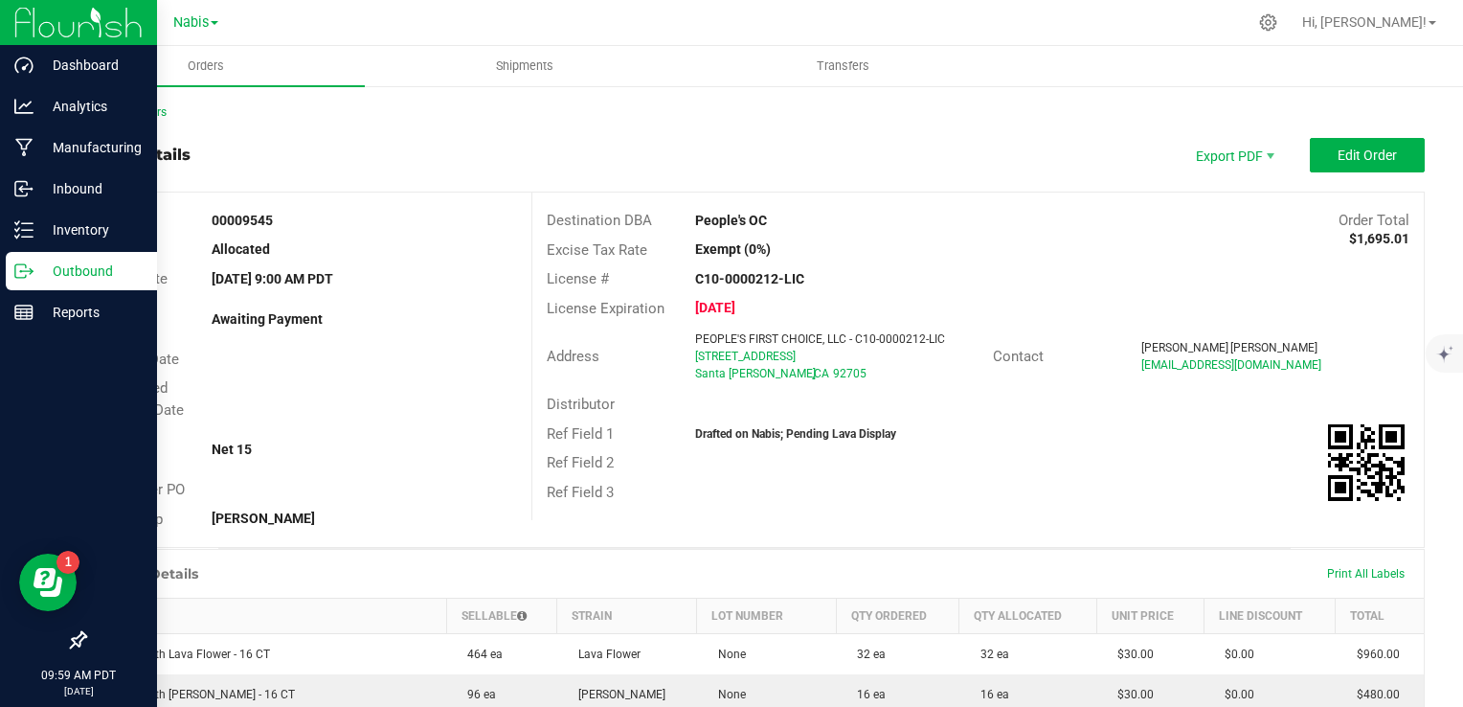
click at [34, 275] on p "Outbound" at bounding box center [91, 271] width 115 height 23
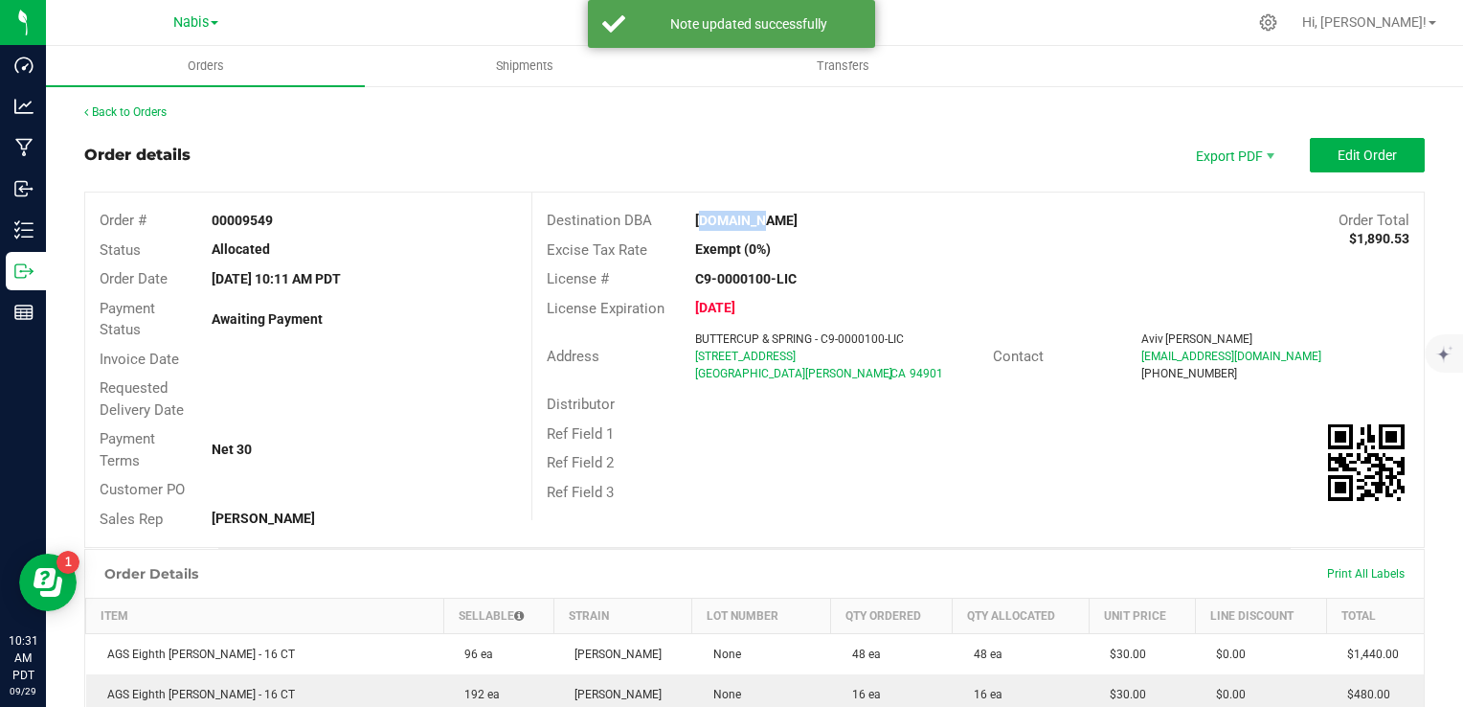
drag, startPoint x: 685, startPoint y: 217, endPoint x: 780, endPoint y: 215, distance: 94.9
click at [780, 215] on div "[DOMAIN_NAME]" at bounding box center [867, 221] width 372 height 20
copy strong "[DOMAIN_NAME]"
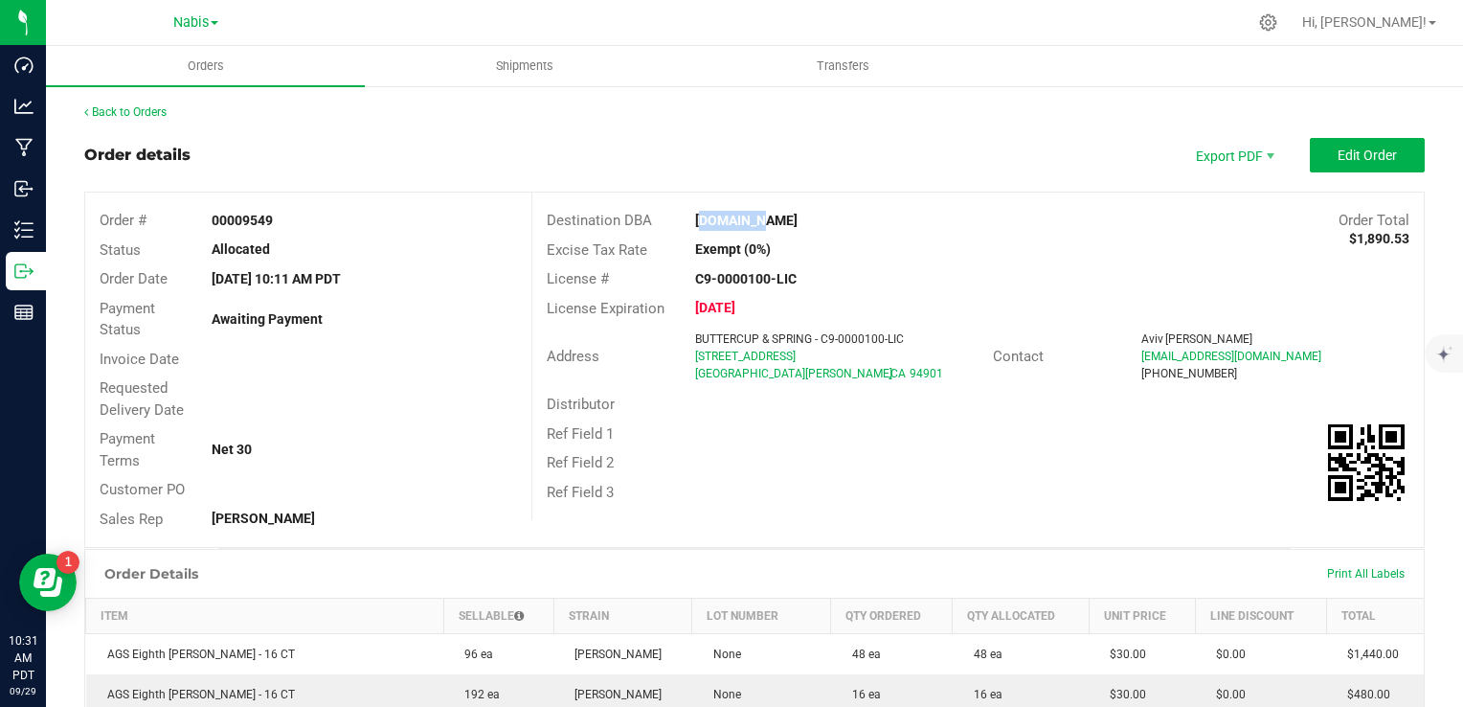
drag, startPoint x: 682, startPoint y: 359, endPoint x: 877, endPoint y: 361, distance: 195.4
click at [877, 361] on div "BUTTERCUP & SPRING - C9-0000100-LIC [STREET_ADDRESS]" at bounding box center [839, 356] width 306 height 52
copy span "[STREET_ADDRESS]"
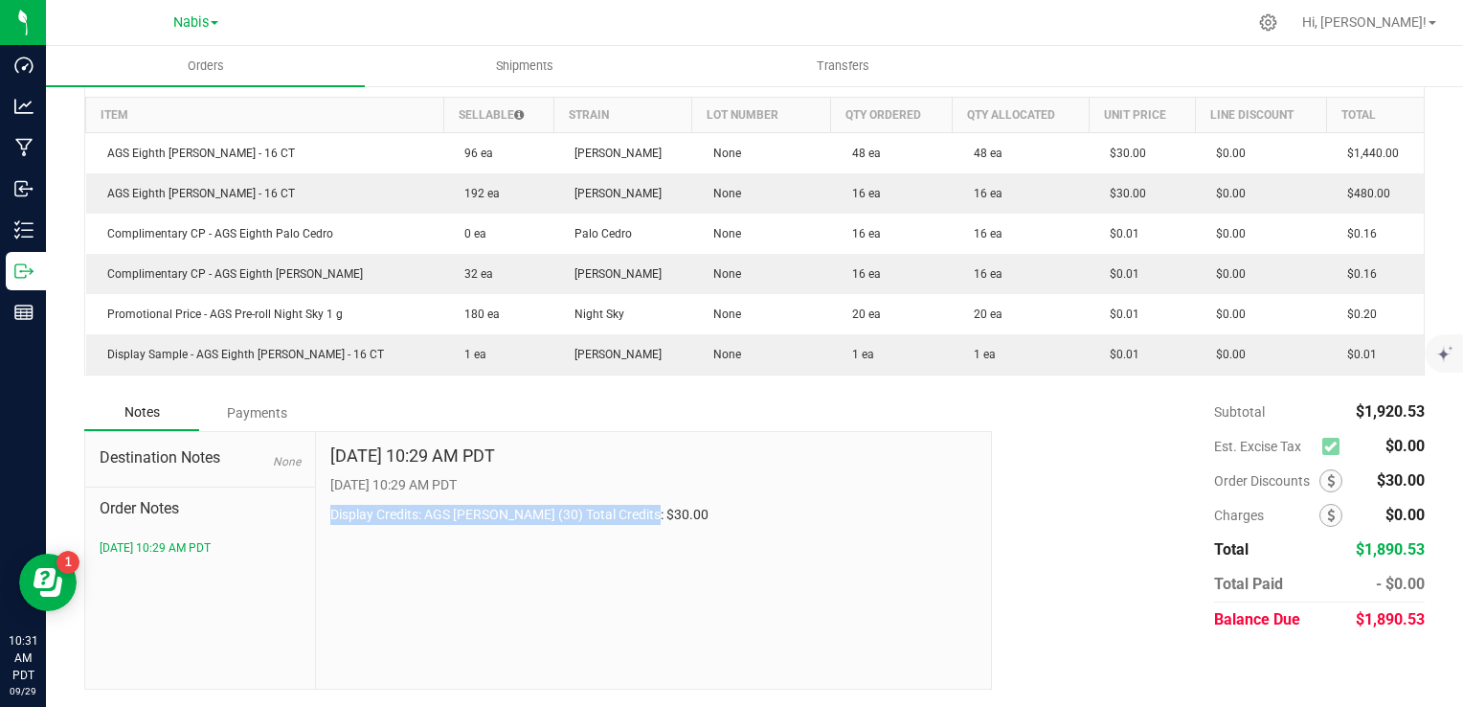
drag, startPoint x: 312, startPoint y: 518, endPoint x: 659, endPoint y: 509, distance: 346.8
click at [659, 509] on div "[DATE] 10:29 AM PDT [DATE] 10:29 AM PDT Display Credits: AGS [PERSON_NAME] (30)…" at bounding box center [654, 560] width 676 height 257
copy p "Display Credits: AGS [PERSON_NAME] (30) Total Credits: $30.00"
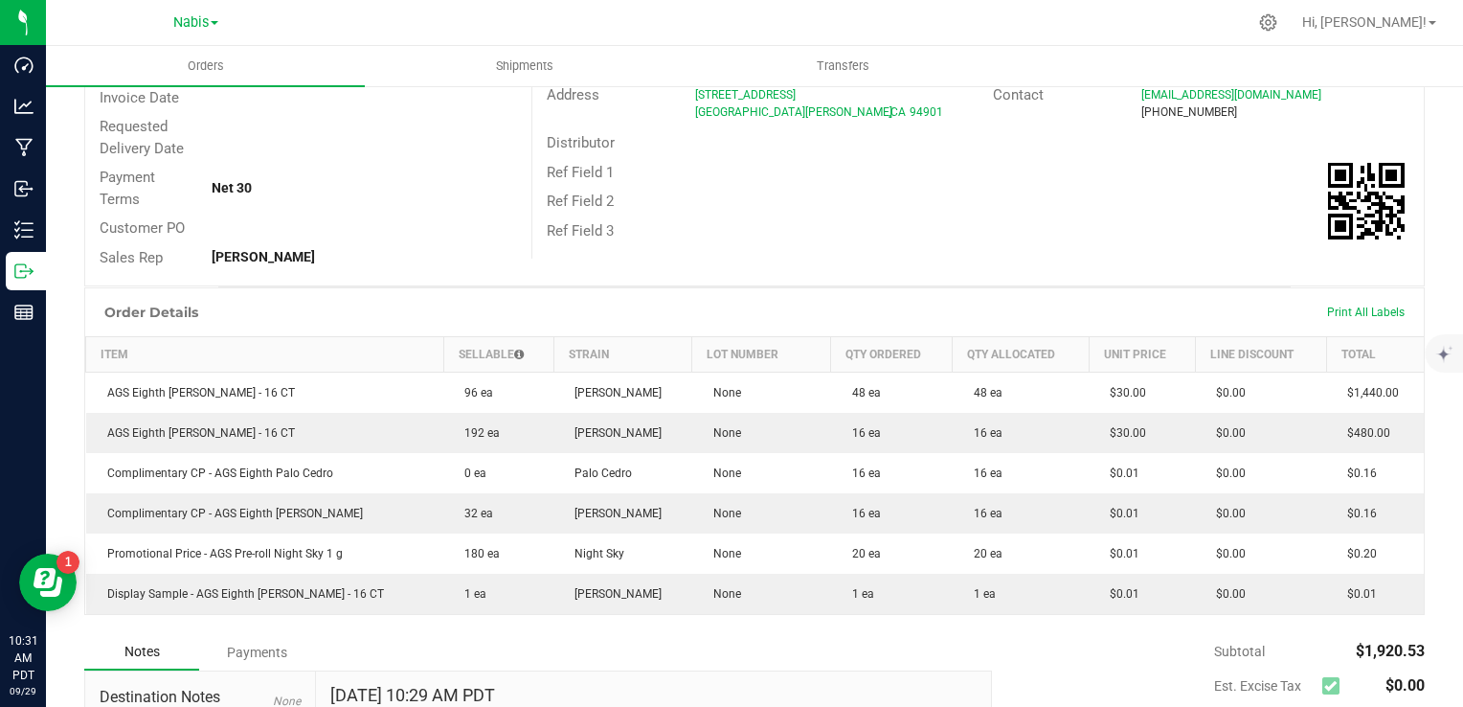
scroll to position [0, 0]
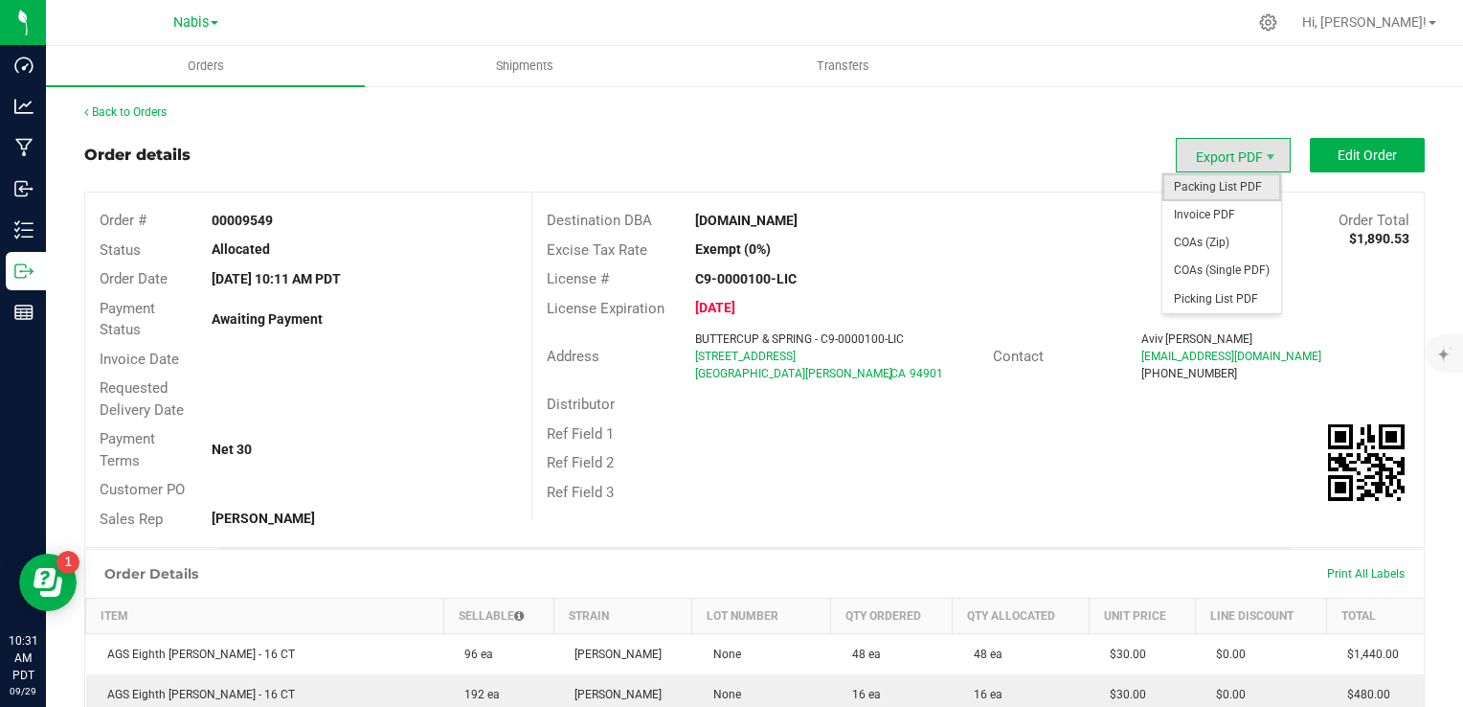
click at [1204, 181] on span "Packing List PDF" at bounding box center [1222, 187] width 119 height 28
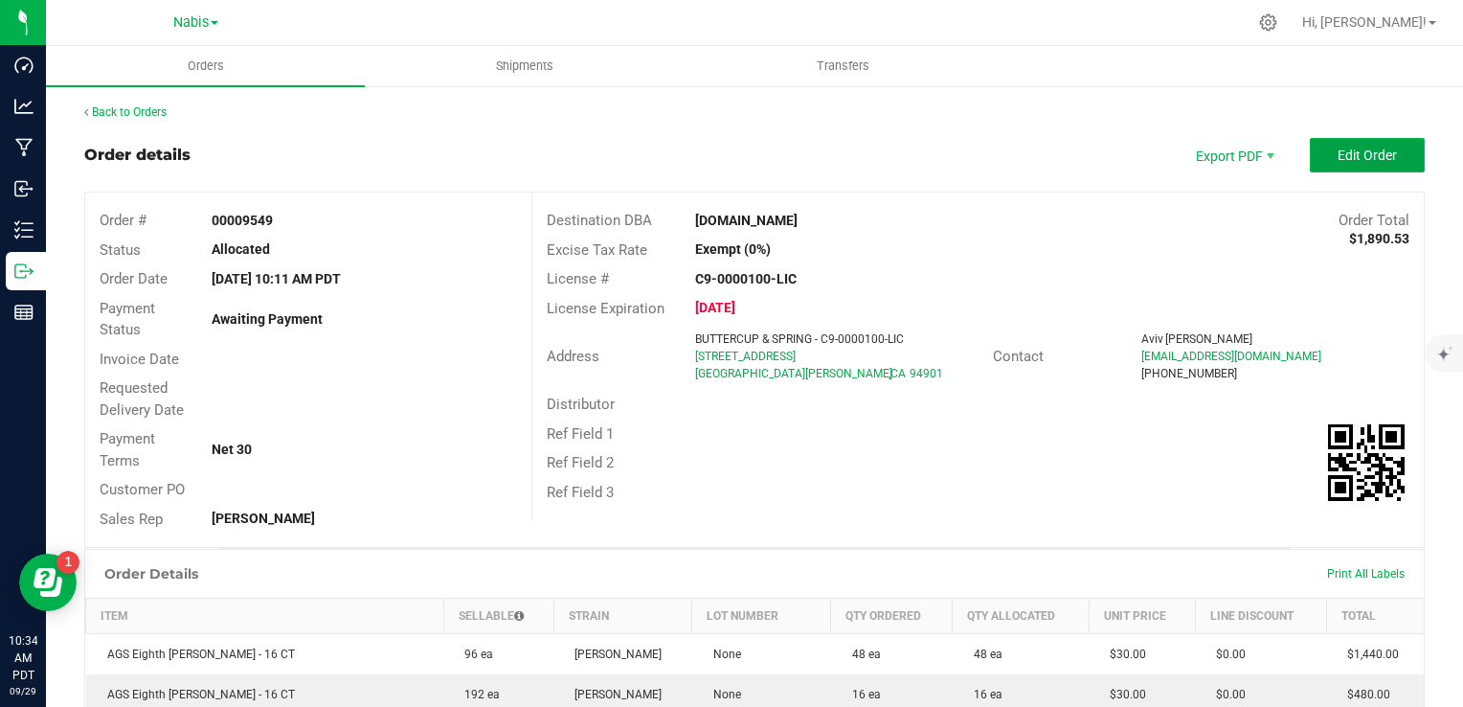
click at [1369, 148] on span "Edit Order" at bounding box center [1367, 154] width 59 height 15
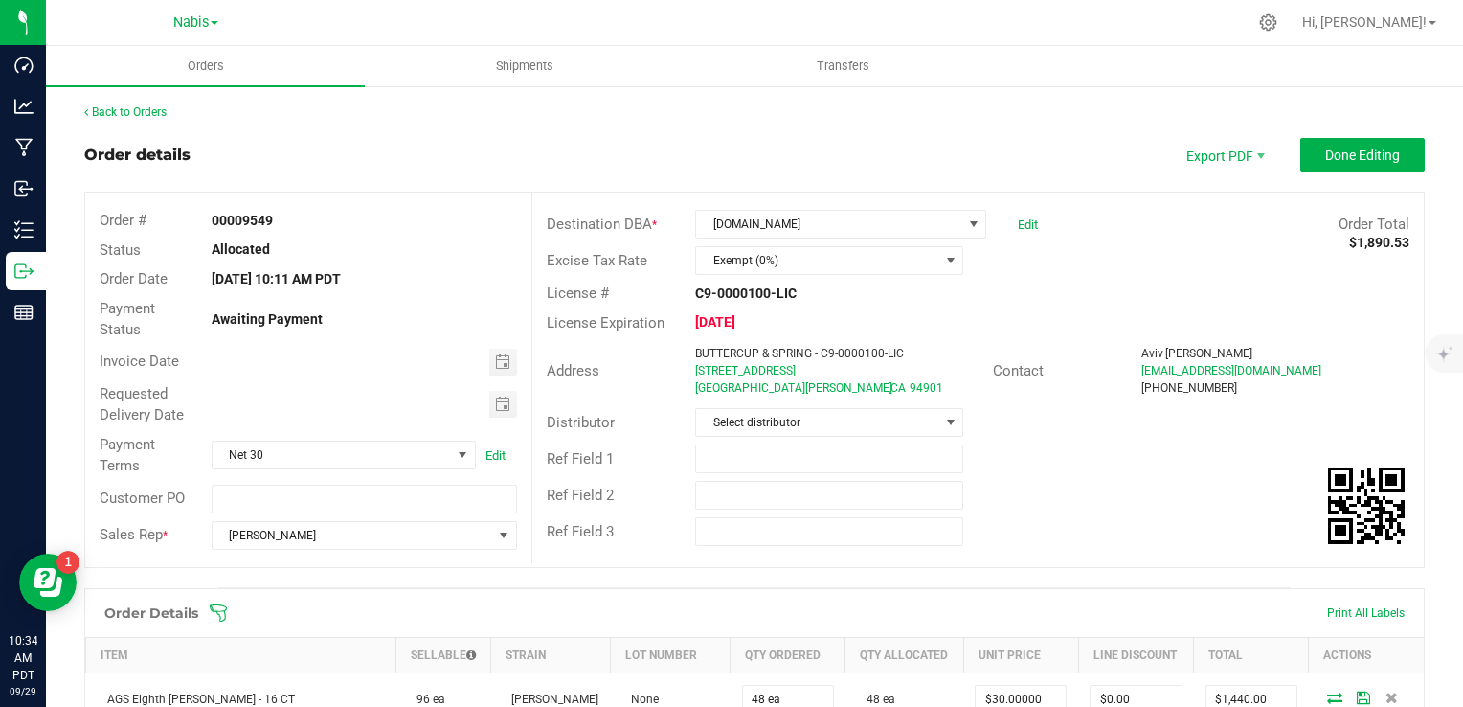
scroll to position [659, 0]
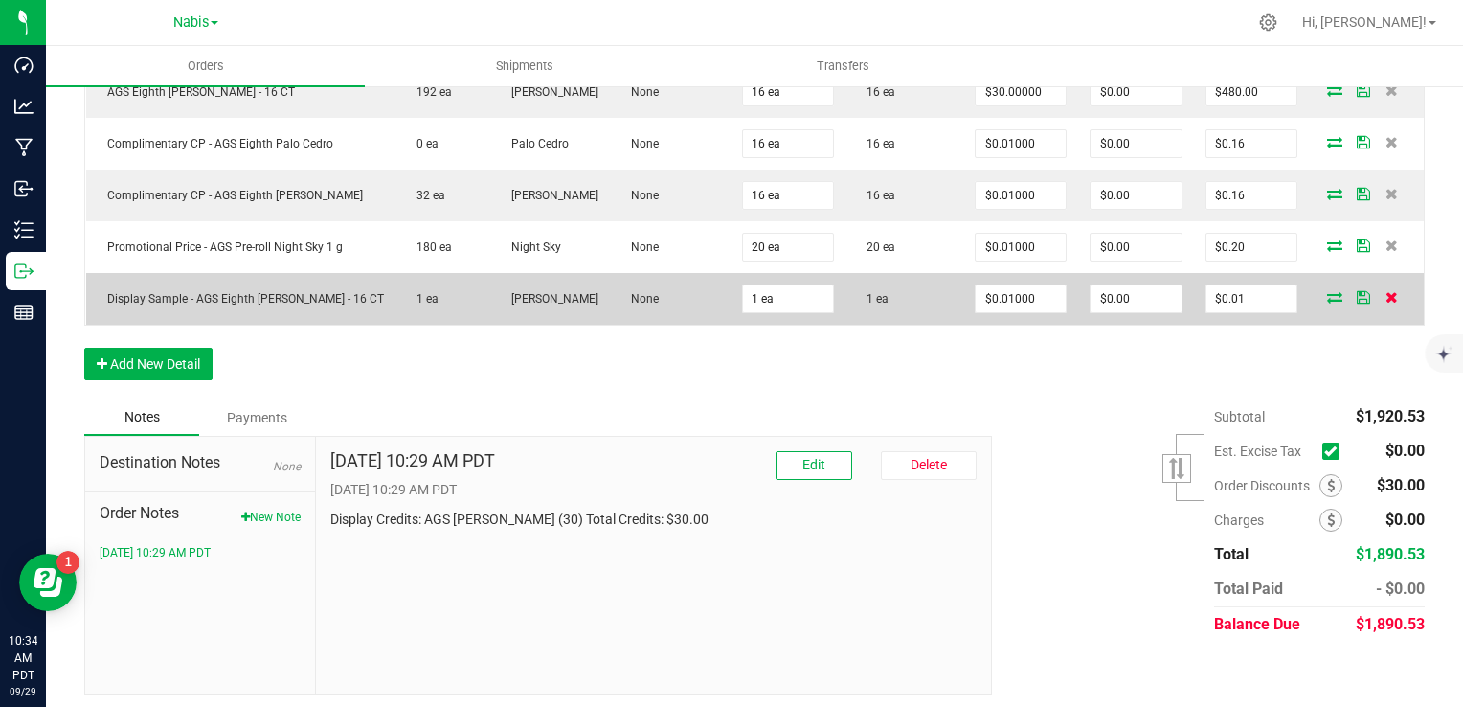
click at [1386, 292] on icon at bounding box center [1392, 296] width 12 height 11
click at [804, 465] on span "Edit" at bounding box center [814, 464] width 23 height 15
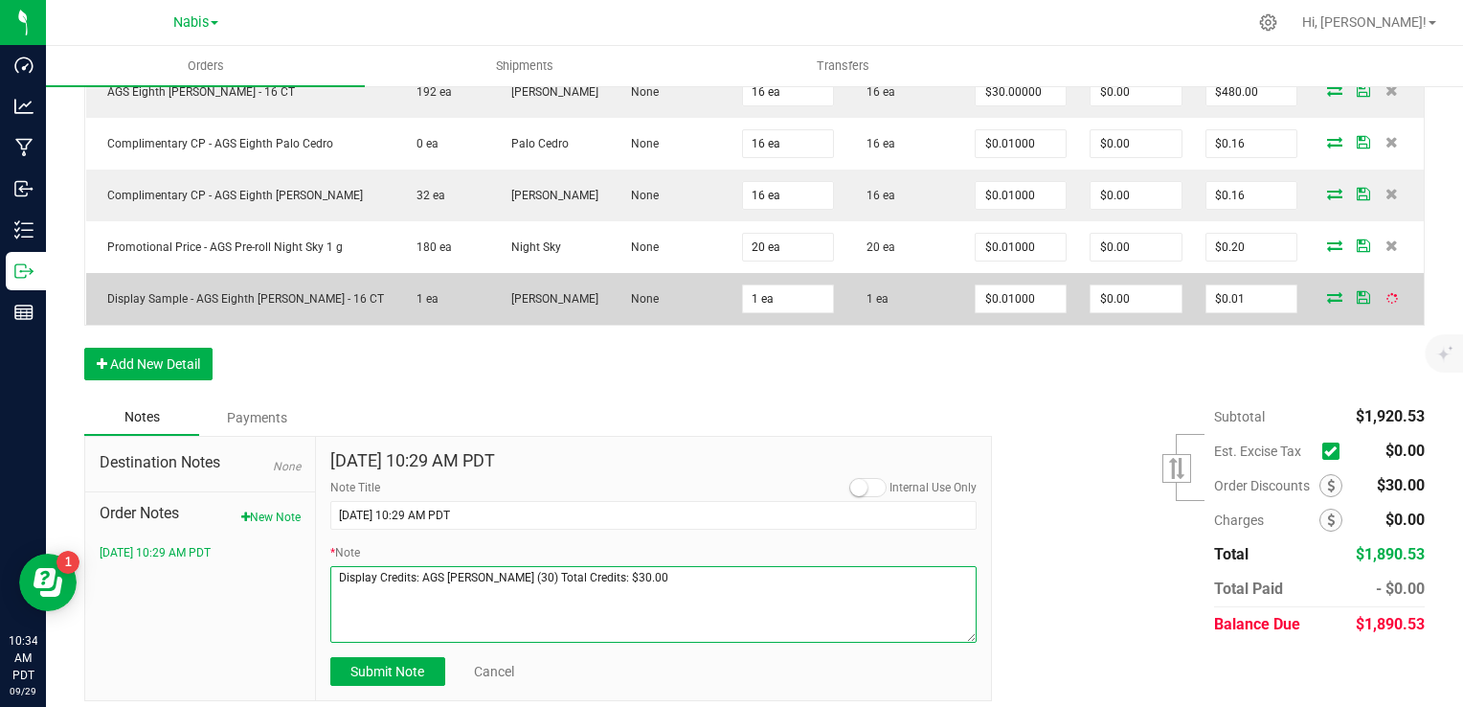
click at [624, 590] on textarea "* Note" at bounding box center [653, 604] width 647 height 77
click at [624, 591] on textarea "* Note" at bounding box center [653, 604] width 647 height 77
click at [621, 592] on textarea "* Note" at bounding box center [653, 604] width 647 height 77
drag, startPoint x: 621, startPoint y: 582, endPoint x: 292, endPoint y: 600, distance: 328.9
click at [292, 600] on div "Destination Notes None Order Notes New Note [DATE] 10:29 AM PDT [DATE] 10:29 AM…" at bounding box center [538, 569] width 908 height 266
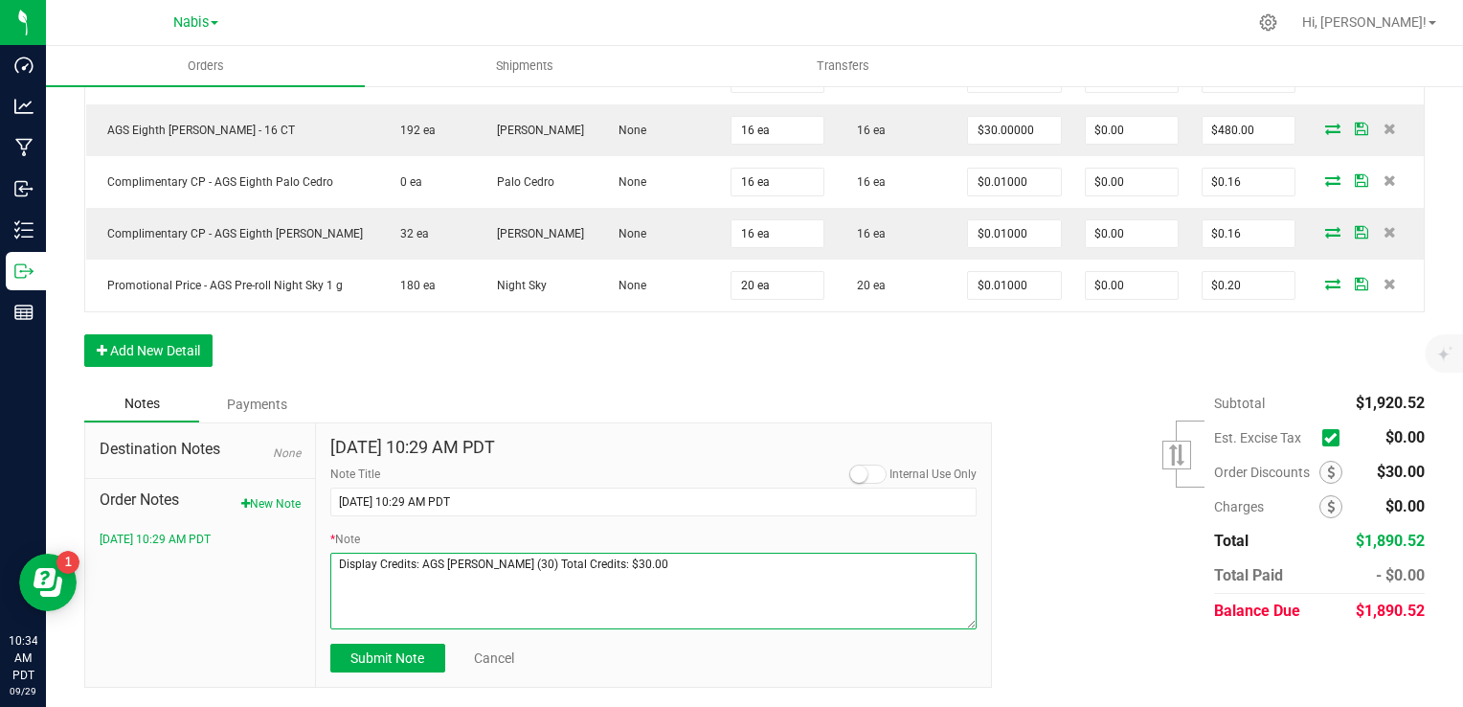
scroll to position [617, 0]
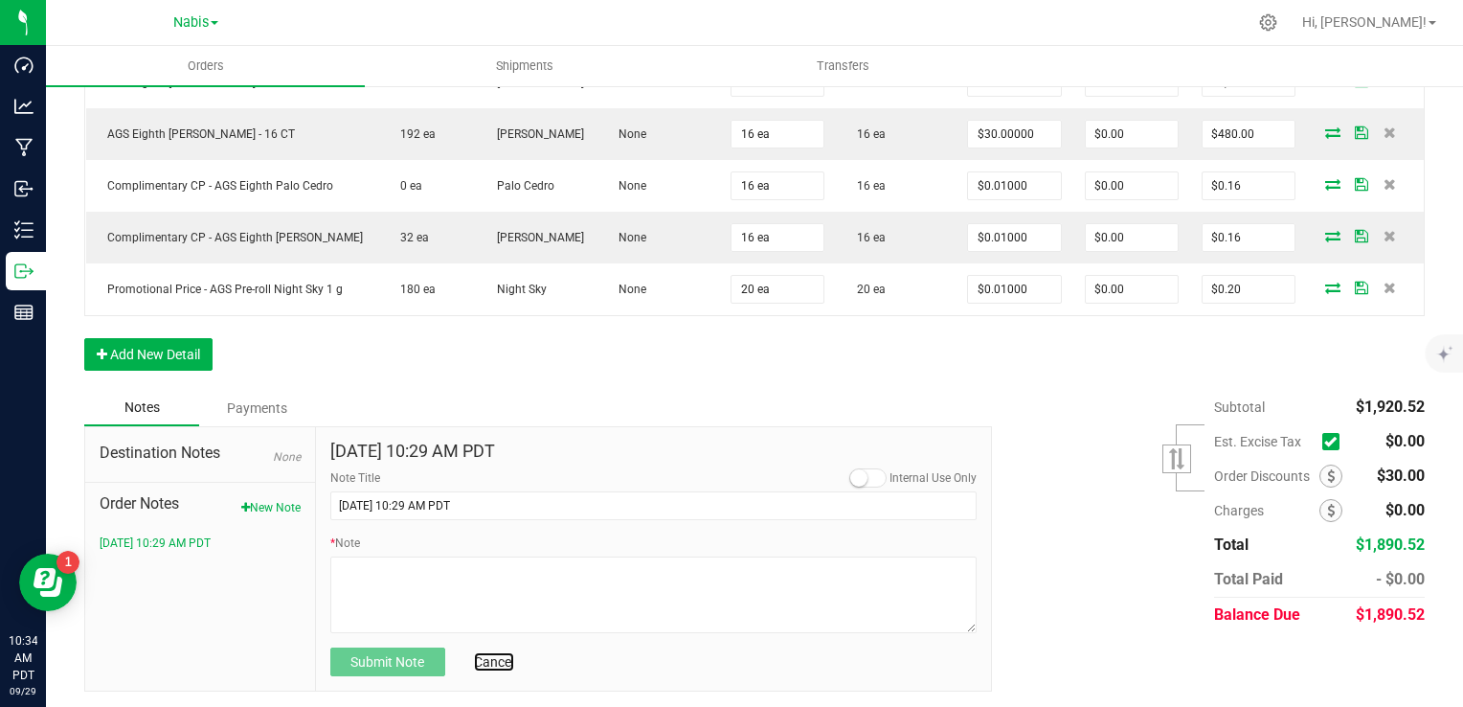
click at [486, 657] on link "Cancel" at bounding box center [494, 661] width 40 height 19
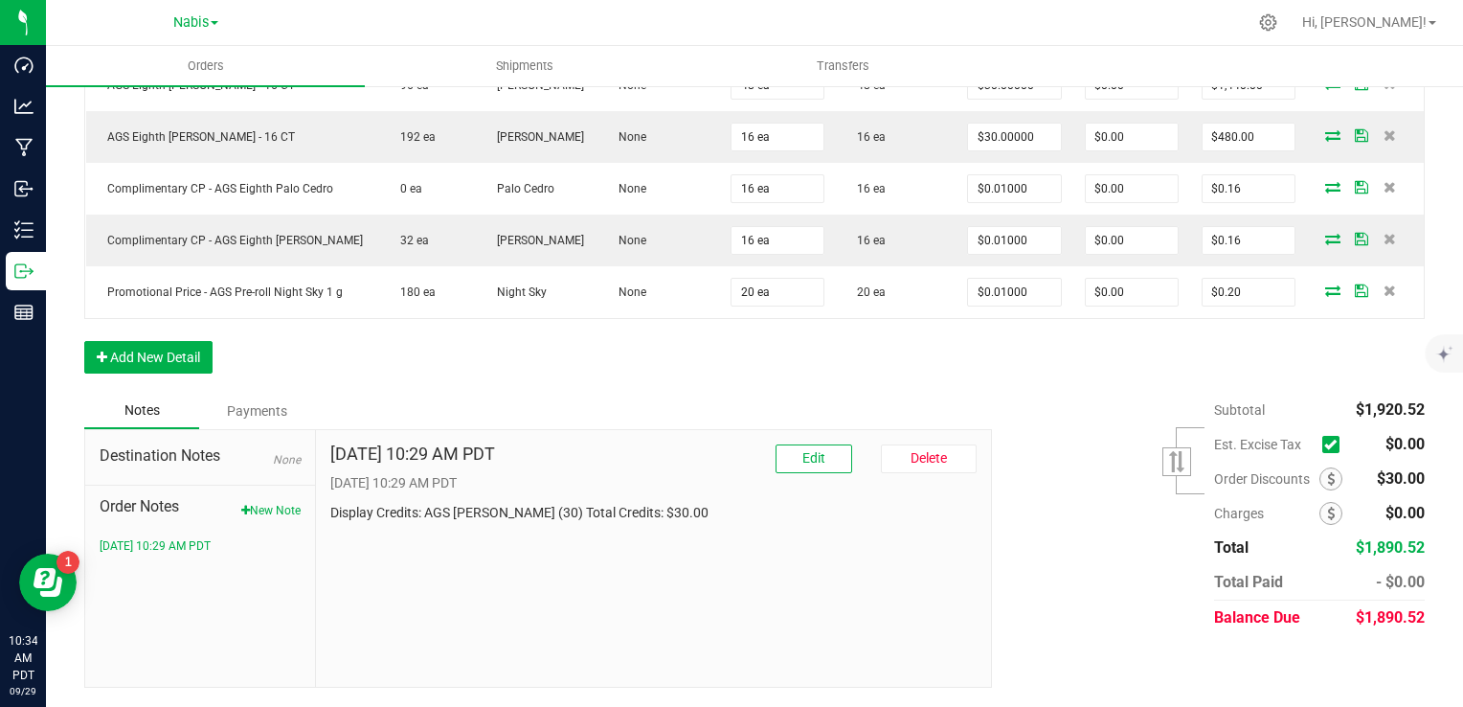
scroll to position [608, 0]
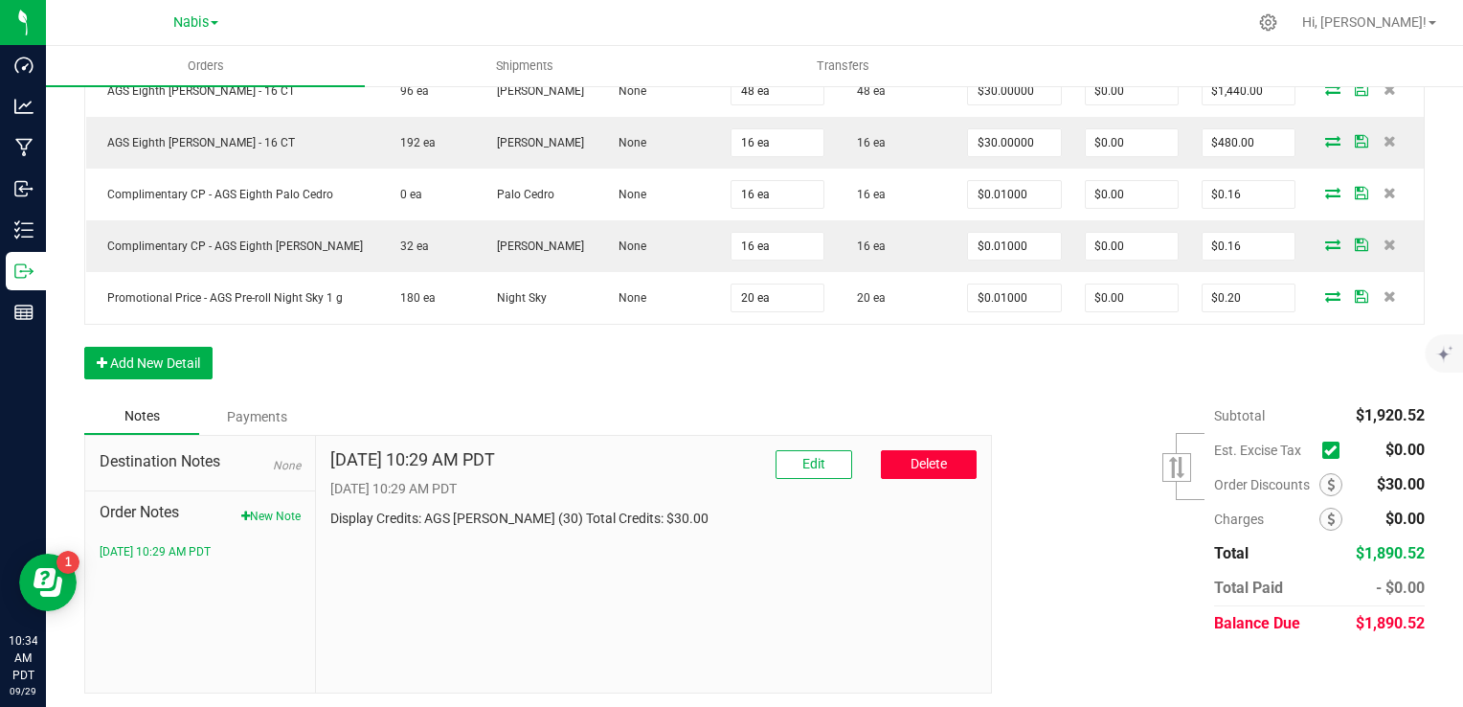
click at [919, 456] on span "Delete" at bounding box center [929, 463] width 36 height 15
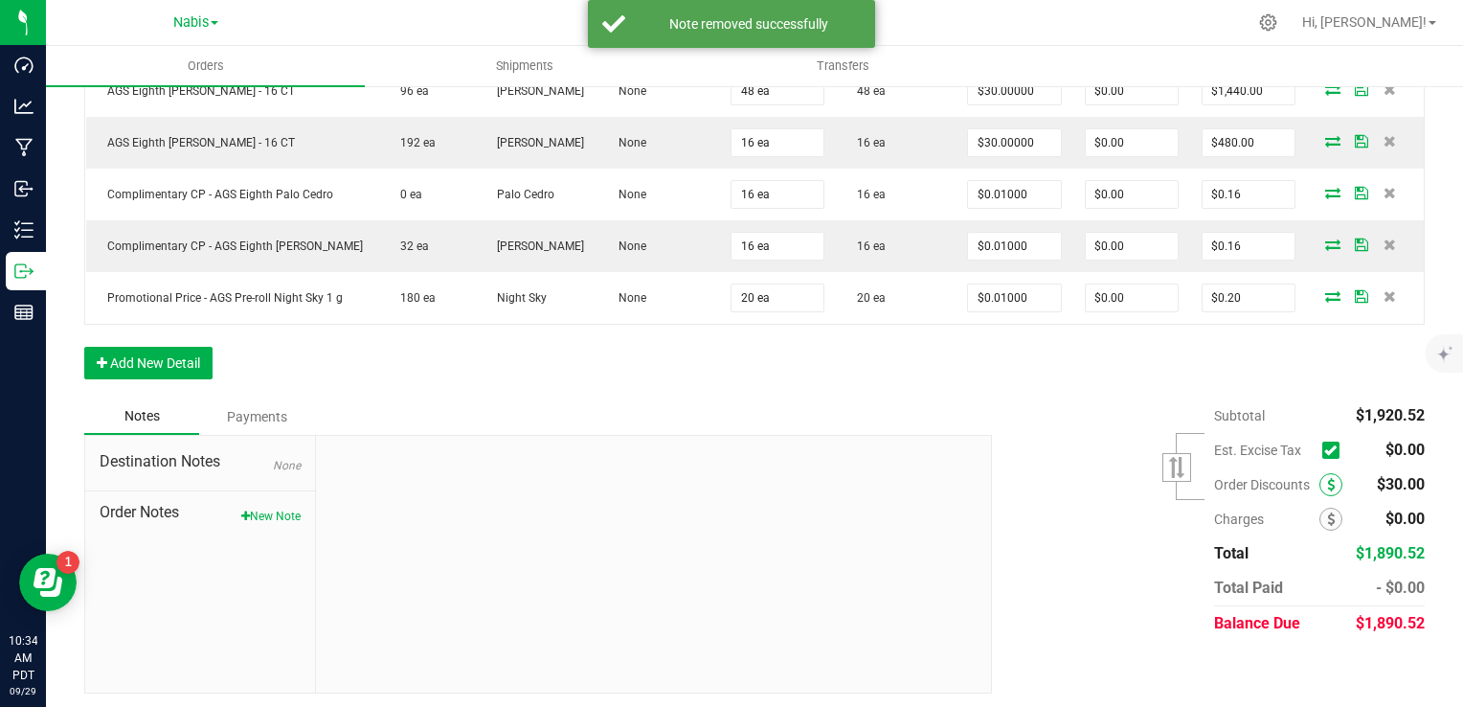
click at [1327, 481] on icon at bounding box center [1331, 484] width 8 height 13
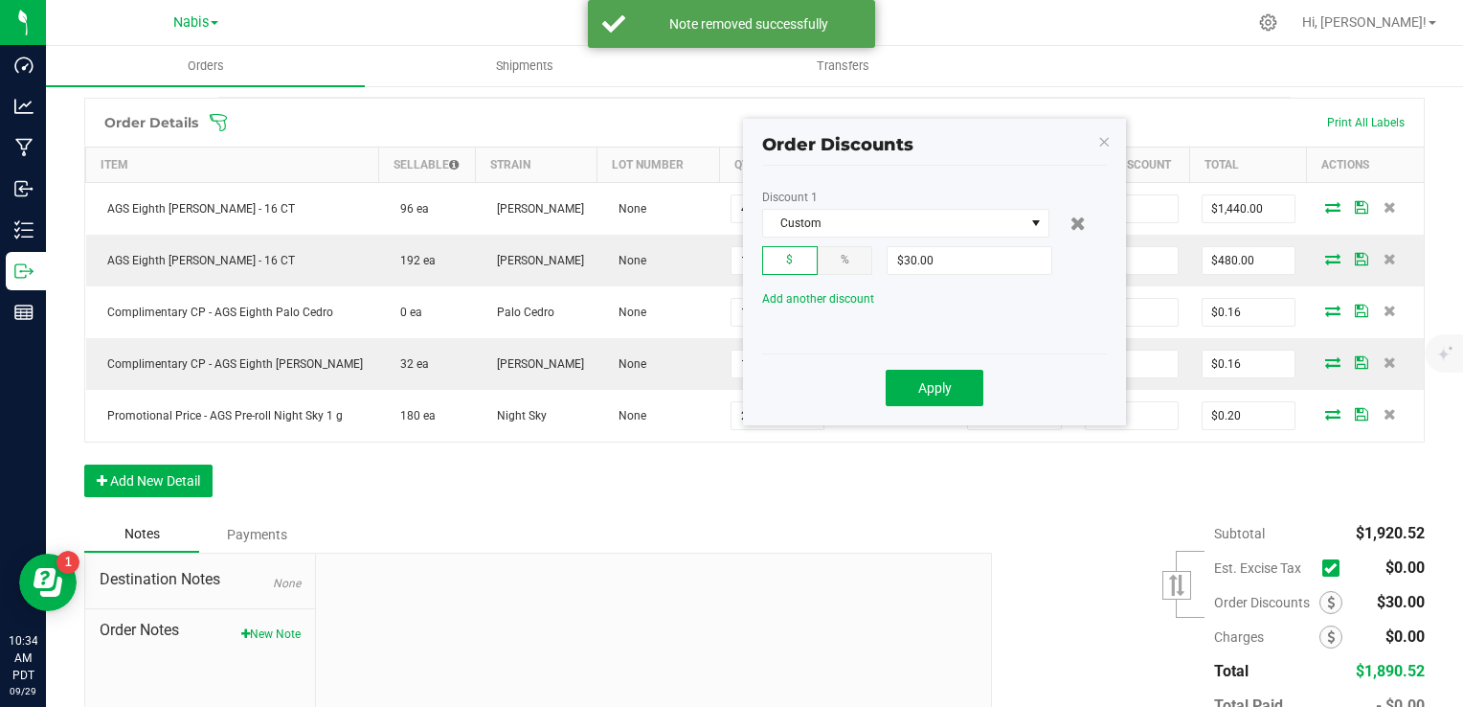
scroll to position [417, 0]
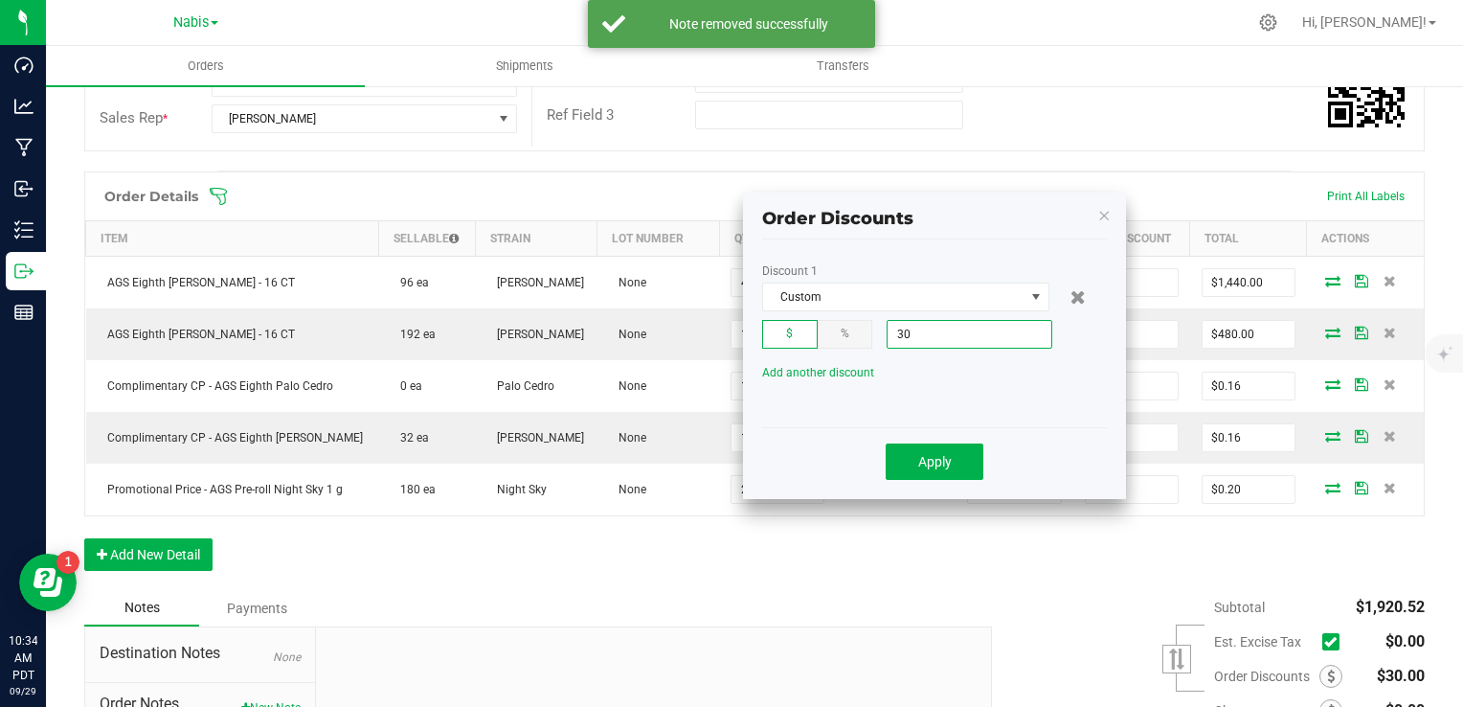
click at [971, 328] on input "30" at bounding box center [970, 334] width 164 height 27
type input "$0.00"
click at [947, 470] on button "Apply" at bounding box center [935, 461] width 98 height 36
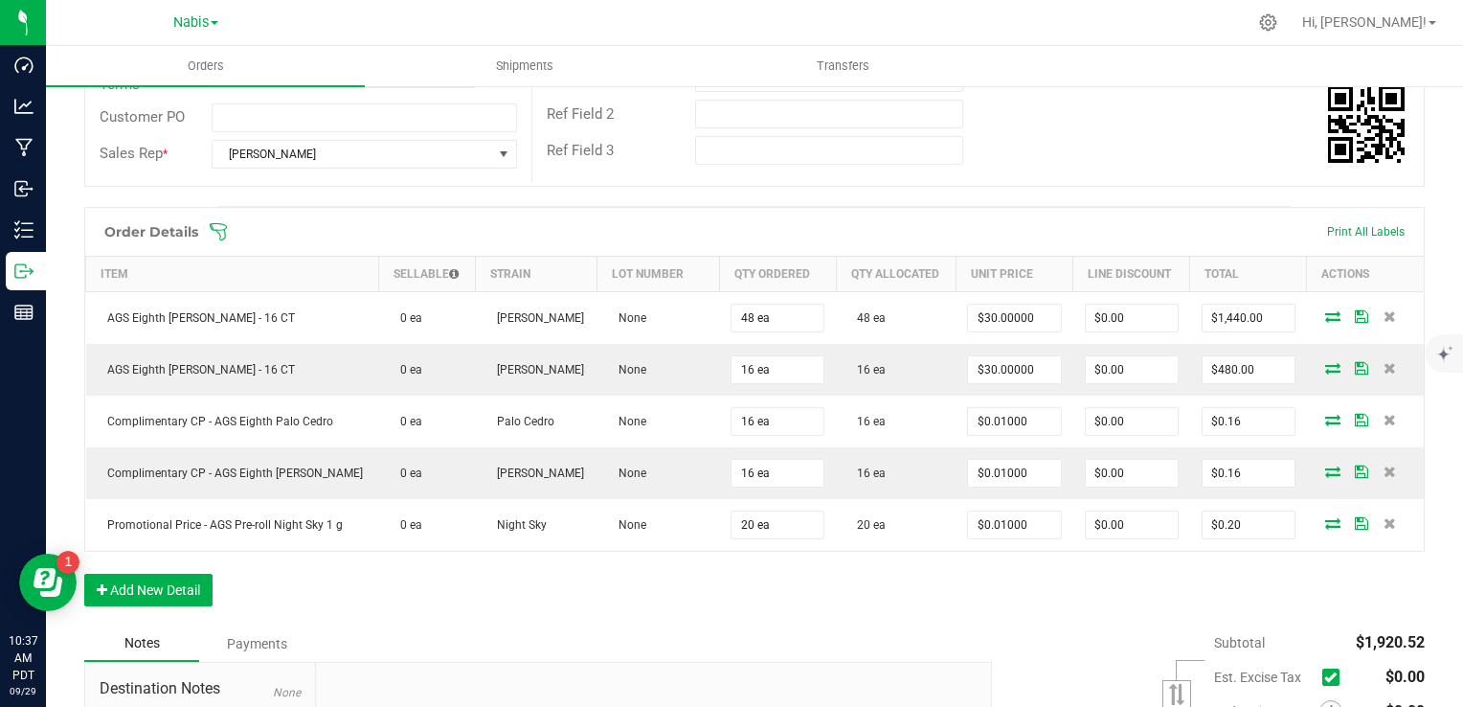
scroll to position [0, 0]
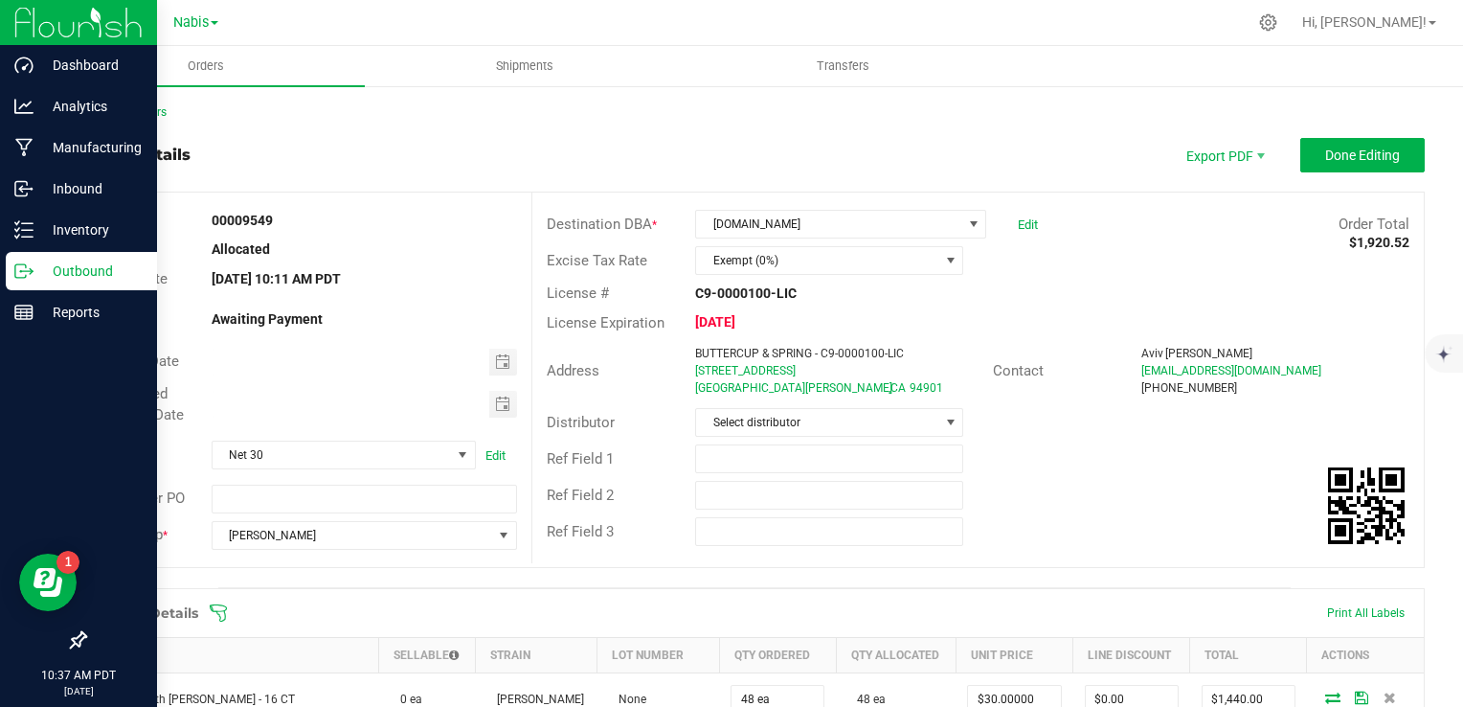
click at [60, 273] on p "Outbound" at bounding box center [91, 271] width 115 height 23
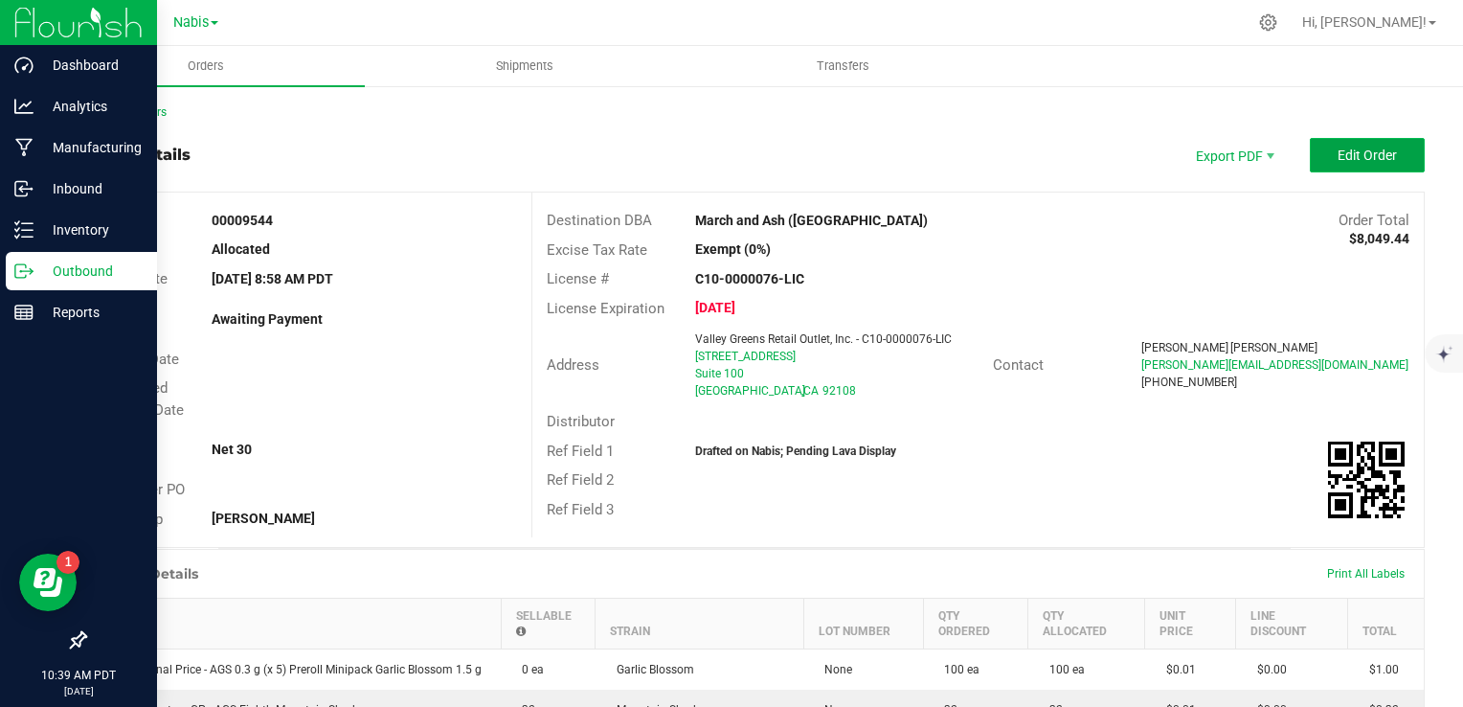
click at [1367, 169] on button "Edit Order" at bounding box center [1367, 155] width 115 height 34
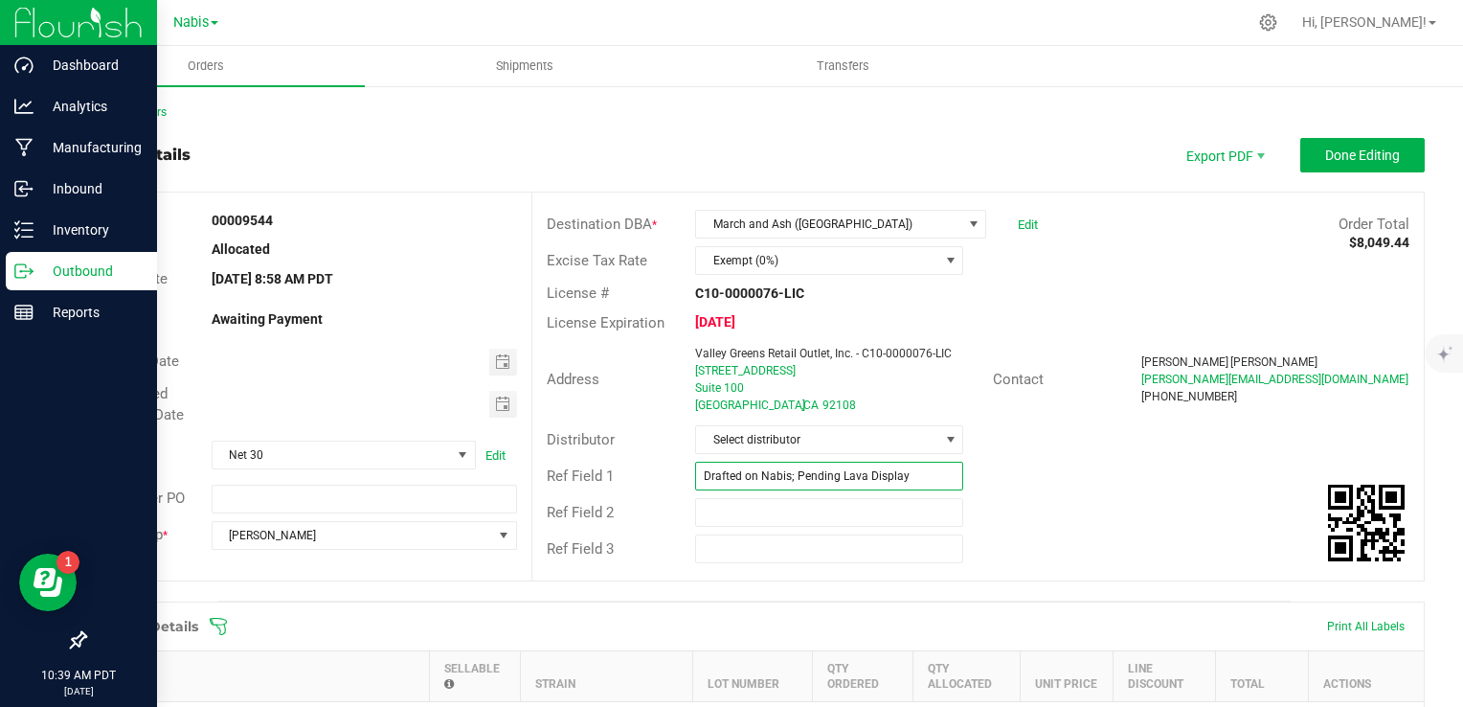
click at [774, 464] on input "Drafted on Nabis; Pending Lava Display" at bounding box center [829, 476] width 268 height 29
paste input "767253"
click at [495, 357] on span "Toggle calendar" at bounding box center [502, 361] width 15 height 15
type input "Nabis 767253"
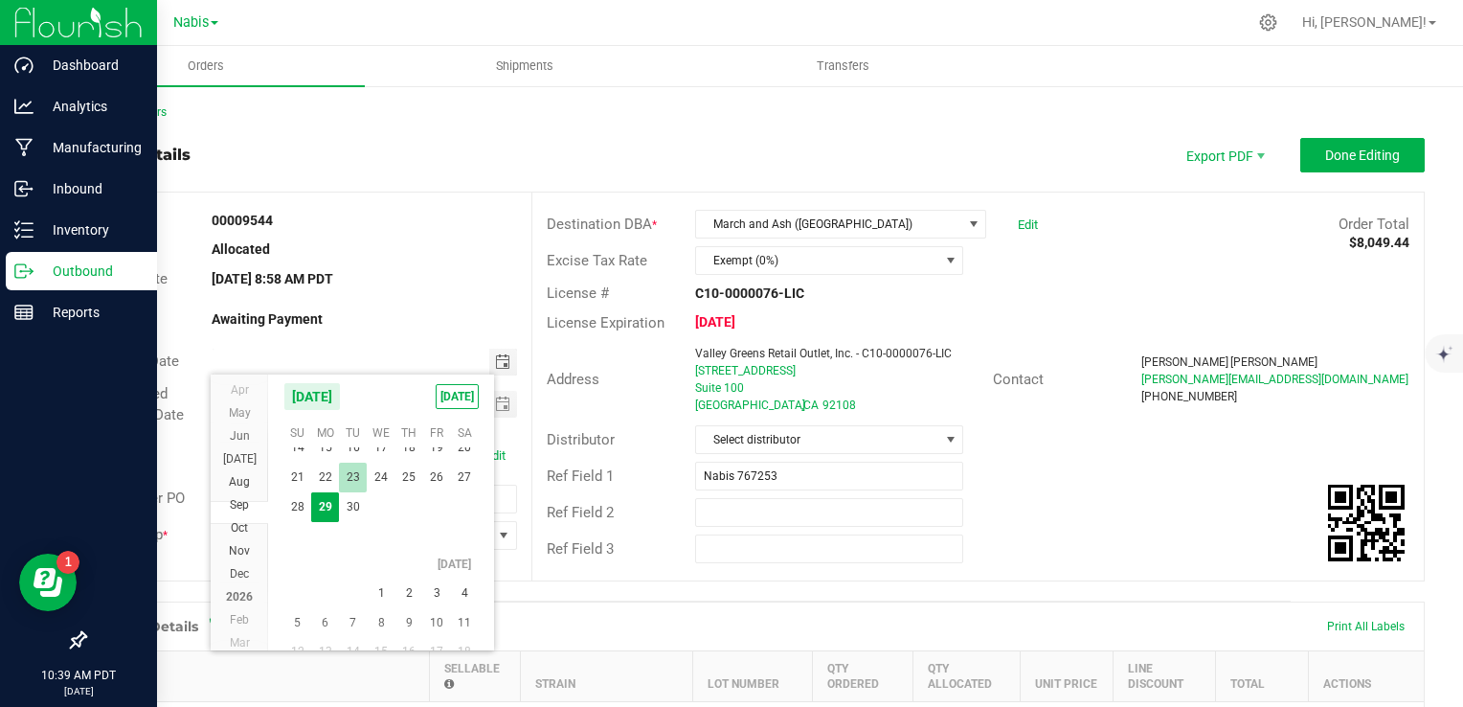
scroll to position [34671, 0]
click at [404, 565] on span "2" at bounding box center [410, 571] width 28 height 30
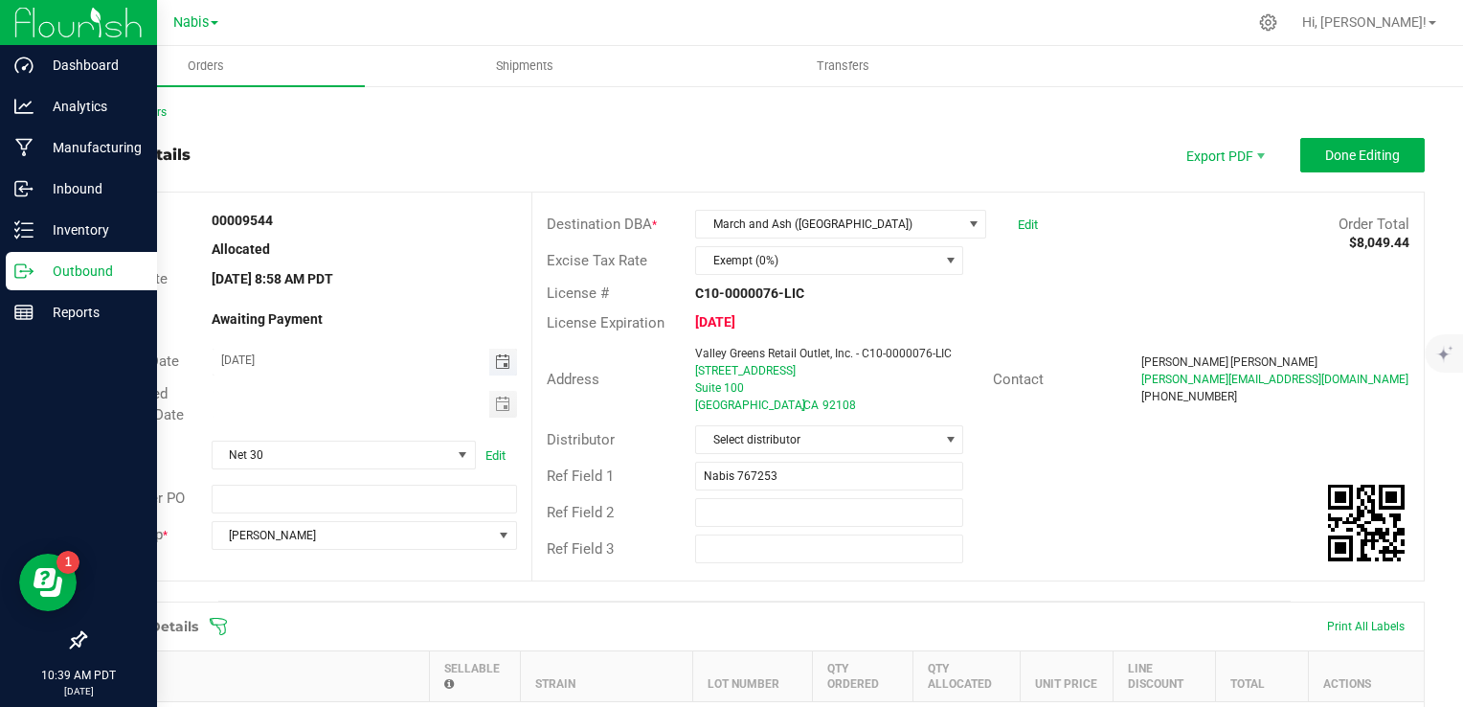
click at [498, 364] on span "Toggle calendar" at bounding box center [502, 361] width 15 height 15
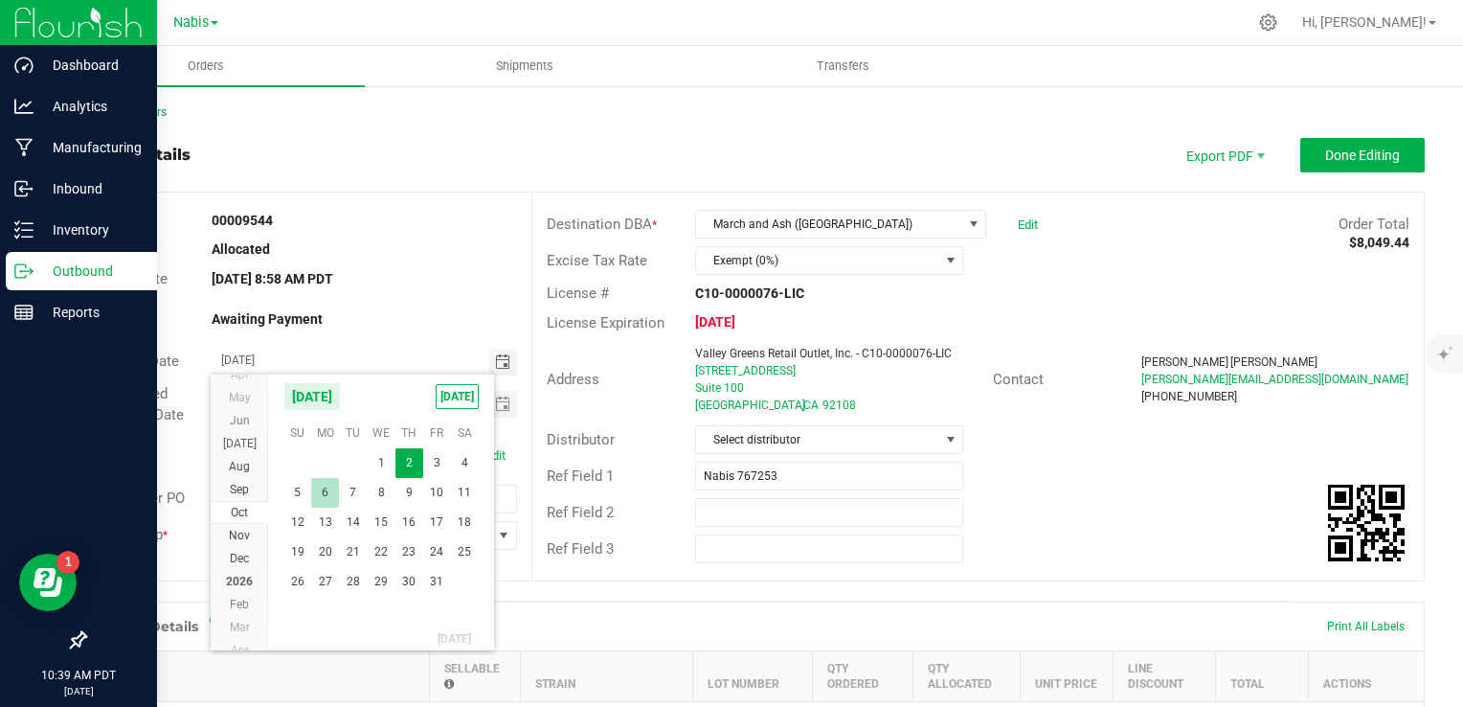
click at [325, 493] on span "6" at bounding box center [325, 493] width 28 height 30
type input "[DATE]"
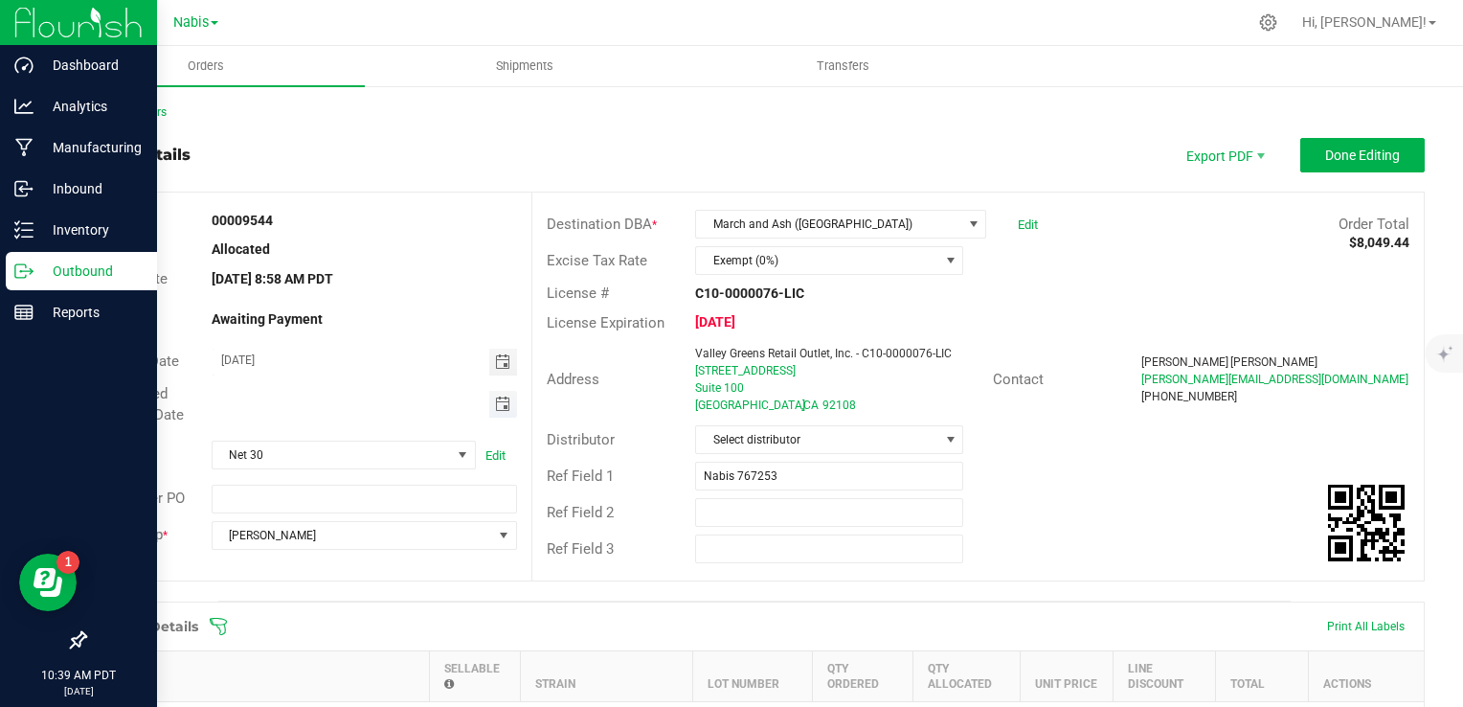
click at [495, 400] on span "Toggle calendar" at bounding box center [502, 403] width 15 height 15
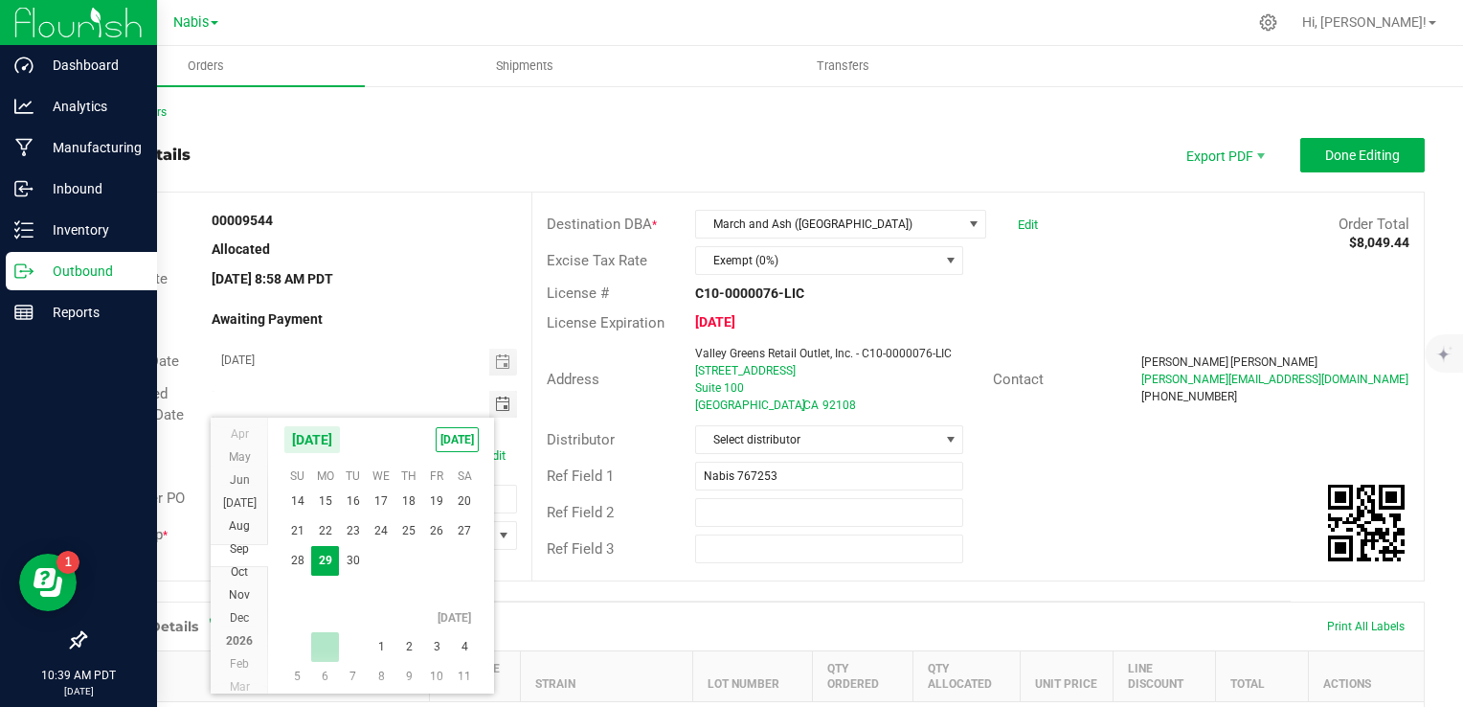
scroll to position [34671, 0]
click at [322, 636] on span "6" at bounding box center [325, 643] width 28 height 30
type input "[DATE]"
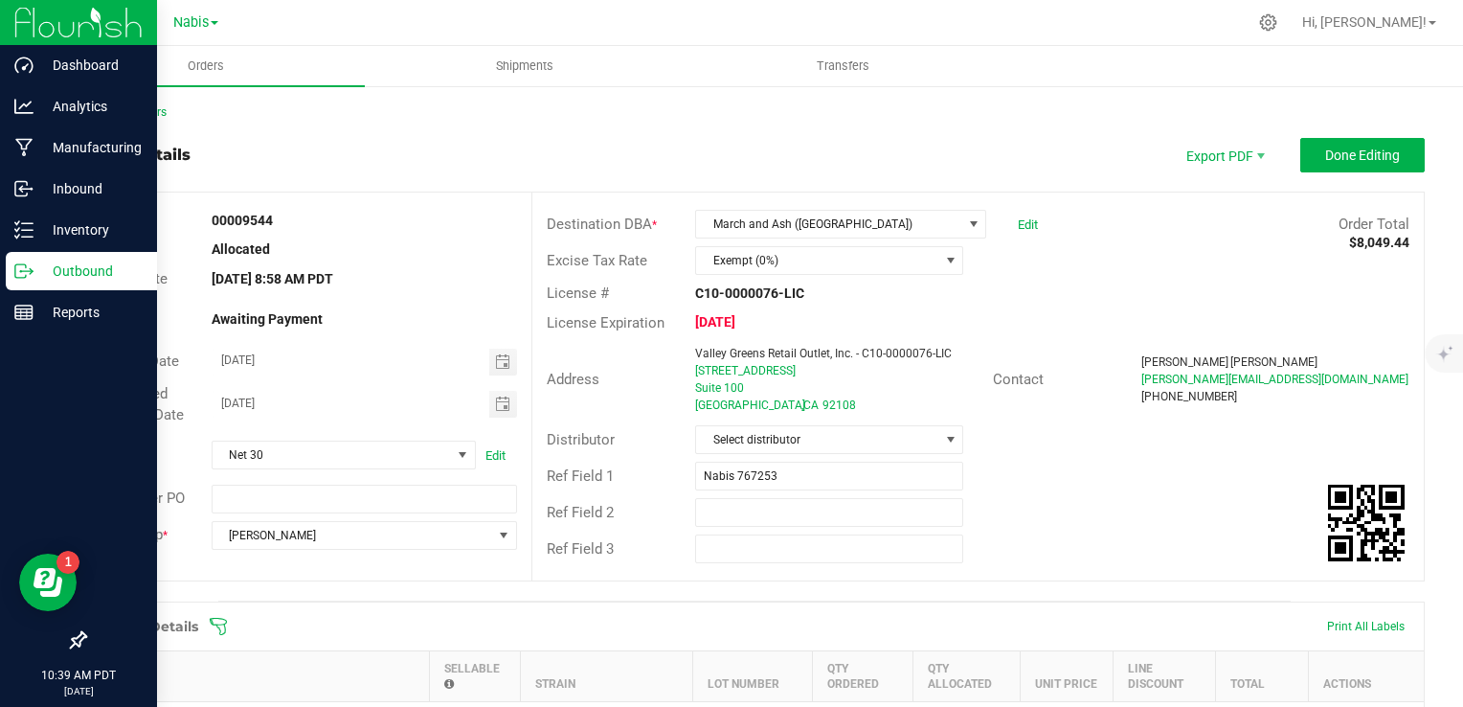
click at [1015, 516] on div "Ref Field 2" at bounding box center [978, 512] width 892 height 36
click at [1347, 140] on button "Done Editing" at bounding box center [1363, 155] width 124 height 34
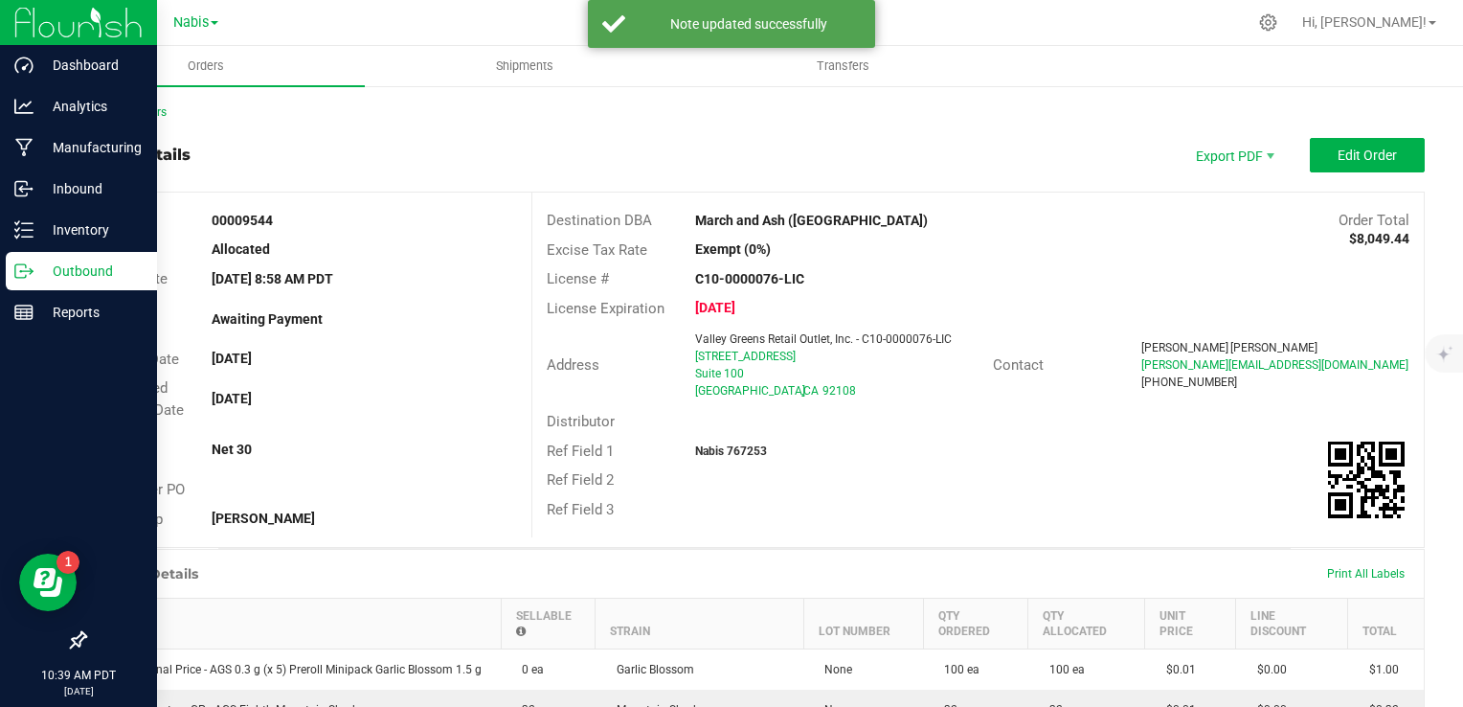
click at [70, 281] on p "Outbound" at bounding box center [91, 271] width 115 height 23
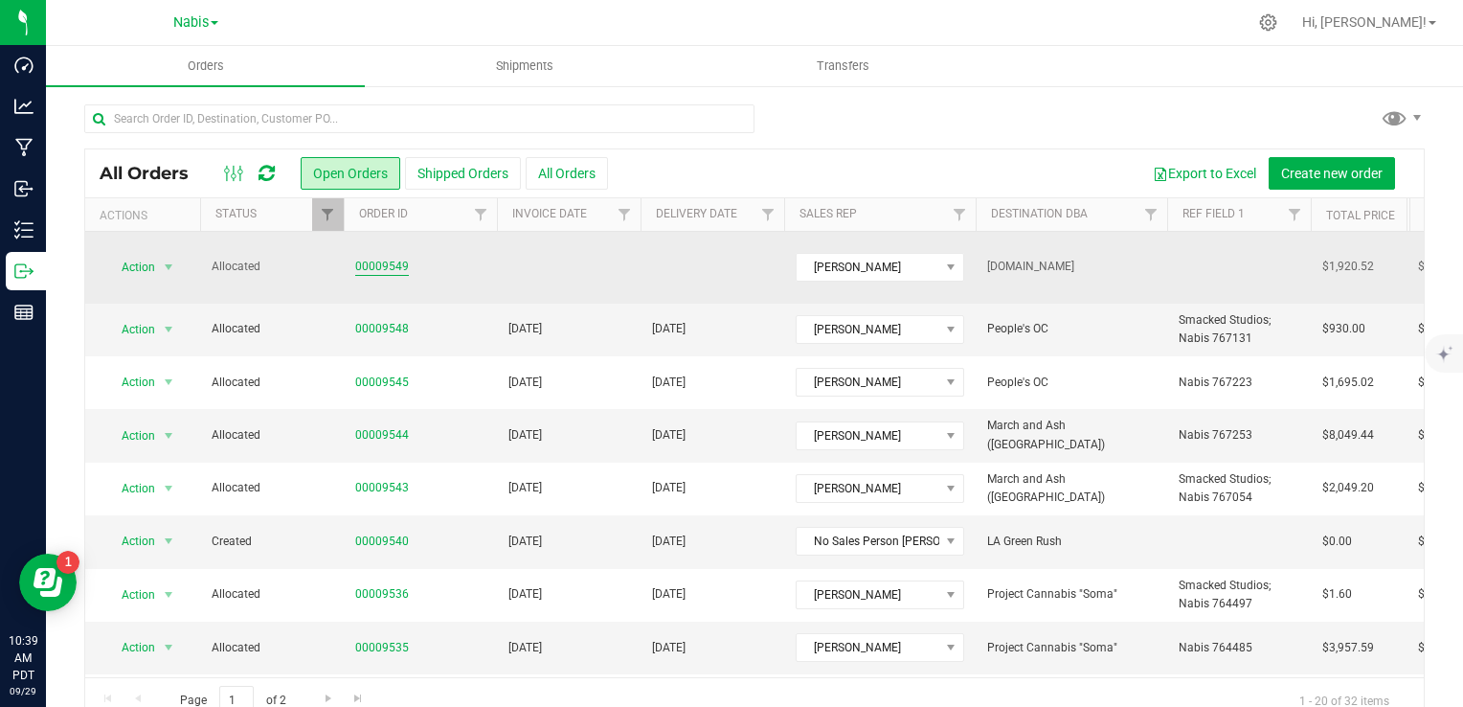
click at [372, 262] on link "00009549" at bounding box center [382, 267] width 54 height 18
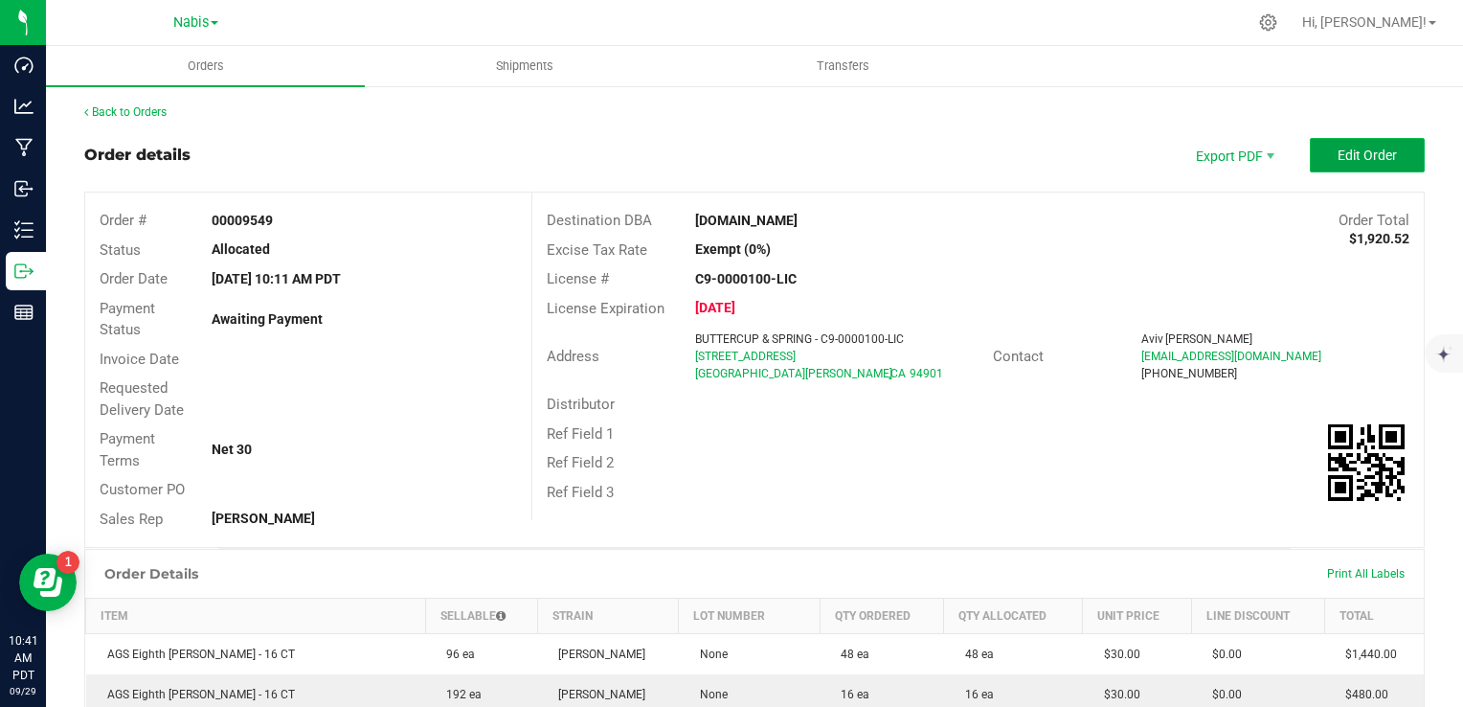
click at [1360, 155] on span "Edit Order" at bounding box center [1367, 154] width 59 height 15
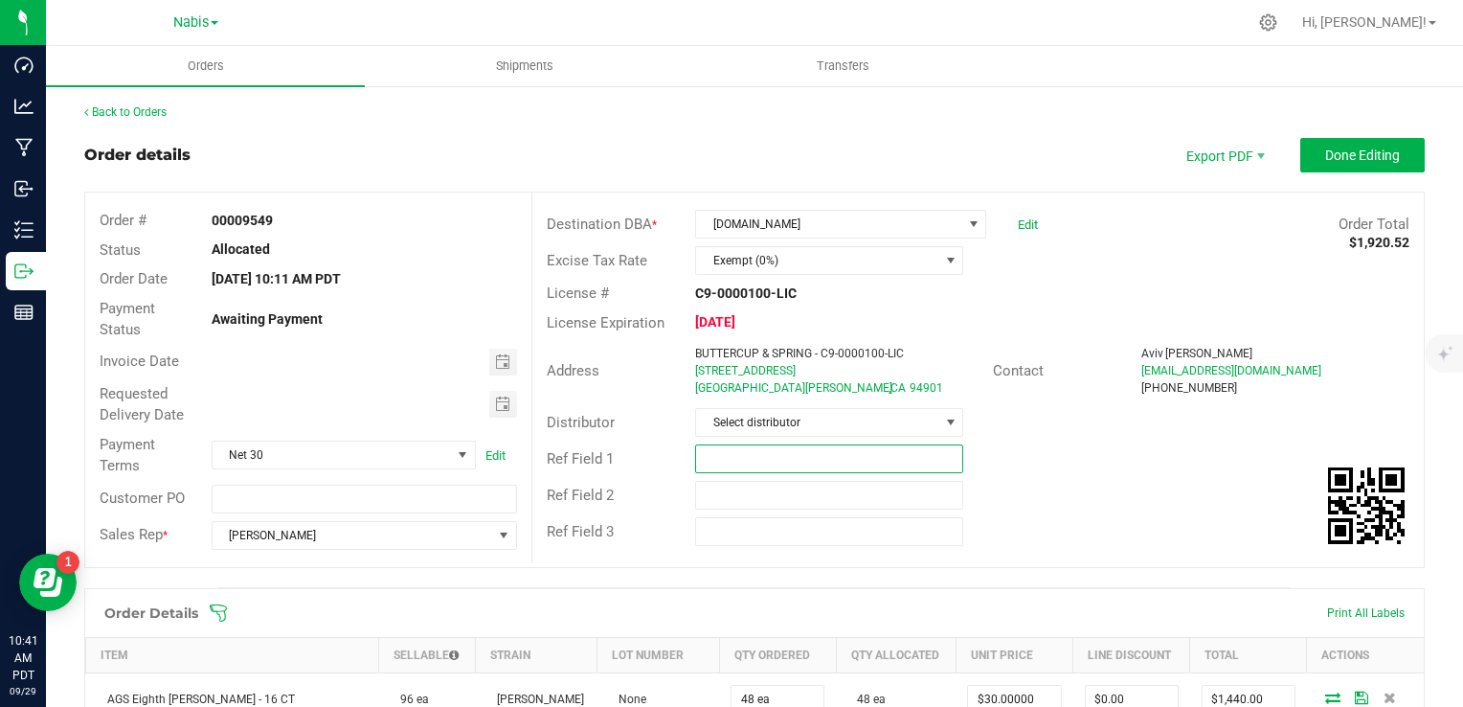
click at [703, 448] on input "text" at bounding box center [829, 458] width 268 height 29
paste input "767268"
click at [495, 354] on span "Toggle calendar" at bounding box center [502, 361] width 15 height 15
type input "Nabis 767268"
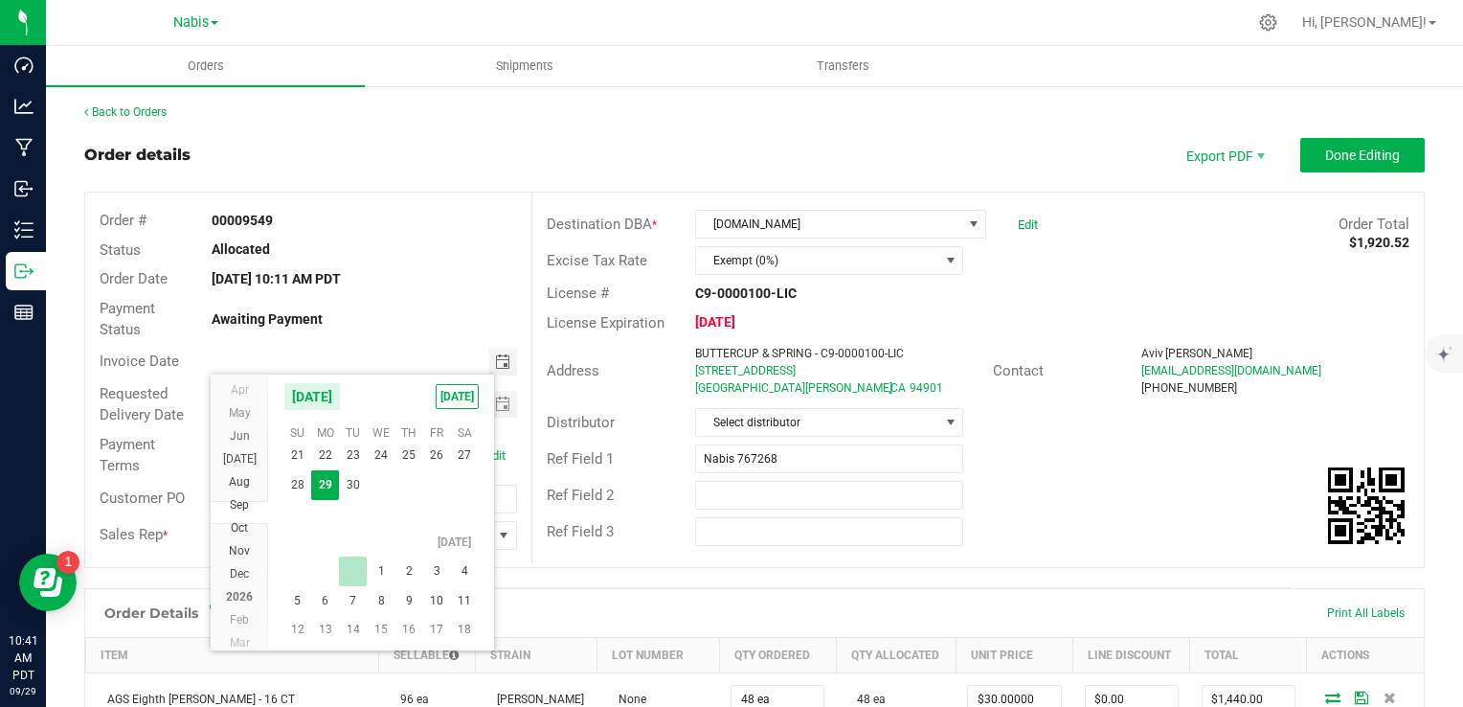
scroll to position [34671, 0]
click at [381, 575] on span "1" at bounding box center [381, 571] width 28 height 30
type input "[DATE]"
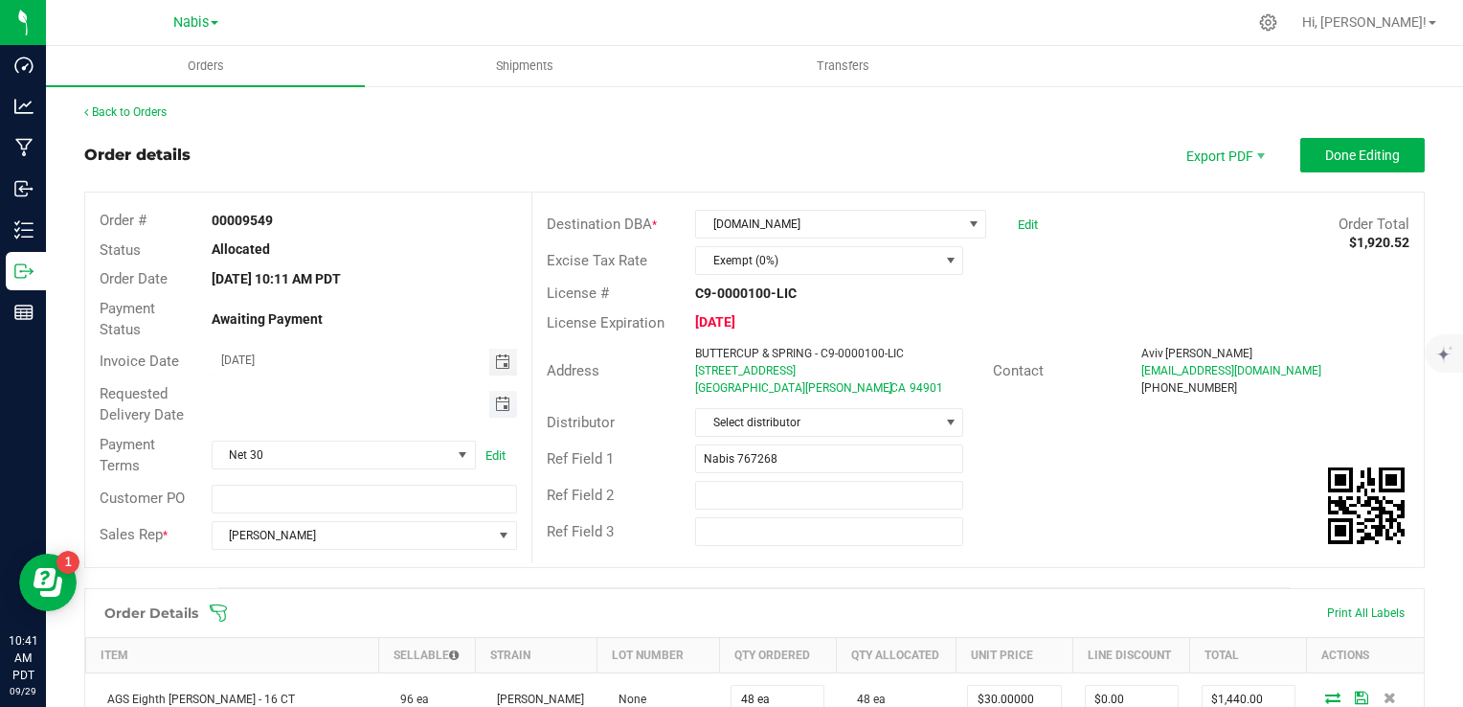
click at [506, 403] on span "Toggle calendar" at bounding box center [503, 404] width 28 height 27
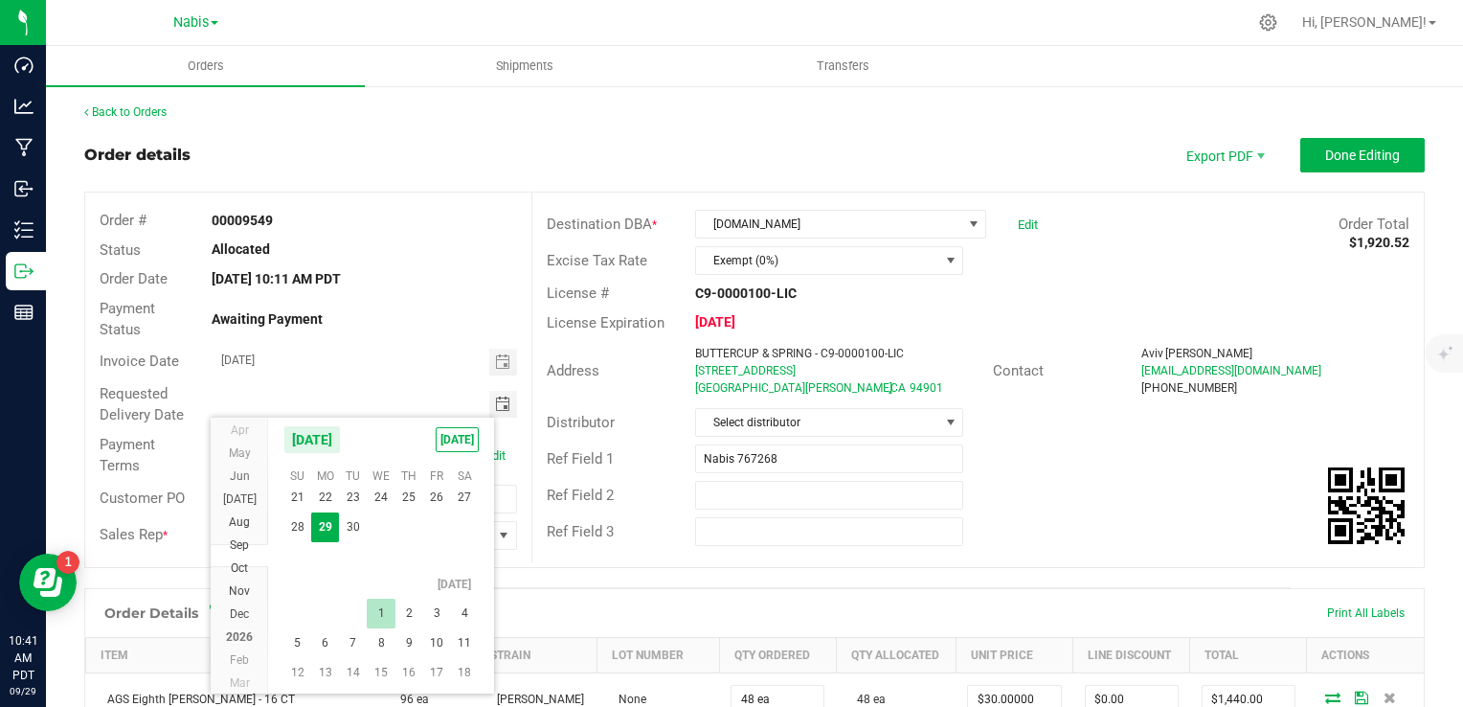
click at [383, 607] on span "1" at bounding box center [381, 614] width 28 height 30
type input "[DATE]"
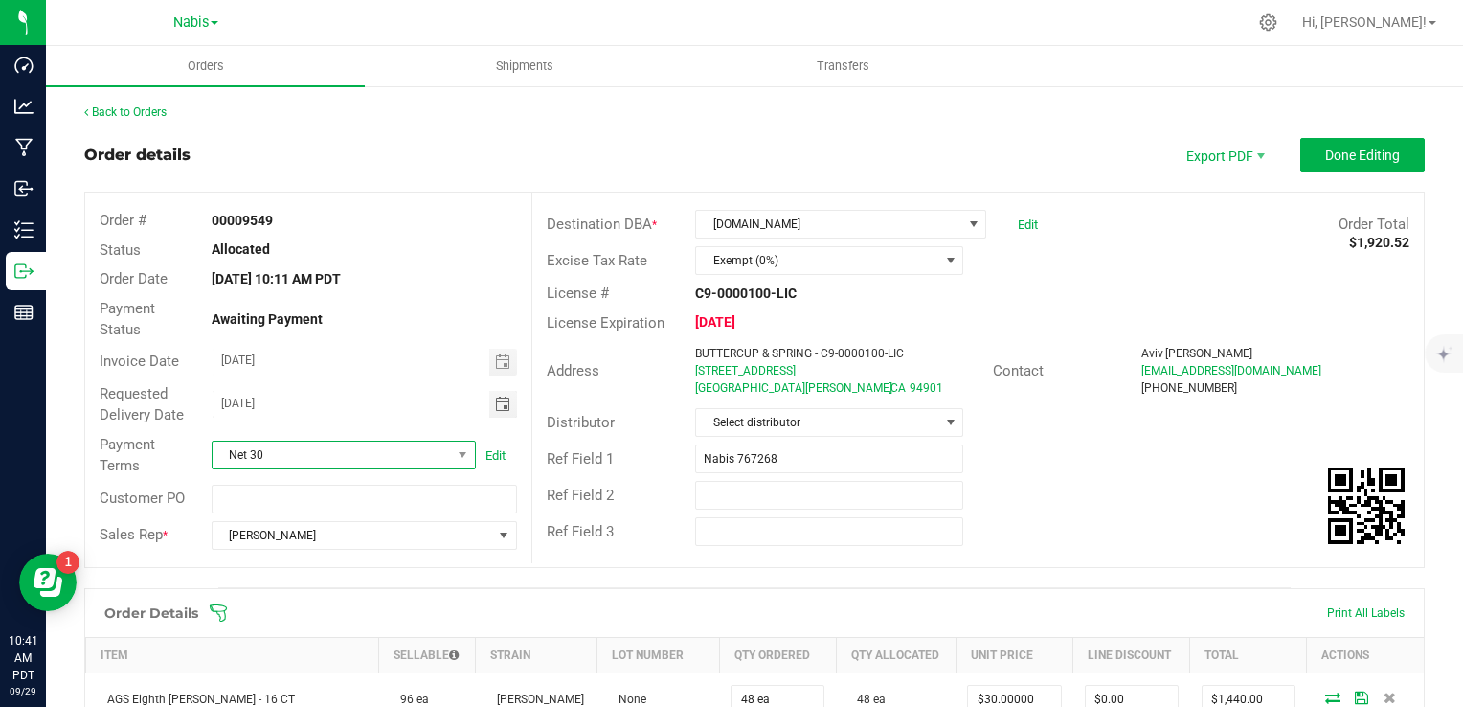
click at [391, 454] on span "Net 30" at bounding box center [332, 454] width 238 height 27
click at [403, 454] on span "Net 30" at bounding box center [332, 454] width 238 height 27
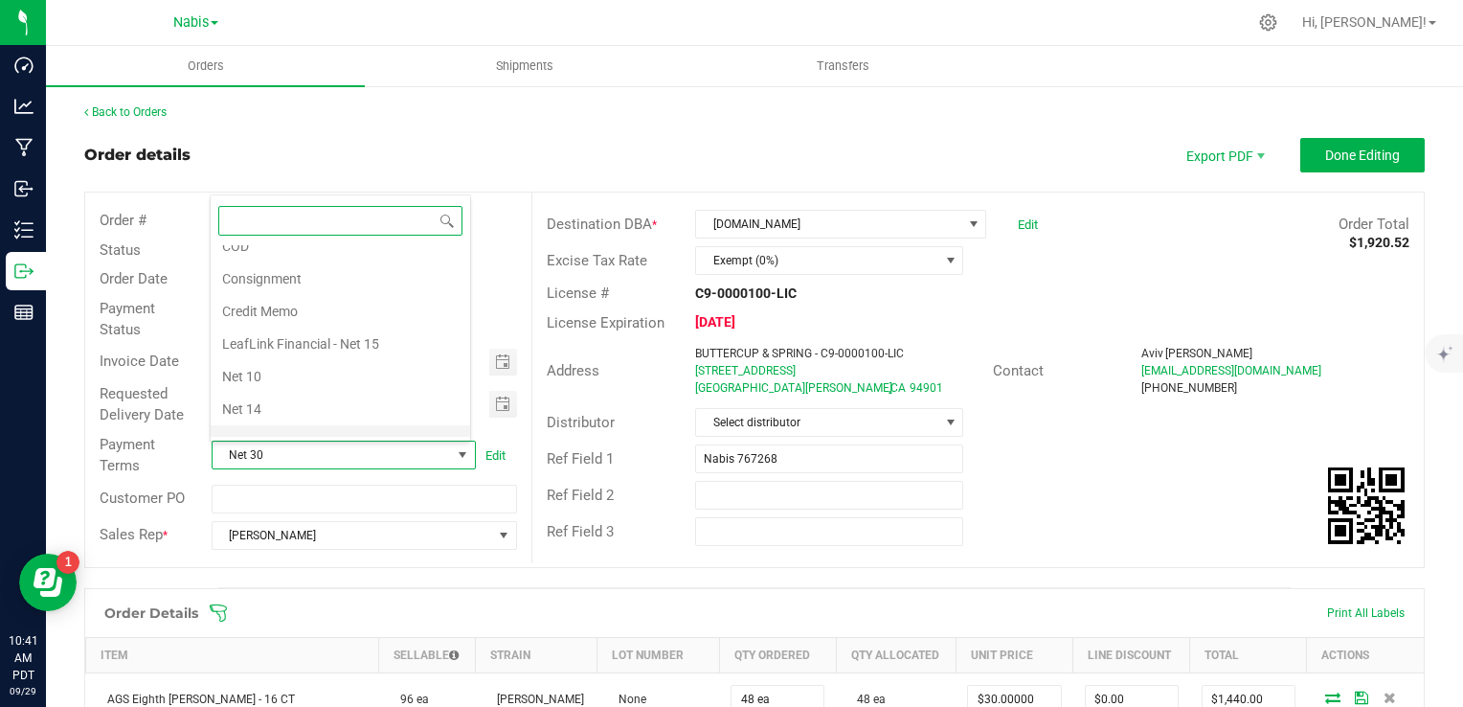
scroll to position [0, 0]
click at [275, 325] on li "COD" at bounding box center [341, 326] width 260 height 33
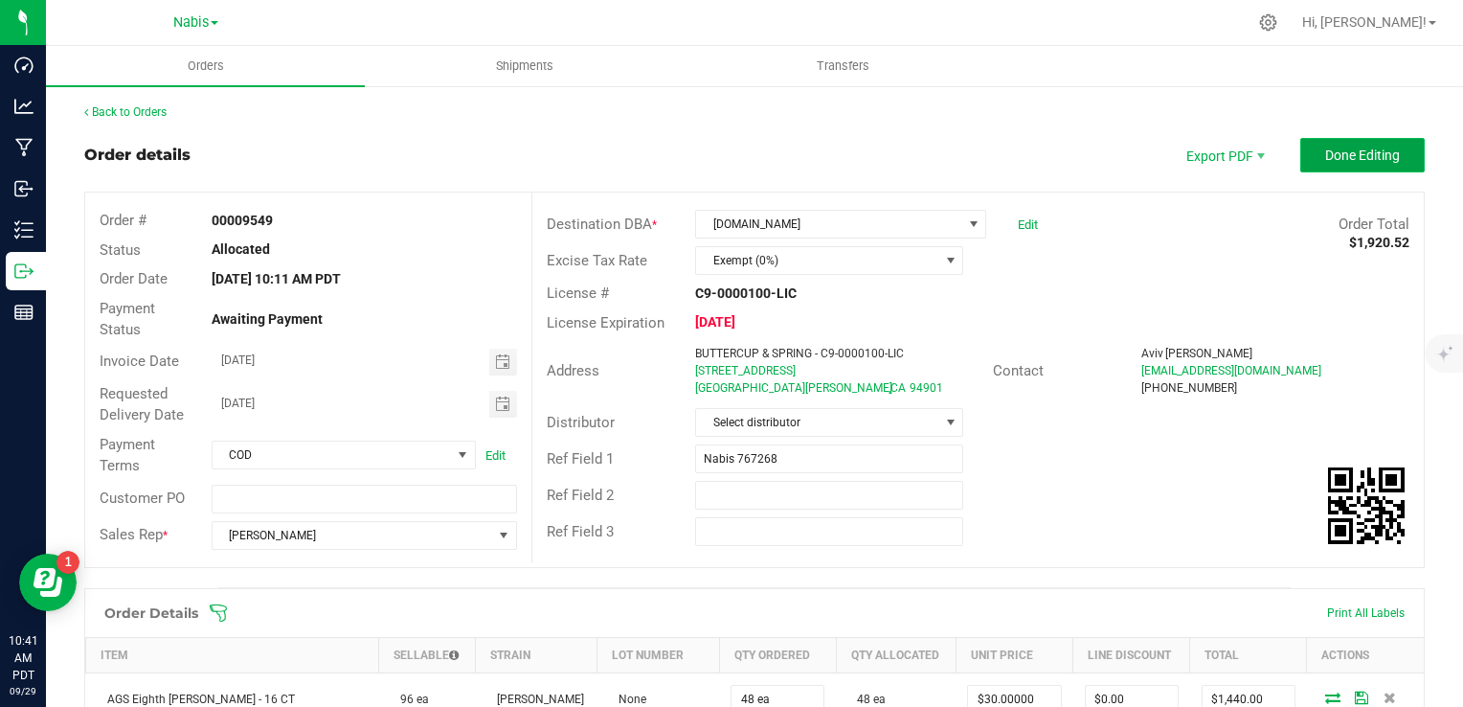
click at [1364, 157] on span "Done Editing" at bounding box center [1362, 154] width 75 height 15
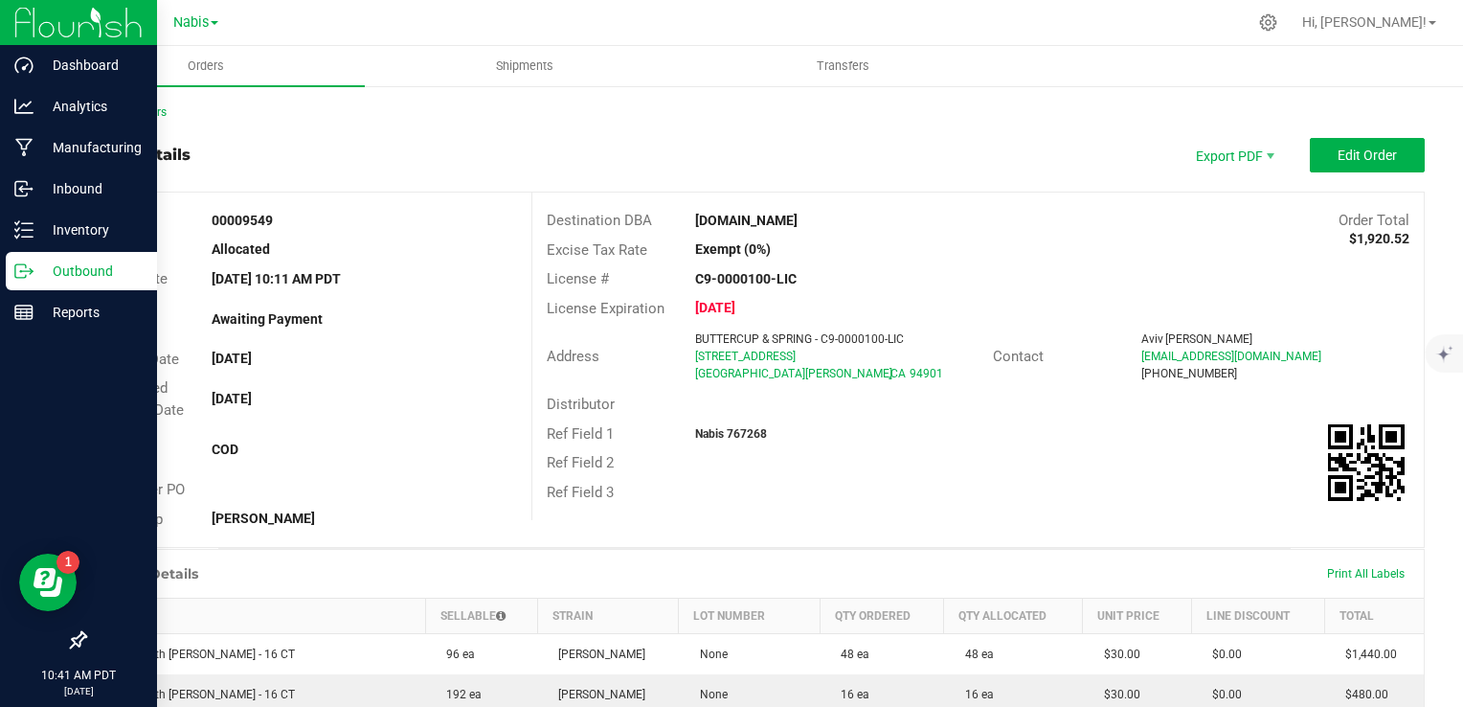
click at [70, 281] on p "Outbound" at bounding box center [91, 271] width 115 height 23
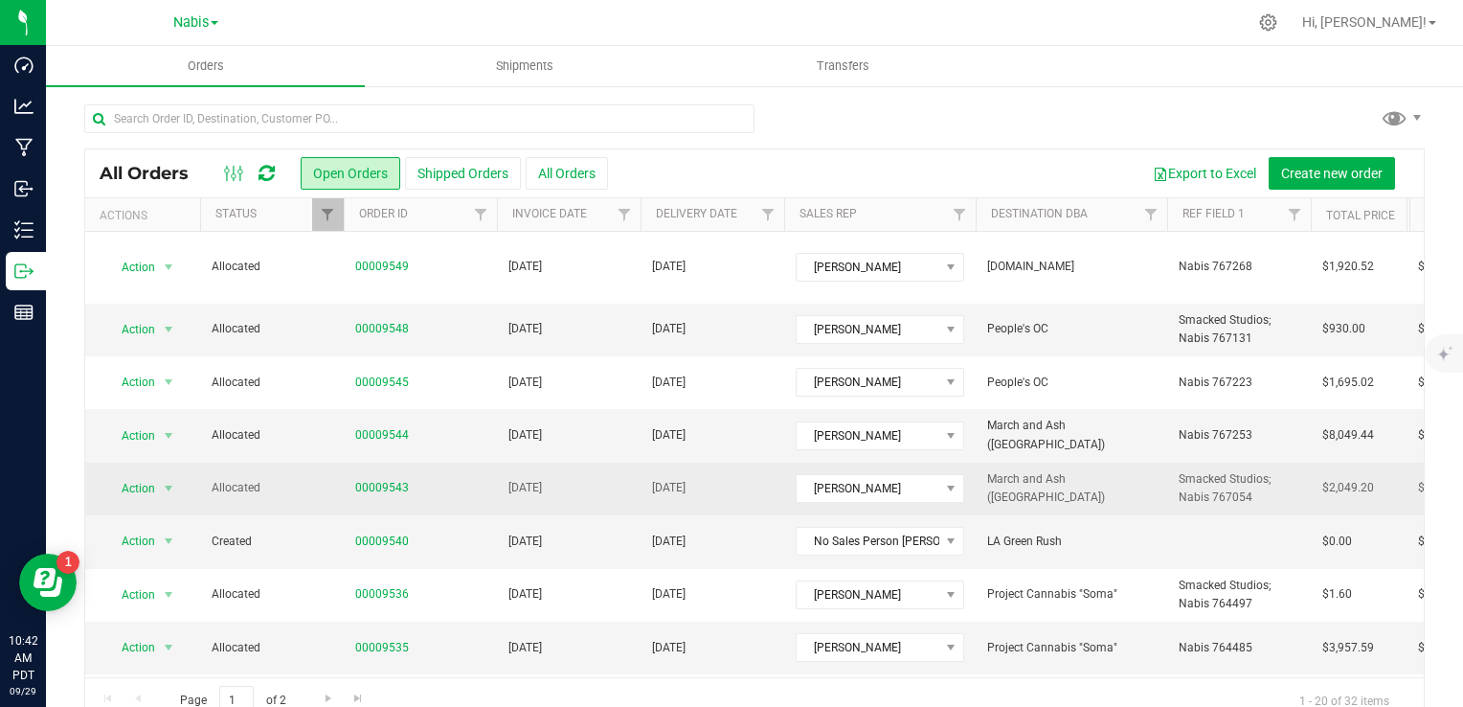
click at [612, 463] on td "[DATE]" at bounding box center [569, 489] width 144 height 53
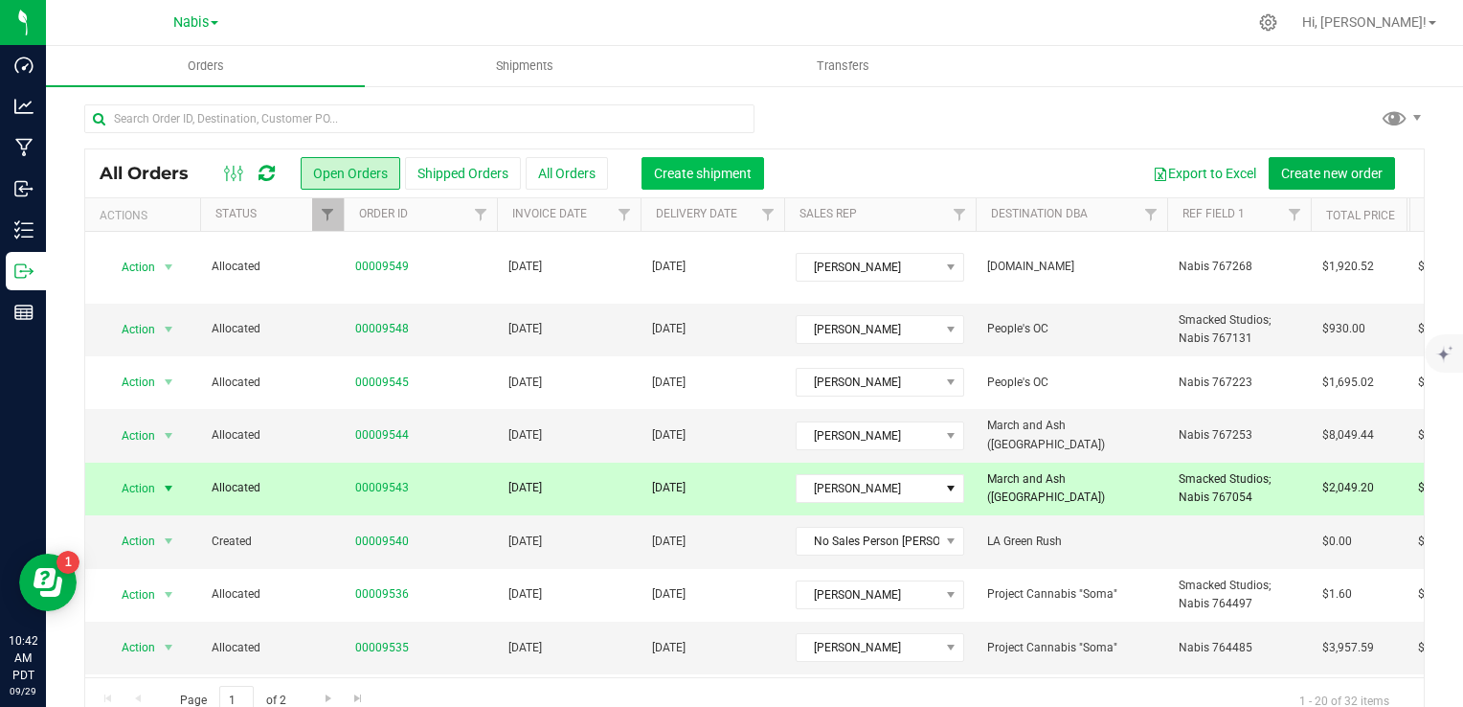
click at [718, 163] on button "Create shipment" at bounding box center [703, 173] width 123 height 33
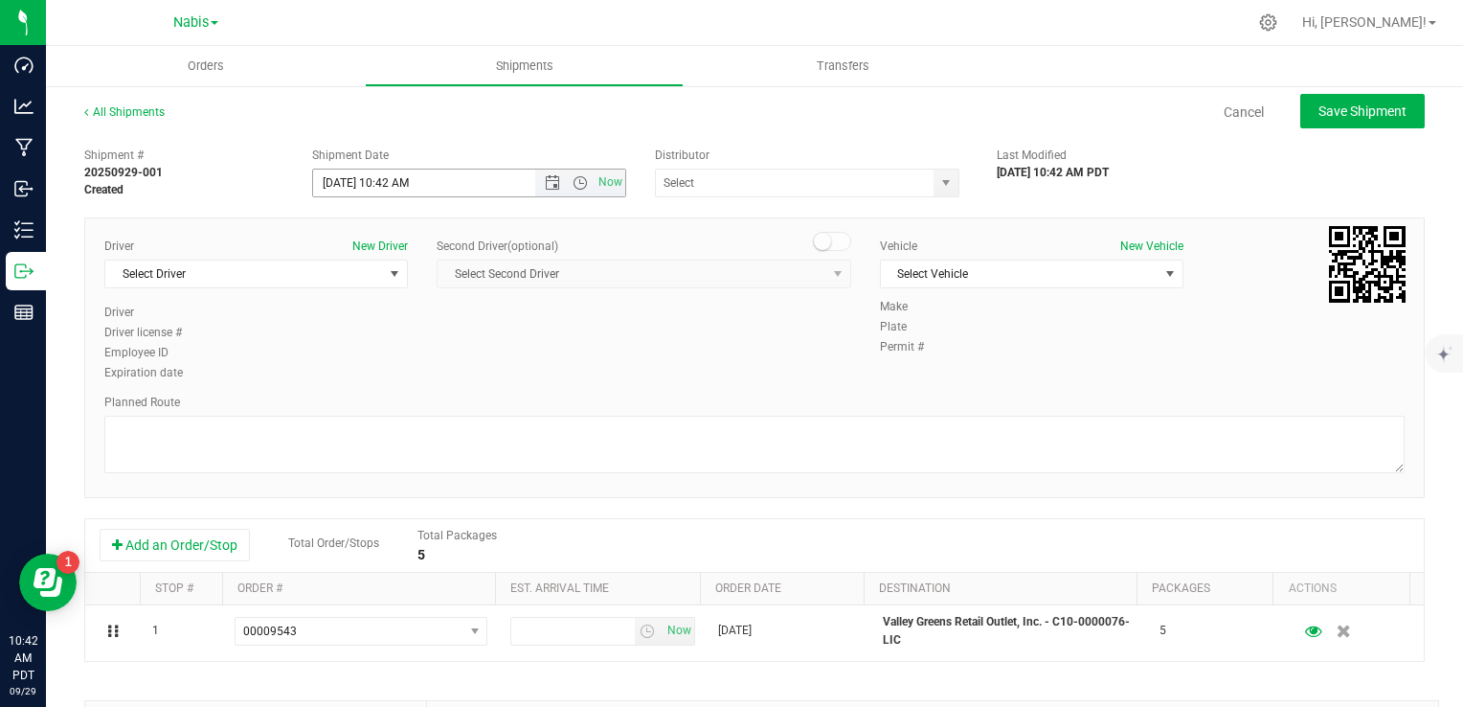
click at [547, 178] on span "Open the date view" at bounding box center [552, 182] width 15 height 15
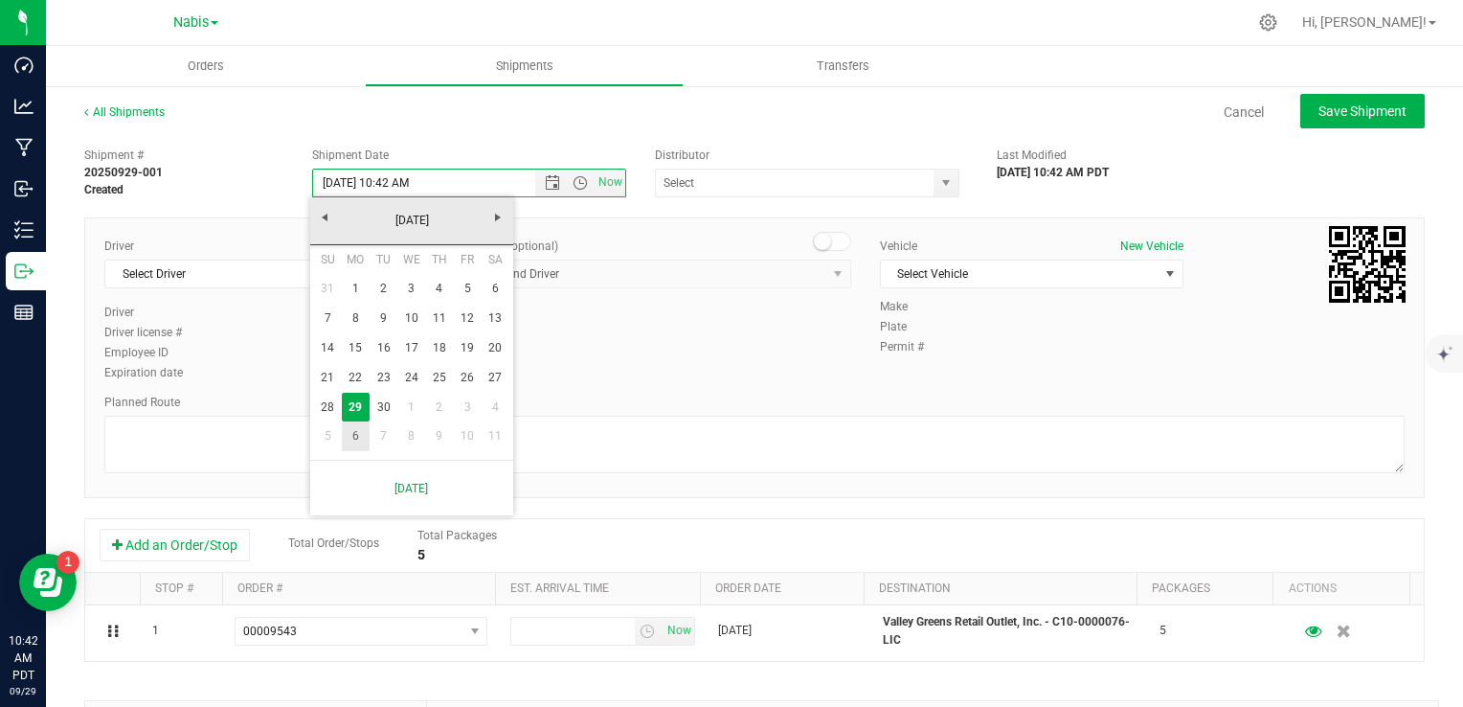
click at [352, 438] on link "6" at bounding box center [356, 436] width 28 height 30
type input "[DATE] 10:42 AM"
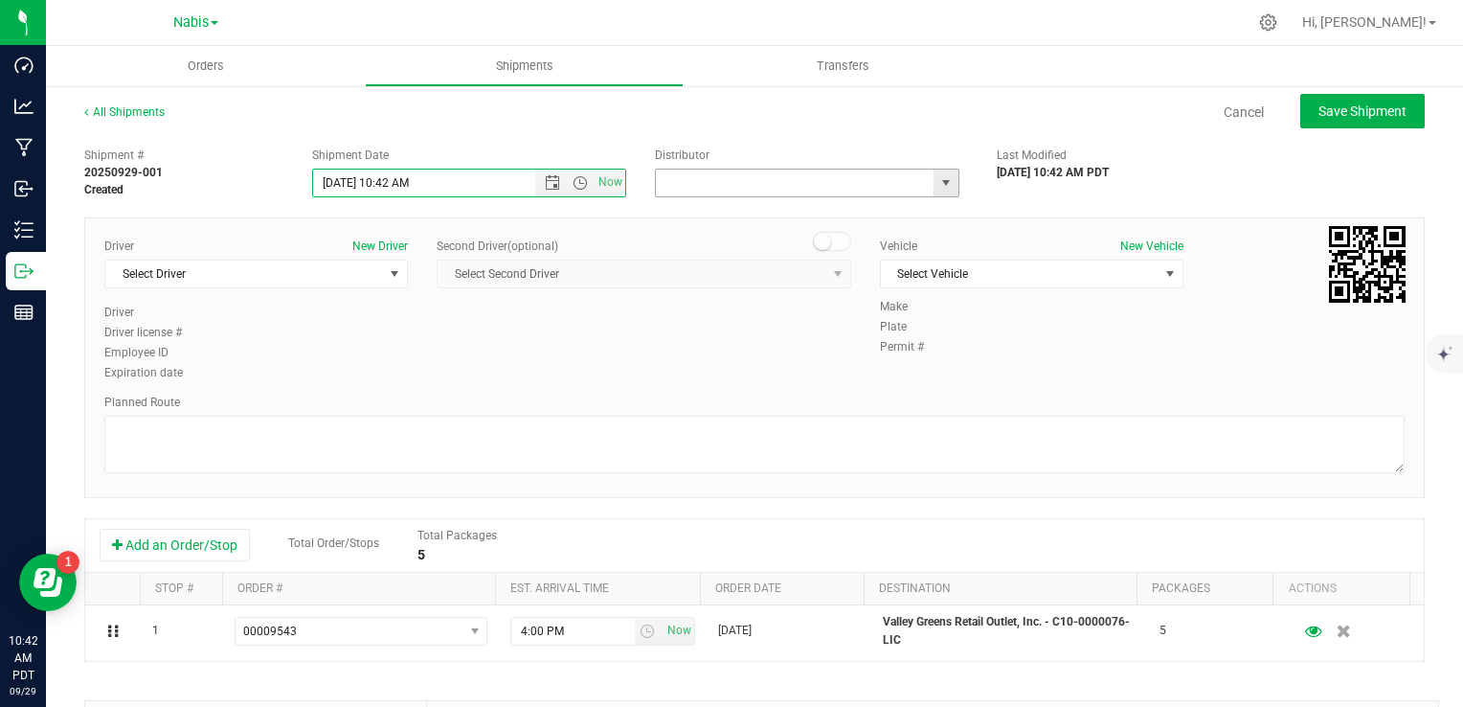
click at [725, 190] on input "text" at bounding box center [791, 183] width 270 height 27
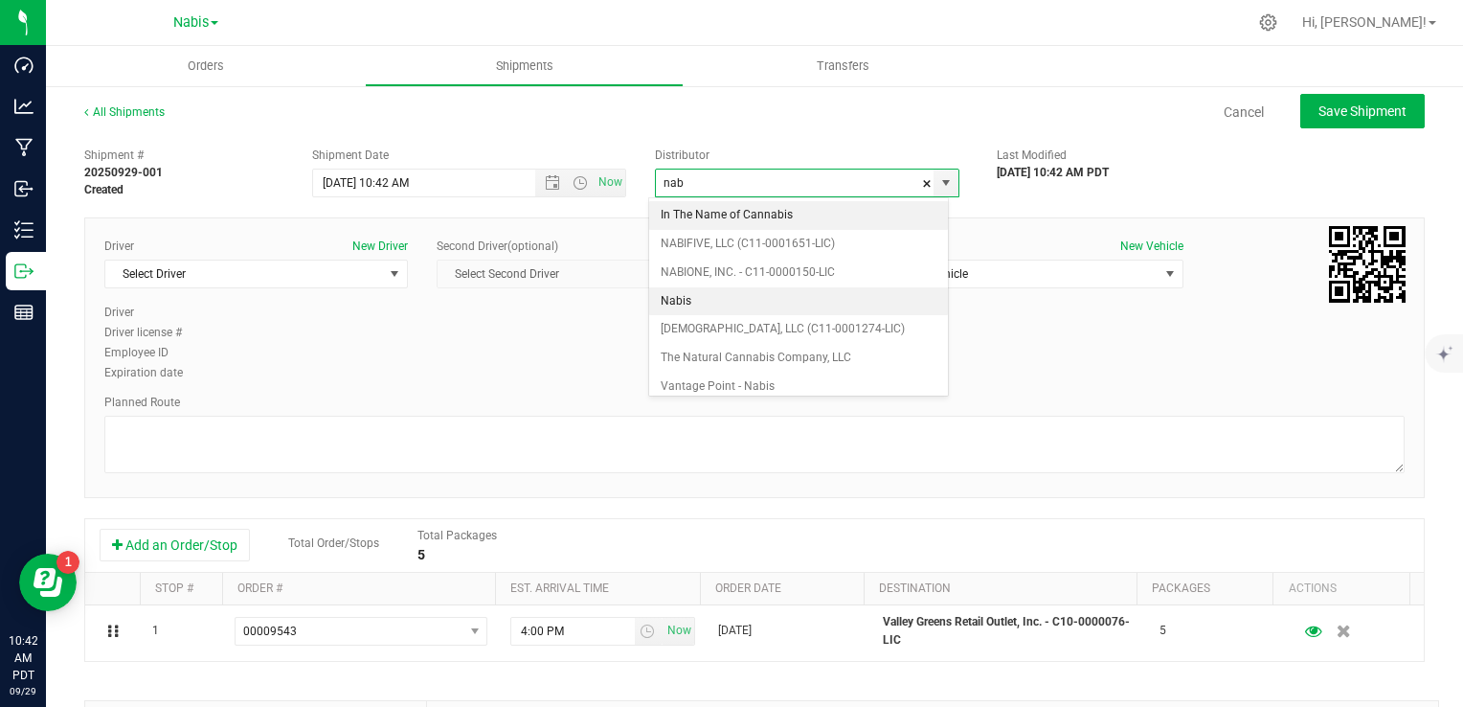
click at [720, 296] on li "Nabis" at bounding box center [798, 301] width 299 height 29
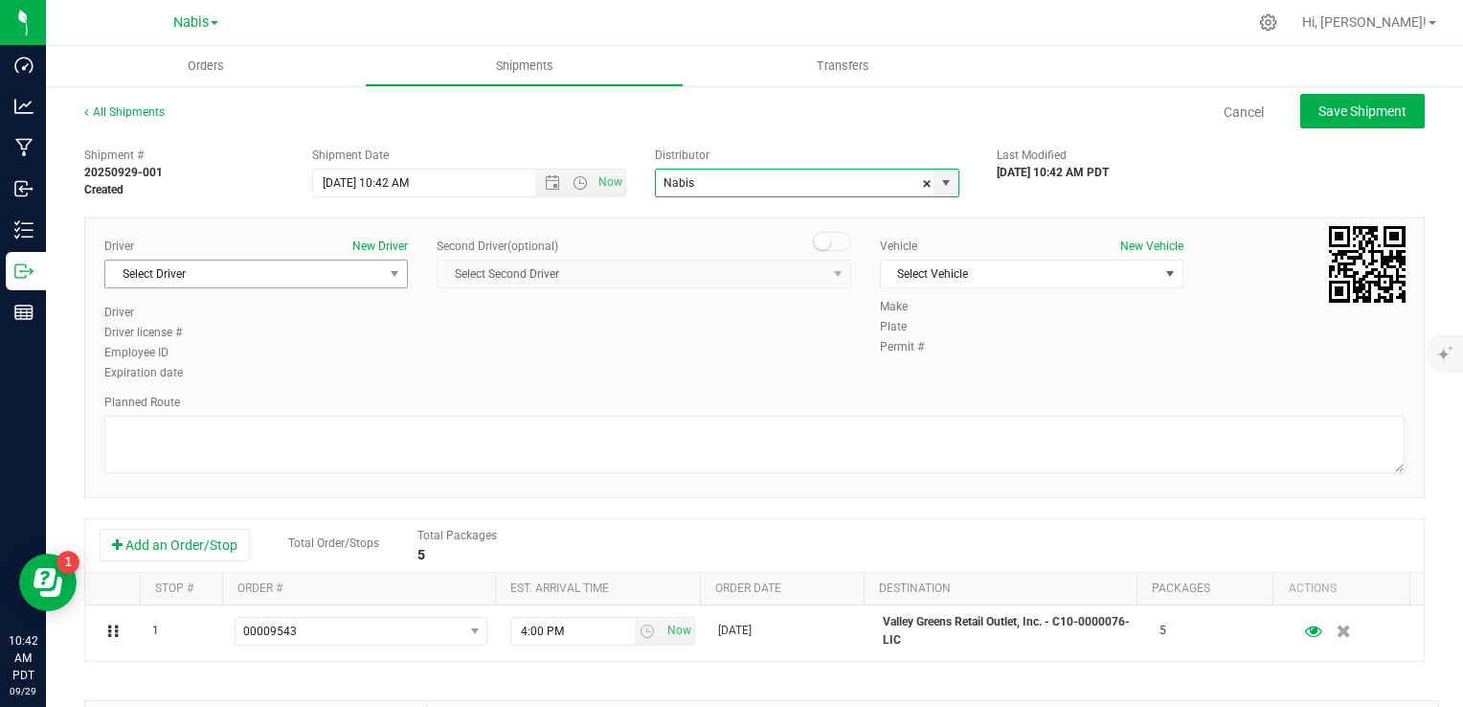
type input "Nabis"
click at [264, 274] on span "Select Driver" at bounding box center [244, 273] width 278 height 27
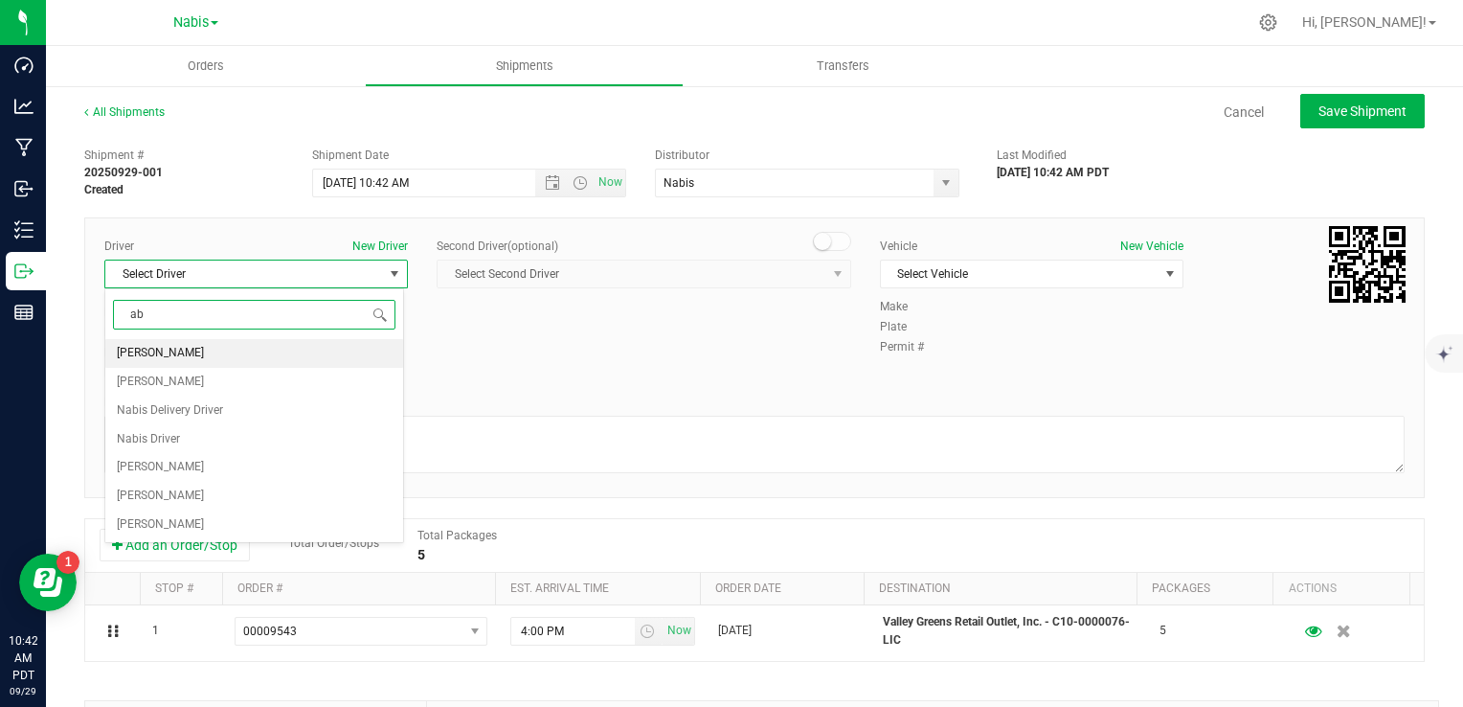
type input "a"
click at [283, 354] on li "Nabis Delivery Driver" at bounding box center [254, 353] width 298 height 29
type input "nab"
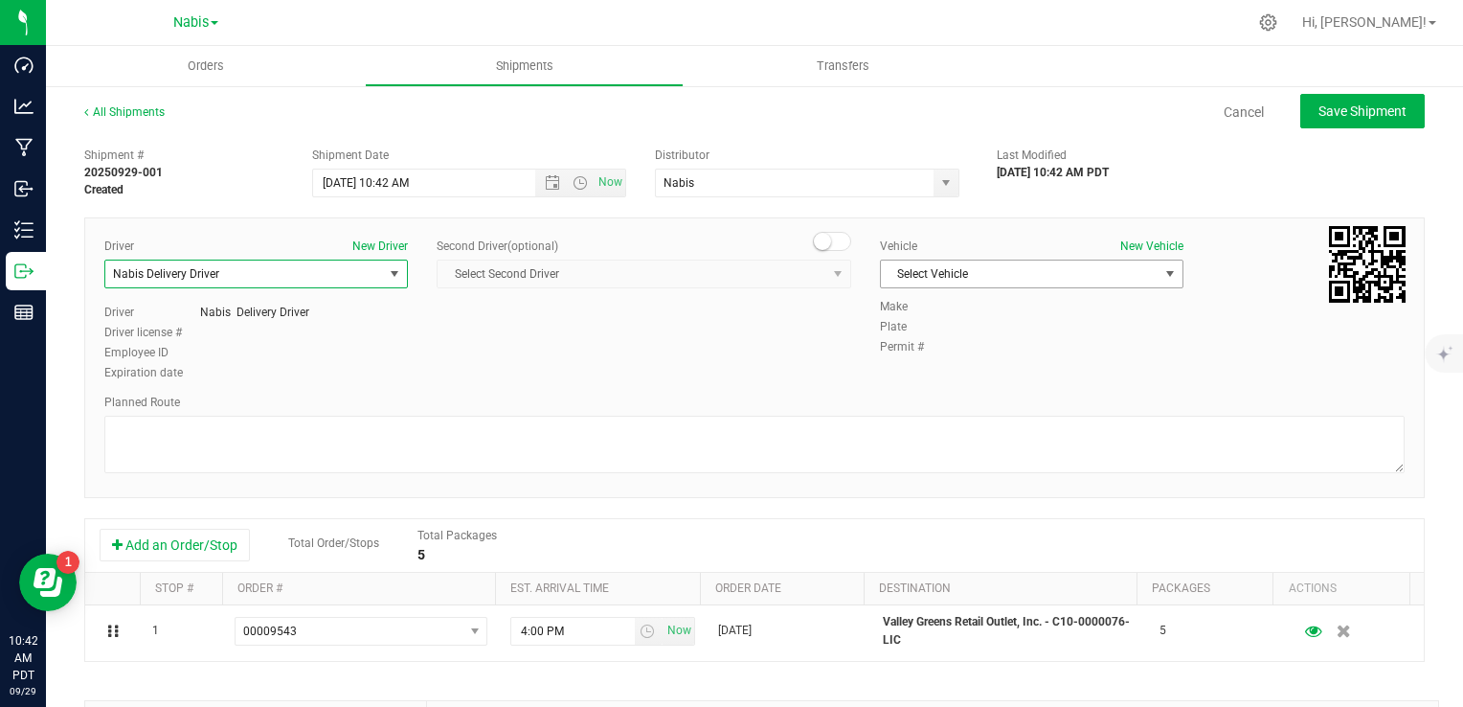
click at [939, 285] on span "Select Vehicle" at bounding box center [1020, 273] width 278 height 27
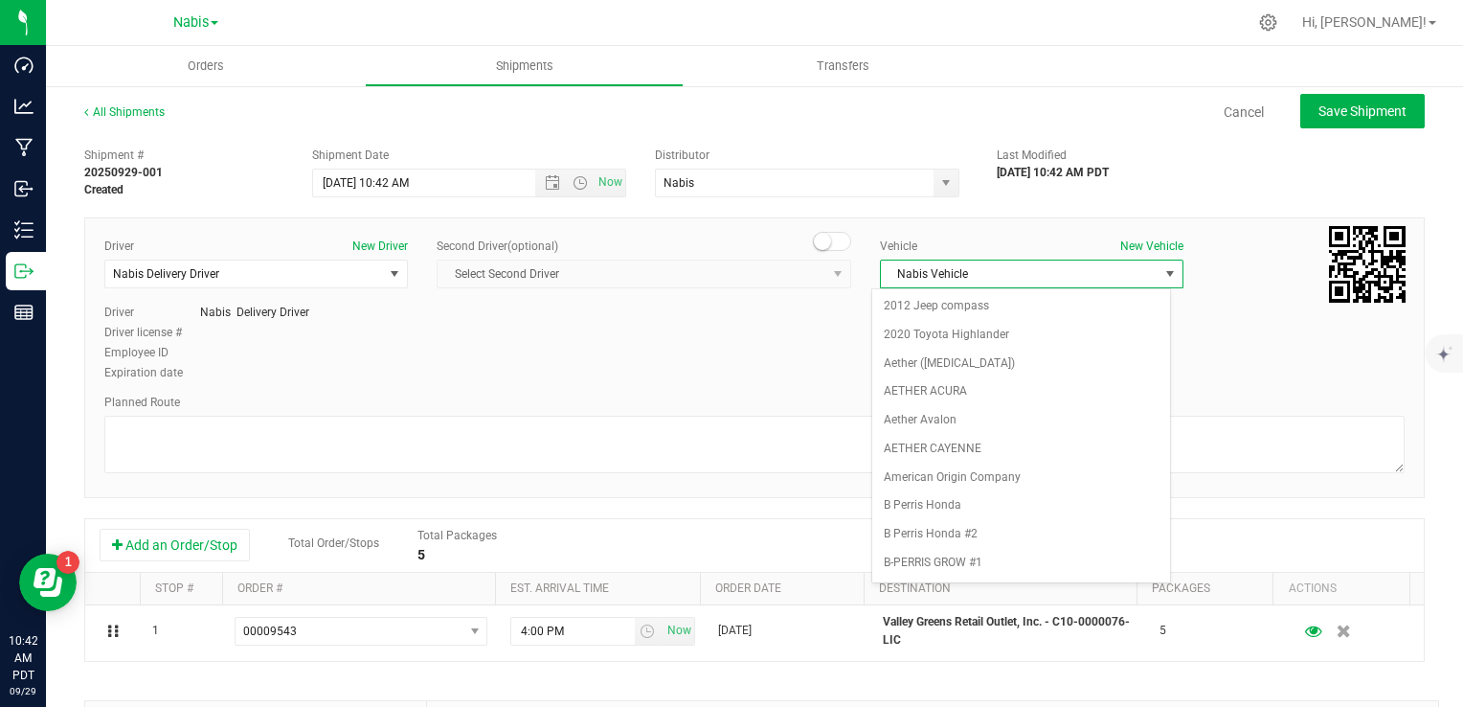
scroll to position [2492, 0]
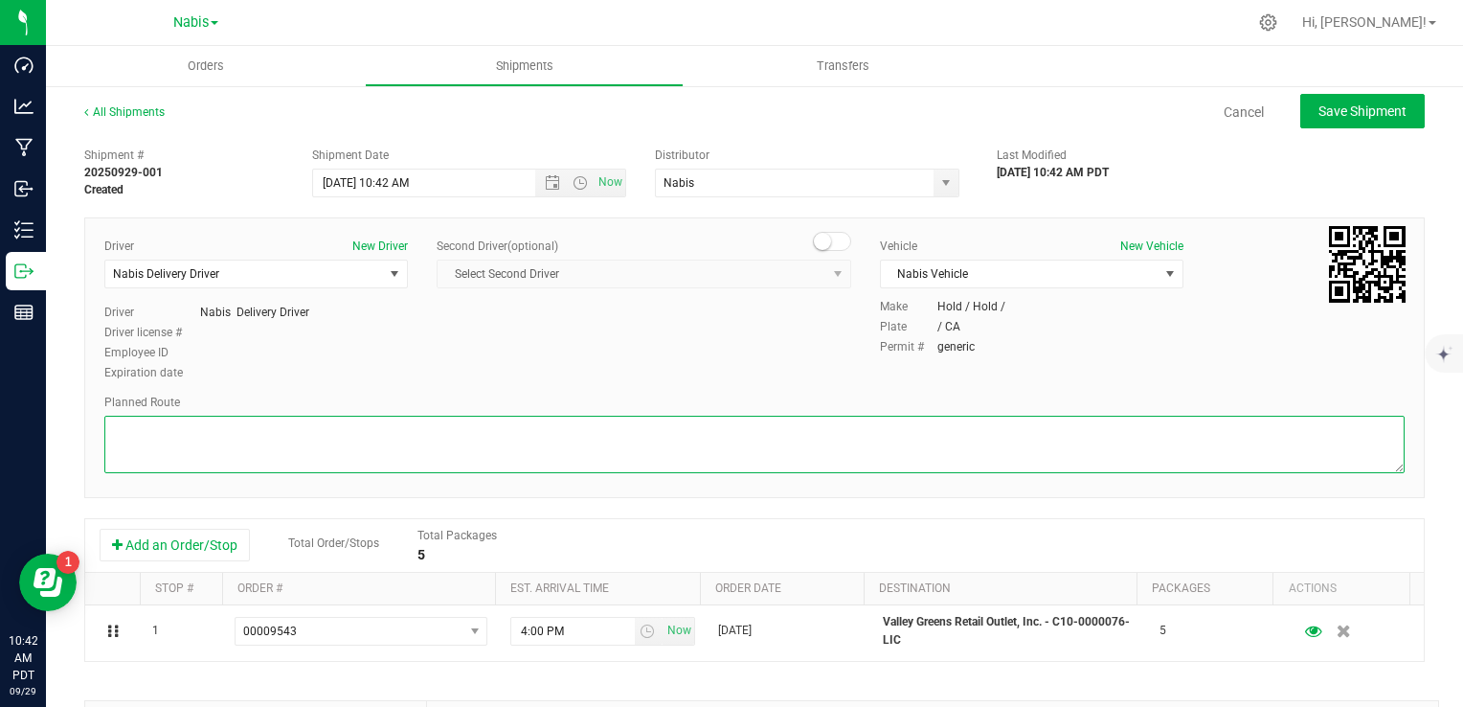
drag, startPoint x: 523, startPoint y: 439, endPoint x: 540, endPoint y: 412, distance: 31.9
click at [527, 435] on textarea at bounding box center [754, 444] width 1301 height 57
type textarea "Google Maps"
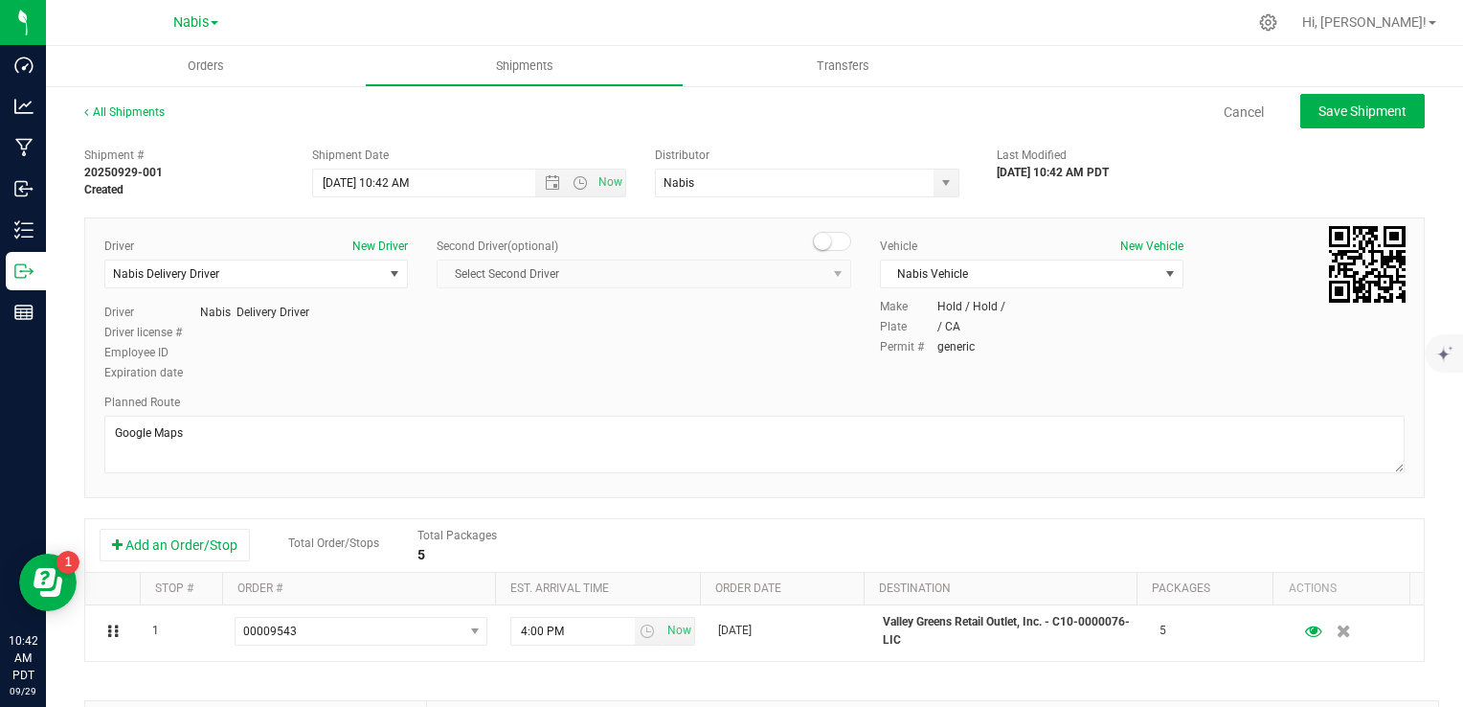
click at [774, 414] on div "Planned Route" at bounding box center [754, 436] width 1301 height 84
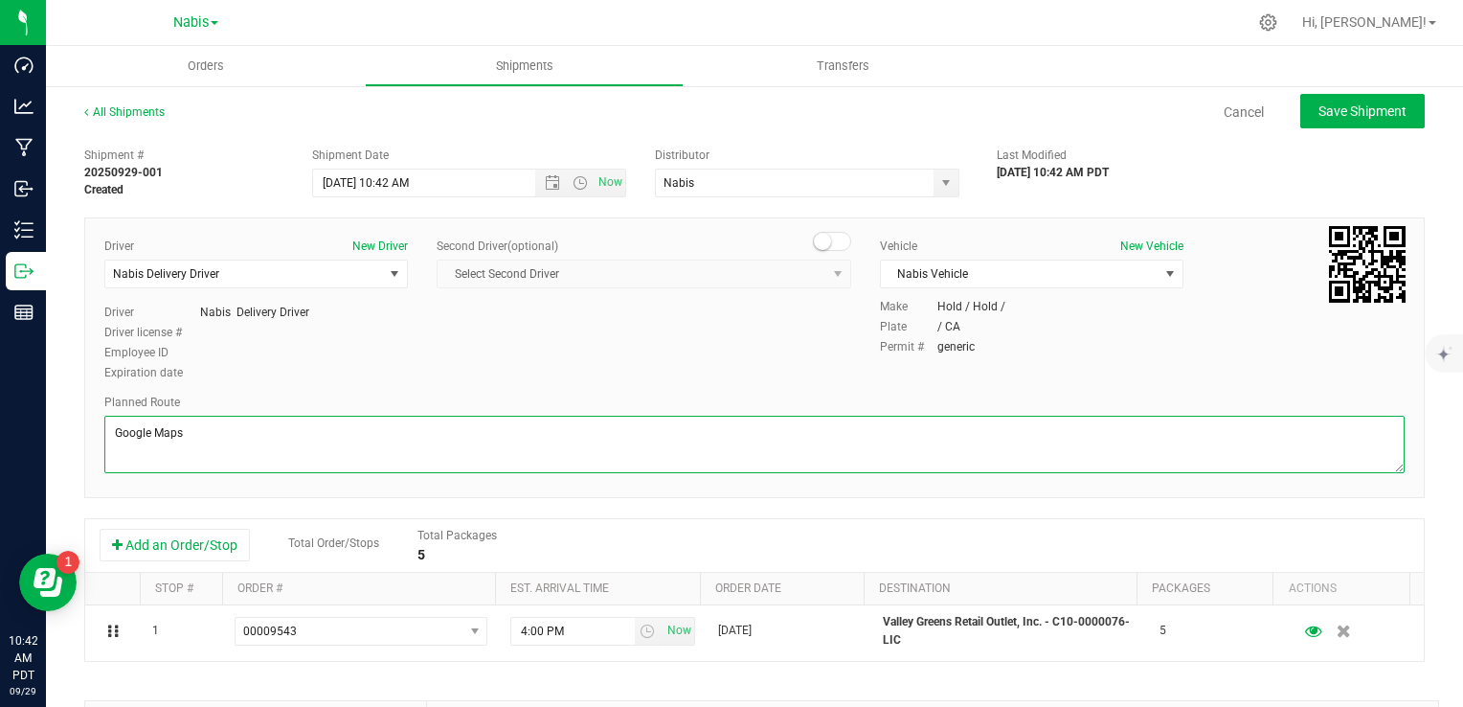
click at [782, 447] on textarea at bounding box center [754, 444] width 1301 height 57
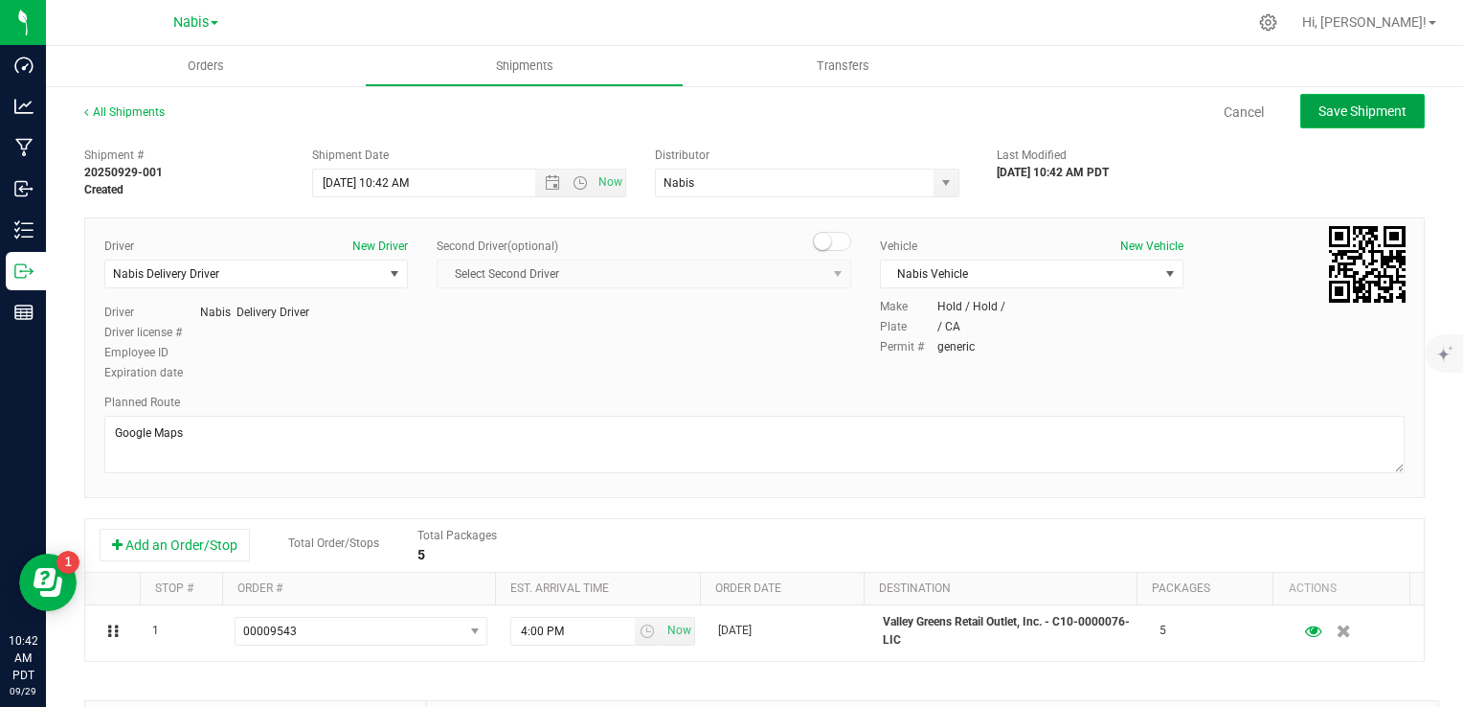
click at [1334, 104] on span "Save Shipment" at bounding box center [1363, 110] width 88 height 15
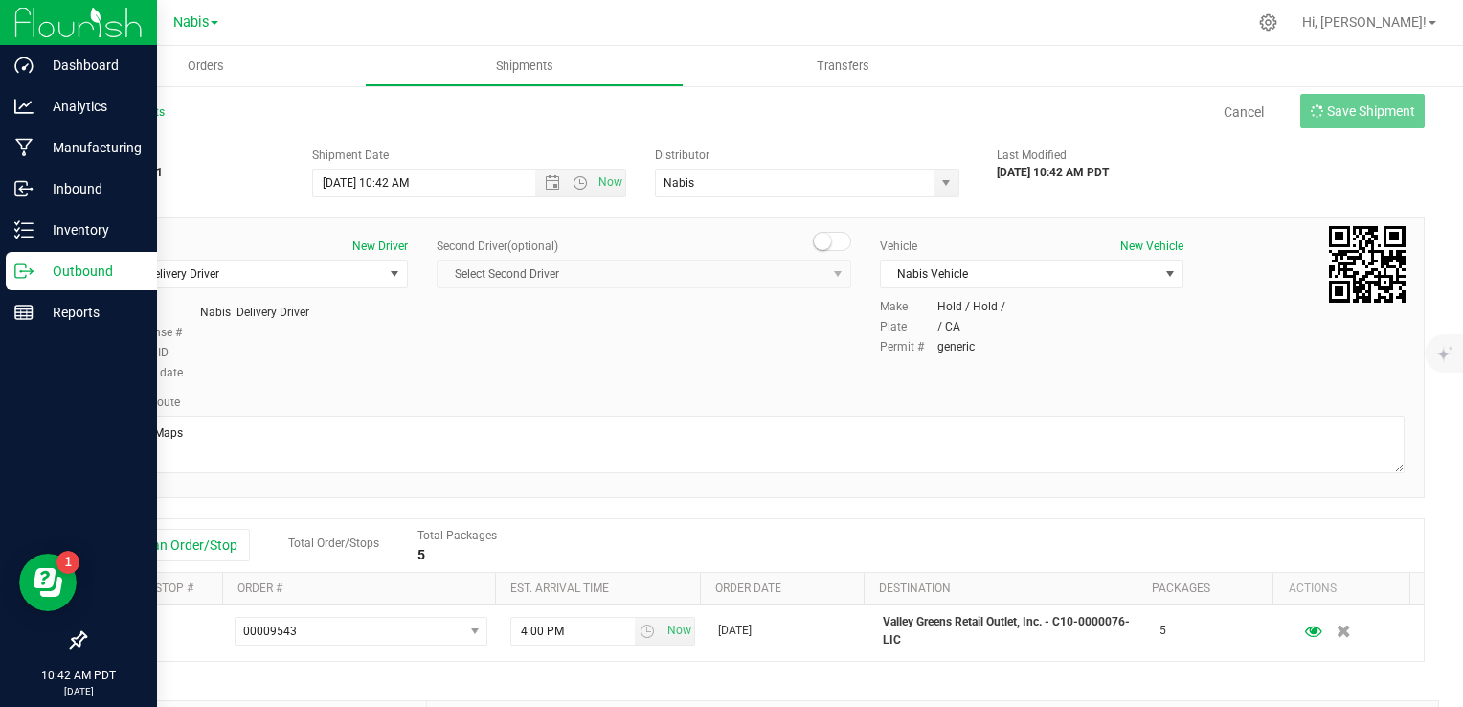
type input "[DATE] 5:42 PM"
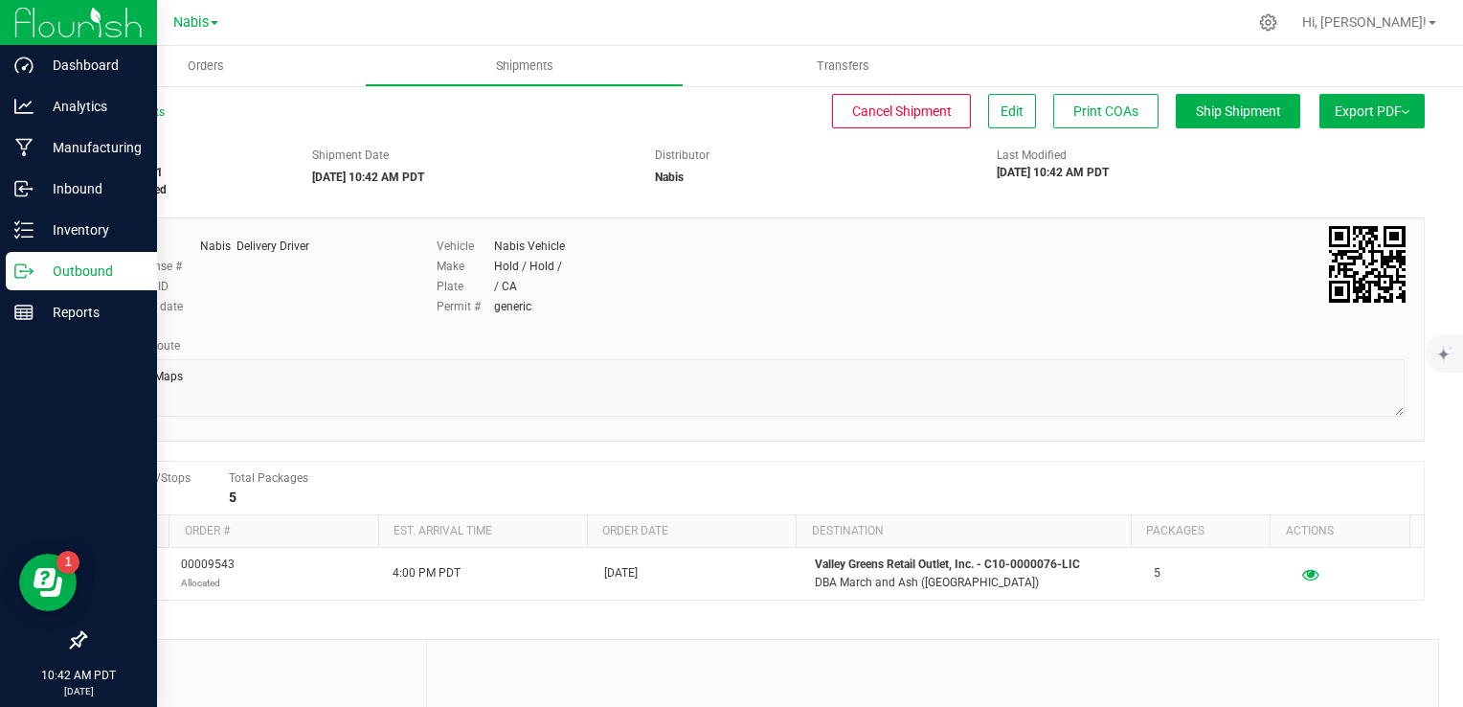
click at [71, 271] on p "Outbound" at bounding box center [91, 271] width 115 height 23
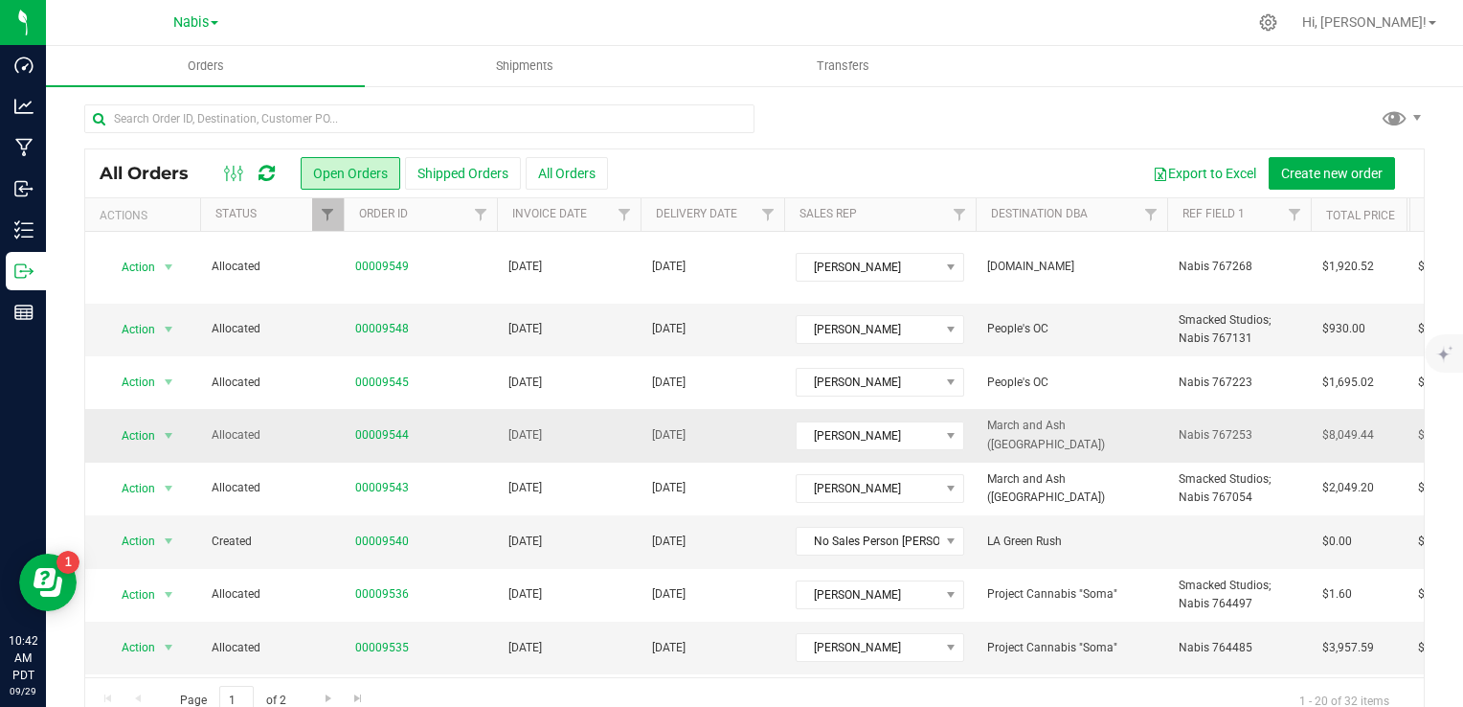
click at [615, 419] on td "[DATE]" at bounding box center [569, 435] width 144 height 53
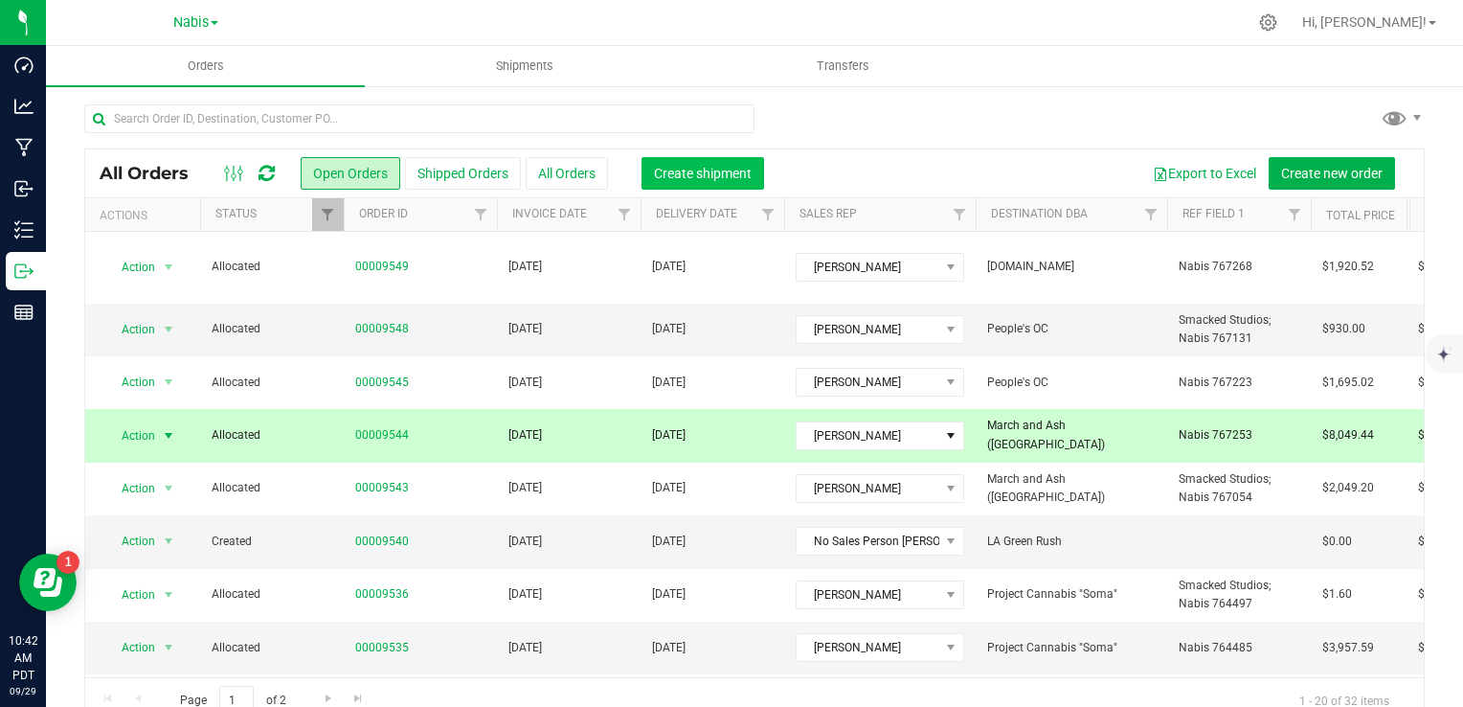
click at [728, 179] on span "Create shipment" at bounding box center [703, 173] width 98 height 15
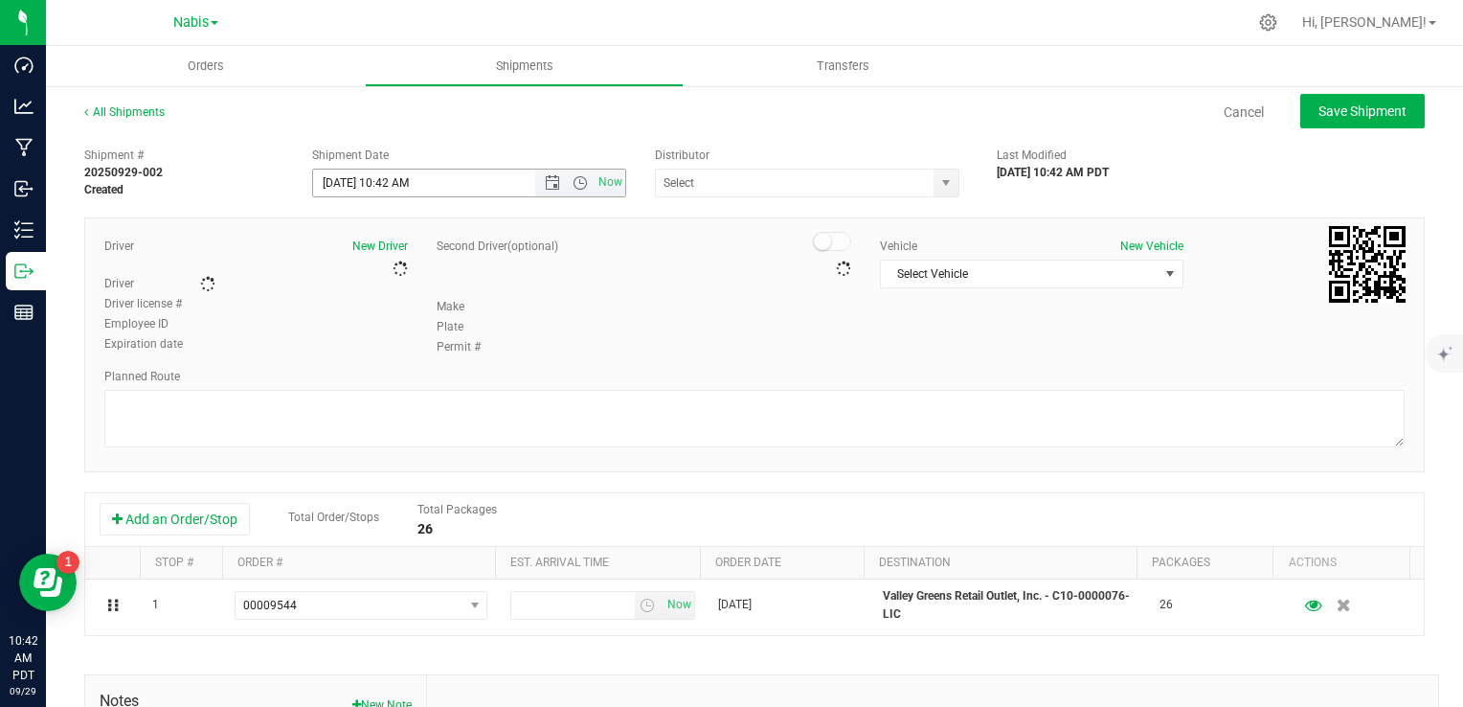
click at [554, 181] on span "Open the date view" at bounding box center [552, 182] width 15 height 15
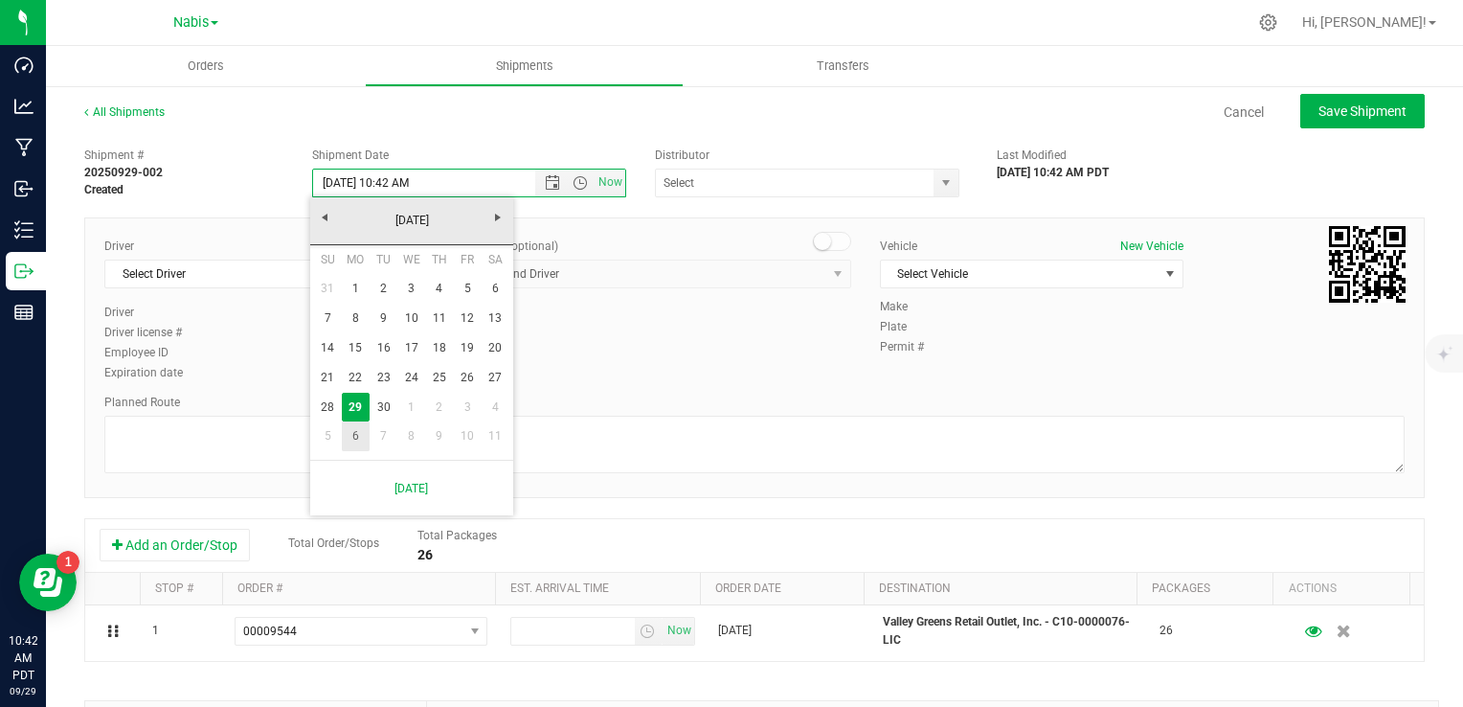
click at [352, 439] on link "6" at bounding box center [356, 436] width 28 height 30
type input "[DATE] 10:42 AM"
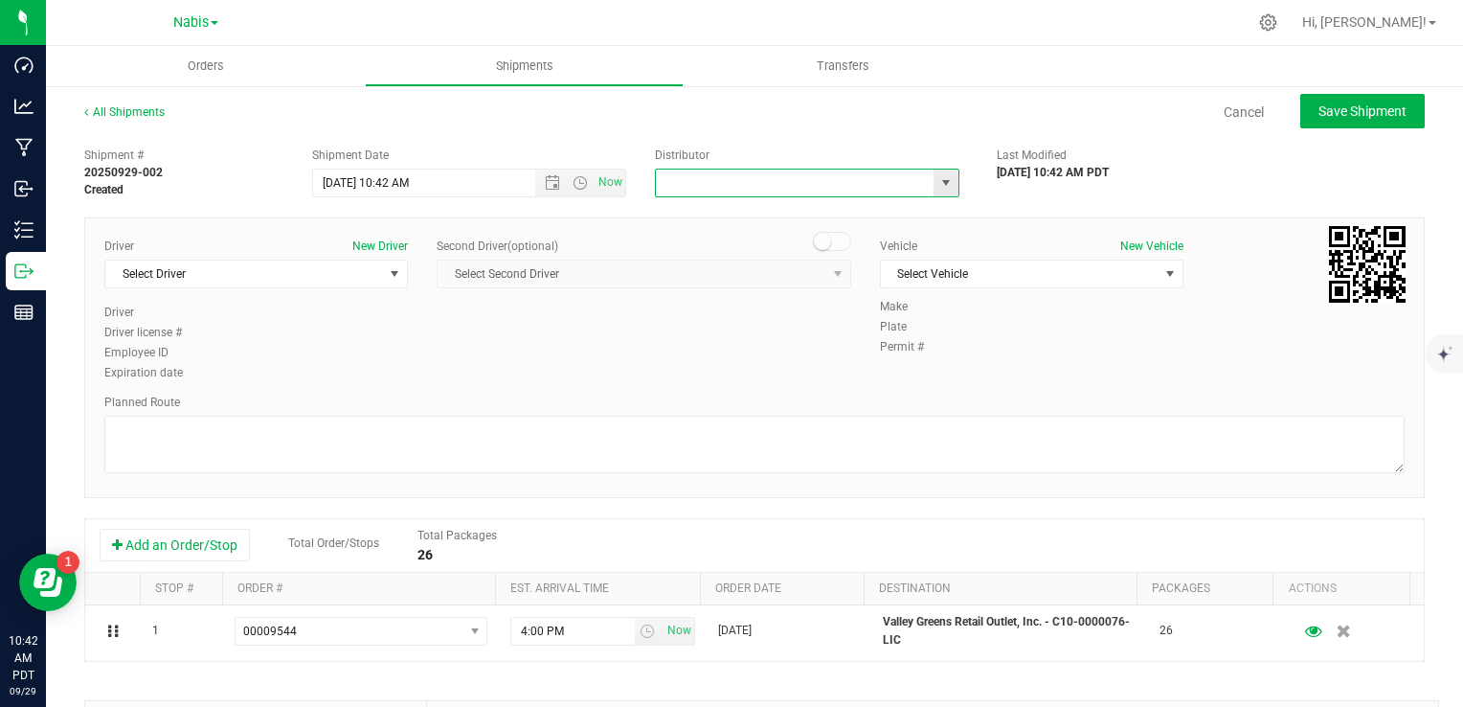
click at [687, 182] on input "text" at bounding box center [791, 183] width 270 height 27
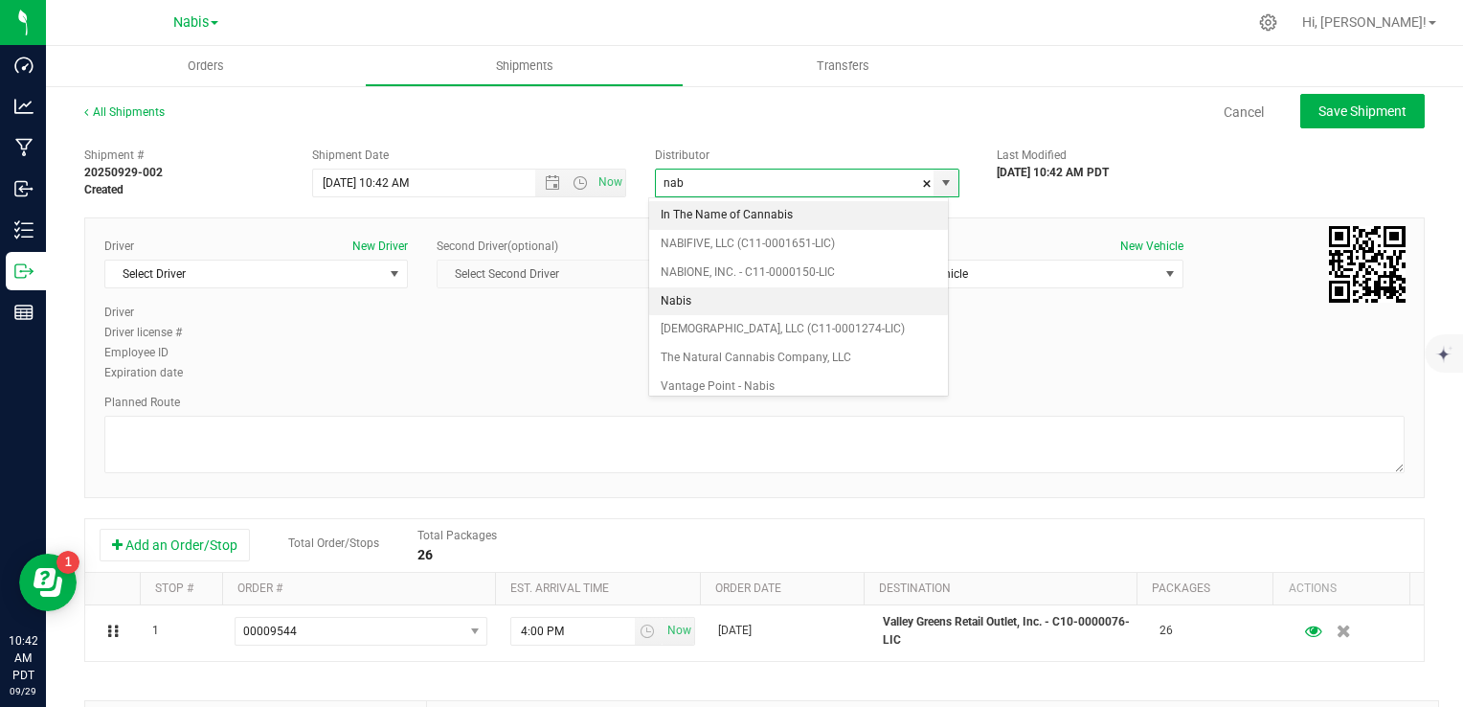
click at [708, 302] on li "Nabis" at bounding box center [798, 301] width 299 height 29
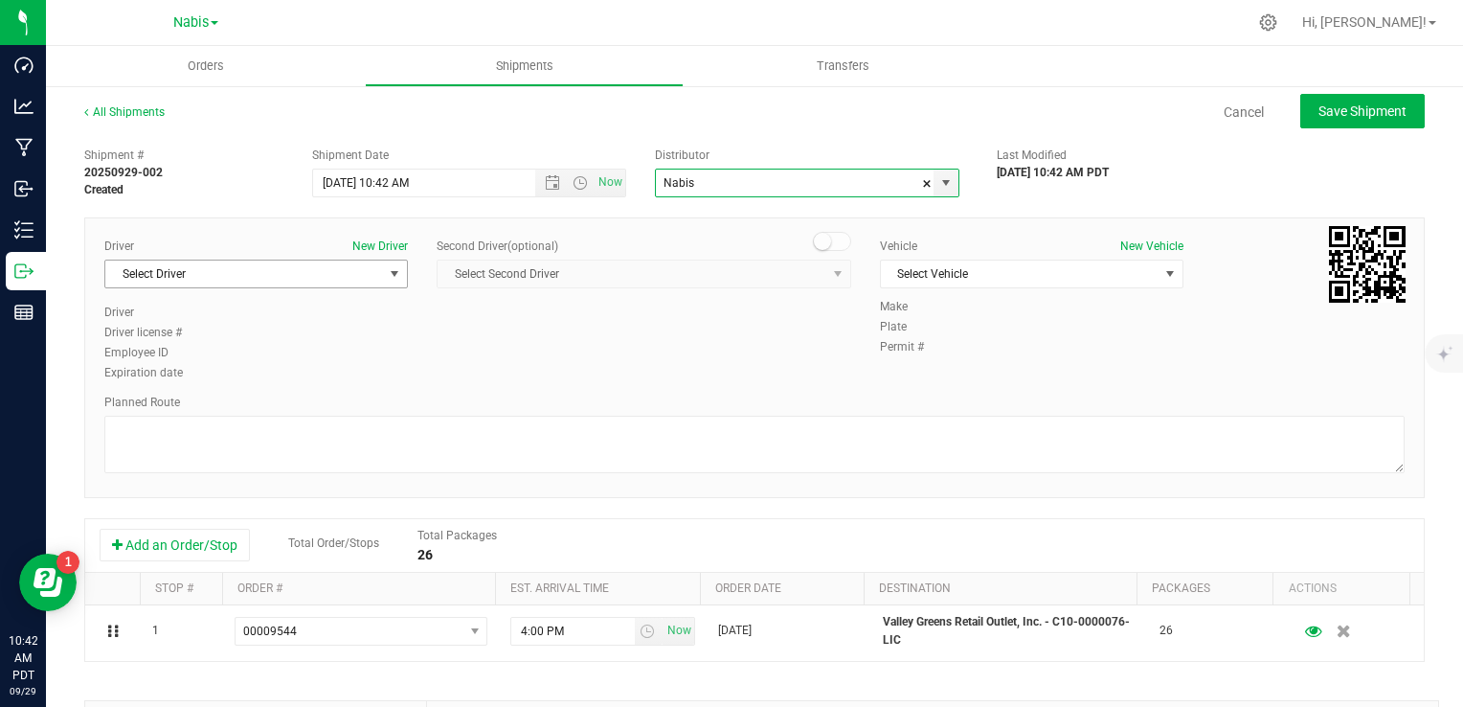
type input "Nabis"
click at [316, 270] on span "Select Driver" at bounding box center [244, 273] width 278 height 27
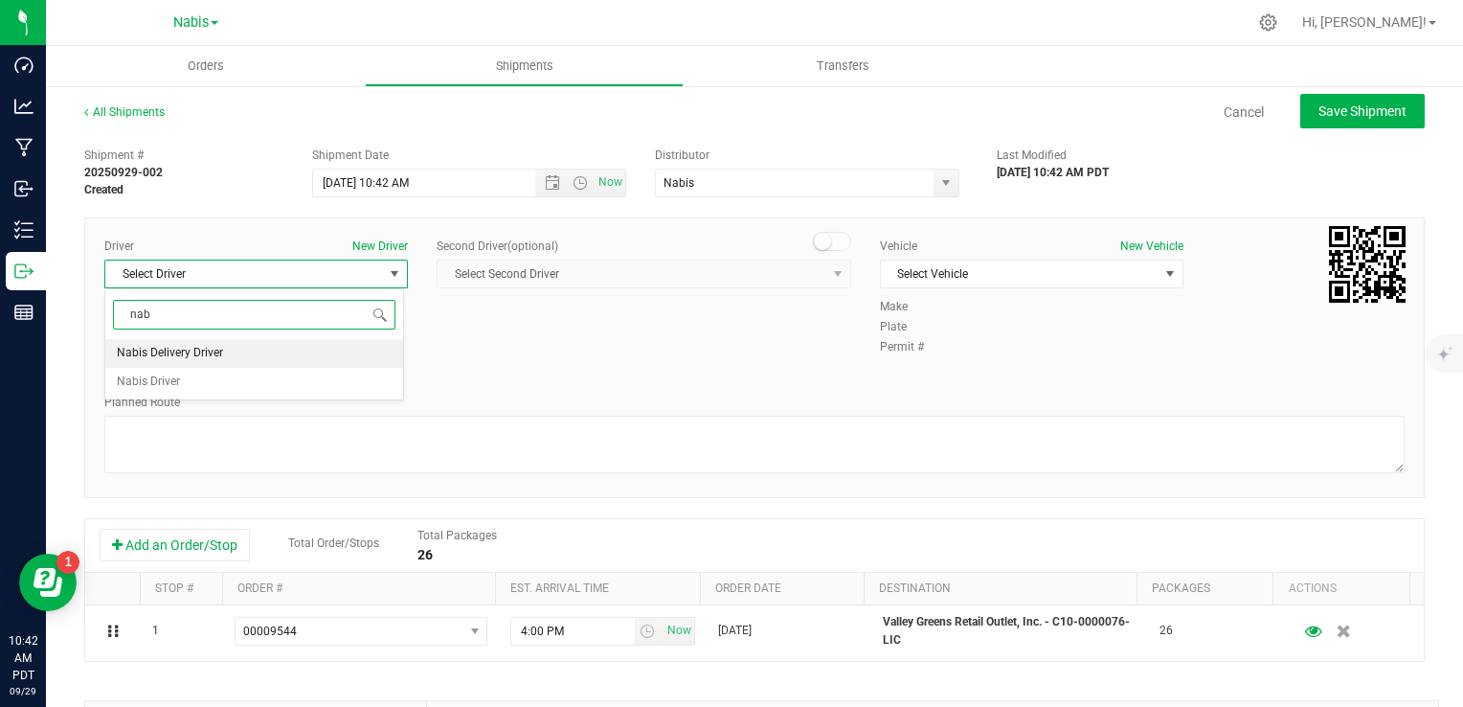
type input "nab"
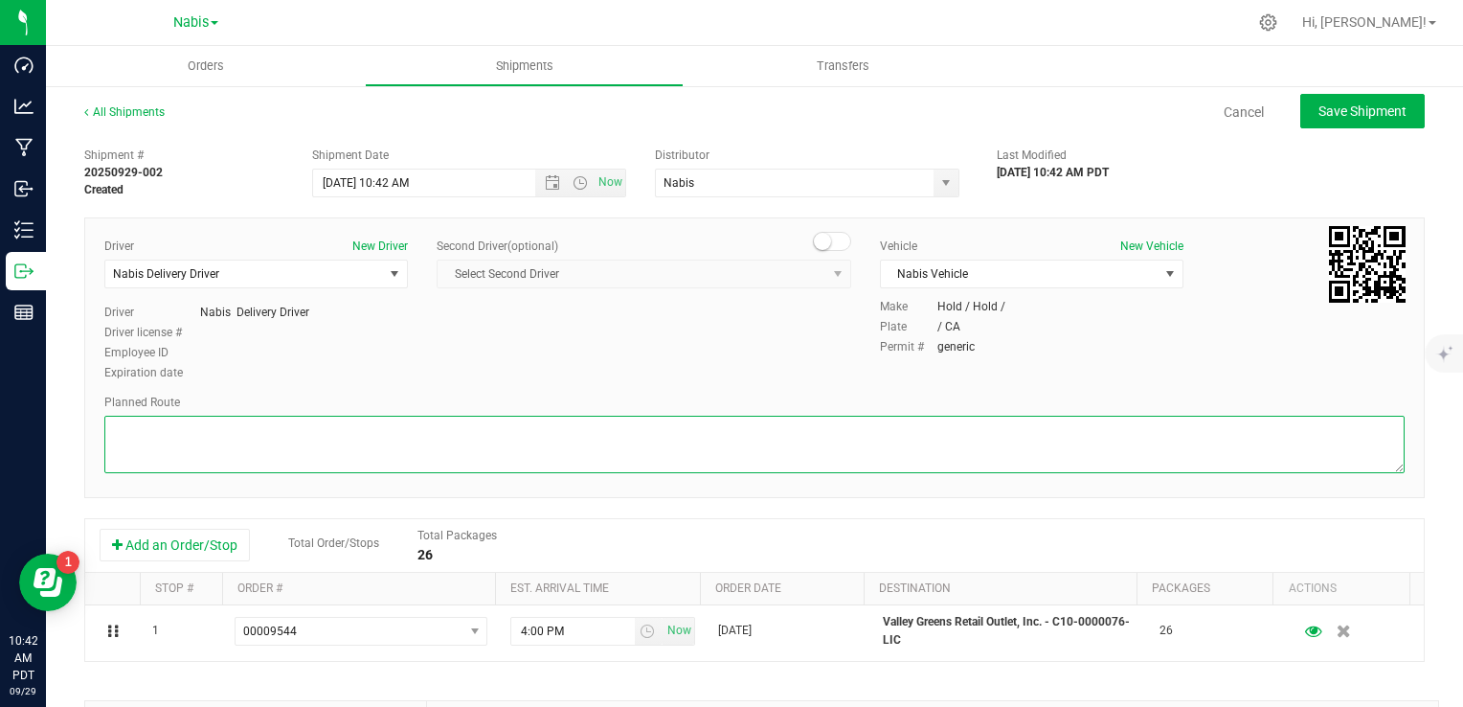
paste textarea "Google Maps"
type textarea "Google Maps"
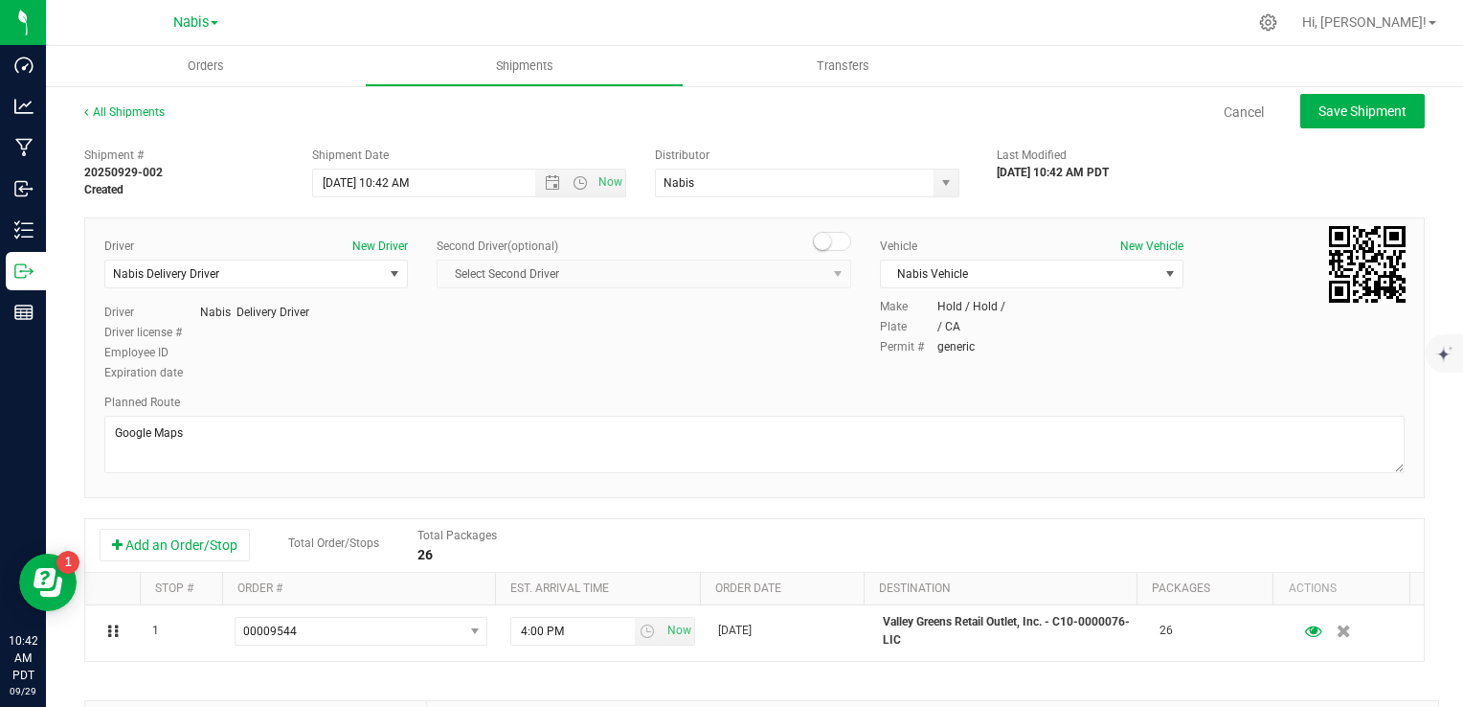
click at [1321, 91] on div "All Shipments Cancel Save Shipment Shipment # 20250929-002 Created Shipment Dat…" at bounding box center [754, 531] width 1417 height 894
click at [1341, 120] on button "Save Shipment" at bounding box center [1363, 111] width 124 height 34
type input "[DATE] 5:42 PM"
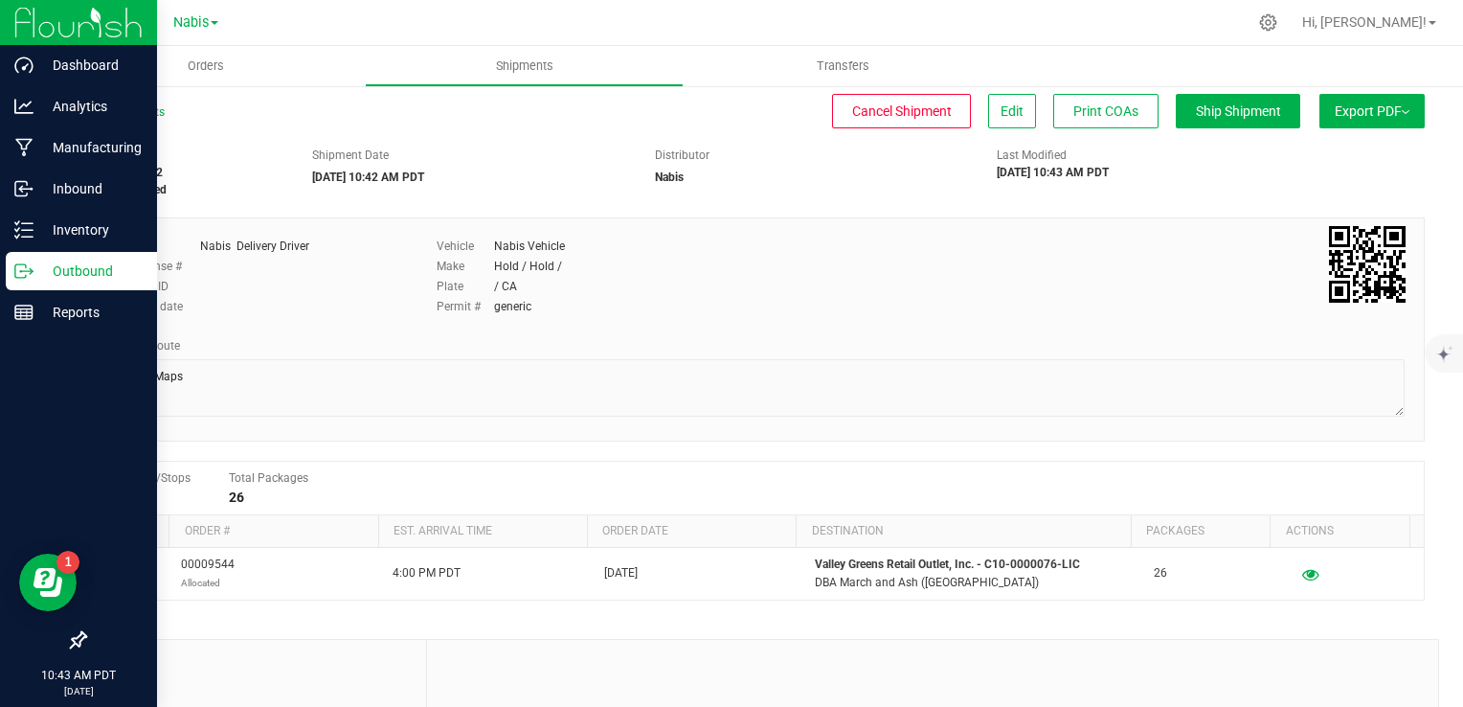
click at [2, 272] on link "Outbound" at bounding box center [78, 272] width 157 height 41
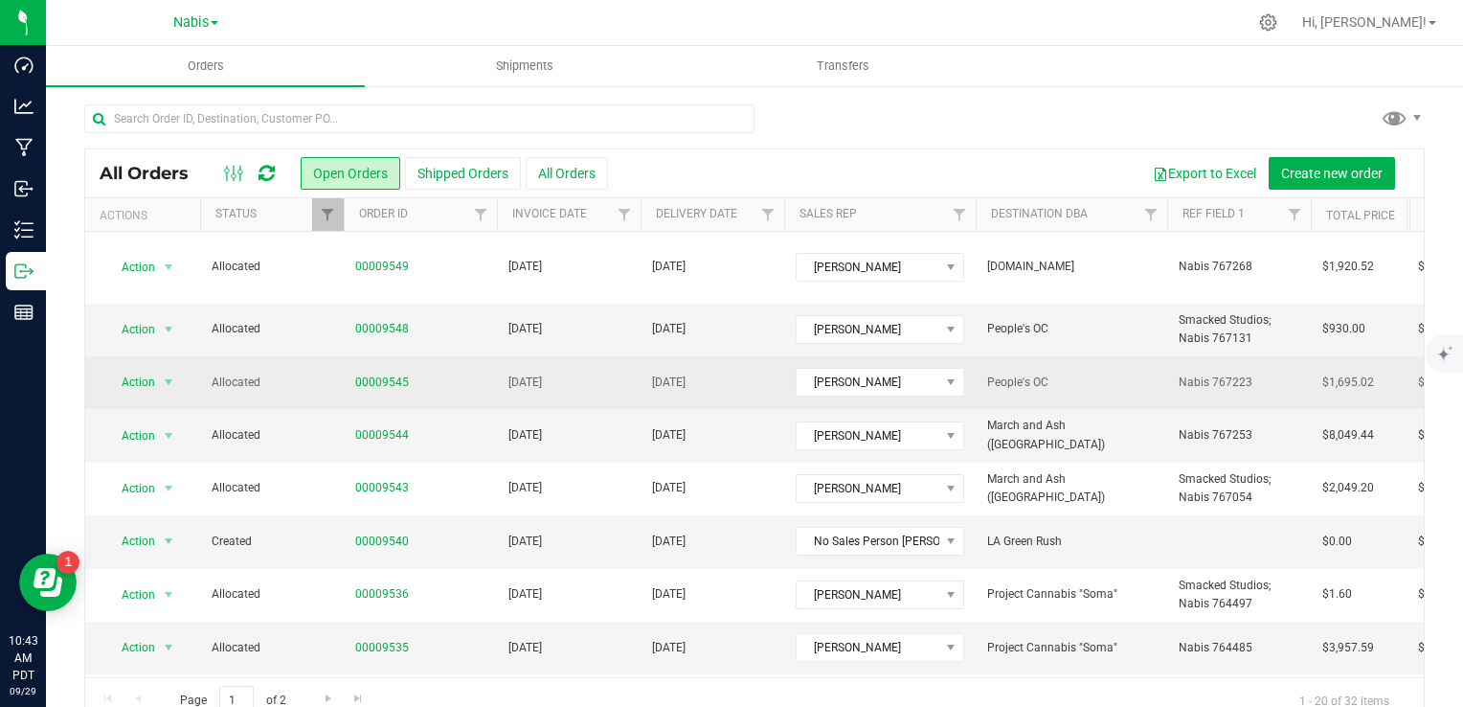
click at [532, 373] on td "[DATE]" at bounding box center [569, 382] width 144 height 53
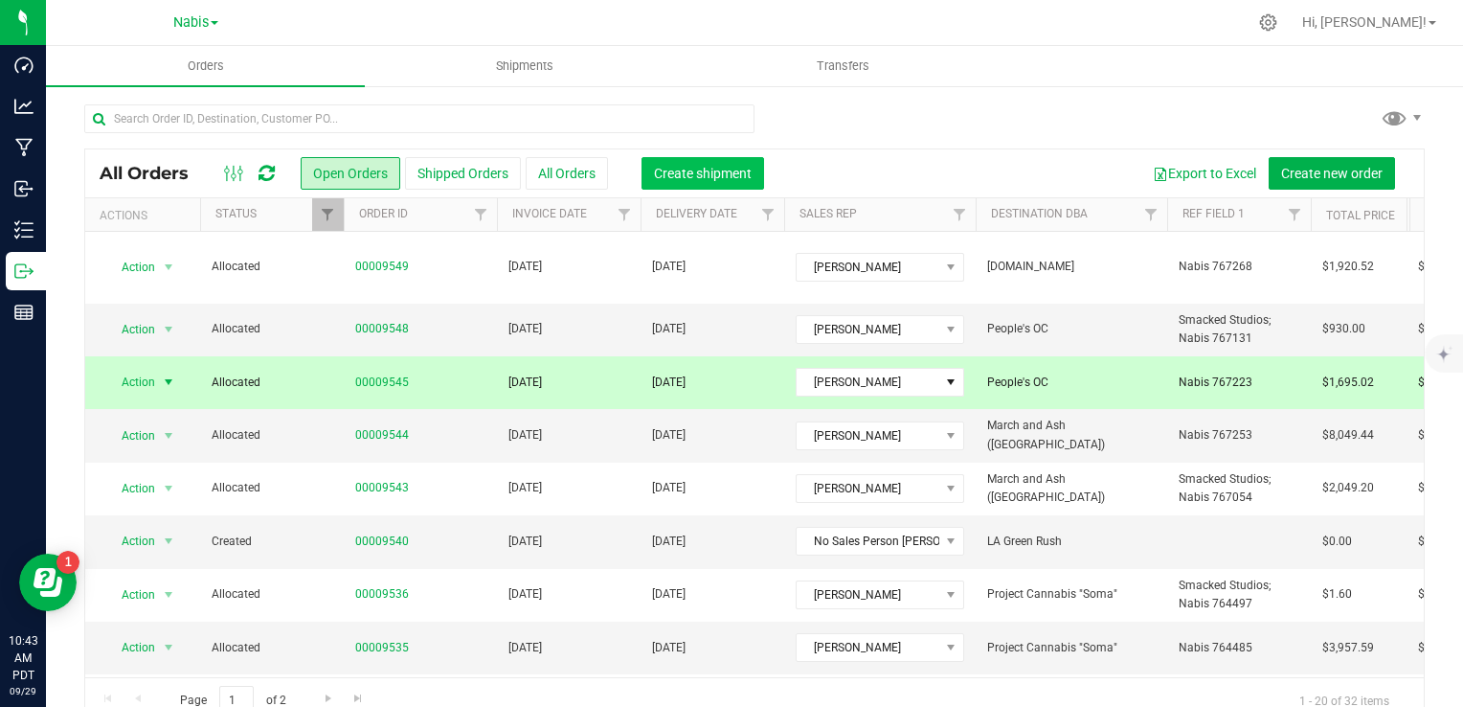
click at [720, 174] on span "Create shipment" at bounding box center [703, 173] width 98 height 15
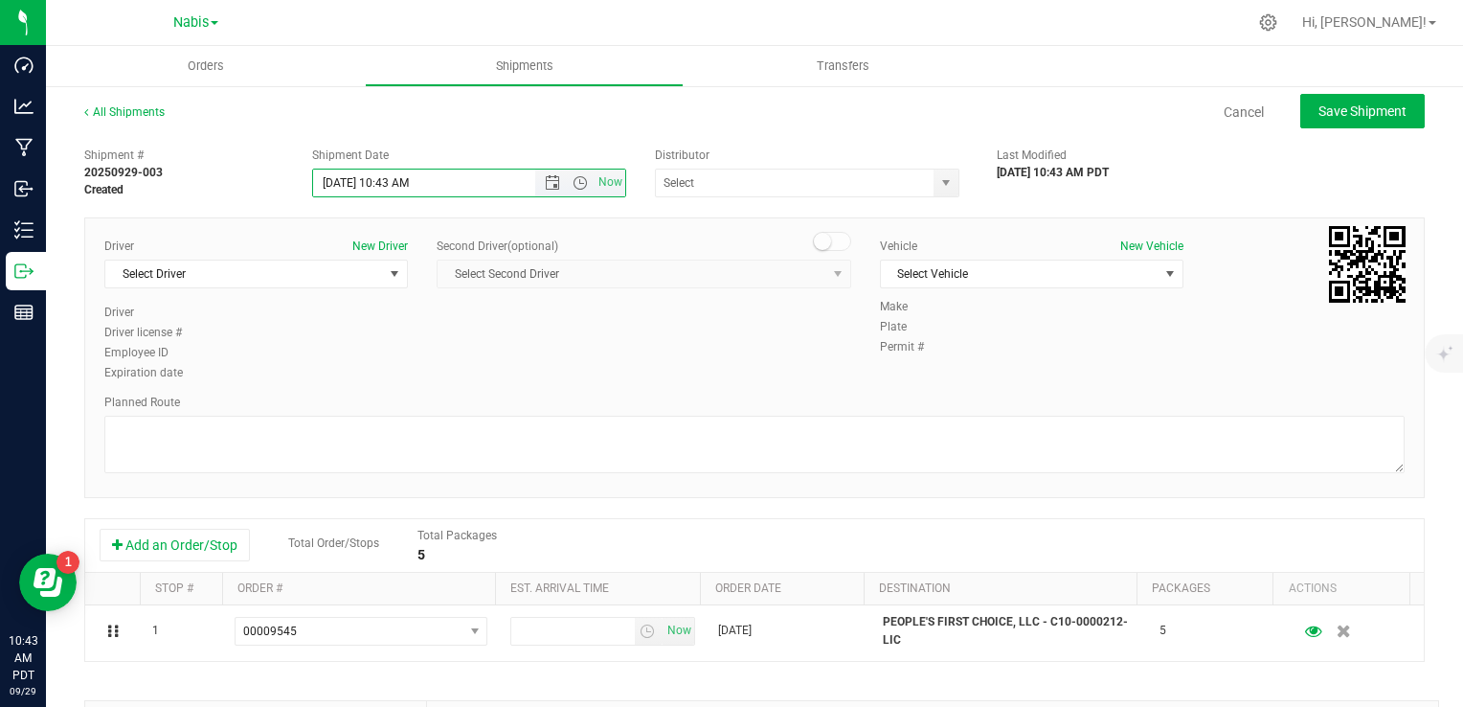
click at [392, 178] on input "[DATE] 10:43 AM" at bounding box center [440, 183] width 255 height 27
click at [545, 178] on span "Open the date view" at bounding box center [552, 182] width 15 height 15
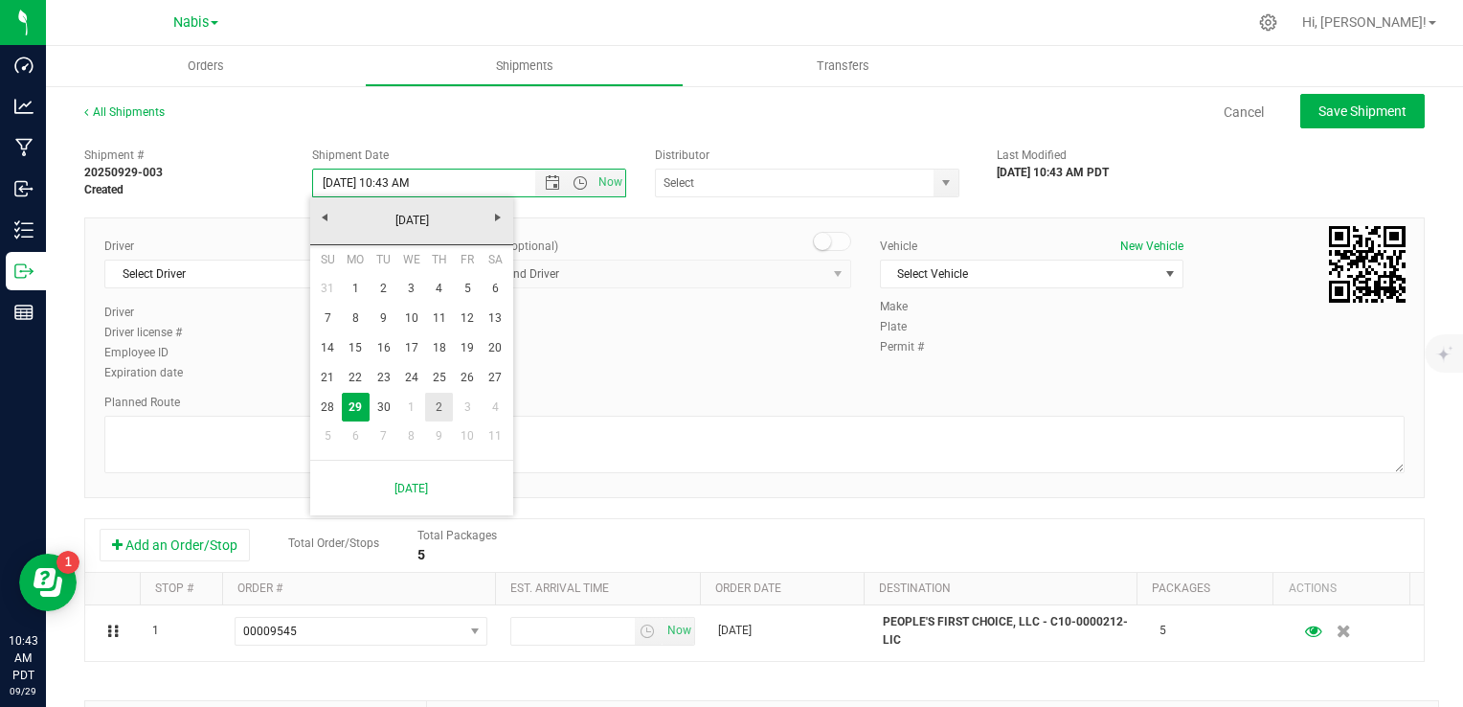
click at [437, 407] on link "2" at bounding box center [439, 408] width 28 height 30
type input "[DATE] 10:43 AM"
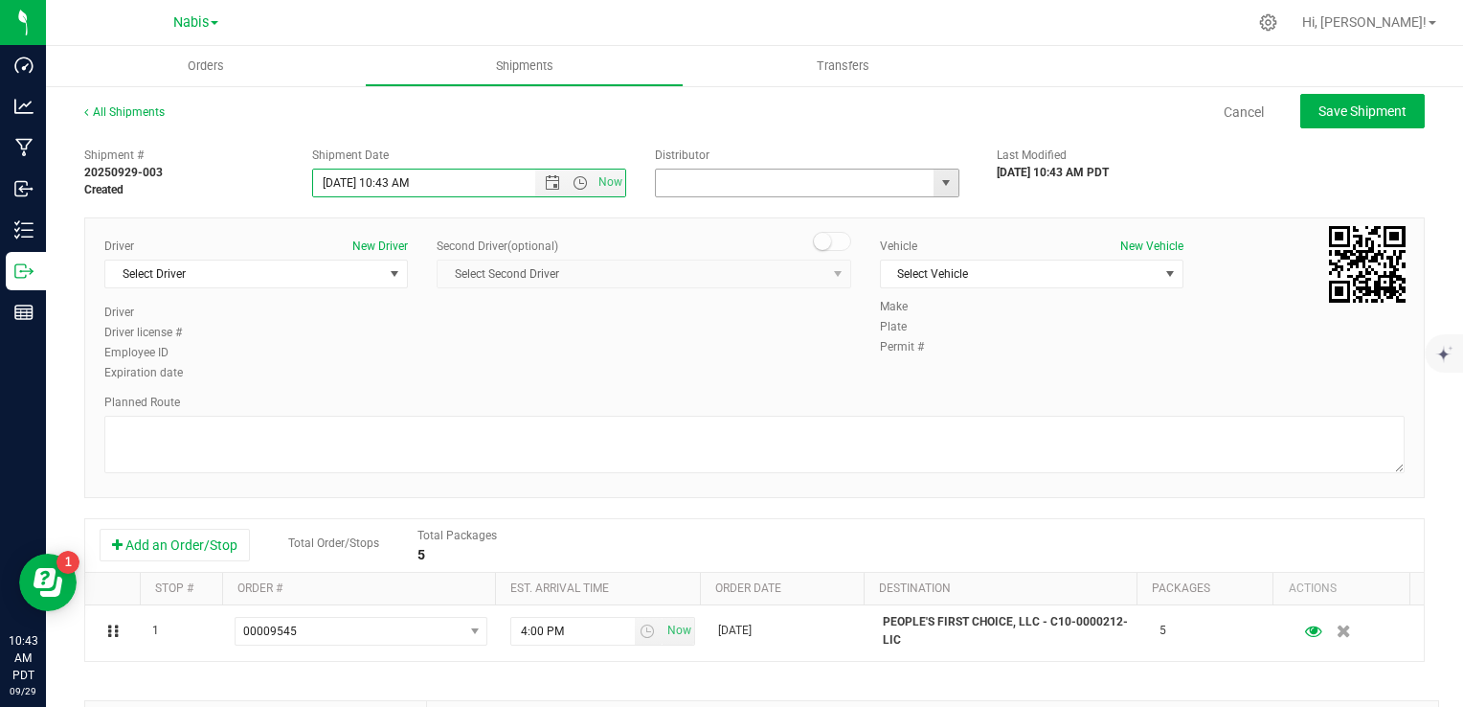
click at [693, 182] on input "text" at bounding box center [791, 183] width 270 height 27
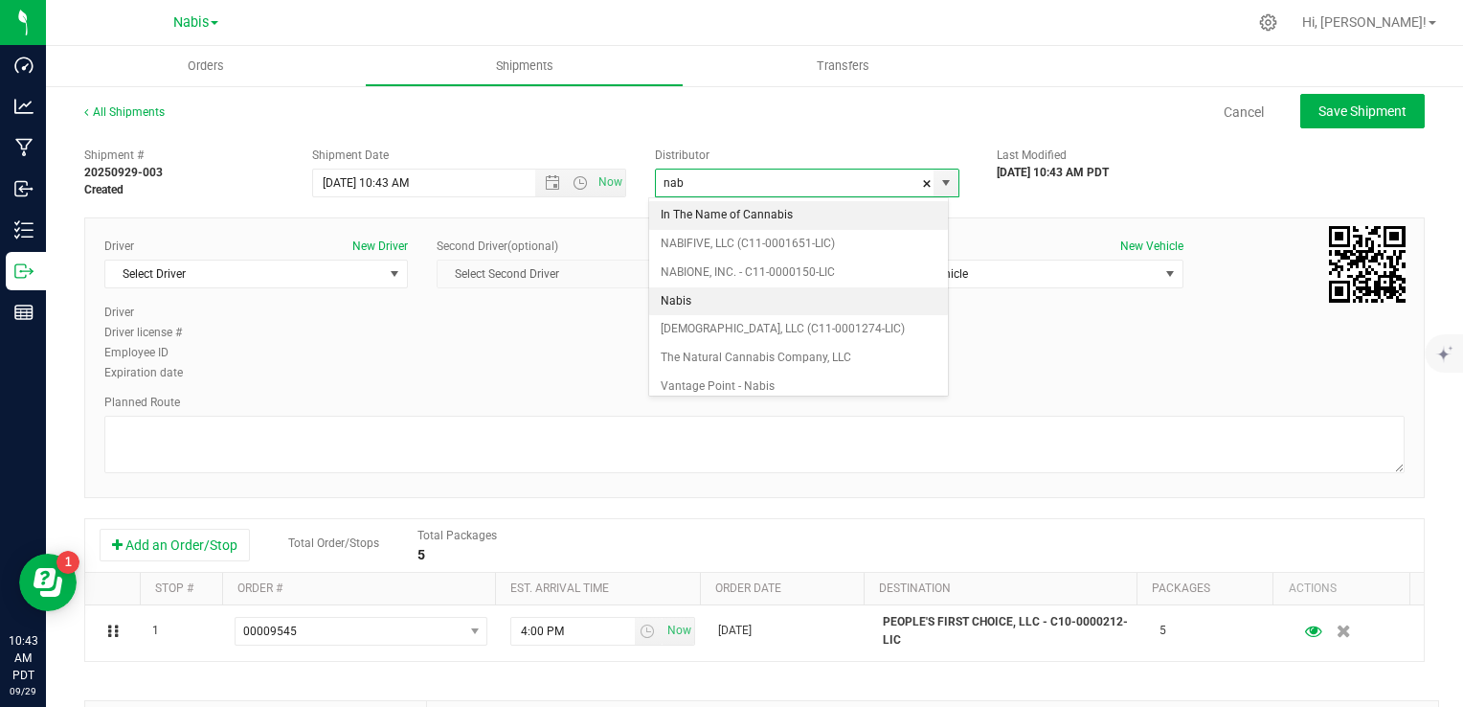
click at [702, 300] on li "Nabis" at bounding box center [798, 301] width 299 height 29
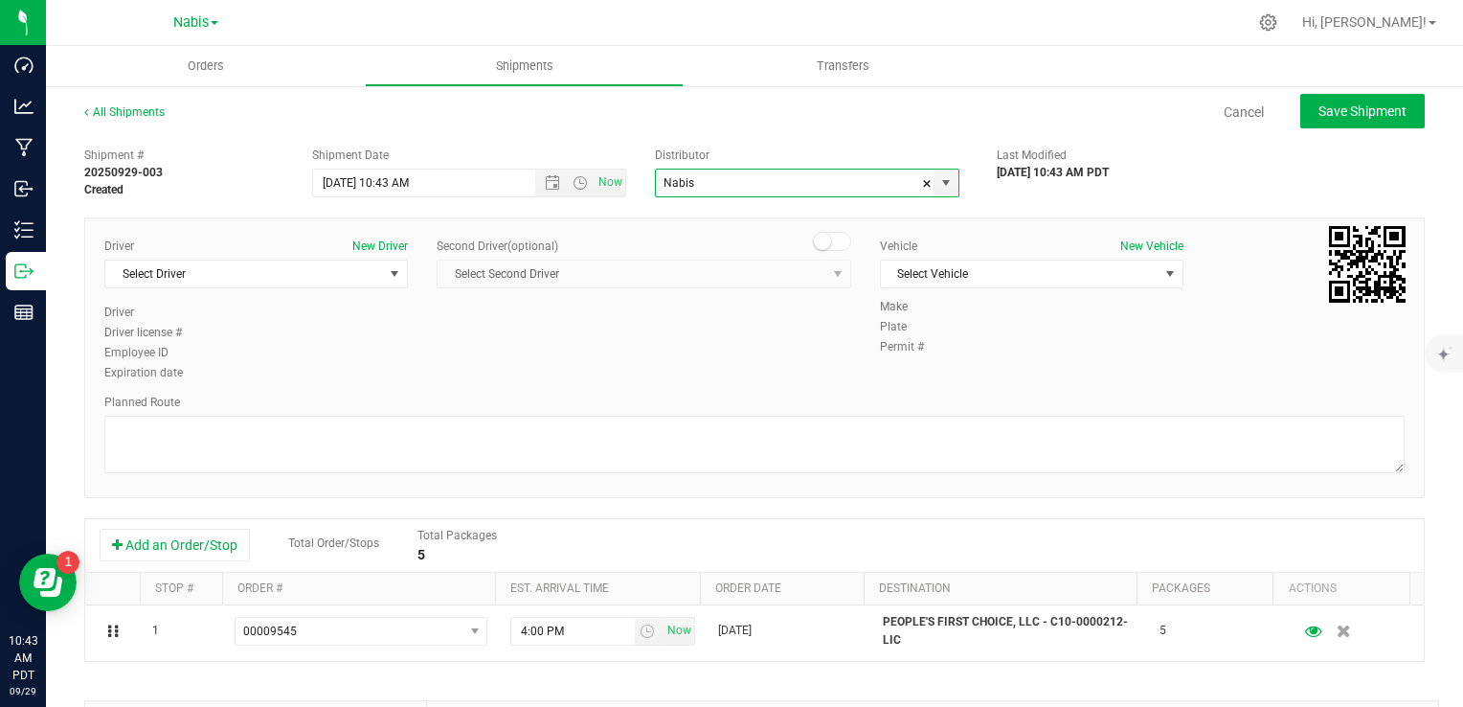
type input "Nabis"
click at [218, 250] on div "Driver New Driver" at bounding box center [256, 246] width 304 height 17
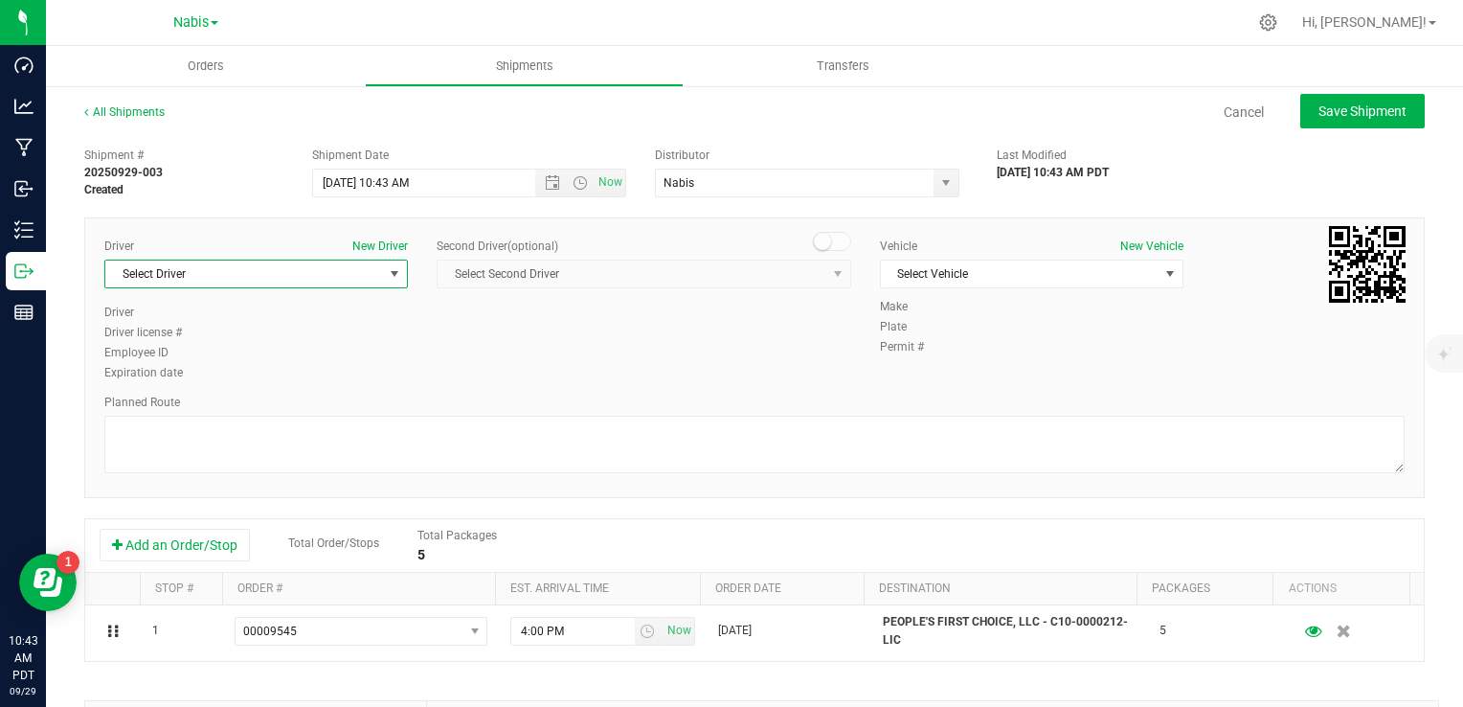
click at [226, 270] on span "Select Driver" at bounding box center [244, 273] width 278 height 27
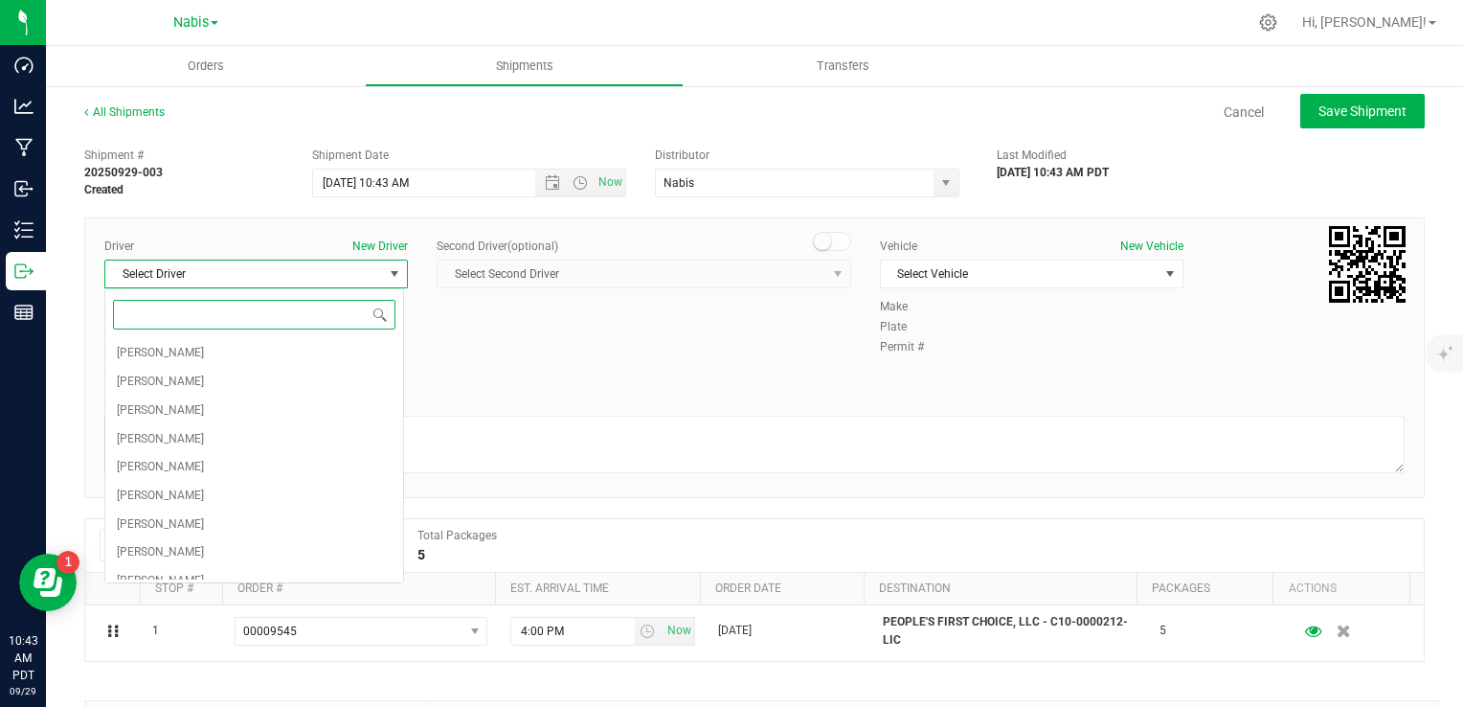
type input "a"
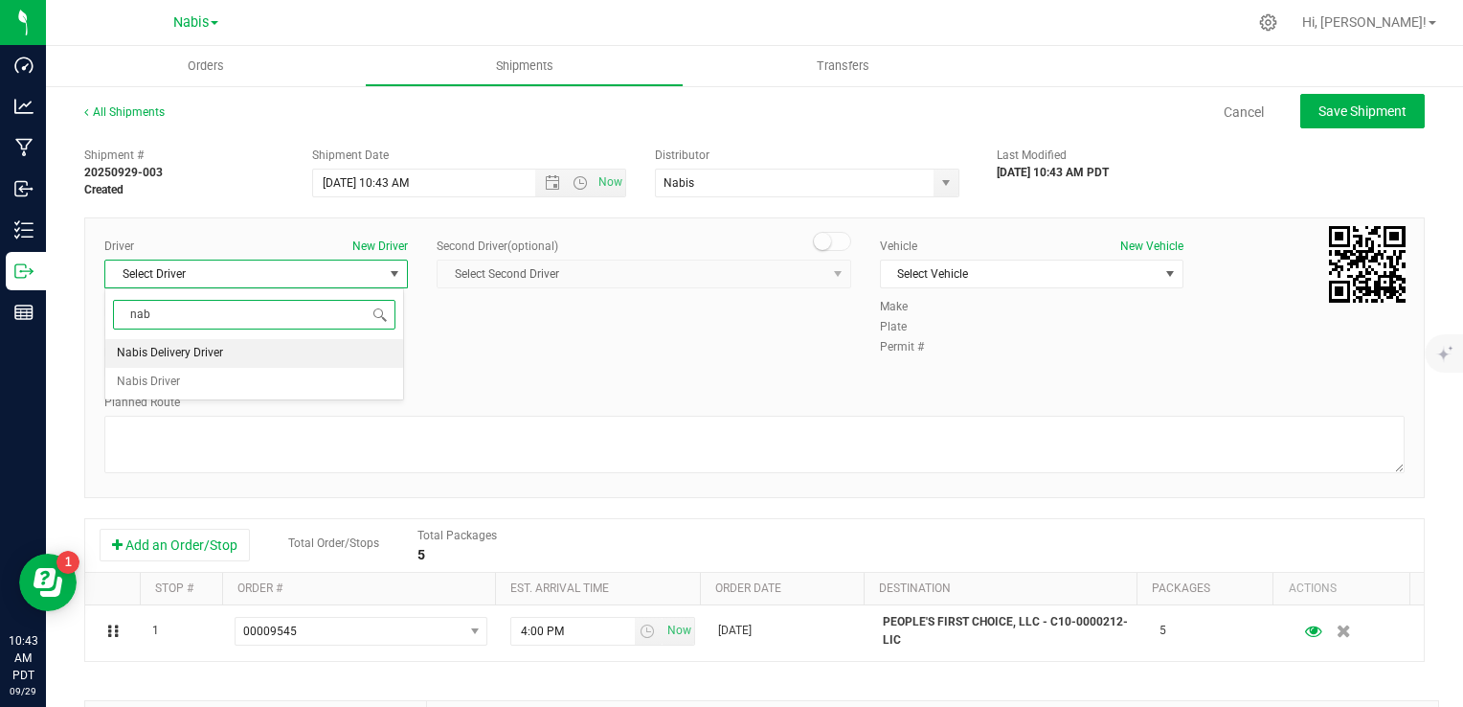
type input "nab"
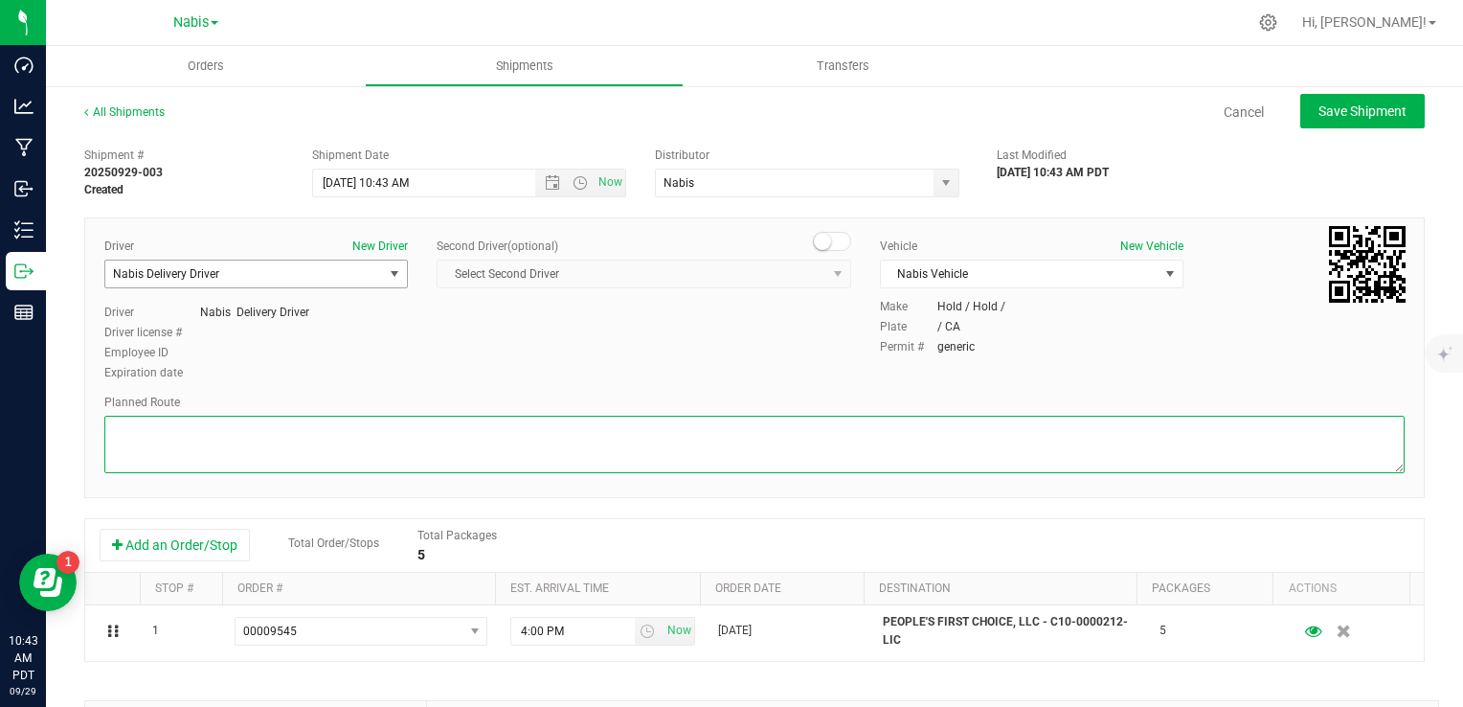
paste textarea "Google Maps"
type textarea "Google Maps"
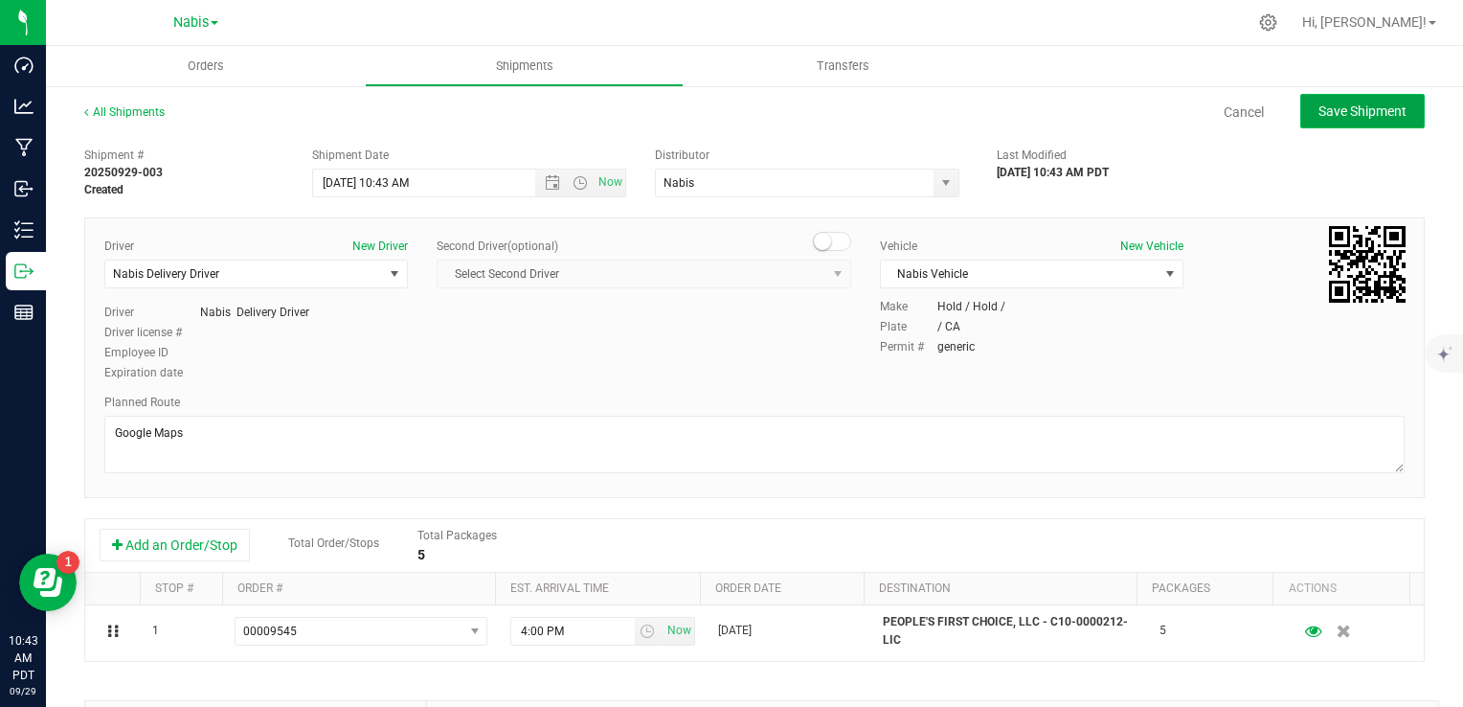
drag, startPoint x: 1287, startPoint y: 100, endPoint x: 1337, endPoint y: 113, distance: 51.6
click at [1301, 102] on button "Save Shipment" at bounding box center [1363, 111] width 124 height 34
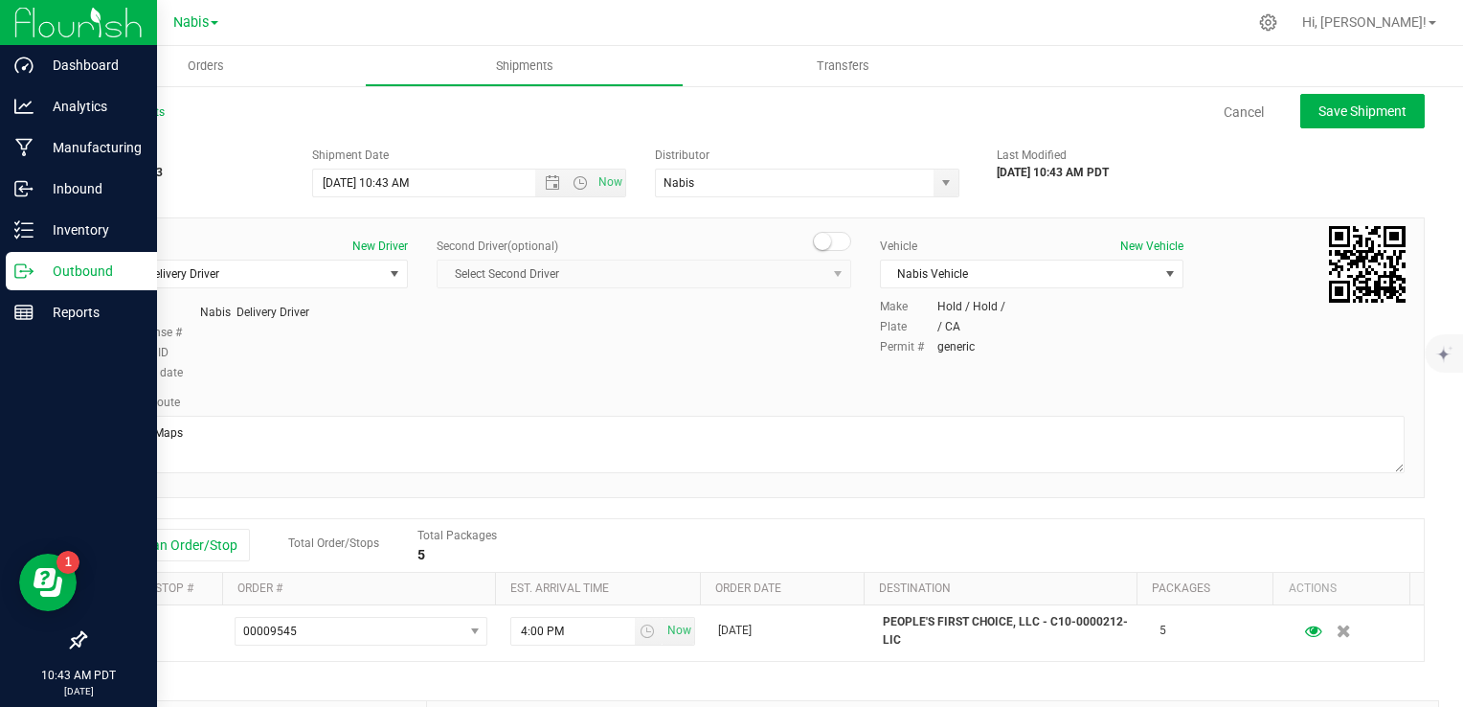
type input "[DATE] 5:43 PM"
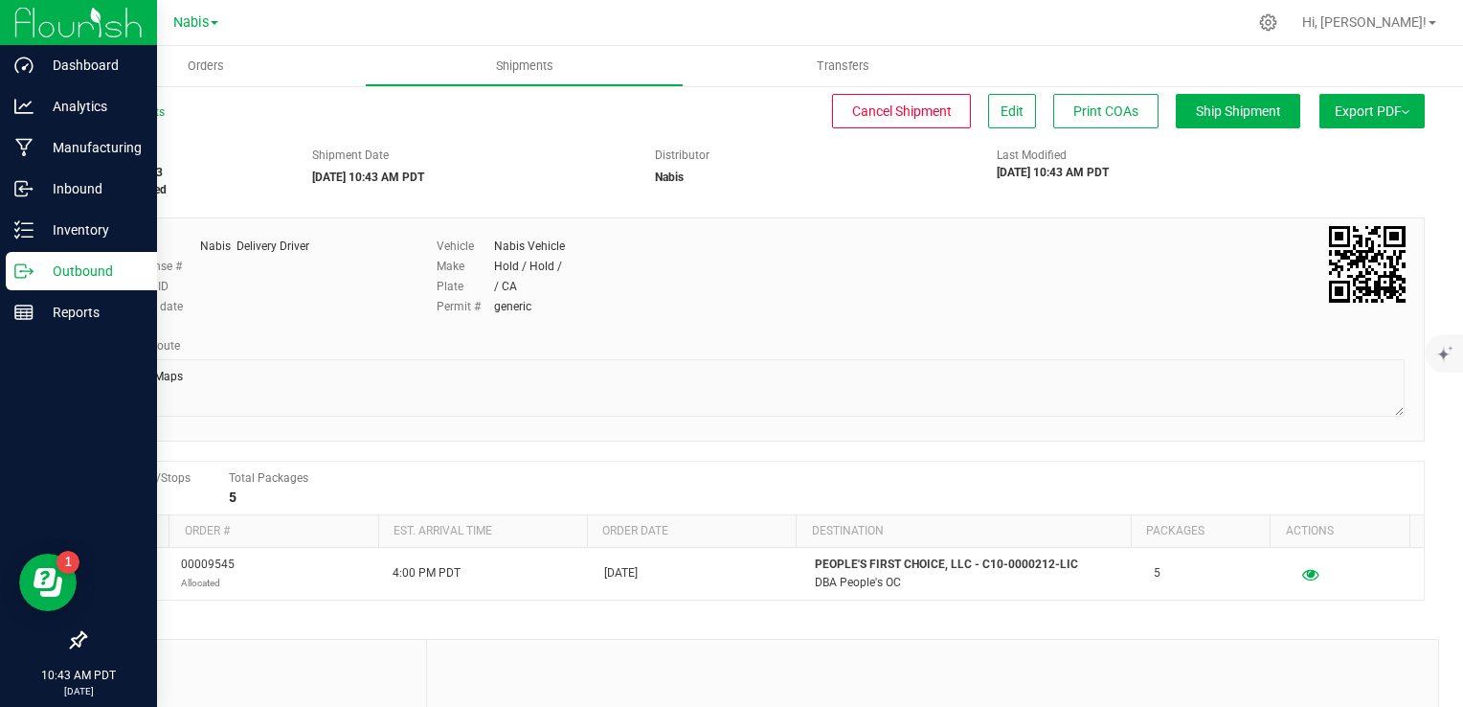
click at [83, 270] on p "Outbound" at bounding box center [91, 271] width 115 height 23
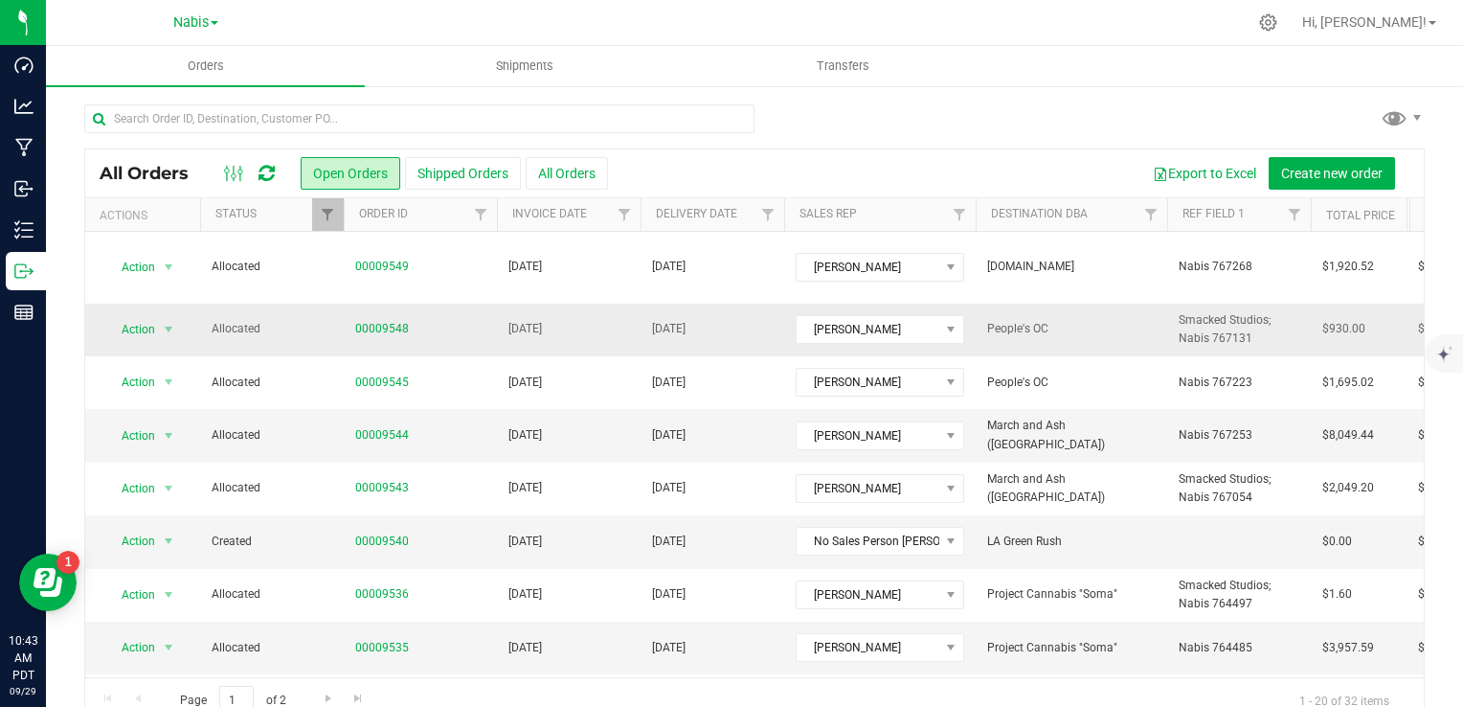
click at [572, 329] on td "[DATE]" at bounding box center [569, 330] width 144 height 53
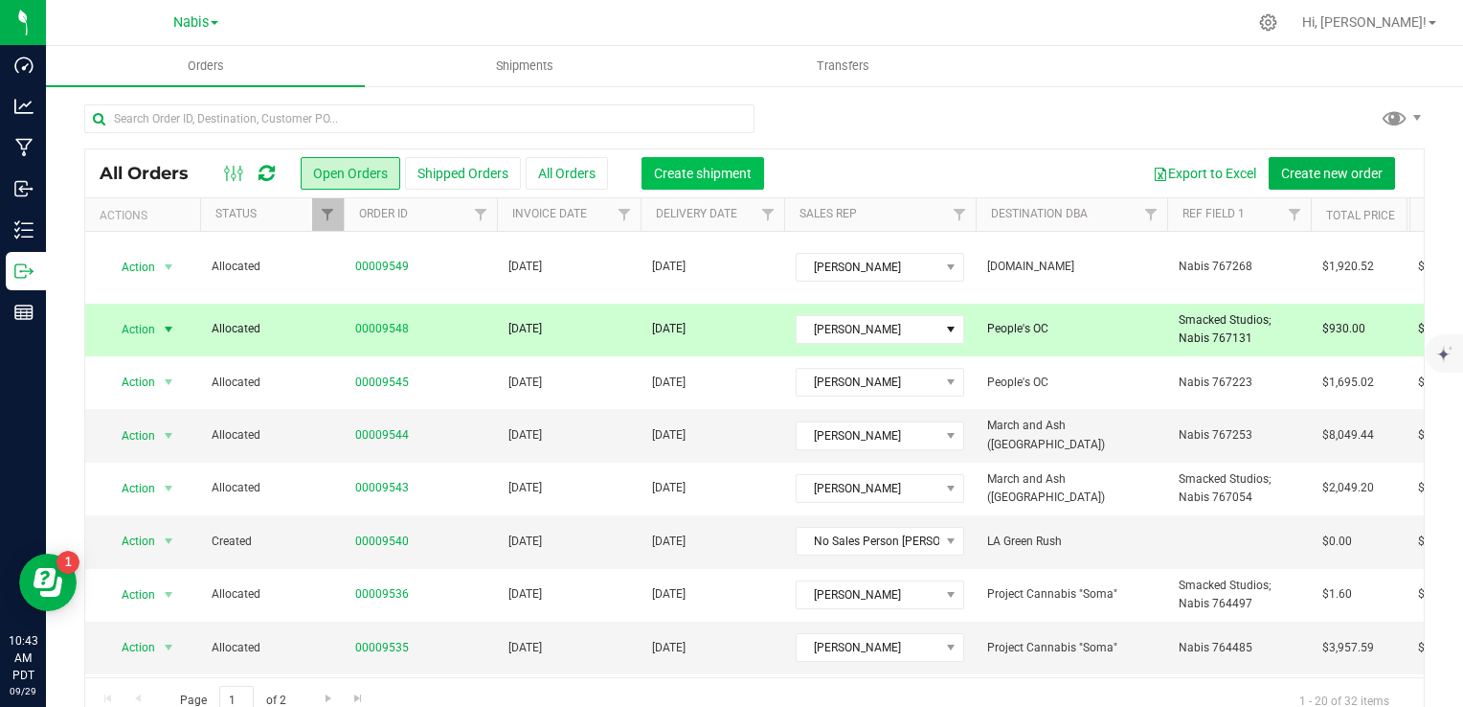
click at [725, 180] on span "Create shipment" at bounding box center [703, 173] width 98 height 15
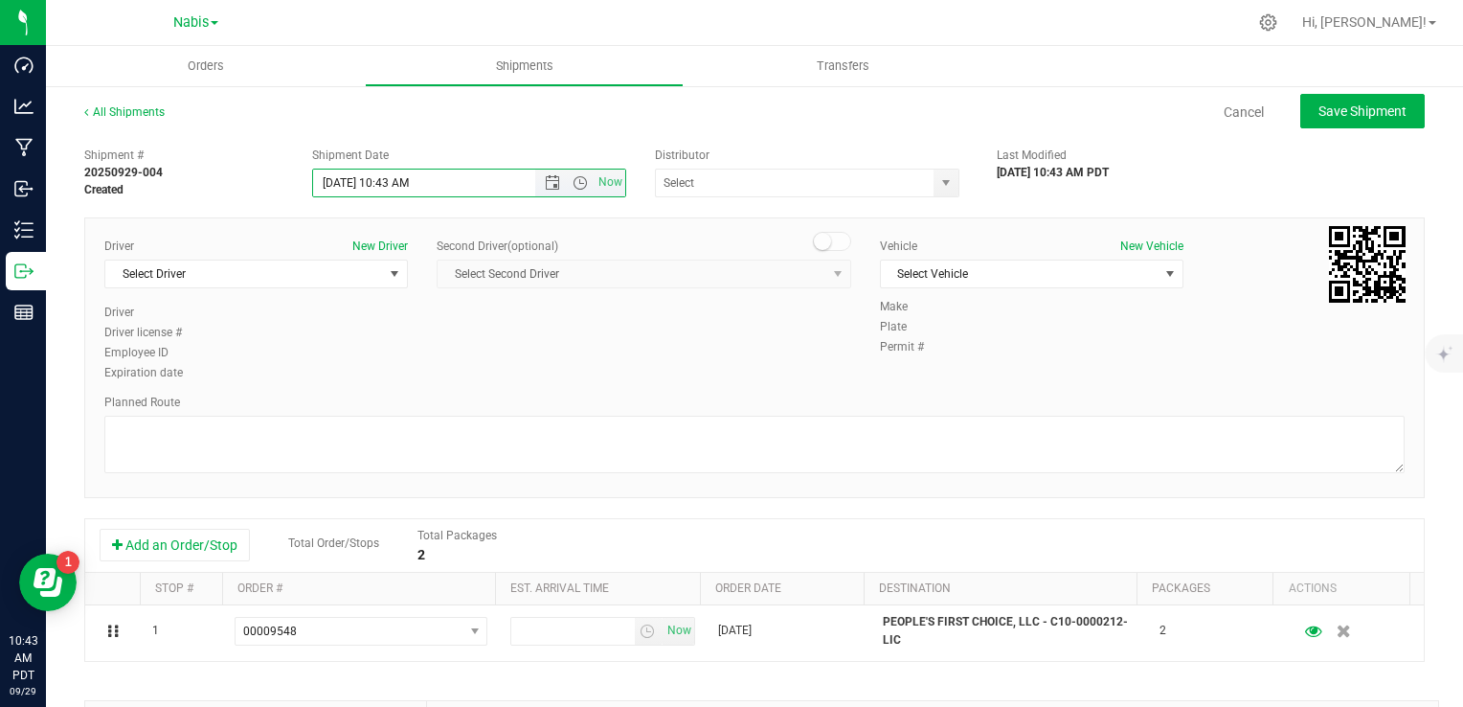
click at [441, 181] on input "[DATE] 10:43 AM" at bounding box center [440, 183] width 255 height 27
click at [535, 174] on span "Now" at bounding box center [580, 183] width 90 height 27
click at [552, 181] on span "Open the date view" at bounding box center [552, 182] width 15 height 15
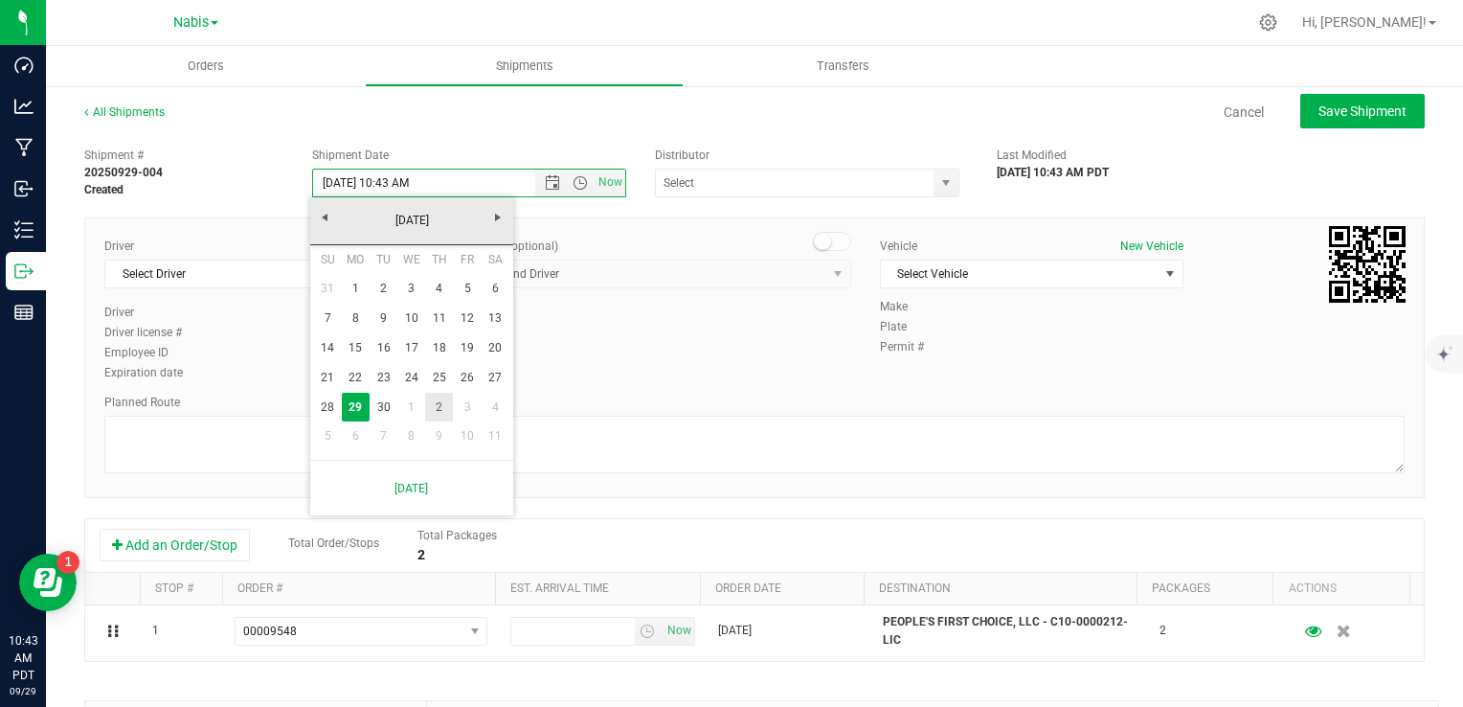
click at [441, 401] on link "2" at bounding box center [439, 408] width 28 height 30
type input "[DATE] 10:43 AM"
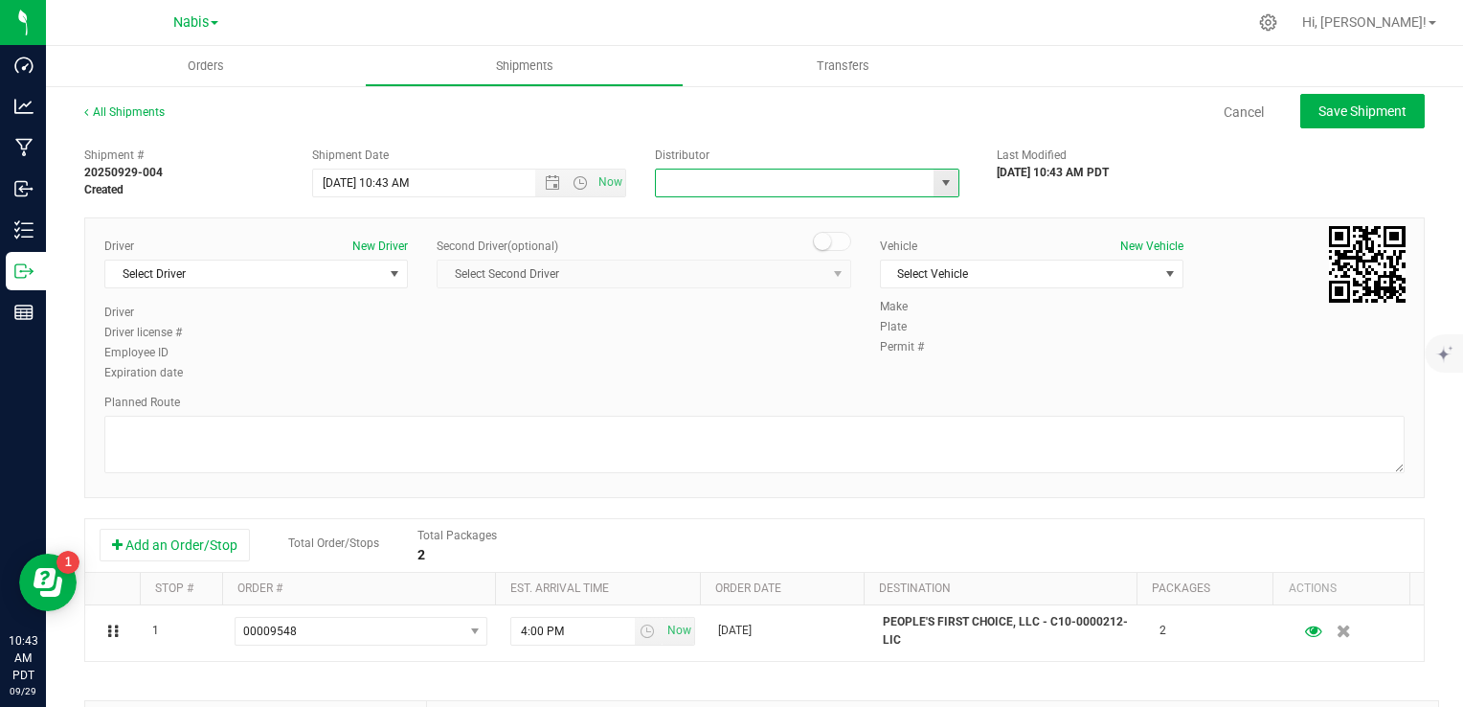
click at [705, 193] on input "text" at bounding box center [791, 183] width 270 height 27
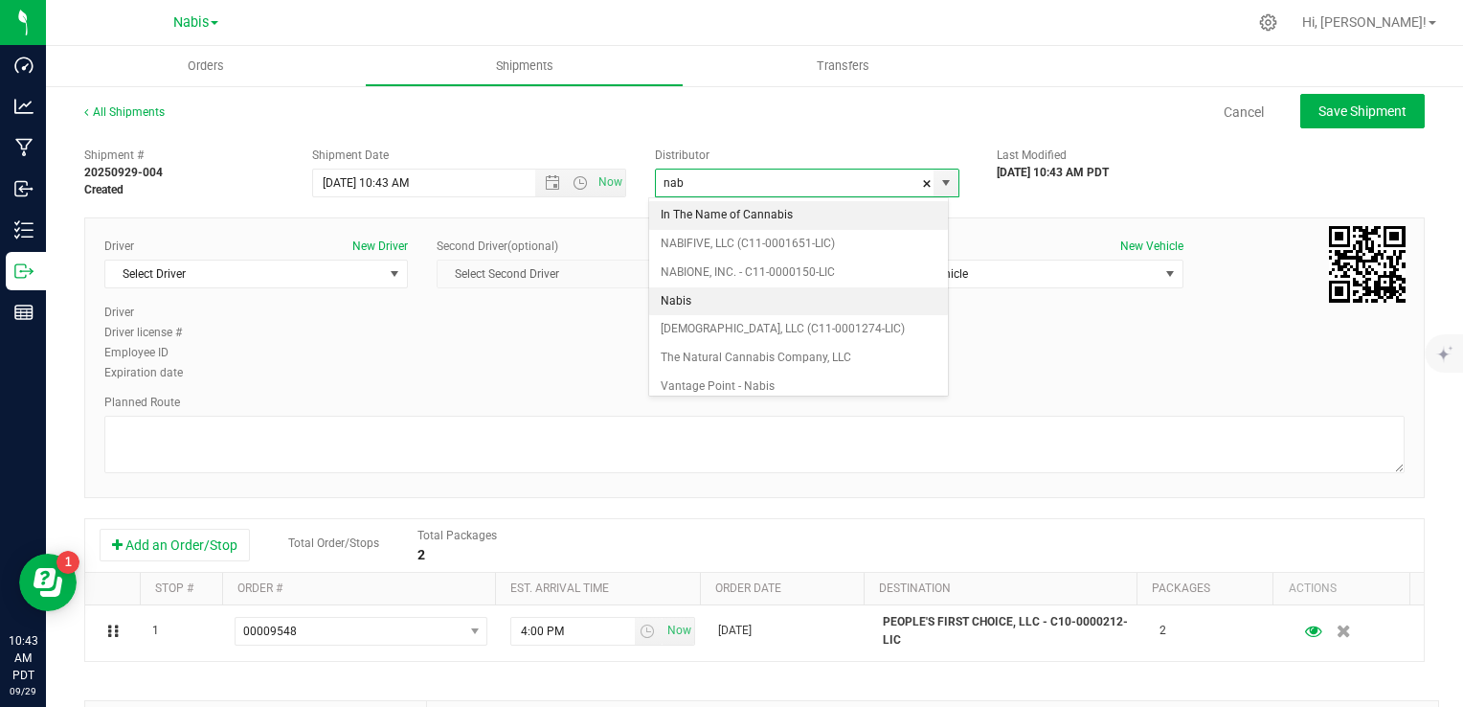
click at [696, 296] on li "Nabis" at bounding box center [798, 301] width 299 height 29
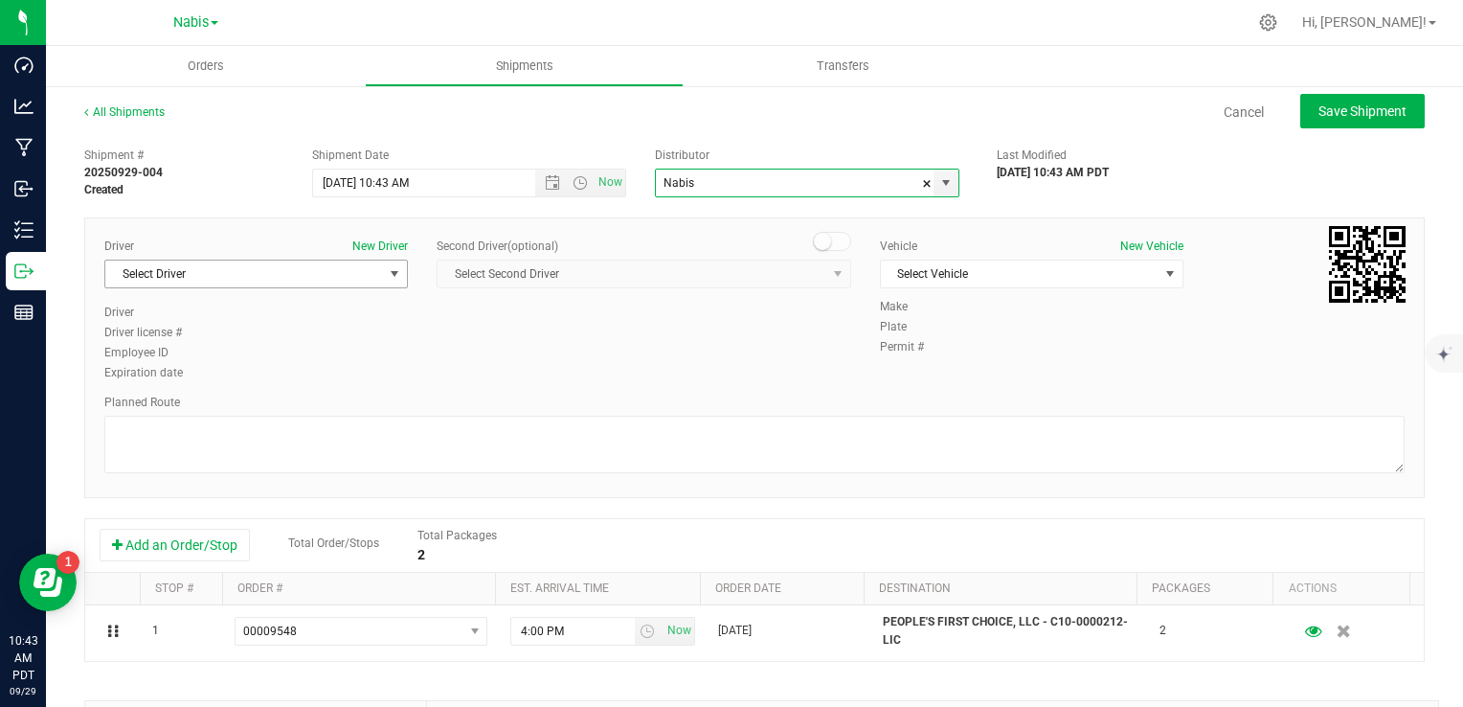
type input "Nabis"
click at [249, 281] on span "Select Driver" at bounding box center [244, 273] width 278 height 27
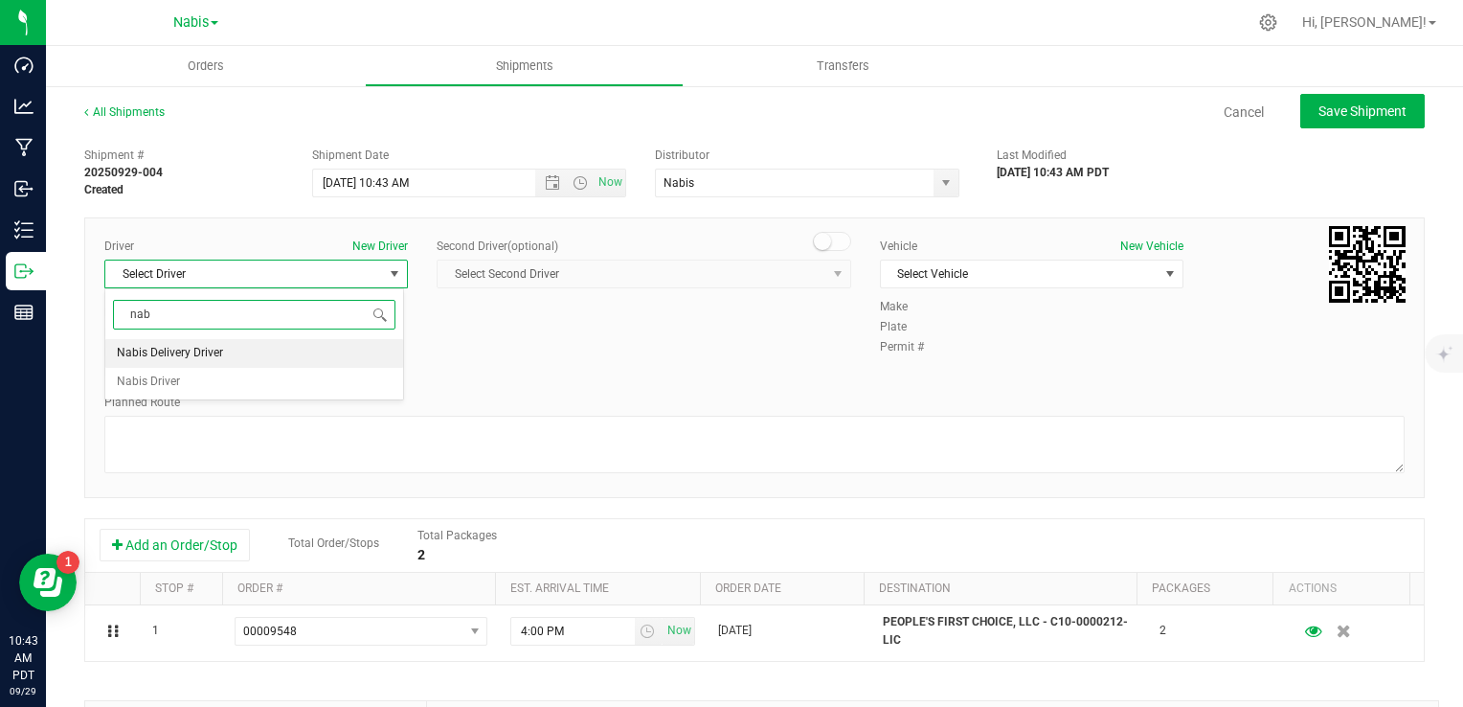
click at [227, 352] on li "Nabis Delivery Driver" at bounding box center [254, 353] width 298 height 29
type input "nab"
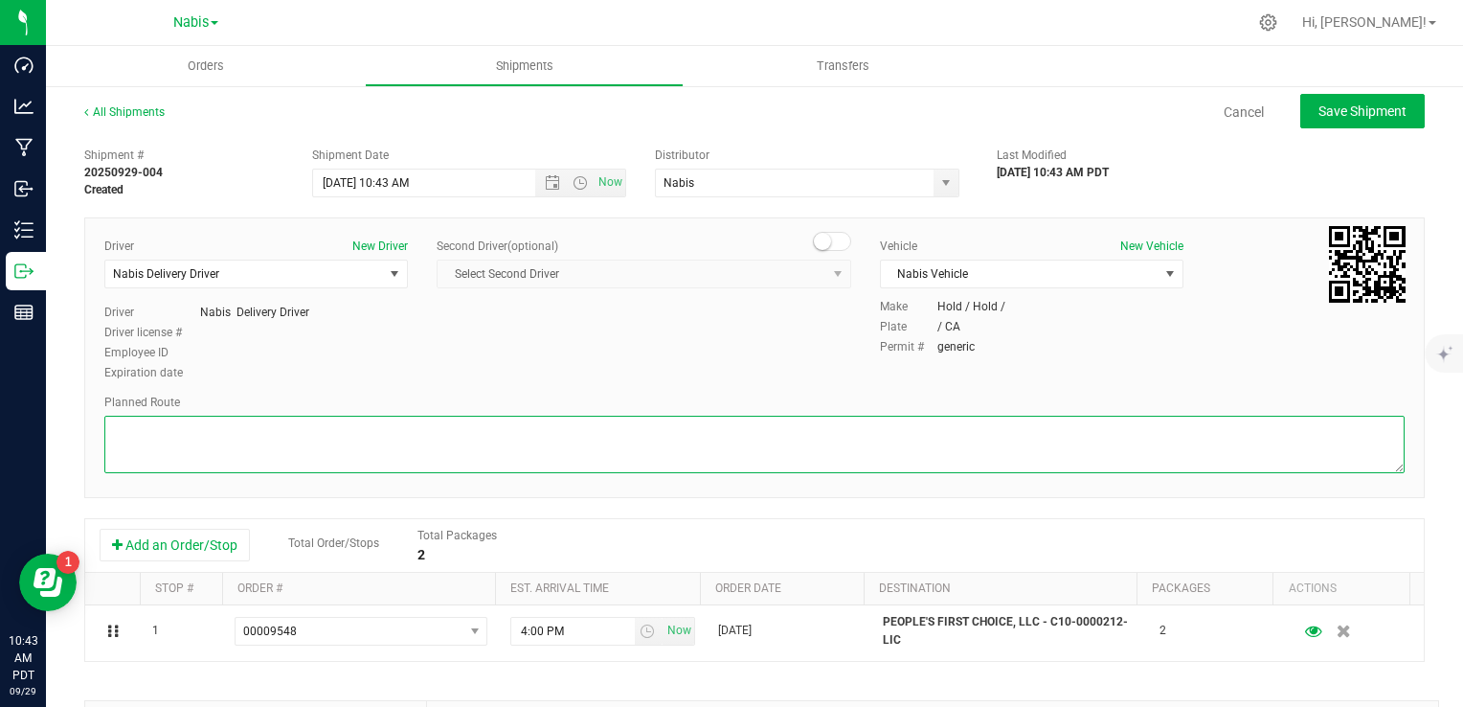
paste textarea "Google Maps"
type textarea "Google Maps"
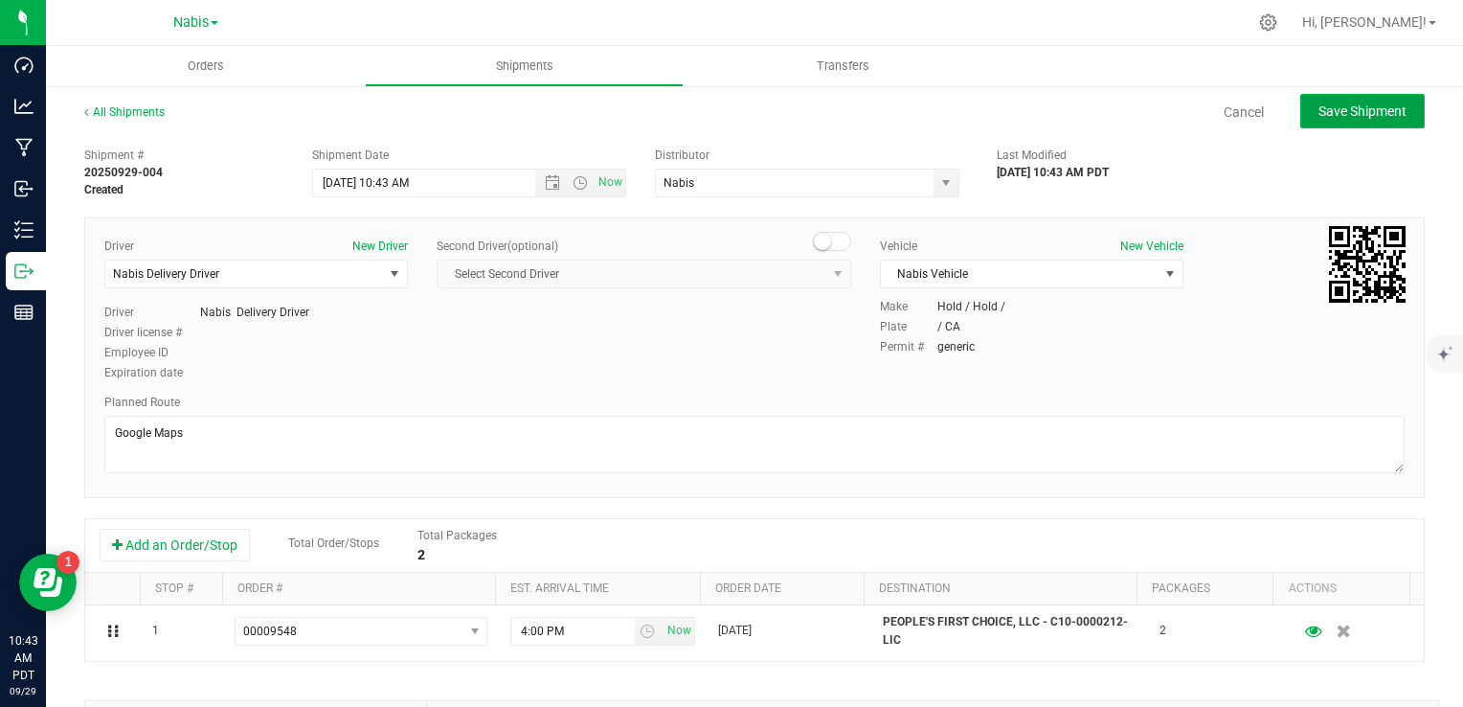
click at [1339, 110] on span "Save Shipment" at bounding box center [1363, 110] width 88 height 15
type input "[DATE] 5:43 PM"
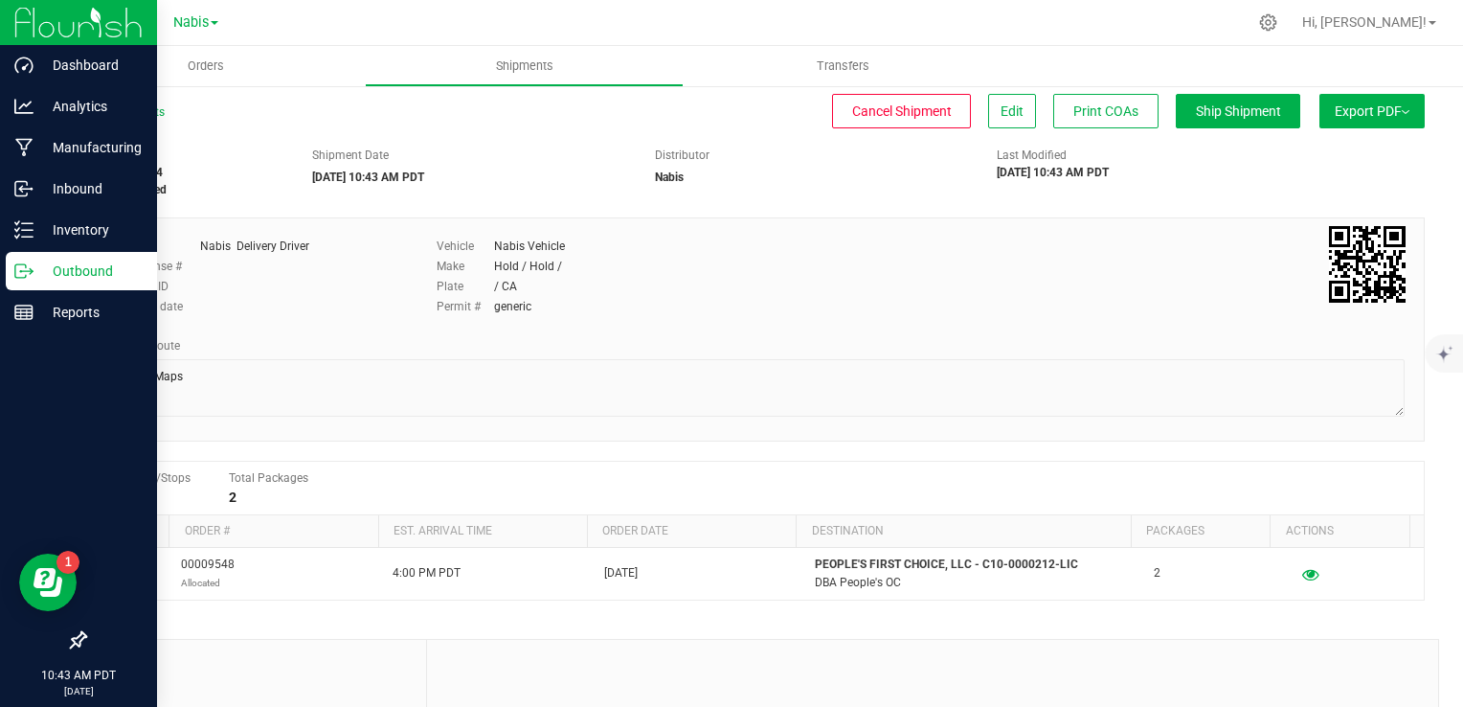
click at [39, 270] on p "Outbound" at bounding box center [91, 271] width 115 height 23
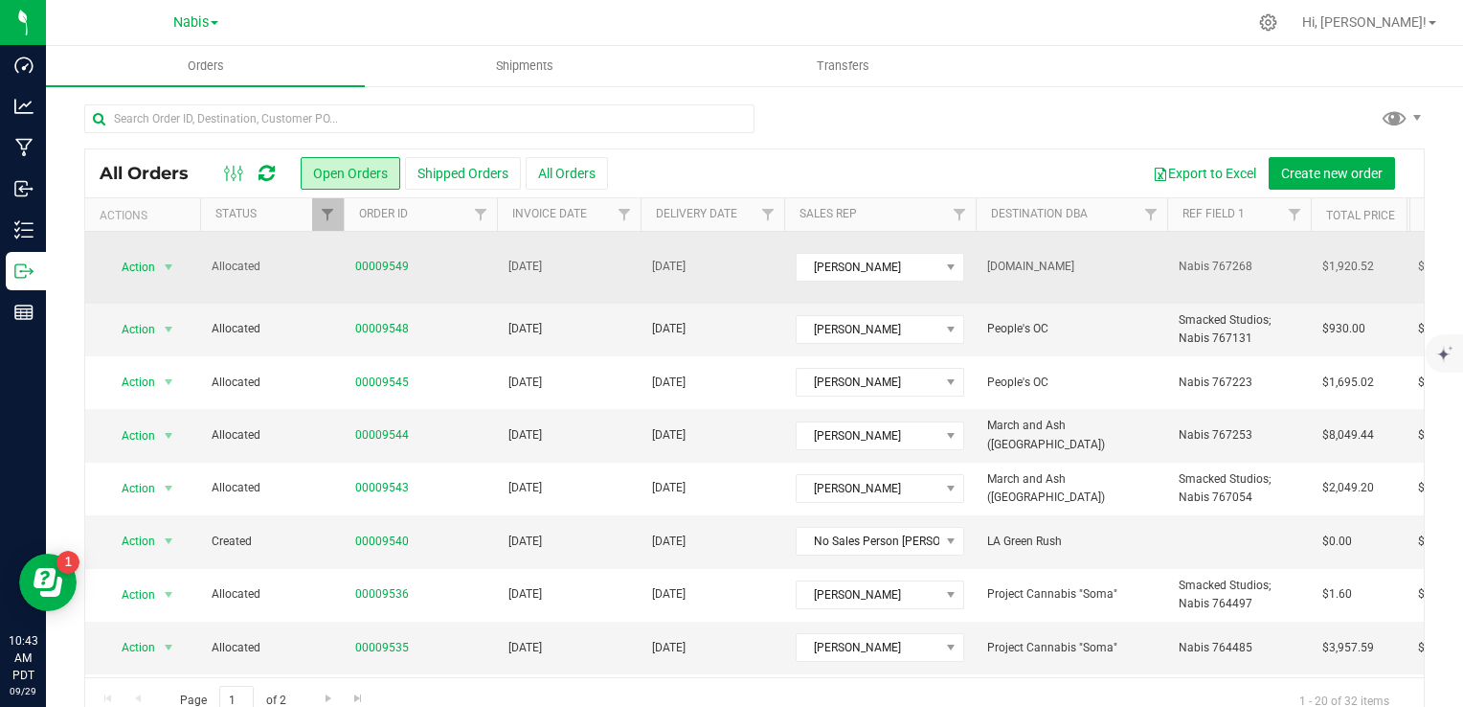
click at [690, 269] on td "[DATE]" at bounding box center [713, 268] width 144 height 72
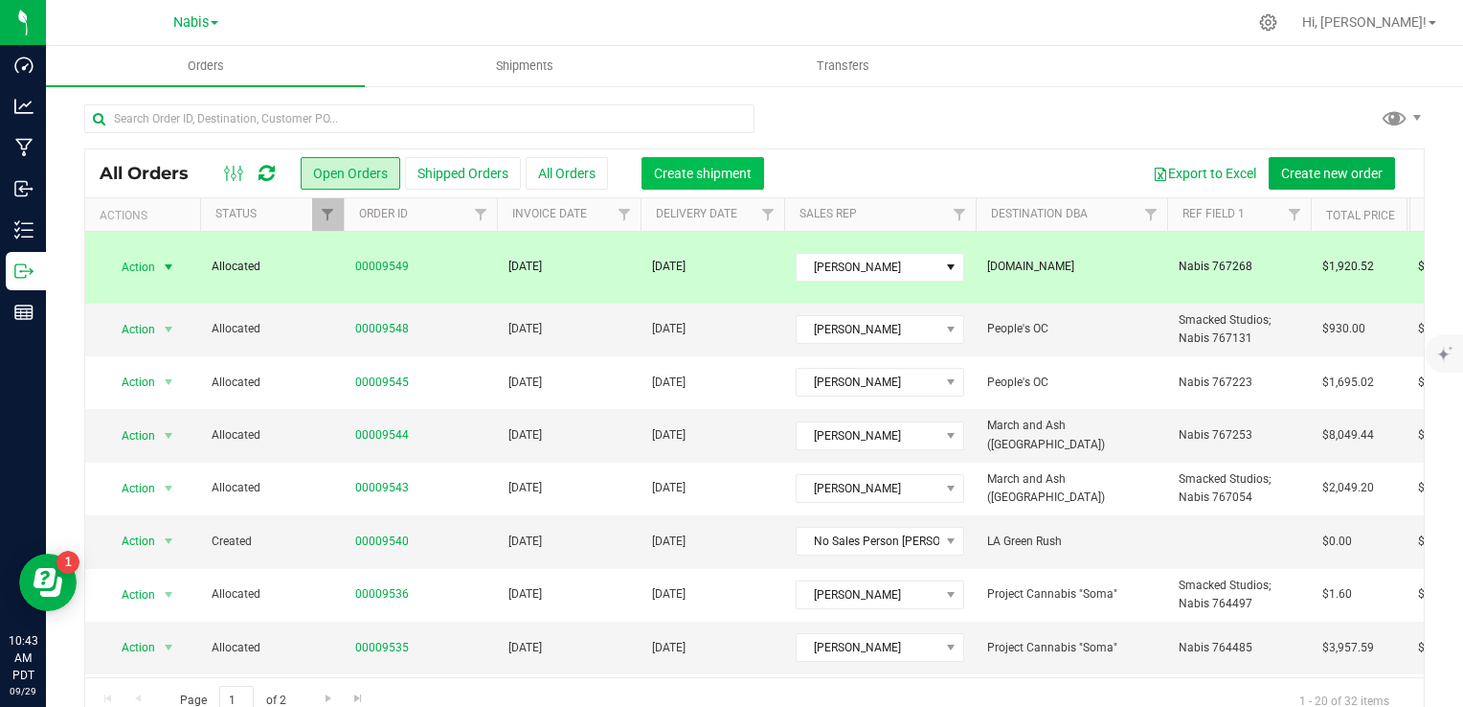
click at [684, 173] on span "Create shipment" at bounding box center [703, 173] width 98 height 15
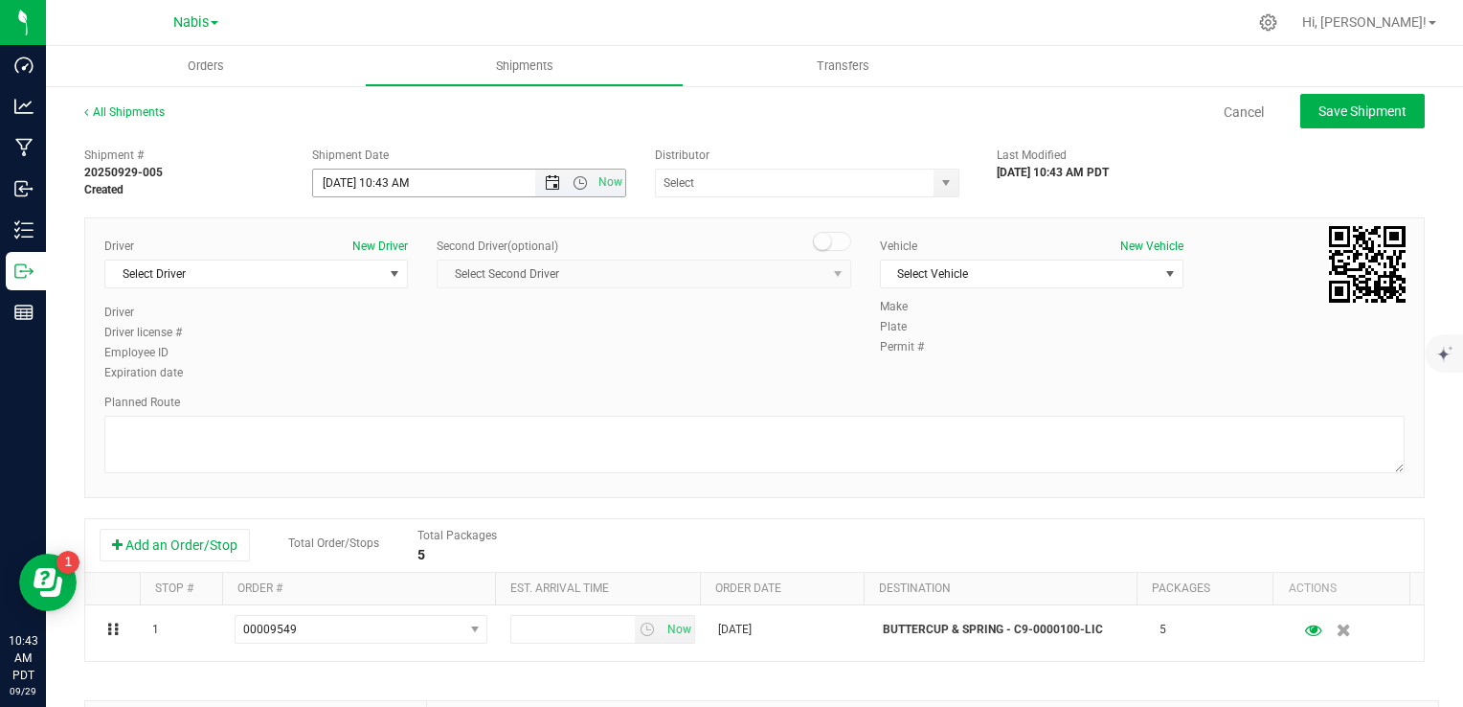
click at [537, 178] on span "Open the date view" at bounding box center [552, 182] width 33 height 15
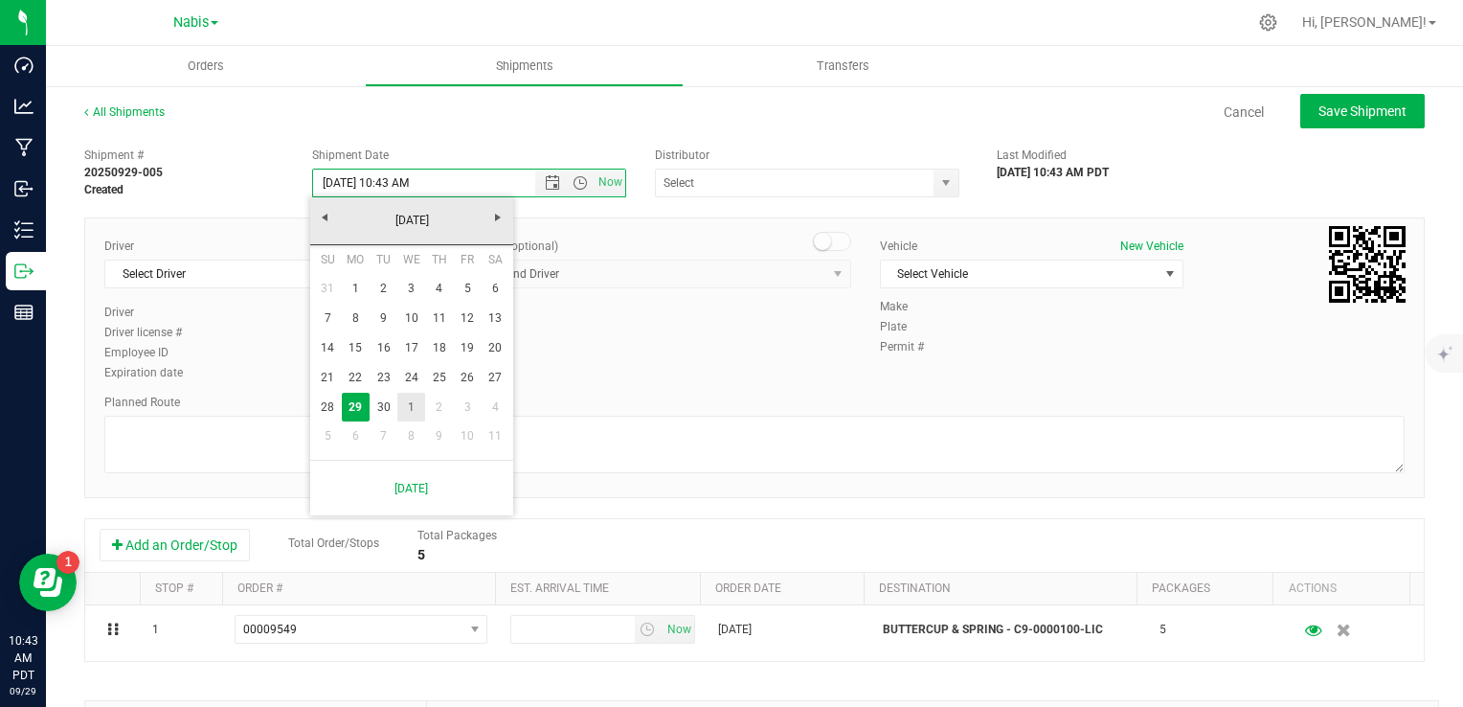
click at [414, 405] on link "1" at bounding box center [411, 408] width 28 height 30
type input "[DATE] 10:43 AM"
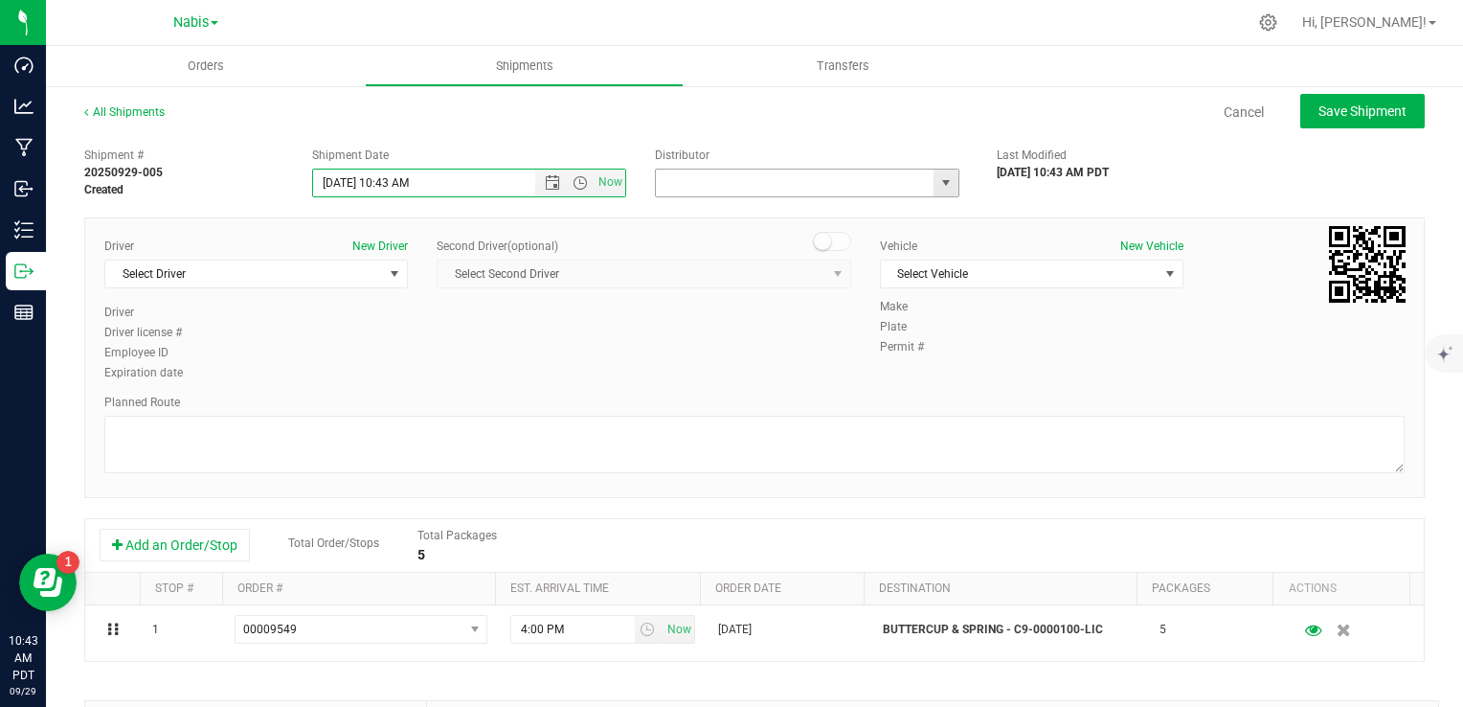
click at [712, 176] on input "text" at bounding box center [791, 183] width 270 height 27
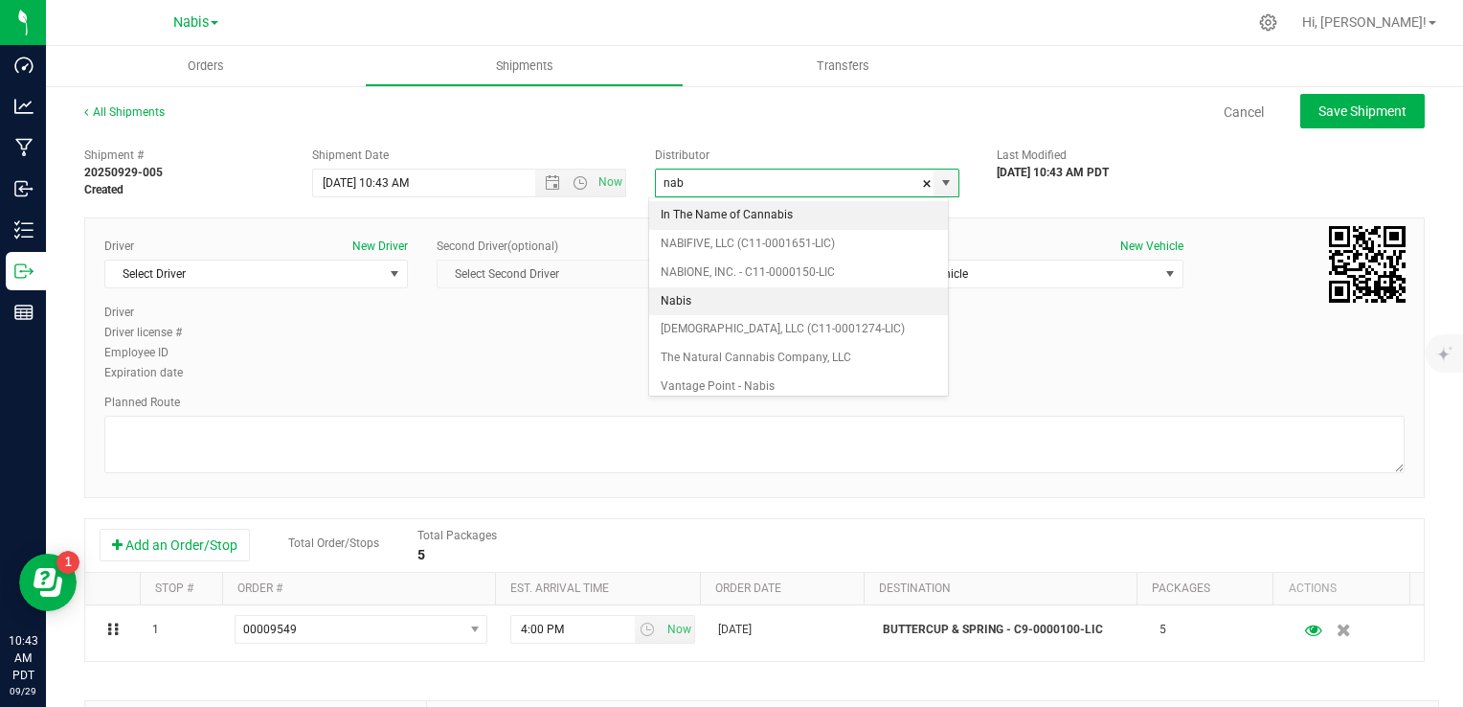
click at [701, 300] on li "Nabis" at bounding box center [798, 301] width 299 height 29
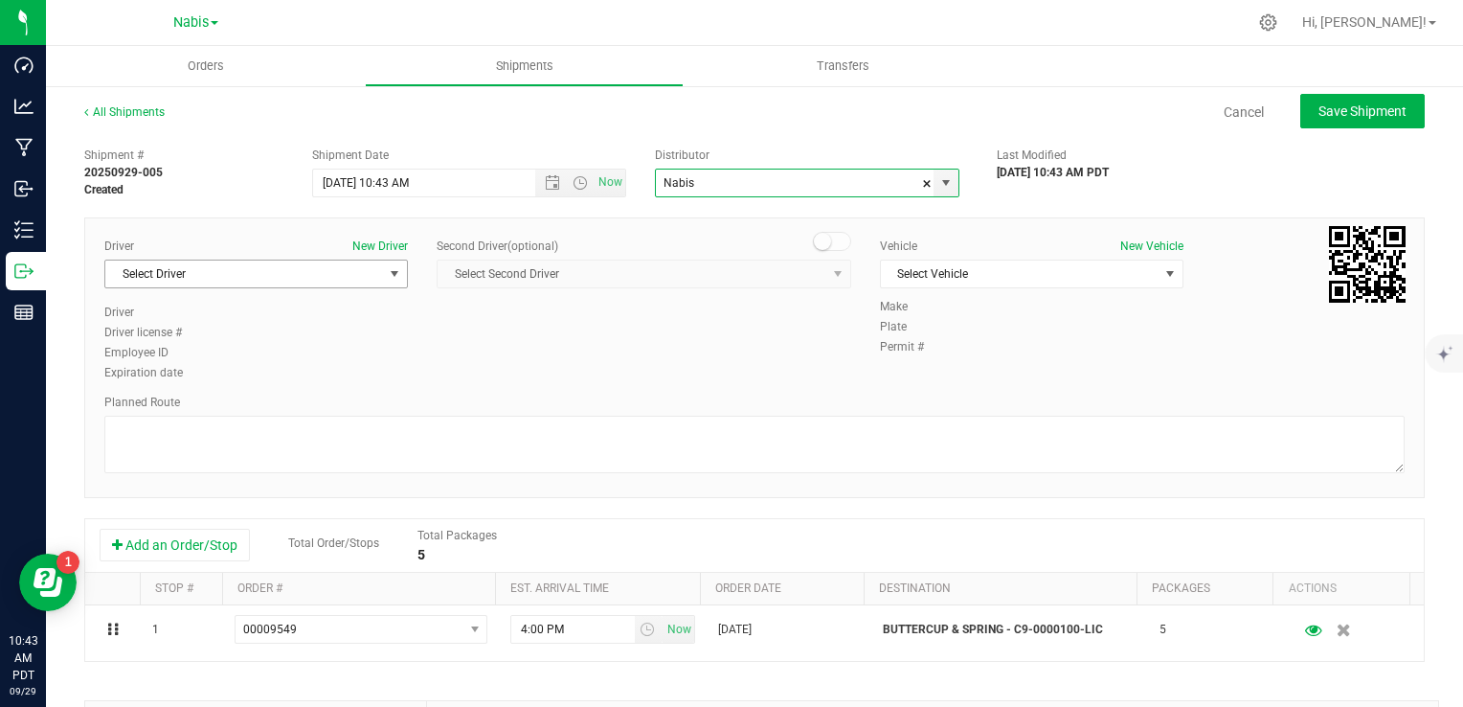
type input "Nabis"
click at [295, 270] on span "Select Driver" at bounding box center [244, 273] width 278 height 27
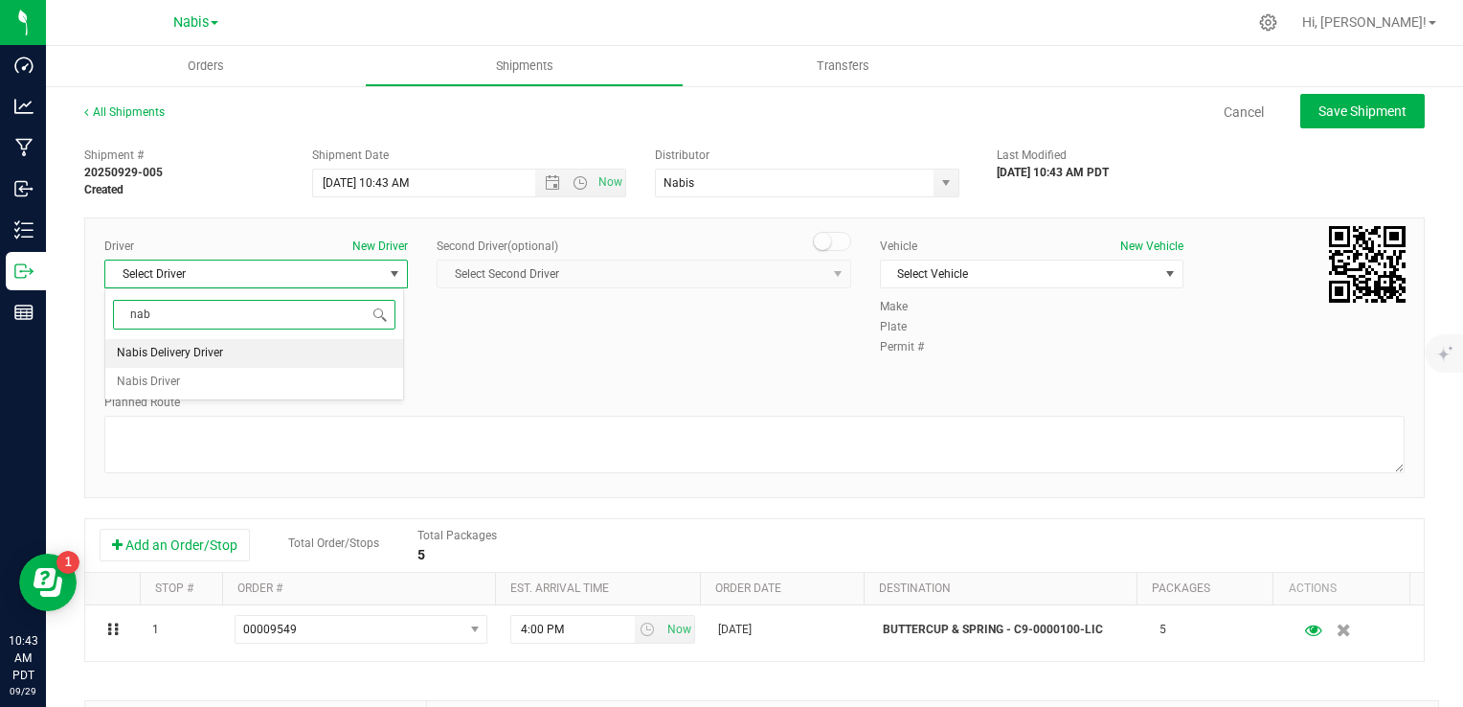
type input "nab"
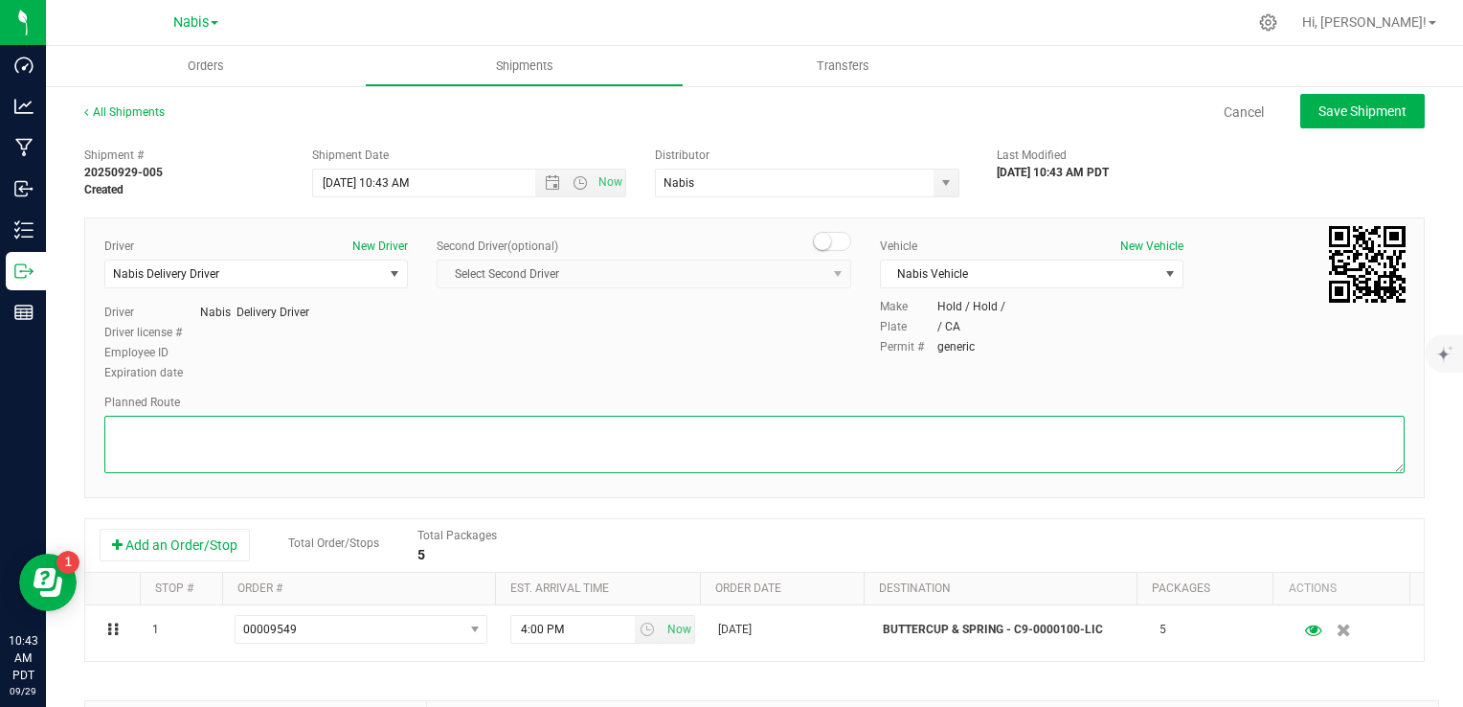
paste textarea "Google Maps"
type textarea "Google Maps"
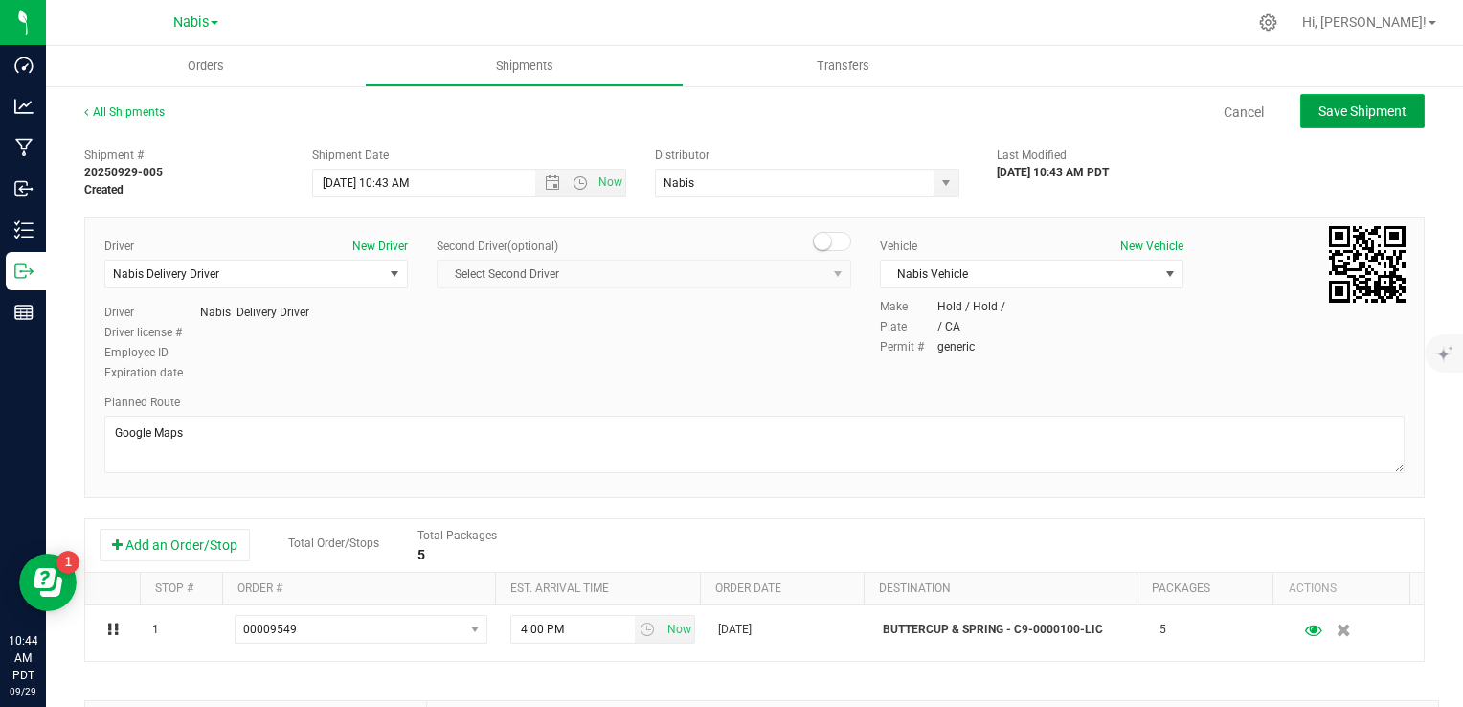
click at [1360, 106] on span "Save Shipment" at bounding box center [1363, 110] width 88 height 15
type input "[DATE] 5:43 PM"
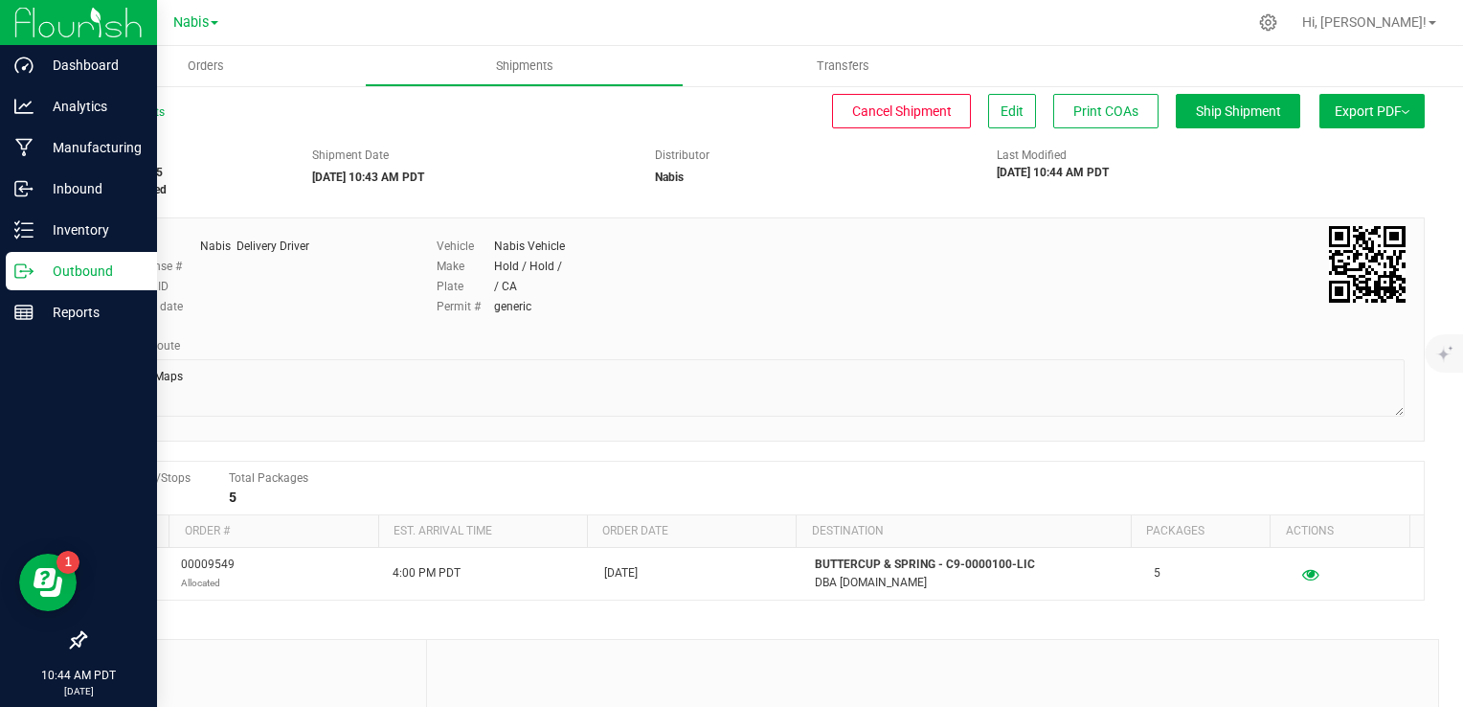
click at [80, 261] on p "Outbound" at bounding box center [91, 271] width 115 height 23
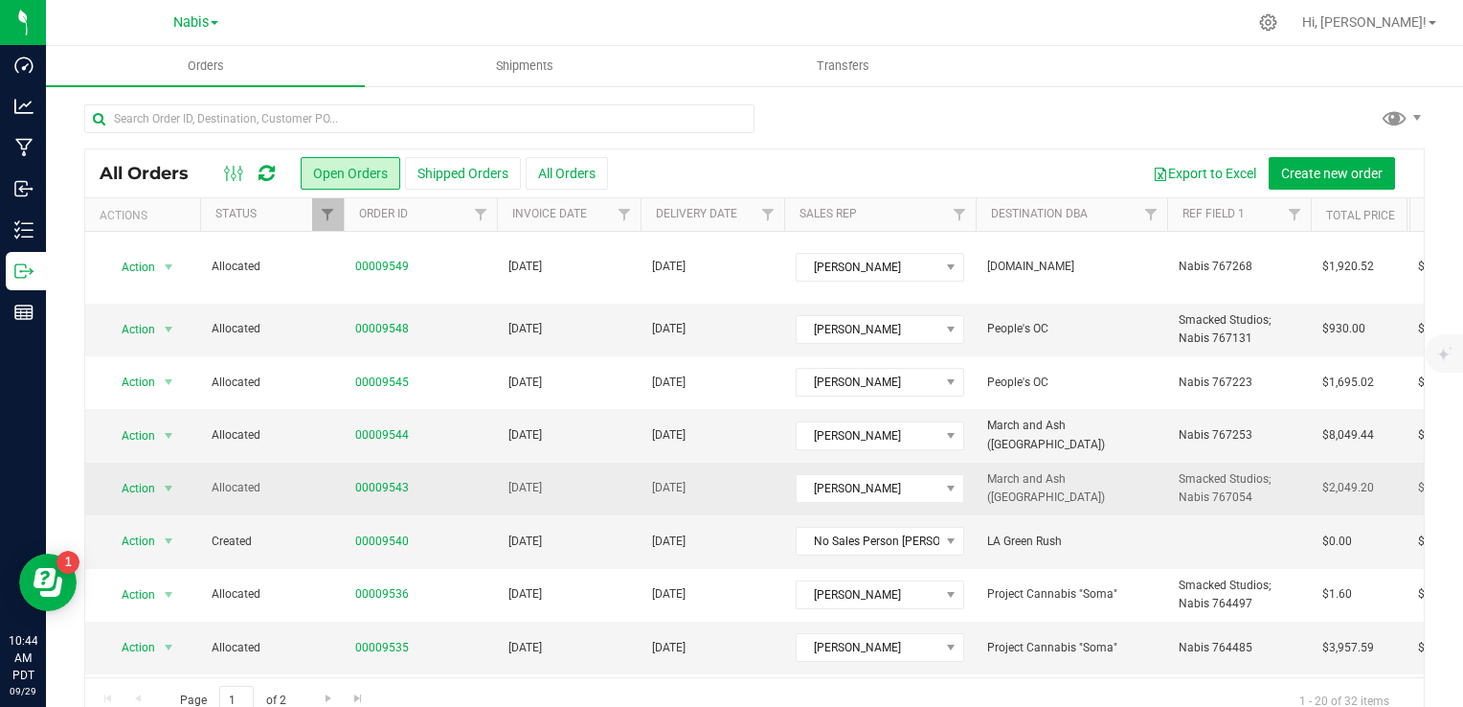
click at [645, 464] on td "[DATE]" at bounding box center [713, 489] width 144 height 53
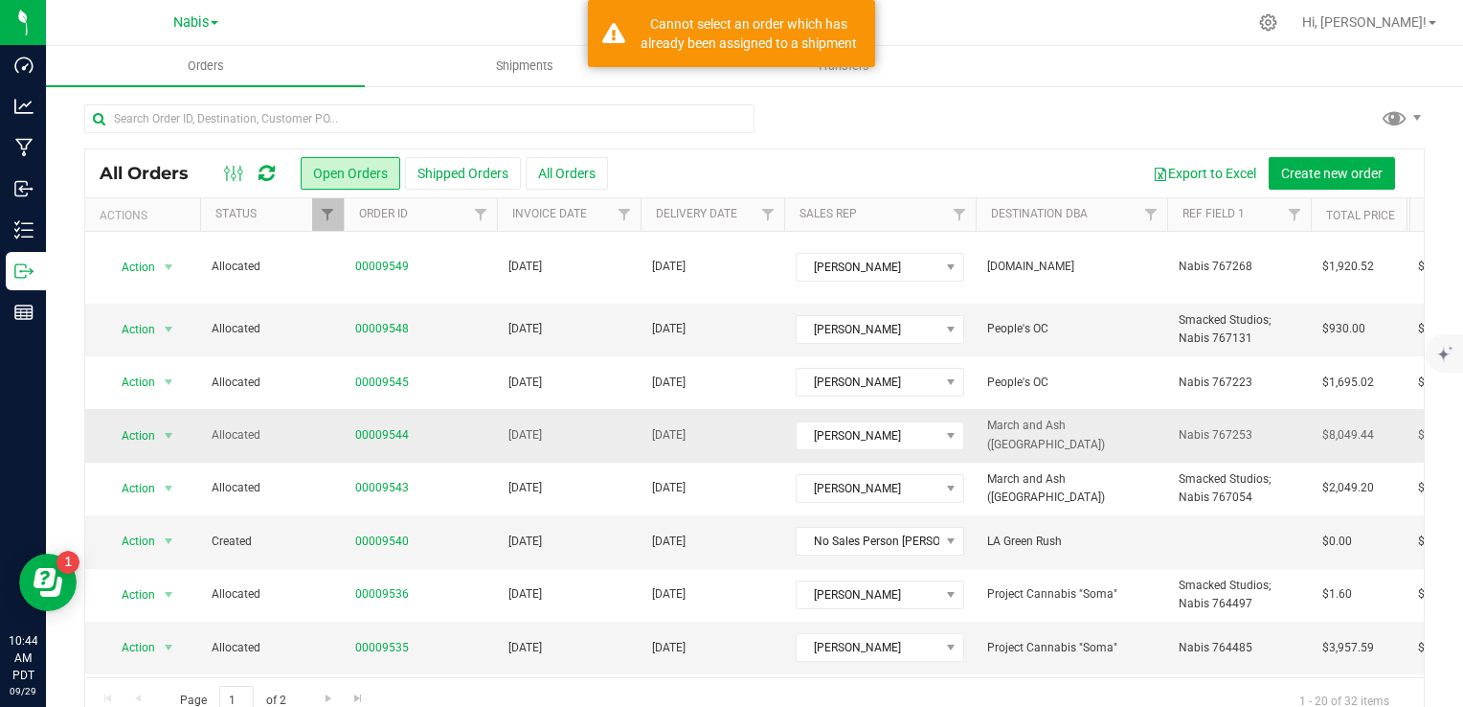
click at [620, 422] on td "[DATE]" at bounding box center [569, 435] width 144 height 53
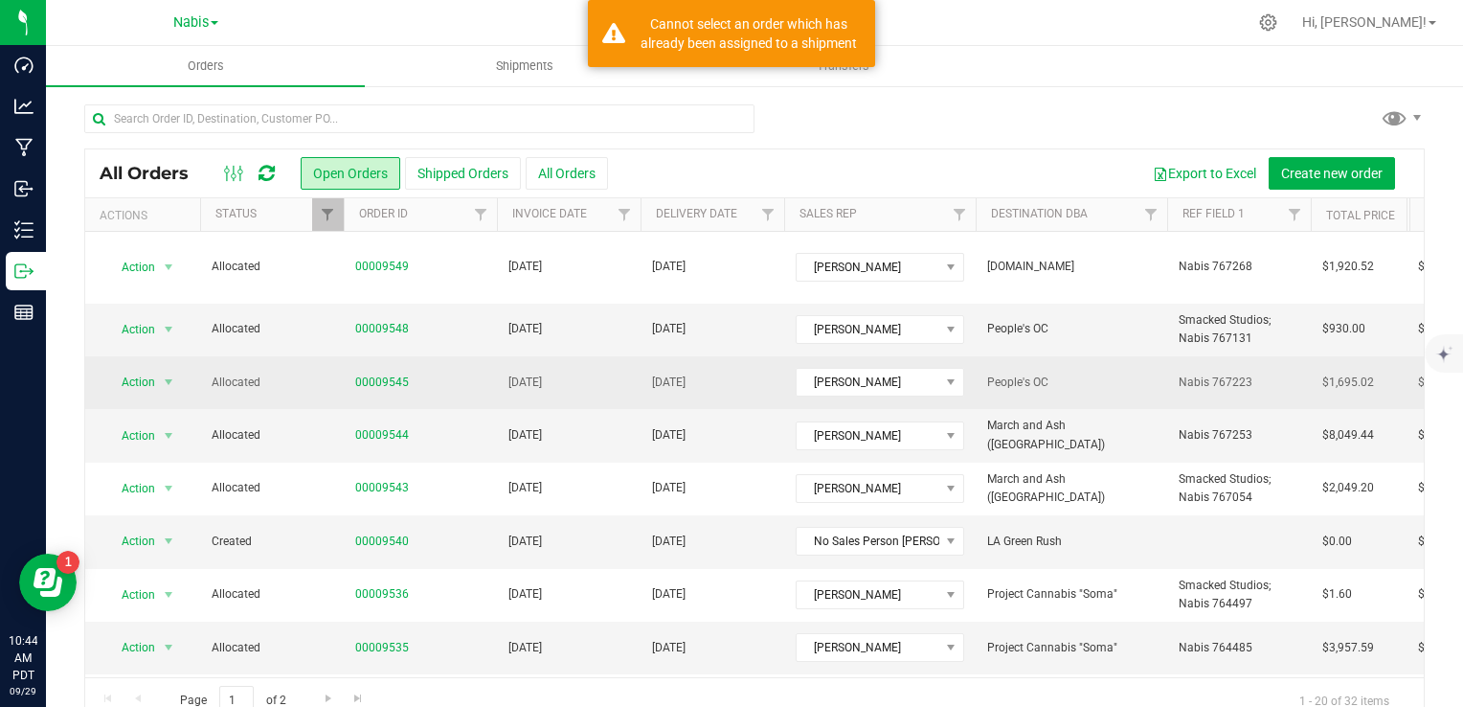
click at [606, 367] on td "[DATE]" at bounding box center [569, 382] width 144 height 53
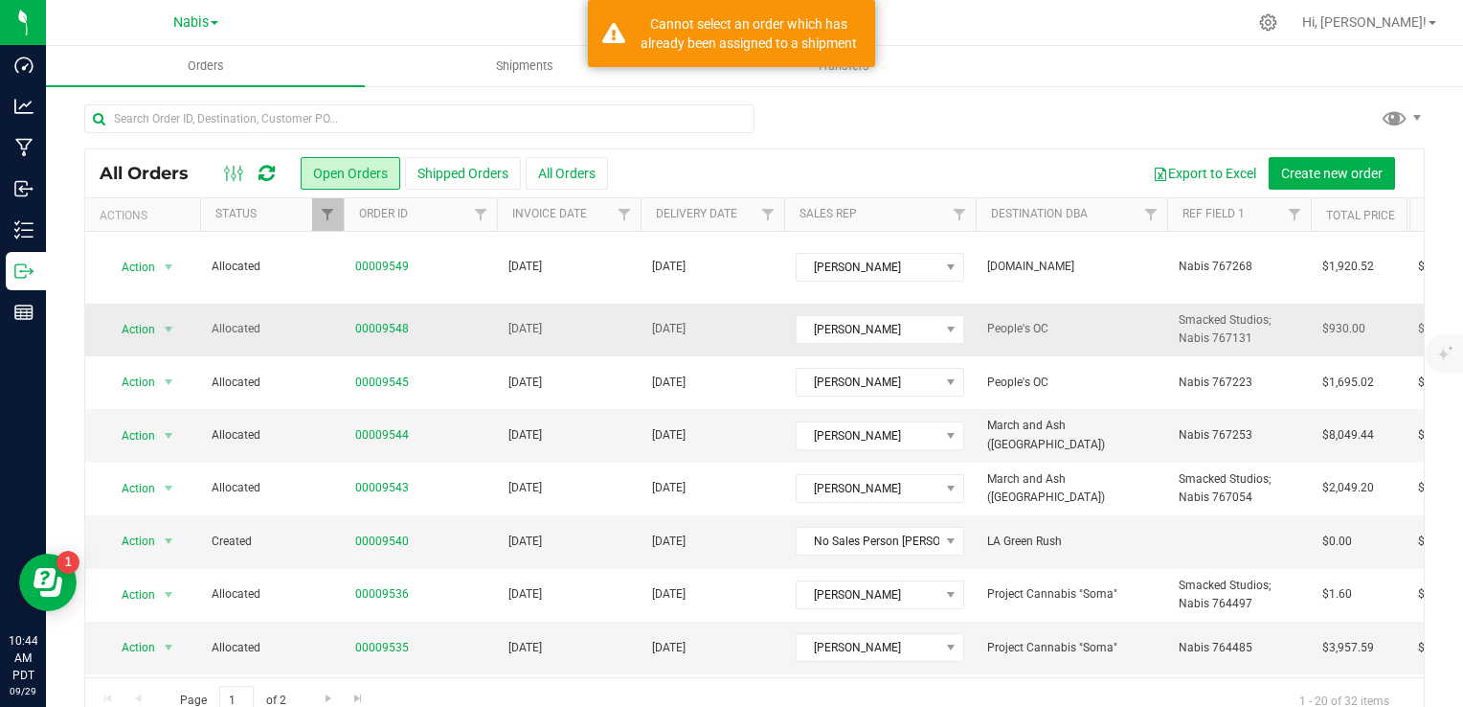
click at [610, 314] on td "[DATE]" at bounding box center [569, 330] width 144 height 53
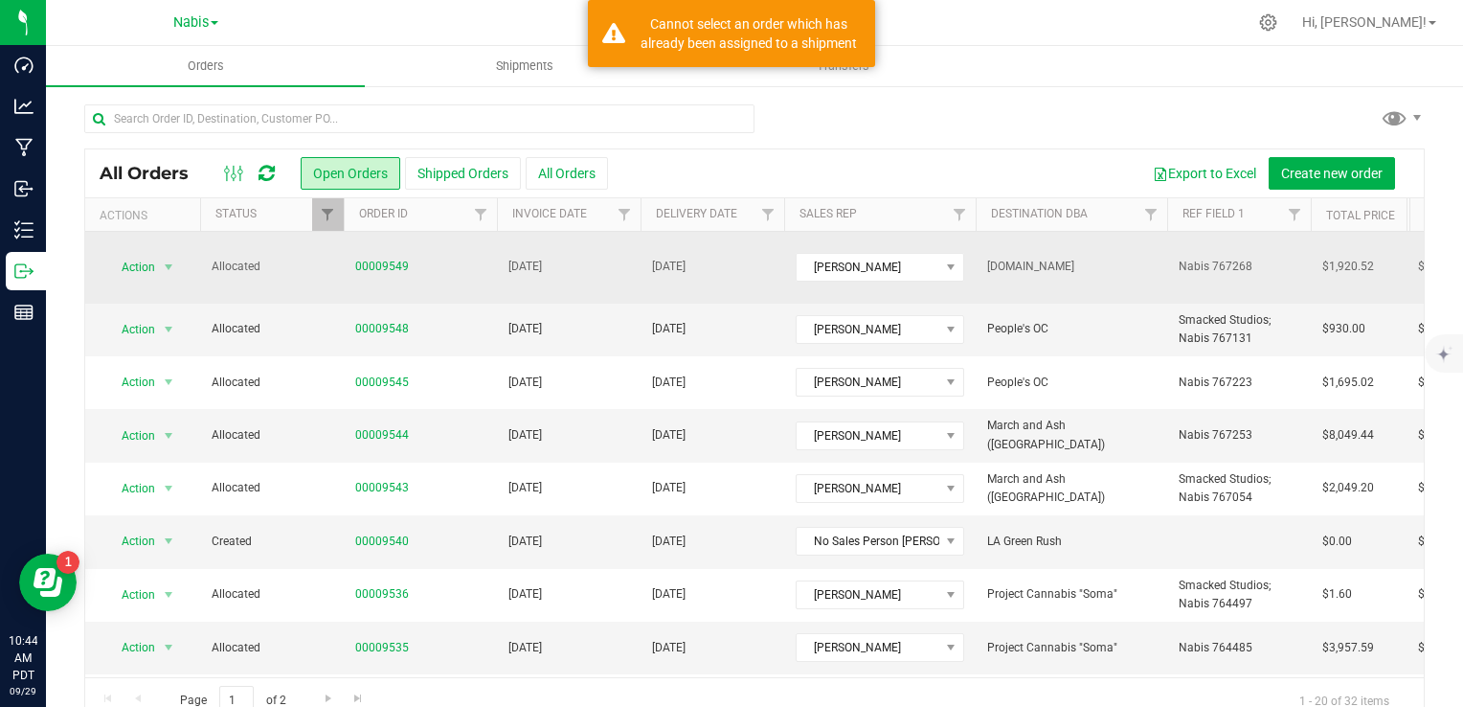
click at [611, 263] on td "[DATE]" at bounding box center [569, 268] width 144 height 72
